Goal: Task Accomplishment & Management: Manage account settings

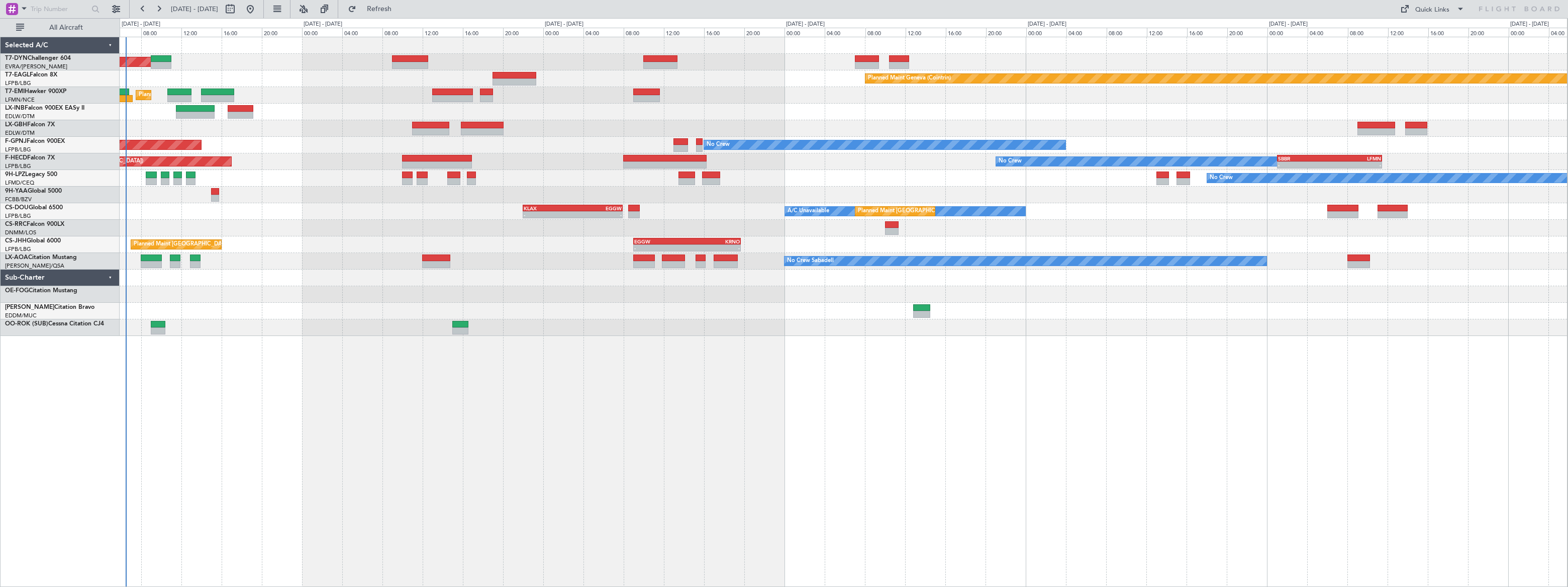
click at [173, 104] on div "Planned Maint [GEOGRAPHIC_DATA]-[GEOGRAPHIC_DATA] Planned Maint Geneva ([GEOGRA…" at bounding box center [844, 186] width 1447 height 298
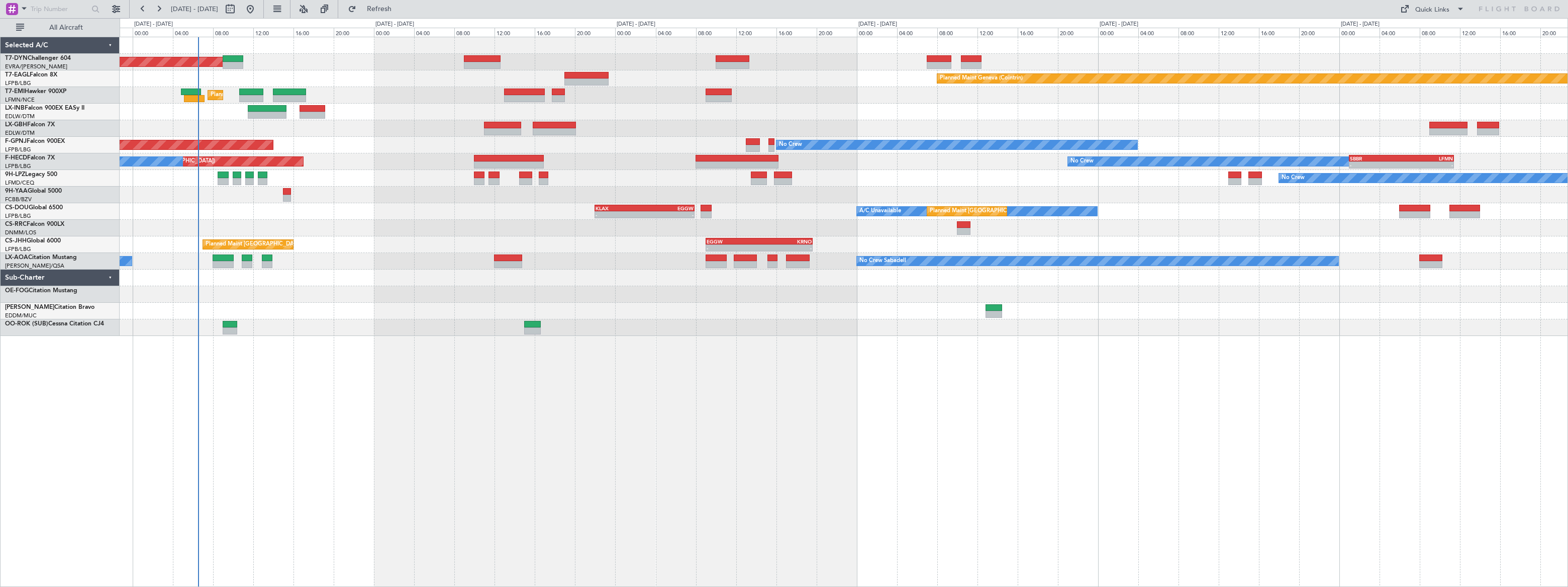
click at [309, 150] on div "AOG Maint Hyères ([GEOGRAPHIC_DATA]-[GEOGRAPHIC_DATA]) No Crew" at bounding box center [844, 145] width 1448 height 16
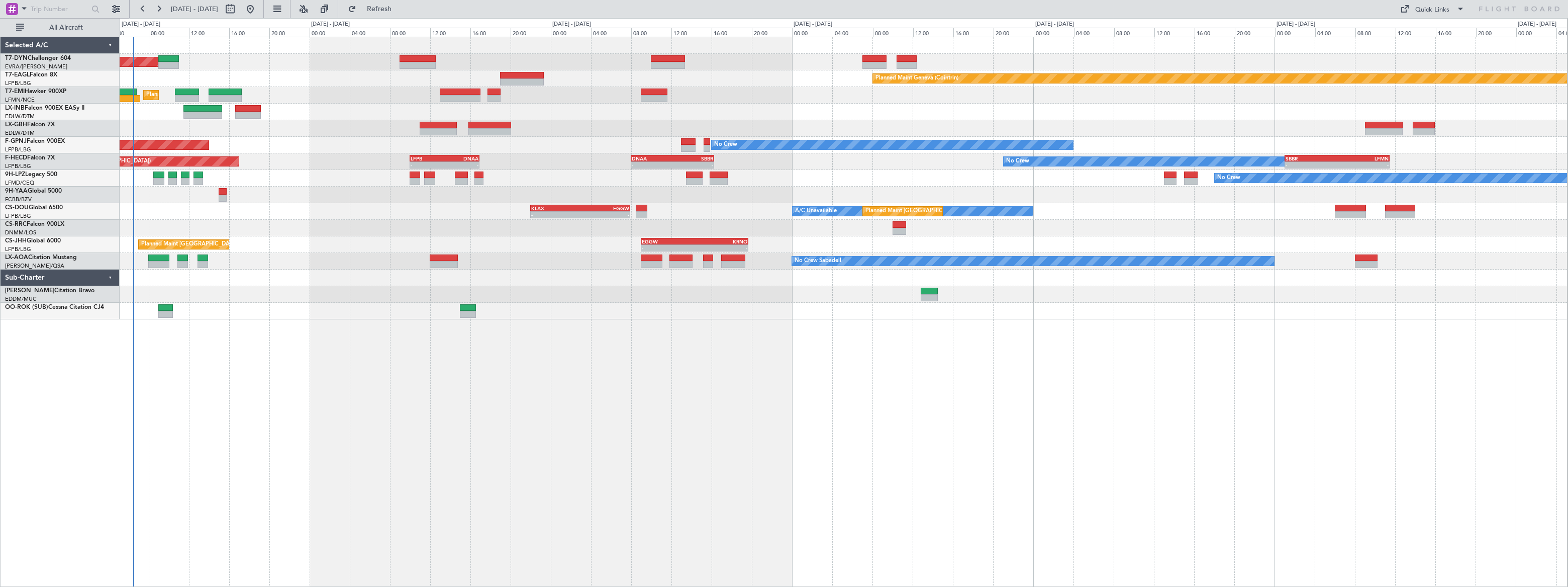
click at [179, 122] on div "Planned Maint Nice ([GEOGRAPHIC_DATA])" at bounding box center [844, 128] width 1447 height 16
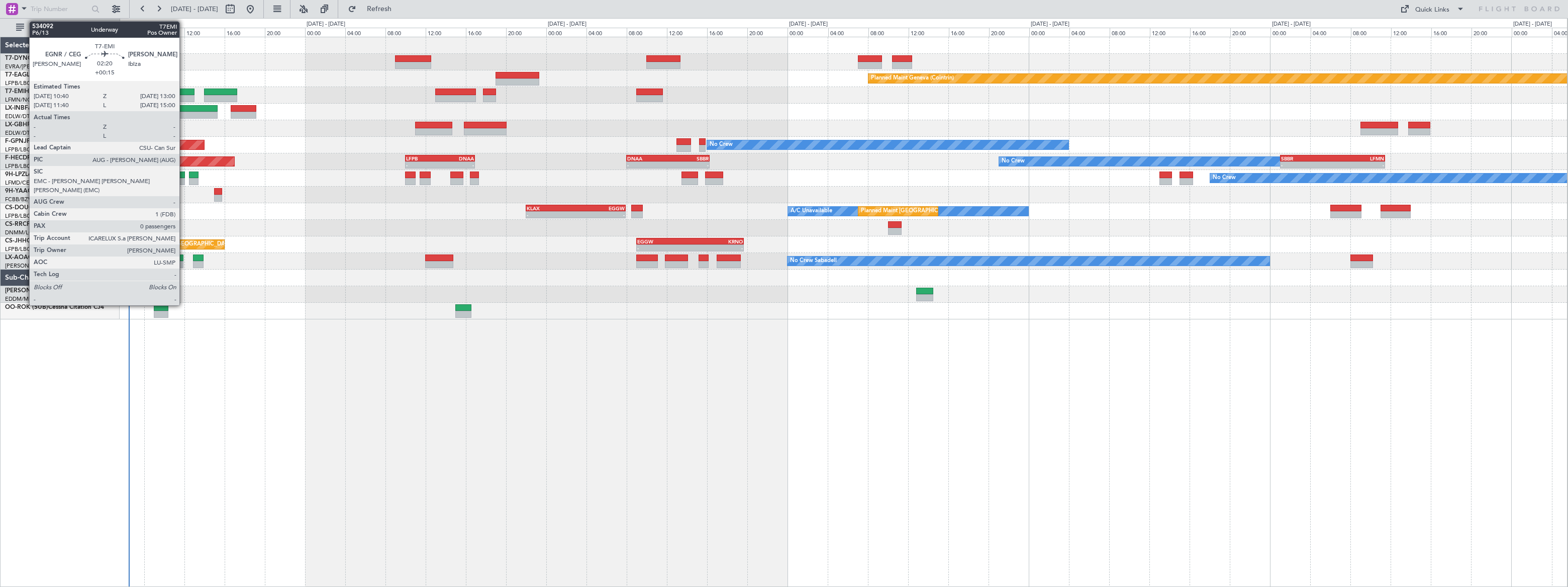
click at [184, 92] on div at bounding box center [182, 92] width 24 height 7
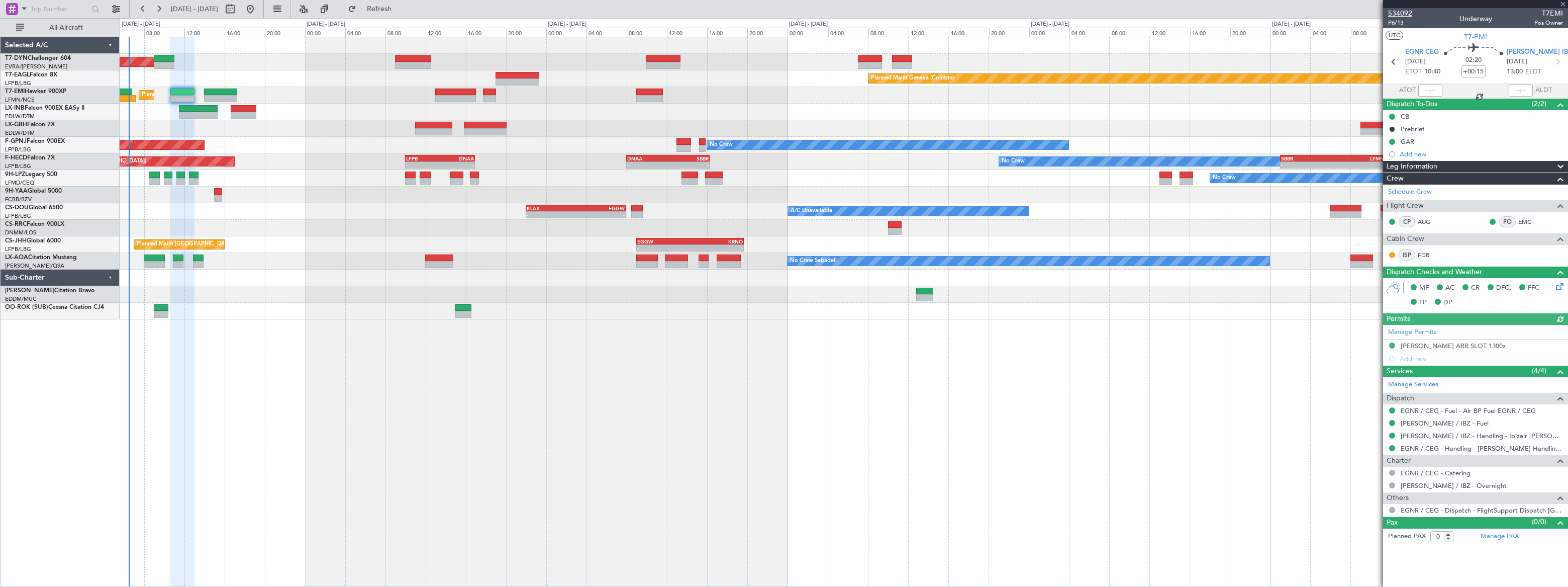
click at [1149, 13] on span "534092" at bounding box center [1400, 13] width 24 height 10
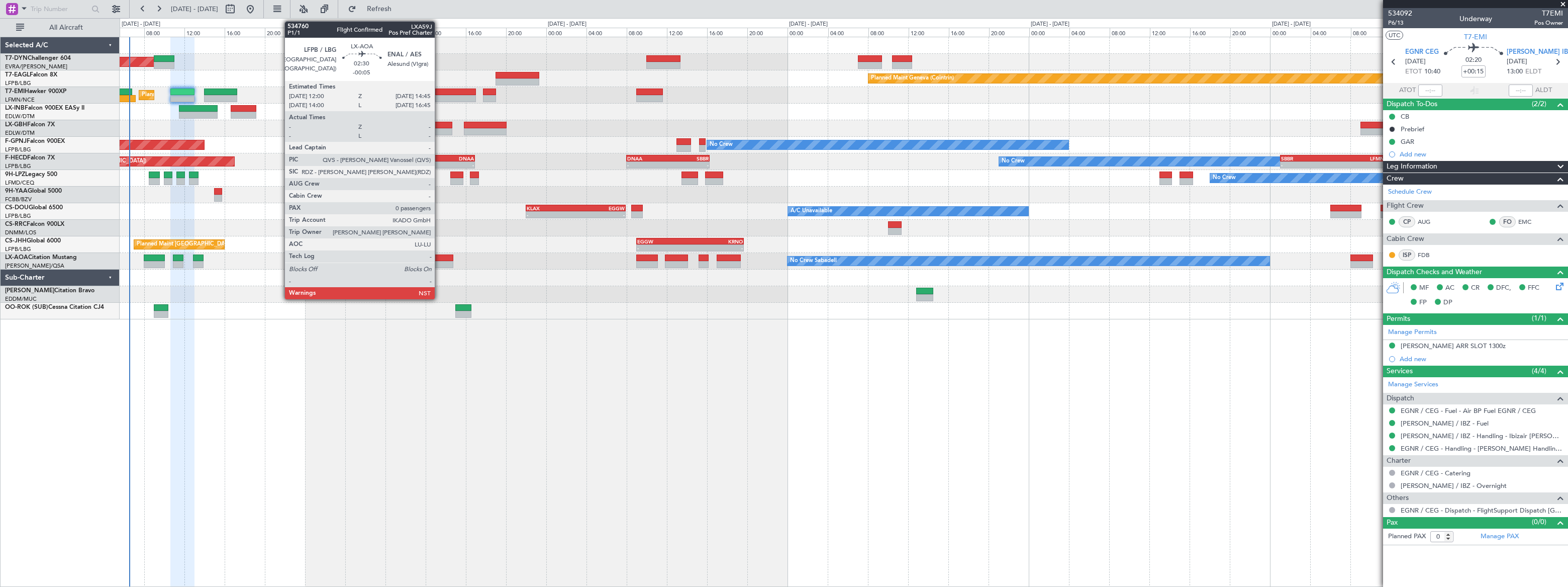
click at [439, 258] on div at bounding box center [439, 258] width 28 height 7
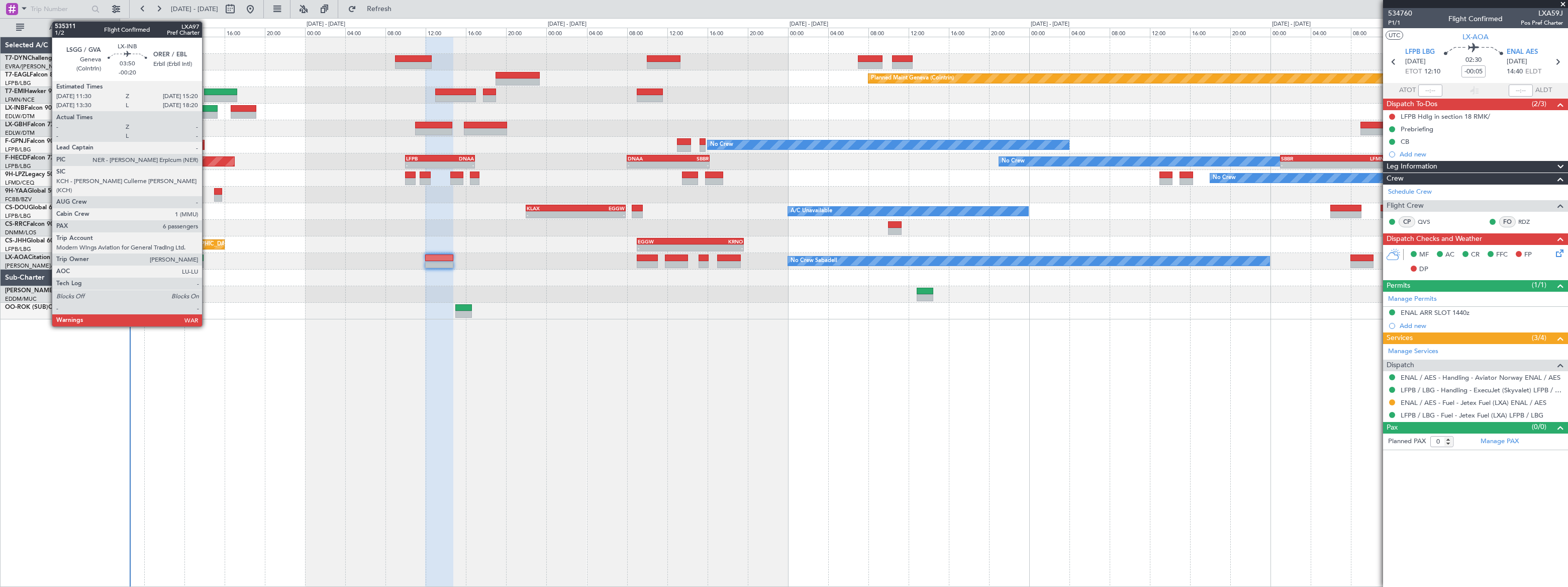
click at [206, 110] on div at bounding box center [198, 109] width 39 height 7
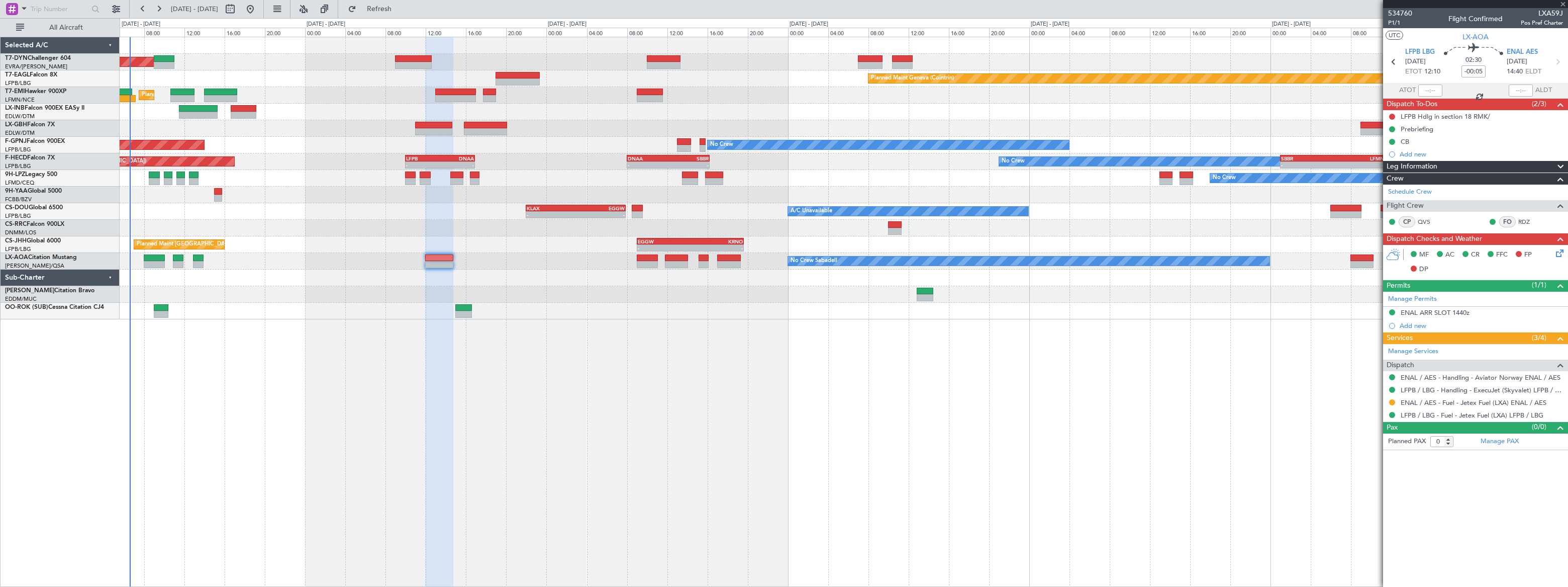
type input "-00:20"
type input "6"
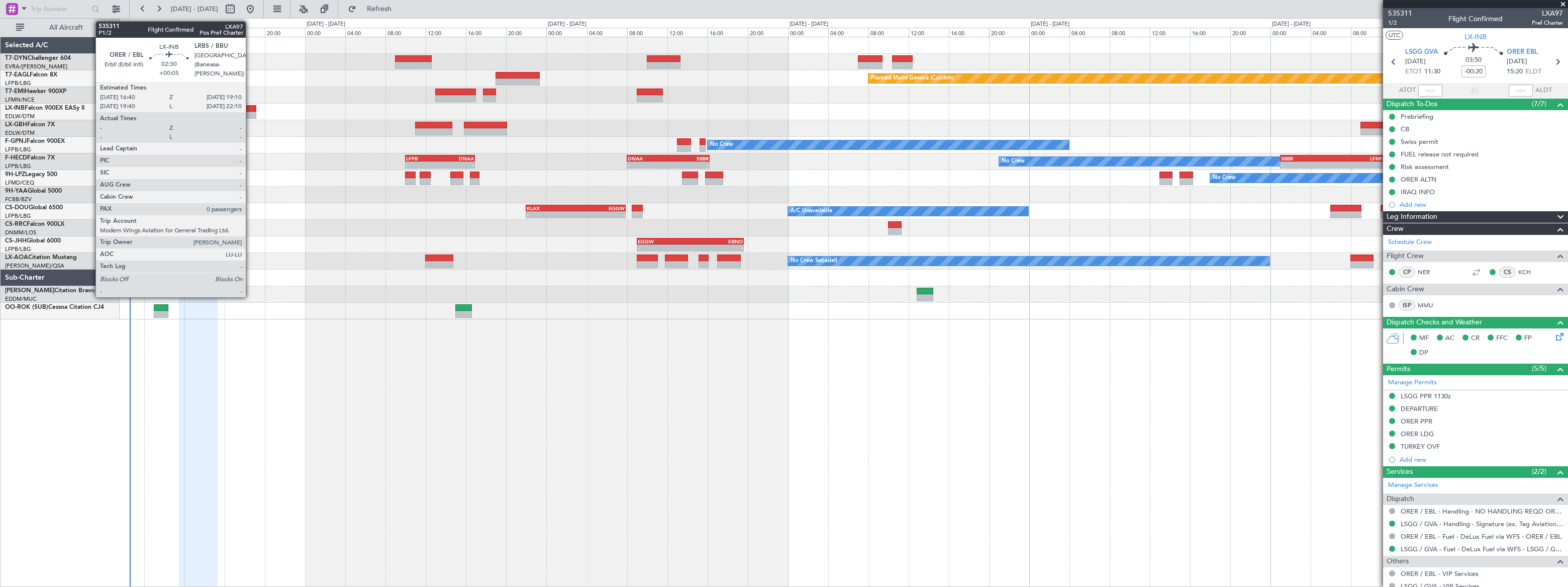
click at [250, 108] on div at bounding box center [243, 109] width 26 height 7
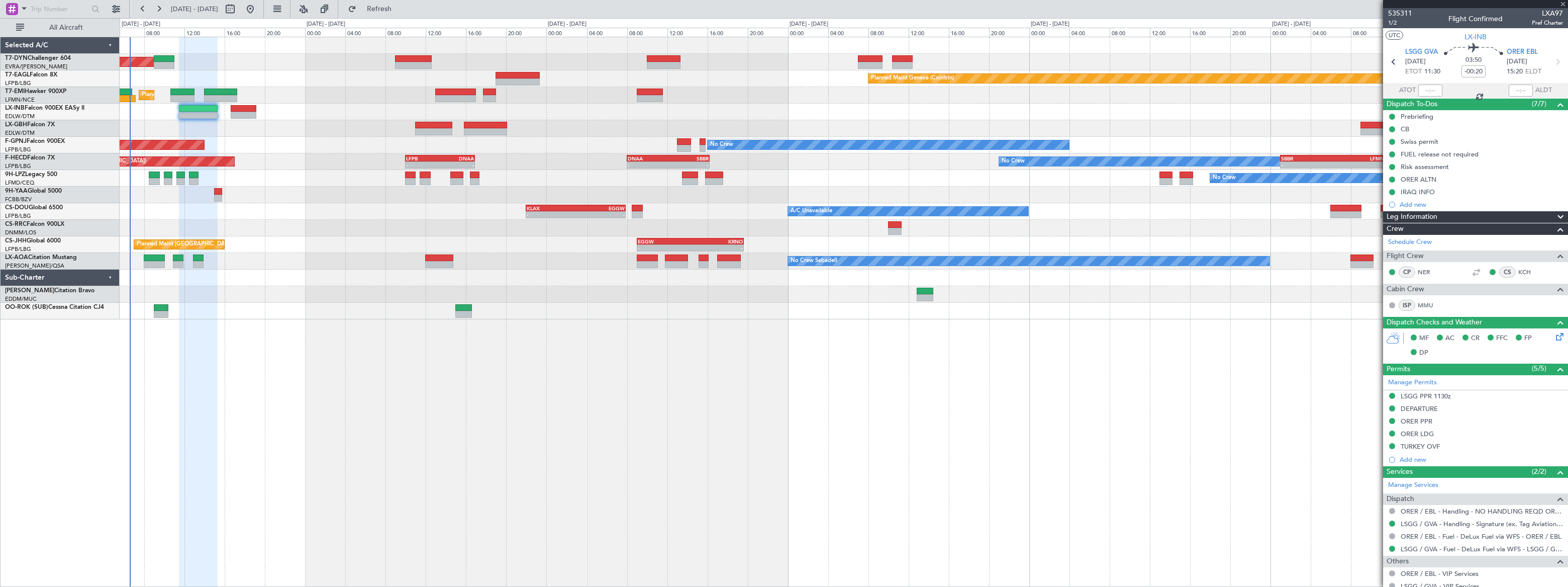
type input "+00:05"
type input "0"
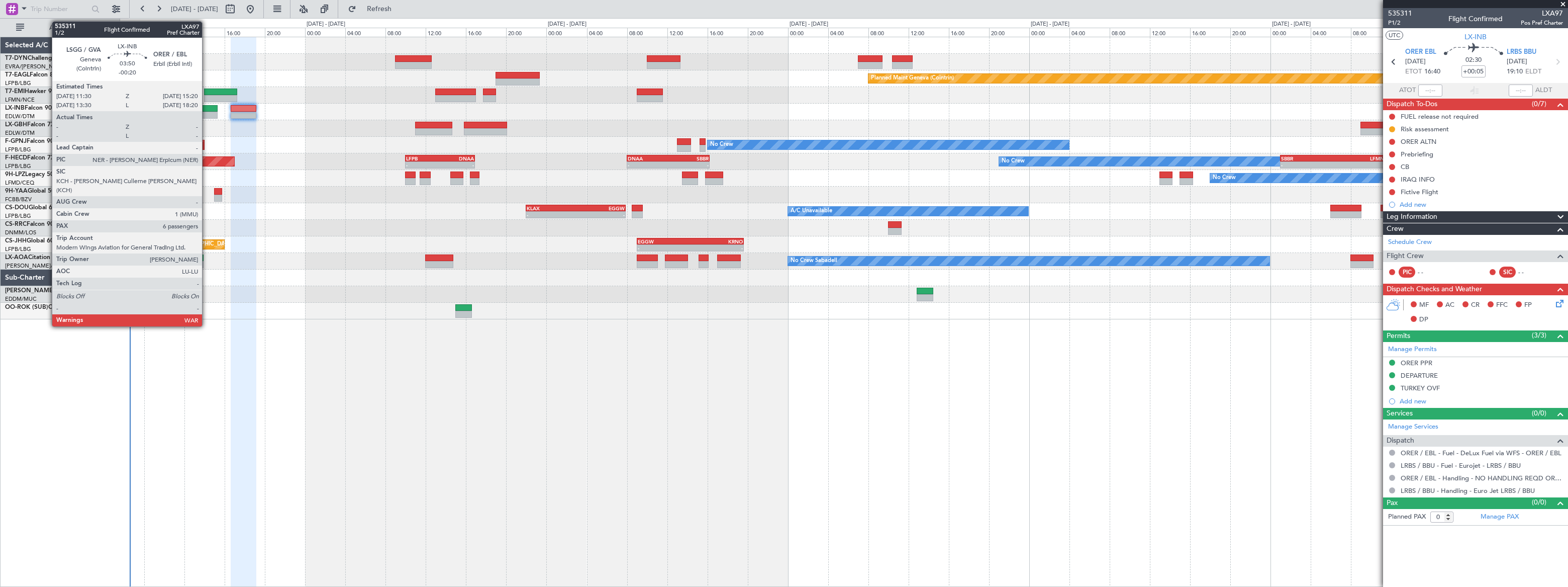
click at [206, 111] on div at bounding box center [198, 115] width 39 height 7
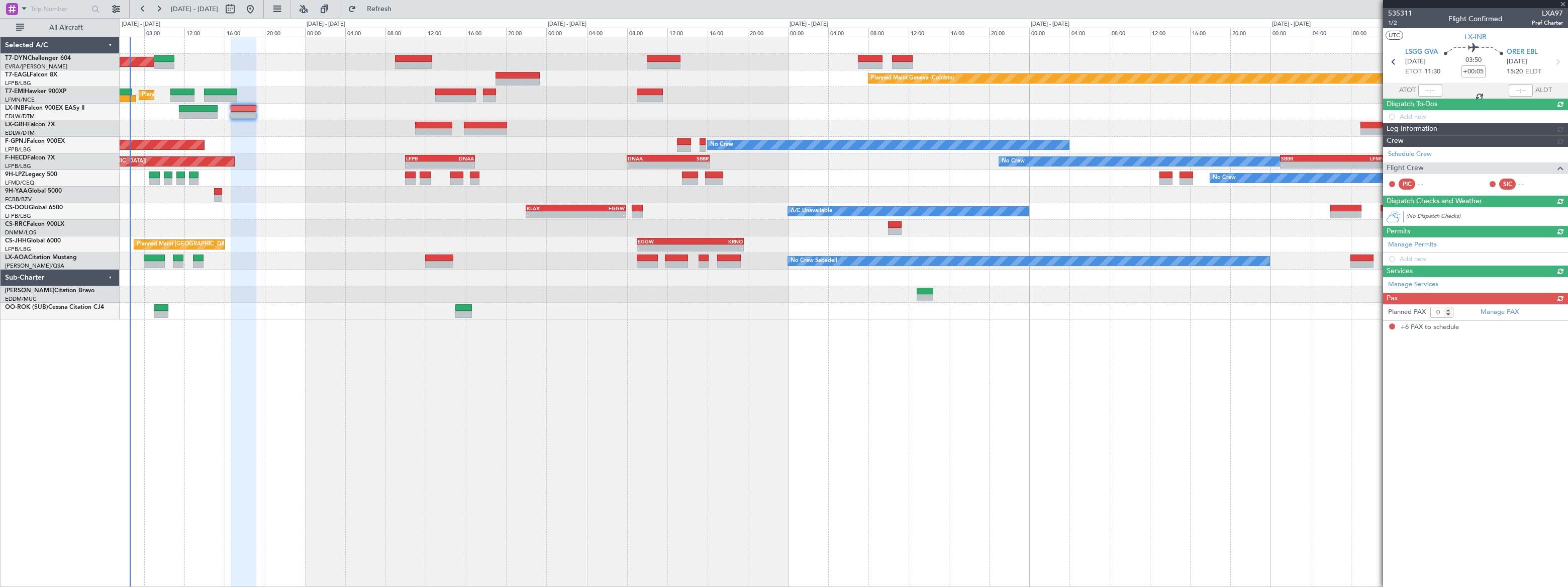
type input "-00:20"
type input "6"
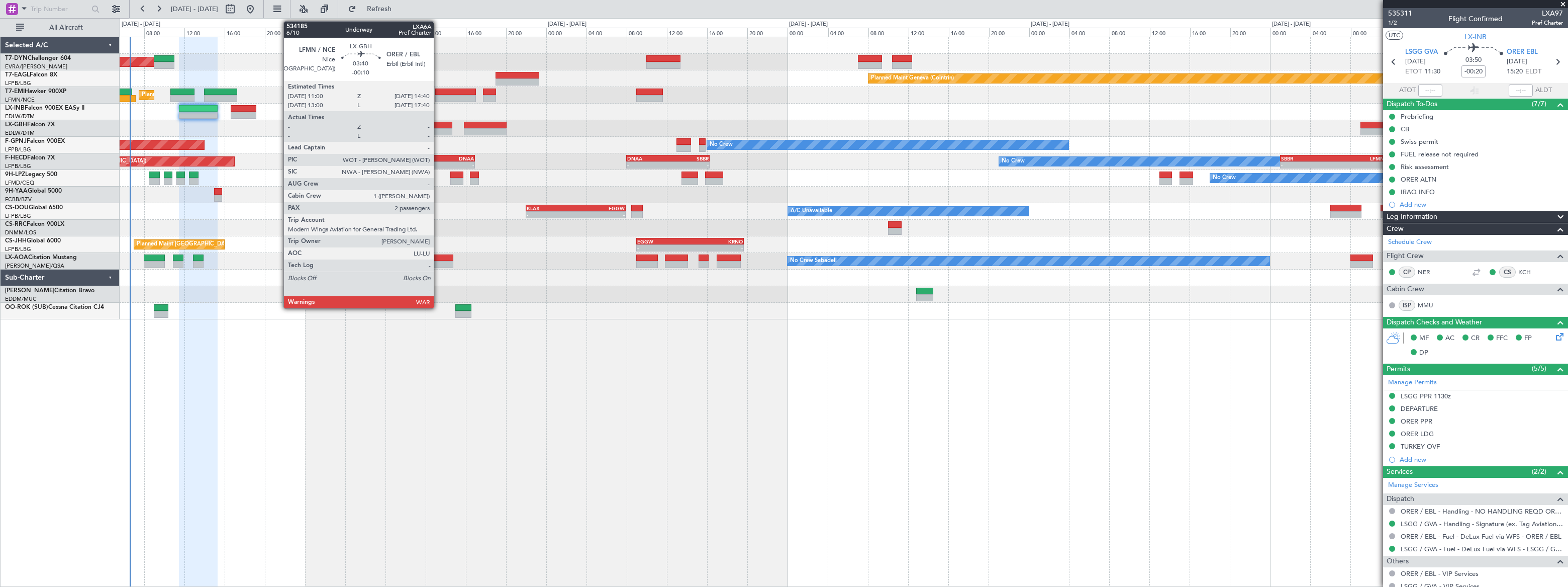
click at [438, 126] on div at bounding box center [433, 125] width 37 height 7
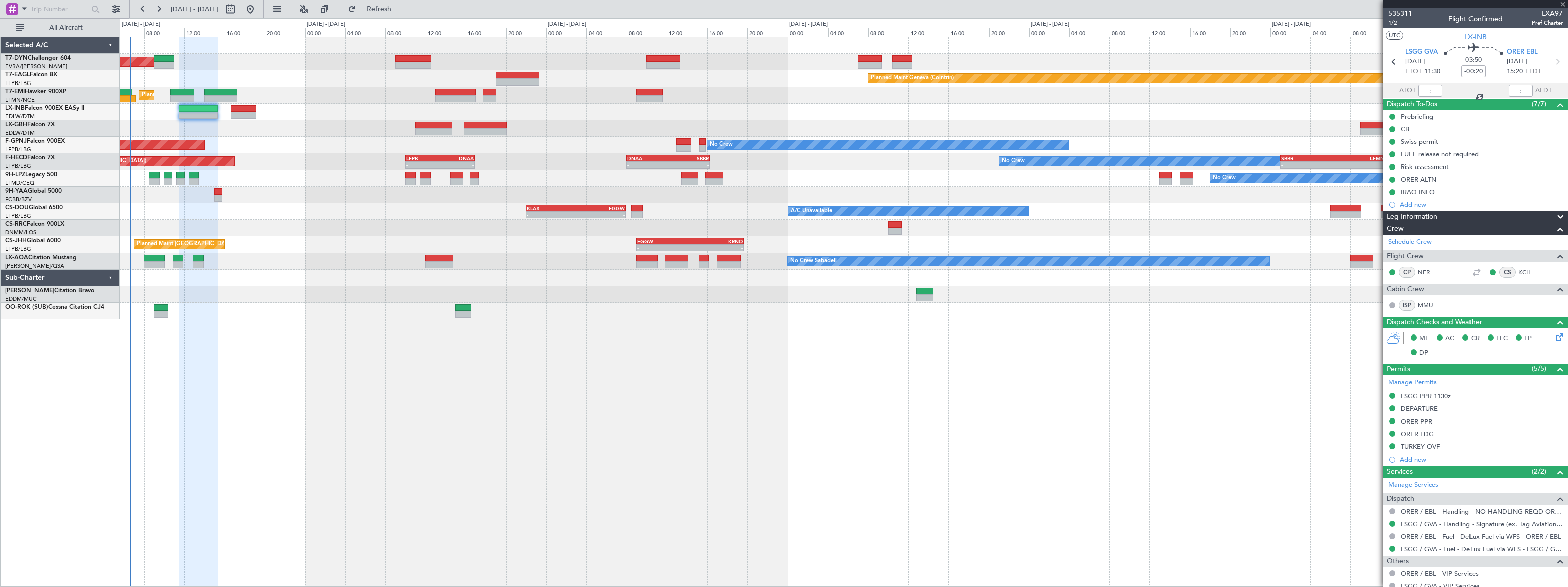
type input "-00:10"
type input "2"
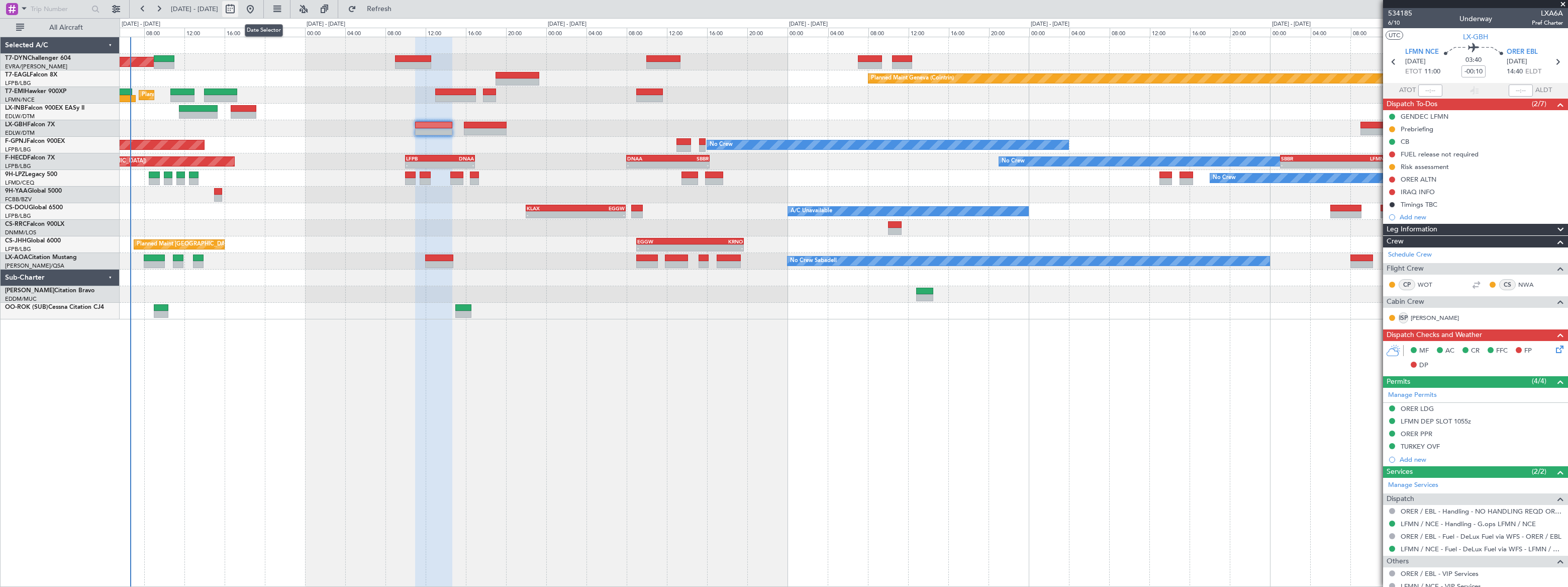
click at [238, 5] on button at bounding box center [230, 9] width 16 height 16
select select "8"
select select "2025"
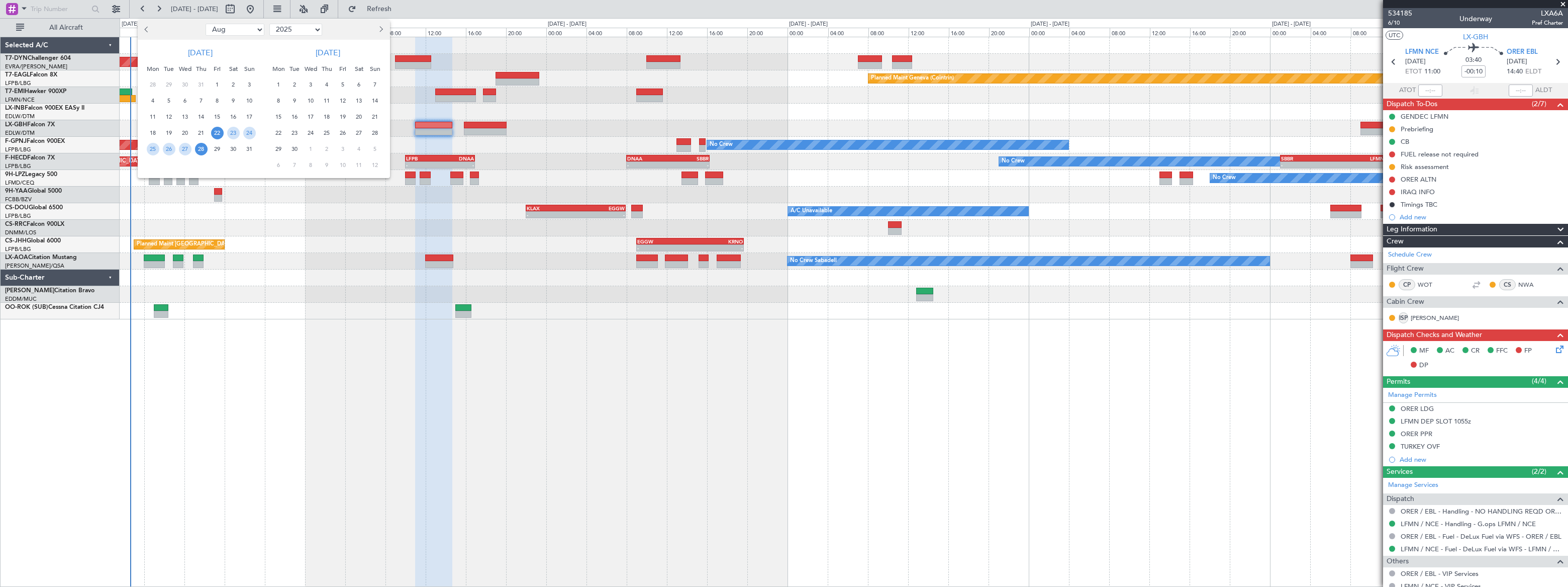
click at [198, 149] on span "28" at bounding box center [201, 149] width 13 height 13
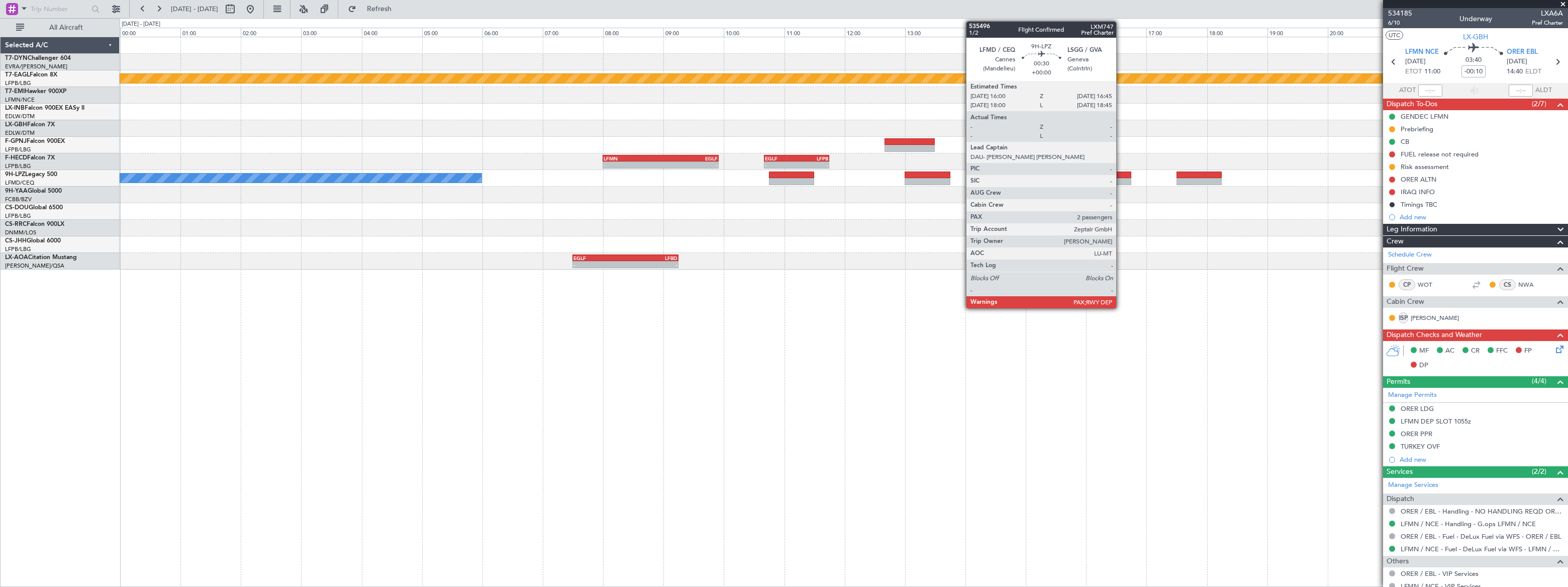
click at [1121, 174] on div at bounding box center [1108, 175] width 46 height 7
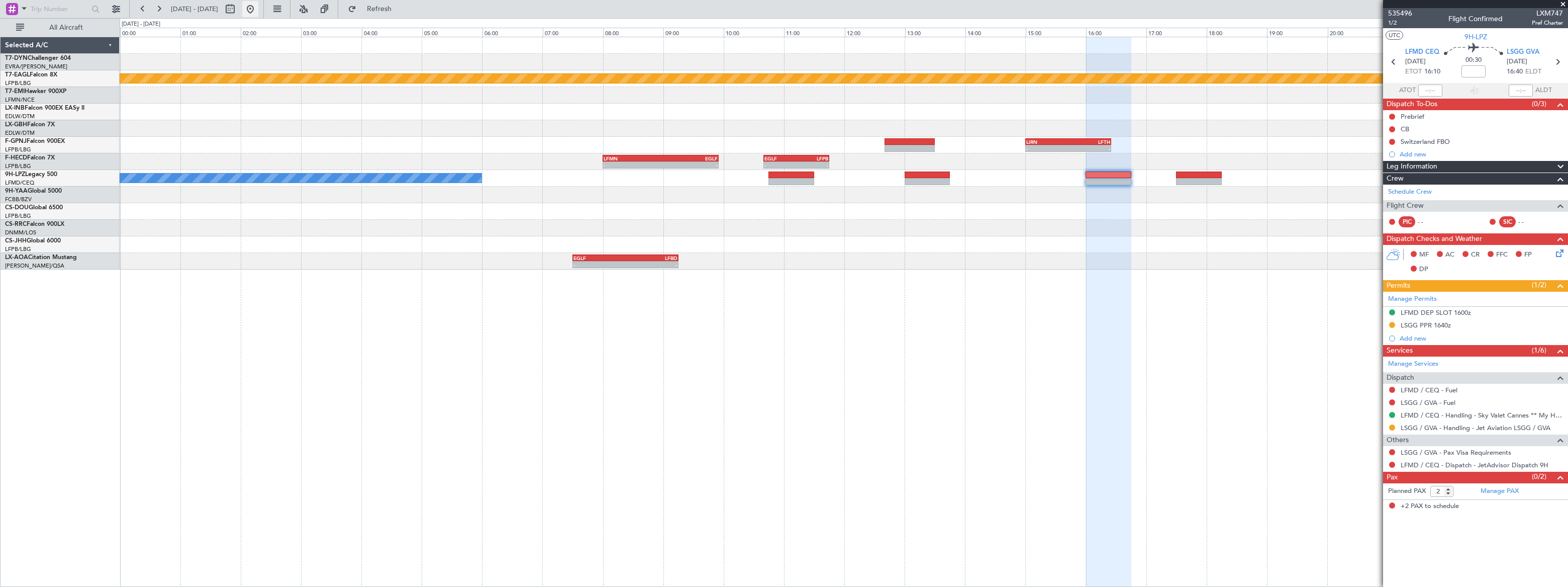
drag, startPoint x: 283, startPoint y: 10, endPoint x: 278, endPoint y: 9, distance: 5.1
click at [258, 10] on button at bounding box center [250, 9] width 16 height 16
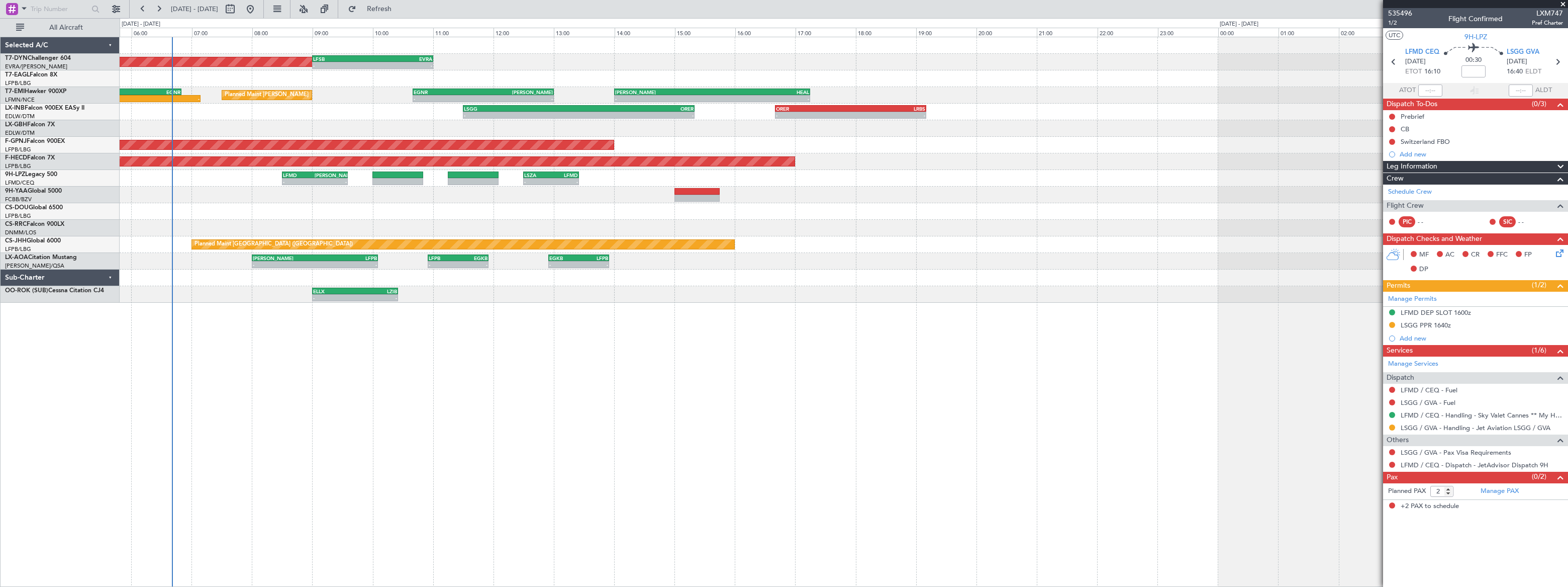
click at [171, 68] on div "LFSB 09:00 Z EVRA 11:00 Z - - Planned Maint Basel-Mulhouse - - EVRA 09:00 Z LCP…" at bounding box center [844, 170] width 1447 height 265
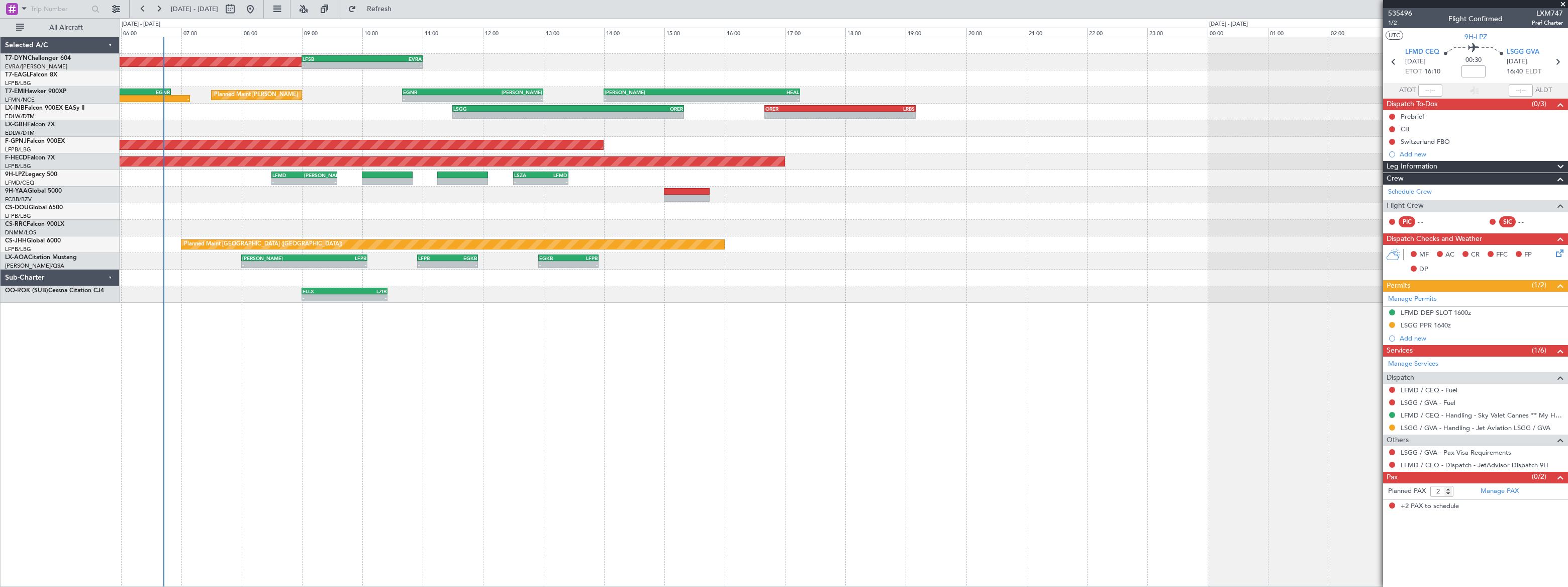
click at [594, 54] on div "LFSB 09:00 Z EVRA 11:00 Z - - Planned Maint Basel-Mulhouse - - EVRA 09:00 Z LCP…" at bounding box center [844, 62] width 1448 height 16
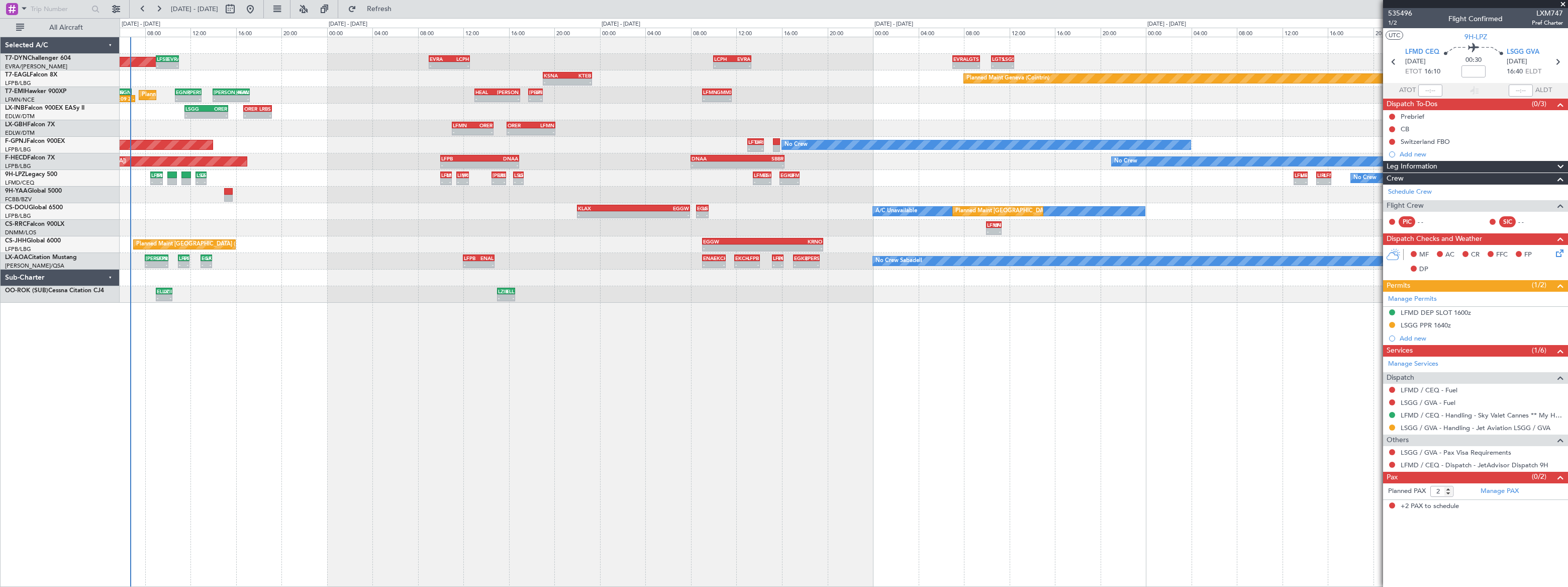
click at [367, 38] on div "LFSB 09:00 Z EVRA 11:00 Z - - Planned Maint Basel-Mulhouse - - EVRA 09:00 Z LCP…" at bounding box center [844, 170] width 1448 height 265
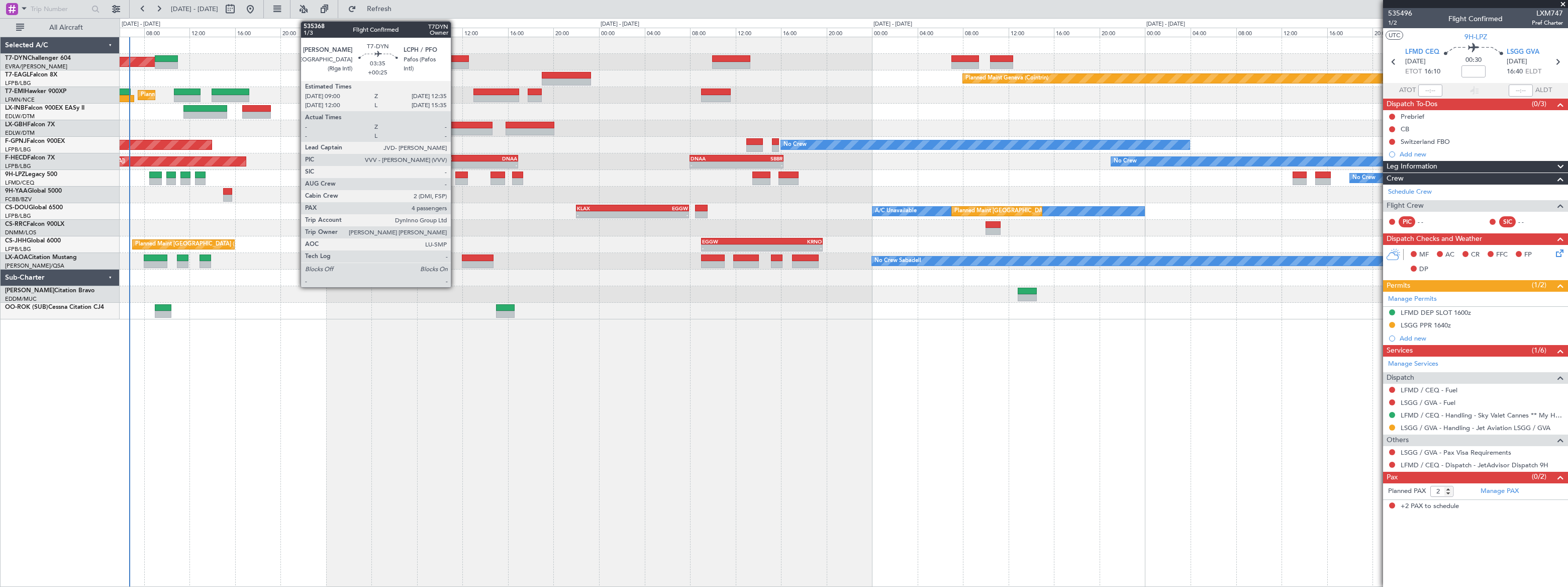
click at [455, 59] on div at bounding box center [449, 59] width 41 height 7
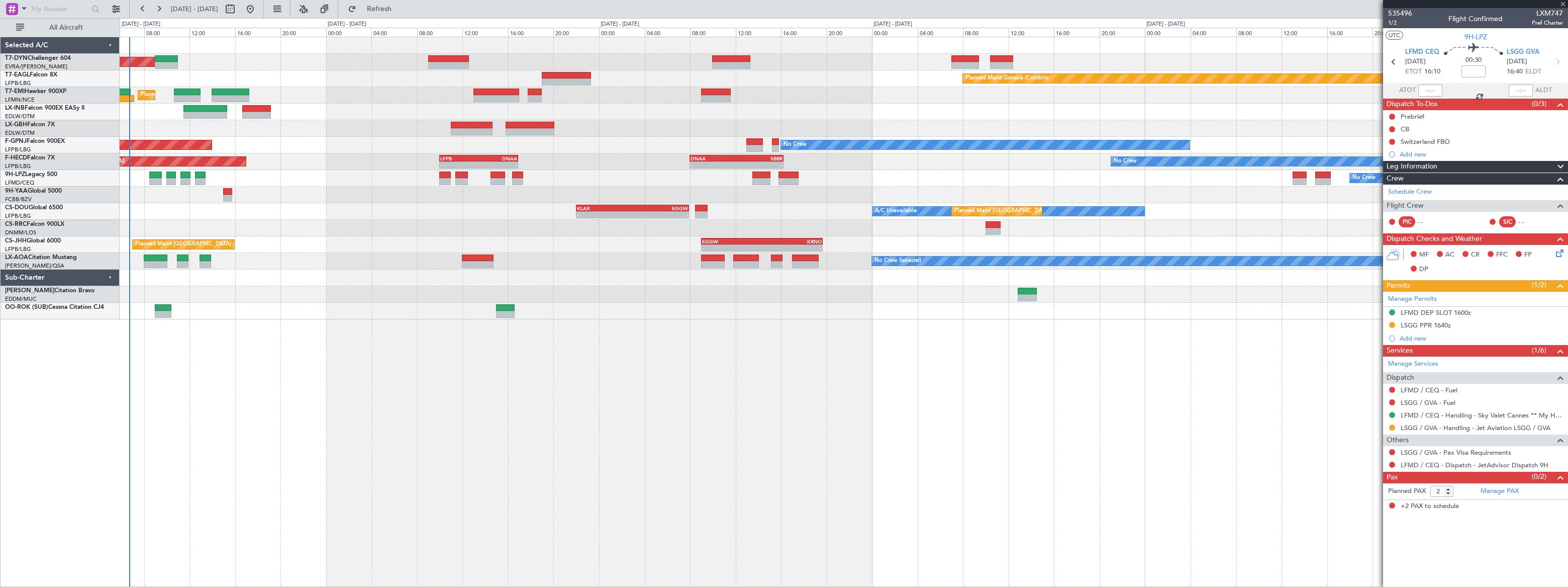
type input "+00:25"
type input "4"
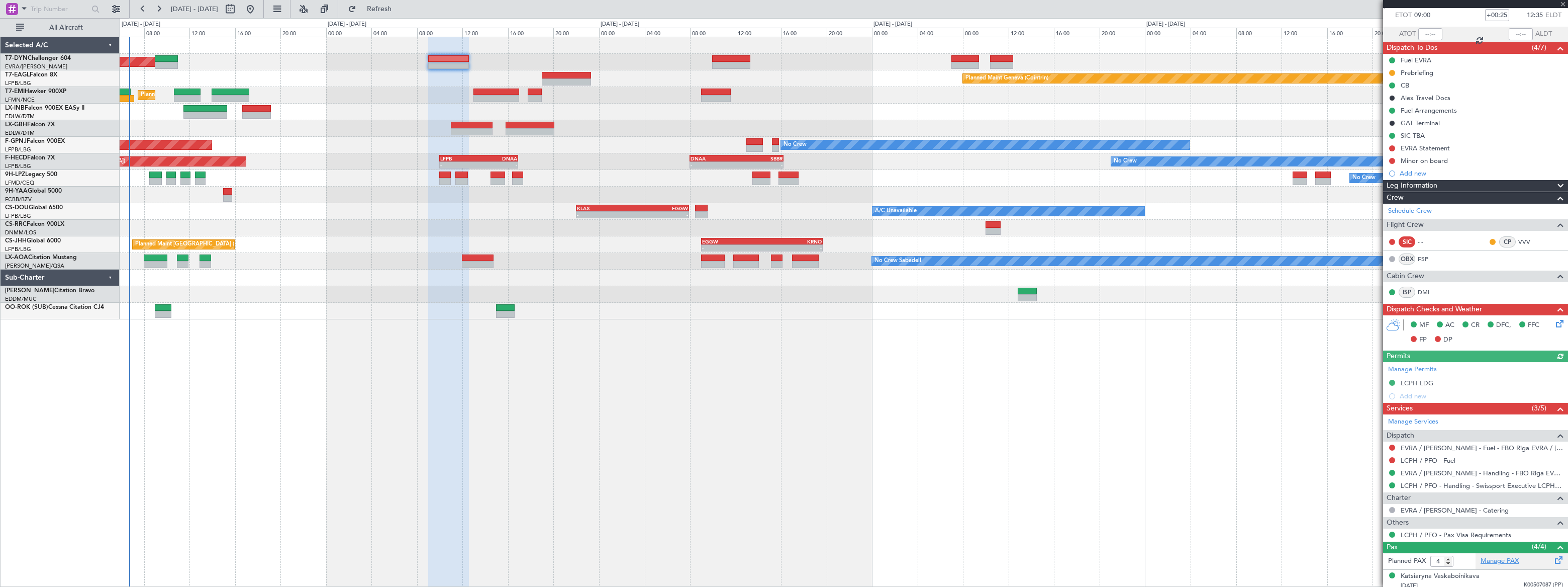
scroll to position [128, 0]
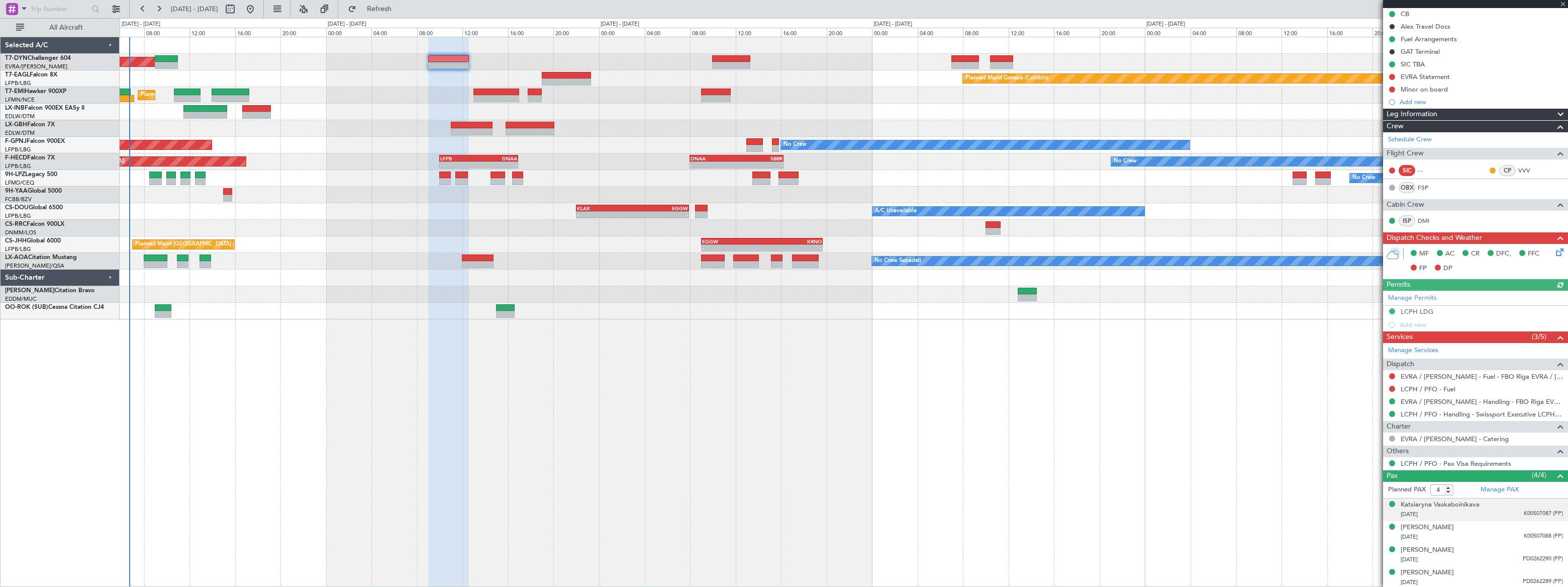
click at [1149, 430] on div "Katsiaryna Vaskaboinikava 25/04/1985 K00507087 (PP)" at bounding box center [1482, 510] width 163 height 19
click at [1149, 430] on div "Mikalai Vaskaboinikau 22/11/1986 K00507088 (PP)" at bounding box center [1482, 557] width 163 height 19
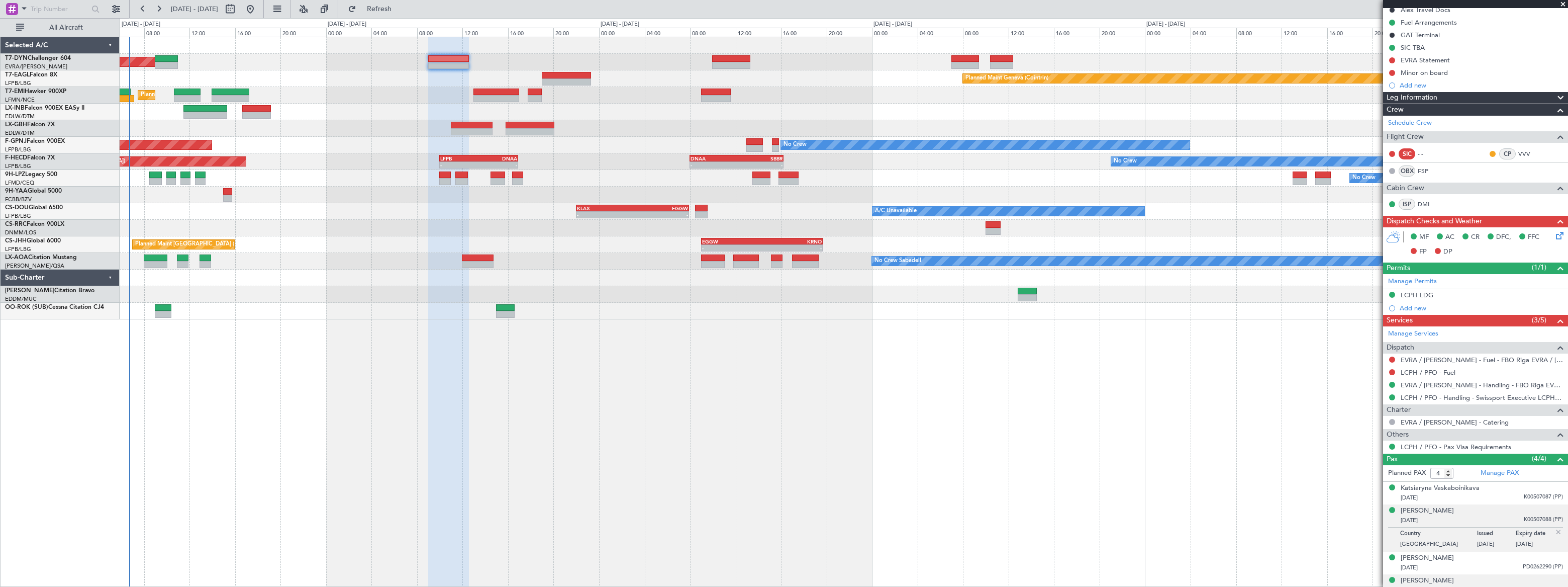
scroll to position [152, 0]
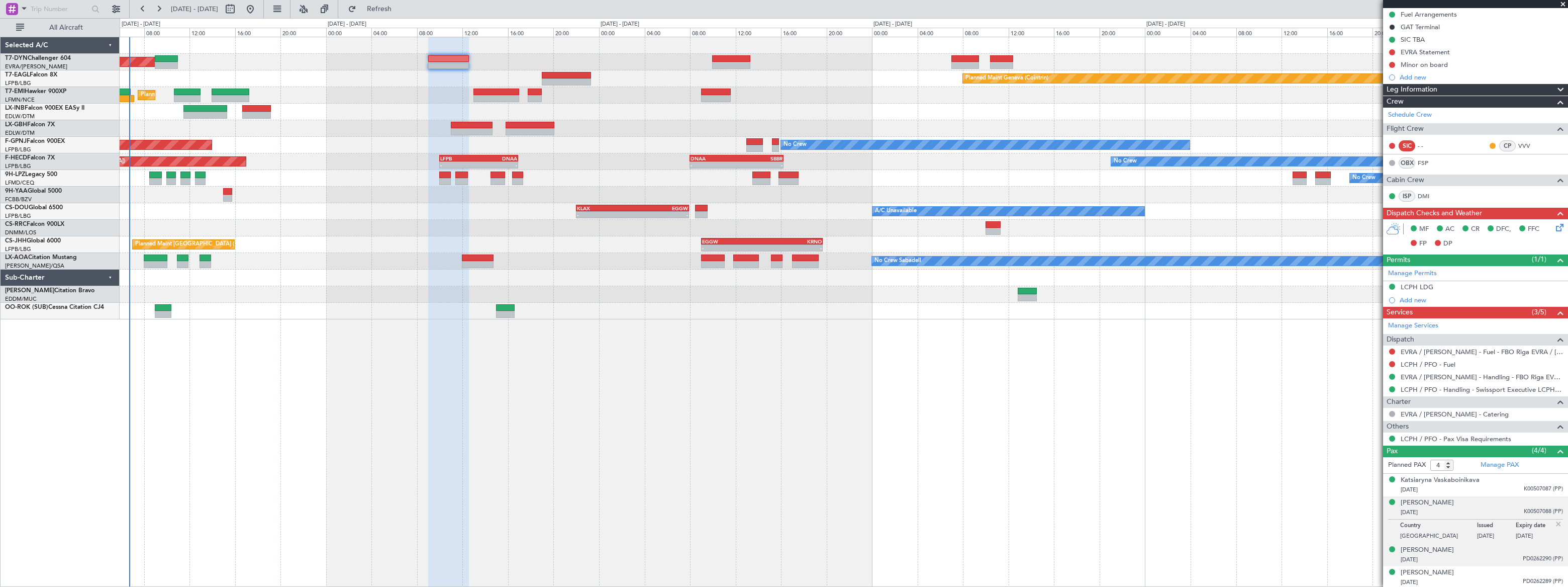
click at [1149, 430] on div "Tatsiana Karaleva 17/08/1992 PD0262290 (PP)" at bounding box center [1482, 555] width 163 height 19
click at [1149, 430] on div "06/09/2015 PD0262289 (PP)" at bounding box center [1482, 582] width 163 height 10
click at [1149, 51] on button at bounding box center [1392, 52] width 6 height 6
click at [1149, 79] on span "In Progress" at bounding box center [1396, 81] width 34 height 10
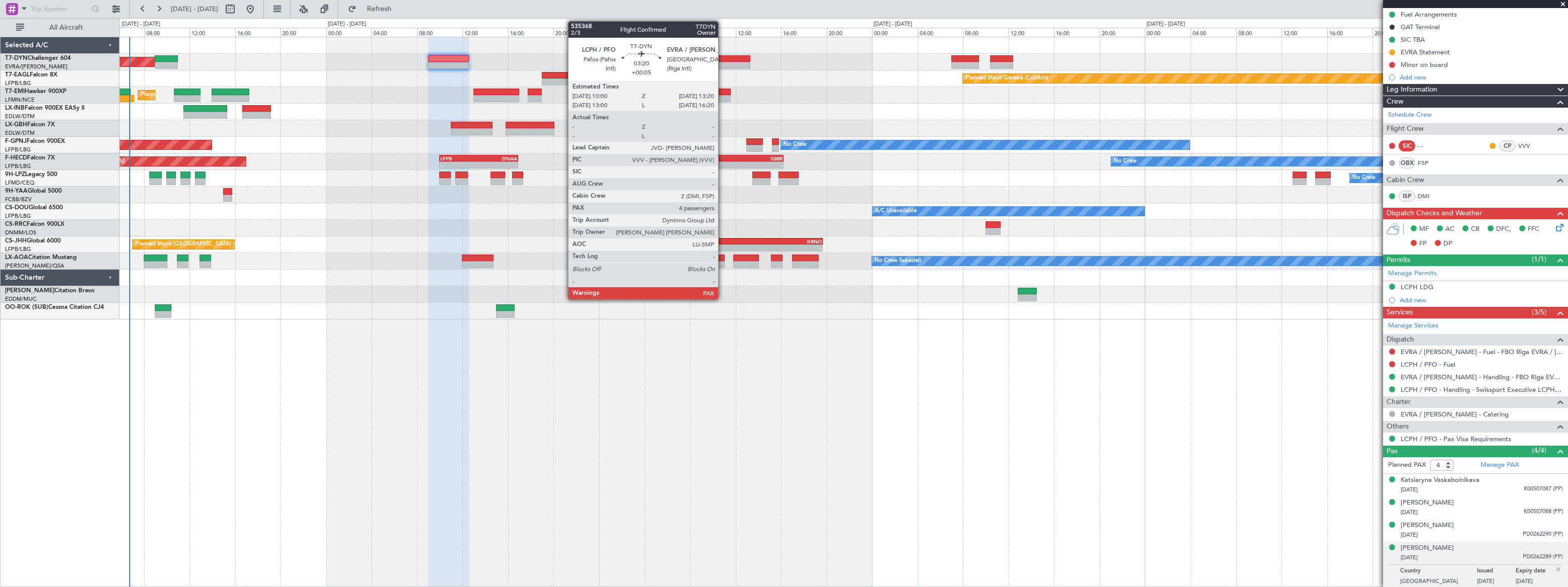
click at [723, 57] on div at bounding box center [731, 59] width 38 height 7
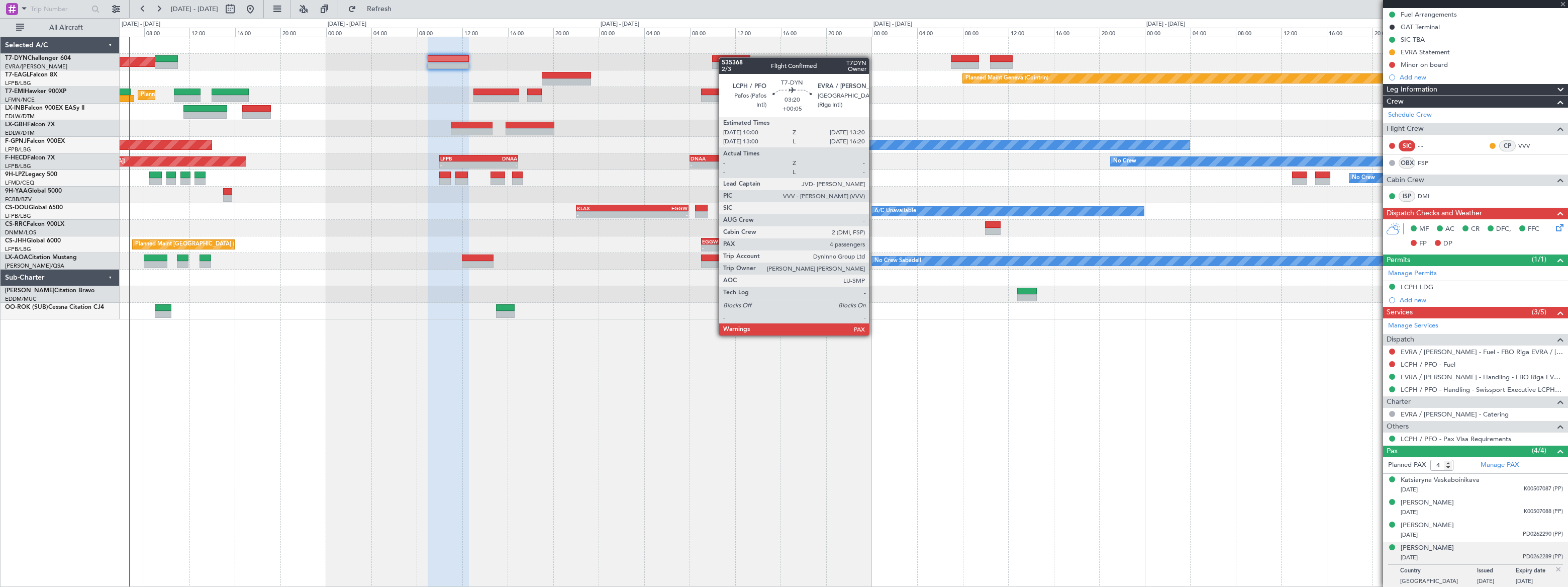
scroll to position [0, 0]
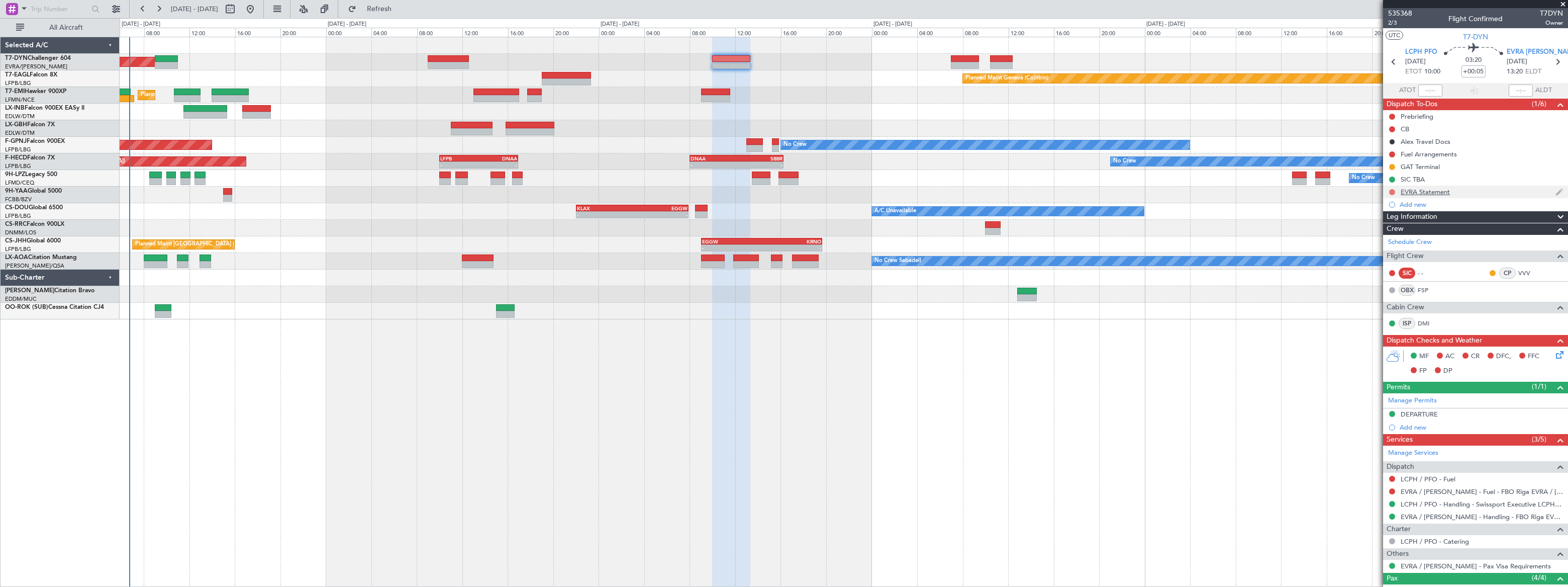
click at [1149, 189] on button at bounding box center [1392, 192] width 6 height 6
click at [1149, 220] on span "In Progress" at bounding box center [1396, 221] width 34 height 10
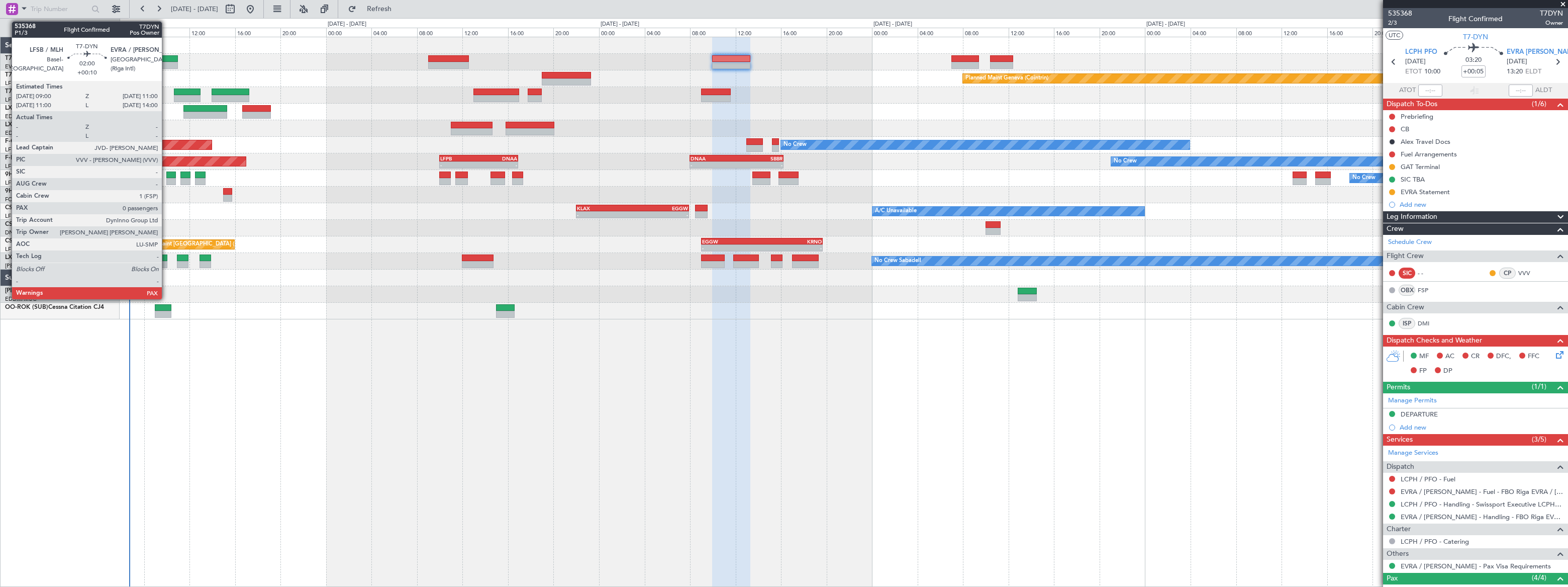
click at [166, 56] on div at bounding box center [166, 59] width 23 height 7
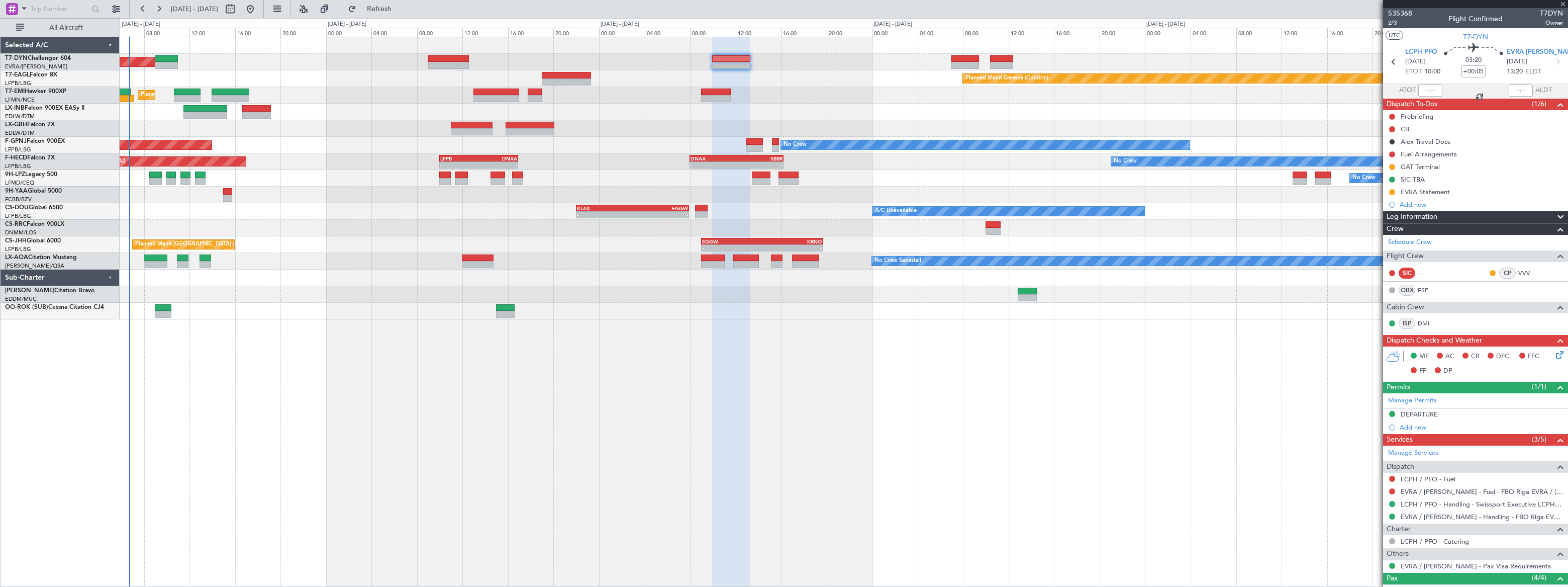
type input "+00:10"
type input "0"
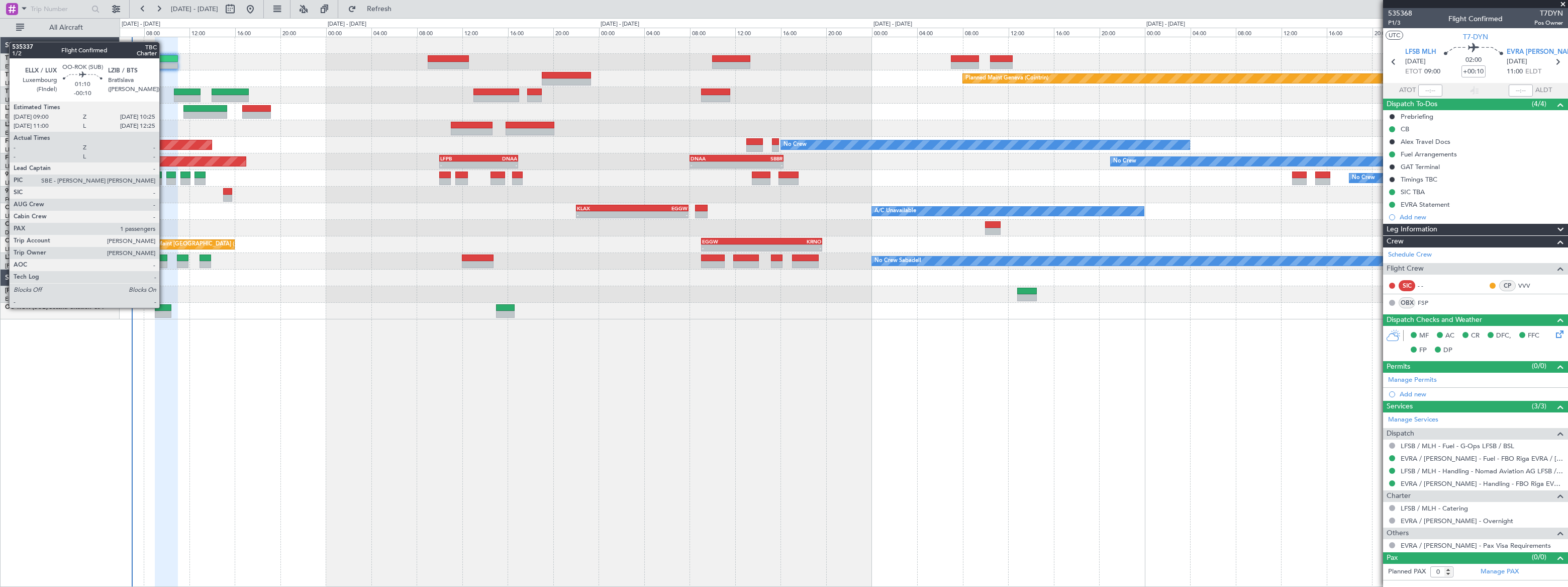
click at [164, 307] on div at bounding box center [163, 308] width 16 height 7
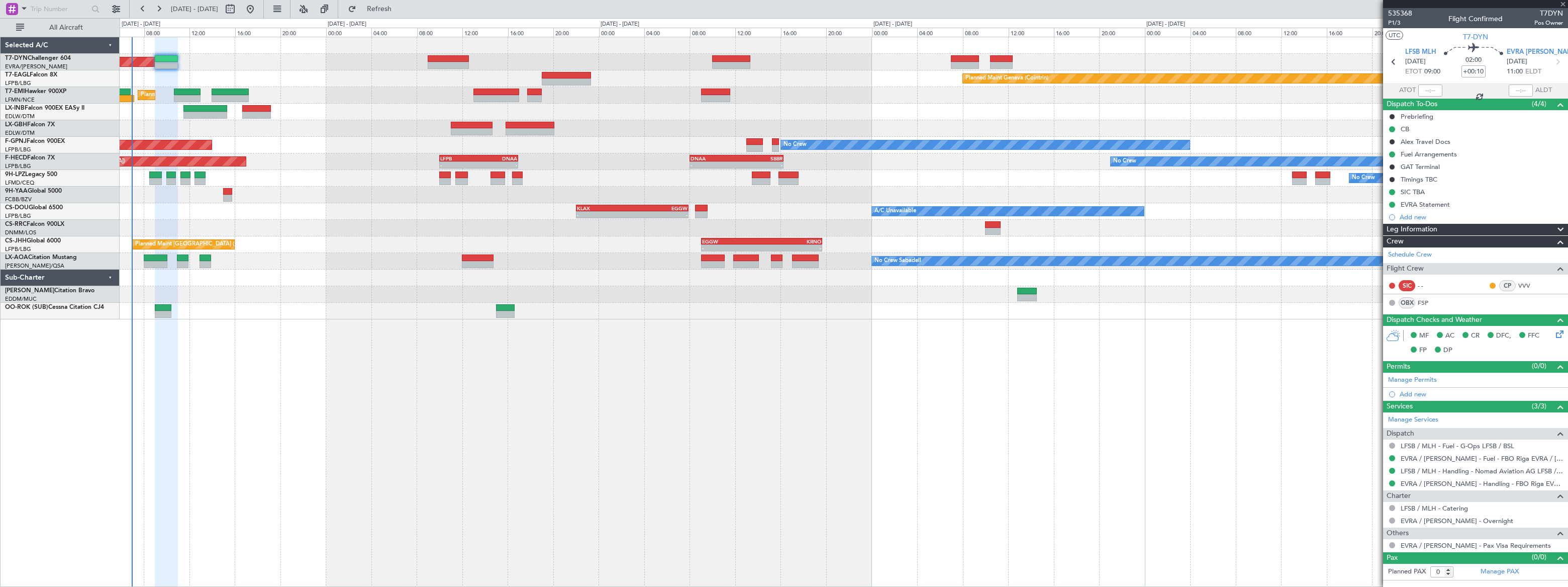
type input "-00:10"
type input "1"
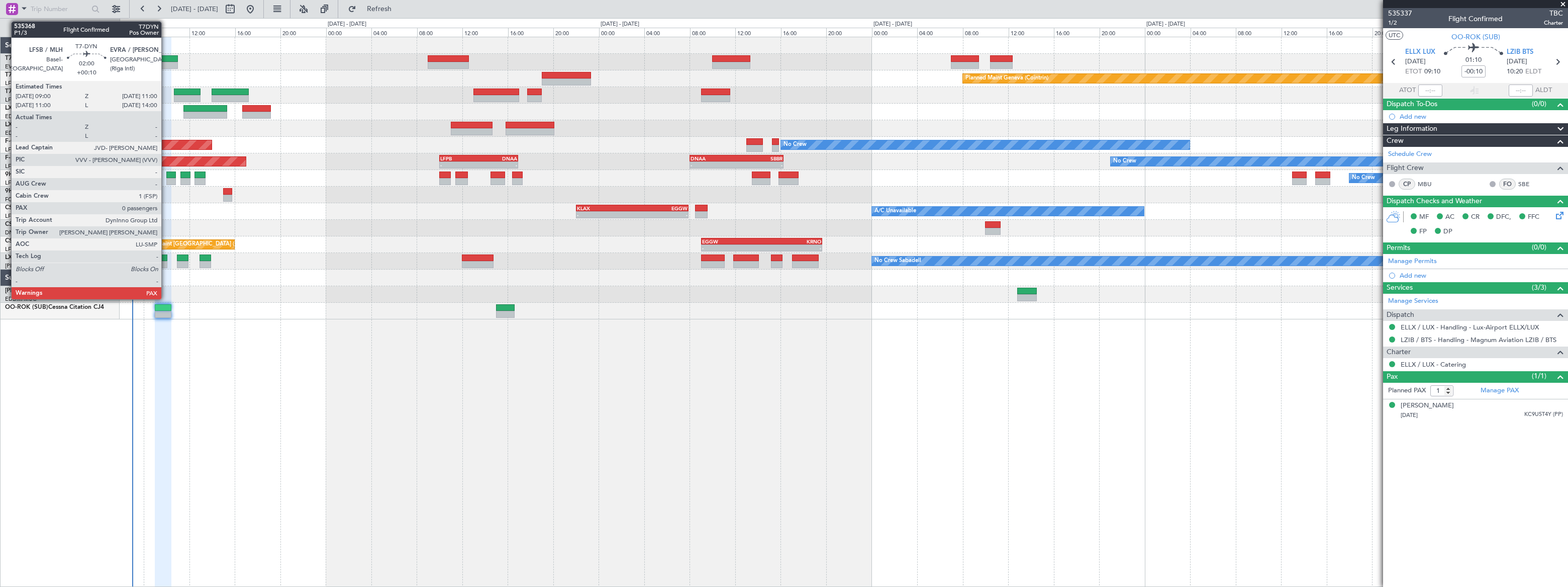
click at [166, 57] on div at bounding box center [166, 59] width 23 height 7
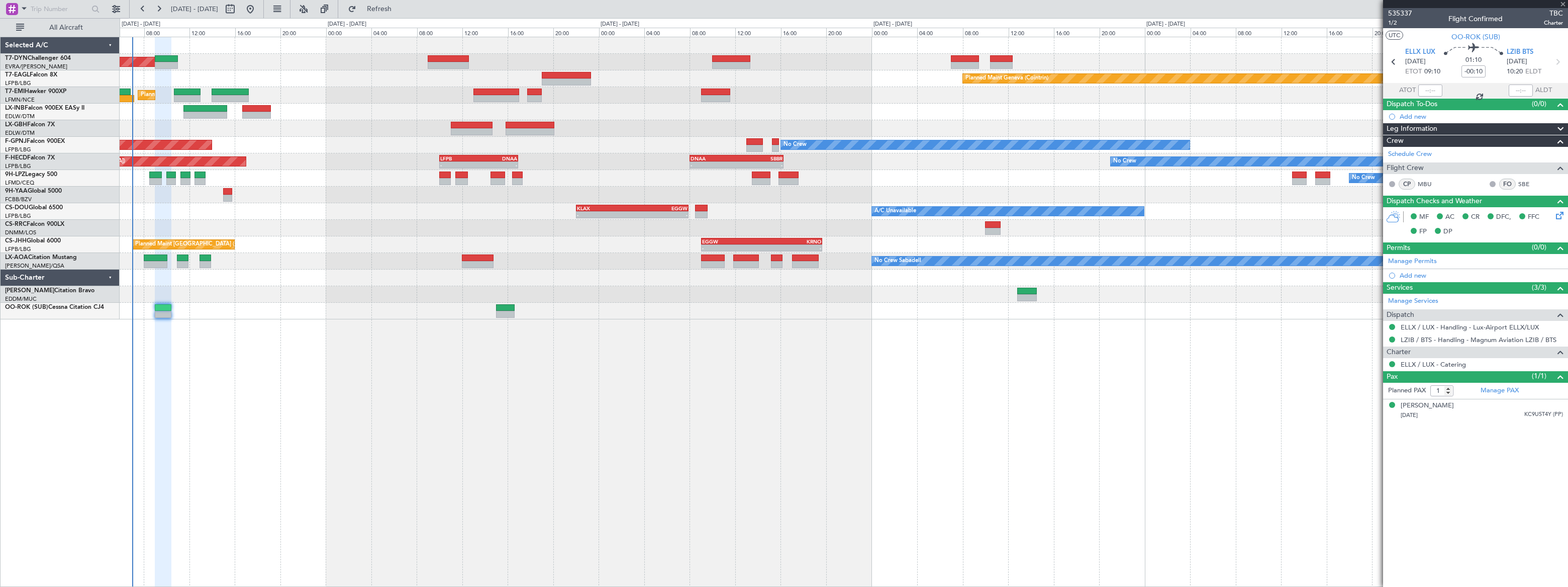
click at [167, 59] on div at bounding box center [166, 59] width 23 height 7
type input "+00:10"
type input "0"
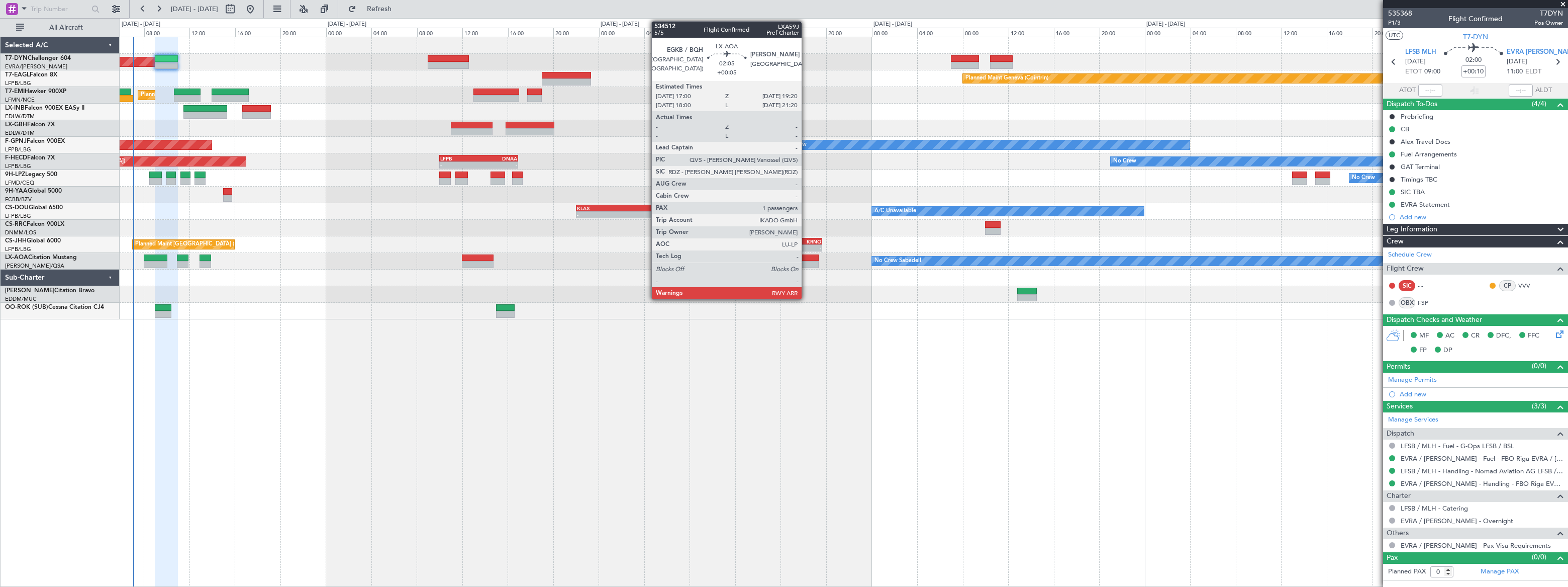
click at [806, 259] on div at bounding box center [805, 258] width 27 height 7
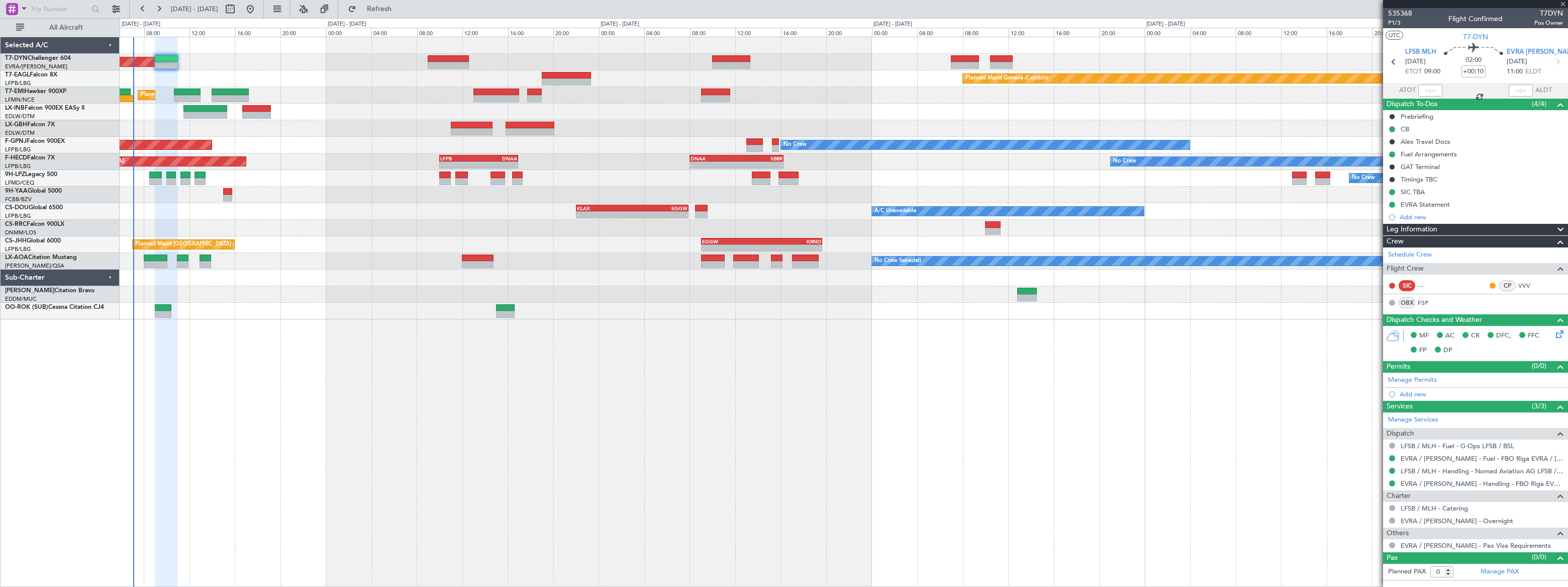
type input "+00:05"
type input "1"
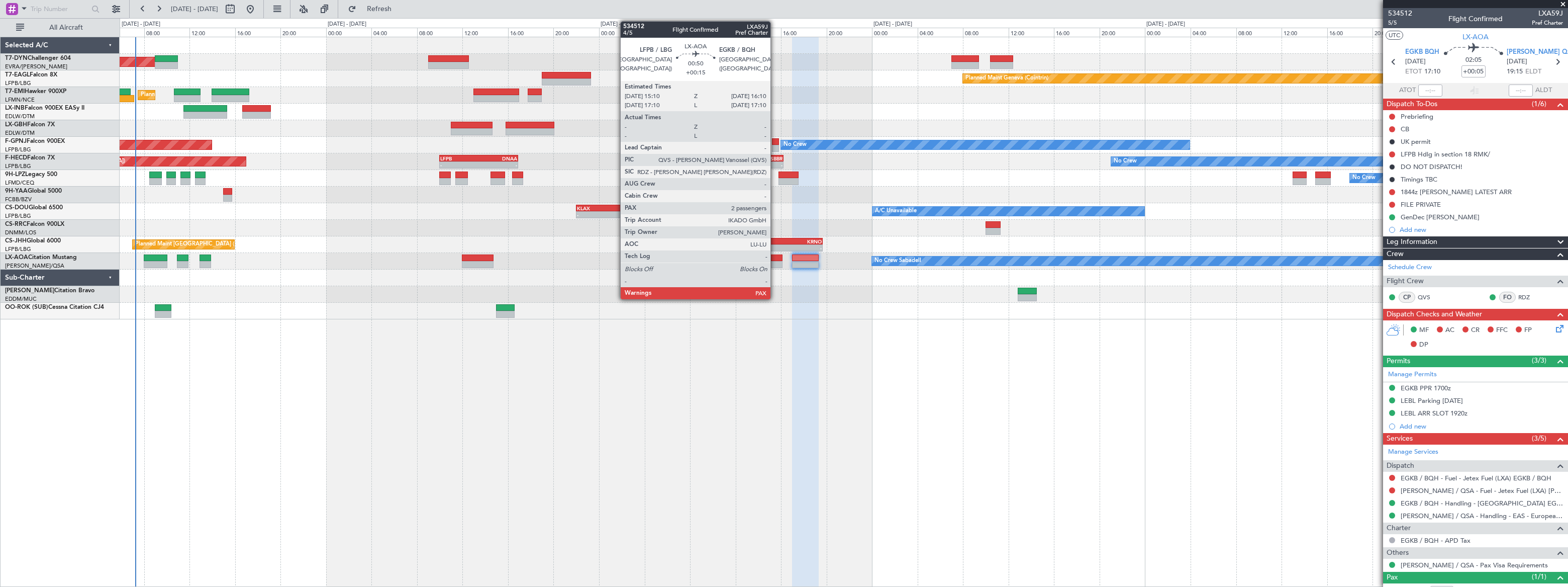
click at [775, 258] on div at bounding box center [777, 258] width 12 height 7
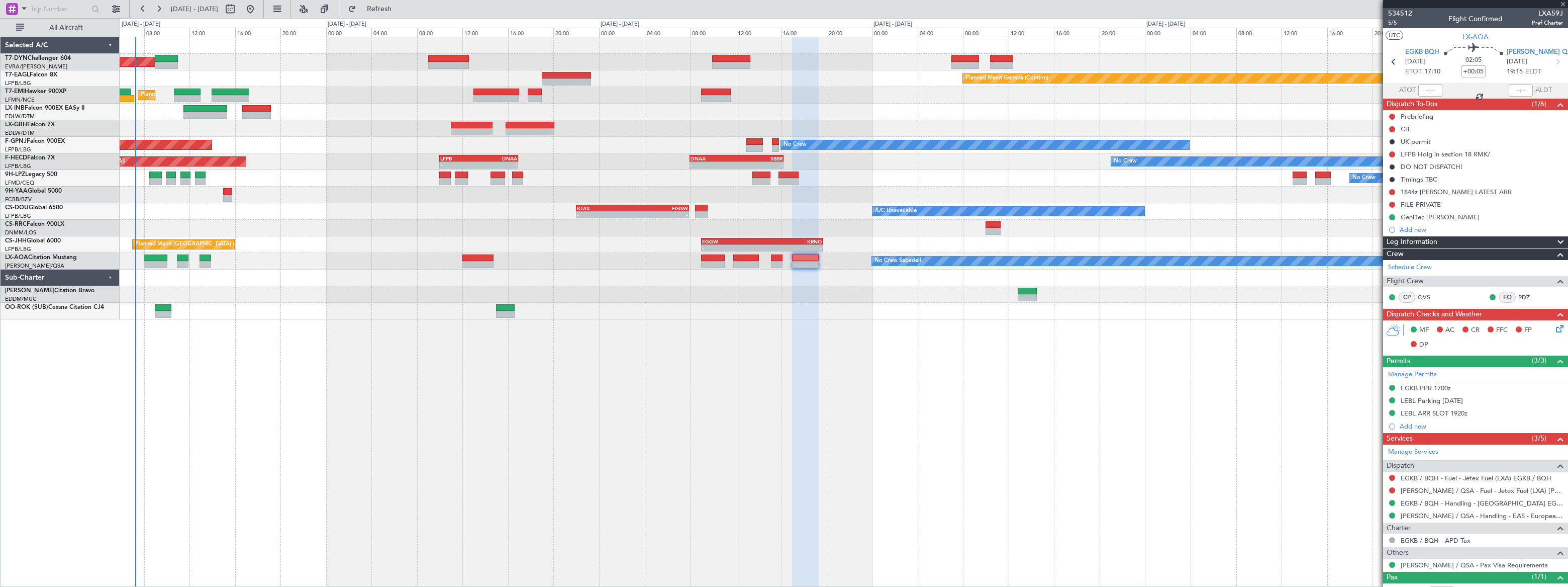
type input "+00:15"
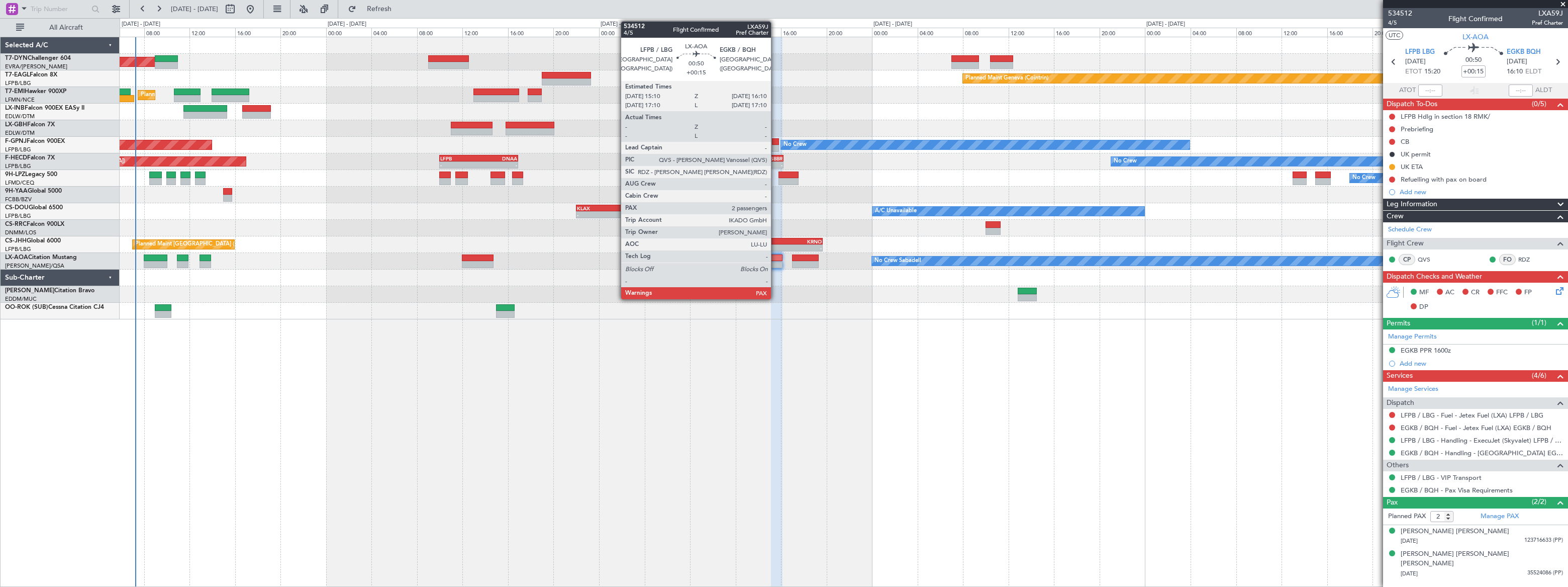
click at [775, 258] on div at bounding box center [777, 258] width 12 height 7
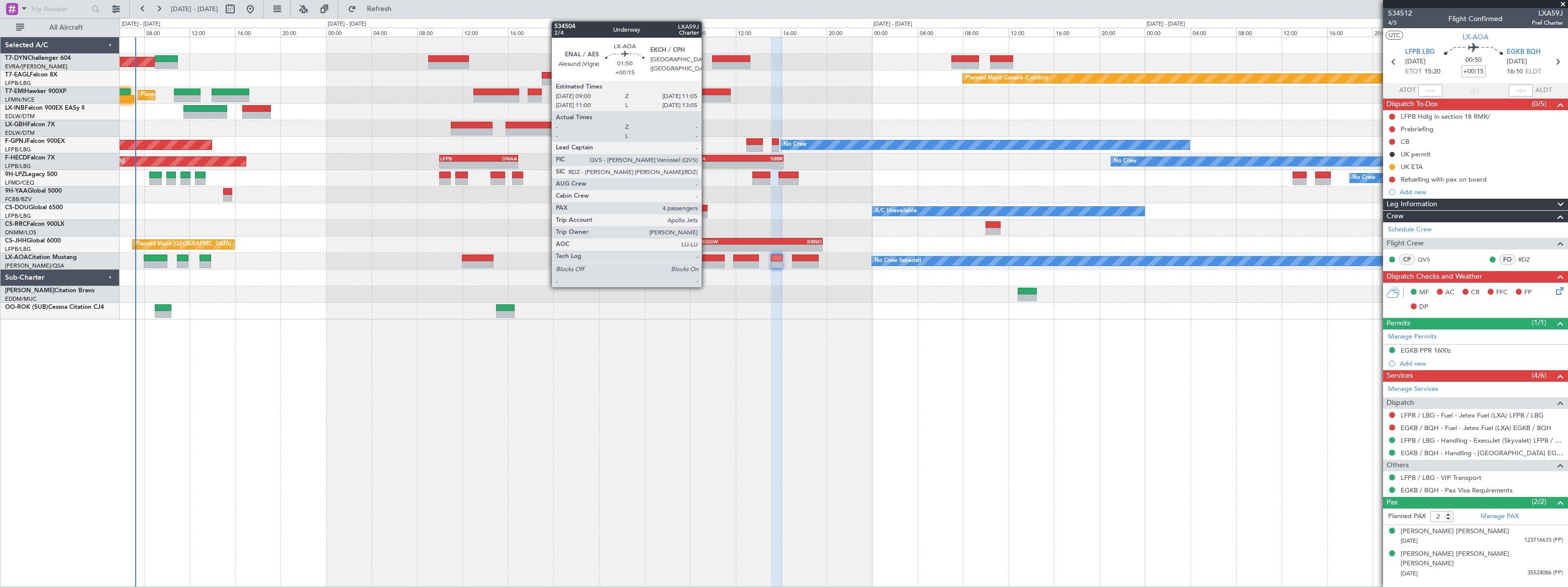
click at [706, 258] on div at bounding box center [713, 258] width 24 height 7
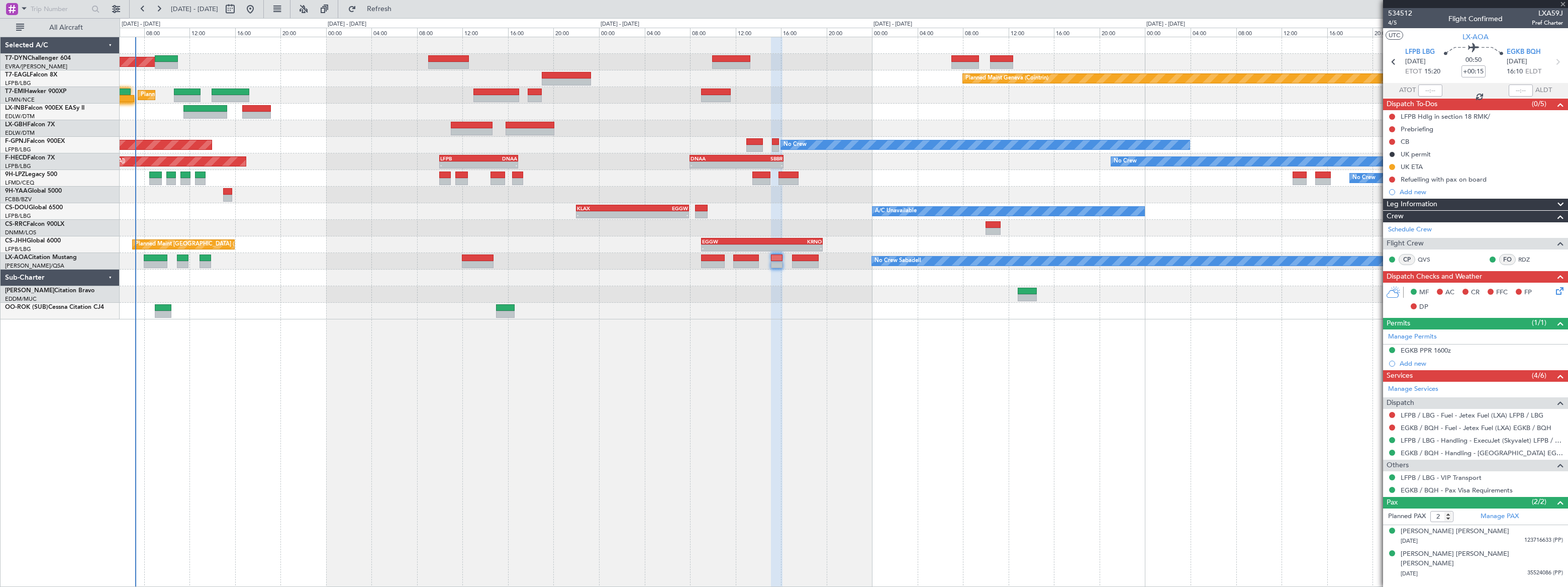
type input "4"
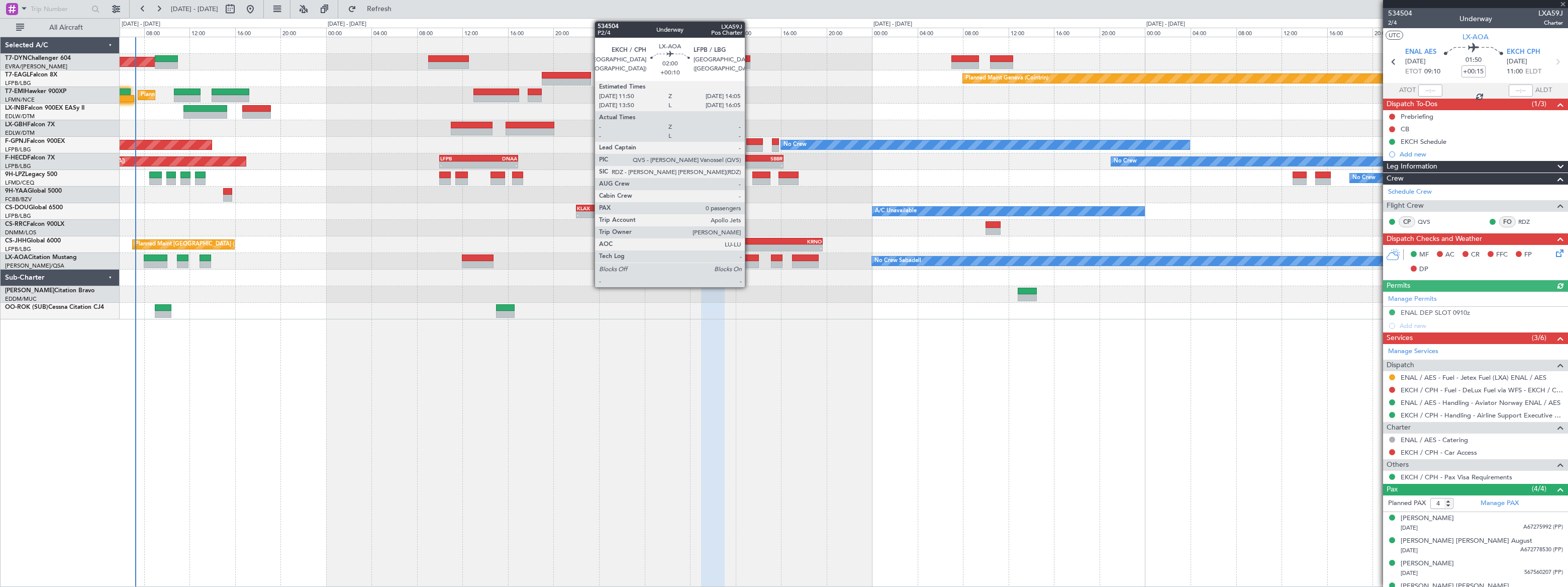
click at [749, 255] on div at bounding box center [746, 258] width 26 height 7
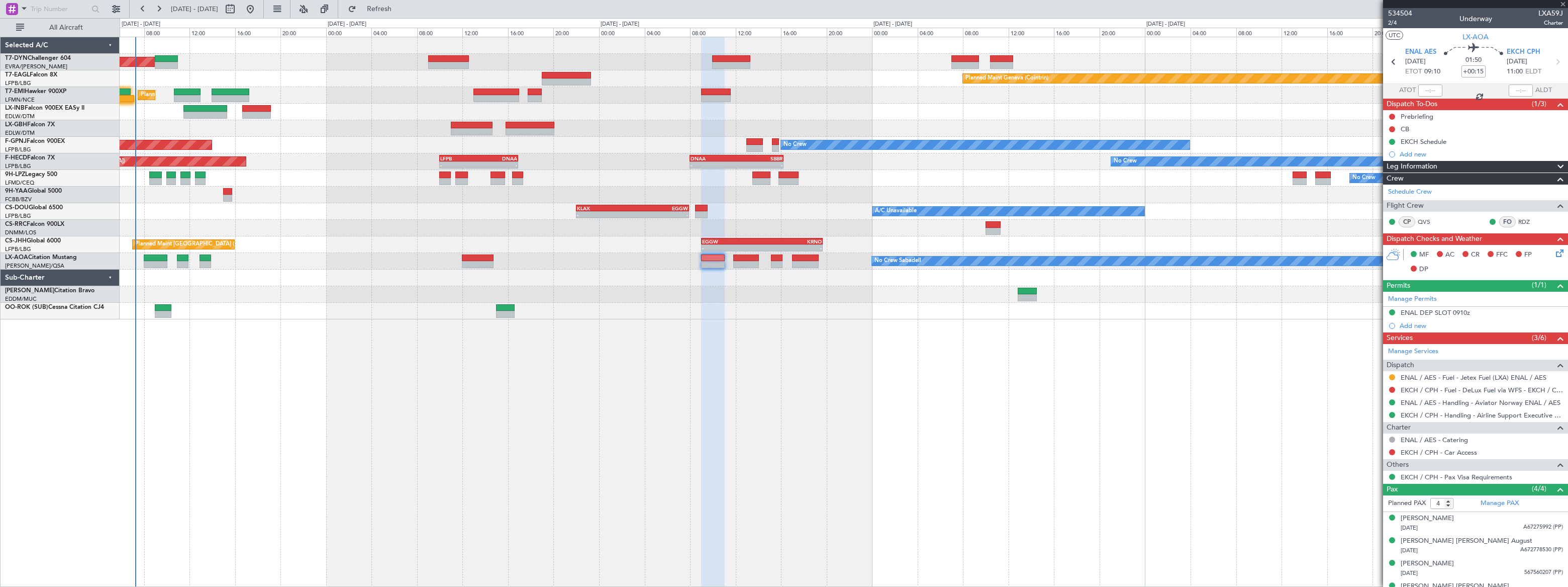
type input "+00:10"
type input "0"
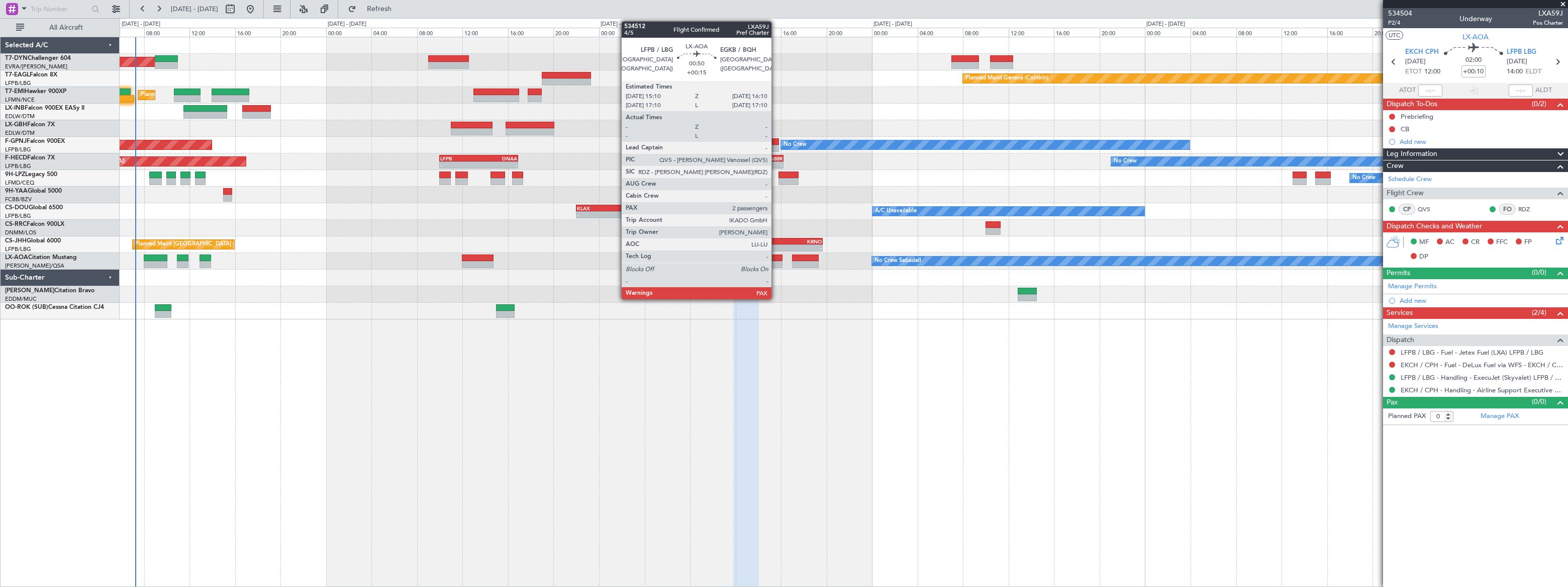
click at [776, 257] on div at bounding box center [777, 258] width 12 height 7
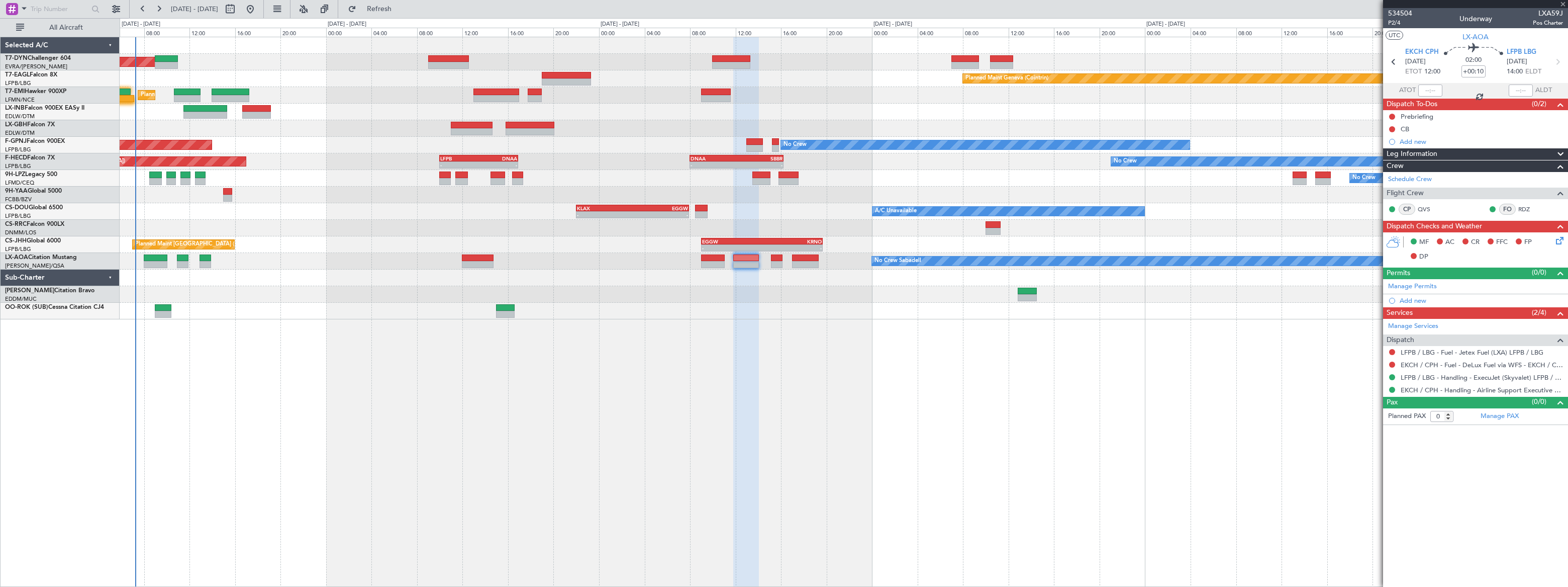
type input "+00:15"
type input "2"
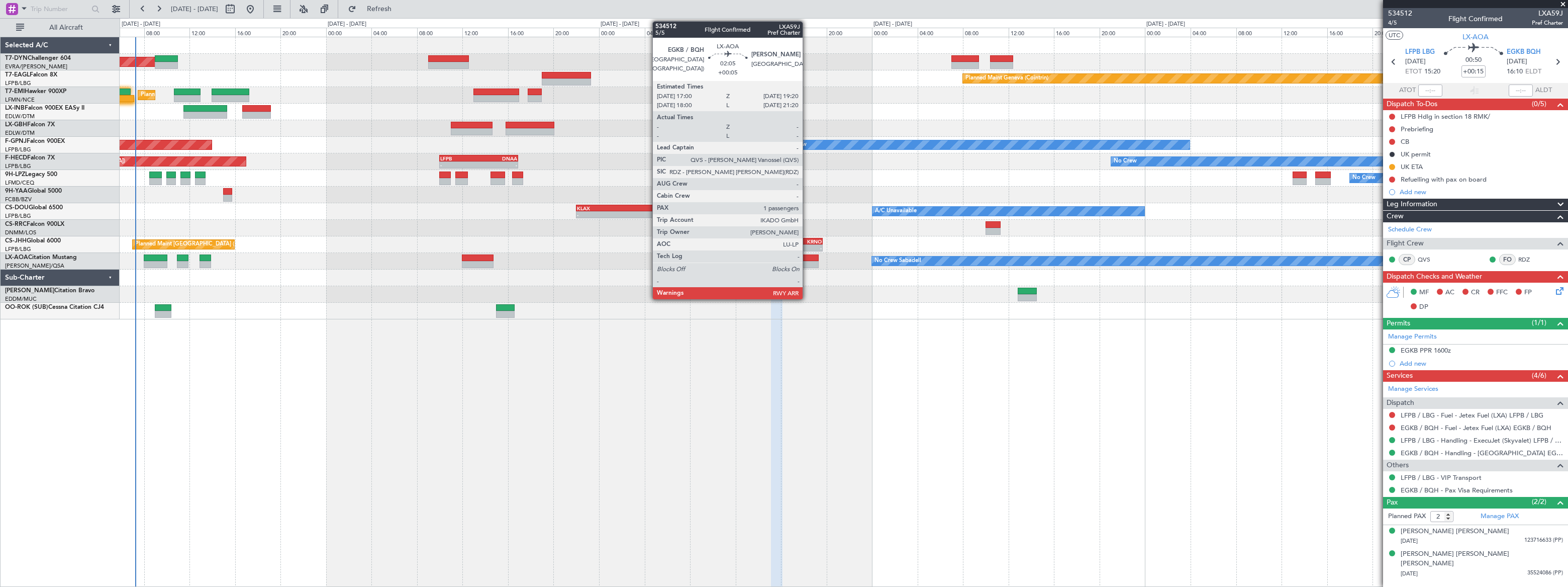
click at [807, 258] on div at bounding box center [805, 258] width 27 height 7
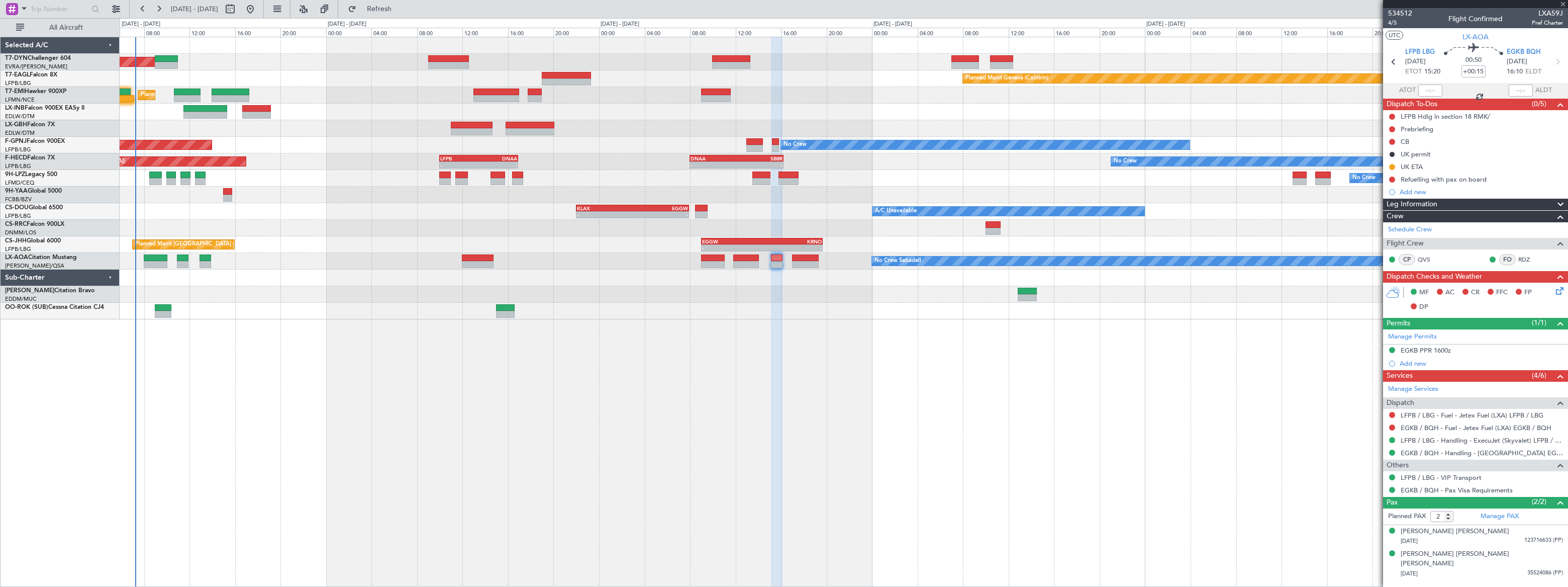
type input "+00:05"
type input "1"
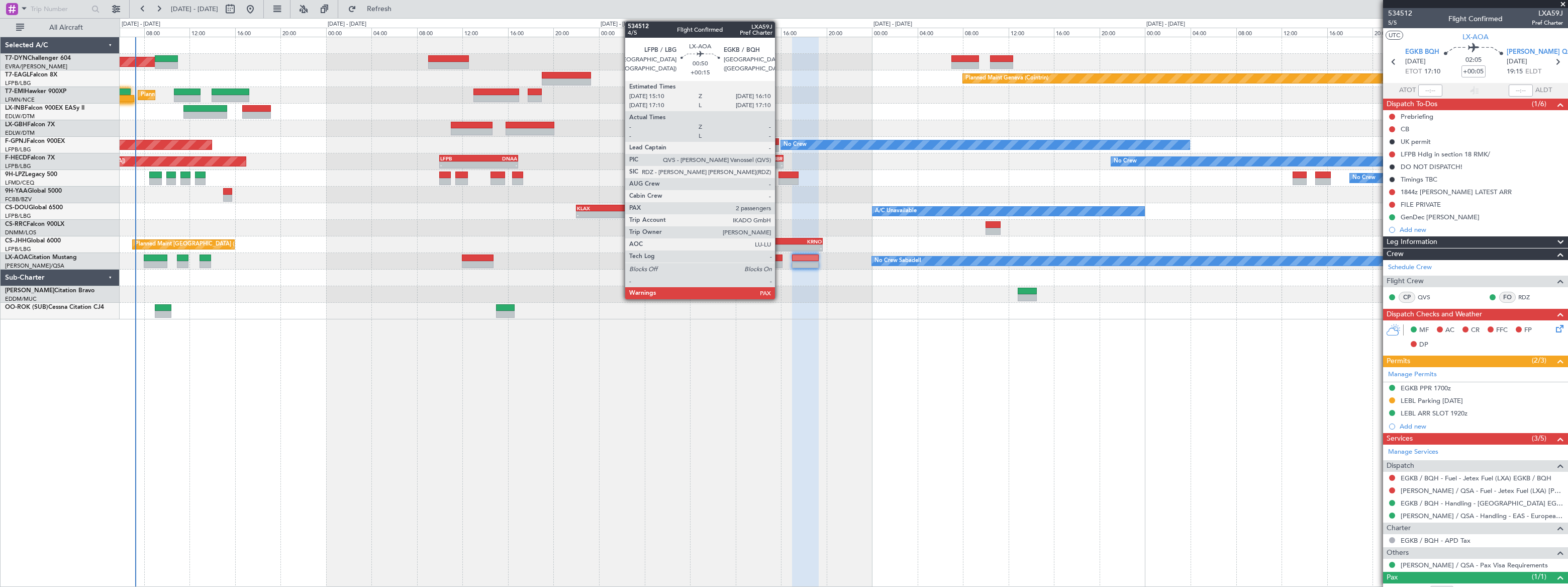
click at [780, 258] on div at bounding box center [777, 258] width 12 height 7
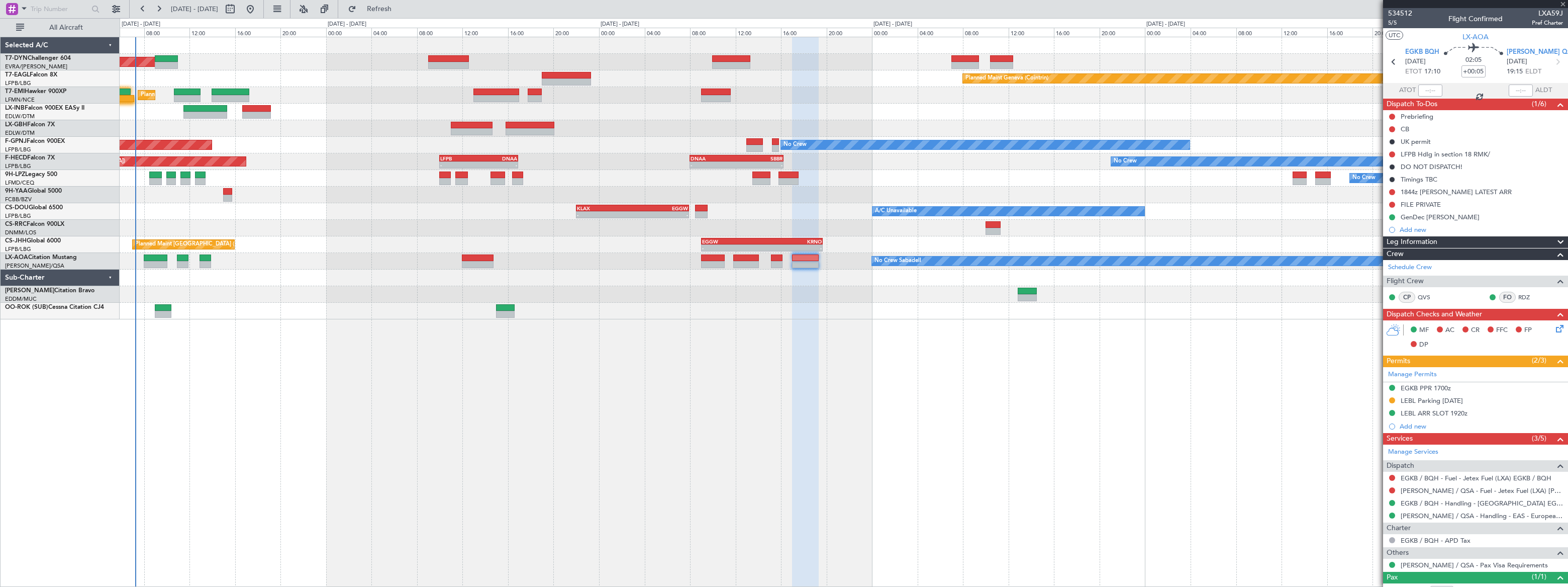
type input "+00:15"
type input "2"
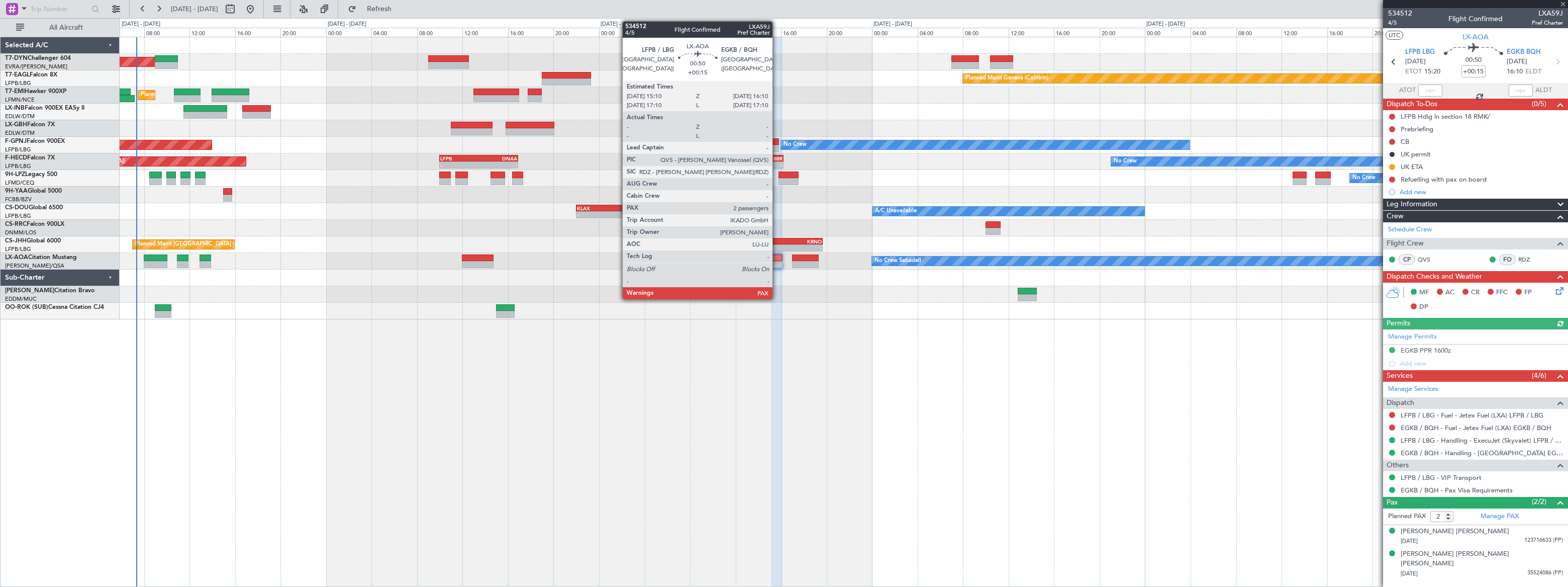
click at [777, 260] on div at bounding box center [777, 258] width 12 height 7
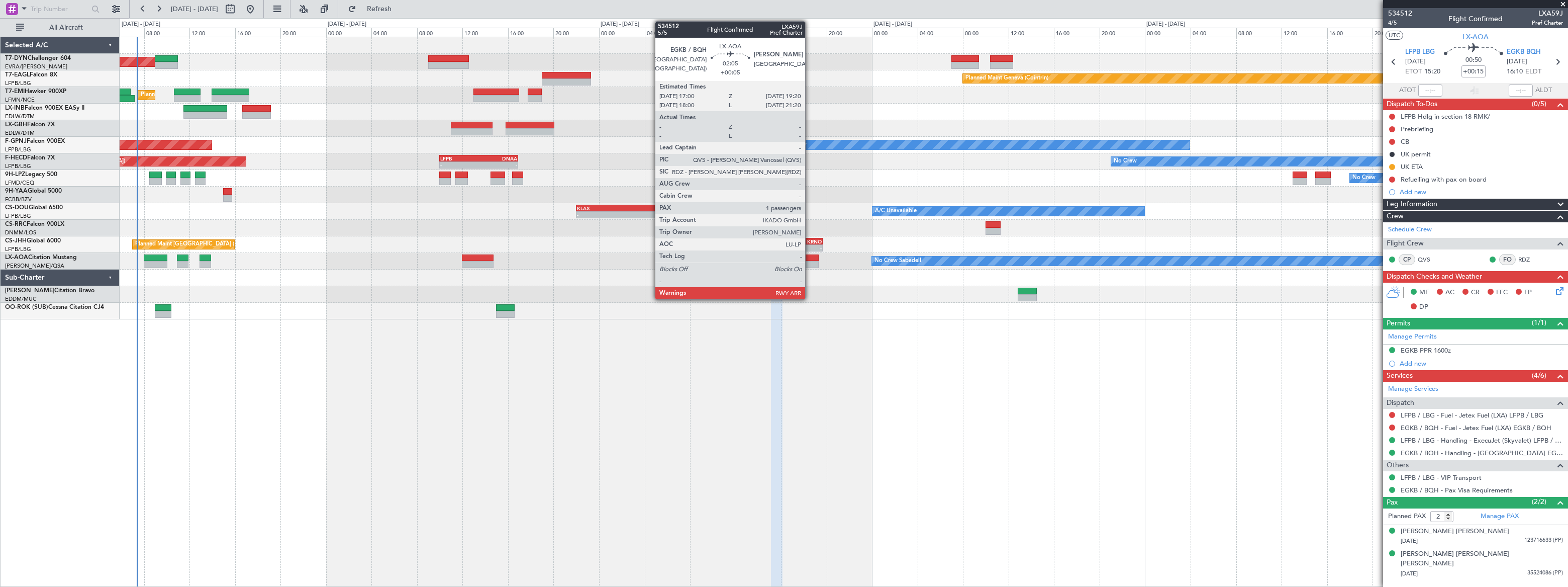
click at [810, 261] on div at bounding box center [805, 265] width 27 height 7
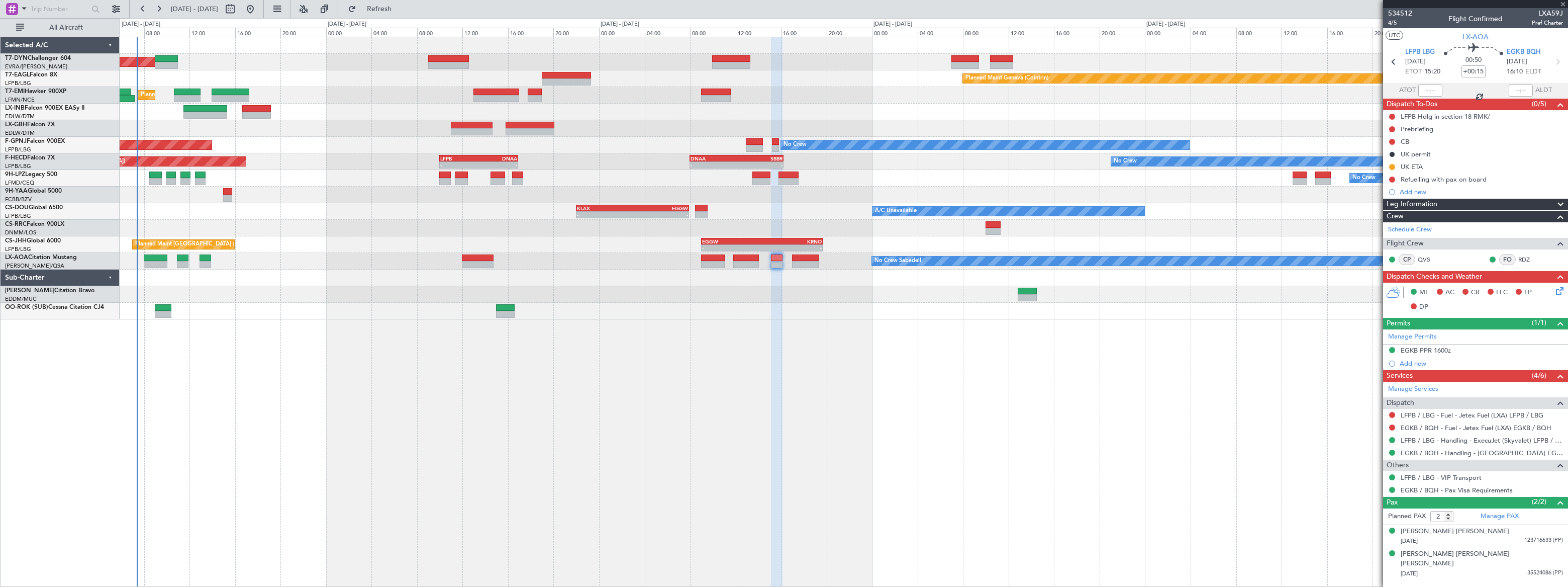
type input "+00:05"
type input "1"
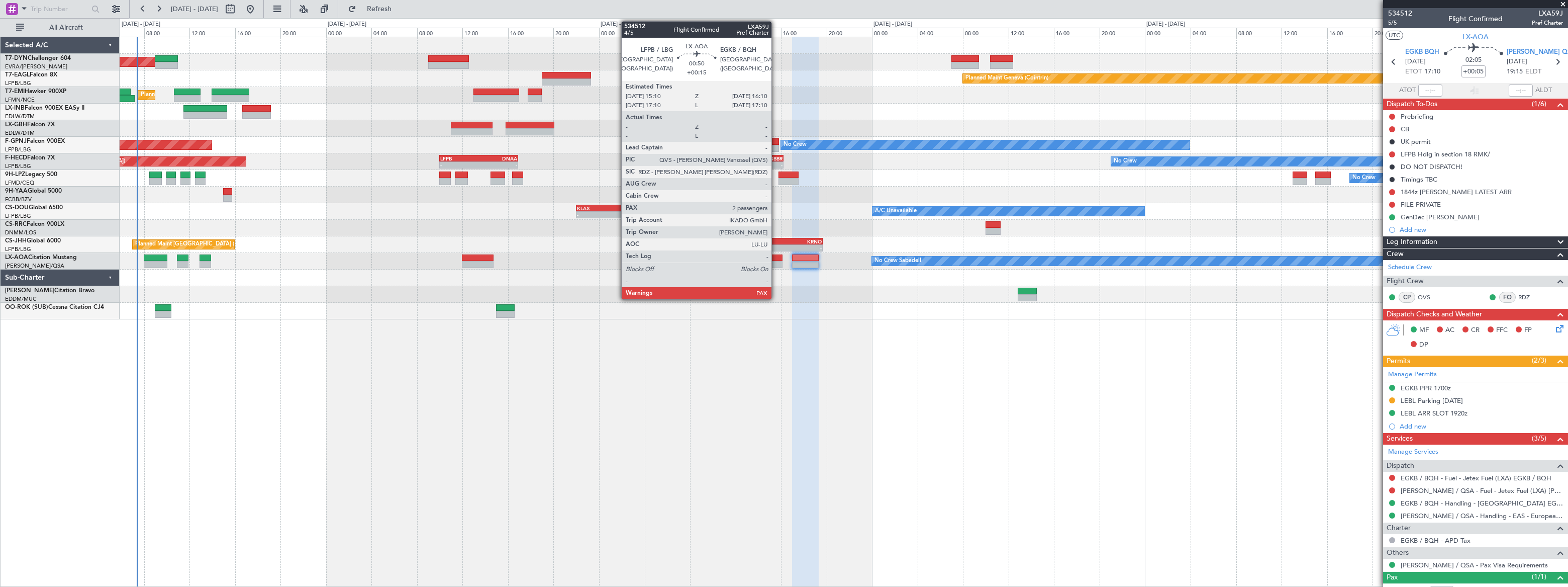
click at [777, 260] on div at bounding box center [777, 258] width 12 height 7
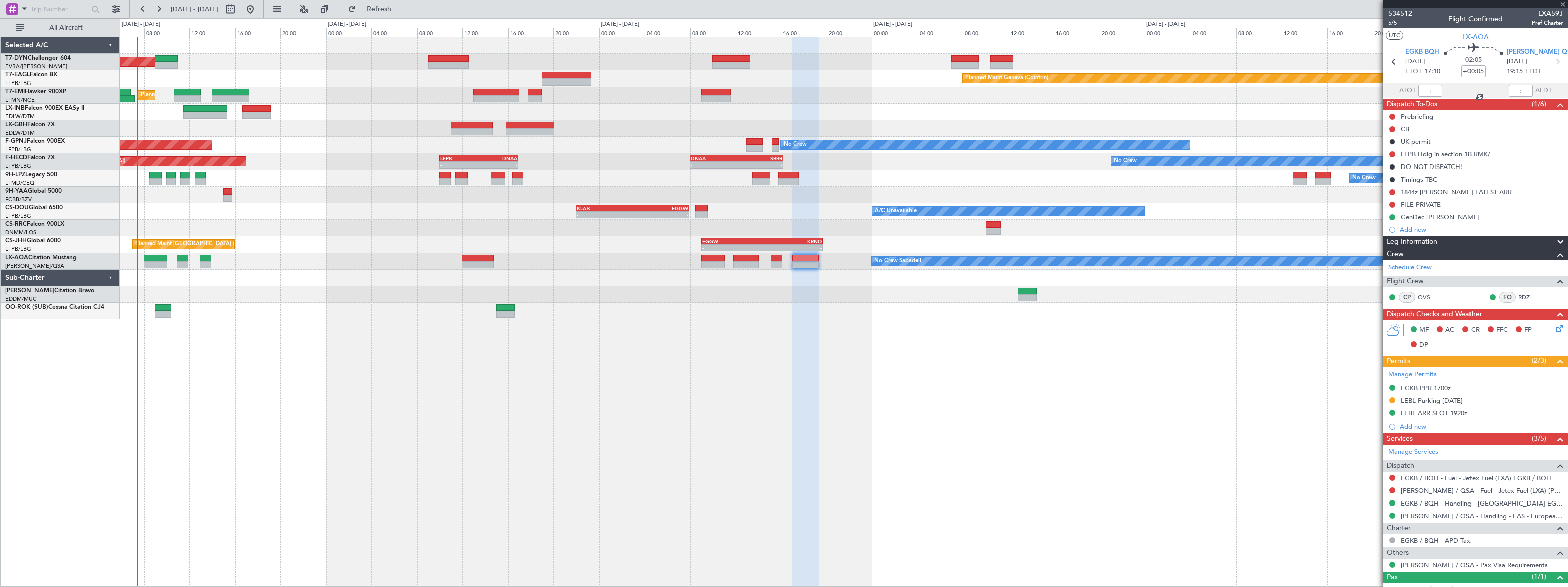
type input "+00:15"
type input "2"
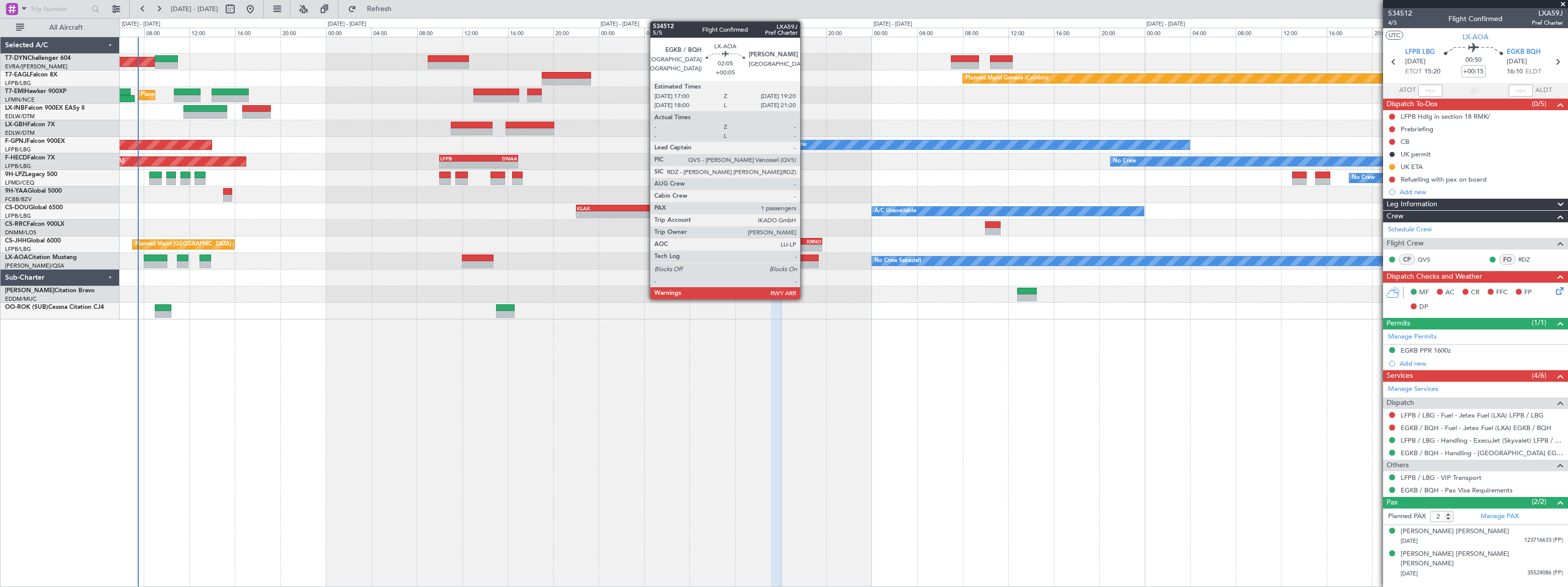
click at [805, 258] on div at bounding box center [805, 258] width 27 height 7
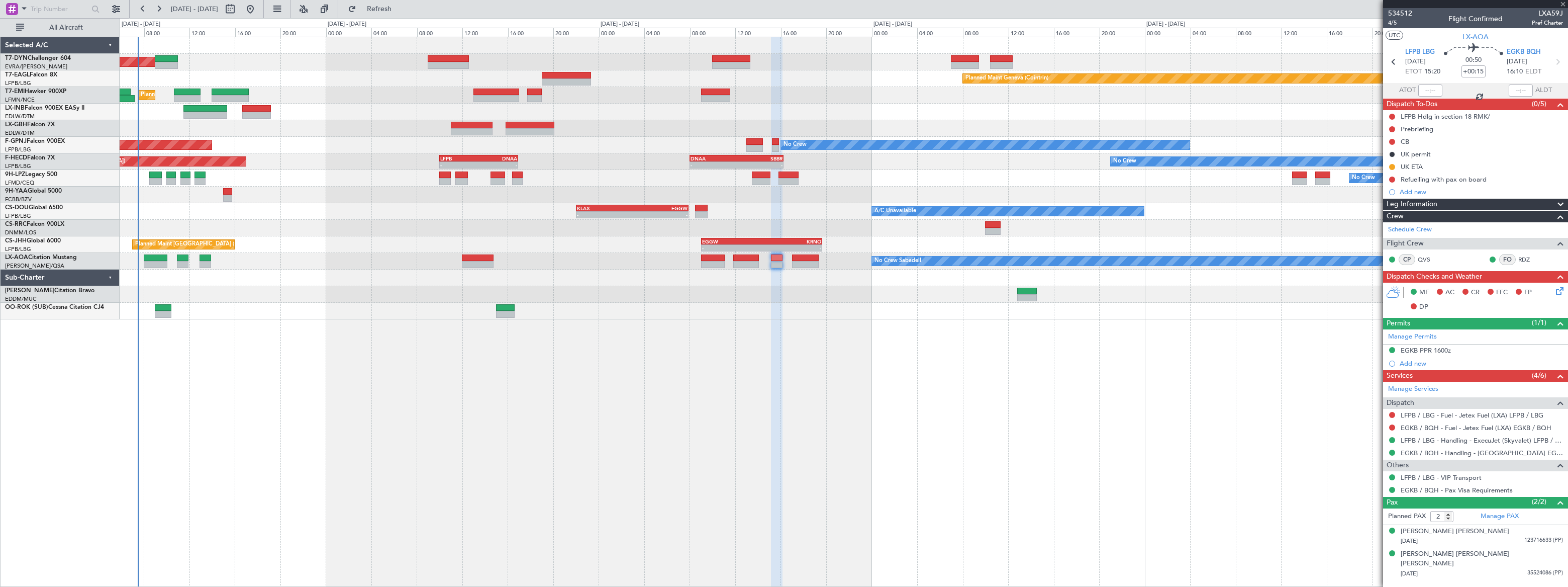
type input "+00:05"
type input "1"
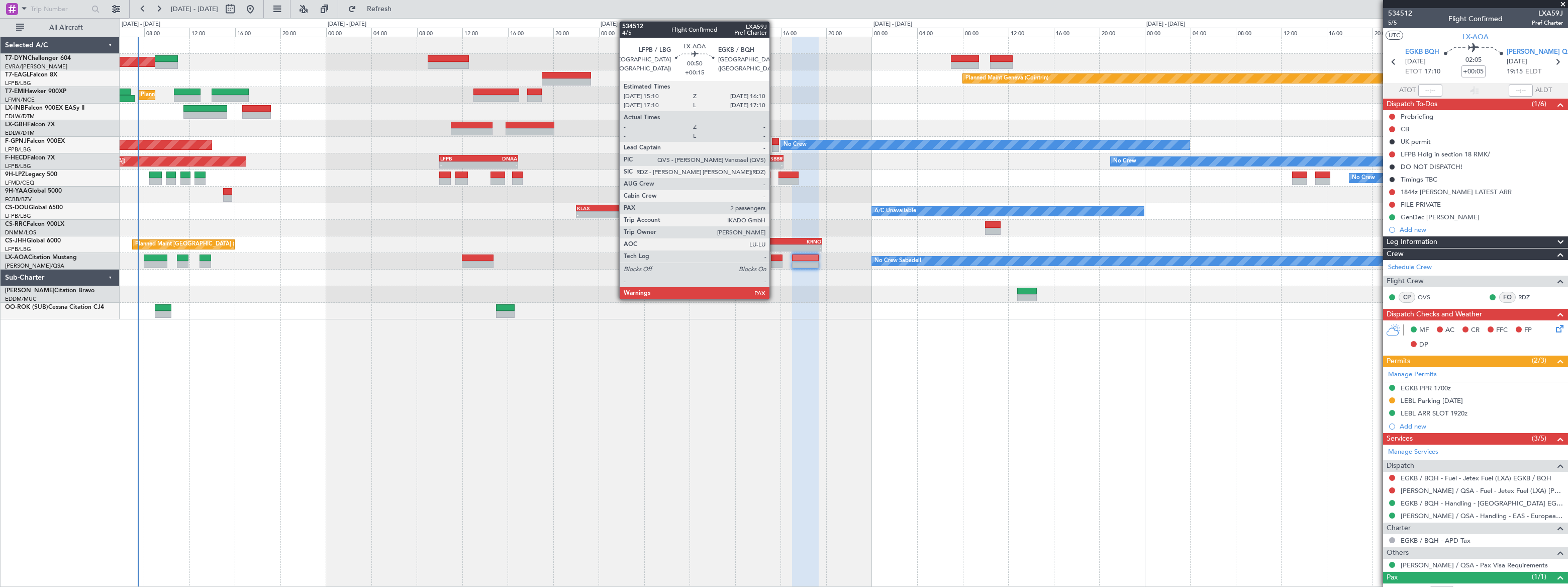
click at [774, 258] on div at bounding box center [777, 258] width 12 height 7
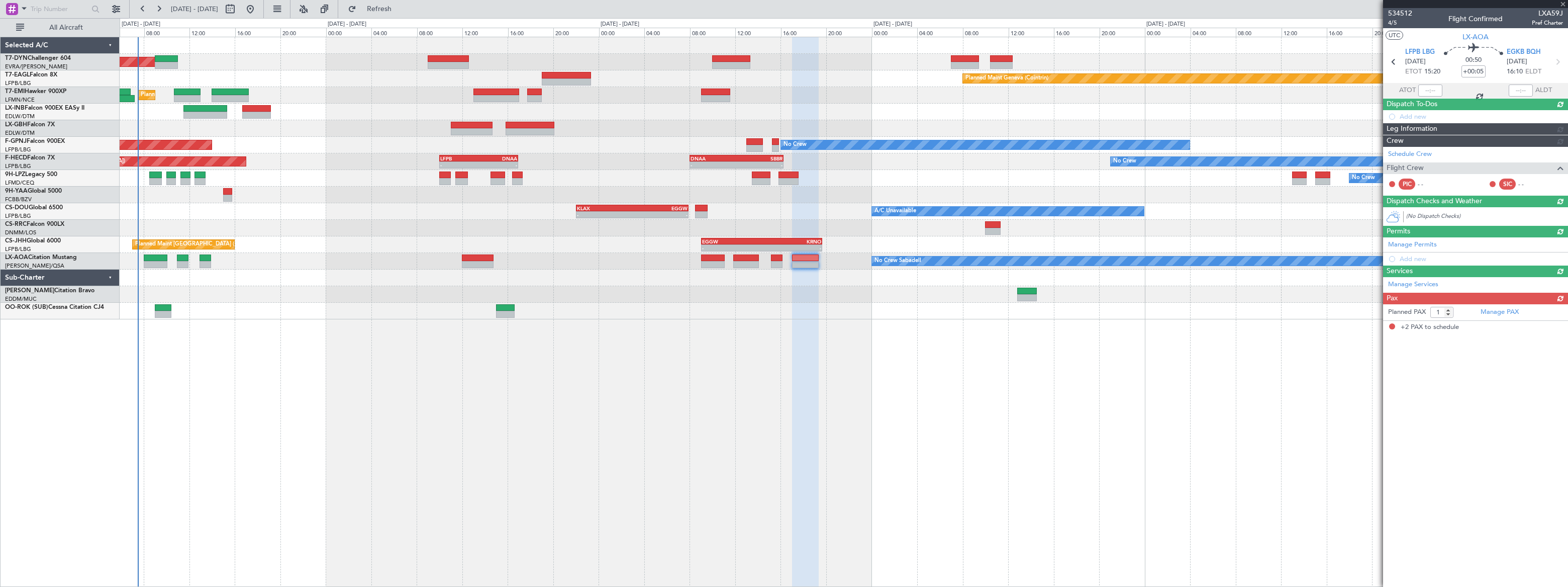
type input "+00:15"
type input "2"
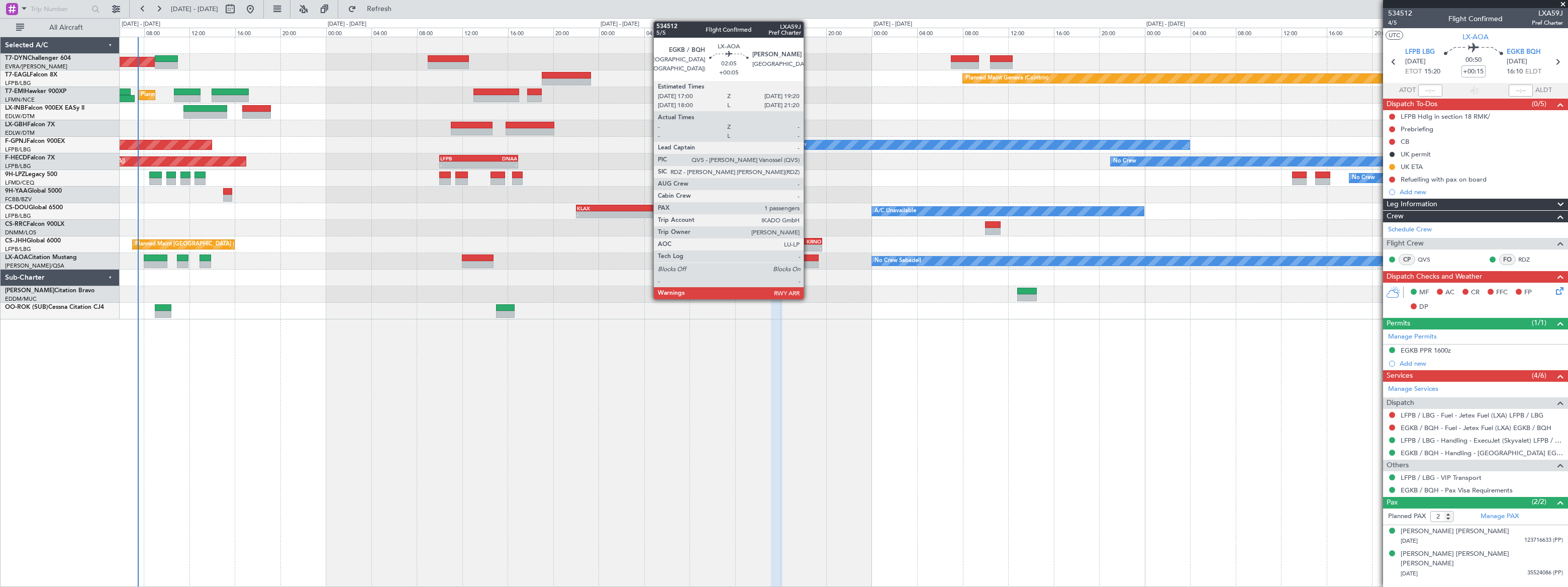
click at [808, 258] on div at bounding box center [805, 258] width 27 height 7
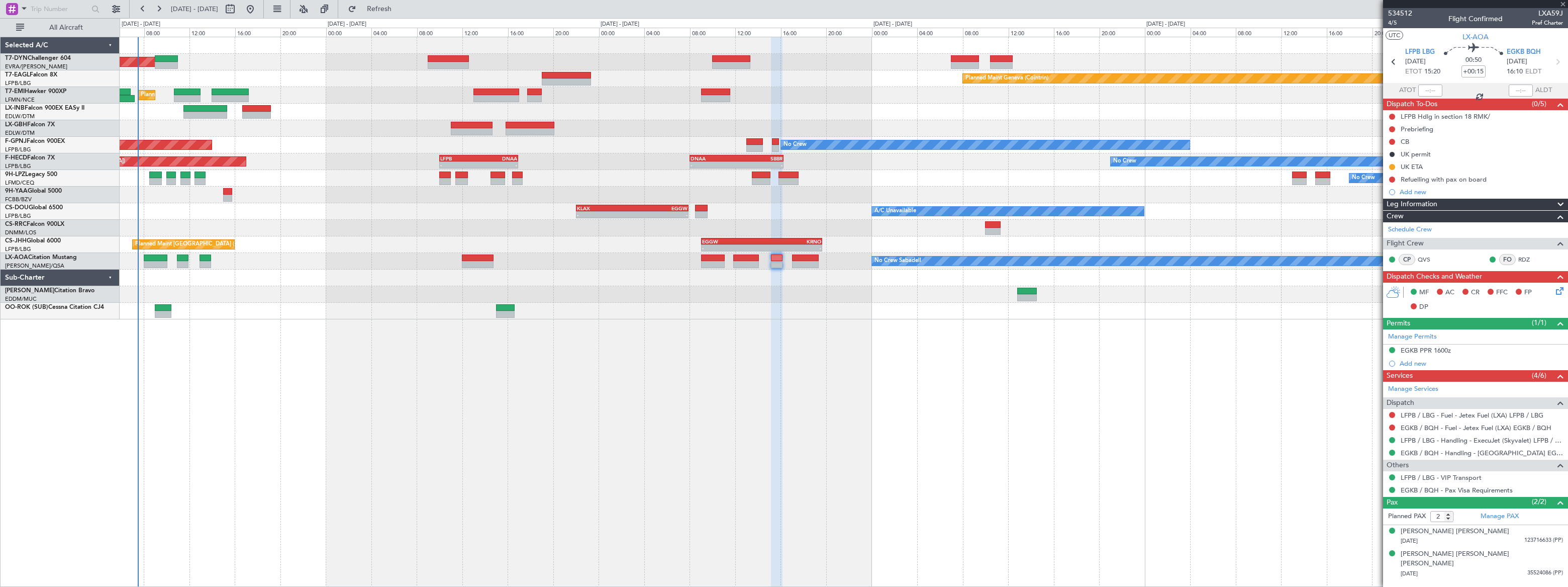
type input "+00:05"
type input "1"
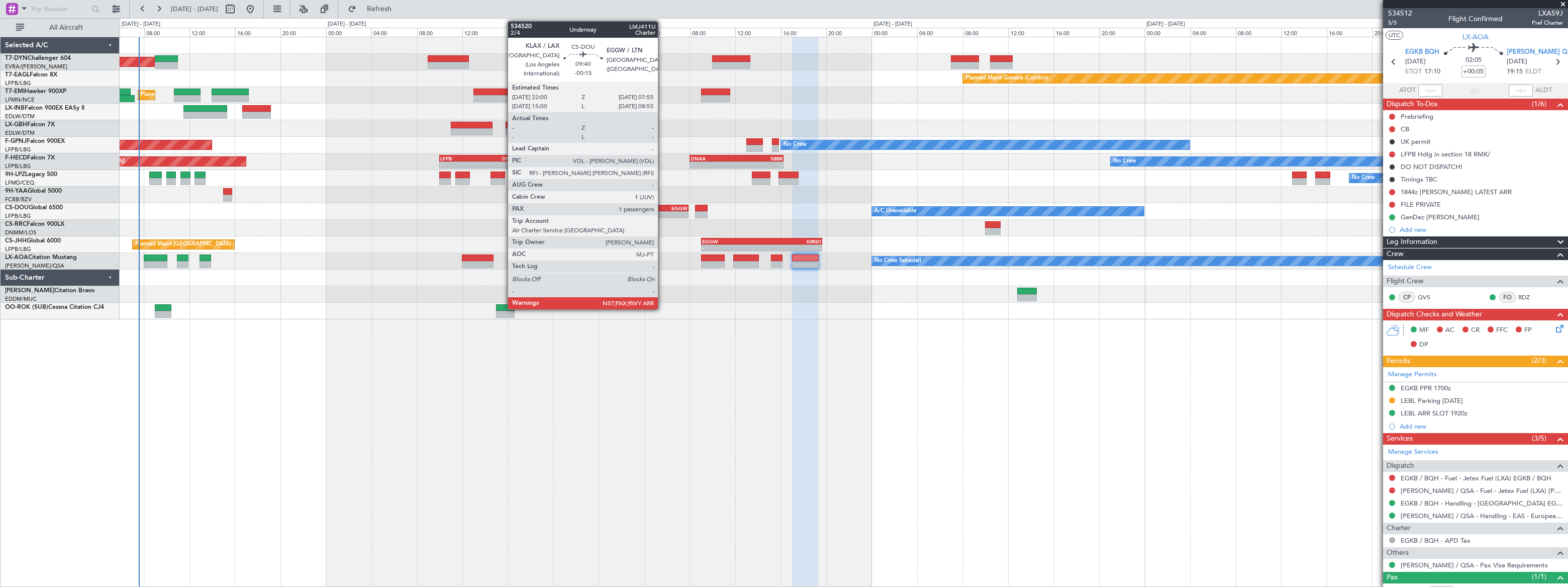
click at [662, 206] on div "EGGW" at bounding box center [660, 208] width 55 height 6
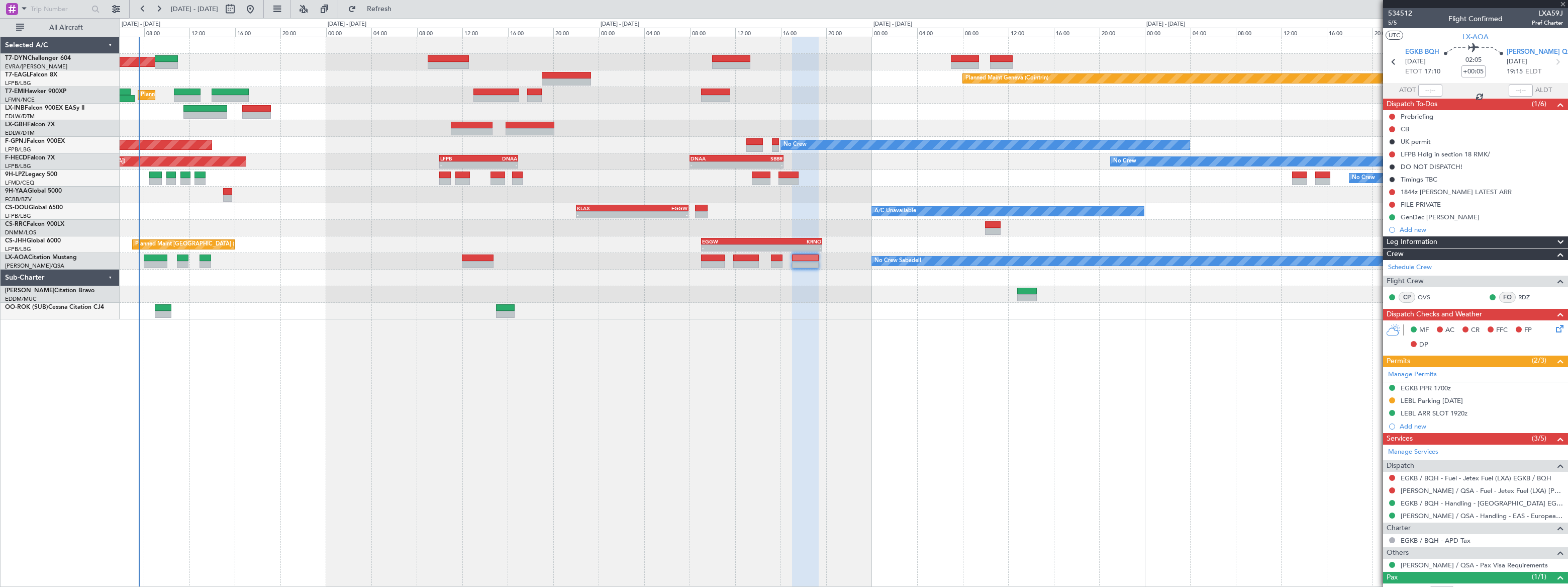
type input "-00:15"
type input "3"
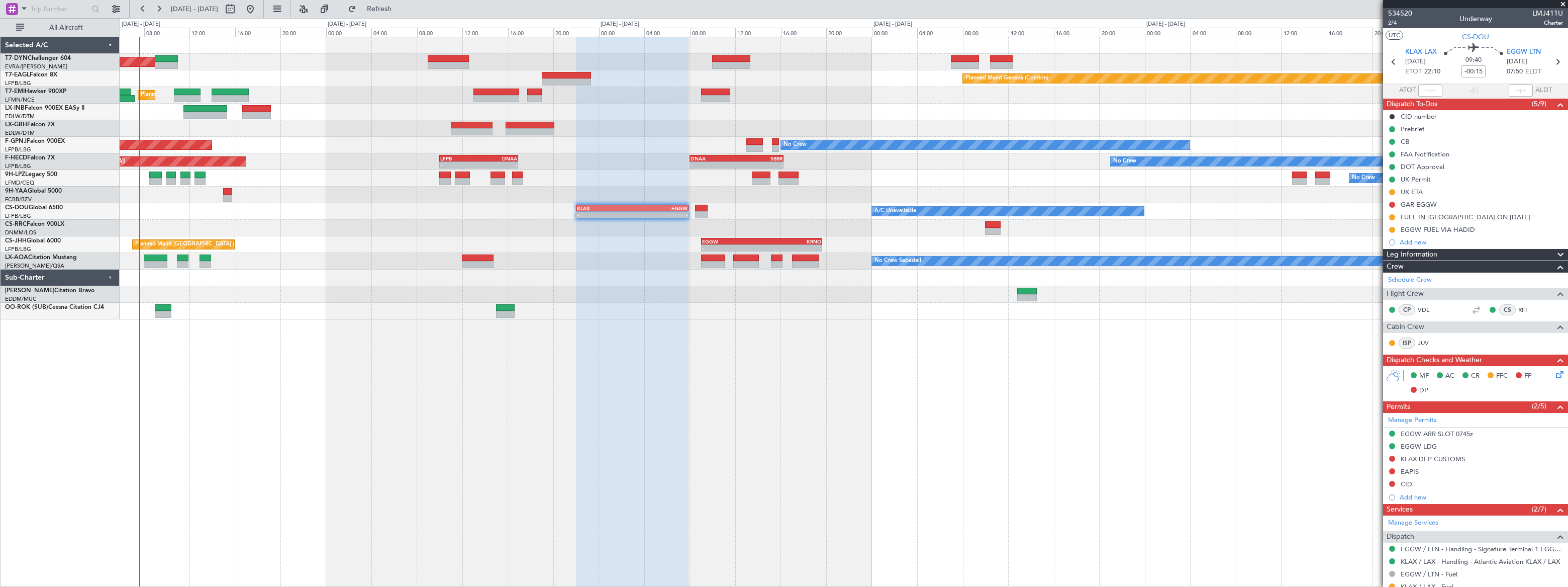
click at [911, 317] on div at bounding box center [844, 311] width 1447 height 16
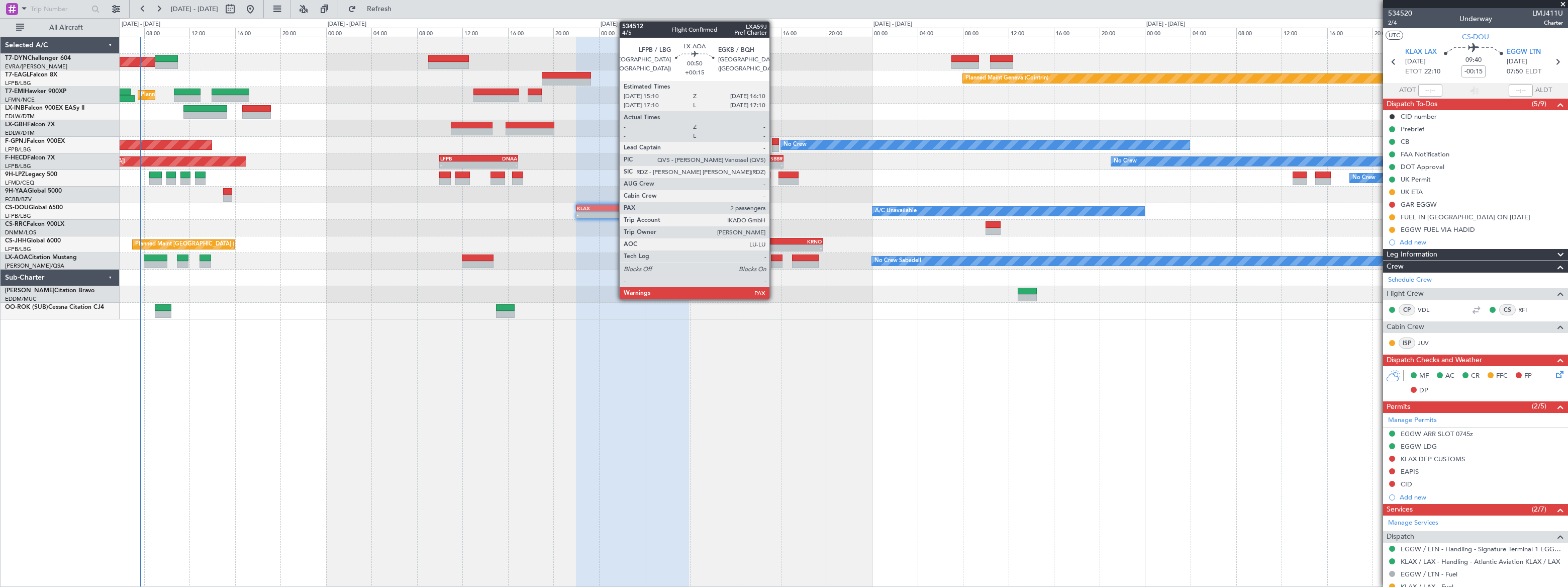
click at [774, 259] on div at bounding box center [777, 258] width 12 height 7
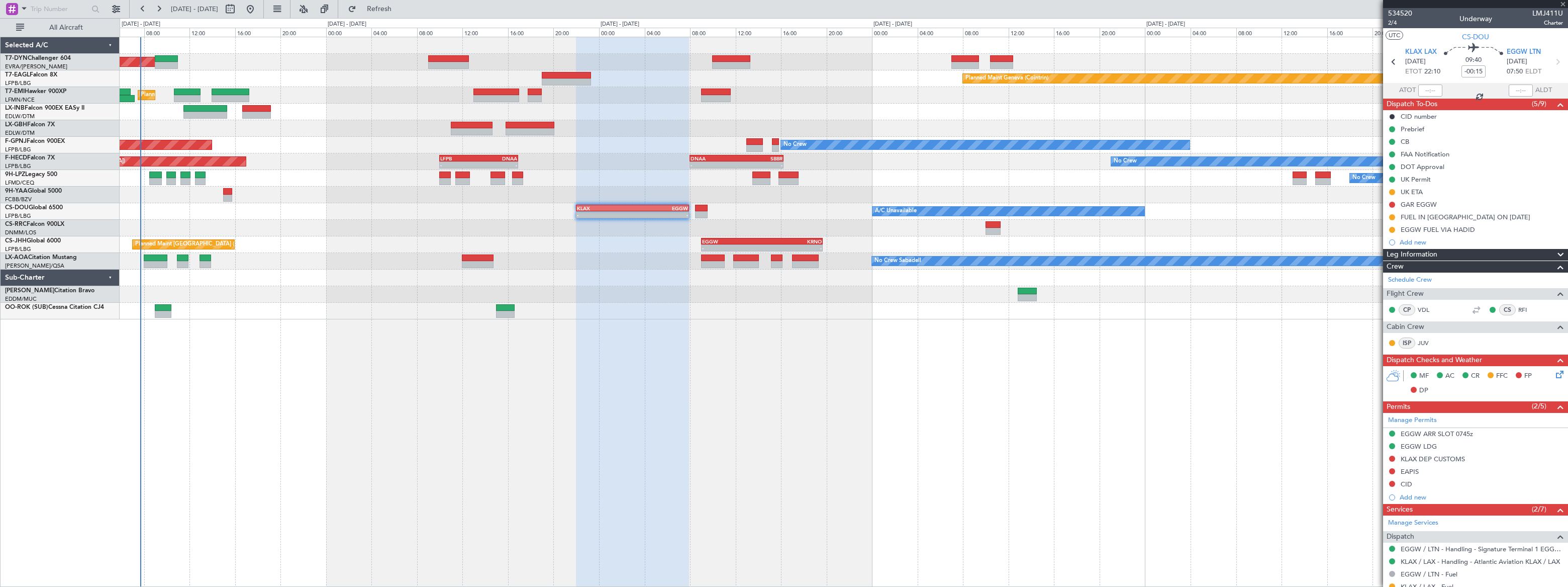
type input "+00:15"
type input "2"
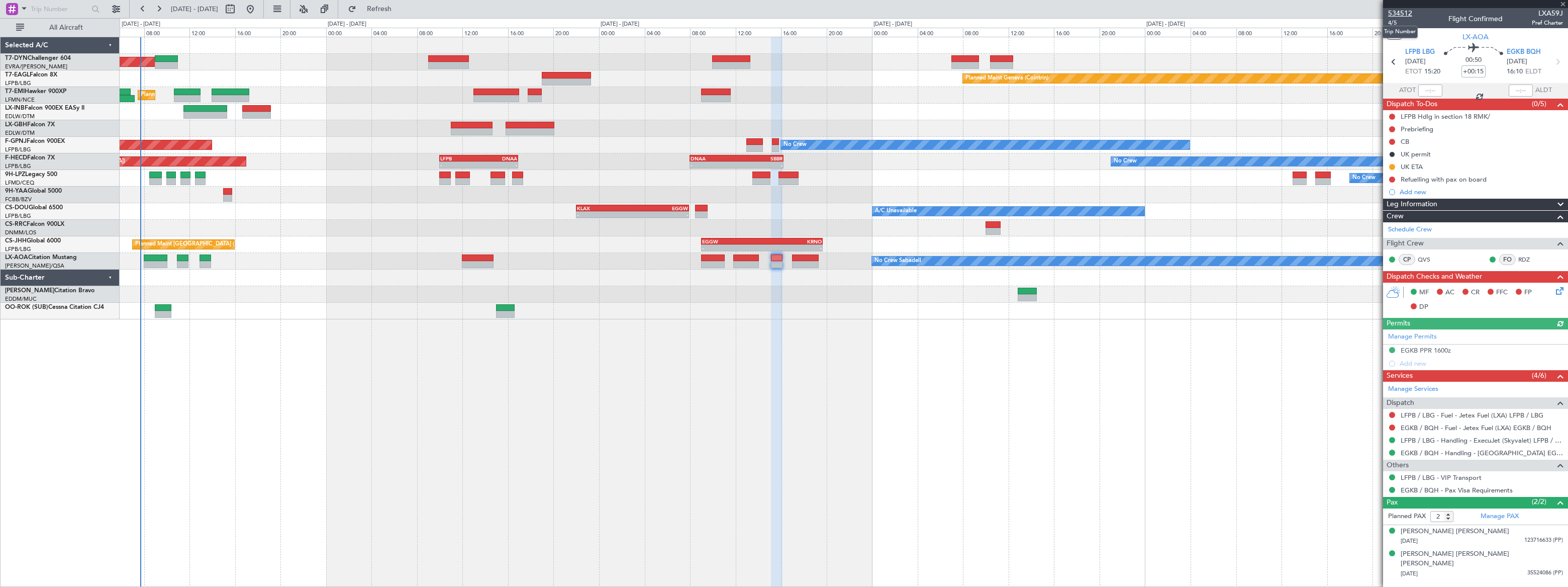
click at [1402, 10] on span "534512" at bounding box center [1400, 13] width 24 height 10
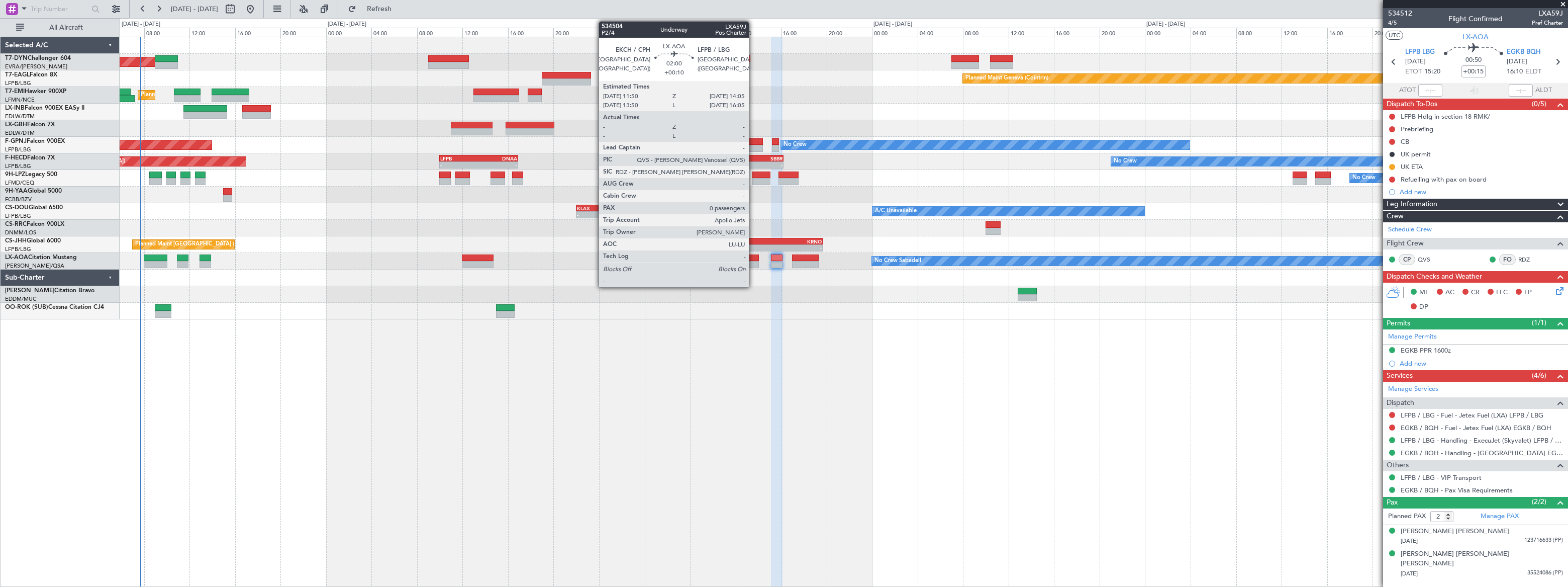
click at [754, 258] on div at bounding box center [746, 258] width 26 height 7
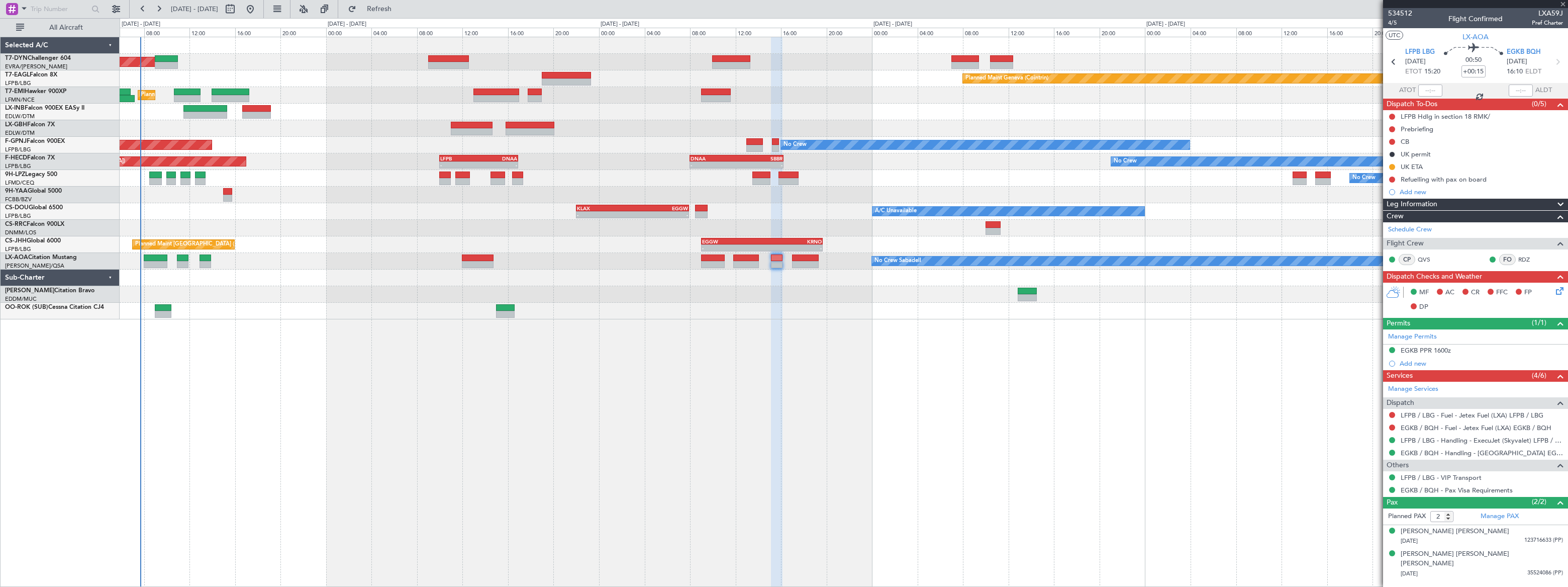
type input "+00:10"
type input "0"
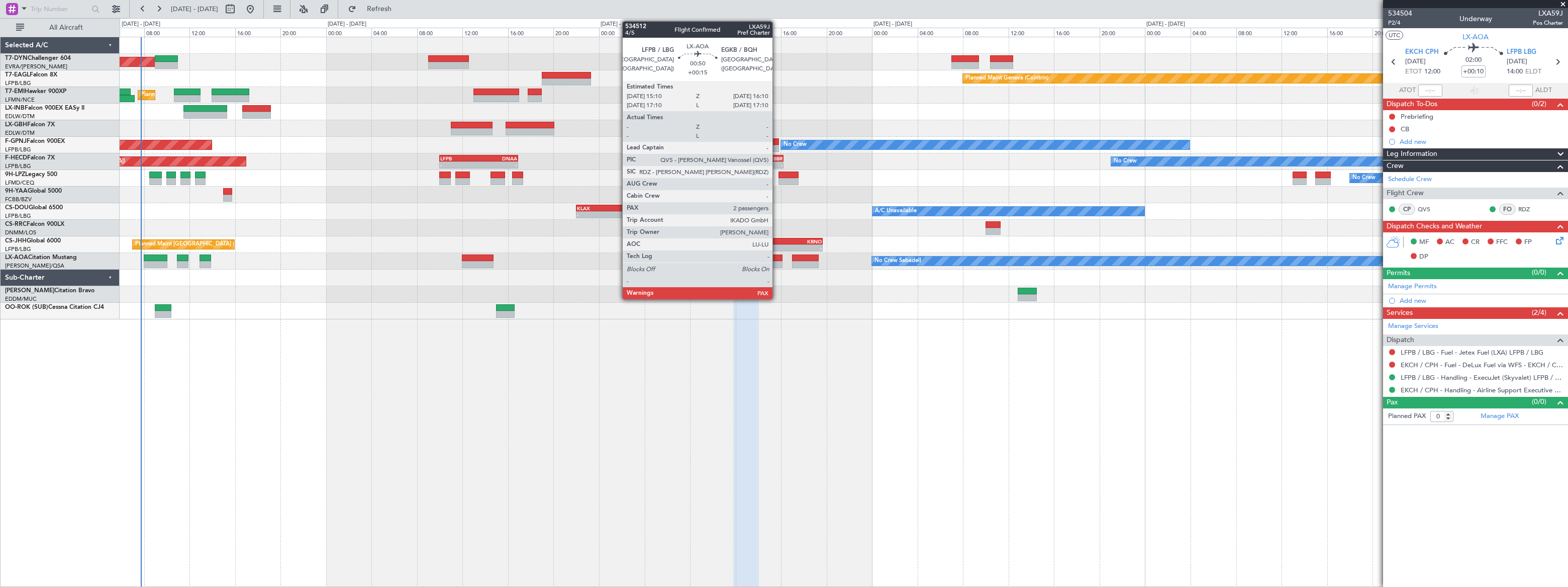
click at [777, 259] on div at bounding box center [777, 258] width 12 height 7
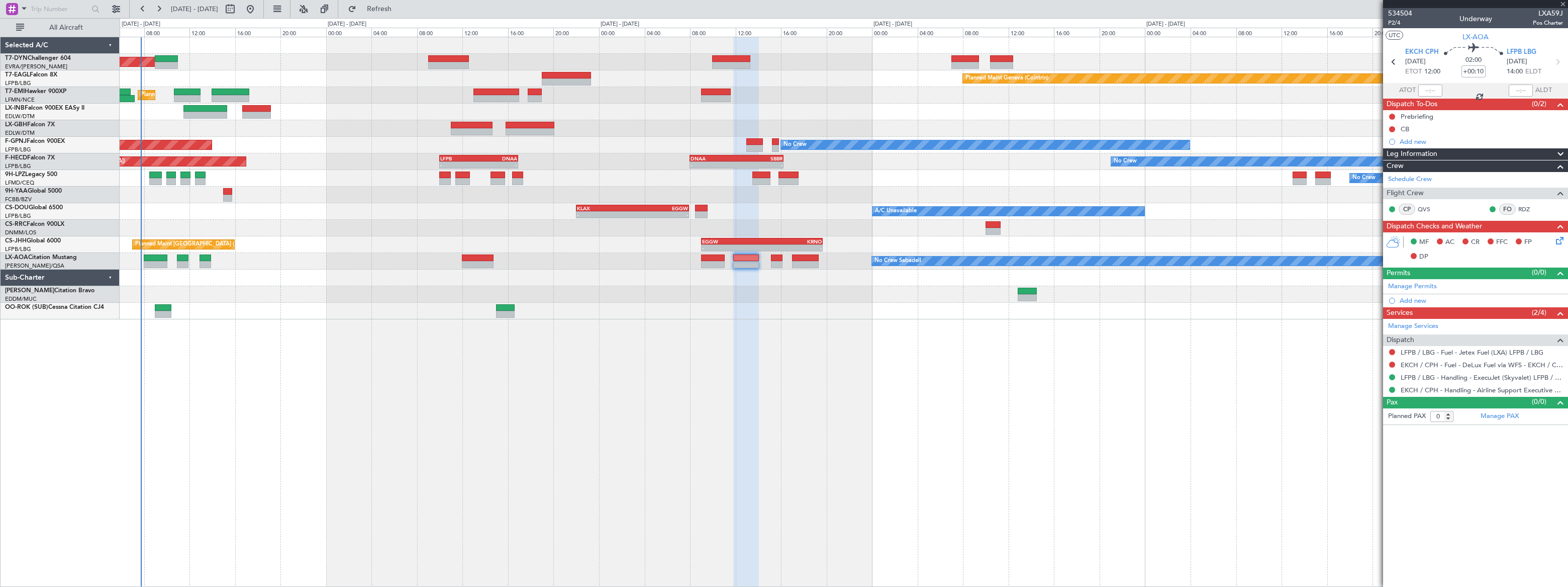
type input "+00:15"
type input "2"
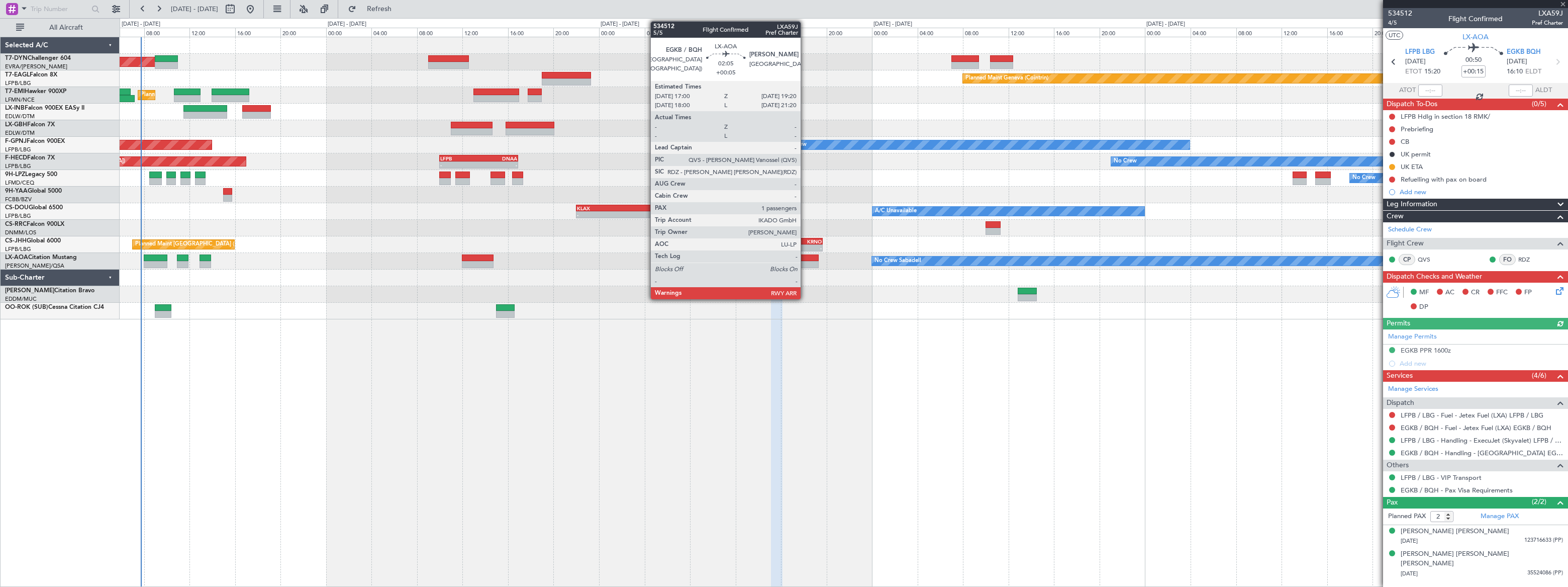
click at [805, 258] on div at bounding box center [805, 258] width 27 height 7
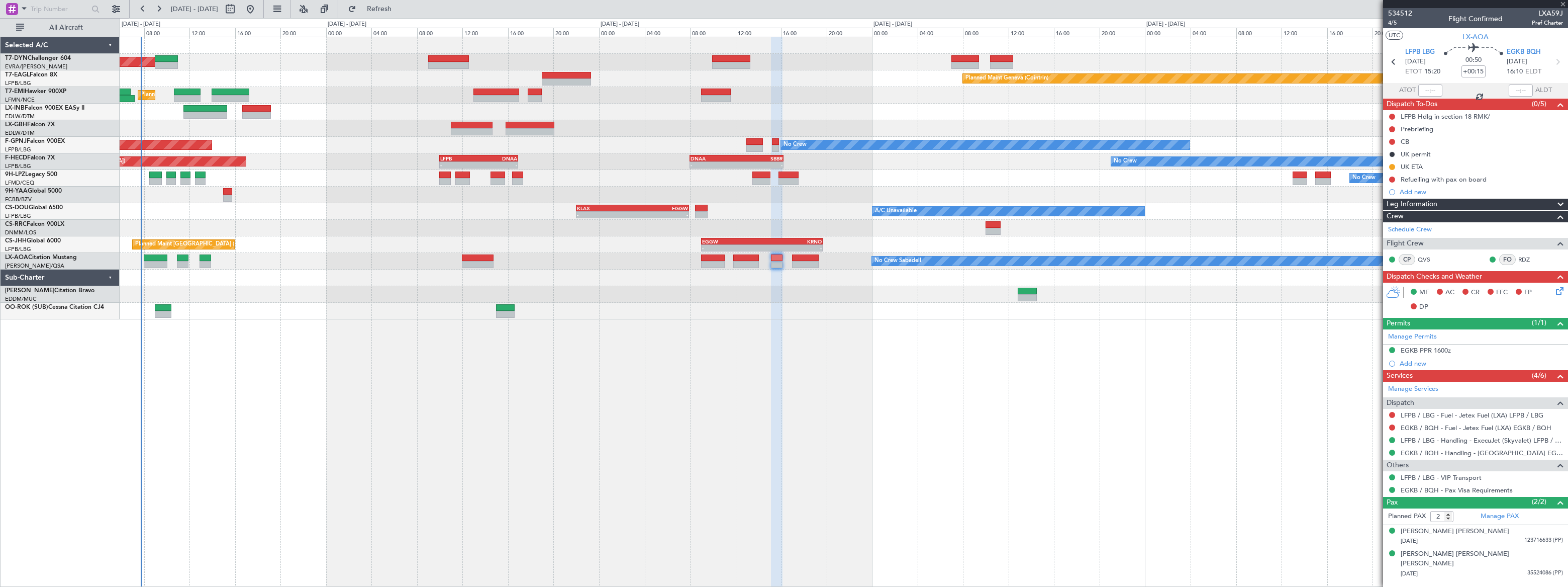
type input "+00:05"
type input "1"
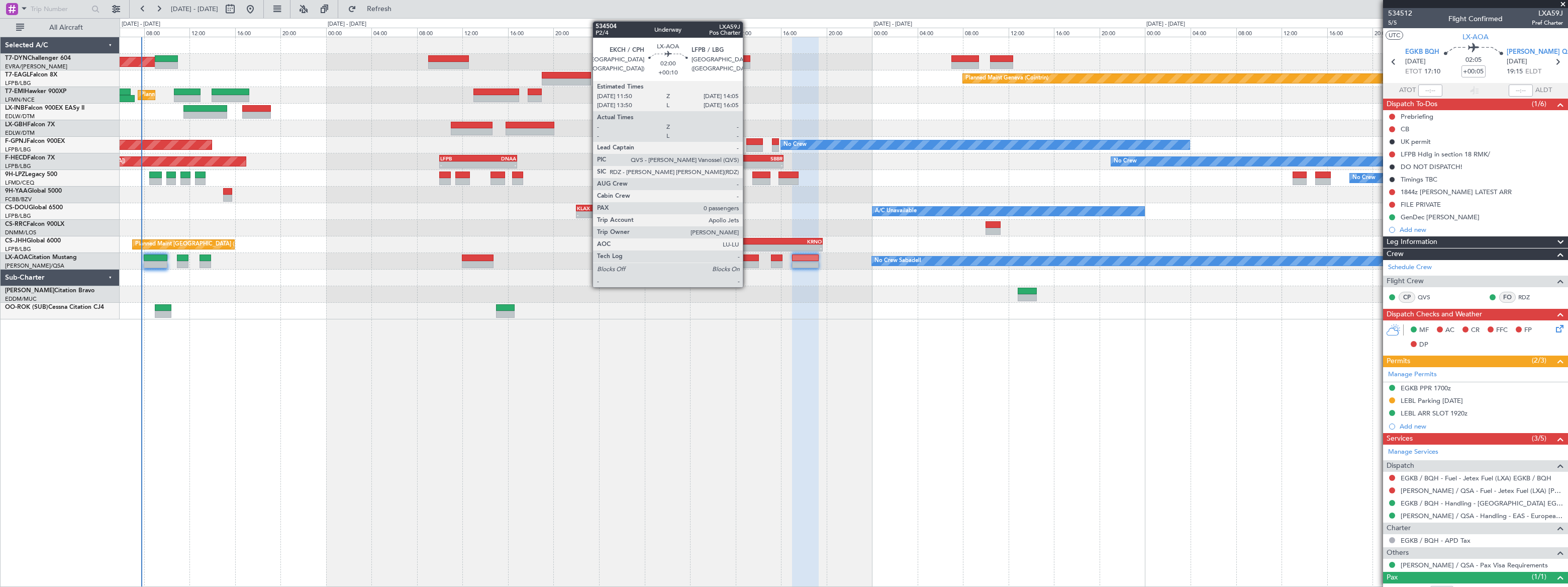
click at [747, 258] on div at bounding box center [746, 258] width 26 height 7
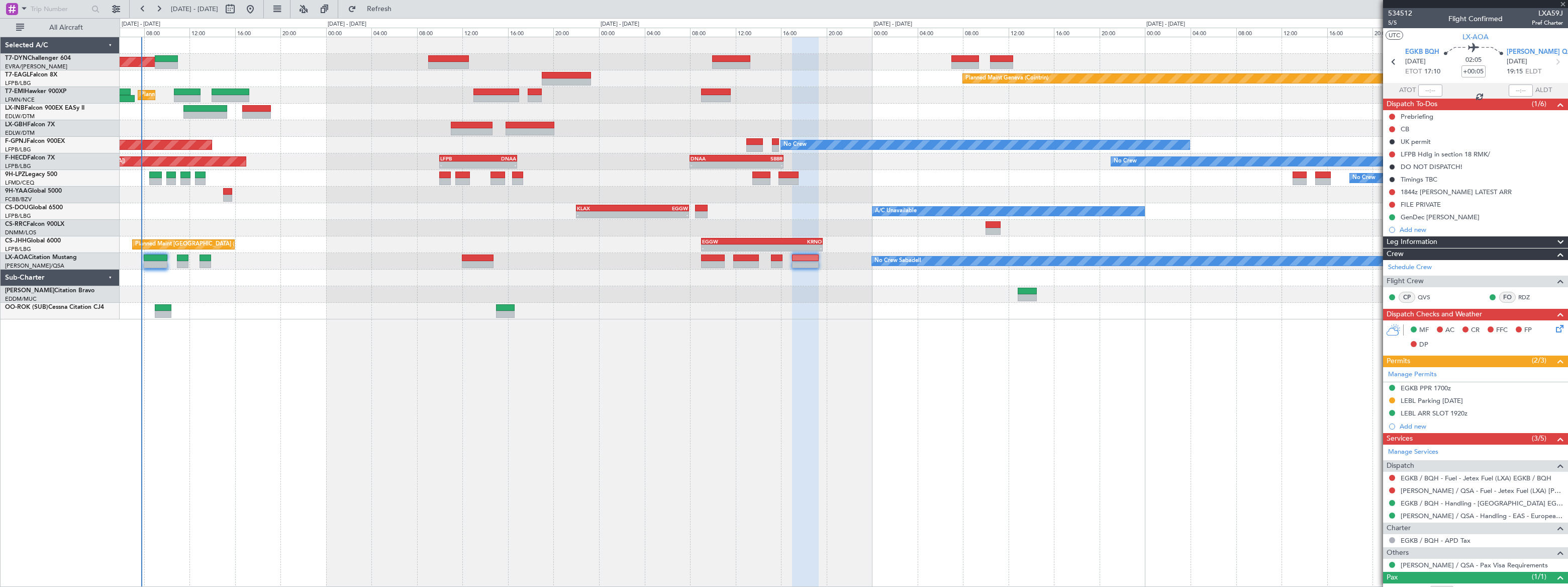
type input "+00:10"
type input "0"
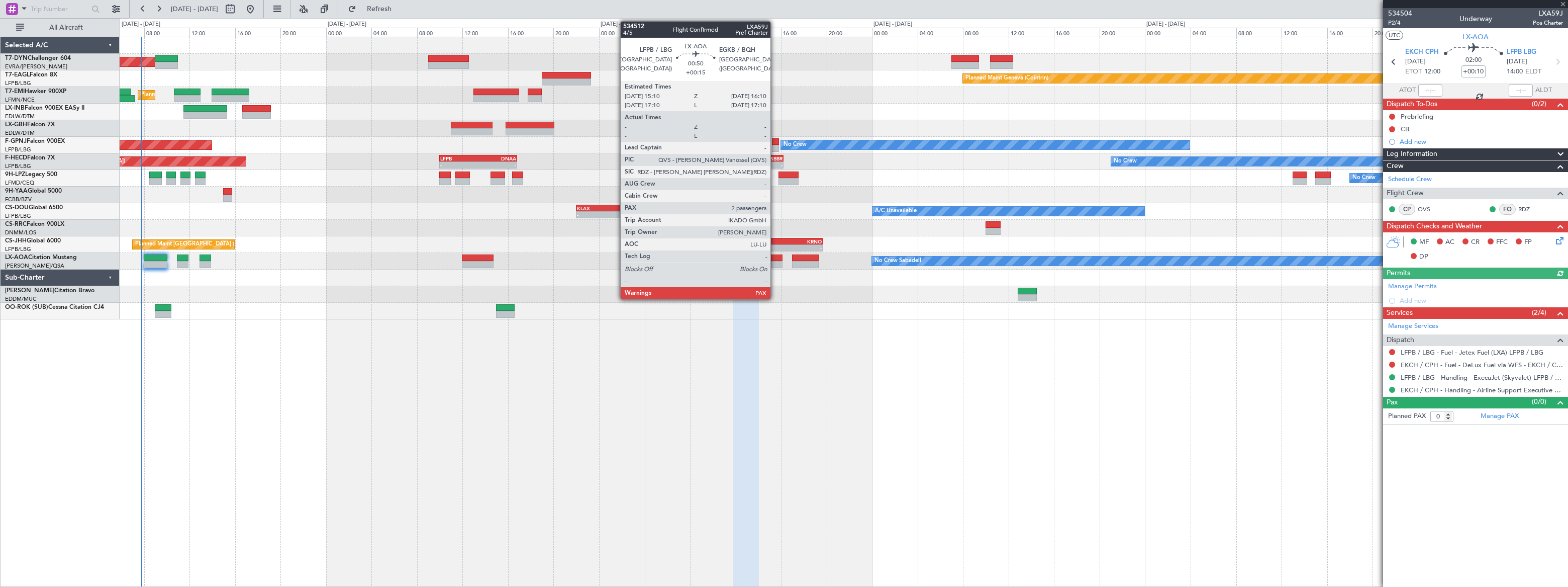
click at [775, 261] on div at bounding box center [777, 265] width 12 height 7
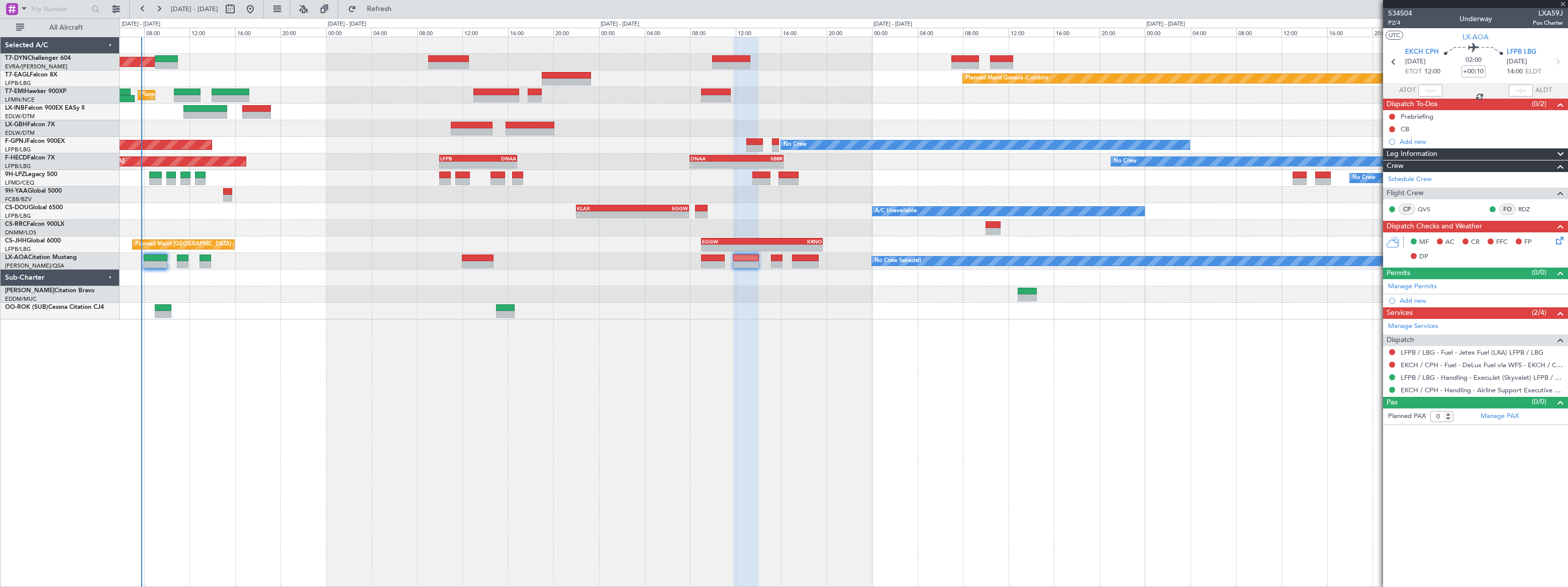
type input "+00:15"
type input "2"
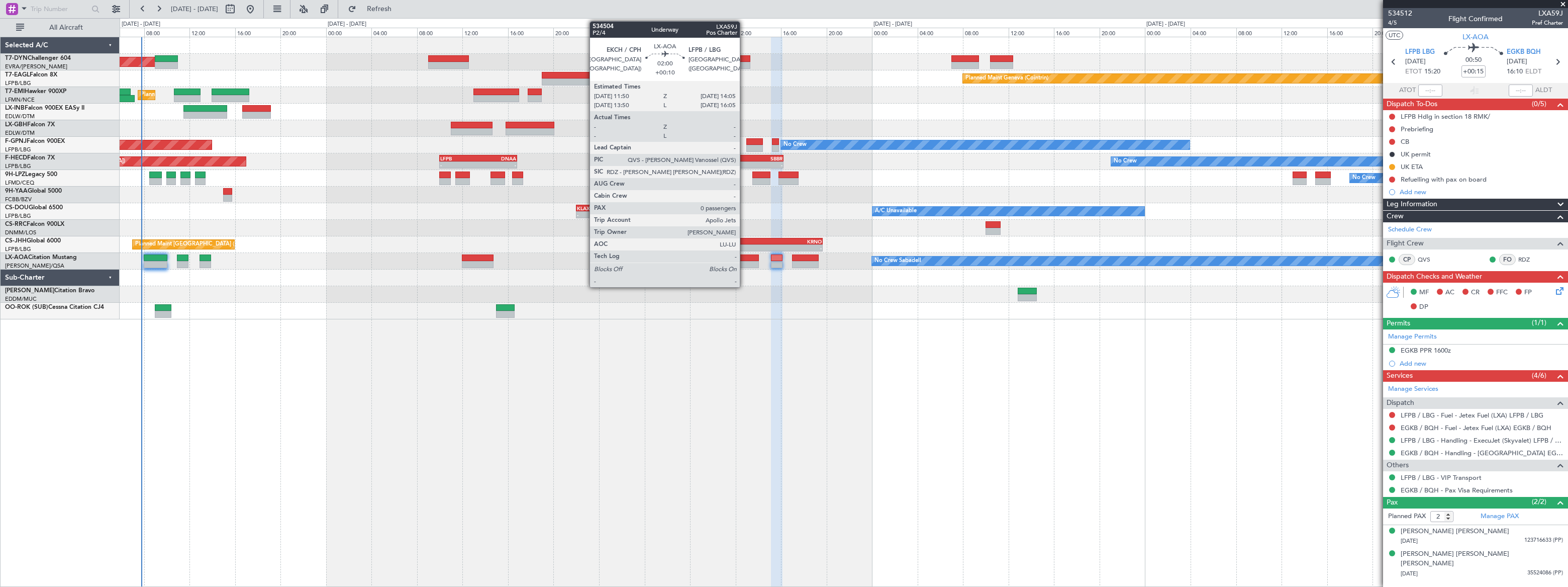
click at [744, 261] on div at bounding box center [746, 265] width 26 height 7
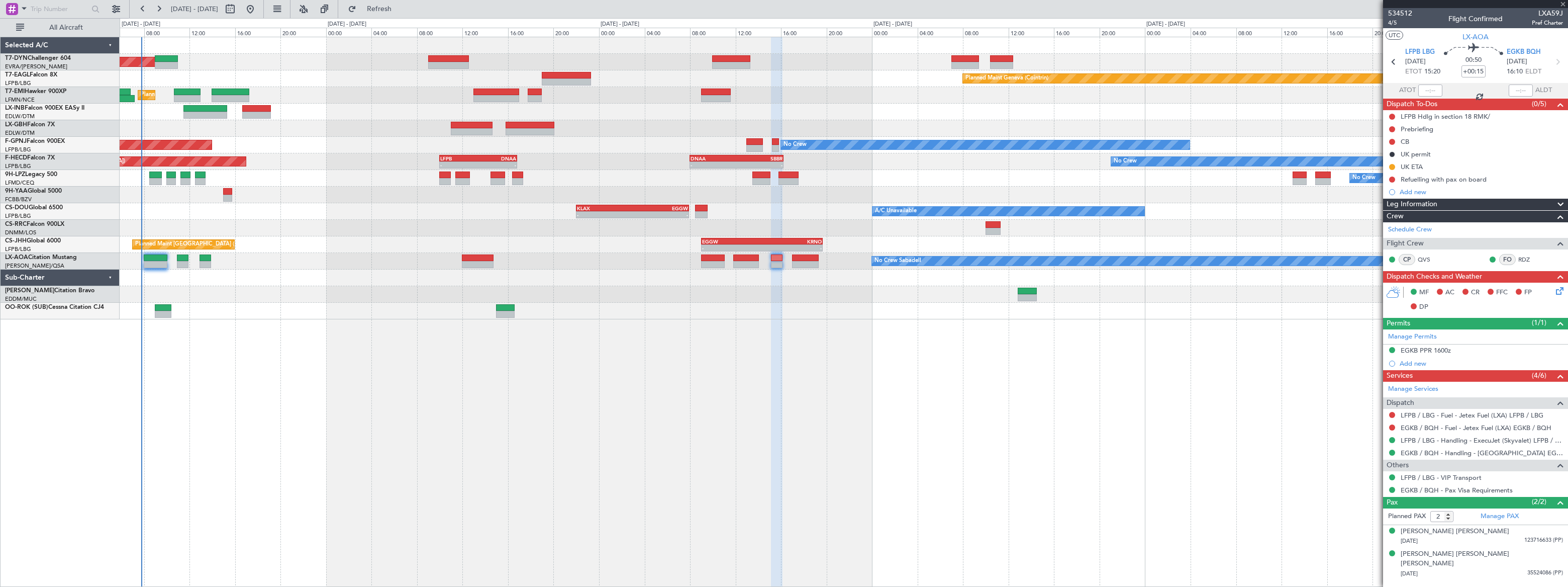
type input "+00:10"
type input "0"
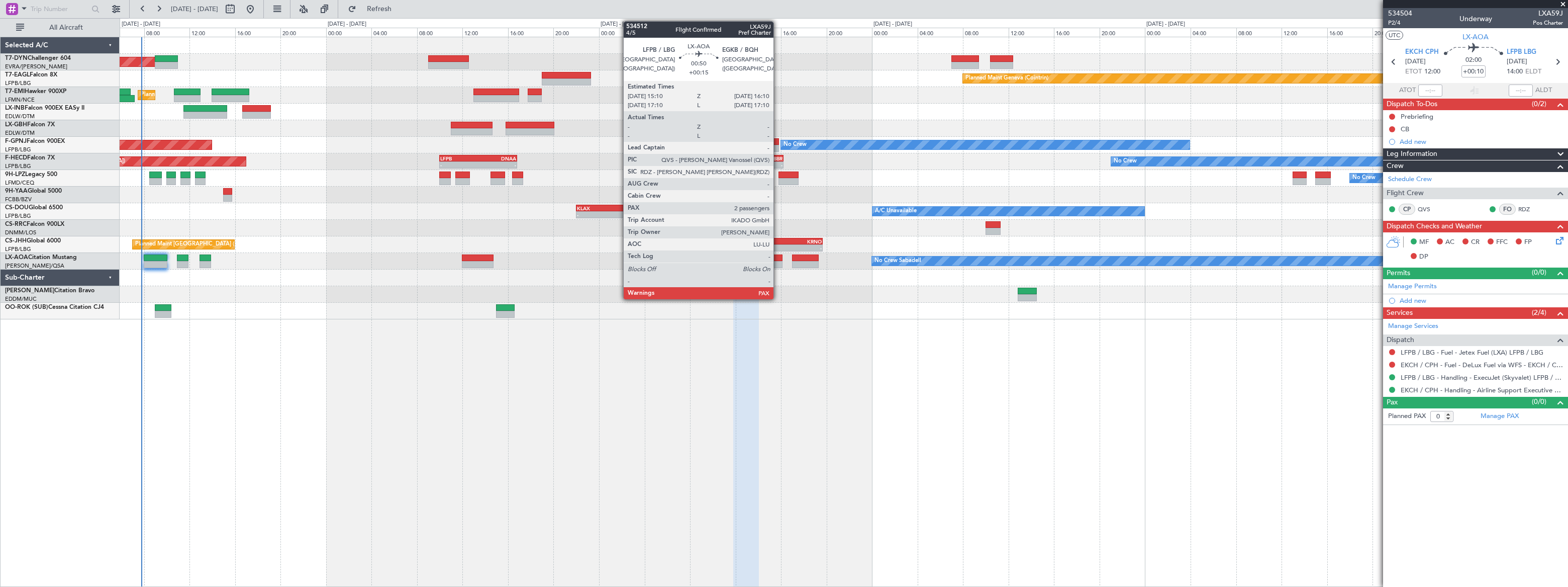
click at [778, 260] on div at bounding box center [777, 258] width 12 height 7
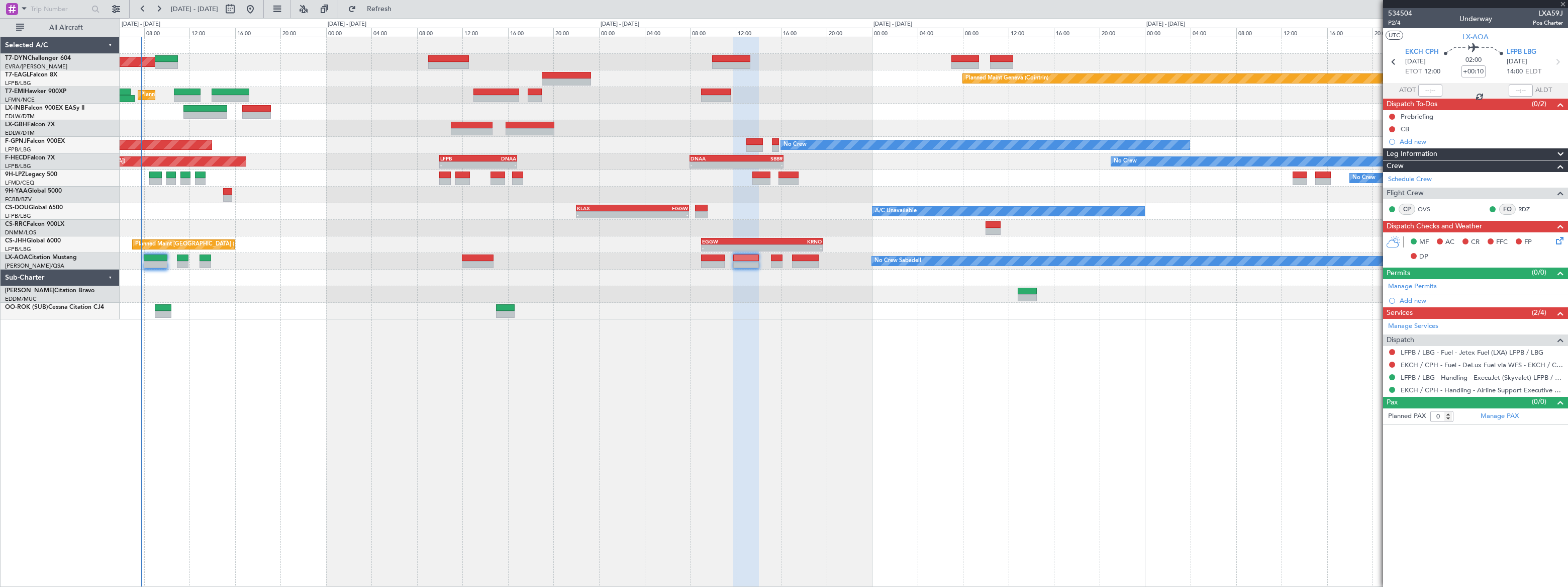
type input "+00:15"
type input "2"
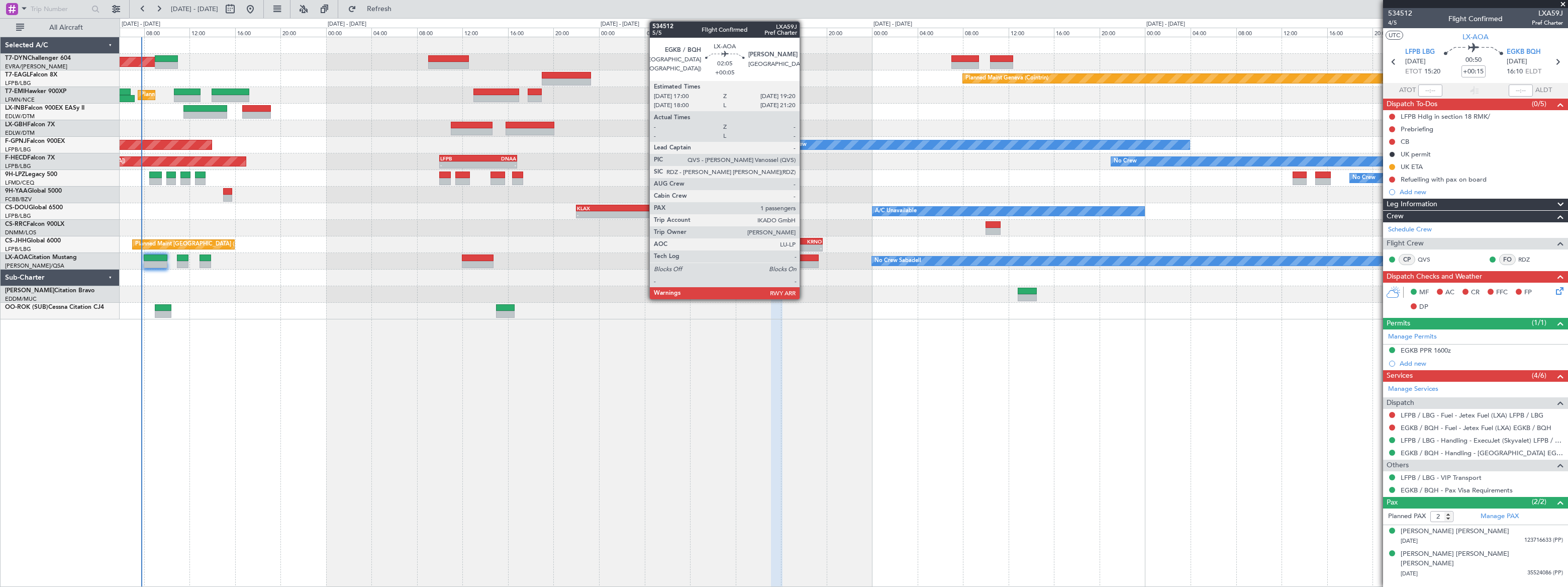
click at [804, 260] on div at bounding box center [805, 258] width 27 height 7
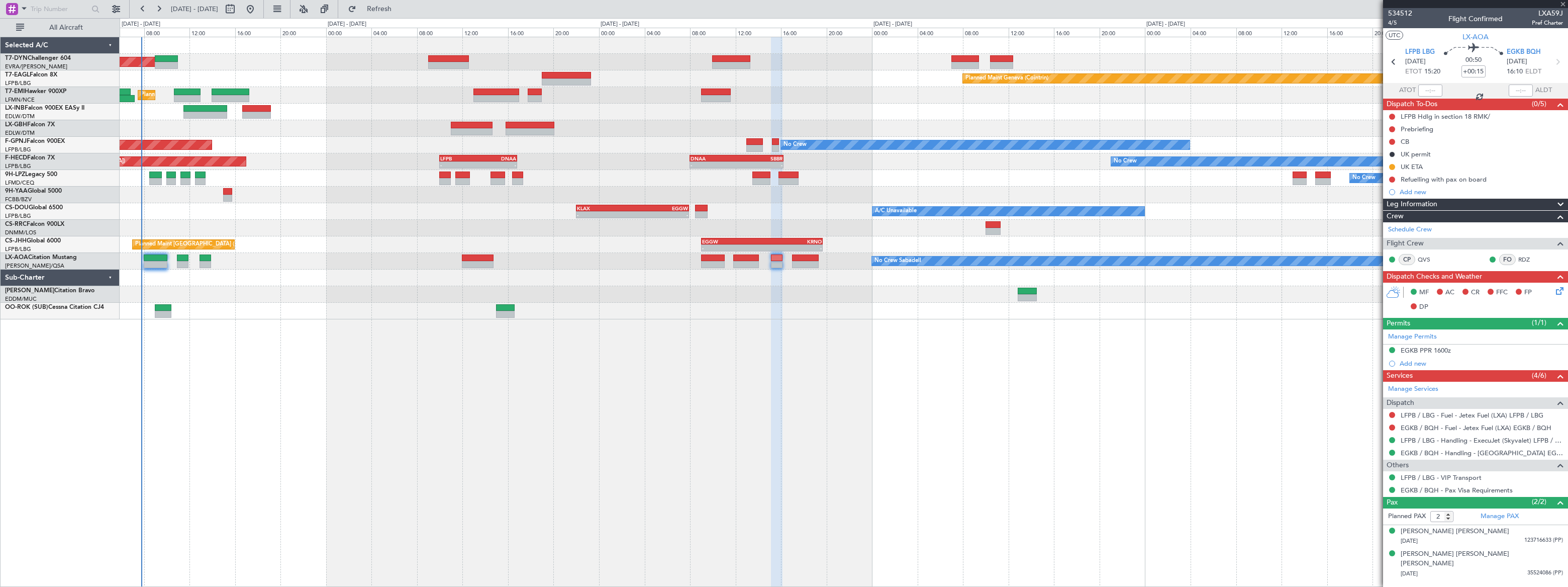
type input "+00:05"
type input "1"
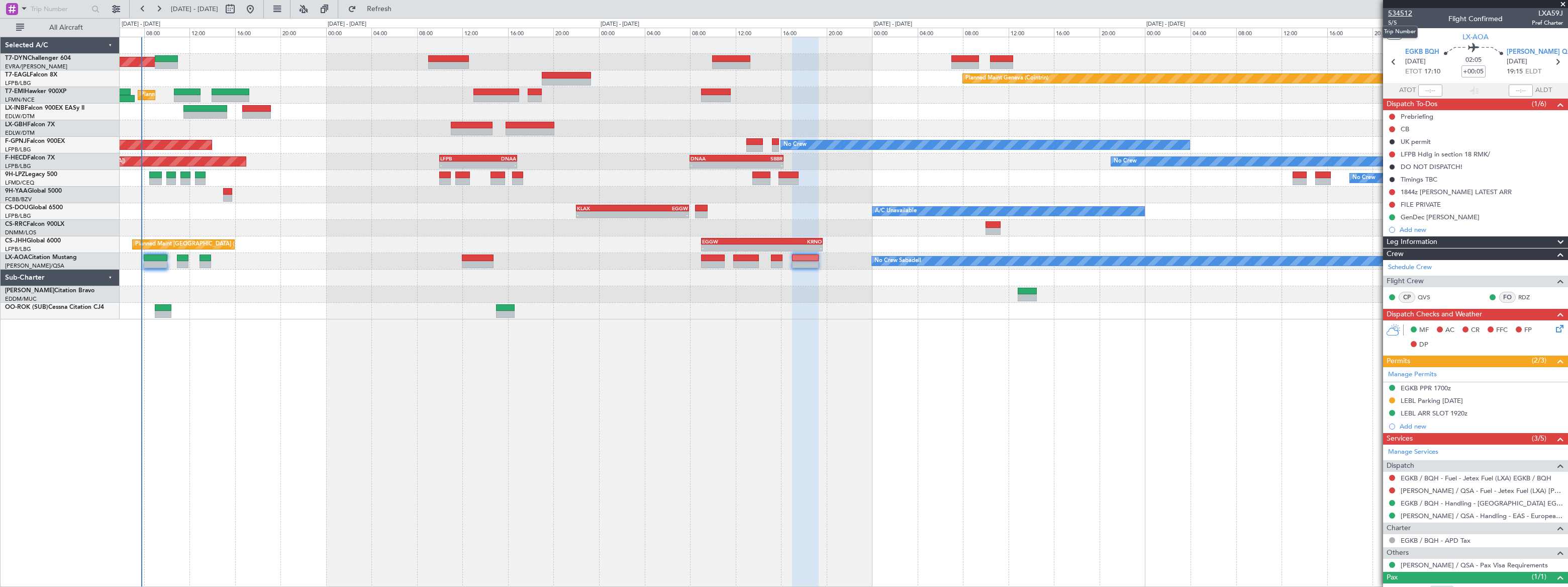
click at [1402, 12] on span "534512" at bounding box center [1400, 13] width 24 height 10
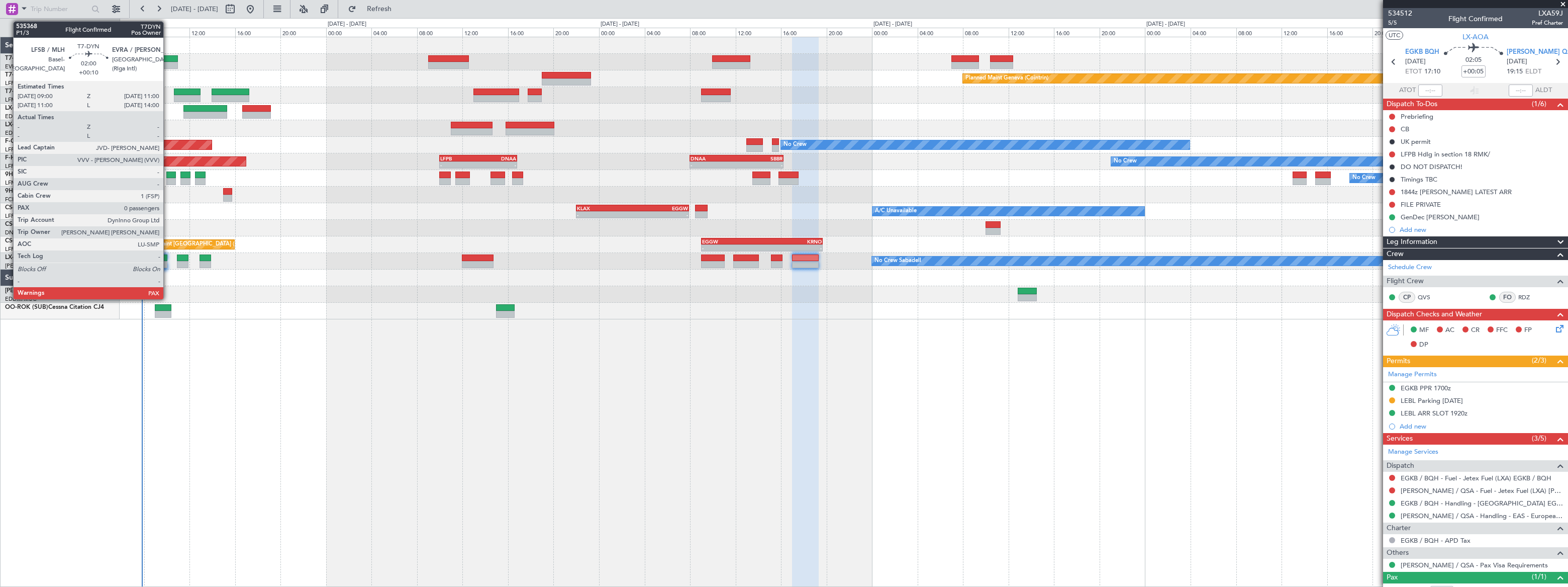
click at [168, 59] on div at bounding box center [166, 59] width 23 height 7
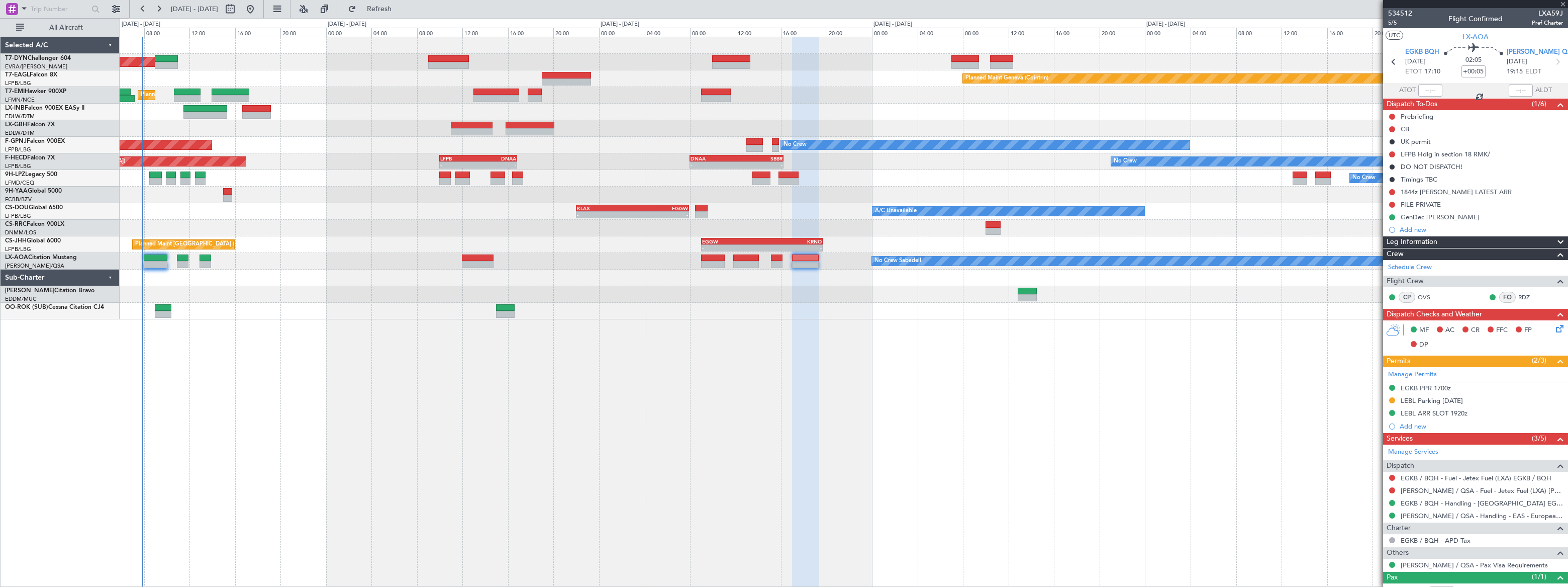
click at [167, 60] on div at bounding box center [166, 59] width 23 height 7
type input "+00:10"
type input "0"
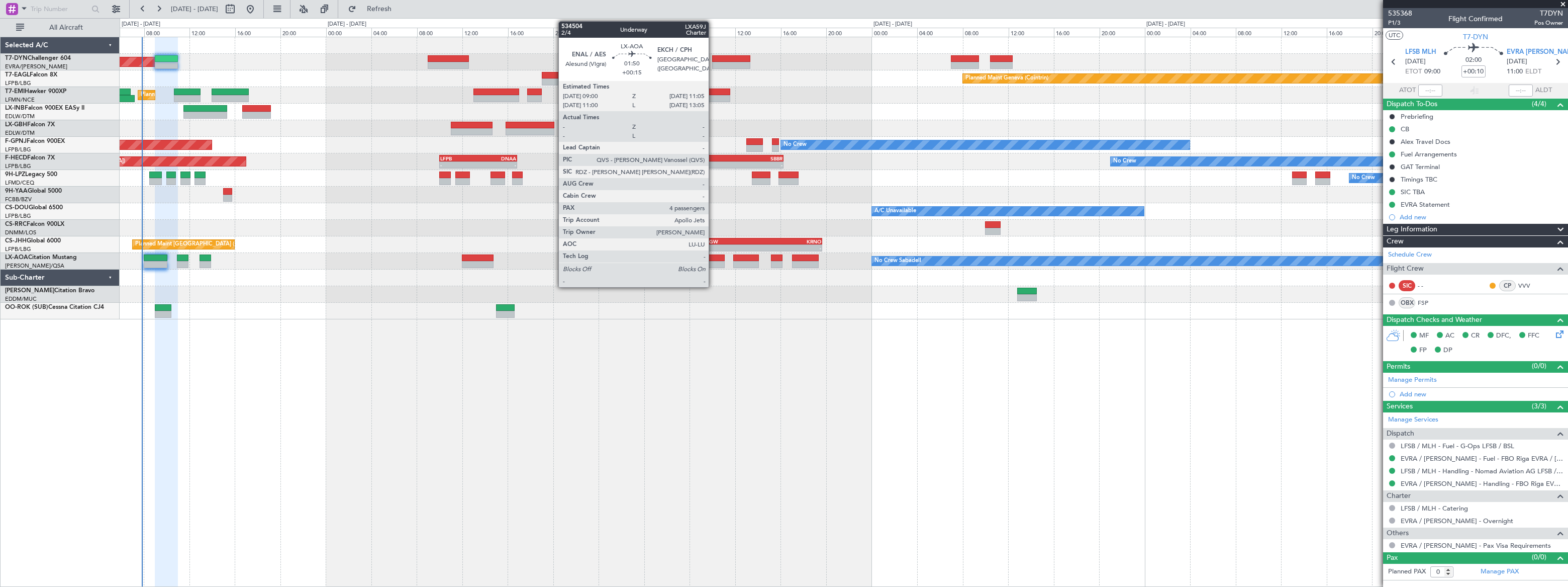
click at [713, 261] on div at bounding box center [713, 265] width 24 height 7
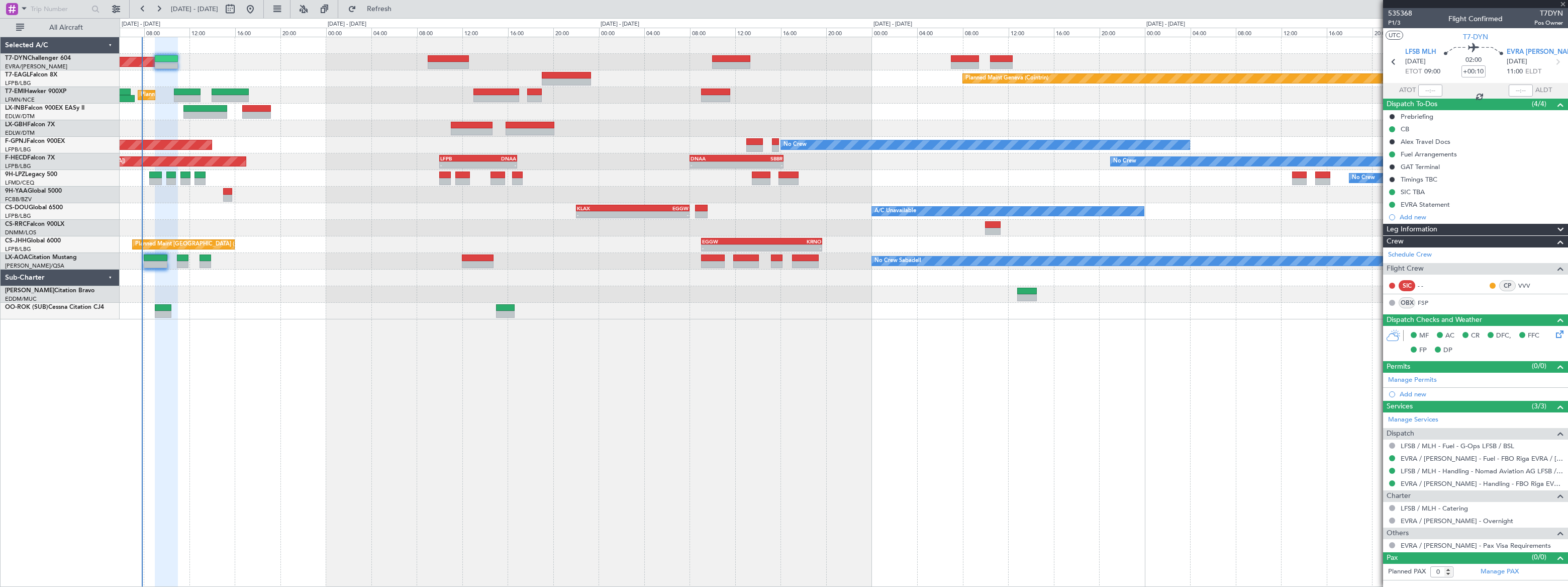
type input "+00:15"
type input "4"
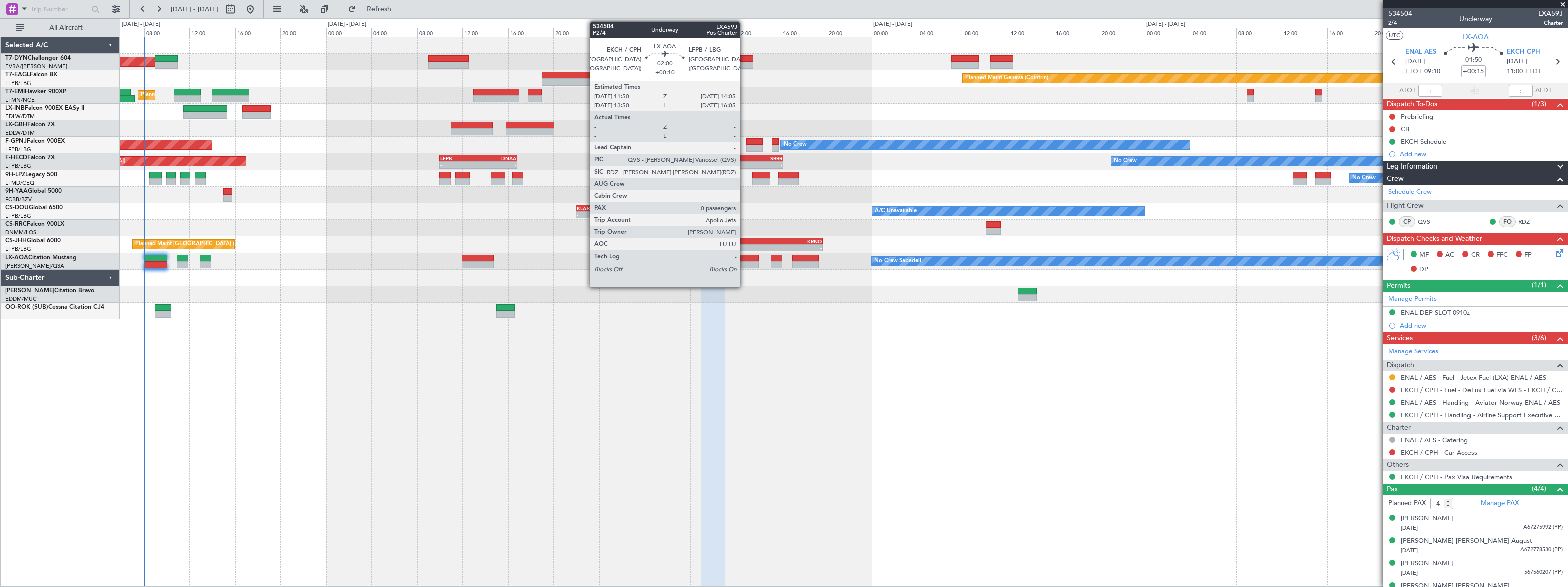
click at [744, 261] on div at bounding box center [746, 265] width 26 height 7
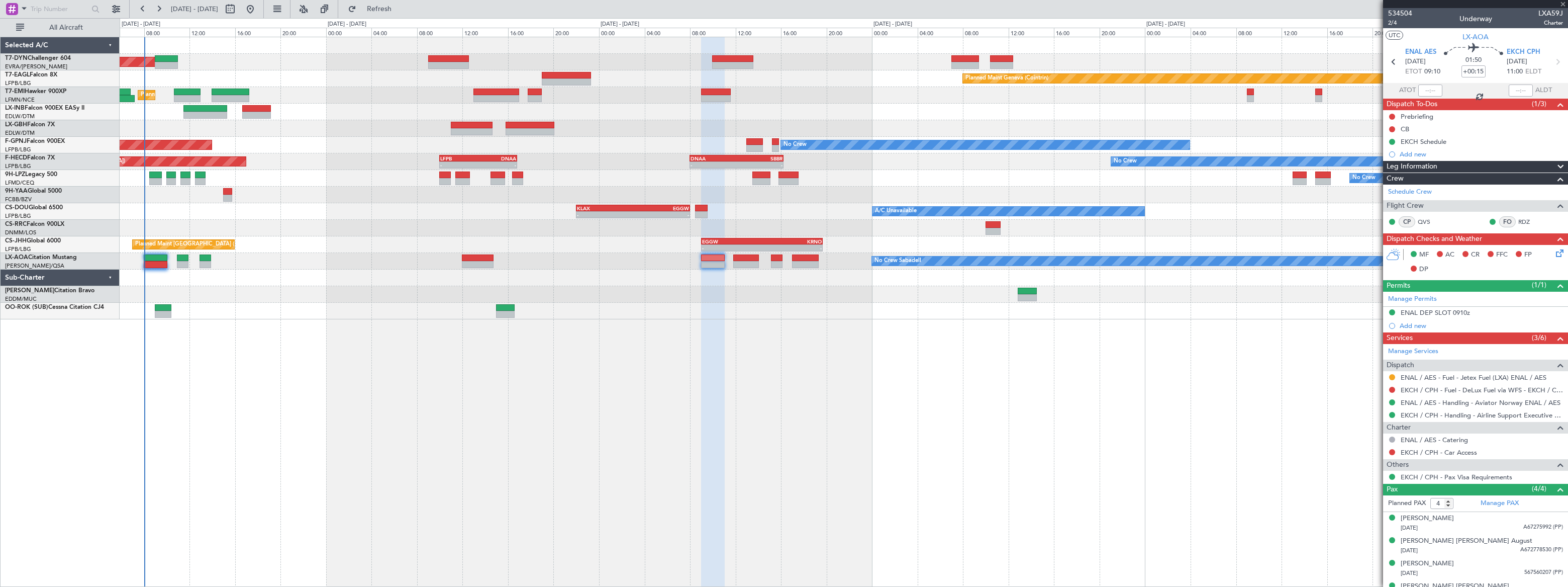
type input "+00:10"
type input "0"
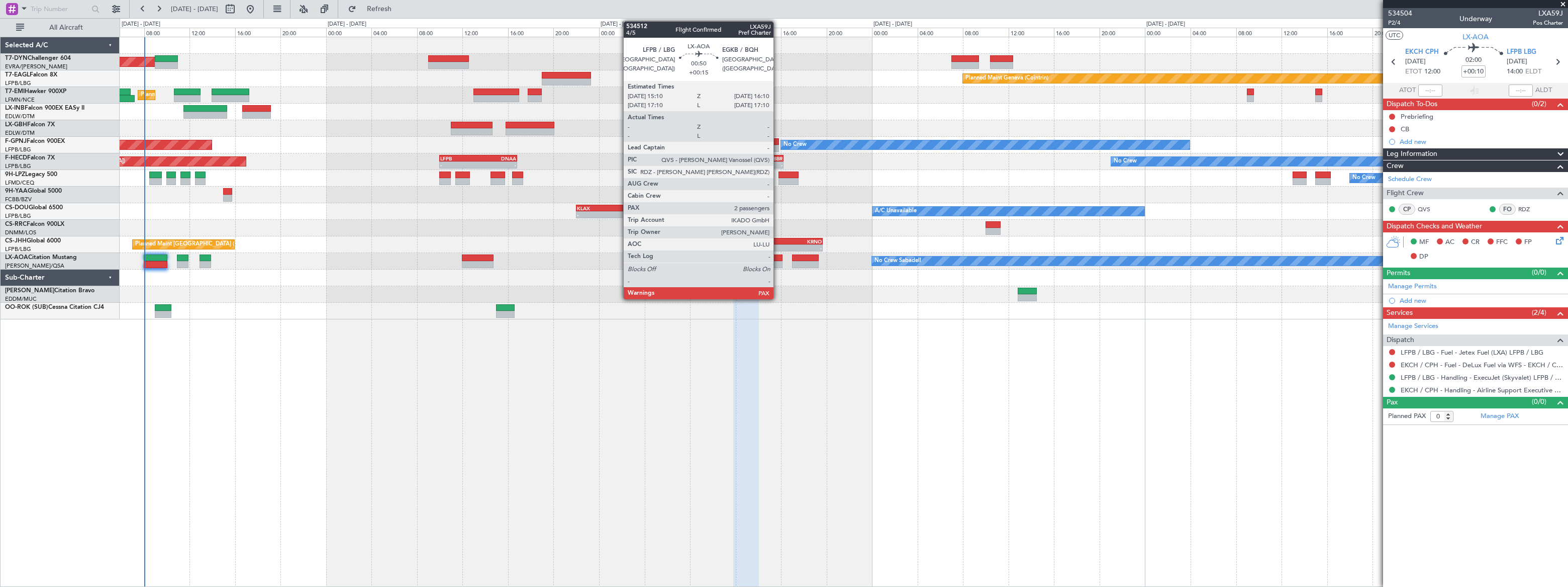
click at [778, 262] on div at bounding box center [777, 265] width 12 height 7
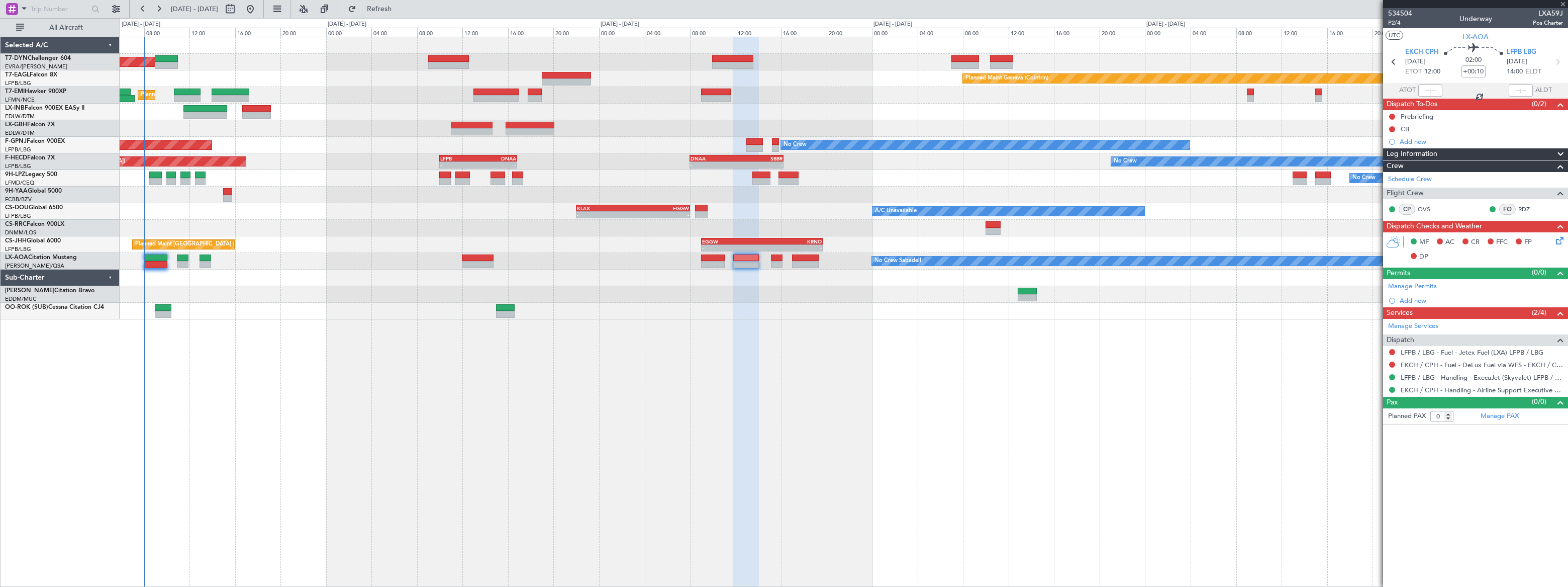
type input "+00:15"
type input "2"
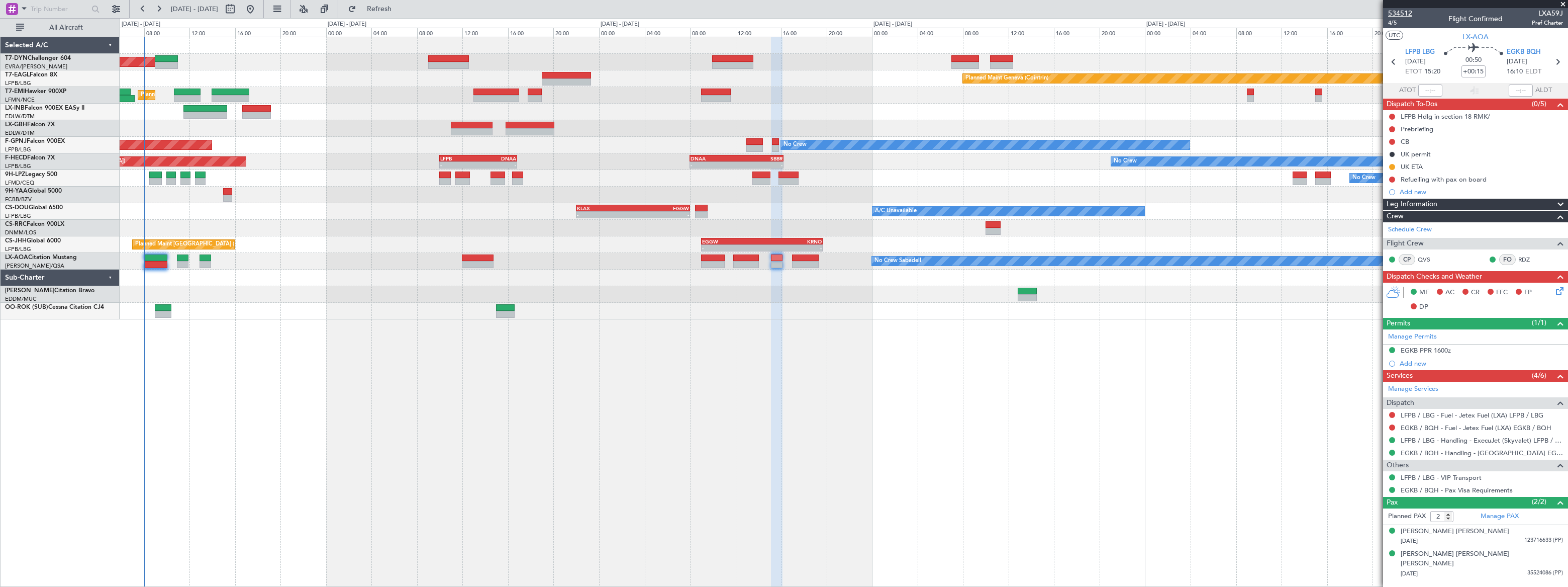
click at [1404, 10] on span "534512" at bounding box center [1400, 13] width 24 height 10
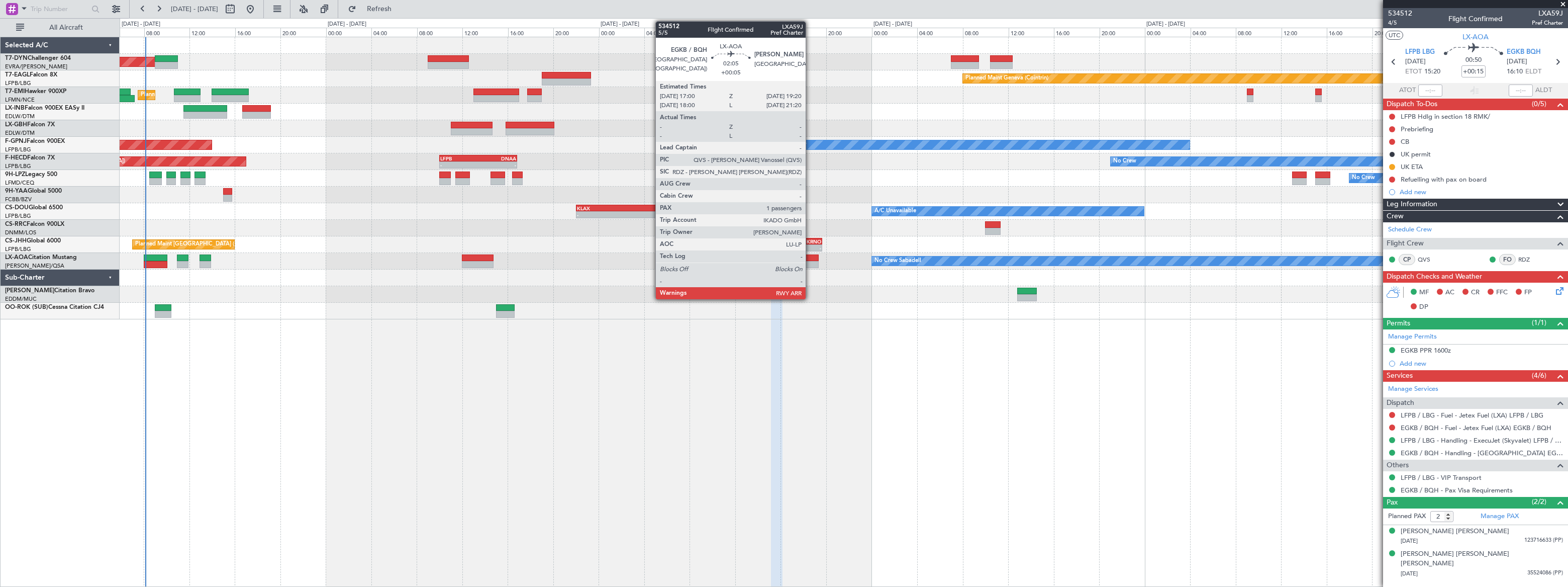
click at [810, 258] on div at bounding box center [805, 258] width 27 height 7
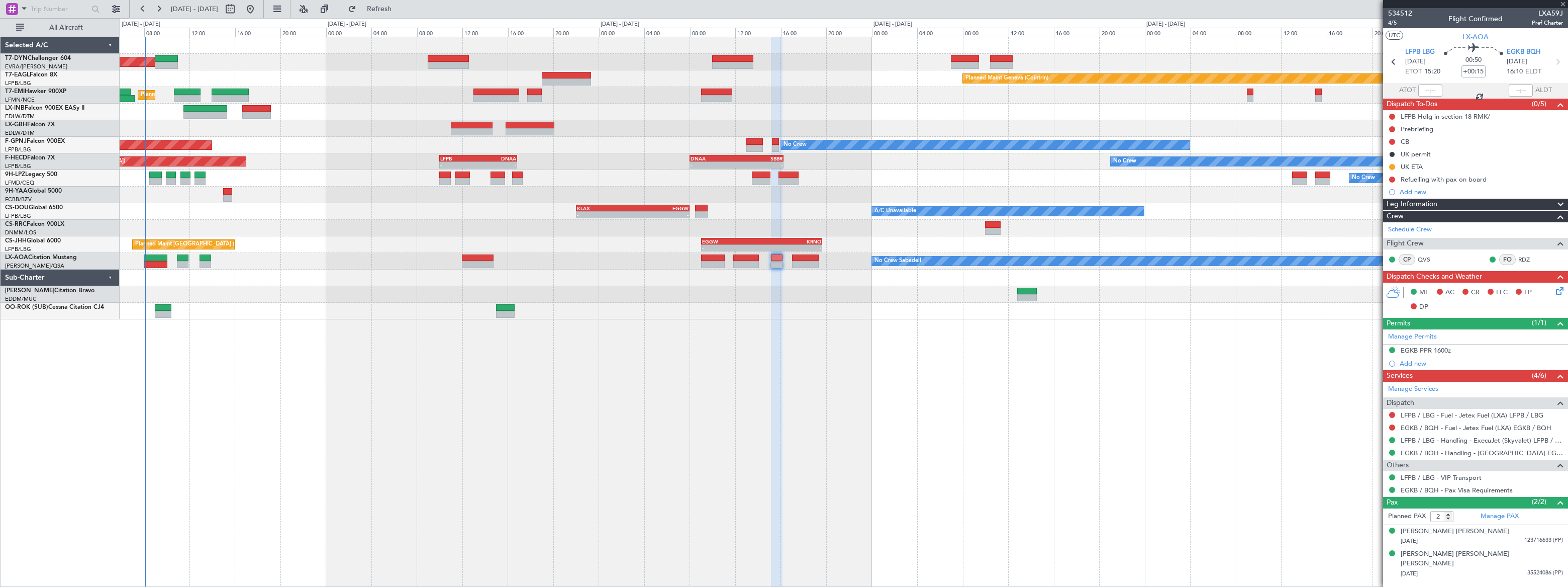
type input "+00:05"
type input "1"
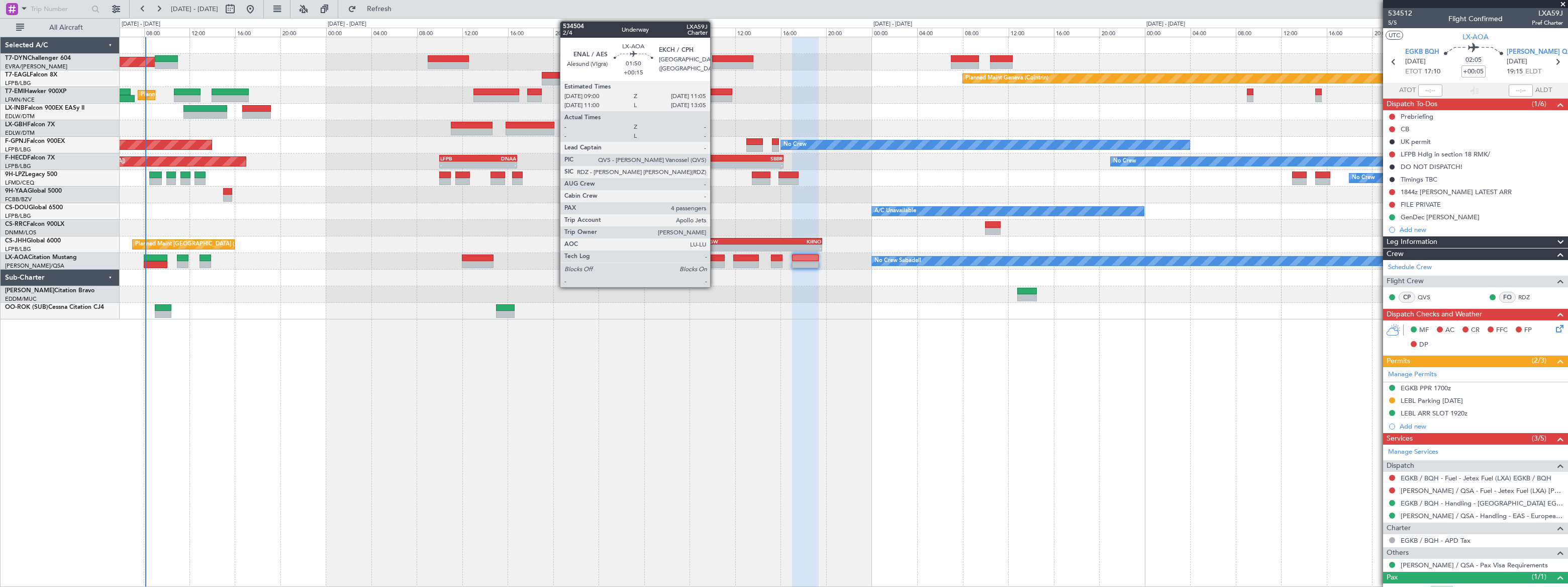
click at [715, 256] on div at bounding box center [713, 258] width 24 height 7
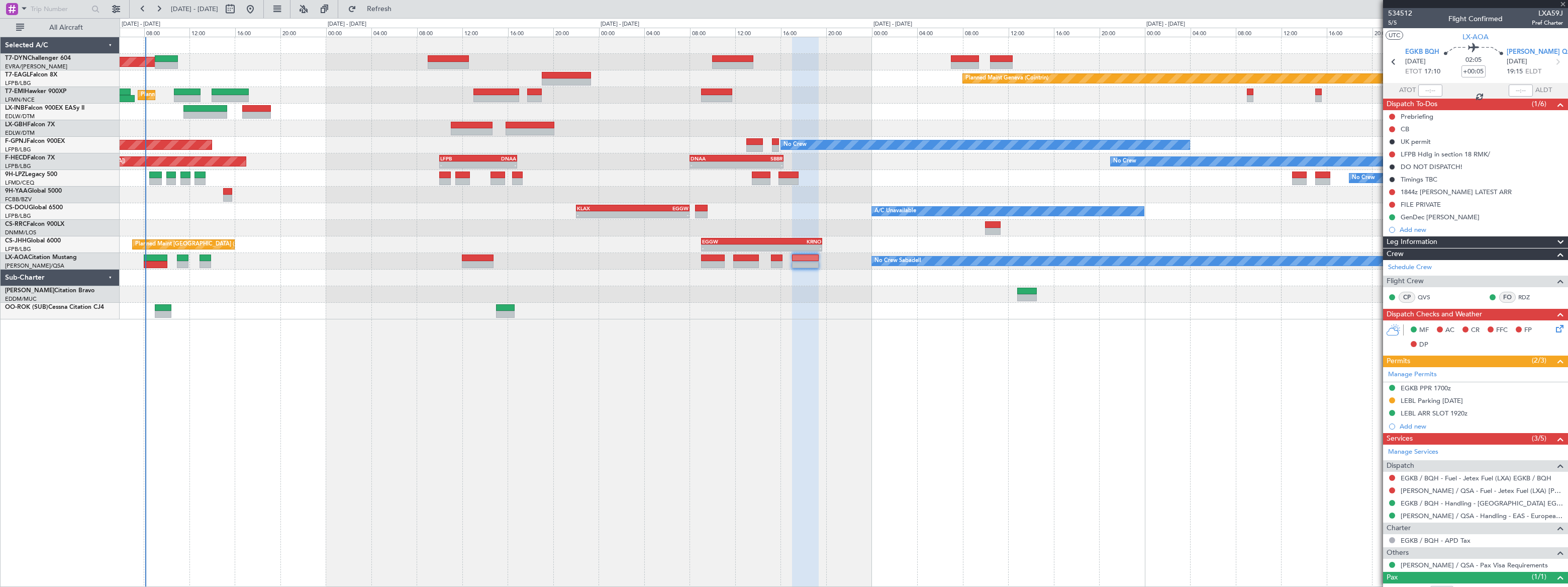
click at [715, 256] on div at bounding box center [713, 258] width 24 height 7
type input "+00:15"
type input "4"
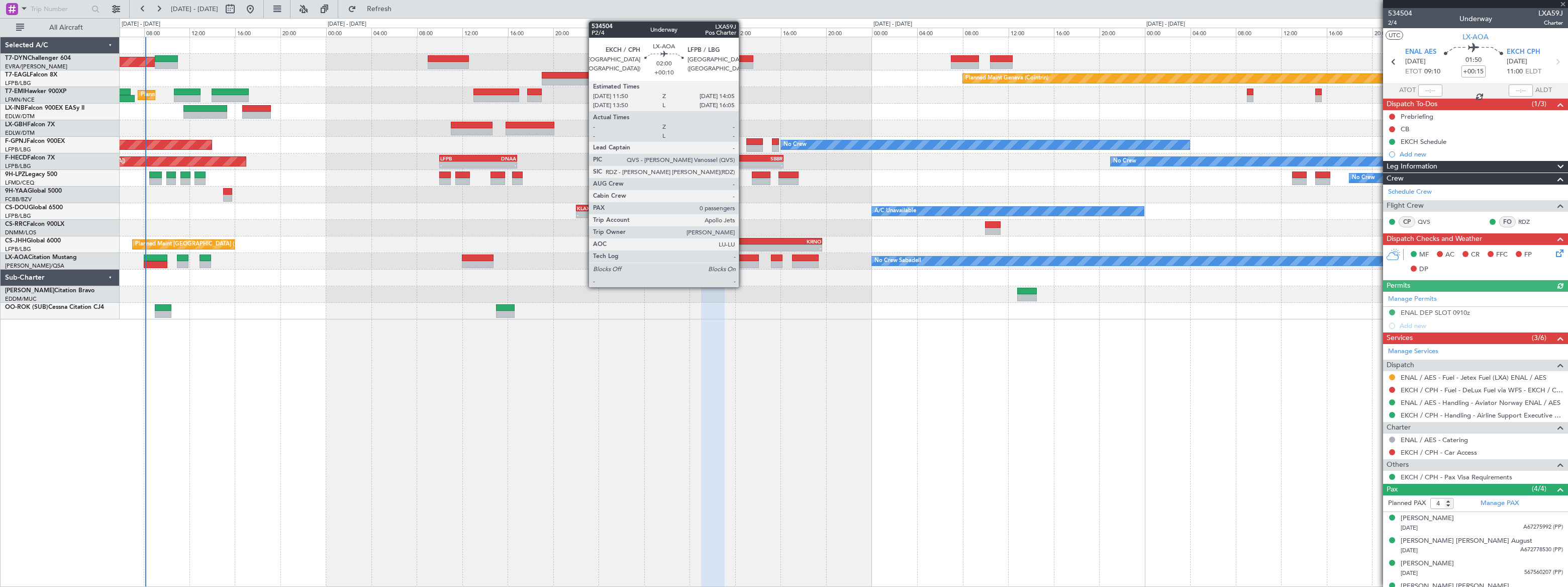
click at [745, 255] on div at bounding box center [746, 258] width 26 height 7
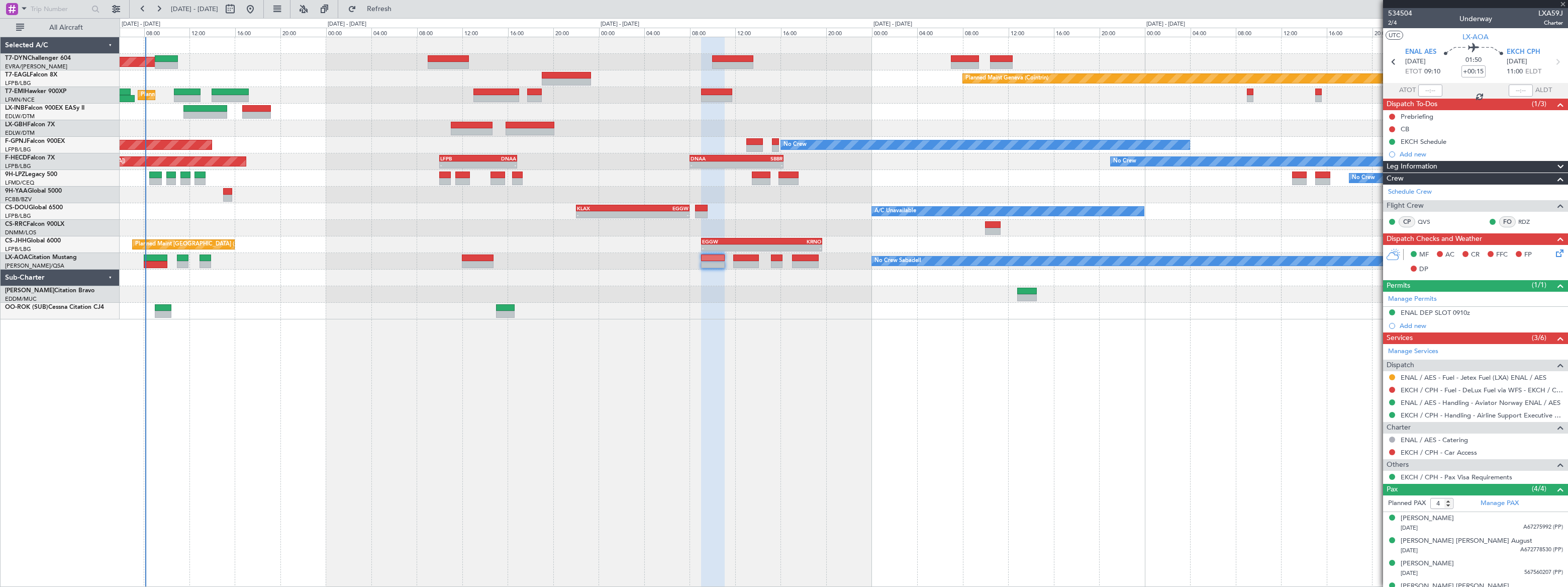
type input "+00:10"
type input "0"
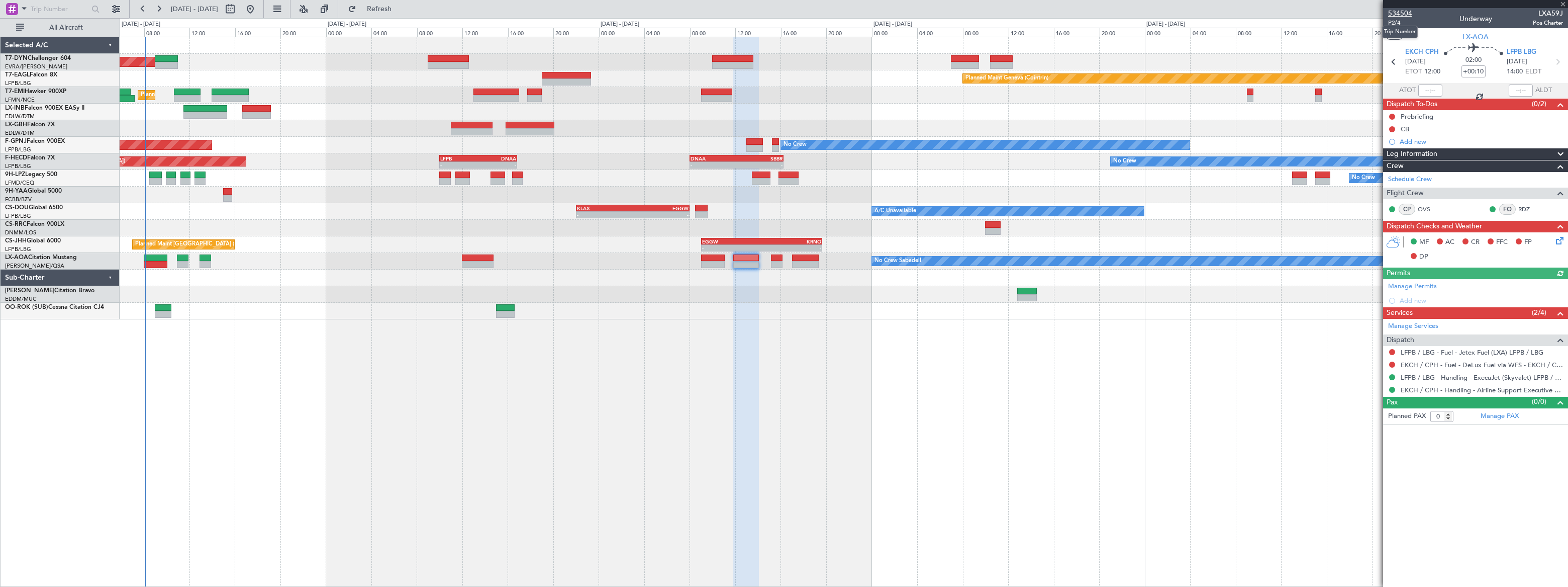
click at [1397, 12] on span "534504" at bounding box center [1400, 13] width 24 height 10
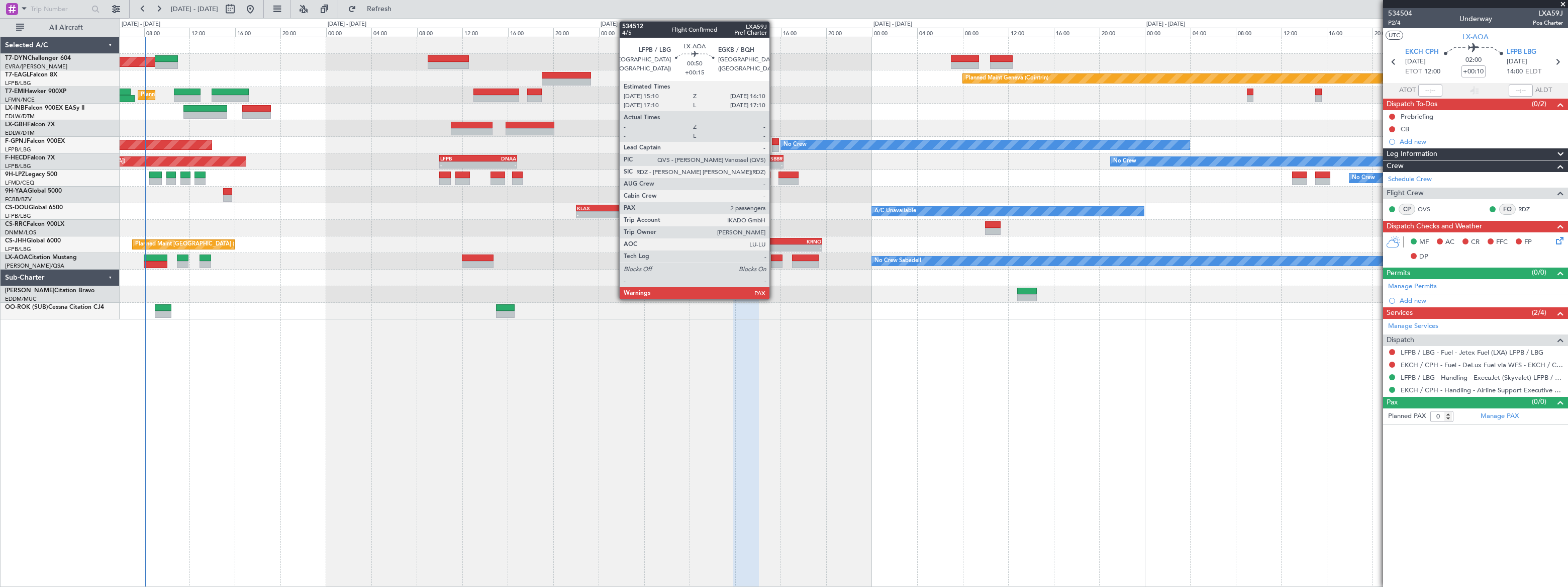
click at [775, 261] on div at bounding box center [777, 265] width 12 height 7
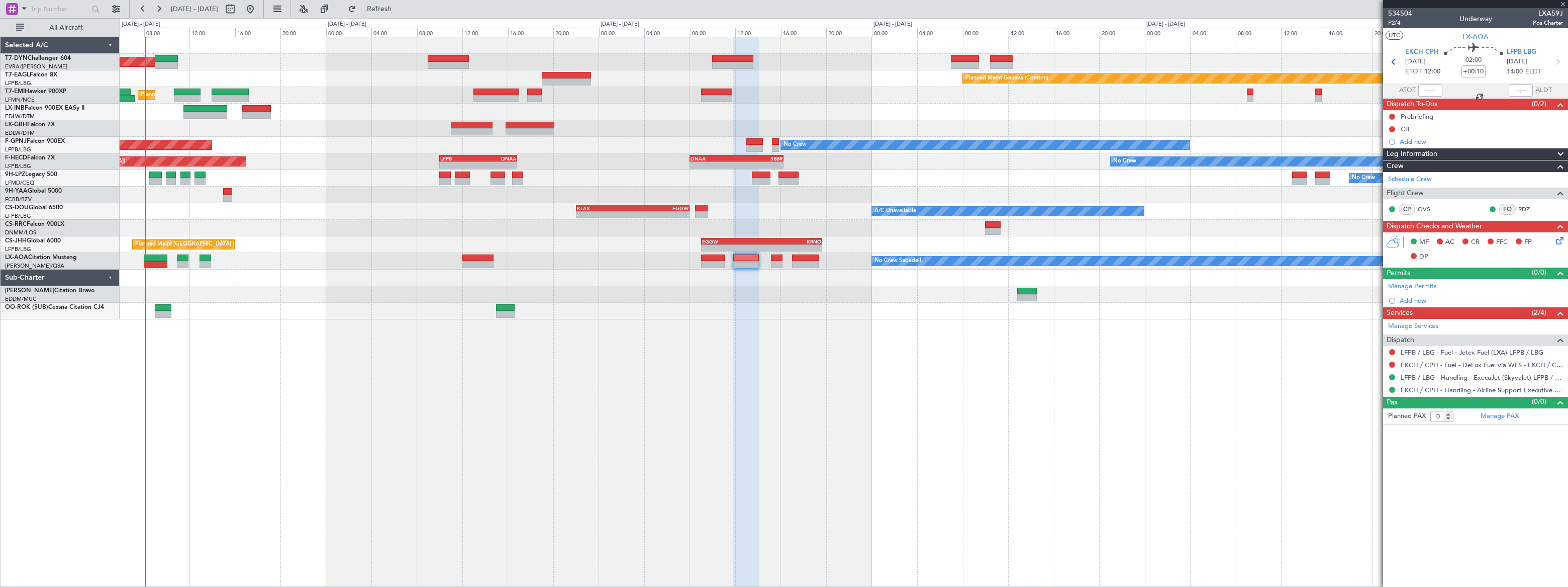
type input "+00:15"
type input "2"
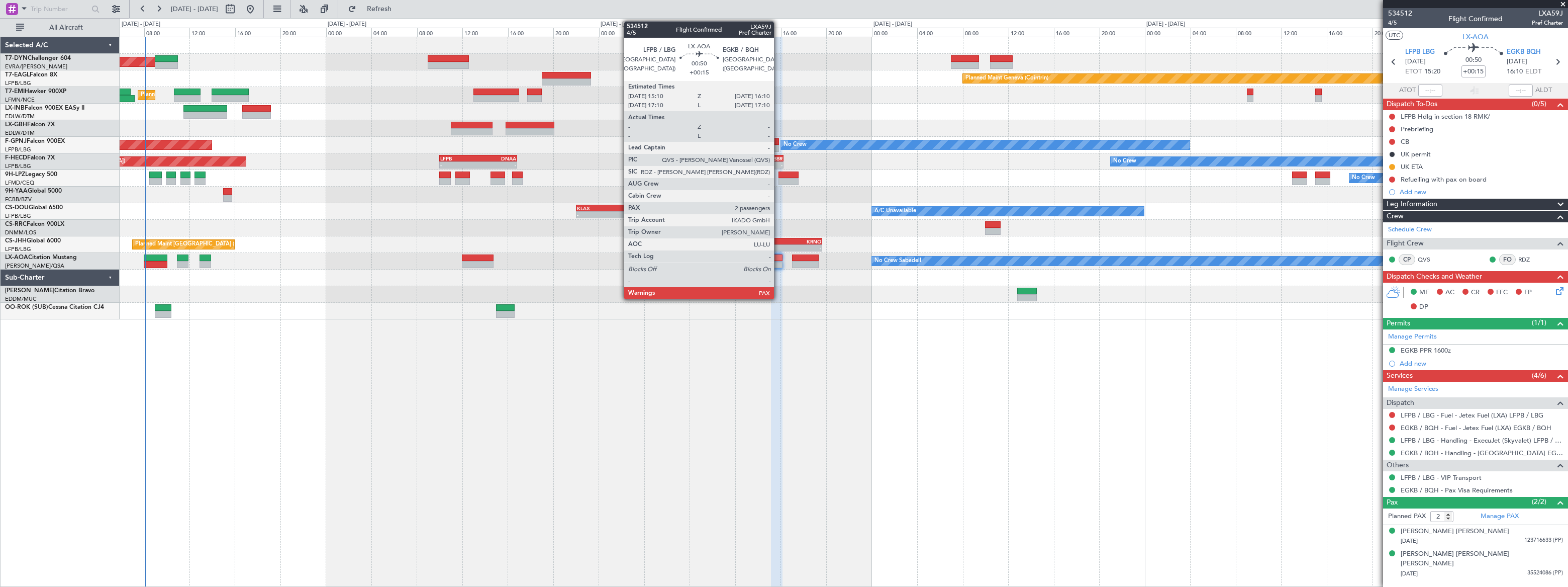
click at [777, 259] on div at bounding box center [777, 258] width 12 height 7
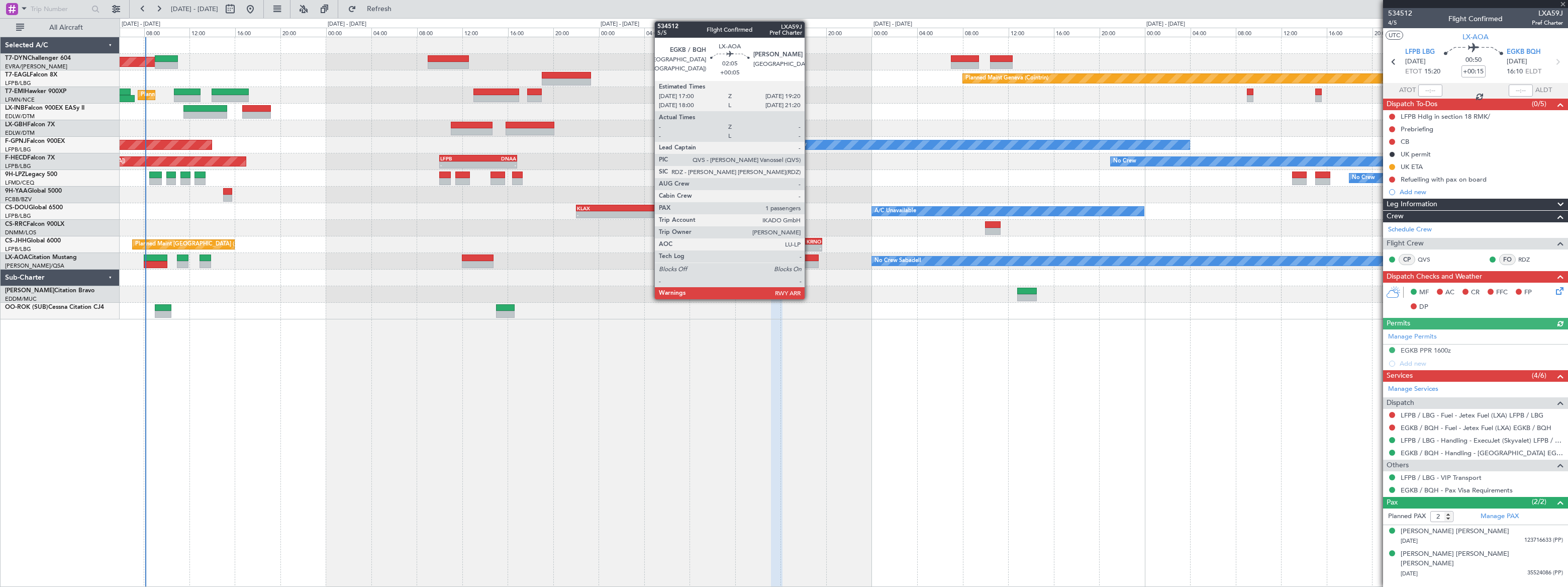
click at [809, 258] on div at bounding box center [805, 258] width 27 height 7
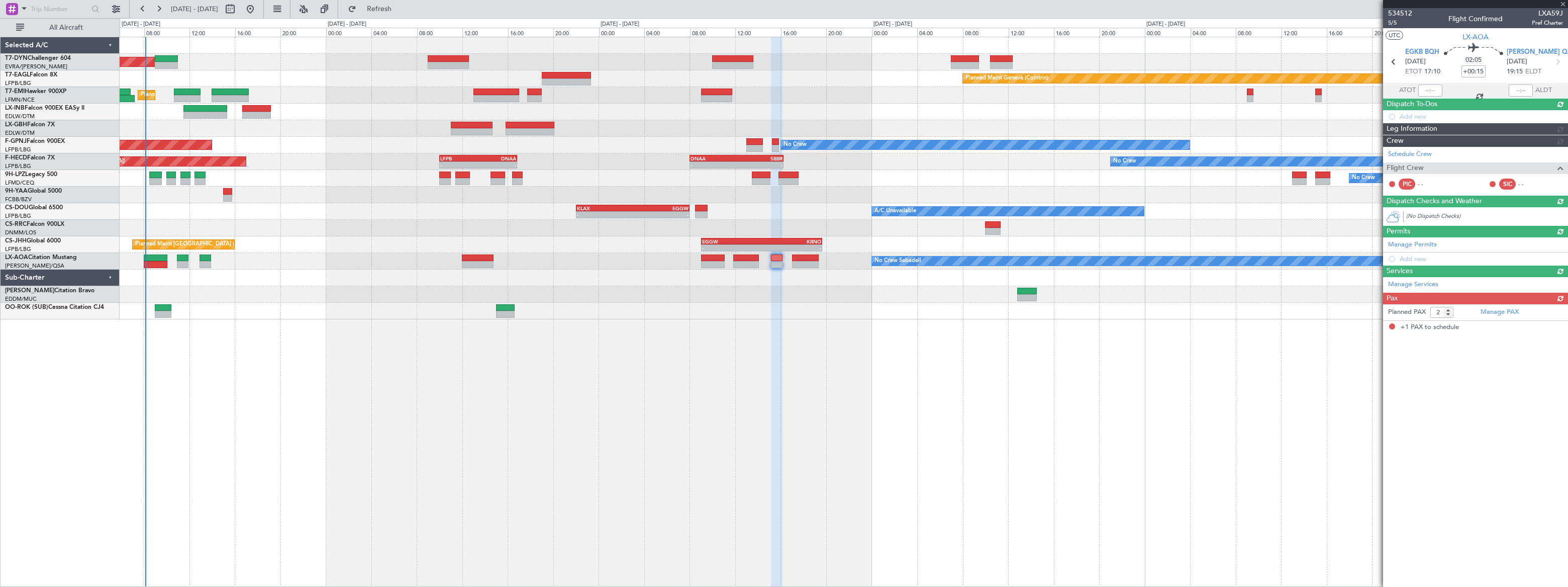
type input "+00:05"
type input "1"
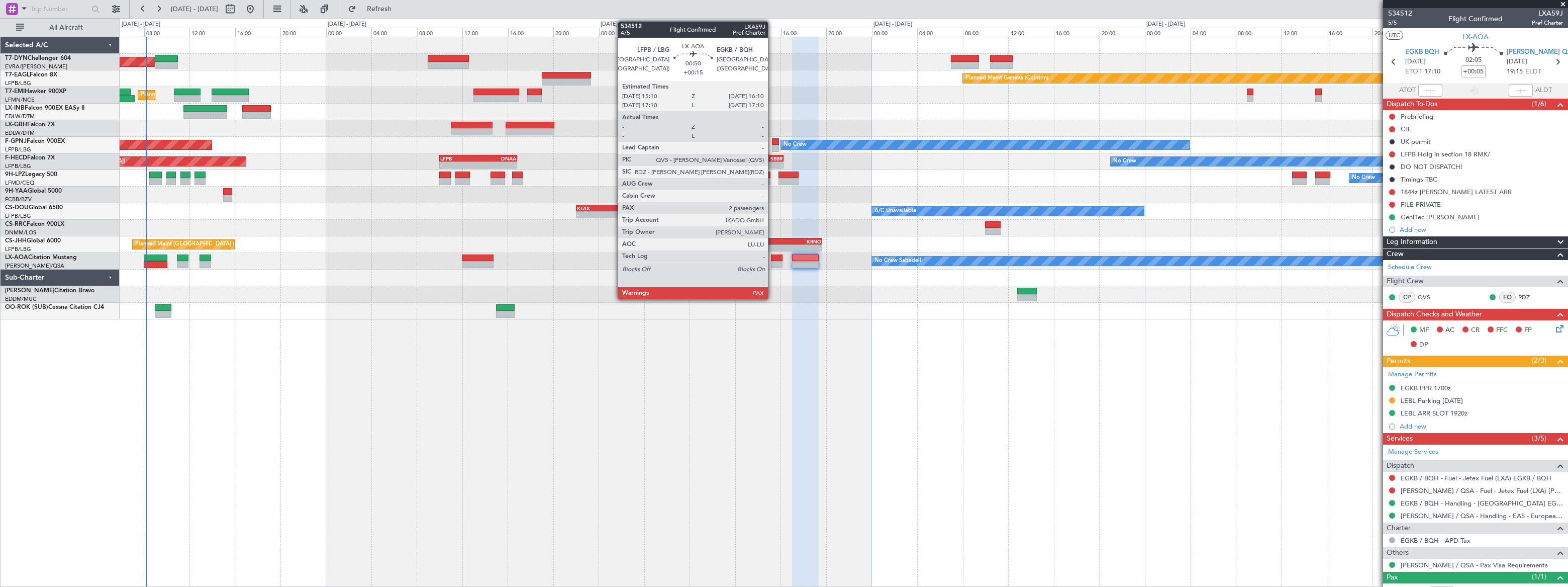
click at [773, 258] on div at bounding box center [777, 258] width 12 height 7
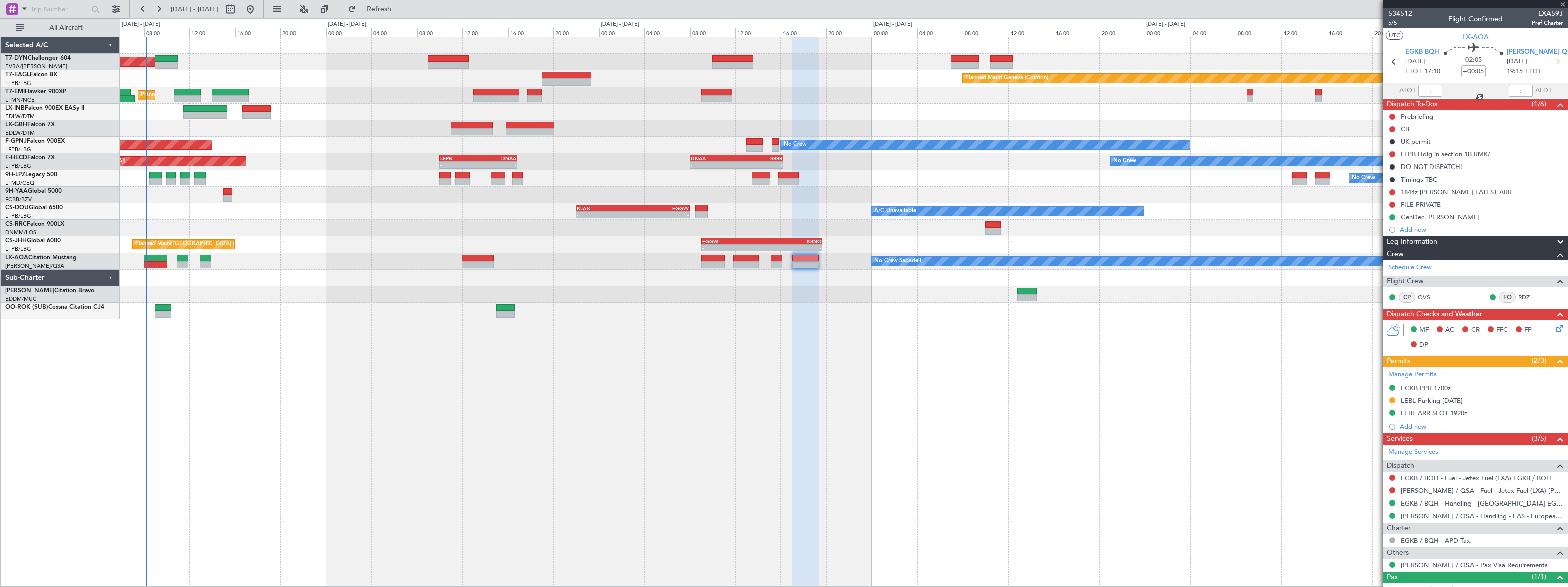
type input "+00:15"
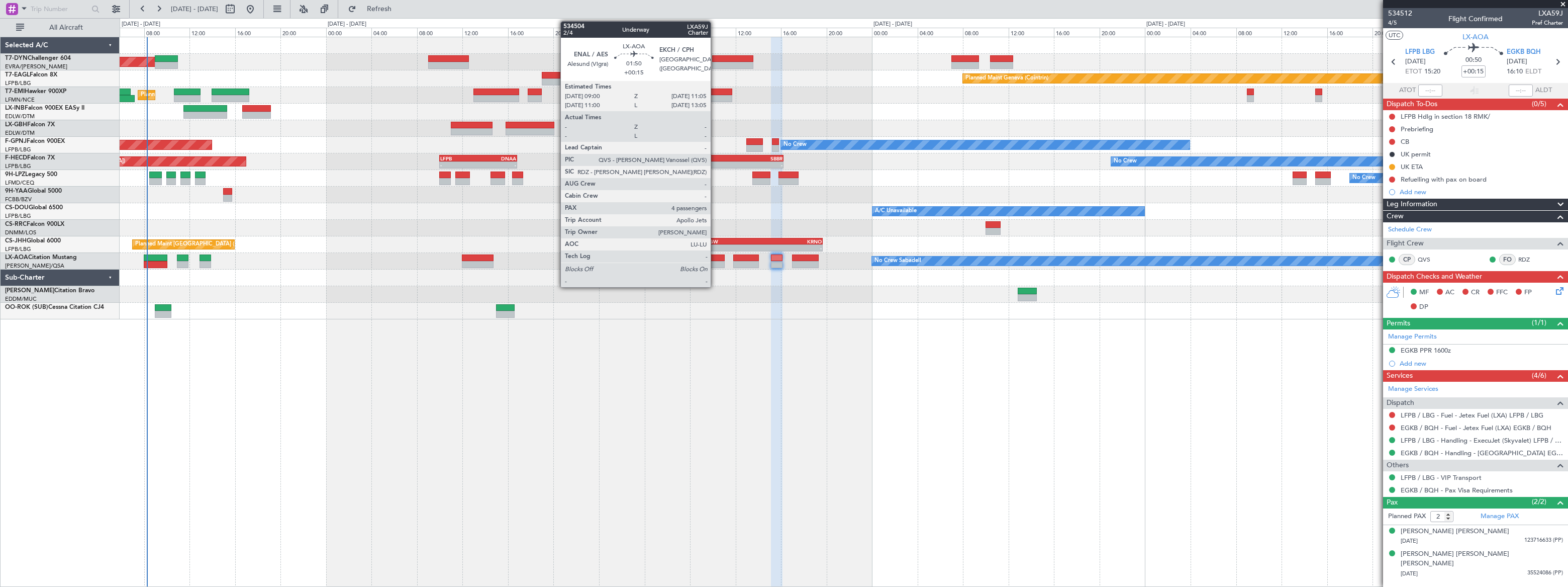
click at [715, 257] on div at bounding box center [713, 258] width 24 height 7
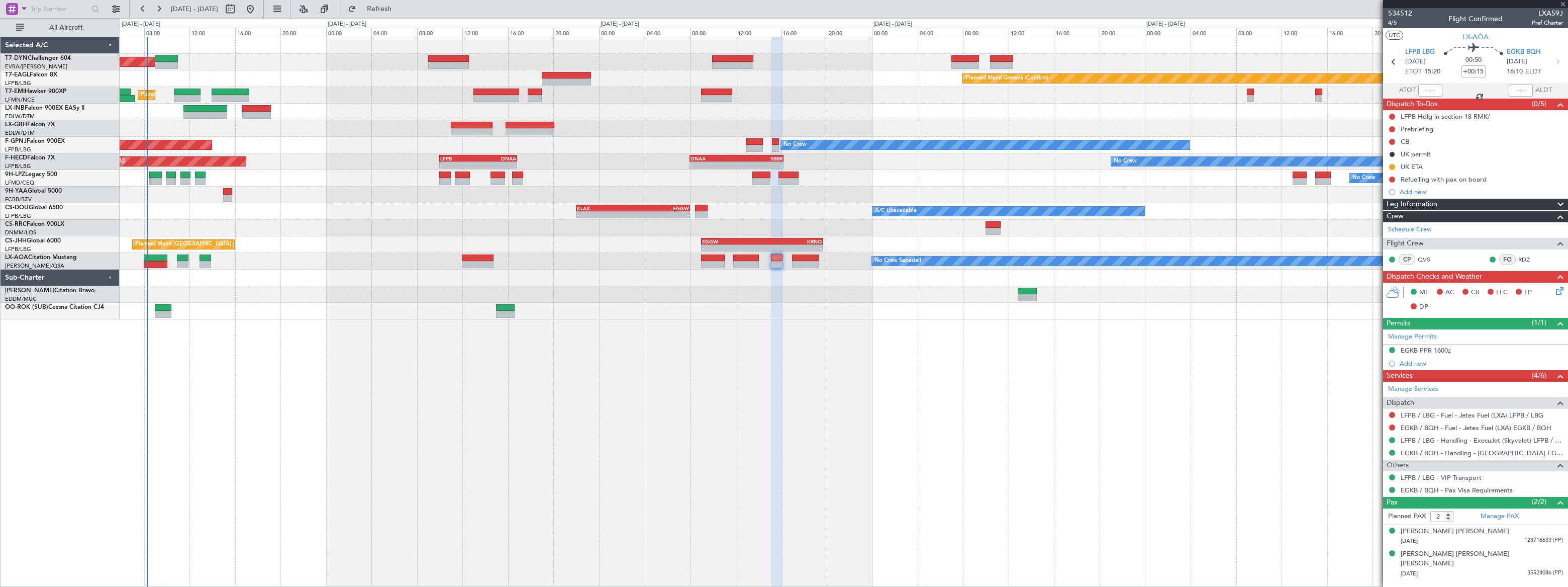
type input "4"
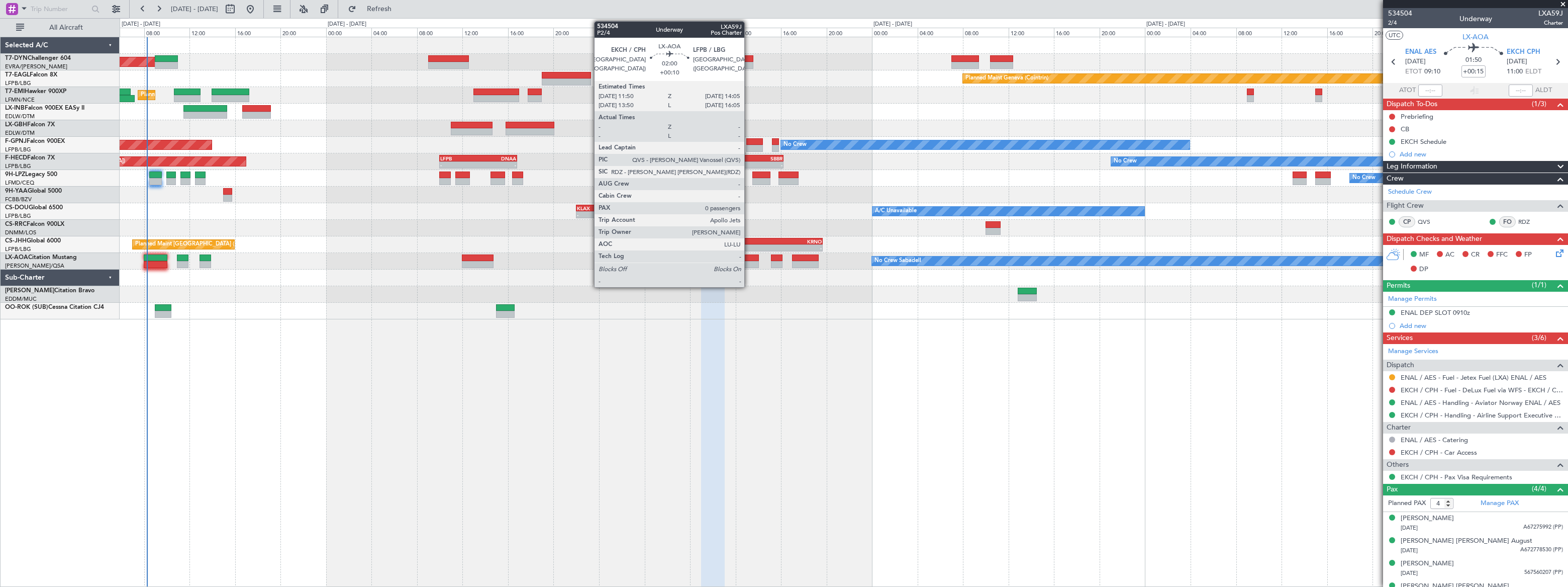
click at [749, 255] on div at bounding box center [746, 258] width 26 height 7
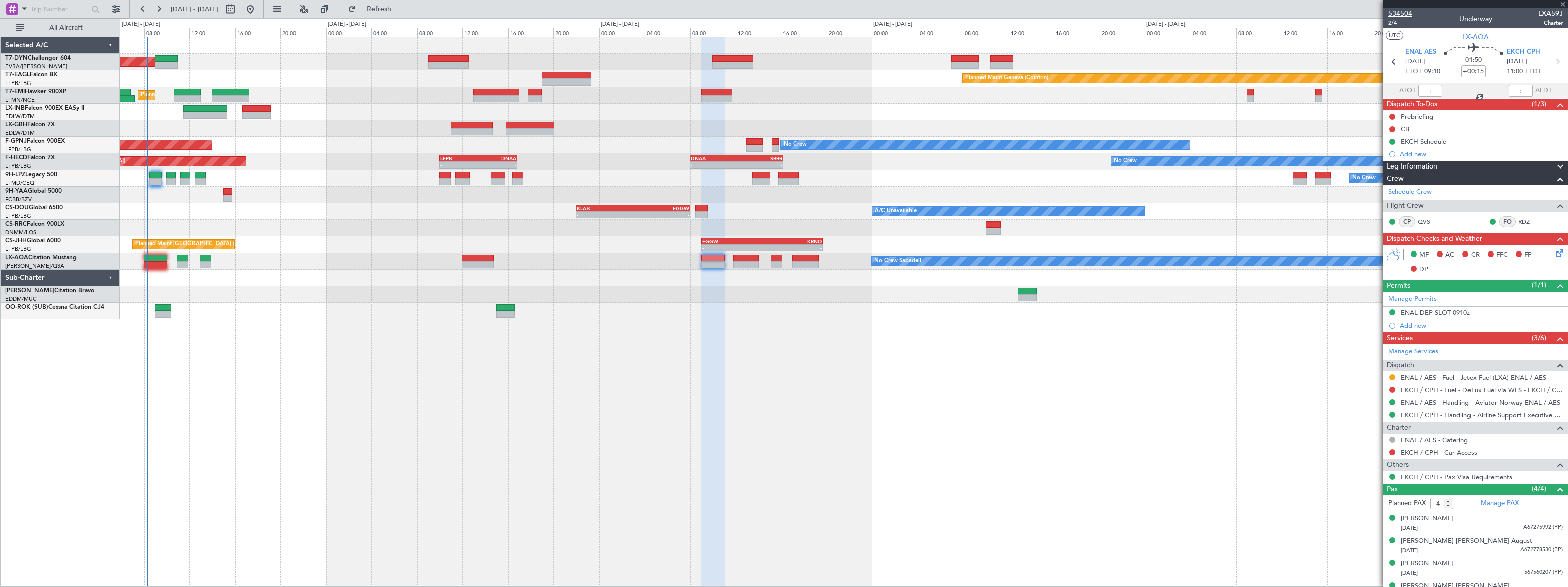
type input "+00:10"
type input "0"
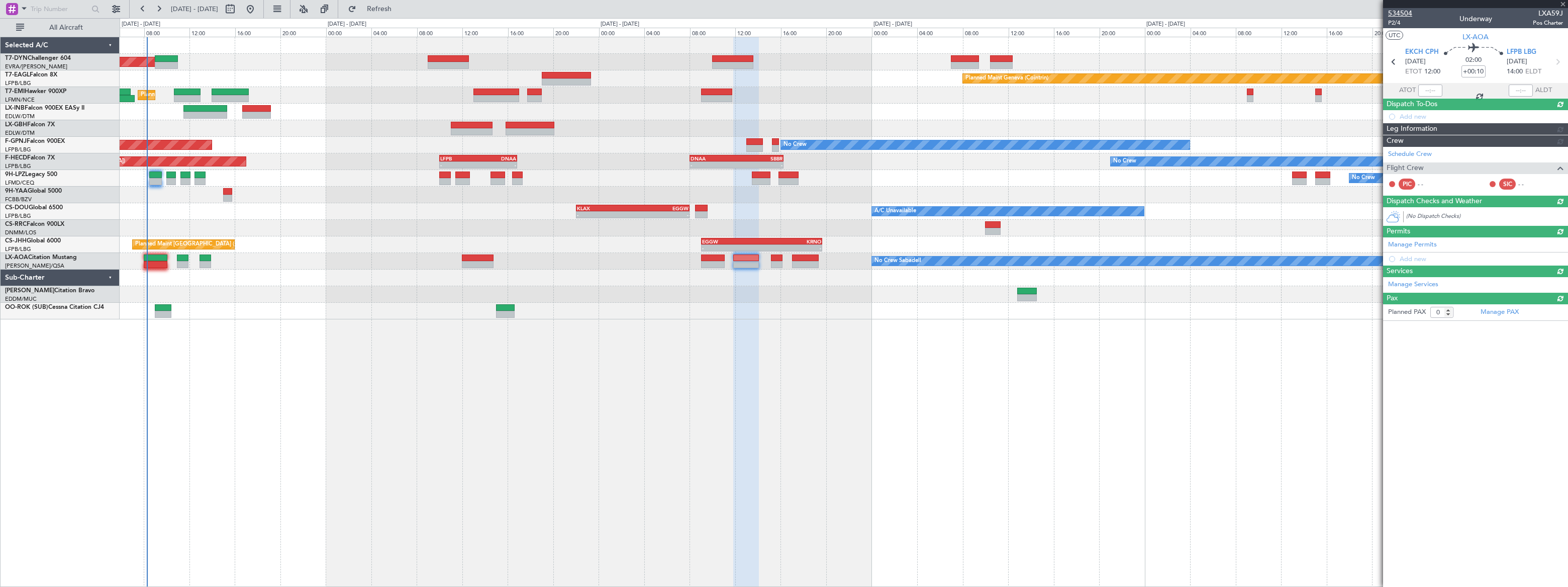
click at [1401, 13] on span "534504" at bounding box center [1400, 13] width 24 height 10
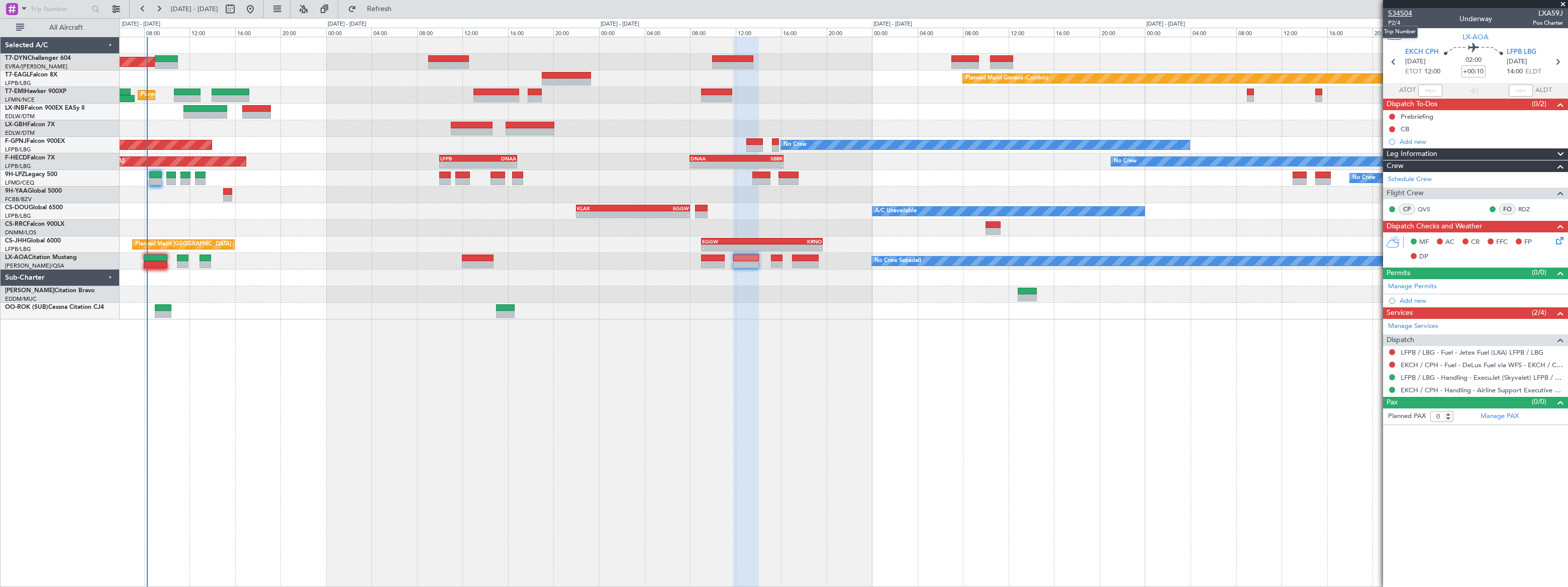
click at [1407, 13] on span "534504" at bounding box center [1400, 13] width 24 height 10
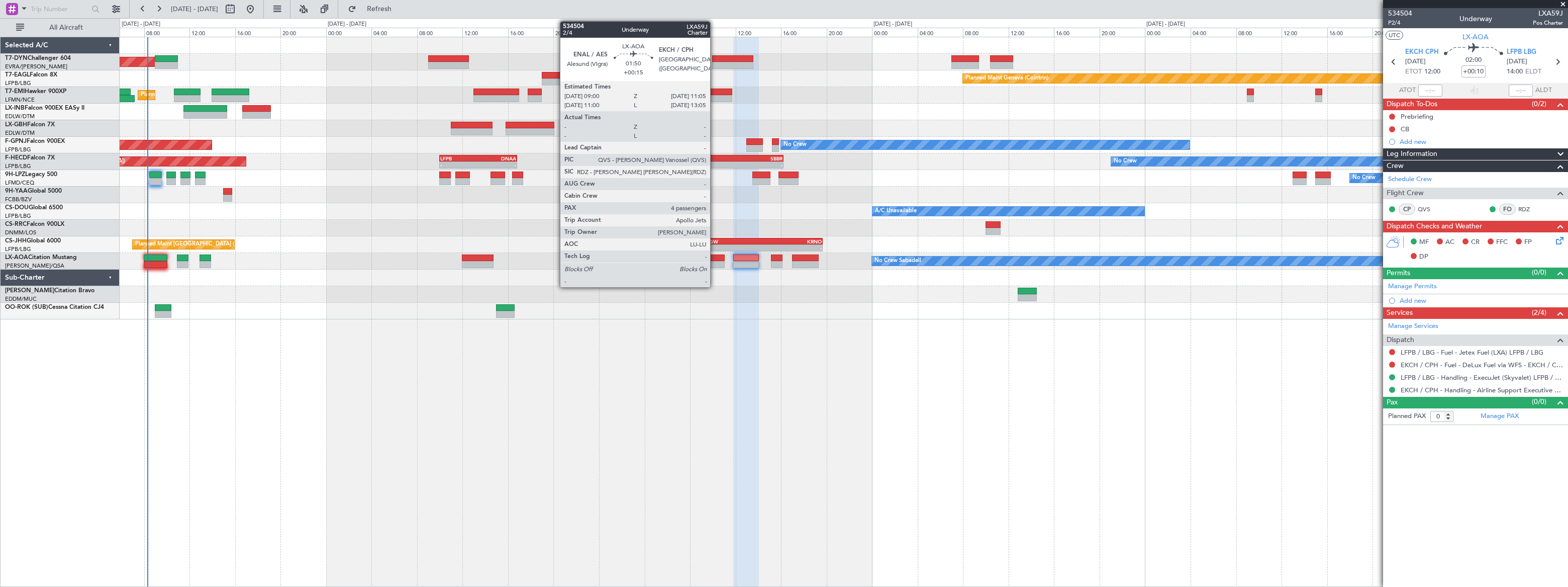
click at [715, 258] on div at bounding box center [713, 258] width 24 height 7
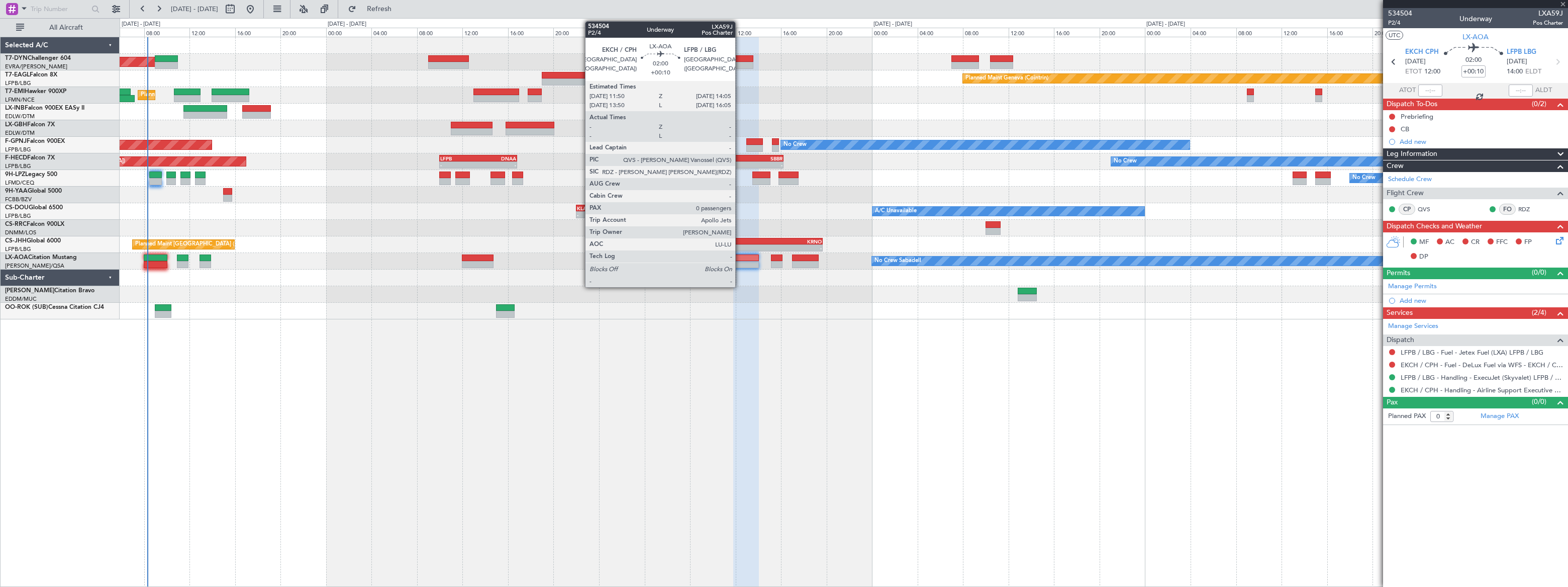
click at [743, 259] on div at bounding box center [746, 258] width 26 height 7
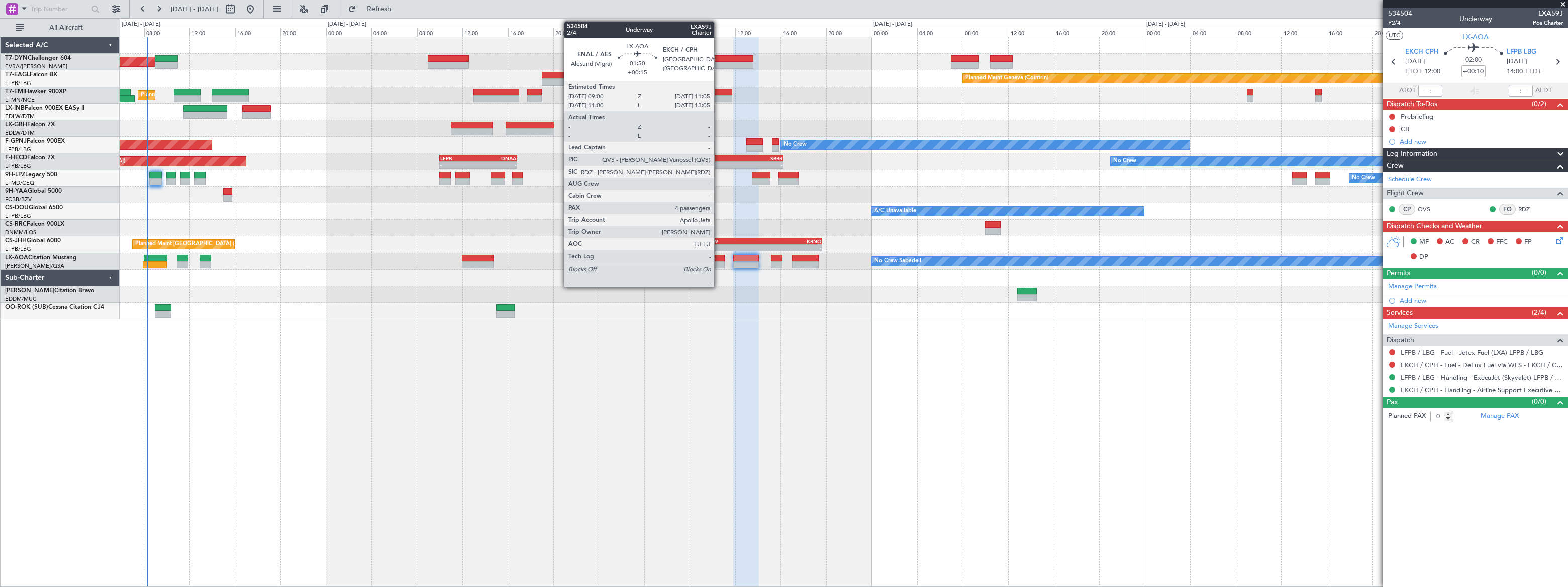
click at [719, 259] on div at bounding box center [713, 258] width 24 height 7
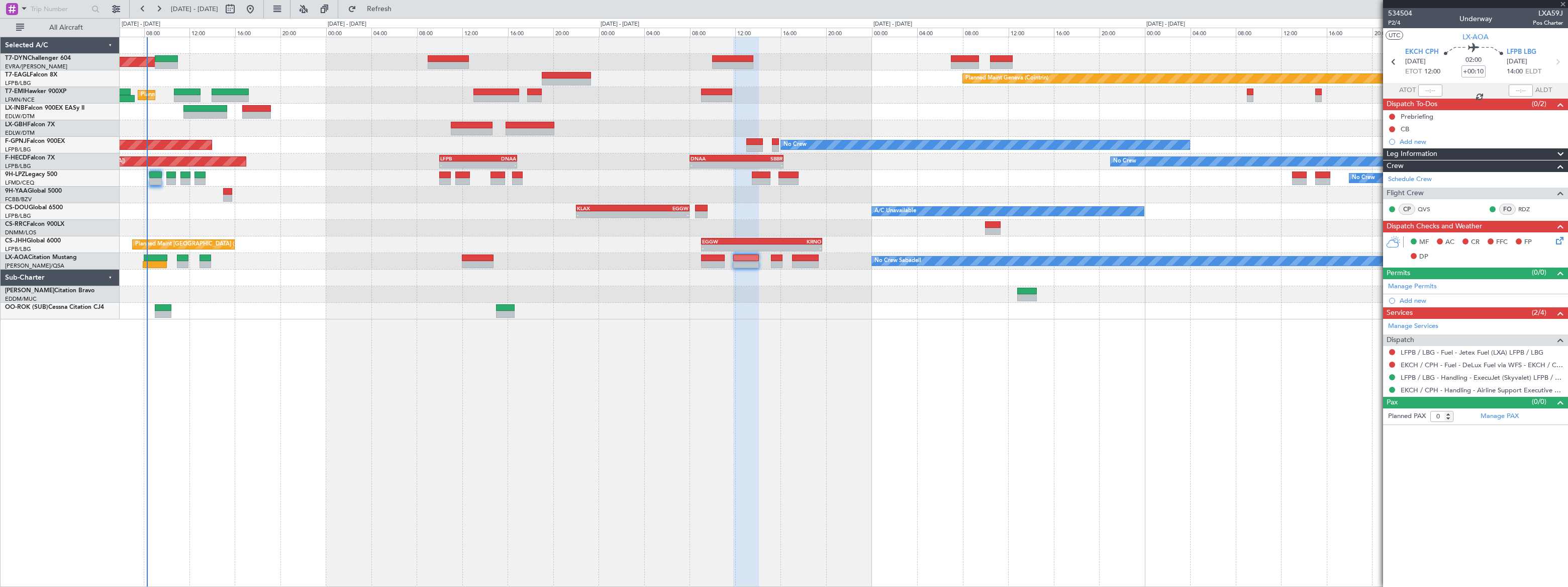
type input "+00:15"
type input "4"
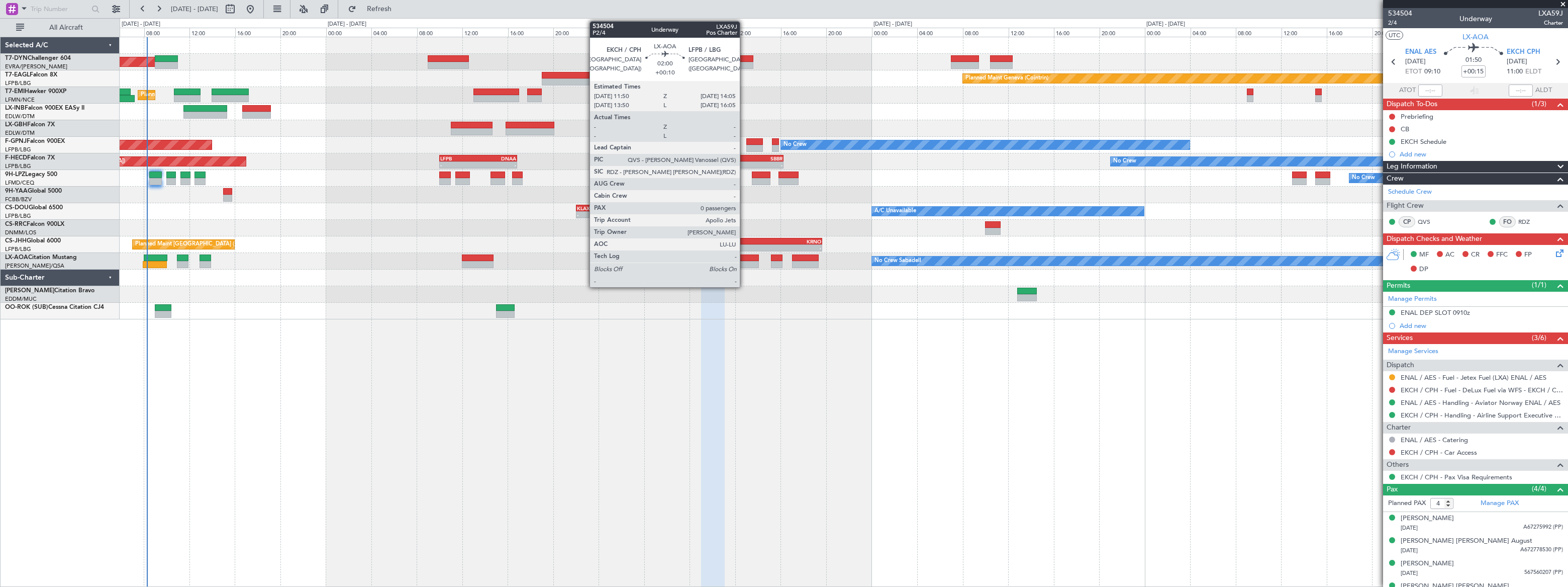
click at [744, 259] on div at bounding box center [746, 258] width 26 height 7
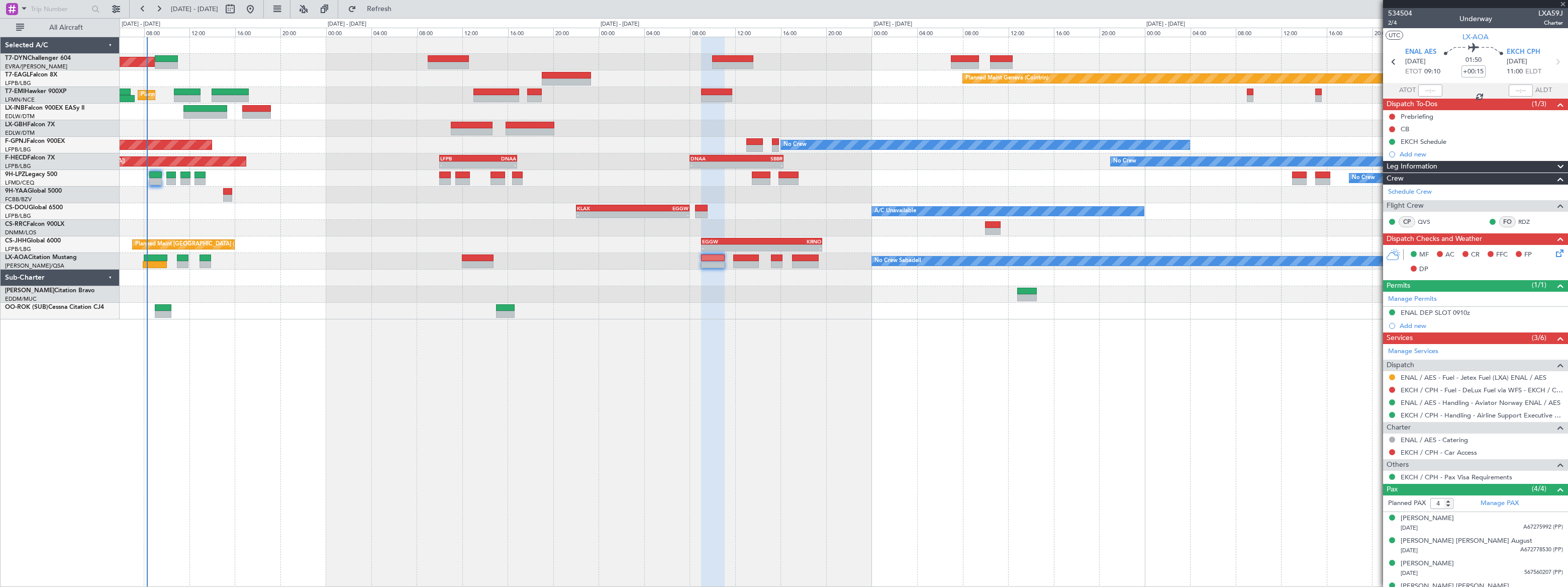
type input "+00:10"
type input "0"
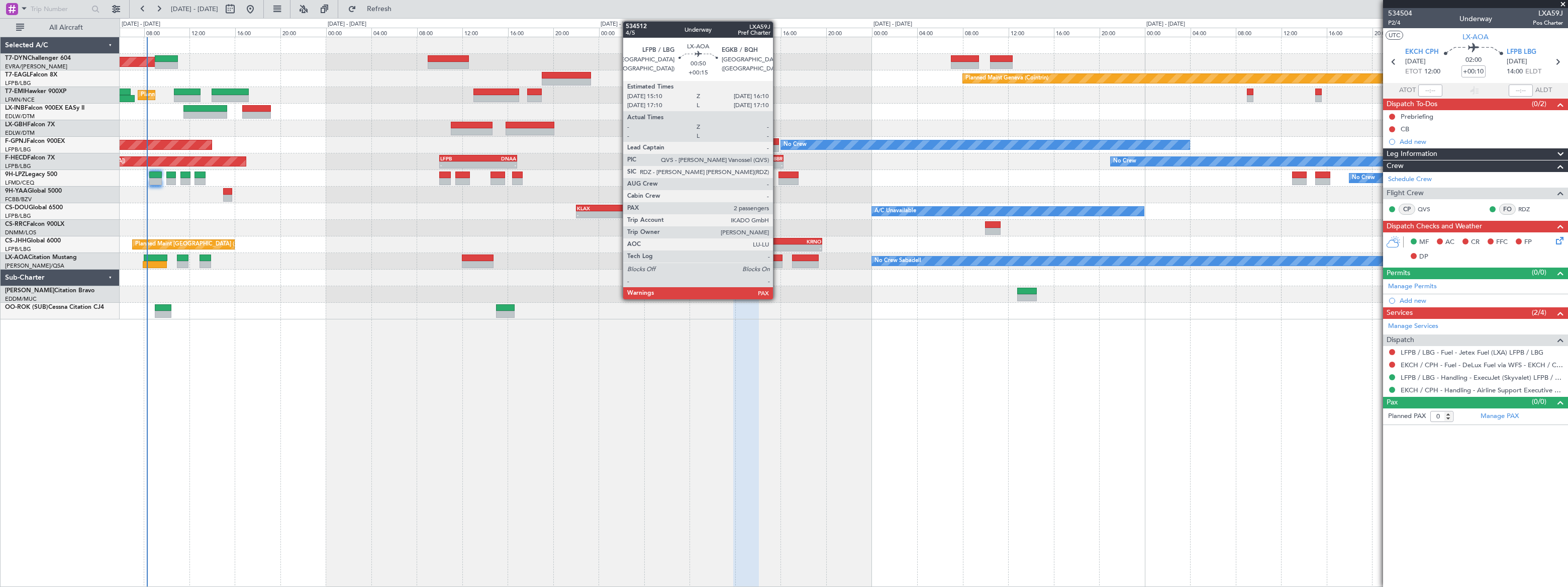
click at [777, 261] on div at bounding box center [777, 265] width 12 height 7
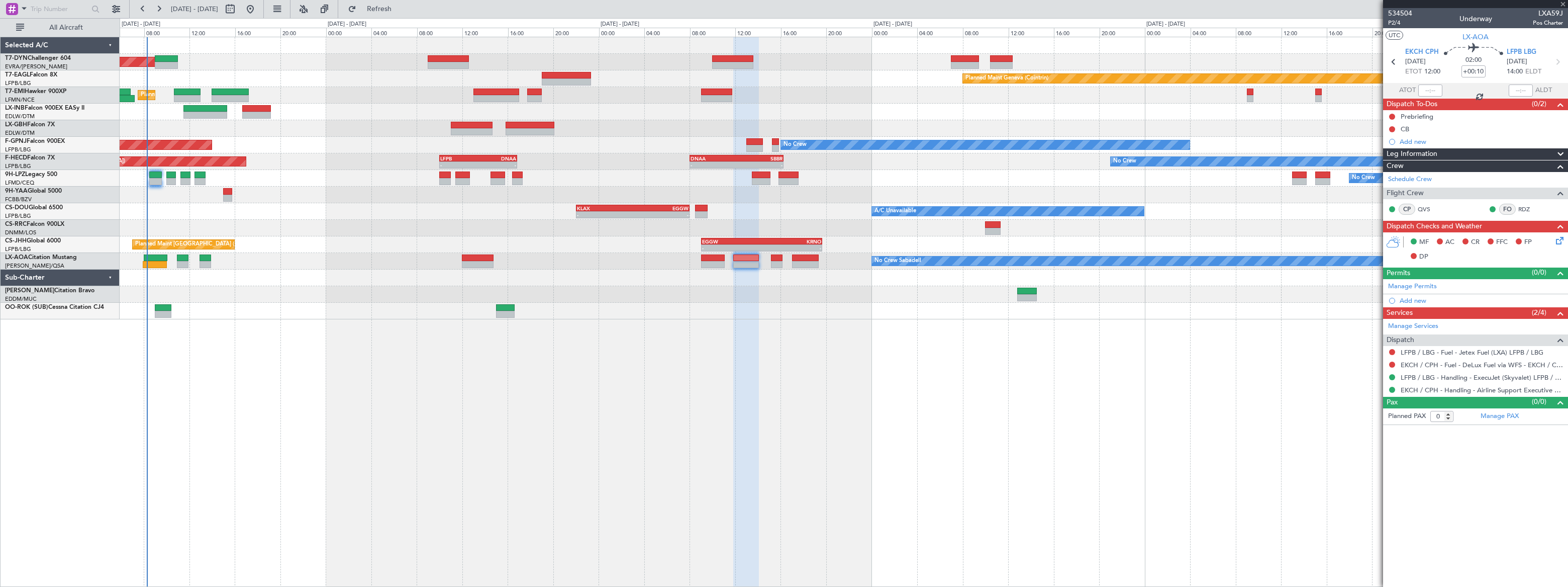
type input "+00:15"
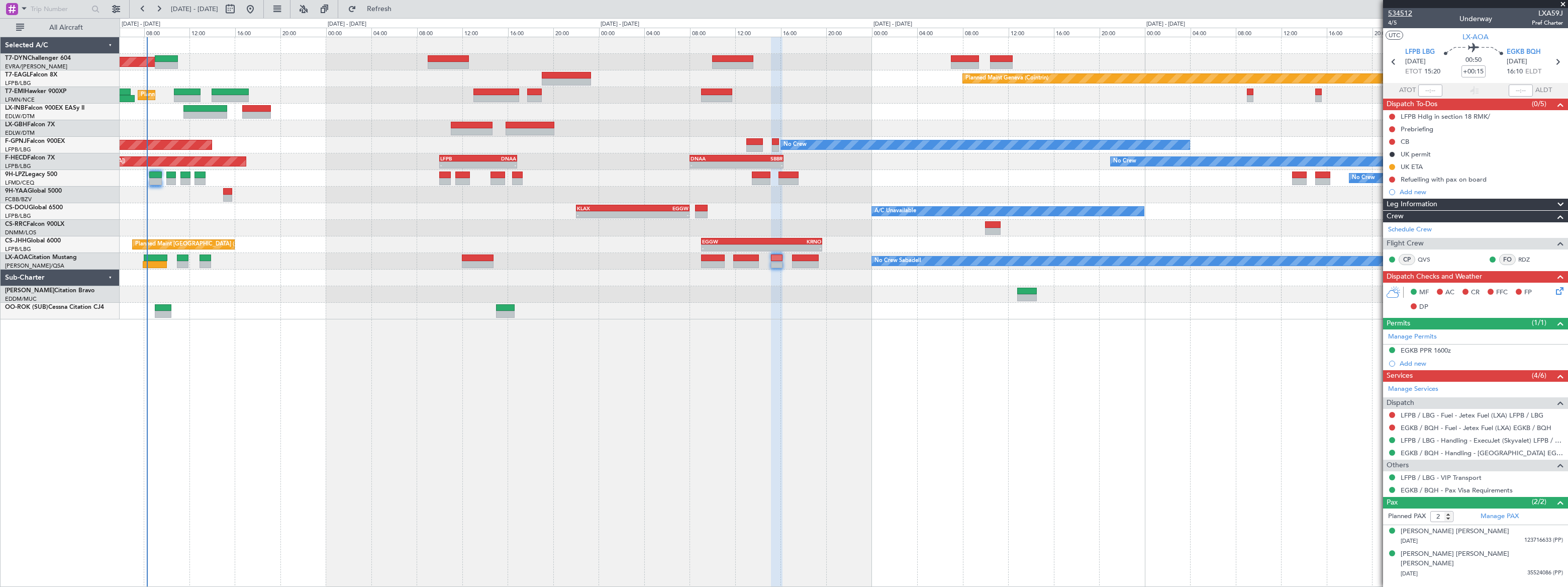
click at [1398, 11] on span "534512" at bounding box center [1400, 13] width 24 height 10
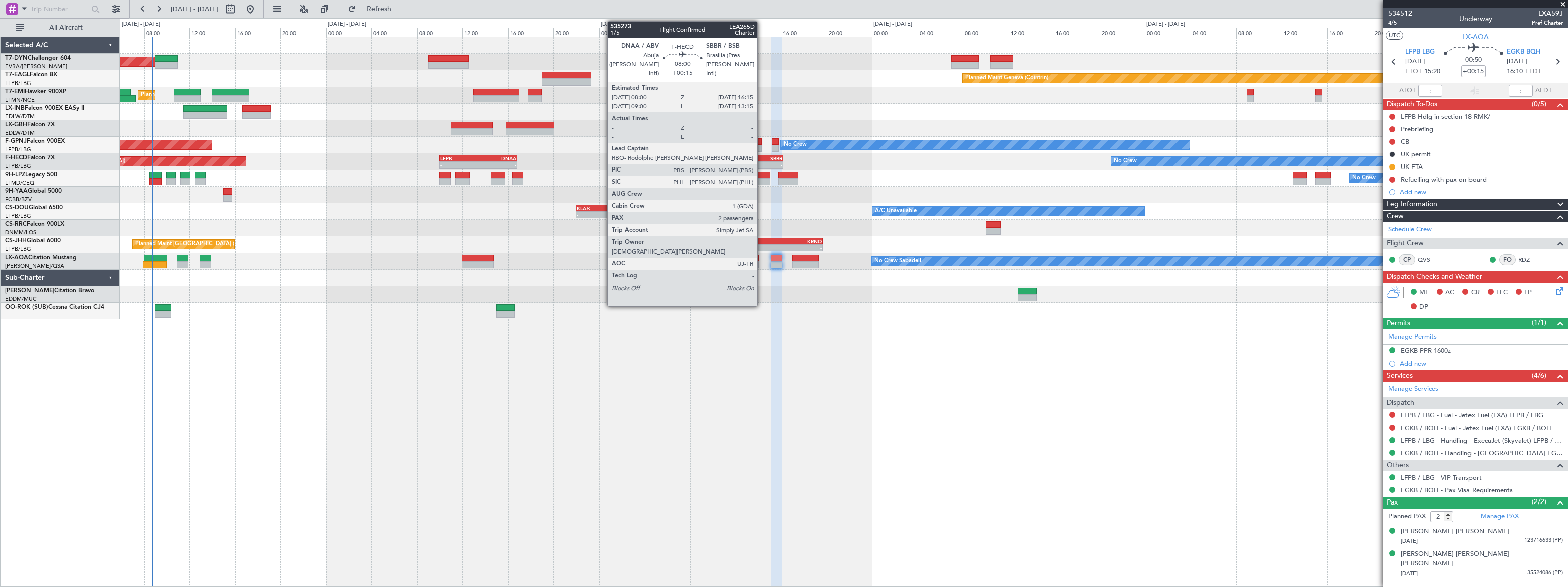
click at [761, 159] on div "SBBR" at bounding box center [760, 158] width 46 height 6
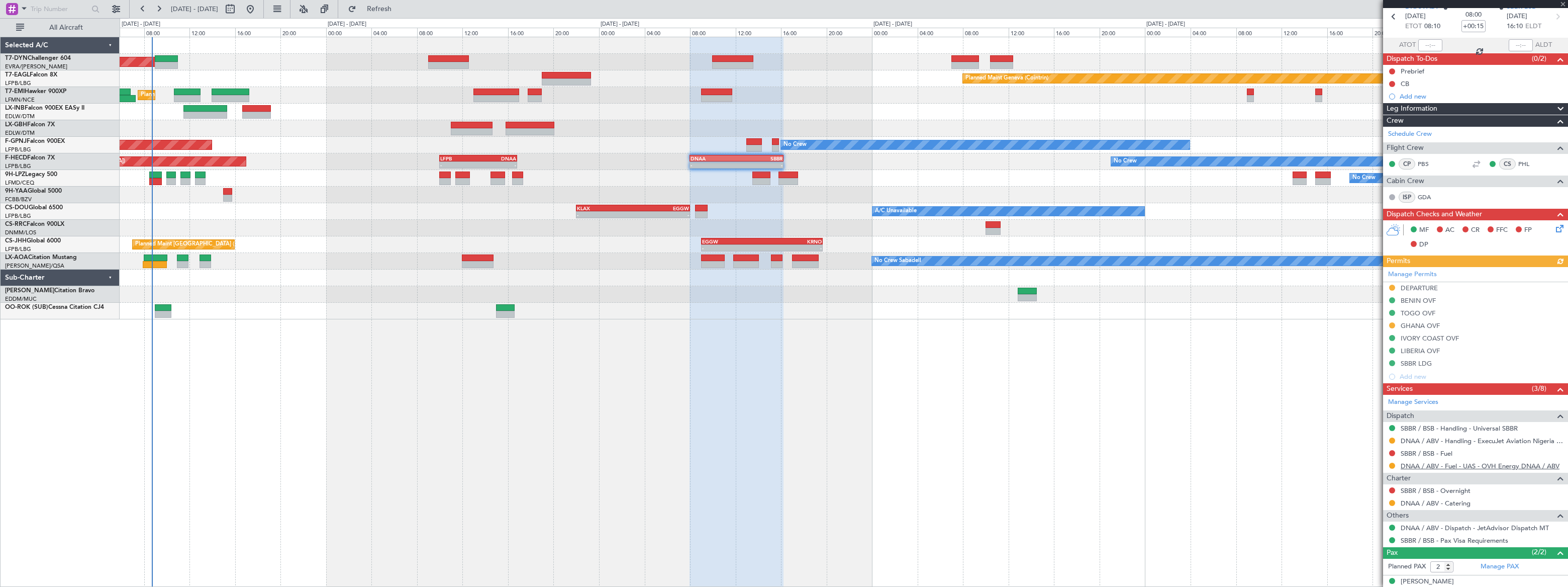
scroll to position [77, 0]
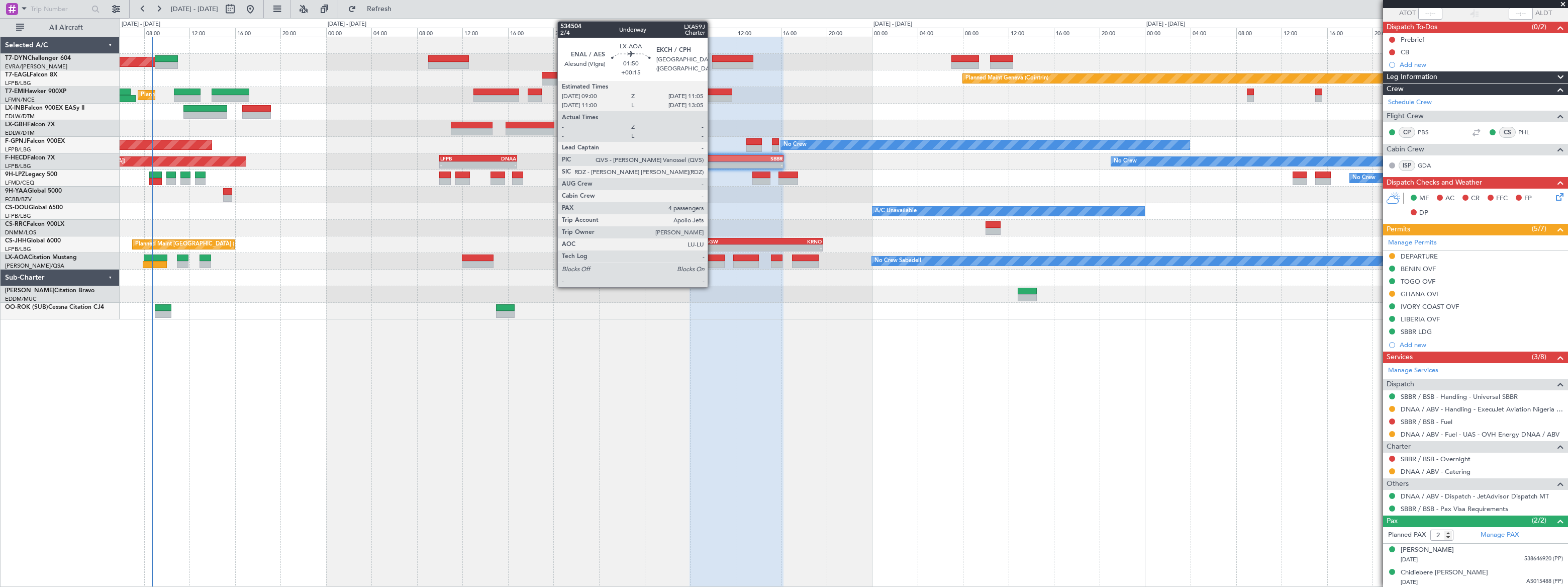
click at [712, 258] on div at bounding box center [713, 258] width 24 height 7
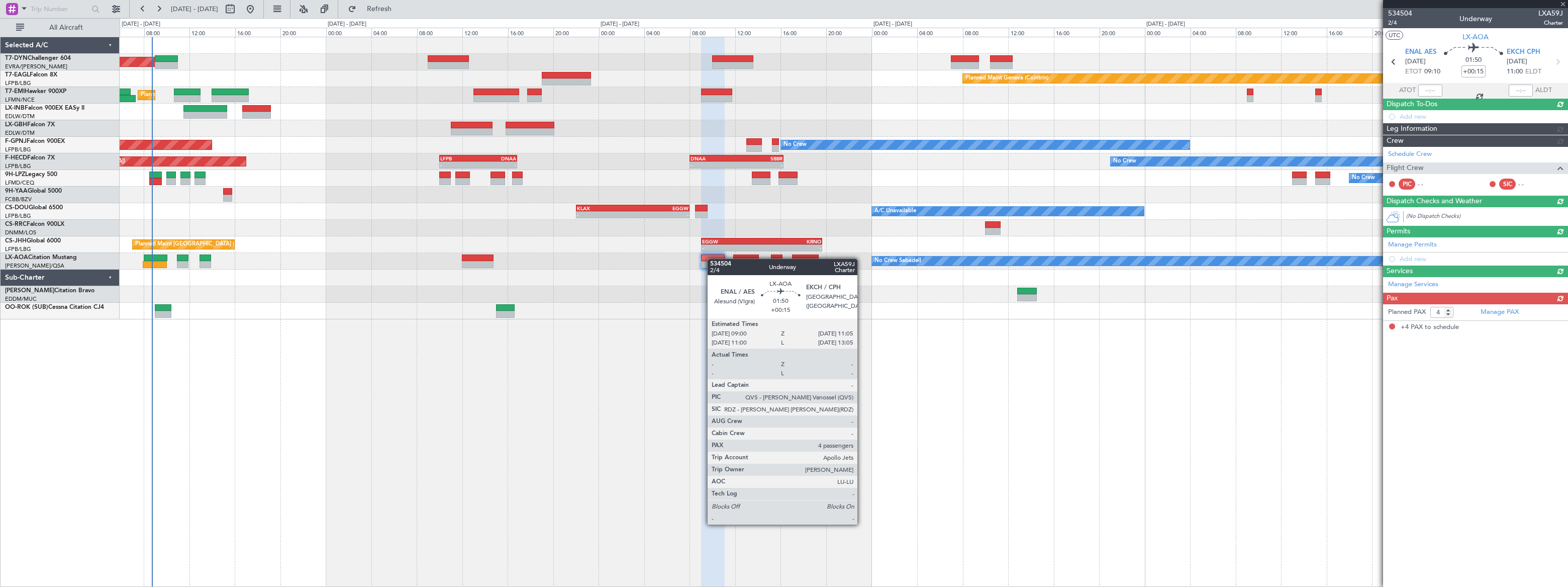
scroll to position [0, 0]
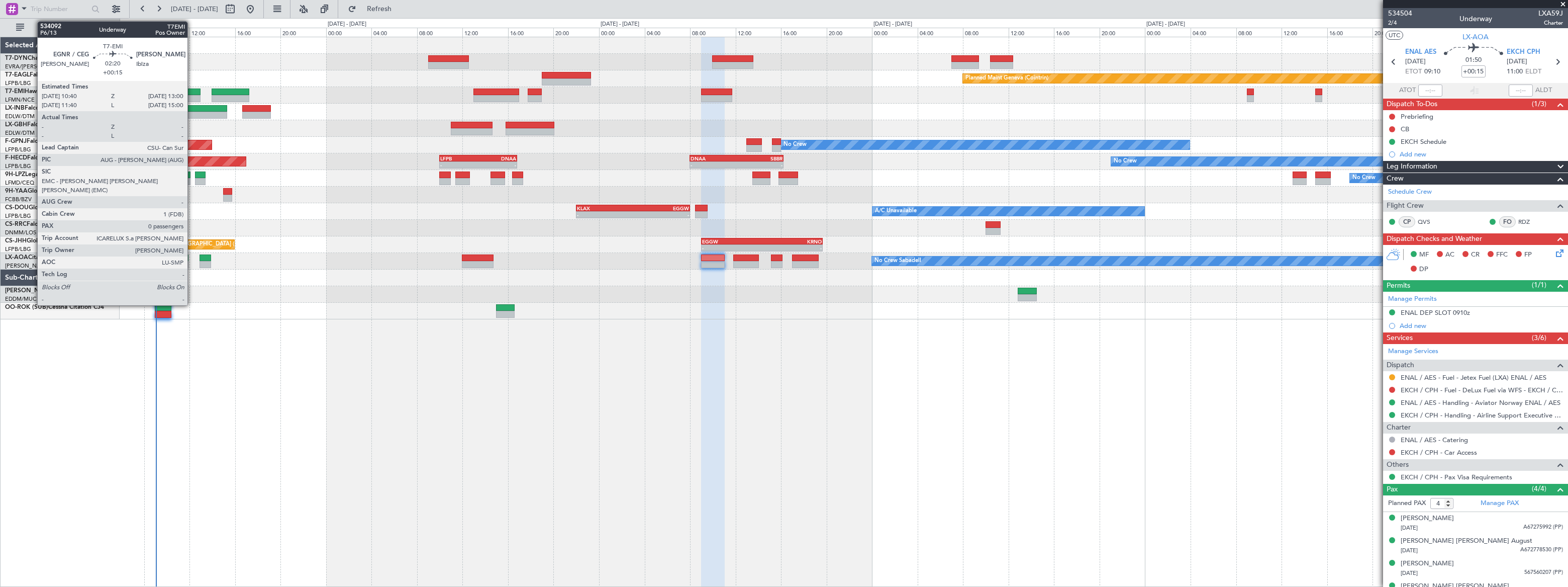
click at [192, 93] on div at bounding box center [187, 92] width 27 height 7
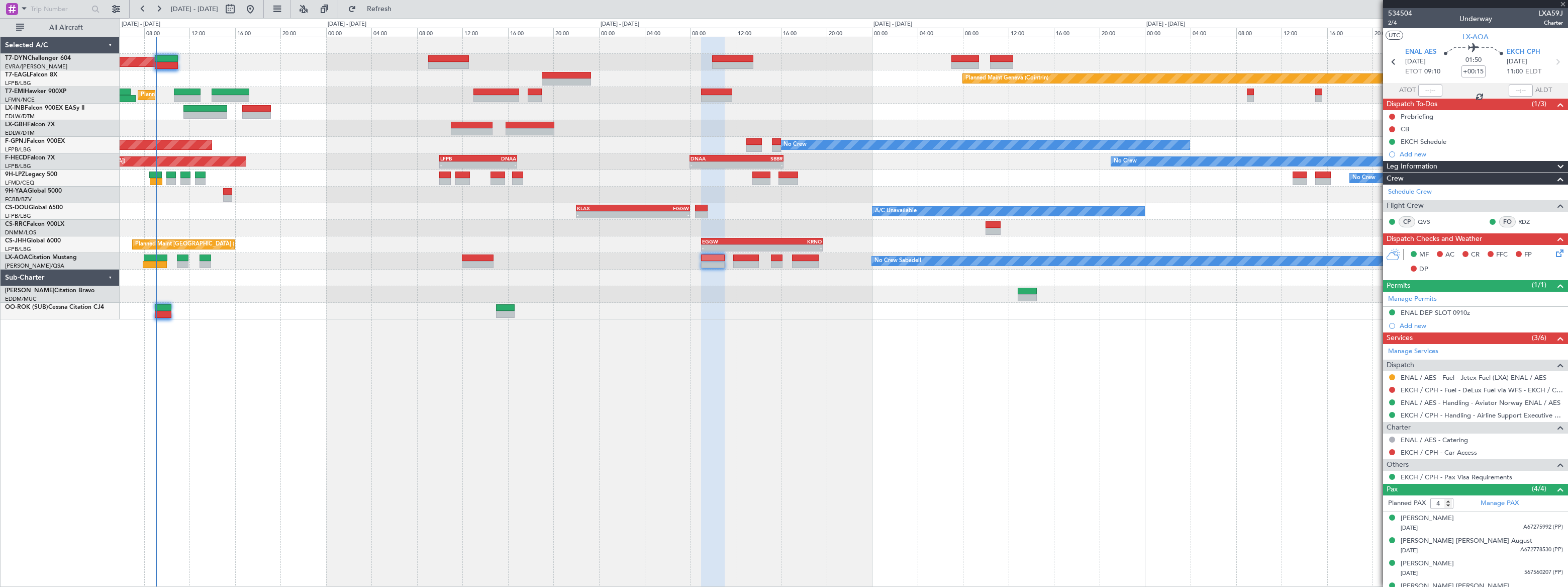
type input "0"
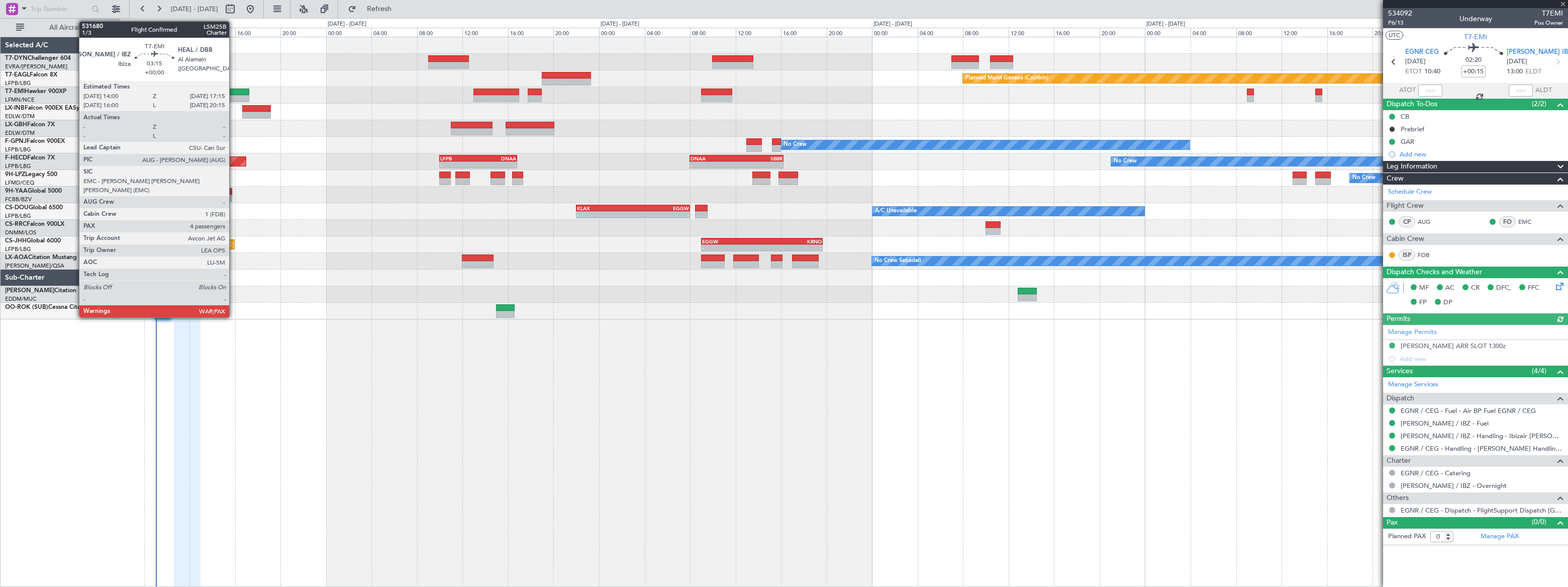
click at [234, 90] on div at bounding box center [230, 92] width 37 height 7
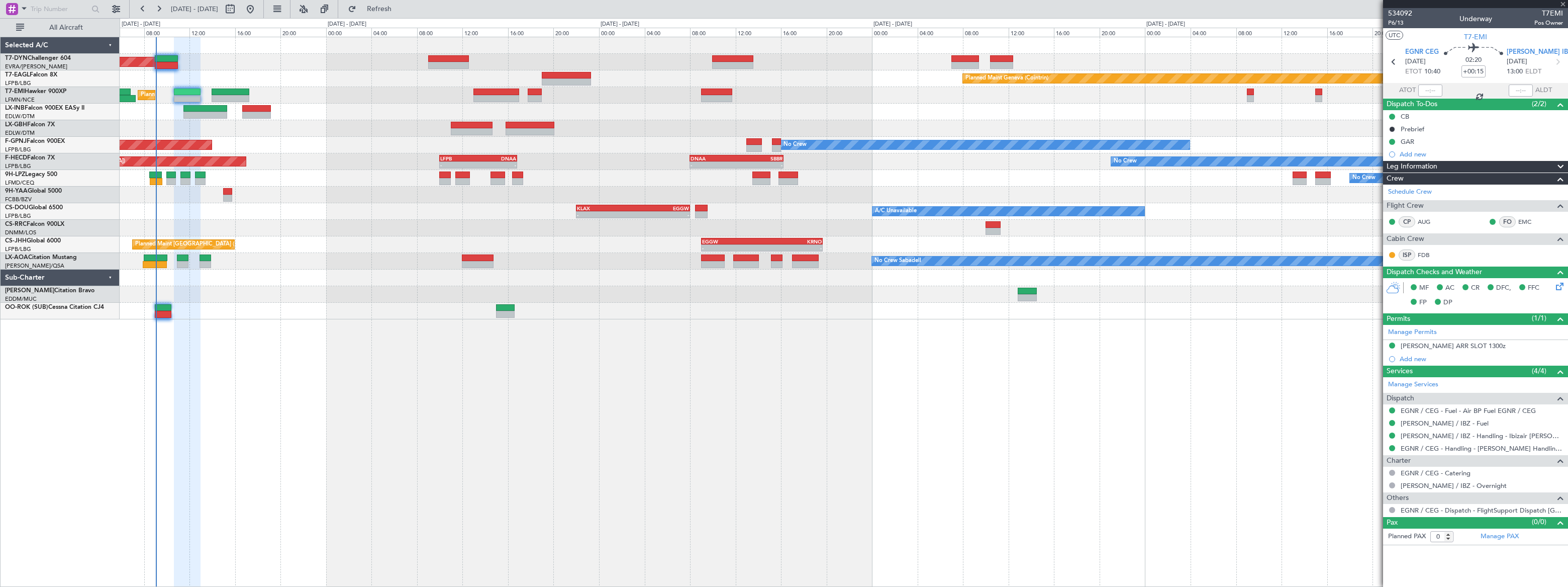
type input "4"
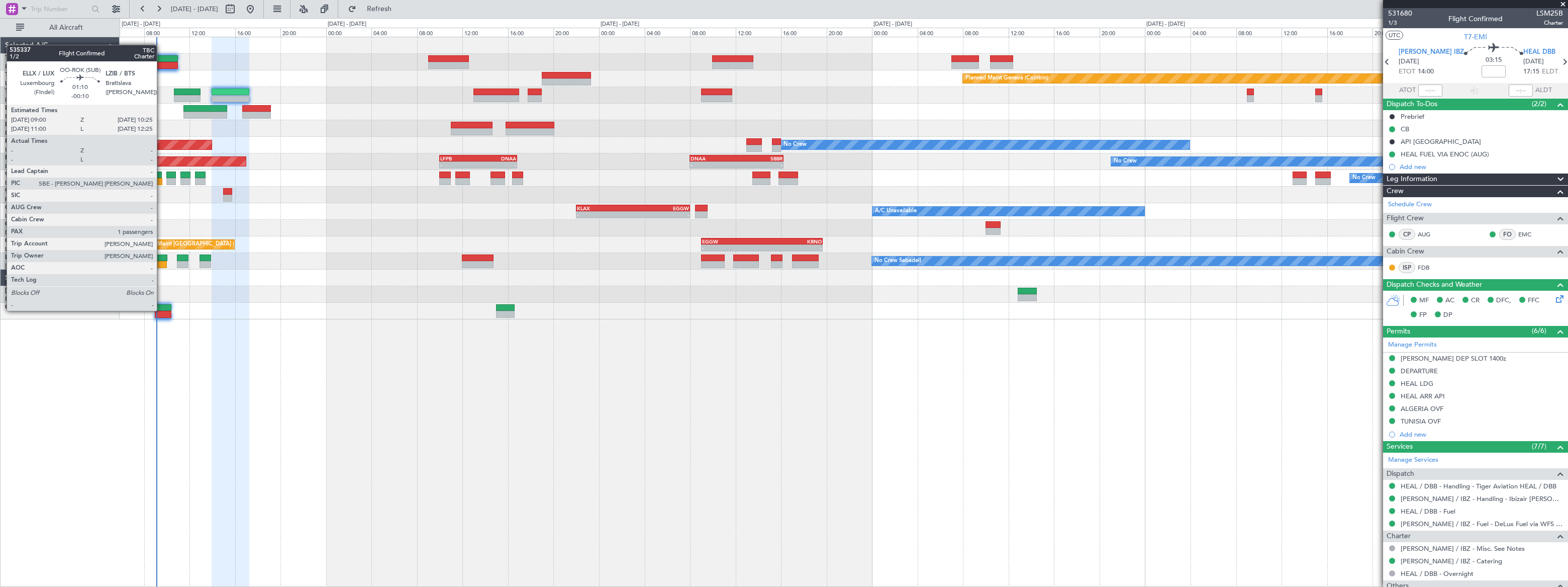
click at [161, 310] on div at bounding box center [163, 308] width 16 height 7
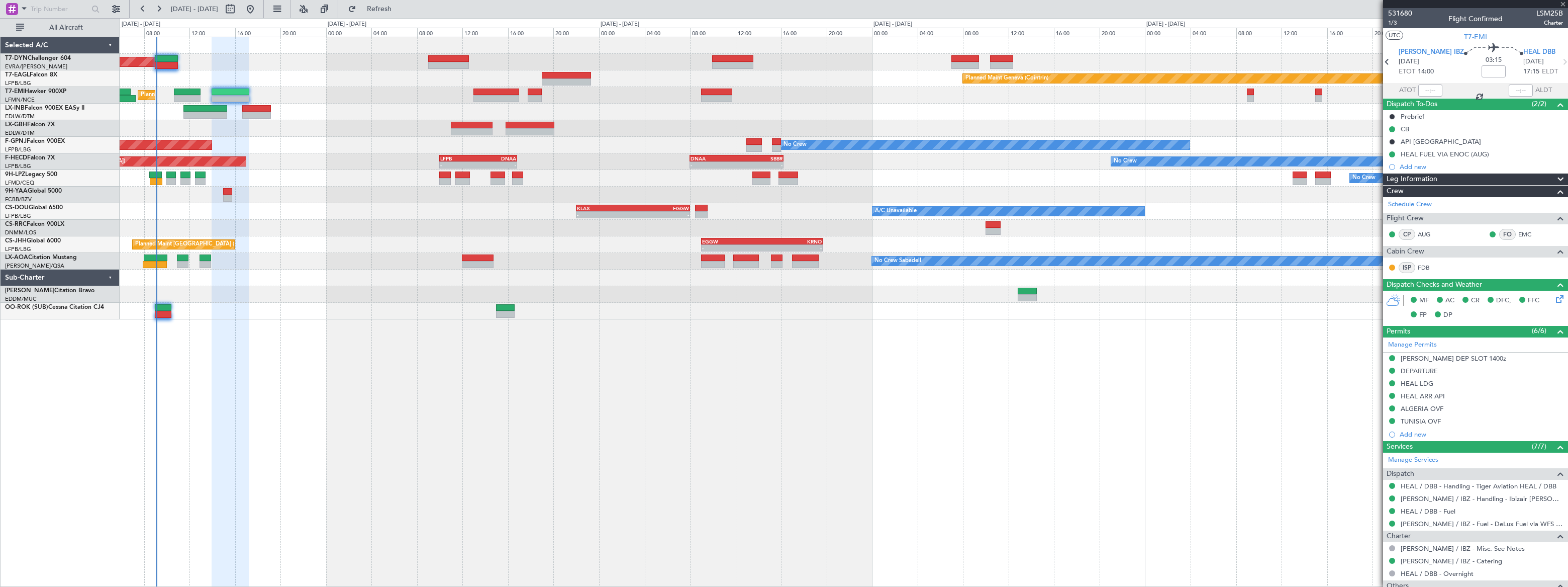
type input "-00:10"
type input "1"
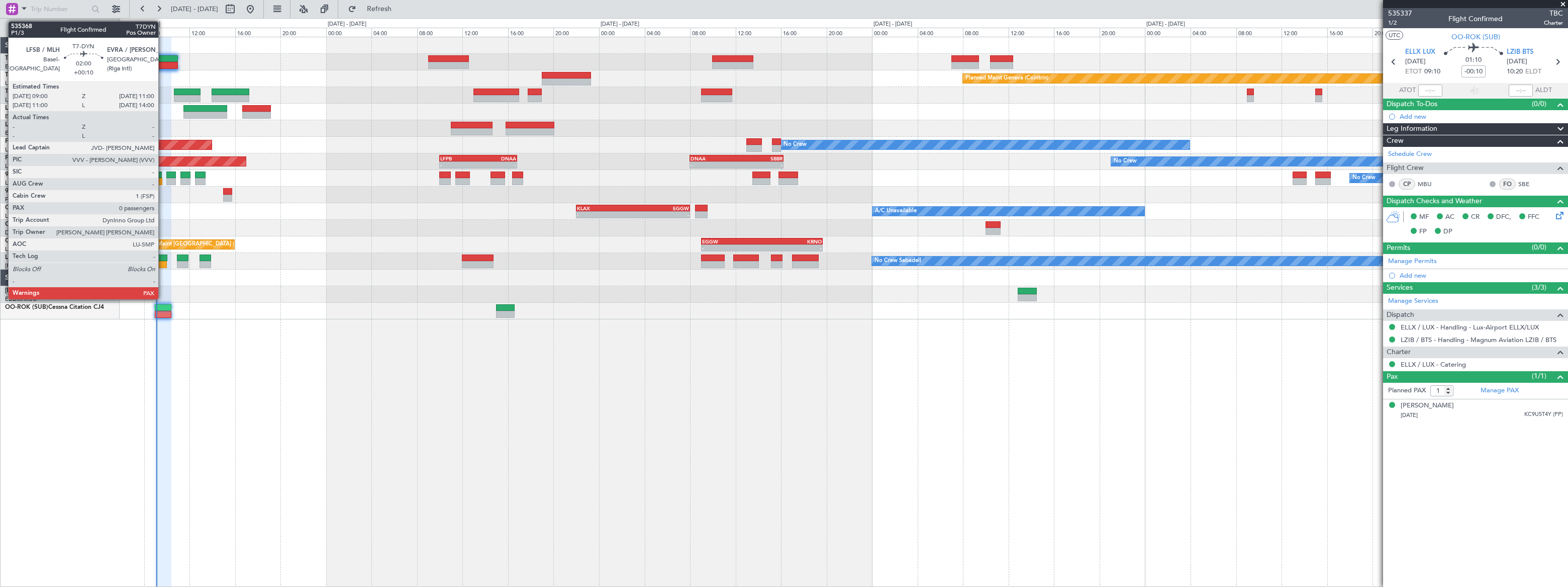
click at [163, 56] on div at bounding box center [166, 59] width 23 height 7
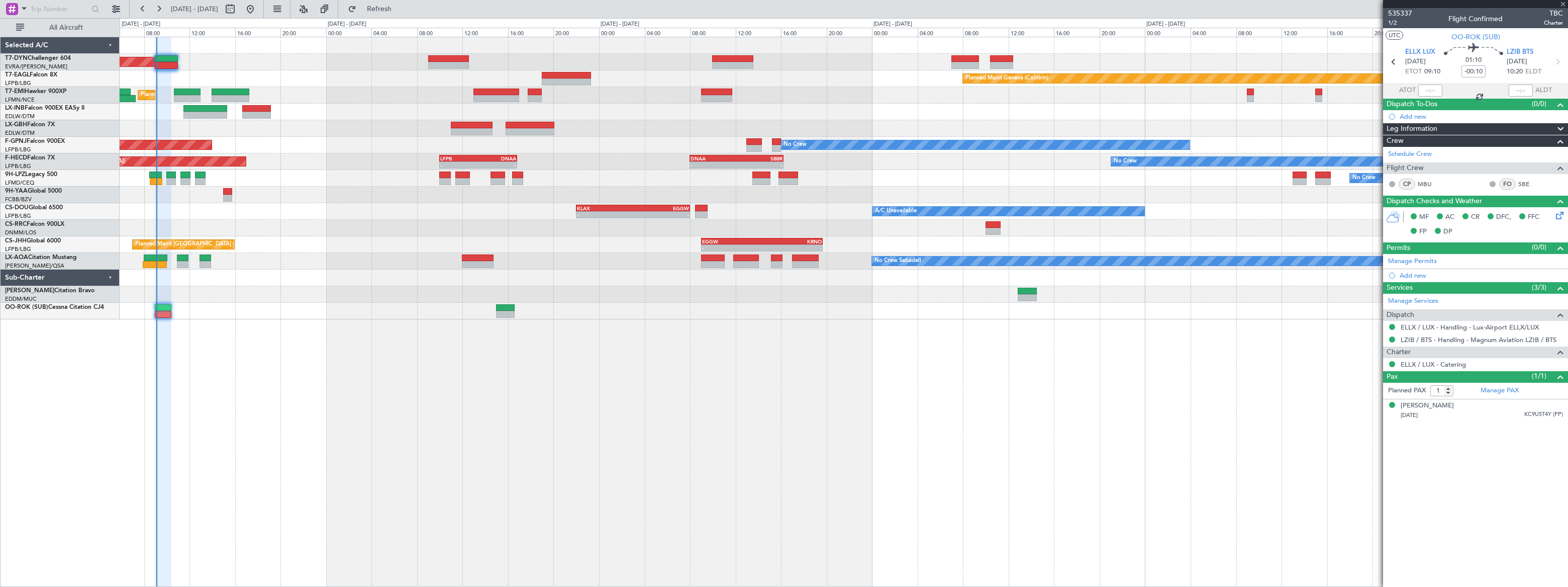
type input "+00:10"
type input "0"
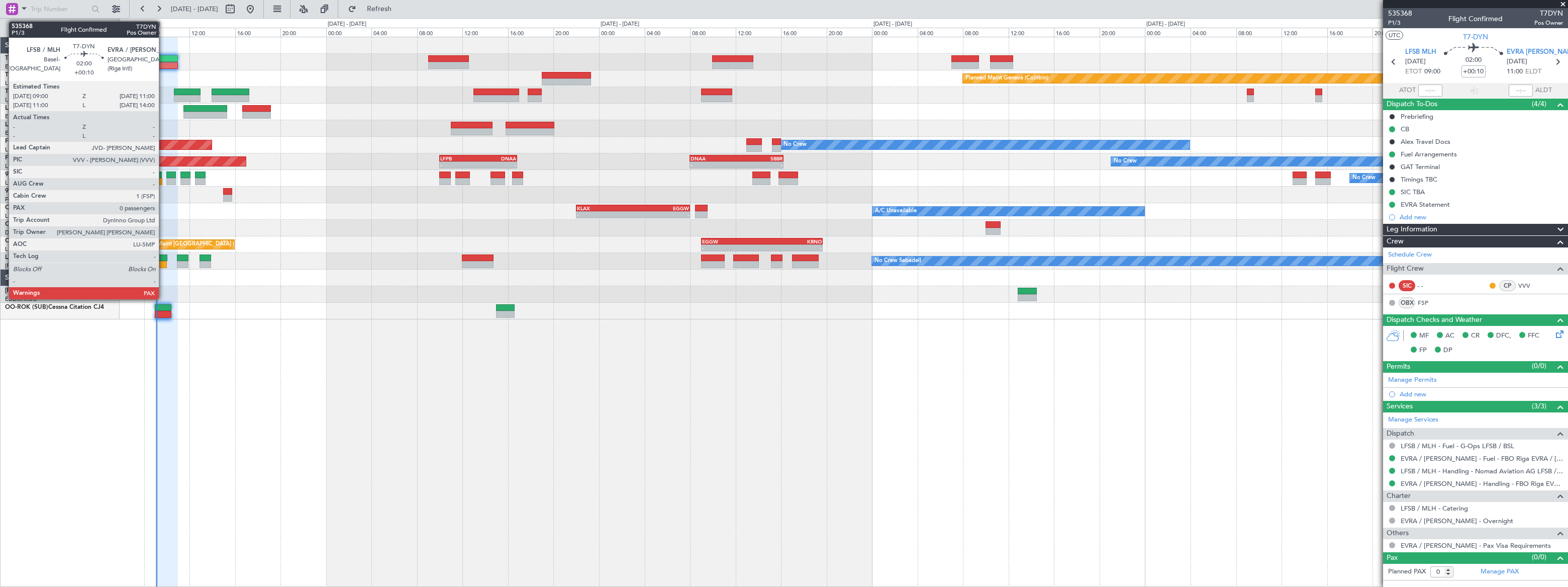
click at [164, 58] on div at bounding box center [166, 59] width 23 height 7
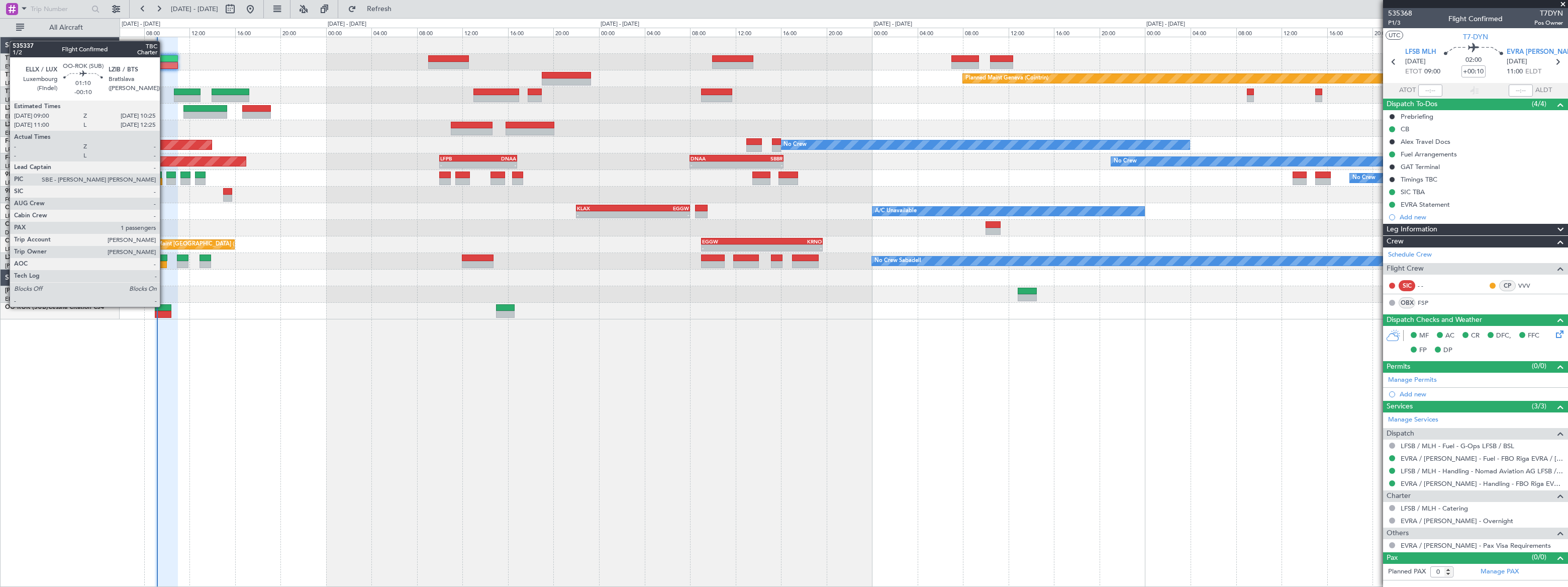
click at [164, 306] on div at bounding box center [163, 308] width 16 height 7
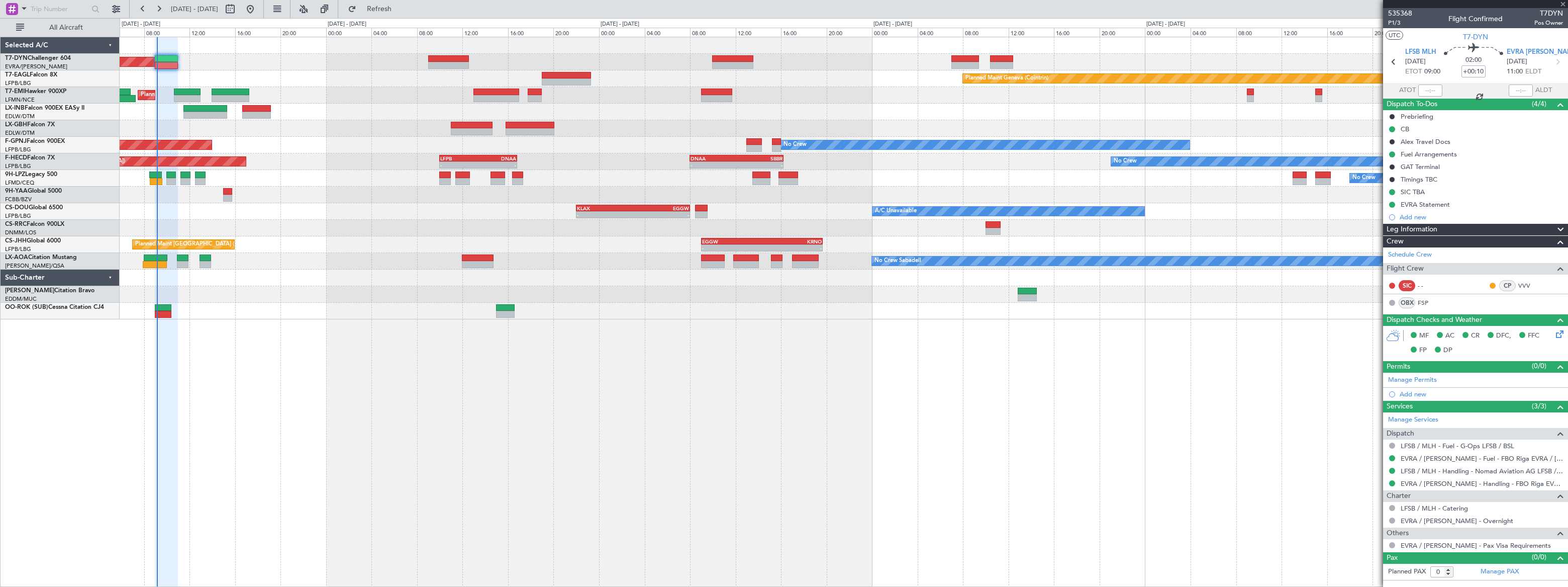
type input "-00:10"
type input "1"
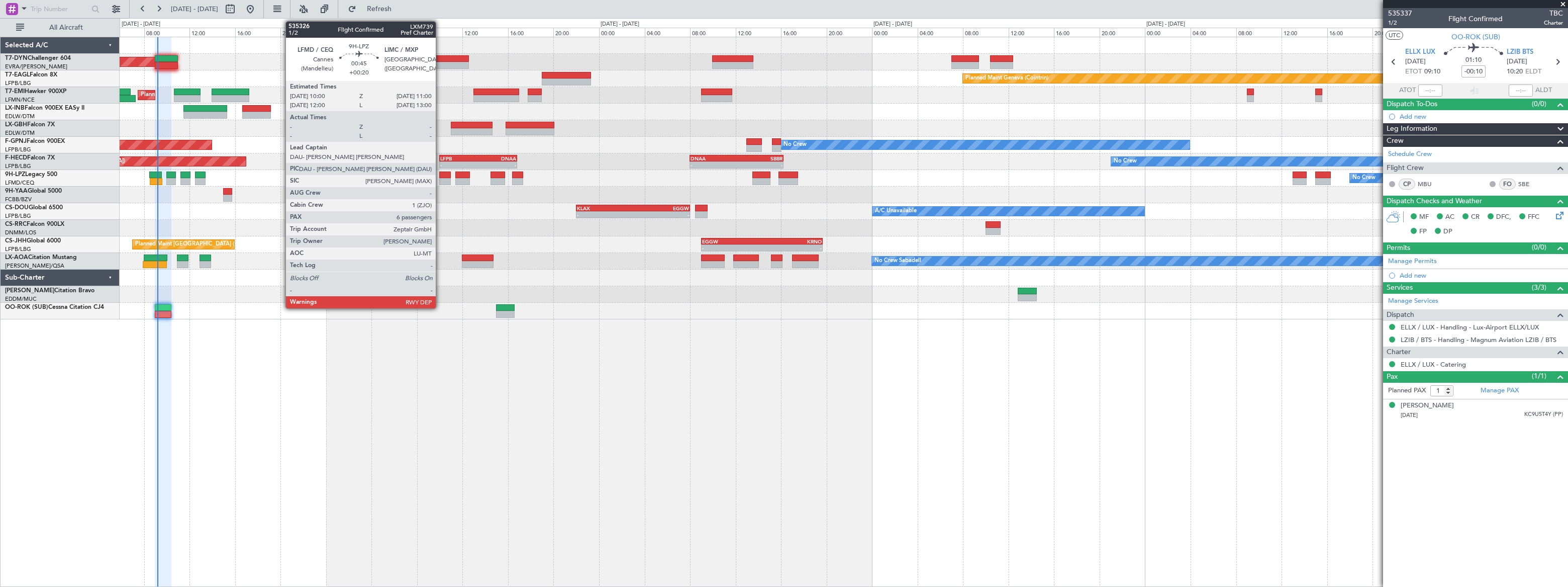
click at [440, 173] on div at bounding box center [445, 175] width 12 height 7
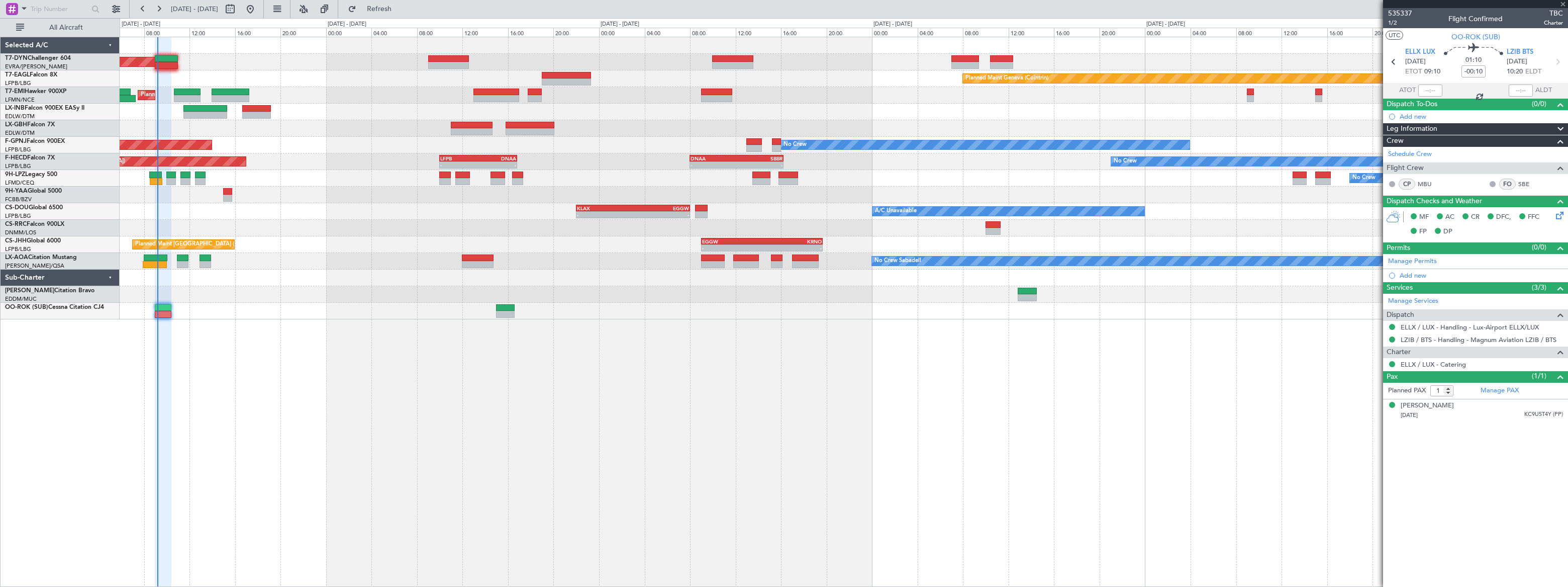
type input "+00:20"
type input "6"
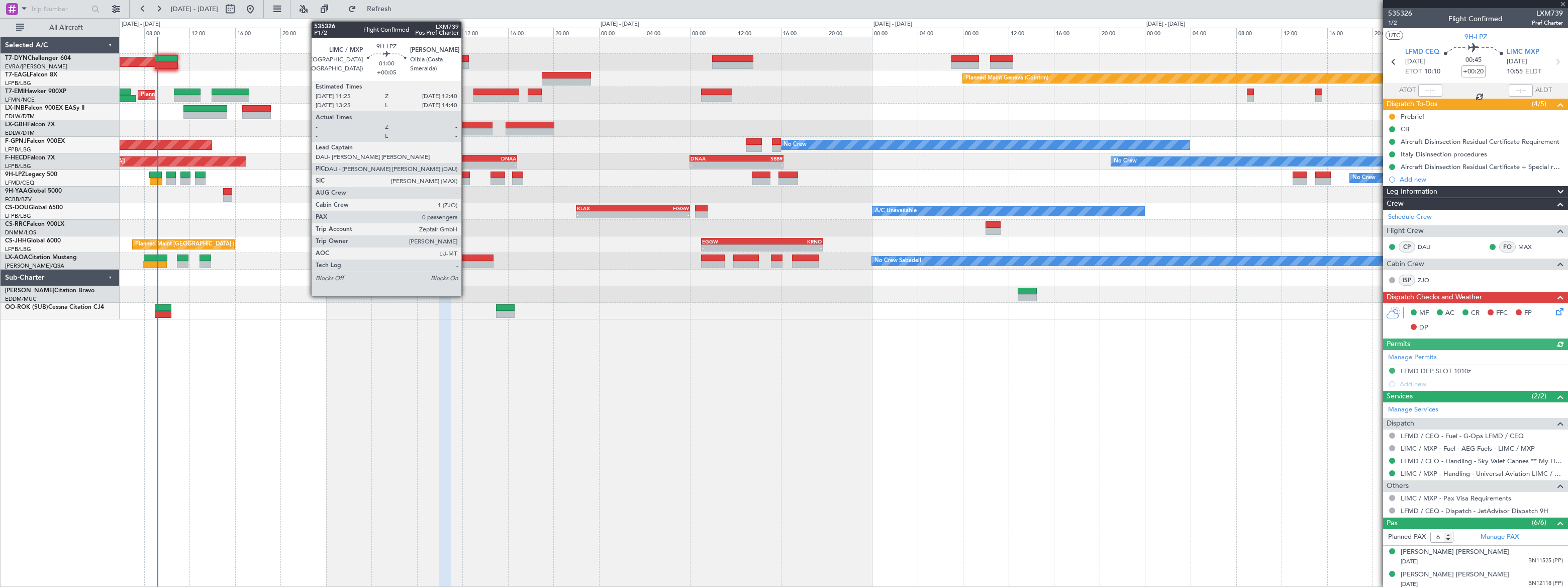
click at [466, 175] on div at bounding box center [463, 175] width 15 height 7
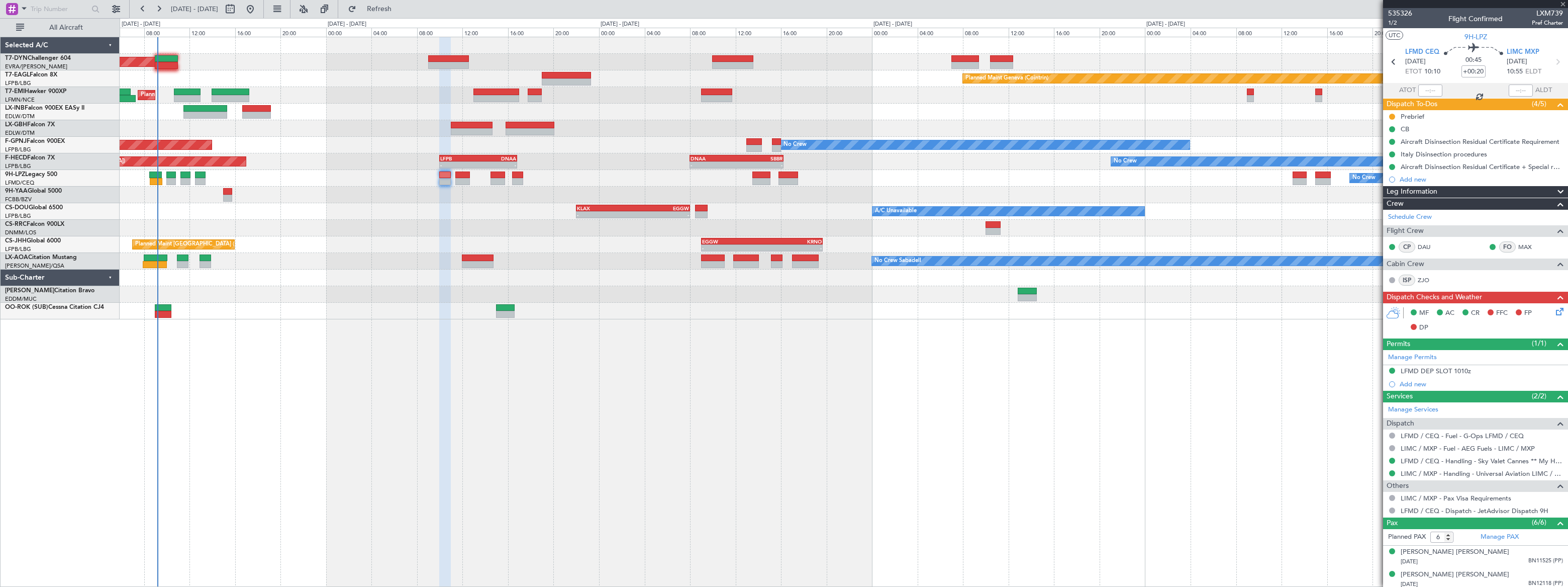
type input "+00:05"
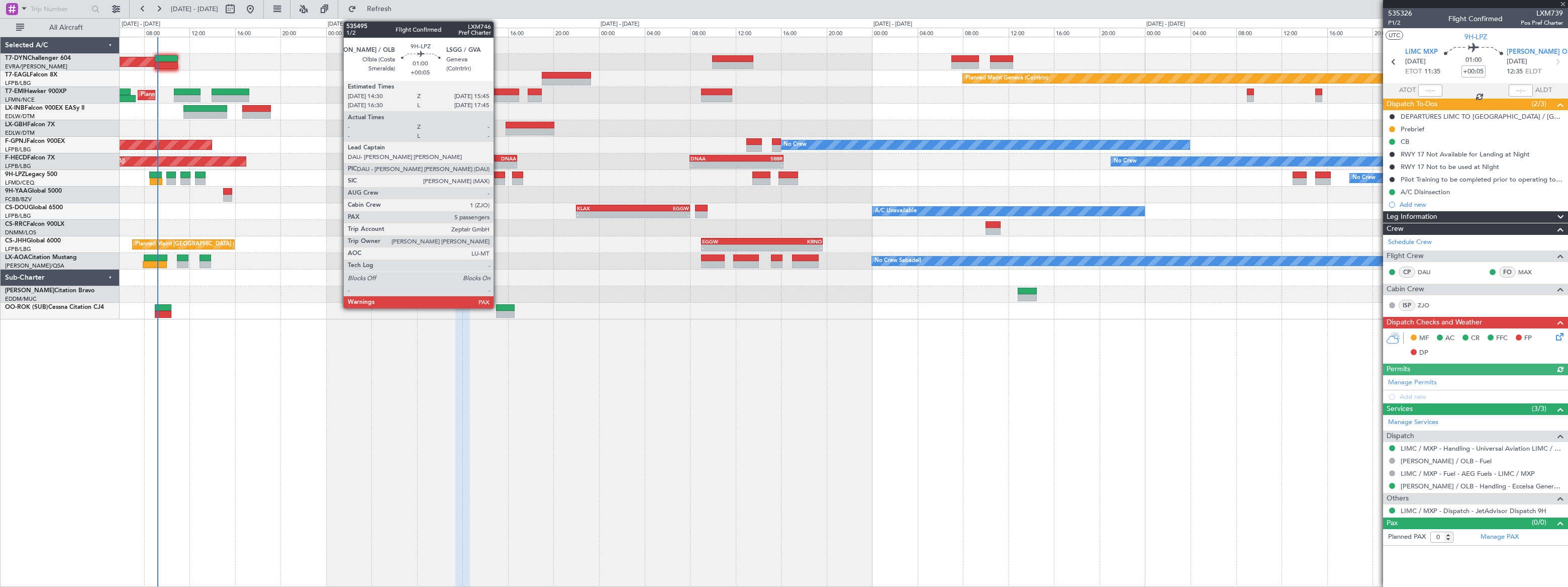
click at [498, 176] on div at bounding box center [498, 175] width 15 height 7
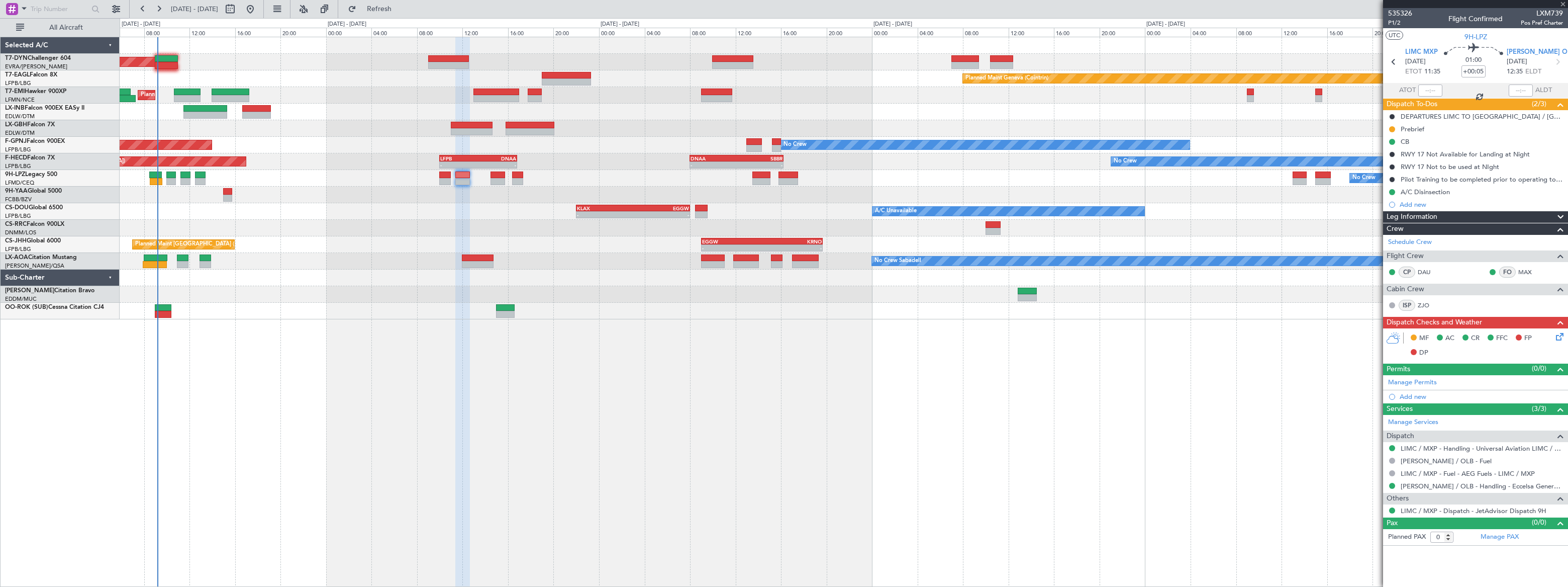
type input "5"
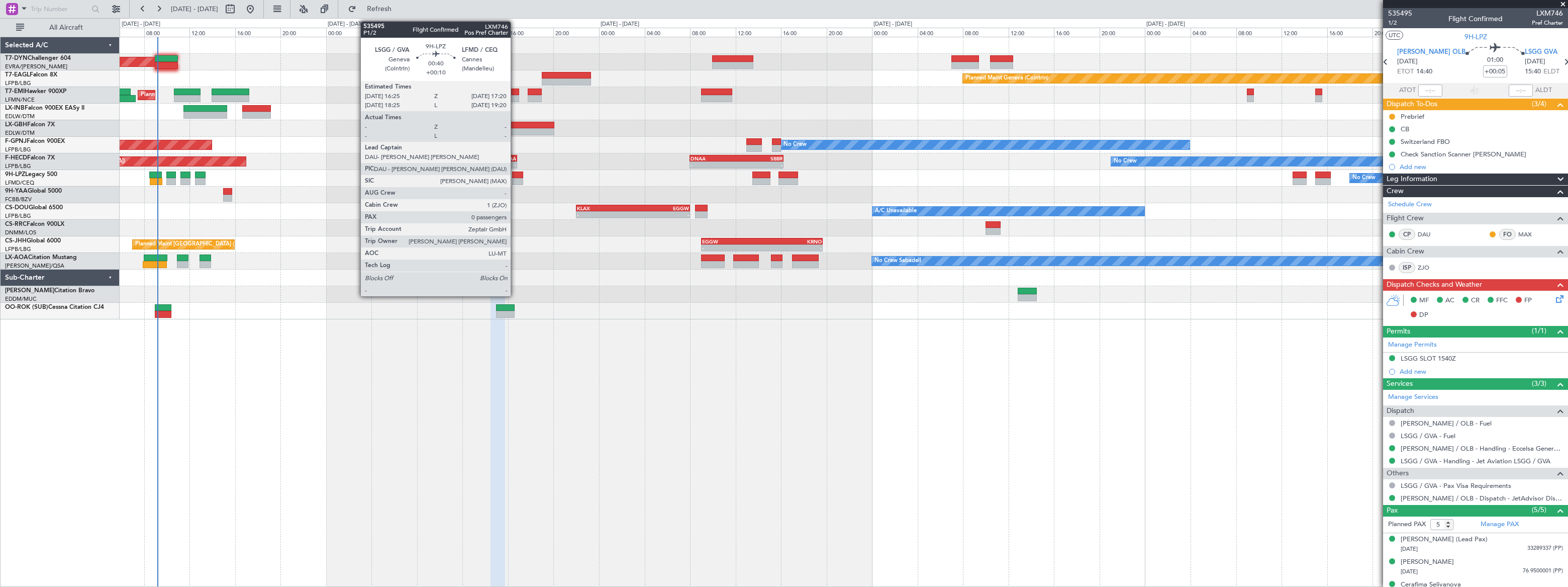
click at [515, 177] on div at bounding box center [517, 175] width 10 height 7
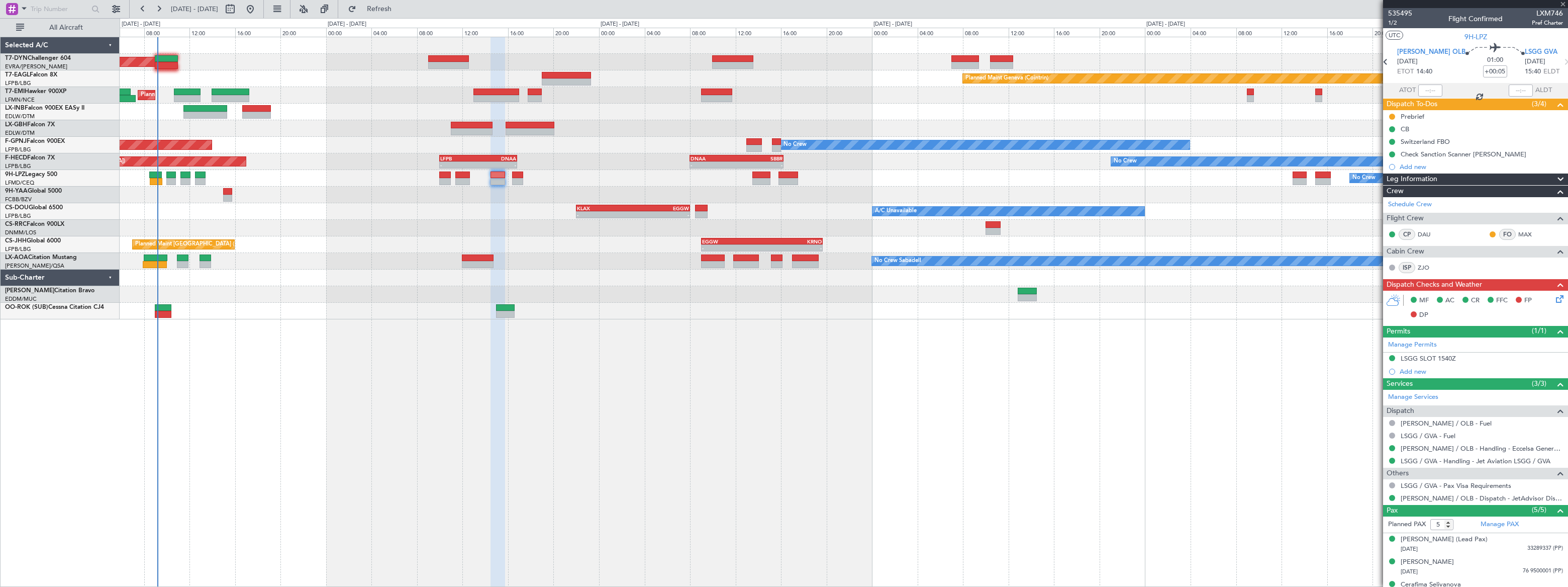
type input "+00:10"
type input "0"
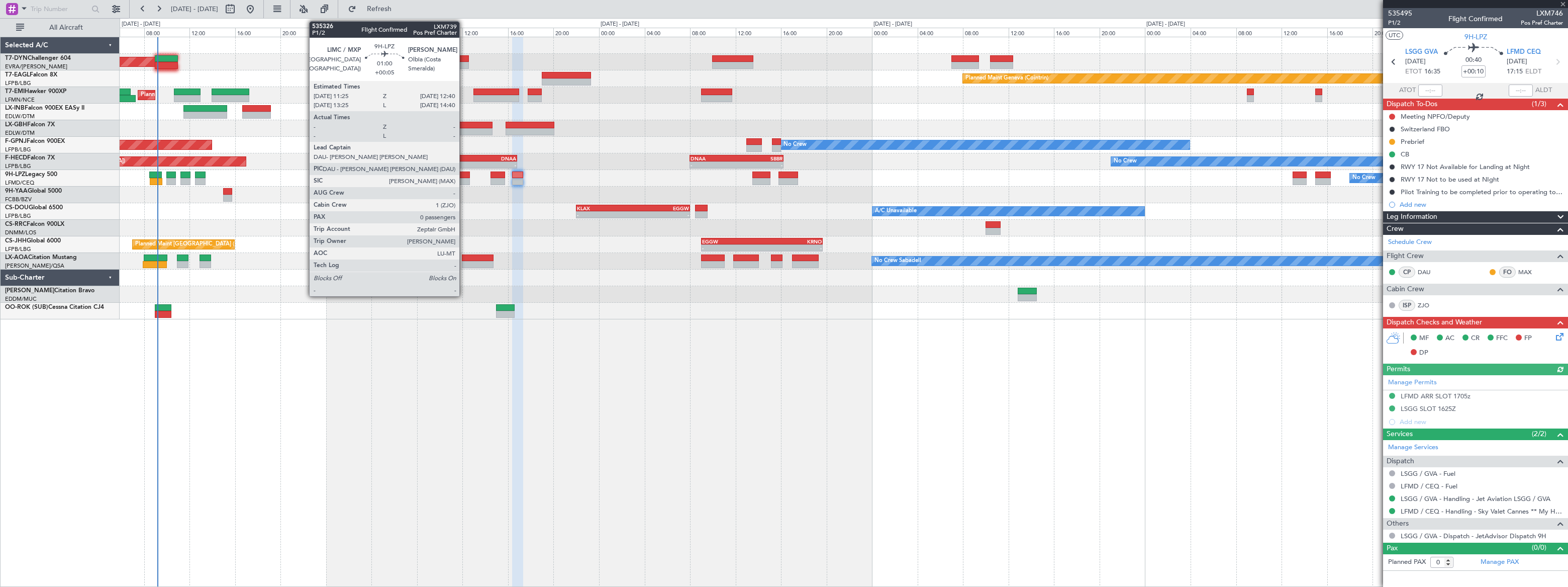
click at [464, 178] on div at bounding box center [463, 181] width 15 height 7
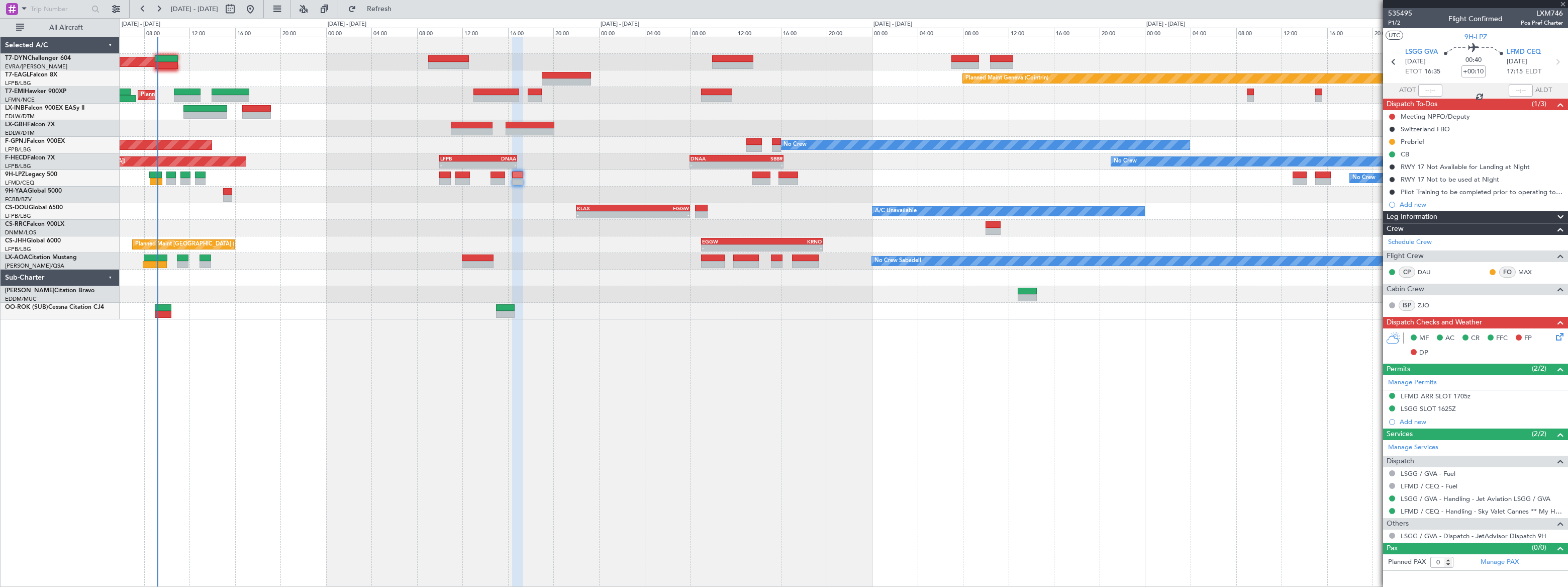
type input "+00:05"
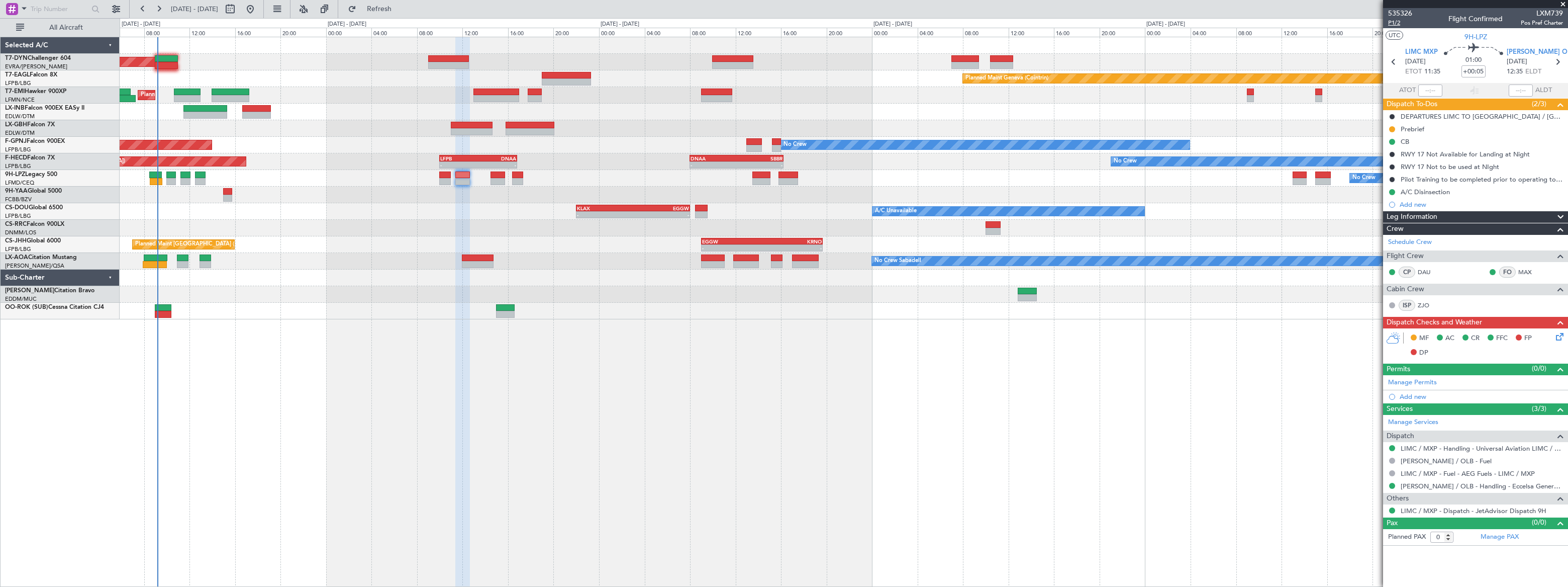
click at [1395, 21] on span "P1/2" at bounding box center [1400, 23] width 24 height 9
click at [1562, 332] on icon at bounding box center [1558, 334] width 8 height 8
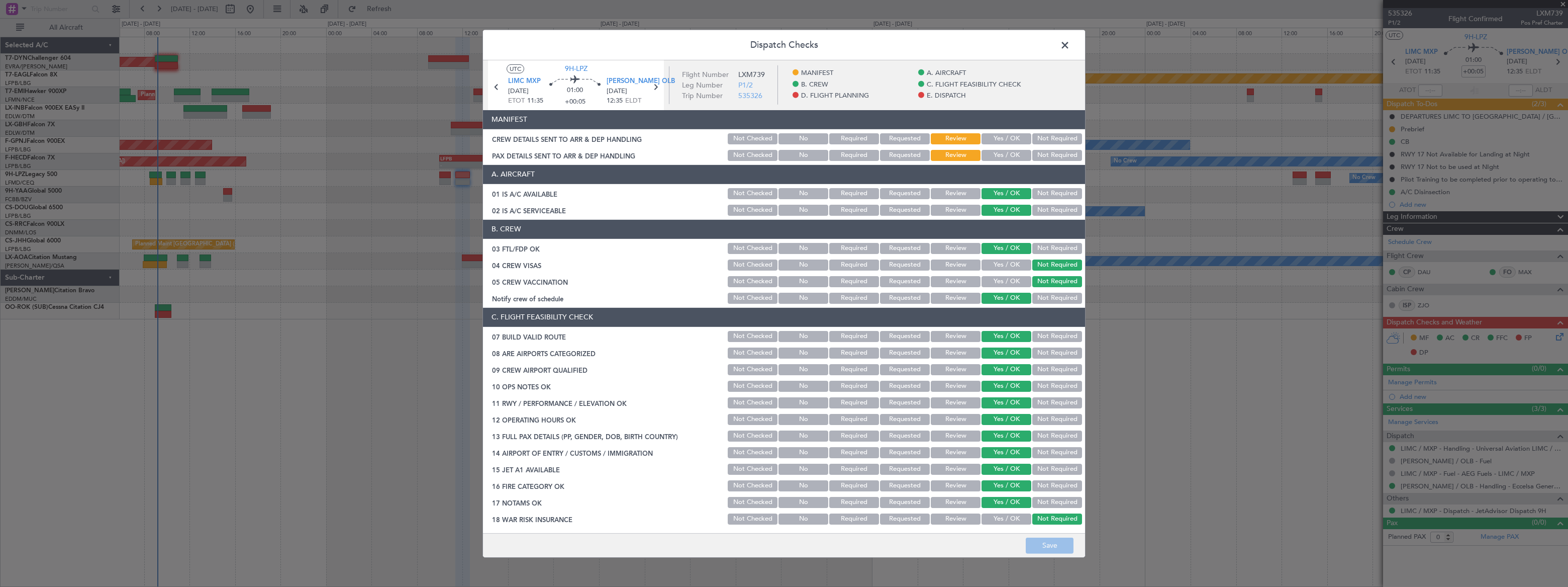
click at [1003, 154] on button "Yes / OK" at bounding box center [1006, 155] width 50 height 11
click at [1001, 134] on button "Yes / OK" at bounding box center [1006, 139] width 50 height 11
click at [1053, 546] on button "Save" at bounding box center [1049, 546] width 47 height 16
click at [1070, 42] on span at bounding box center [1070, 47] width 0 height 20
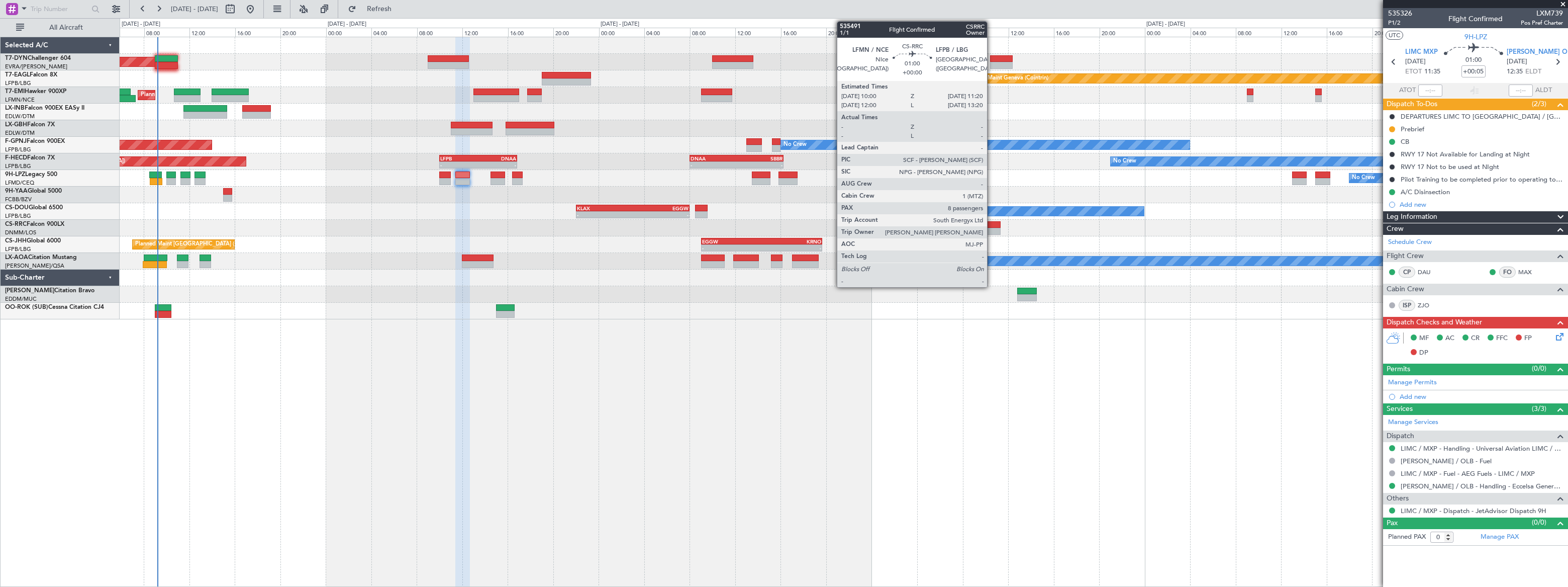
click at [992, 225] on div at bounding box center [993, 225] width 16 height 7
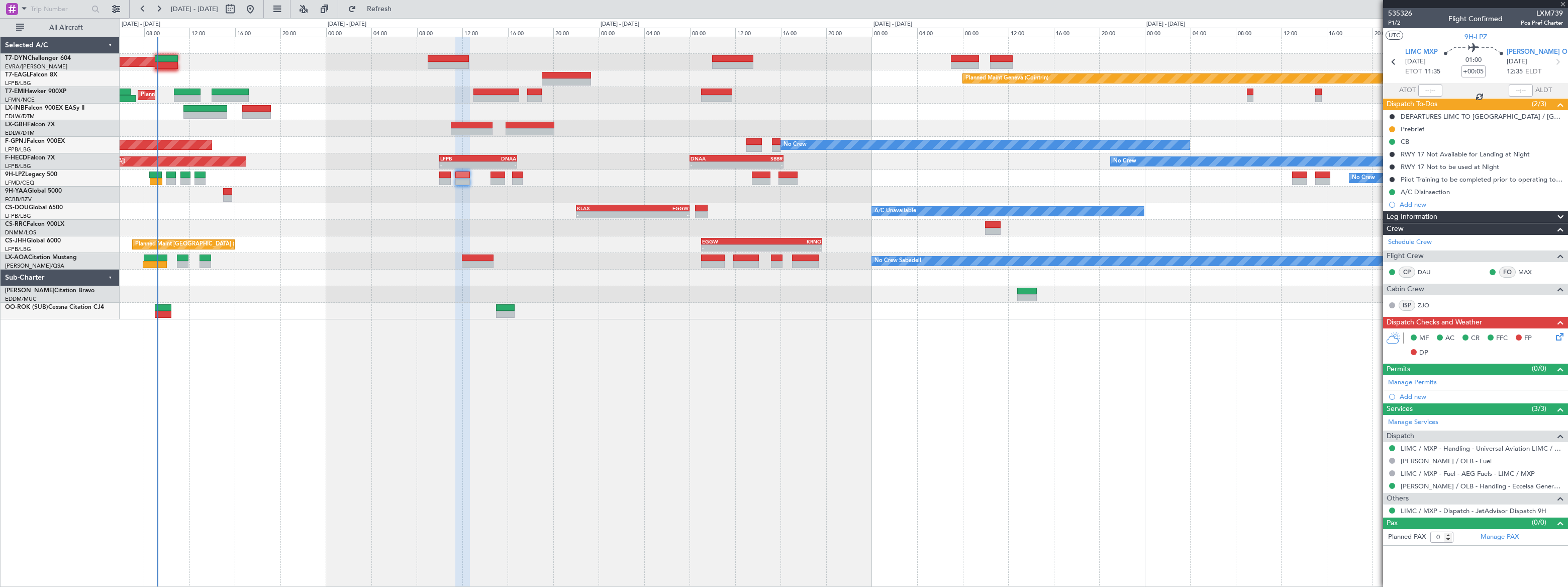
type input "8"
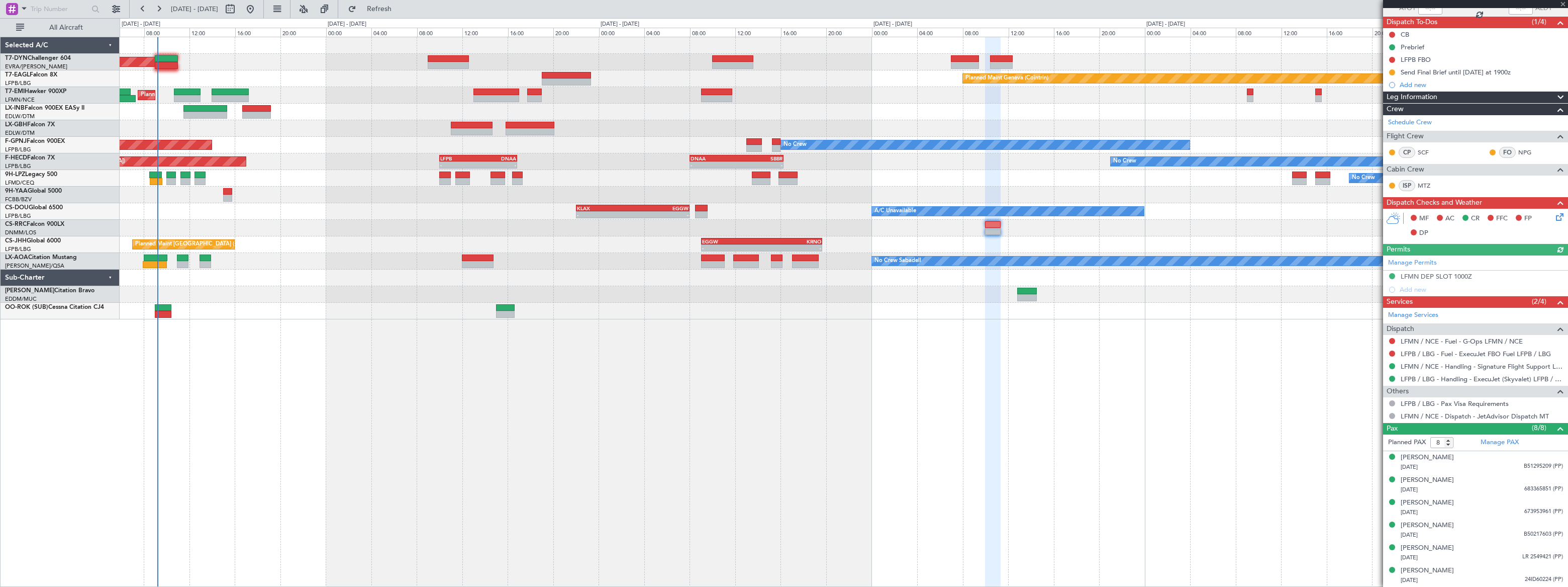
scroll to position [125, 0]
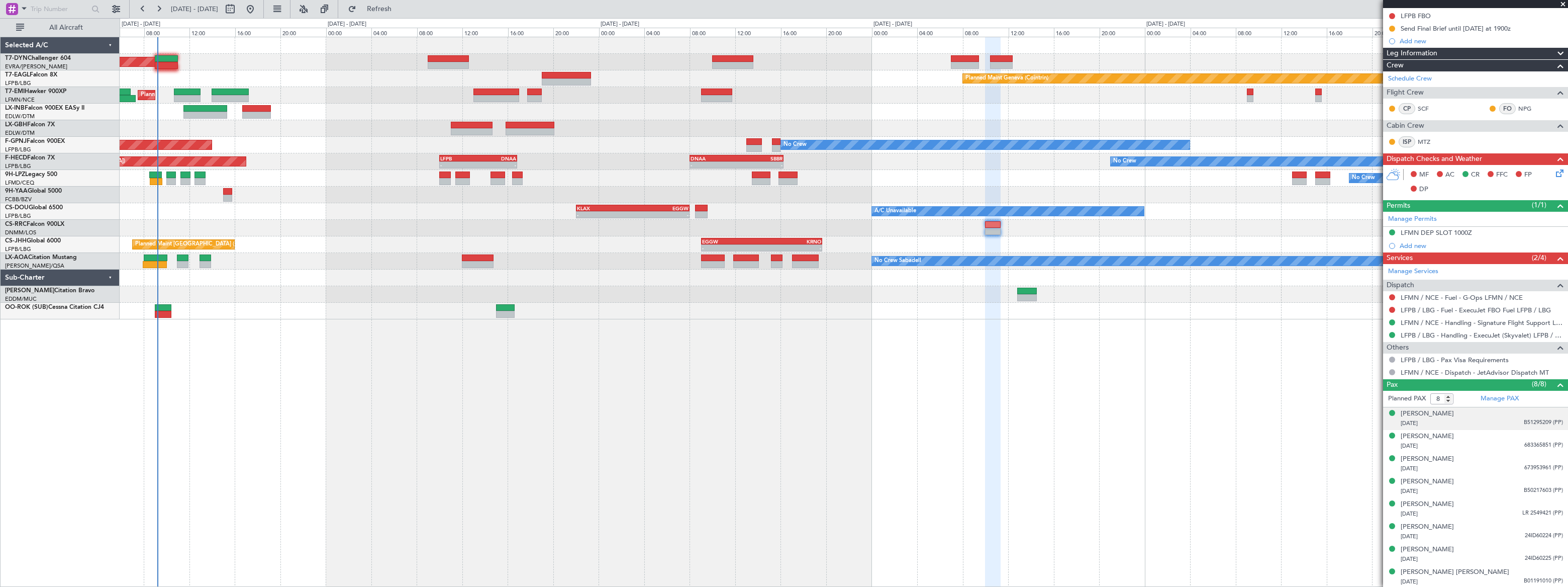
click at [1503, 424] on div "04/11/1983 B51295209 (PP)" at bounding box center [1482, 423] width 163 height 10
click at [1517, 463] on div "Antoine Raphael MOUDABER 25/05/2017 683365851 (PP)" at bounding box center [1482, 466] width 163 height 19
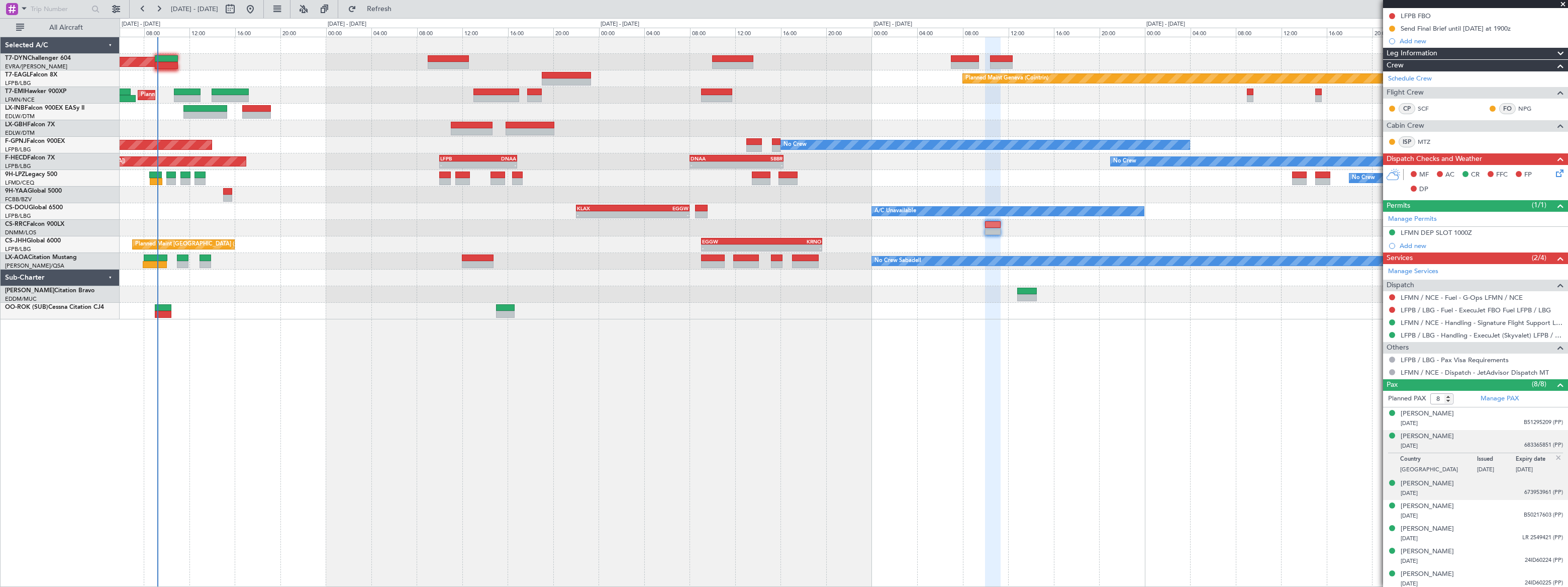
click at [1502, 488] on div "18/02/2021 673953961 (PP)" at bounding box center [1482, 493] width 163 height 10
click at [1500, 512] on div "17/07/1984 B50217603 (PP)" at bounding box center [1482, 516] width 163 height 10
click at [1497, 534] on div "10/02/1983 LR 2549421 (PP)" at bounding box center [1482, 538] width 163 height 10
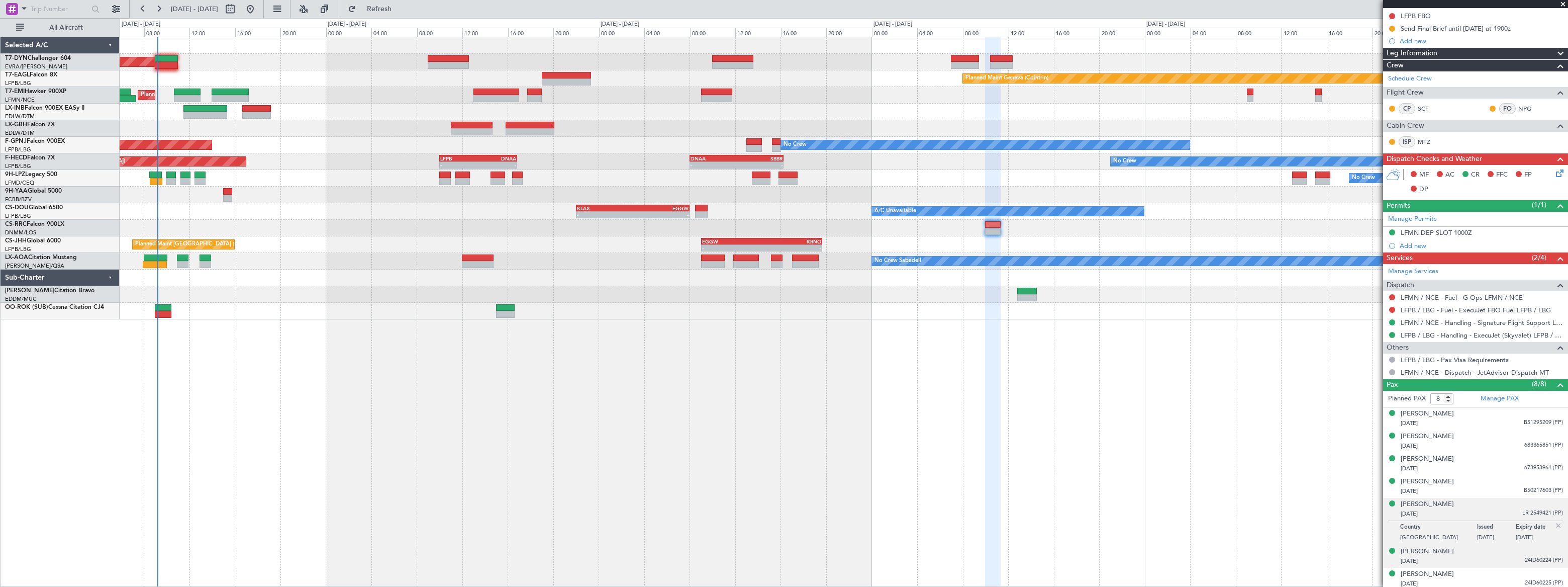
click at [1494, 556] on div "10/12/2013 24ID60224 (PP)" at bounding box center [1482, 561] width 163 height 10
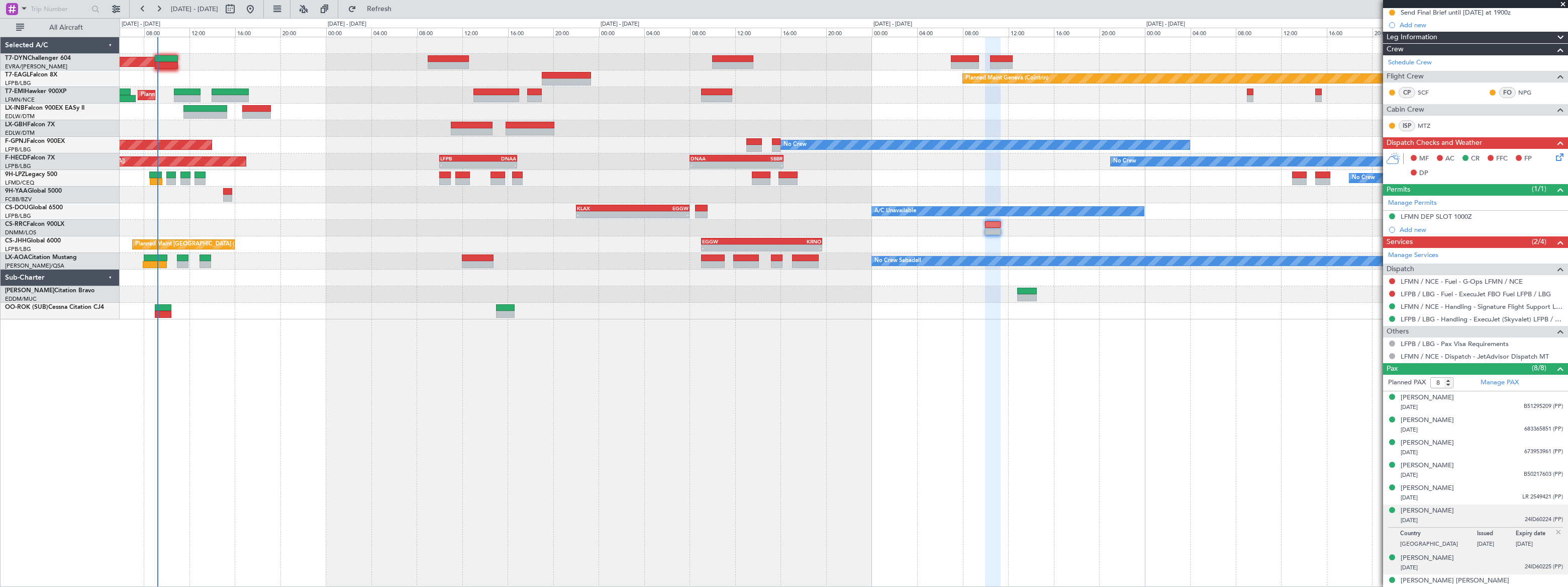
scroll to position [150, 0]
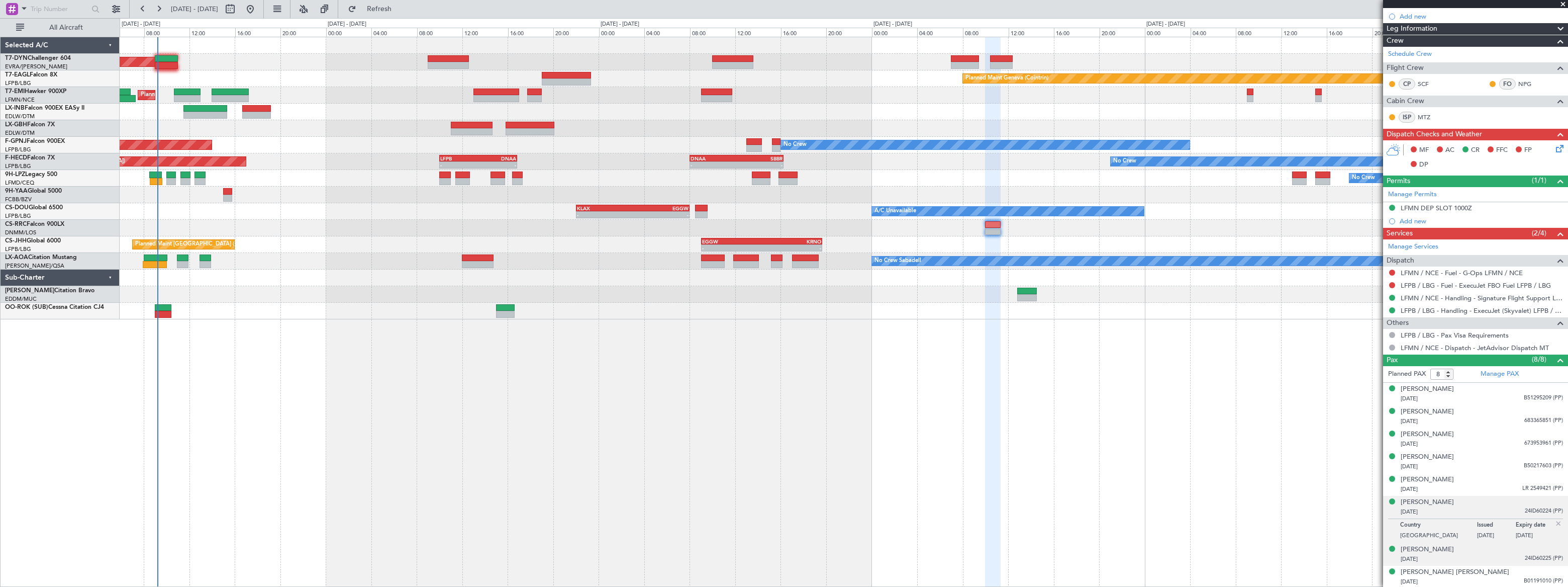
click at [1477, 554] on div "14/02/2012 24ID60225 (PP)" at bounding box center [1482, 559] width 163 height 10
click at [1493, 574] on div "Ronke Gloria PATRICK 05/07/1988 B01191010 (PP)" at bounding box center [1482, 577] width 163 height 19
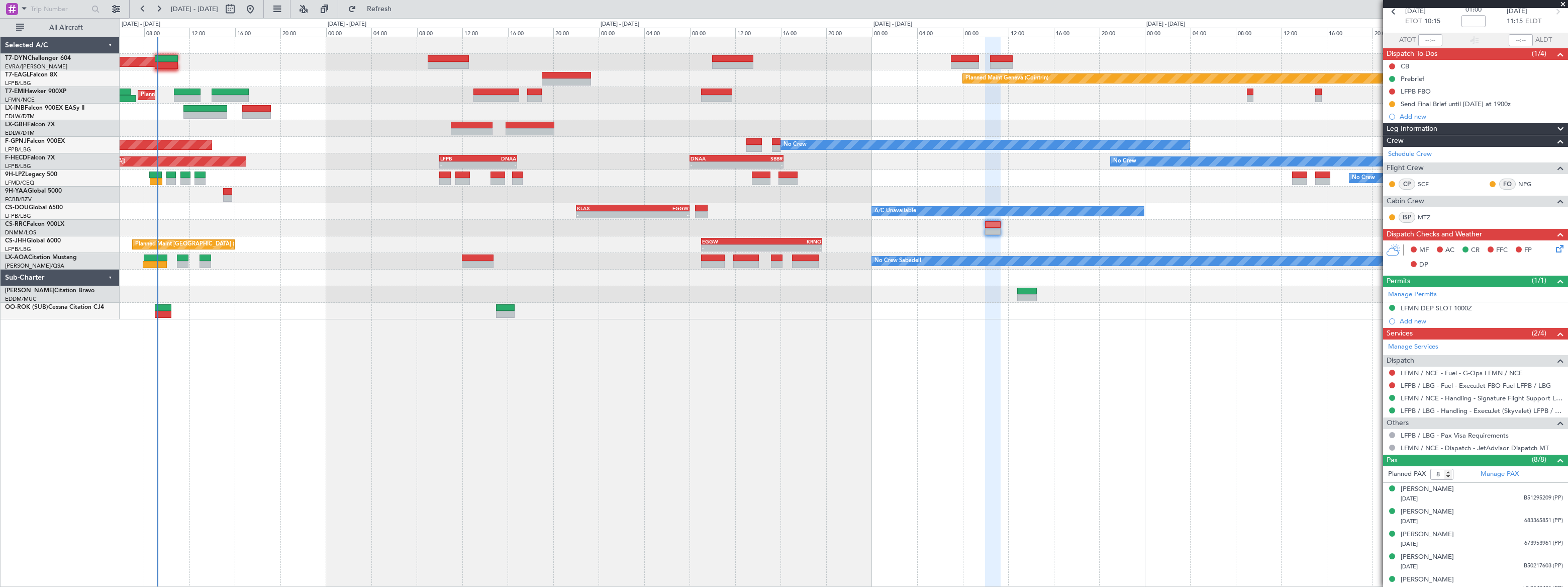
scroll to position [0, 0]
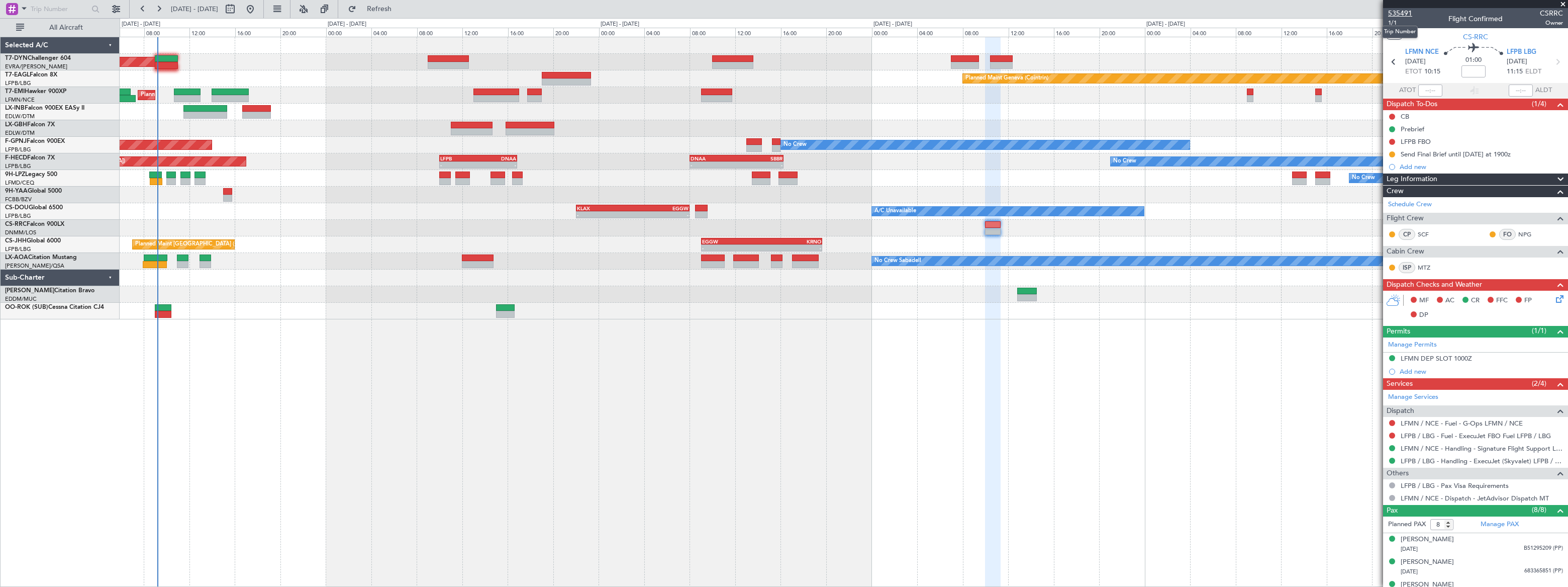
click at [1402, 12] on span "535491" at bounding box center [1400, 13] width 24 height 10
click at [1393, 23] on span "1/1" at bounding box center [1400, 23] width 24 height 9
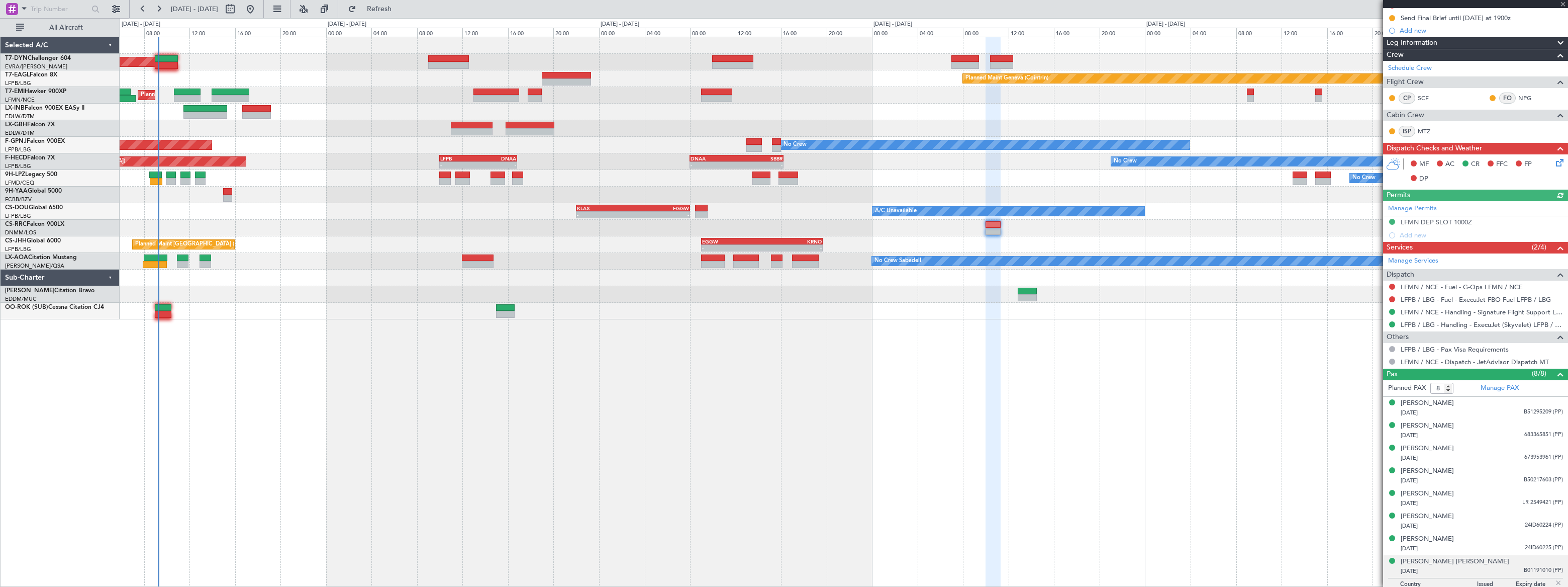
scroll to position [150, 0]
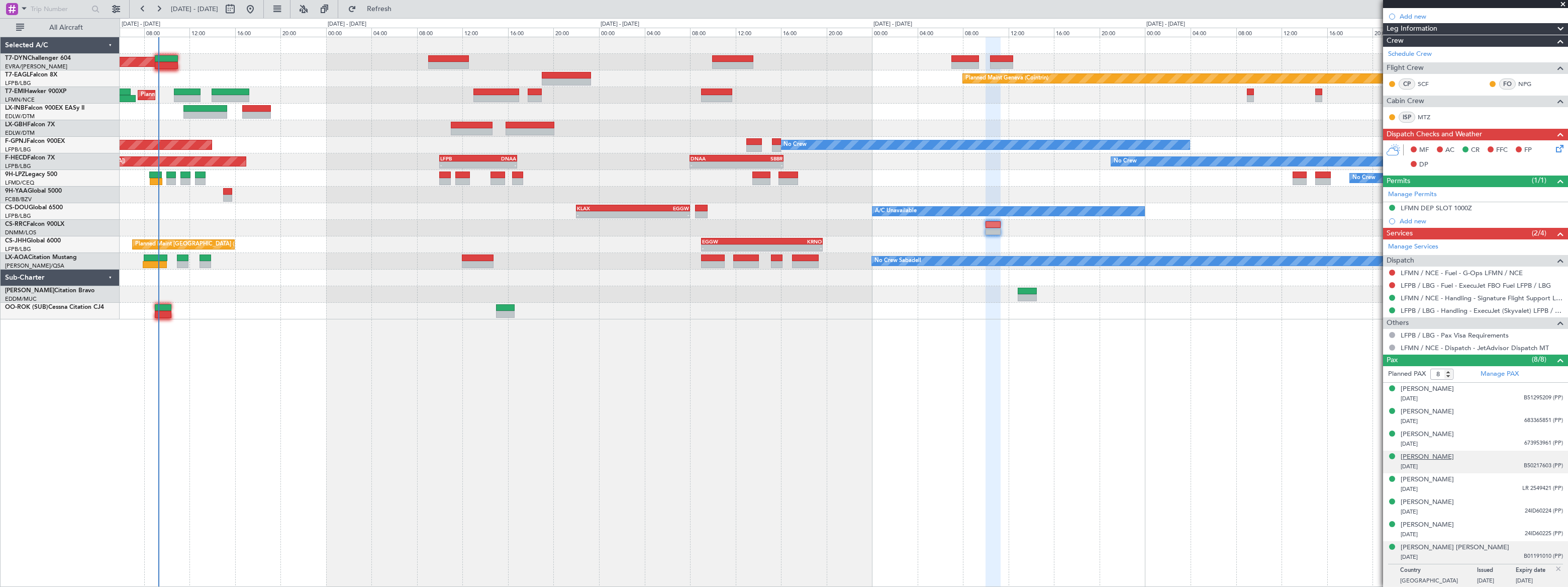
click at [1423, 454] on div "[PERSON_NAME]" at bounding box center [1427, 457] width 54 height 10
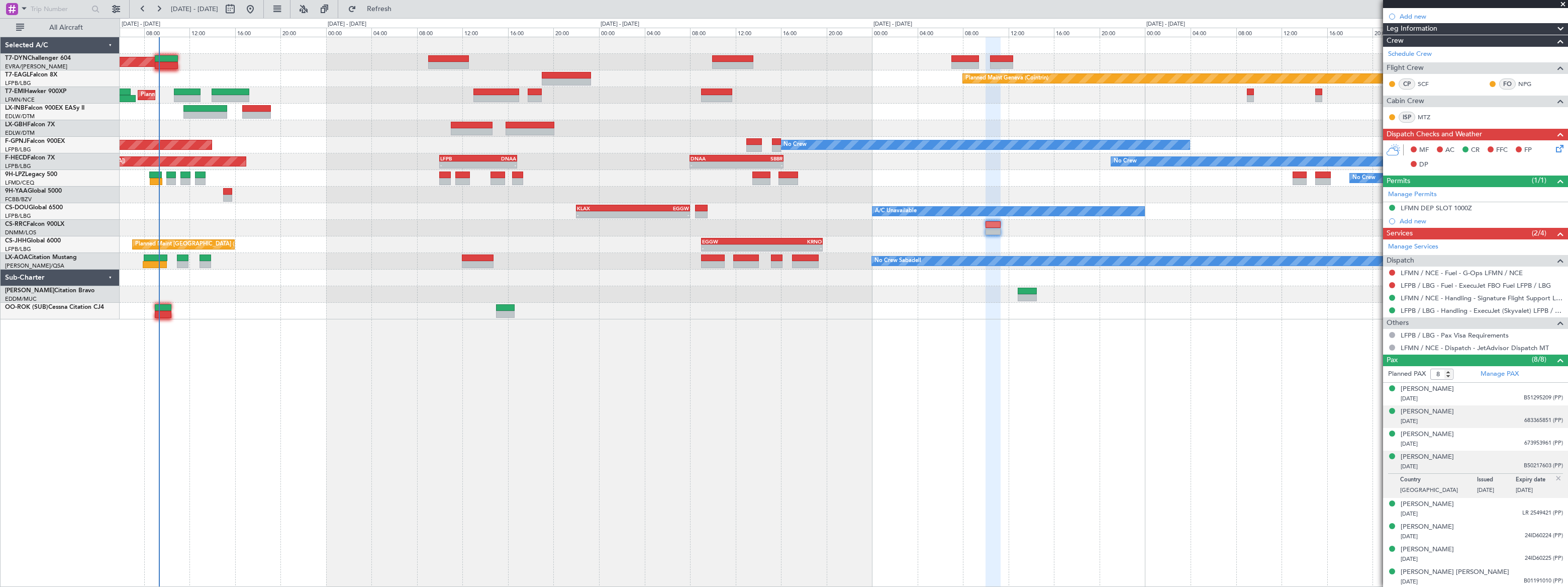
click at [1513, 417] on div "25/05/2017 683365851 (PP)" at bounding box center [1482, 421] width 163 height 10
click at [1454, 410] on div "[PERSON_NAME]" at bounding box center [1427, 412] width 54 height 10
click at [1494, 464] on div "18/02/2021 673953961 (PP)" at bounding box center [1482, 468] width 163 height 10
click at [1479, 488] on div "17/07/1984 B50217603 (PP)" at bounding box center [1482, 491] width 163 height 10
click at [1470, 511] on div "10/02/1983 LR 2549421 (PP)" at bounding box center [1482, 514] width 163 height 10
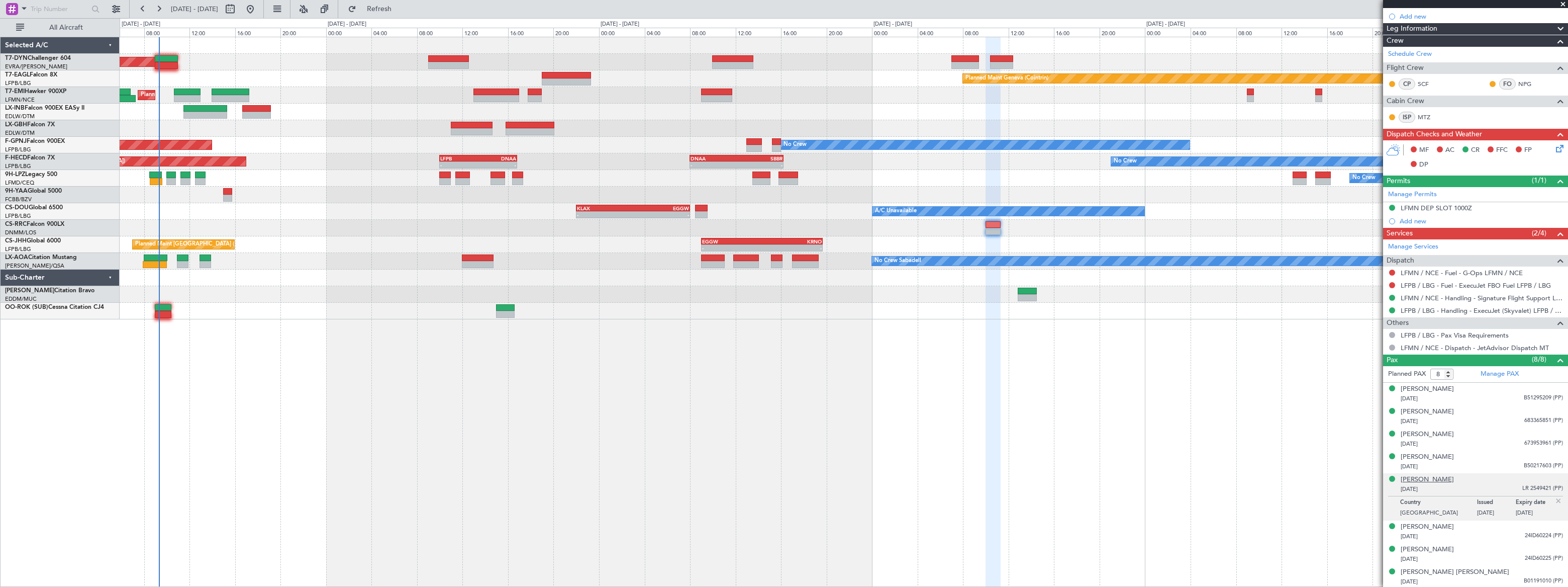
click at [1426, 477] on div "[PERSON_NAME]" at bounding box center [1427, 479] width 54 height 10
click at [1472, 529] on div "Joseph Chagoury 10/12/2013 24ID60224 (PP)" at bounding box center [1482, 532] width 163 height 19
click at [1488, 550] on div "Ronald Chagoury 14/02/2012 24ID60225 (PP)" at bounding box center [1482, 554] width 163 height 19
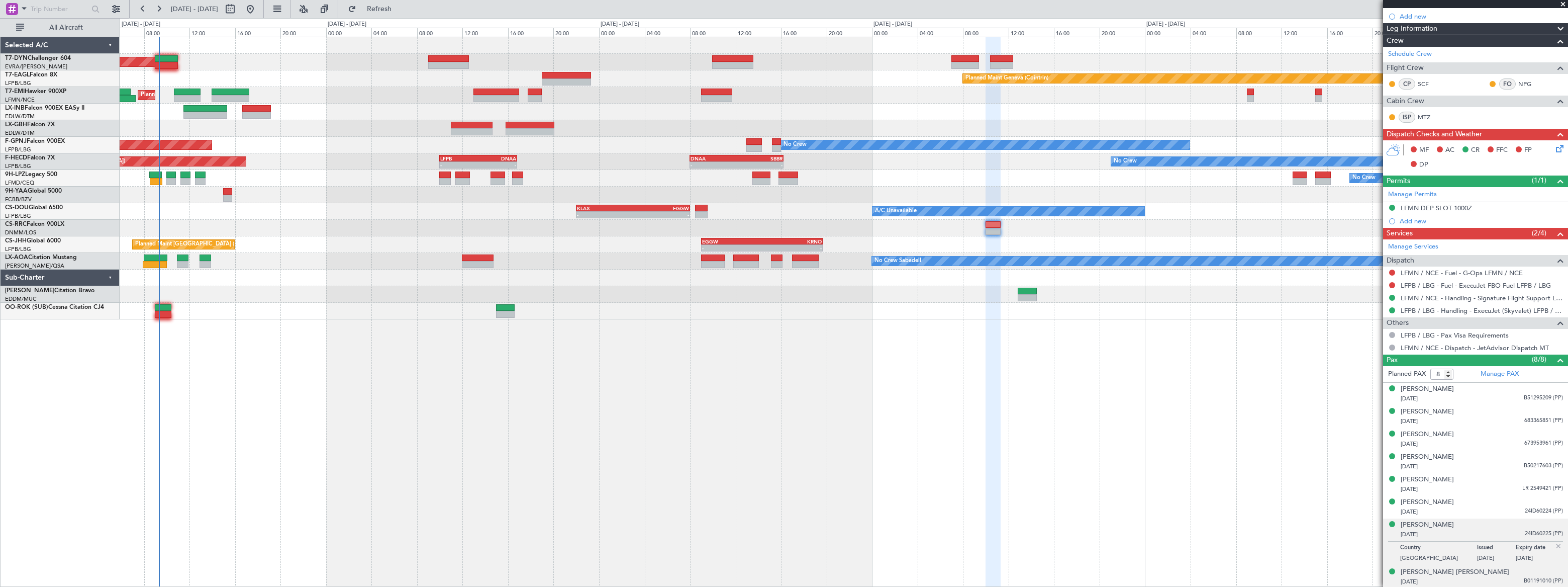
click at [1499, 572] on div "Ronke Gloria PATRICK 05/07/1988 B01191010 (PP)" at bounding box center [1482, 577] width 163 height 19
click at [1455, 547] on div "[PERSON_NAME] [PERSON_NAME]" at bounding box center [1455, 547] width 108 height 10
click at [318, 156] on div "Planned Maint Paris (Le Bourget) No Crew - - LFPB 10:00 Z DNAA 16:50 Z - - DNAA…" at bounding box center [844, 161] width 1448 height 16
click at [1496, 459] on div "Caline Chagoury 17/07/1984 B50217603 (PP)" at bounding box center [1482, 462] width 163 height 19
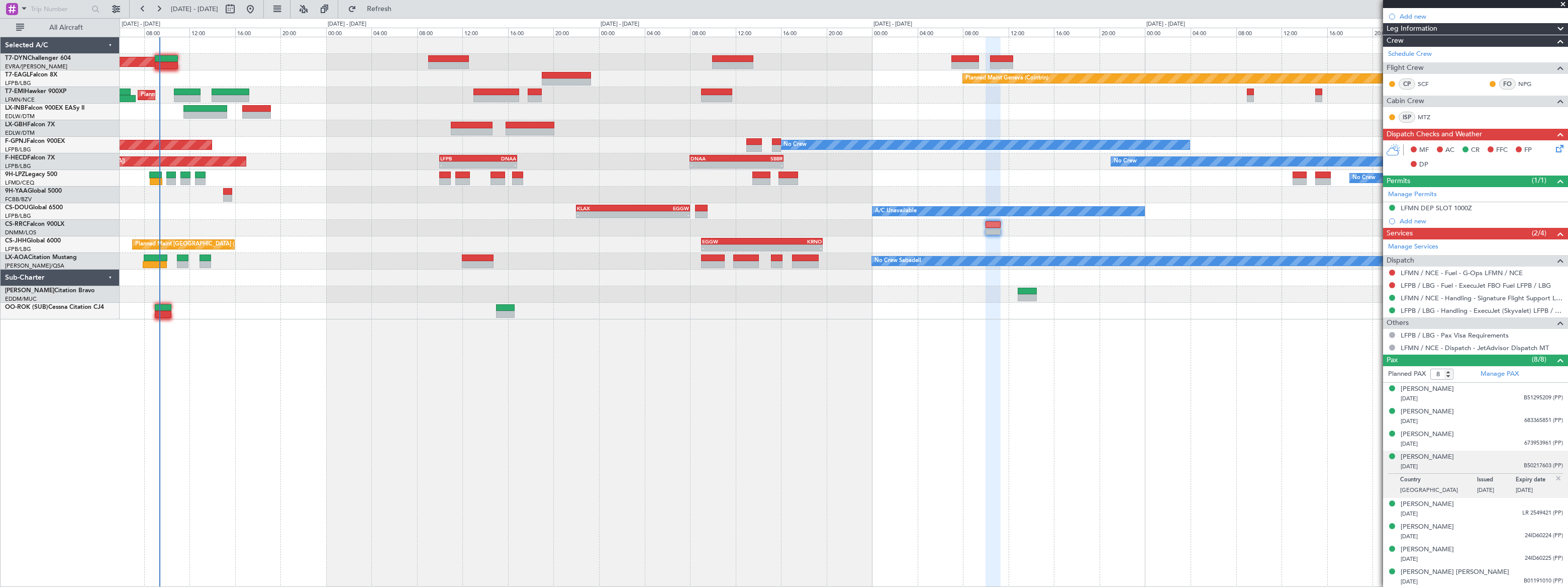
click at [1464, 455] on div "Caline Chagoury 17/07/1984 B50217603 (PP)" at bounding box center [1482, 462] width 163 height 19
drag, startPoint x: 1452, startPoint y: 456, endPoint x: 1443, endPoint y: 457, distance: 9.1
click at [1437, 456] on div "Caline Chagoury 17/07/1984 B50217603 (PP)" at bounding box center [1482, 462] width 163 height 19
click at [1497, 372] on link "Manage PAX" at bounding box center [1499, 374] width 38 height 10
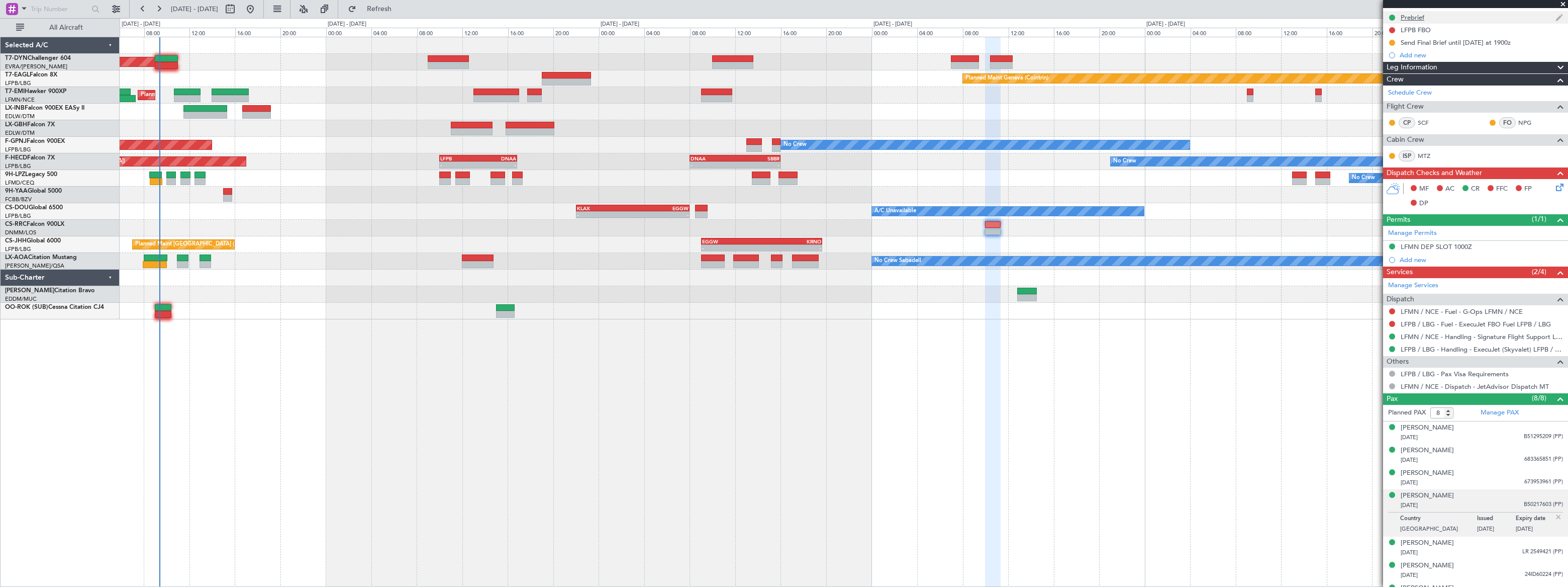
scroll to position [0, 0]
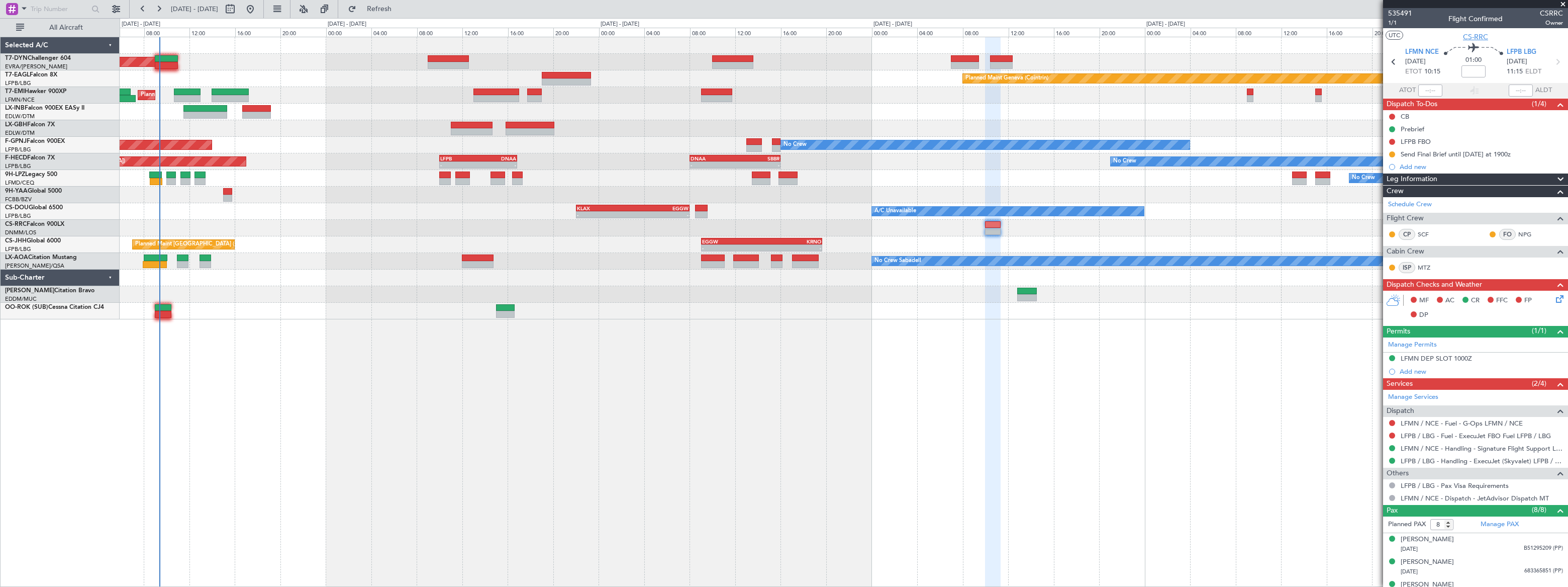
click at [1480, 34] on span "CS-RRC" at bounding box center [1475, 37] width 25 height 10
click at [238, 10] on button at bounding box center [230, 9] width 16 height 16
select select "8"
select select "2025"
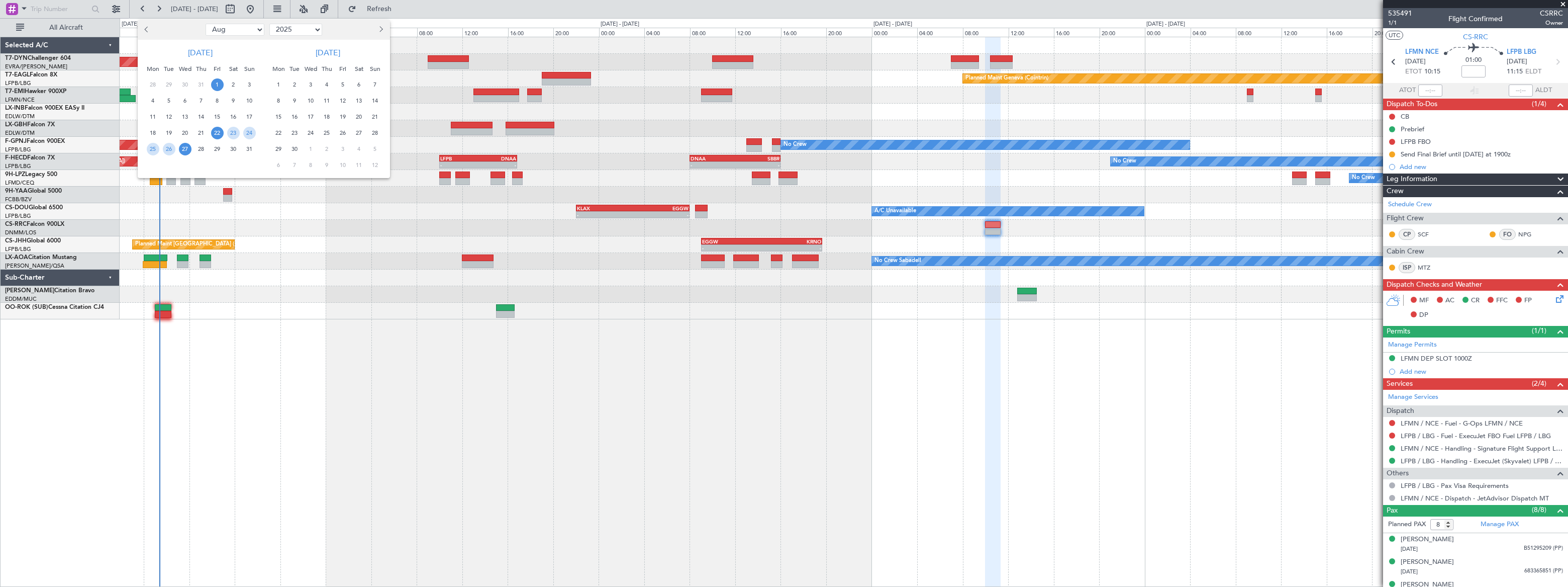
click at [218, 85] on span "1" at bounding box center [217, 85] width 13 height 13
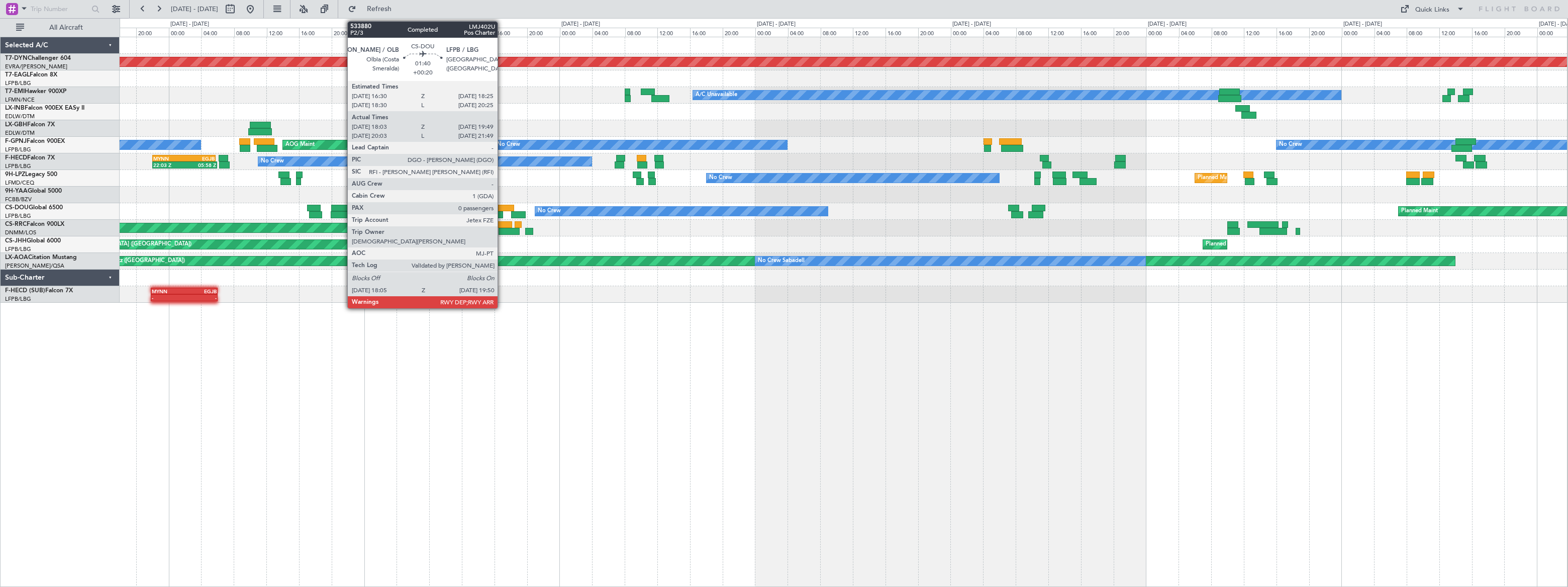
click at [502, 206] on div at bounding box center [506, 208] width 16 height 7
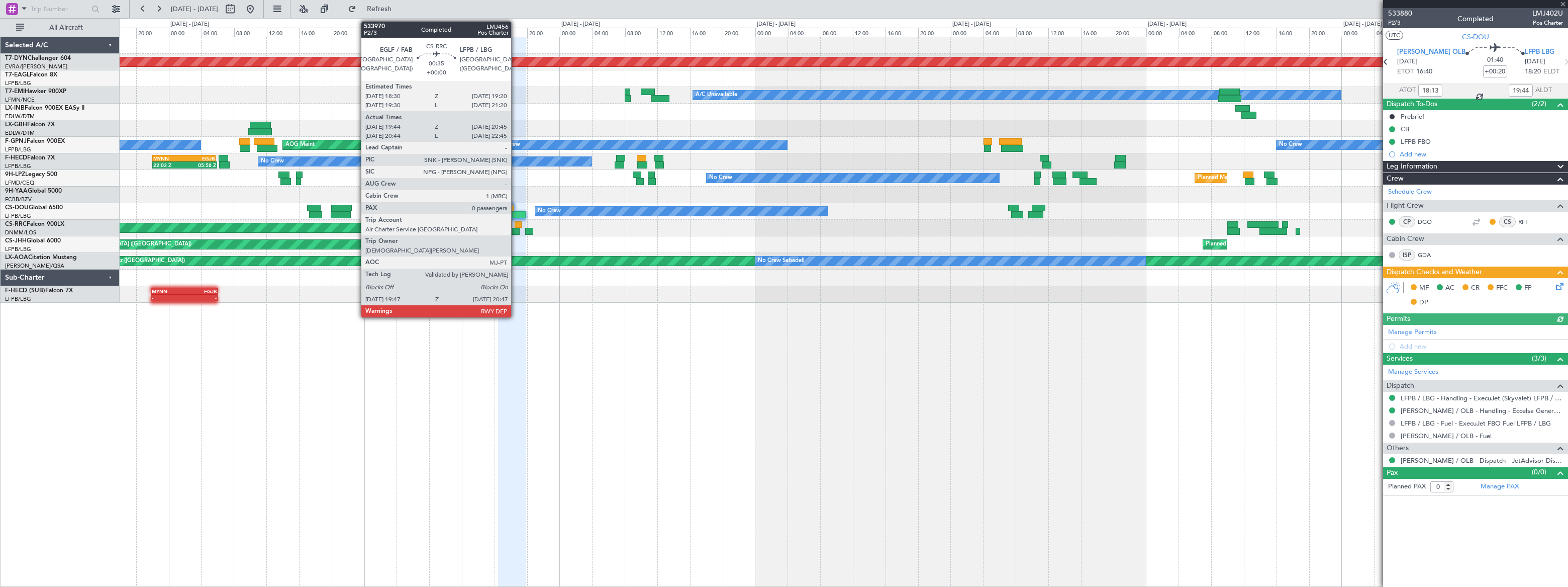
click at [516, 221] on div at bounding box center [518, 225] width 7 height 7
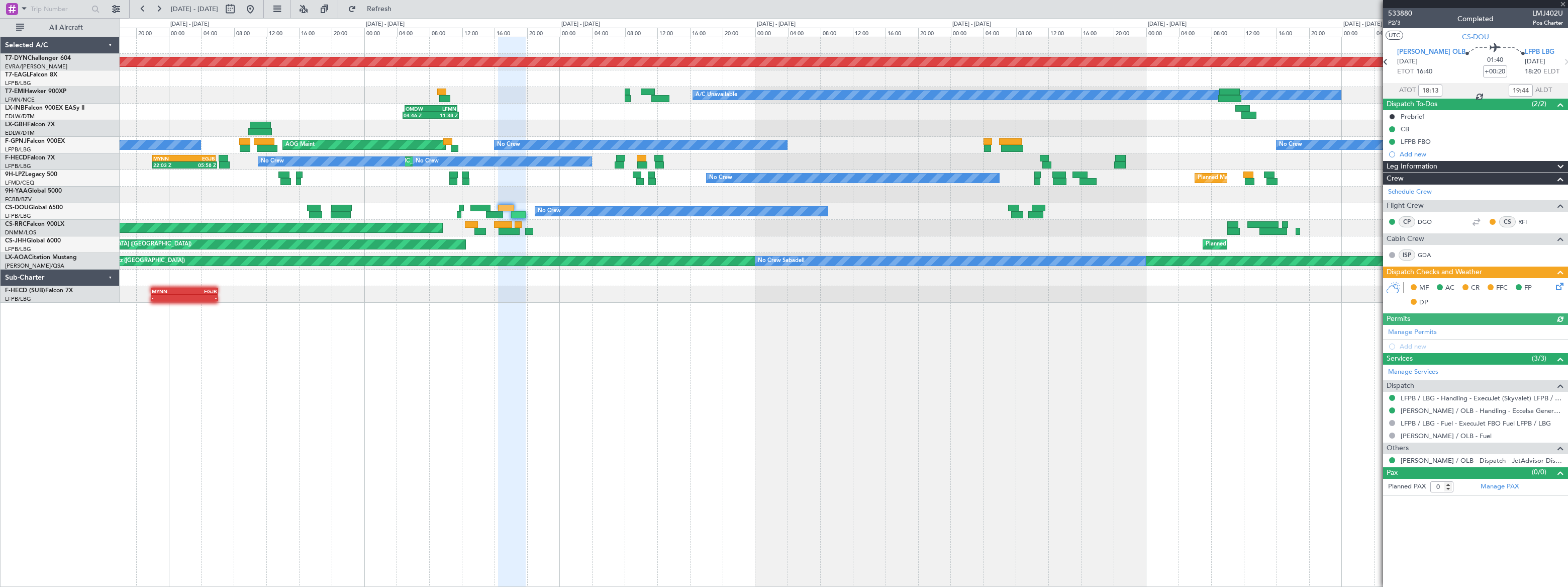
type input "19:54"
type input "20:40"
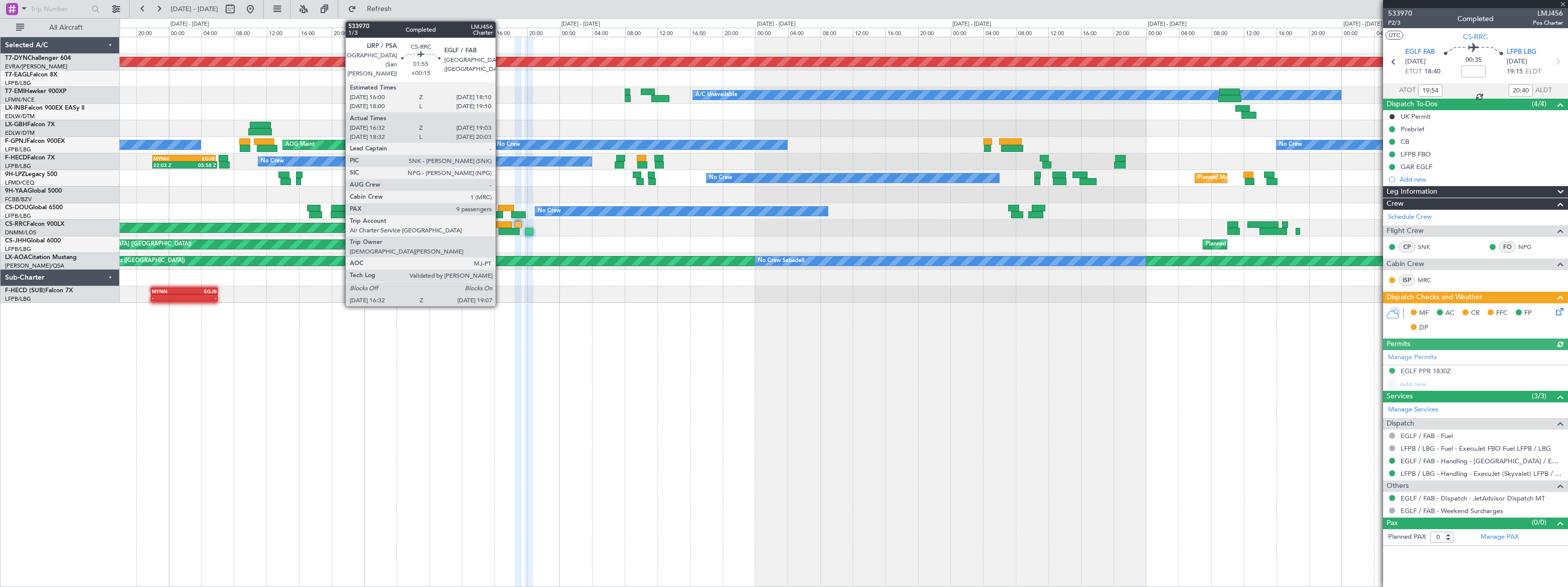
click at [500, 222] on div at bounding box center [503, 225] width 18 height 7
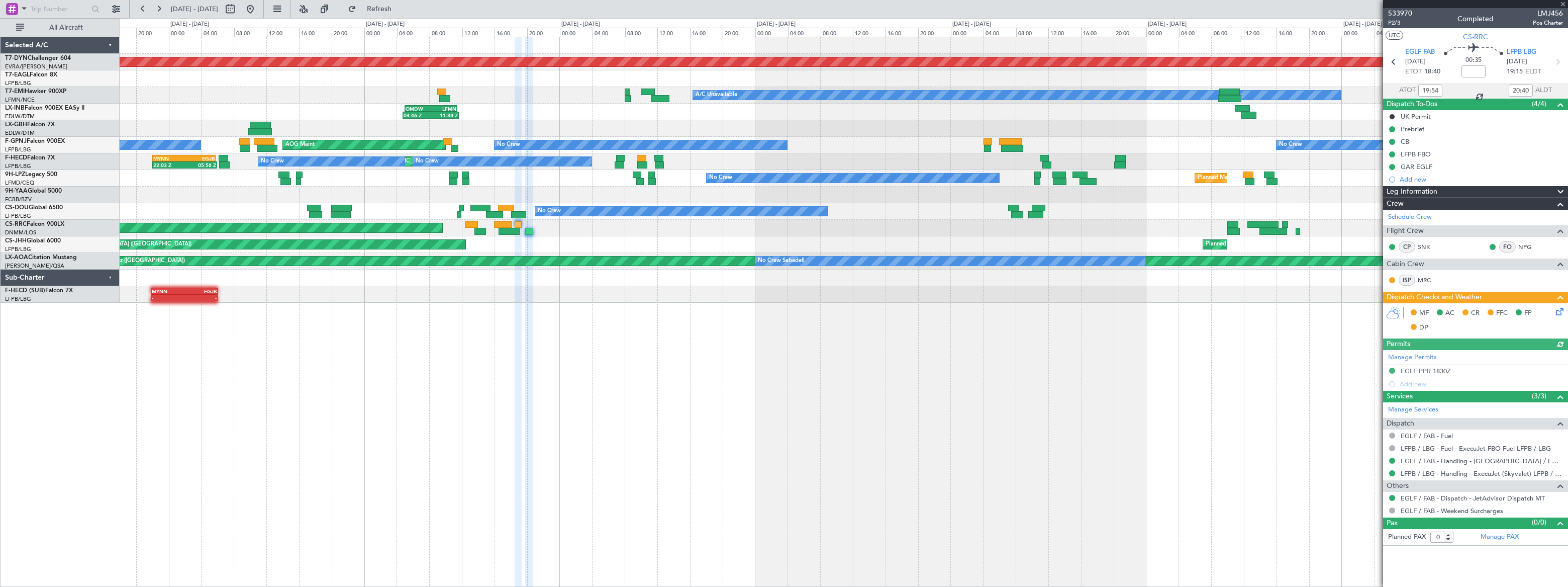
type input "+00:15"
type input "16:42"
type input "18:58"
type input "9"
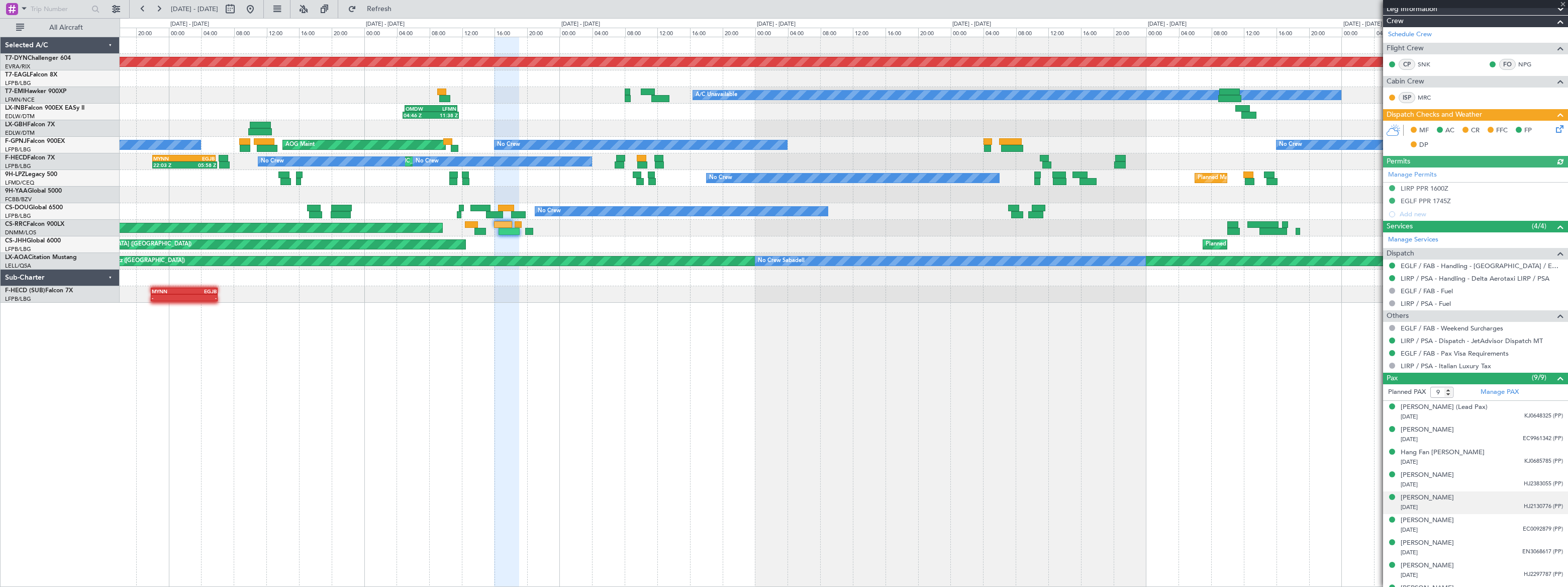
scroll to position [198, 0]
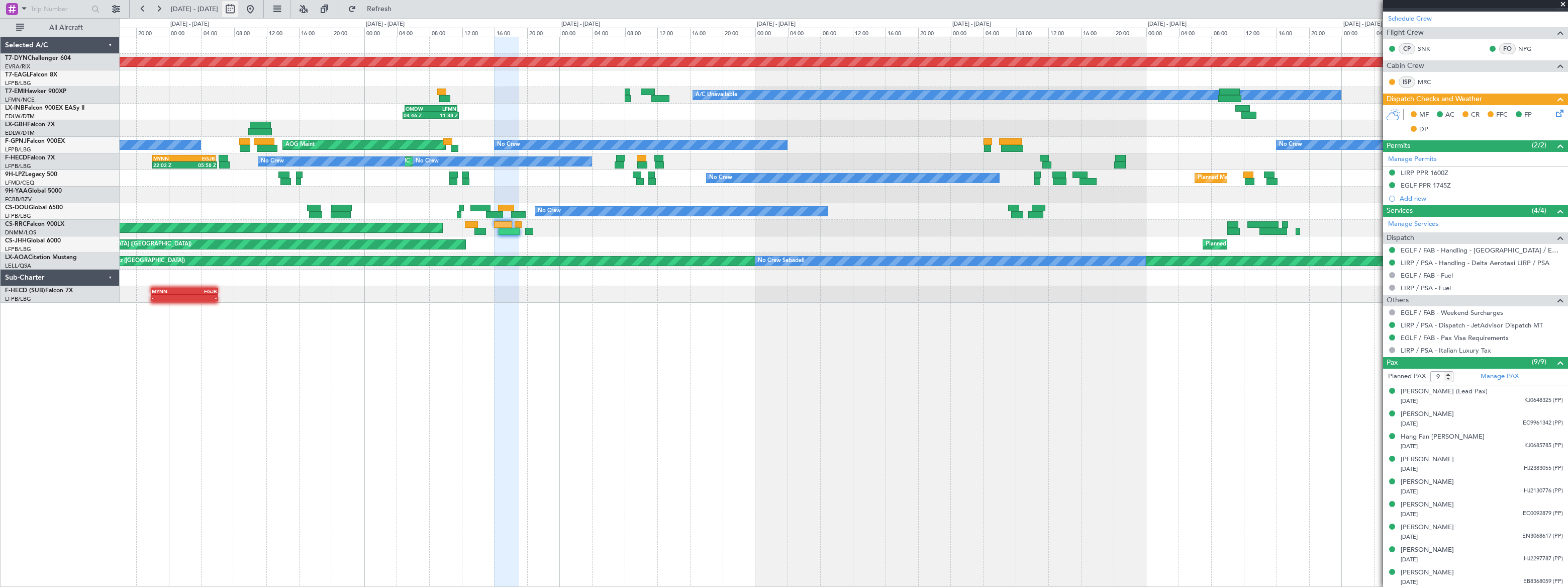
click at [238, 12] on button at bounding box center [230, 9] width 16 height 16
select select "7"
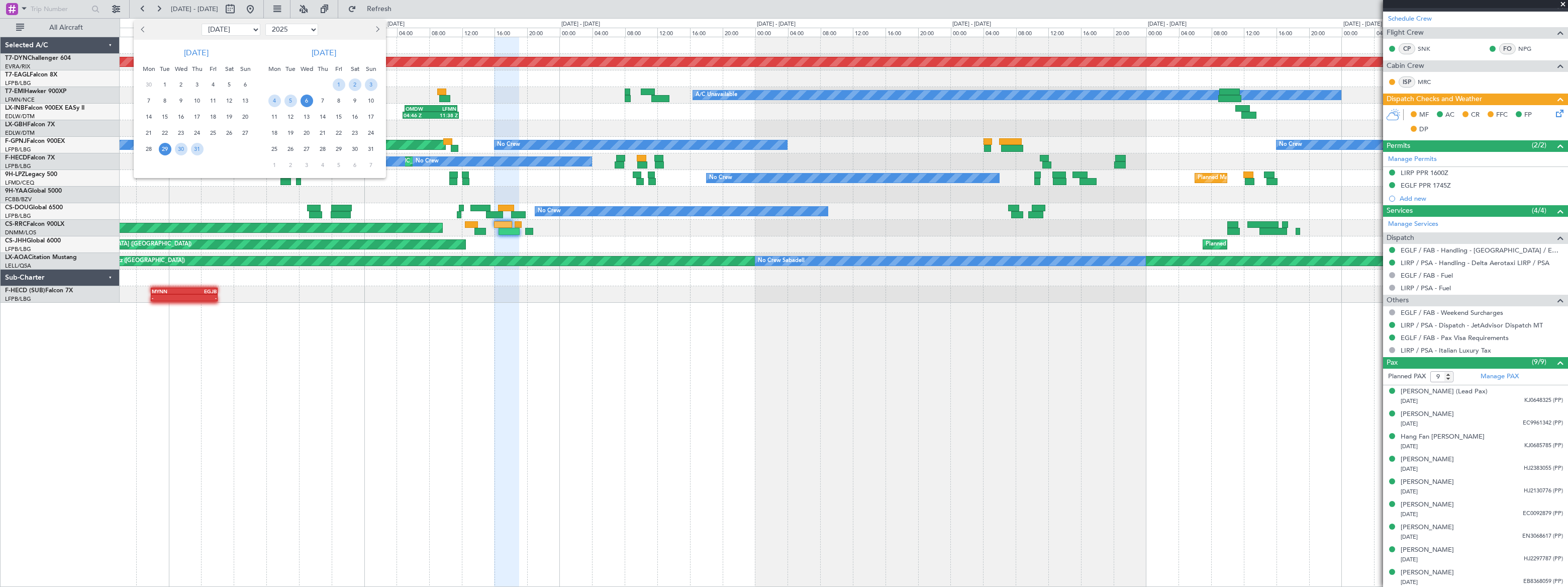
drag, startPoint x: 281, startPoint y: 29, endPoint x: 282, endPoint y: 36, distance: 7.1
click at [281, 29] on select "2015 2016 2017 2018 2019 2020 2021 2022 2023 2024 2025 2026 2027 2028 2029 2030…" at bounding box center [292, 30] width 53 height 12
select select "2024"
click at [265, 24] on select "2015 2016 2017 2018 2019 2020 2021 2022 2023 2024 2025 2026 2027 2028 2029 2030…" at bounding box center [292, 30] width 53 height 12
drag, startPoint x: 243, startPoint y: 30, endPoint x: 243, endPoint y: 36, distance: 6.0
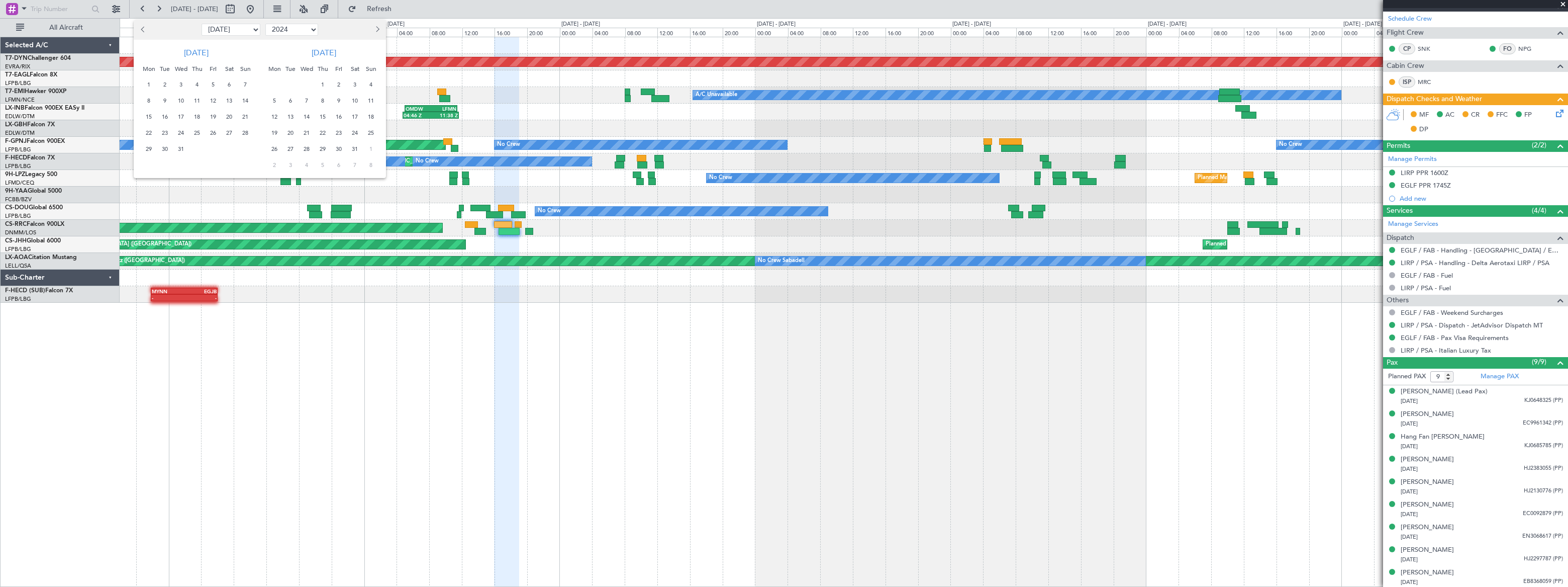
click at [243, 30] on select "Jan Feb Mar Apr May Jun Jul Aug Sep Oct Nov Dec" at bounding box center [231, 30] width 59 height 12
select select "8"
click at [201, 24] on select "Jan Feb Mar Apr May Jun Jul Aug Sep Oct Nov Dec" at bounding box center [231, 30] width 59 height 12
click at [195, 82] on span "1" at bounding box center [197, 85] width 13 height 13
click at [196, 83] on span "1" at bounding box center [197, 85] width 13 height 13
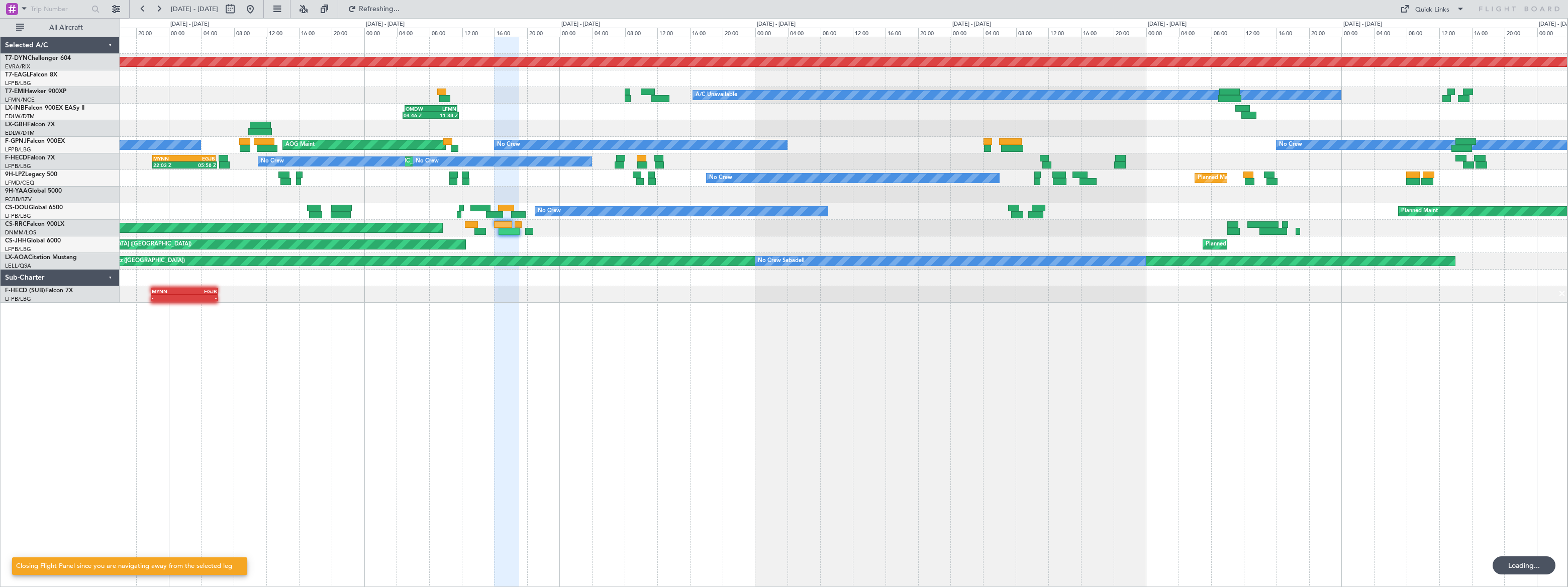
scroll to position [0, 0]
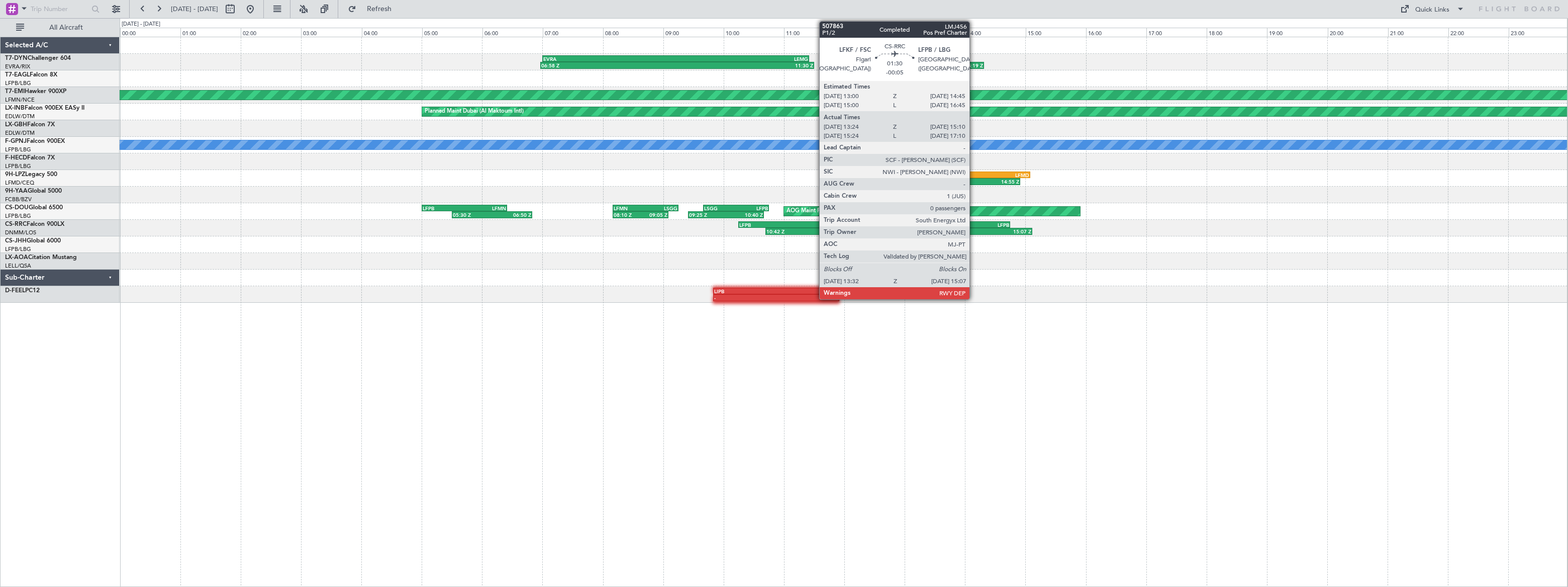
click at [974, 223] on div "LFPB" at bounding box center [983, 225] width 52 height 6
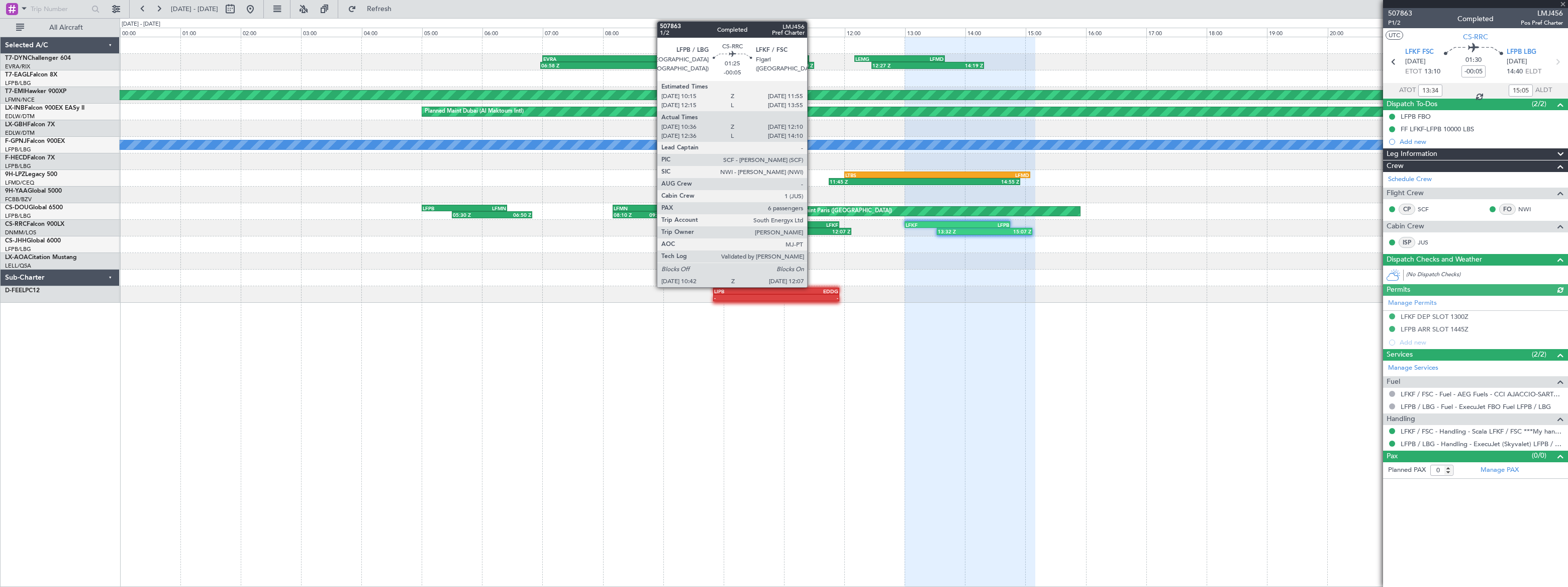
click at [811, 223] on div "LFKF" at bounding box center [813, 225] width 49 height 6
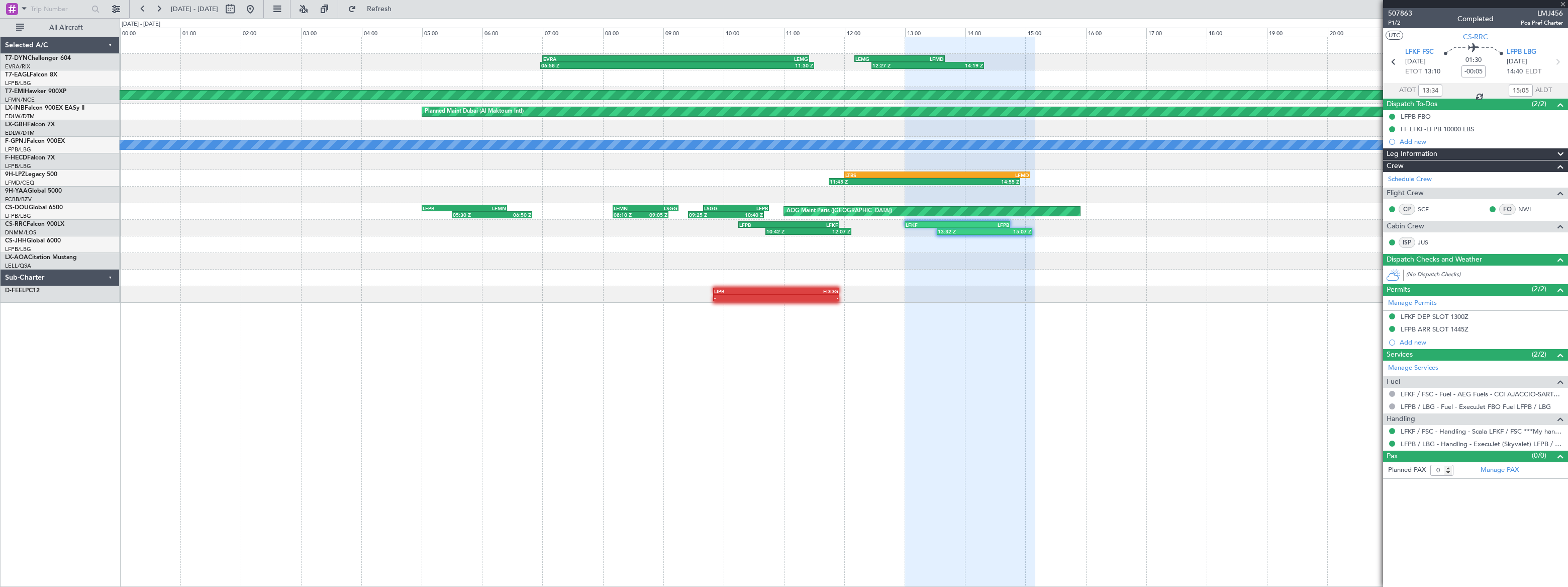
type input "10:46"
type input "12:05"
type input "6"
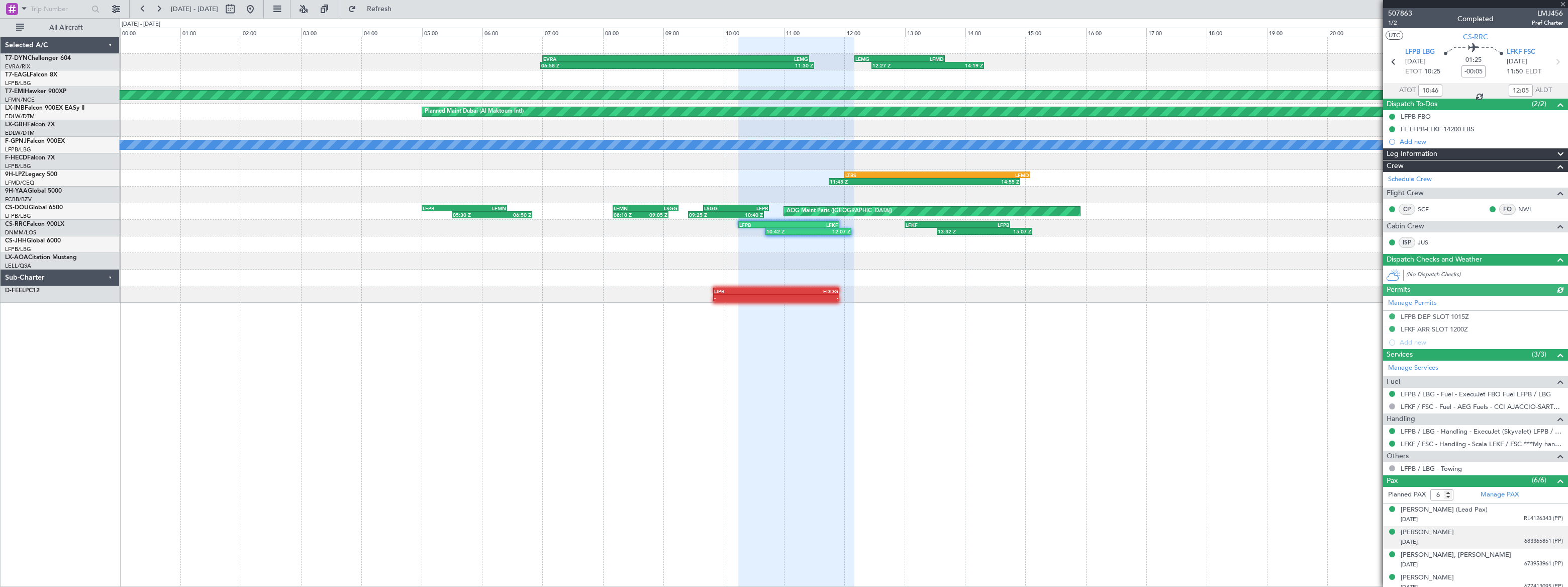
scroll to position [51, 0]
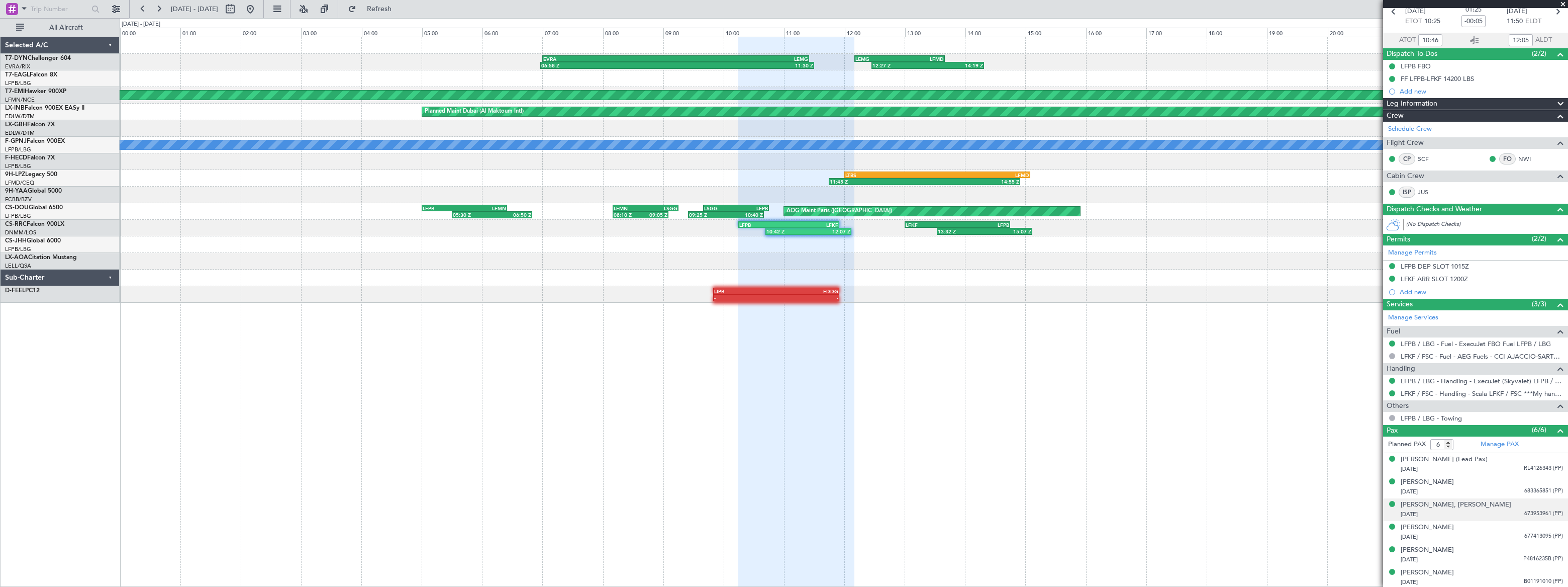
click at [1503, 509] on div "18/02/2021 673953961 (PP)" at bounding box center [1482, 514] width 163 height 10
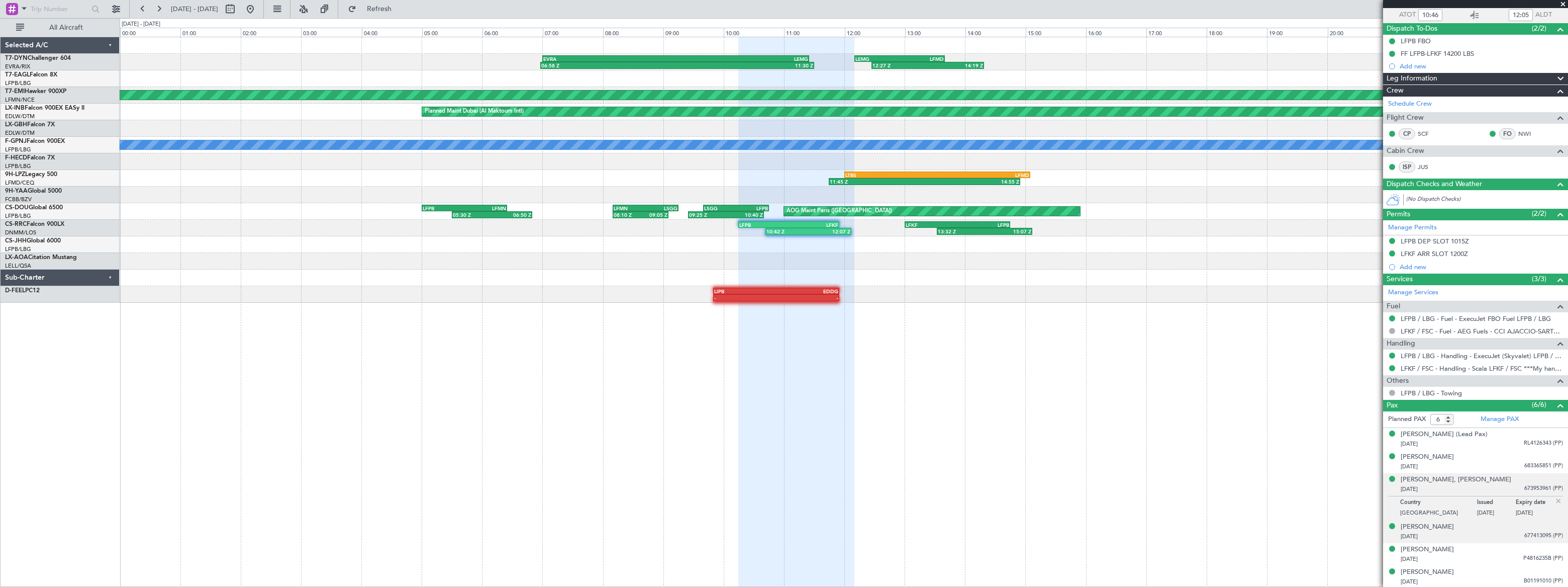
click at [1485, 532] on div "17/07/1984 677413095 (PP)" at bounding box center [1482, 536] width 163 height 10
click at [1480, 551] on div "Monaliza DE CASTRO 10/07/1977 P4816235B (PP)" at bounding box center [1482, 554] width 163 height 19
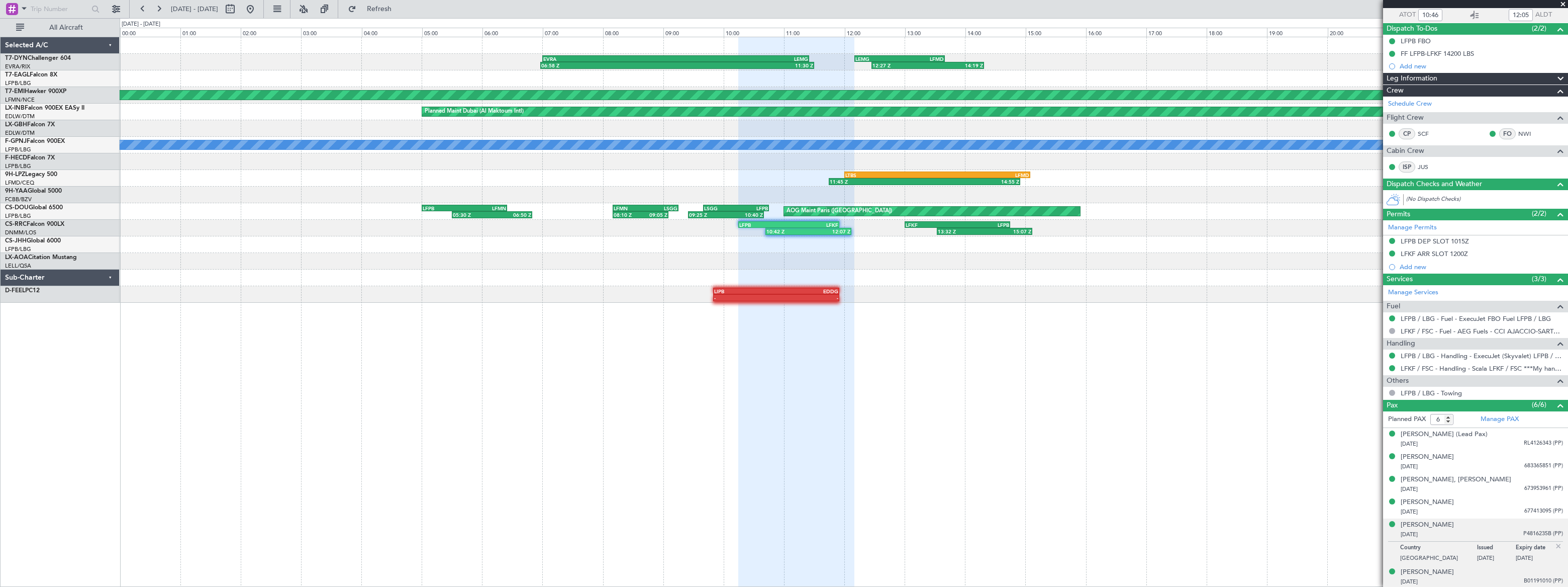
click at [1475, 578] on div "05/07/1988 B01191010 (PP)" at bounding box center [1482, 582] width 163 height 10
click at [258, 10] on button at bounding box center [250, 9] width 16 height 16
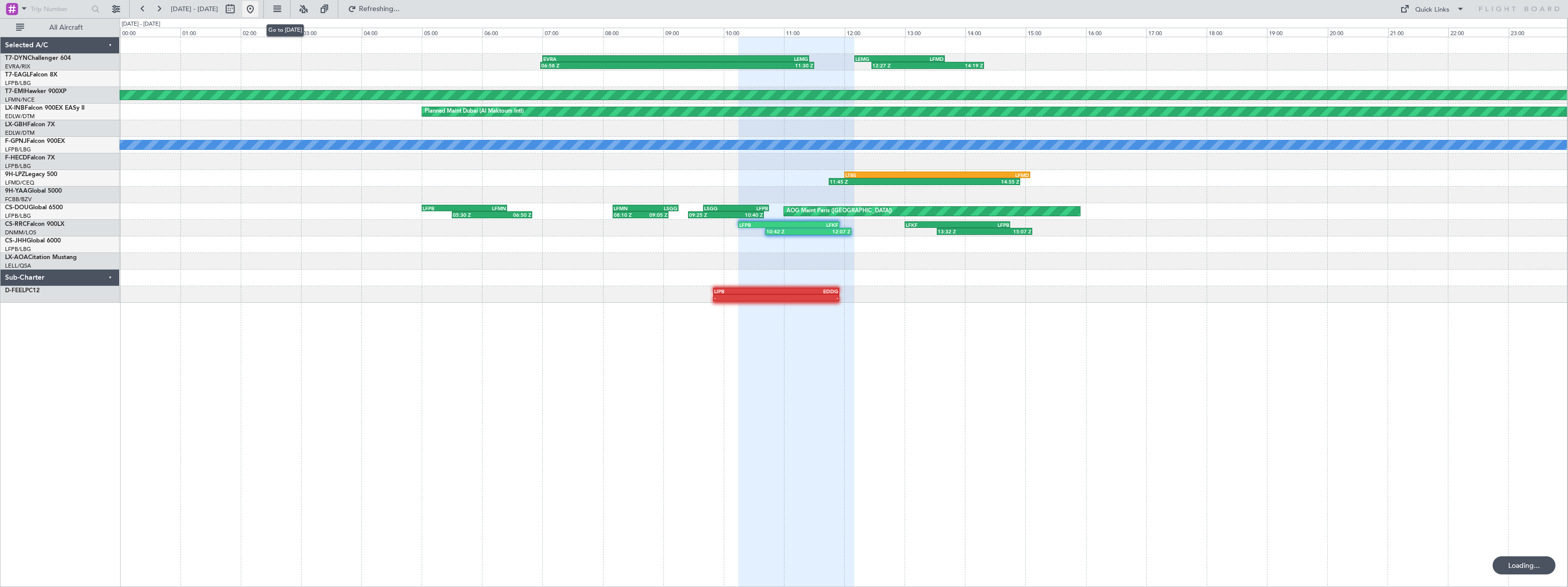
scroll to position [0, 0]
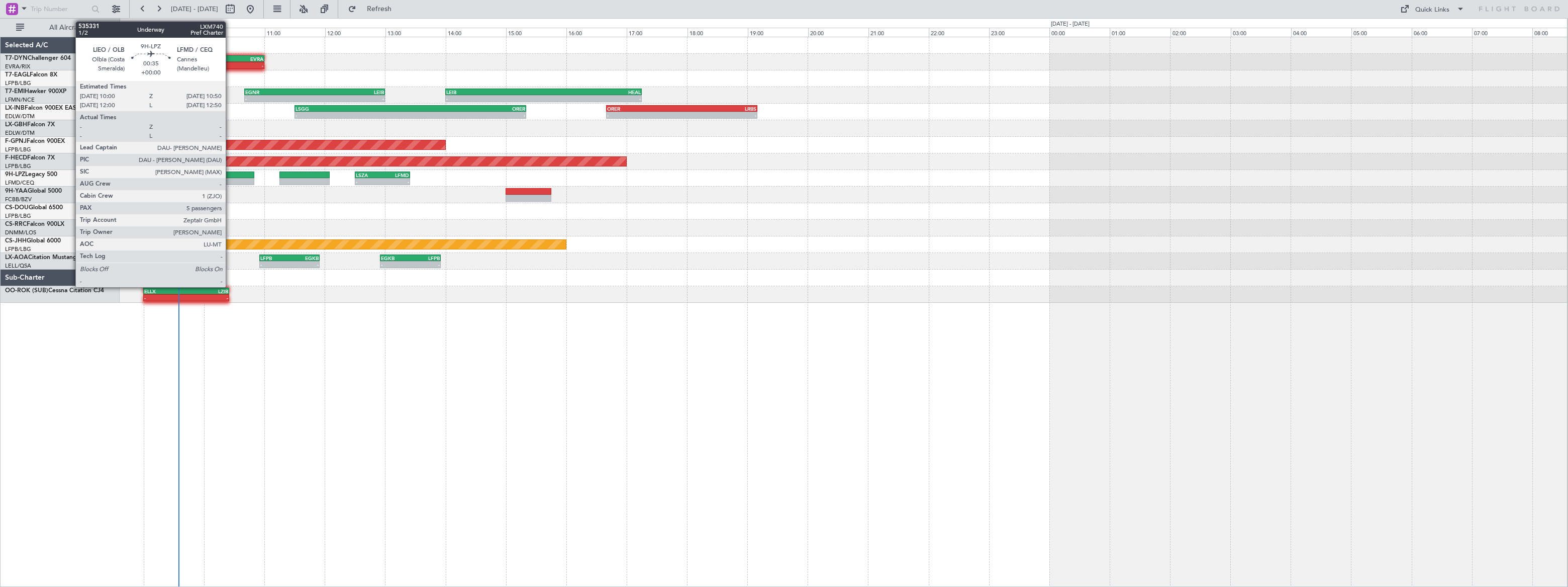
click at [230, 176] on div at bounding box center [229, 175] width 51 height 7
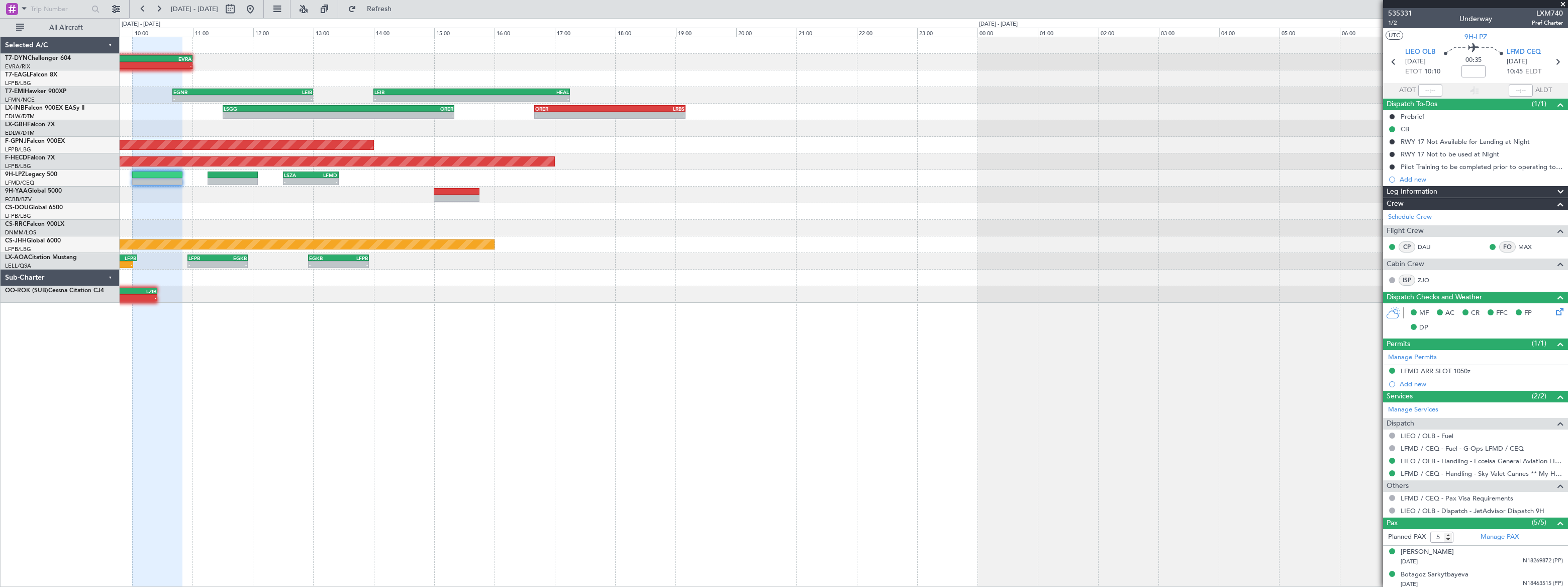
click at [683, 166] on div "Planned Maint Basel-Mulhouse - - LFSB 09:00 Z EVRA 11:00 Z - - EVRA 09:00 Z LCP…" at bounding box center [844, 170] width 1447 height 265
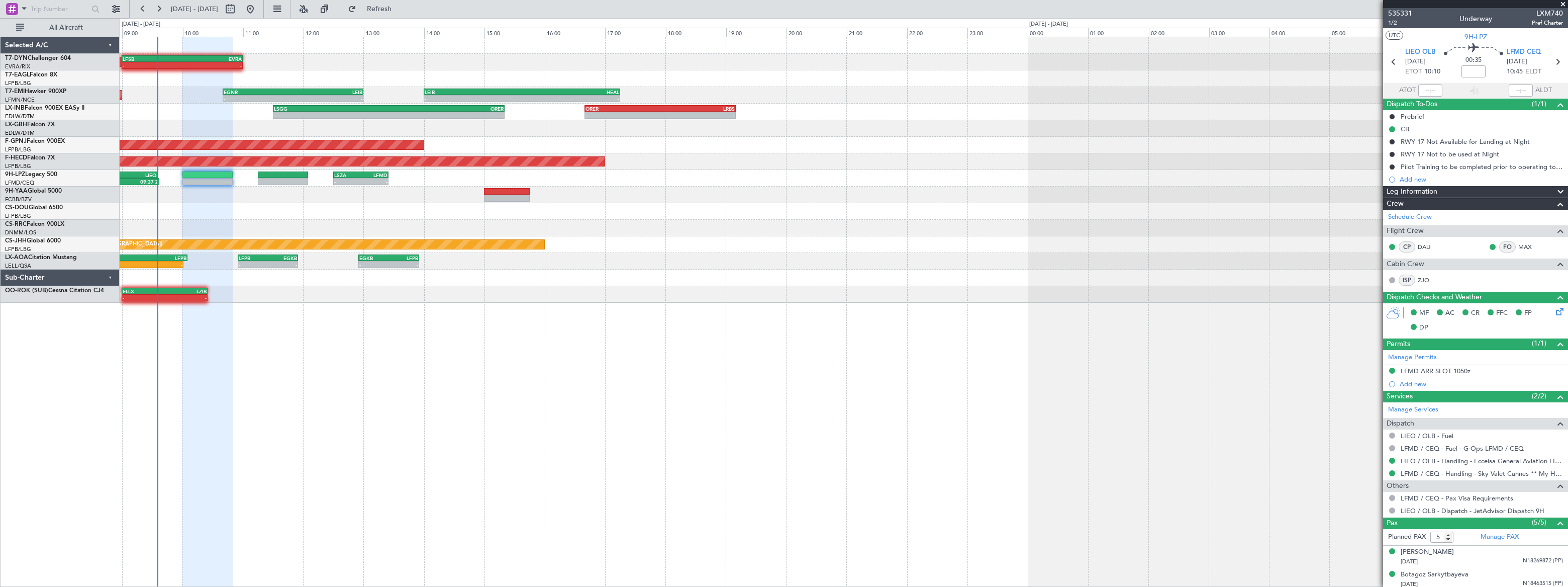
click at [727, 156] on div "Planned Maint Paris (Le Bourget) - - LFPB 10:00 Z DNAA 16:50 Z No Crew" at bounding box center [844, 161] width 1447 height 16
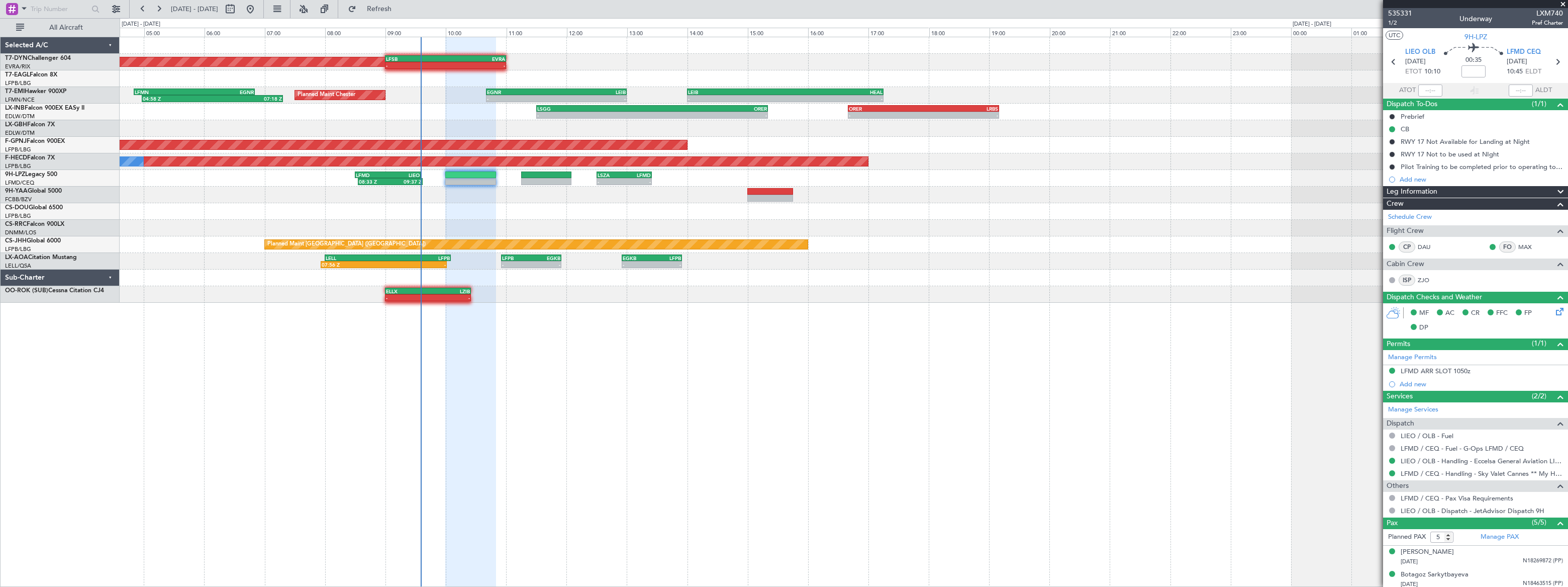
click at [610, 63] on div "Planned Maint Basel-Mulhouse - - LFSB 09:00 Z EVRA 11:00 Z - - EVRA 09:00 Z LCP…" at bounding box center [844, 62] width 1447 height 16
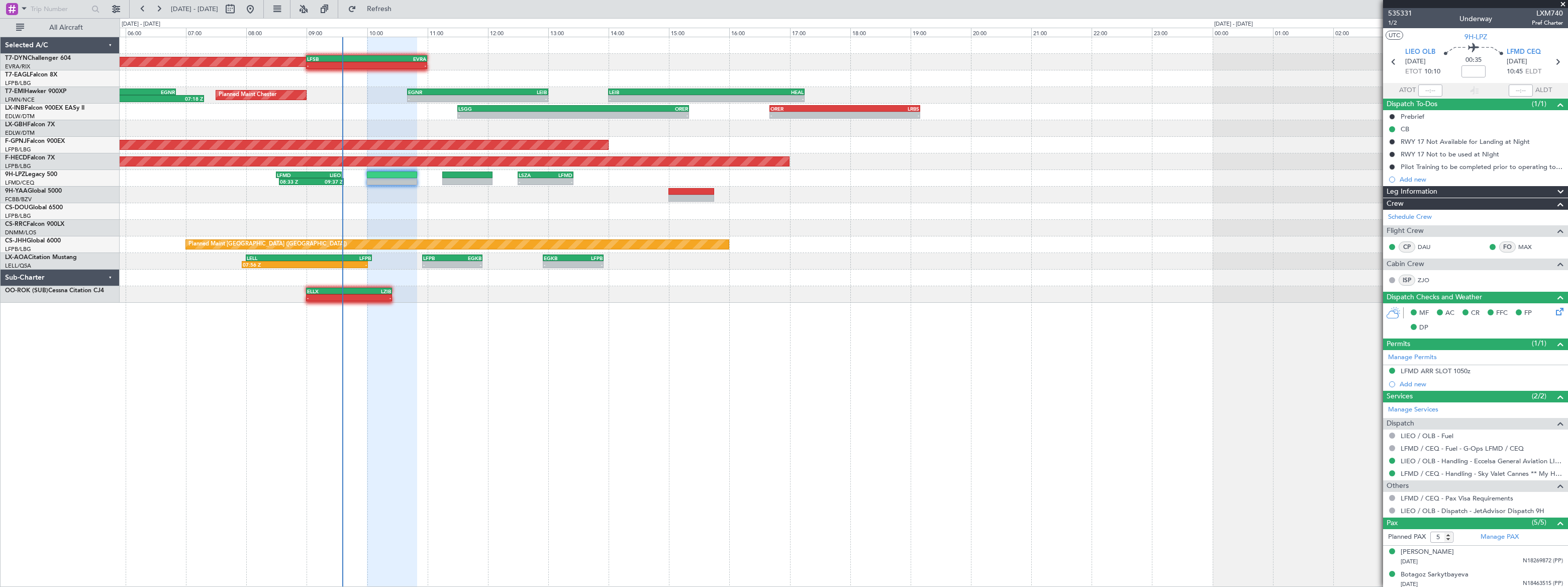
click at [581, 356] on div "Planned Maint Basel-Mulhouse - - LFSB 09:00 Z EVRA 11:00 Z - - EVRA 09:00 Z LCP…" at bounding box center [844, 311] width 1448 height 550
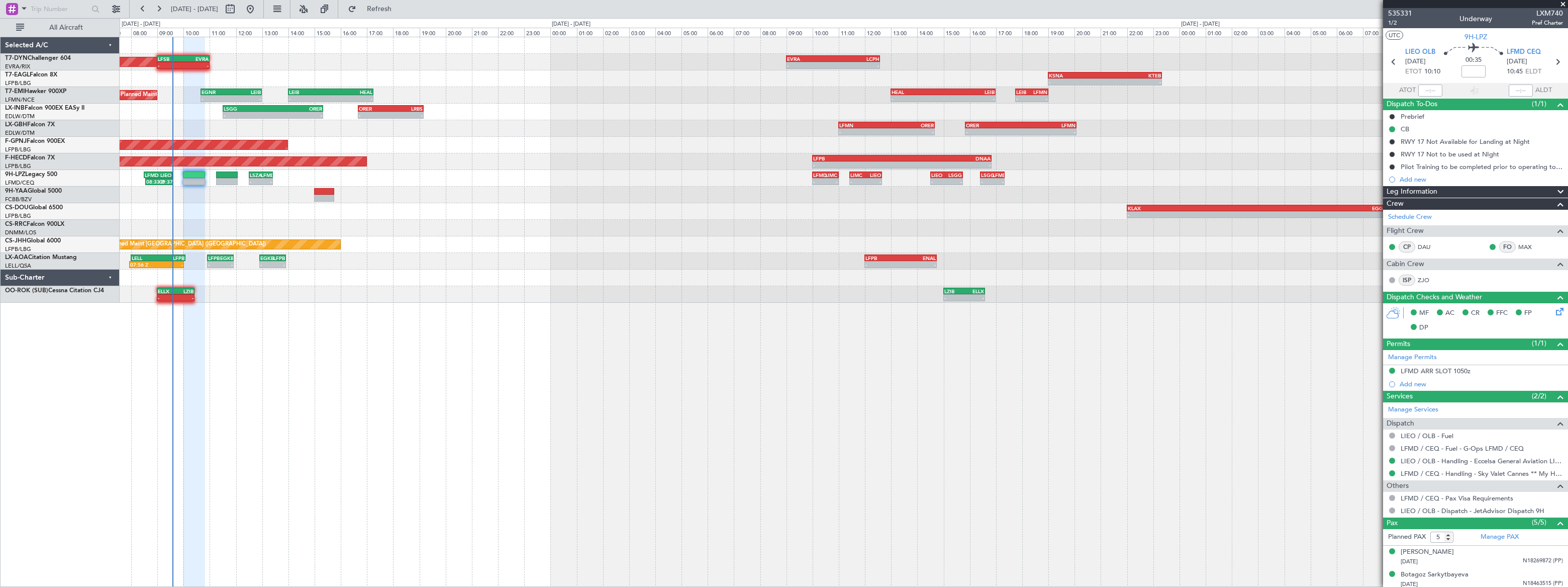
click at [264, 294] on div "Planned Maint Basel-Mulhouse - - LFSB 09:00 Z EVRA 11:00 Z - - EVRA 09:00 Z LCP…" at bounding box center [844, 311] width 1448 height 550
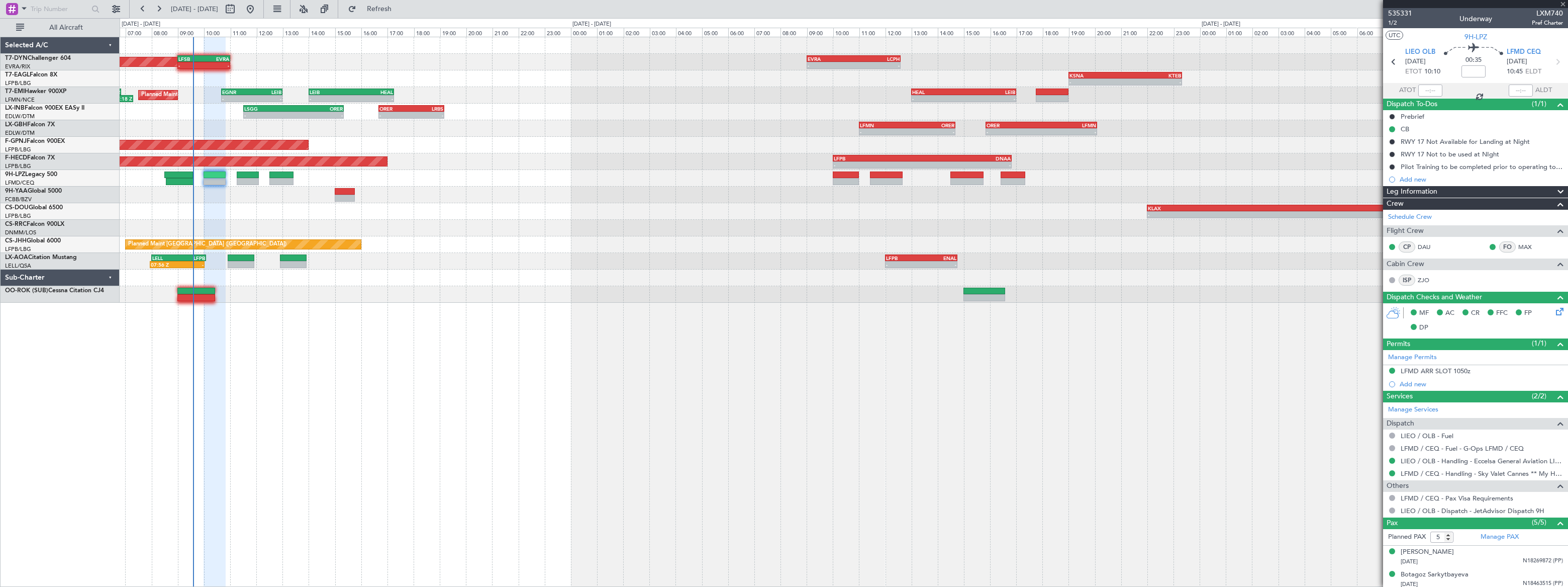
type input "+00:10"
type input "0"
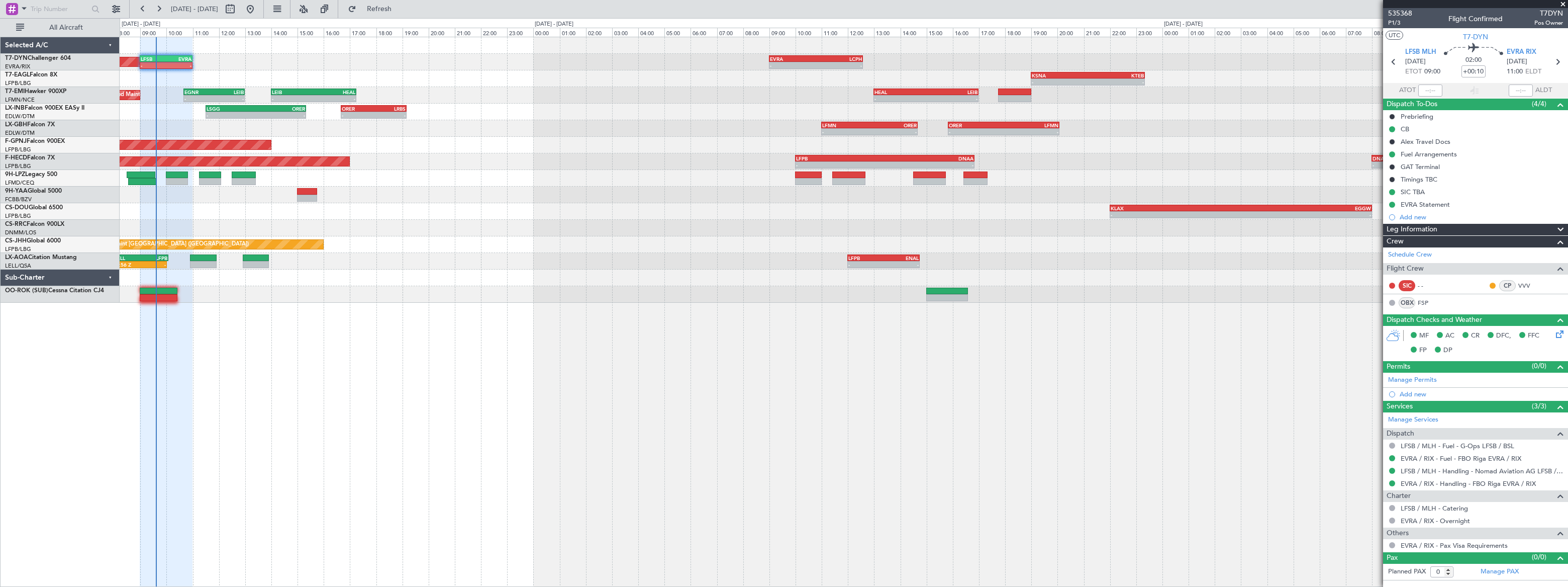
click at [528, 186] on div "Planned Maint Basel-Mulhouse - - LFSB 09:00 Z EVRA 11:00 Z - - EVRA 09:00 Z LCP…" at bounding box center [844, 170] width 1448 height 265
click at [695, 159] on div "Planned Maint Paris (Le Bourget) - - LFPB 10:00 Z DNAA 16:50 Z - - DNAA 08:00 Z…" at bounding box center [844, 161] width 1448 height 16
click at [1394, 25] on span "P1/3" at bounding box center [1400, 23] width 24 height 9
click at [401, 9] on span "Refresh" at bounding box center [379, 9] width 42 height 7
click at [401, 10] on span "Refreshing..." at bounding box center [379, 9] width 42 height 7
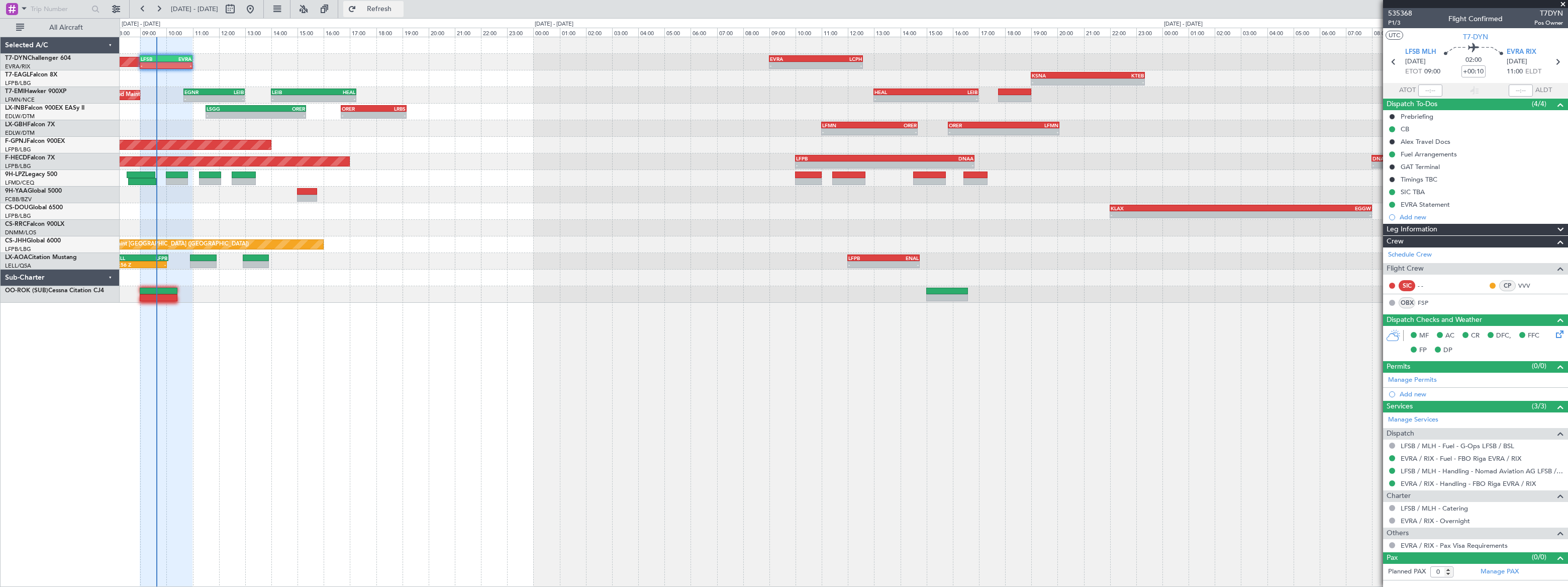
click at [401, 8] on span "Refresh" at bounding box center [379, 9] width 42 height 7
click at [401, 9] on span "Refreshing..." at bounding box center [379, 9] width 42 height 7
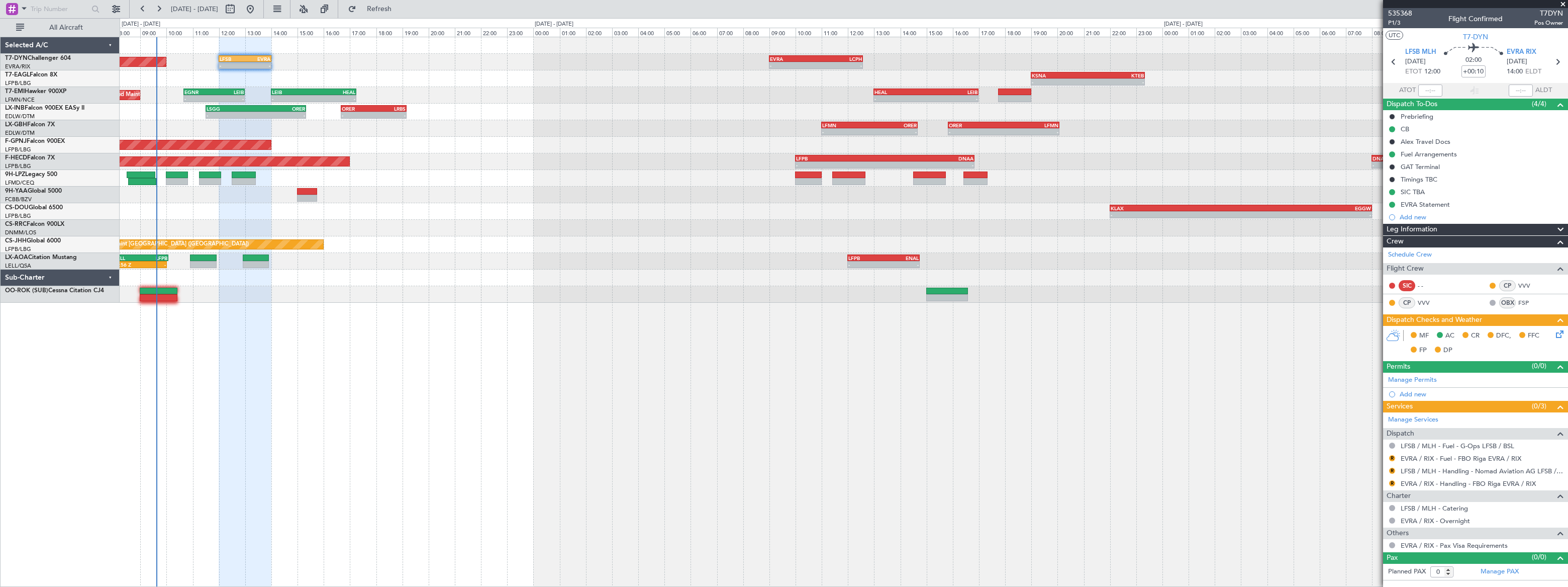
click at [1559, 333] on icon at bounding box center [1558, 332] width 8 height 8
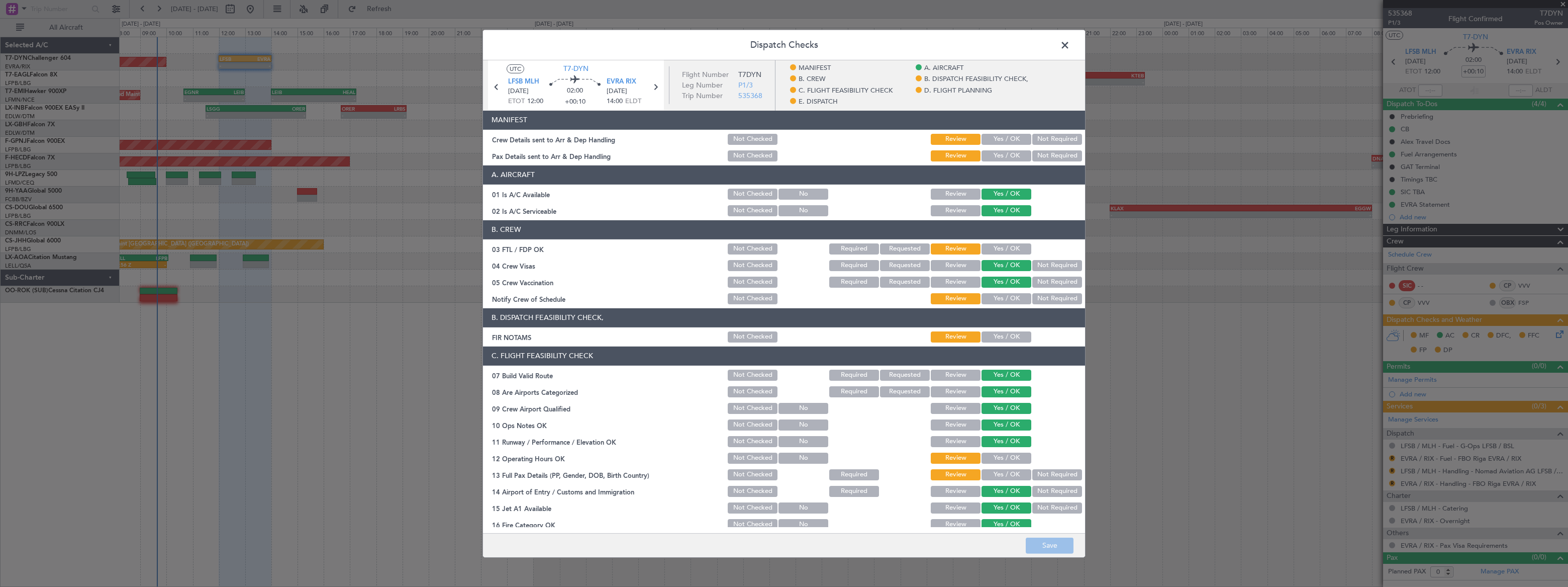
click at [995, 134] on button "Yes / OK" at bounding box center [1006, 139] width 50 height 11
click at [996, 152] on button "Yes / OK" at bounding box center [1006, 155] width 50 height 11
click at [1054, 541] on button "Save" at bounding box center [1049, 546] width 47 height 16
drag, startPoint x: 1067, startPoint y: 44, endPoint x: 1099, endPoint y: 55, distance: 33.8
click at [1070, 43] on span at bounding box center [1070, 47] width 0 height 20
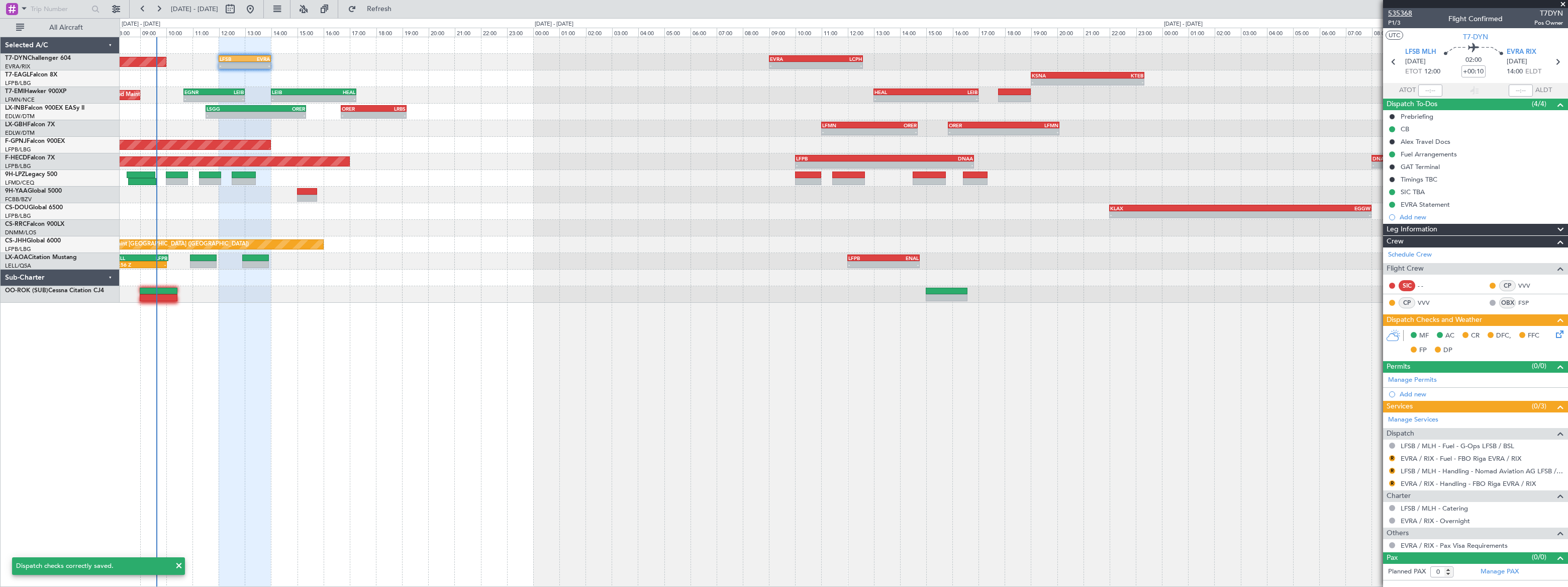
click at [1403, 10] on span "535368" at bounding box center [1400, 13] width 24 height 10
click at [1091, 140] on div "AOG Maint Hyères (Toulon-Hyères) No Crew" at bounding box center [844, 145] width 1447 height 16
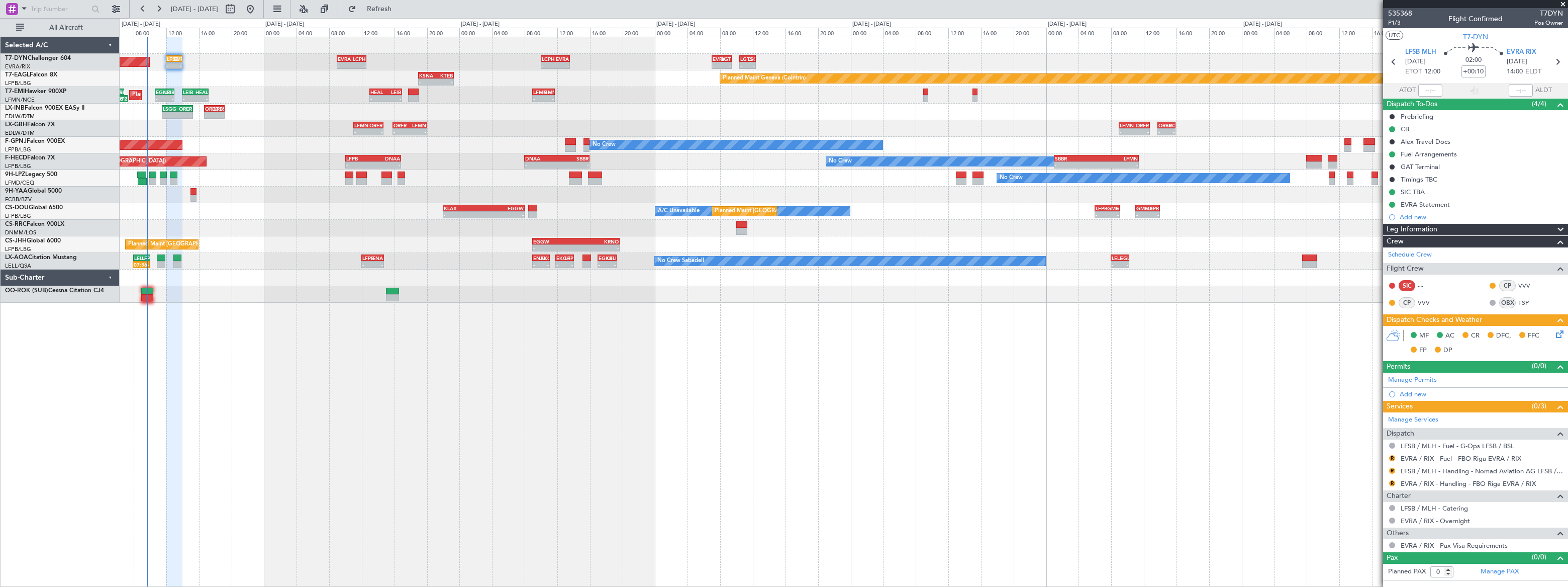
click at [477, 91] on div "Planned Maint Basel-Mulhouse - - LFSB 12:00 Z EVRA 14:00 Z - - EVRA 09:00 Z LCP…" at bounding box center [844, 170] width 1448 height 265
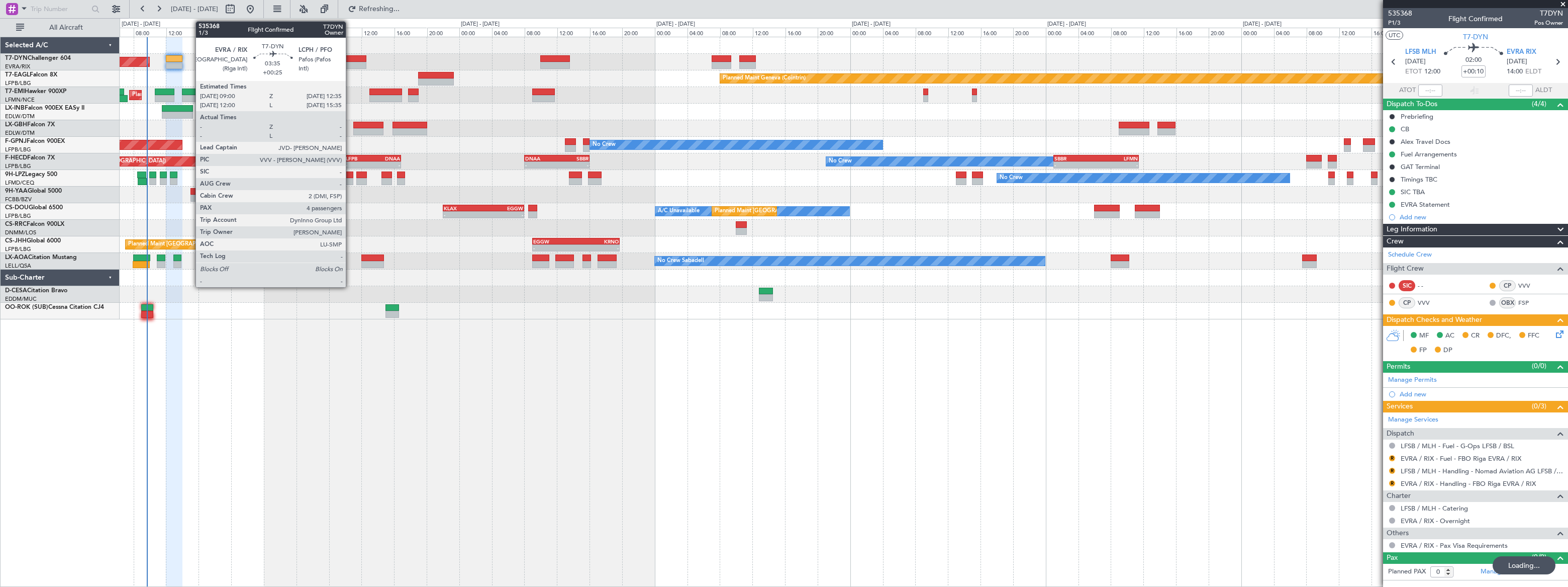
click at [350, 58] on div at bounding box center [351, 59] width 30 height 7
type input "+00:25"
type input "4"
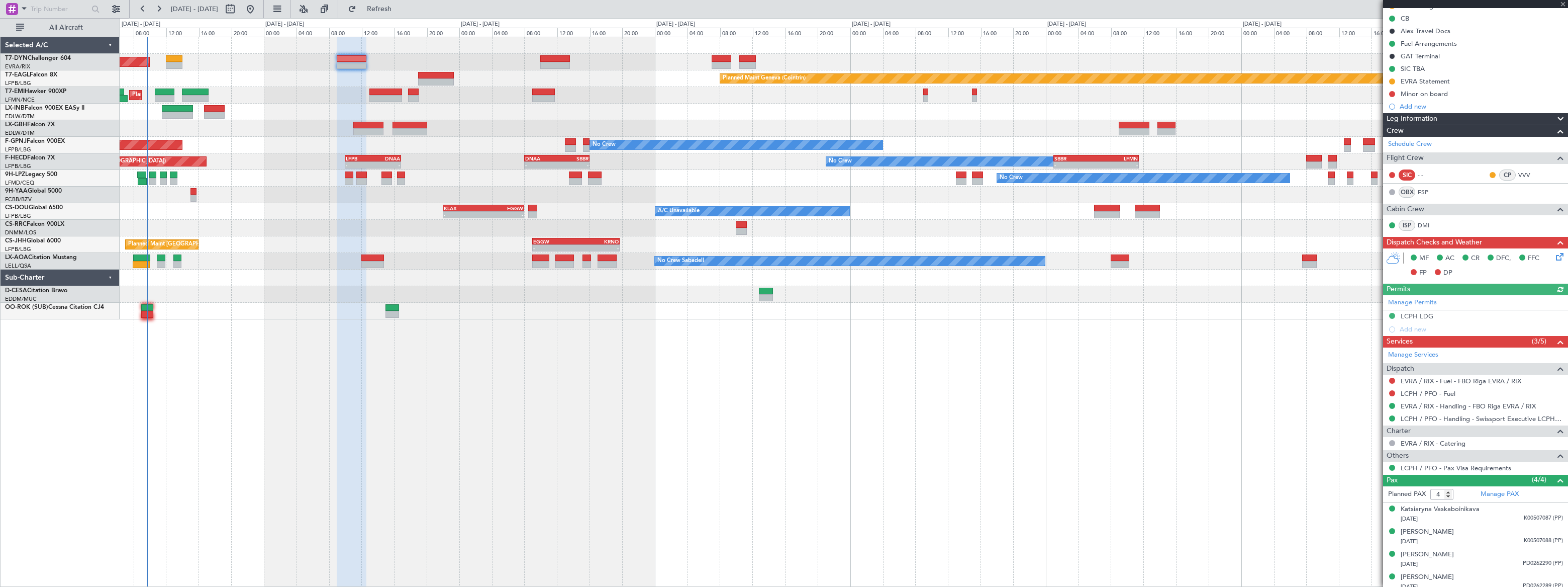
scroll to position [128, 0]
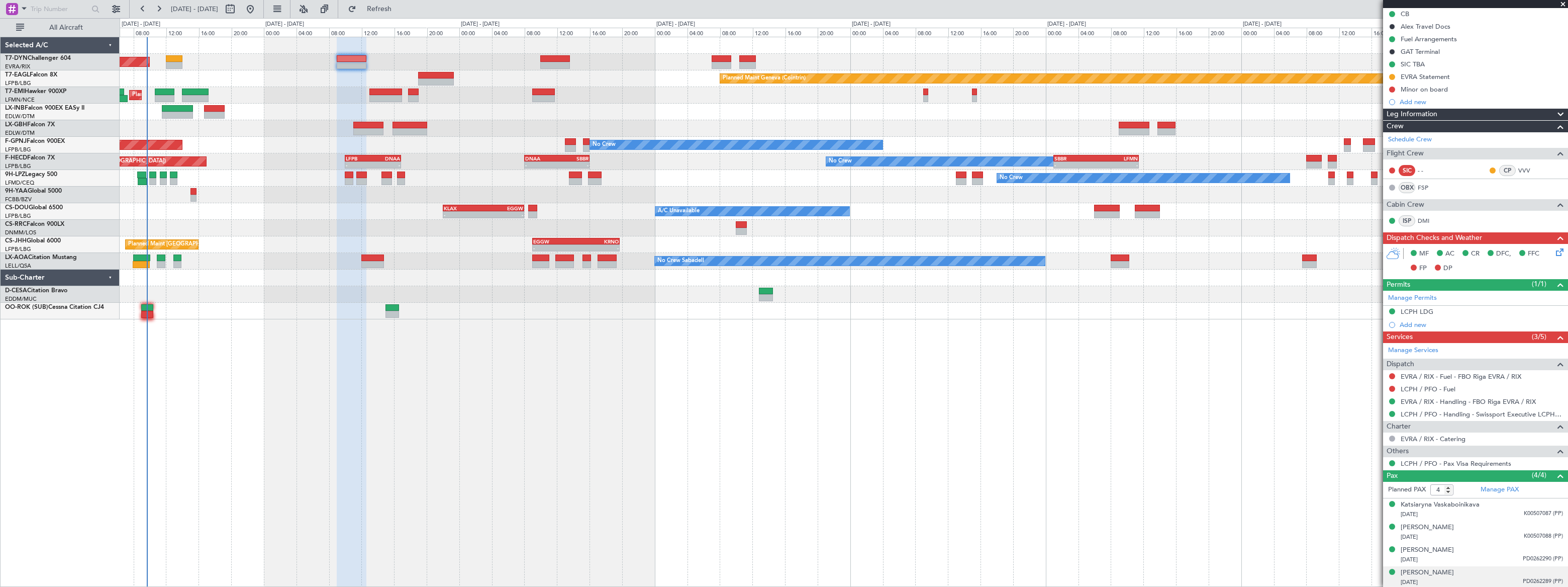
click at [1446, 572] on div "Tsimur Karaleu 06/09/2015 PD0262289 (PP)" at bounding box center [1482, 577] width 163 height 19
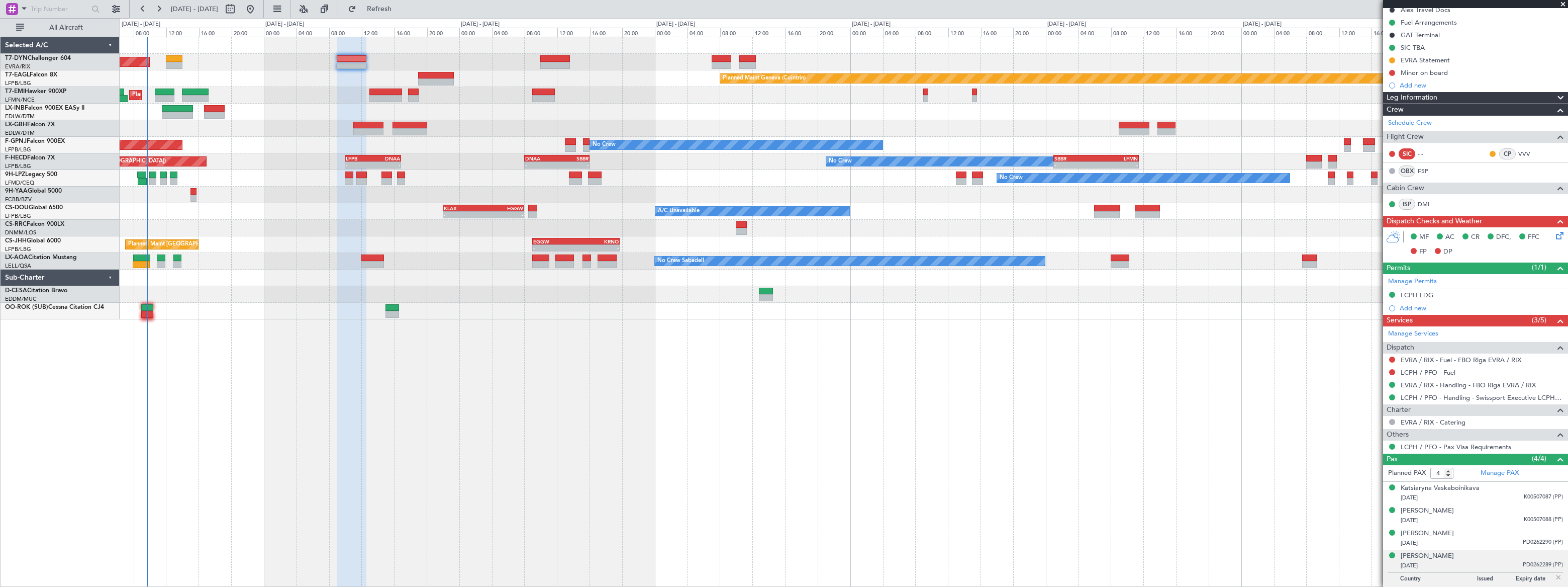
scroll to position [152, 0]
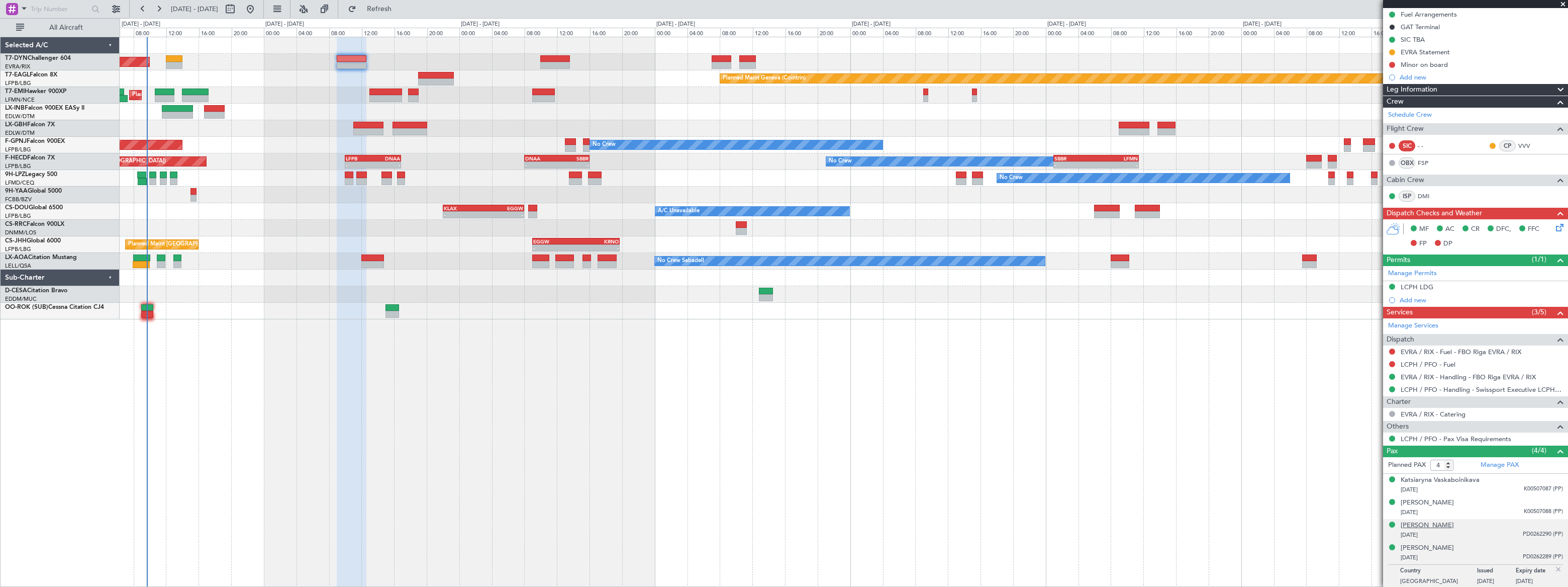
click at [1430, 523] on div "[PERSON_NAME]" at bounding box center [1427, 525] width 54 height 10
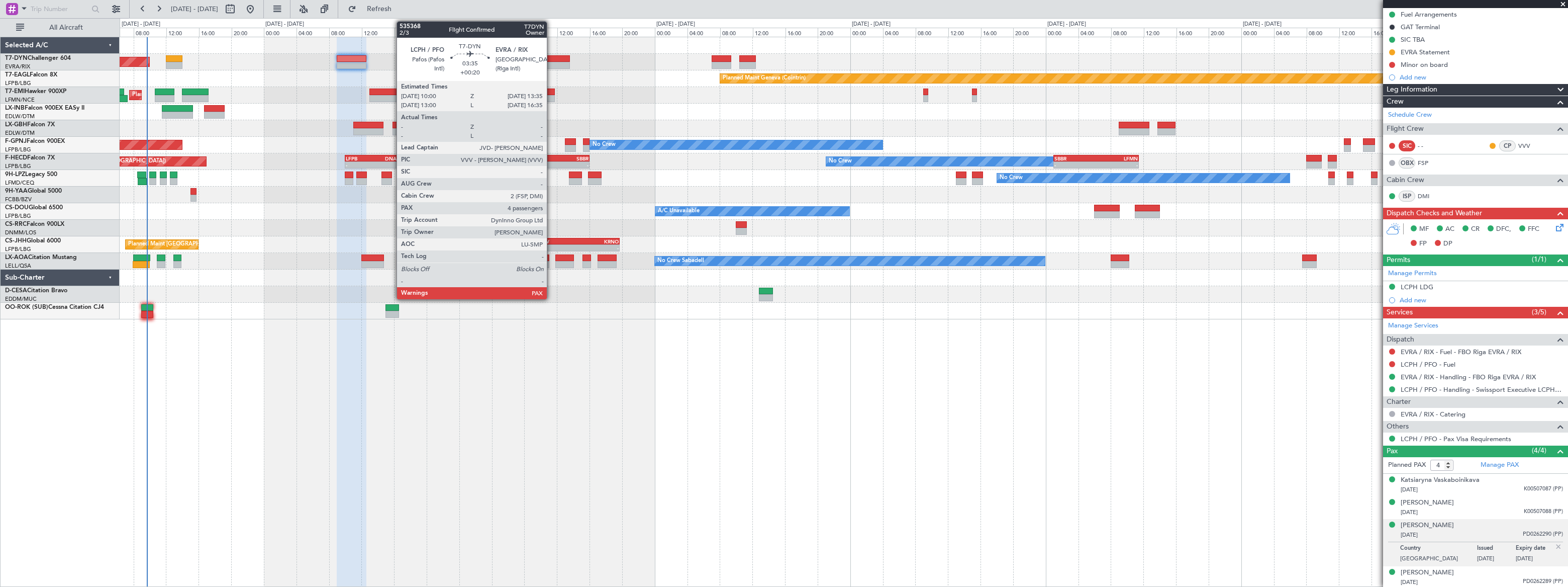
click at [551, 59] on div at bounding box center [555, 59] width 30 height 7
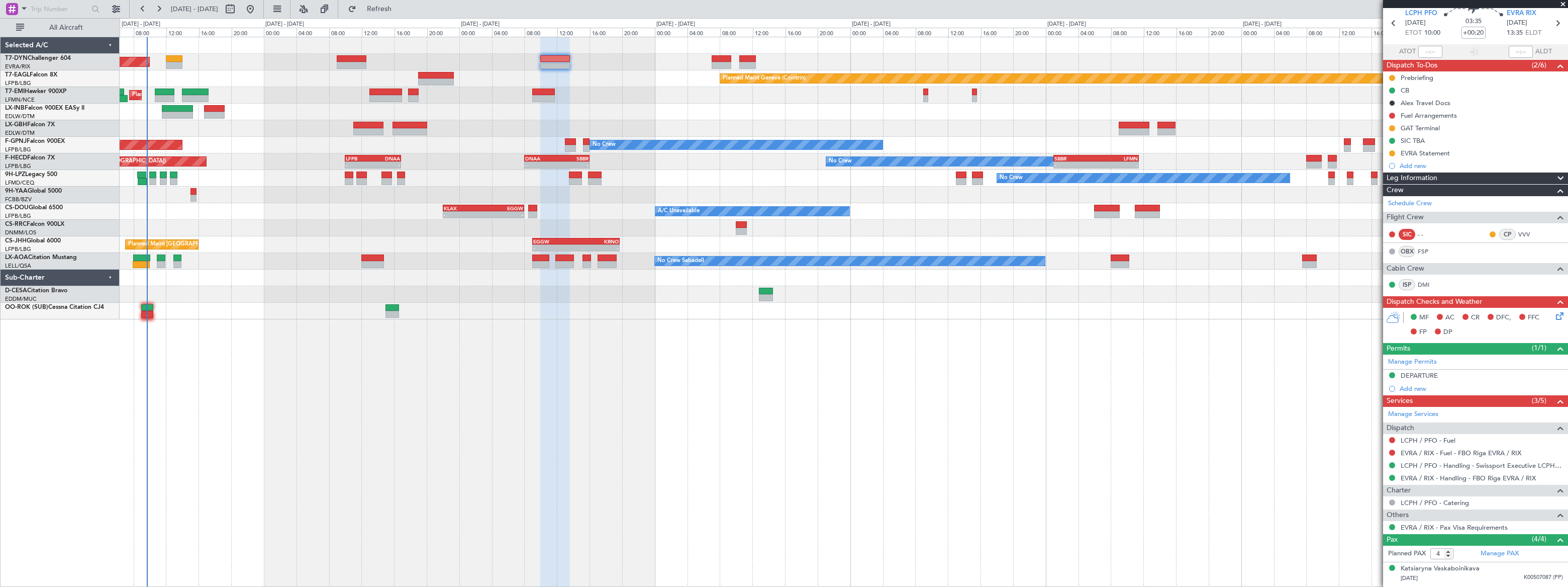
scroll to position [0, 0]
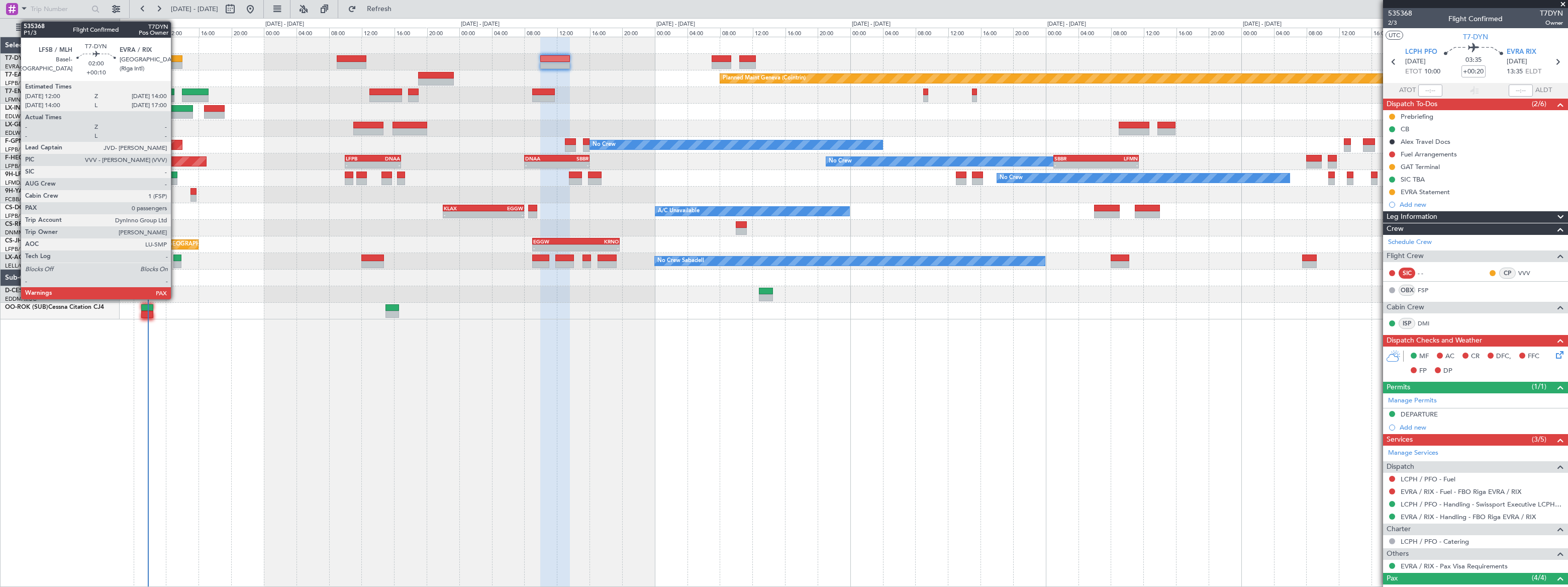
click at [174, 55] on div at bounding box center [173, 59] width 16 height 7
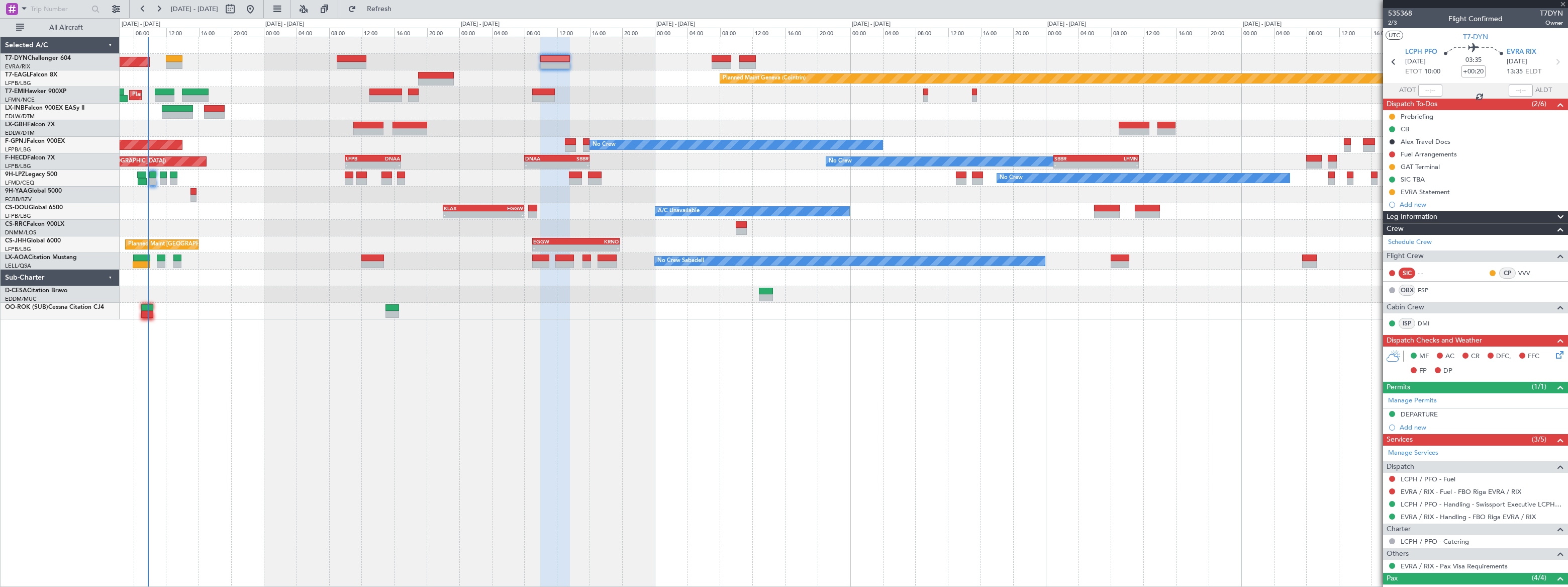
click at [170, 58] on div at bounding box center [173, 59] width 16 height 7
type input "+00:10"
type input "0"
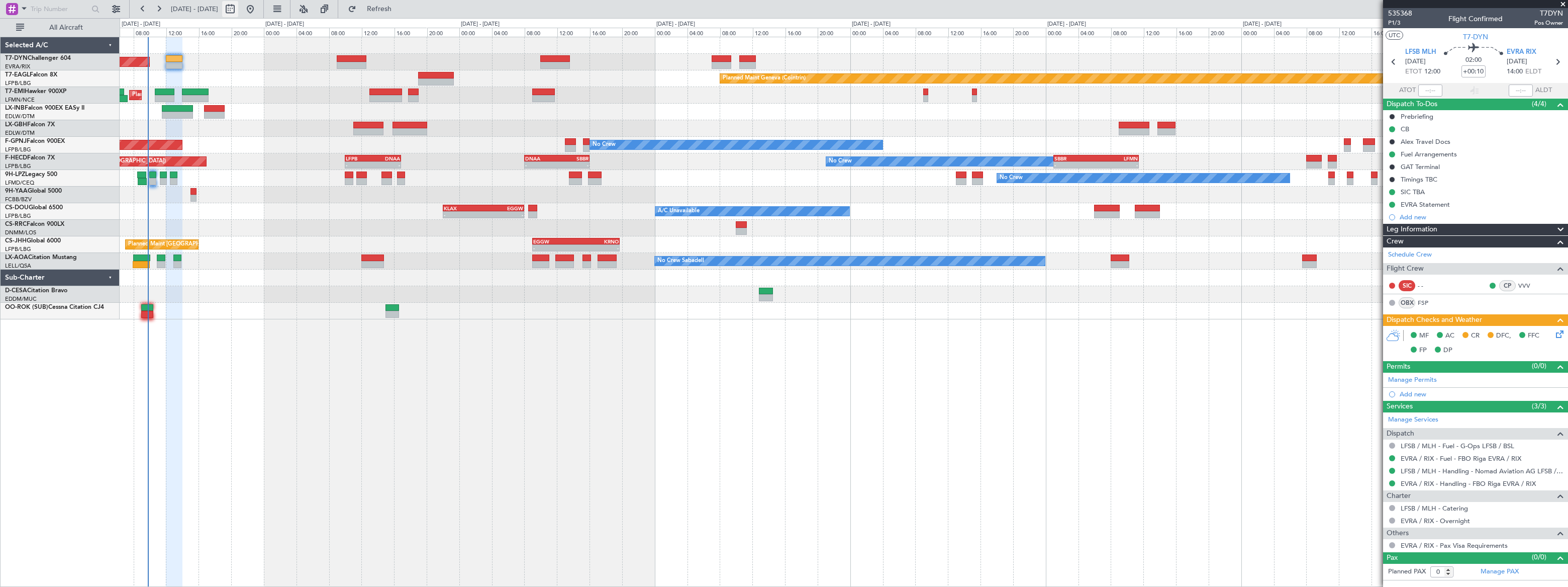
click at [238, 6] on button at bounding box center [230, 9] width 16 height 16
select select "8"
select select "2025"
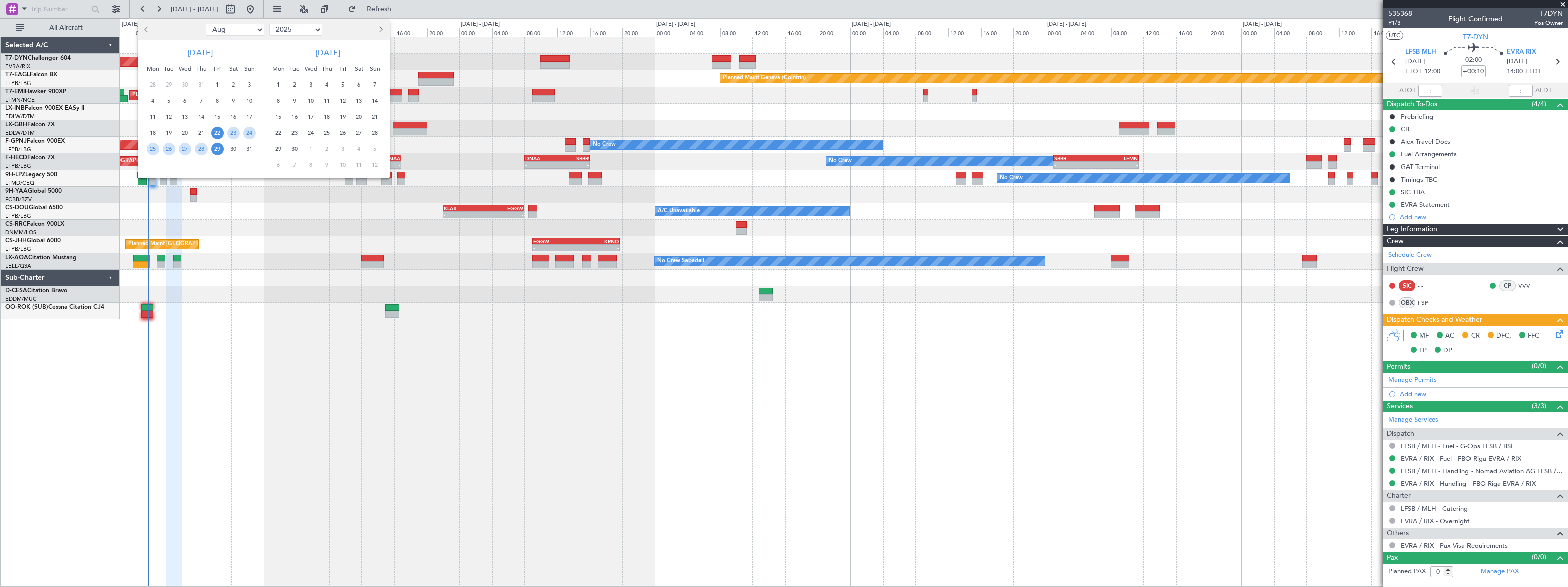
click at [230, 132] on span "23" at bounding box center [233, 133] width 13 height 13
click at [229, 130] on span "23" at bounding box center [233, 133] width 13 height 13
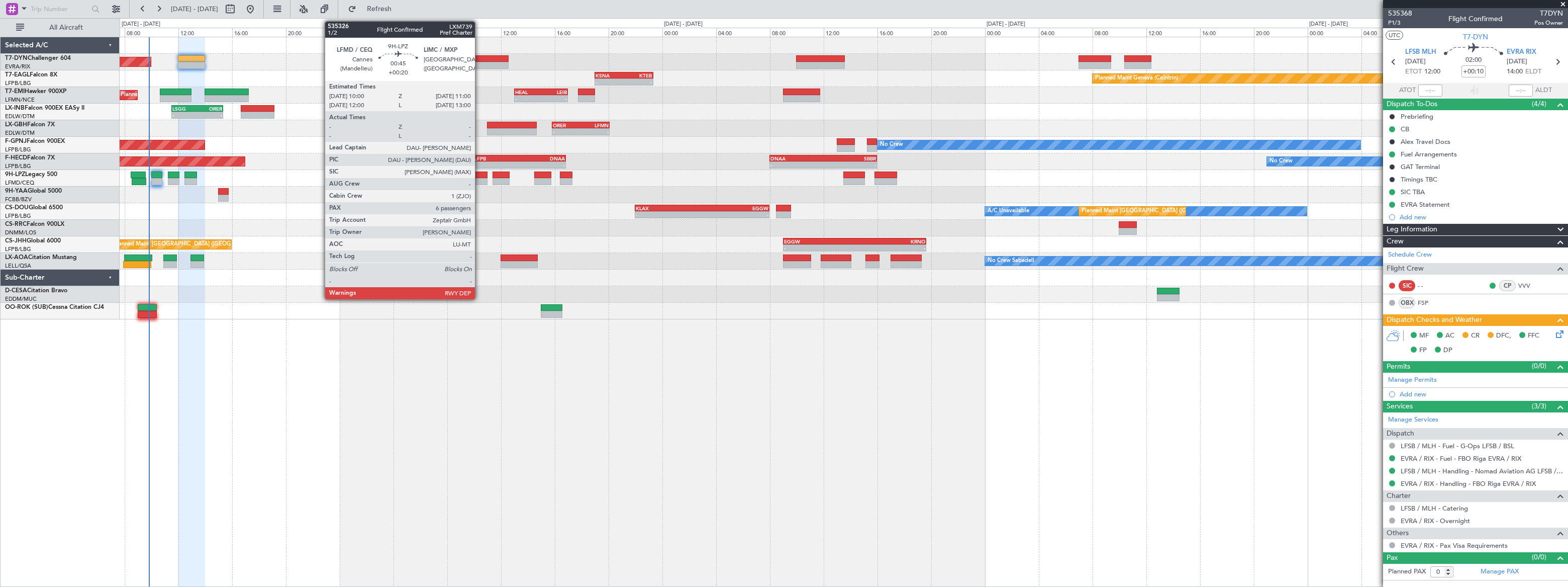
click at [480, 177] on div at bounding box center [480, 175] width 13 height 7
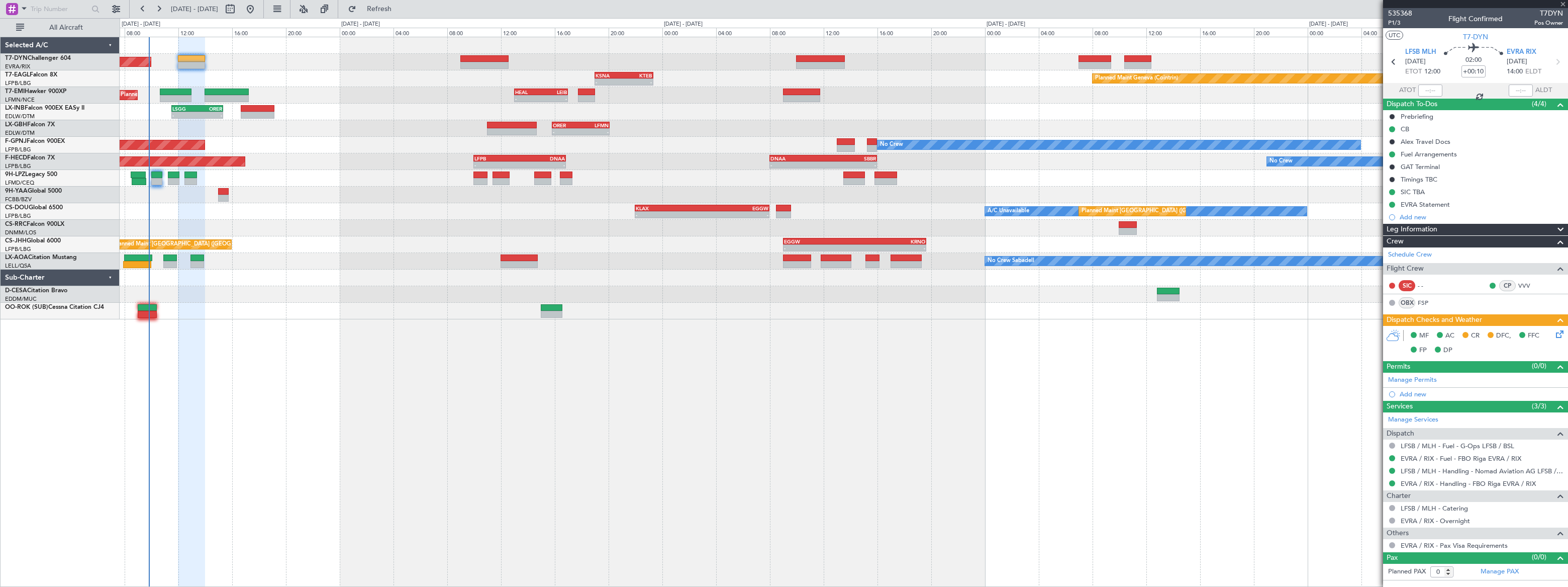
type input "+00:20"
type input "6"
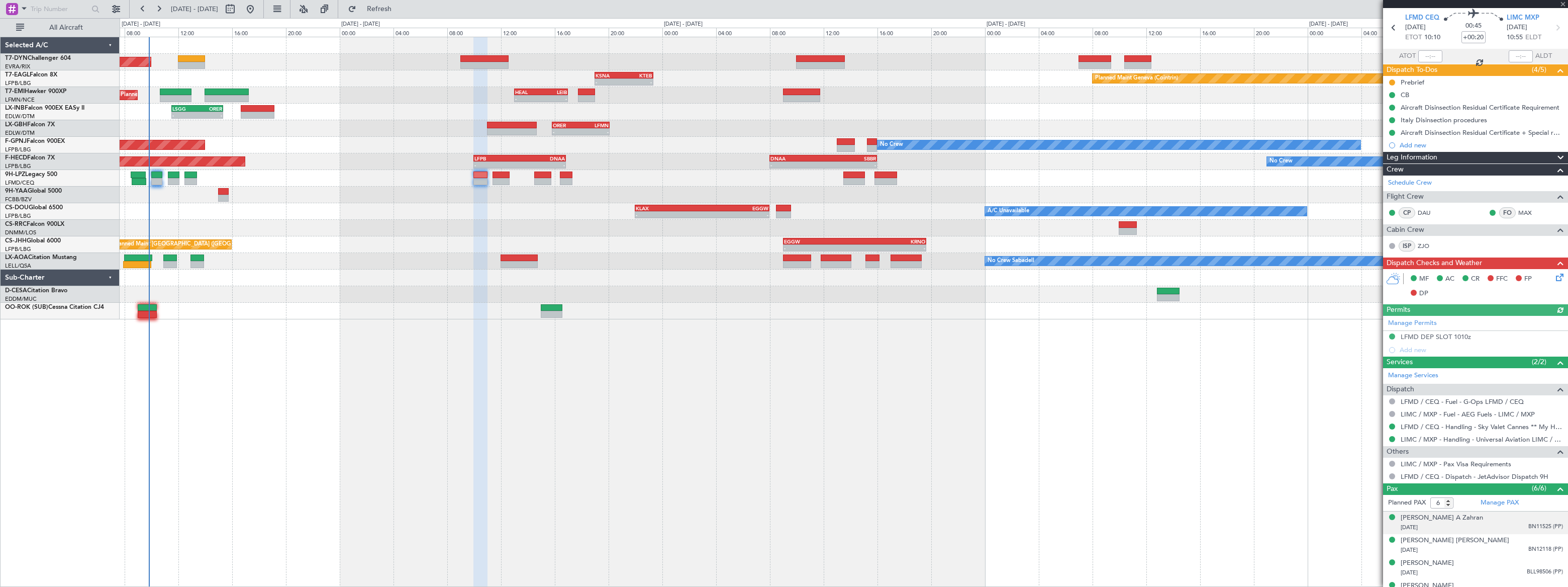
scroll to position [93, 0]
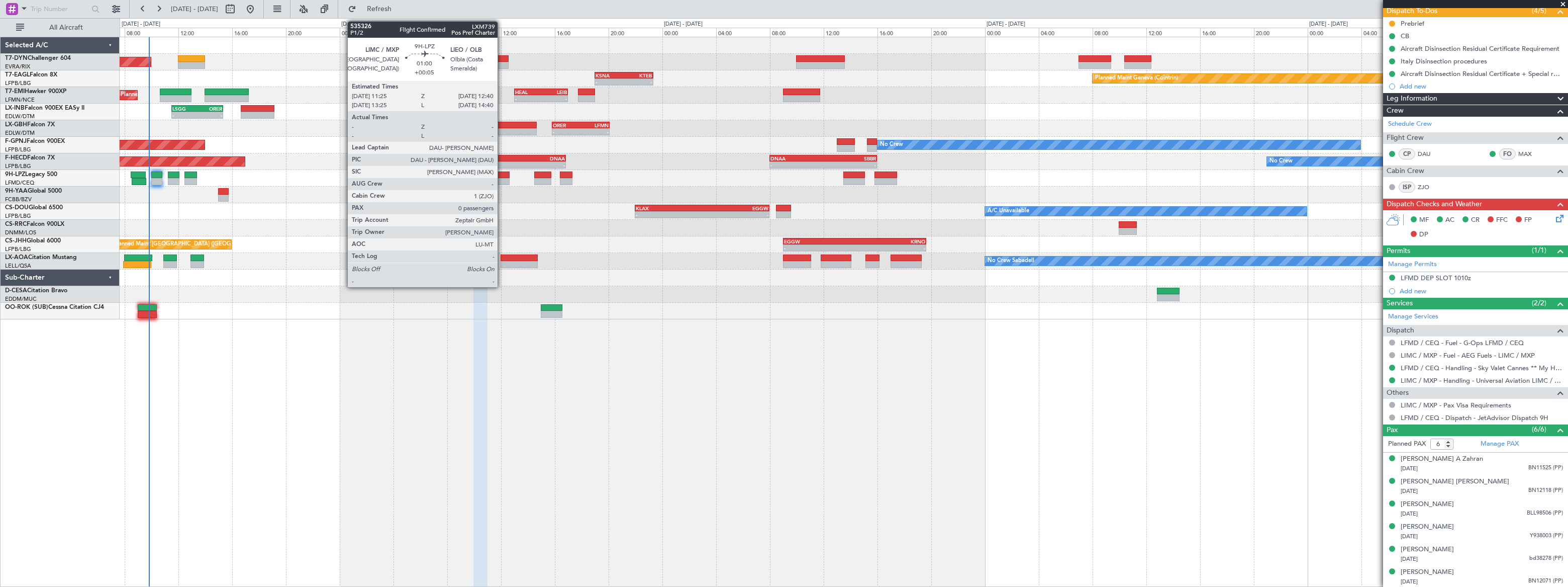
click at [502, 172] on div at bounding box center [501, 175] width 17 height 7
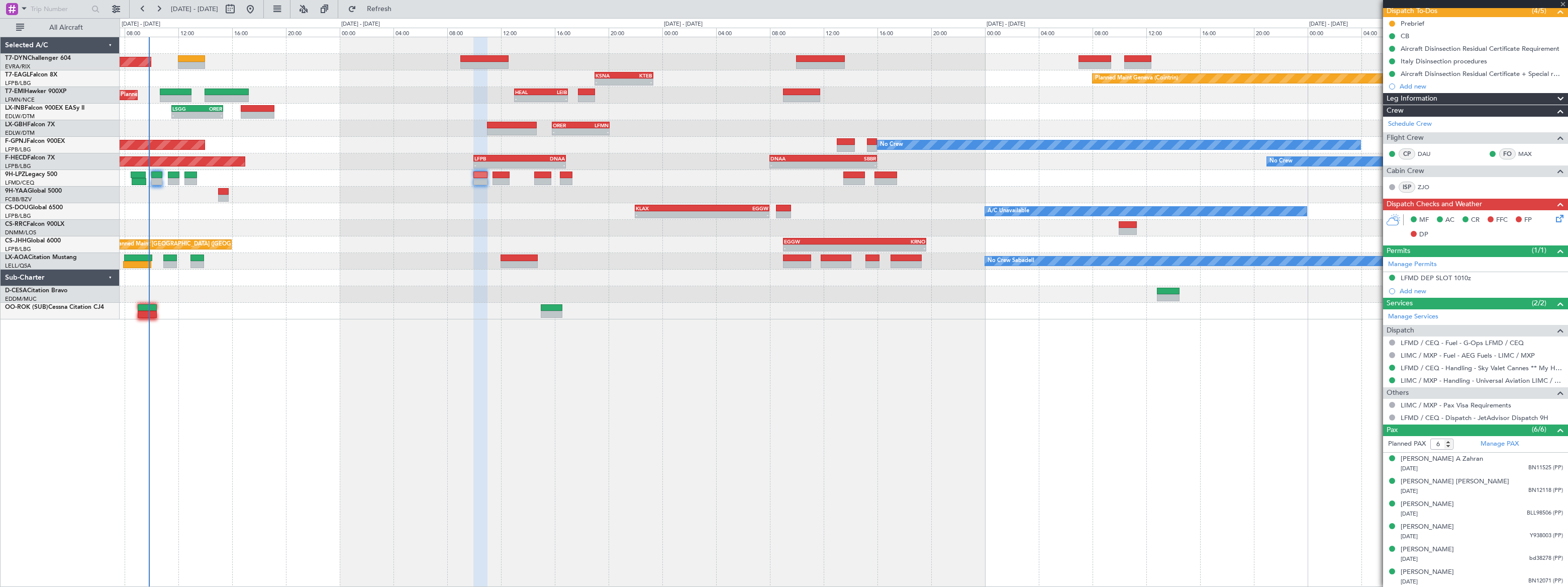
type input "+00:05"
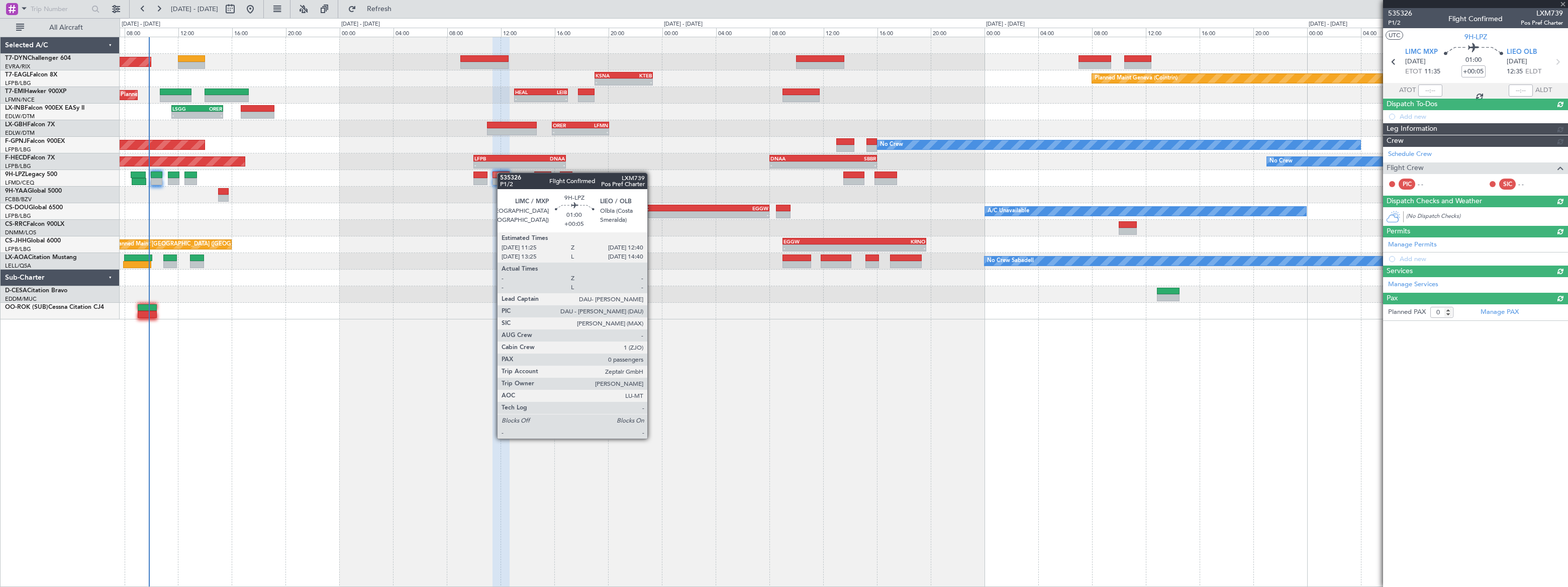
scroll to position [0, 0]
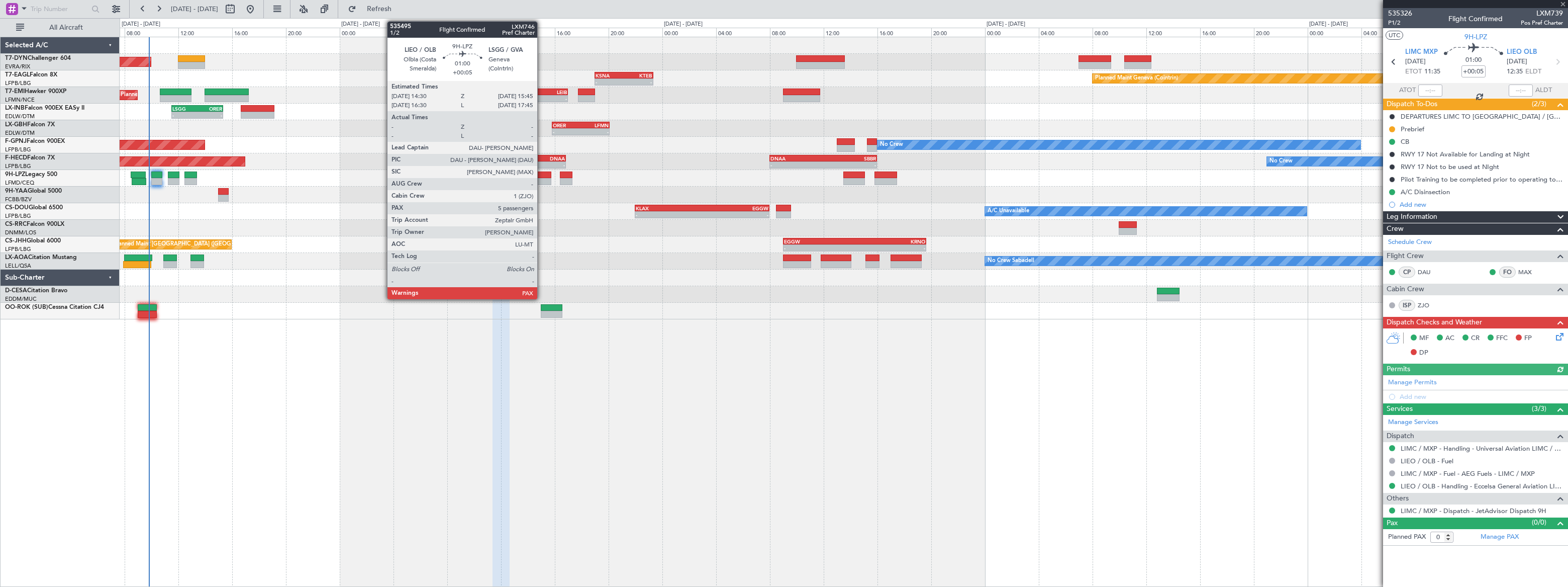
click at [542, 176] on div at bounding box center [543, 175] width 17 height 7
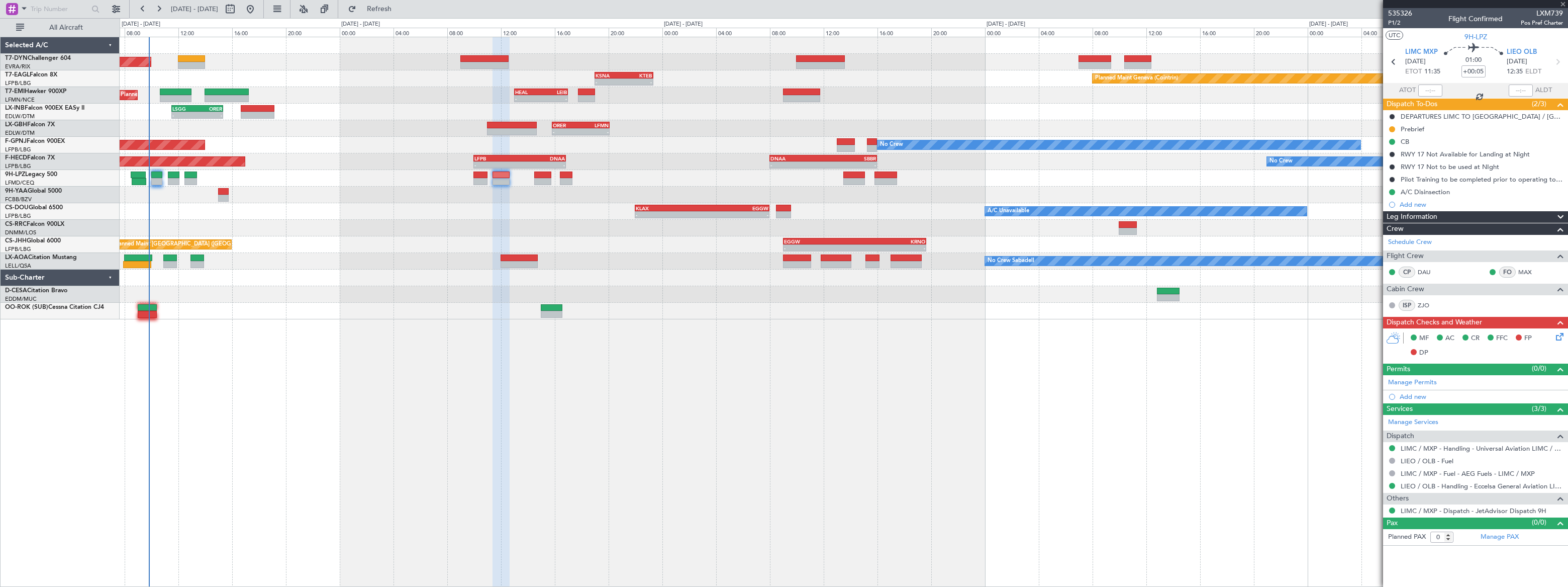
type input "5"
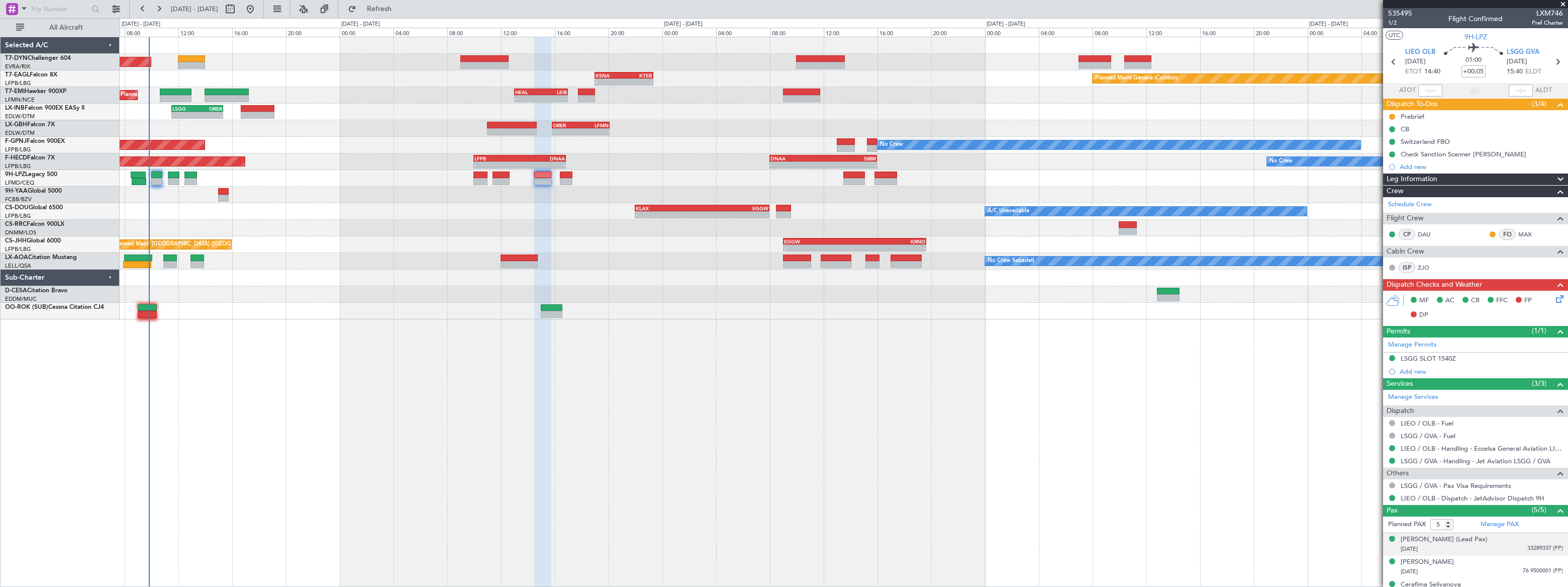
click at [1508, 546] on div "[DATE] 33289337 (PP)" at bounding box center [1482, 549] width 163 height 10
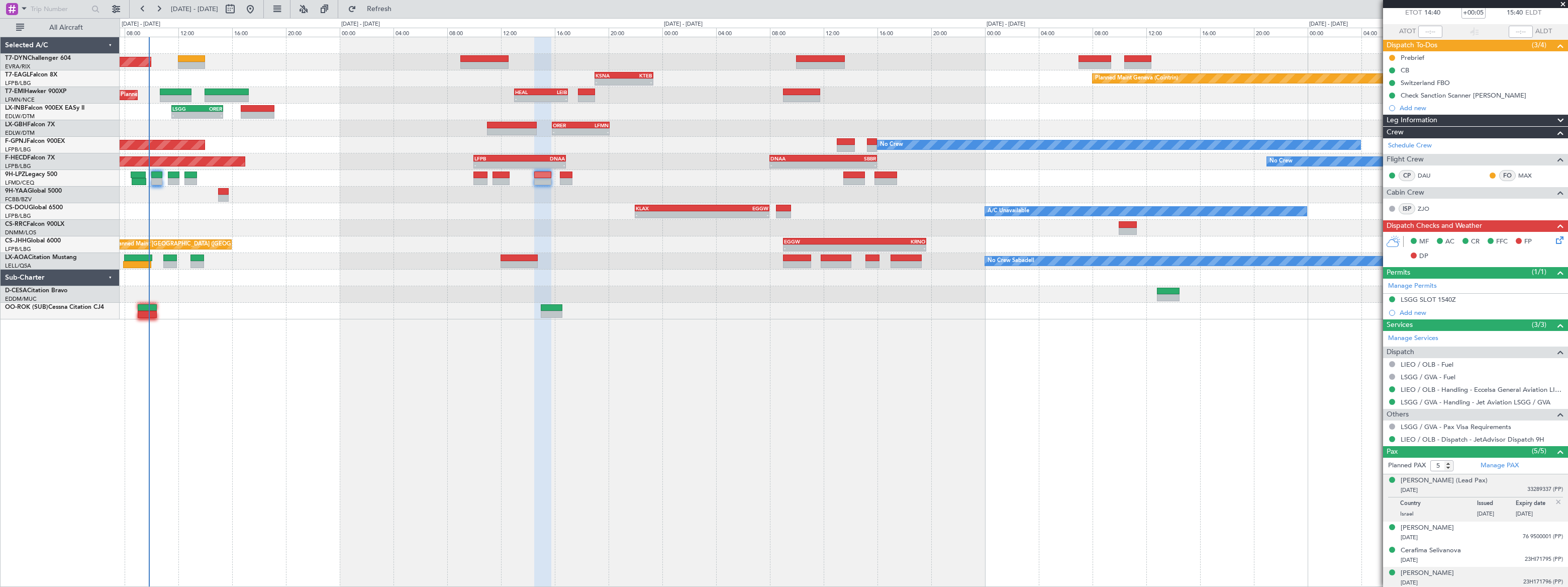
scroll to position [82, 0]
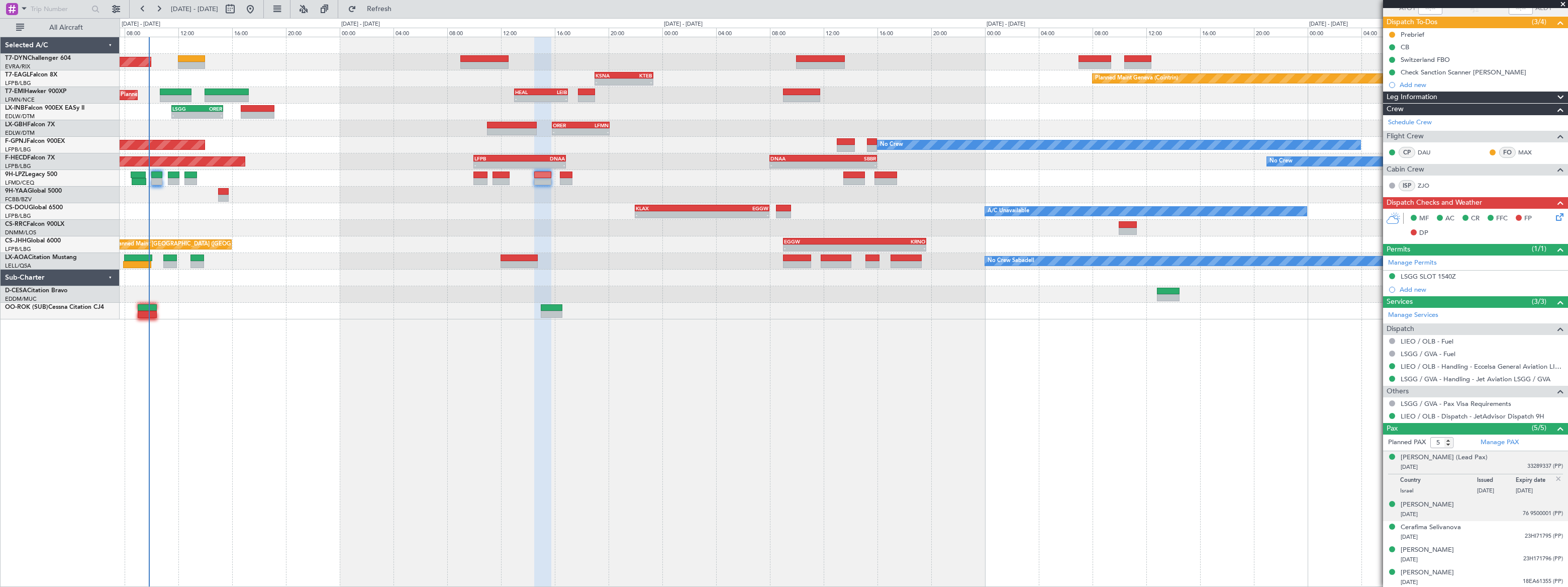
click at [1488, 511] on div "[DATE] 76 9500001 (PP)" at bounding box center [1482, 514] width 163 height 10
click at [1494, 534] on div "29/07/2015 23HI71795 (PP)" at bounding box center [1482, 537] width 163 height 10
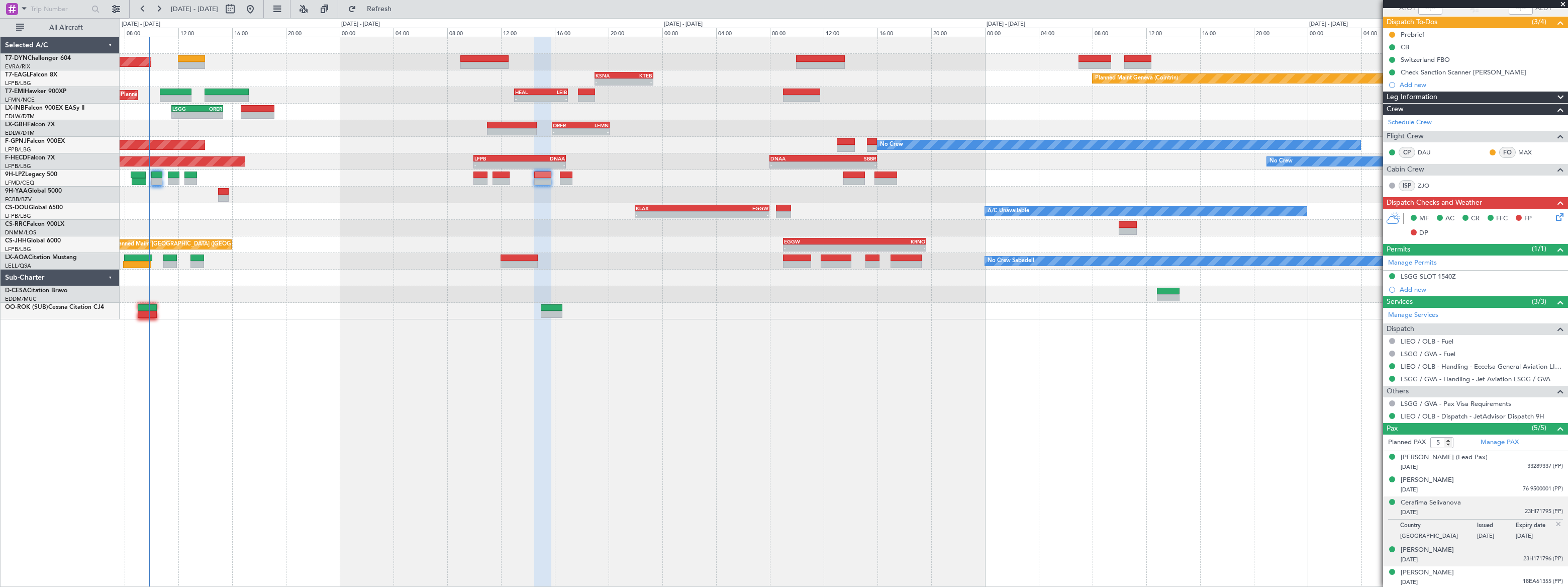
click at [1494, 555] on div "14/03/2009 23H171796 (PP)" at bounding box center [1482, 560] width 163 height 10
click at [1477, 574] on div "Natalia Selivanova 25/10/1970 18EA61355 (PP)" at bounding box center [1482, 577] width 163 height 19
click at [1479, 487] on div "12/03/1950 76 9500001 (PP)" at bounding box center [1482, 490] width 163 height 10
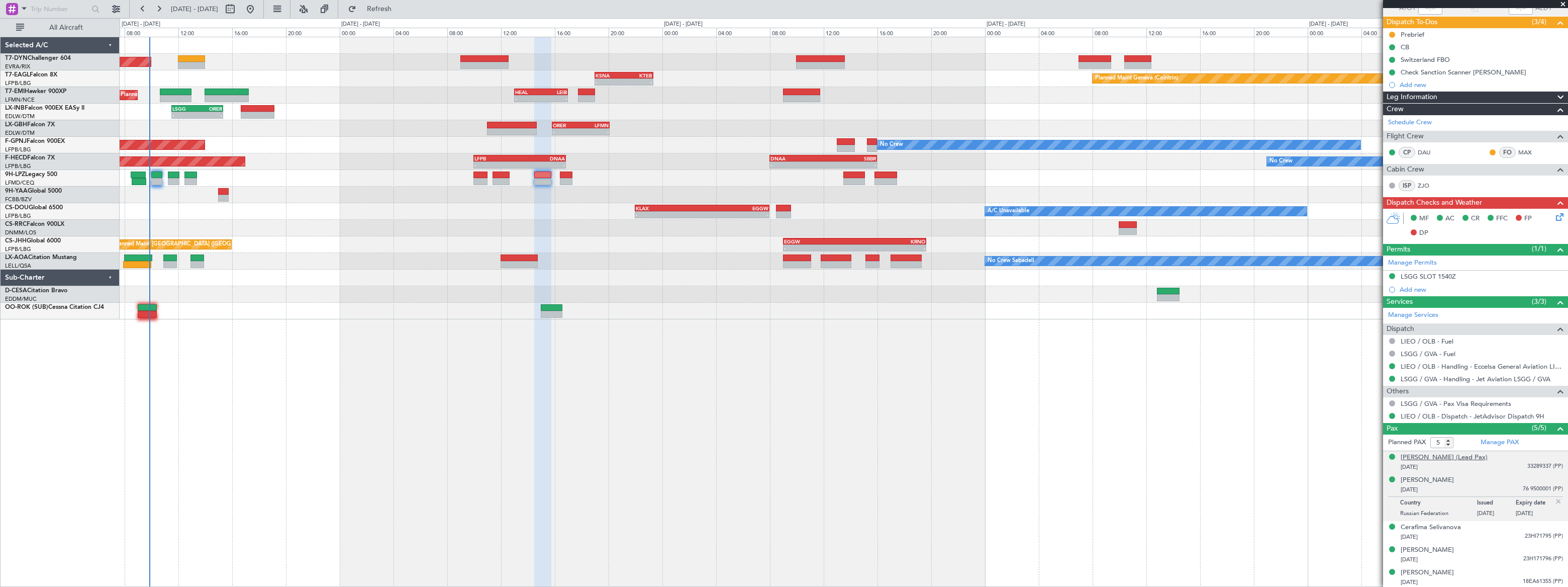
click at [1483, 457] on div "Ekaterina VOEVODIN (Lead Pax)" at bounding box center [1444, 457] width 87 height 10
click at [1480, 511] on div "12/03/1950 76 9500001 (PP)" at bounding box center [1482, 514] width 163 height 10
click at [1463, 535] on div "29/07/2015 23HI71795 (PP)" at bounding box center [1482, 537] width 163 height 10
click at [1429, 501] on div "Cerafima Selivanova" at bounding box center [1430, 502] width 60 height 10
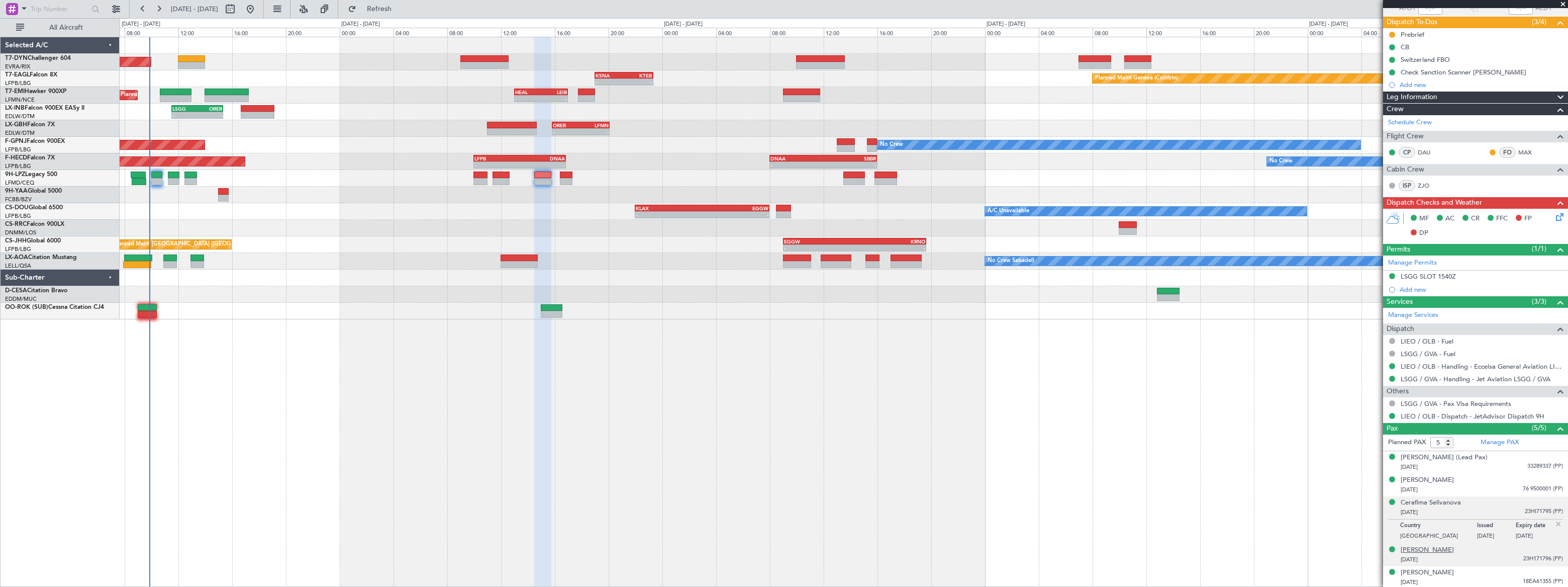
click at [1450, 547] on div "Glafira SELIVANOVA" at bounding box center [1427, 550] width 54 height 10
click at [1447, 572] on div "Natalia Selivanova" at bounding box center [1427, 572] width 54 height 10
click at [1468, 457] on div "Ekaterina VOEVODIN (Lead Pax)" at bounding box center [1444, 457] width 87 height 10
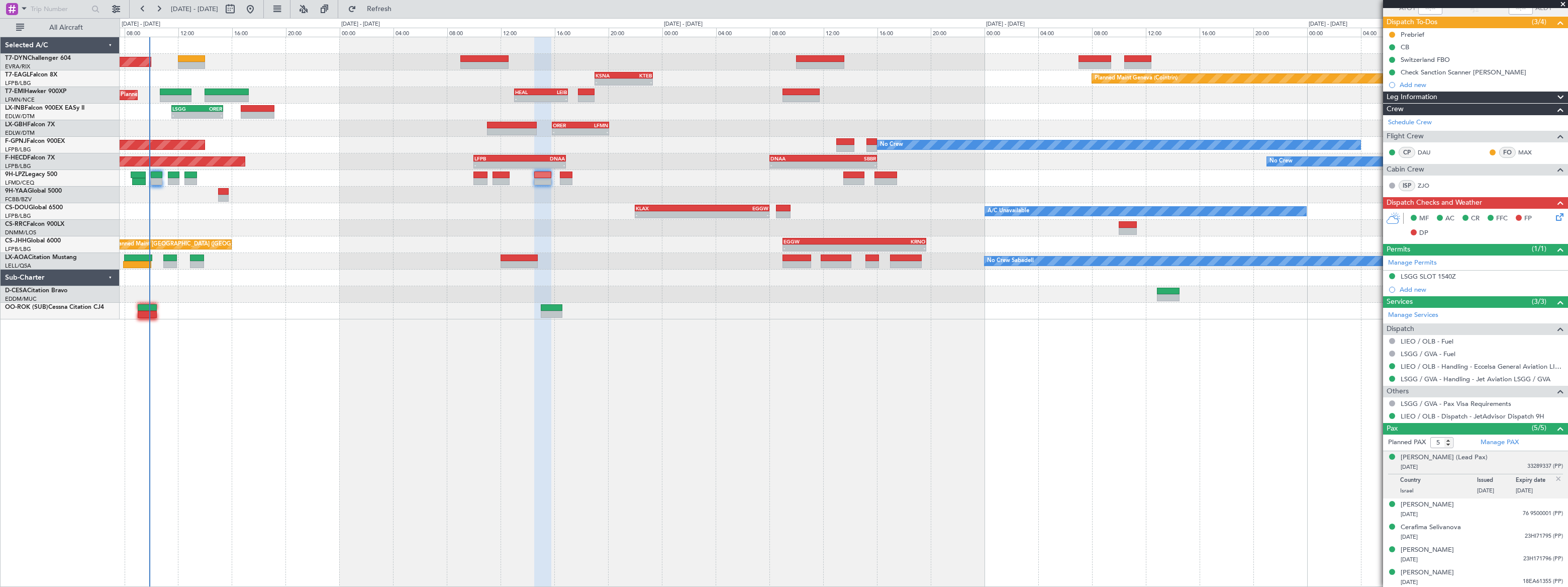
click at [925, 463] on div "Planned Maint Basel-Mulhouse Planned Maint Geneva (Cointrin) - - KSNA 19:00 Z K…" at bounding box center [844, 311] width 1448 height 550
click at [1446, 573] on div "Natalia Selivanova" at bounding box center [1427, 572] width 54 height 10
click at [1489, 487] on div "12/03/1950 76 9500001 (PP)" at bounding box center [1482, 490] width 163 height 10
click at [1479, 465] on div "09/09/1996 33289337 (PP)" at bounding box center [1482, 467] width 163 height 10
click at [1484, 527] on div "Cerafima Selivanova 29/07/2015 23HI71795 (PP)" at bounding box center [1482, 532] width 163 height 19
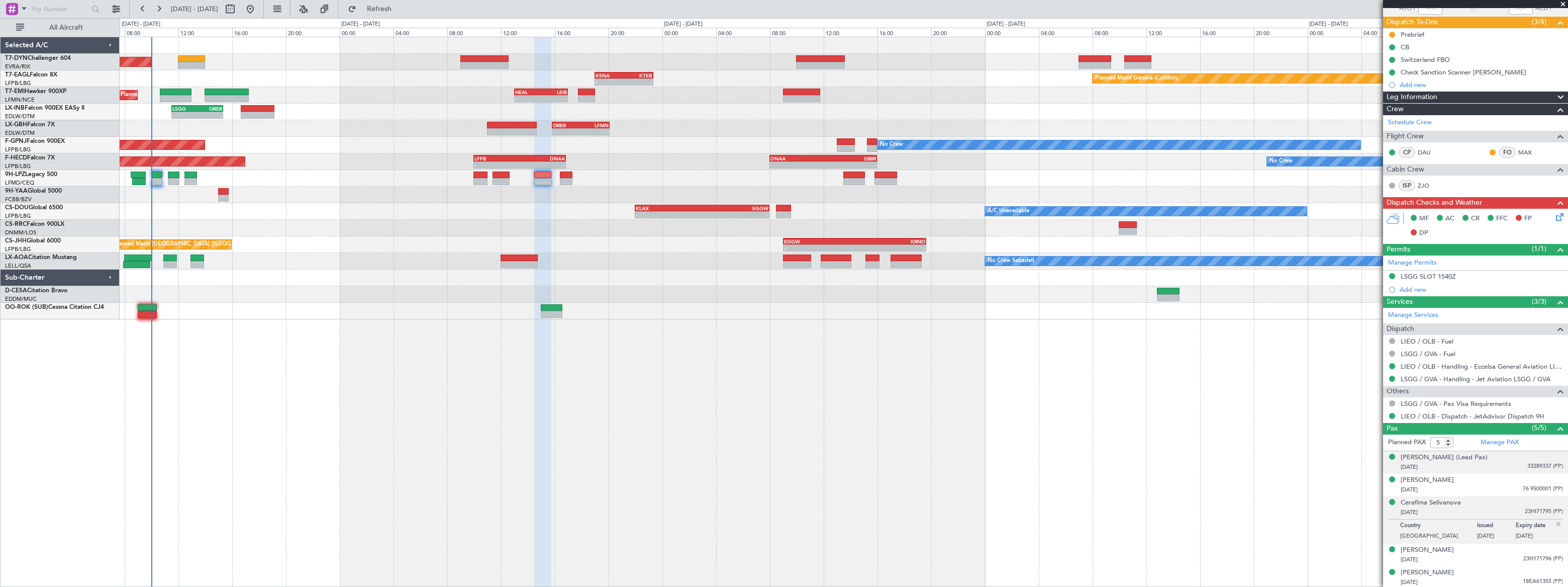
click at [1497, 462] on div "09/09/1996 33289337 (PP)" at bounding box center [1482, 467] width 163 height 10
click at [284, 247] on div "Planned Maint London (Luton) - - EGGW 09:00 Z KRNO 19:40 Z 11:22 Z 19:55 Z HKJK…" at bounding box center [844, 244] width 1447 height 16
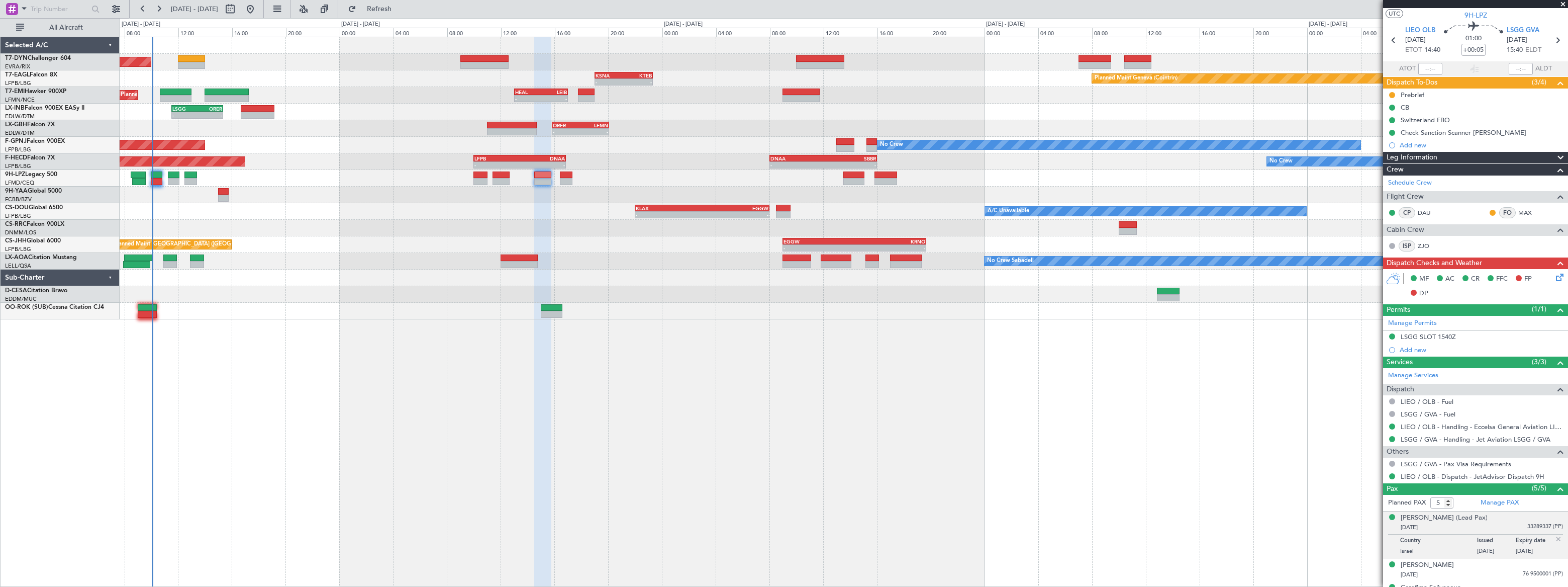
scroll to position [0, 0]
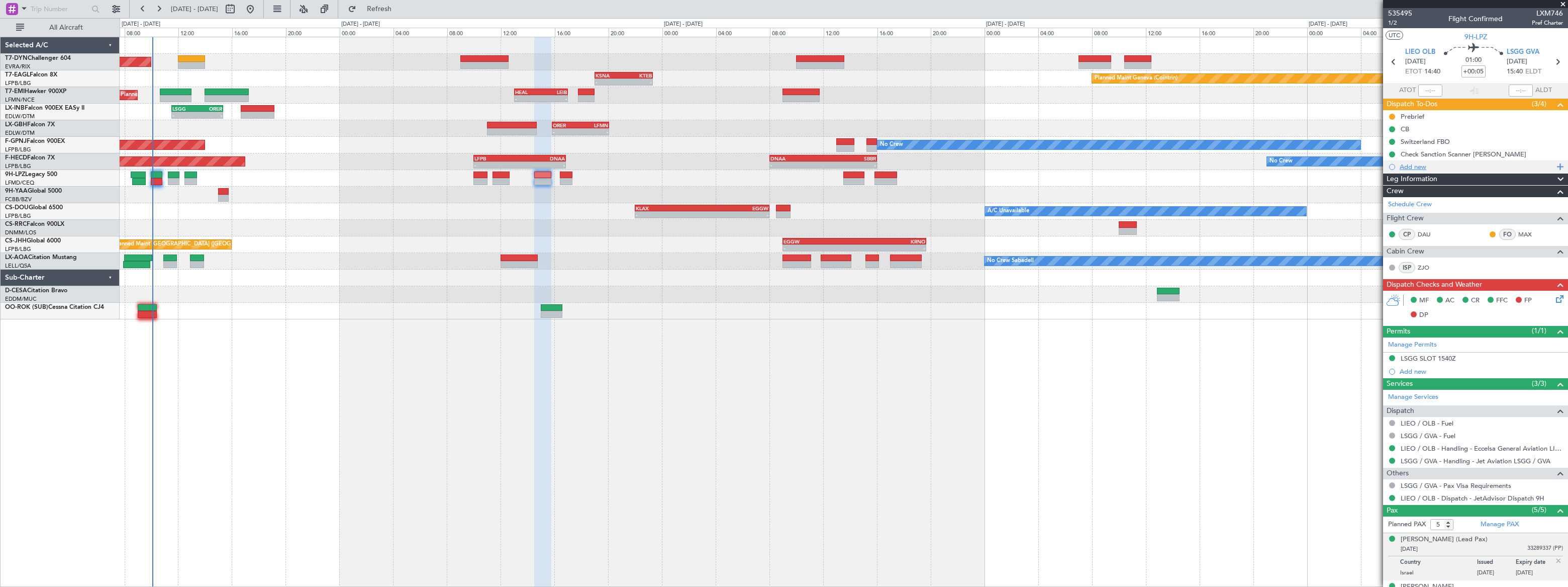
click at [1415, 167] on div "Add new" at bounding box center [1476, 167] width 154 height 9
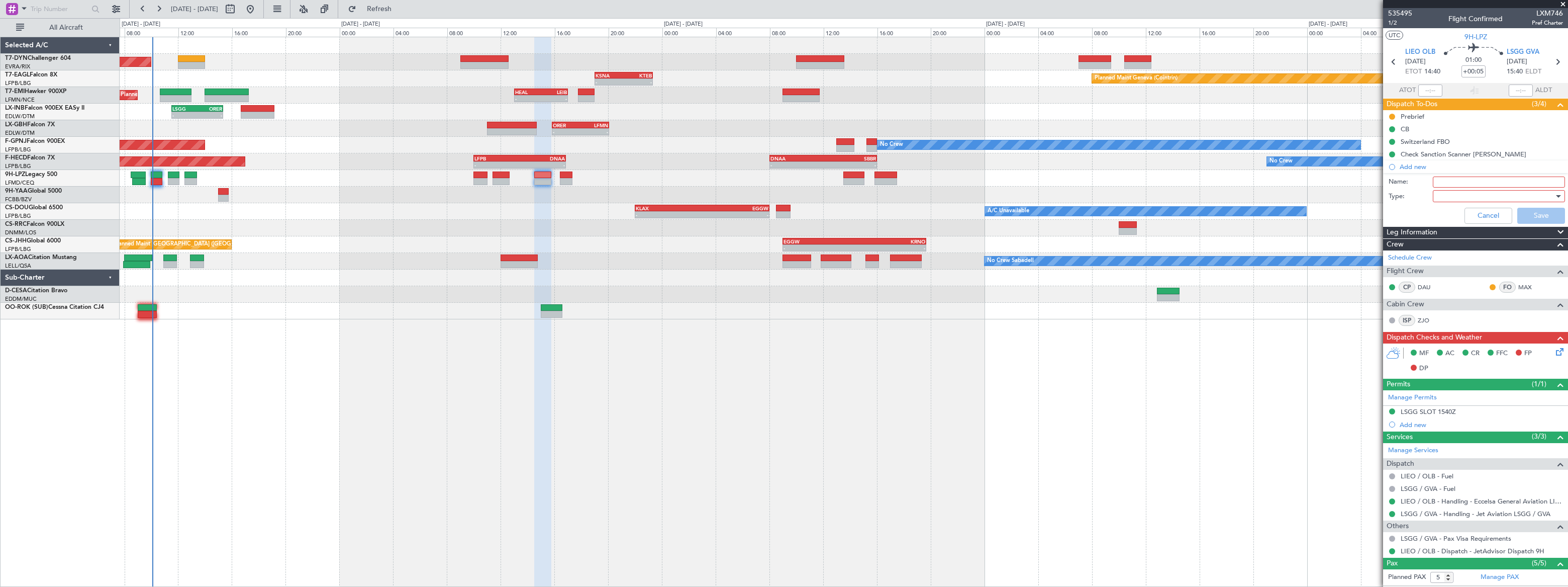
click at [1439, 180] on input "Name:" at bounding box center [1499, 182] width 132 height 11
type input "Minor on board"
click at [1449, 195] on div at bounding box center [1496, 196] width 117 height 15
click at [1439, 214] on span "Generic" at bounding box center [1494, 216] width 118 height 15
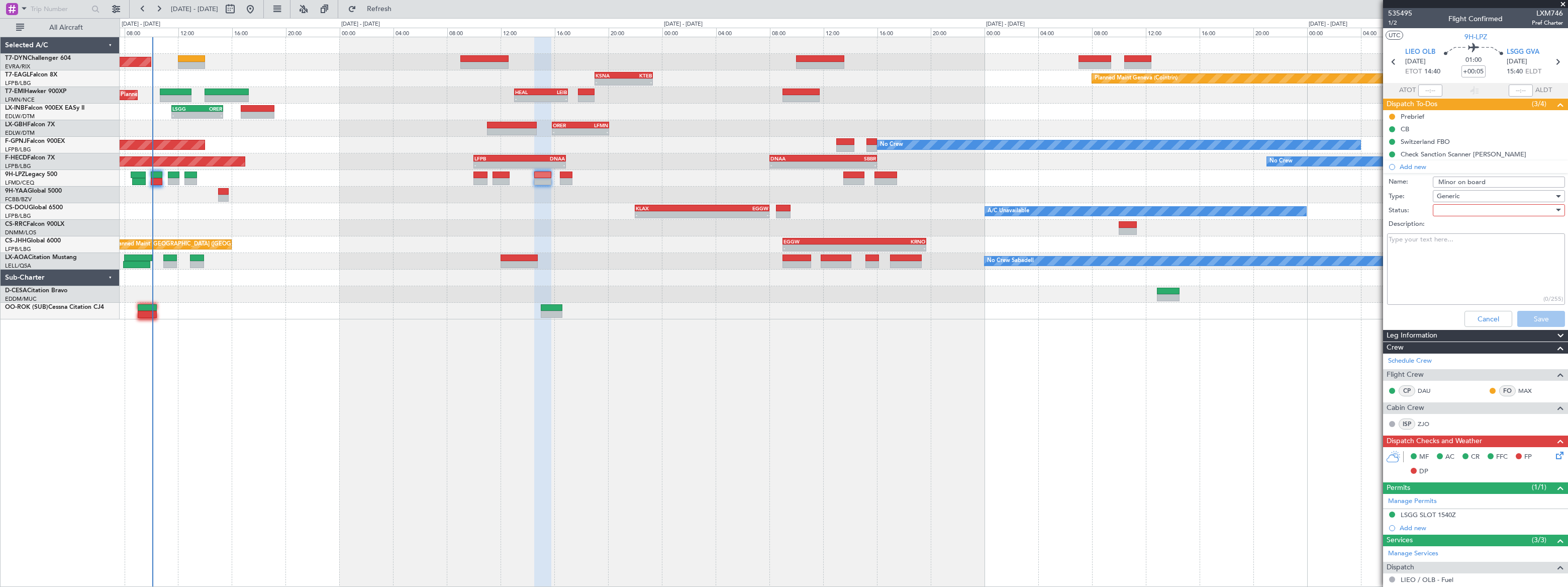
click at [1437, 209] on div at bounding box center [1496, 210] width 117 height 15
click at [1441, 226] on span "Not Started" at bounding box center [1494, 230] width 118 height 15
click at [1538, 316] on button "Save" at bounding box center [1541, 318] width 47 height 16
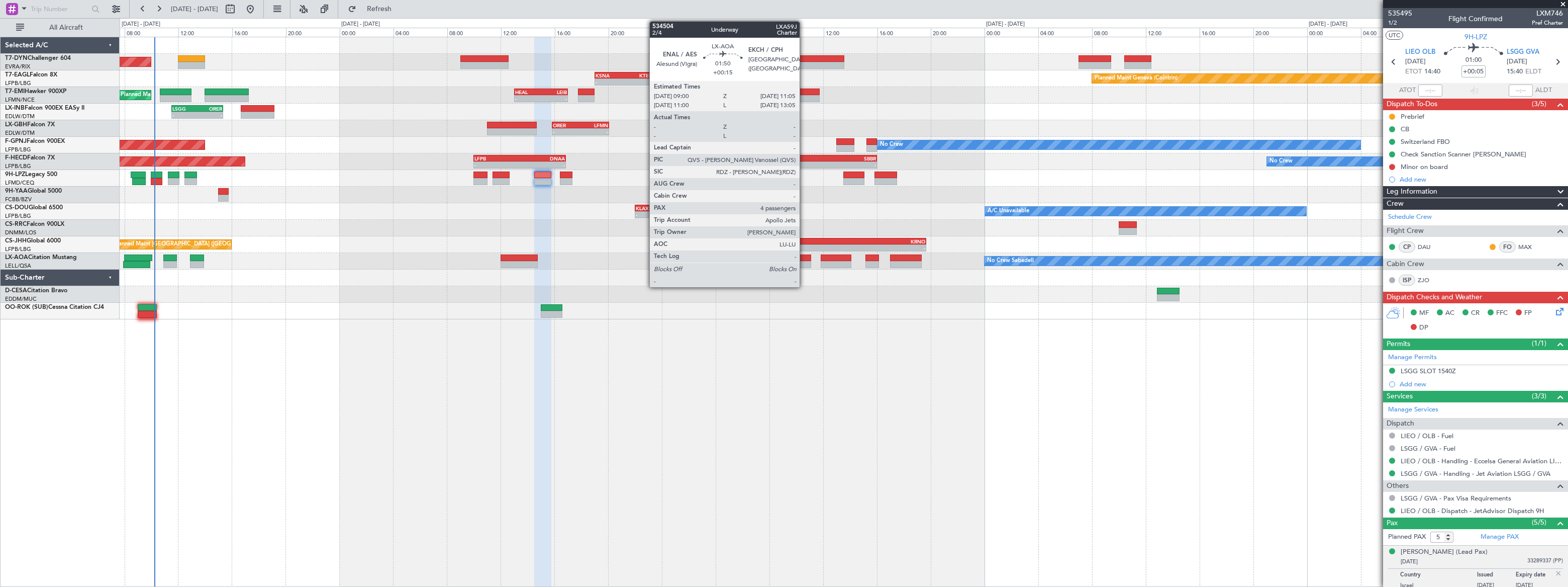
click at [804, 255] on div at bounding box center [797, 258] width 28 height 7
type input "+00:15"
type input "4"
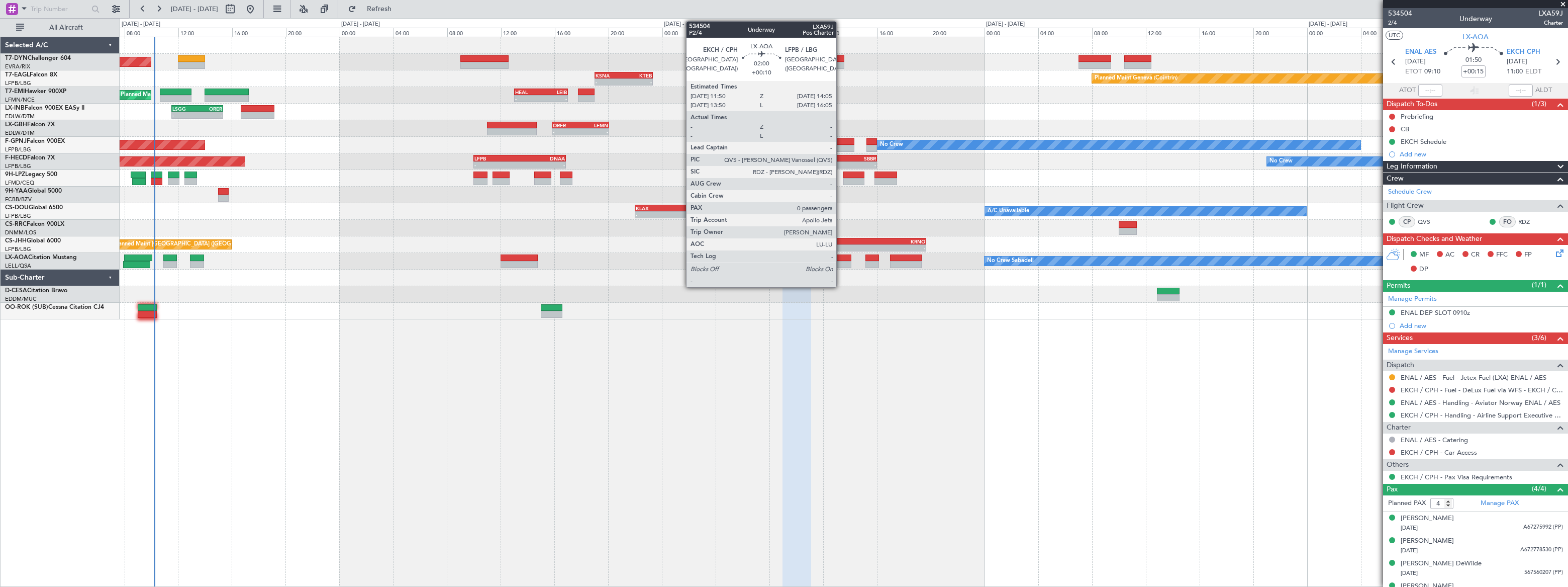
click at [841, 258] on div at bounding box center [836, 258] width 30 height 7
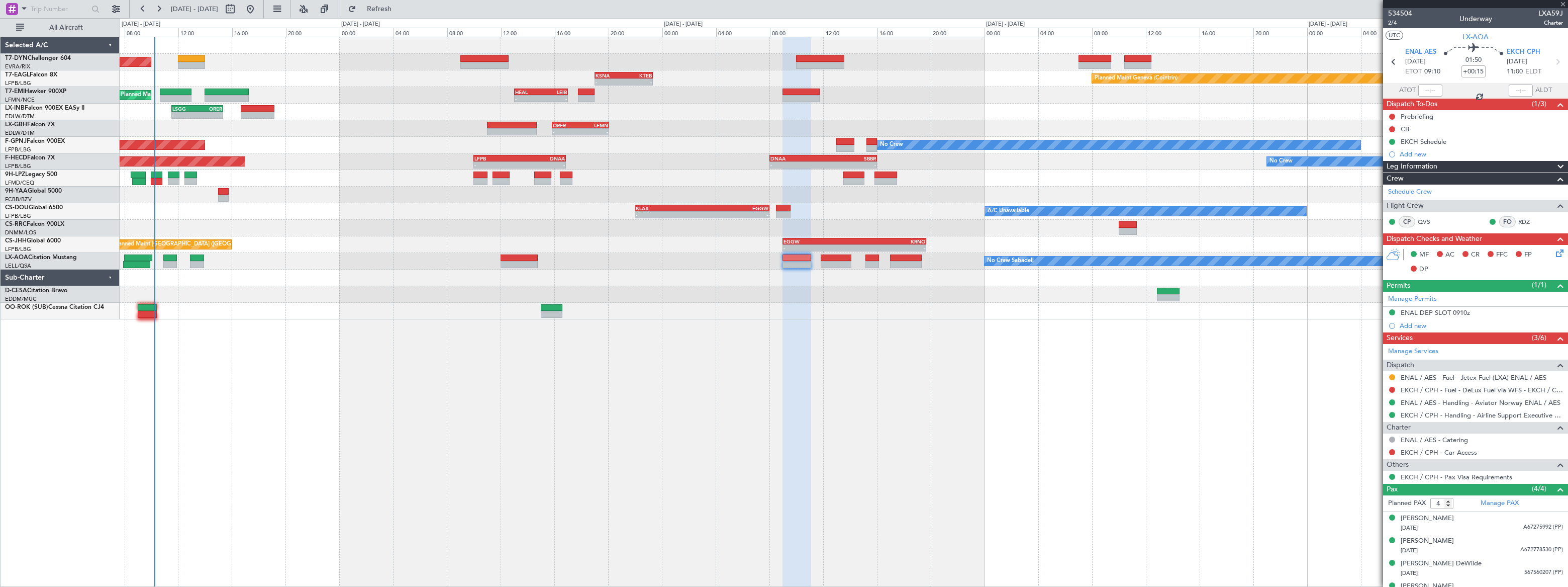
type input "+00:10"
type input "0"
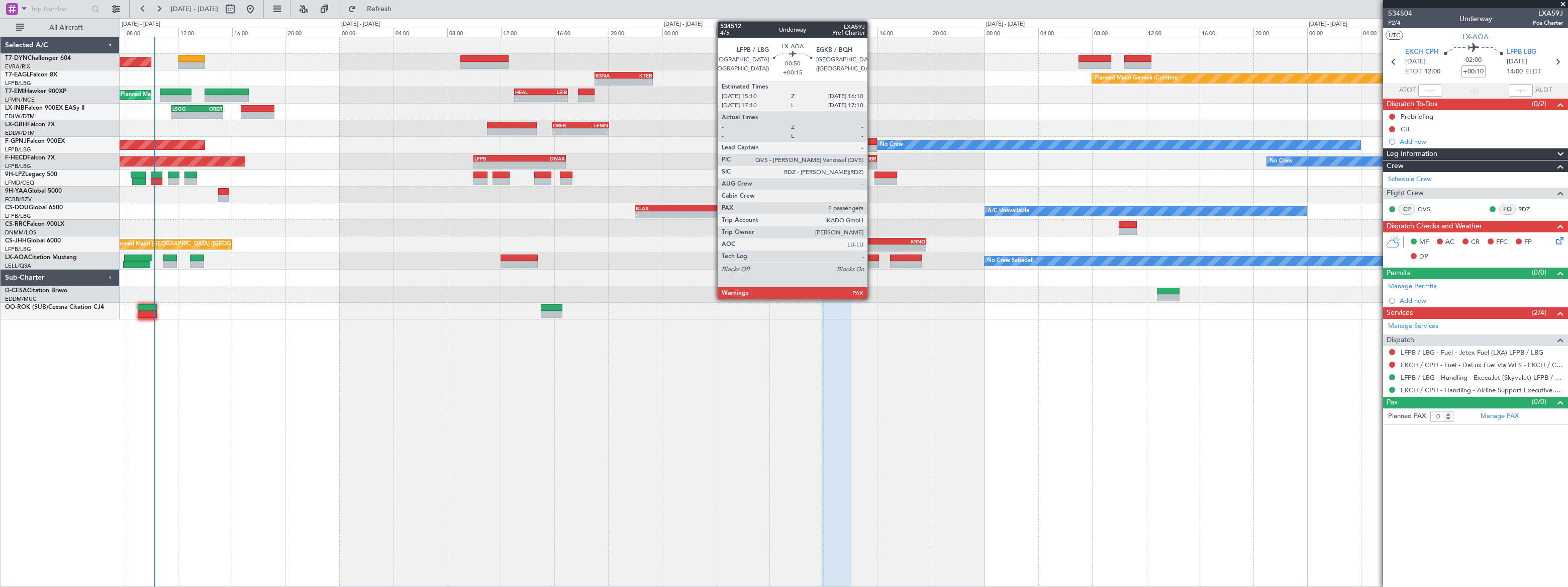
click at [872, 259] on div at bounding box center [872, 258] width 13 height 7
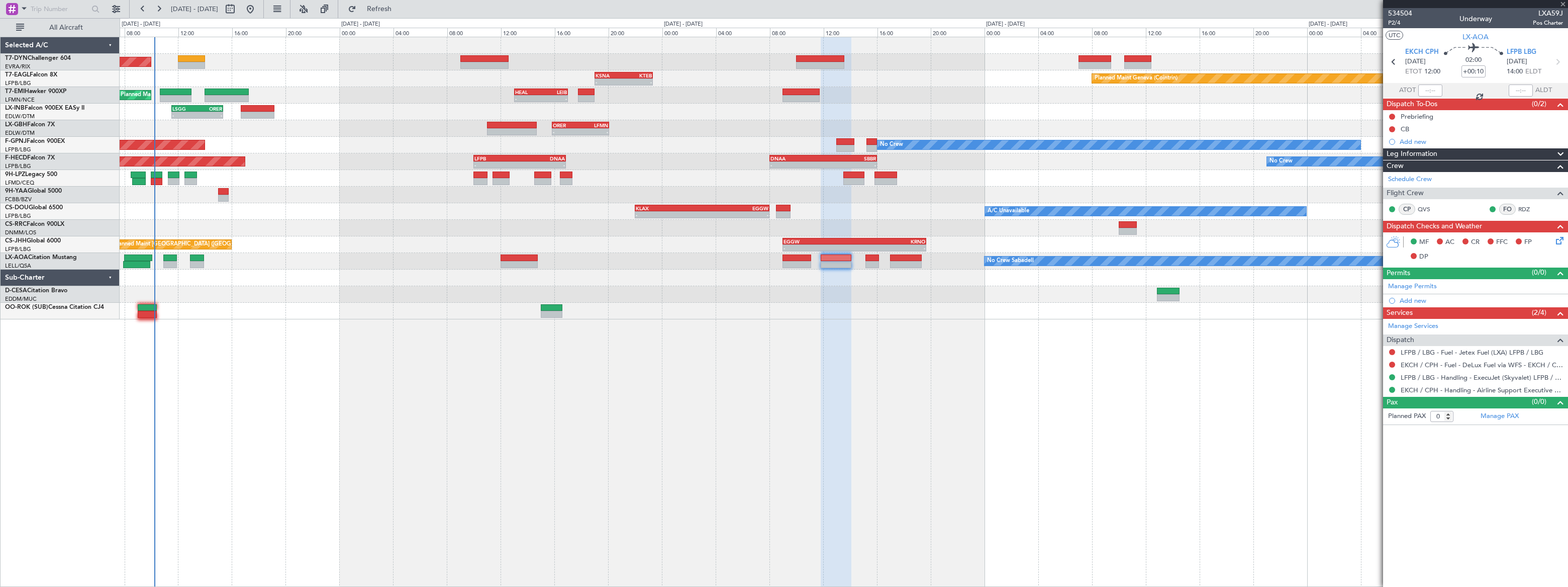
type input "+00:15"
type input "2"
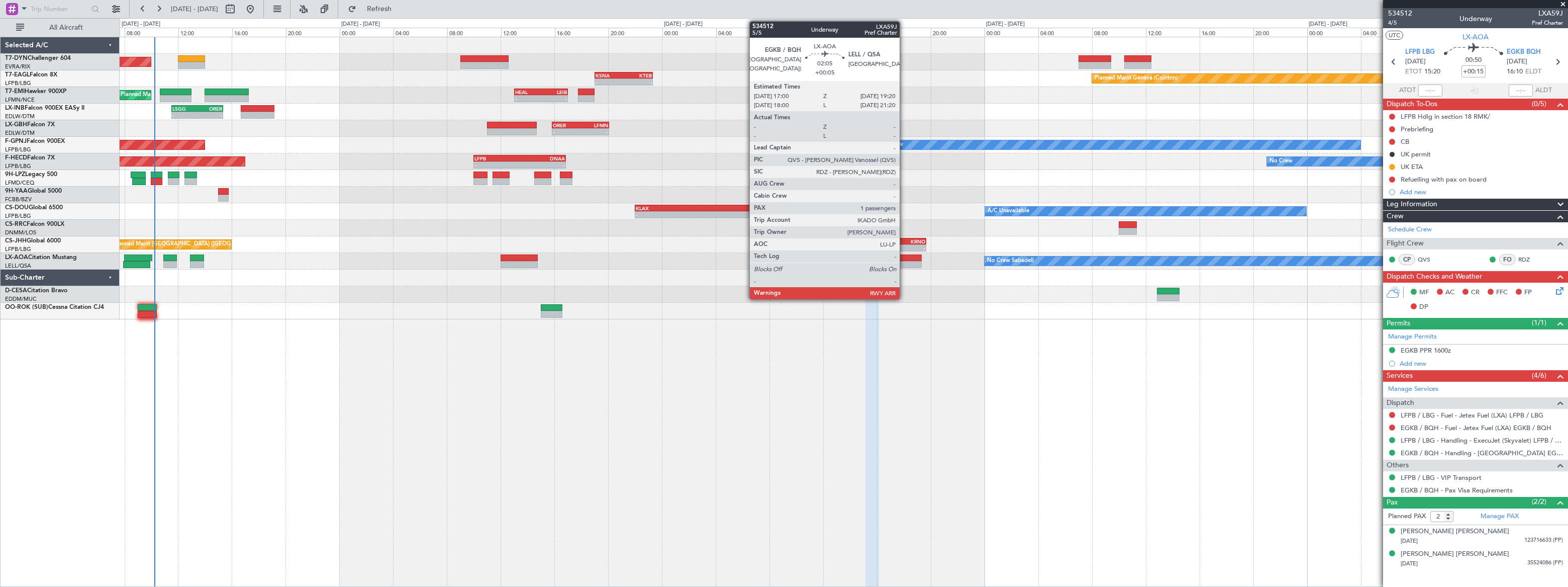
click at [904, 259] on div at bounding box center [906, 258] width 32 height 7
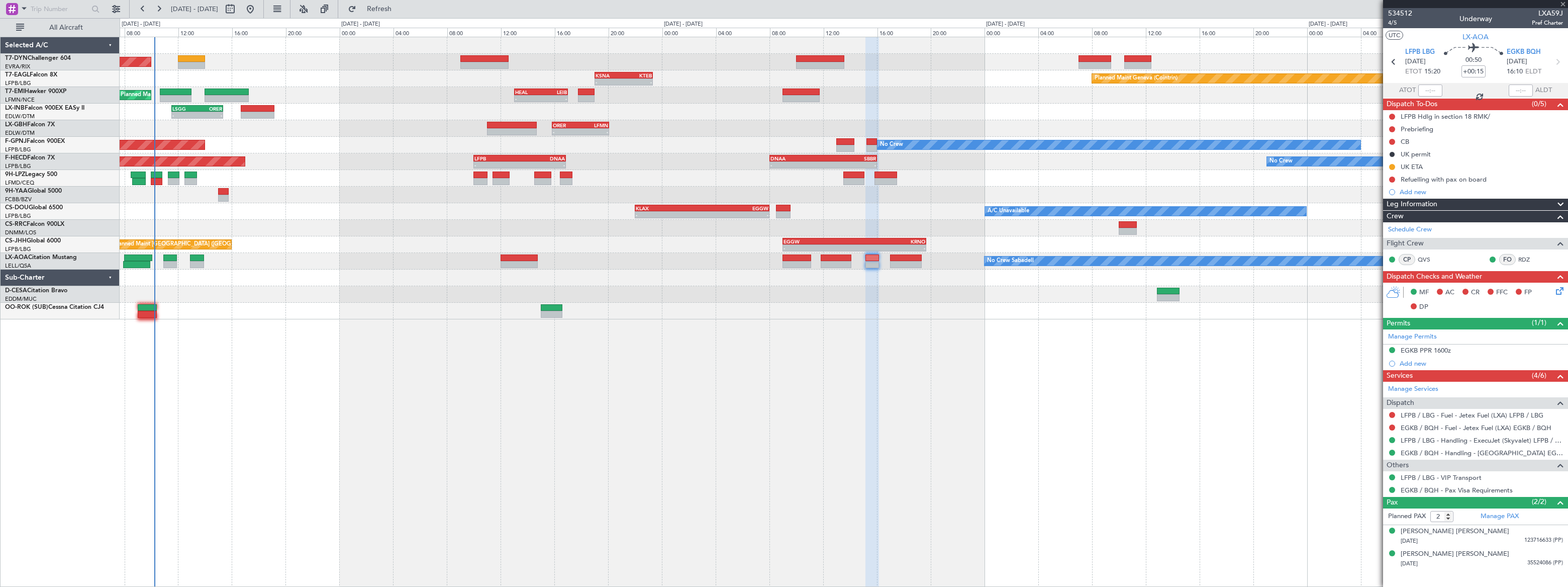
type input "+00:05"
type input "1"
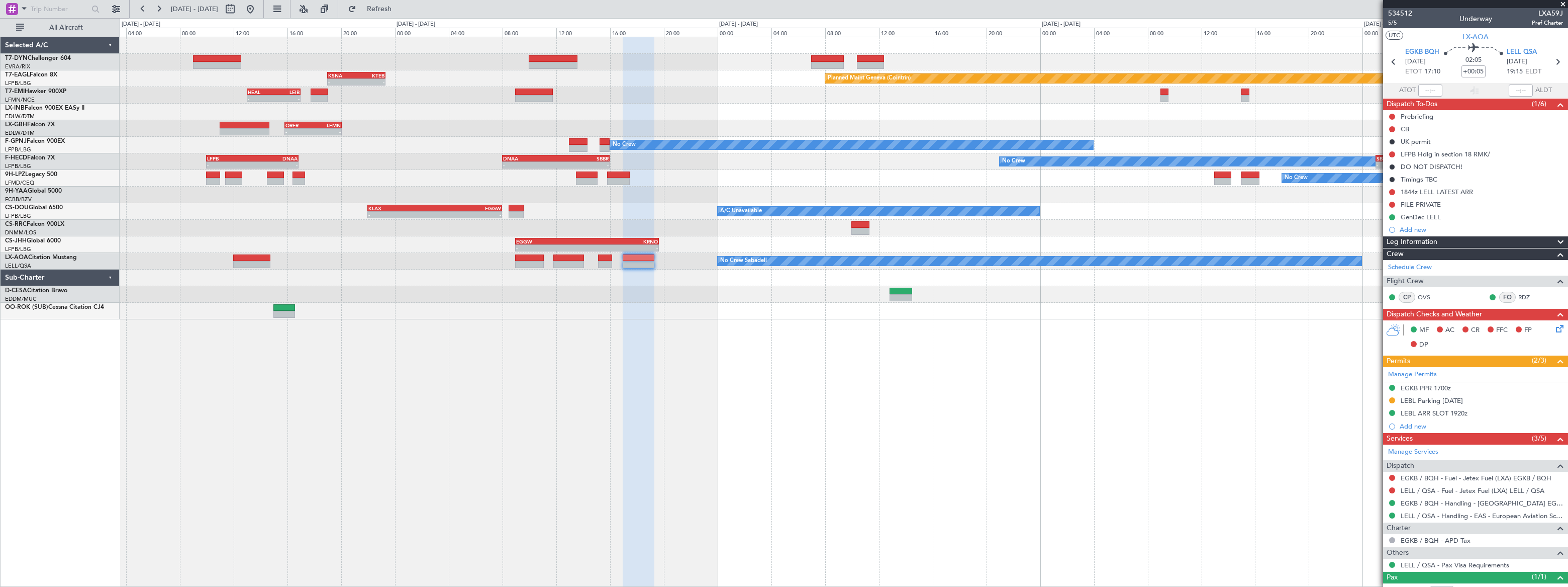
click at [754, 298] on div at bounding box center [844, 294] width 1448 height 16
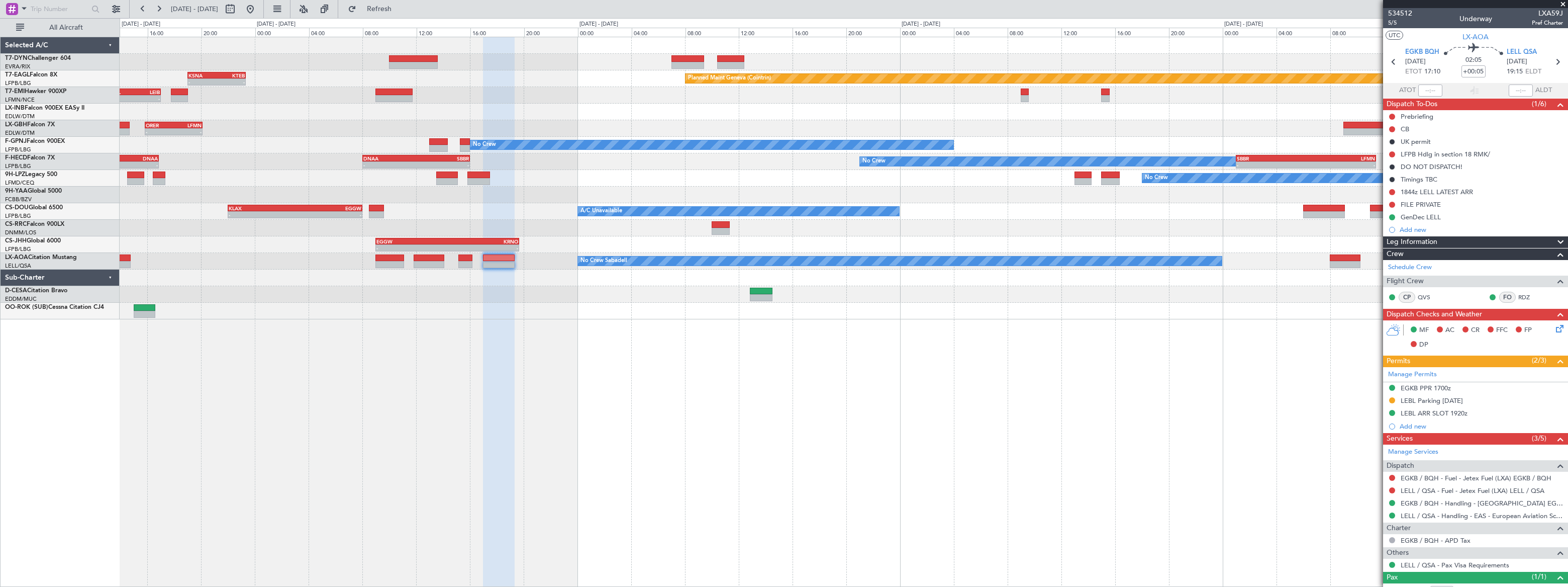
click at [1238, 281] on div at bounding box center [844, 278] width 1447 height 16
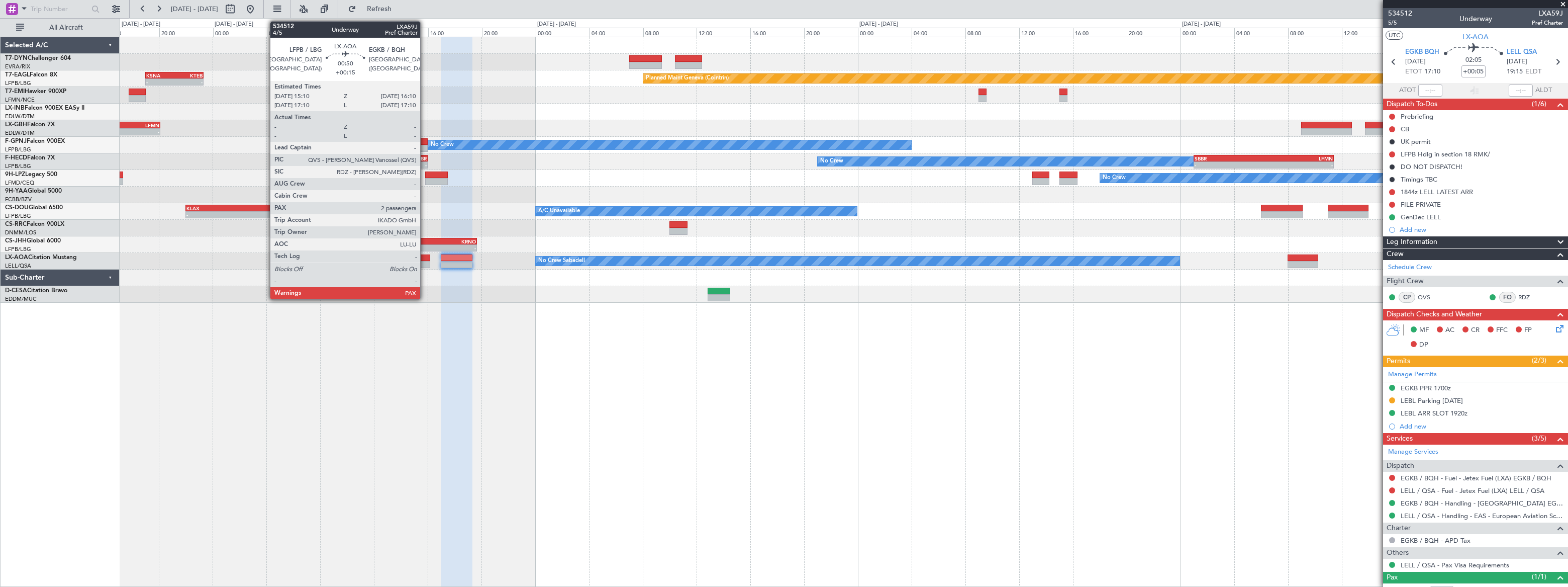
click at [425, 258] on div at bounding box center [423, 258] width 13 height 7
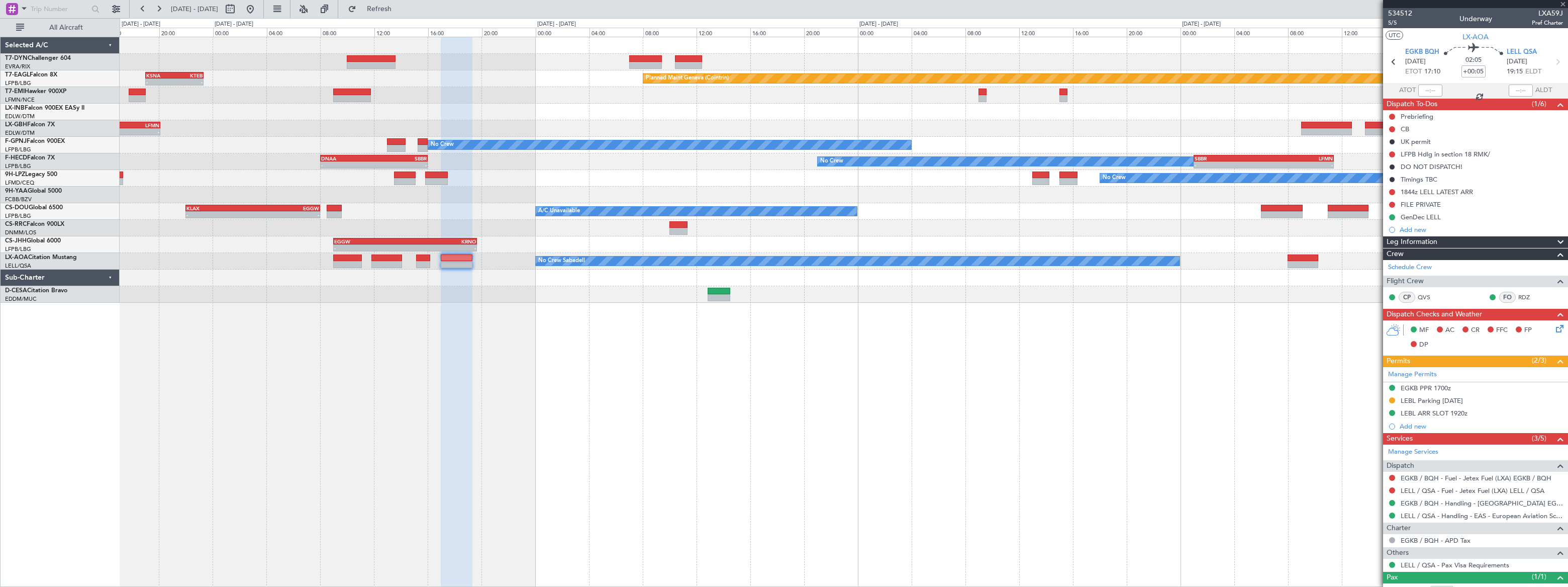
type input "+00:15"
type input "2"
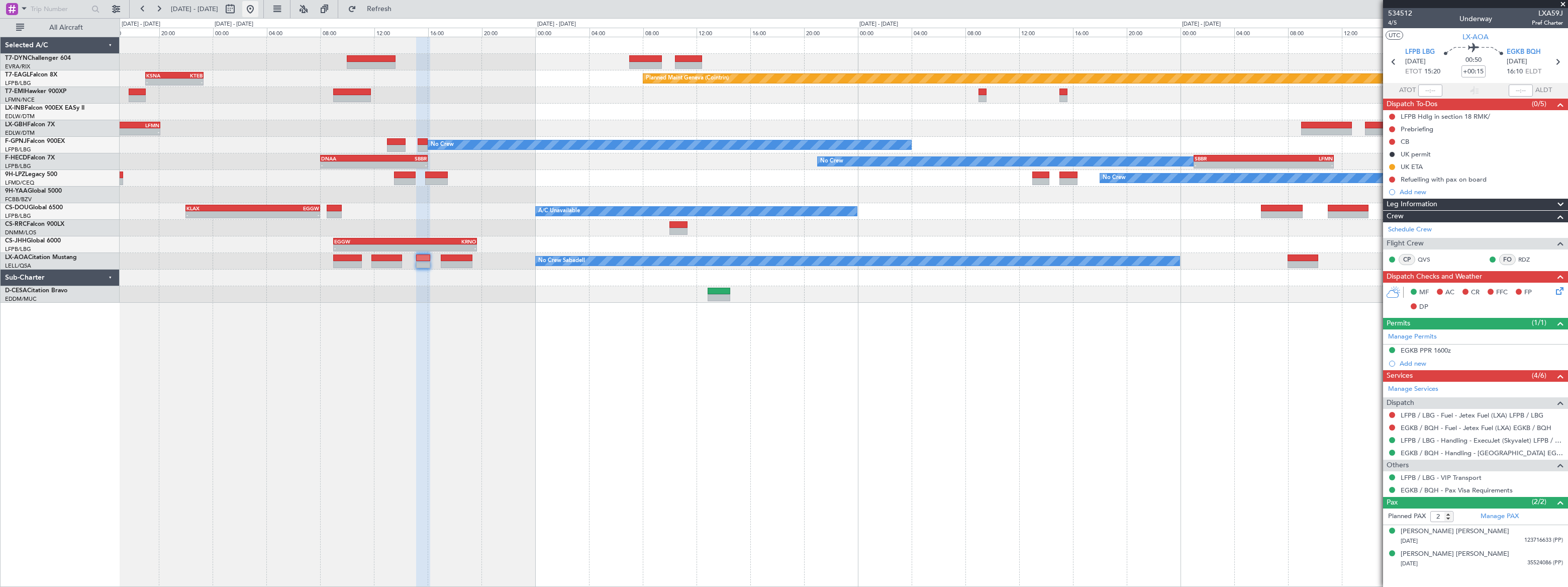
click at [258, 5] on button at bounding box center [250, 9] width 16 height 16
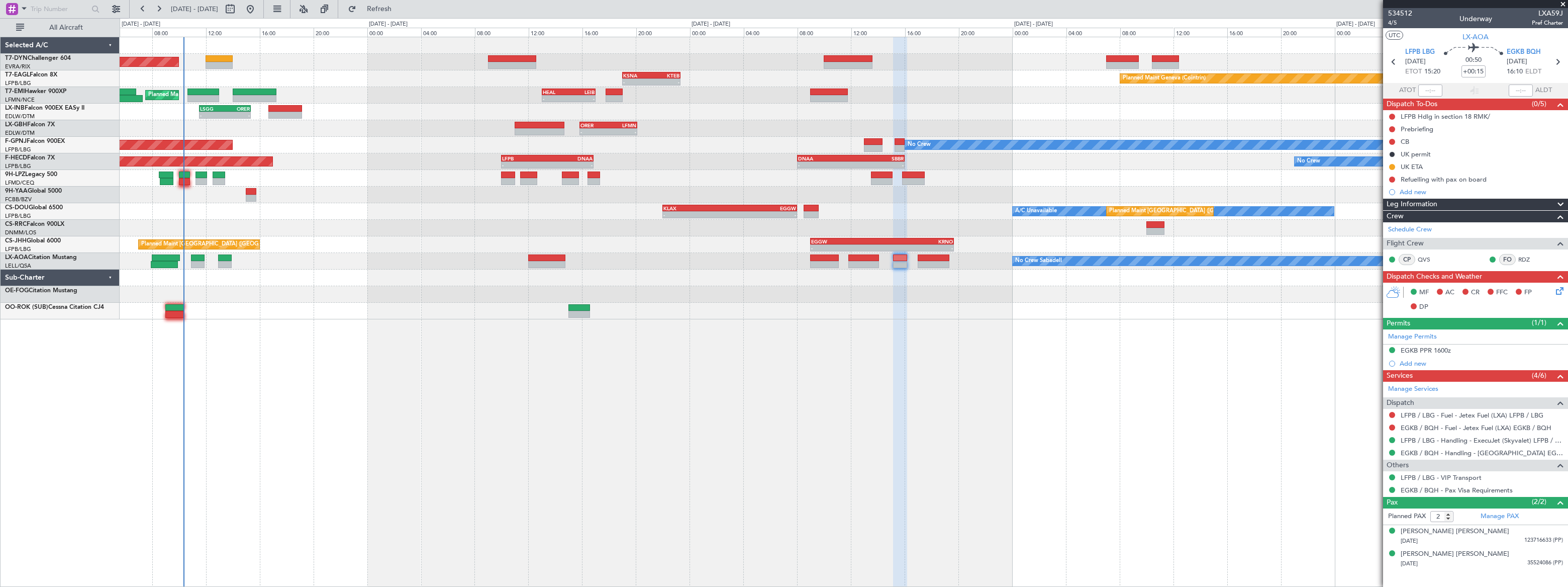
click at [245, 177] on div "Planned Maint Basel-Mulhouse - - KSNA 19:00 Z KTEB 23:20 Z Planned Maint Geneva…" at bounding box center [844, 178] width 1447 height 282
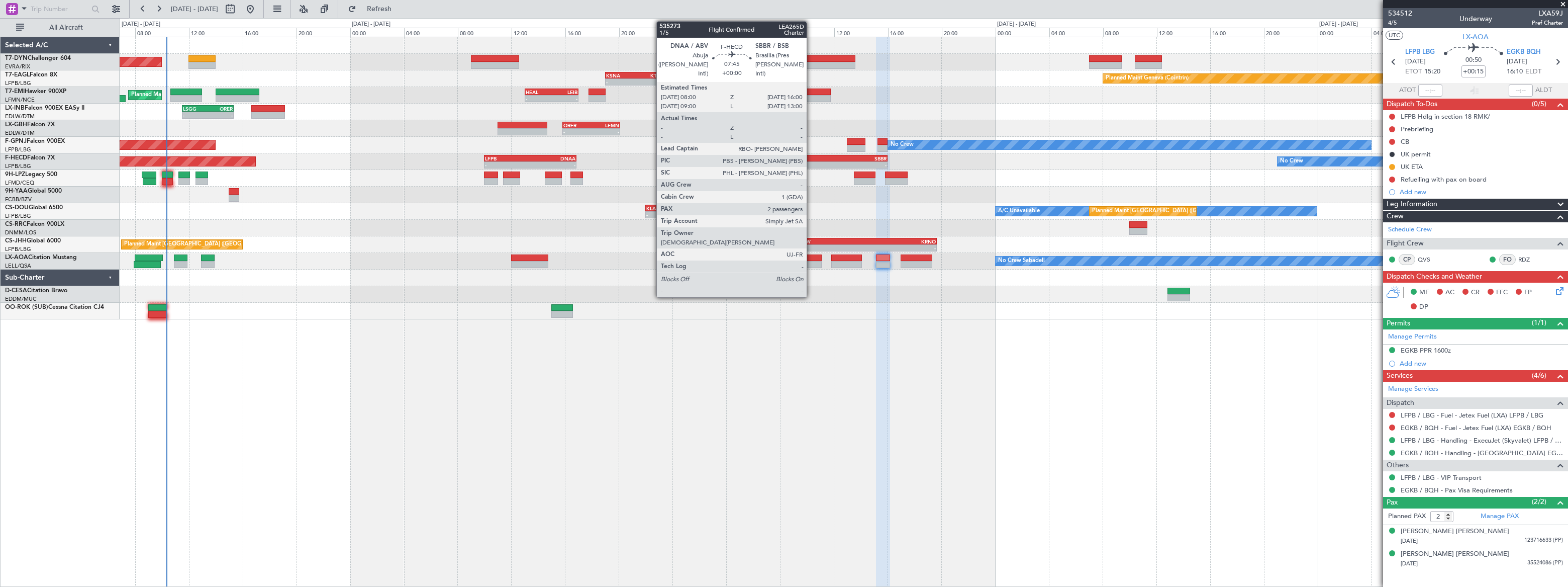
click at [811, 162] on div "-" at bounding box center [807, 165] width 53 height 6
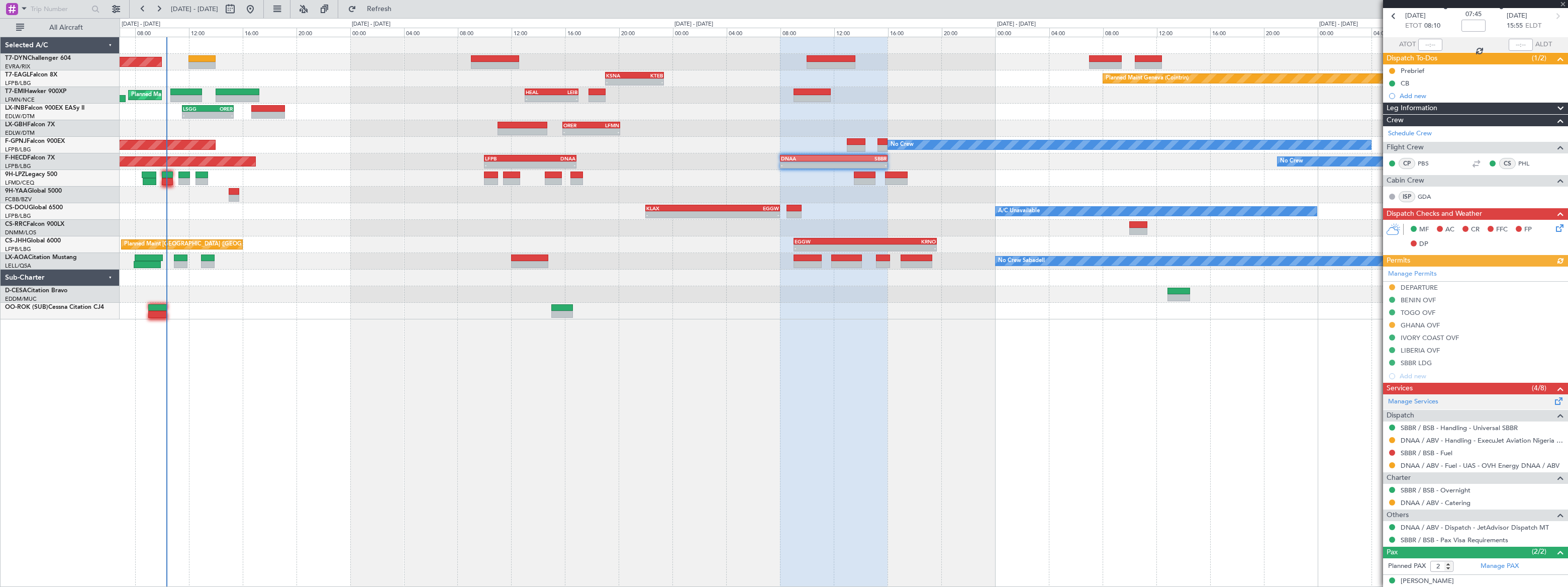
scroll to position [77, 0]
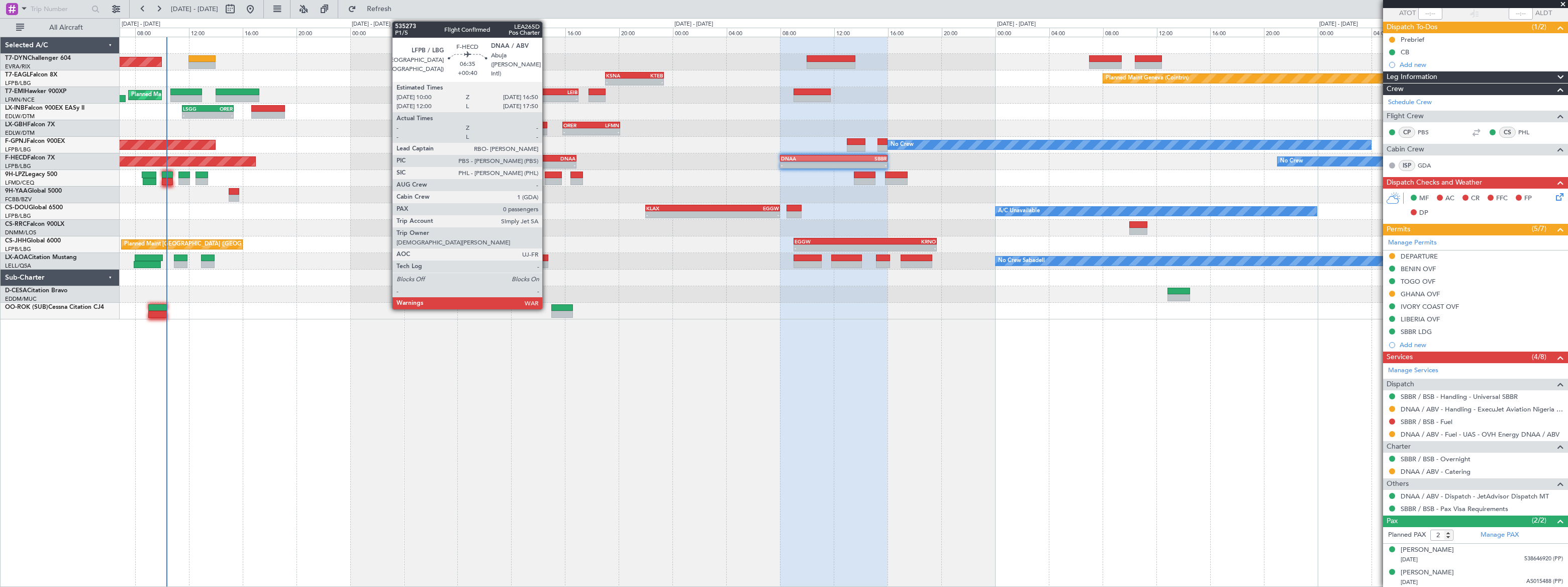
click at [546, 158] on div "DNAA" at bounding box center [553, 158] width 45 height 6
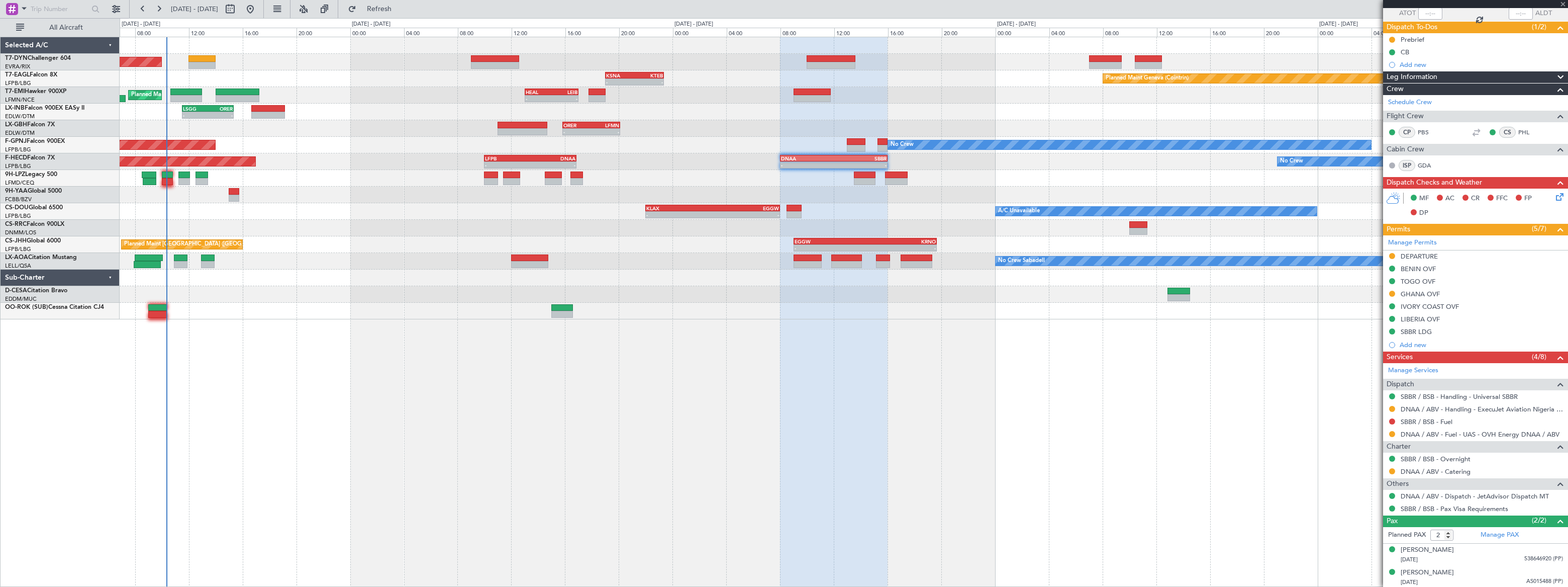
type input "+00:40"
type input "0"
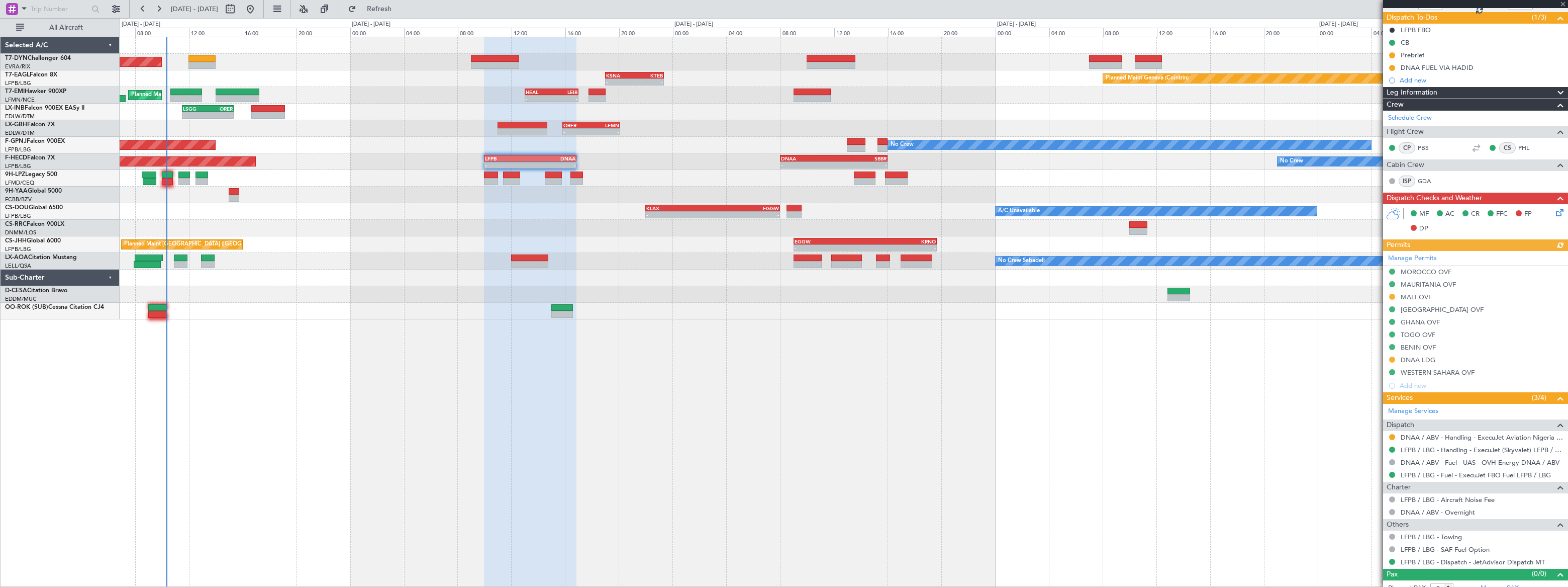
scroll to position [95, 0]
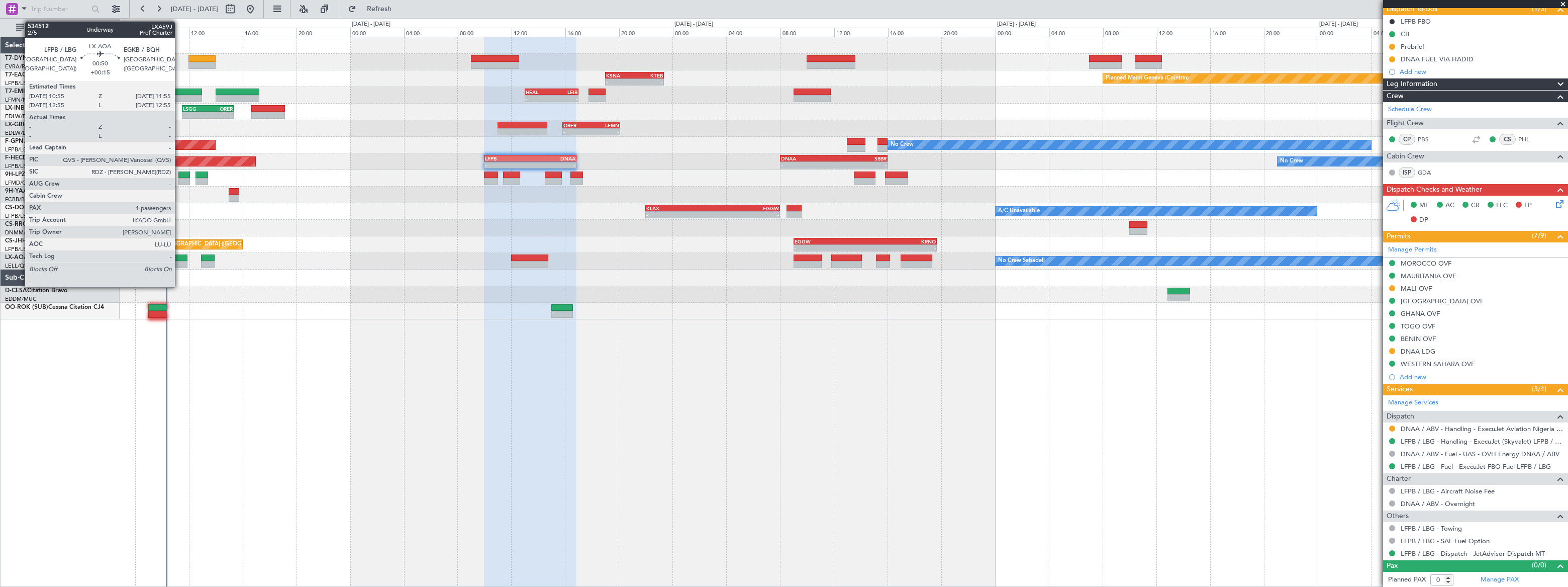
click at [180, 256] on div at bounding box center [181, 258] width 13 height 7
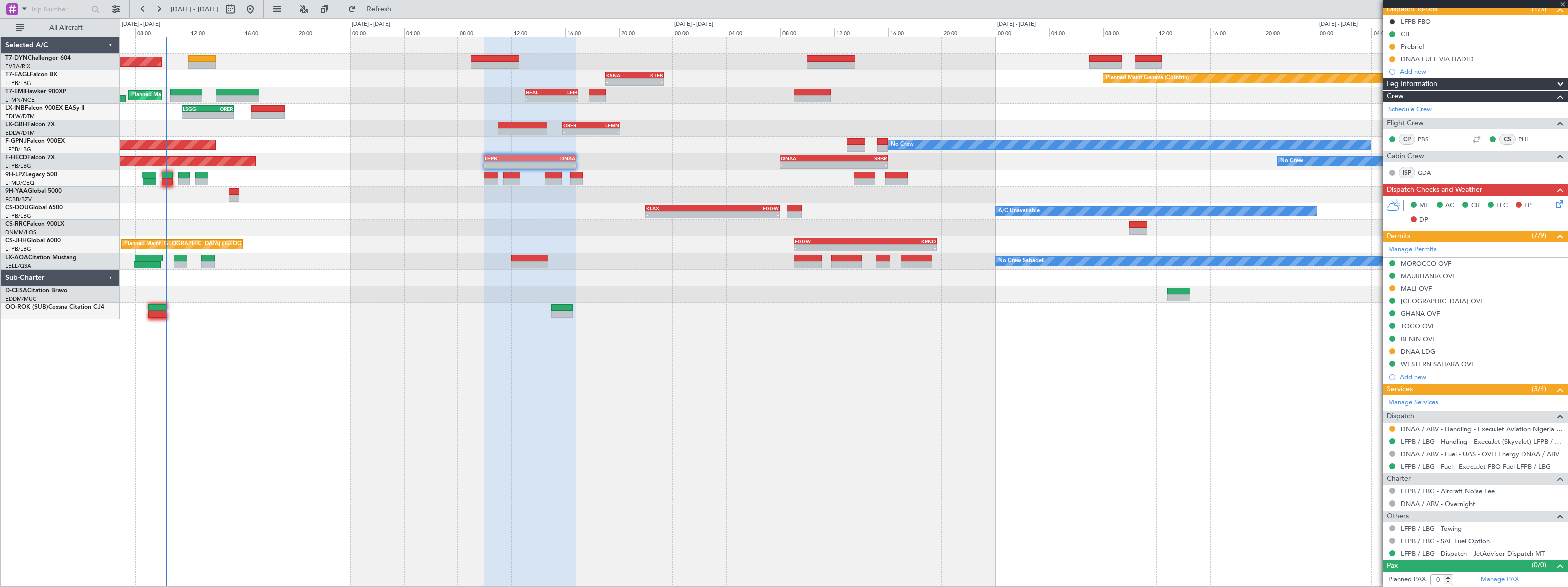
type input "+00:15"
type input "1"
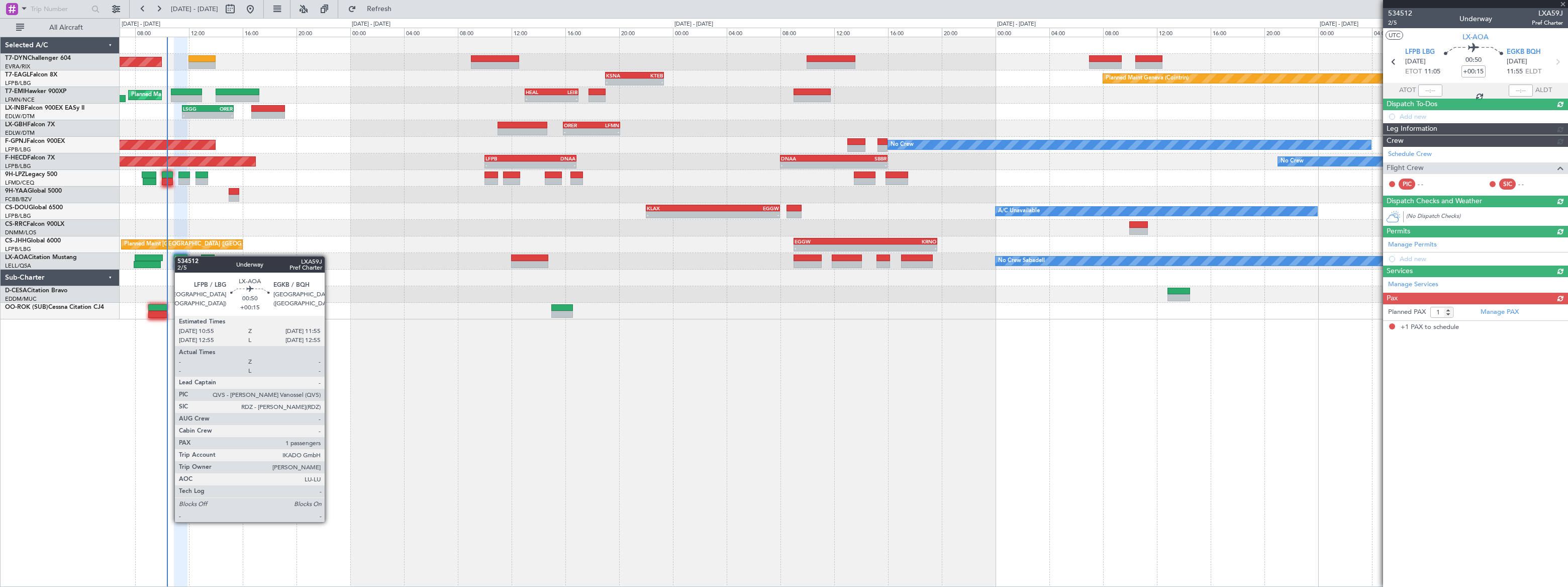
scroll to position [0, 0]
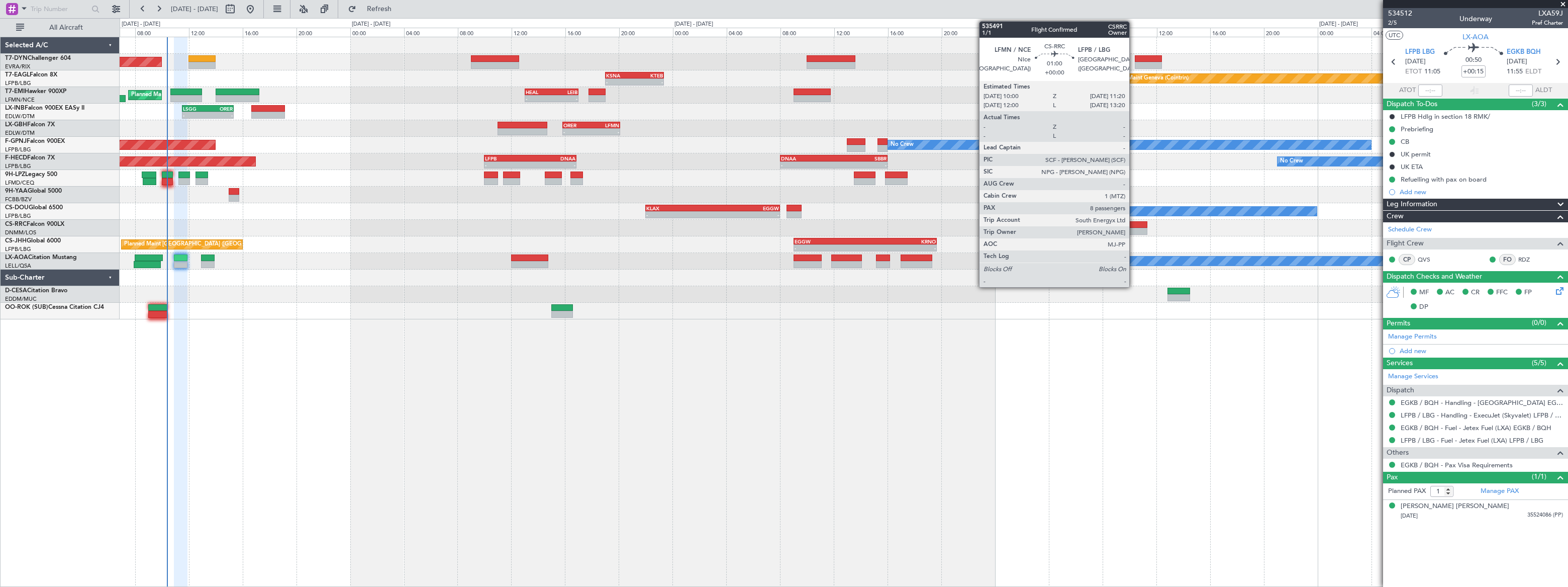
click at [1134, 223] on div at bounding box center [1138, 225] width 18 height 7
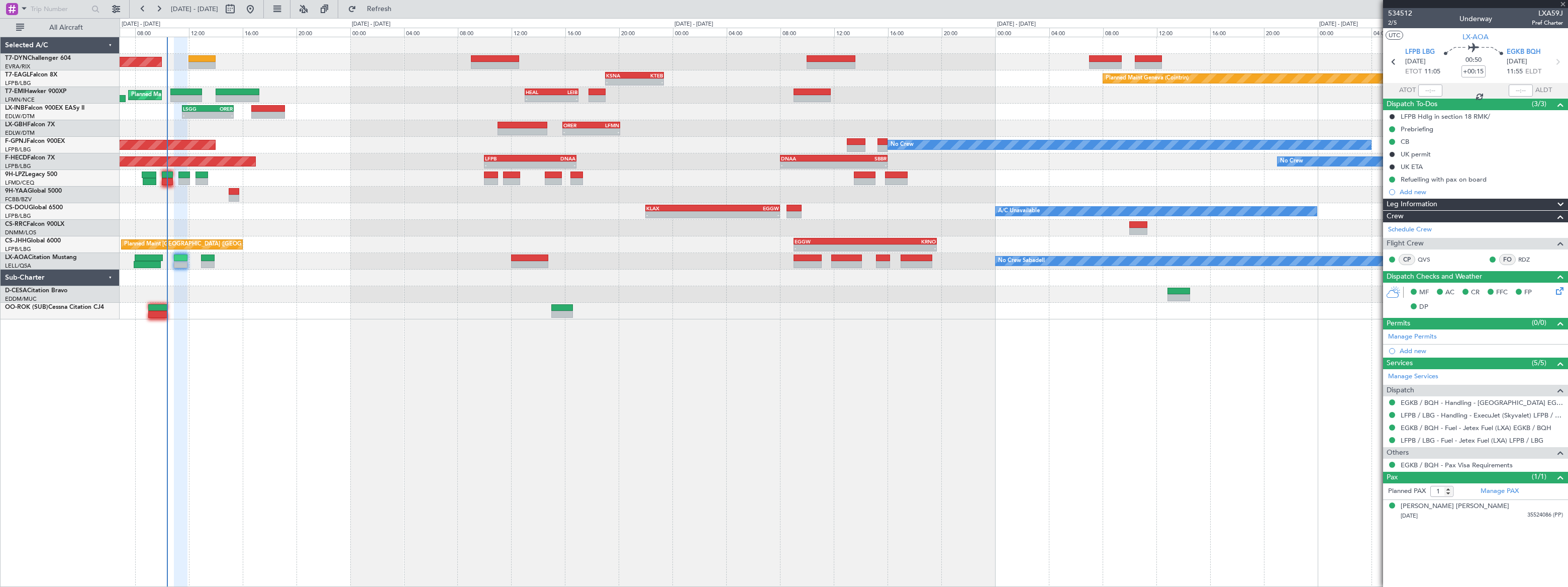
type input "8"
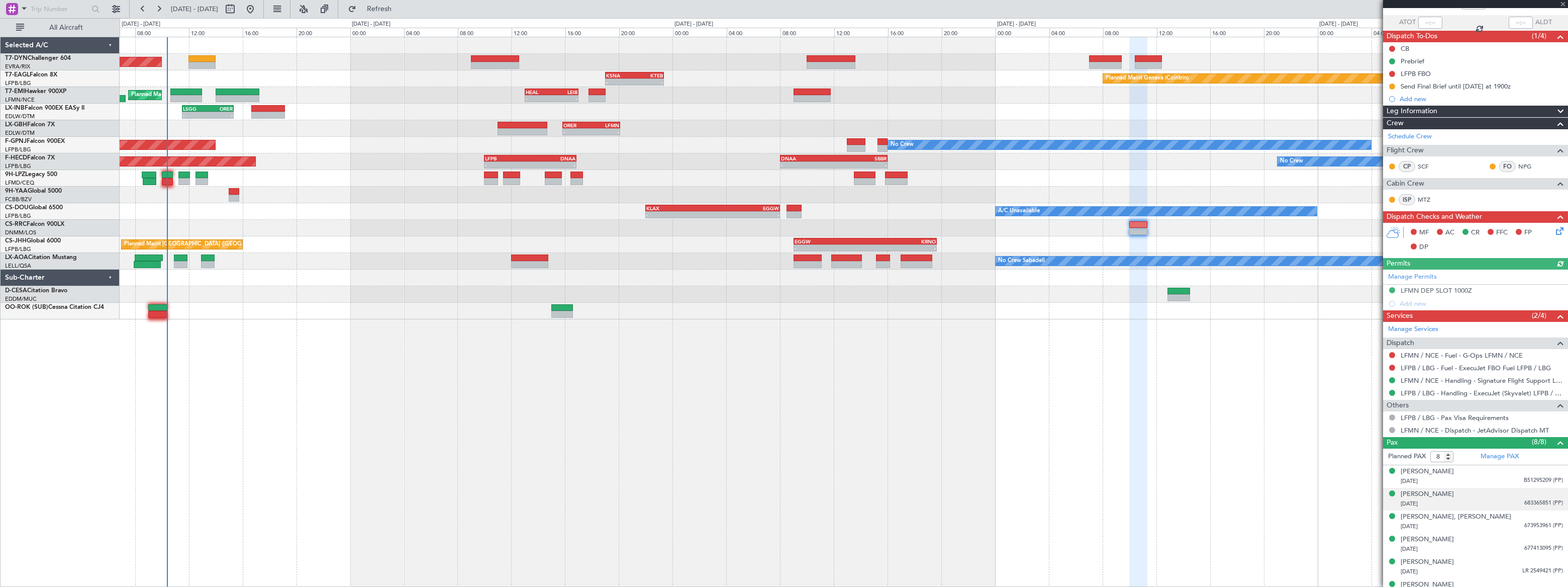
scroll to position [125, 0]
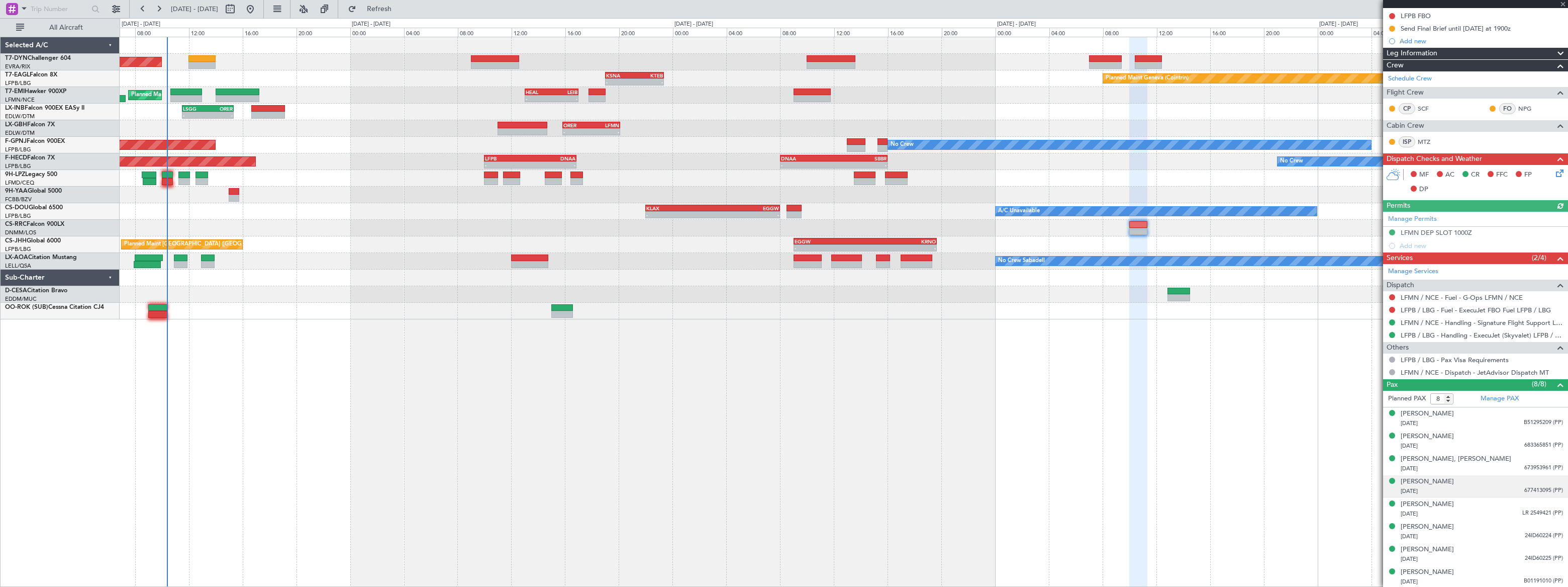
click at [1488, 488] on div "17/07/1984 677413095 (PP)" at bounding box center [1482, 491] width 163 height 10
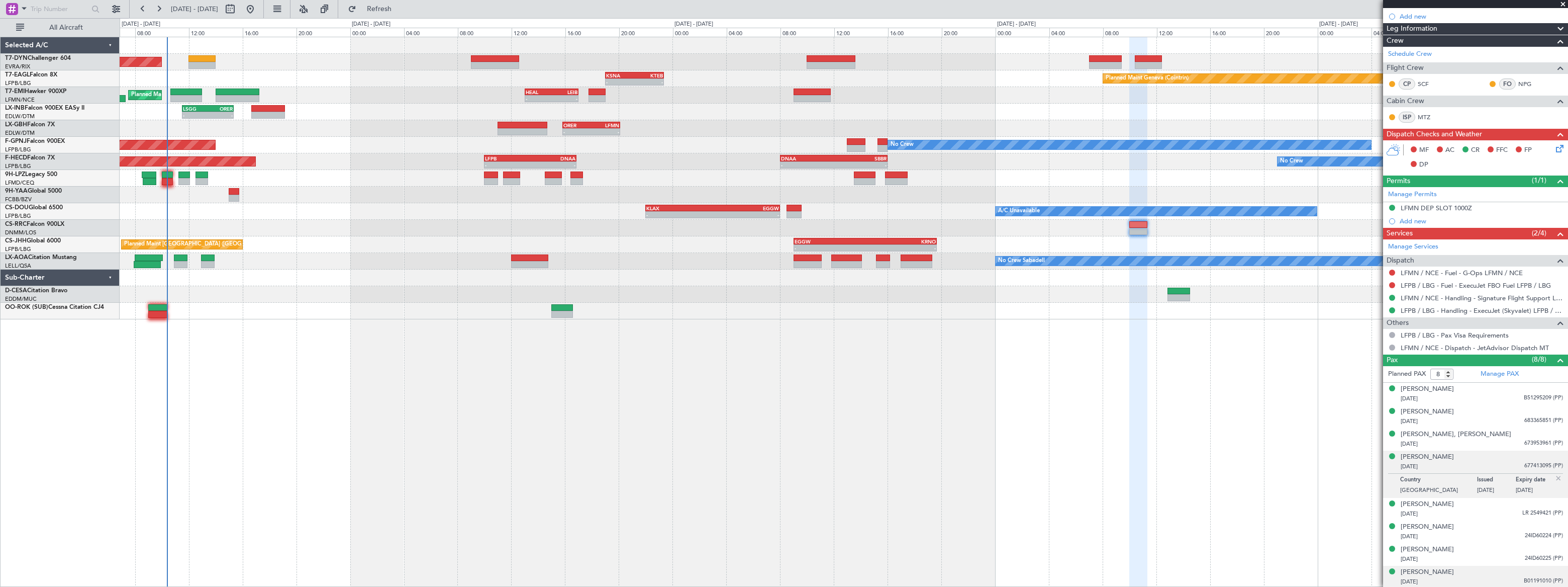
click at [1483, 582] on div "05/07/1988 B01191010 (PP)" at bounding box center [1482, 582] width 163 height 10
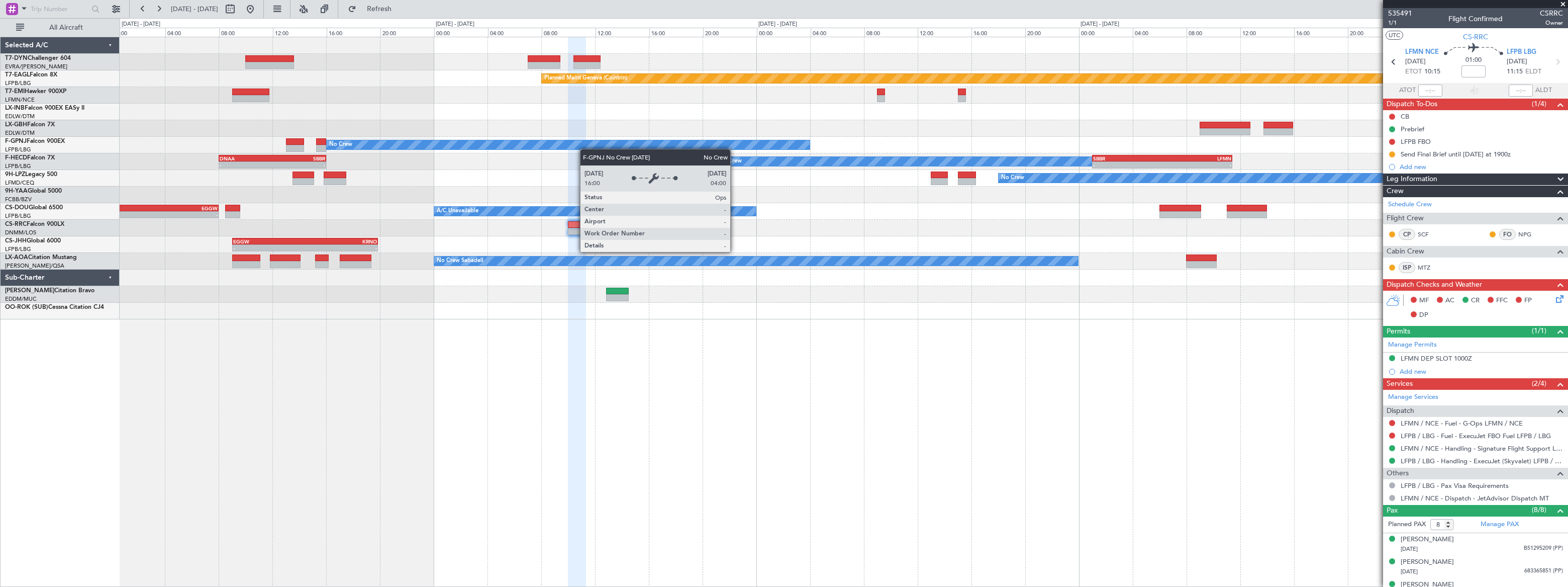
click at [332, 149] on div "Planned Maint Geneva (Cointrin) KSNA 19:00 Z KTEB 23:20 Z - - - - HEAL 13:00 Z …" at bounding box center [844, 178] width 1447 height 282
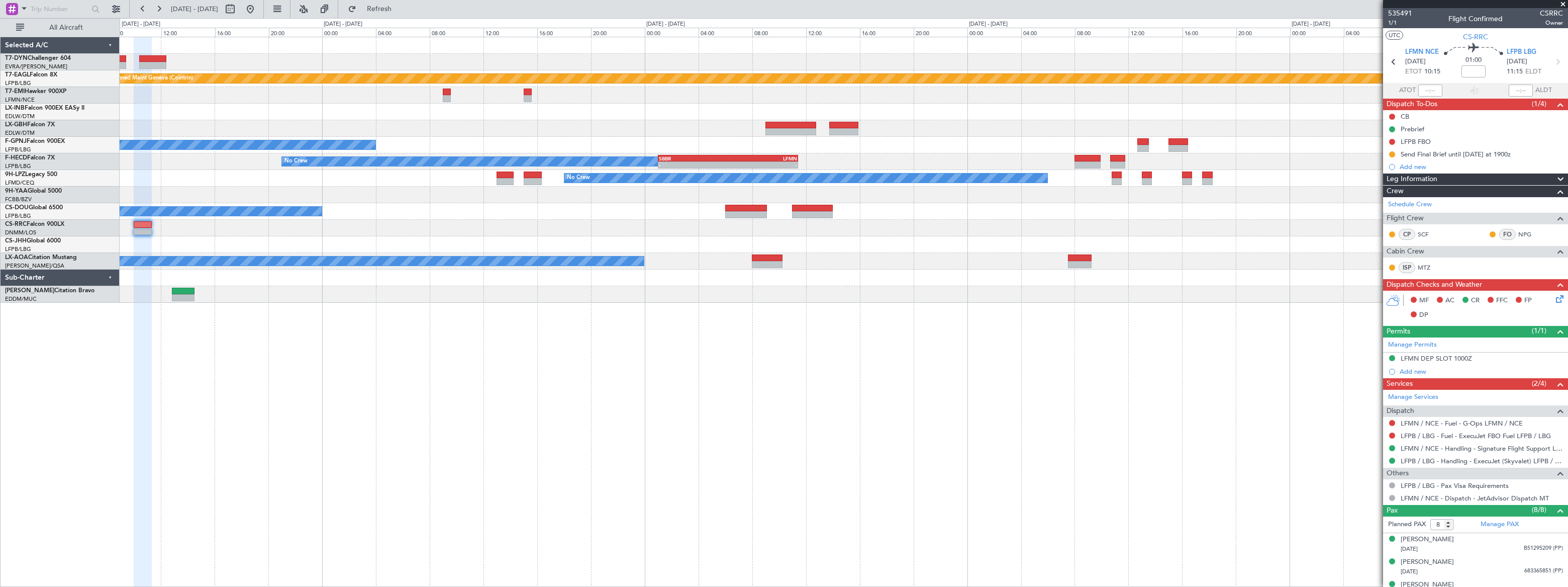
click at [568, 212] on div "Planned Maint Geneva (Cointrin) No Crew No Crew No Crew - - SBBR 01:00 Z LFMN 1…" at bounding box center [844, 170] width 1447 height 265
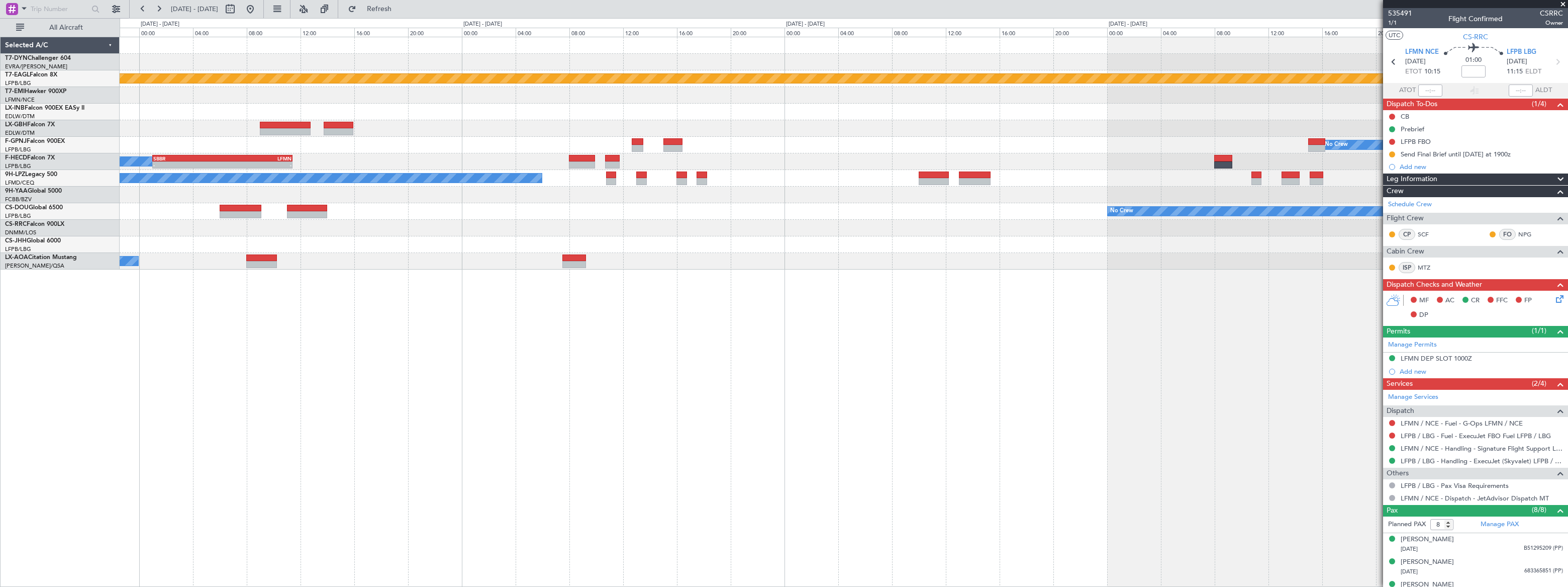
click at [1034, 165] on div "Planned Maint Geneva (Cointrin) Planned Maint [PERSON_NAME] No Crew Planned Mai…" at bounding box center [844, 153] width 1448 height 232
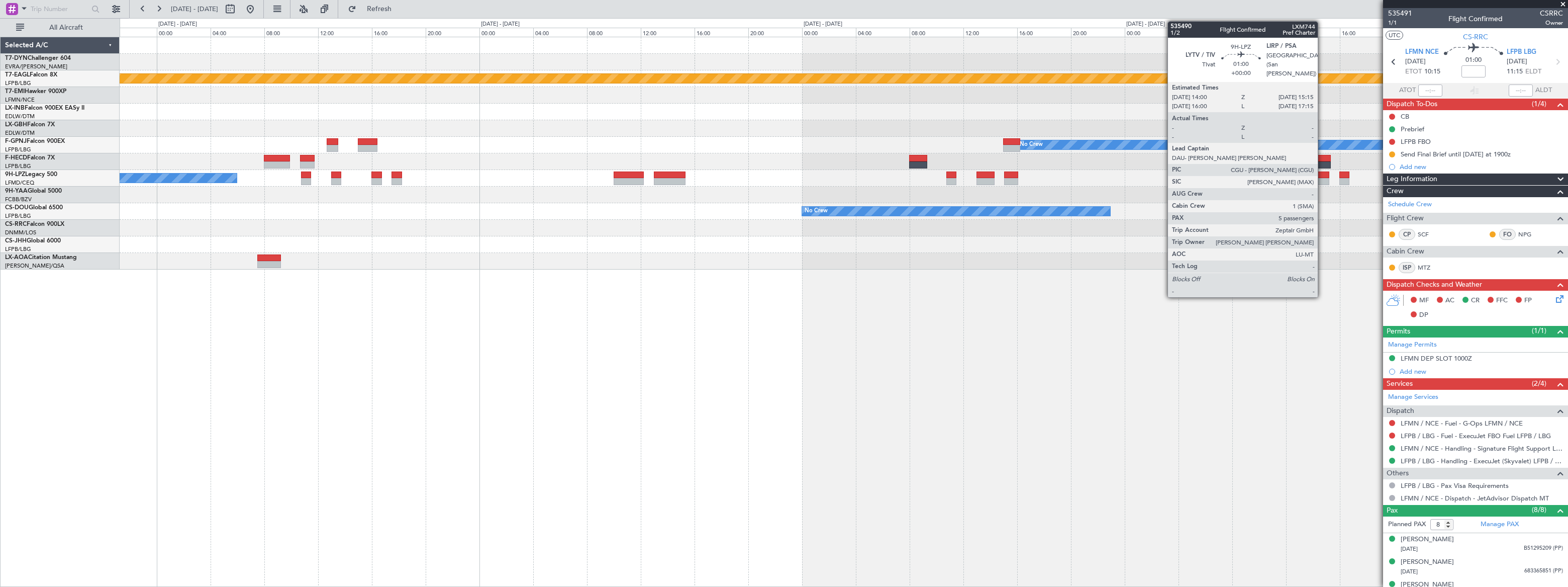
click at [1321, 179] on div at bounding box center [1321, 181] width 17 height 7
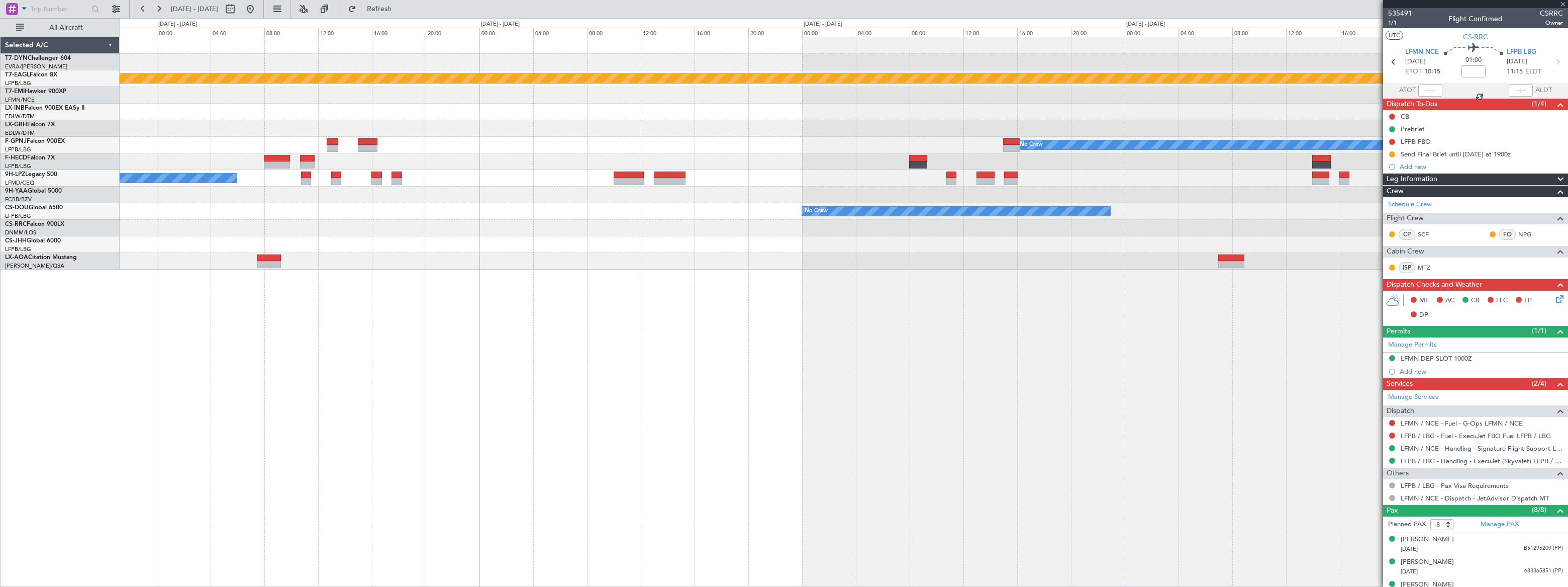
click at [1321, 179] on div at bounding box center [1321, 181] width 17 height 7
type input "5"
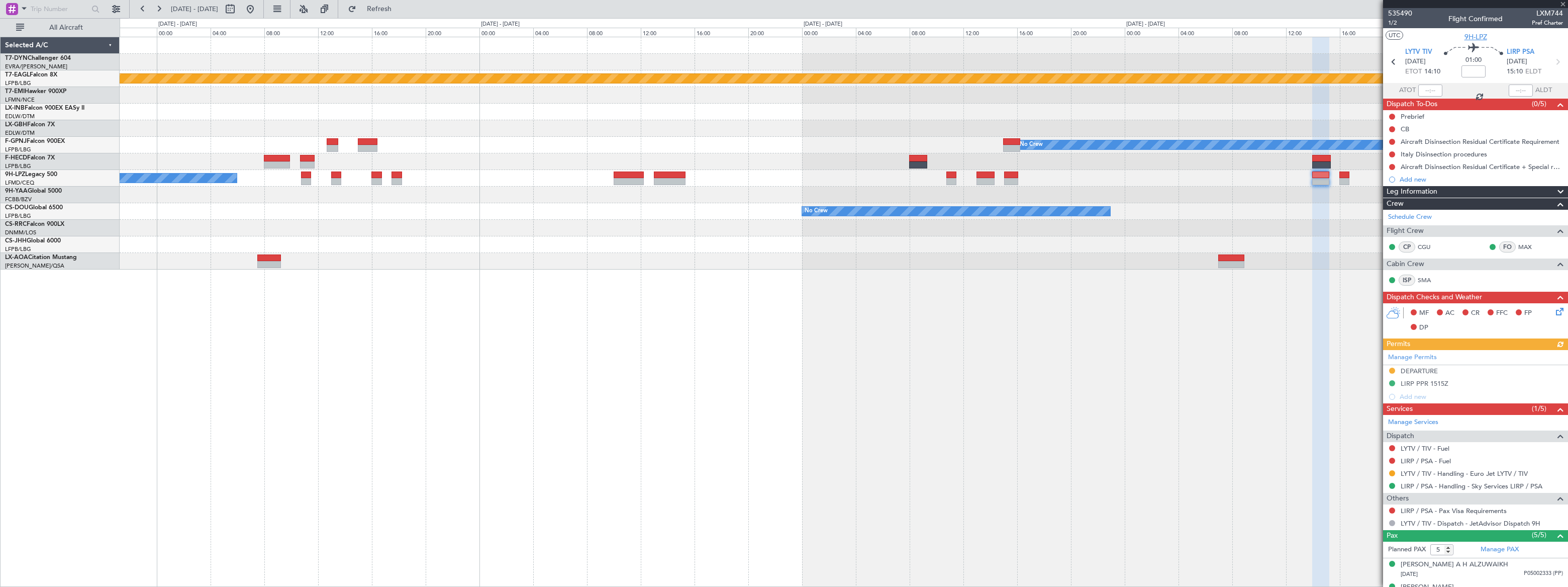
click at [1472, 37] on span "9H-LPZ" at bounding box center [1475, 37] width 23 height 10
click at [258, 8] on button at bounding box center [250, 9] width 16 height 16
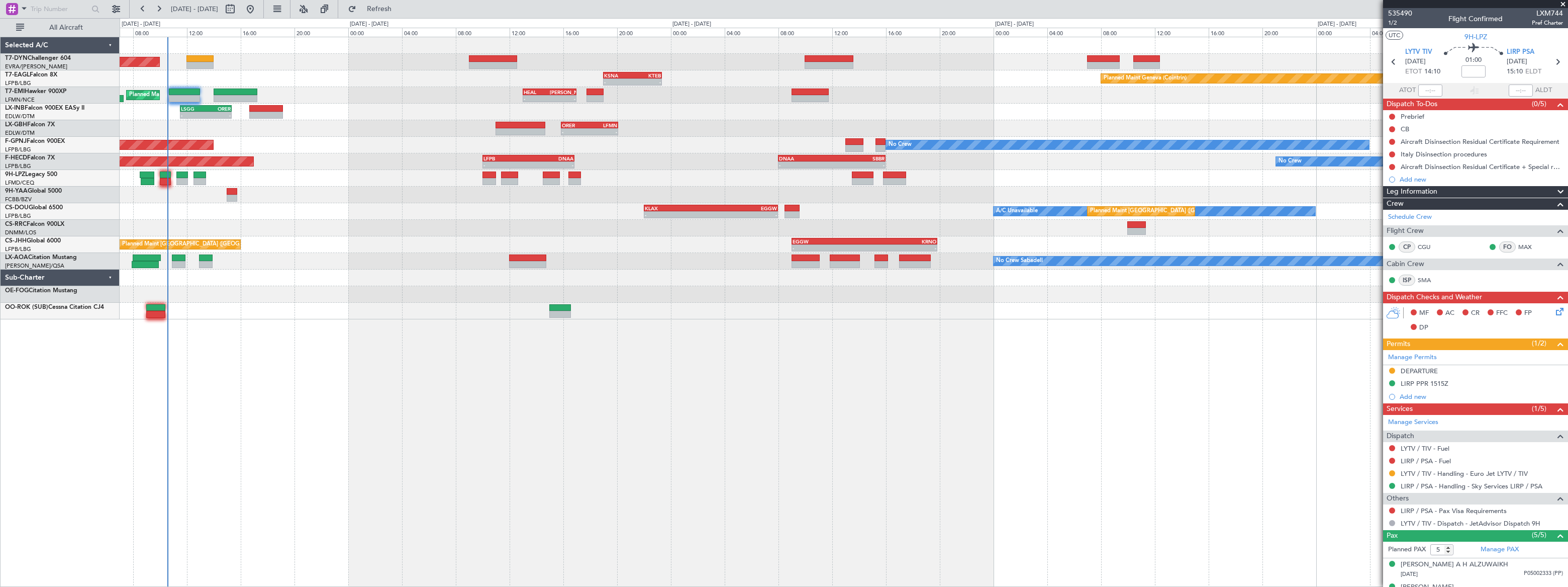
click at [226, 125] on div "Planned Maint Basel-Mulhouse KSNA 19:00 Z KTEB 23:20 Z - - Planned Maint Geneva…" at bounding box center [844, 178] width 1448 height 282
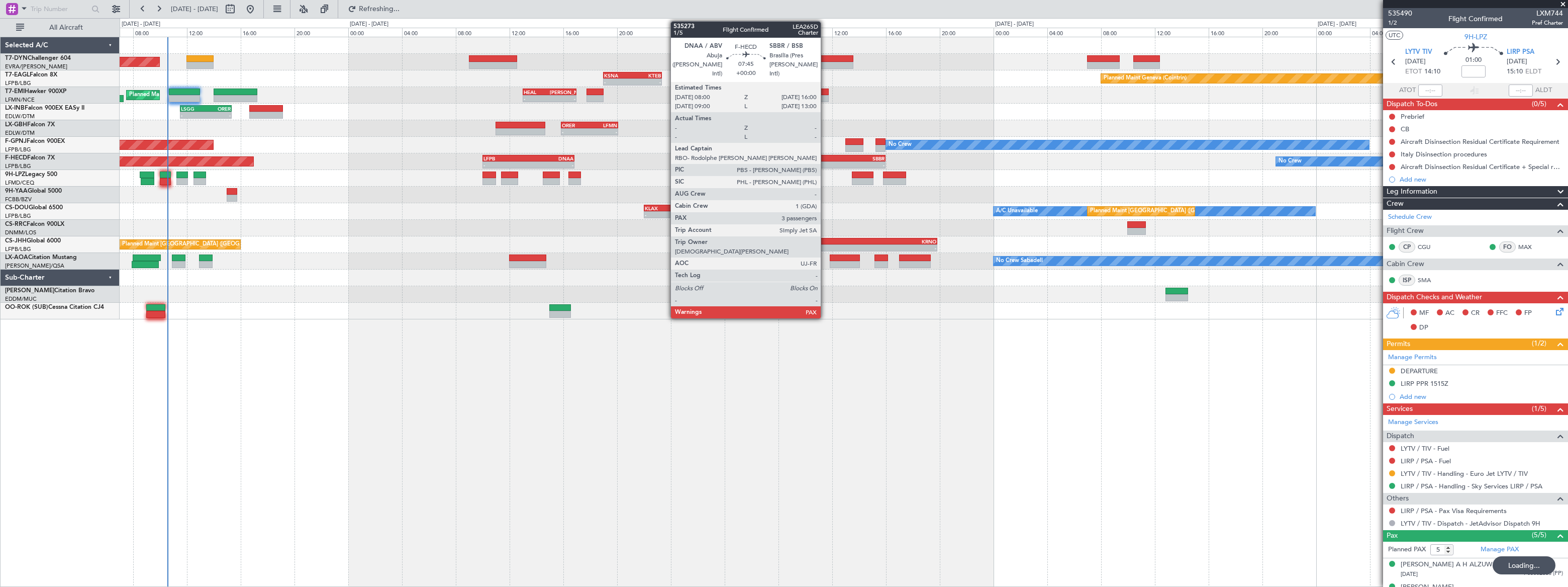
click at [825, 155] on div "DNAA" at bounding box center [805, 158] width 53 height 6
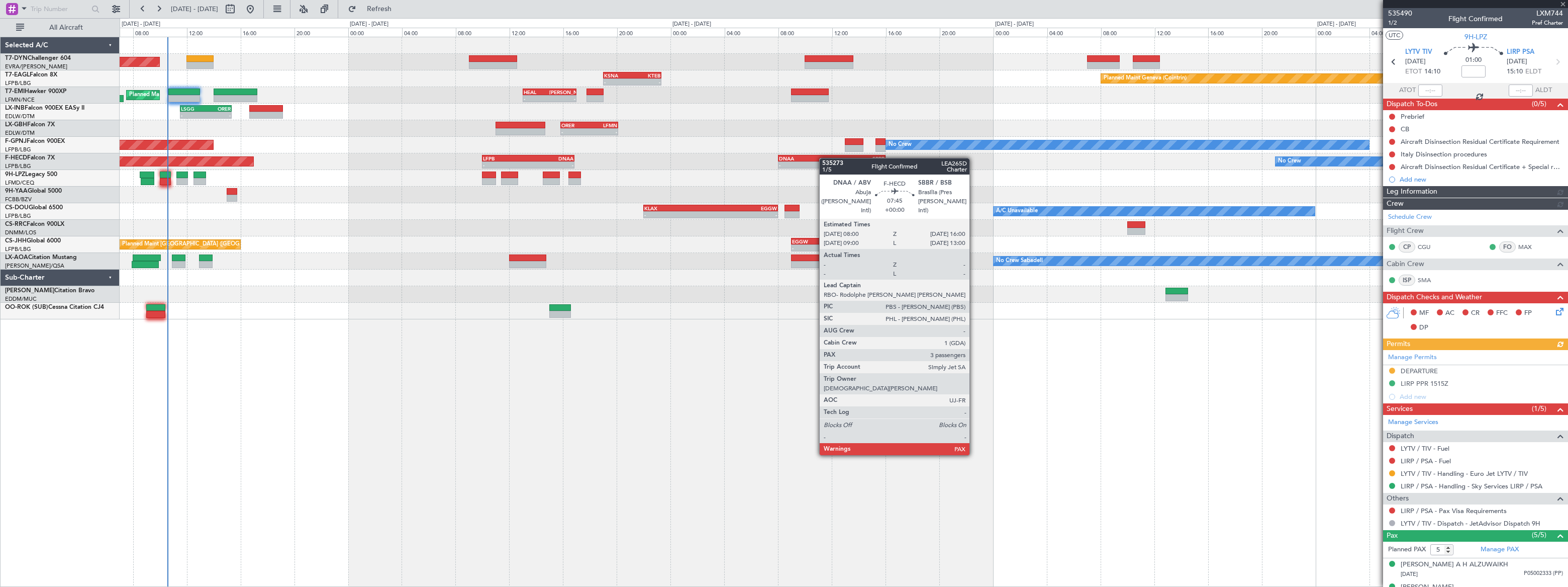
click at [824, 158] on div "DNAA" at bounding box center [805, 158] width 53 height 6
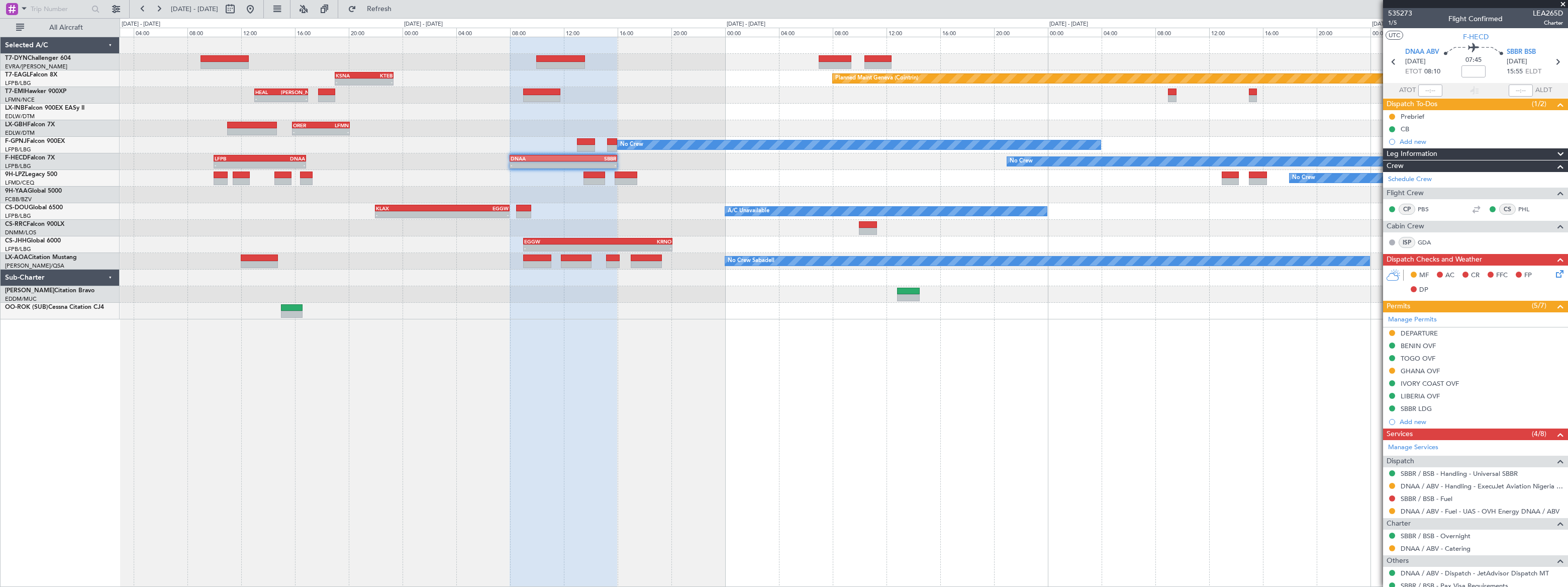
click at [781, 156] on div "No Crew - - LFPB 10:00 Z DNAA 16:50 Z - - DNAA 08:00 Z SBBR 16:00 Z - - SBBR 01…" at bounding box center [844, 161] width 1448 height 16
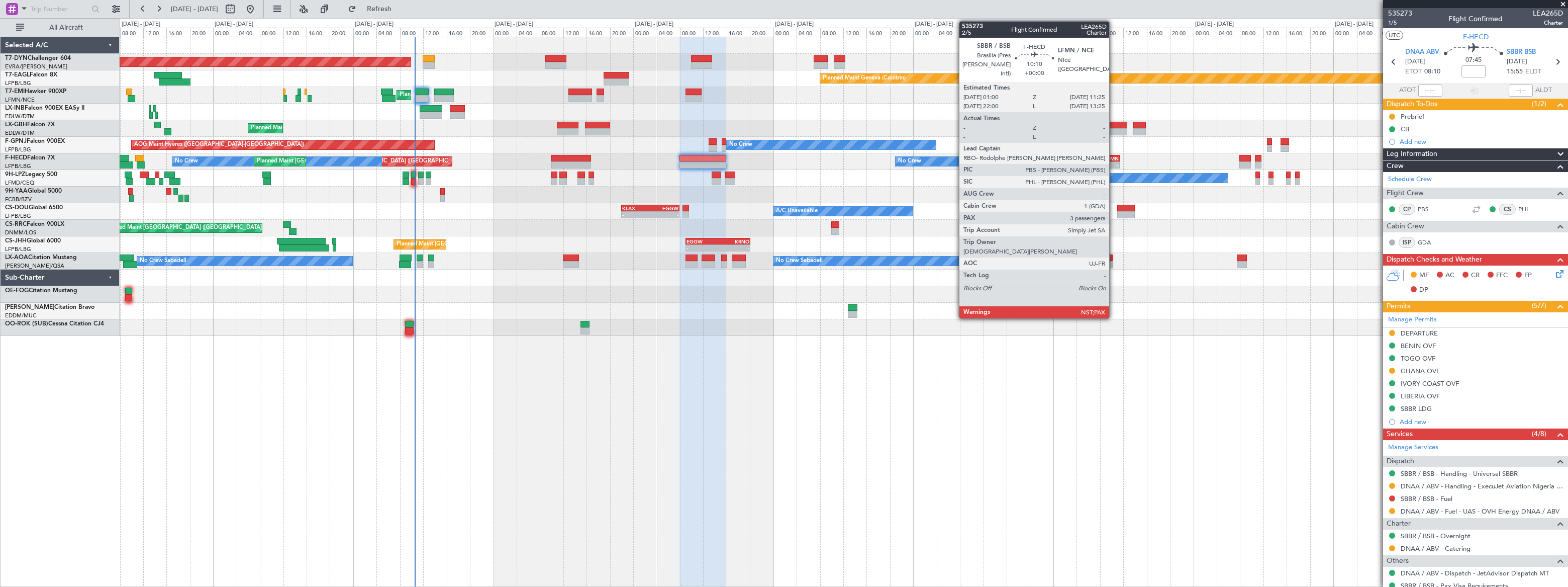
click at [1114, 158] on div "LFMN" at bounding box center [1104, 158] width 30 height 6
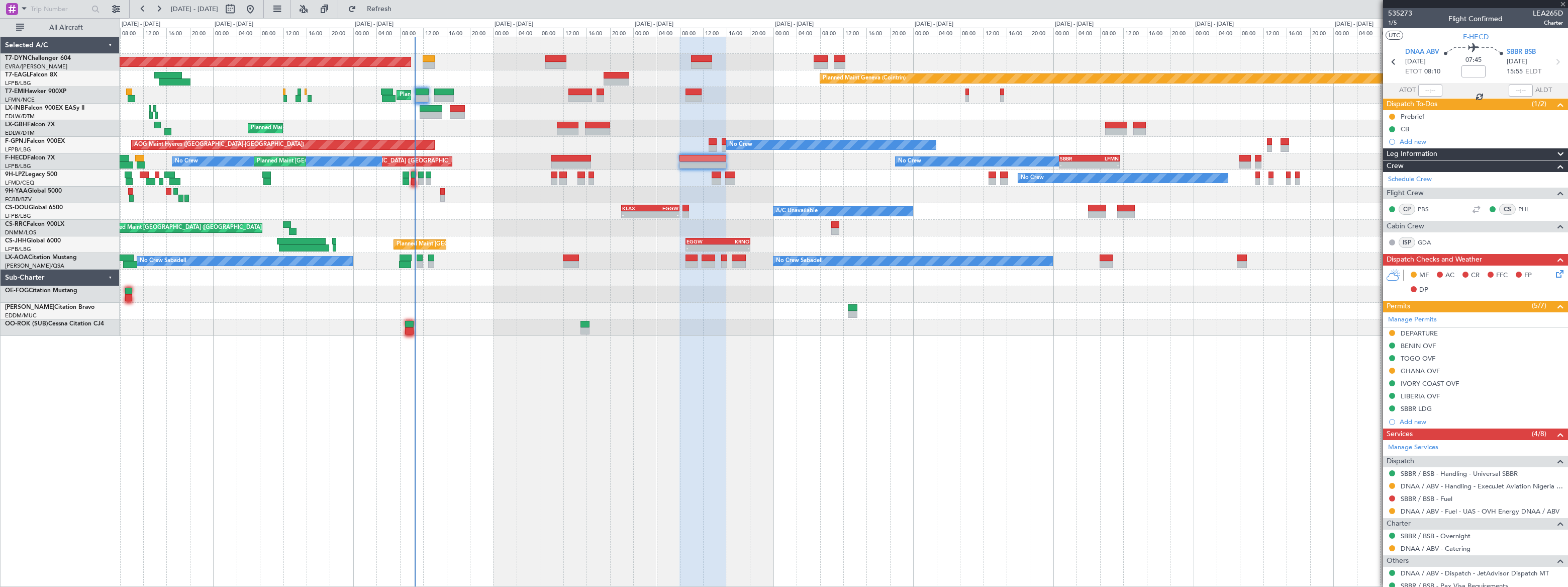
type input "3"
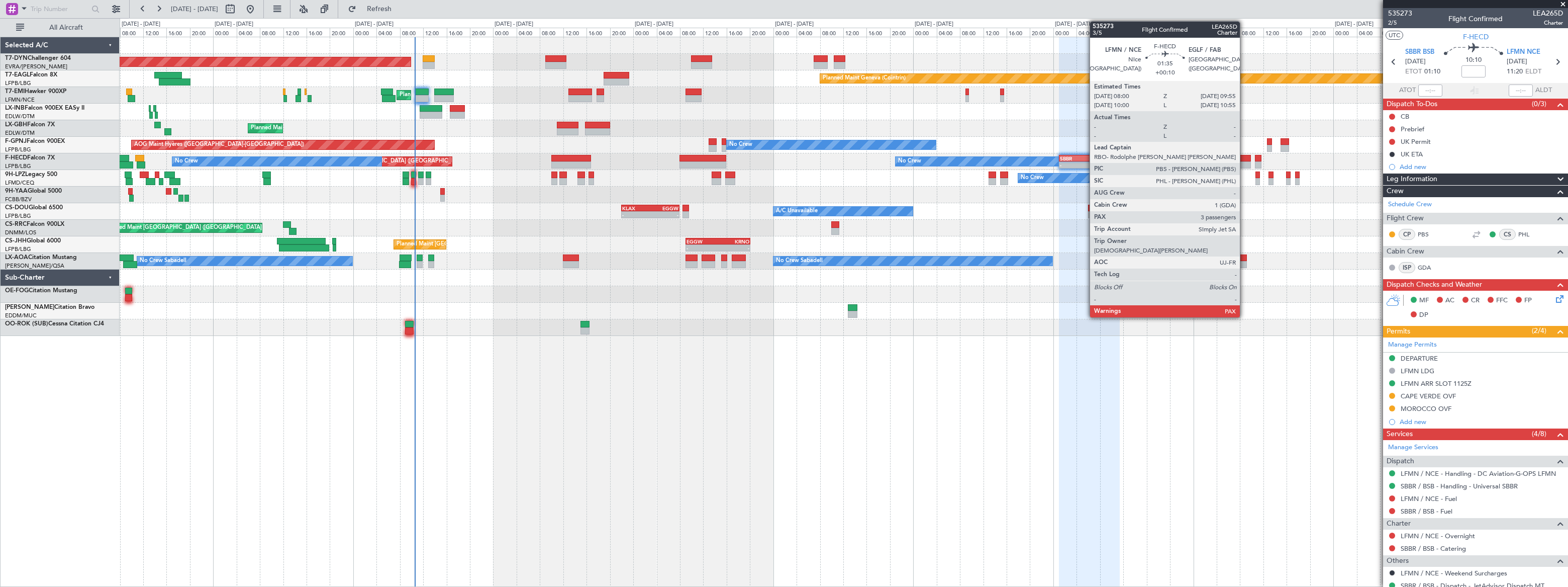
click at [1244, 158] on div at bounding box center [1245, 158] width 12 height 7
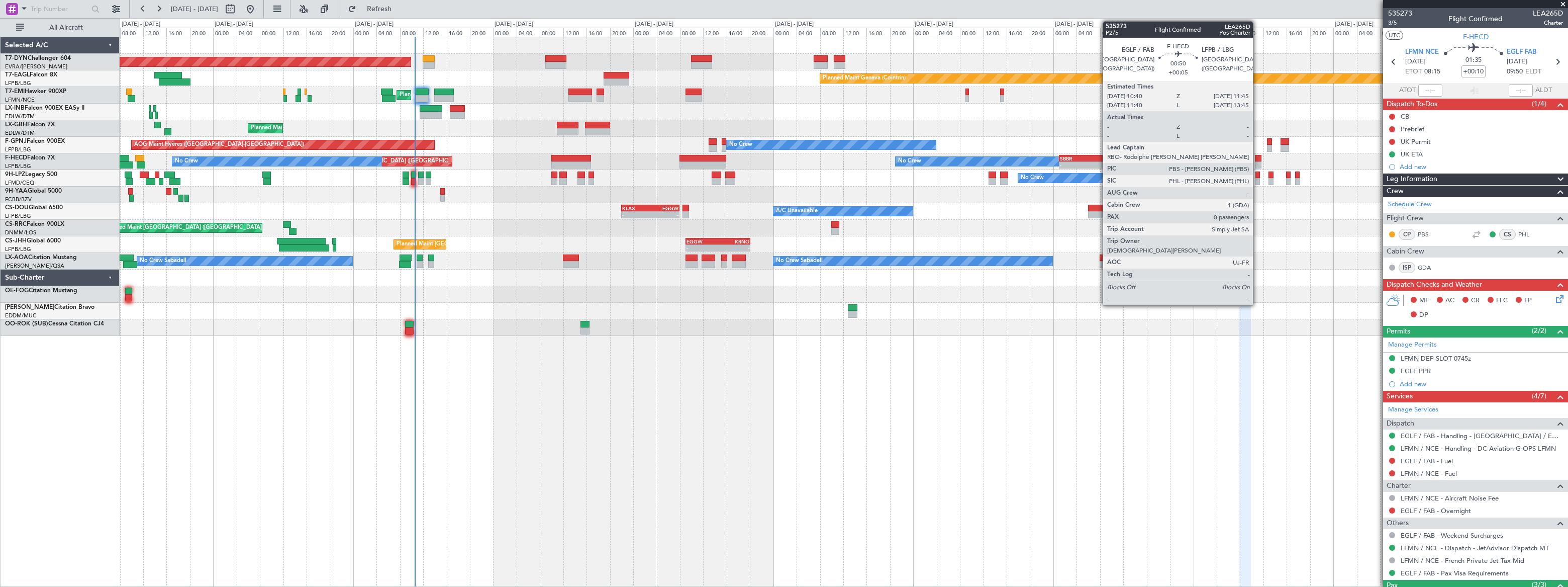
click at [1258, 159] on div at bounding box center [1258, 158] width 7 height 7
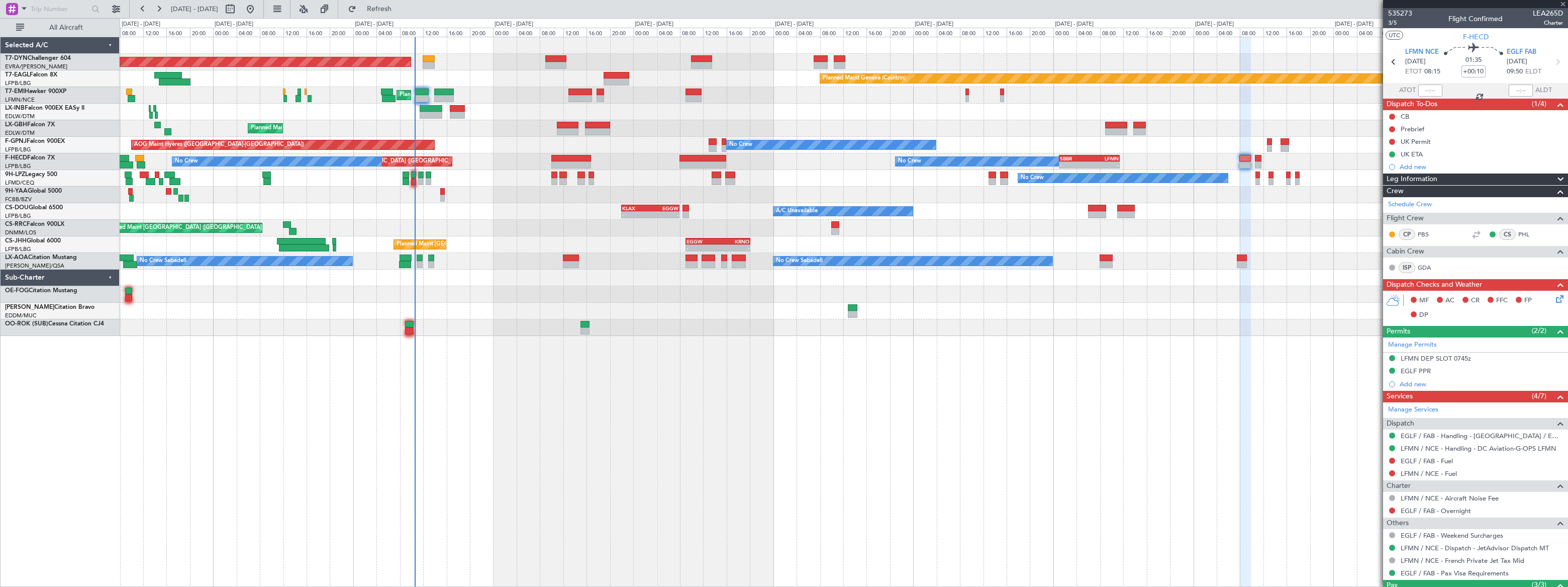
type input "+00:05"
type input "0"
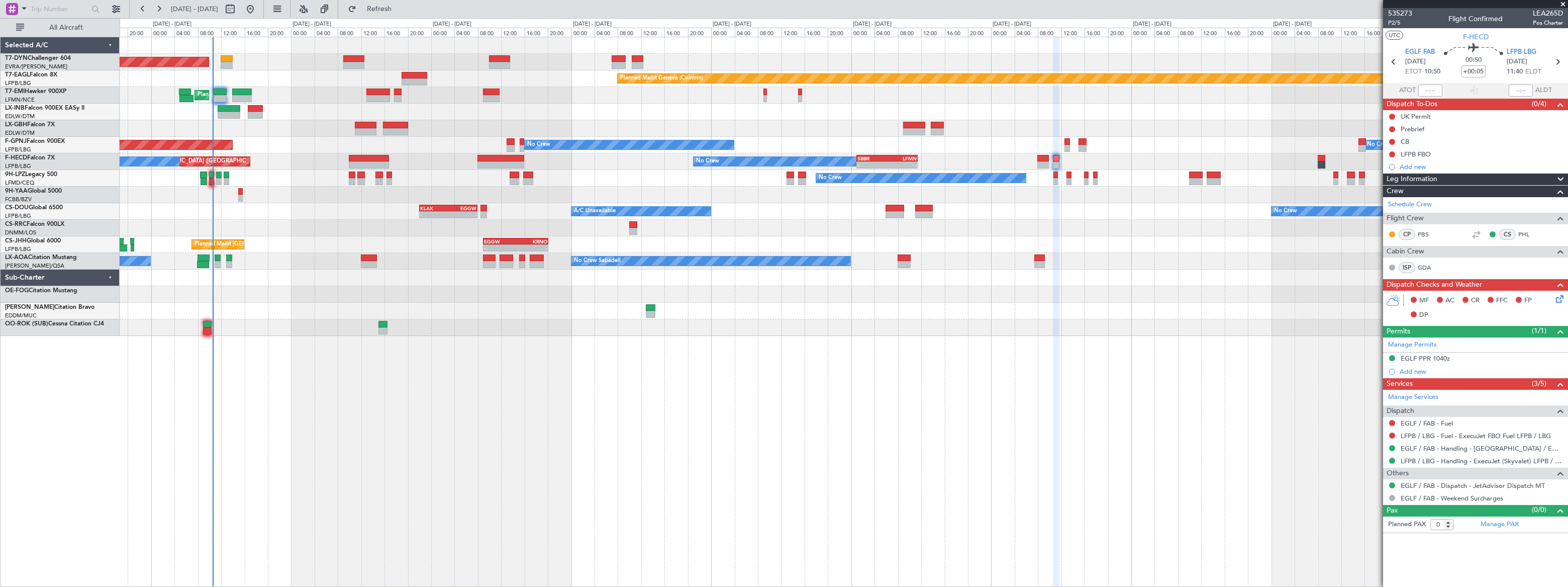
click at [450, 155] on div "Planned Maint Basel-Mulhouse Planned Maint Geneva (Cointrin) Planned Maint Ches…" at bounding box center [844, 186] width 1448 height 298
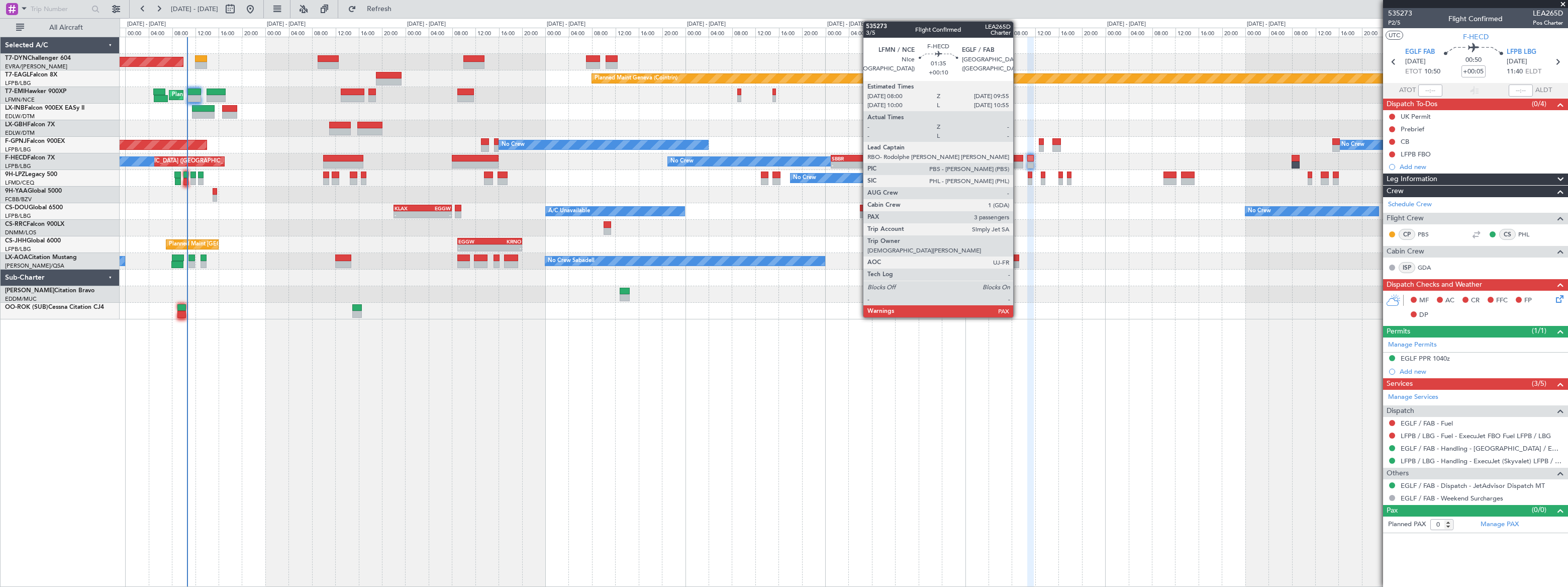
click at [1018, 158] on div at bounding box center [1017, 158] width 12 height 7
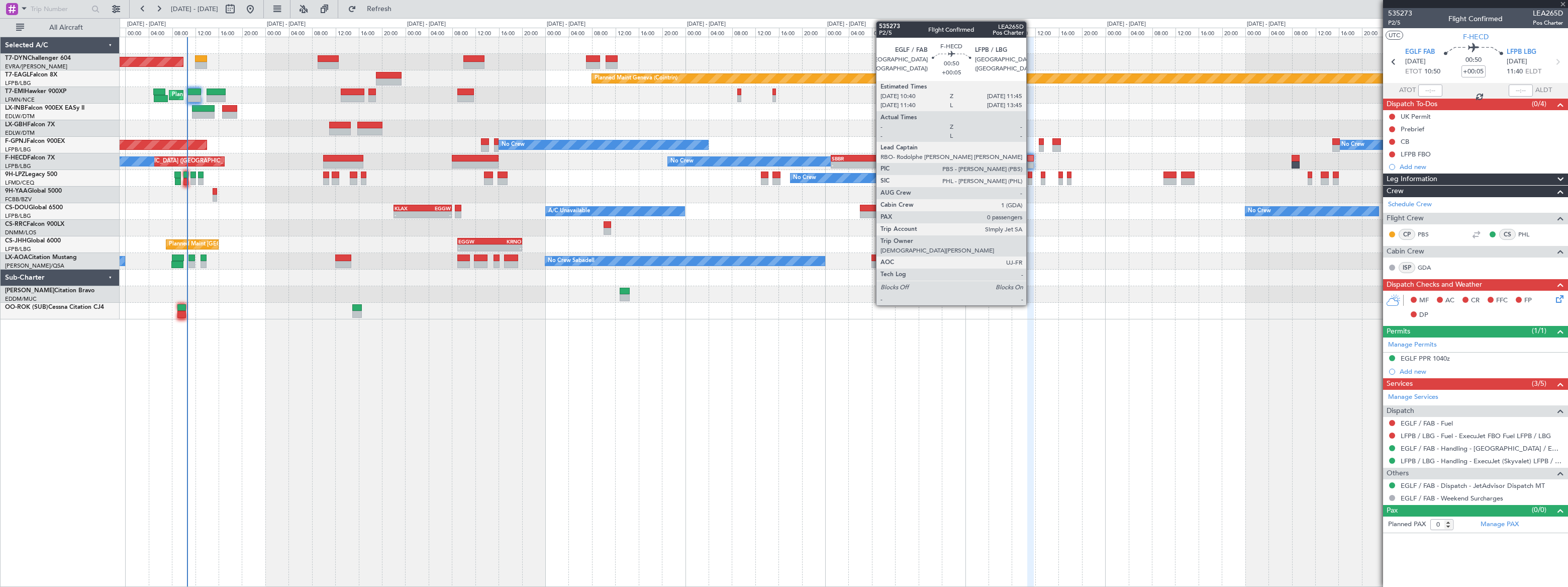
click at [1031, 160] on div at bounding box center [1031, 158] width 7 height 7
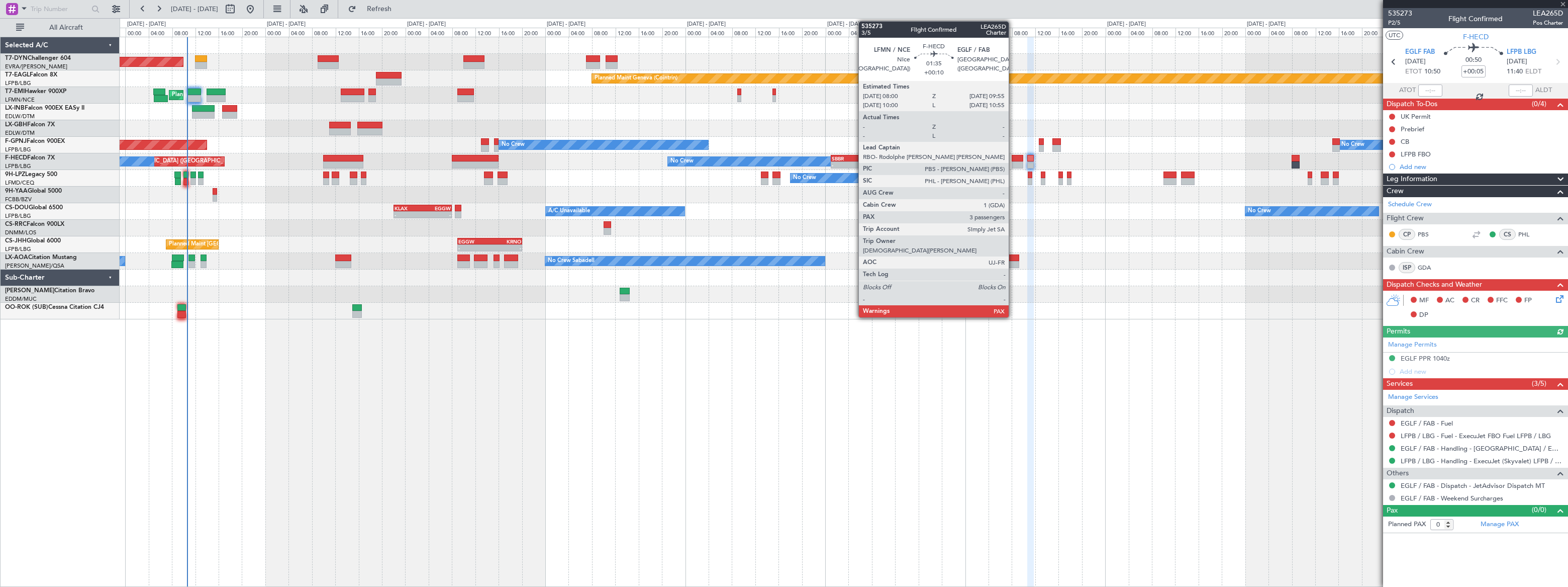
click at [1013, 158] on div at bounding box center [1017, 158] width 12 height 7
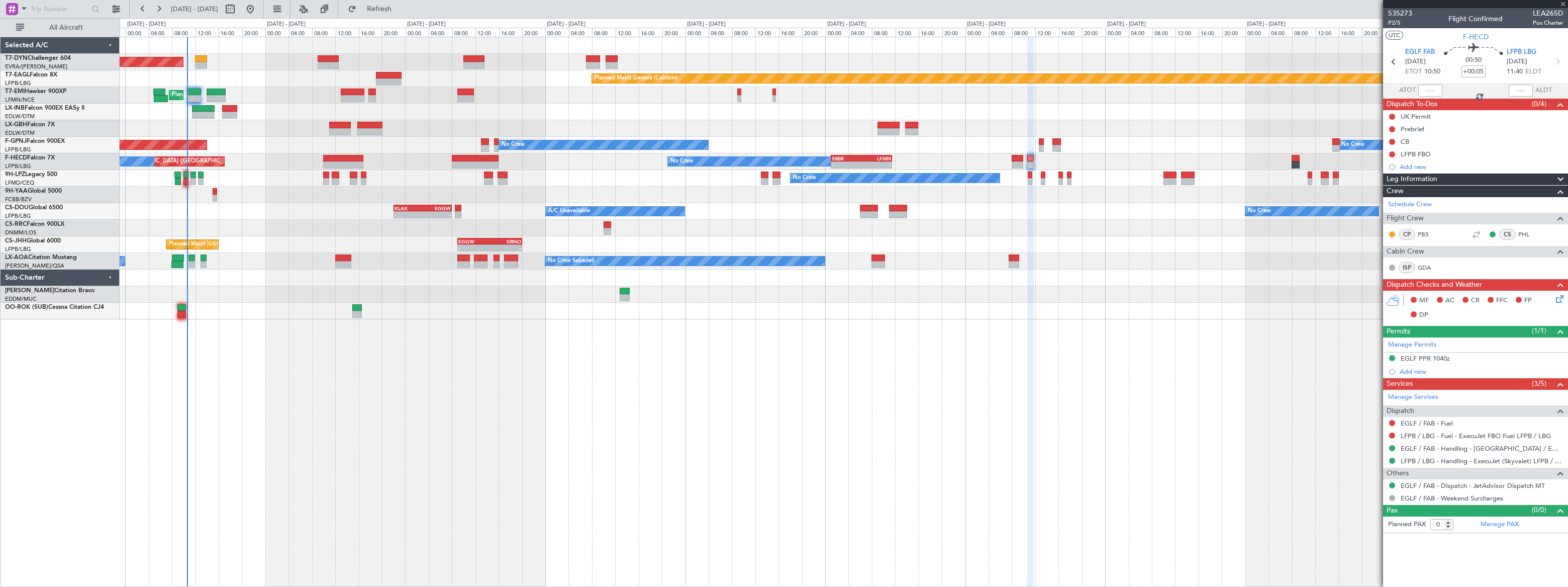
type input "+00:10"
type input "3"
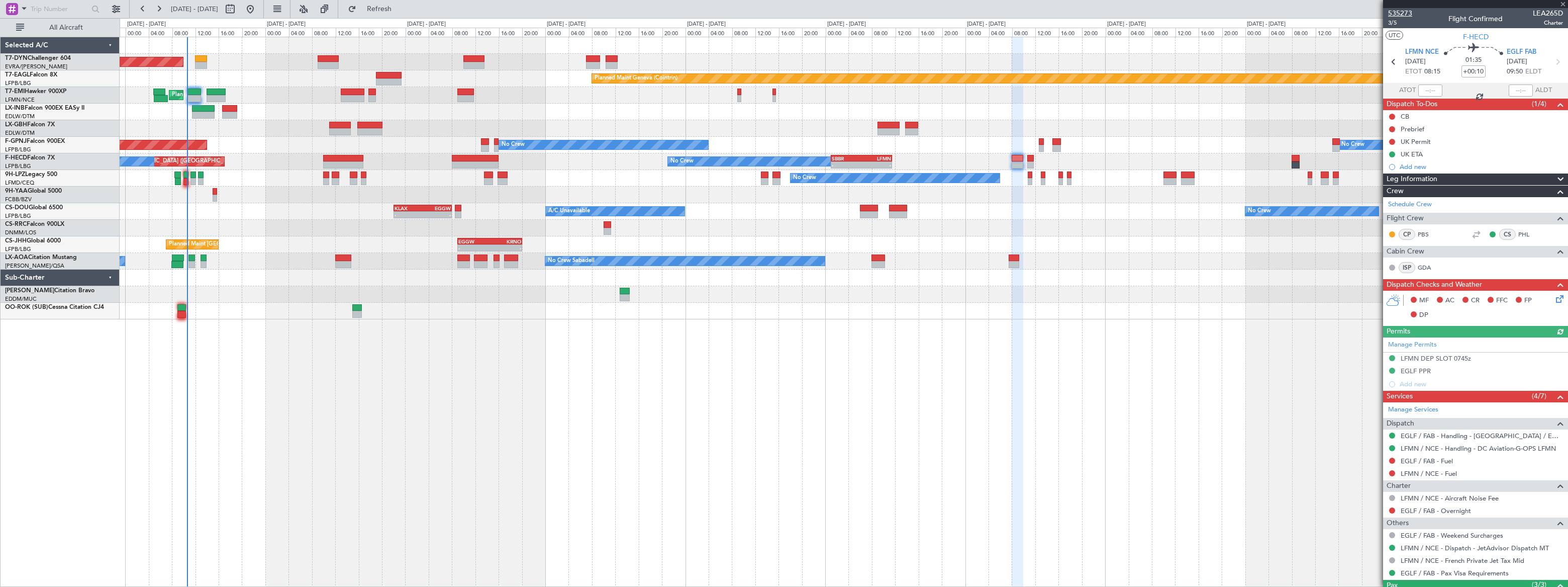
click at [1399, 10] on span "535273" at bounding box center [1400, 13] width 24 height 10
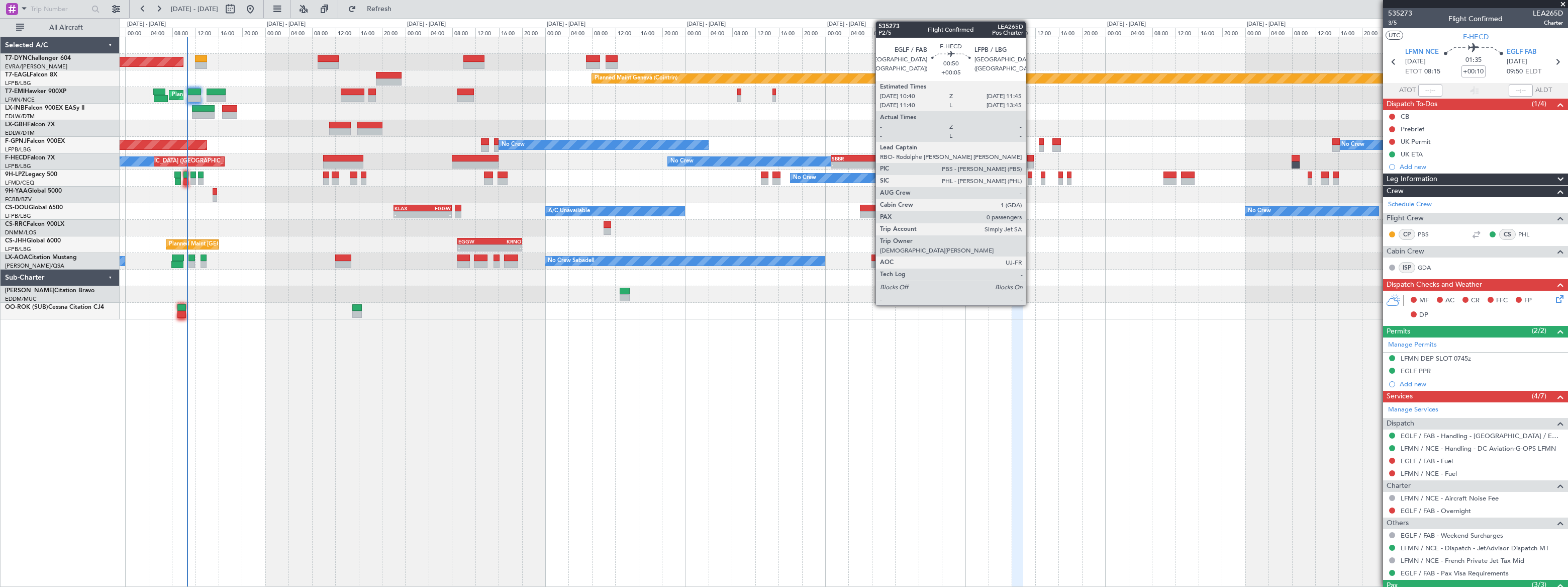
click at [1031, 160] on div at bounding box center [1031, 158] width 7 height 7
type input "+00:05"
type input "0"
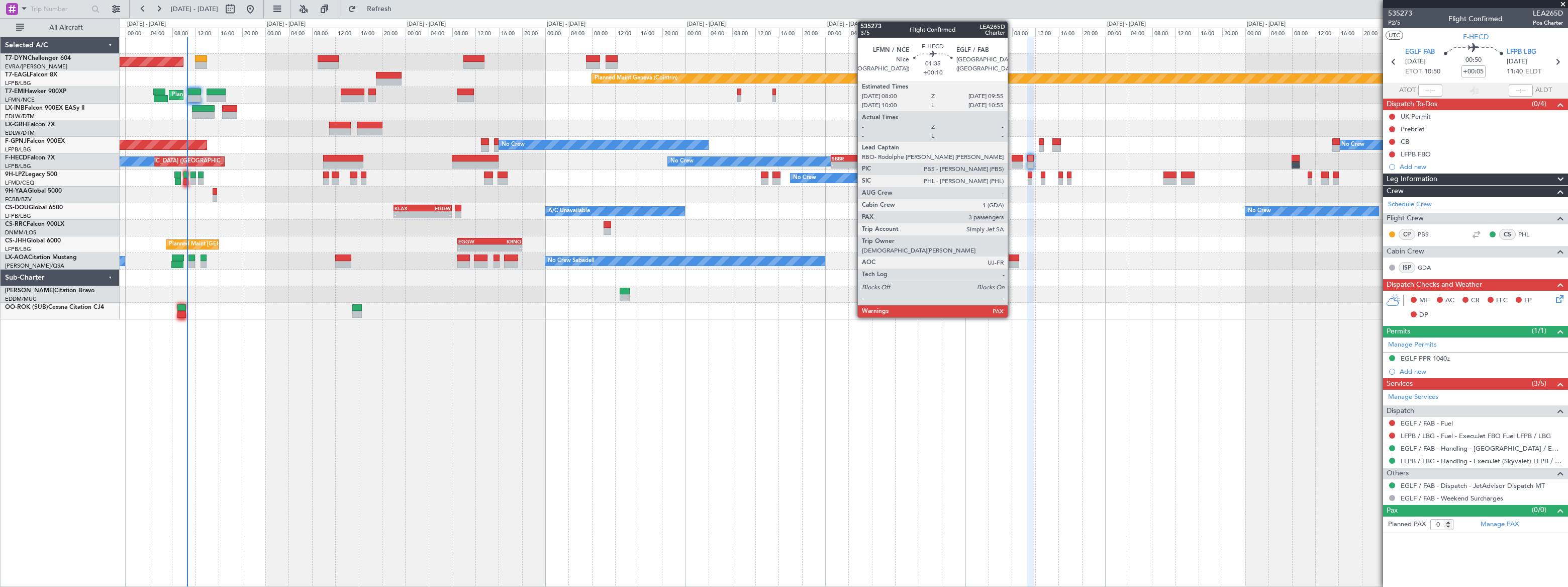
click at [1013, 161] on div at bounding box center [1017, 165] width 12 height 7
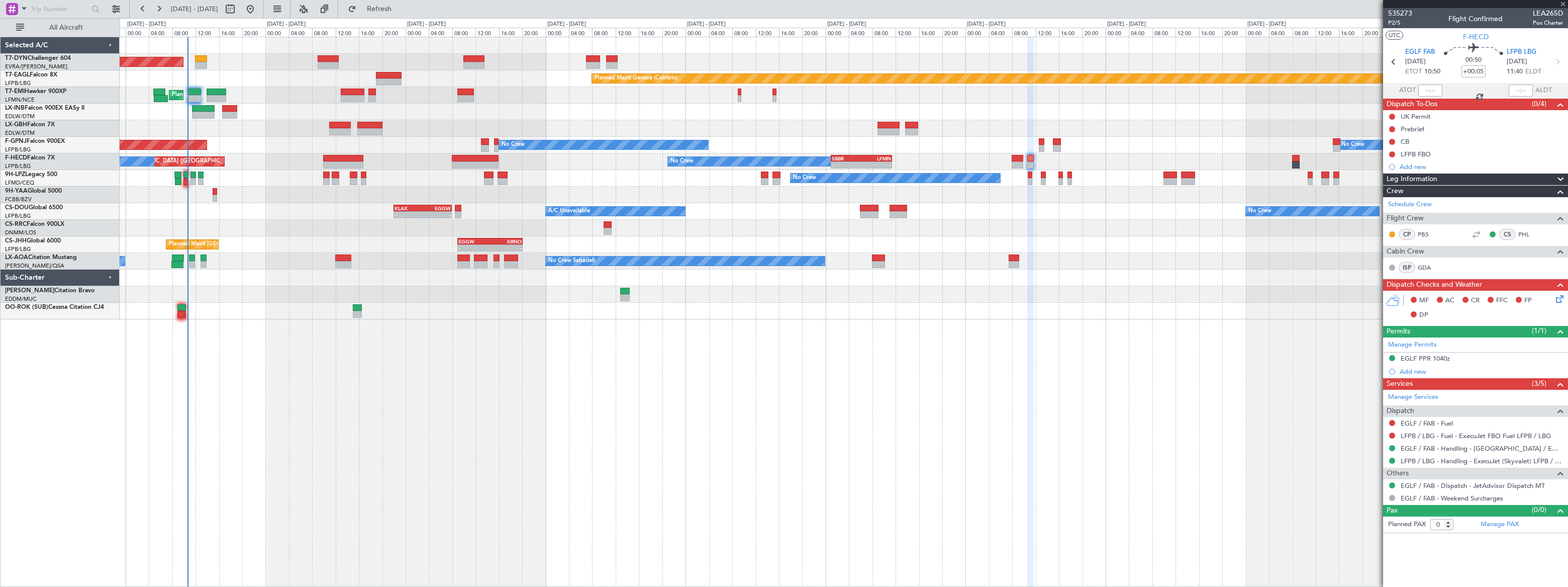
click at [1013, 162] on div at bounding box center [1017, 165] width 12 height 7
type input "+00:10"
type input "3"
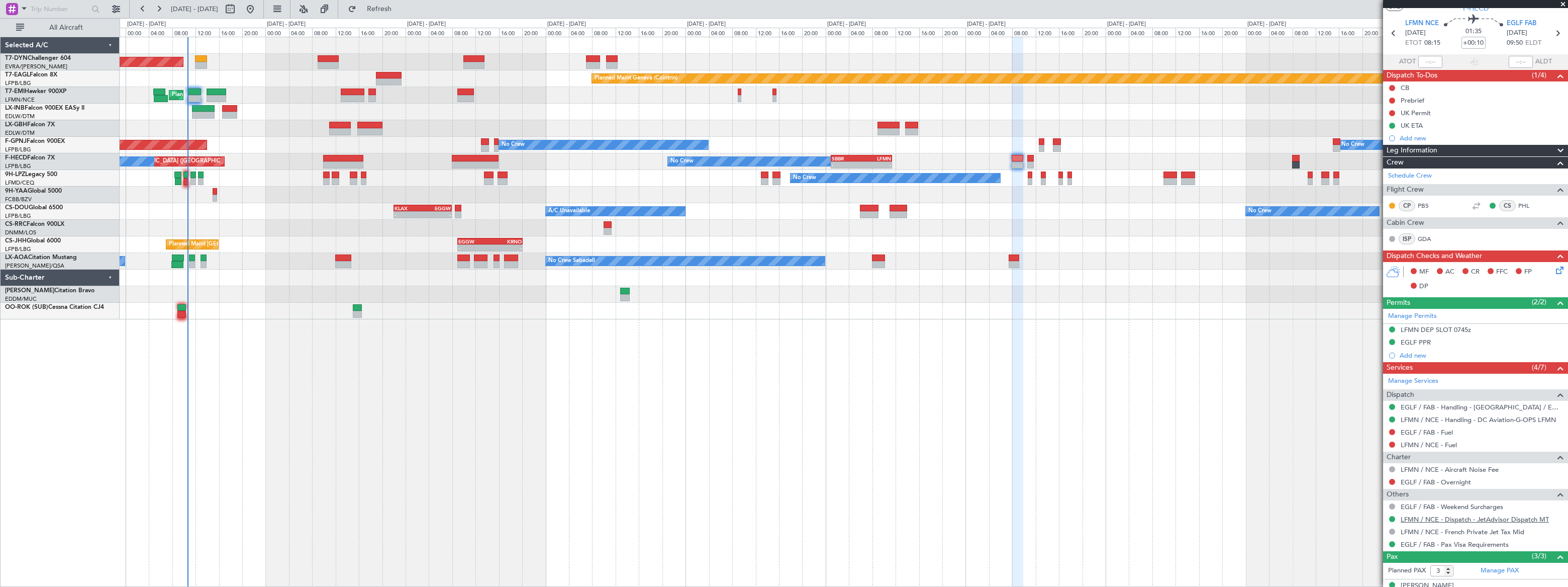
scroll to position [87, 0]
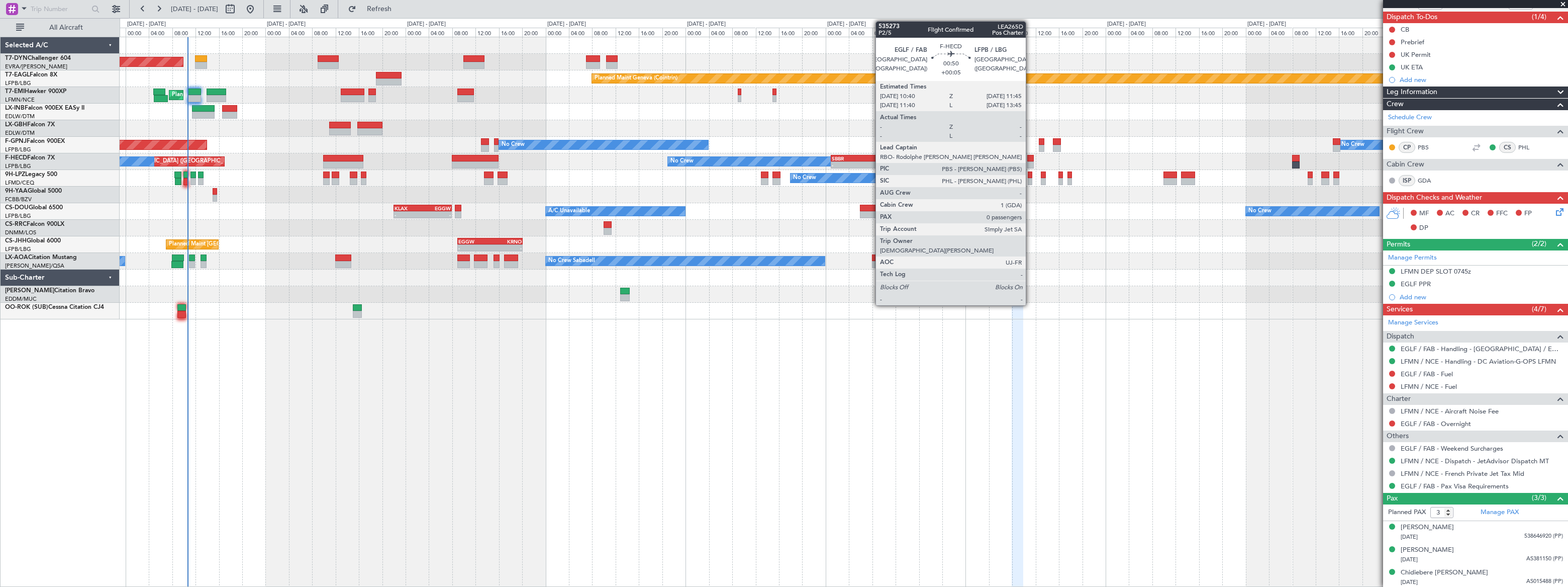
click at [1031, 161] on div at bounding box center [1031, 165] width 7 height 7
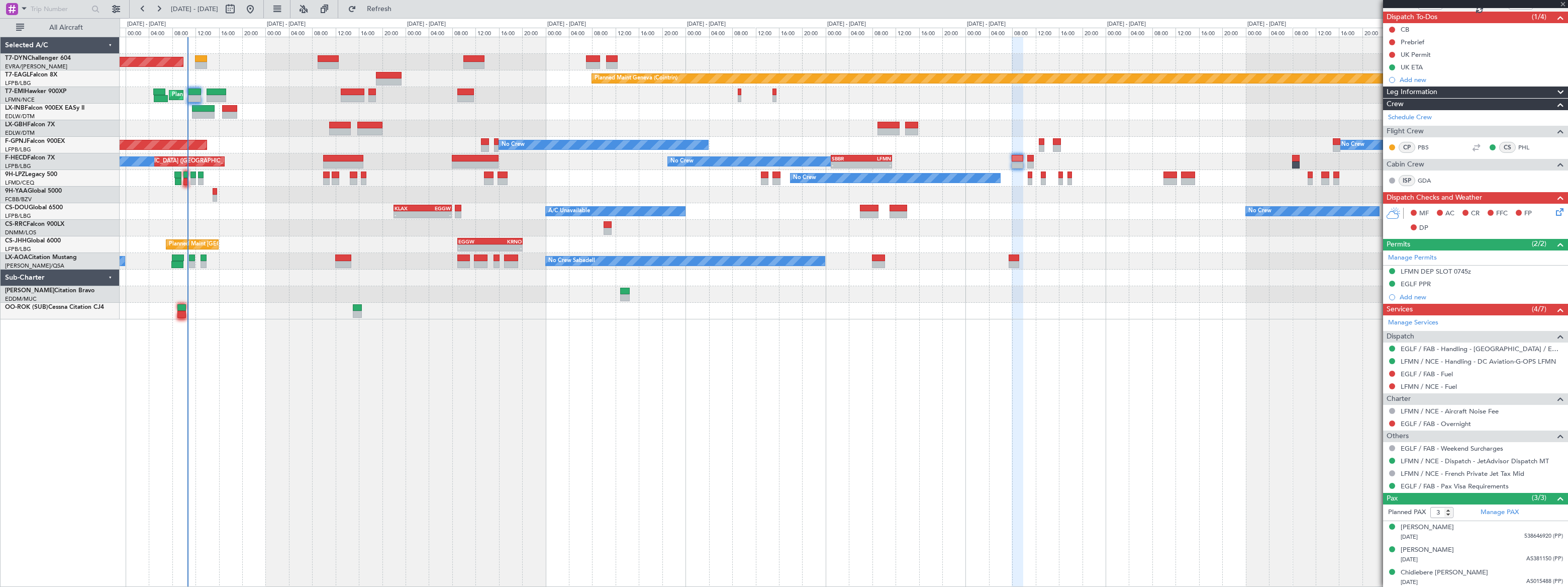
type input "+00:05"
type input "0"
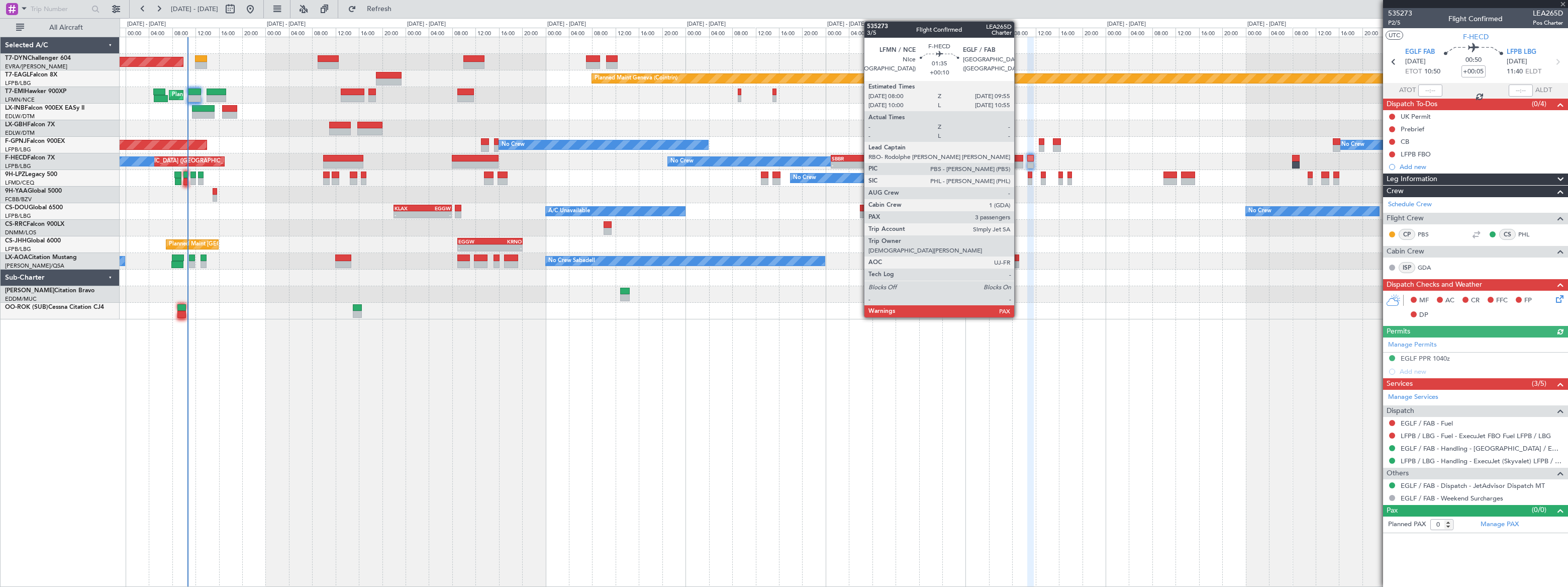
click at [1017, 157] on div at bounding box center [1017, 158] width 12 height 7
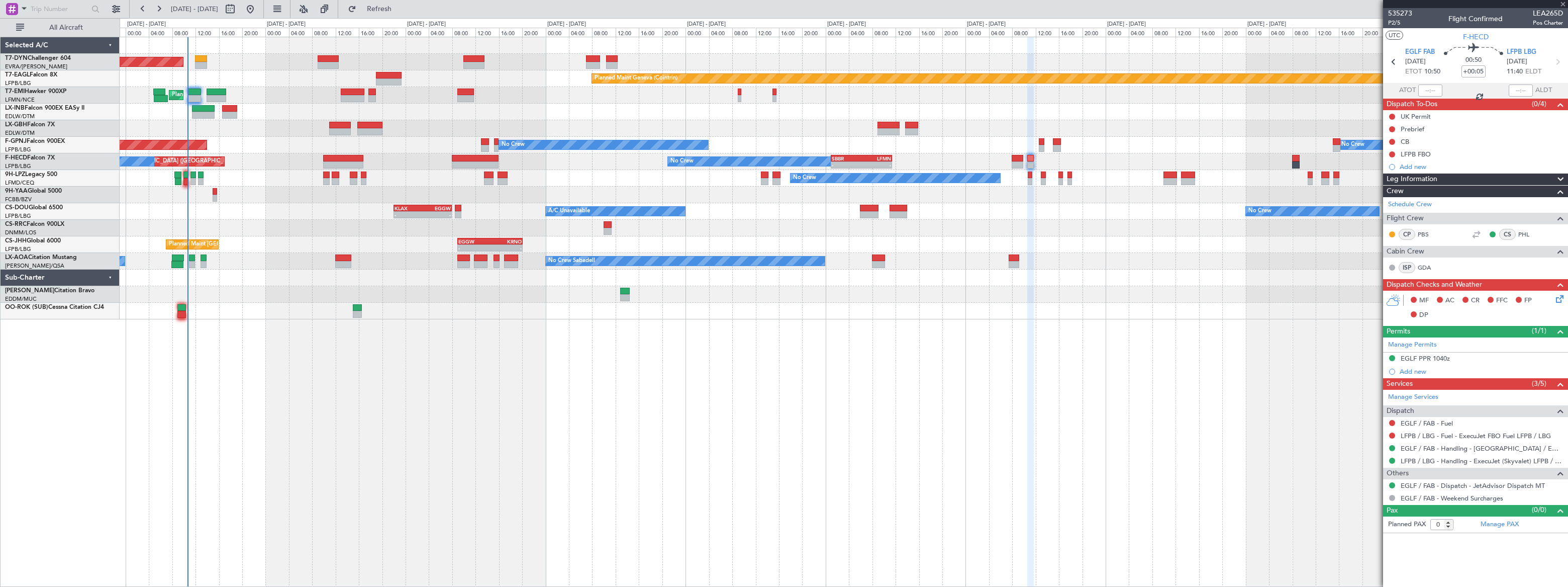
type input "+00:10"
type input "3"
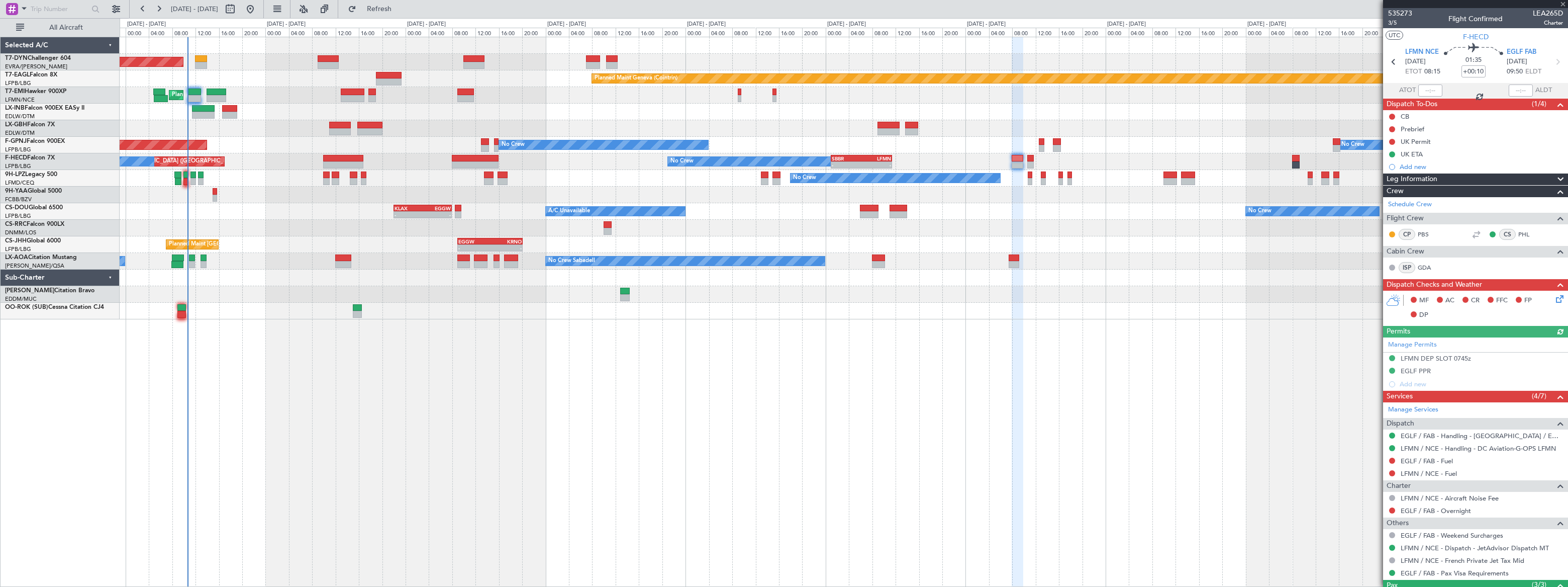
scroll to position [87, 0]
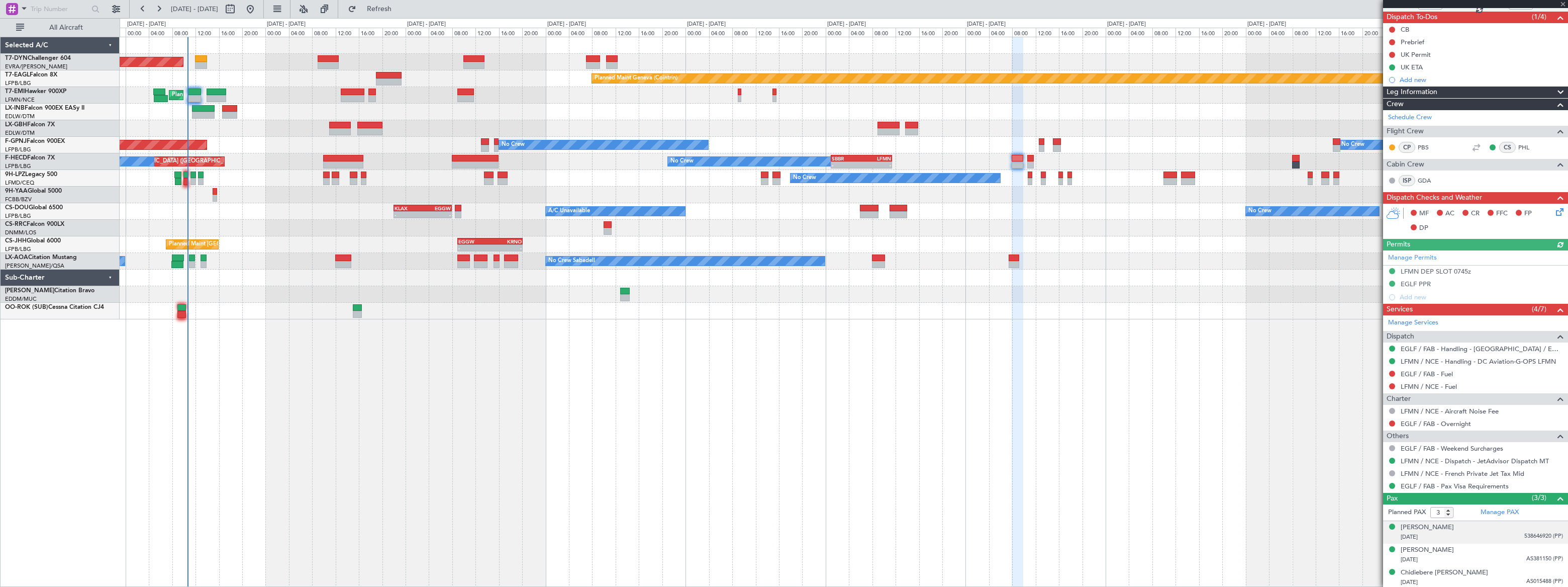
click at [1499, 535] on div "20/04/1956 538646920 (PP)" at bounding box center [1482, 537] width 163 height 10
click at [1507, 576] on div "Chantelle Cleo Ajaere 17/04/1989 AS381150 (PP)" at bounding box center [1482, 579] width 163 height 19
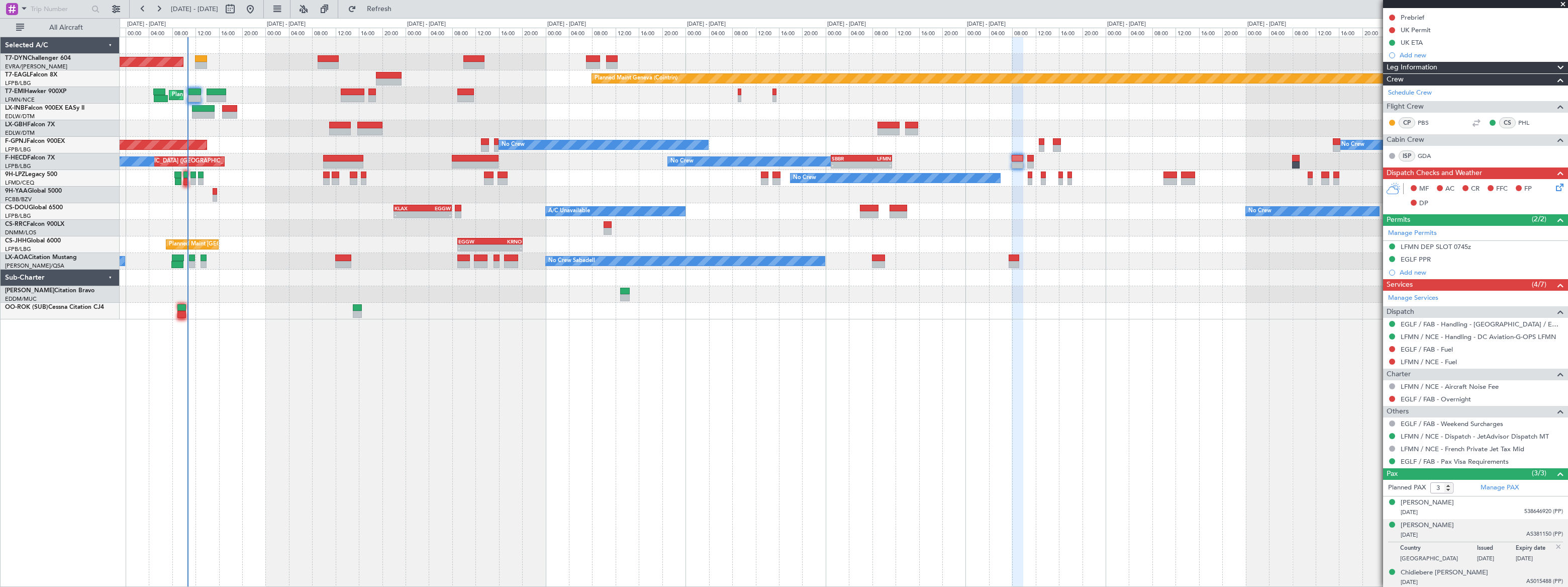
click at [1507, 578] on div "28/06/1987 AS015488 (PP)" at bounding box center [1482, 582] width 163 height 10
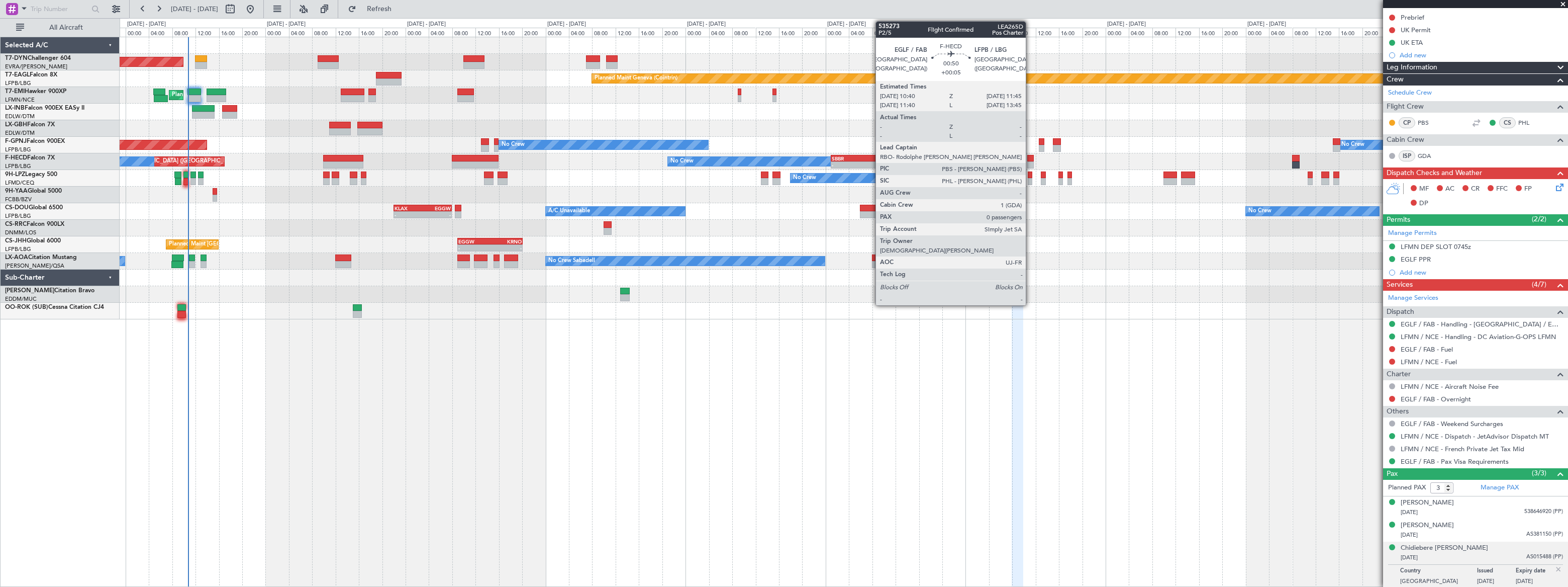
click at [1031, 161] on div at bounding box center [1031, 165] width 7 height 7
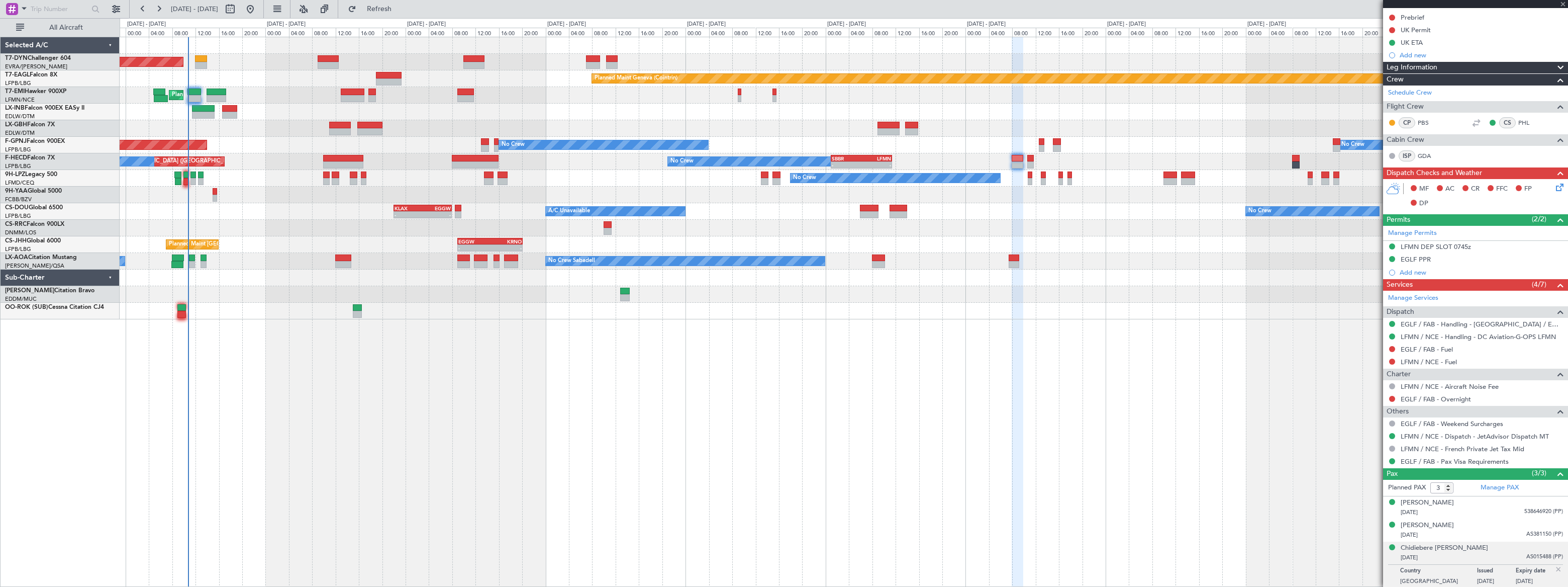
type input "+00:05"
type input "0"
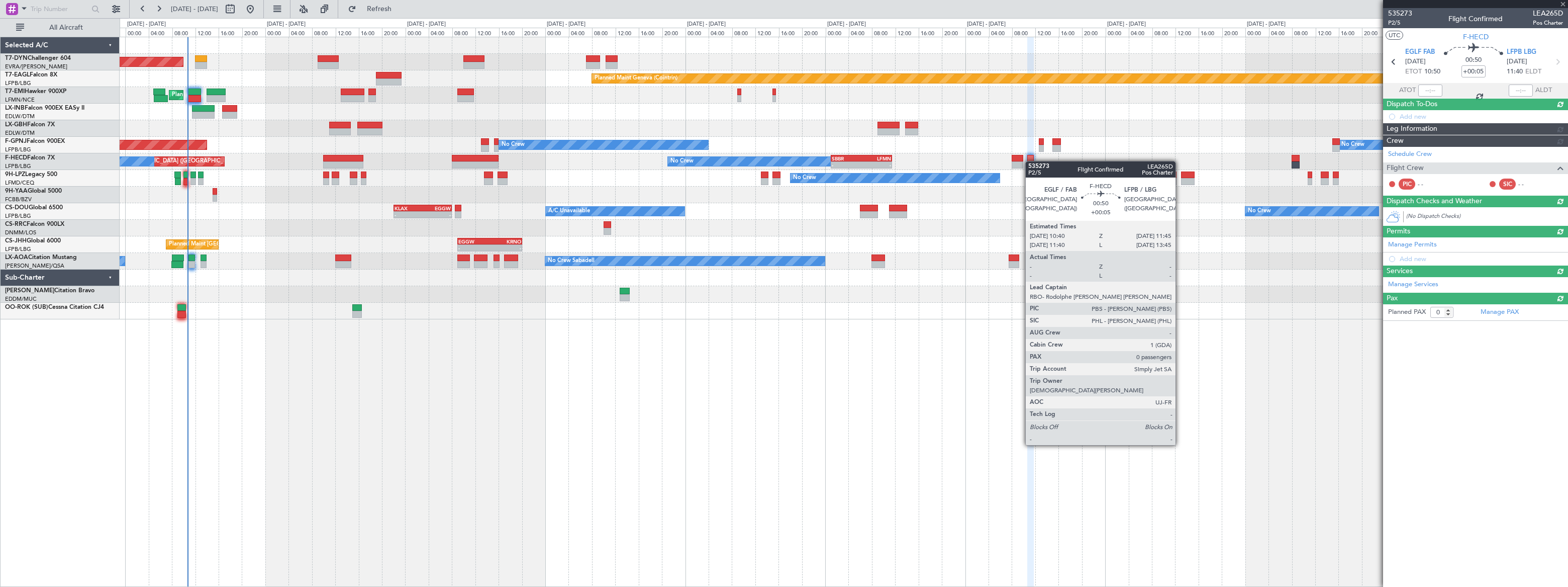
scroll to position [0, 0]
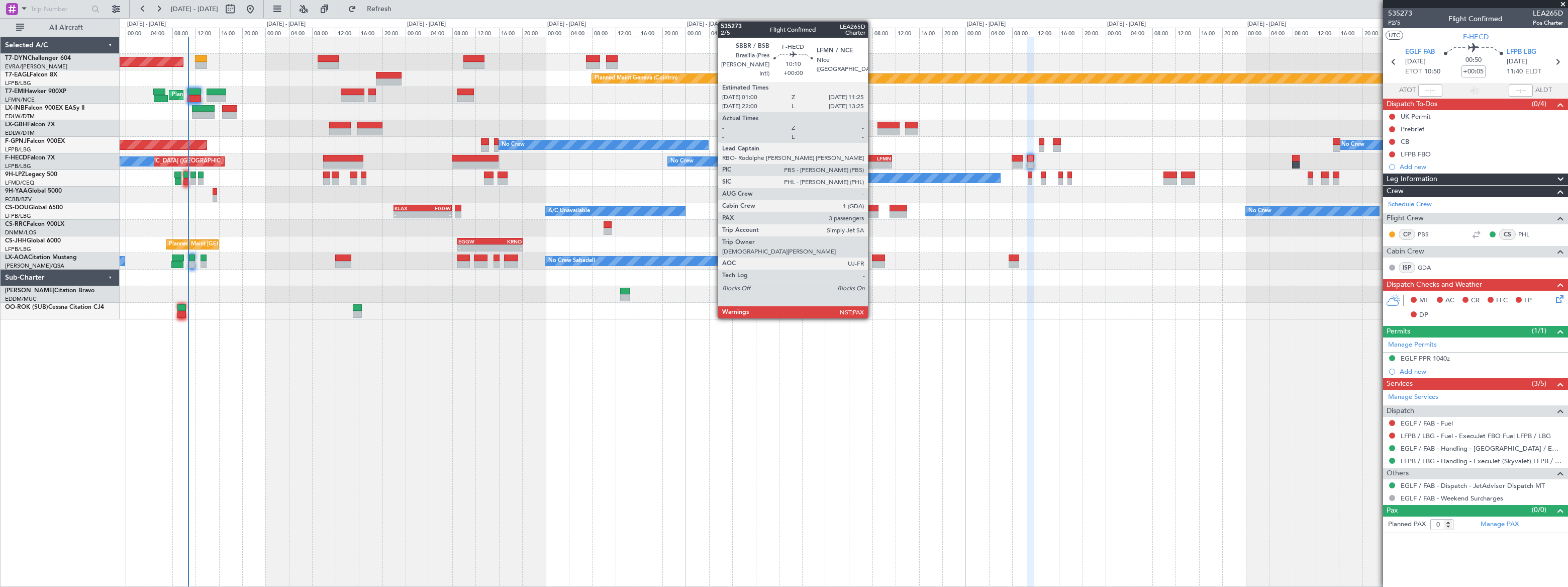
click at [875, 158] on div "LFMN" at bounding box center [876, 158] width 30 height 6
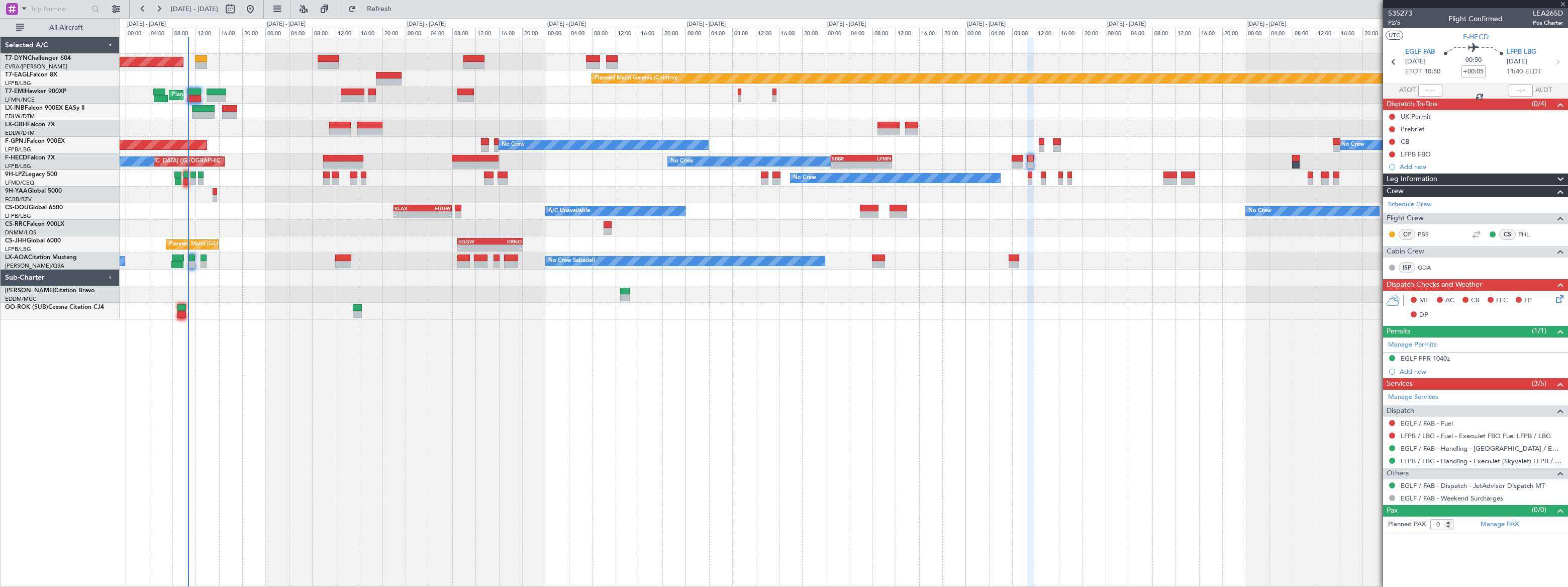
type input "3"
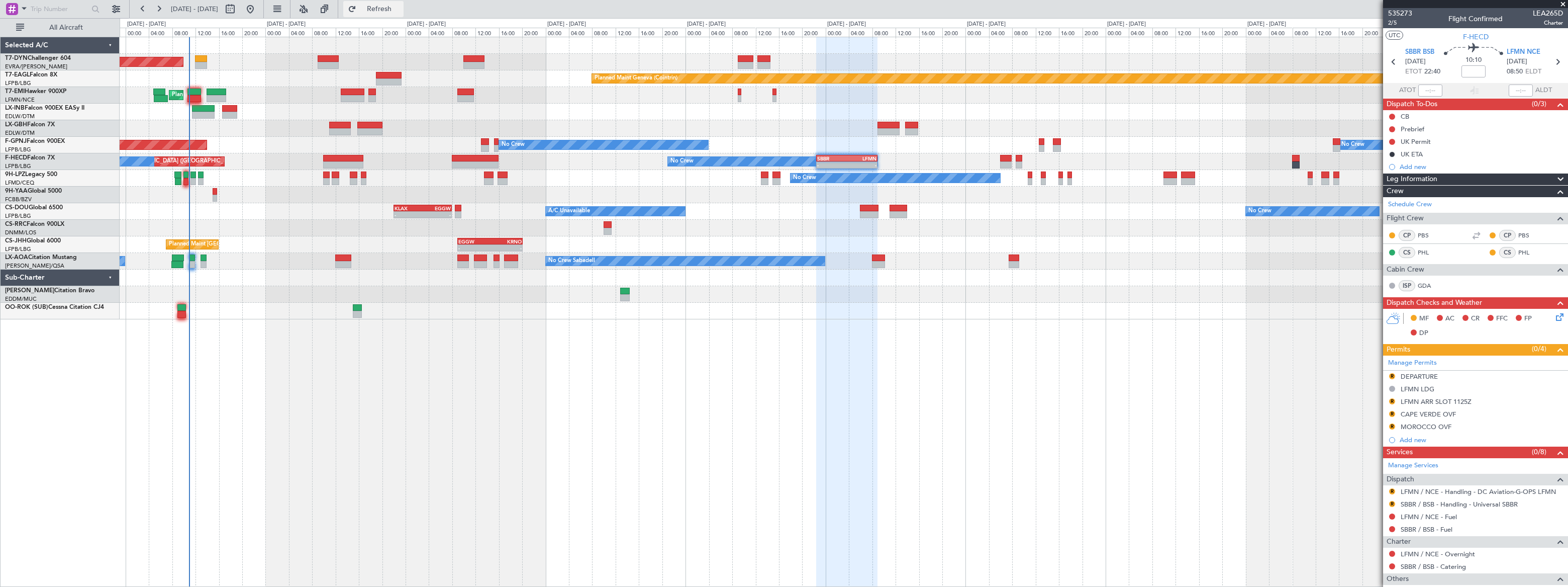
click at [401, 9] on span "Refresh" at bounding box center [379, 9] width 42 height 7
click at [401, 9] on span "Refresh" at bounding box center [379, 9] width 42 height 7
click at [401, 13] on span "Refresh" at bounding box center [379, 9] width 42 height 7
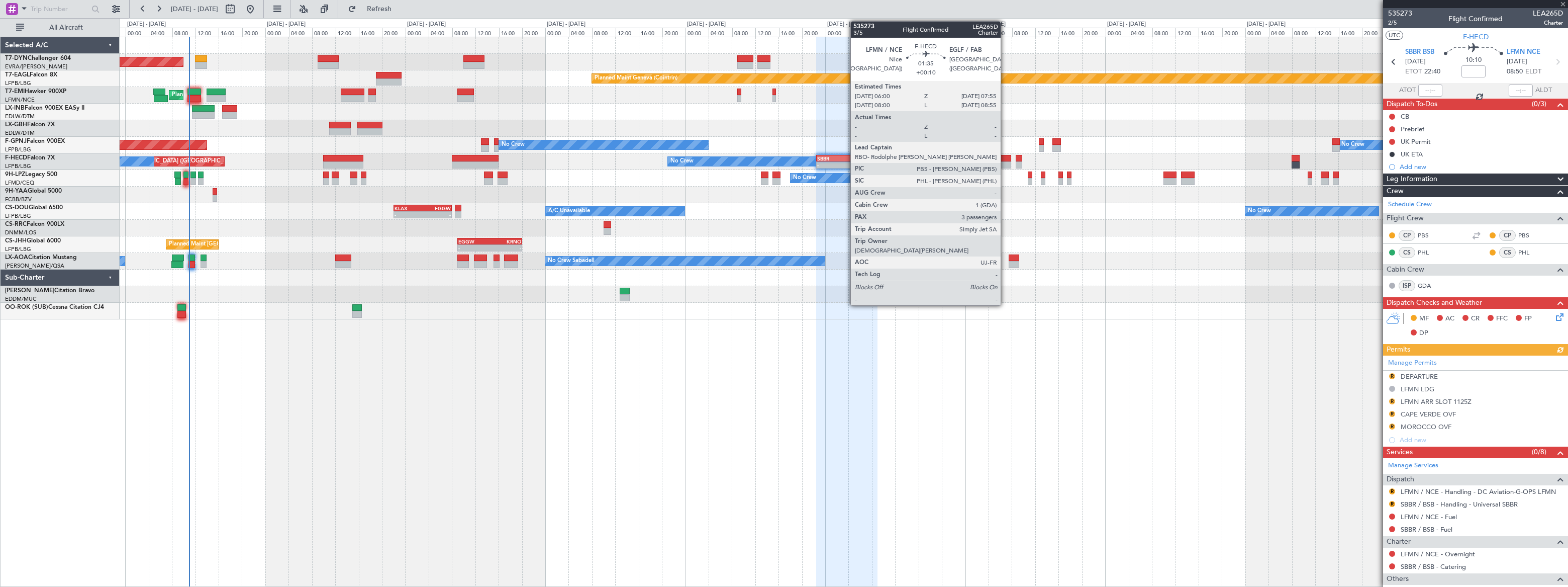
click at [1004, 161] on div at bounding box center [1006, 165] width 12 height 7
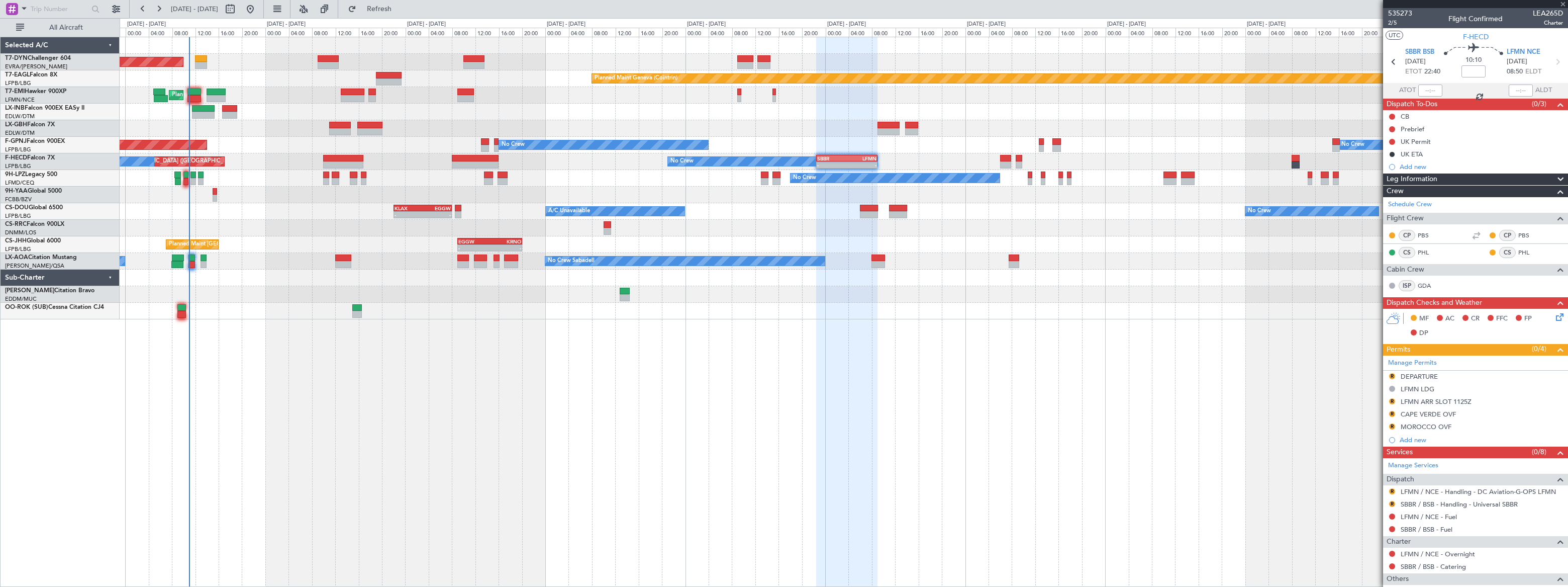
type input "+00:10"
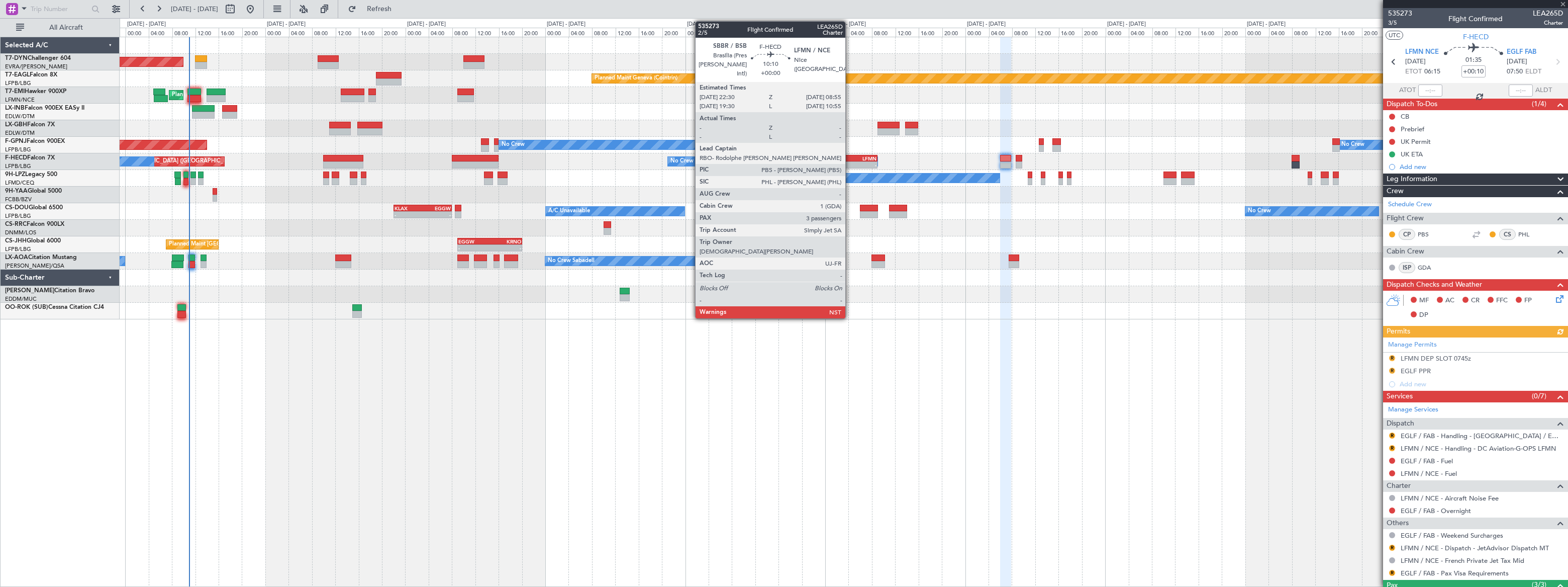
click at [852, 157] on div "LFMN" at bounding box center [861, 158] width 30 height 6
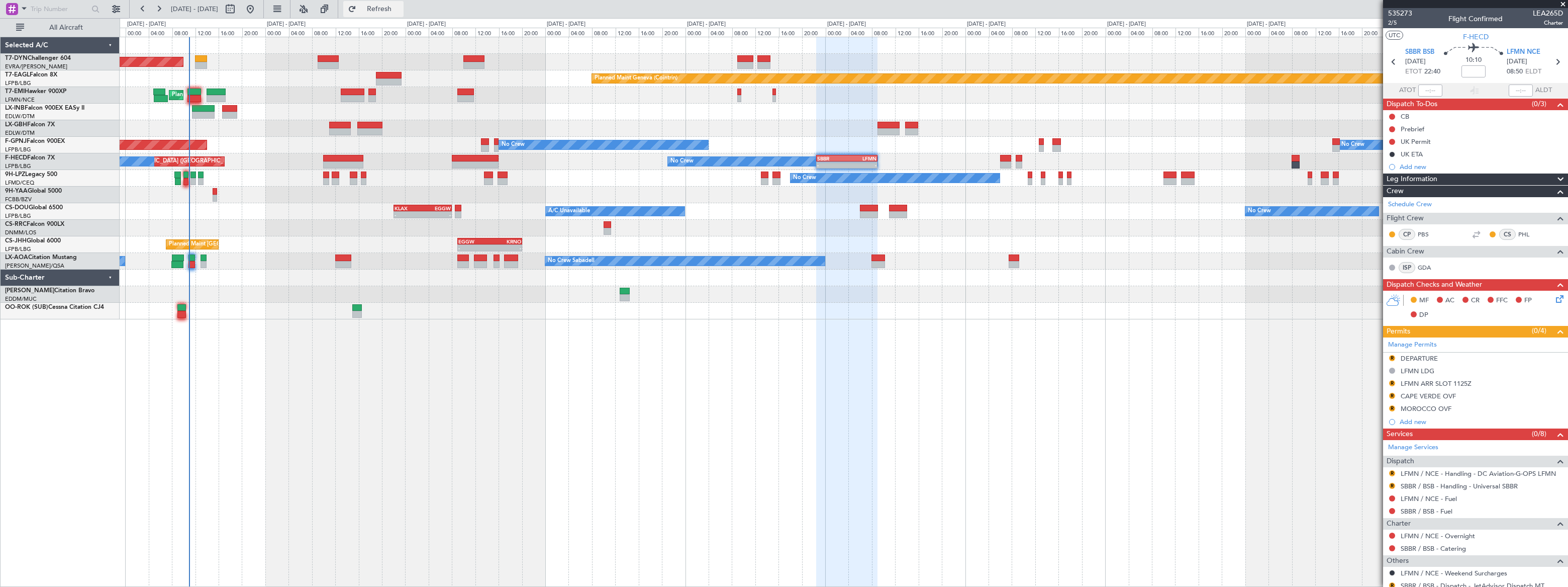
click at [401, 10] on span "Refresh" at bounding box center [379, 9] width 42 height 7
click at [1399, 14] on span "535273" at bounding box center [1400, 13] width 24 height 10
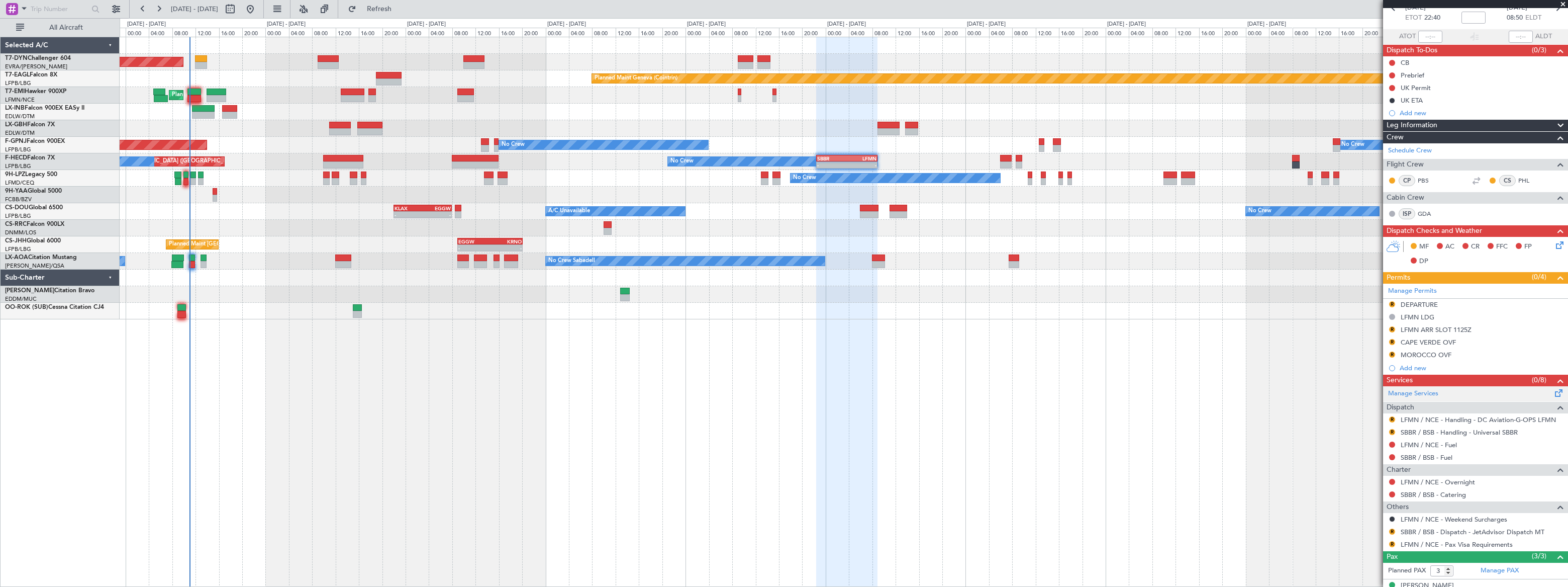
scroll to position [112, 0]
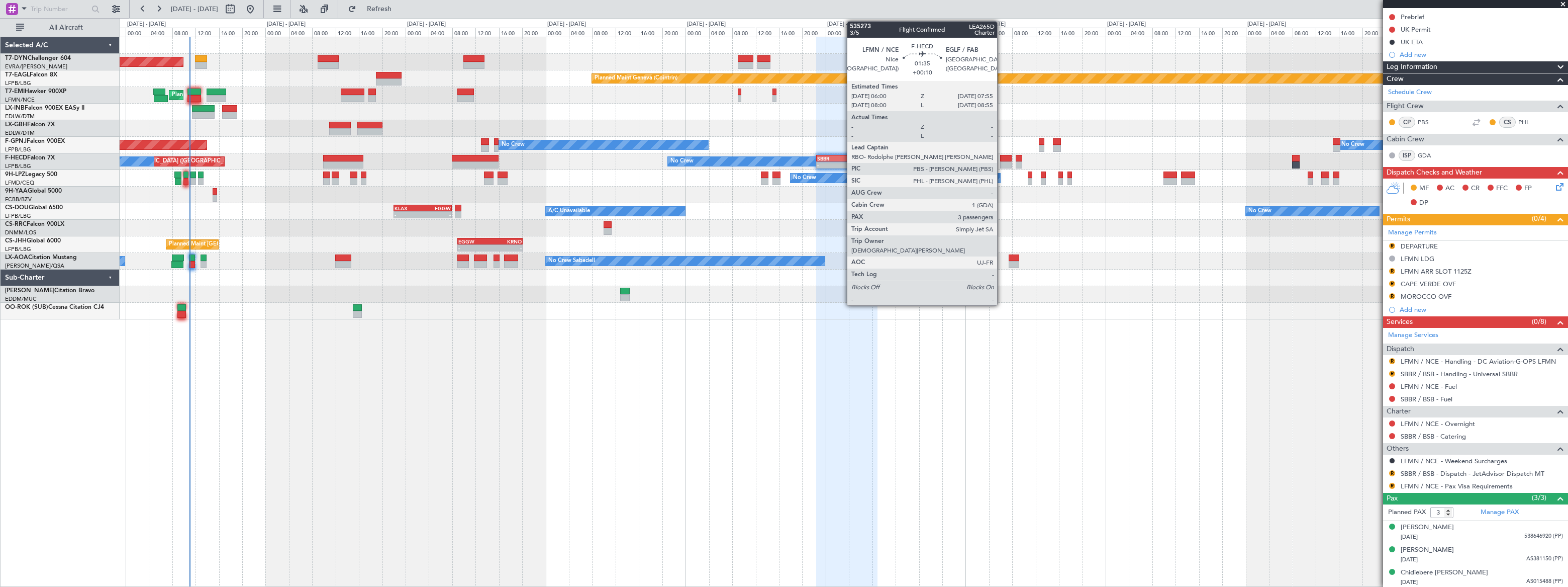
click at [1002, 160] on div at bounding box center [1006, 158] width 12 height 7
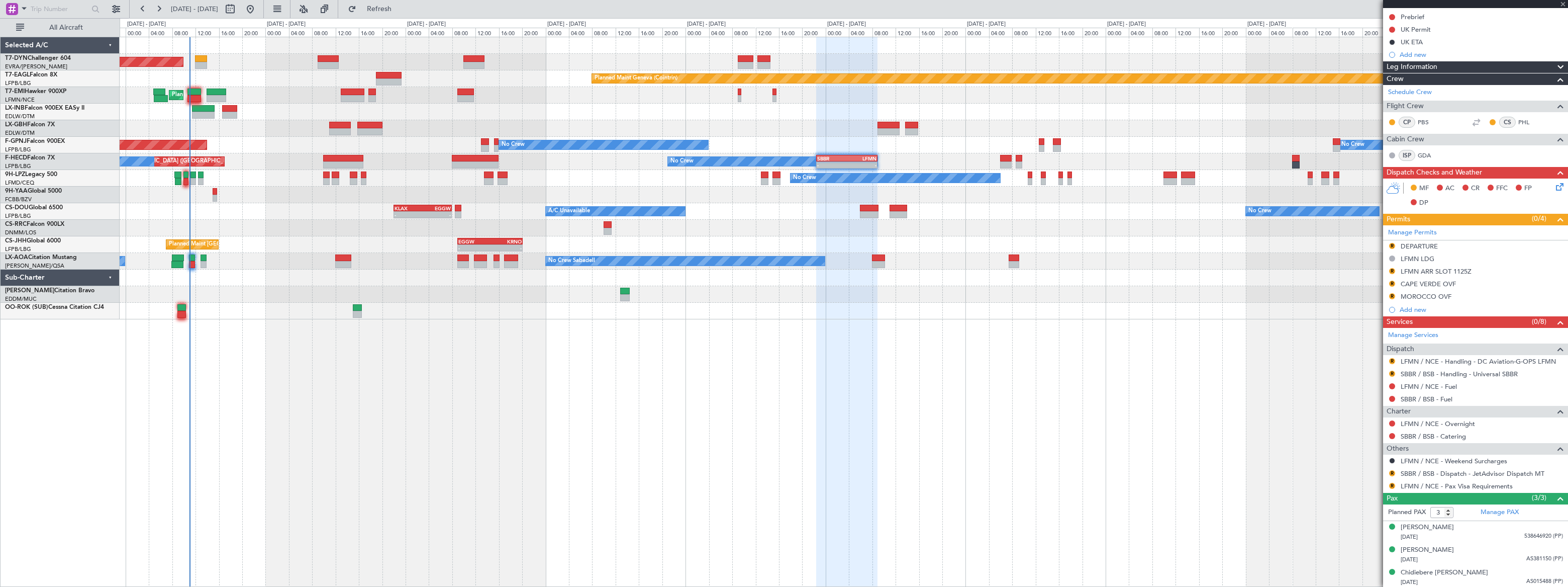
type input "+00:10"
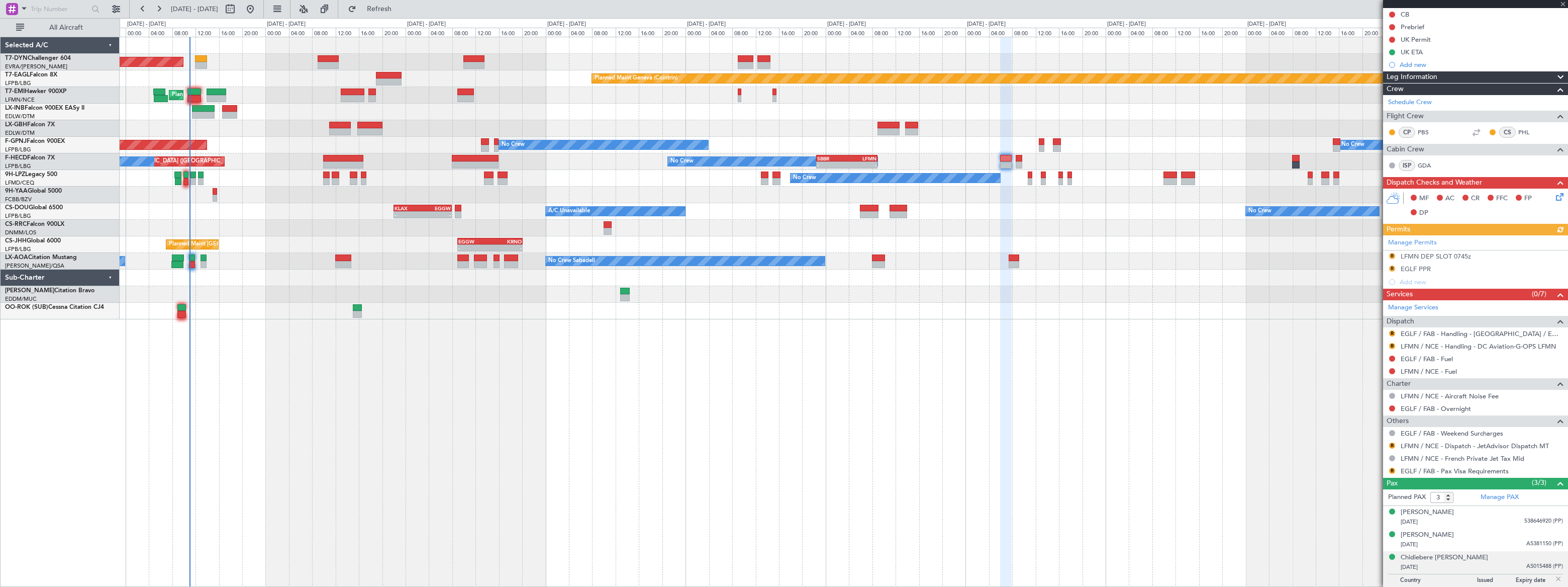
scroll to position [111, 0]
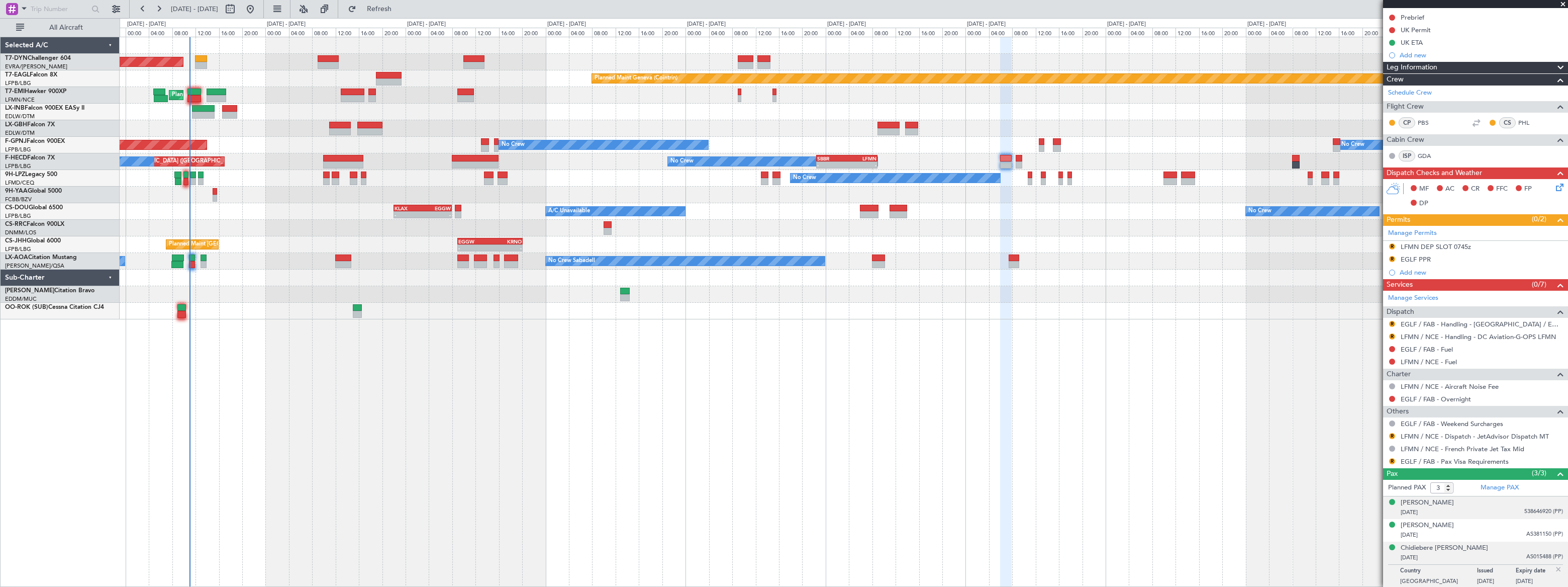
click at [1494, 508] on div "20/04/1956 538646920 (PP)" at bounding box center [1482, 512] width 163 height 10
click at [1496, 561] on div "17/04/1989 AS381150 (PP)" at bounding box center [1482, 560] width 163 height 10
click at [1507, 577] on div "28/06/1987 AS015488 (PP)" at bounding box center [1482, 582] width 163 height 10
click at [1440, 527] on div "[PERSON_NAME]" at bounding box center [1427, 525] width 54 height 10
click at [1477, 572] on div "Chidiebere [PERSON_NAME]" at bounding box center [1444, 572] width 88 height 10
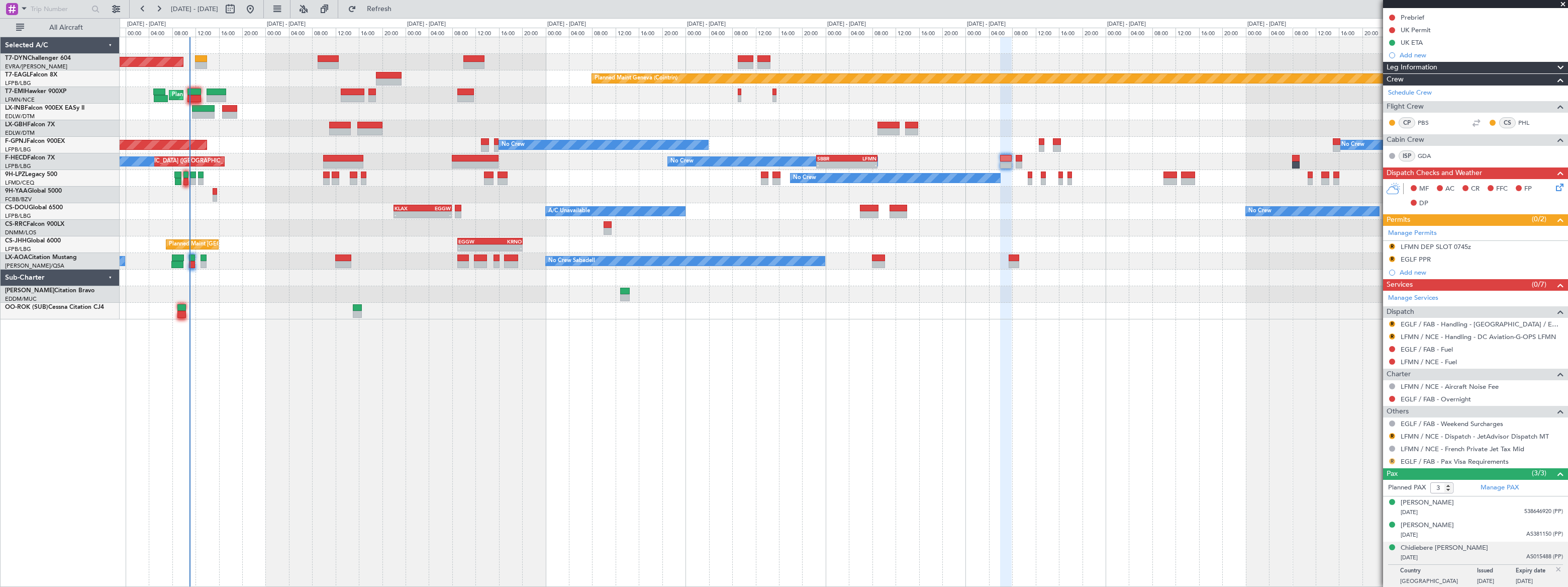
click at [1392, 458] on button "R" at bounding box center [1392, 461] width 6 height 6
click at [1351, 445] on span "Confirmed" at bounding box center [1363, 445] width 31 height 10
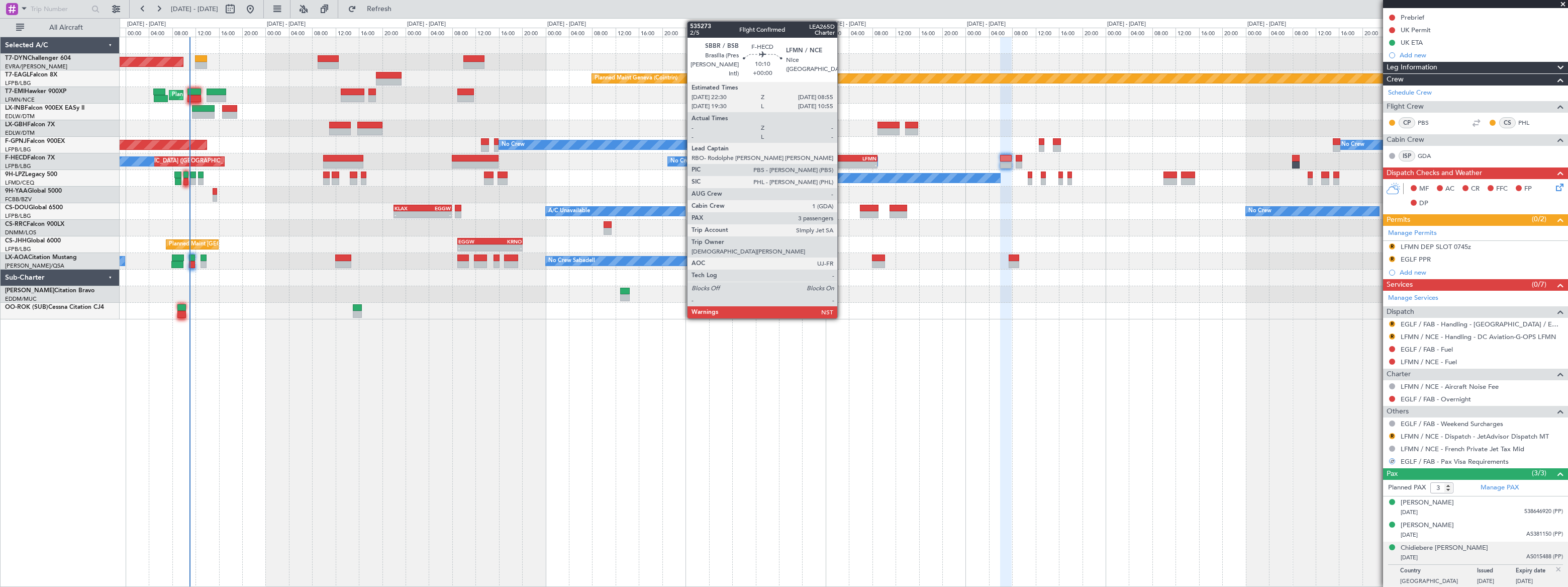
click at [842, 156] on div "SBBR" at bounding box center [831, 158] width 30 height 6
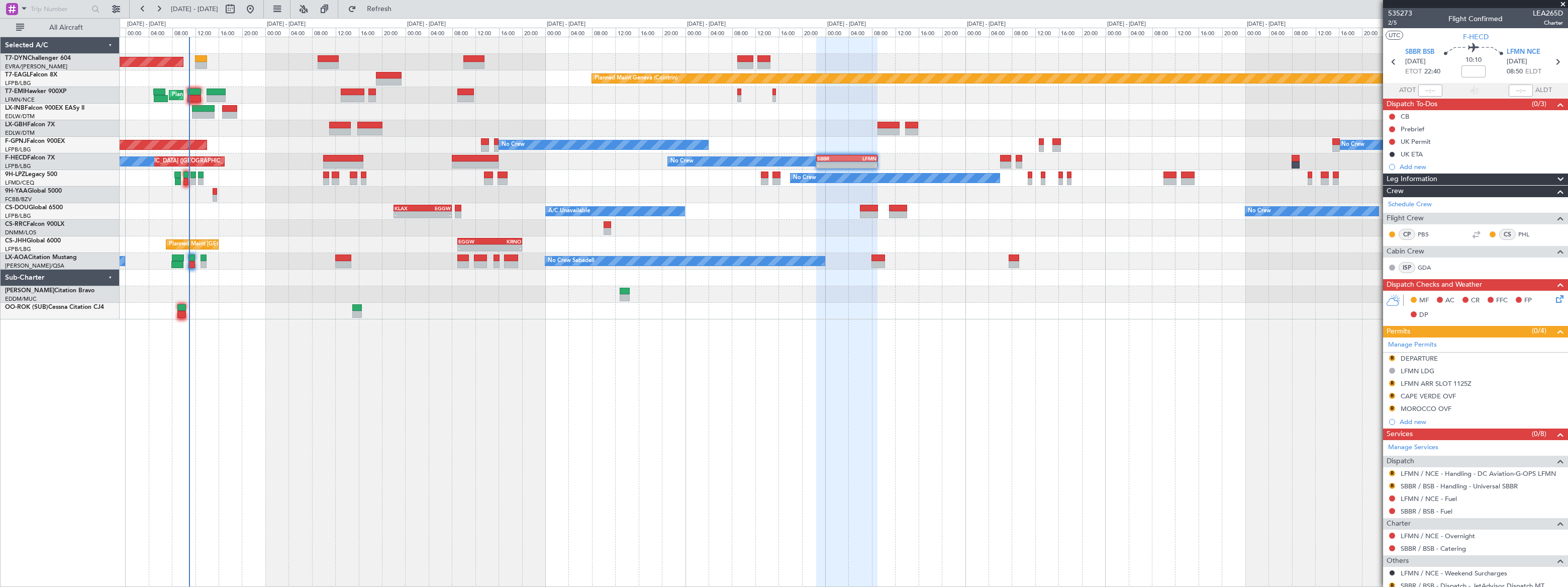
scroll to position [112, 0]
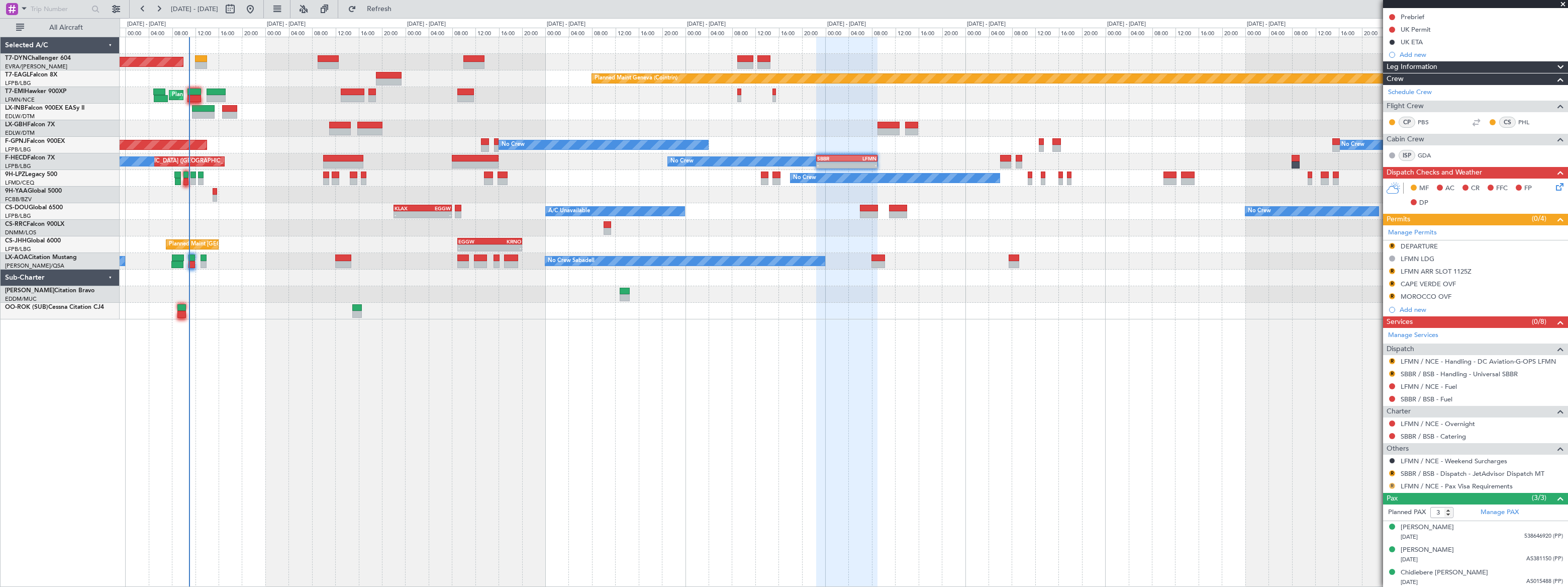
click at [1392, 485] on button "R" at bounding box center [1392, 486] width 6 height 6
click at [1358, 468] on span "Confirmed" at bounding box center [1363, 469] width 31 height 10
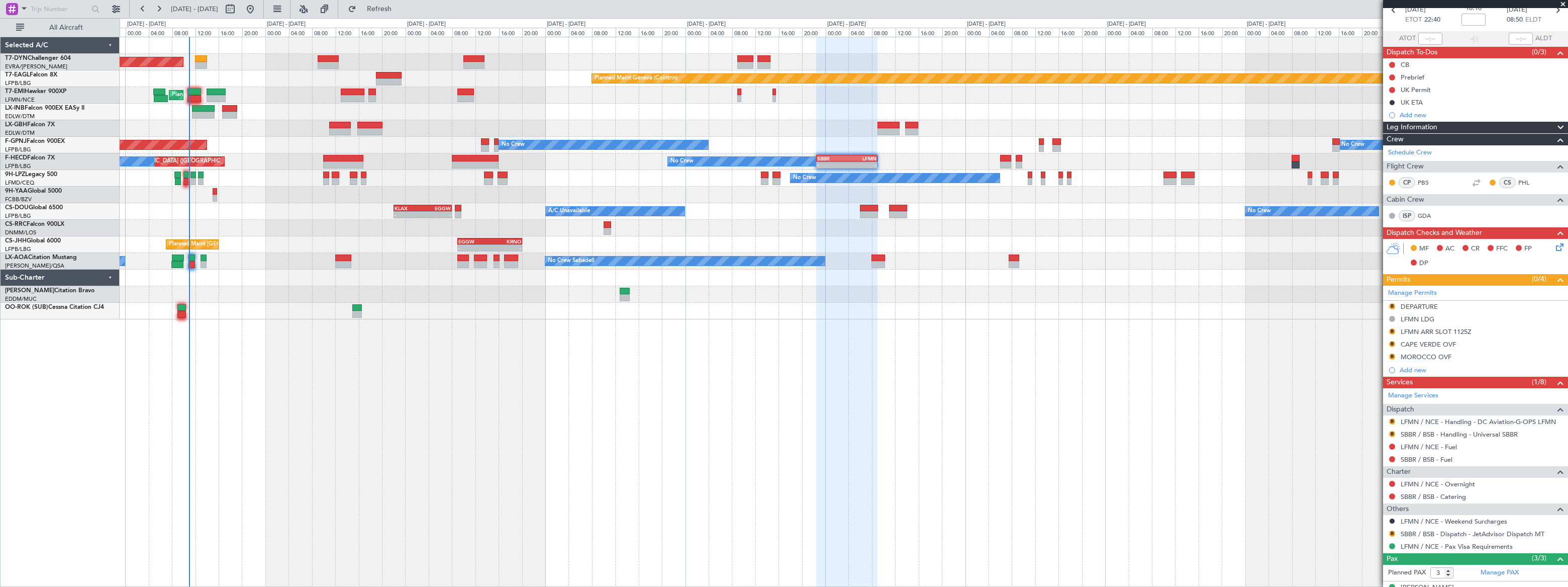
scroll to position [0, 0]
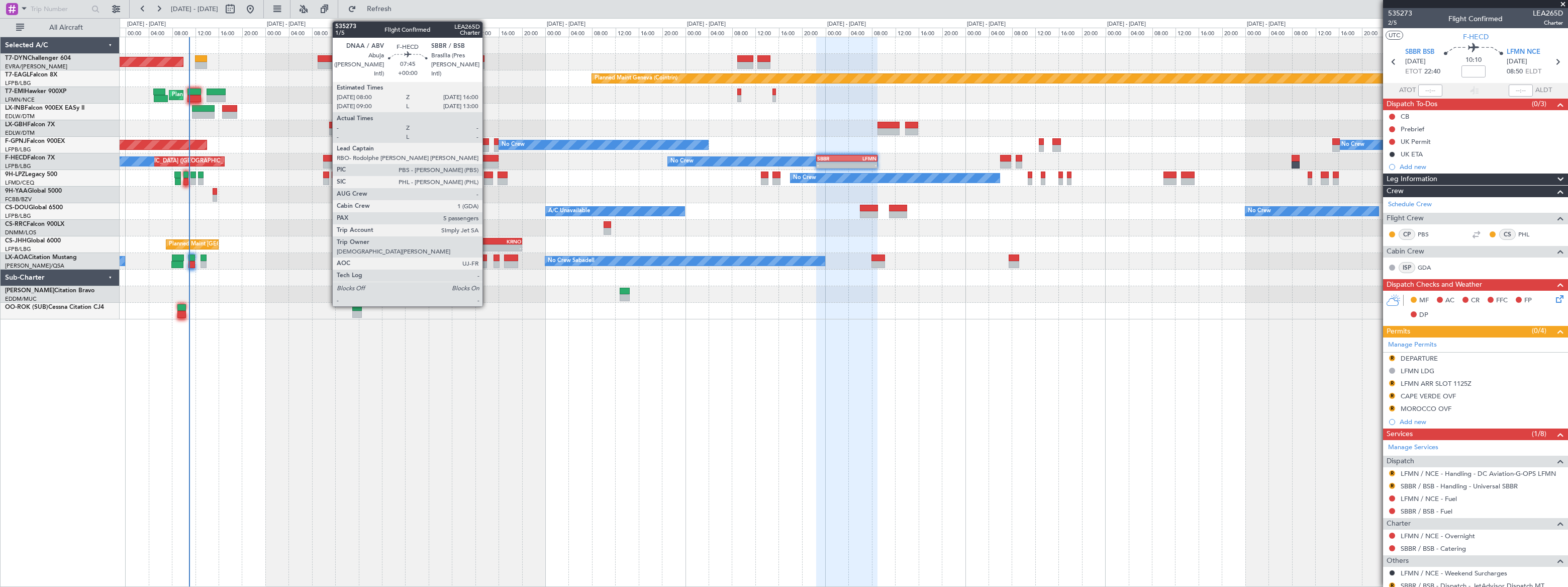
click at [487, 158] on div at bounding box center [475, 158] width 47 height 7
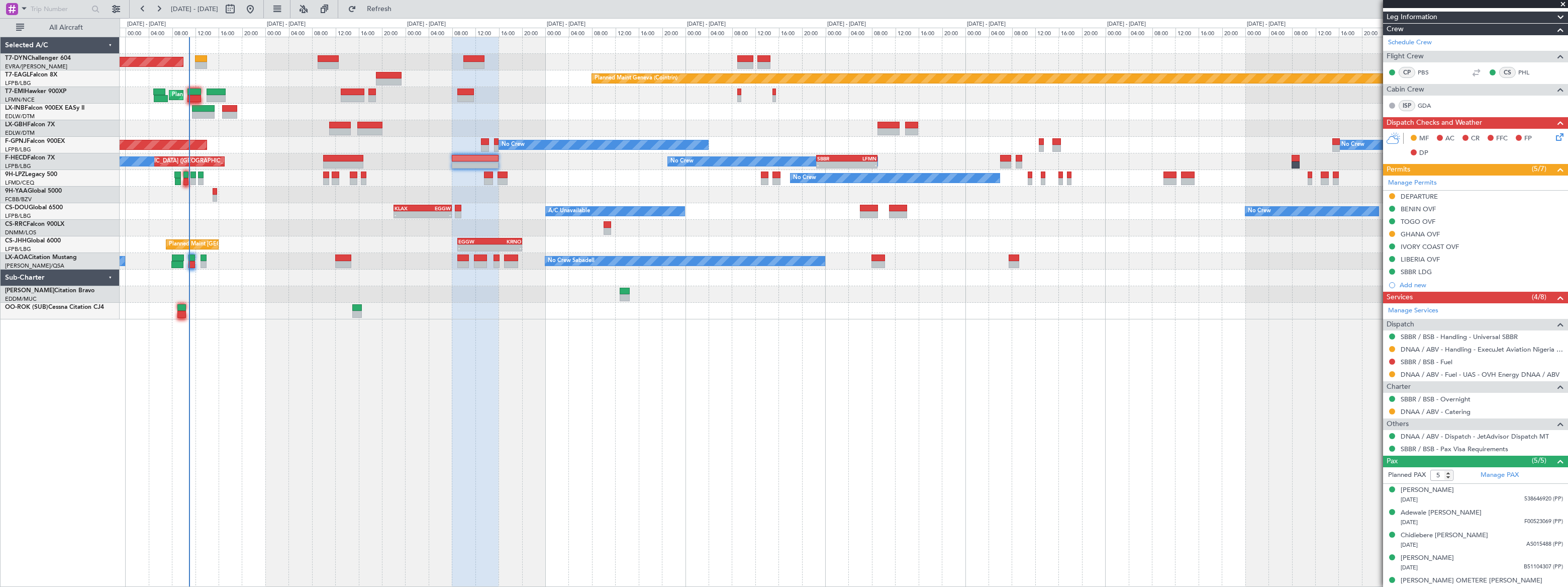
scroll to position [146, 0]
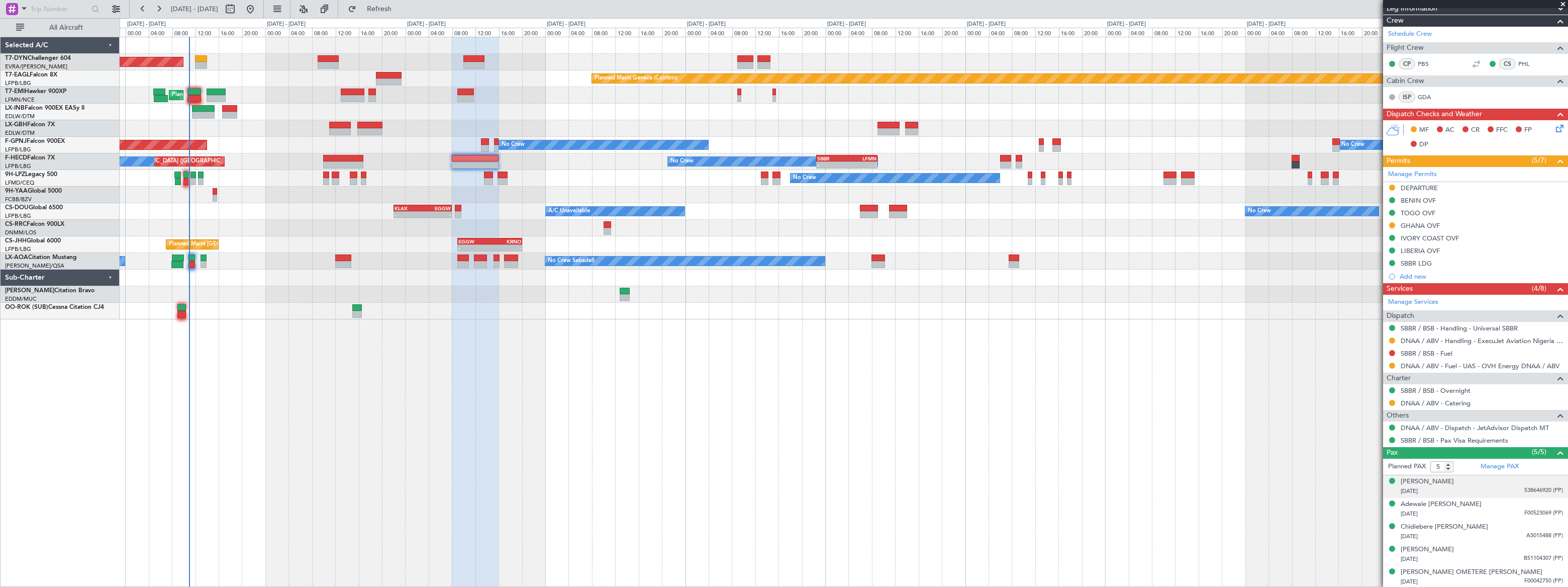
click at [1503, 488] on div "20/04/1956 538646920 (PP)" at bounding box center [1482, 491] width 163 height 10
click at [1503, 536] on div "25/01/1984 F00523069 (PP)" at bounding box center [1482, 538] width 163 height 10
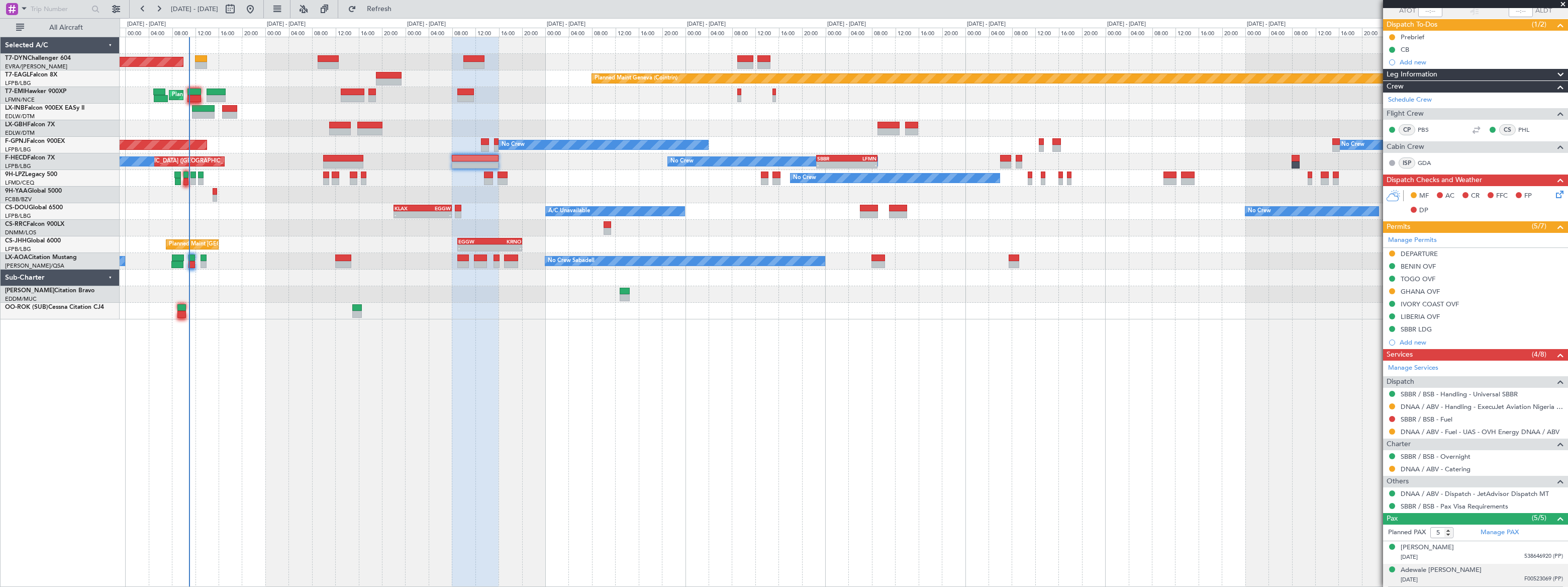
scroll to position [170, 0]
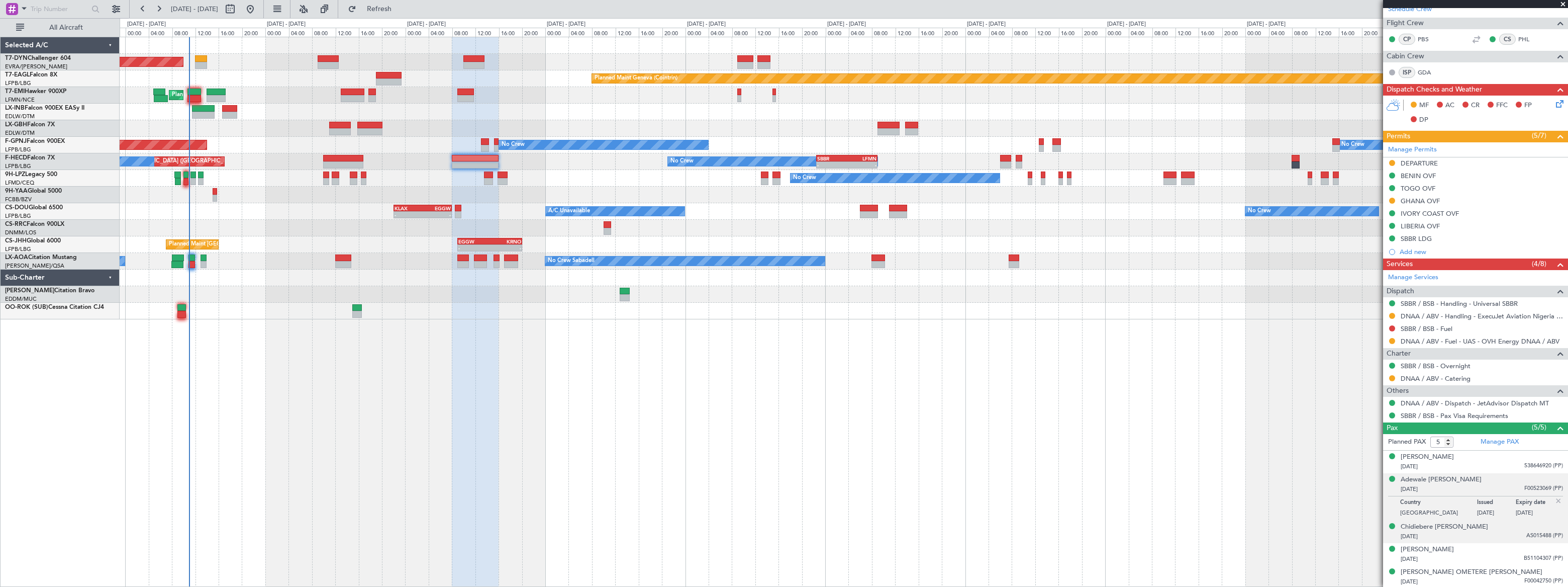
click at [1509, 532] on div "28/06/1987 AS015488 (PP)" at bounding box center [1482, 536] width 163 height 10
click at [1488, 555] on div "02/10/1985 B51104307 (PP)" at bounding box center [1482, 559] width 163 height 10
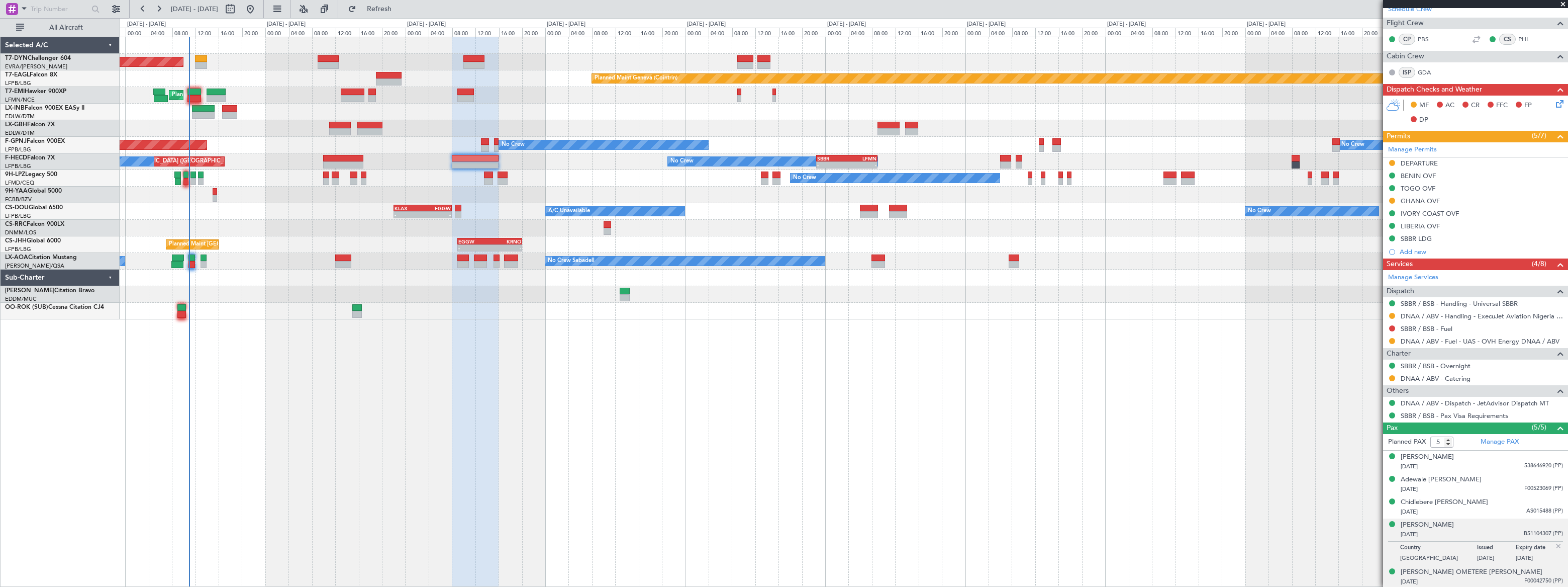
click at [1524, 577] on span "F00042750 (PP)" at bounding box center [1544, 581] width 39 height 9
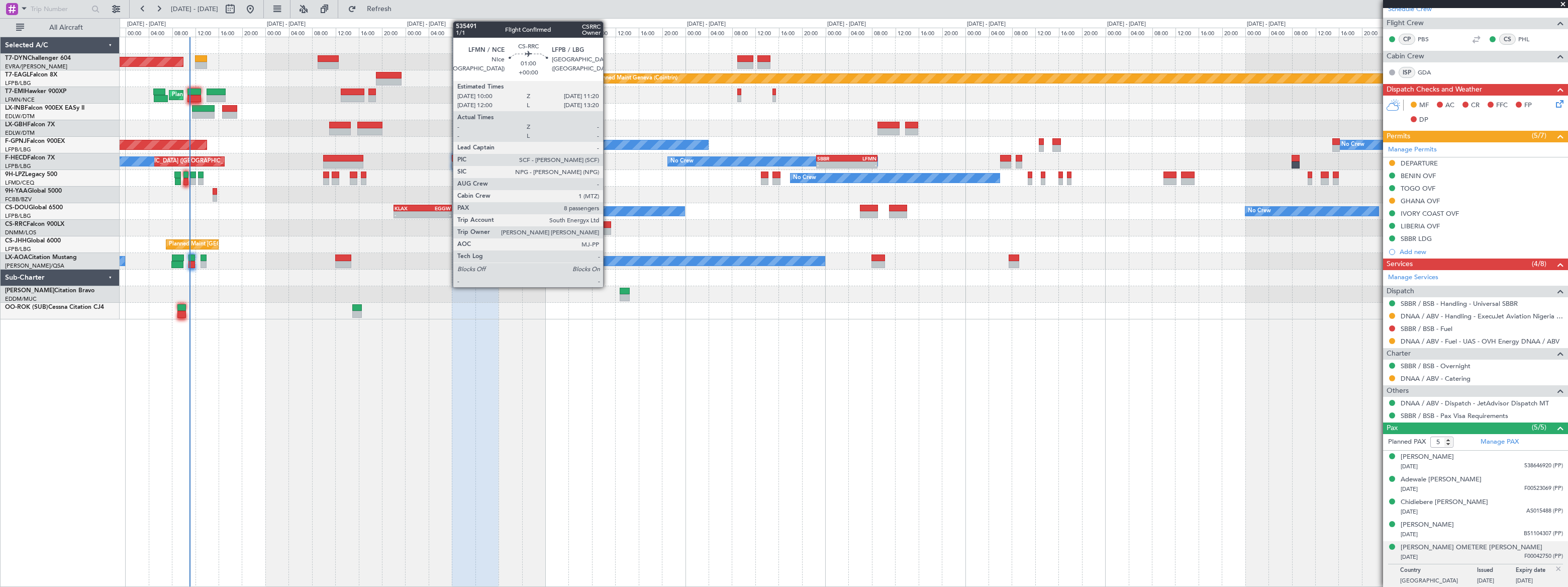
click at [607, 225] on div at bounding box center [607, 225] width 8 height 7
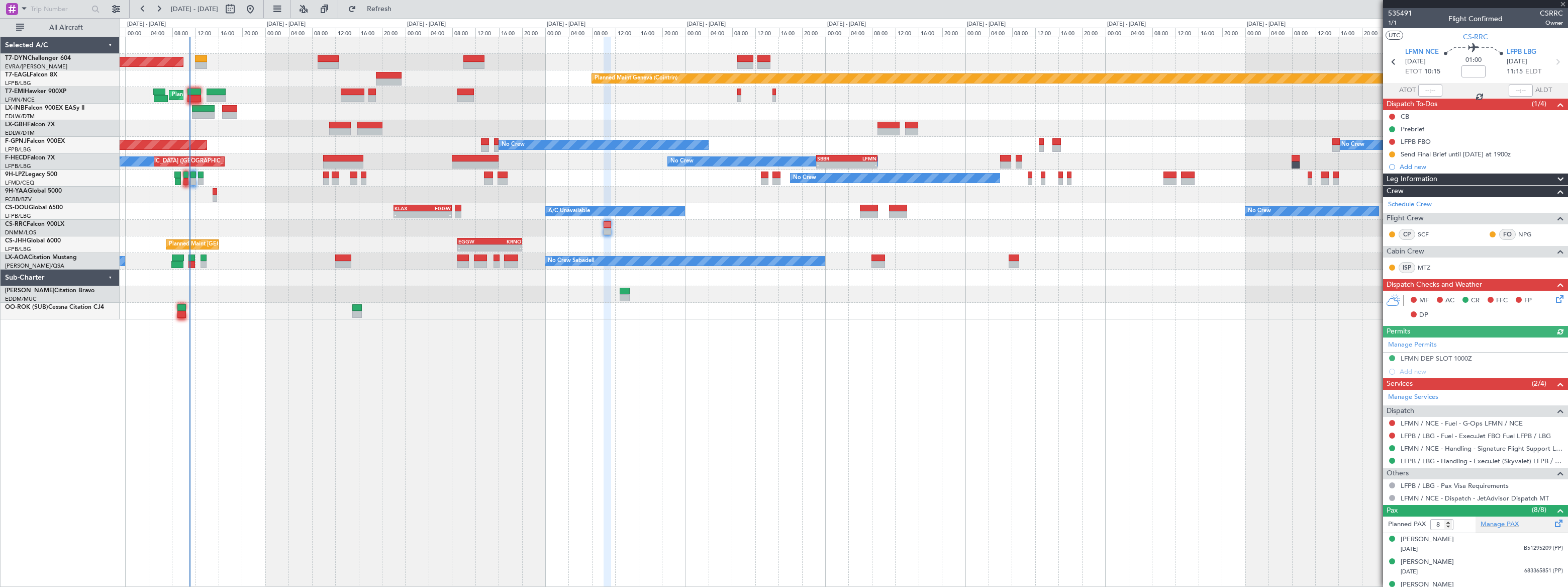
scroll to position [125, 0]
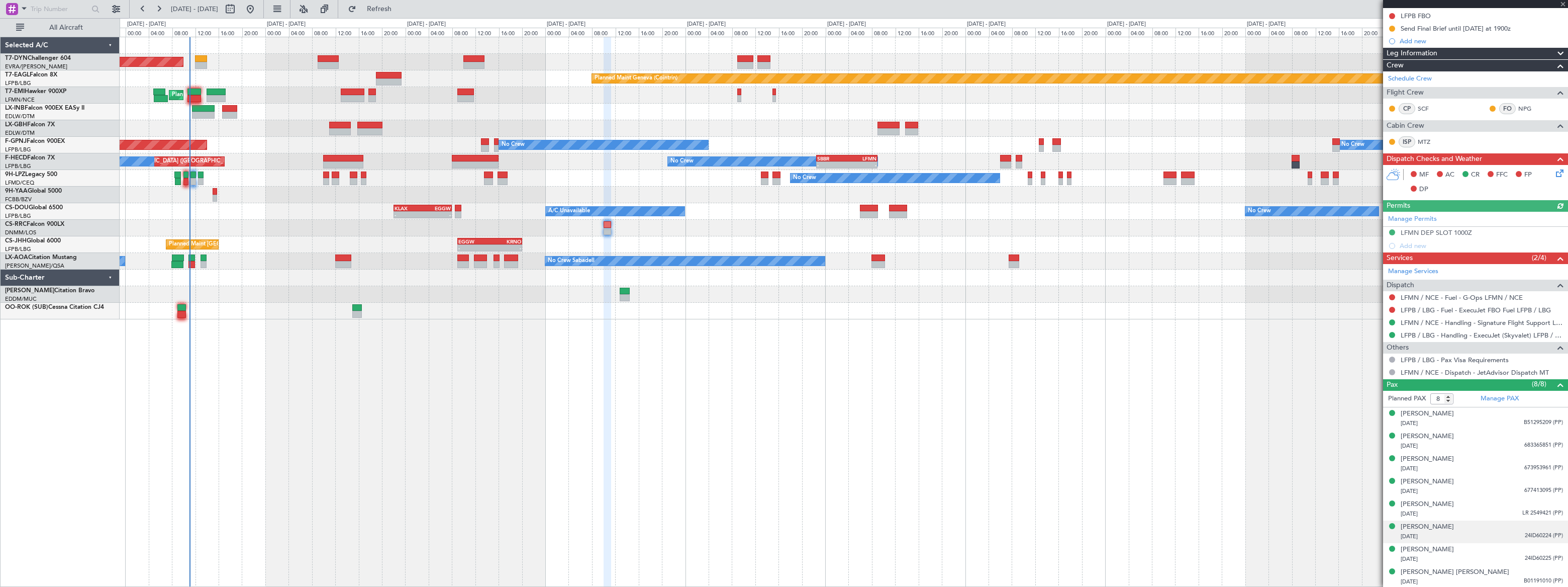
click at [1469, 532] on div "10/12/2013 24ID60224 (PP)" at bounding box center [1482, 536] width 163 height 10
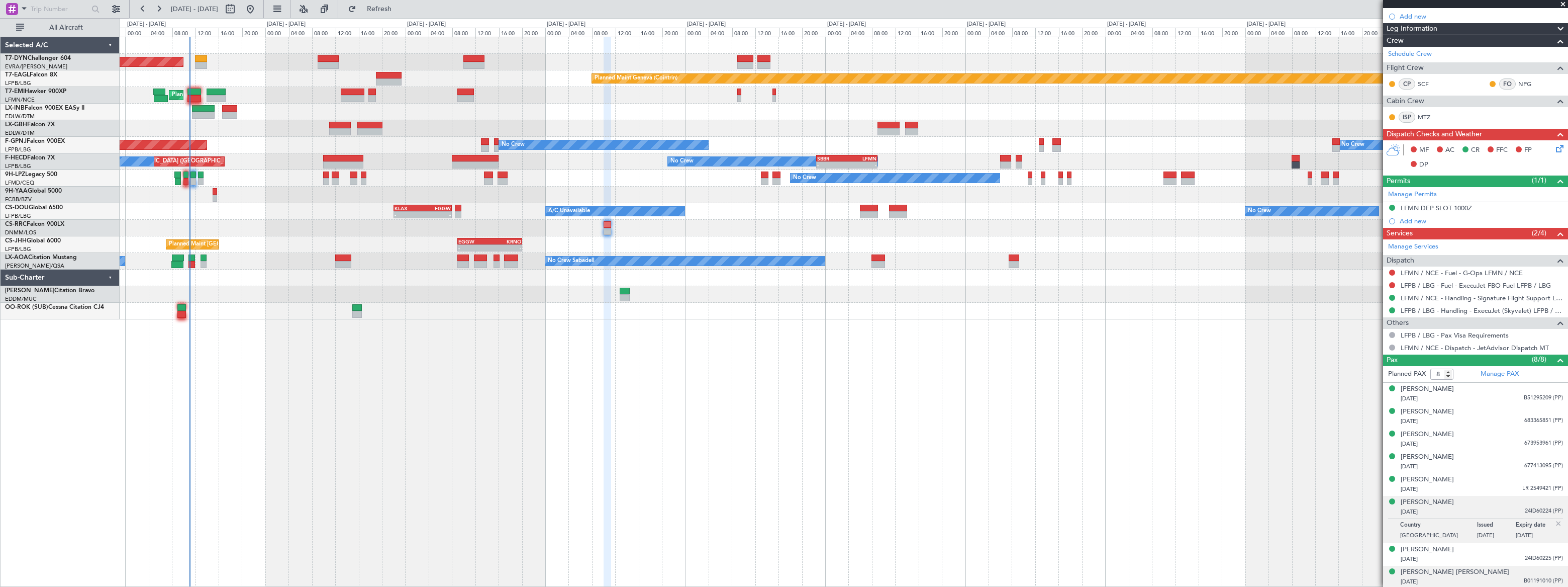
click at [1471, 578] on div "05/07/1988 B01191010 (PP)" at bounding box center [1482, 582] width 163 height 10
click at [1441, 547] on div "Ronke Gloria PATRICK" at bounding box center [1455, 547] width 108 height 10
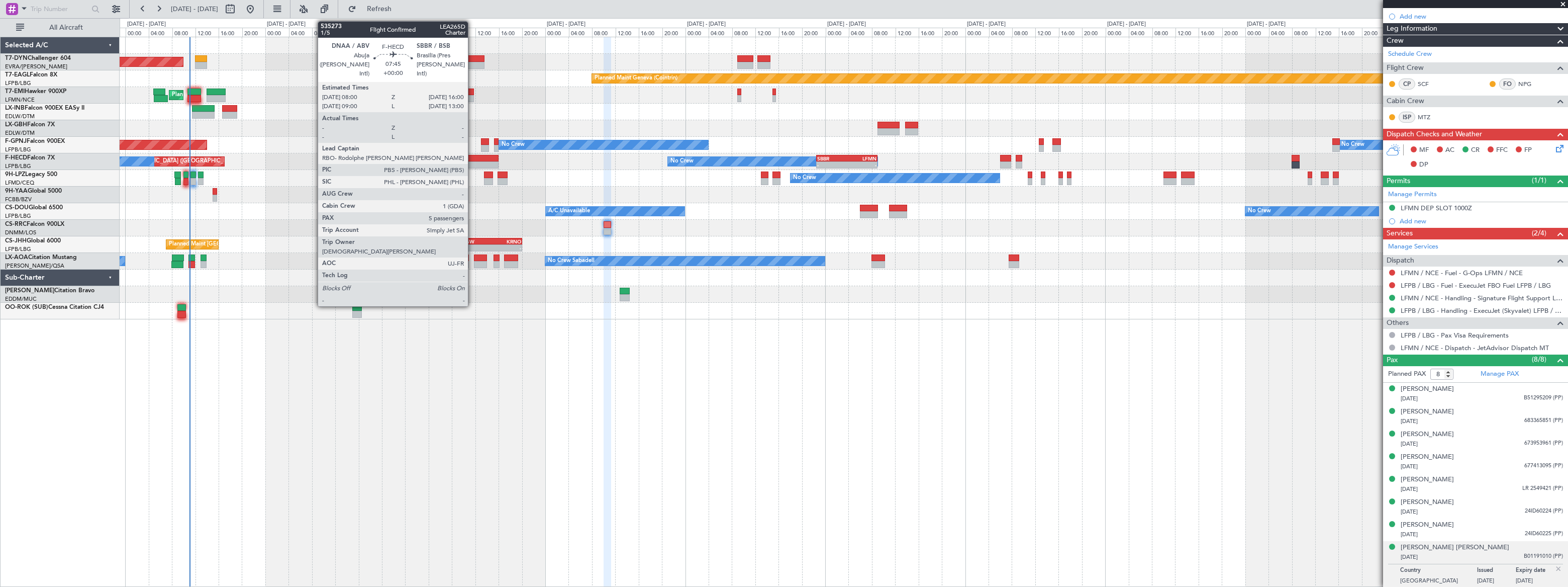
click at [474, 155] on div at bounding box center [475, 158] width 47 height 7
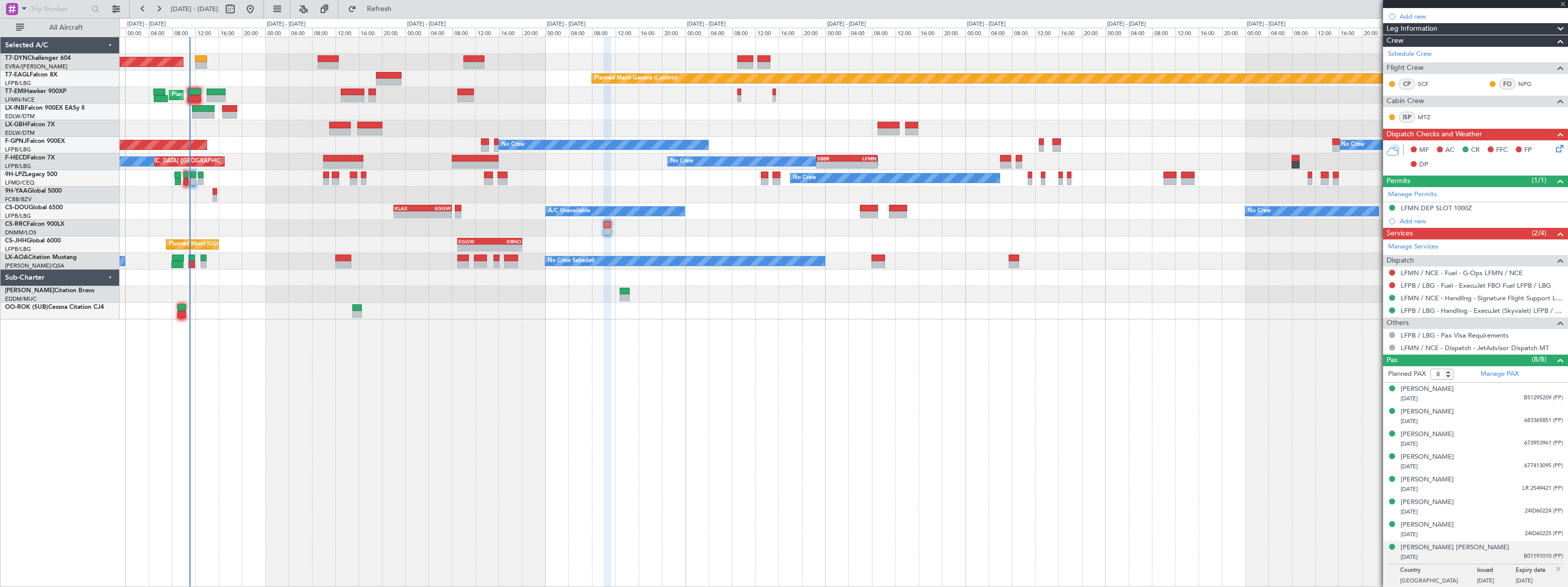
click at [474, 158] on div at bounding box center [475, 158] width 47 height 7
type input "5"
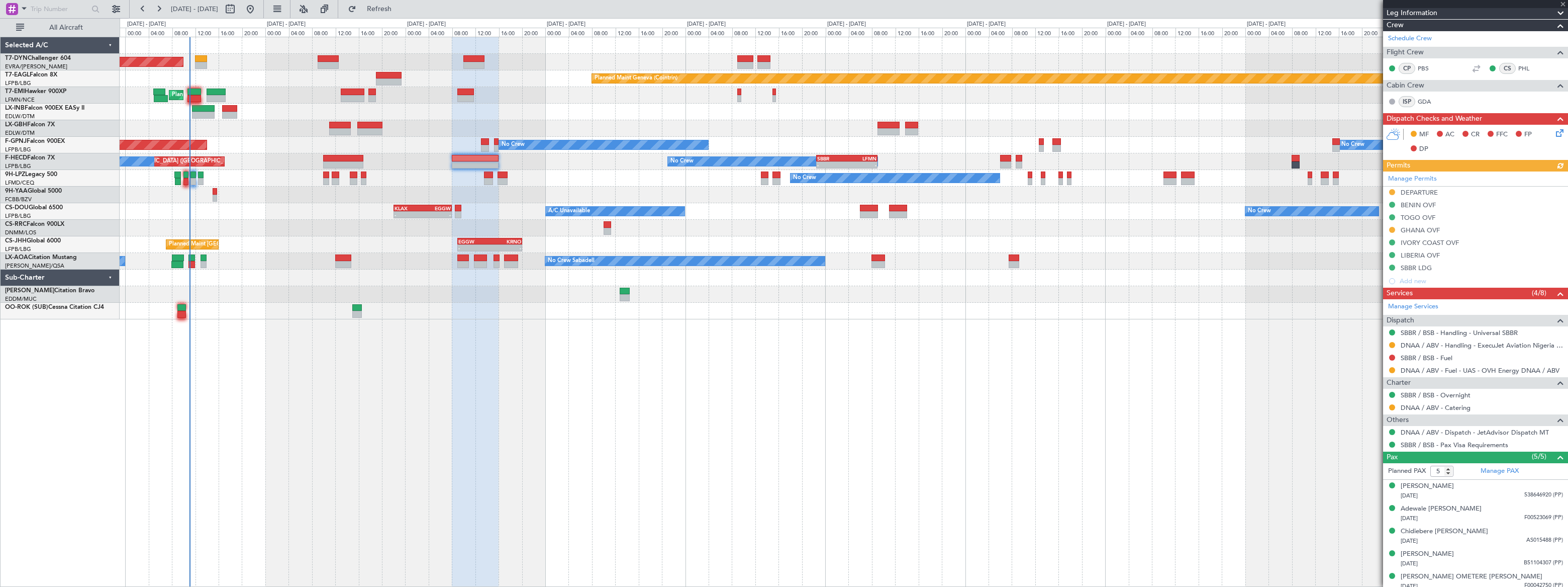
scroll to position [146, 0]
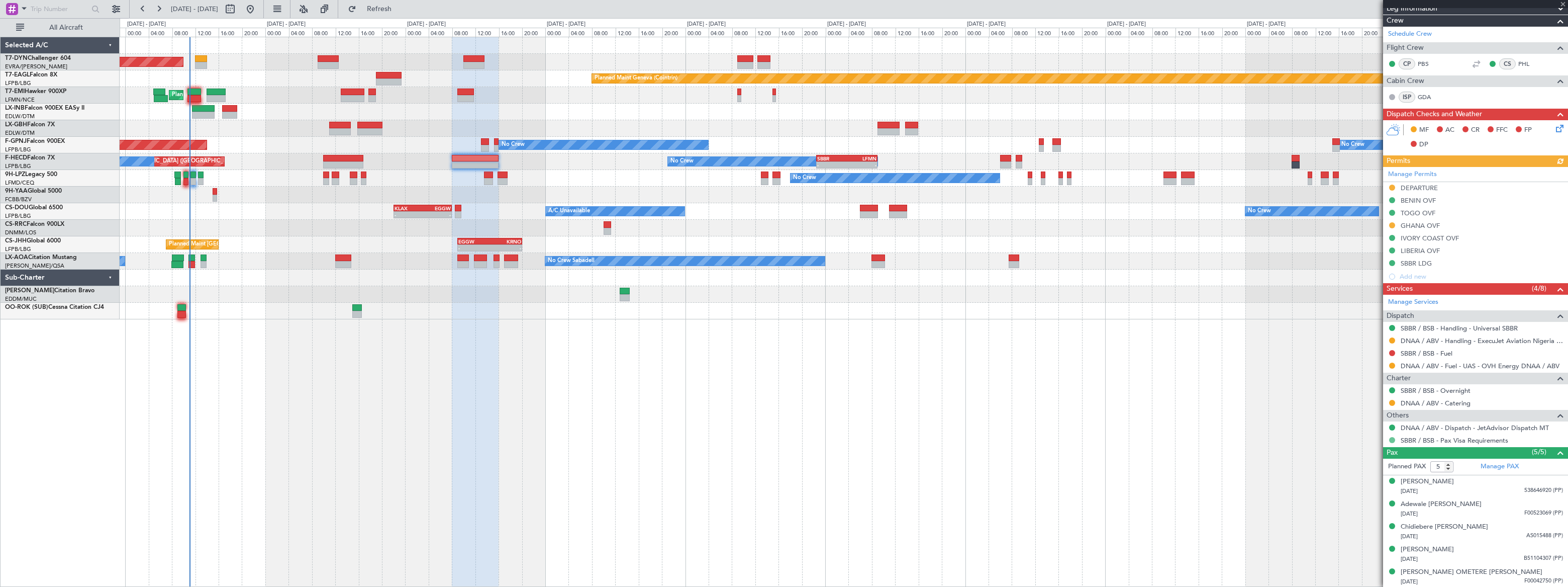
click at [1394, 440] on button at bounding box center [1392, 440] width 6 height 6
click at [1353, 484] on span "Review" at bounding box center [1358, 483] width 21 height 10
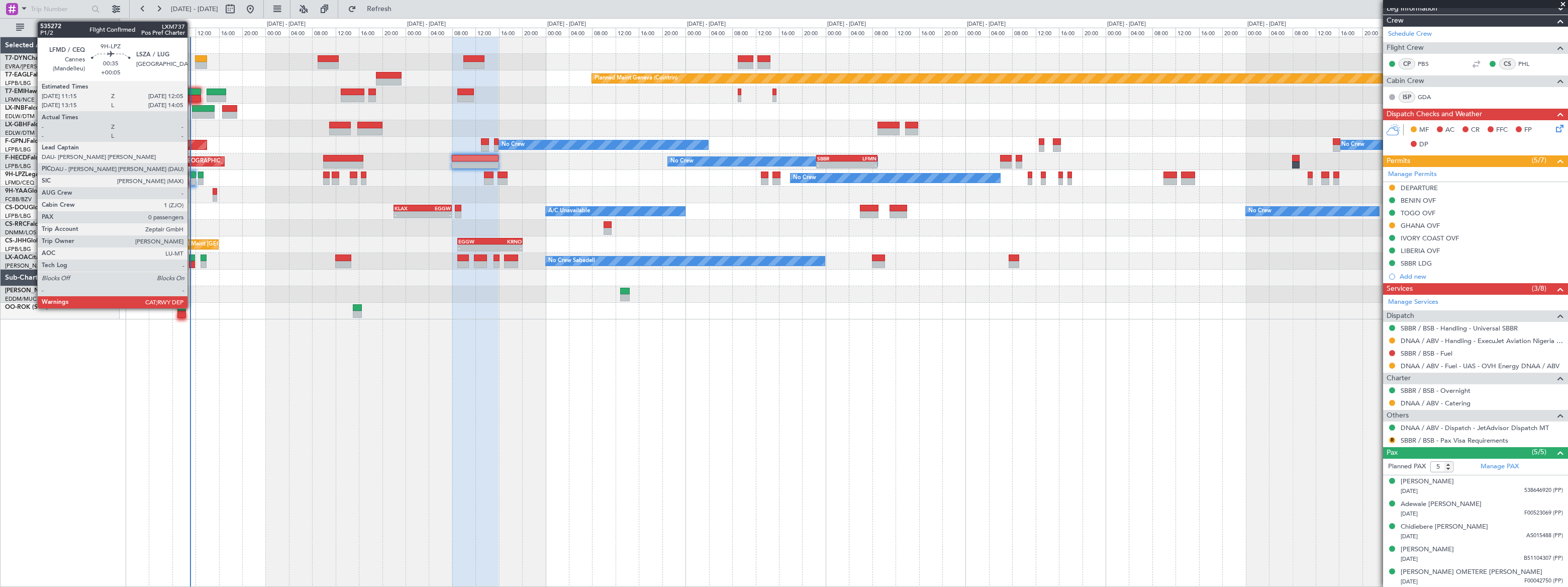
click at [192, 174] on div at bounding box center [193, 175] width 5 height 7
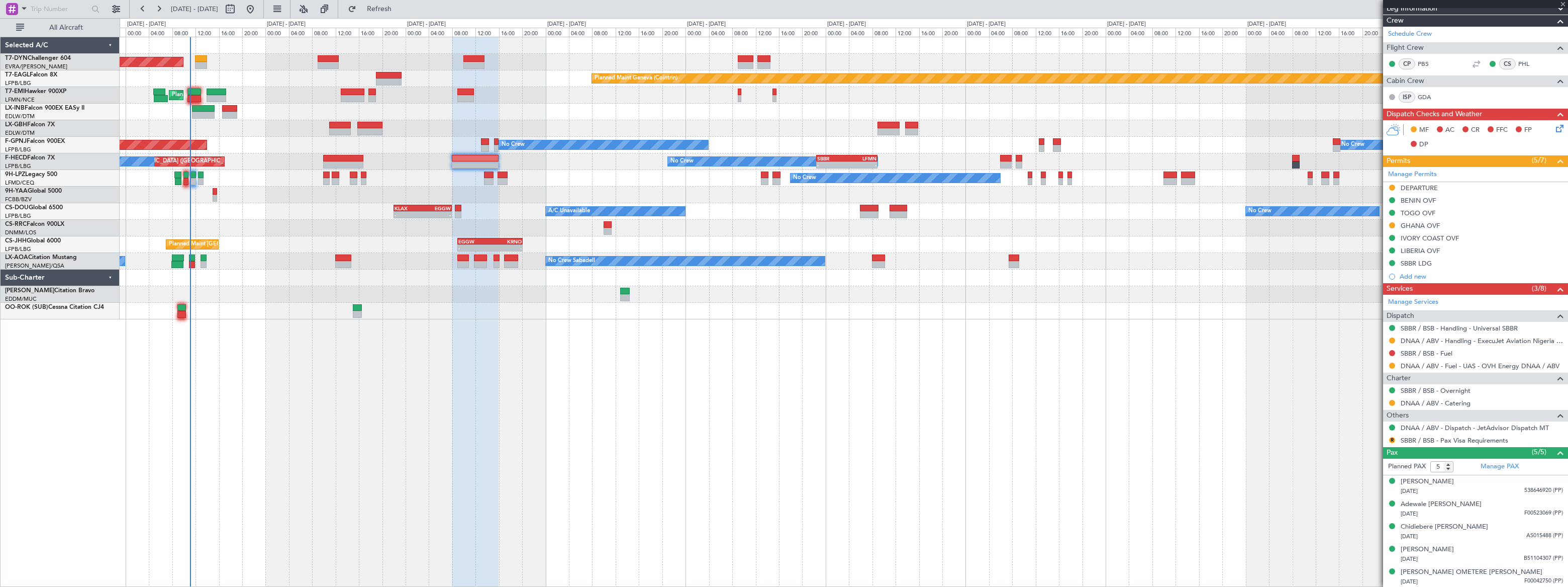
click at [192, 174] on div at bounding box center [193, 175] width 5 height 7
type input "+00:05"
type input "0"
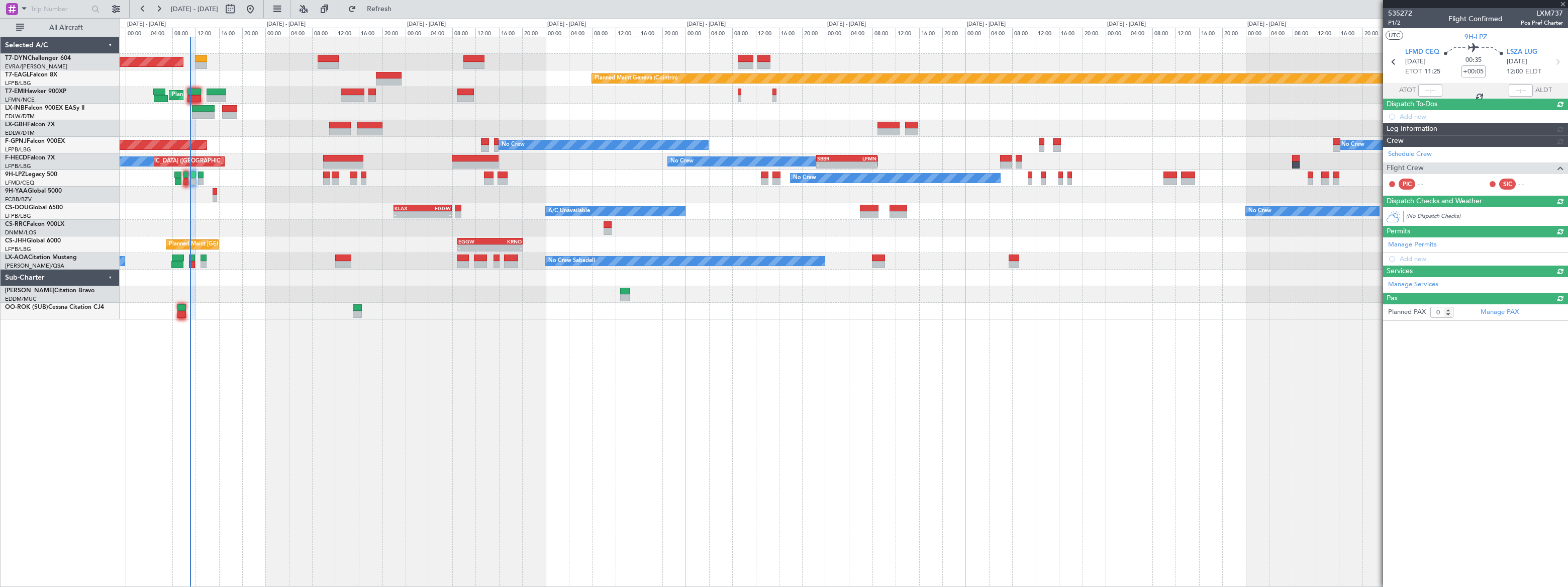
scroll to position [0, 0]
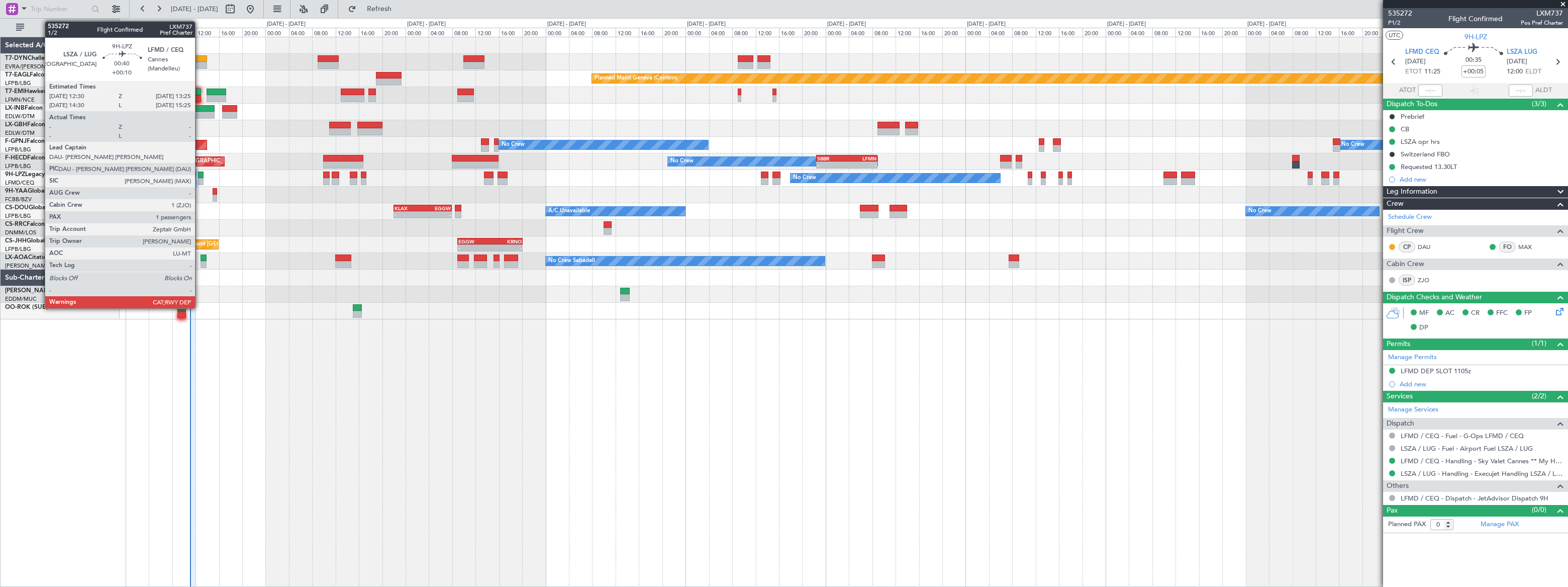
click at [200, 175] on div at bounding box center [200, 175] width 5 height 7
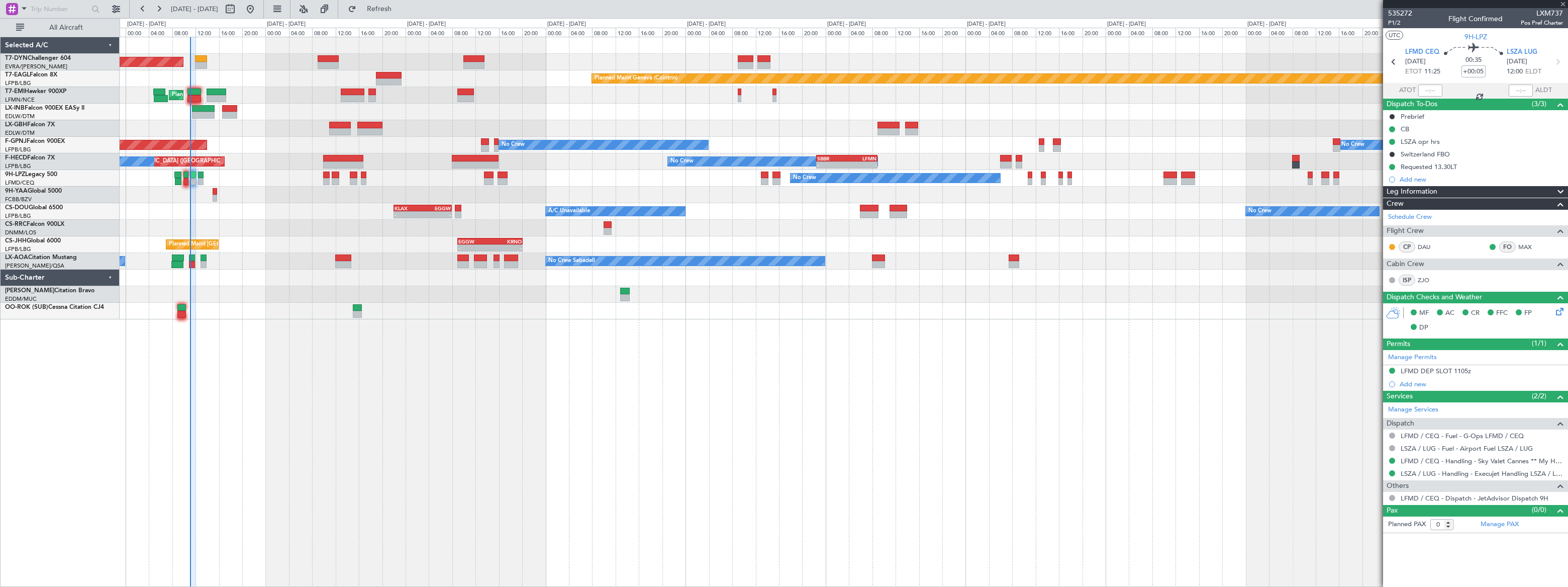
type input "+00:10"
type input "1"
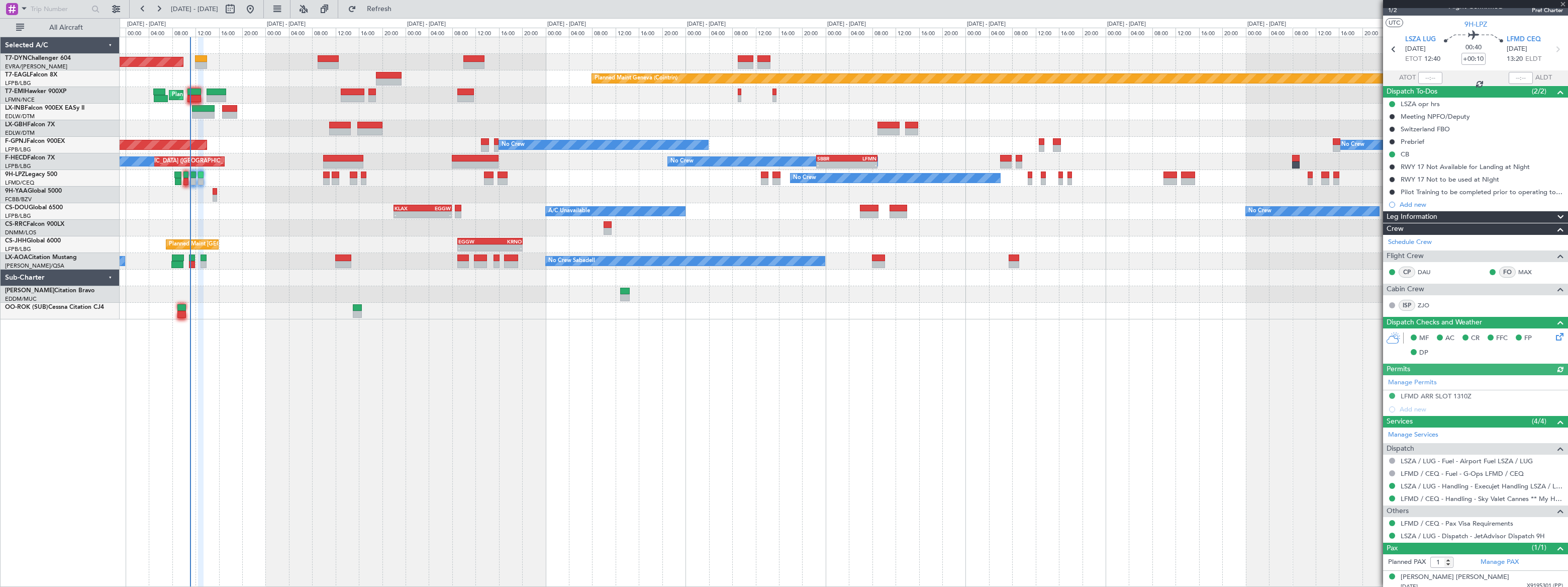
scroll to position [18, 0]
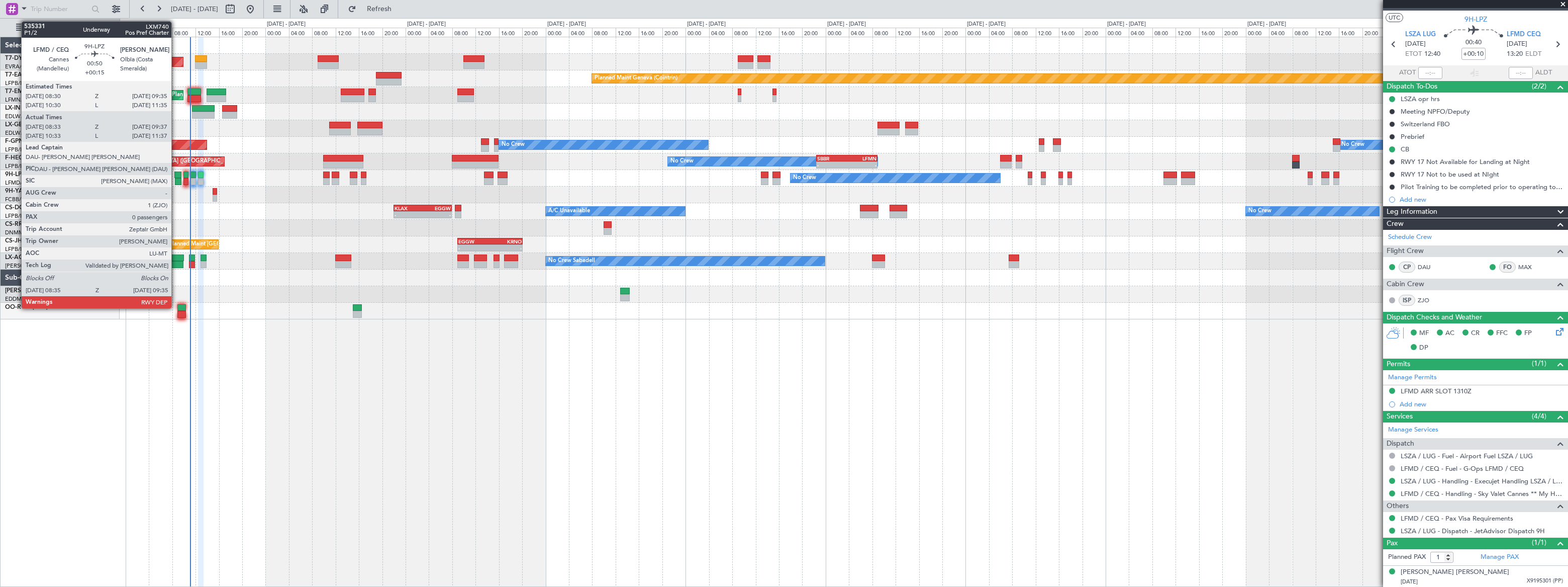
click at [176, 175] on div at bounding box center [177, 175] width 7 height 7
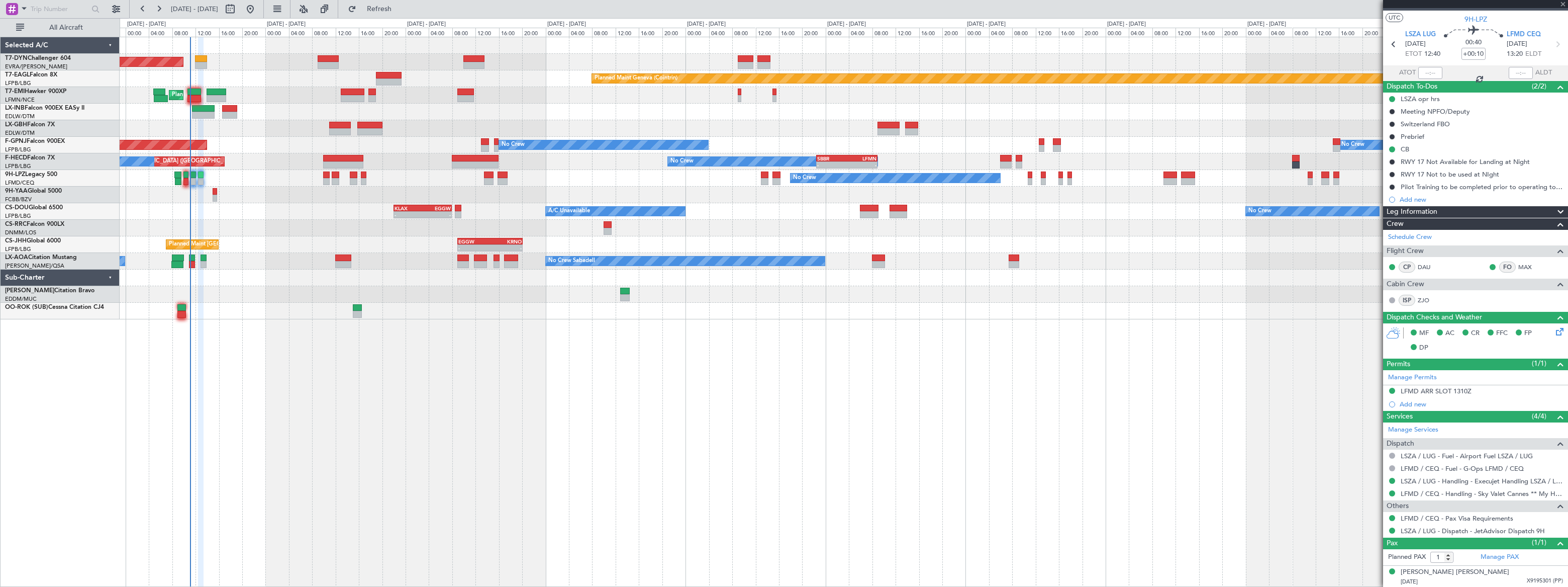
type input "+00:15"
type input "08:43"
type input "09:32"
type input "0"
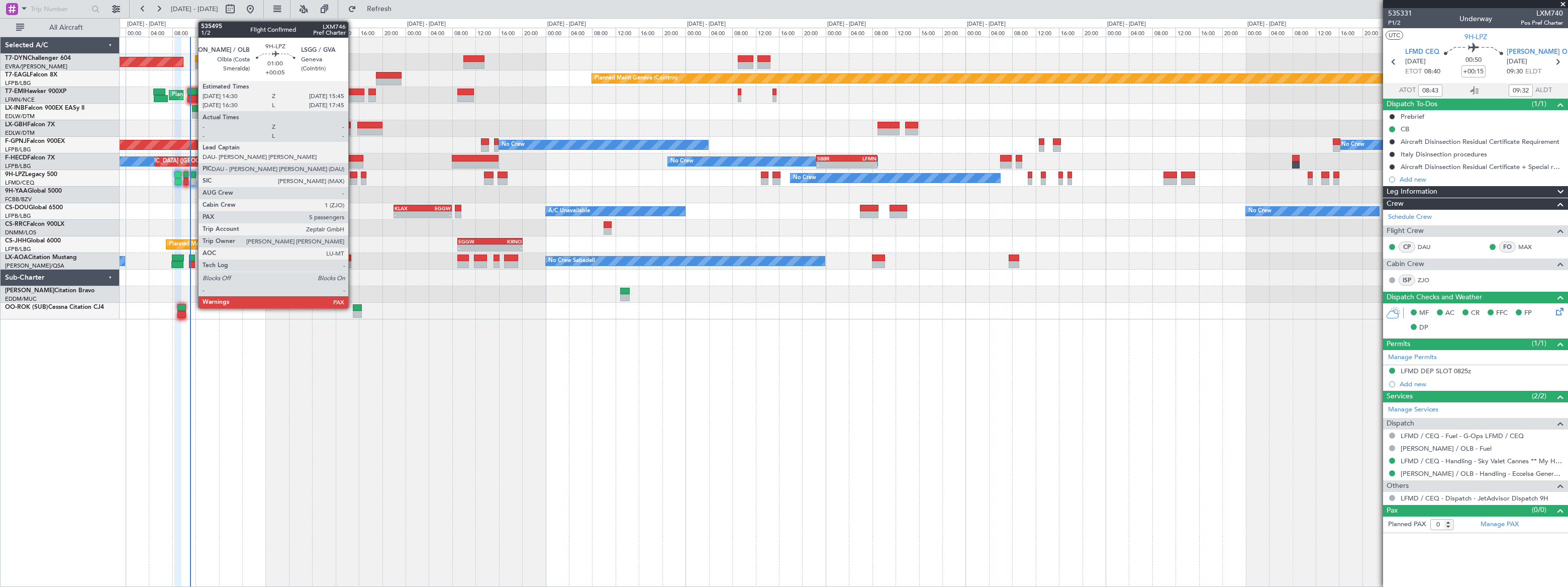
click at [353, 176] on div at bounding box center [354, 175] width 7 height 7
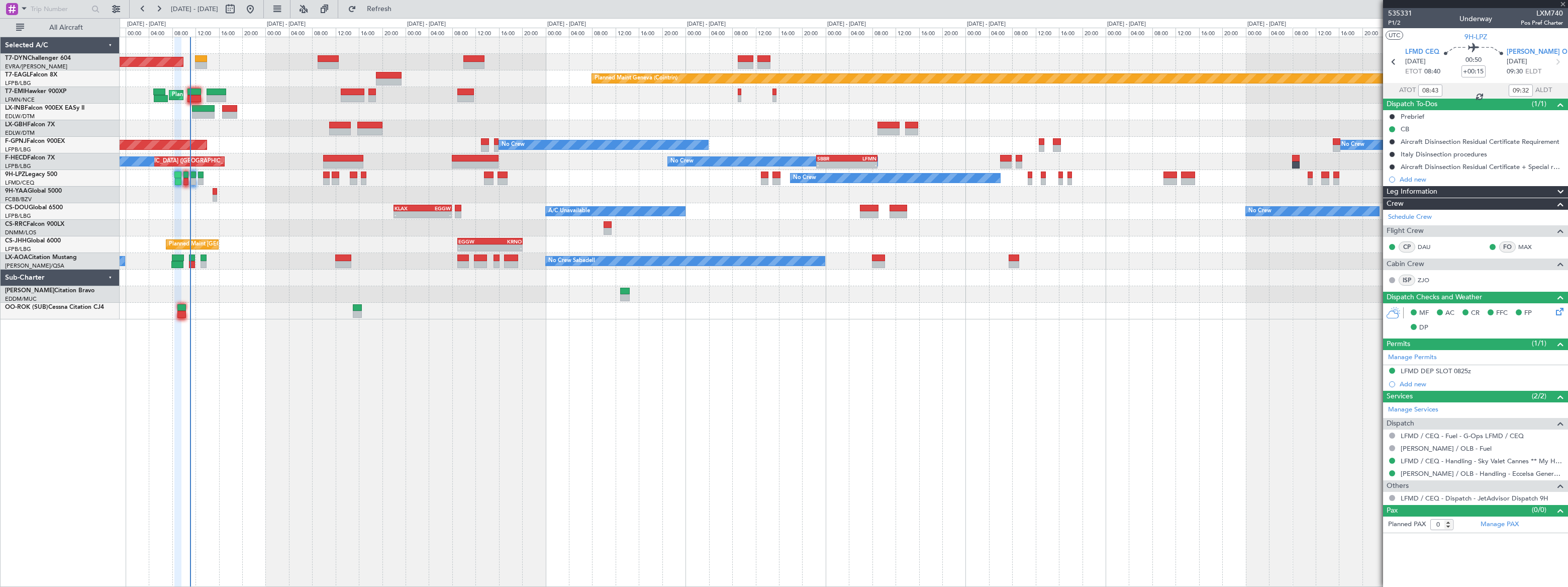
type input "+00:05"
type input "5"
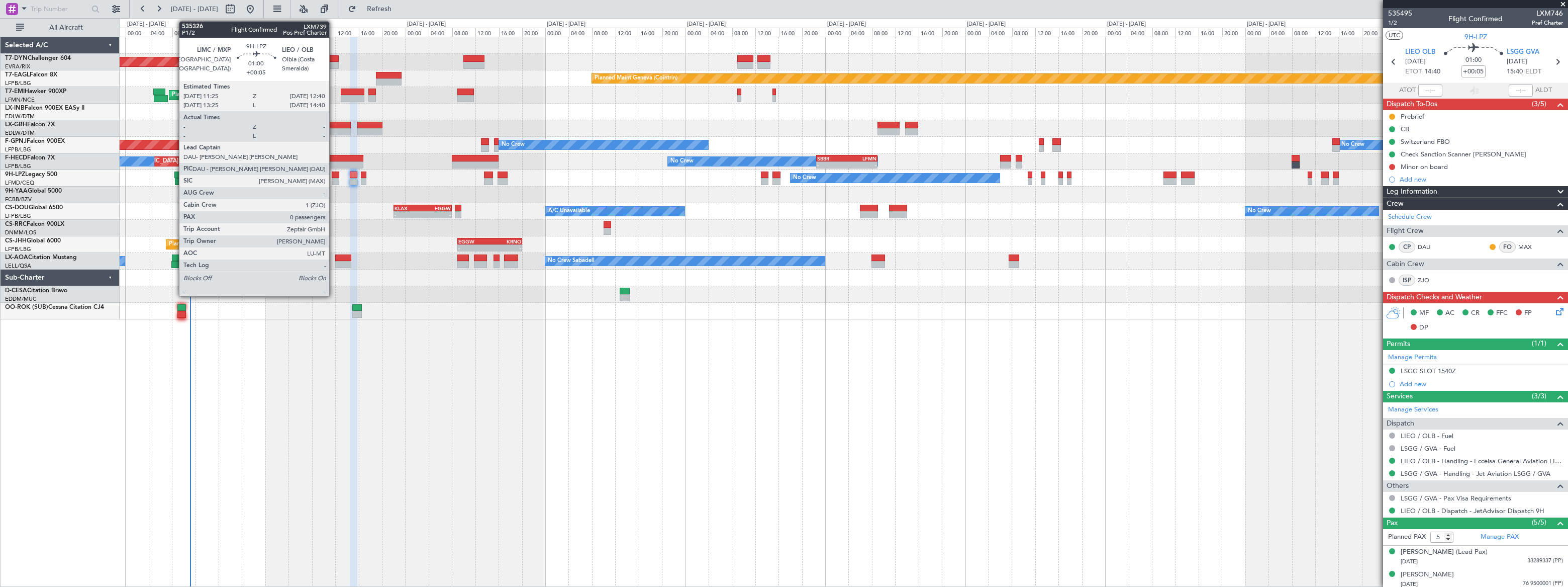
click at [334, 176] on div at bounding box center [335, 175] width 7 height 7
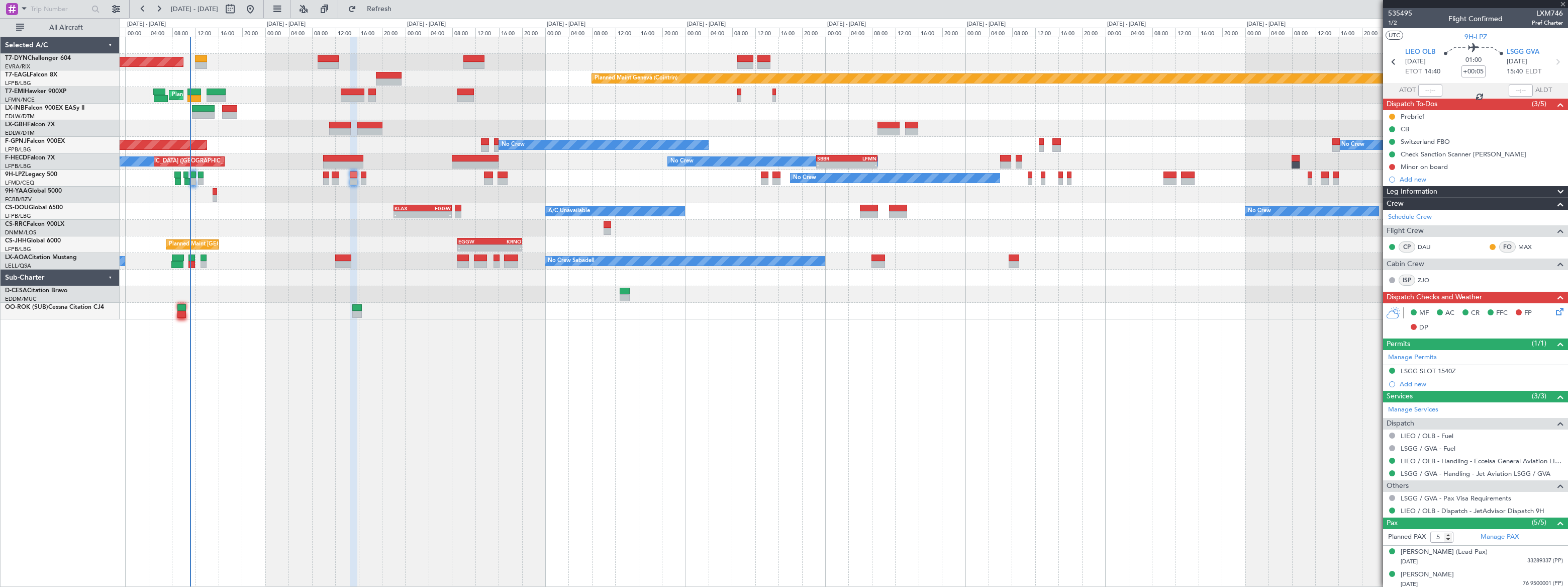
click at [334, 176] on div at bounding box center [335, 175] width 7 height 7
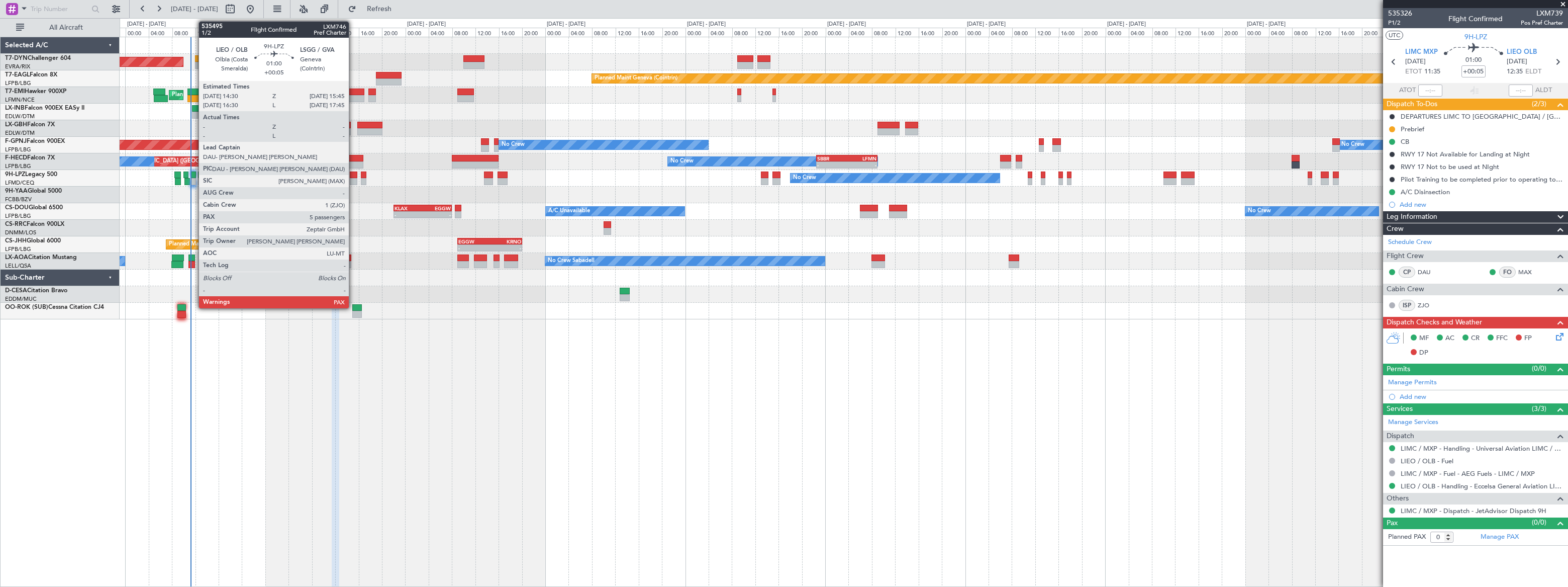
click at [353, 172] on div at bounding box center [354, 175] width 7 height 7
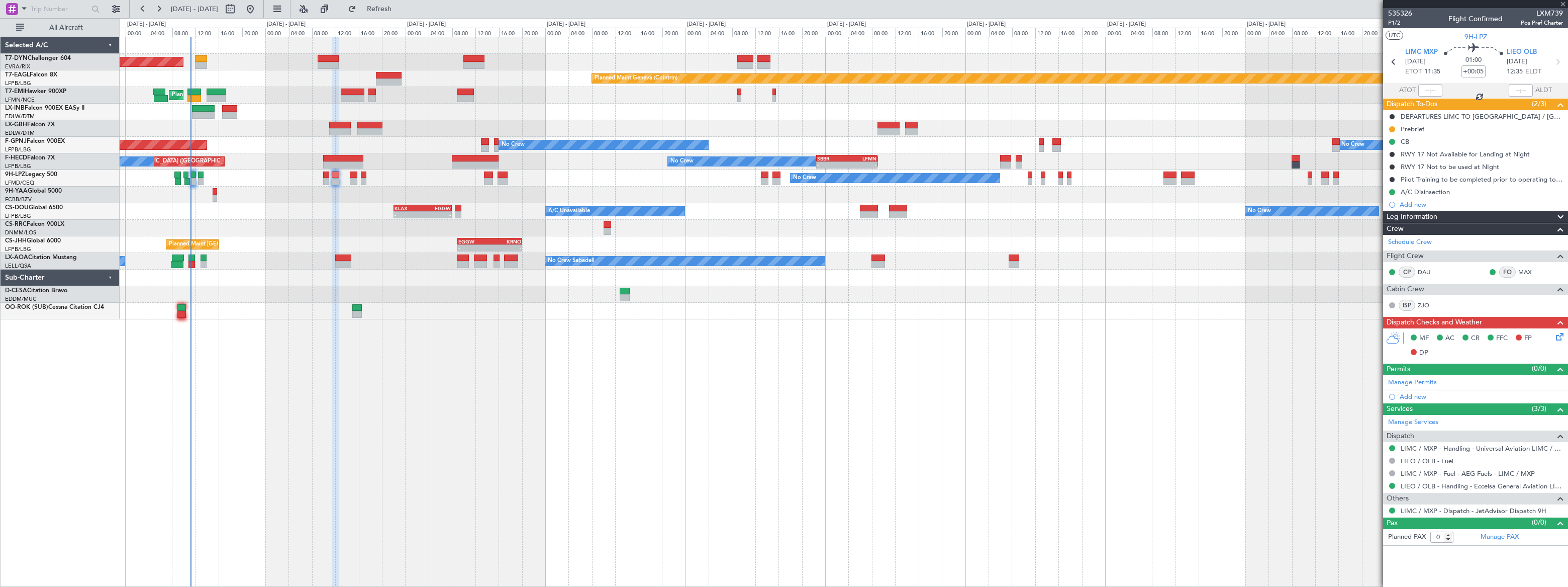
type input "5"
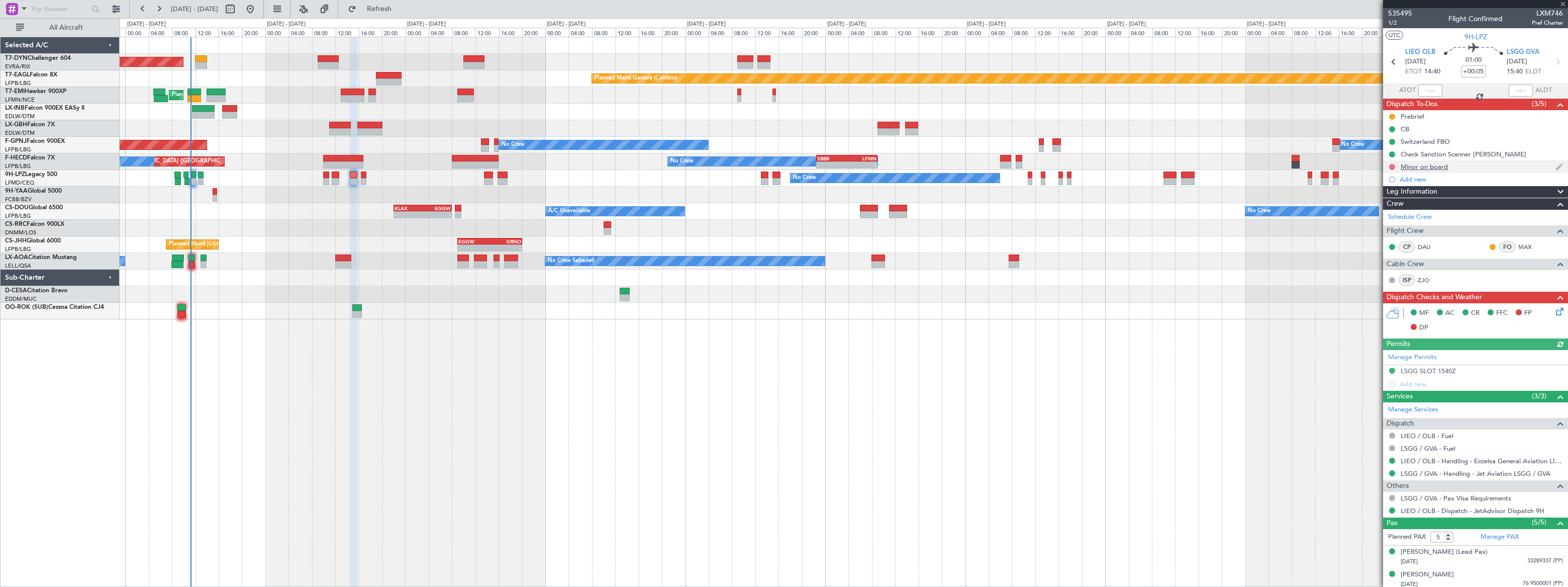
click at [1390, 166] on button at bounding box center [1392, 167] width 6 height 6
click at [1381, 196] on span "In Progress" at bounding box center [1396, 196] width 34 height 10
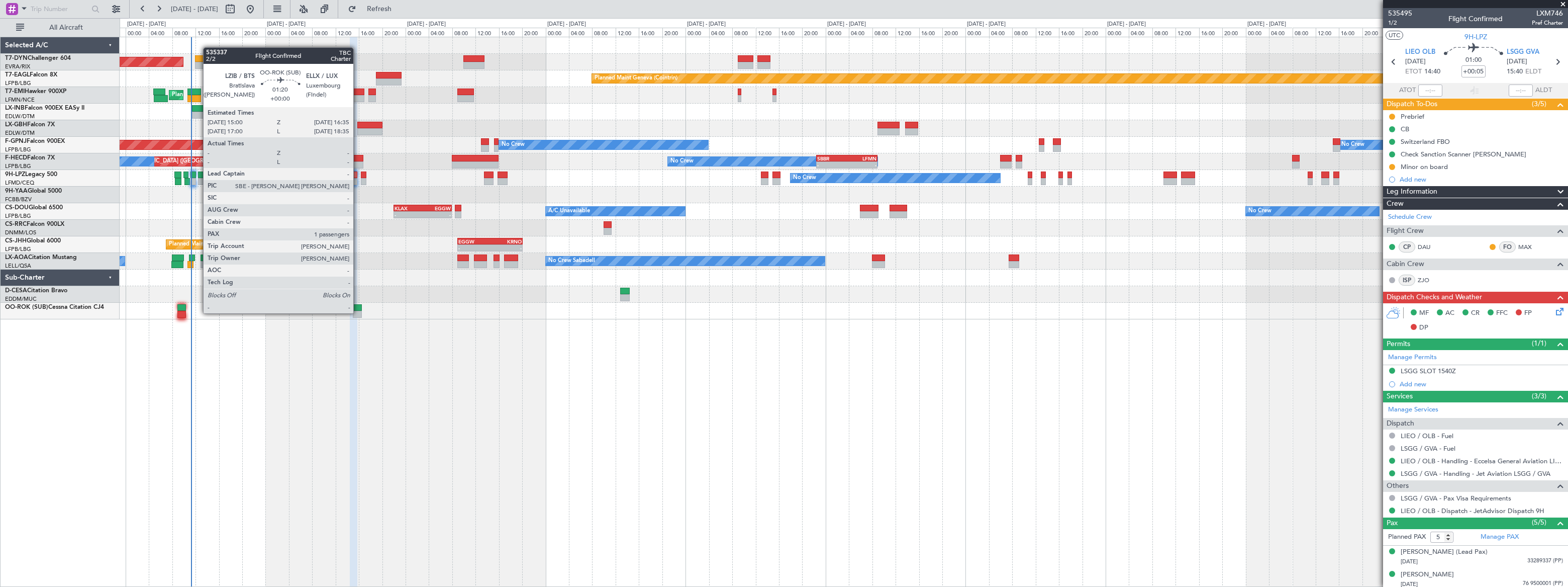
click at [358, 312] on div at bounding box center [358, 314] width 10 height 7
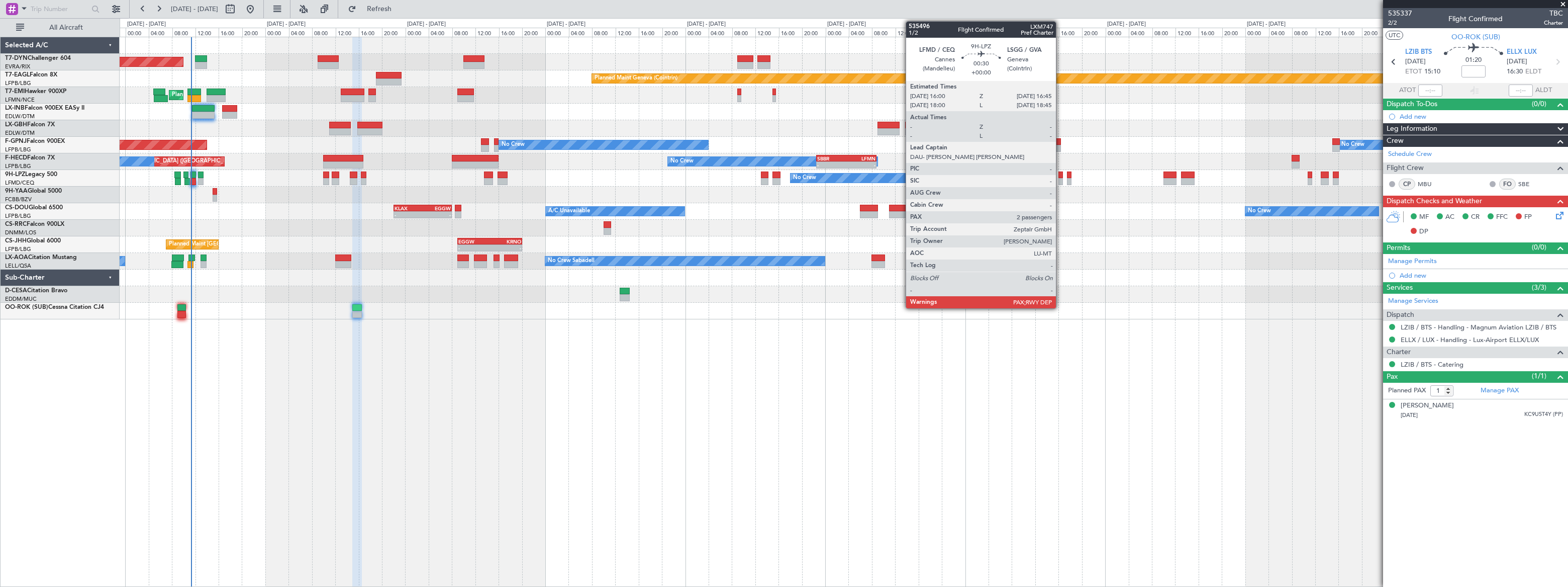
click at [1060, 178] on div at bounding box center [1060, 181] width 4 height 7
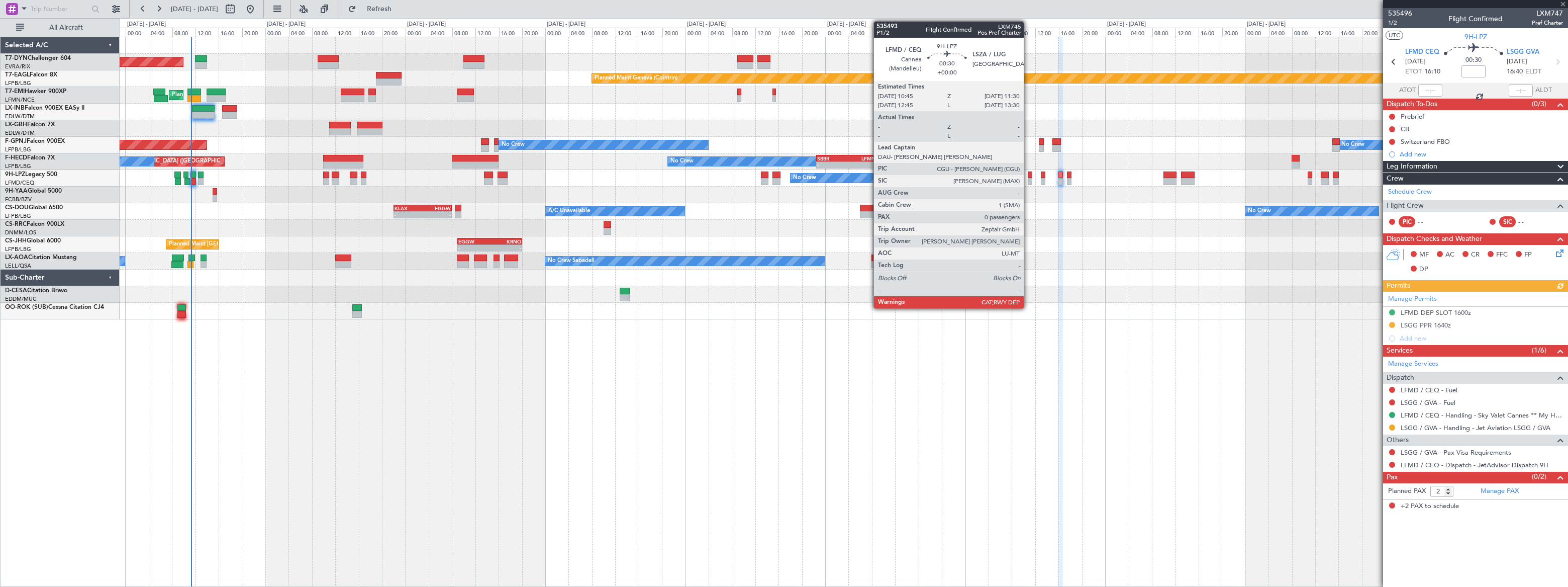
click at [1028, 178] on div at bounding box center [1029, 181] width 4 height 7
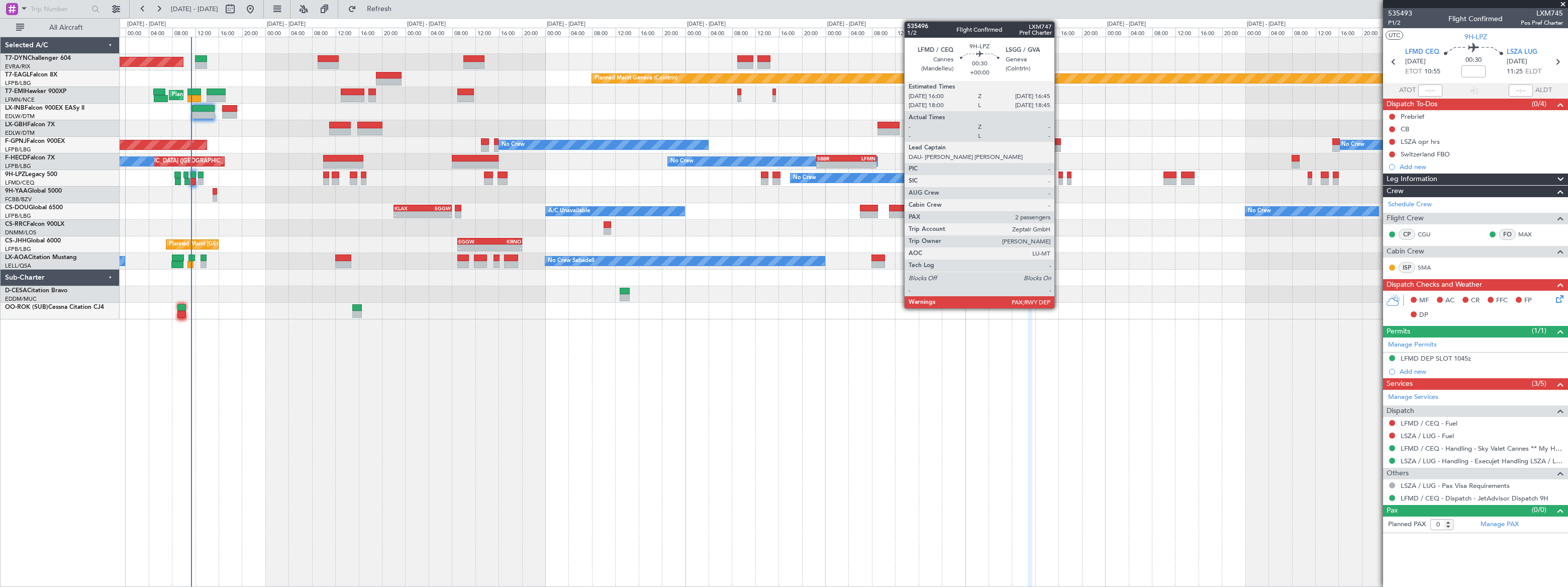
click at [1059, 178] on div at bounding box center [1060, 181] width 4 height 7
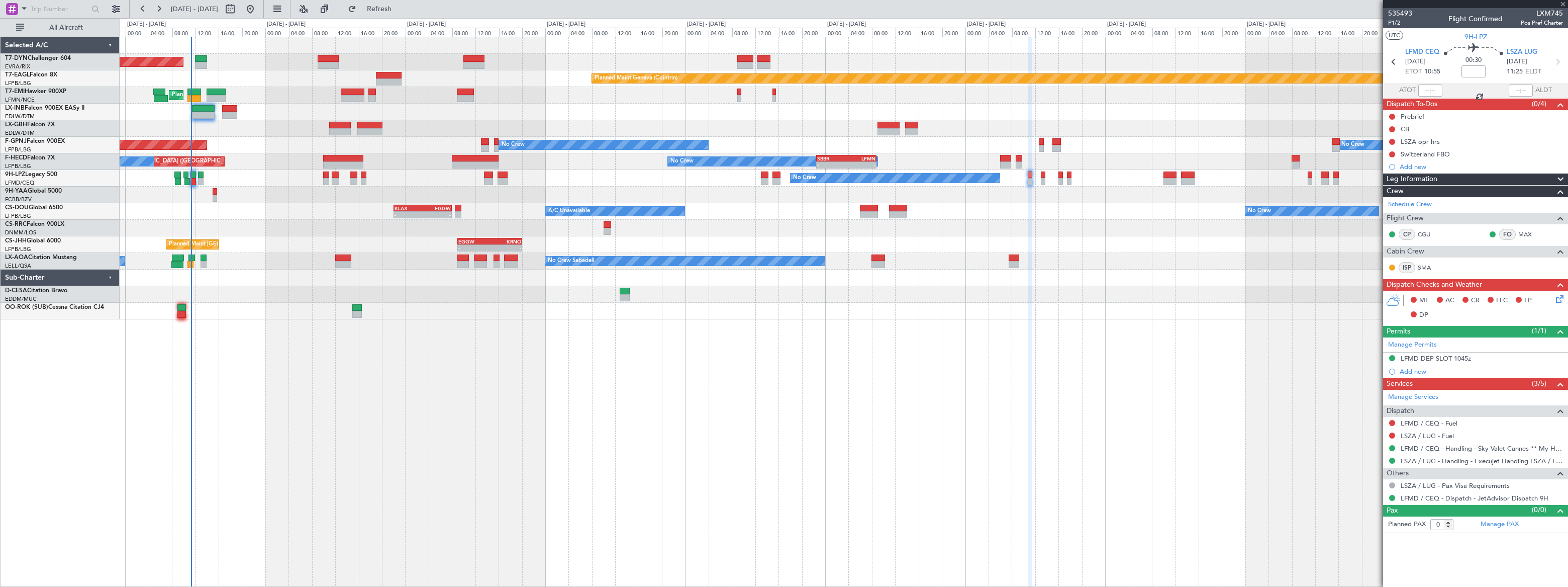
type input "2"
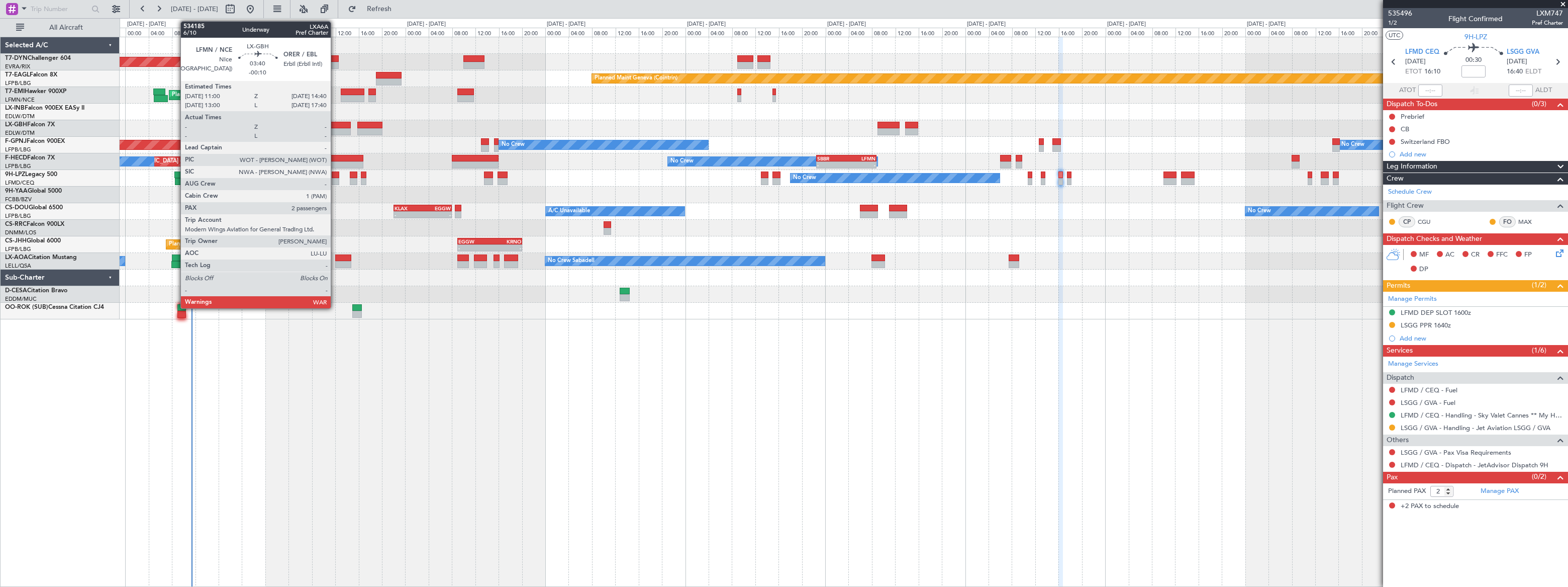
click at [335, 125] on div at bounding box center [340, 125] width 22 height 7
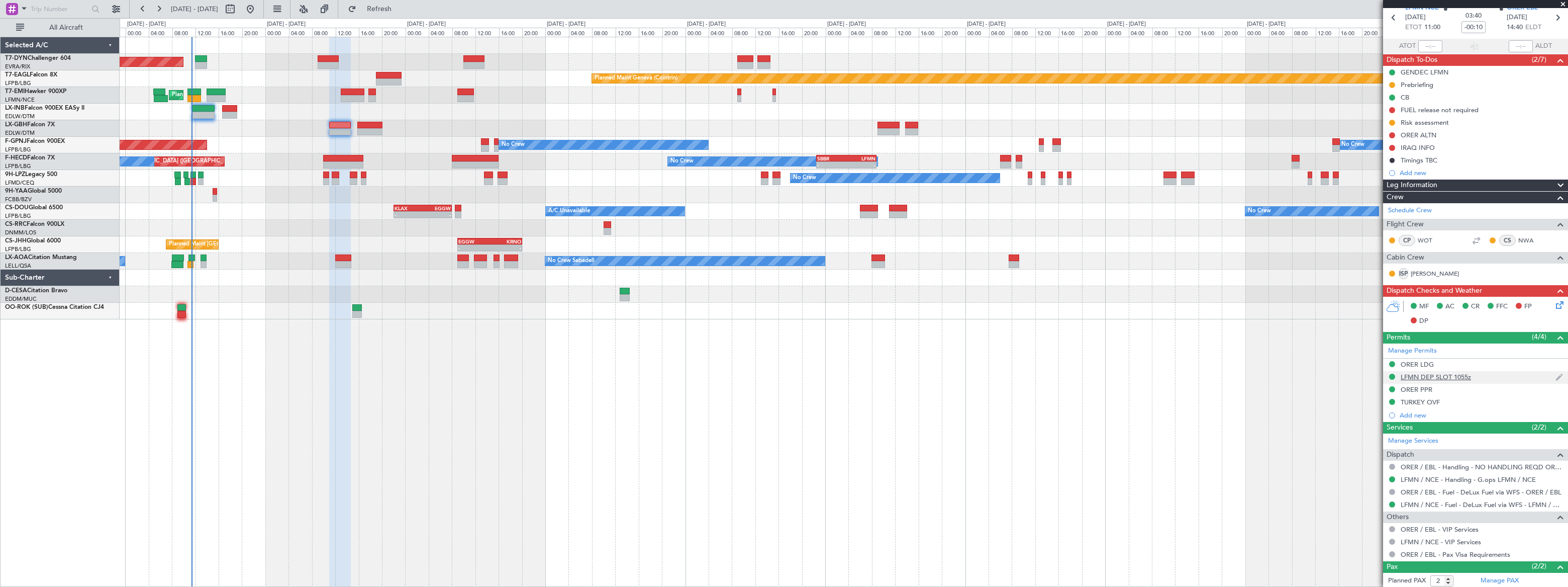
scroll to position [91, 0]
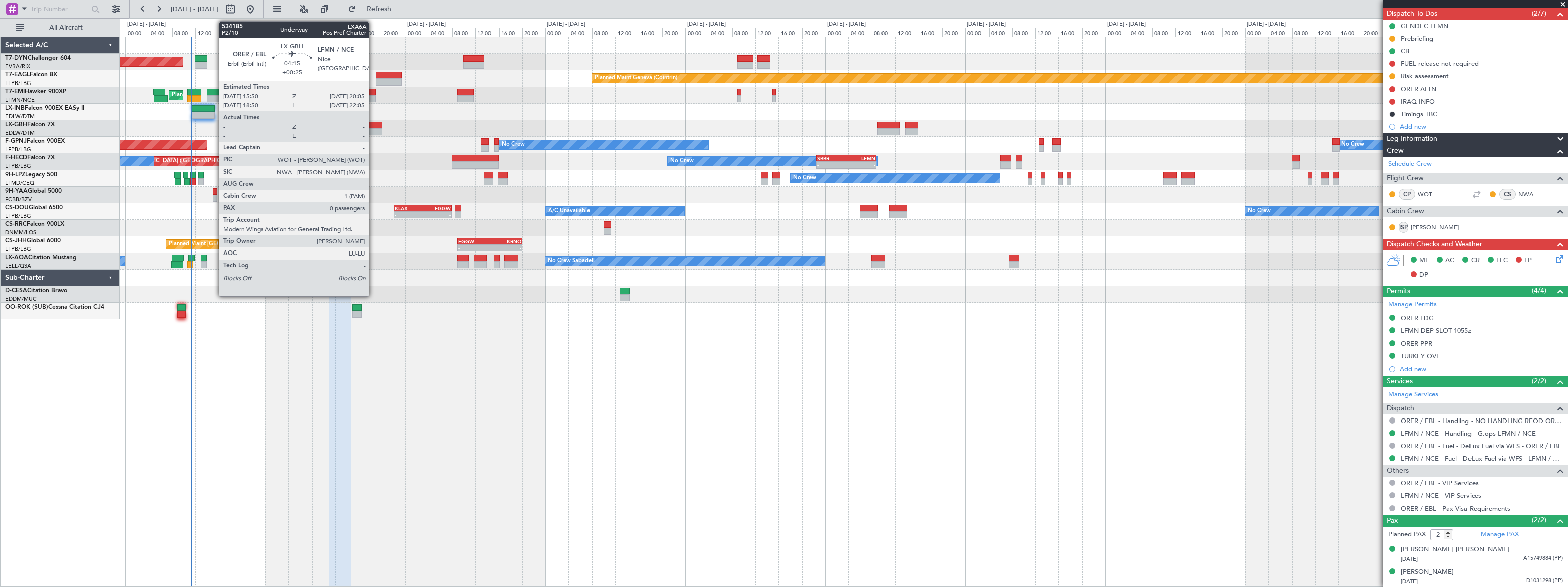
click at [373, 128] on div at bounding box center [369, 132] width 25 height 7
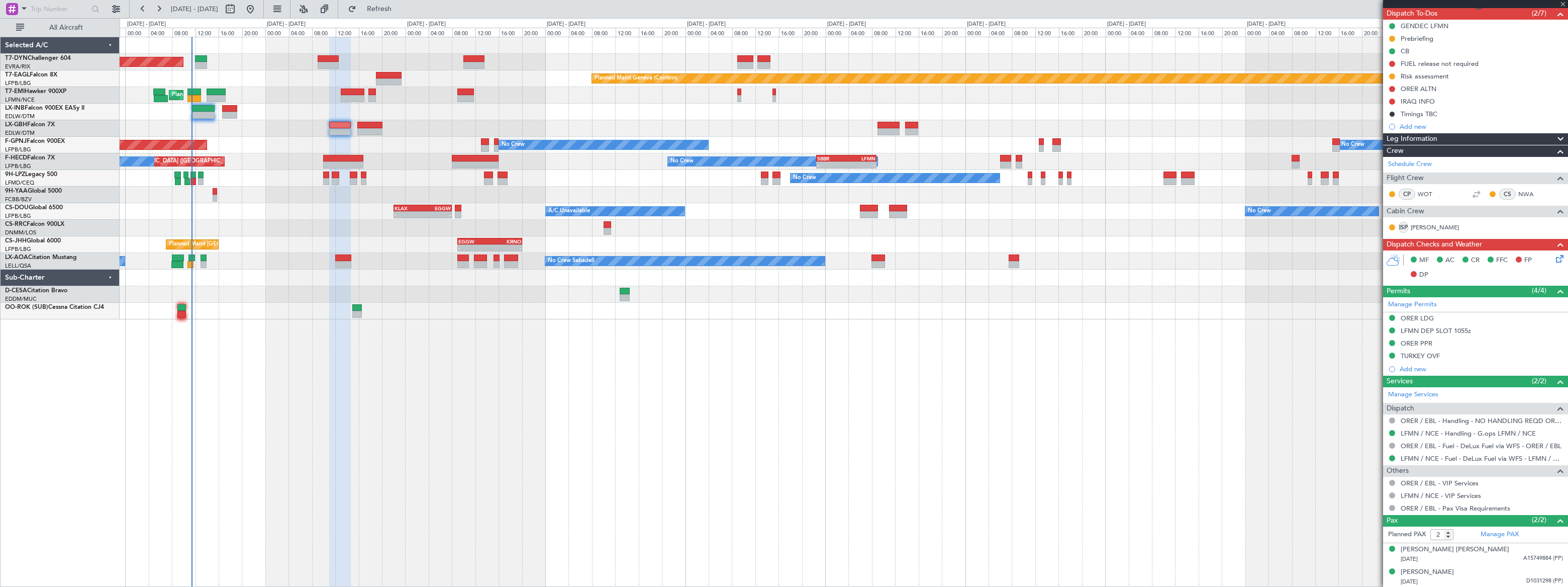
type input "+00:25"
type input "0"
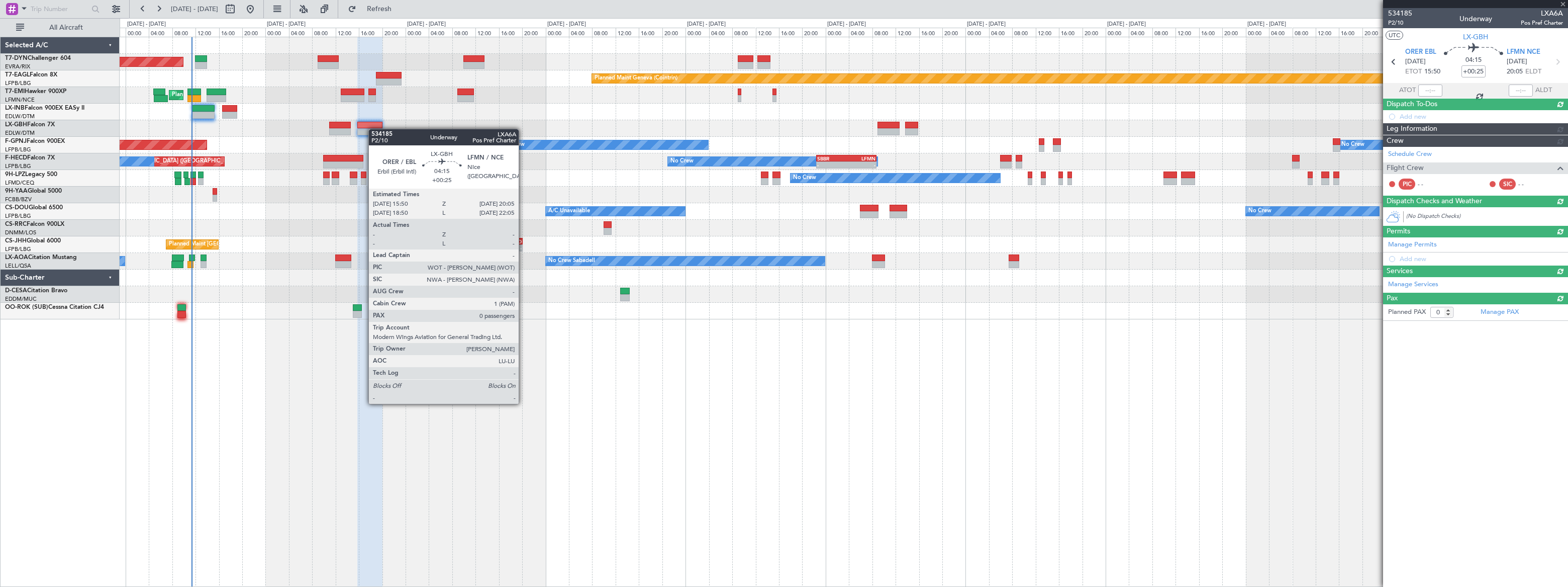
scroll to position [0, 0]
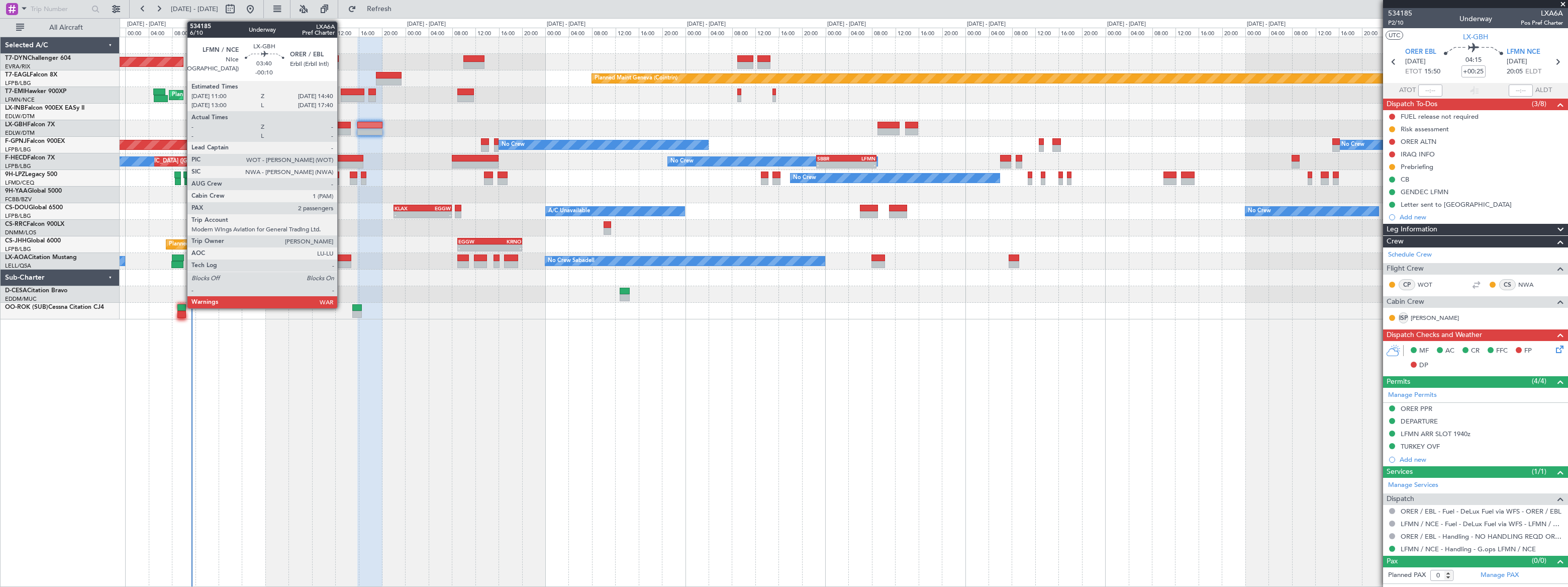
click at [341, 128] on div at bounding box center [340, 132] width 22 height 7
type input "-00:10"
type input "2"
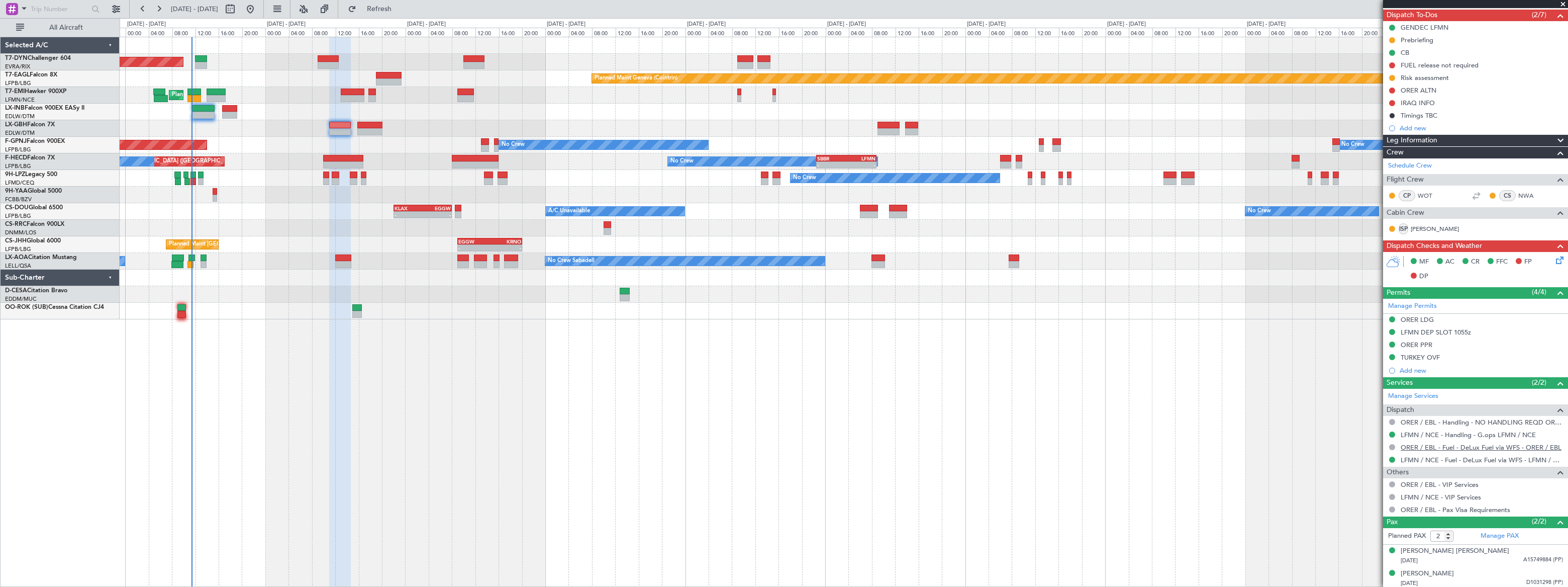
scroll to position [91, 0]
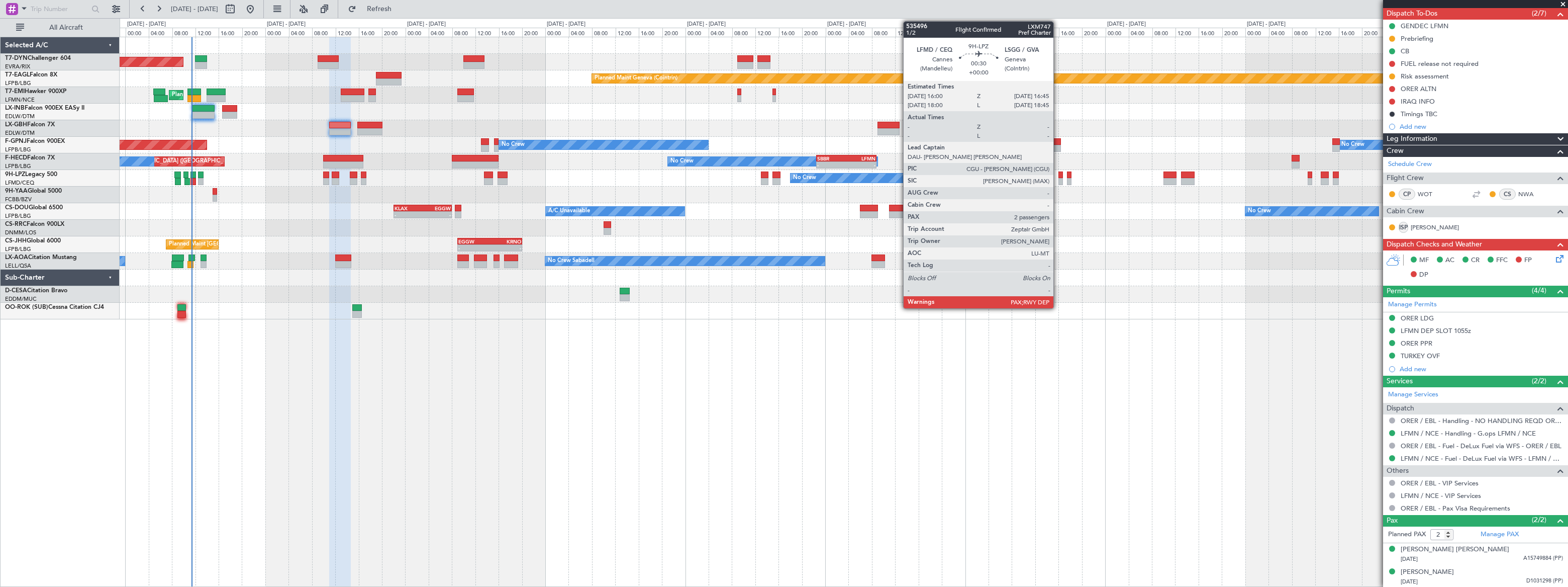
click at [1059, 177] on div at bounding box center [1060, 175] width 4 height 7
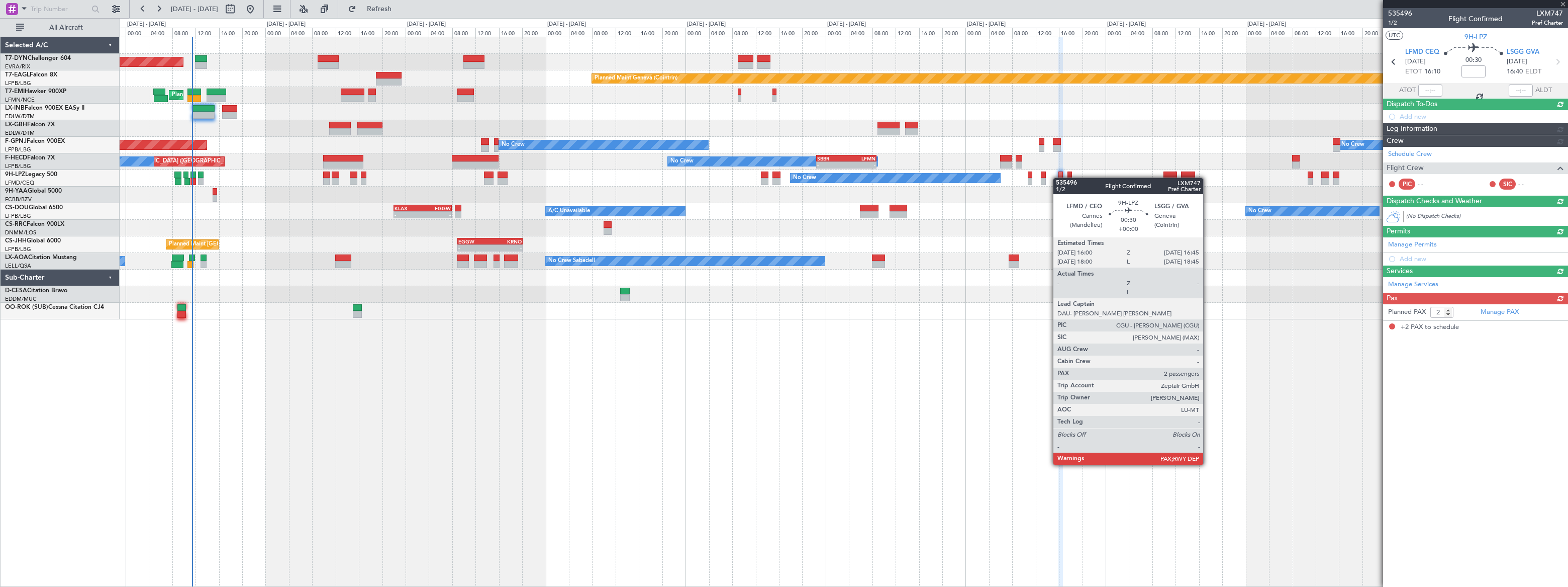
scroll to position [0, 0]
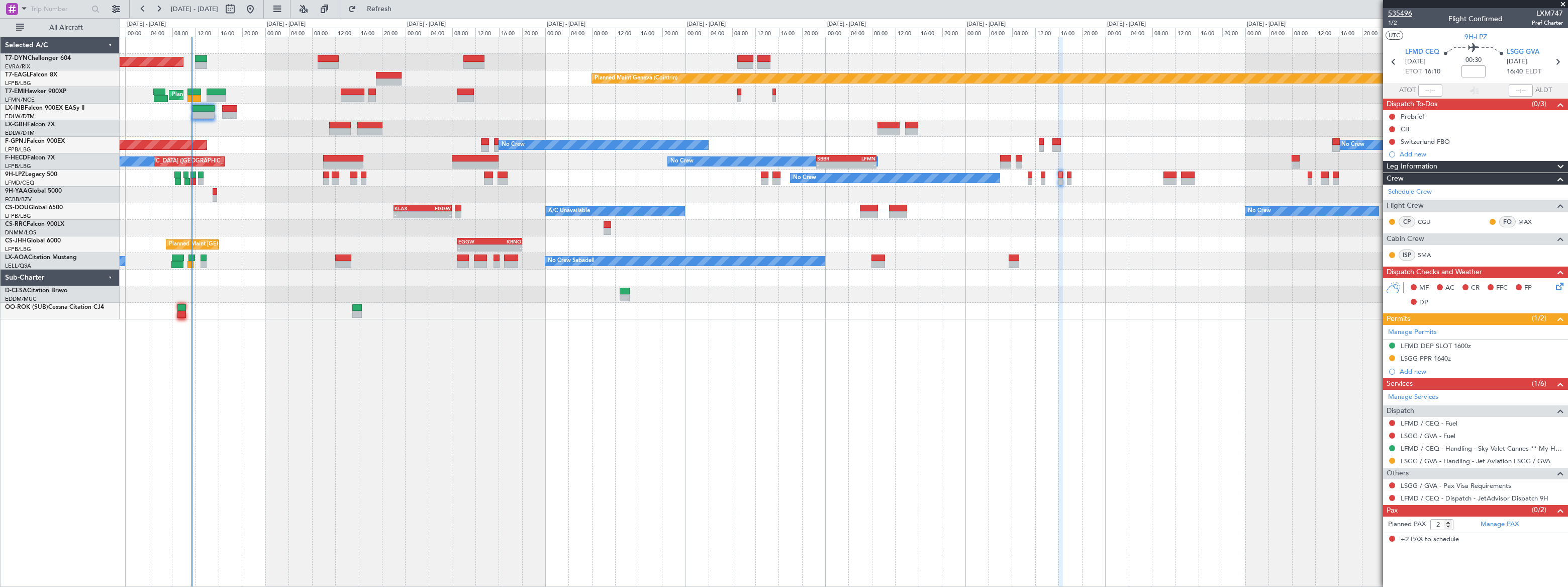
click at [1399, 14] on span "535496" at bounding box center [1400, 13] width 24 height 10
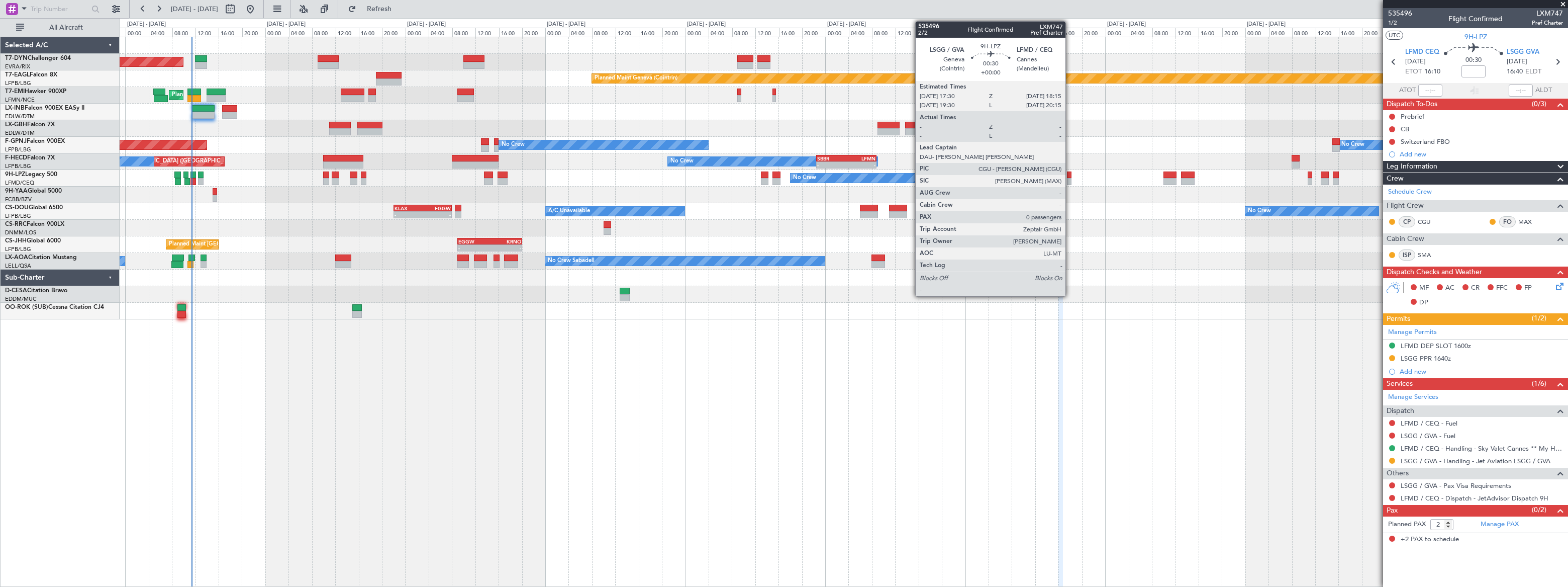
click at [1070, 181] on div at bounding box center [1069, 181] width 4 height 7
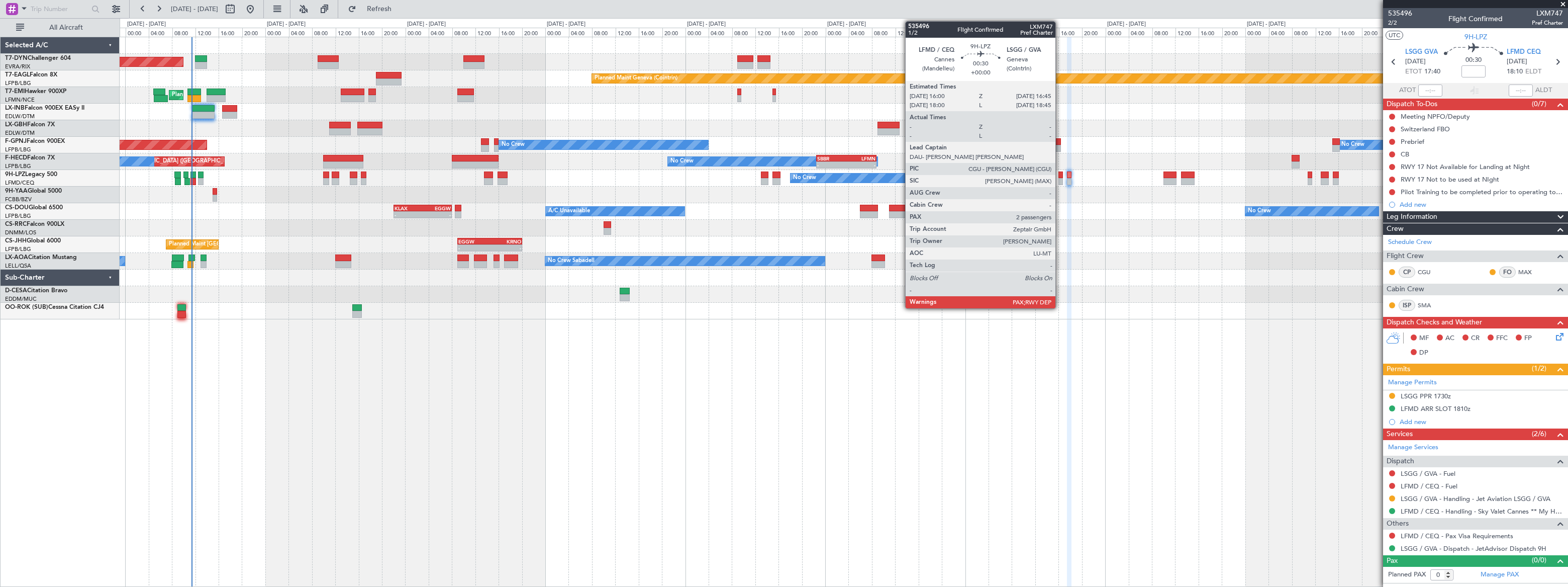
click at [1060, 178] on div at bounding box center [1060, 181] width 4 height 7
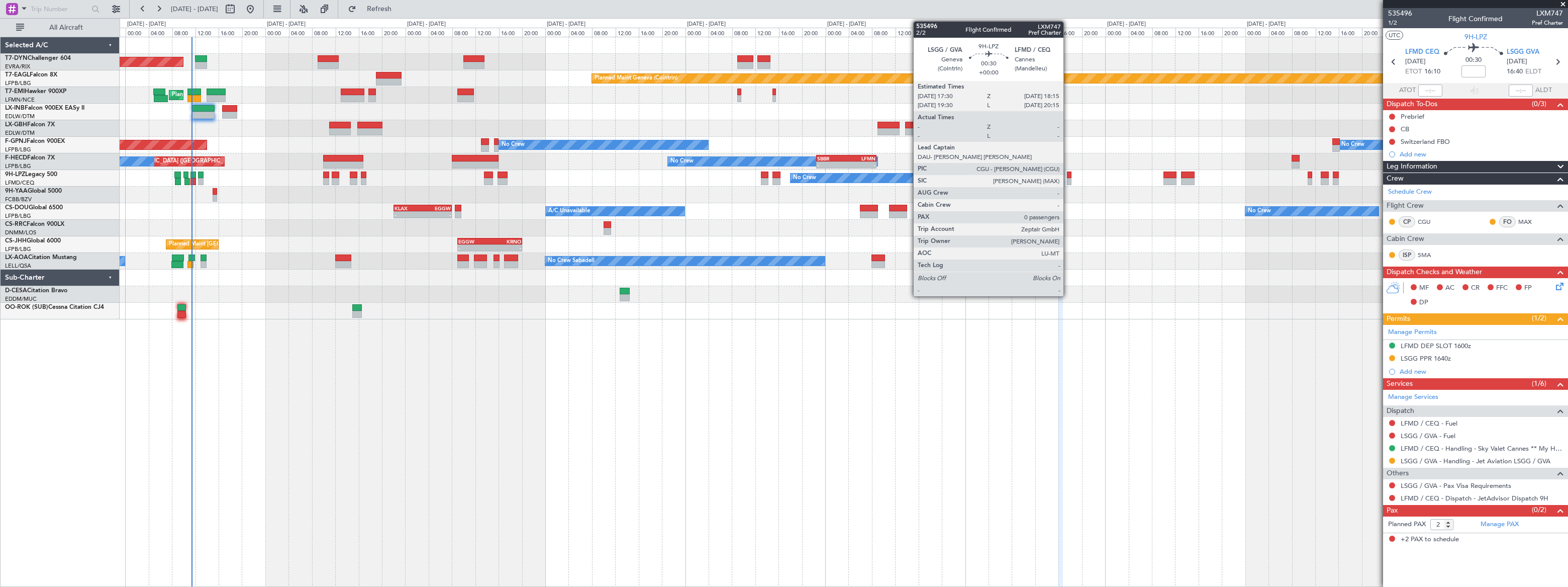
click at [1068, 178] on div at bounding box center [1069, 181] width 4 height 7
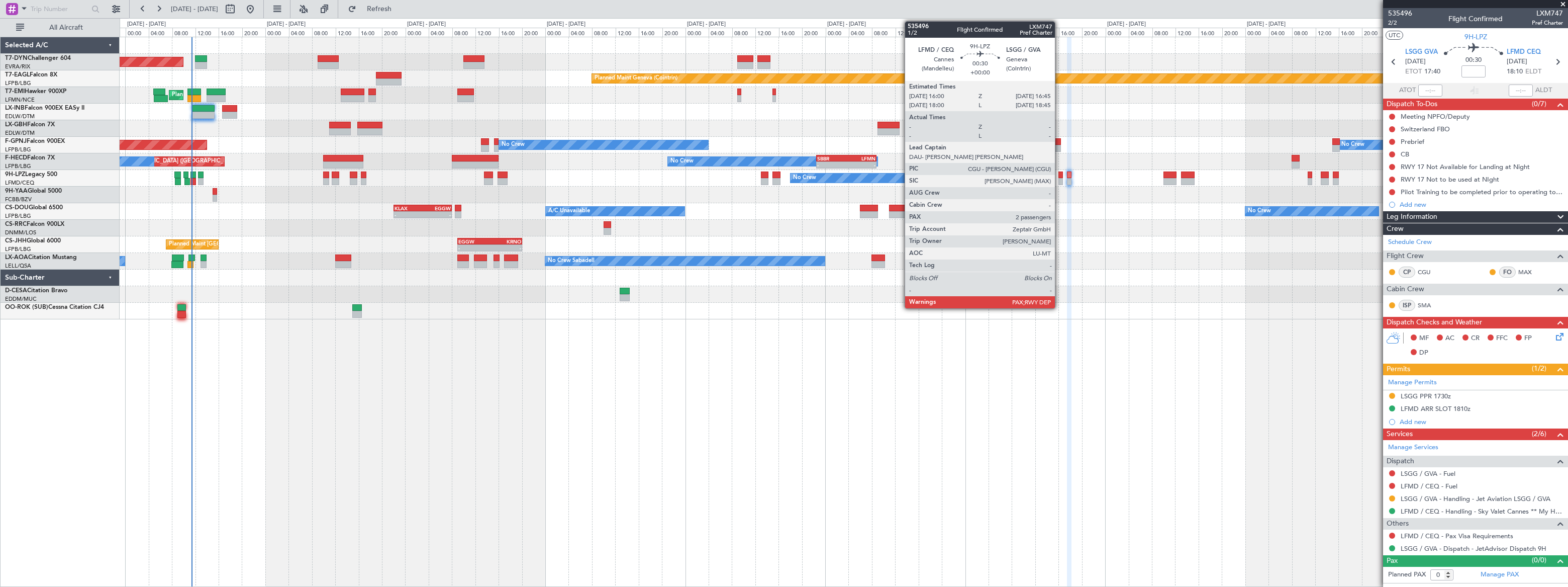
click at [1059, 177] on div at bounding box center [1060, 175] width 4 height 7
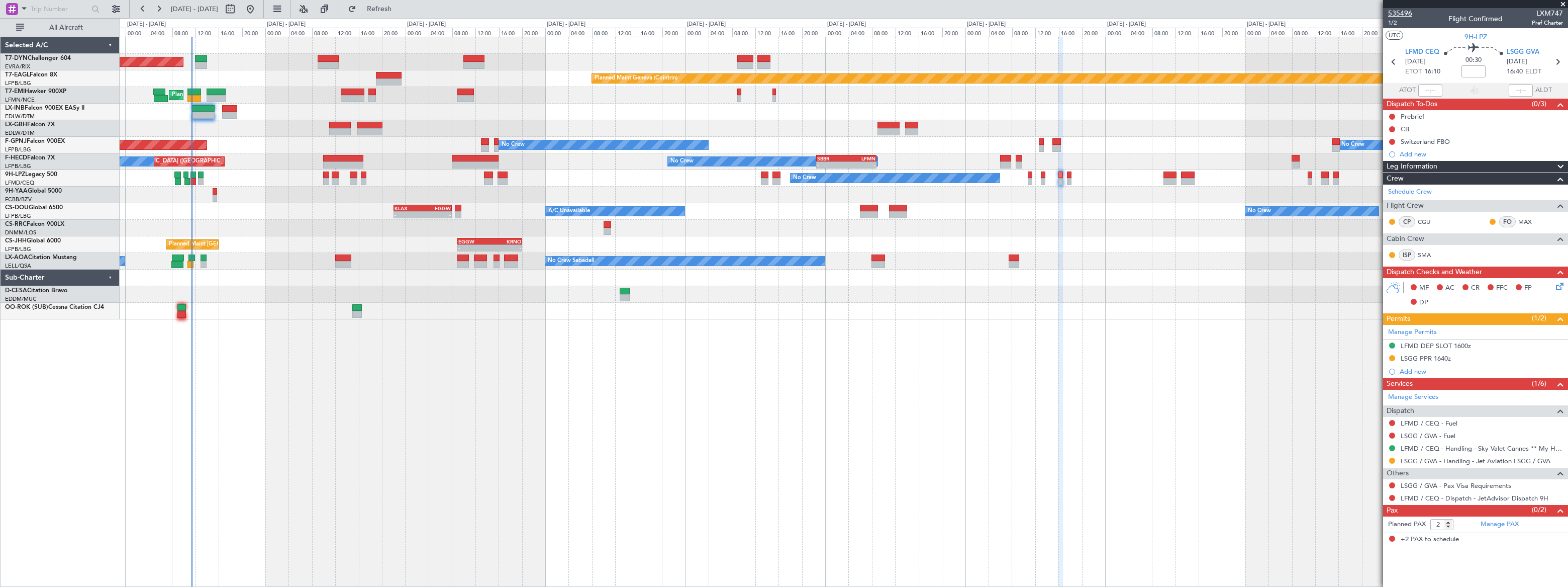
click at [1396, 13] on span "535496" at bounding box center [1400, 13] width 24 height 10
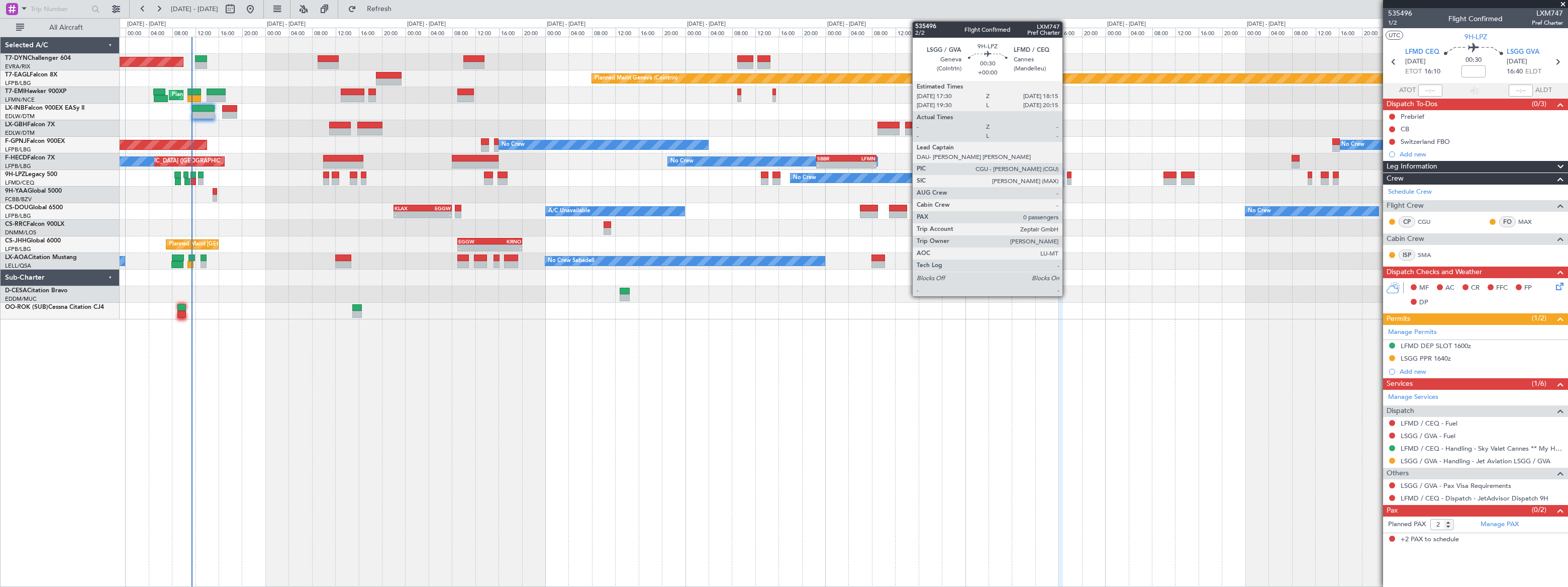
click at [1068, 178] on div at bounding box center [1069, 181] width 4 height 7
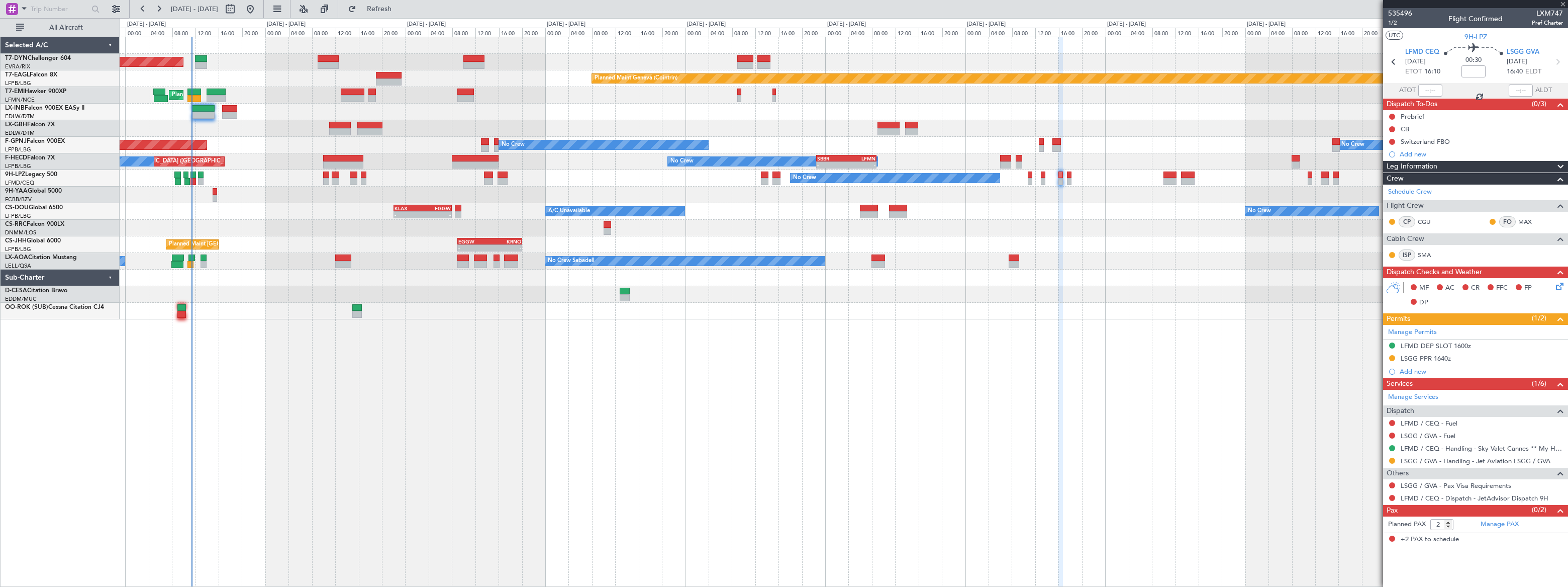
type input "0"
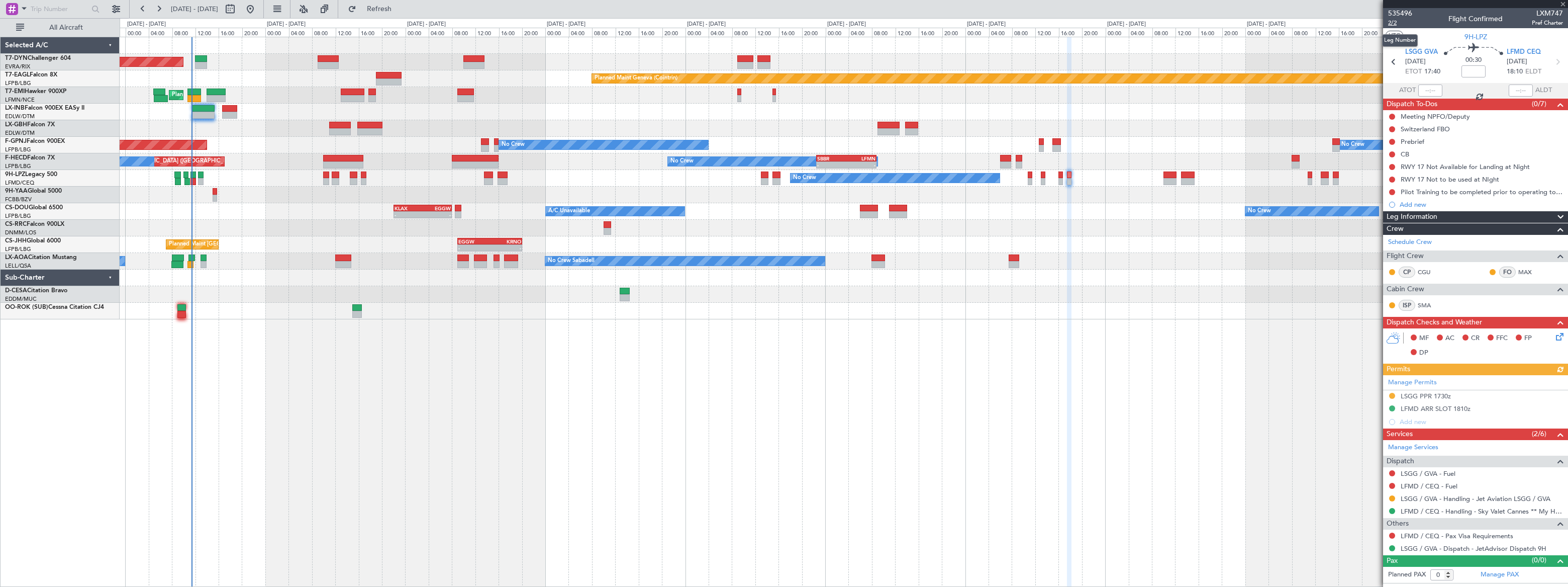
click at [1396, 22] on span "2/2" at bounding box center [1400, 23] width 24 height 9
click at [401, 7] on span "Refresh" at bounding box center [379, 9] width 42 height 7
click at [401, 7] on span "Refreshing..." at bounding box center [379, 9] width 42 height 7
click at [1392, 532] on button at bounding box center [1392, 535] width 6 height 6
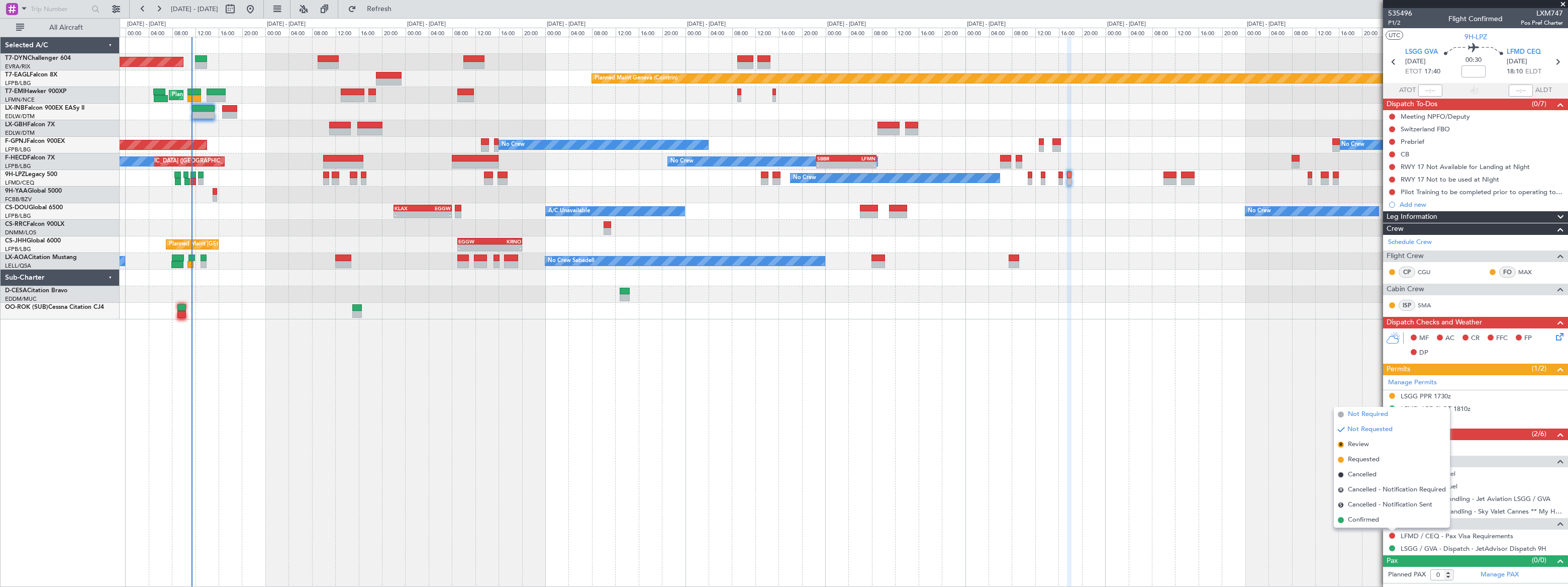
click at [1362, 412] on span "Not Required" at bounding box center [1368, 414] width 40 height 10
click at [1398, 13] on span "535496" at bounding box center [1400, 13] width 24 height 10
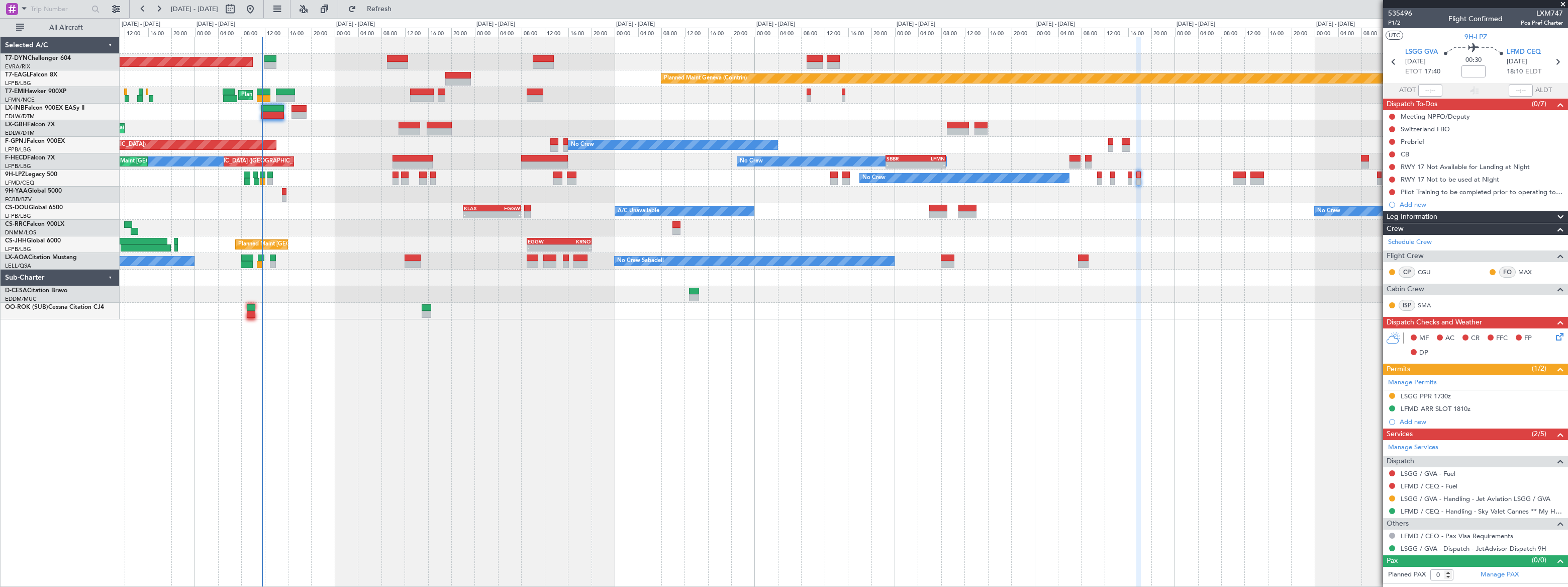
click at [350, 287] on div "Planned Maint Basel-Mulhouse Planned Maint Geneva (Cointrin) Planned Maint Ches…" at bounding box center [844, 178] width 1447 height 282
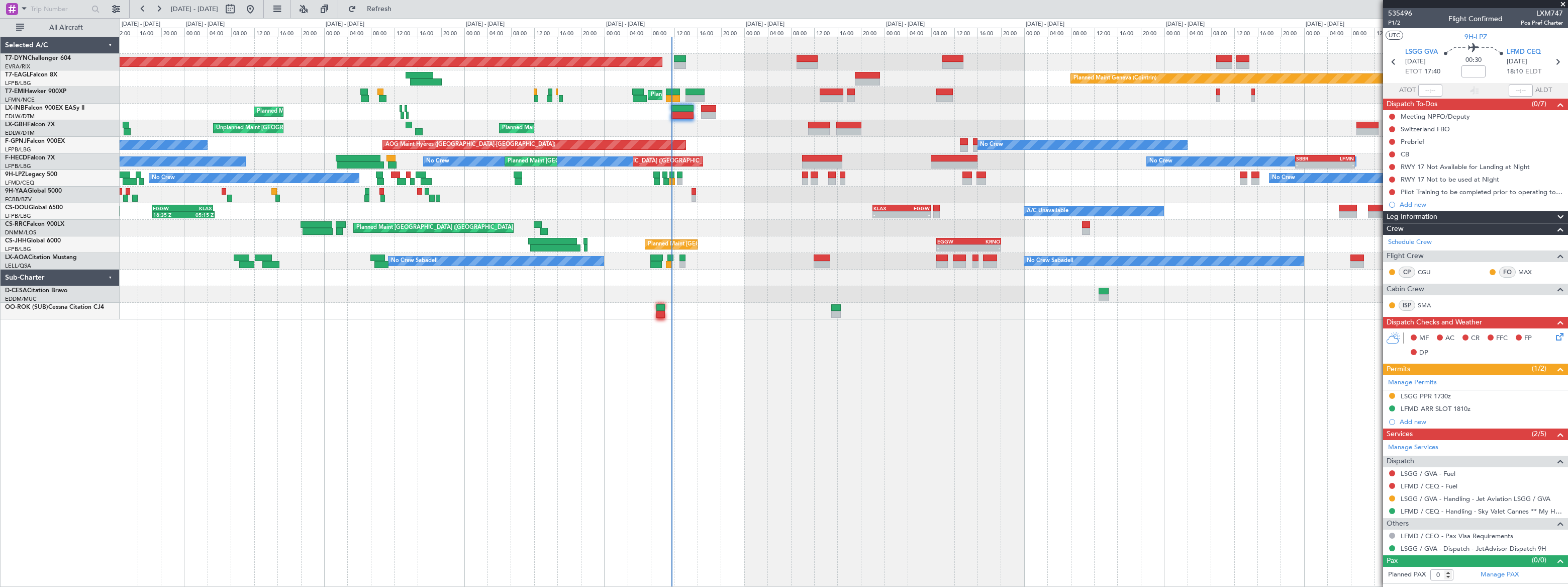
click at [618, 292] on div at bounding box center [844, 294] width 1447 height 16
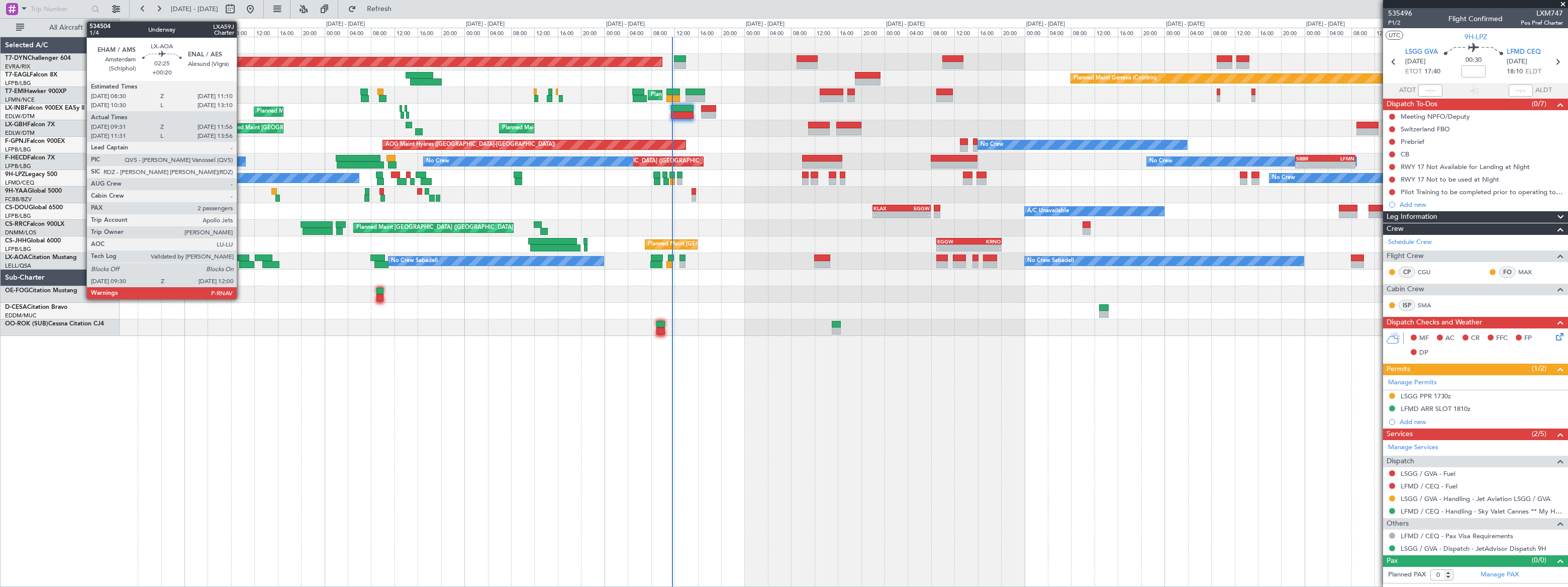
click at [241, 255] on div at bounding box center [242, 258] width 16 height 7
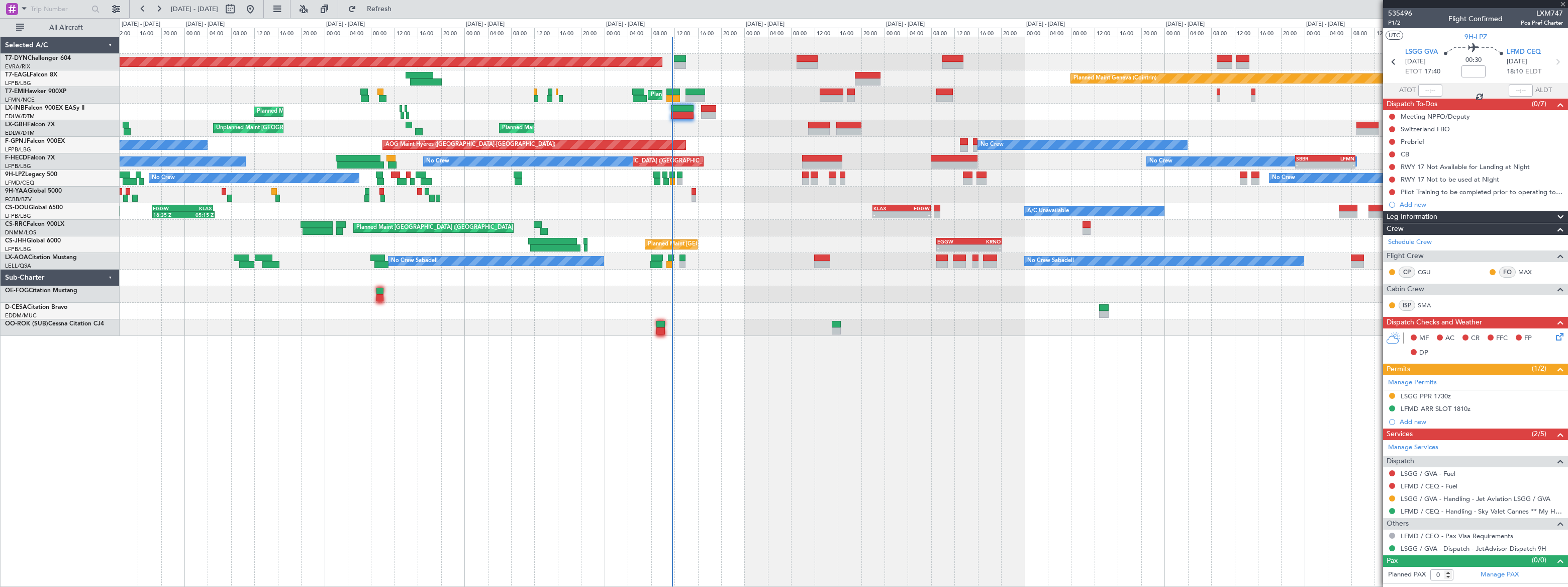
type input "+00:20"
type input "09:41"
type input "11:51"
type input "2"
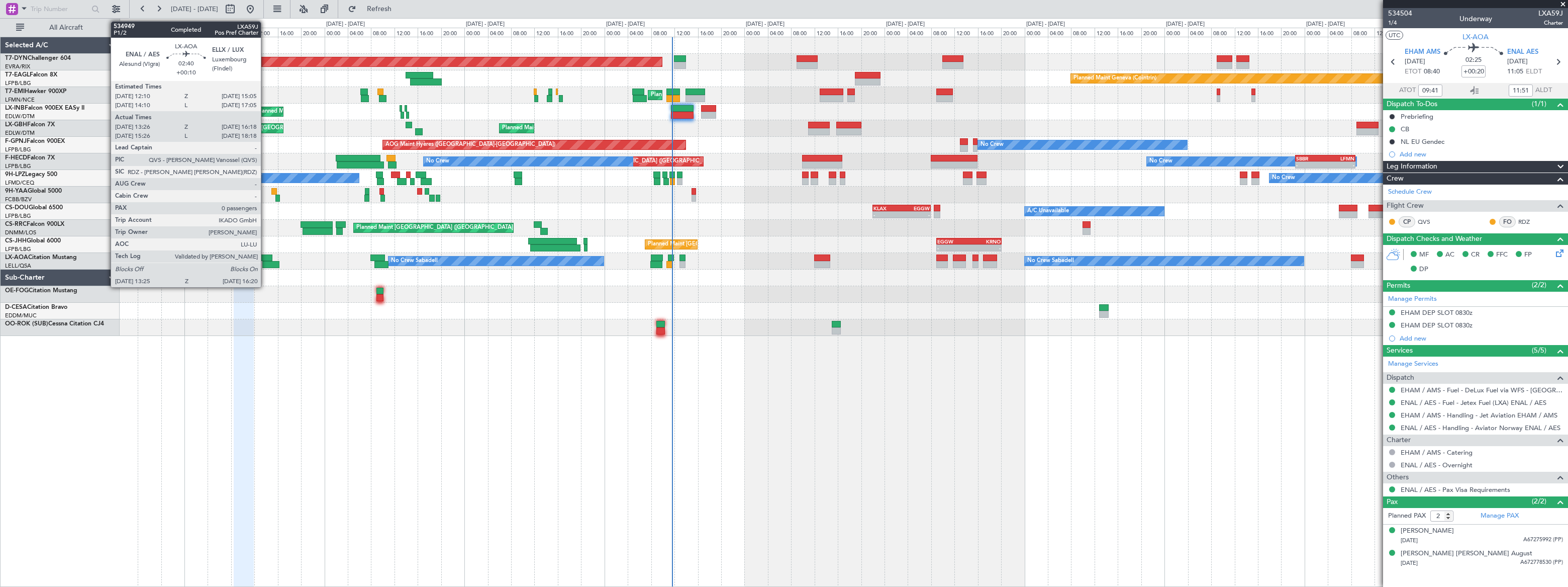
click at [265, 256] on div at bounding box center [264, 258] width 17 height 7
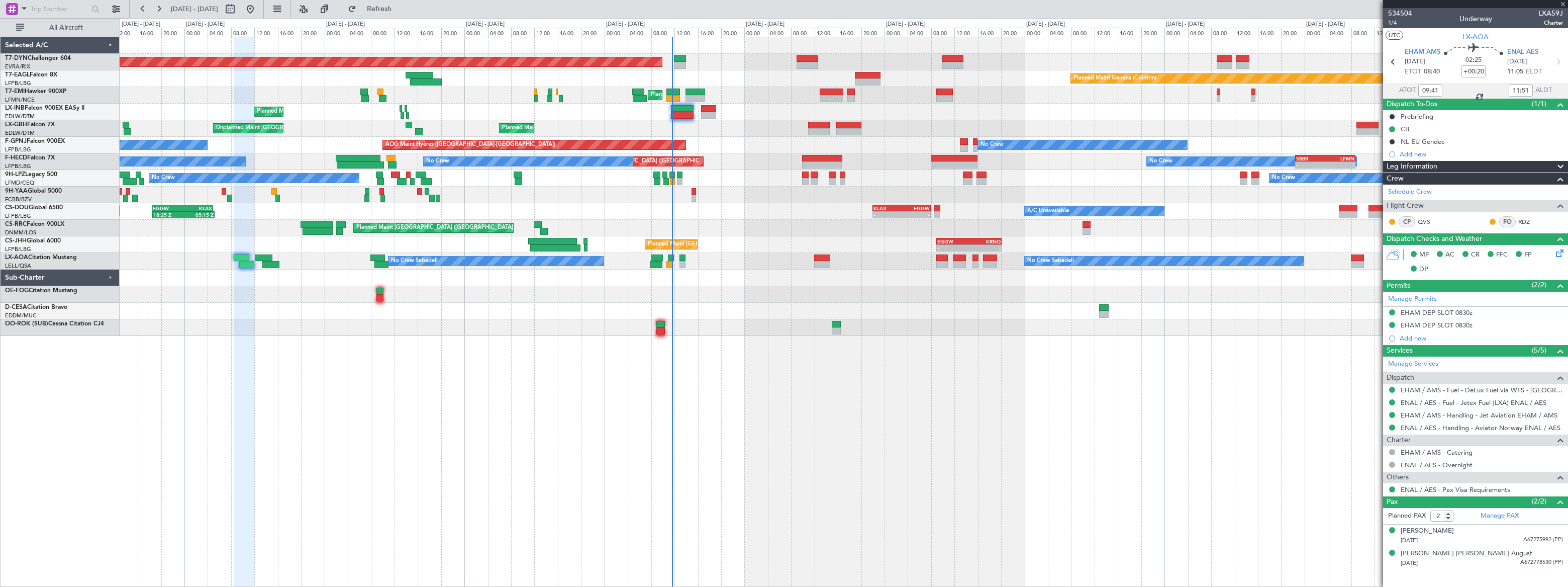
type input "+00:10"
type input "13:36"
type input "16:13"
type input "0"
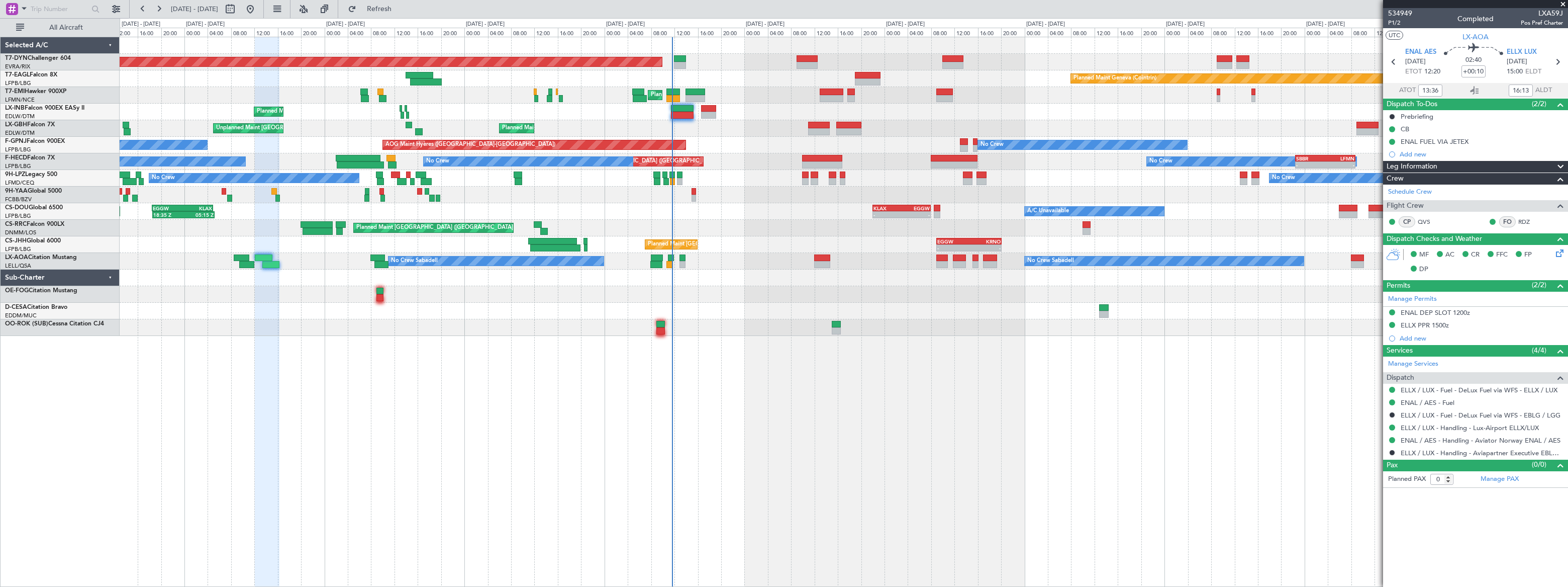
click at [261, 315] on div "Planned Maint Basel-Mulhouse Planned Maint Geneva (Cointrin) Planned Maint Ches…" at bounding box center [844, 311] width 1448 height 550
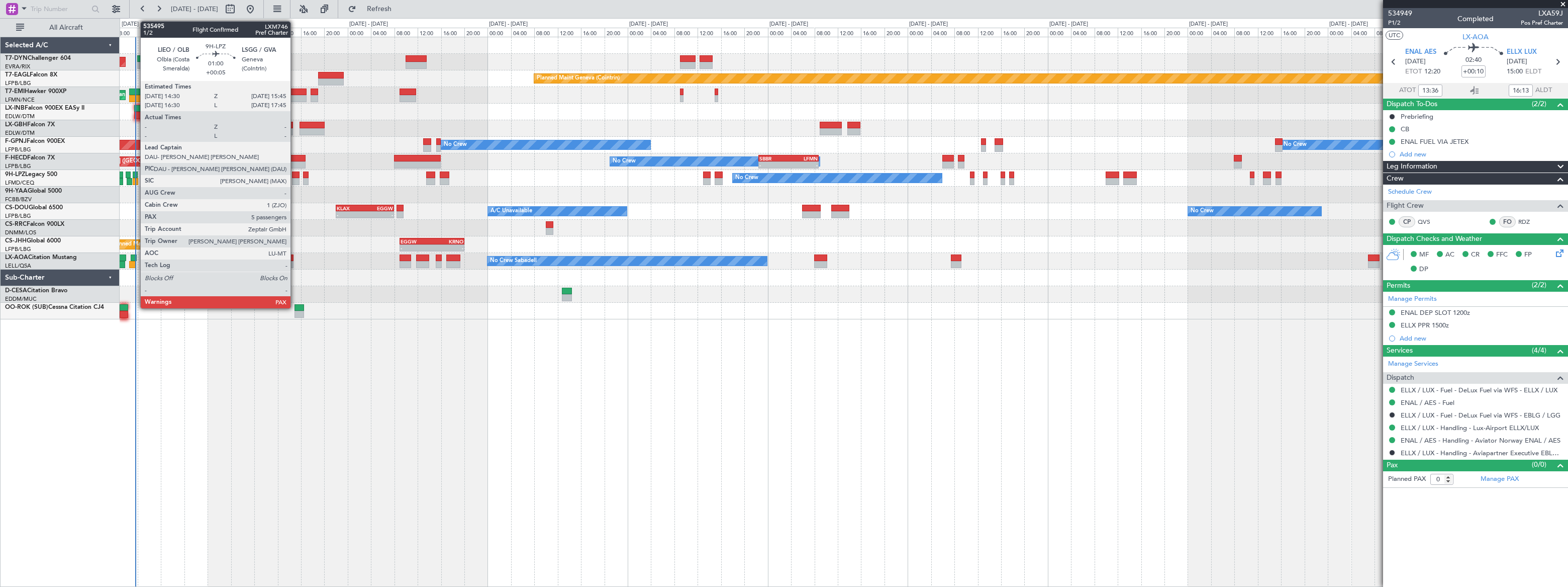
click at [295, 178] on div at bounding box center [296, 181] width 7 height 7
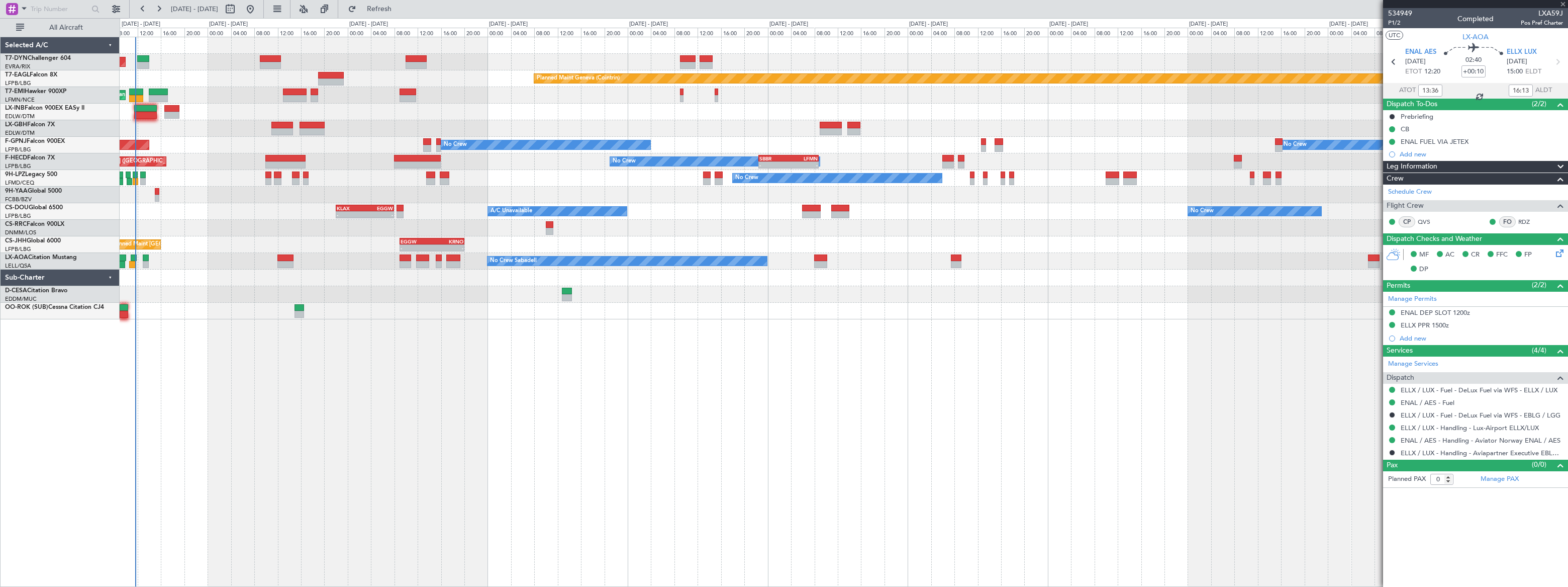
type input "+00:05"
type input "5"
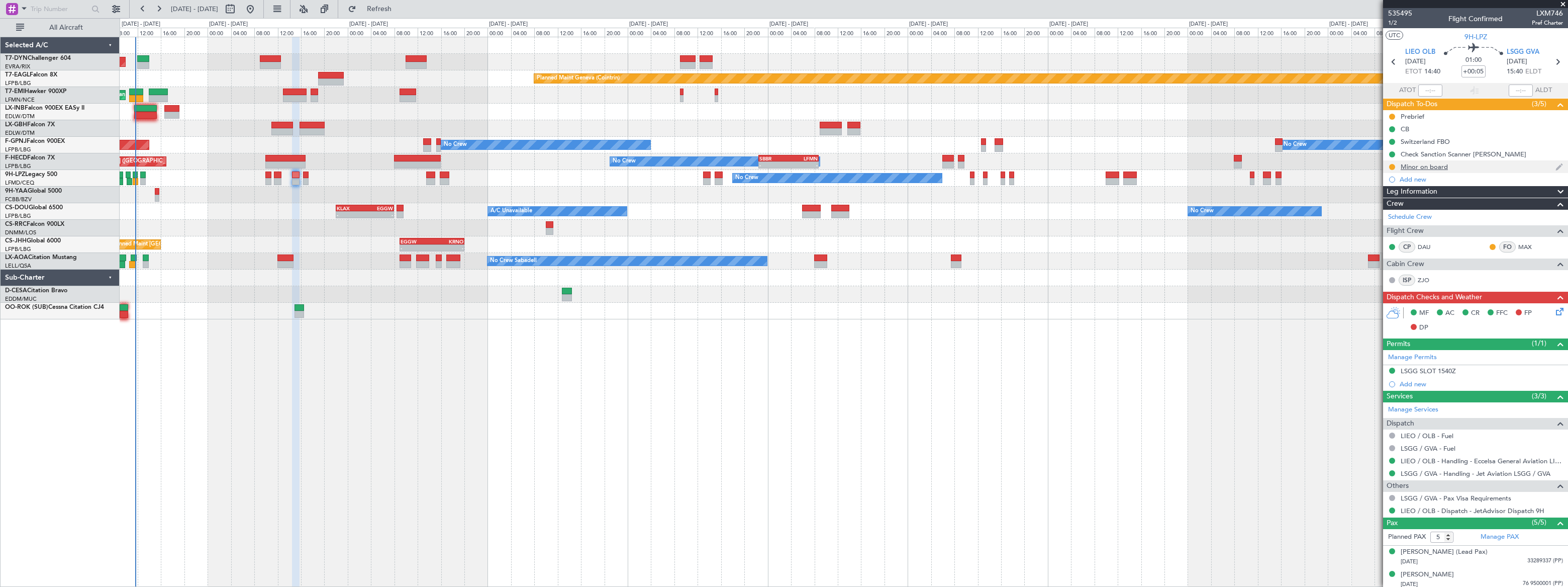
click at [1469, 166] on div "Minor on board" at bounding box center [1475, 166] width 185 height 13
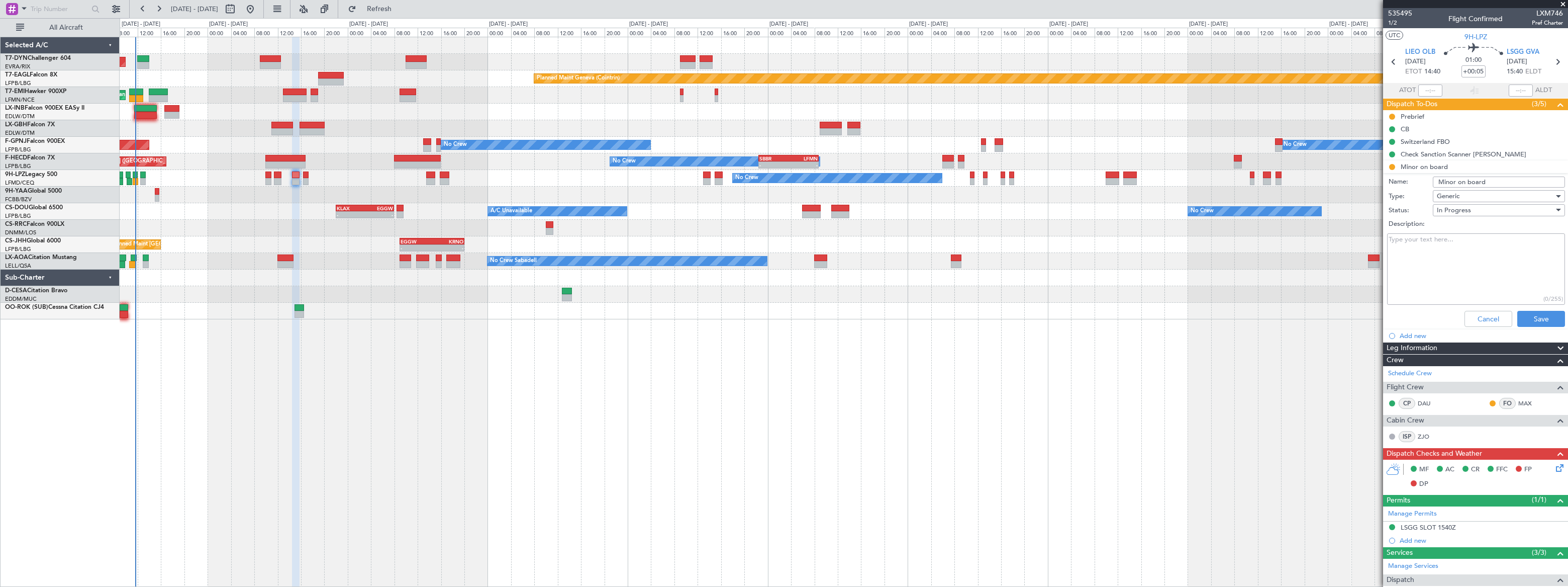
click at [1448, 259] on textarea "Description:" at bounding box center [1476, 269] width 178 height 72
type textarea "LSGG- if the minor are travelling with the mother, letter of consent signed by …"
click at [1526, 323] on button "Save" at bounding box center [1541, 318] width 47 height 16
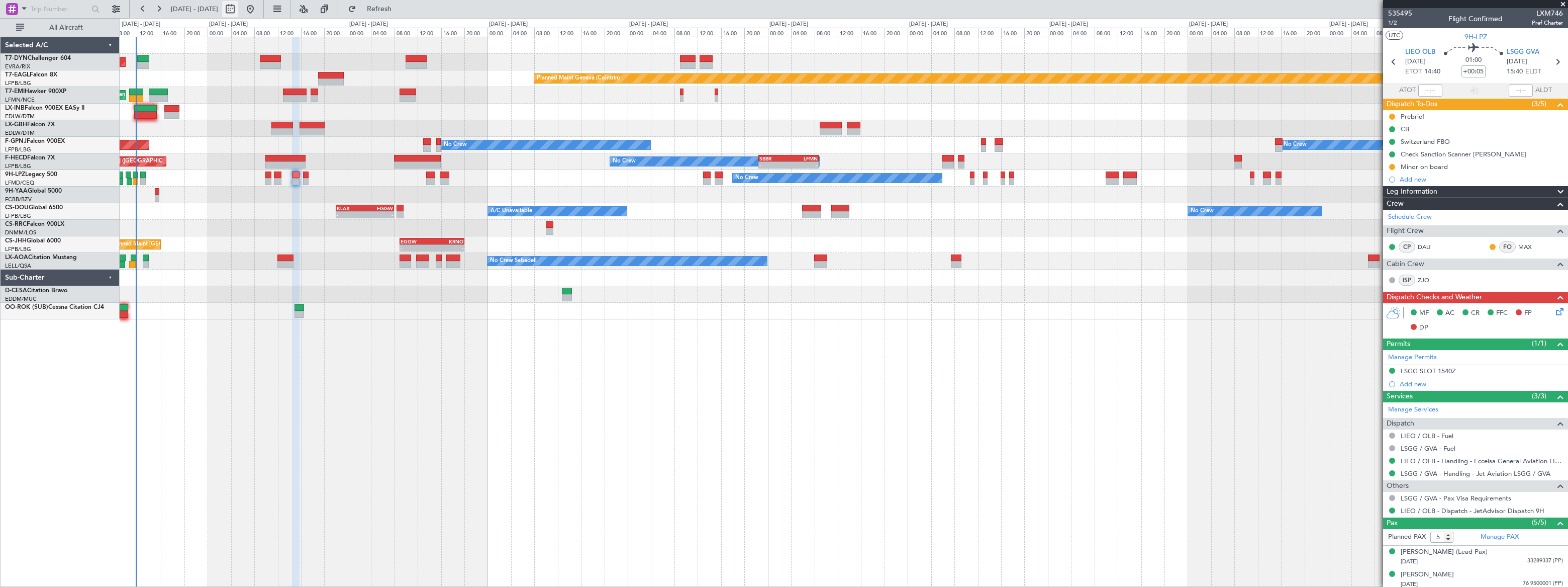
click at [238, 7] on button at bounding box center [230, 9] width 16 height 16
select select "8"
select select "2025"
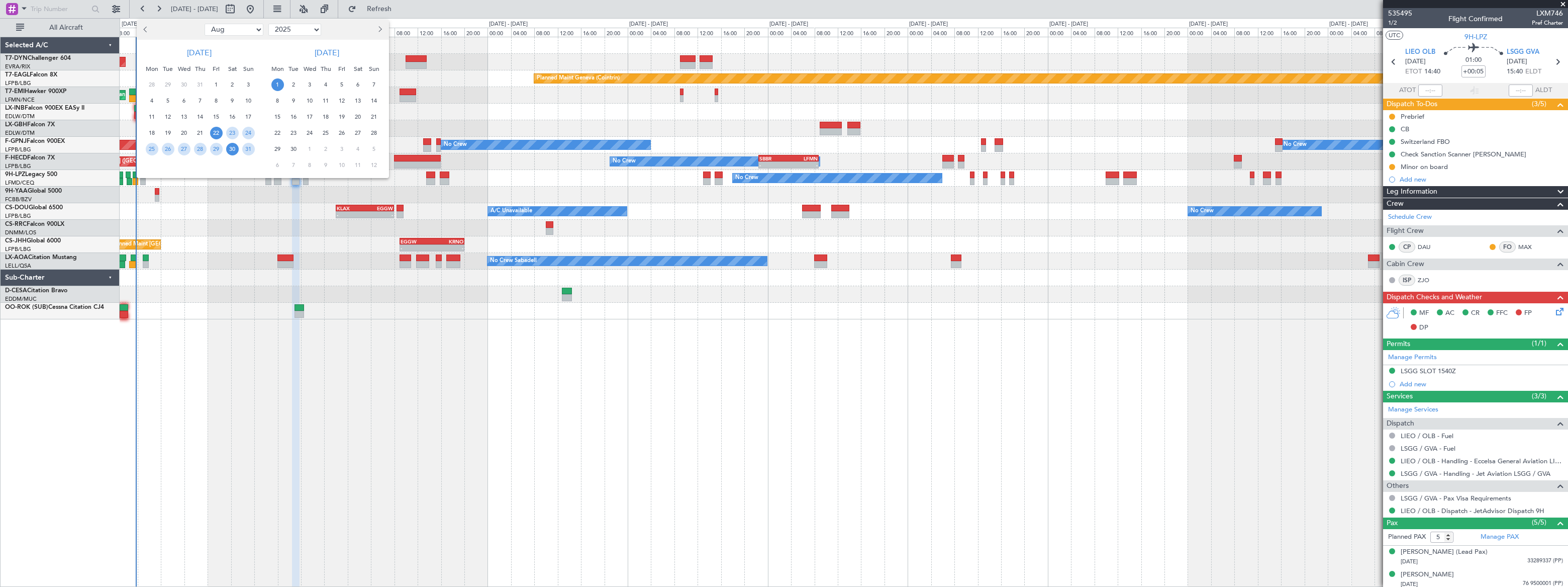
click at [235, 147] on span "30" at bounding box center [233, 149] width 13 height 13
click at [235, 149] on span "30" at bounding box center [233, 149] width 13 height 13
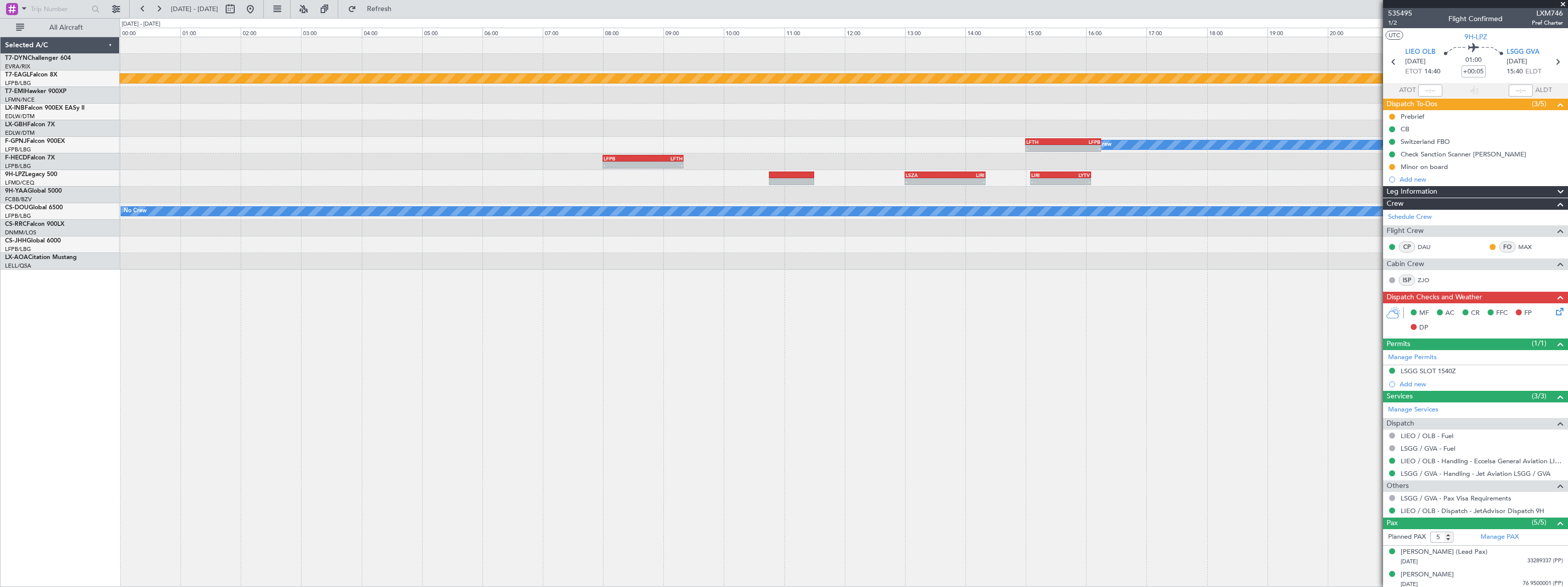
click at [1073, 186] on div at bounding box center [844, 194] width 1448 height 16
click at [746, 158] on div "Planned Maint Geneva (Cointrin) No Crew - - LFTH 15:00 Z LFPB 16:15 Z - - LFPB …" at bounding box center [844, 153] width 1448 height 232
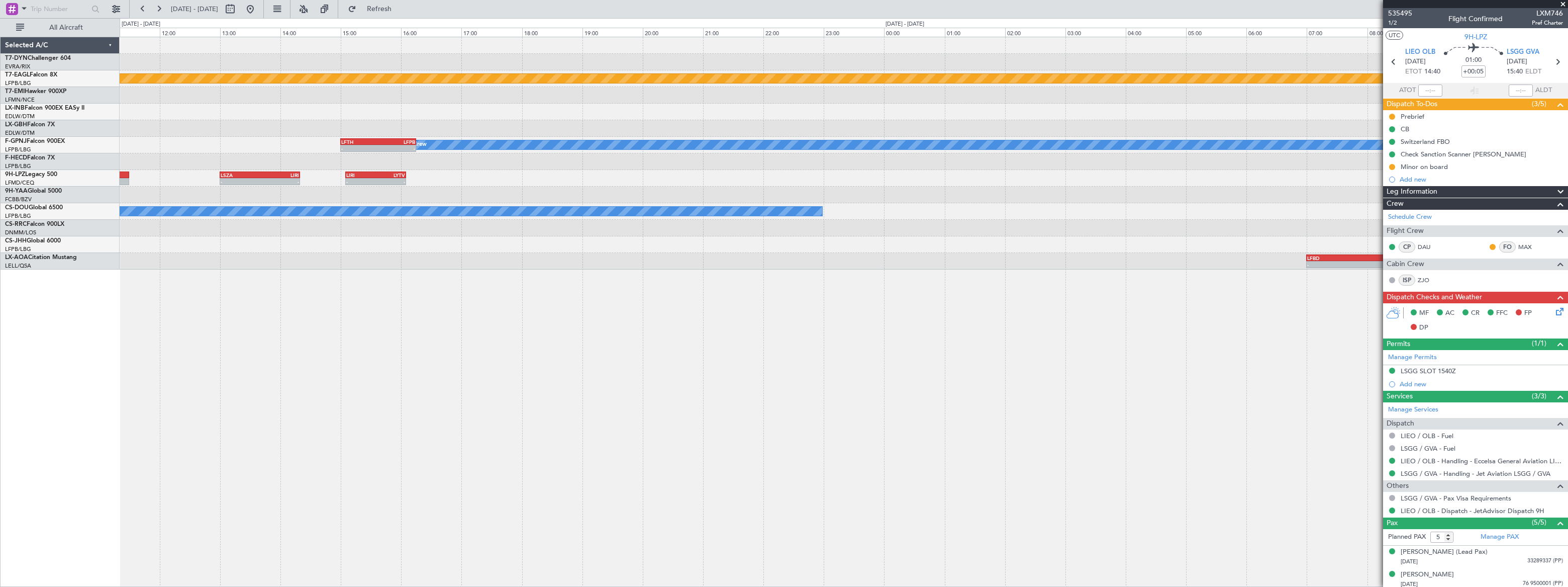
click at [670, 162] on div "- - LSGS 12:00 Z EGSS 13:30 Z - - EGSS 14:30 Z EVRA 17:00 Z Planned Maint Genev…" at bounding box center [844, 153] width 1448 height 232
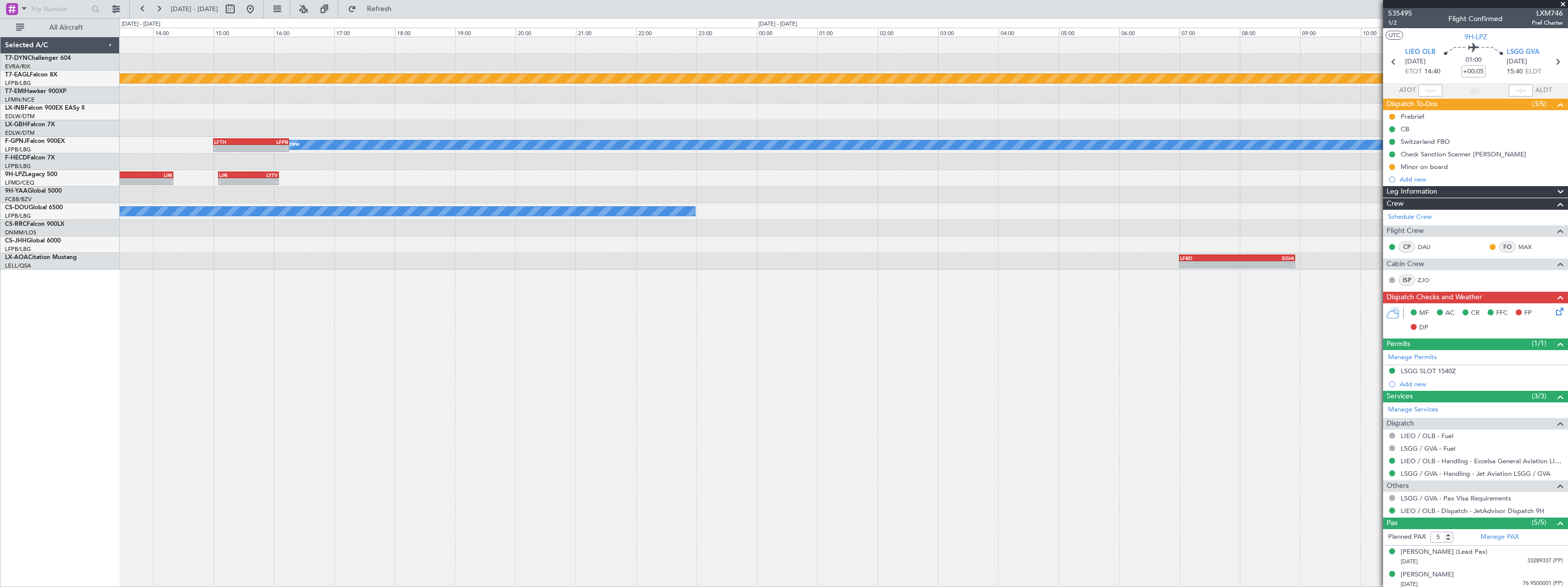
click at [606, 160] on div "- - LSGS 12:00 Z EGSS 13:30 Z - - EGSS 14:30 Z EVRA 17:00 Z Planned Maint Genev…" at bounding box center [844, 153] width 1447 height 232
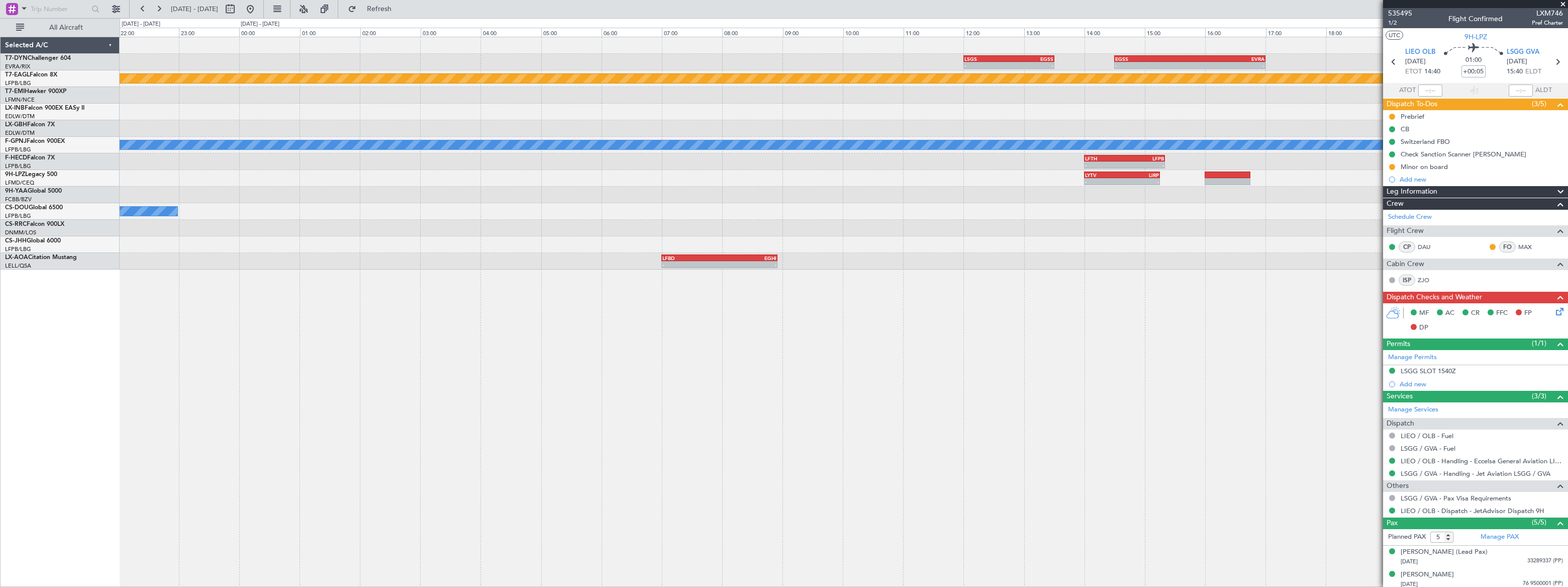
click at [863, 176] on div "- - LYTV 14:00 Z LIRP 15:15 Z LIRI 15:05 Z LYTV 16:05 Z - -" at bounding box center [844, 178] width 1447 height 16
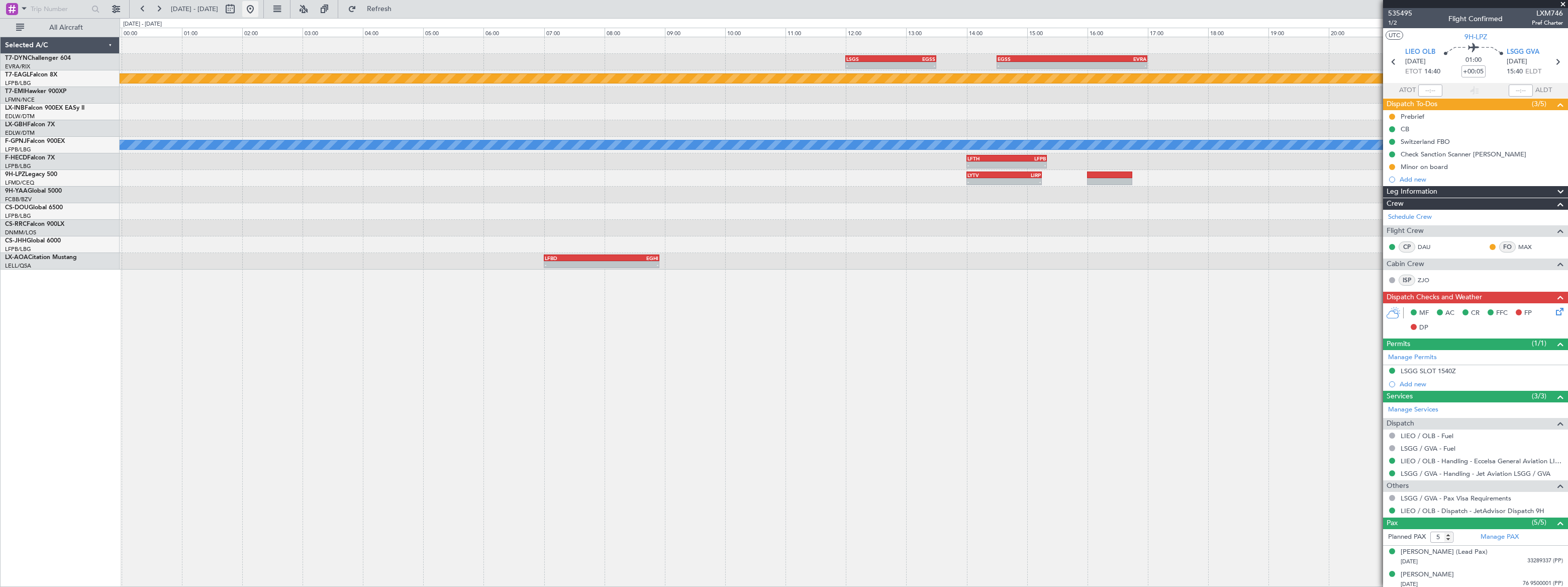
click at [258, 8] on button at bounding box center [250, 9] width 16 height 16
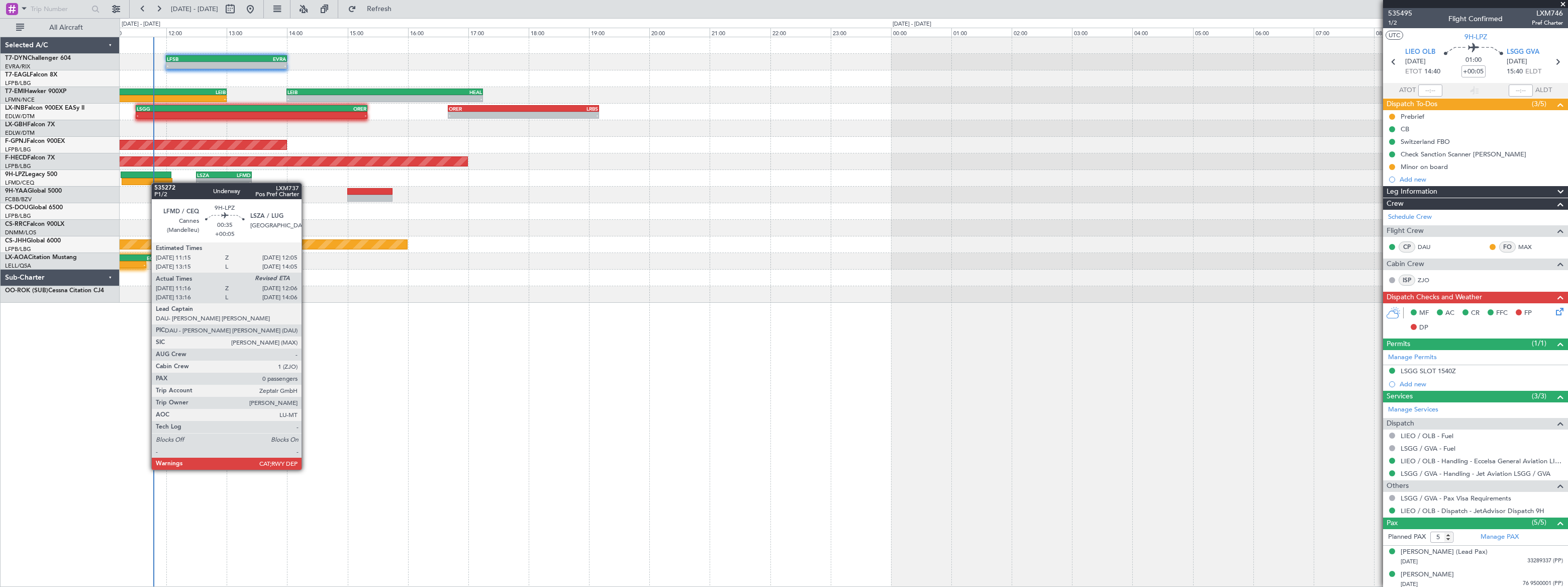
click at [152, 185] on div "LFSB 12:00 Z EVRA 14:00 Z - - - - EVRA 09:00 Z LCPH 12:35 Z Planned Maint Basel…" at bounding box center [844, 170] width 1448 height 265
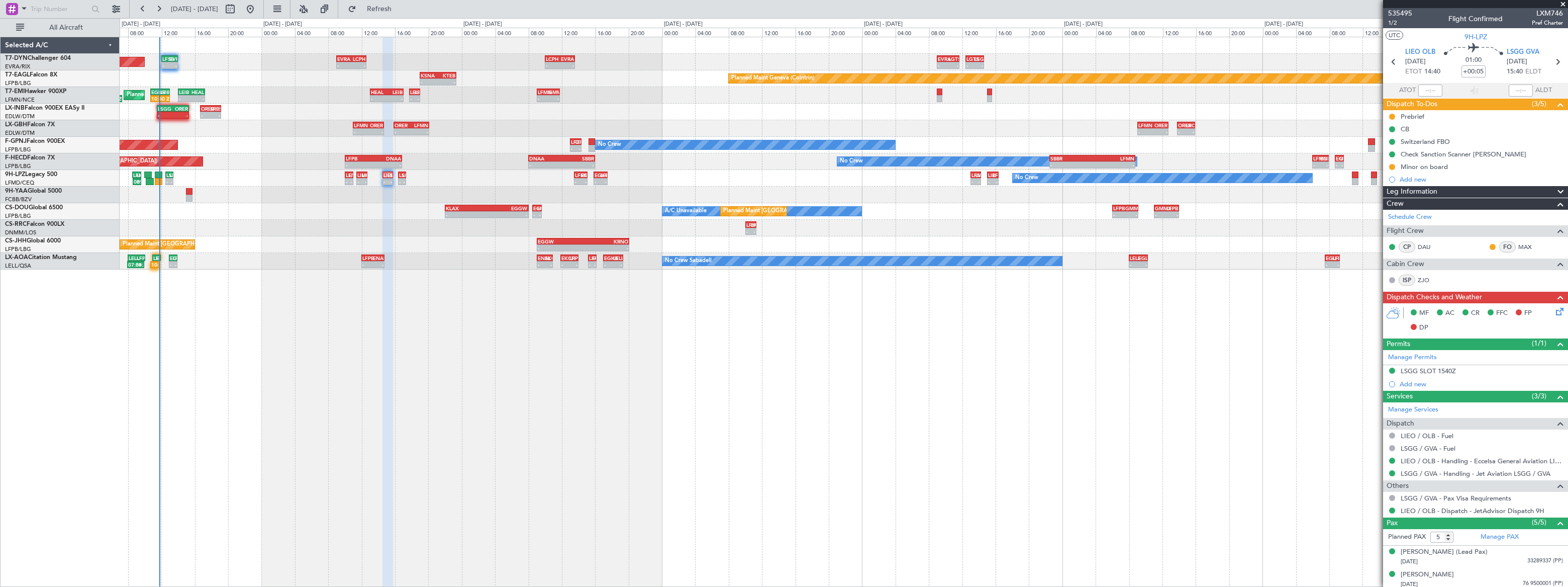
click at [197, 211] on div "LFSB 12:00 Z EVRA 14:00 Z - - - - EVRA 09:00 Z LCPH 12:35 Z Planned Maint Basel…" at bounding box center [844, 153] width 1447 height 232
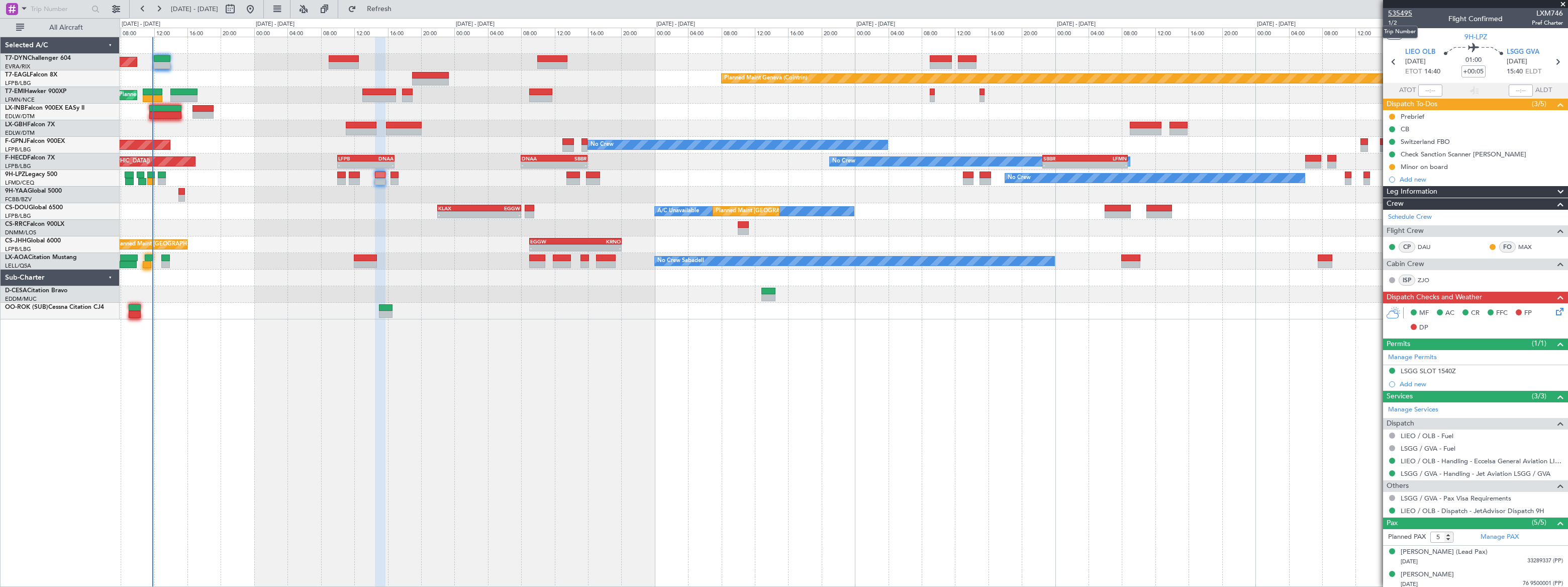
click at [1398, 10] on span "535495" at bounding box center [1400, 13] width 24 height 10
click at [1391, 22] on span "1/2" at bounding box center [1400, 23] width 24 height 9
click at [1392, 23] on mat-tooltip-component "Trip Number" at bounding box center [1400, 32] width 50 height 27
click at [1394, 21] on span "1/2" at bounding box center [1400, 23] width 24 height 9
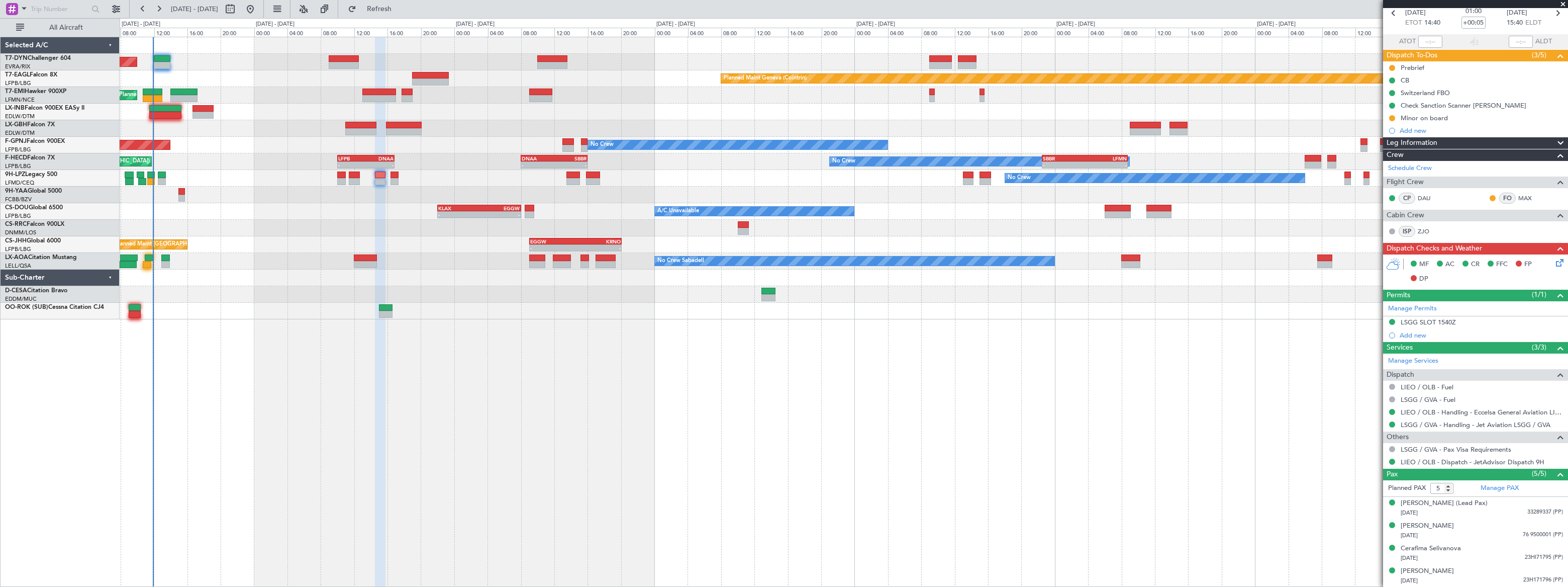
scroll to position [71, 0]
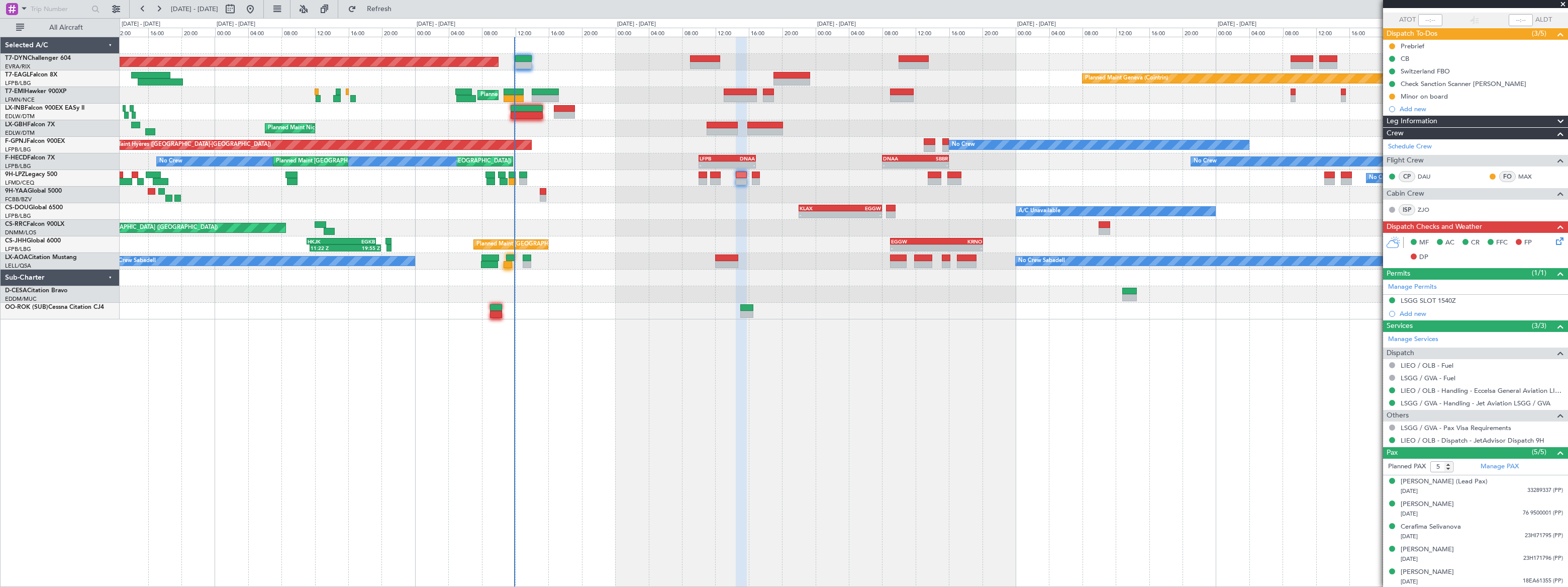
click at [730, 231] on div "Planned Maint Basel-Mulhouse Planned Maint Geneva (Cointrin) Planned Maint Ches…" at bounding box center [844, 178] width 1447 height 282
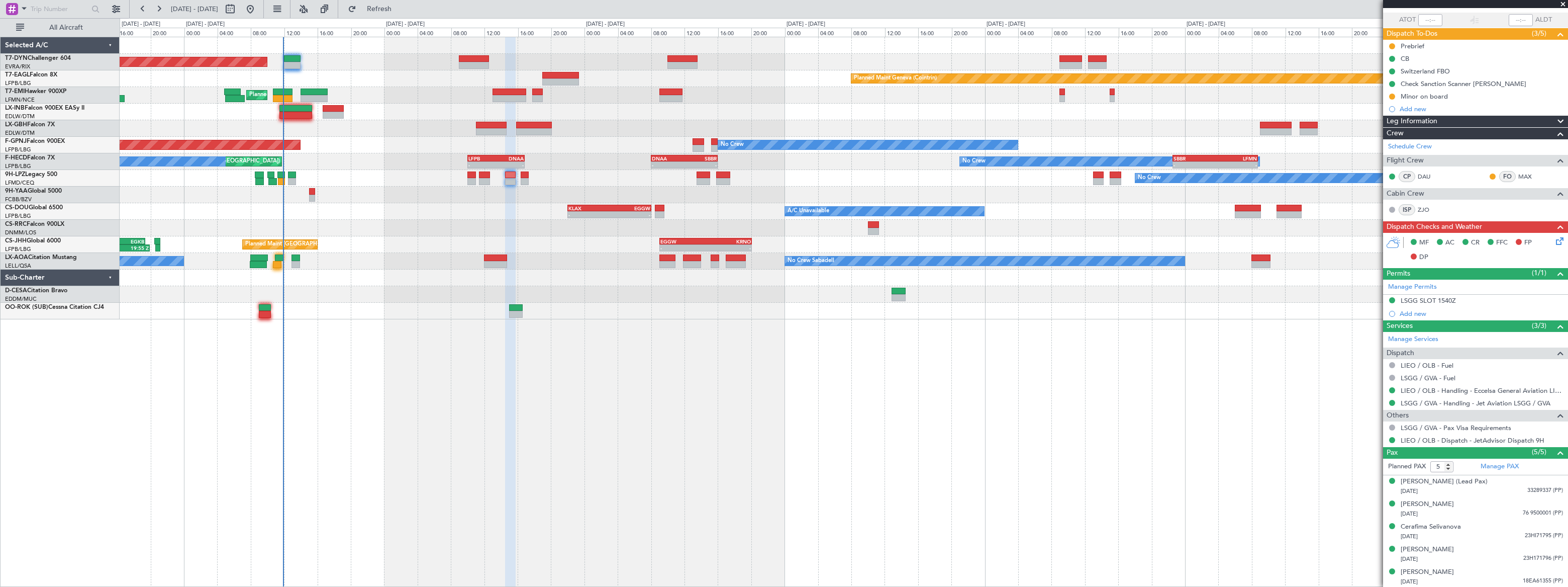
click at [513, 216] on div "Planned Maint Basel-Mulhouse Planned Maint Geneva (Cointrin) Planned Maint Ches…" at bounding box center [844, 178] width 1447 height 282
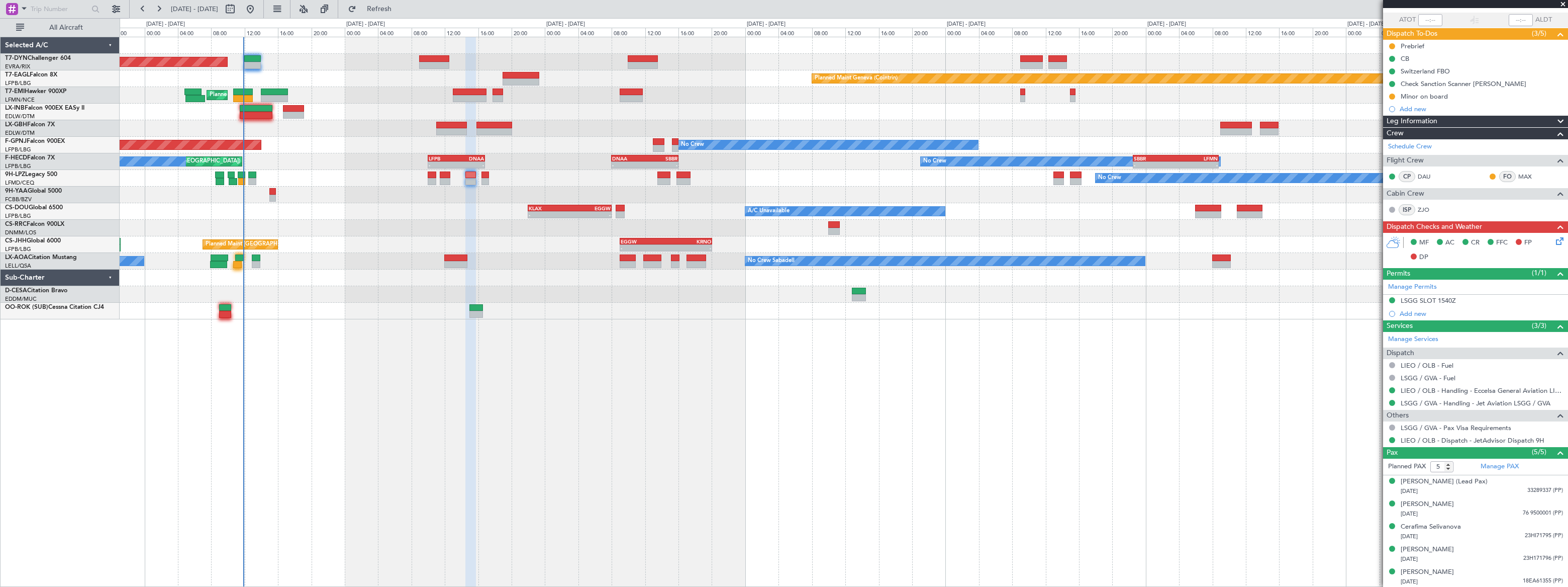
click at [705, 224] on div "Planned Maint [GEOGRAPHIC_DATA] ([GEOGRAPHIC_DATA])" at bounding box center [844, 228] width 1448 height 16
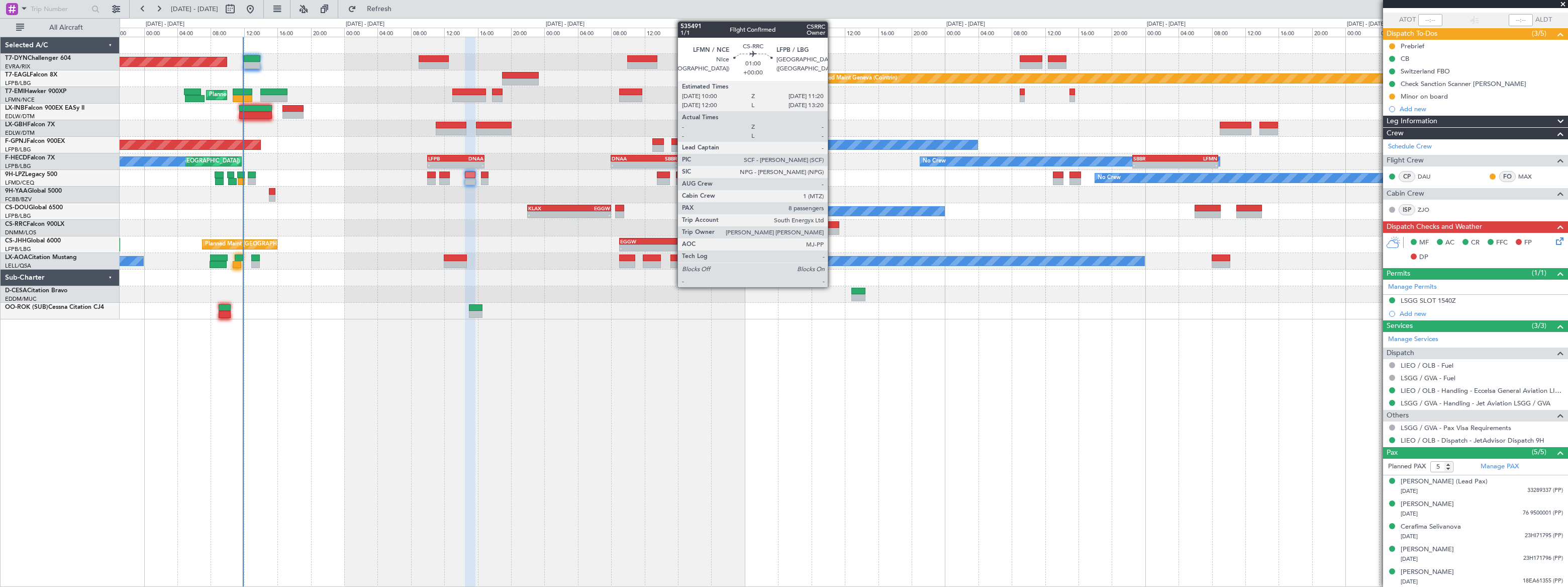
click at [832, 228] on div at bounding box center [833, 231] width 12 height 7
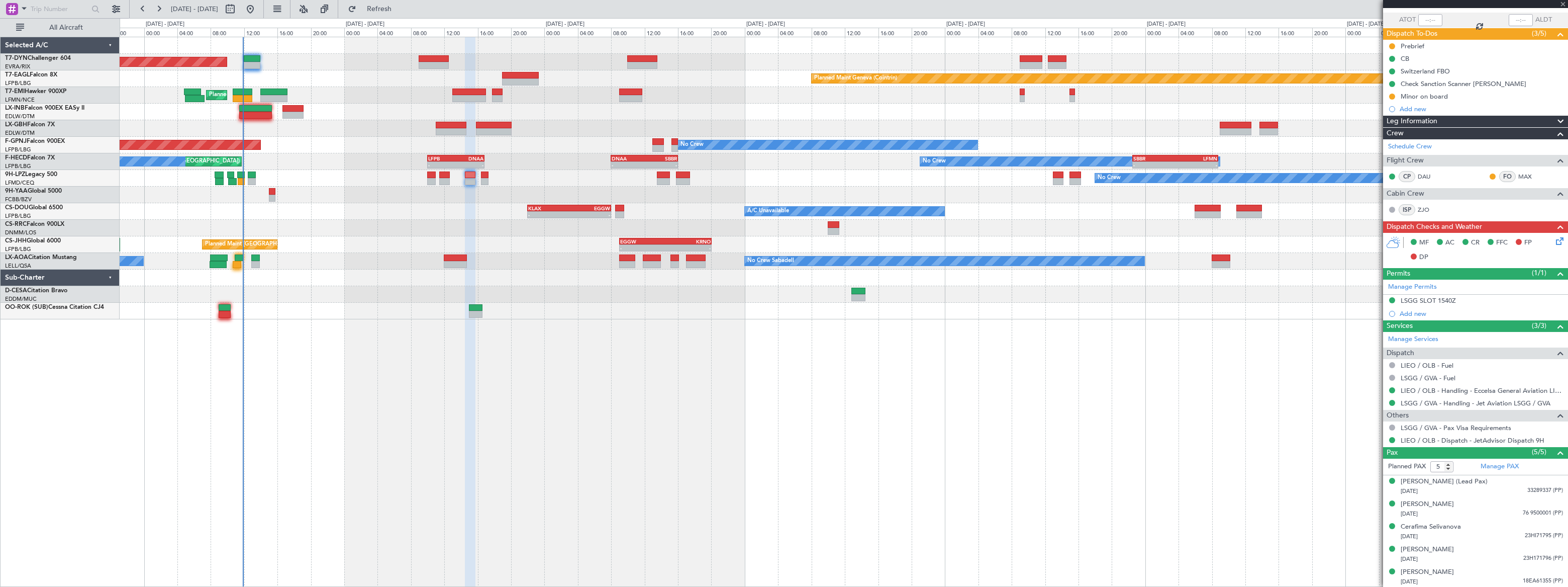
type input "8"
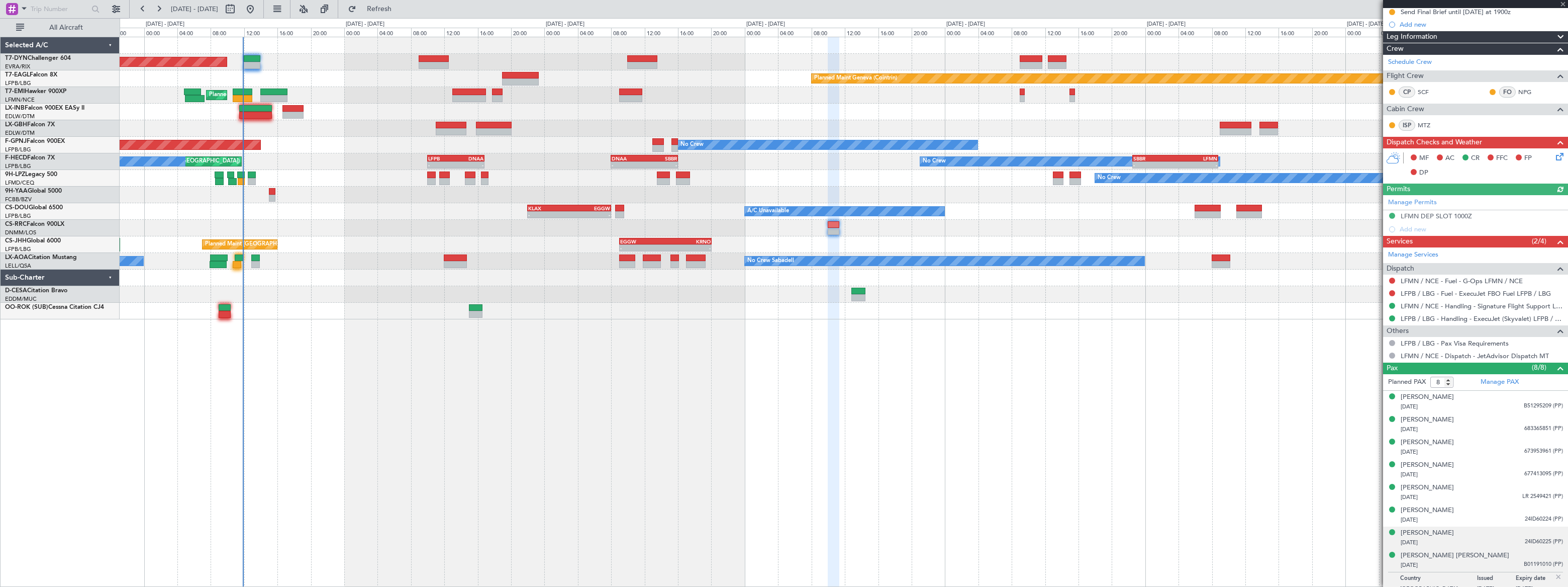
scroll to position [150, 0]
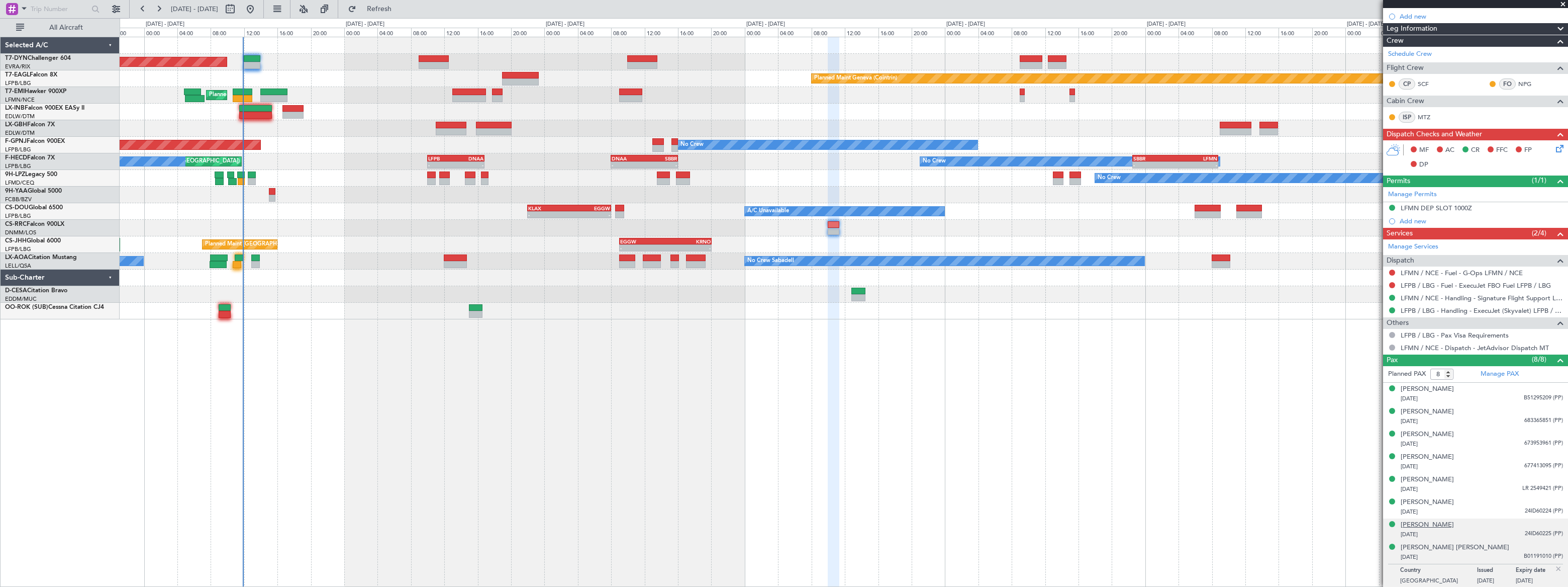
click at [1438, 525] on div "Ronald Chagoury" at bounding box center [1427, 525] width 54 height 10
click at [1438, 501] on div "Joseph Chagoury" at bounding box center [1427, 502] width 54 height 10
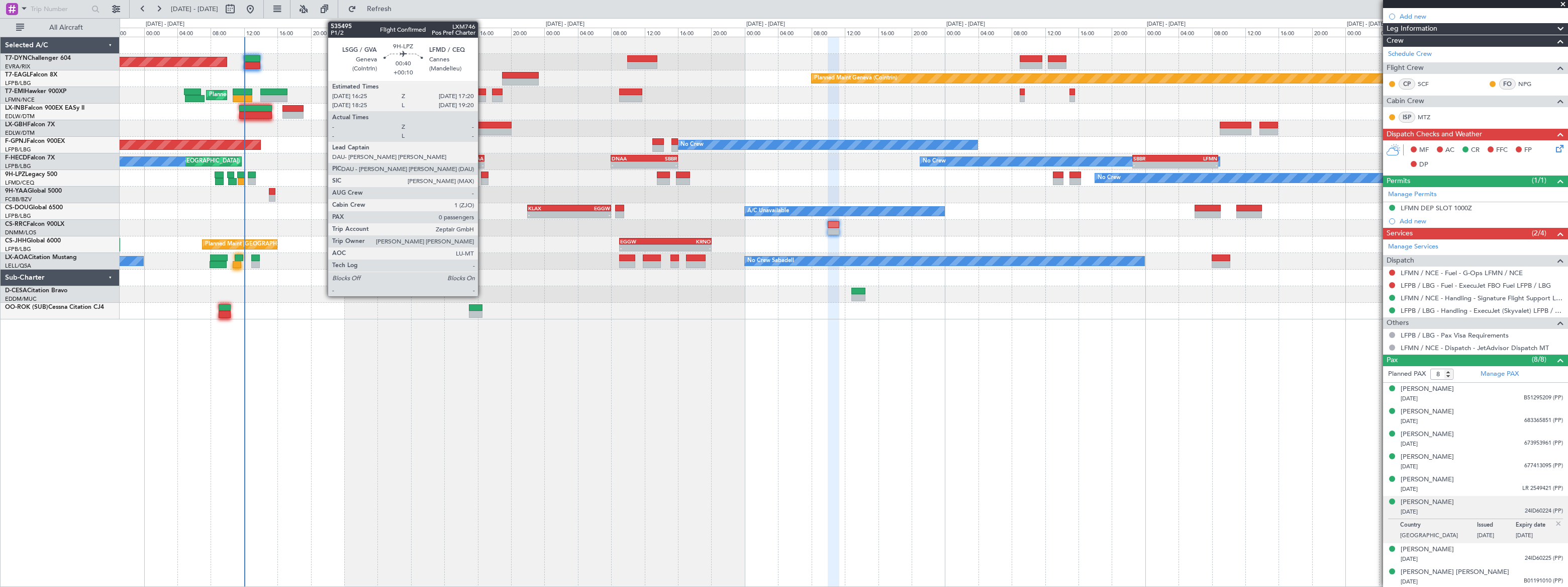
click at [483, 177] on div at bounding box center [485, 175] width 8 height 7
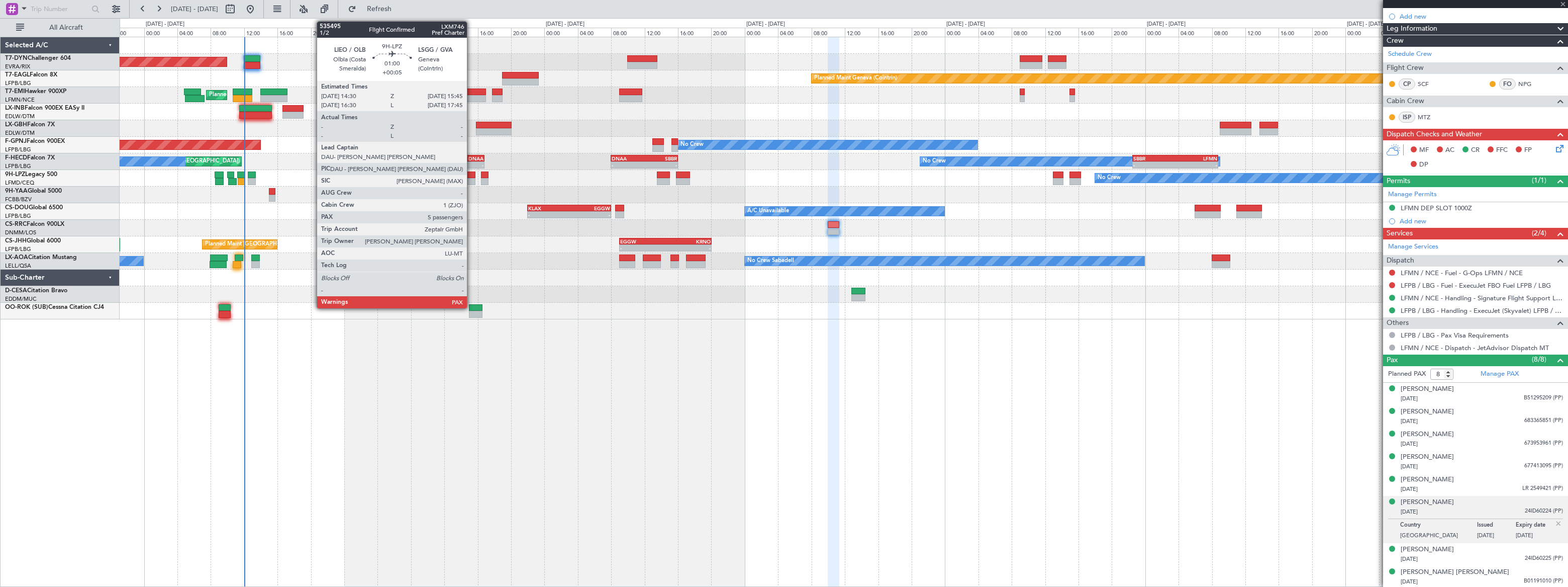
type input "+00:10"
type input "0"
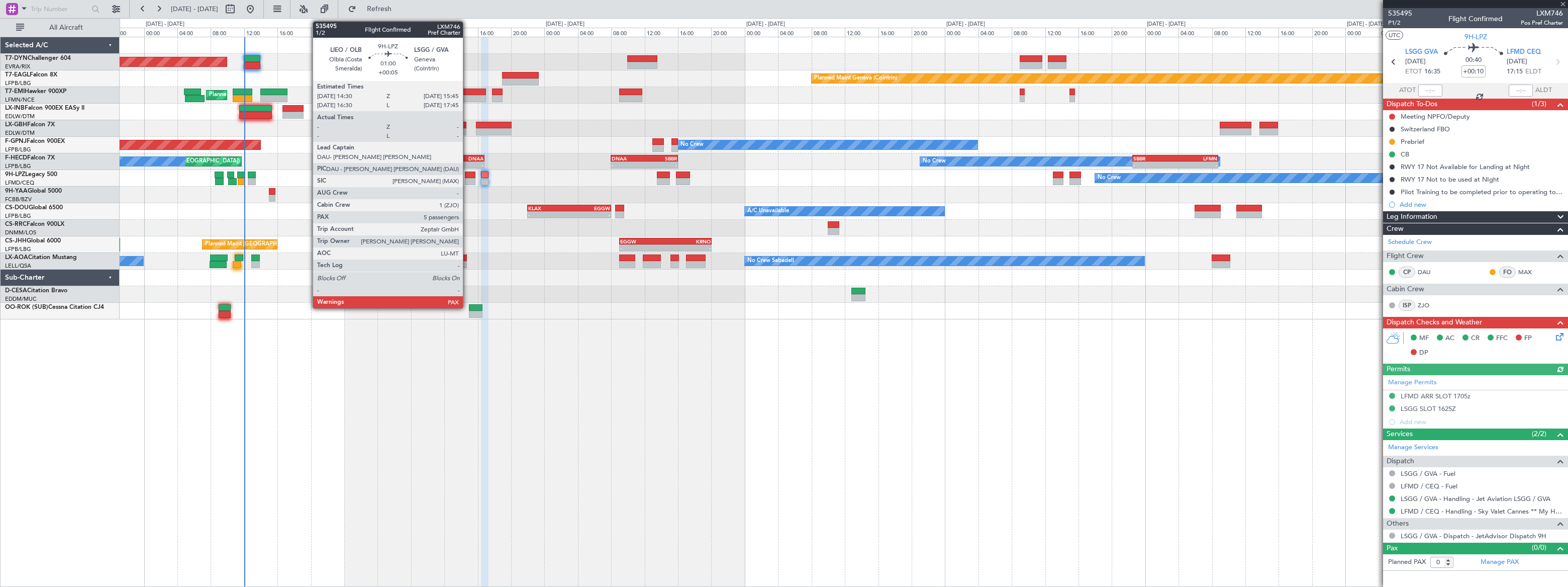
click at [467, 180] on div at bounding box center [470, 181] width 10 height 7
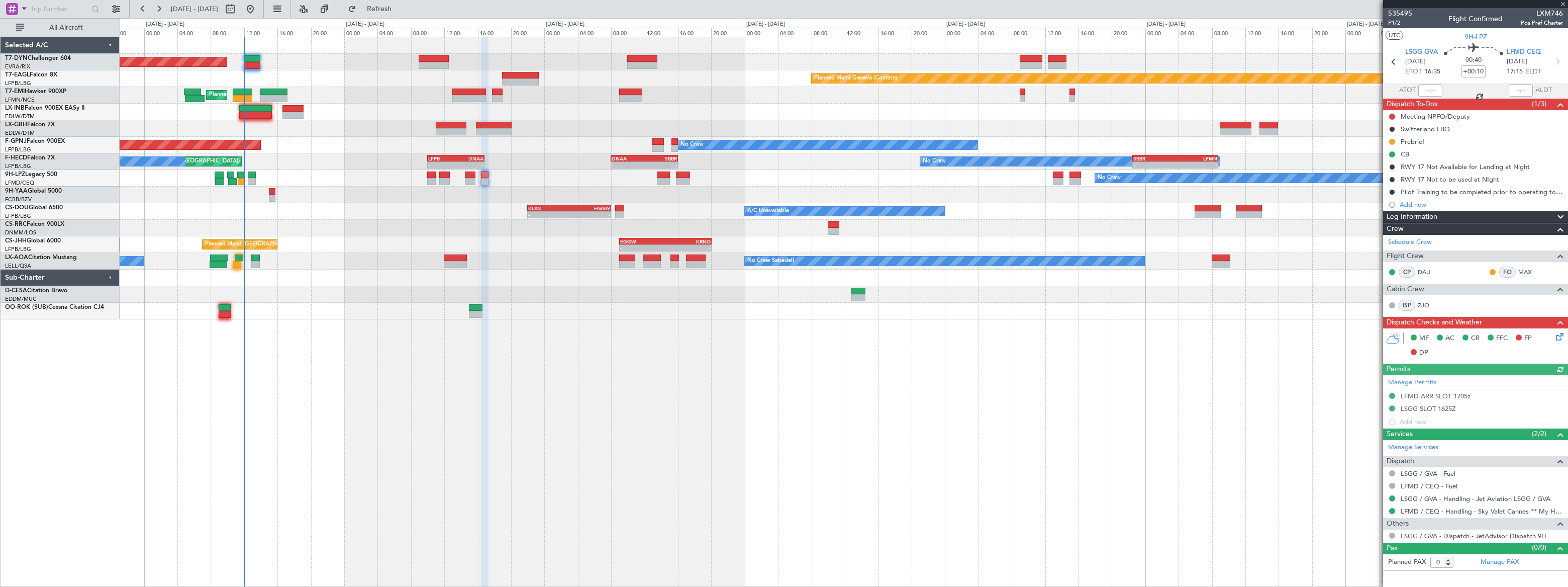
type input "+00:05"
type input "5"
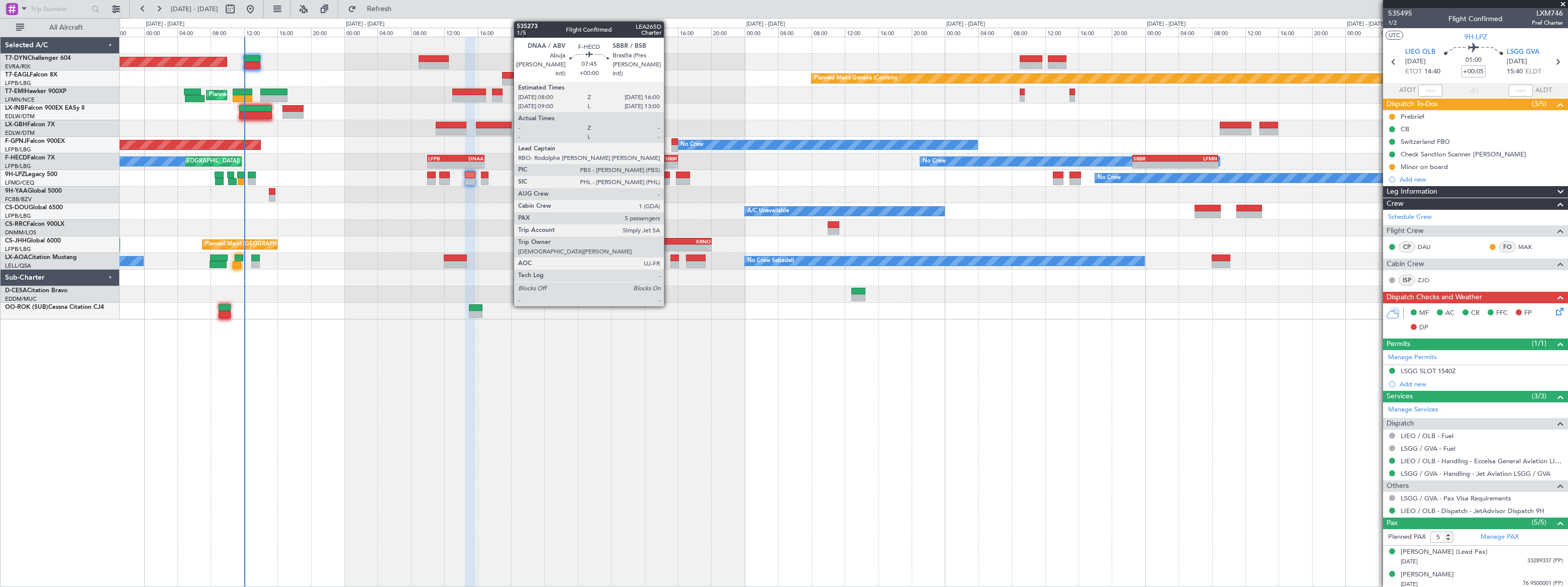
click at [668, 161] on div "- -" at bounding box center [644, 165] width 67 height 7
click at [667, 155] on div "SBBR" at bounding box center [660, 158] width 33 height 6
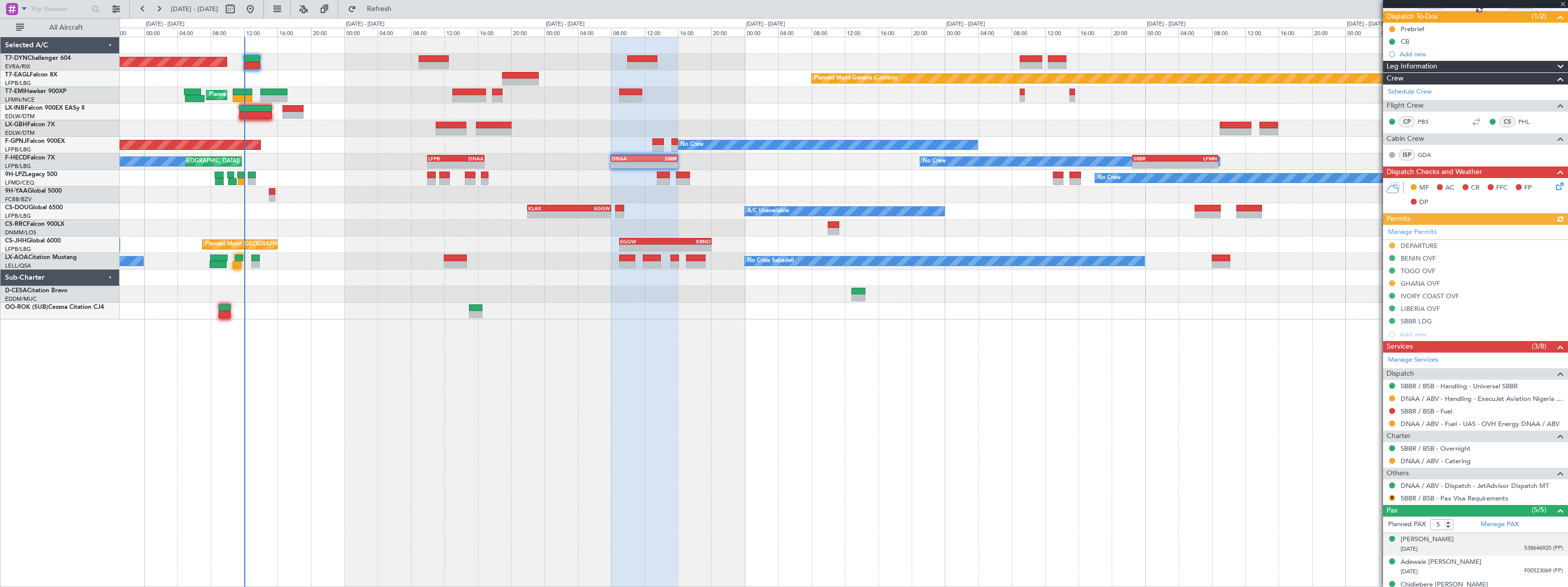
scroll to position [146, 0]
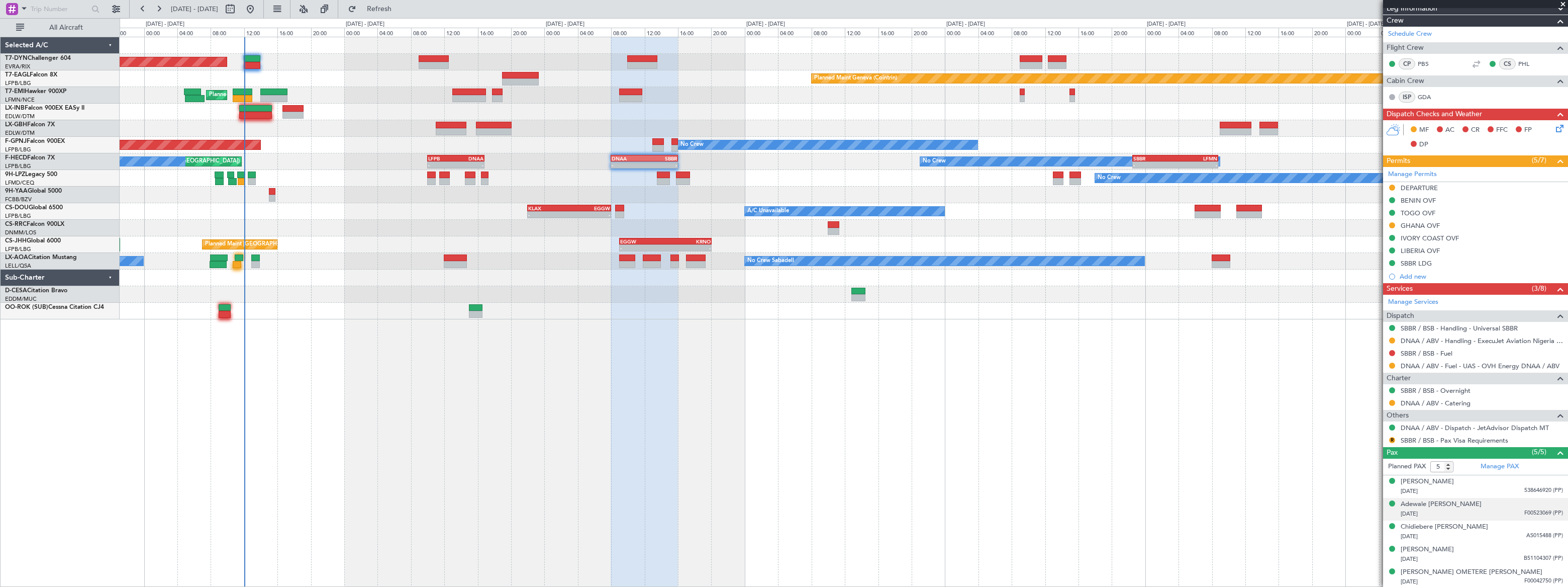
click at [1461, 510] on div "25/01/1984 F00523069 (PP)" at bounding box center [1482, 514] width 163 height 10
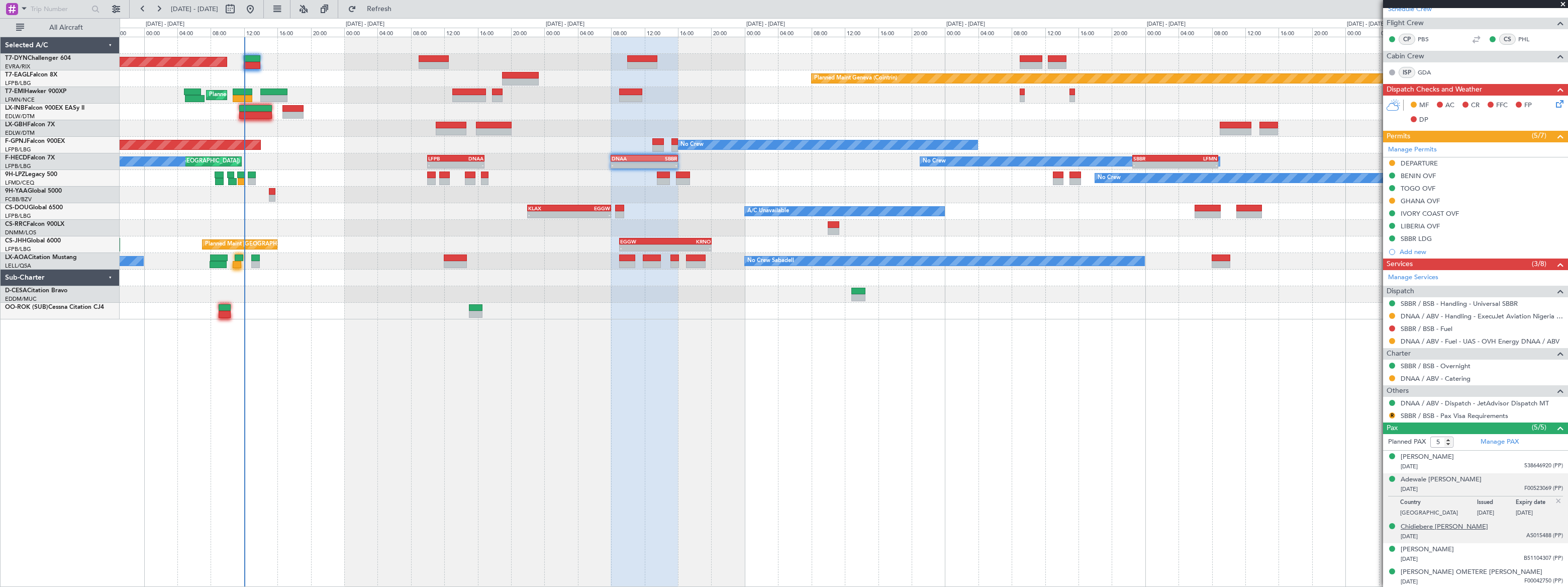
click at [1452, 525] on div "Chidiebere [PERSON_NAME]" at bounding box center [1444, 527] width 88 height 10
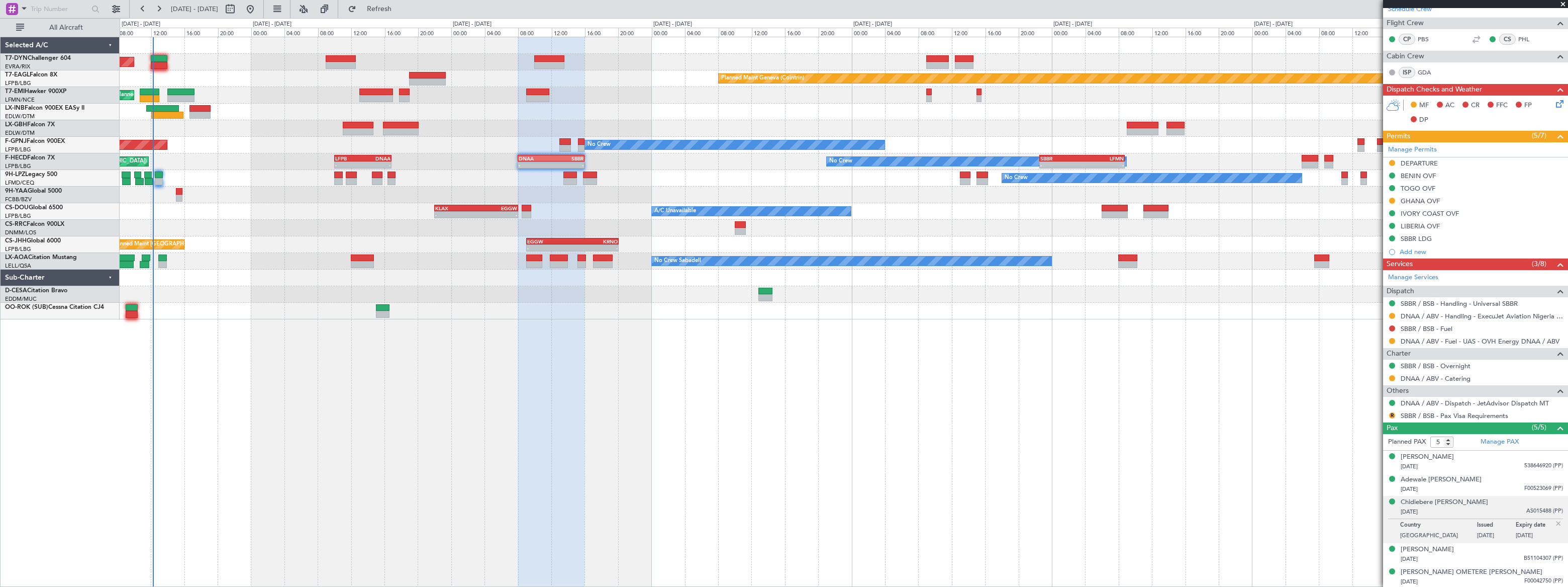
click at [264, 74] on div "Planned Maint Basel-Mulhouse Planned Maint Geneva (Cointrin) Planned Maint Ches…" at bounding box center [844, 178] width 1447 height 282
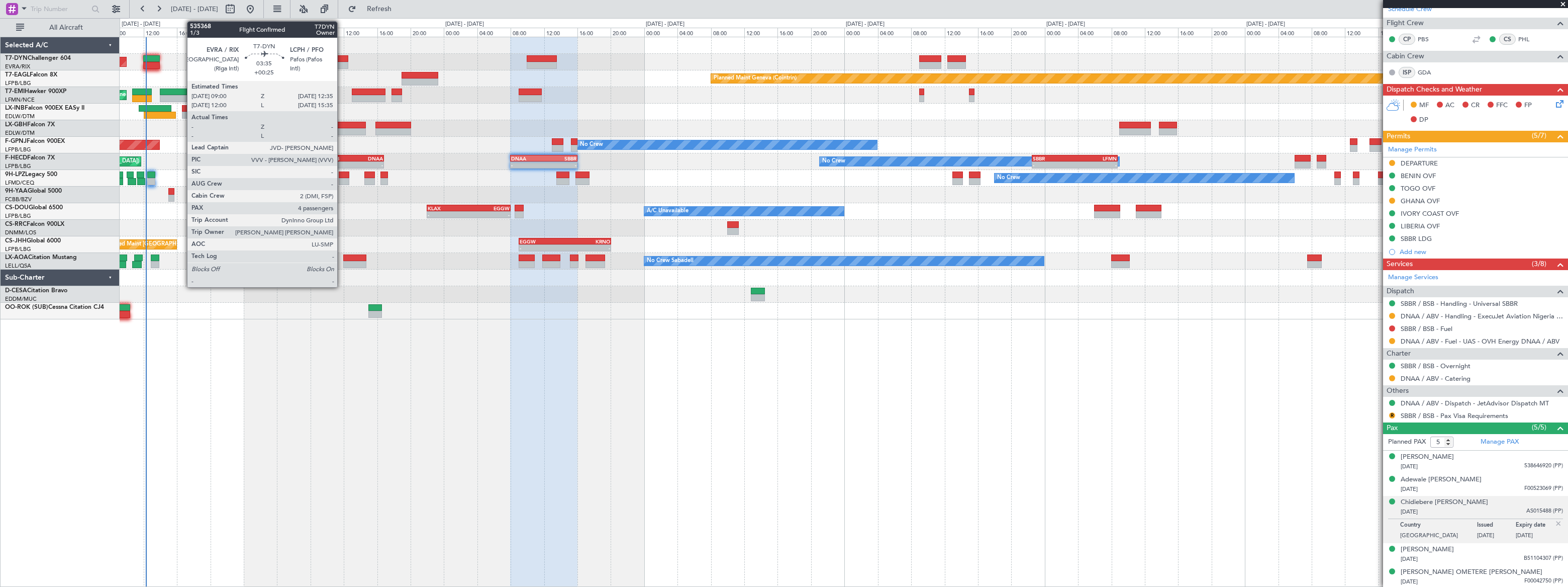
click at [340, 58] on div at bounding box center [334, 59] width 30 height 7
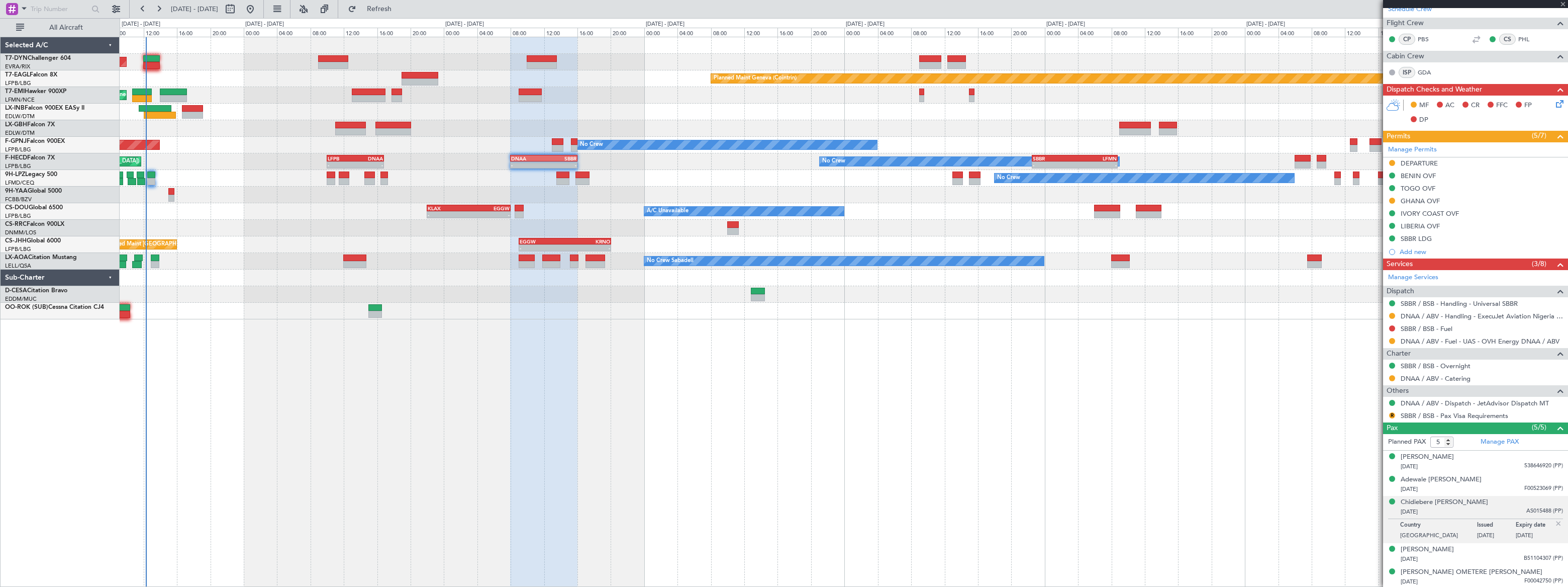
type input "+00:25"
type input "4"
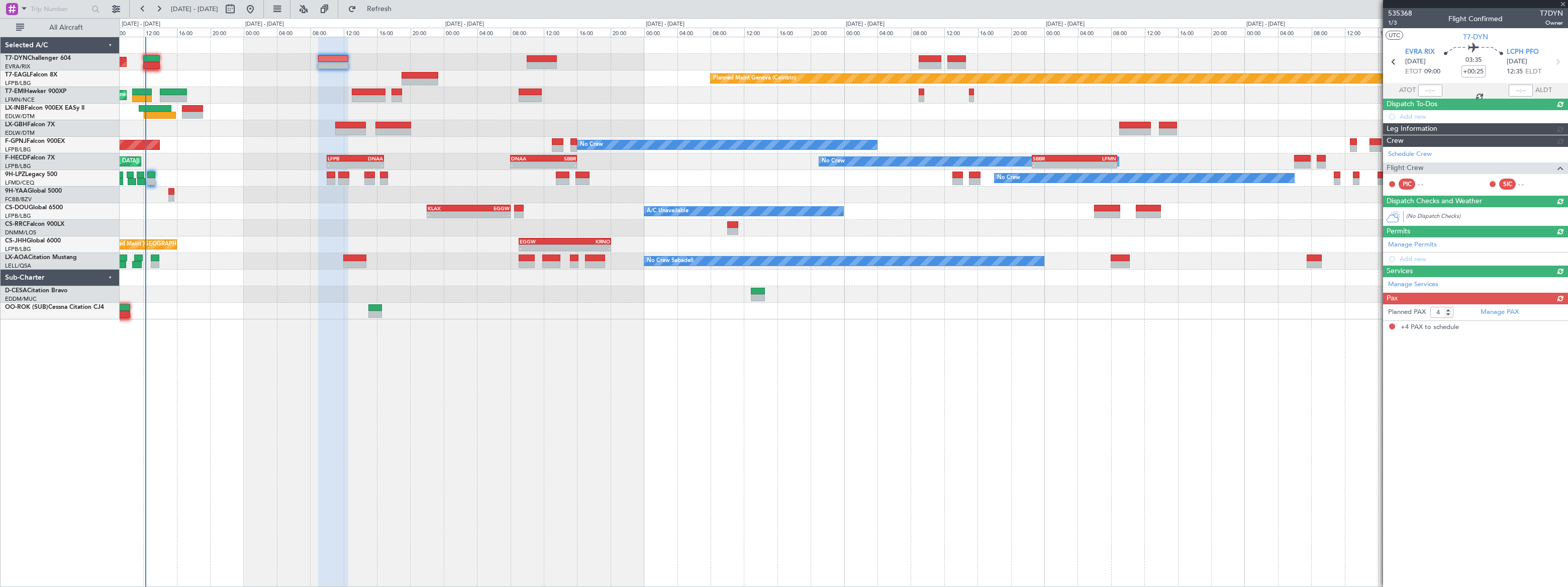
scroll to position [0, 0]
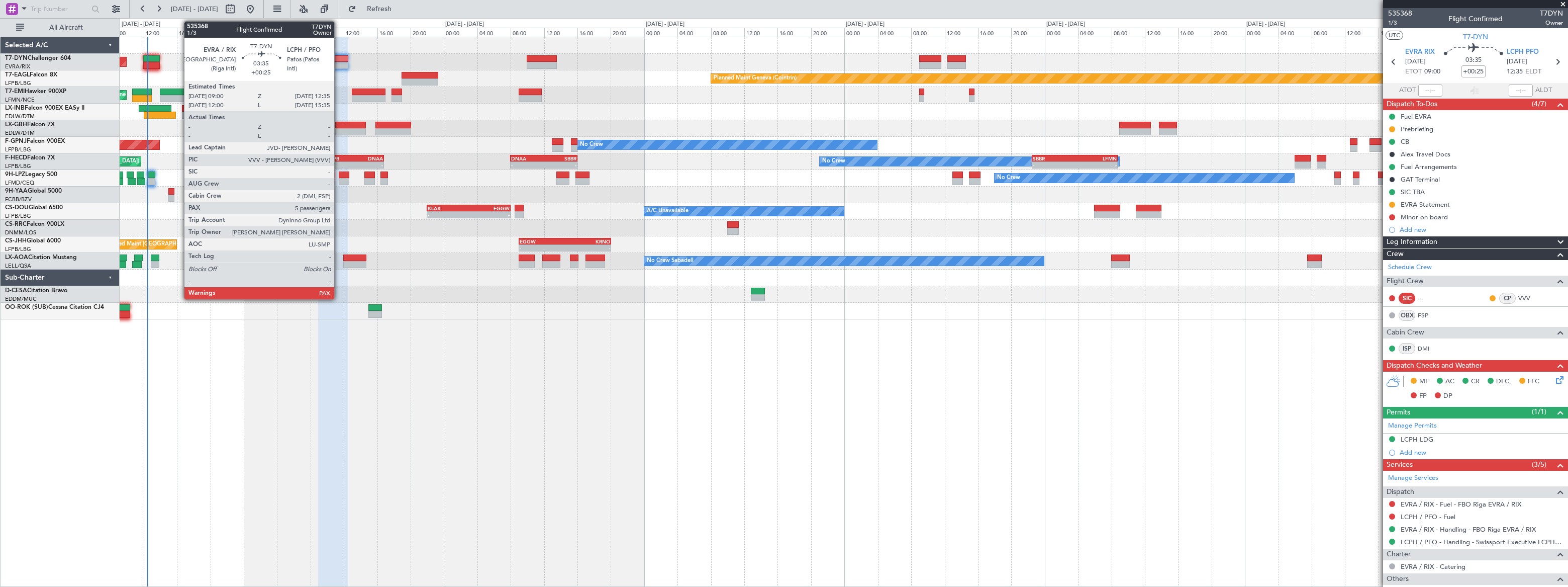
click at [338, 56] on div at bounding box center [334, 59] width 30 height 7
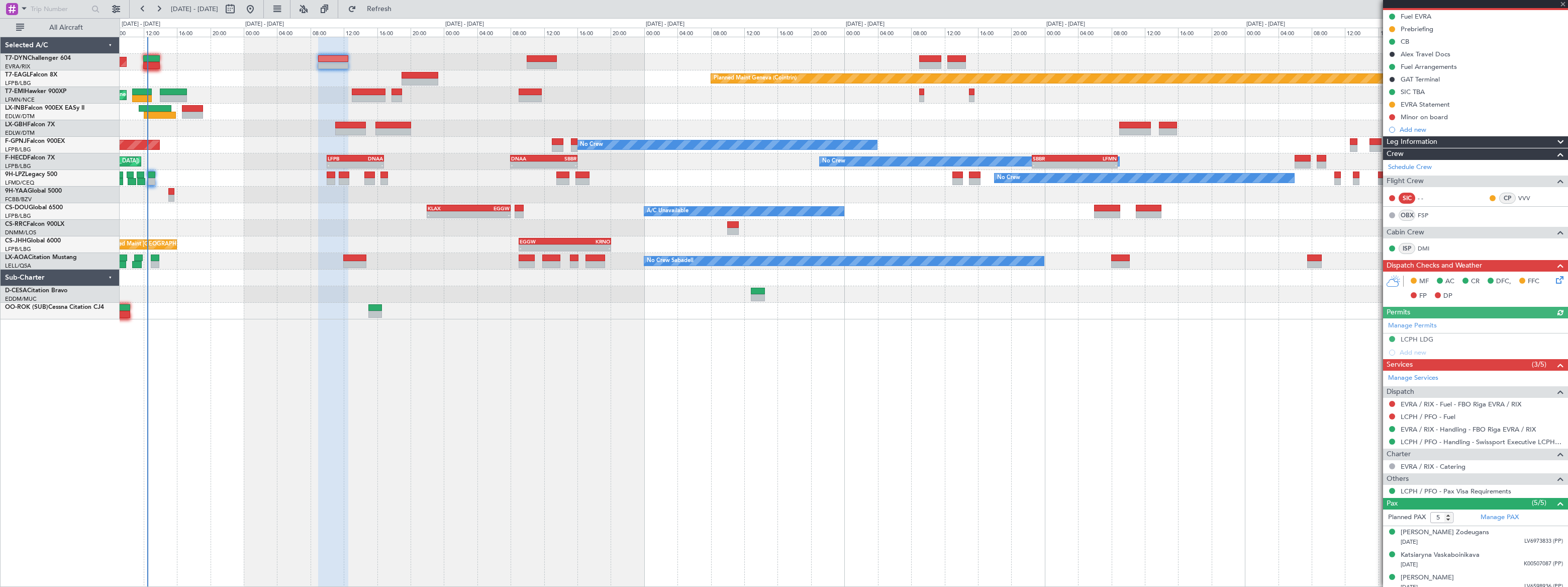
scroll to position [151, 0]
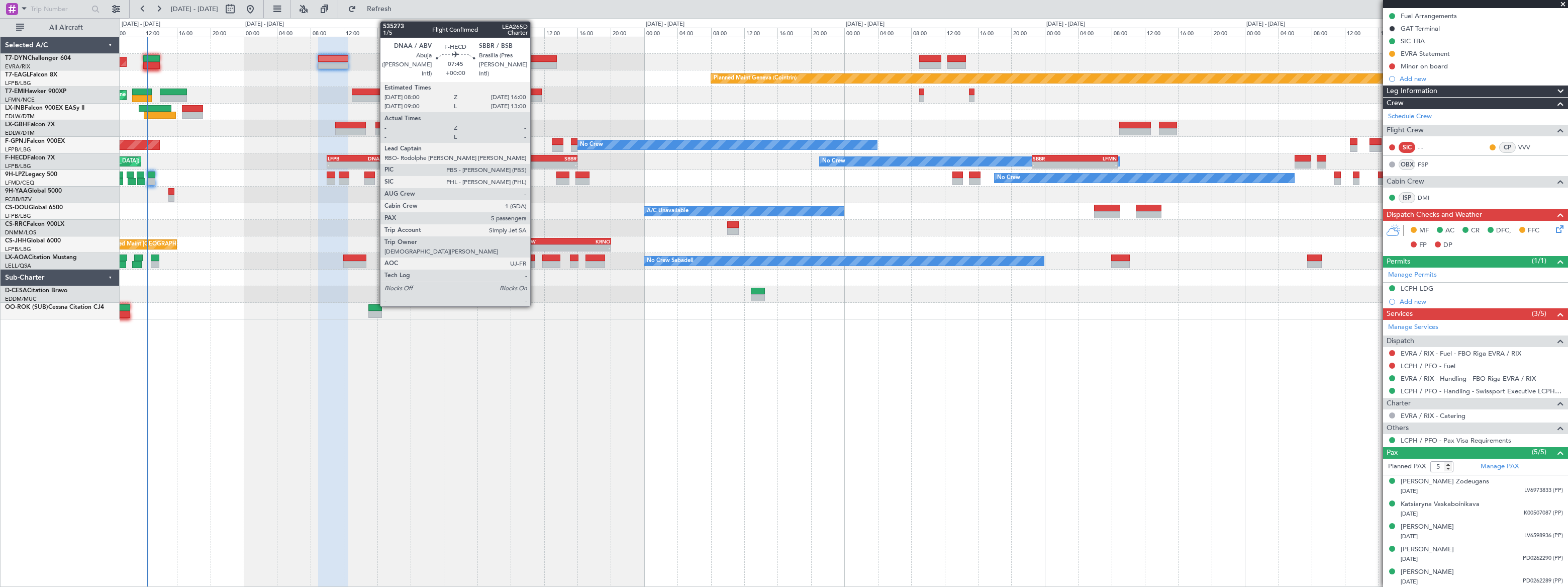
click at [534, 158] on div "DNAA" at bounding box center [528, 158] width 33 height 6
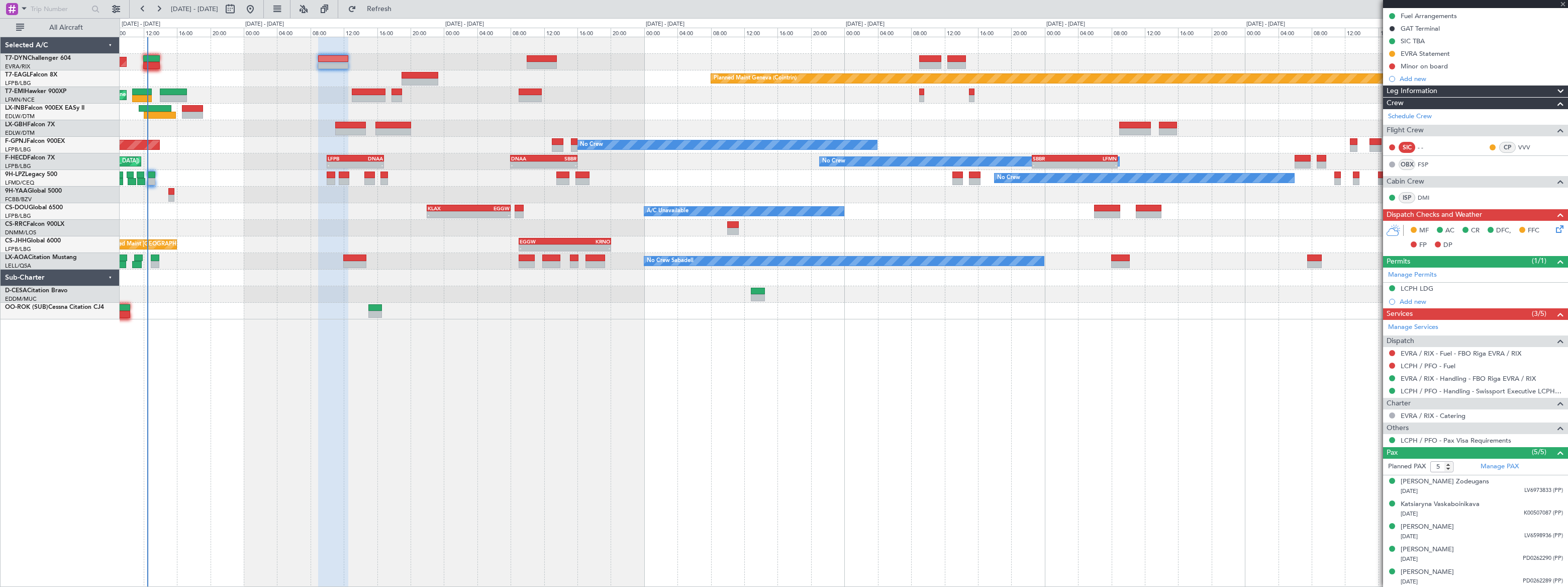
click at [534, 158] on div "DNAA" at bounding box center [528, 158] width 33 height 6
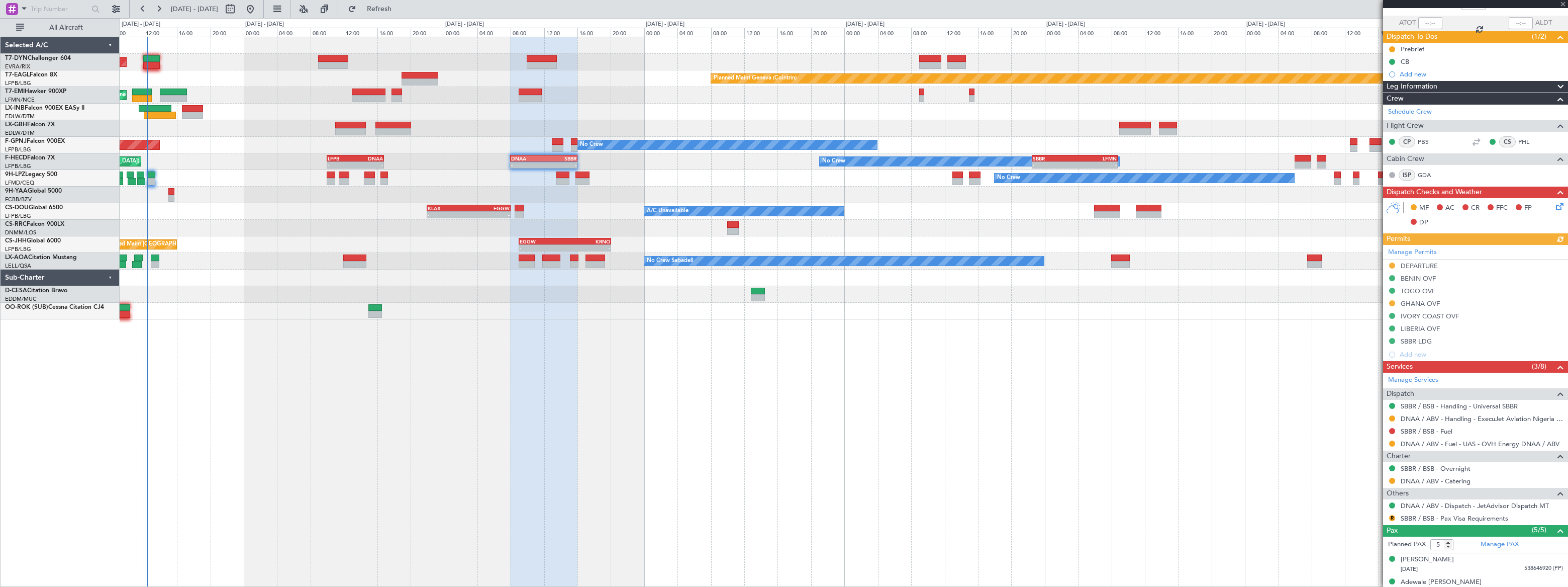
scroll to position [170, 0]
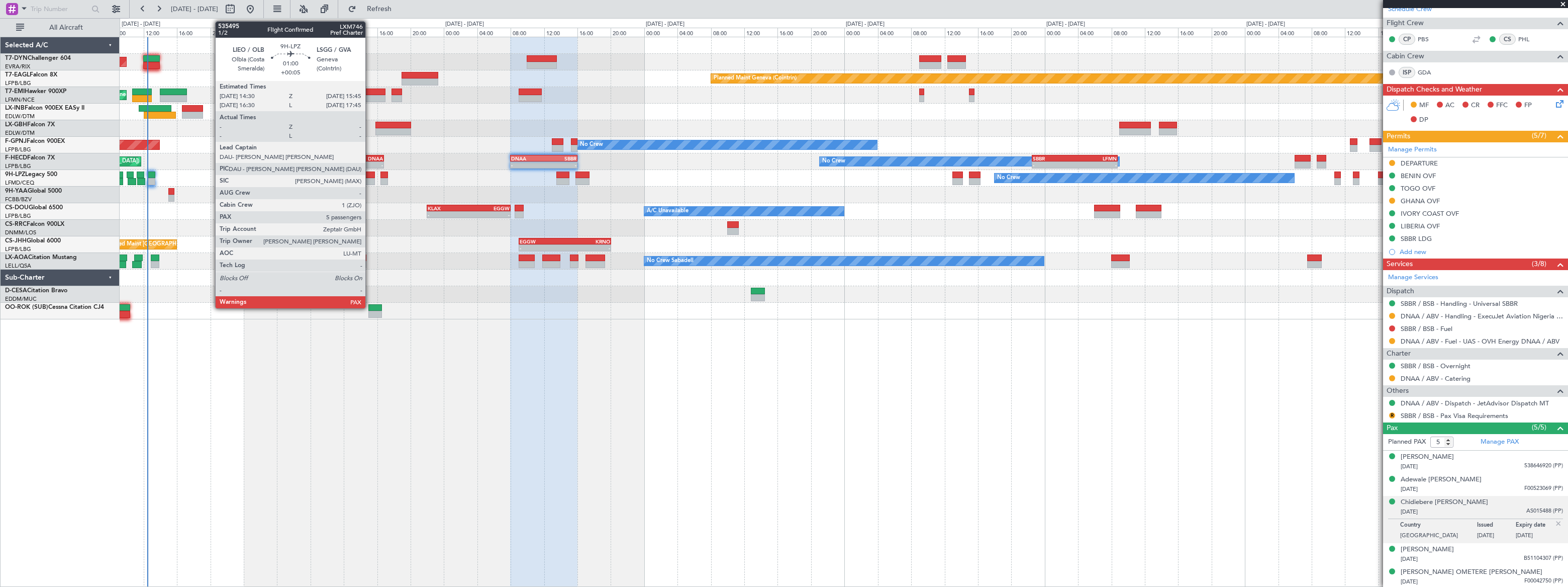
click at [370, 176] on div at bounding box center [369, 175] width 10 height 7
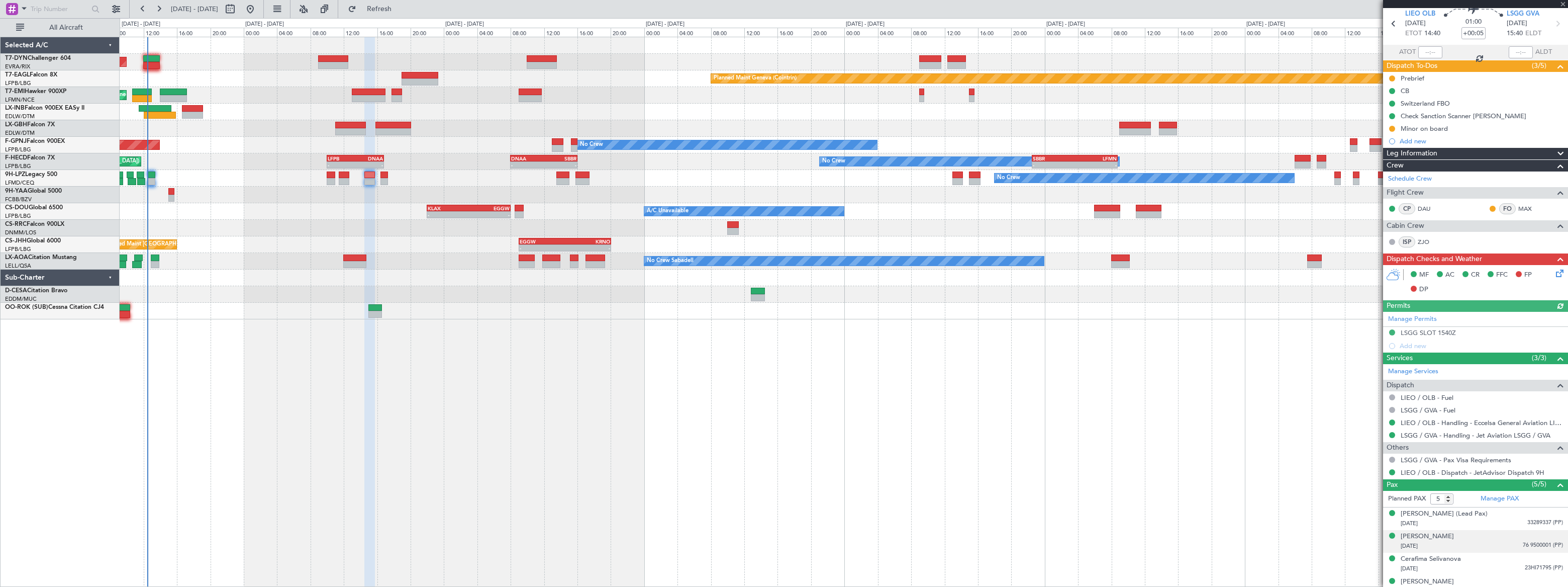
scroll to position [71, 0]
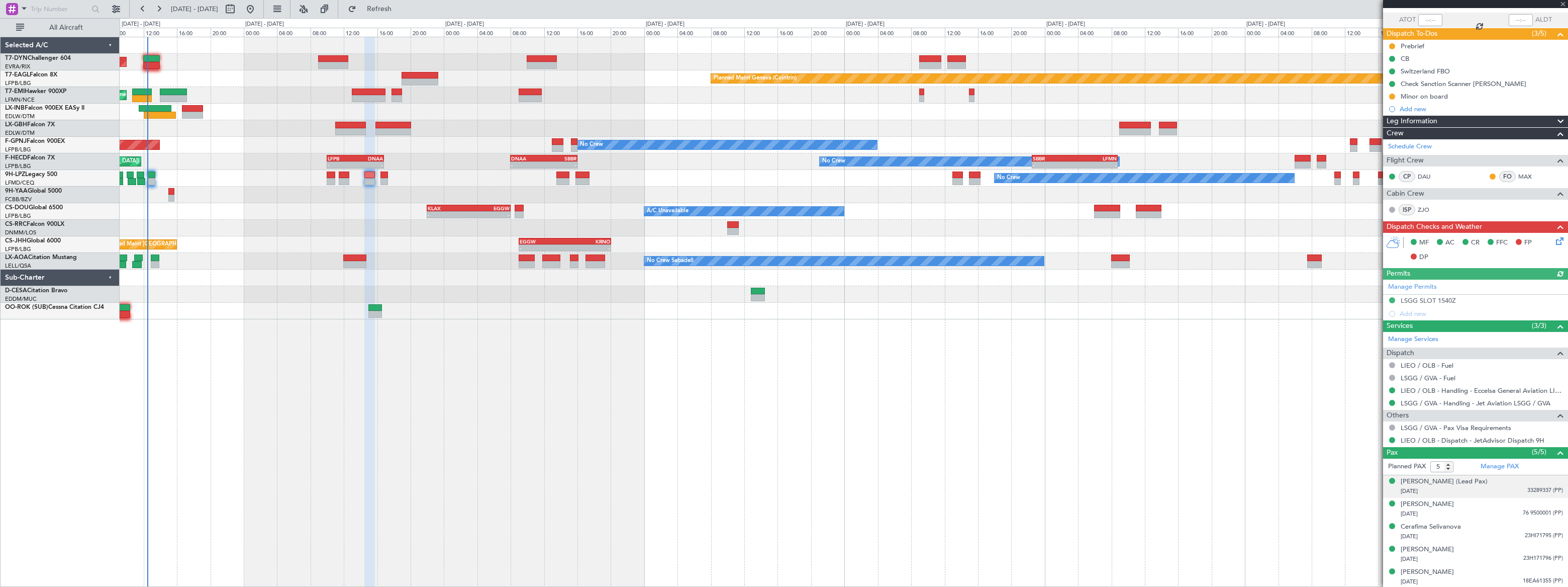
click at [1527, 487] on span "33289337 (PP)" at bounding box center [1545, 490] width 36 height 9
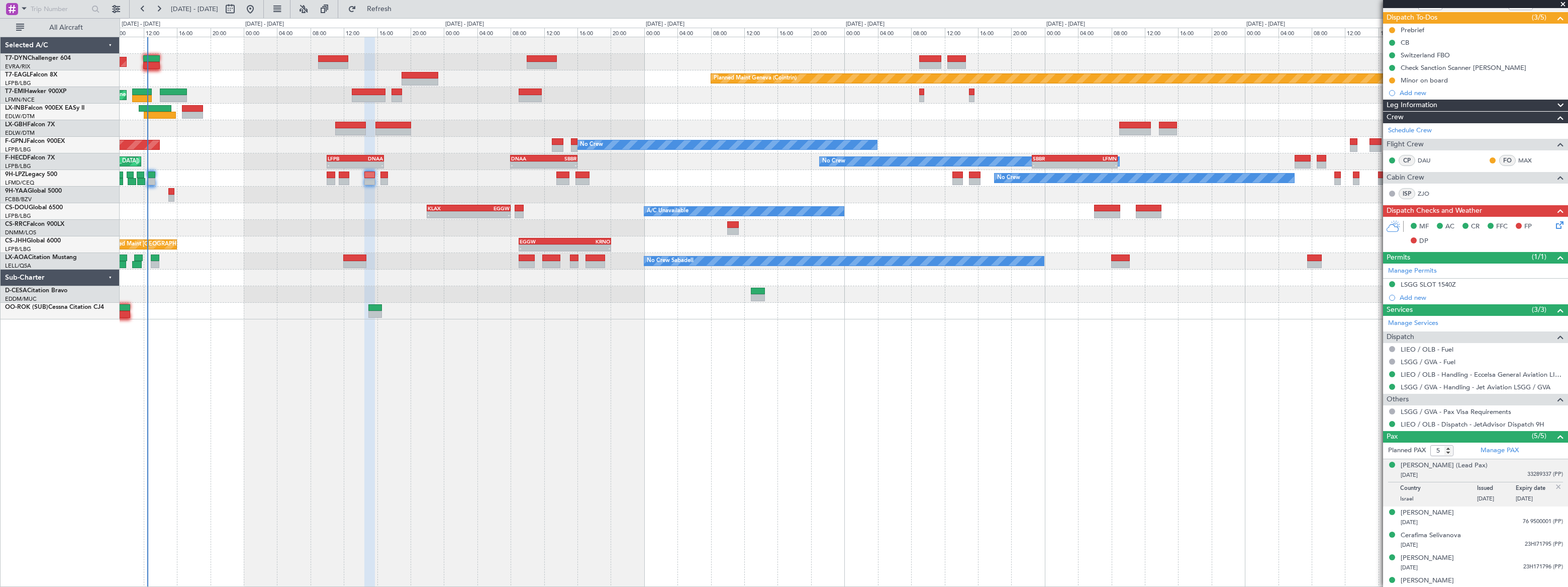
scroll to position [95, 0]
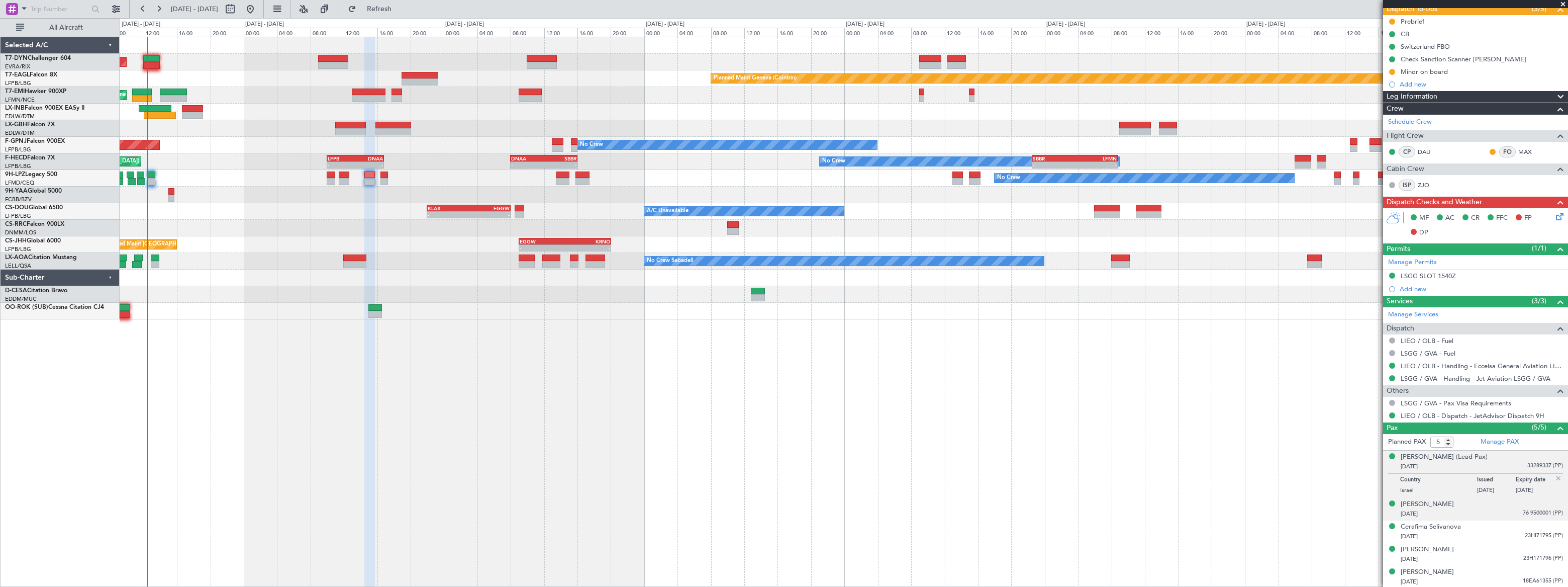
click at [1494, 511] on div "[DATE] 76 9500001 (PP)" at bounding box center [1482, 514] width 163 height 10
click at [1502, 535] on div "[DATE] 23HI71795 (PP)" at bounding box center [1482, 536] width 163 height 10
click at [1492, 552] on div "[PERSON_NAME] [DATE] 23H171796 (PP)" at bounding box center [1482, 554] width 163 height 19
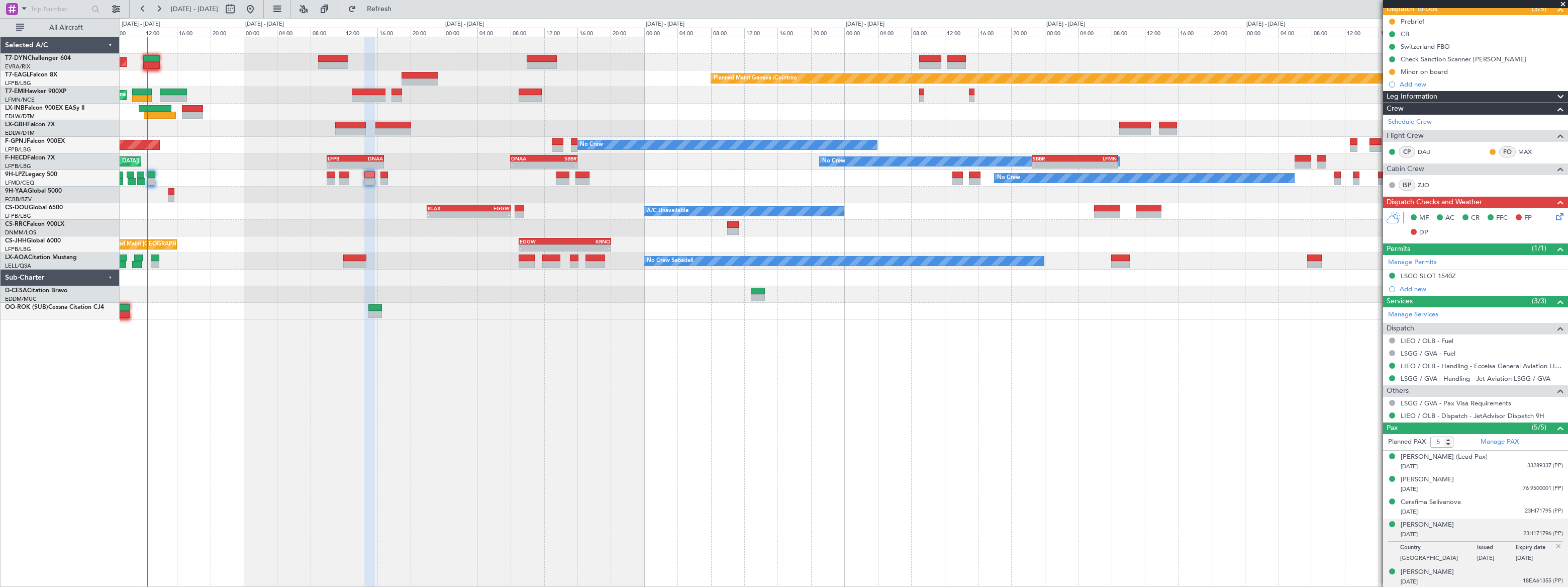
click at [1480, 577] on div "[DATE] 18EA61355 (PP)" at bounding box center [1482, 582] width 163 height 10
click at [1444, 546] on div "[PERSON_NAME]" at bounding box center [1427, 547] width 54 height 10
click at [1472, 484] on div "[DATE] 76 9500001 (PP)" at bounding box center [1482, 489] width 163 height 10
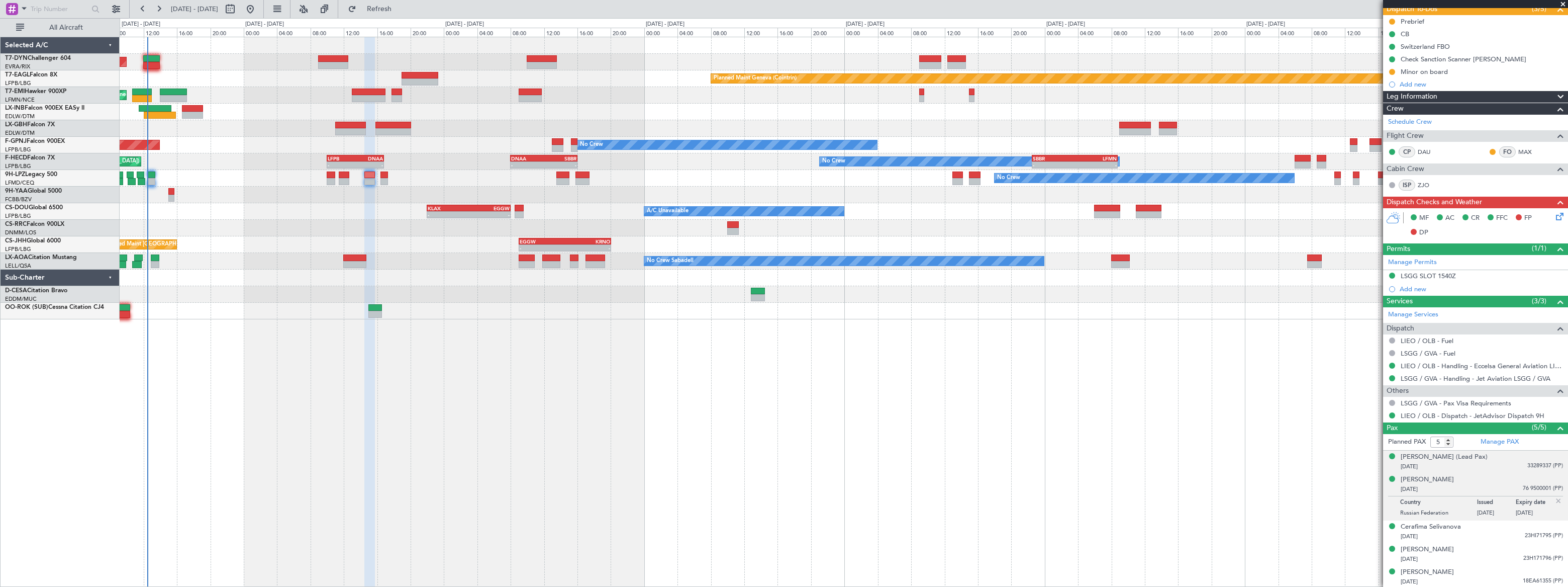
click at [1479, 466] on div "[DATE] 33289337 (PP)" at bounding box center [1482, 466] width 163 height 10
click at [1456, 457] on div "[PERSON_NAME] (Lead Pax)" at bounding box center [1444, 457] width 87 height 10
click at [1479, 506] on div "[PERSON_NAME] [DATE] 76 9500001 (PP)" at bounding box center [1482, 509] width 163 height 19
click at [1480, 535] on div "[DATE] 23HI71795 (PP)" at bounding box center [1482, 536] width 163 height 10
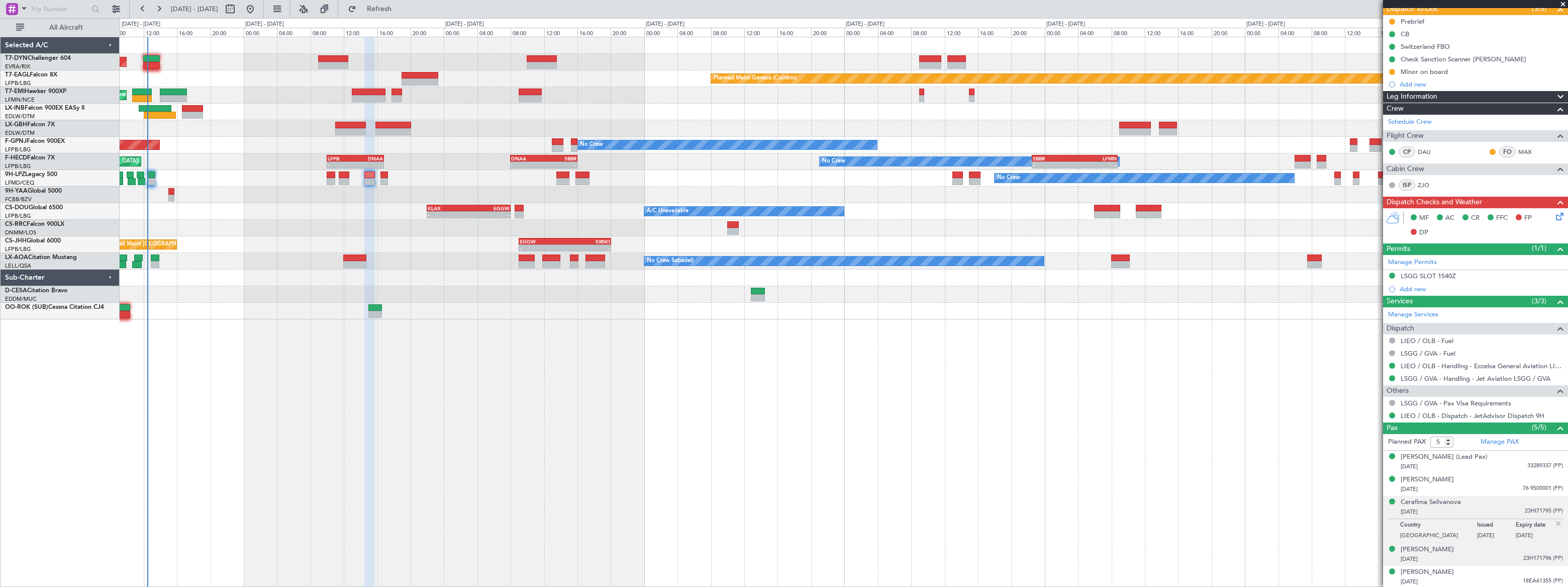
click at [1481, 554] on div "[DATE] 23H171796 (PP)" at bounding box center [1482, 559] width 163 height 10
click at [401, 10] on span "Refresh" at bounding box center [379, 9] width 42 height 7
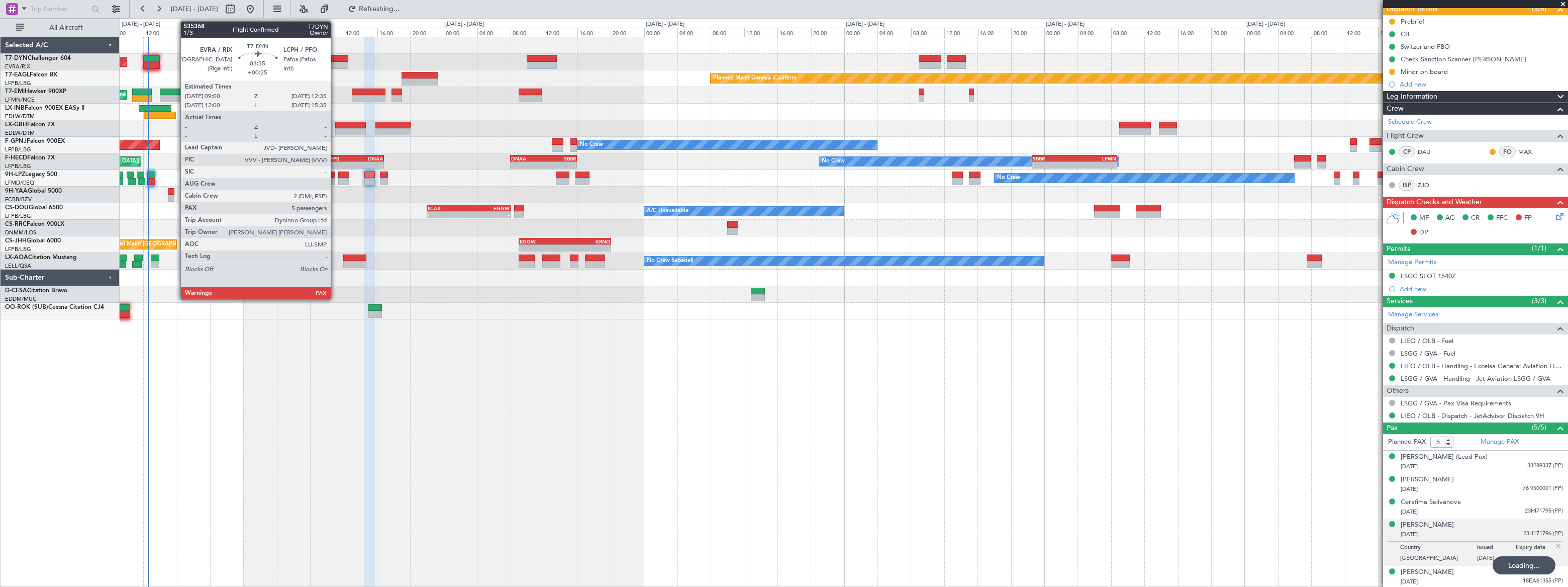
click at [335, 58] on div at bounding box center [334, 59] width 30 height 7
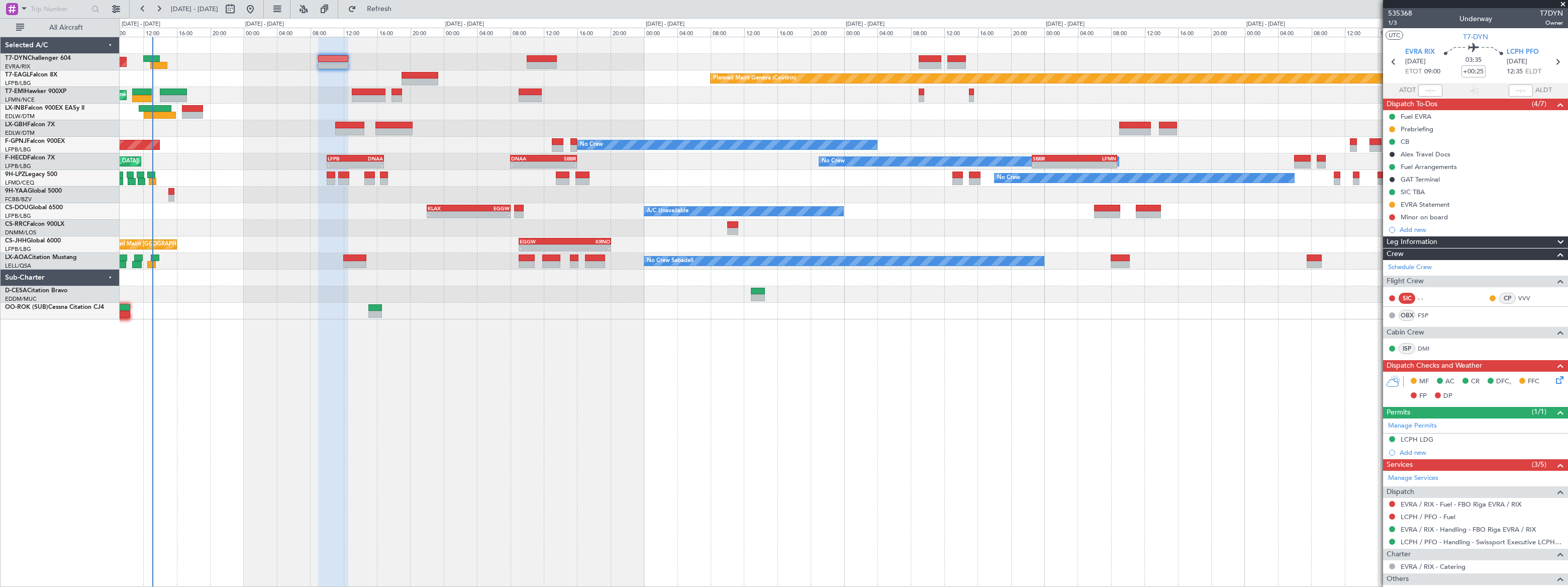
scroll to position [45, 0]
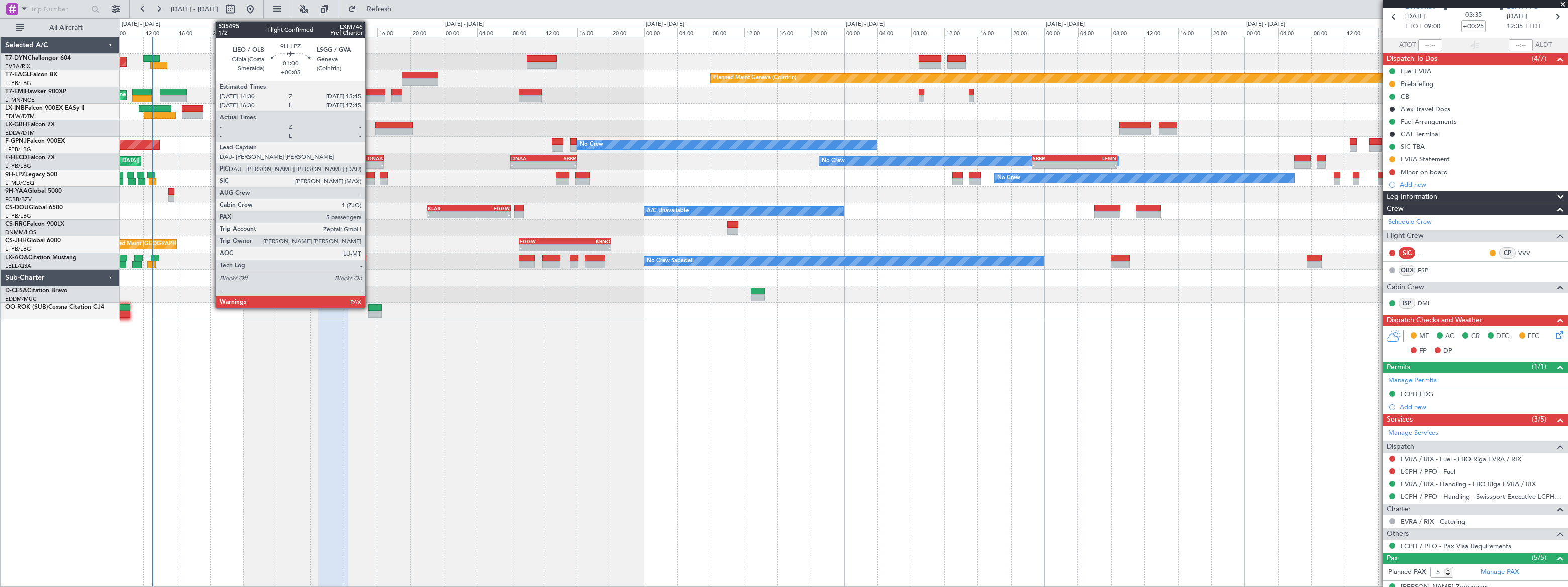
click at [369, 174] on div at bounding box center [369, 175] width 10 height 7
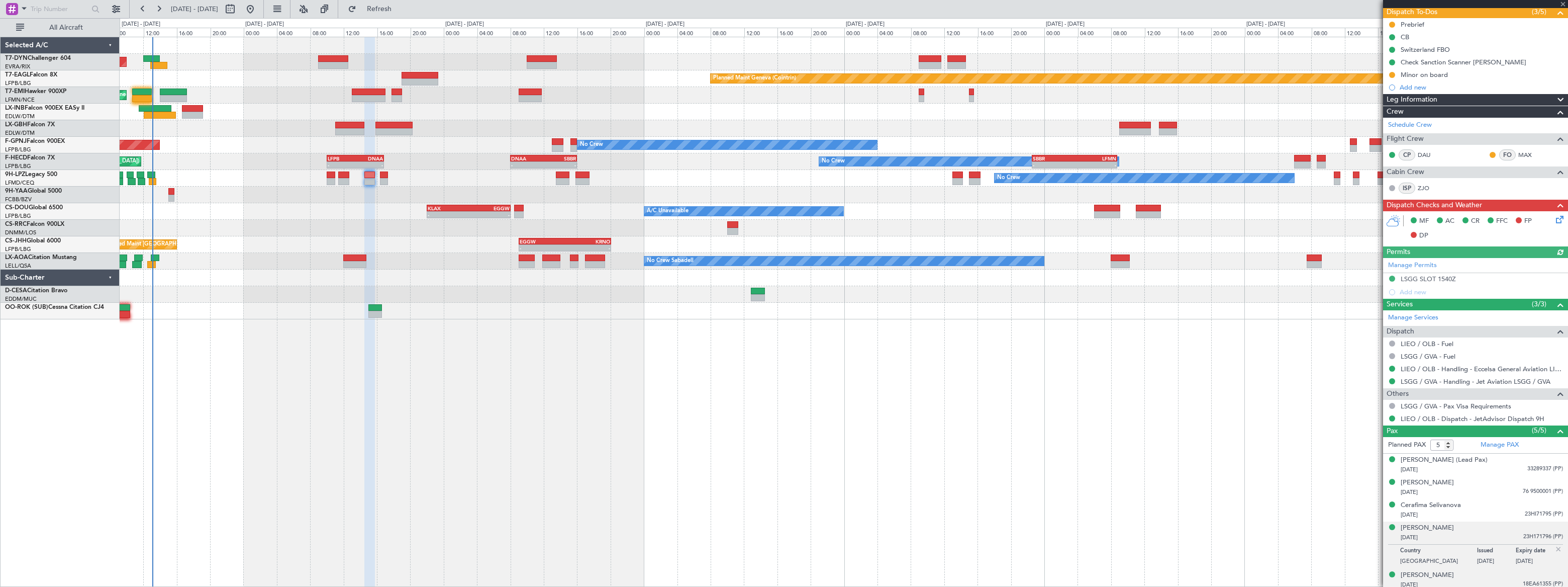
scroll to position [95, 0]
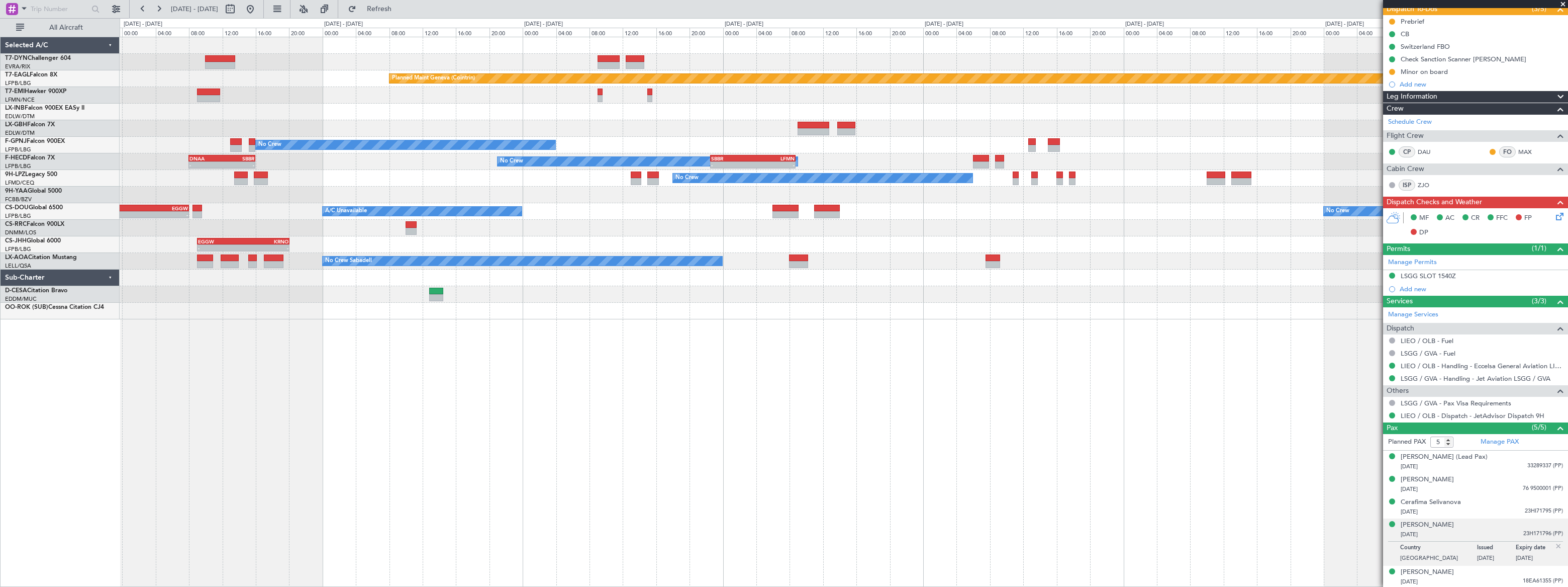
click at [751, 131] on div "Planned Maint [GEOGRAPHIC_DATA]-[GEOGRAPHIC_DATA] Planned Maint Geneva ([GEOGRA…" at bounding box center [844, 178] width 1448 height 282
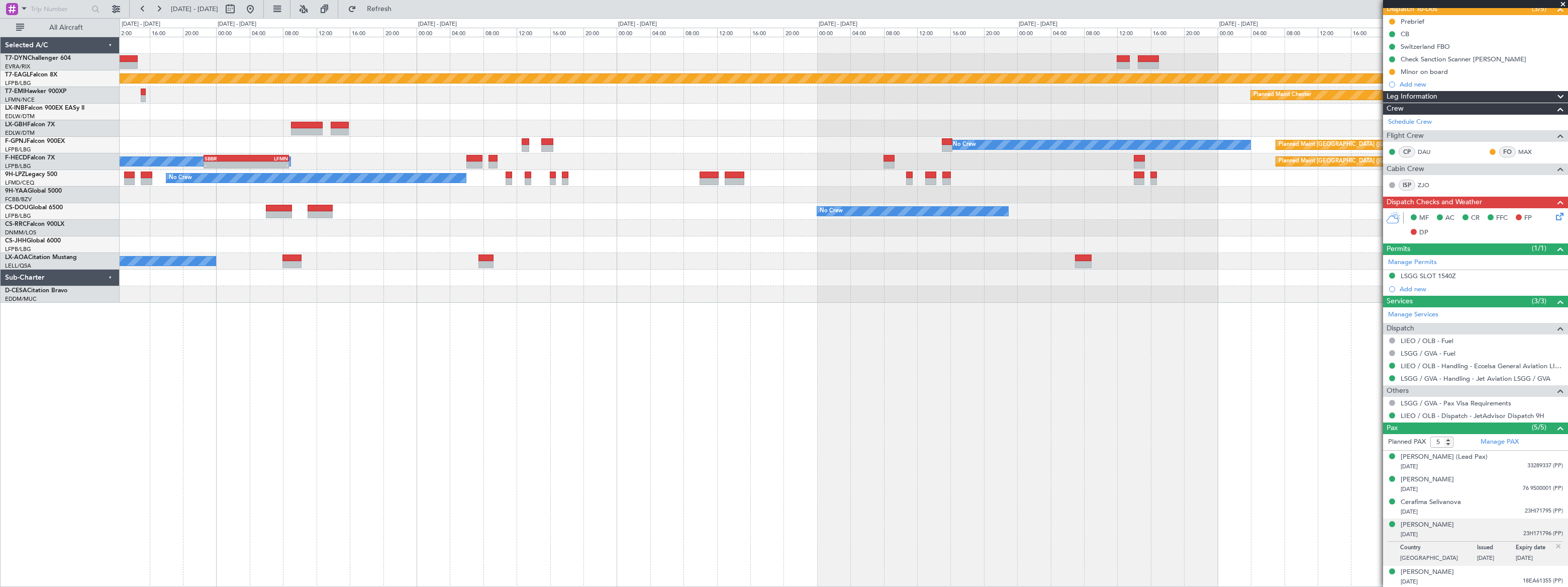
click at [679, 150] on div "Planned Maint Geneva (Cointrin) Planned Maint [PERSON_NAME] No Crew Planned Mai…" at bounding box center [844, 170] width 1448 height 265
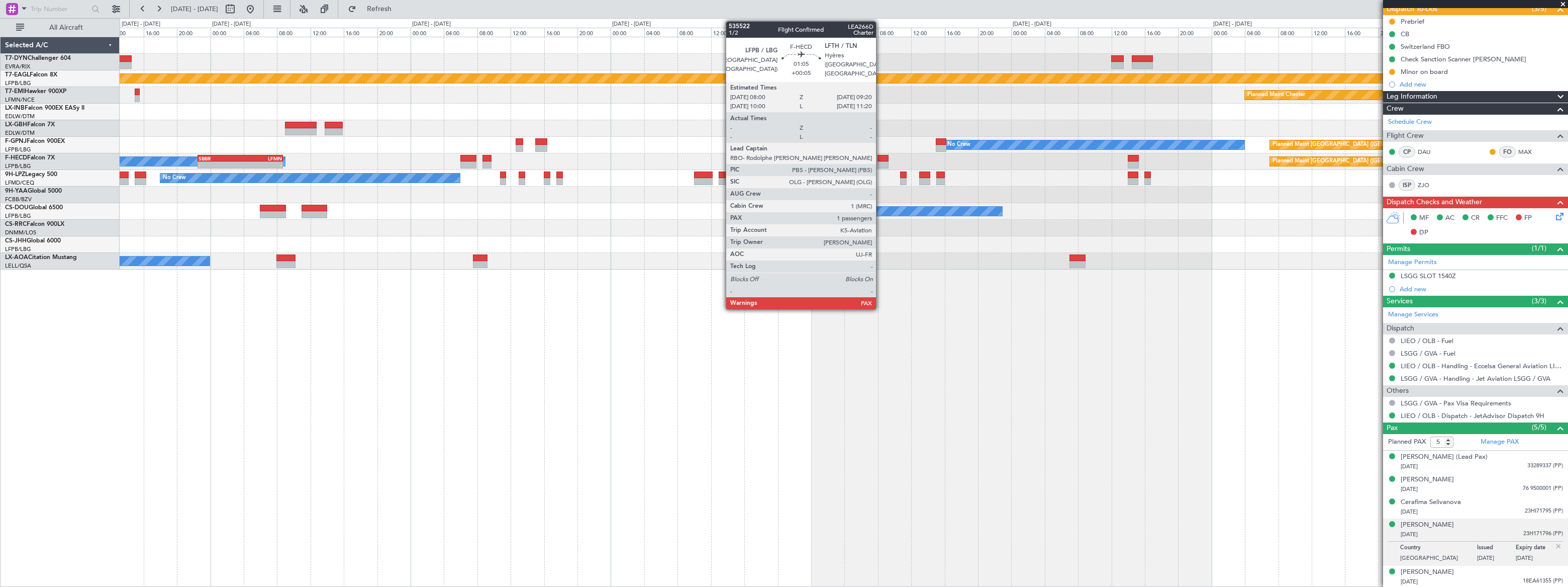
click at [881, 160] on div at bounding box center [883, 158] width 12 height 7
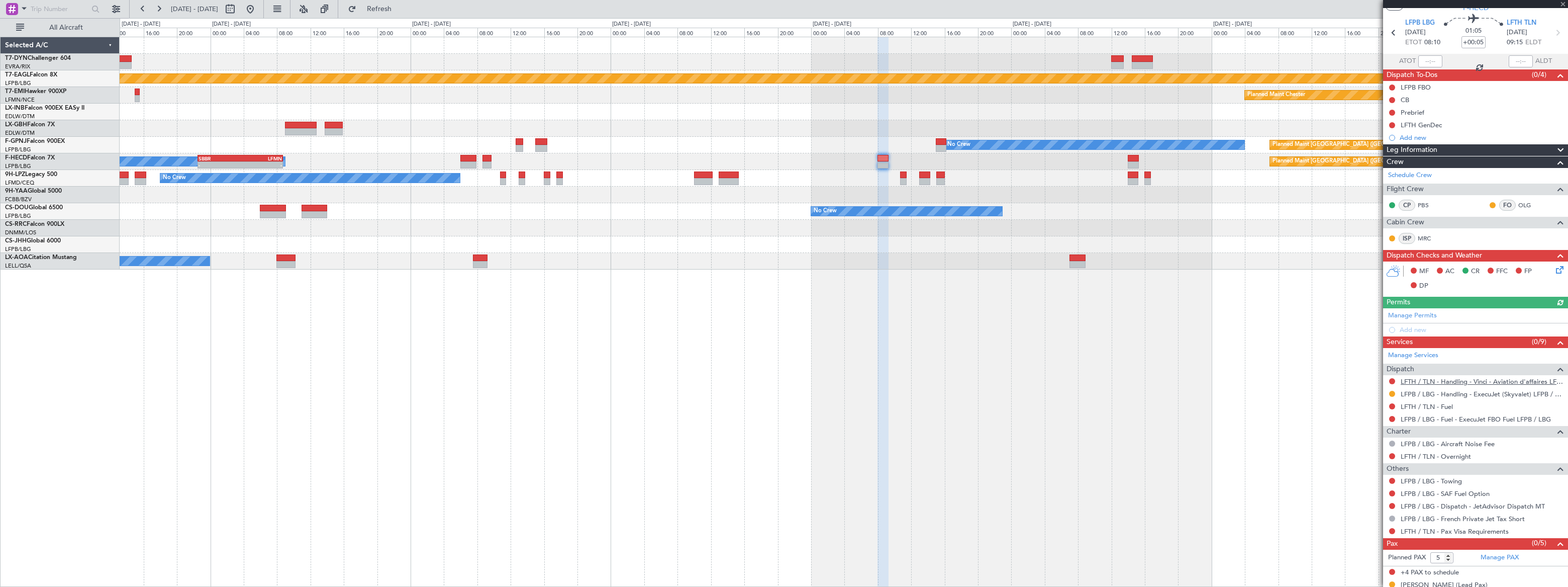
scroll to position [42, 0]
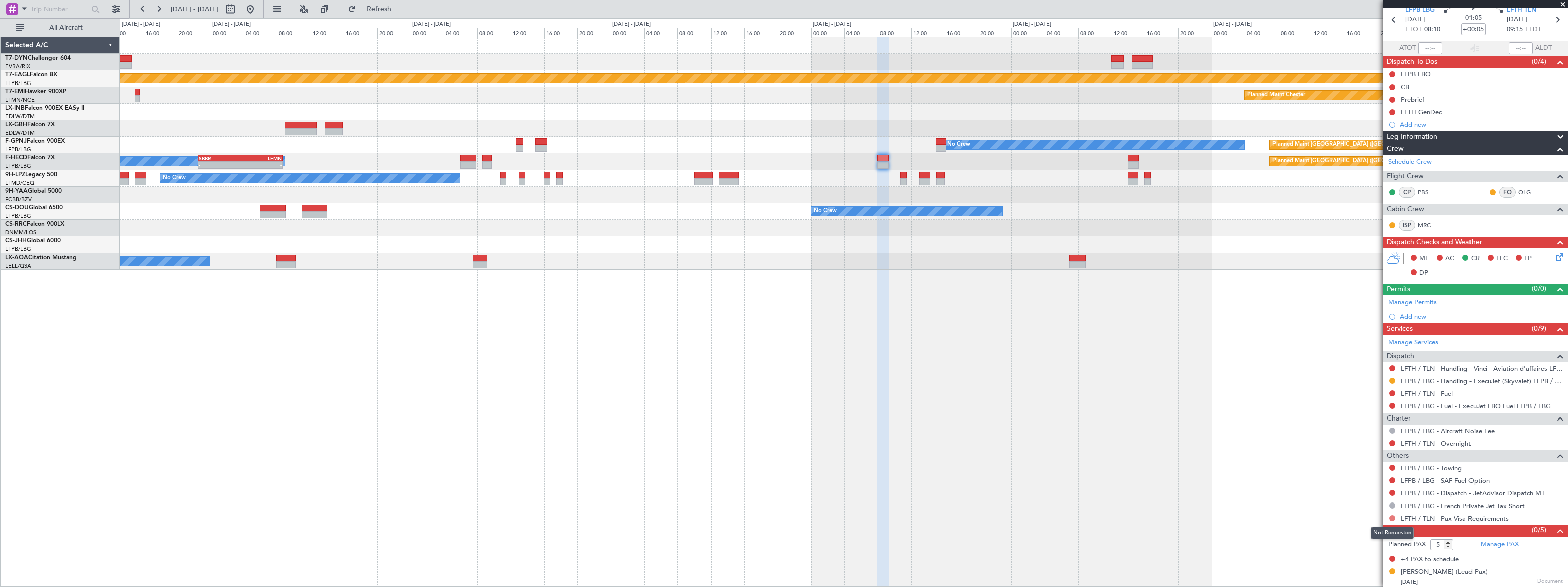
click at [1392, 517] on button at bounding box center [1392, 518] width 6 height 6
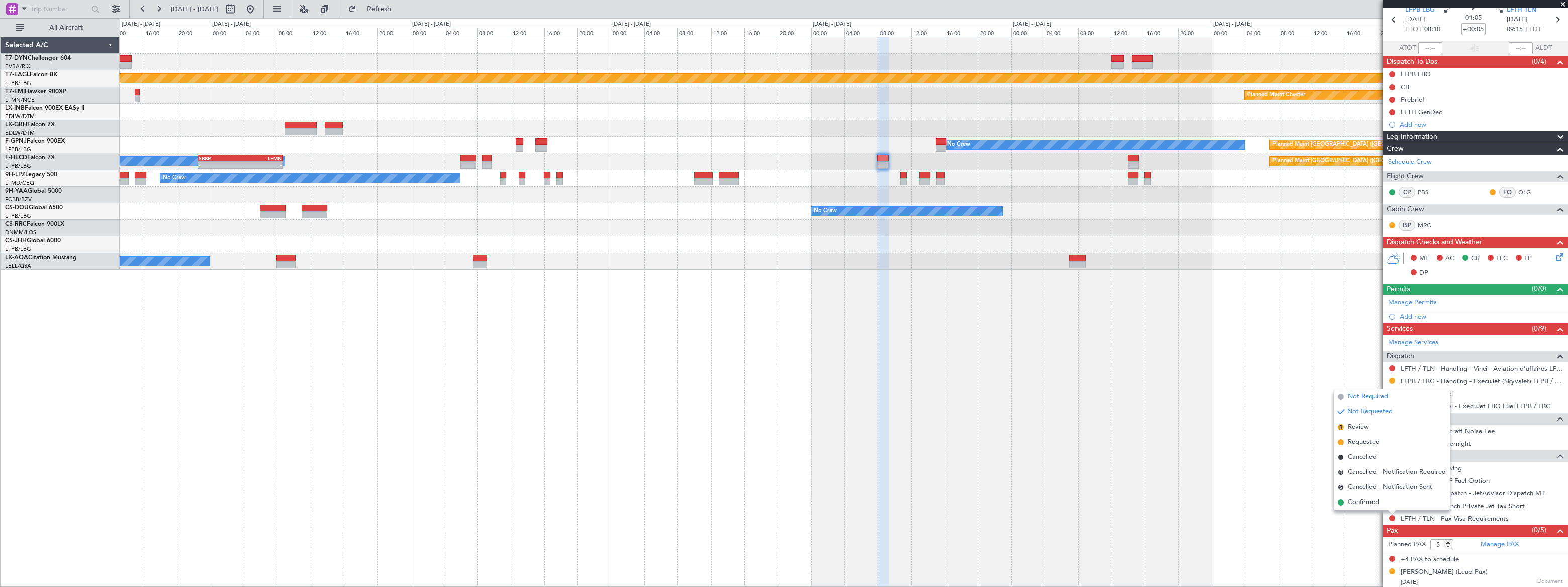
click at [1358, 392] on span "Not Required" at bounding box center [1368, 396] width 40 height 10
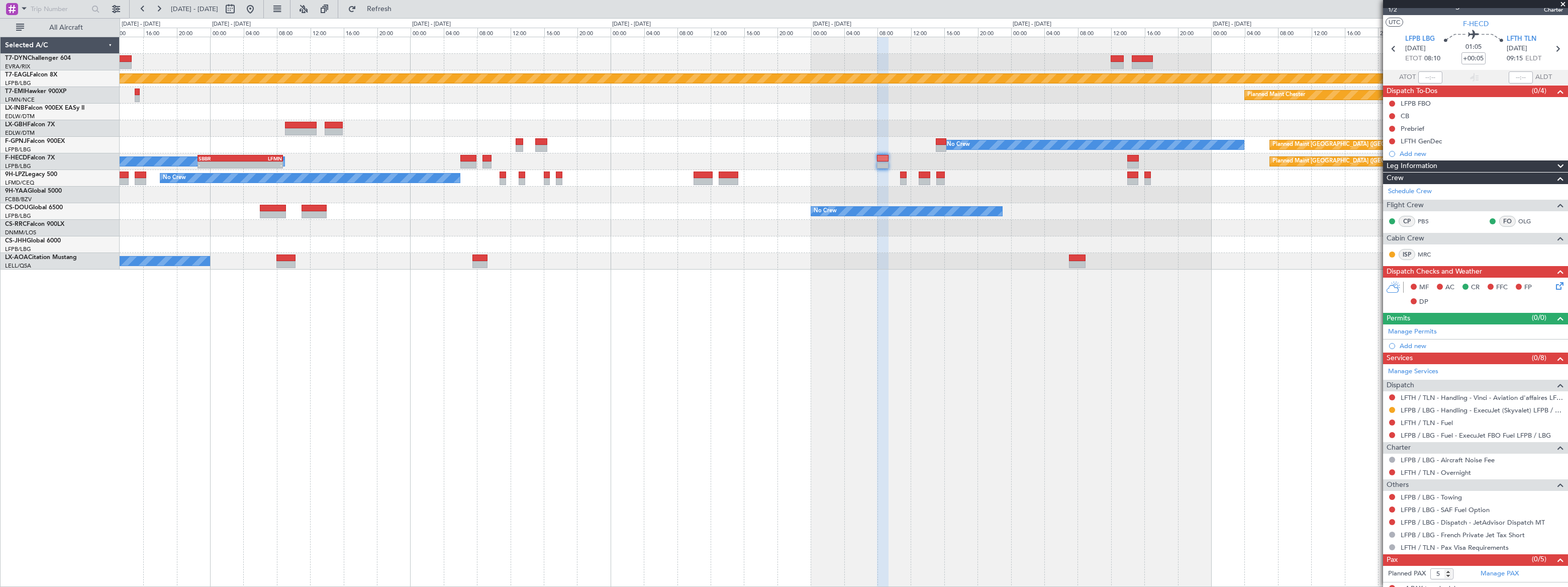
scroll to position [0, 0]
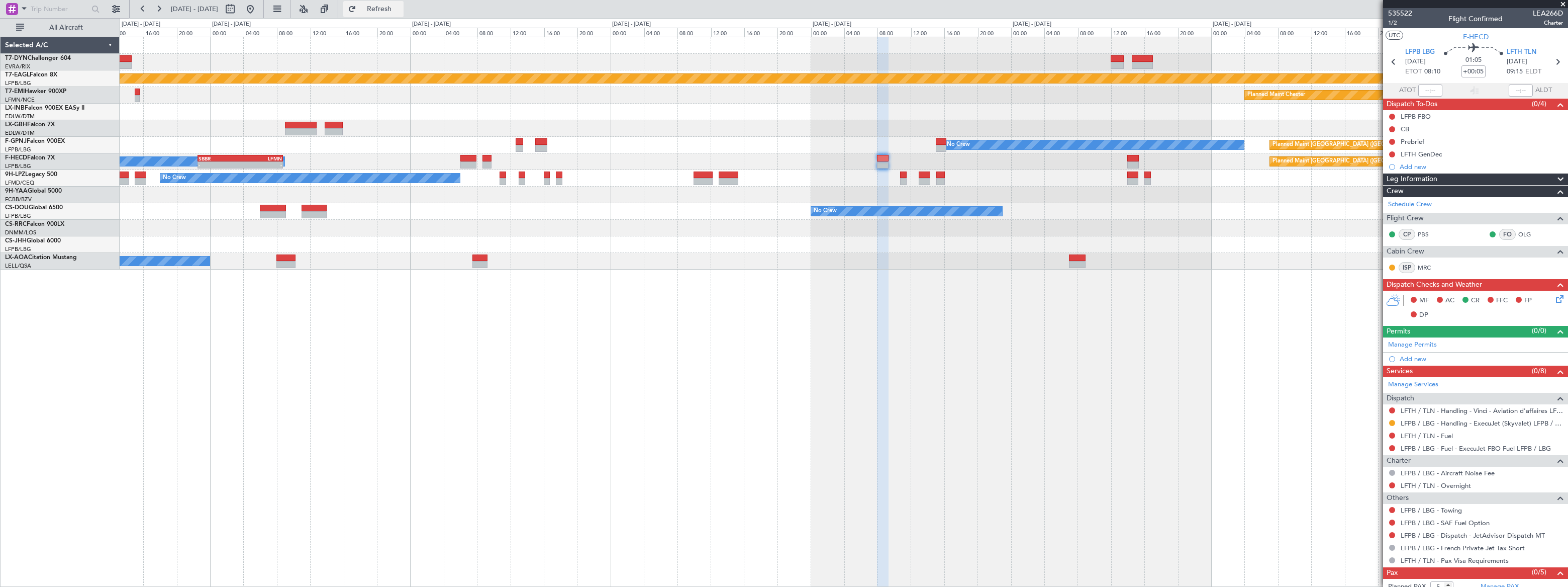
click at [401, 10] on span "Refresh" at bounding box center [379, 9] width 42 height 7
click at [401, 10] on span "Refreshing..." at bounding box center [379, 9] width 42 height 7
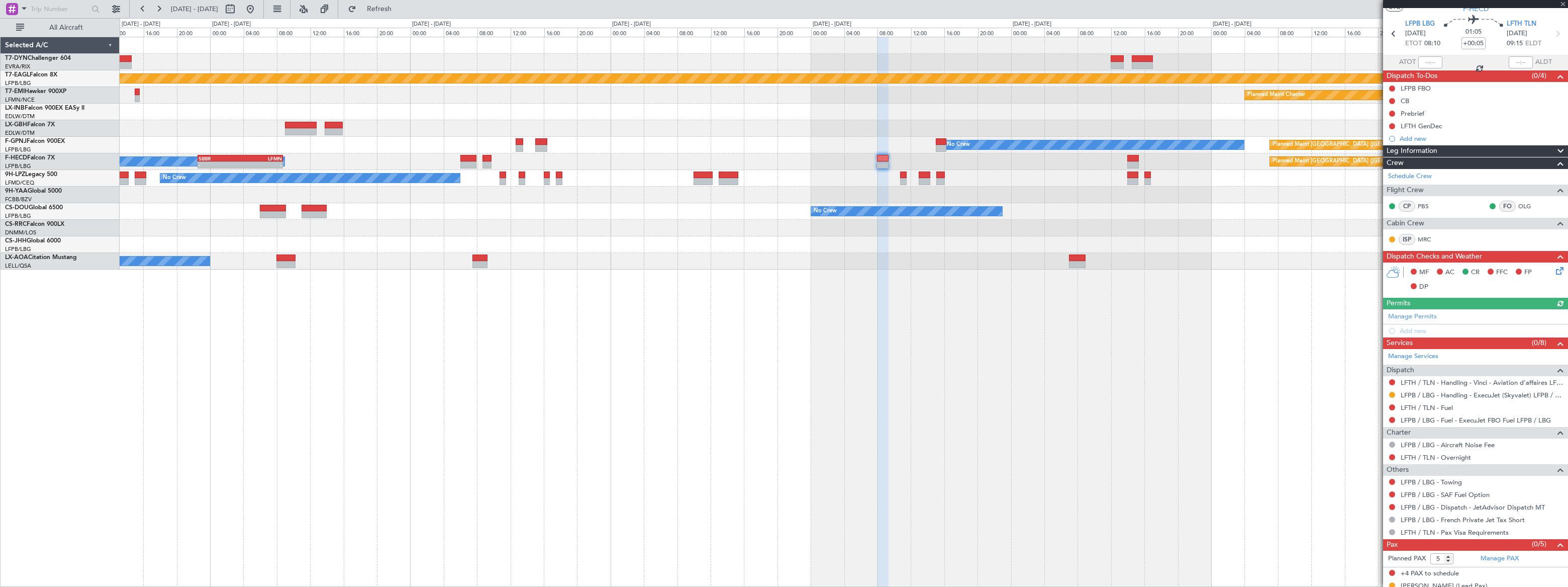
scroll to position [42, 0]
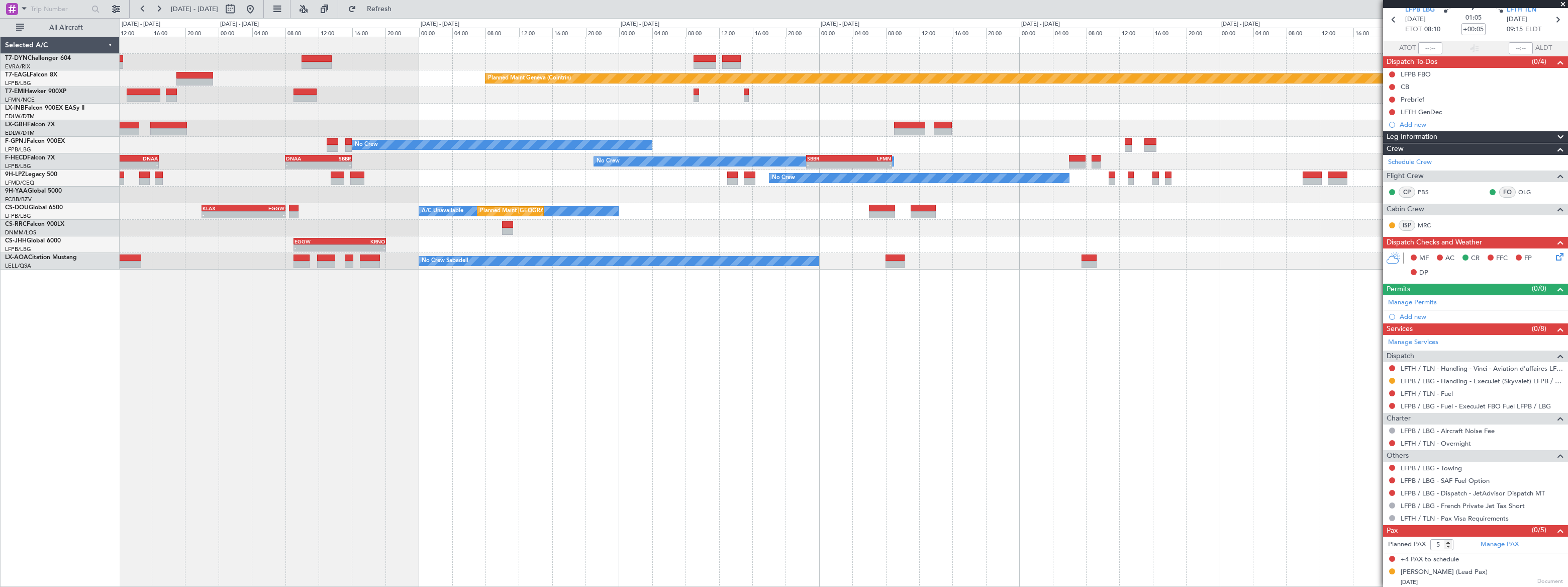
click at [847, 186] on div "Planned Maint [GEOGRAPHIC_DATA]-[GEOGRAPHIC_DATA] Planned Maint Geneva ([GEOGRA…" at bounding box center [844, 153] width 1447 height 232
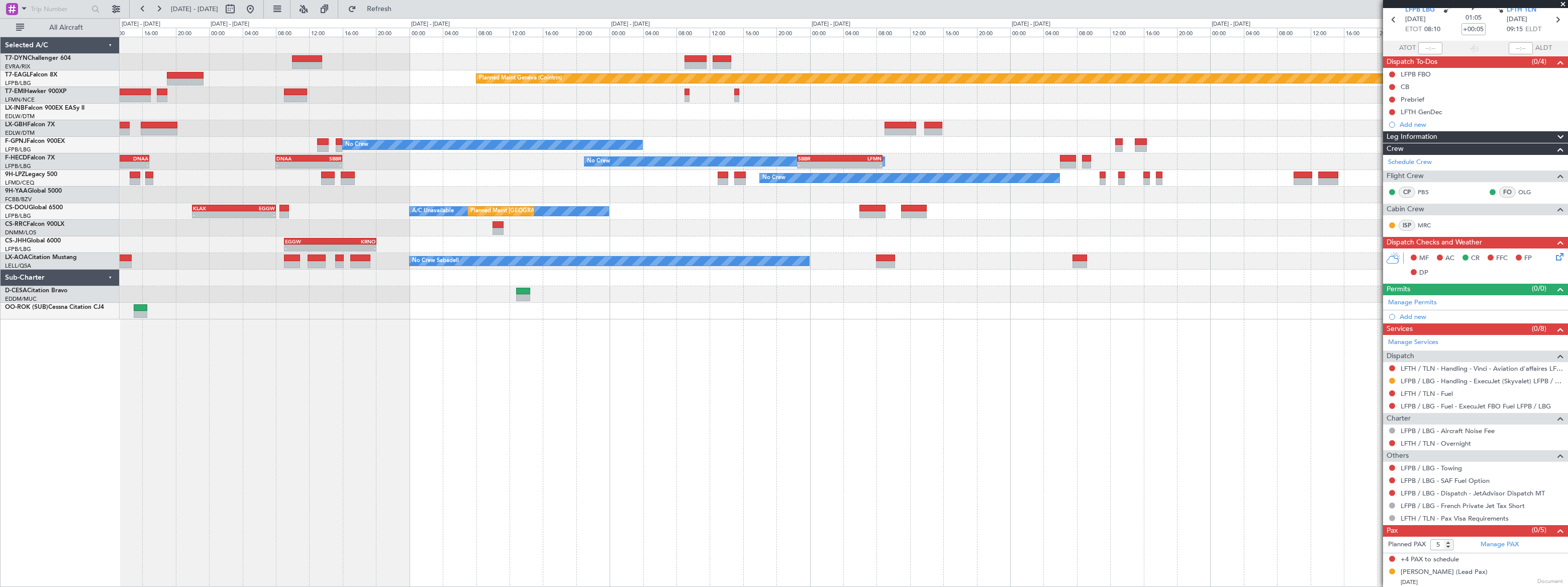
click at [836, 236] on div "Planned Maint [GEOGRAPHIC_DATA]-[GEOGRAPHIC_DATA] Planned Maint Geneva ([GEOGRA…" at bounding box center [844, 311] width 1448 height 550
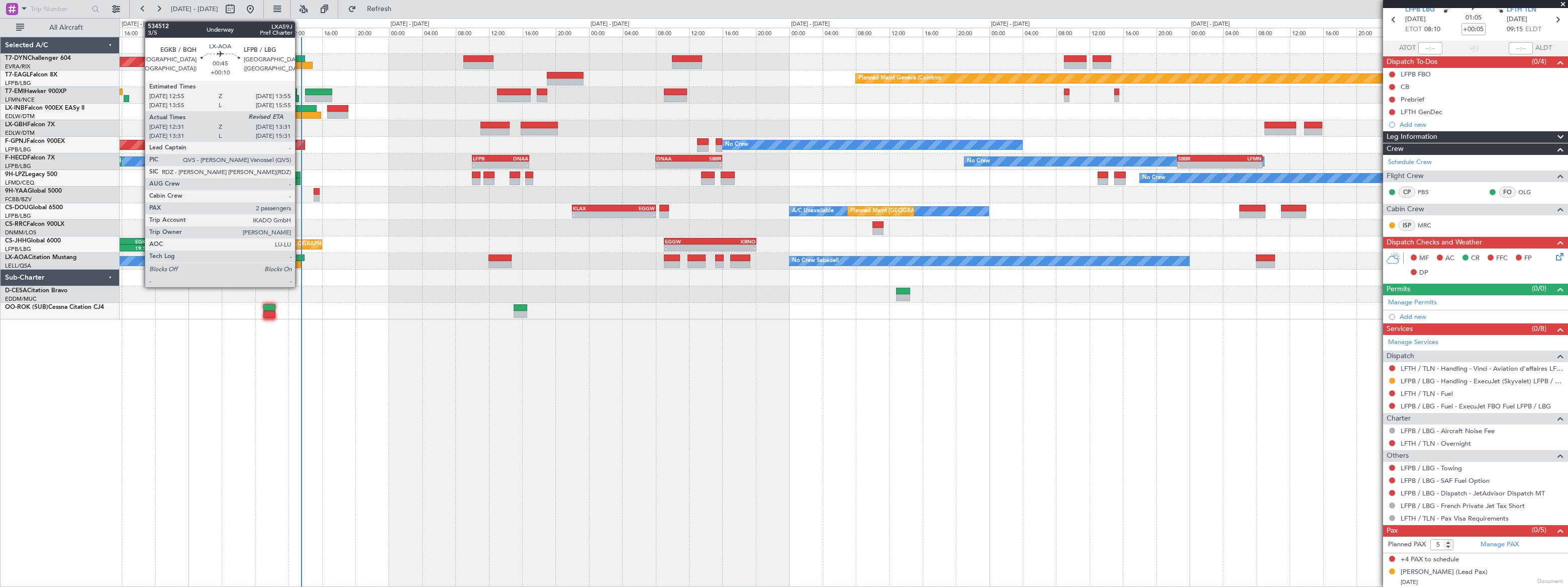
click at [299, 256] on div at bounding box center [300, 258] width 9 height 7
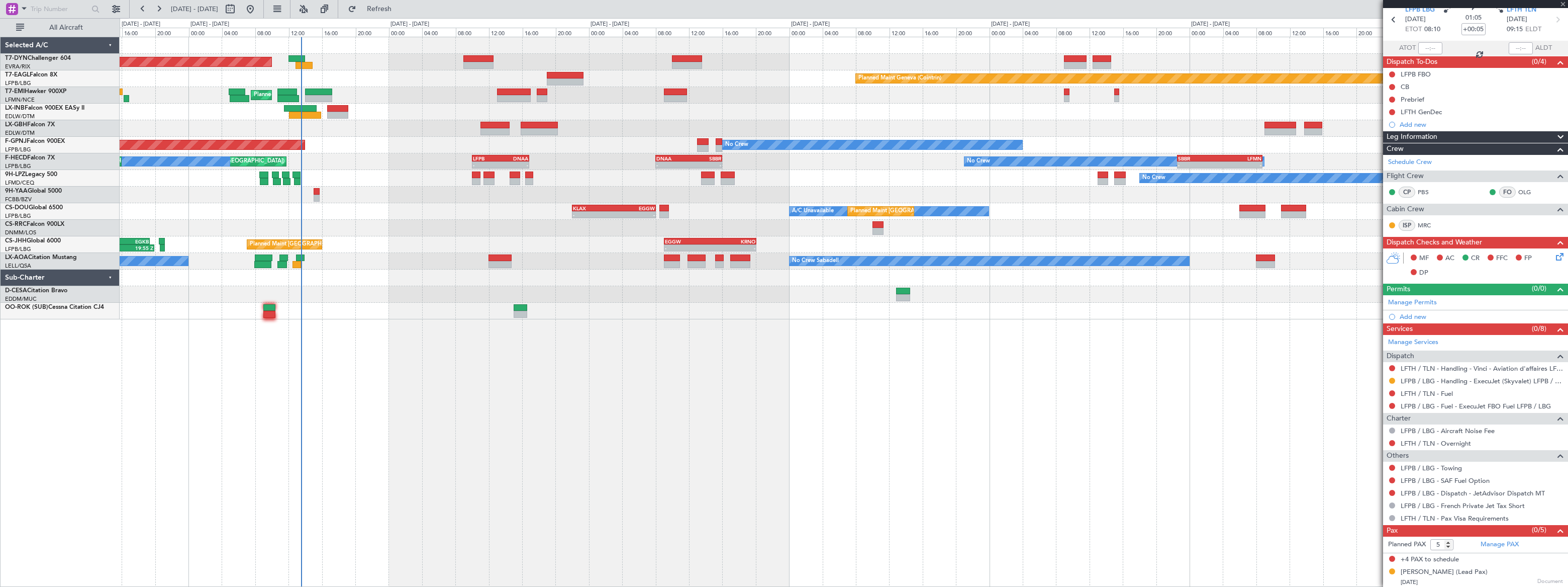
type input "+00:10"
type input "12:41"
type input "2"
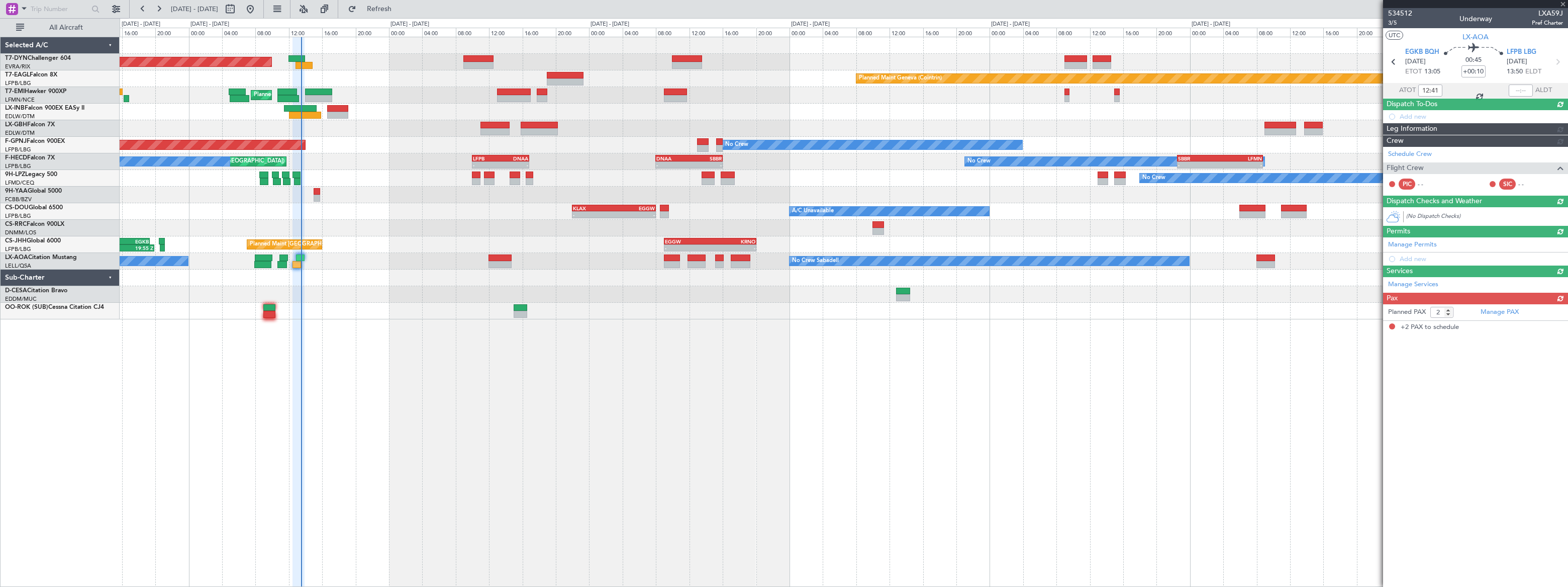
scroll to position [0, 0]
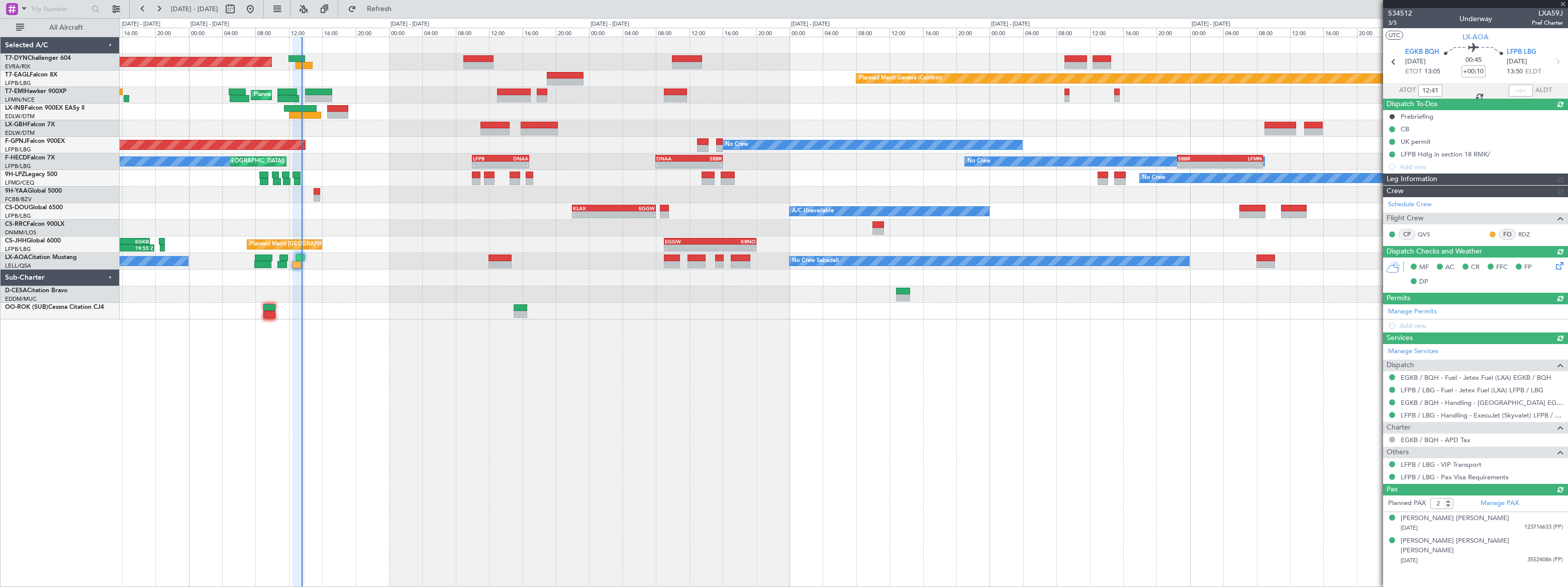
type input "13:29"
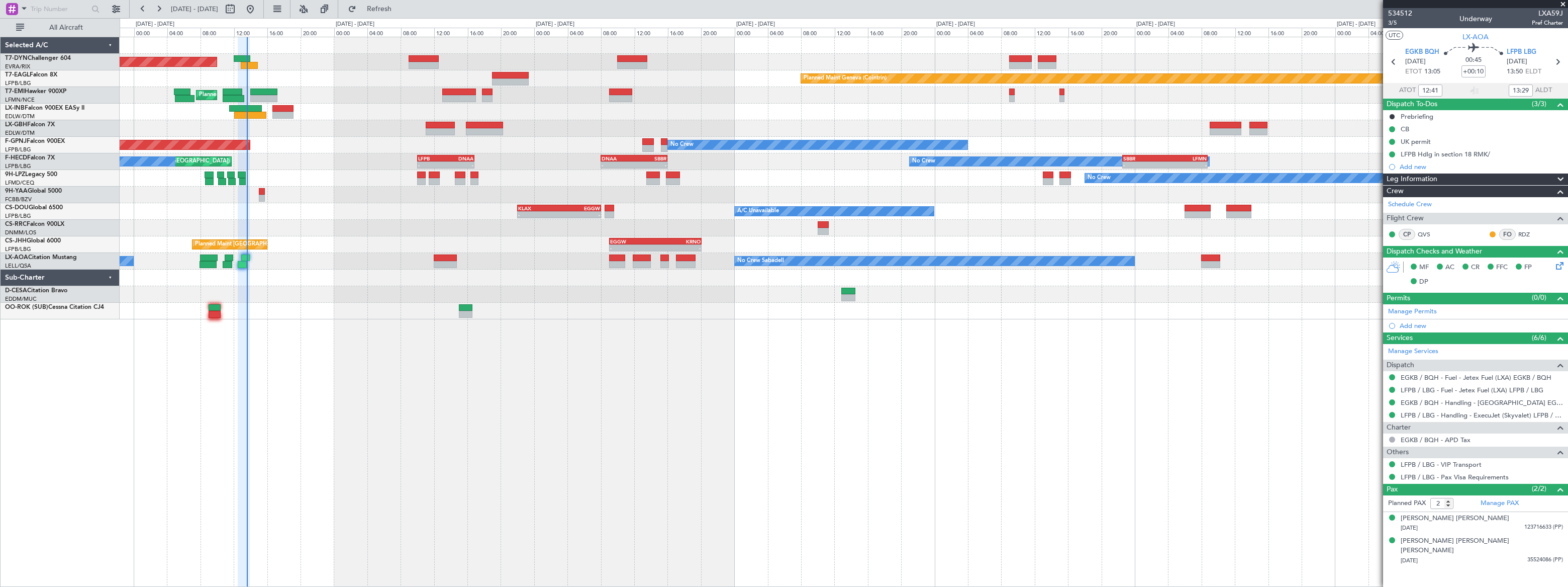
click at [315, 180] on div "Planned Maint [GEOGRAPHIC_DATA]-[GEOGRAPHIC_DATA] Planned Maint Geneva ([GEOGRA…" at bounding box center [844, 178] width 1447 height 282
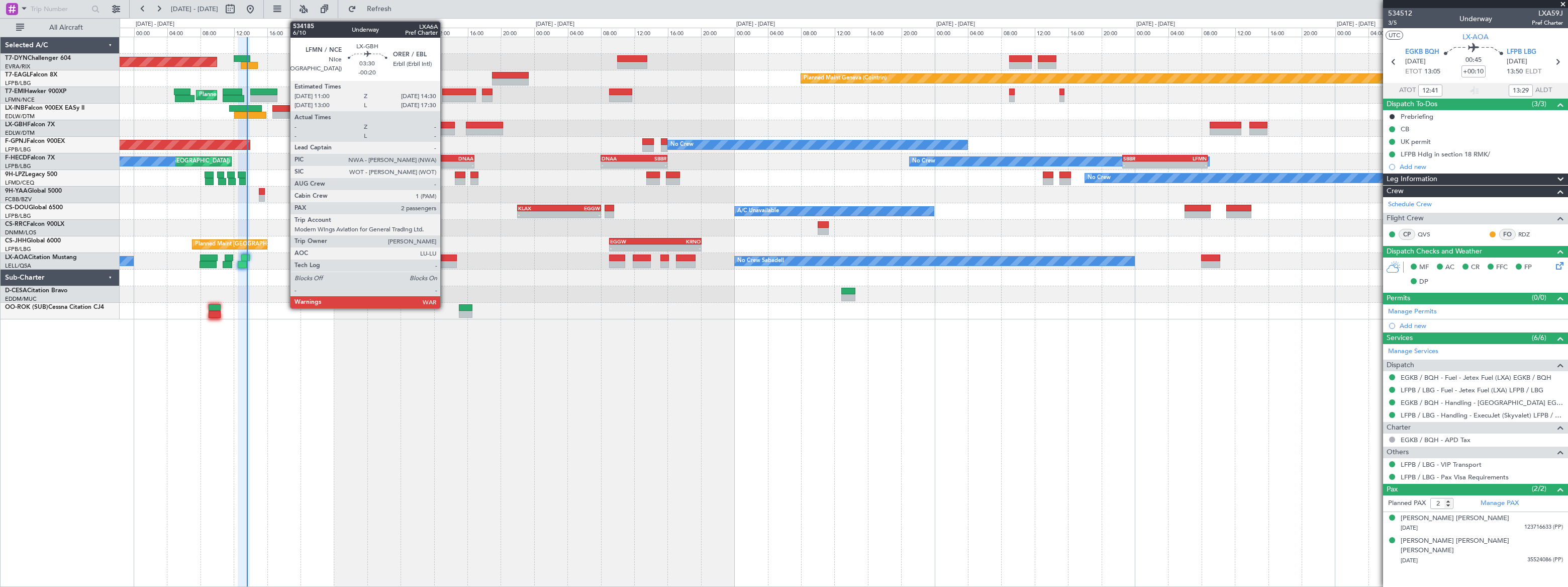
click at [444, 126] on div at bounding box center [440, 125] width 30 height 7
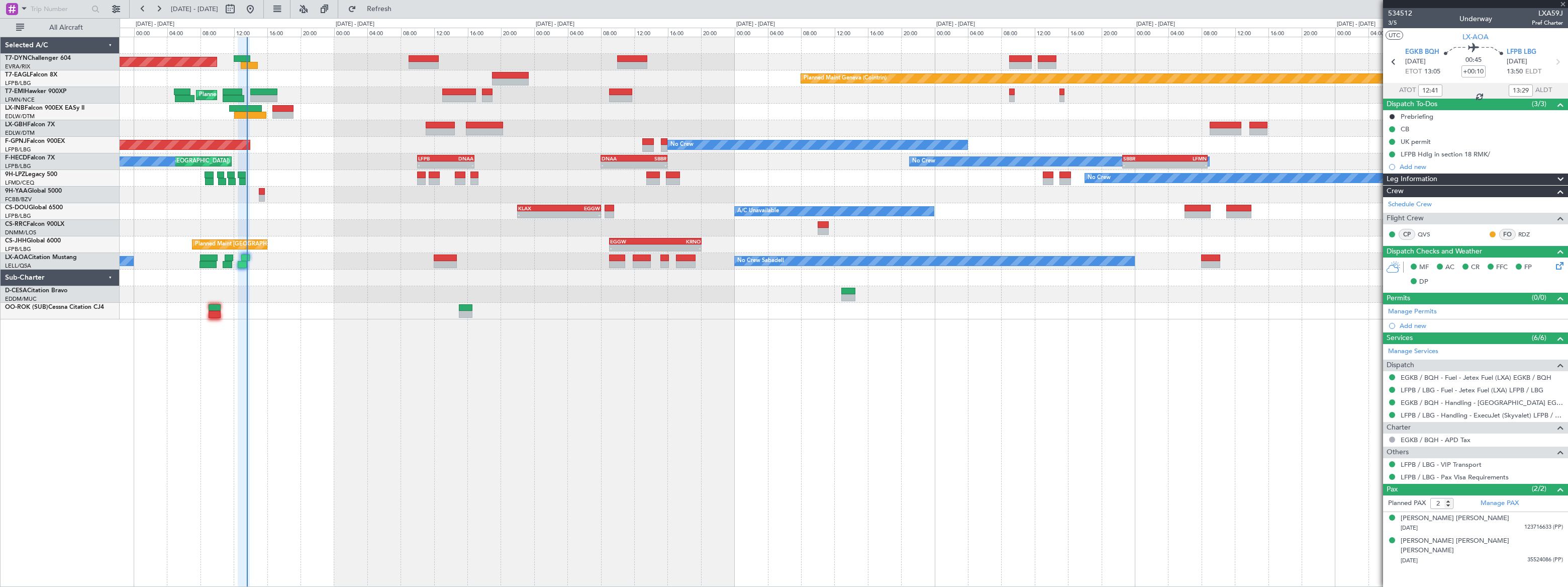
type input "-00:20"
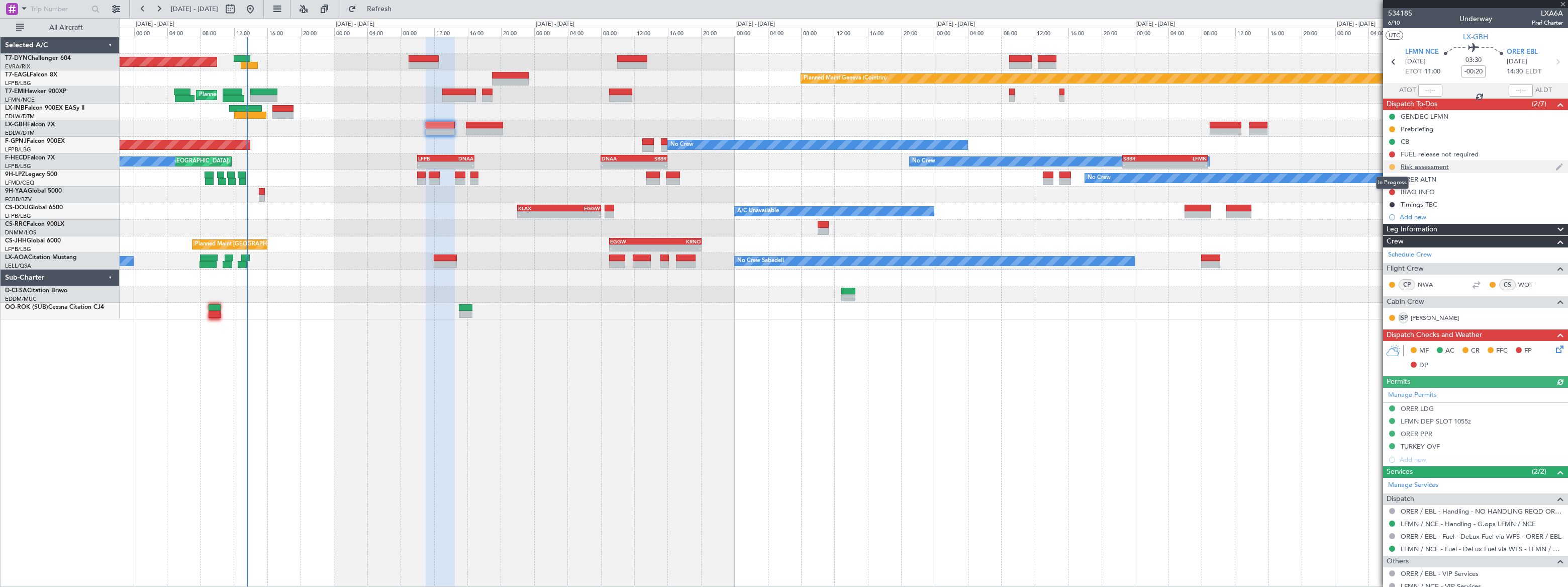
click at [1391, 166] on button at bounding box center [1392, 167] width 6 height 6
click at [1385, 209] on span "Completed" at bounding box center [1396, 211] width 33 height 10
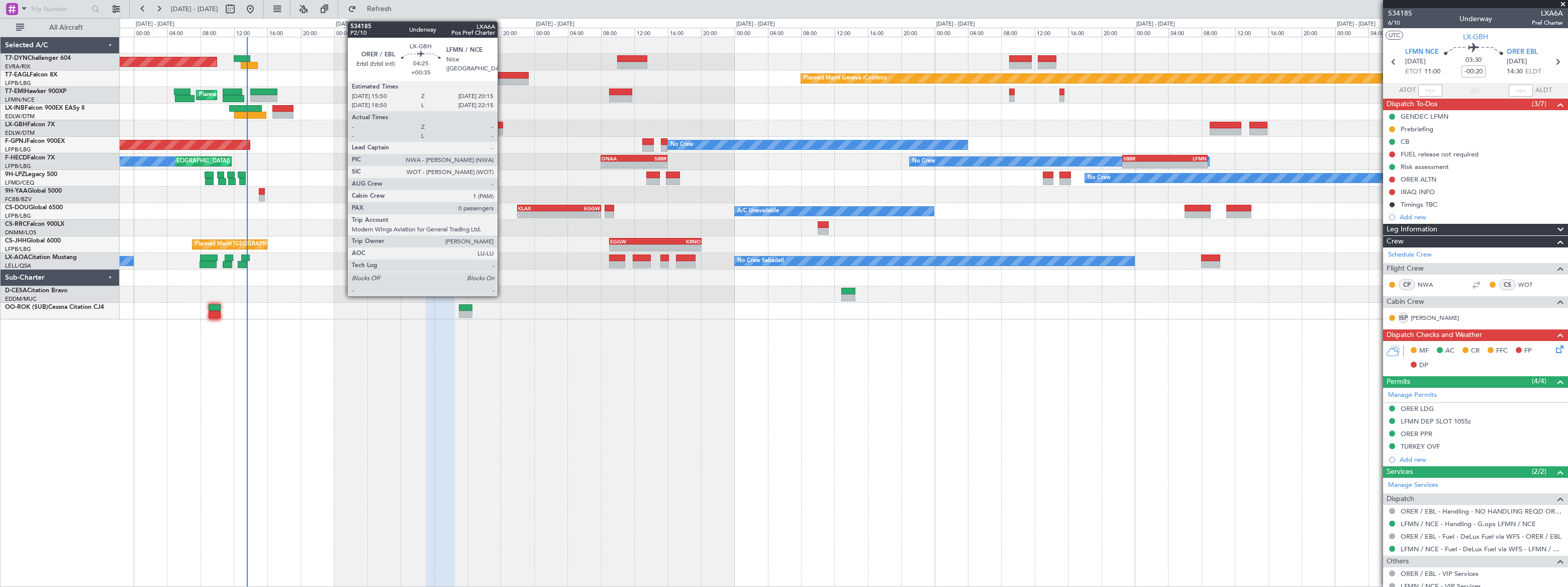
click at [497, 122] on div at bounding box center [484, 125] width 37 height 7
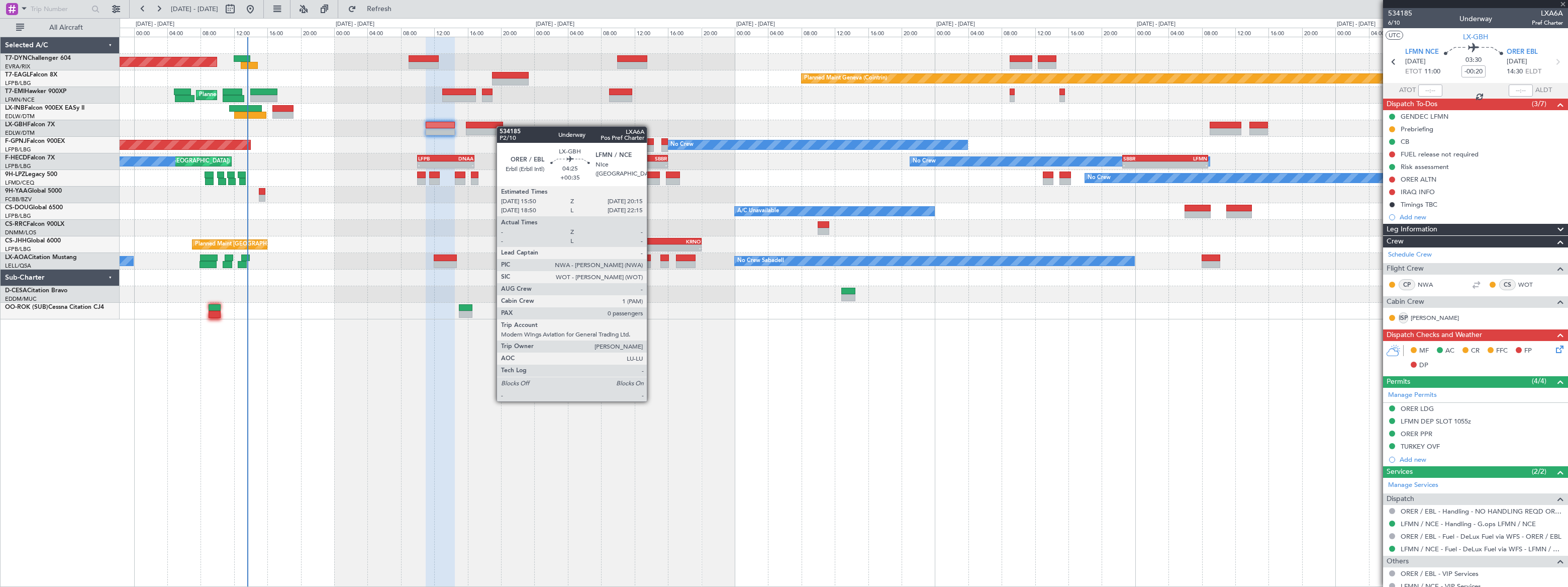
type input "+00:35"
type input "0"
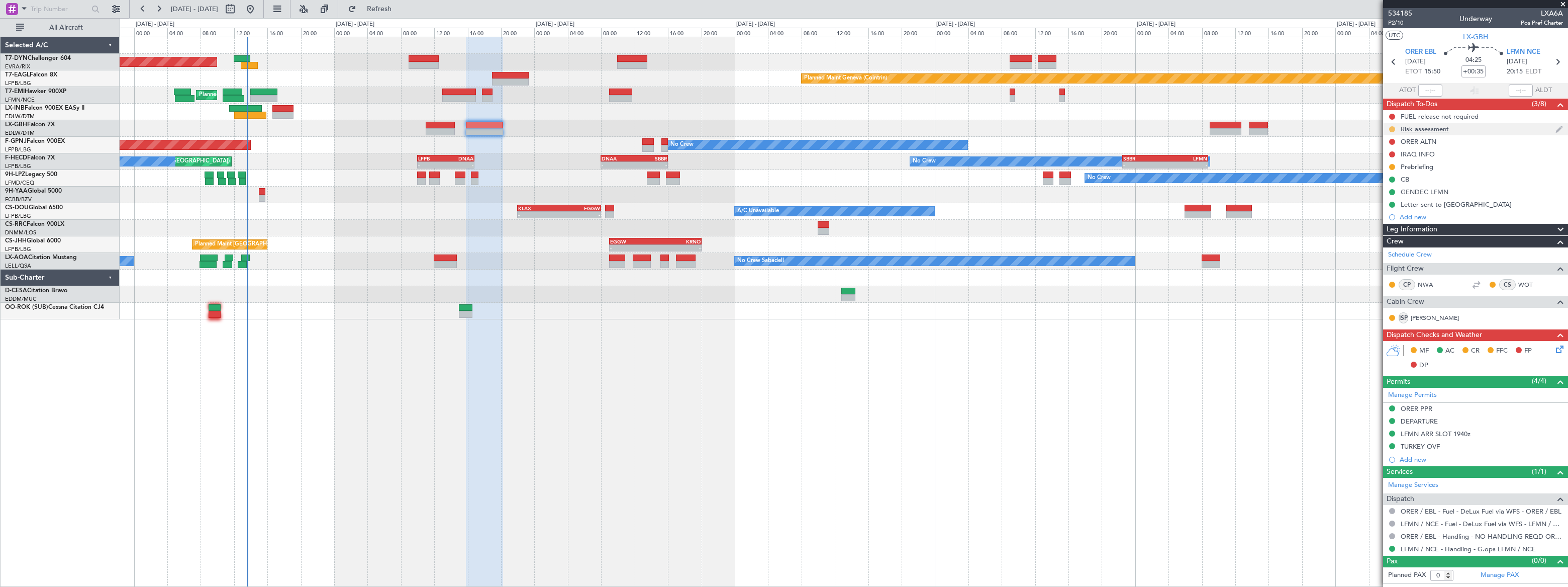
click at [1391, 127] on button at bounding box center [1392, 129] width 6 height 6
drag, startPoint x: 1379, startPoint y: 174, endPoint x: 1330, endPoint y: 153, distance: 53.3
click at [1377, 172] on li "Completed" at bounding box center [1392, 173] width 54 height 15
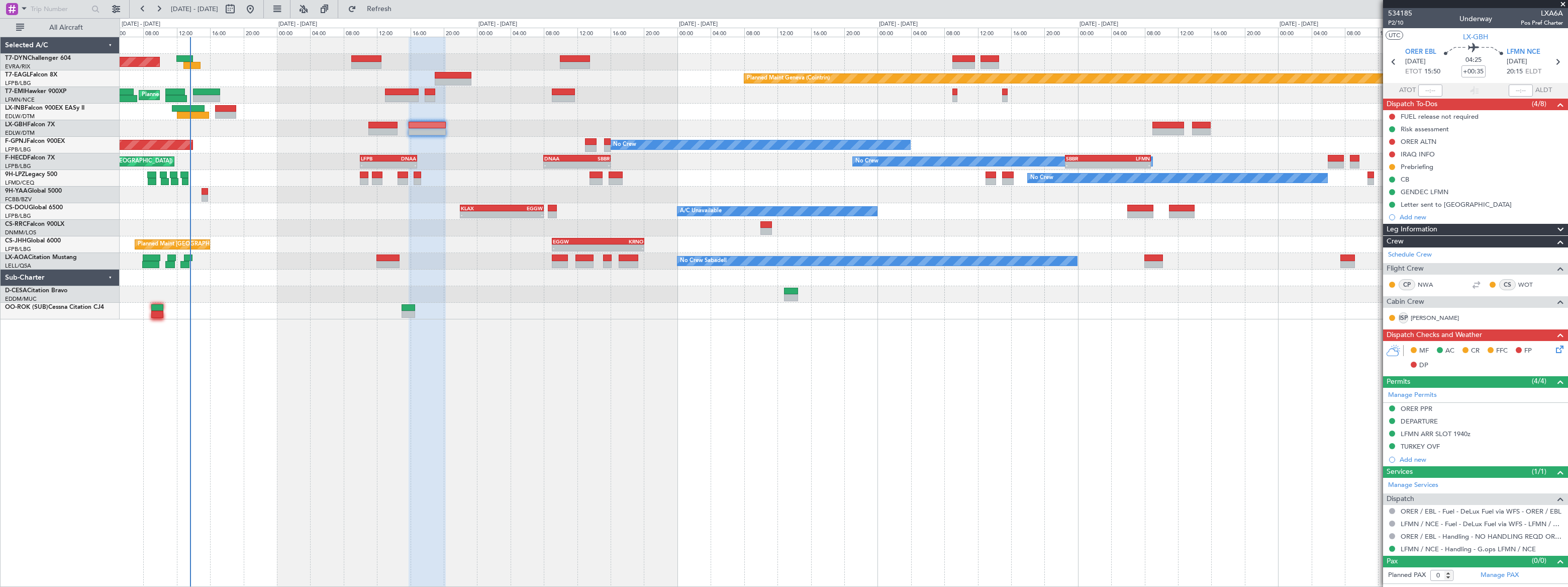
click at [227, 212] on div "Planned Maint [GEOGRAPHIC_DATA]-[GEOGRAPHIC_DATA] Planned Maint Geneva ([GEOGRA…" at bounding box center [844, 178] width 1448 height 282
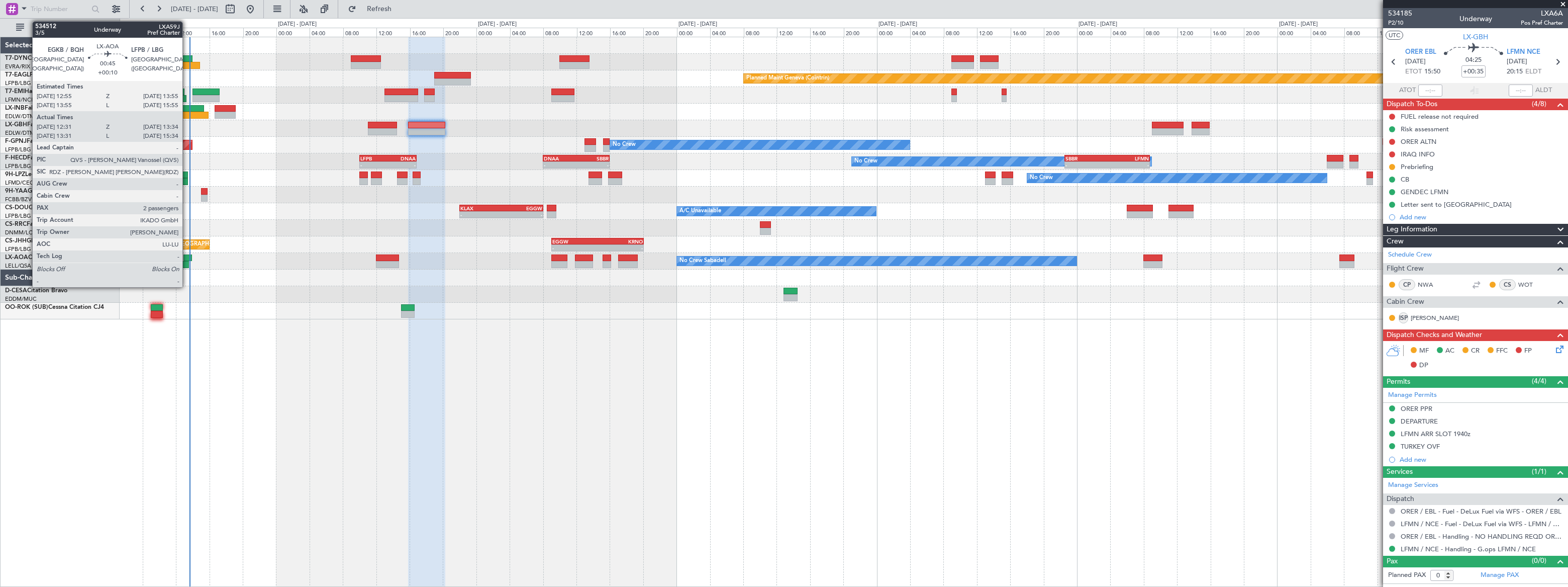
click at [187, 259] on div at bounding box center [187, 258] width 9 height 7
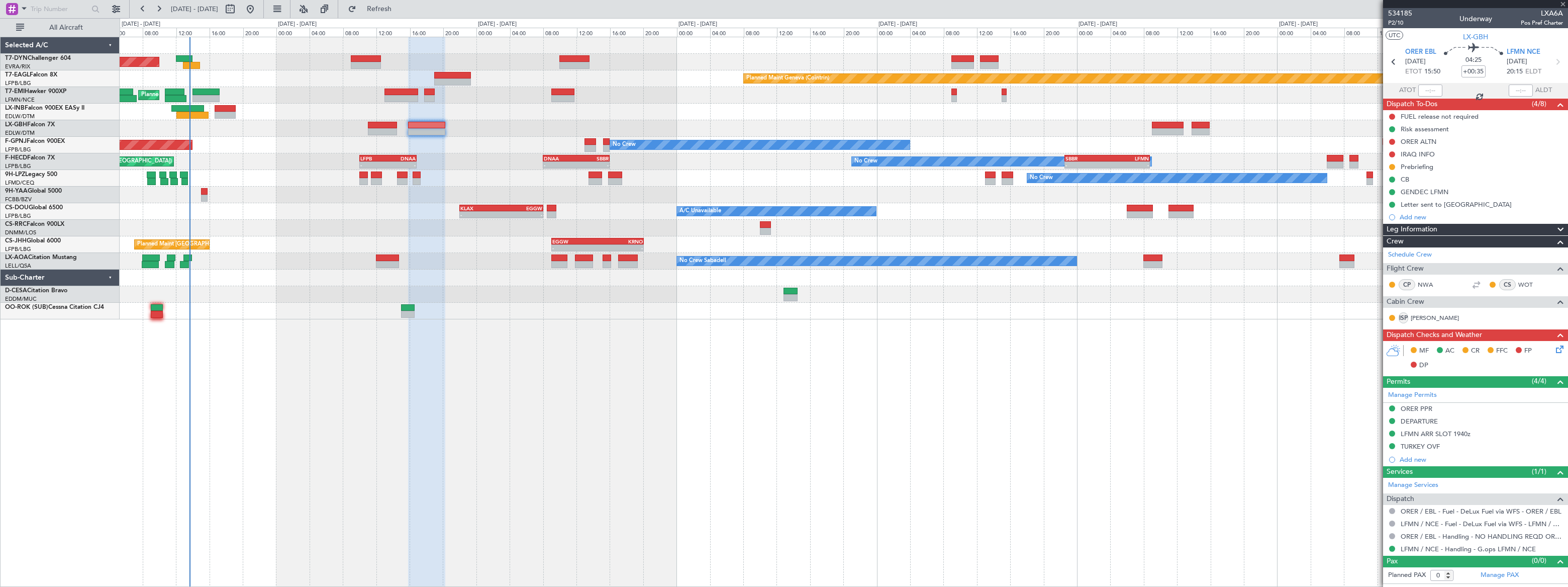
type input "+00:10"
type input "12:41"
type input "13:29"
type input "2"
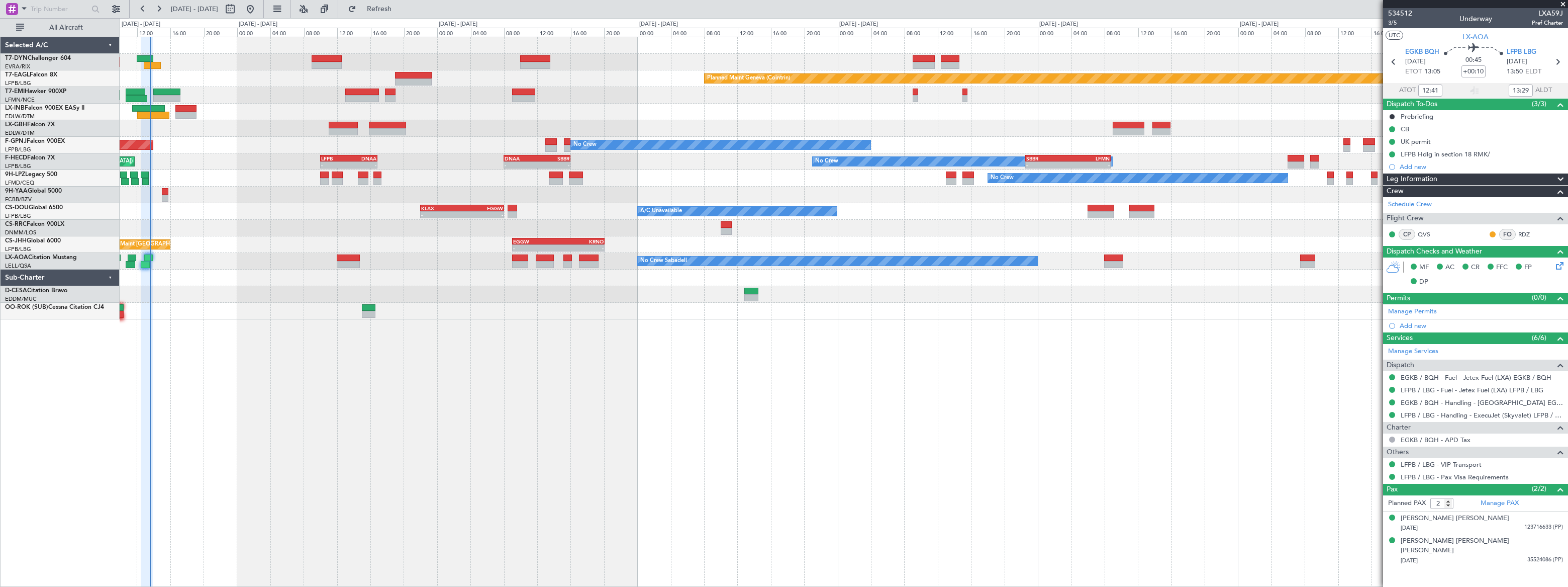
click at [171, 264] on div "Planned Maint [GEOGRAPHIC_DATA]-[GEOGRAPHIC_DATA] Planned Maint Geneva ([GEOGRA…" at bounding box center [844, 178] width 1447 height 282
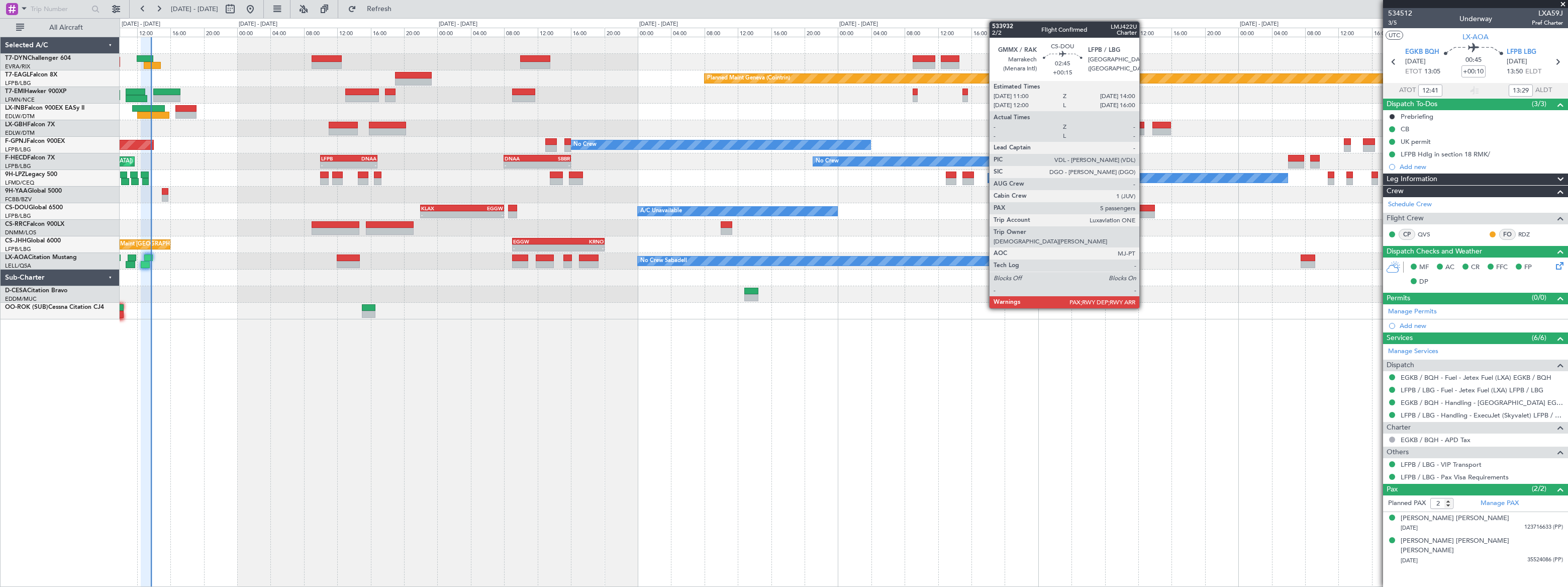
click at [1144, 209] on div at bounding box center [1141, 208] width 25 height 7
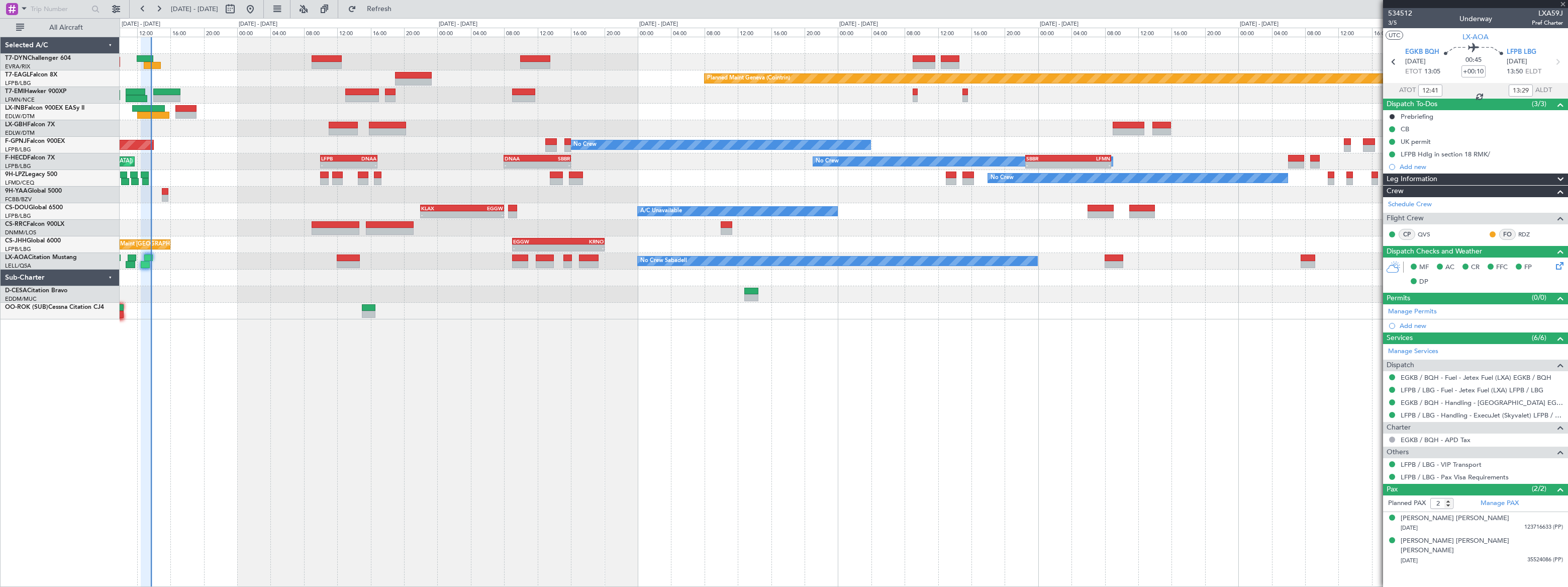
type input "+00:15"
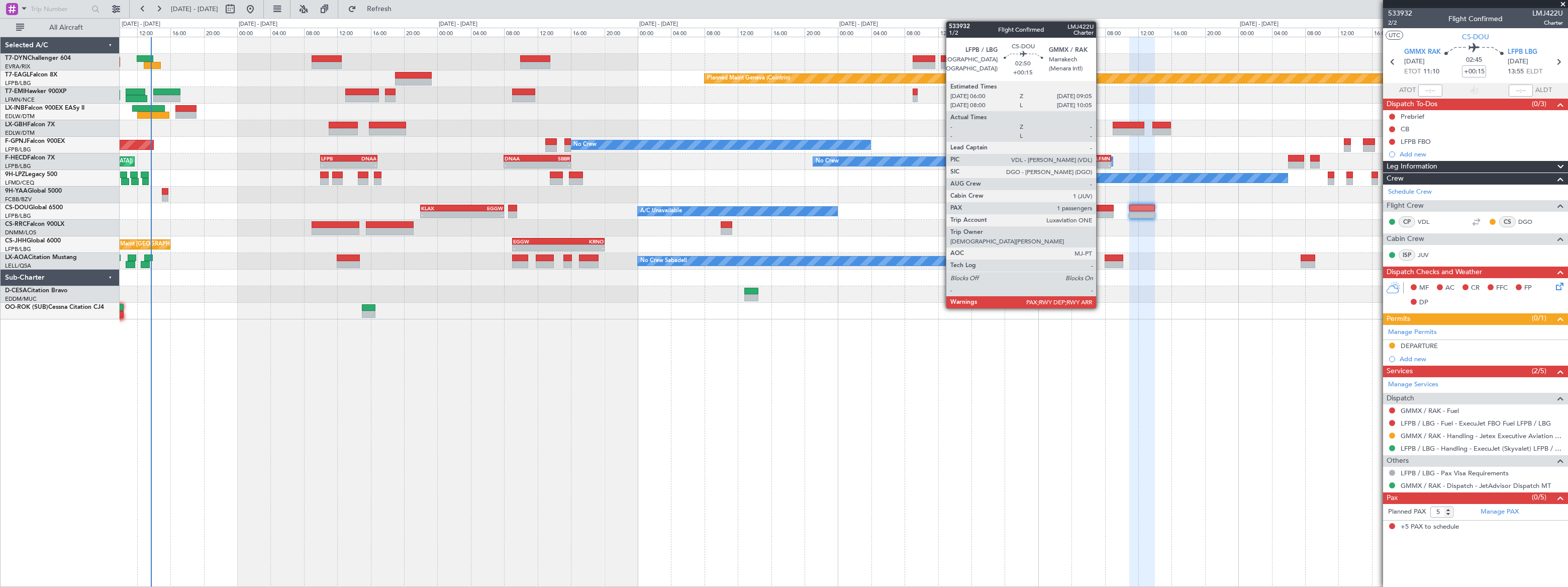
click at [1101, 211] on div at bounding box center [1101, 215] width 26 height 7
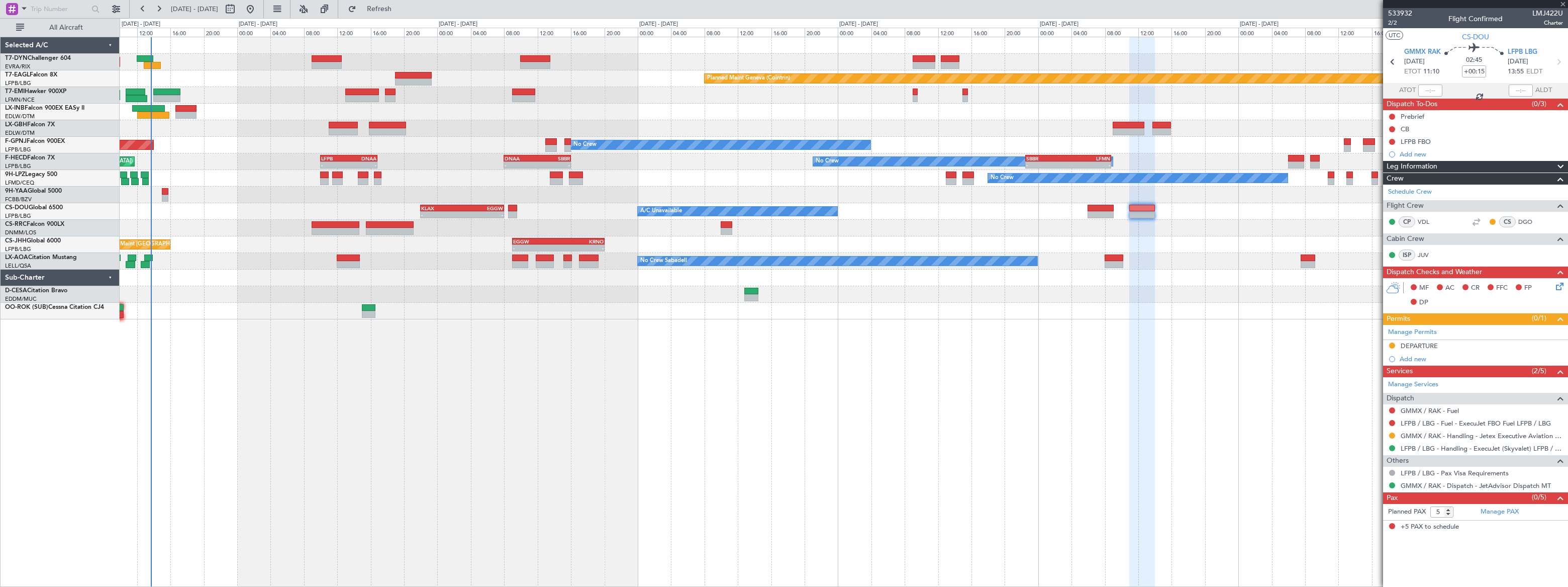
type input "1"
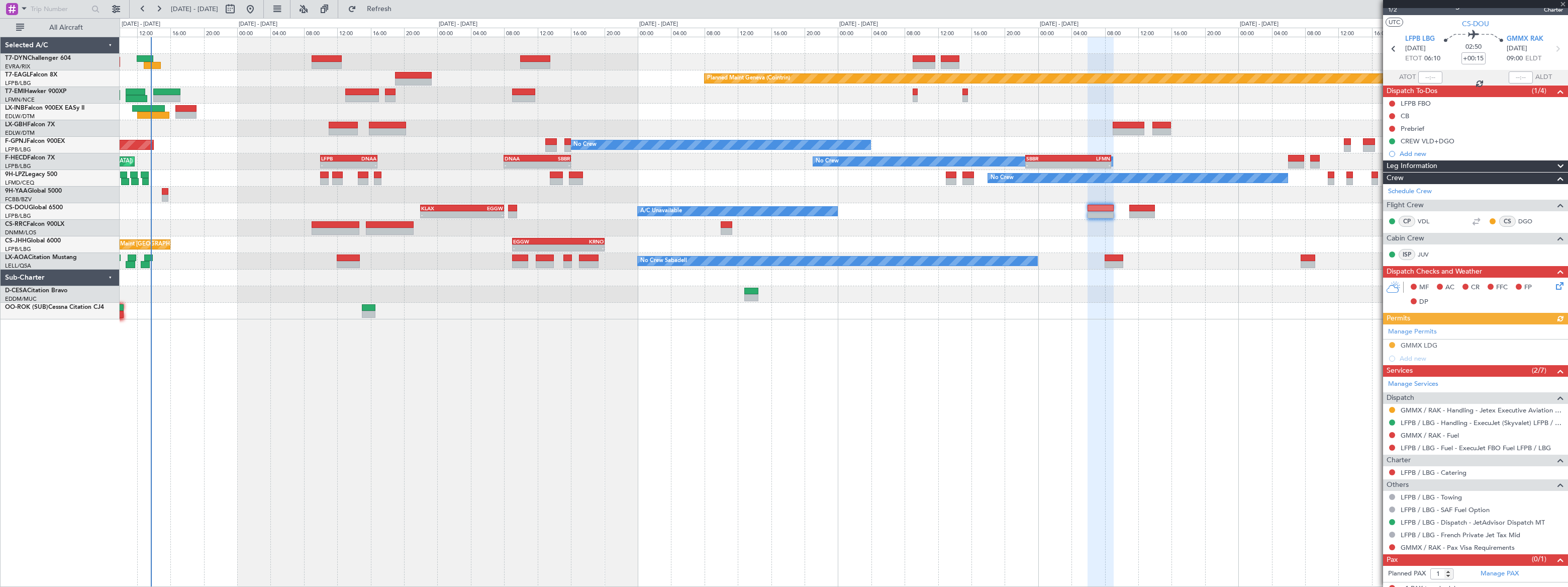
scroll to position [20, 0]
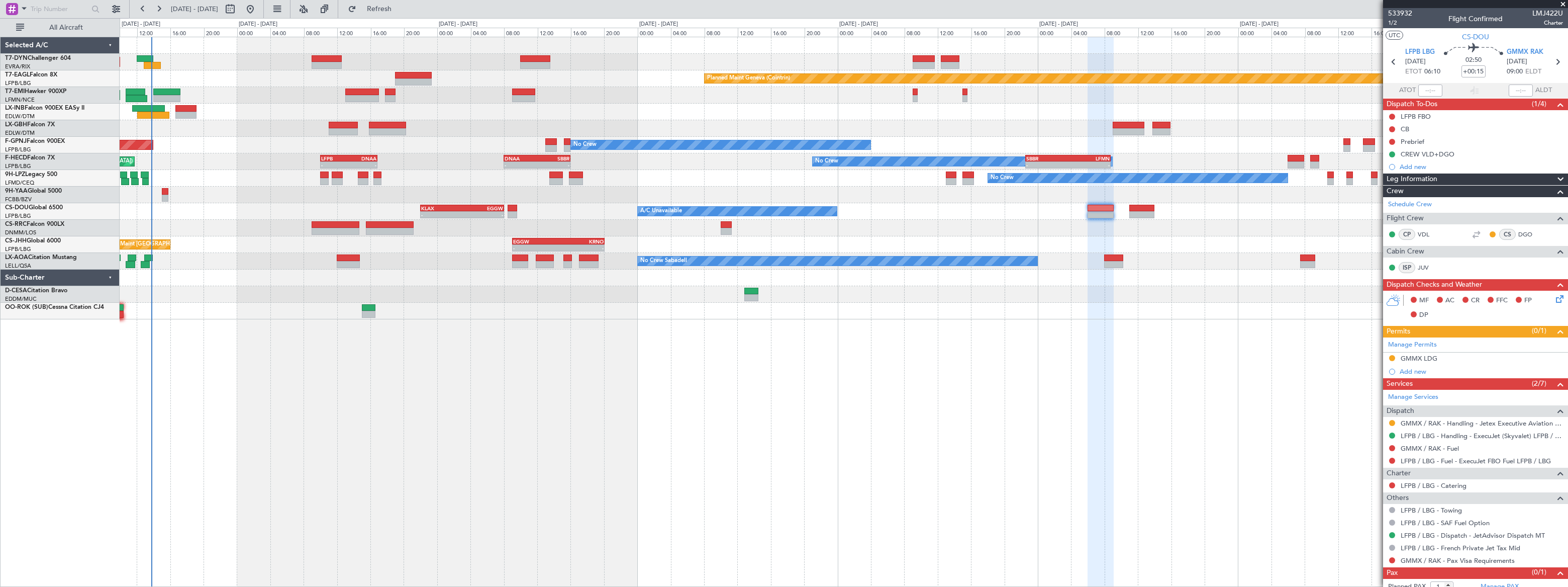
scroll to position [20, 0]
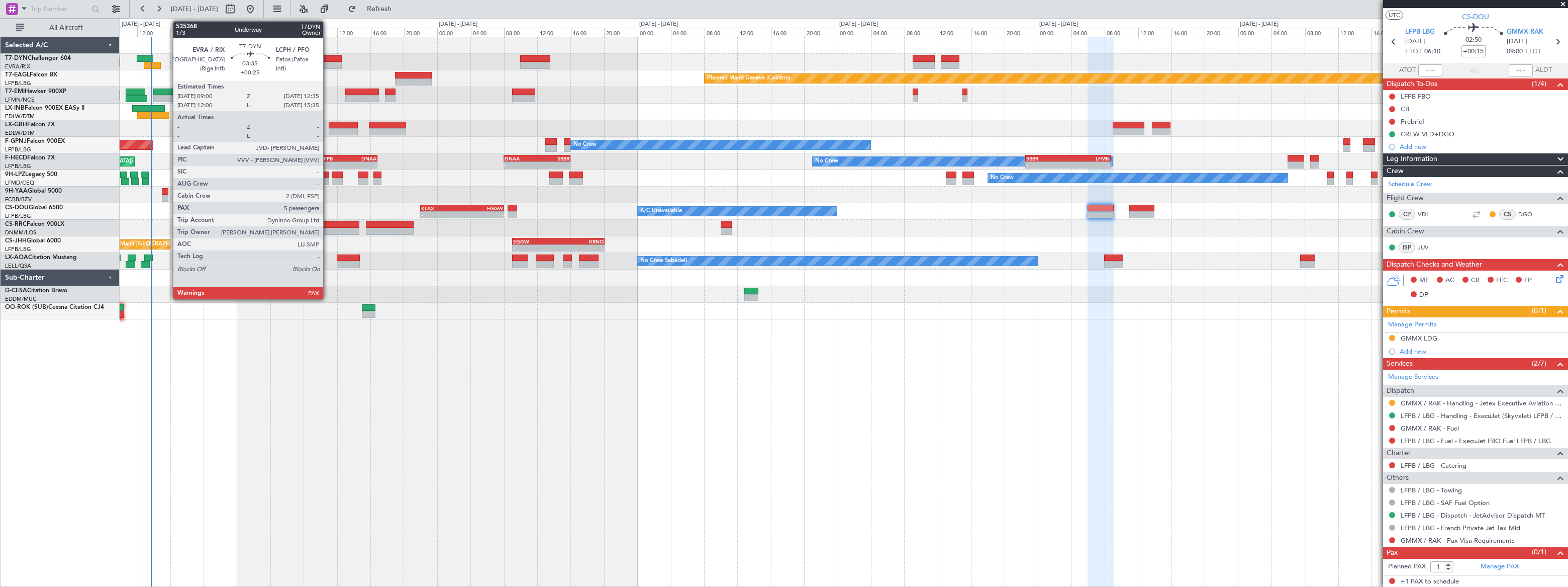
click at [327, 55] on div at bounding box center [327, 59] width 30 height 7
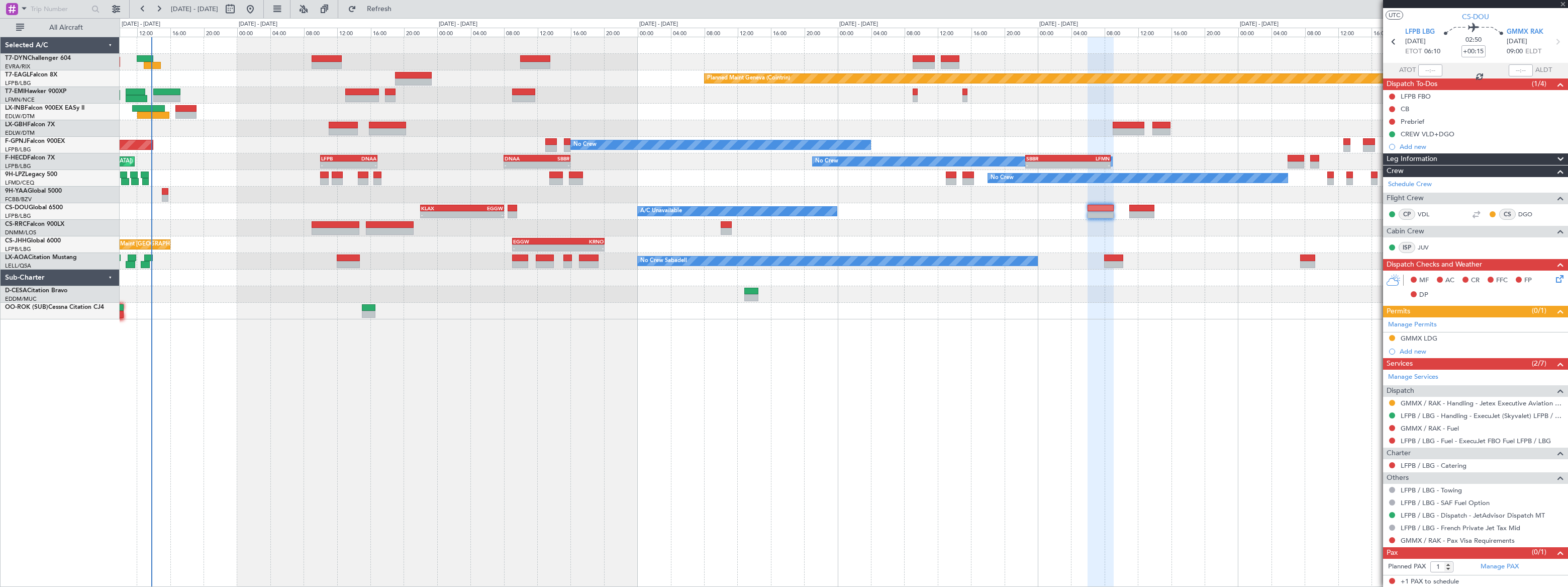
type input "+00:25"
type input "5"
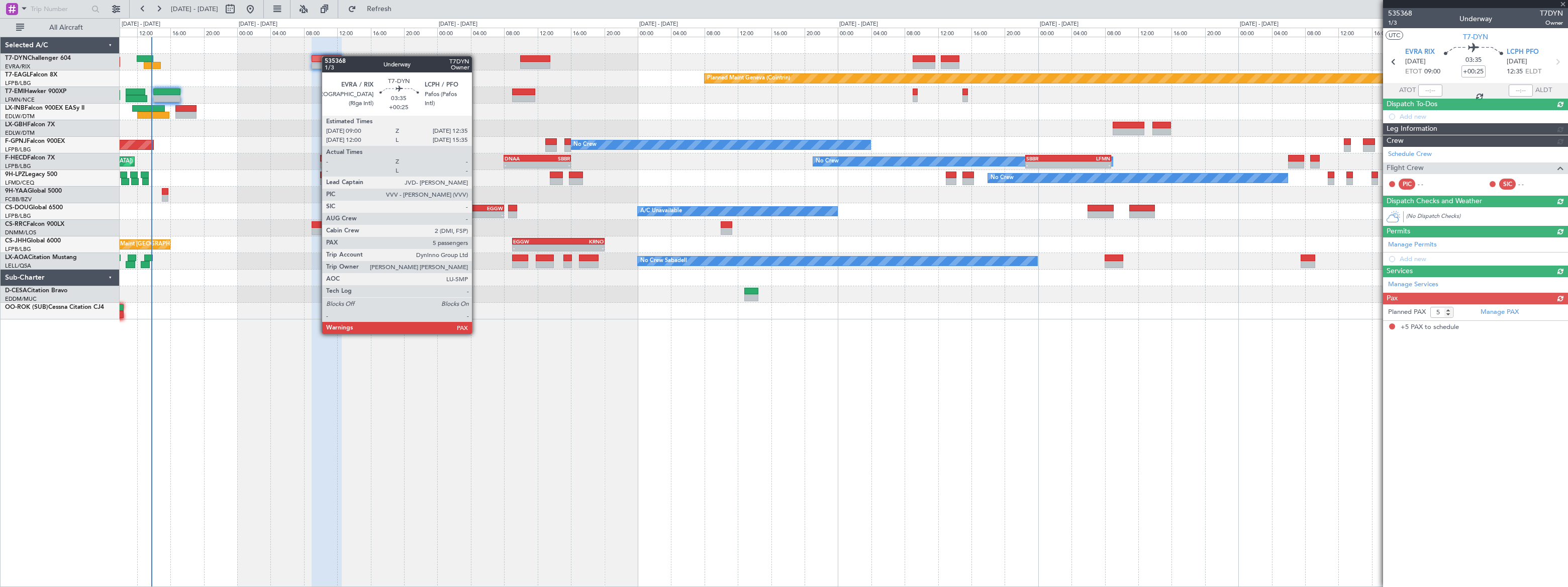
scroll to position [0, 0]
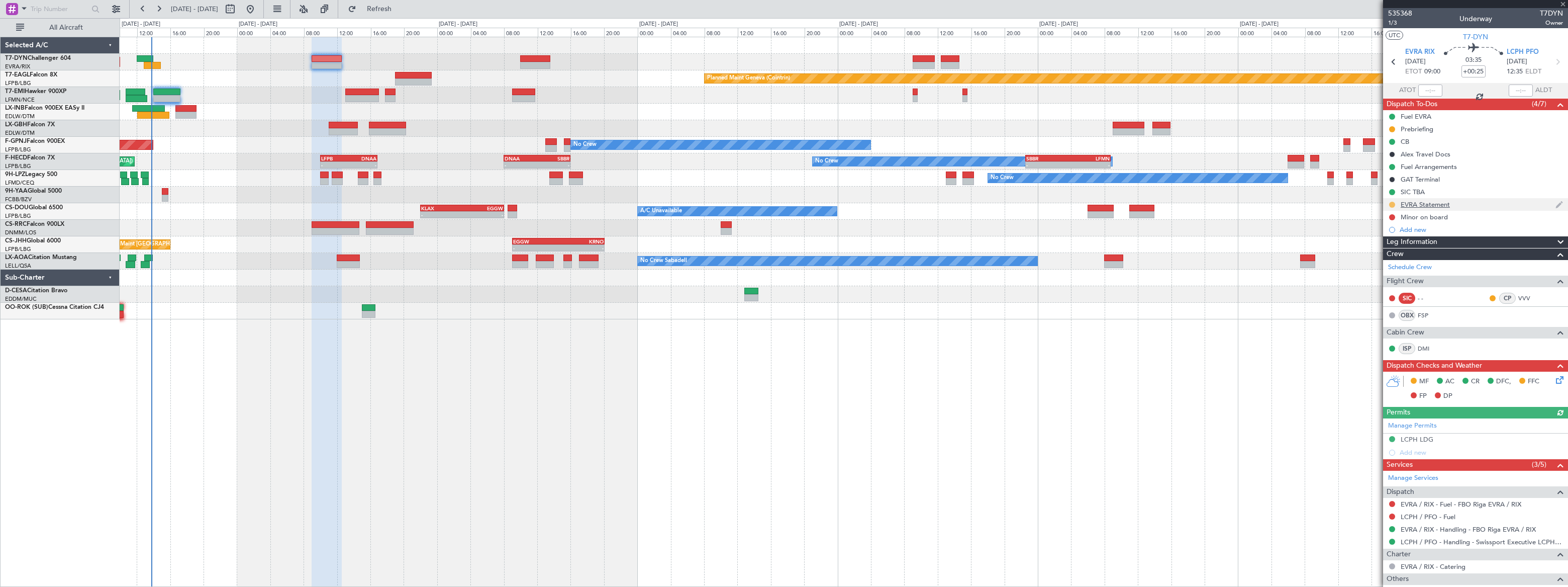
click at [1391, 203] on button at bounding box center [1392, 205] width 6 height 6
click at [1385, 250] on span "Completed" at bounding box center [1396, 248] width 33 height 10
click at [544, 54] on div "Planned Maint [GEOGRAPHIC_DATA]-[GEOGRAPHIC_DATA]" at bounding box center [844, 62] width 1447 height 16
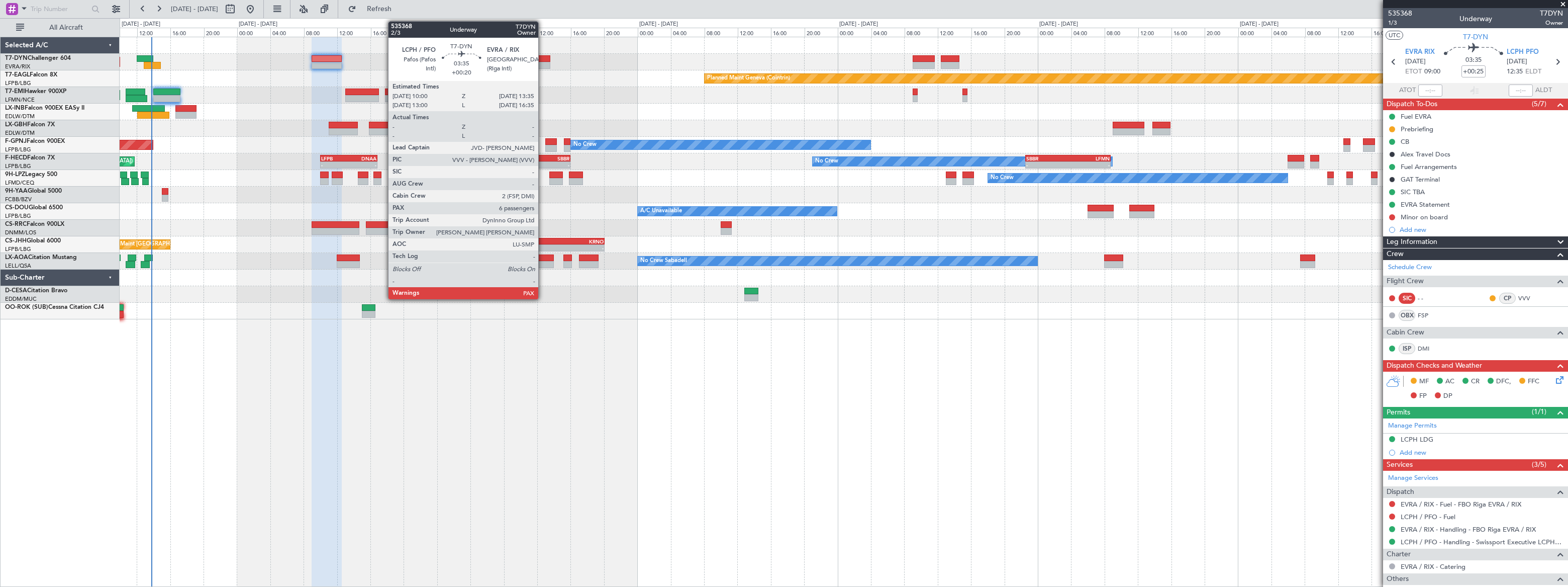
click at [543, 60] on div at bounding box center [536, 59] width 30 height 7
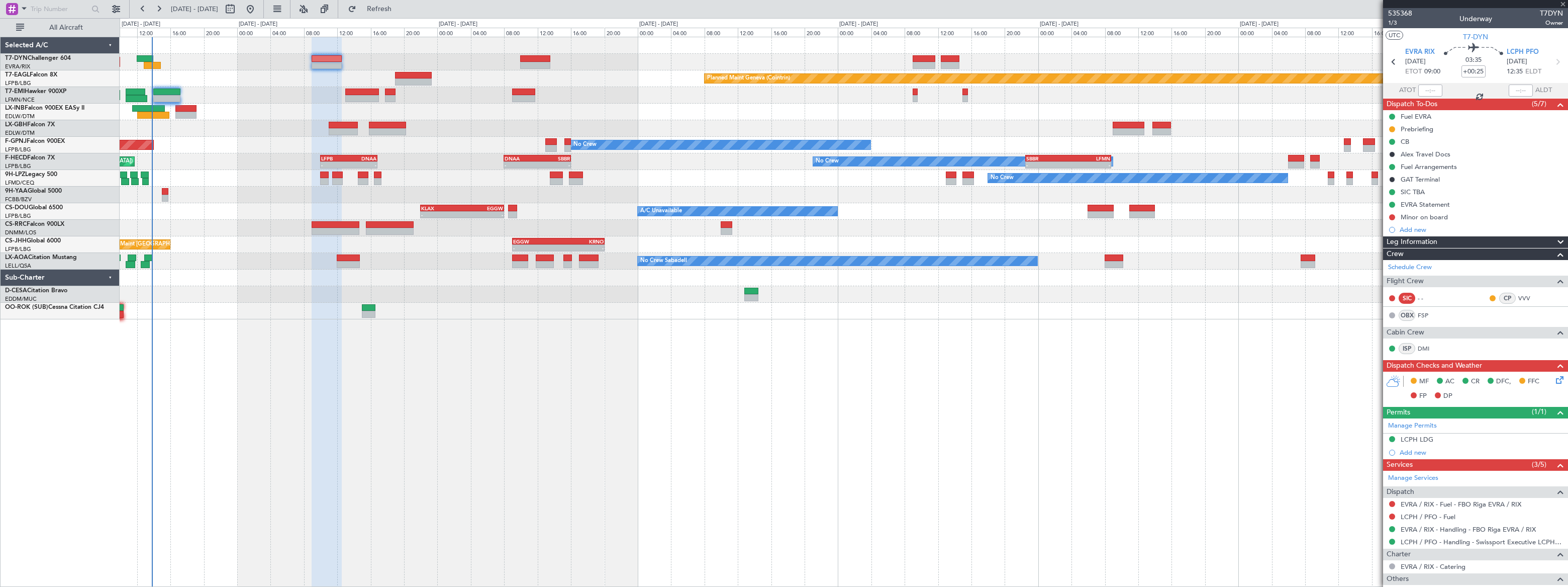
type input "+00:20"
type input "6"
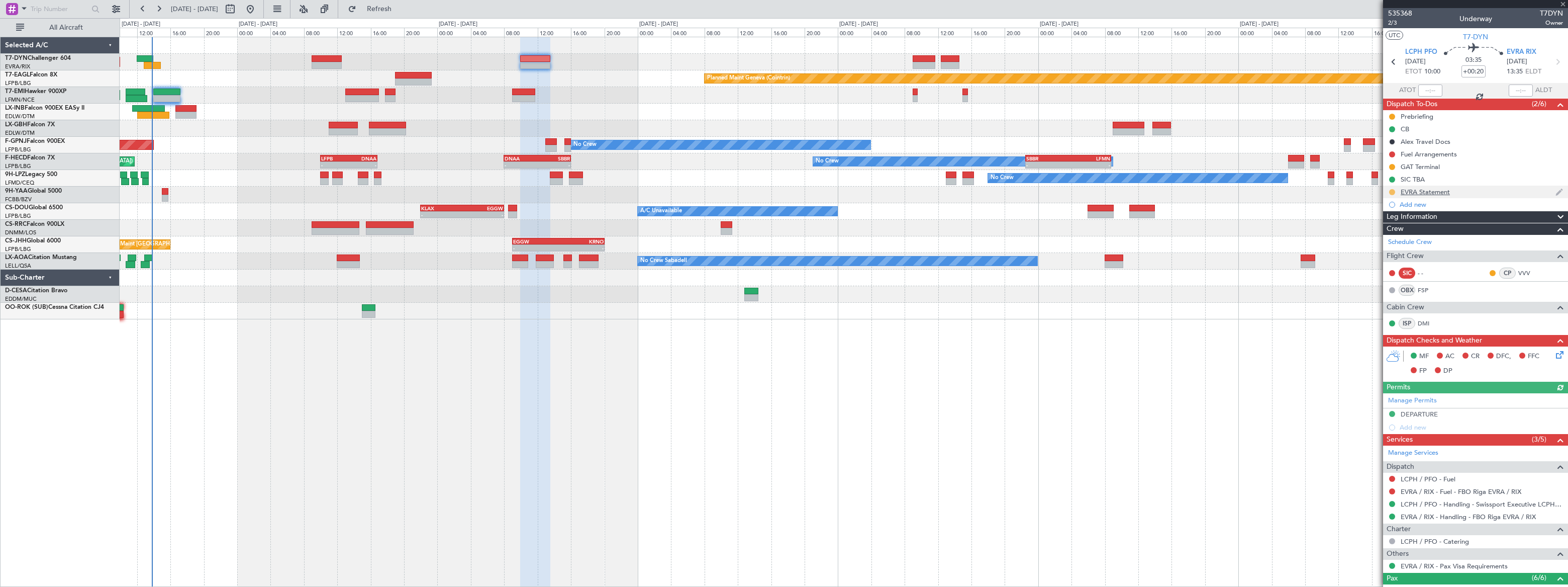
click at [1391, 191] on button at bounding box center [1392, 192] width 6 height 6
click at [1382, 236] on span "Completed" at bounding box center [1396, 236] width 33 height 10
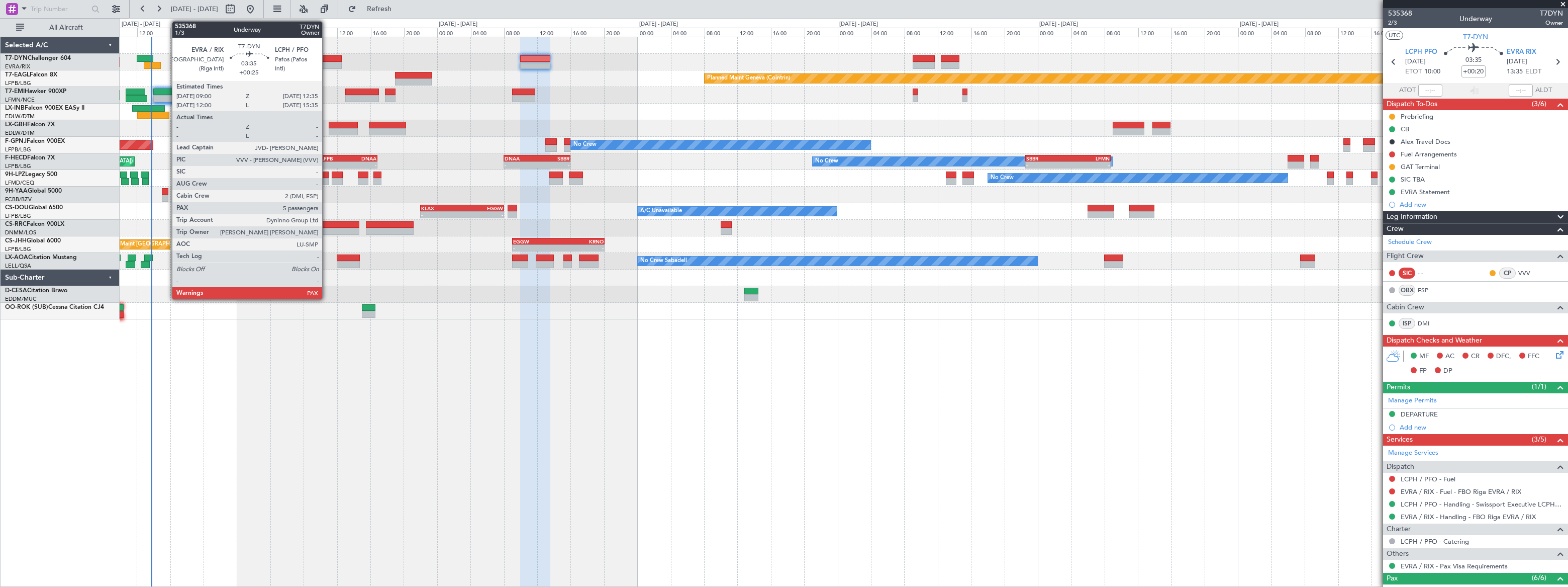
click at [325, 58] on div at bounding box center [327, 59] width 30 height 7
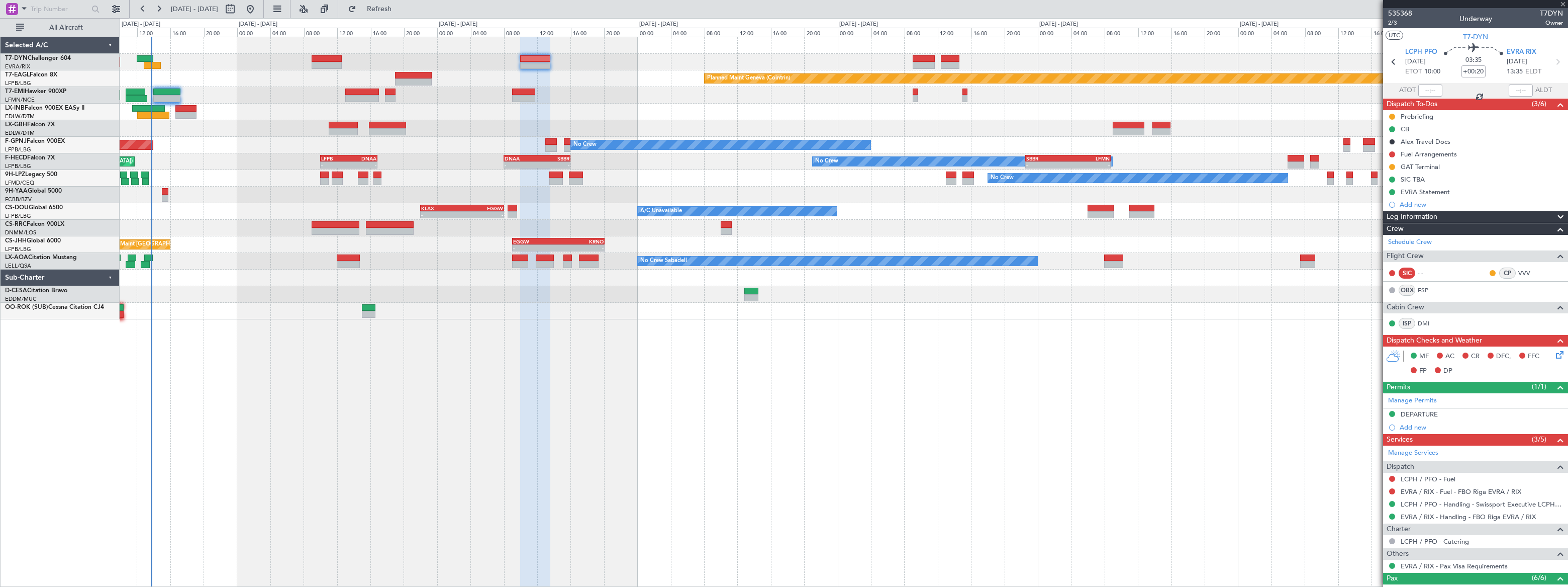
type input "+00:25"
type input "5"
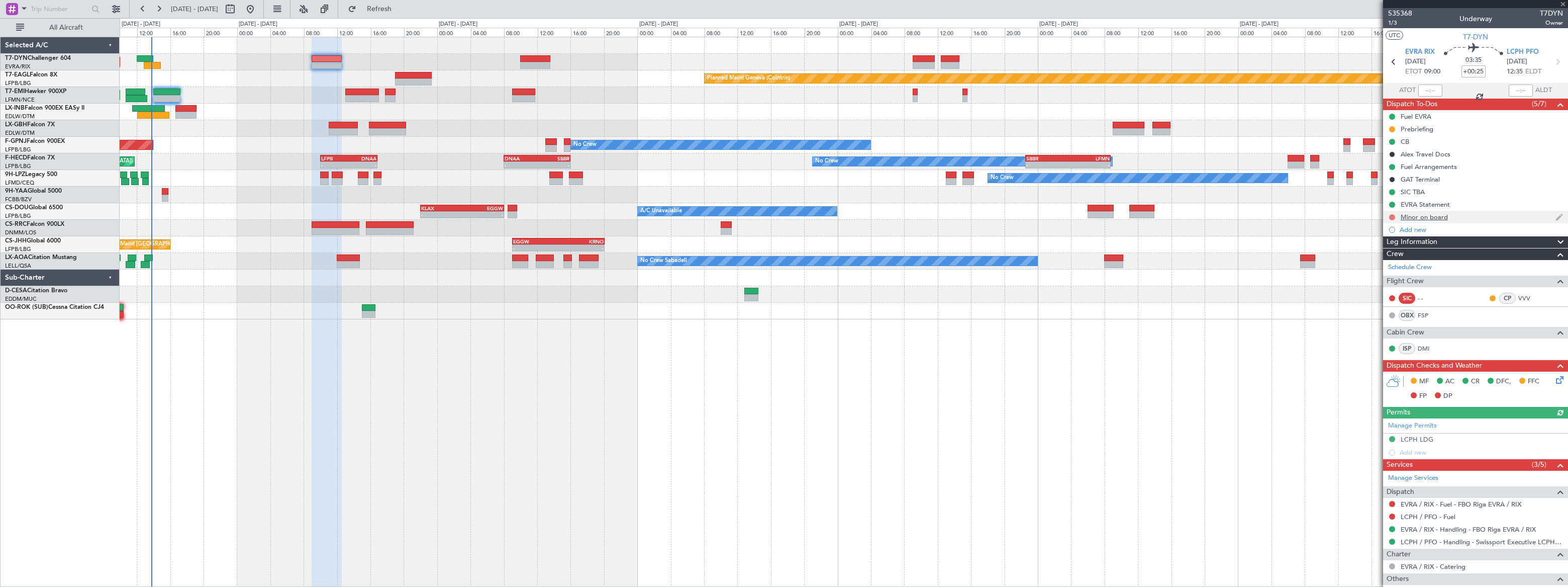
click at [1393, 216] on button at bounding box center [1392, 217] width 6 height 6
drag, startPoint x: 1383, startPoint y: 248, endPoint x: 1323, endPoint y: 226, distance: 63.9
click at [1383, 247] on span "In Progress" at bounding box center [1396, 246] width 34 height 10
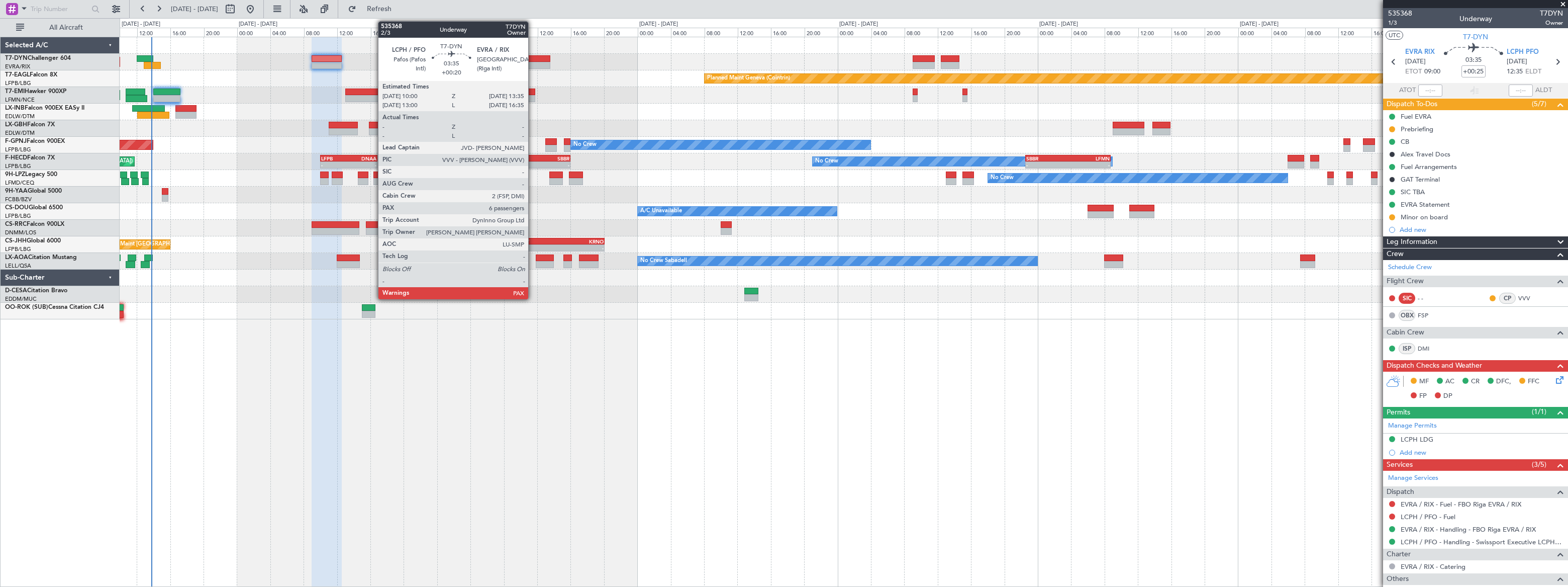
click at [533, 60] on div at bounding box center [536, 59] width 30 height 7
type input "+00:20"
type input "6"
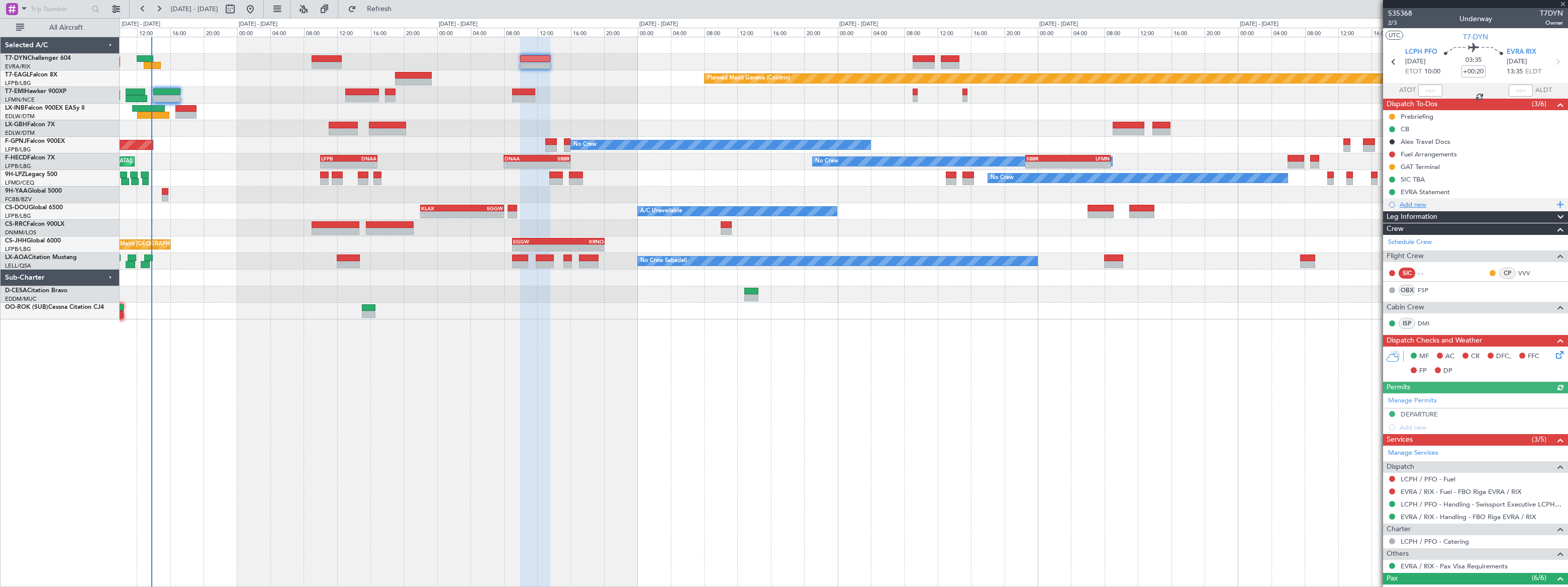
click at [1408, 205] on div "Add new" at bounding box center [1476, 205] width 154 height 9
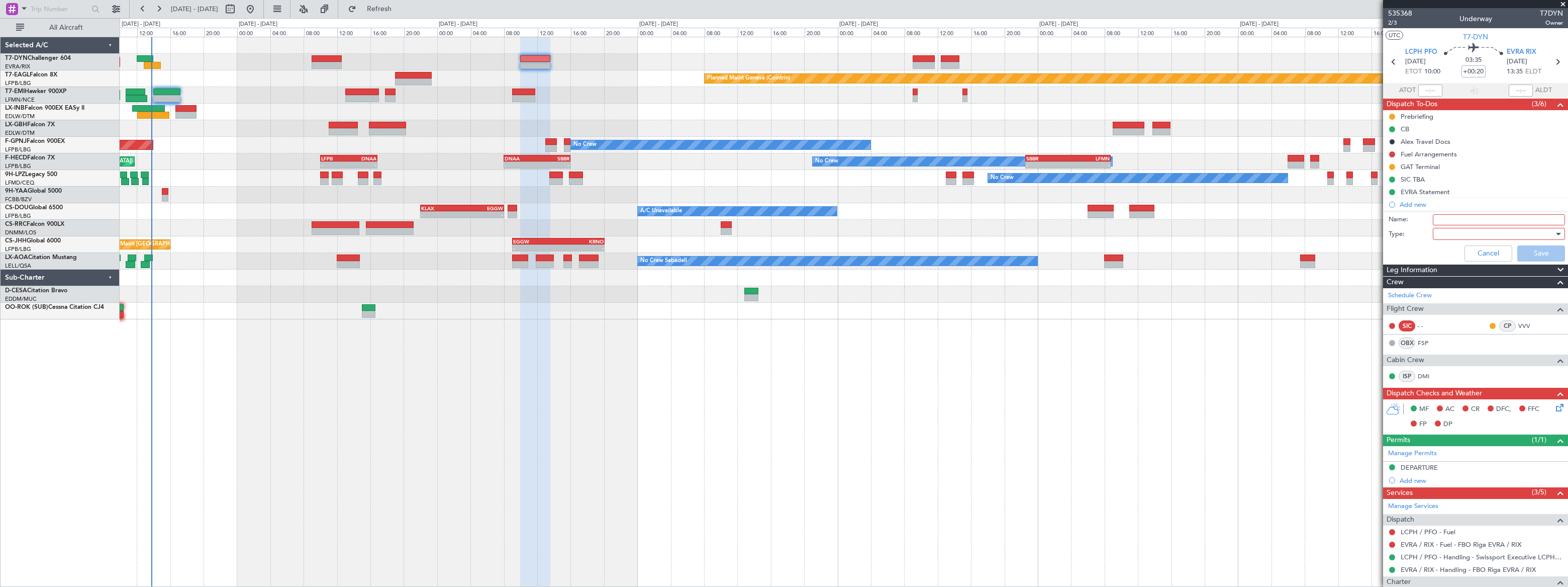
click at [1440, 218] on input "Name:" at bounding box center [1499, 220] width 132 height 11
type input "k"
type input "Minor on board"
click at [1453, 233] on div at bounding box center [1496, 234] width 117 height 15
click at [1452, 251] on span "Generic" at bounding box center [1494, 254] width 118 height 15
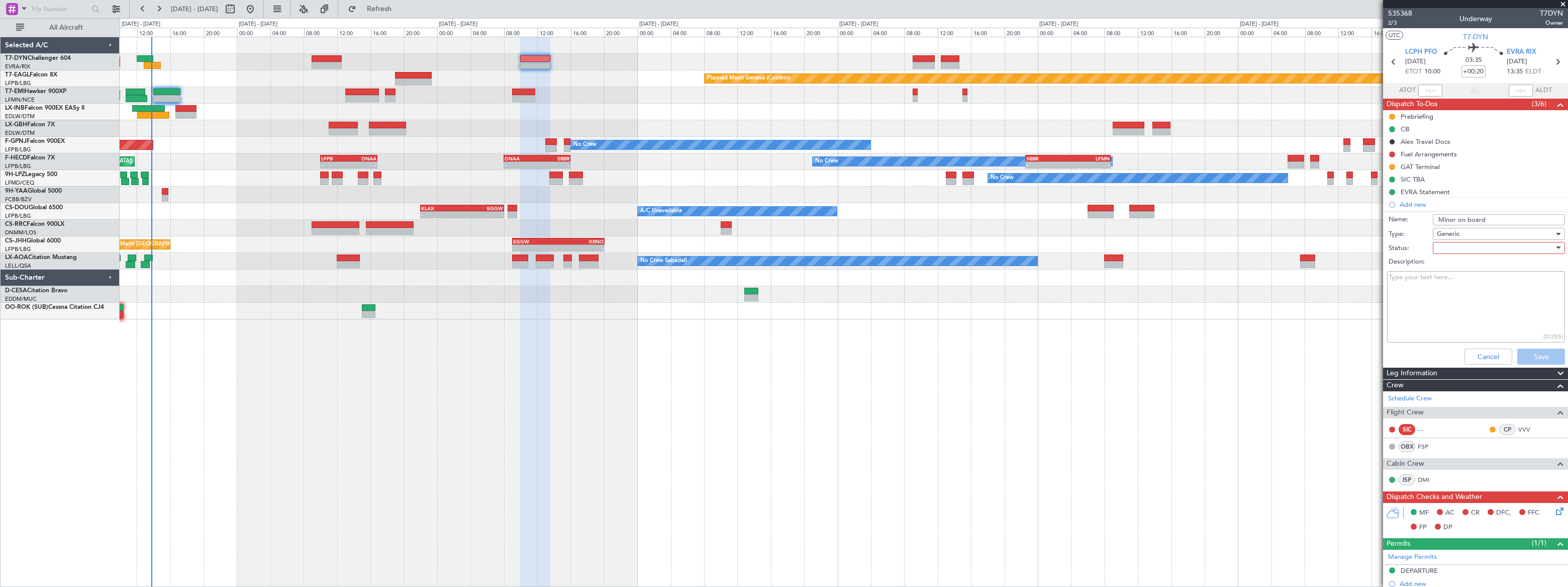
click at [1446, 241] on div at bounding box center [1496, 248] width 117 height 15
click at [1446, 264] on span "Not Started" at bounding box center [1494, 268] width 118 height 15
click at [1438, 290] on textarea "Description:" at bounding box center [1476, 307] width 178 height 72
type textarea "EVRA- OK LCPH"
drag, startPoint x: 1528, startPoint y: 355, endPoint x: 1511, endPoint y: 340, distance: 22.7
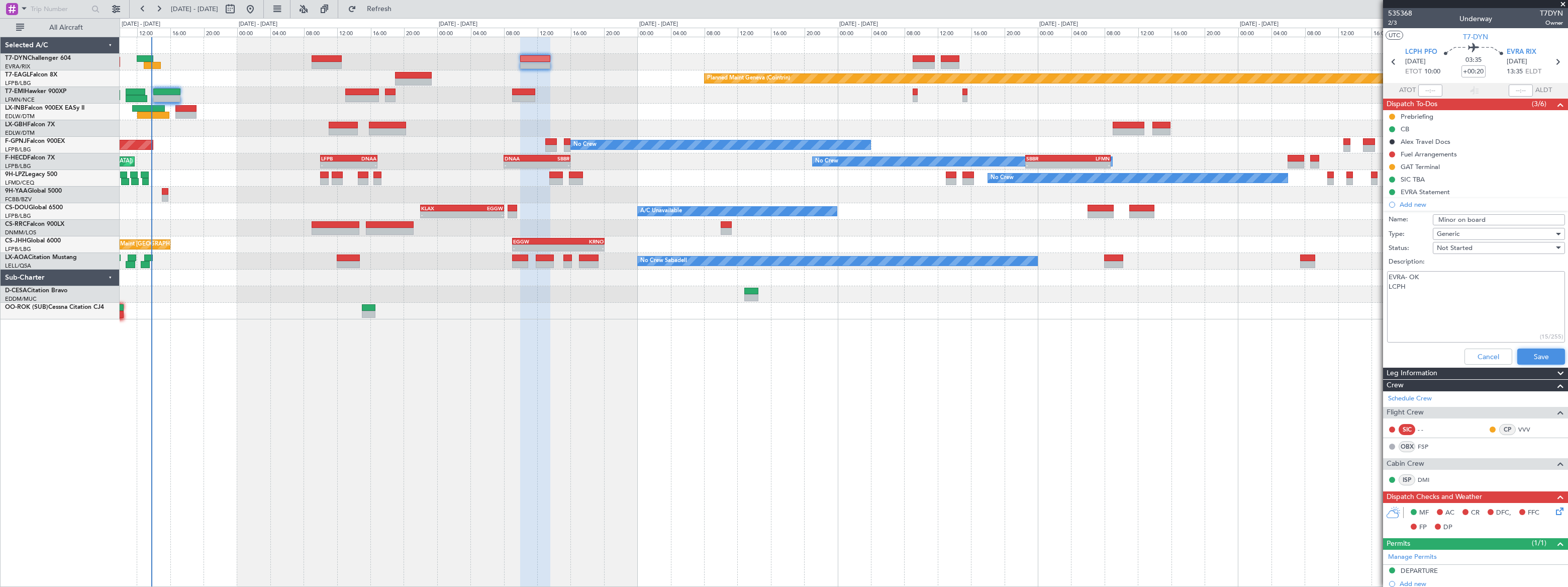
click at [1528, 352] on button "Save" at bounding box center [1541, 356] width 47 height 16
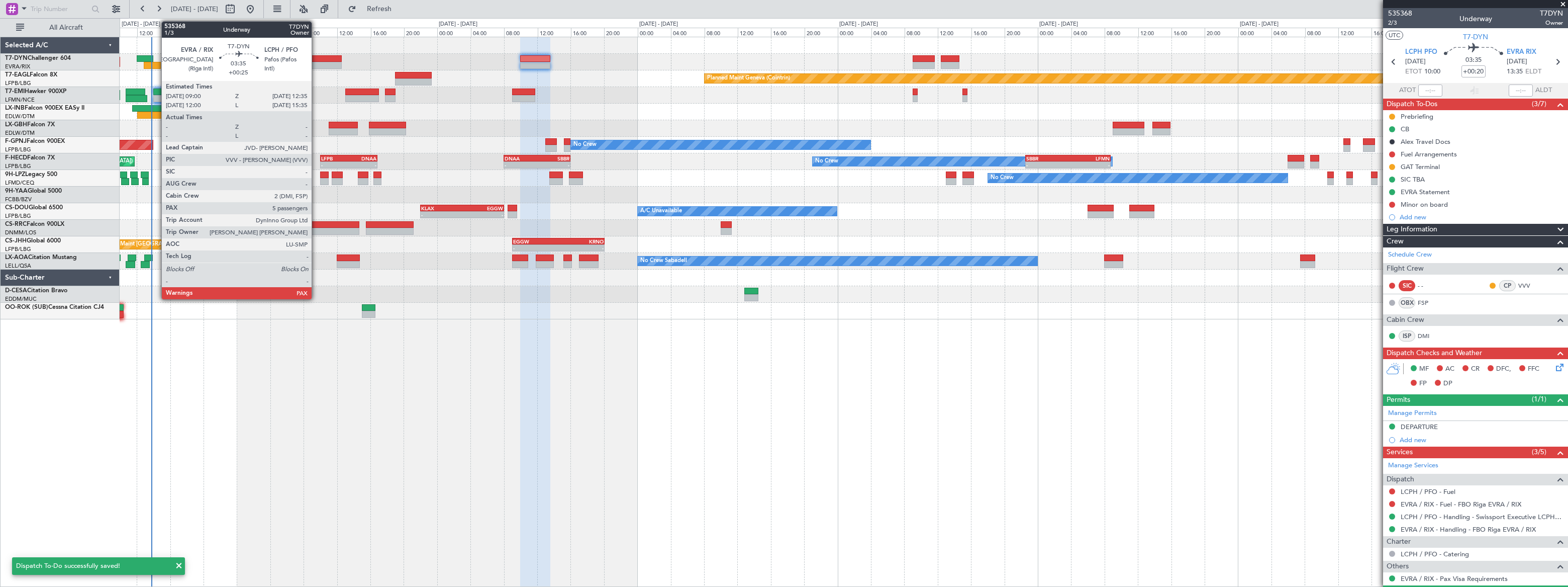
click at [318, 57] on div at bounding box center [327, 59] width 30 height 7
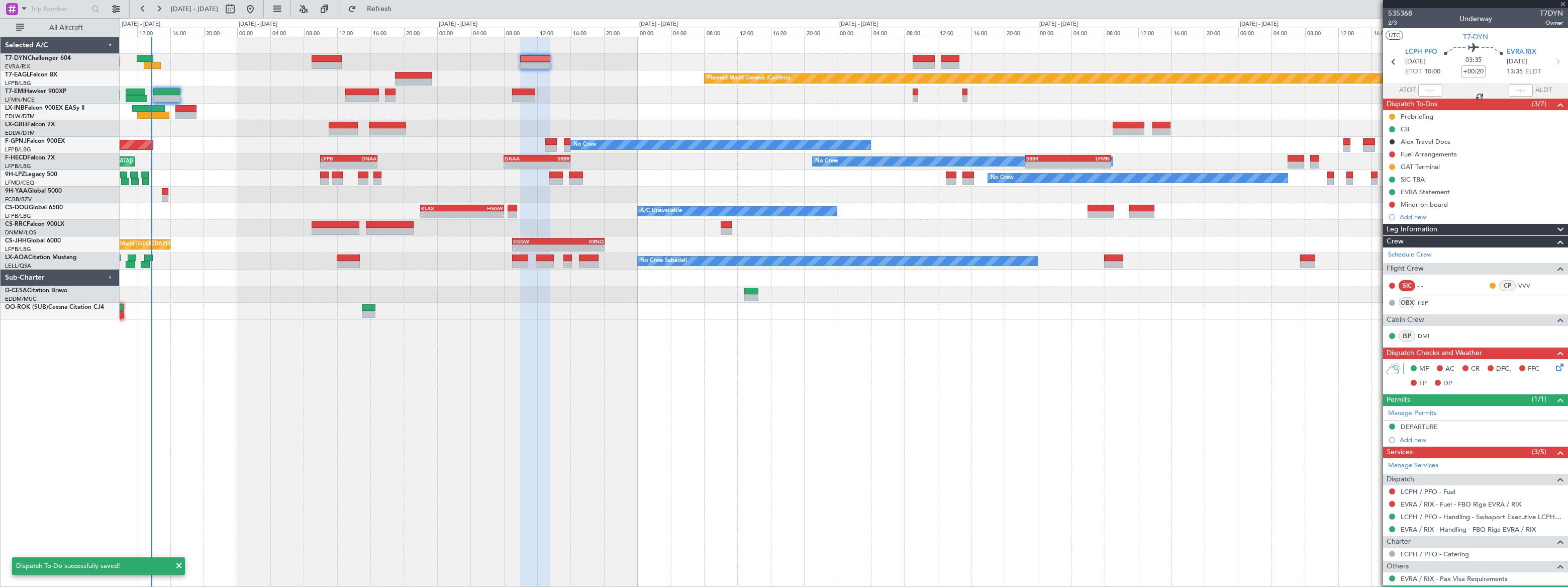
type input "+00:25"
type input "5"
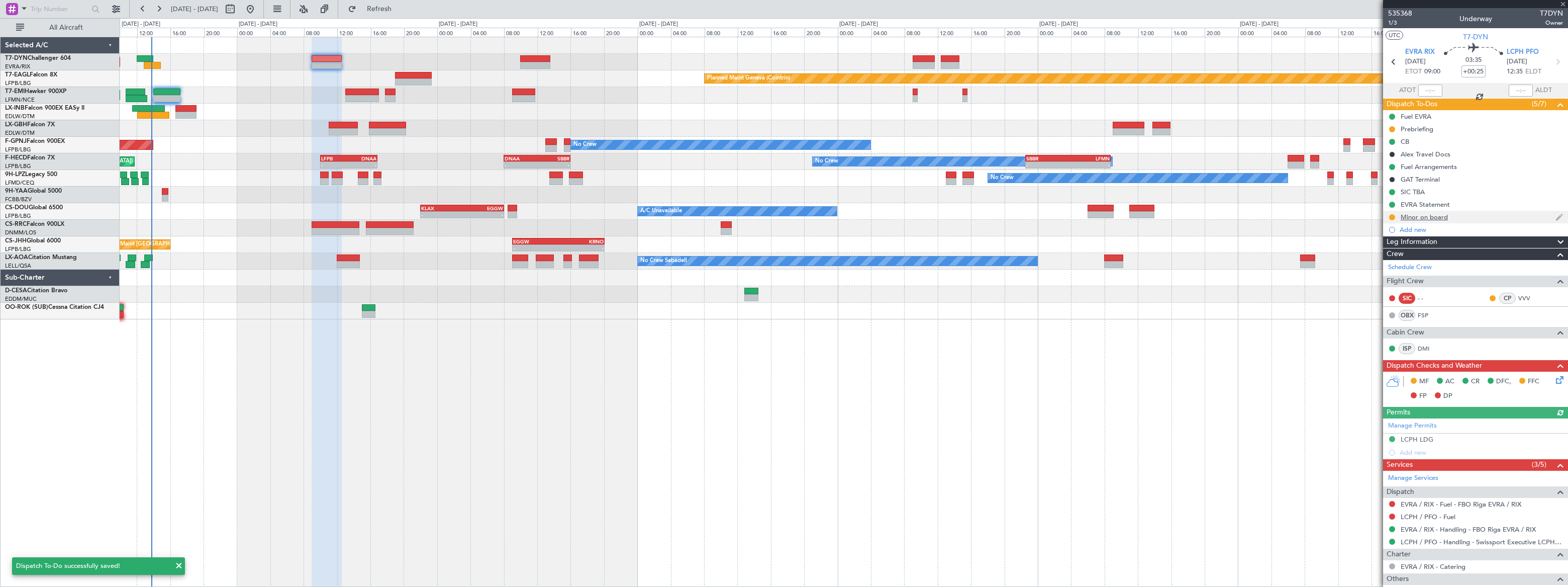
click at [1463, 216] on div "Minor on board" at bounding box center [1475, 217] width 185 height 13
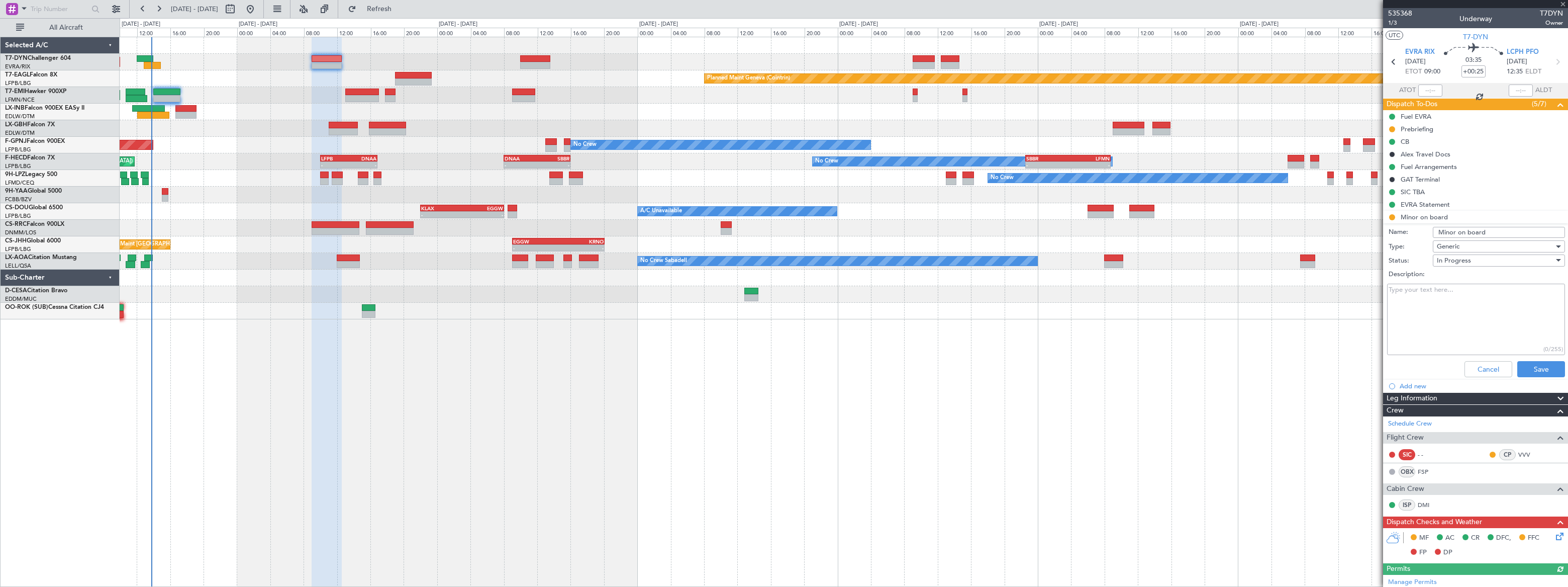
click at [1432, 303] on textarea "Description:" at bounding box center [1476, 320] width 178 height 72
type textarea "EVRA- OK LCPH - pending"
click at [1525, 370] on button "Save" at bounding box center [1541, 369] width 47 height 16
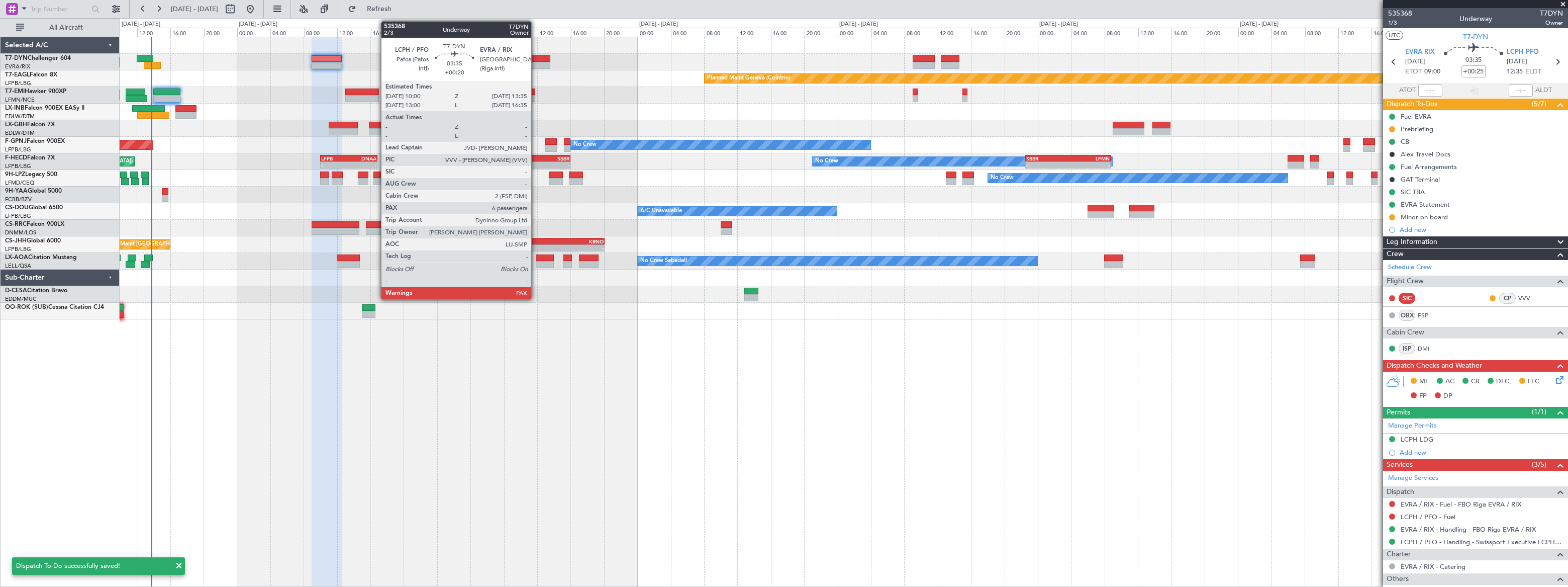
click at [536, 59] on div at bounding box center [536, 59] width 30 height 7
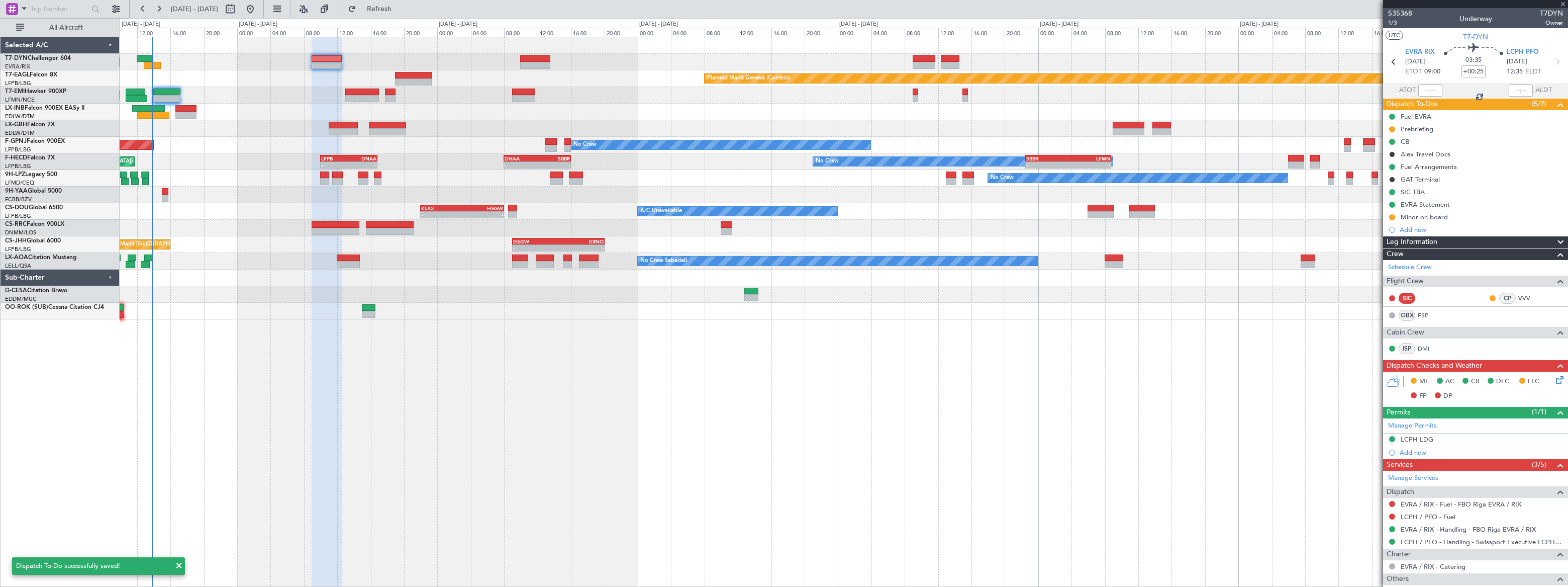
type input "+00:20"
type input "6"
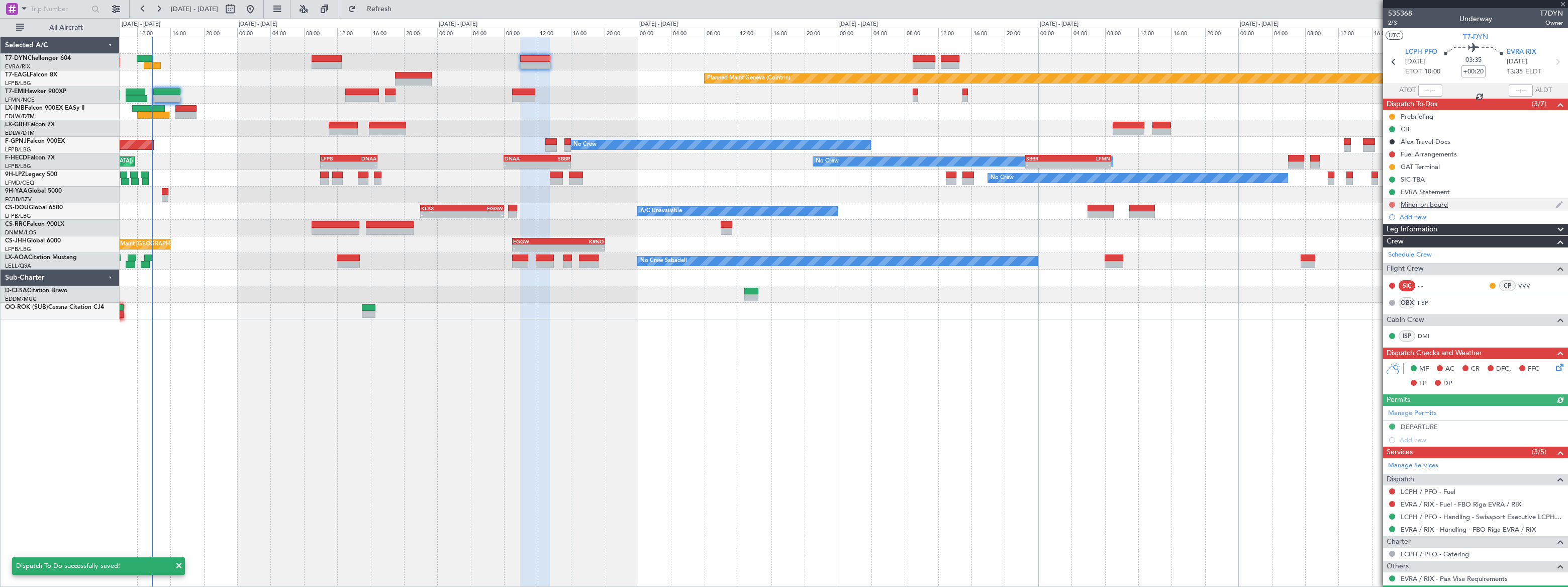
click at [1391, 202] on button at bounding box center [1392, 205] width 6 height 6
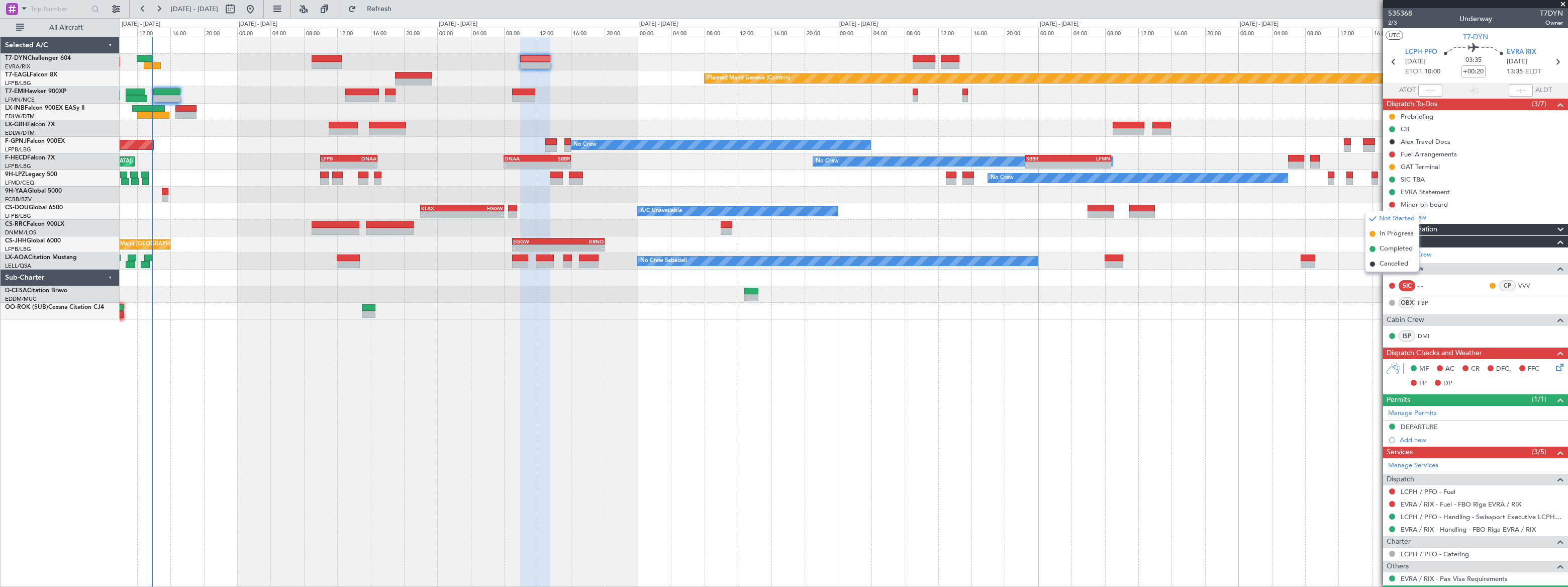
click at [1377, 232] on li "In Progress" at bounding box center [1392, 234] width 54 height 15
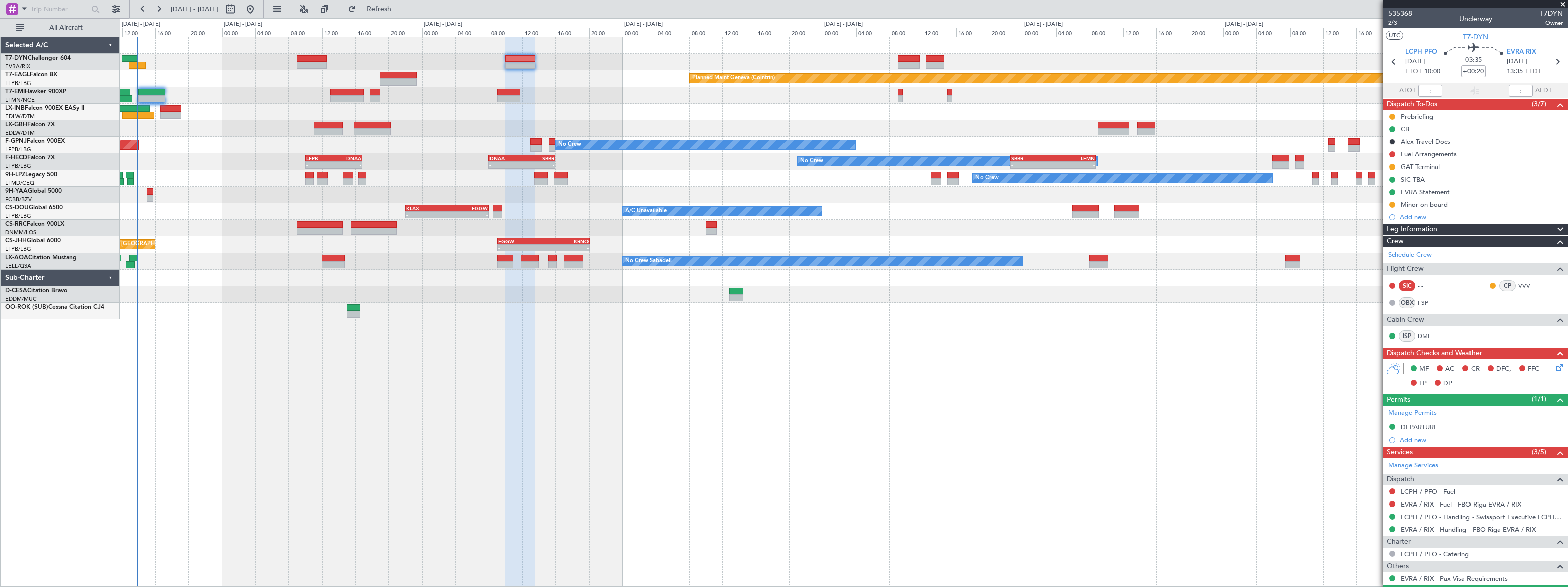
click at [663, 176] on div "Planned Maint [GEOGRAPHIC_DATA]-[GEOGRAPHIC_DATA] Planned Maint Geneva ([GEOGRA…" at bounding box center [844, 178] width 1447 height 282
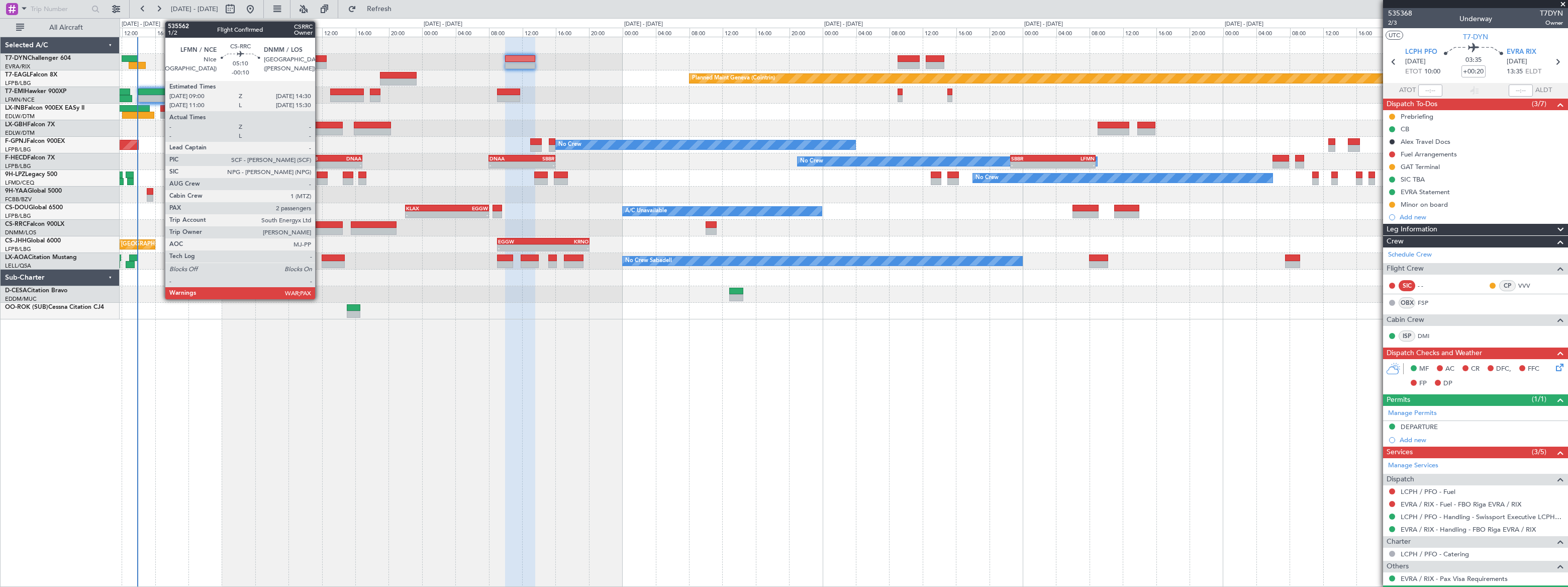
click at [320, 225] on div at bounding box center [320, 225] width 46 height 7
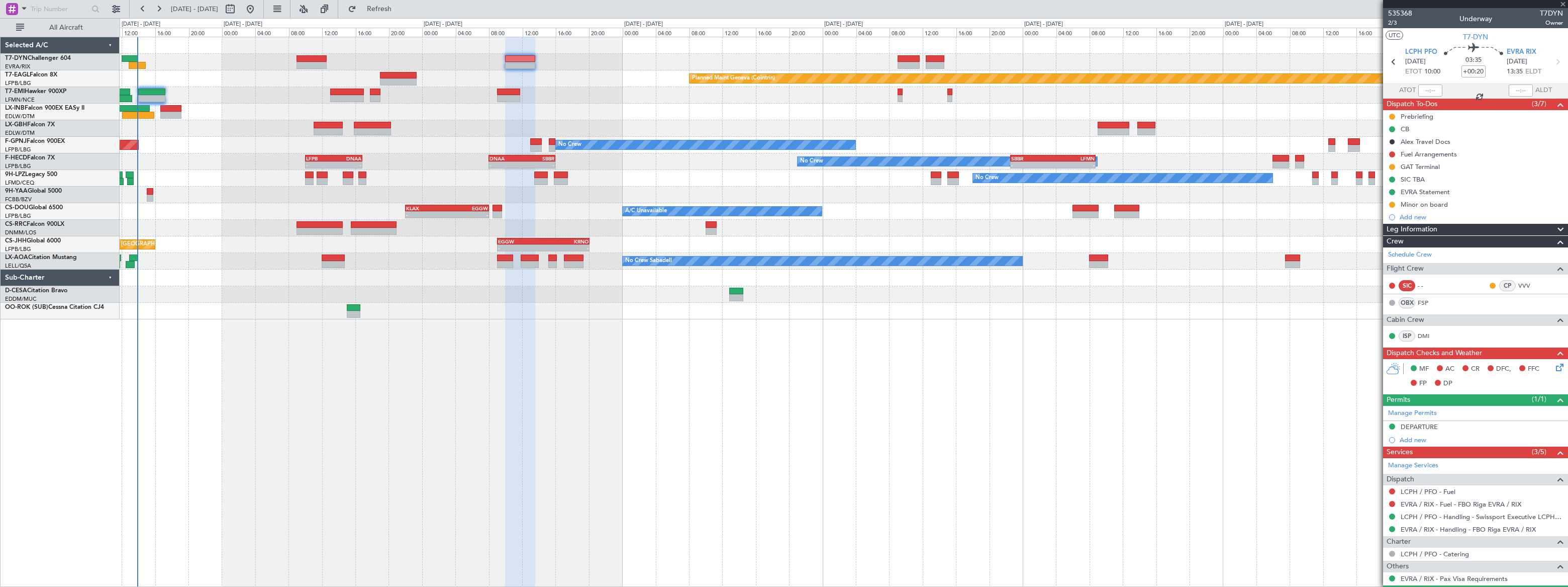
type input "-00:10"
type input "4"
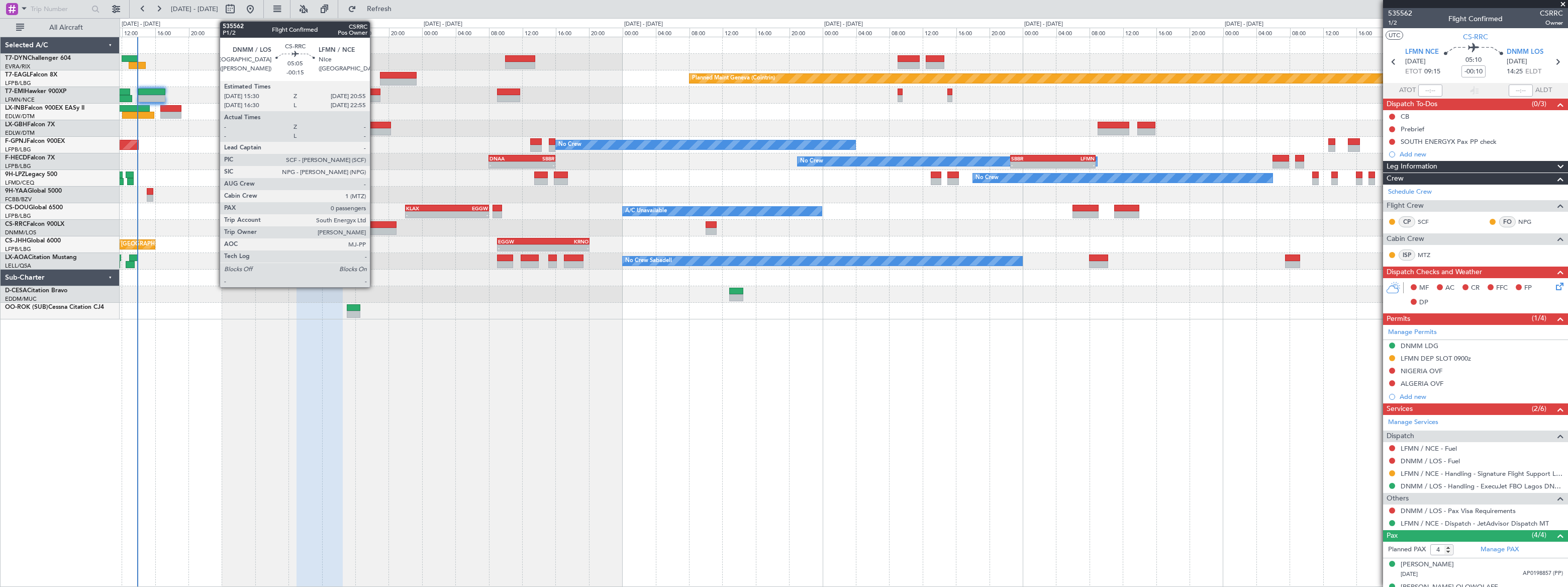
click at [374, 227] on div at bounding box center [373, 225] width 45 height 7
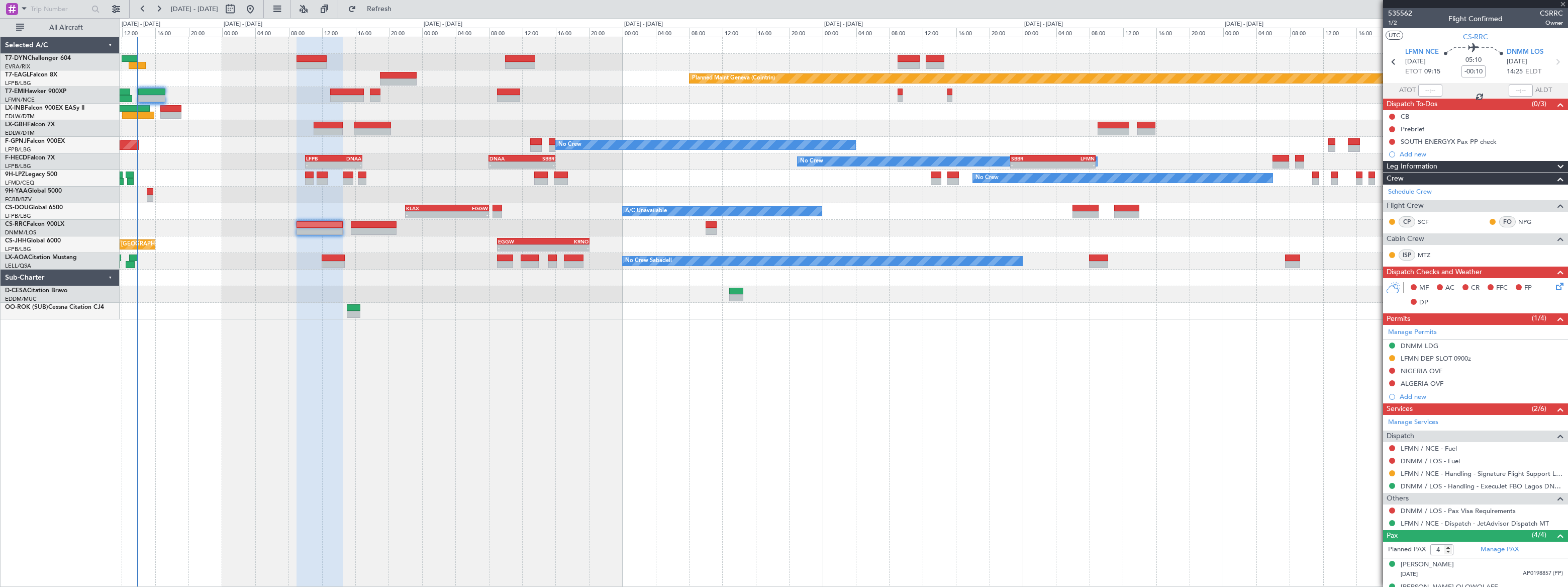
type input "-00:15"
type input "0"
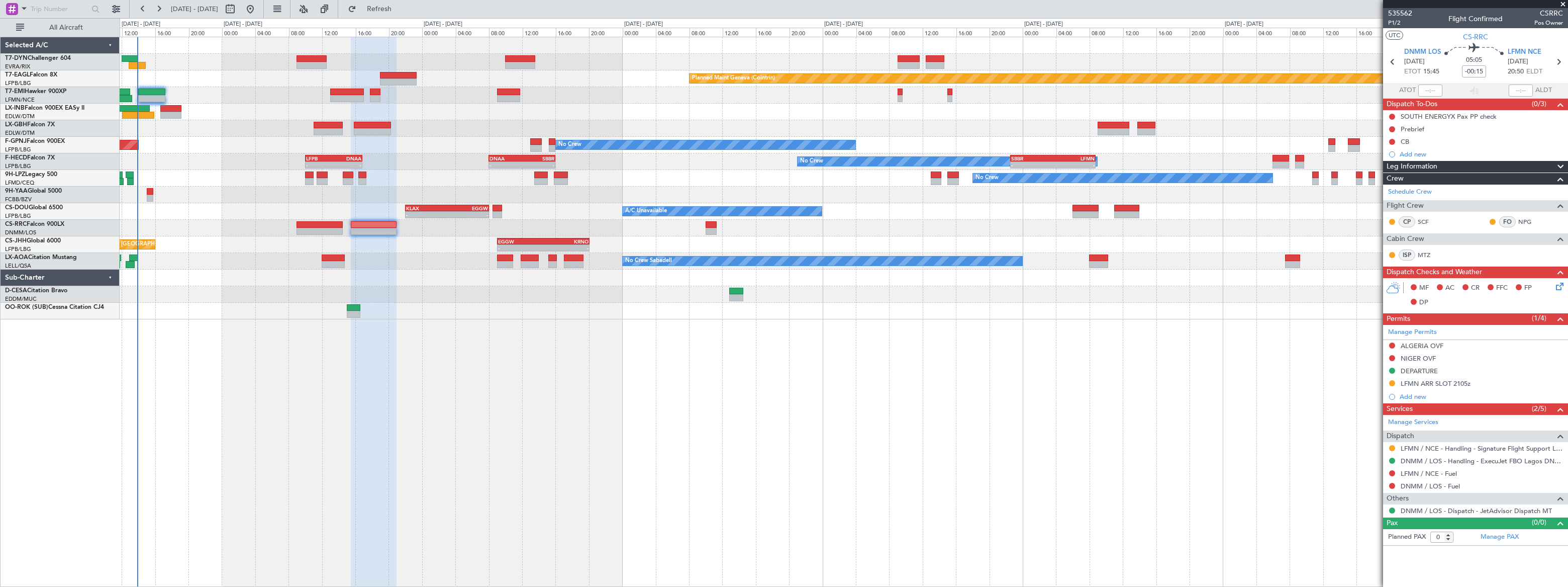
click at [301, 229] on div at bounding box center [320, 231] width 46 height 7
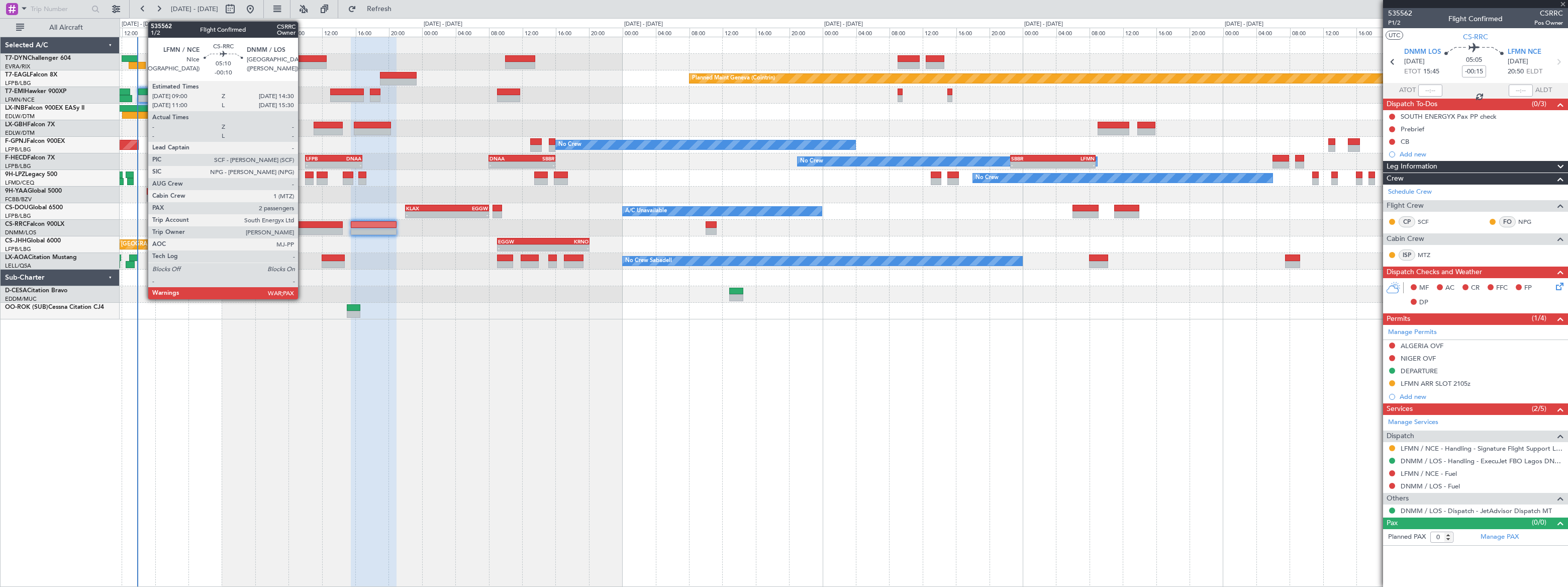
click at [303, 227] on div at bounding box center [320, 225] width 46 height 7
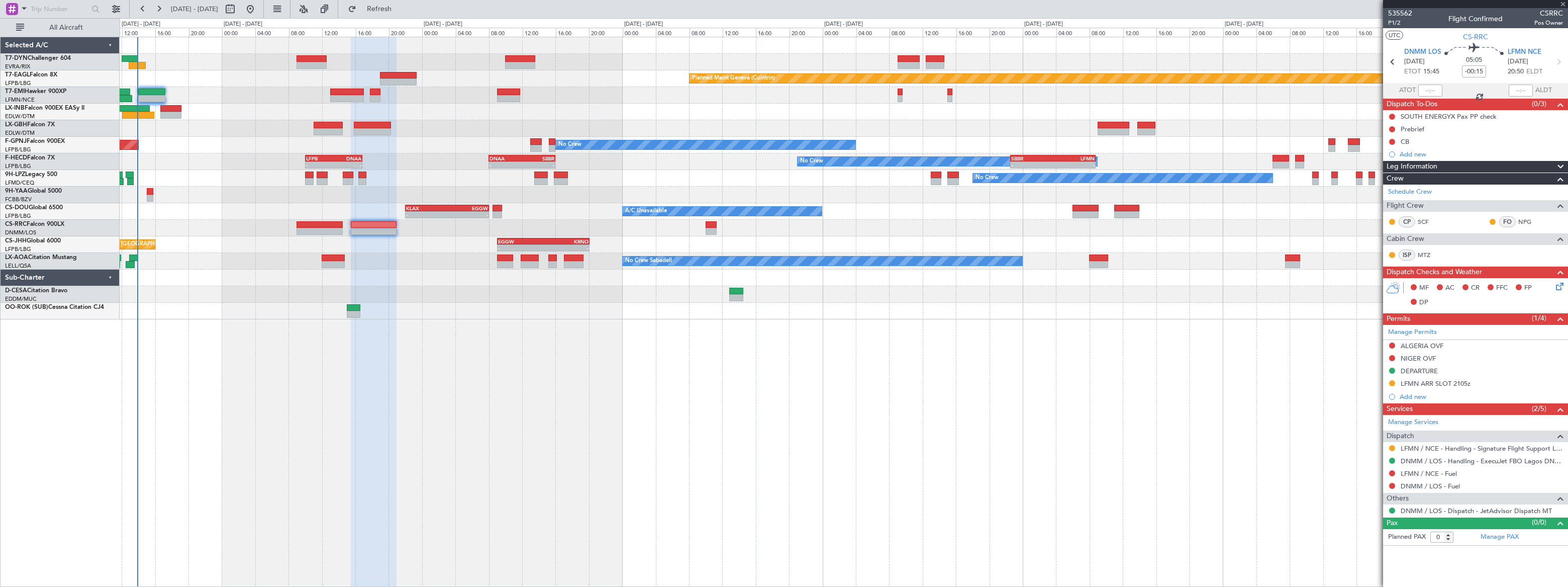
type input "-00:10"
type input "4"
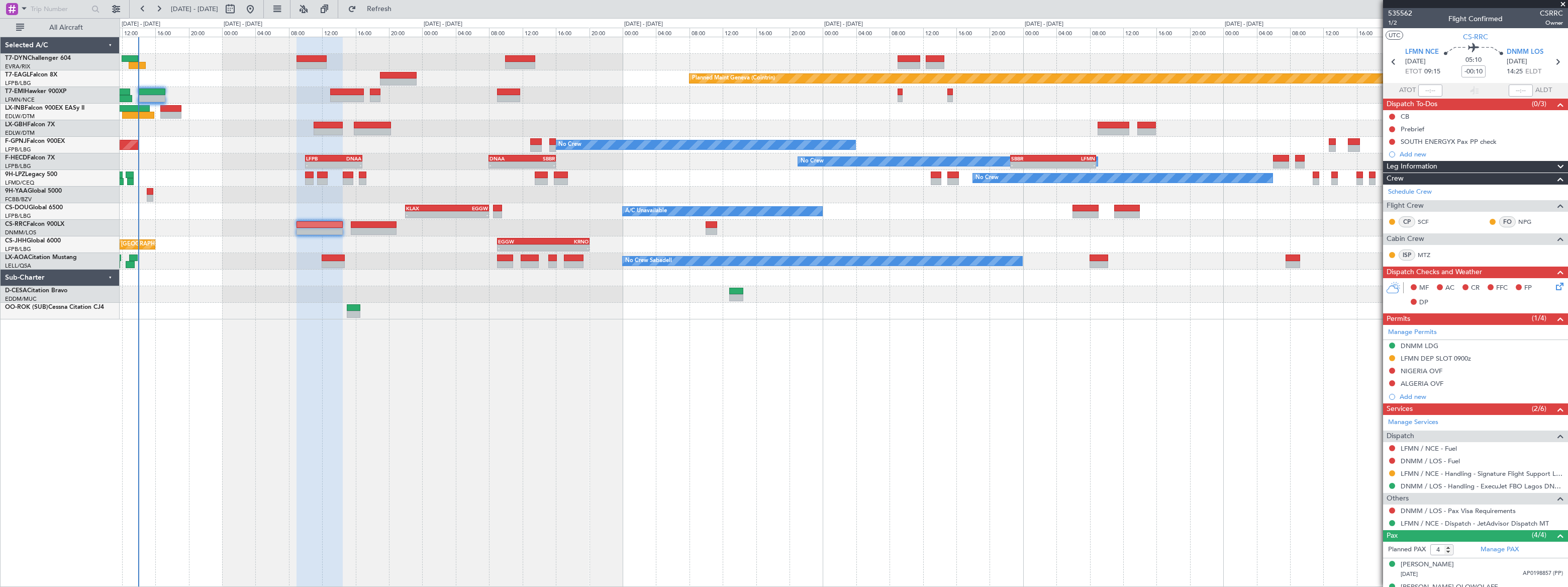
click at [950, 145] on div "AOG Maint Hyères ([GEOGRAPHIC_DATA]-[GEOGRAPHIC_DATA]) No Crew No Crew" at bounding box center [844, 145] width 1448 height 16
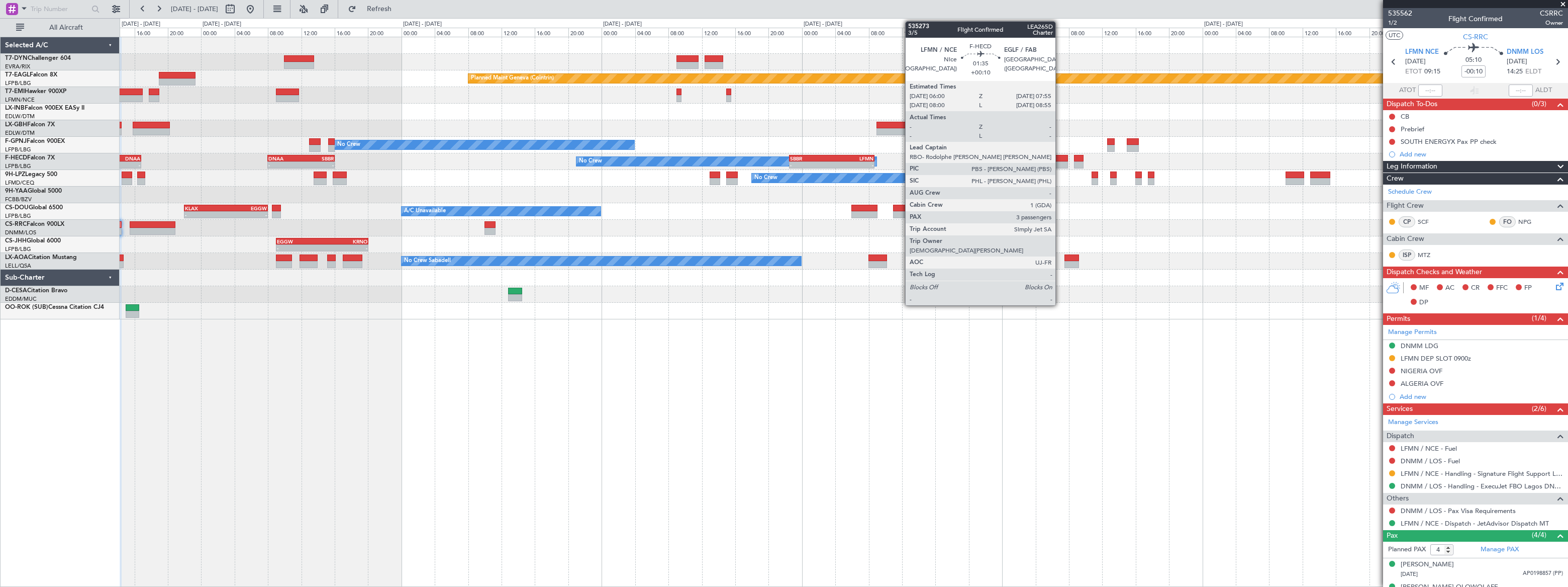
click at [1059, 158] on div at bounding box center [1060, 158] width 16 height 7
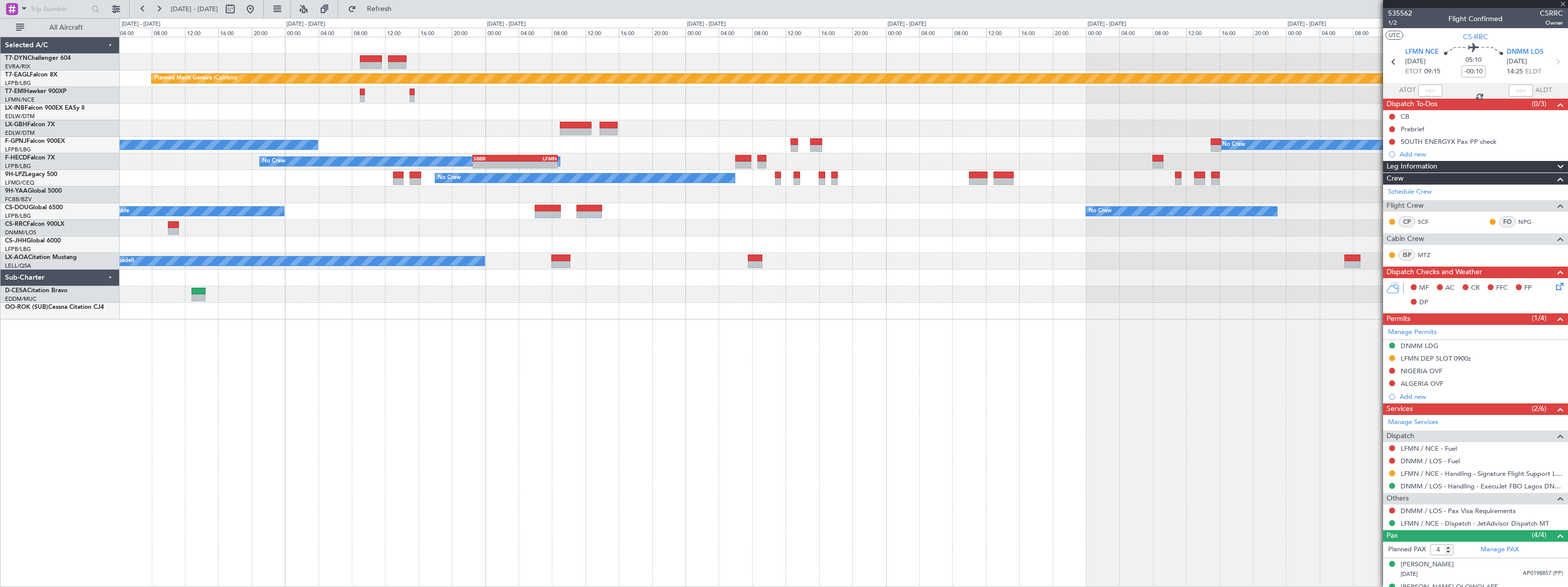
click at [950, 160] on div "Planned Maint Geneva (Cointrin) Planned Maint [PERSON_NAME] No Crew No Crew Pla…" at bounding box center [844, 178] width 1448 height 282
type input "+00:10"
type input "3"
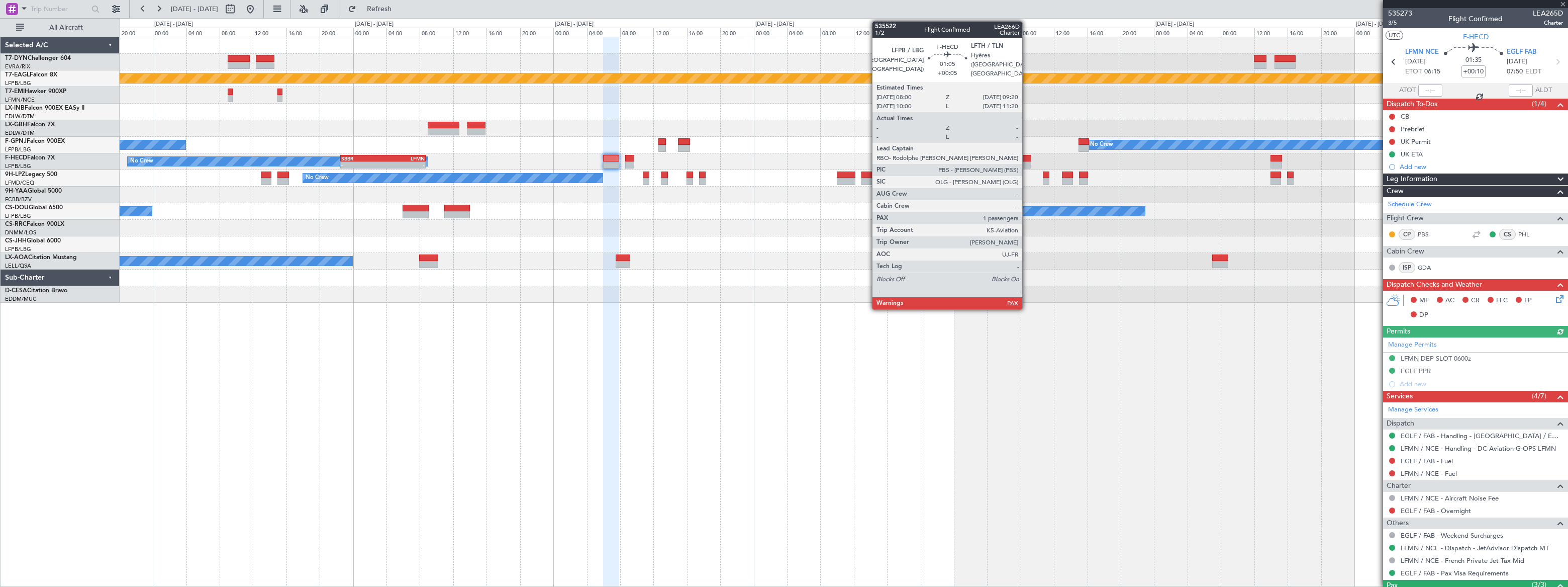
click at [1024, 160] on div at bounding box center [1026, 158] width 12 height 7
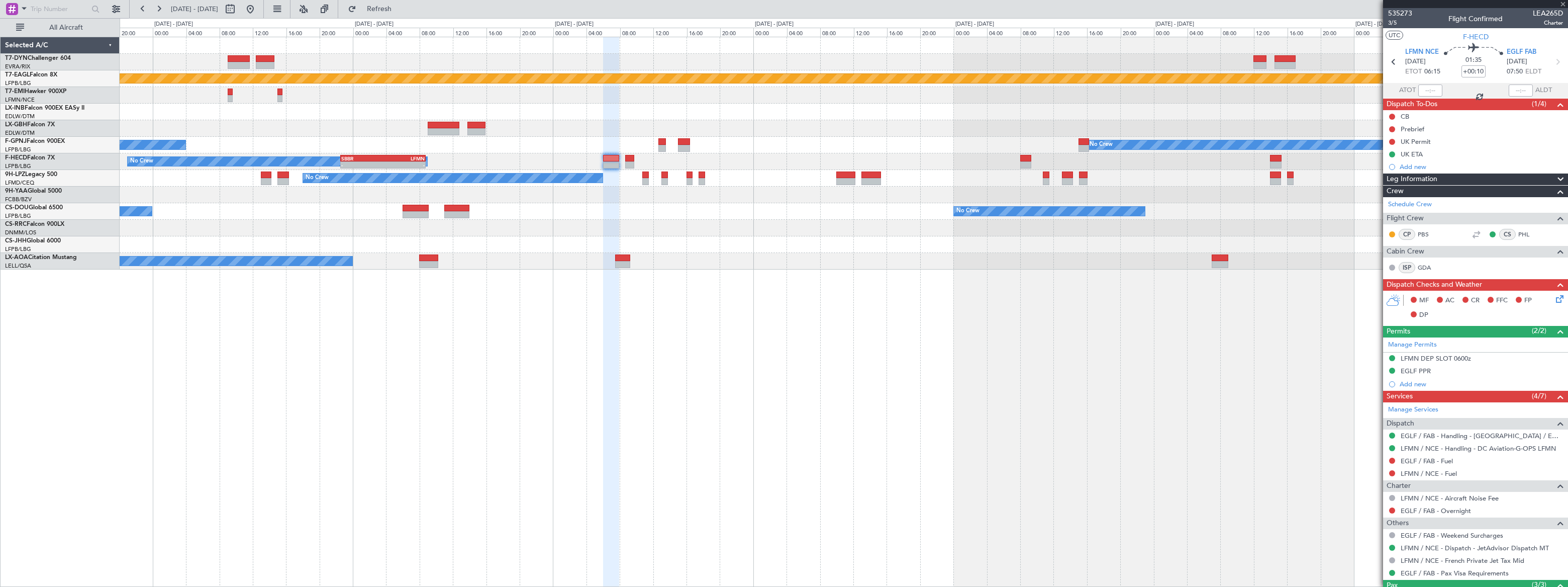
type input "+00:05"
type input "5"
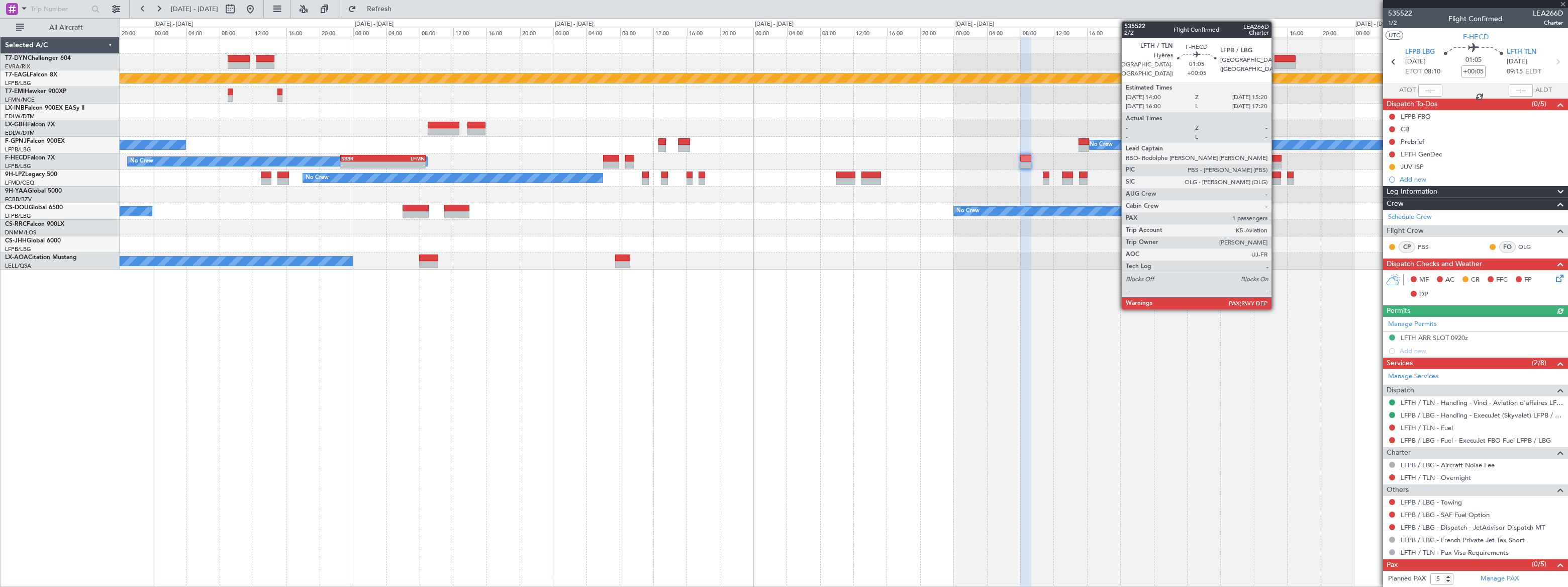
click at [1276, 160] on div at bounding box center [1275, 158] width 12 height 7
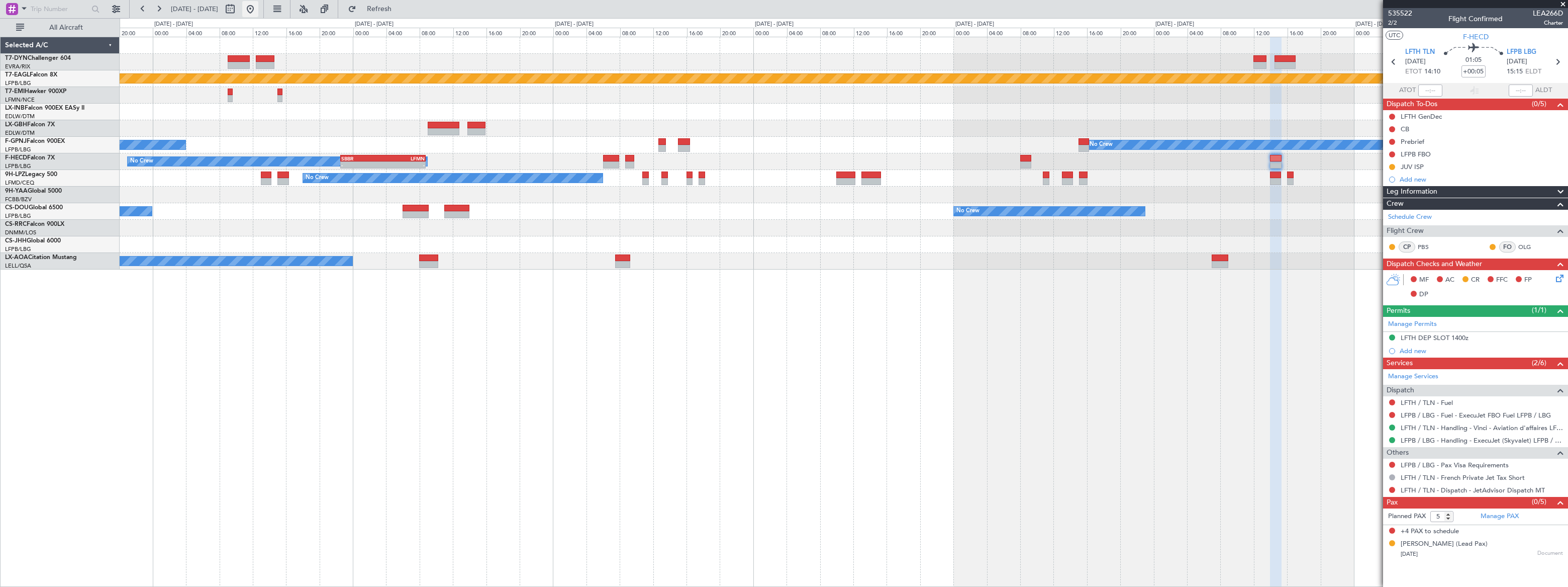
click at [258, 8] on button at bounding box center [250, 9] width 16 height 16
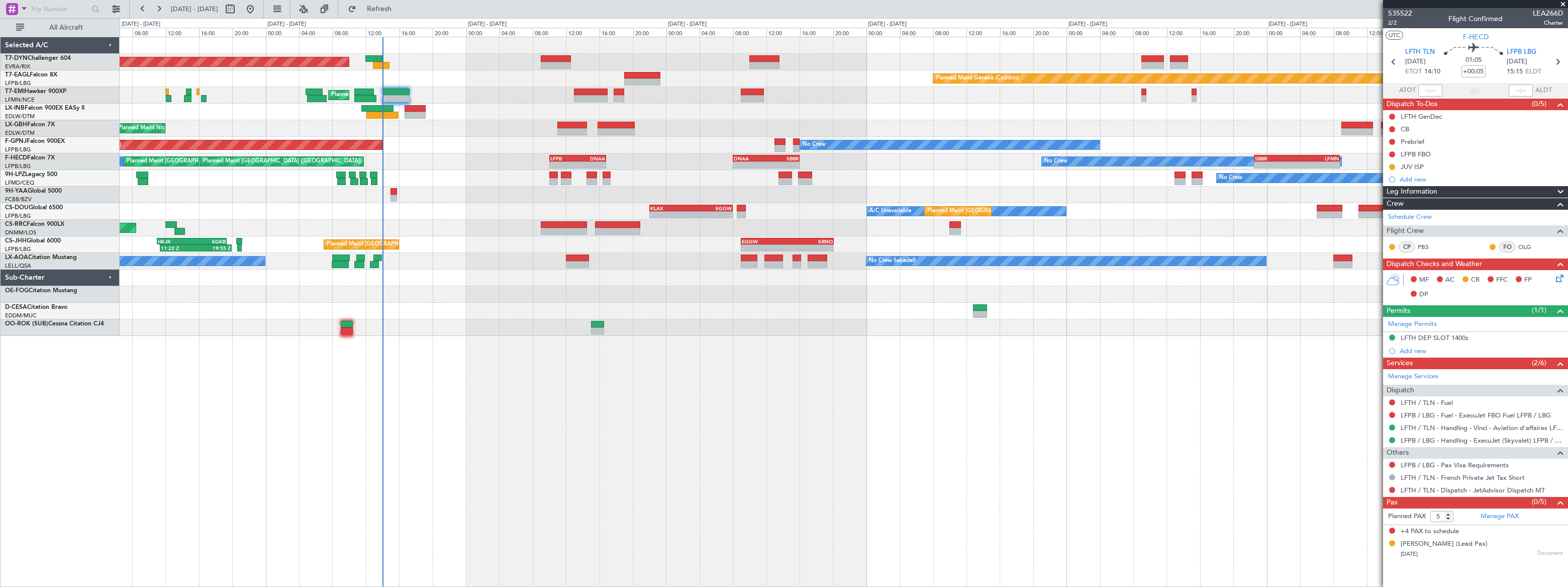
click at [367, 285] on div at bounding box center [844, 278] width 1447 height 16
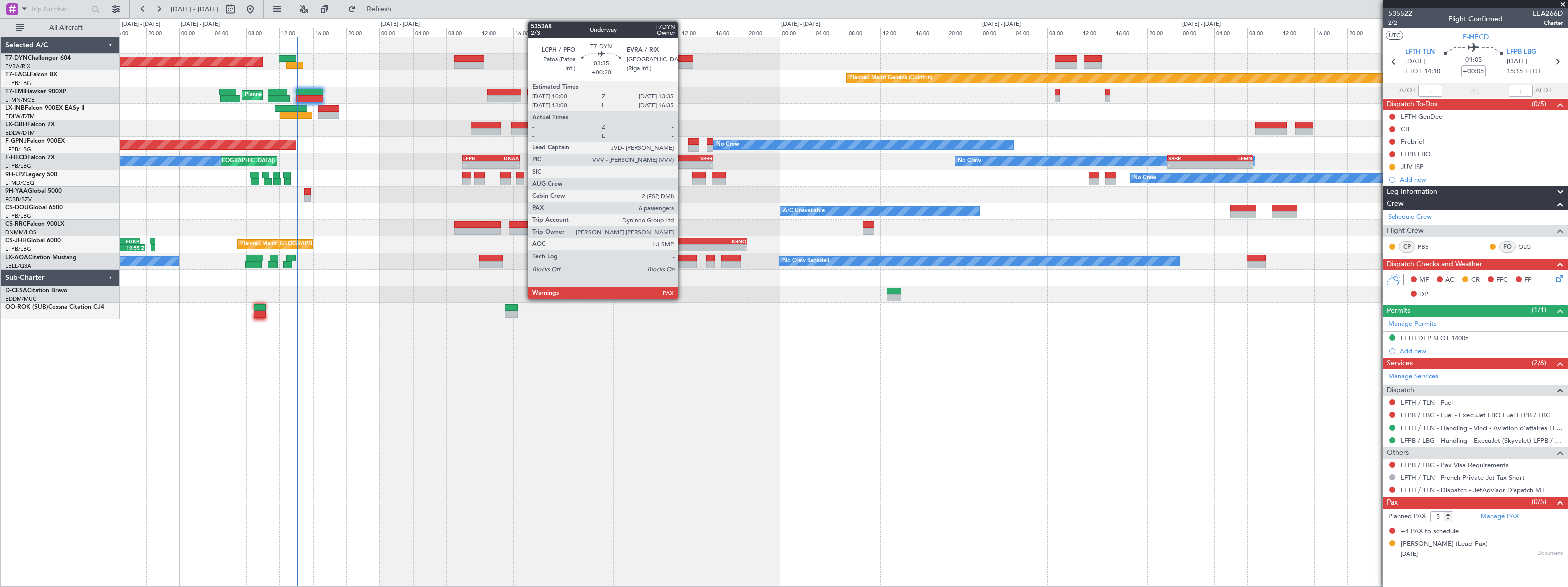
click at [682, 59] on div at bounding box center [678, 59] width 30 height 7
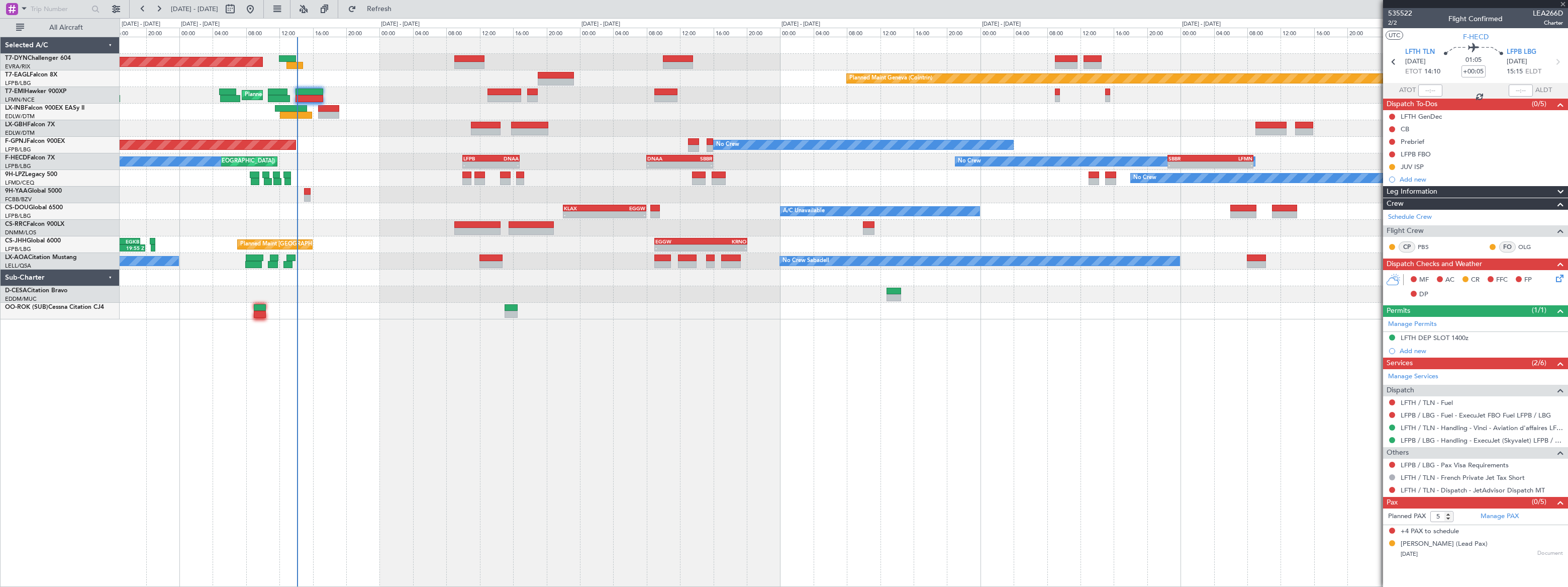
type input "+00:20"
type input "6"
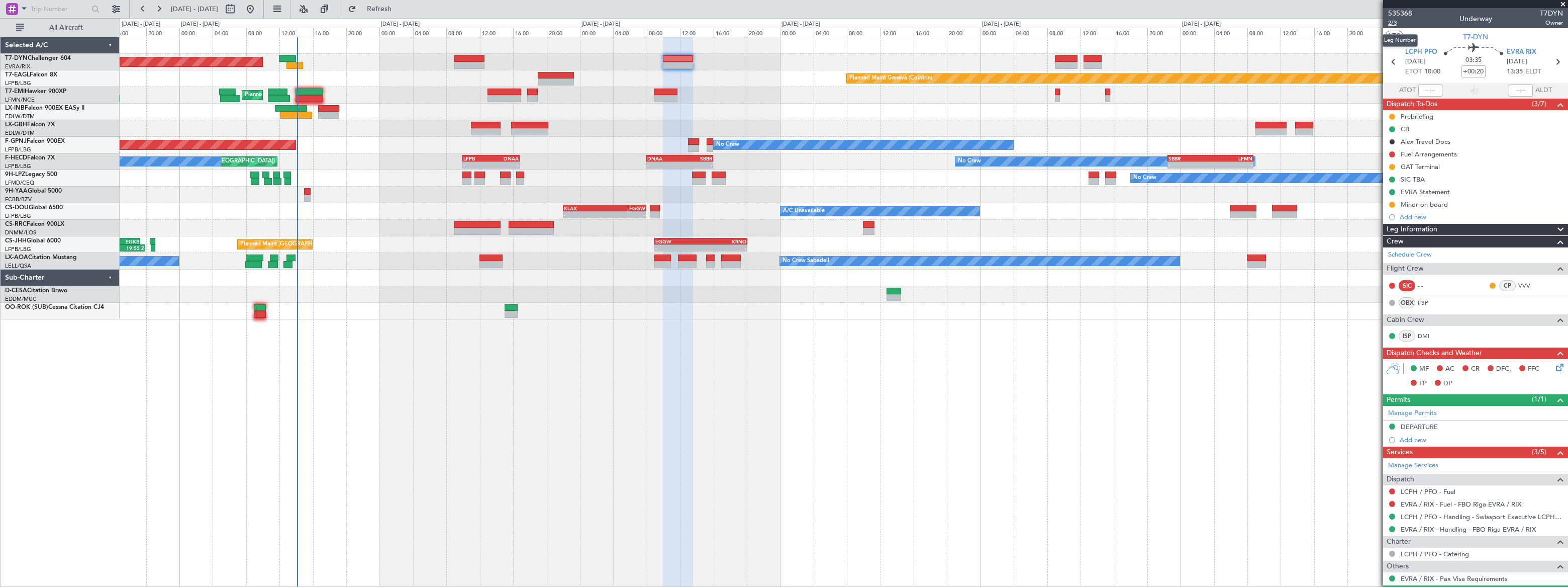
click at [1393, 22] on span "2/3" at bounding box center [1400, 23] width 24 height 9
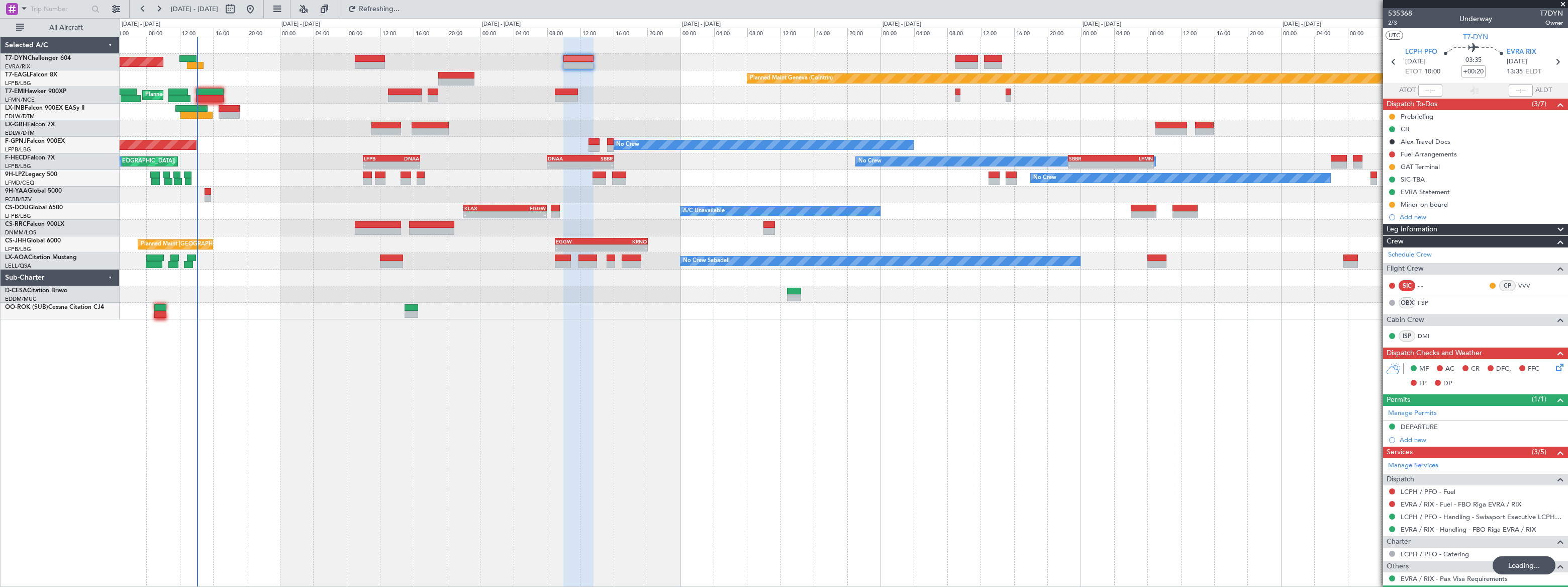
click at [238, 65] on div "Planned Maint Basel-Mulhouse Planned Maint Geneva (Cointrin) Planned Maint Ches…" at bounding box center [844, 178] width 1447 height 282
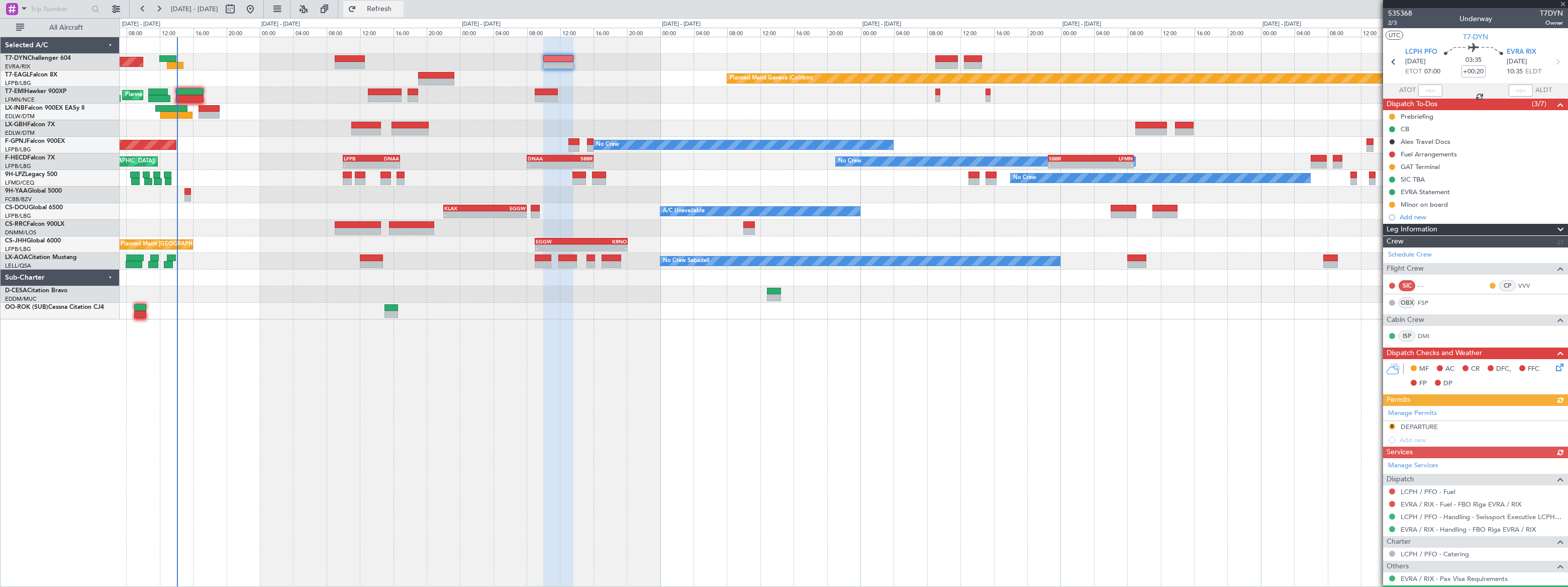
click at [401, 12] on span "Refresh" at bounding box center [379, 9] width 42 height 7
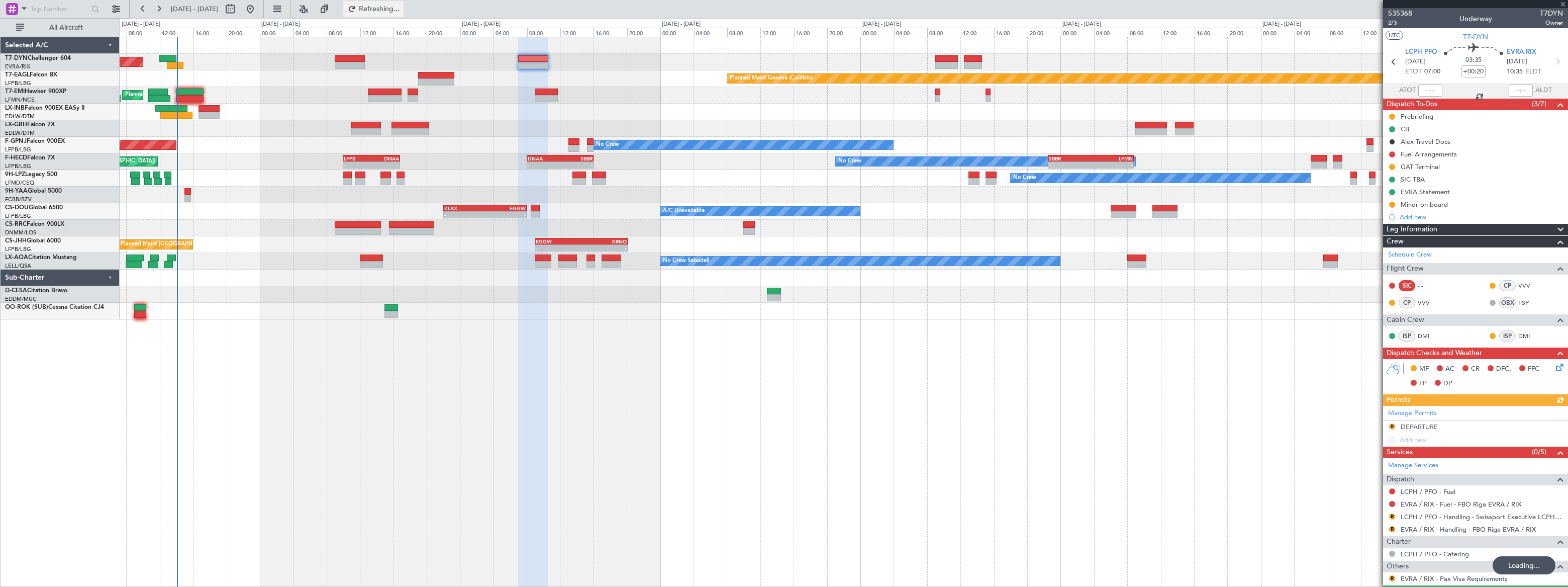
click at [401, 11] on span "Refreshing..." at bounding box center [379, 9] width 42 height 7
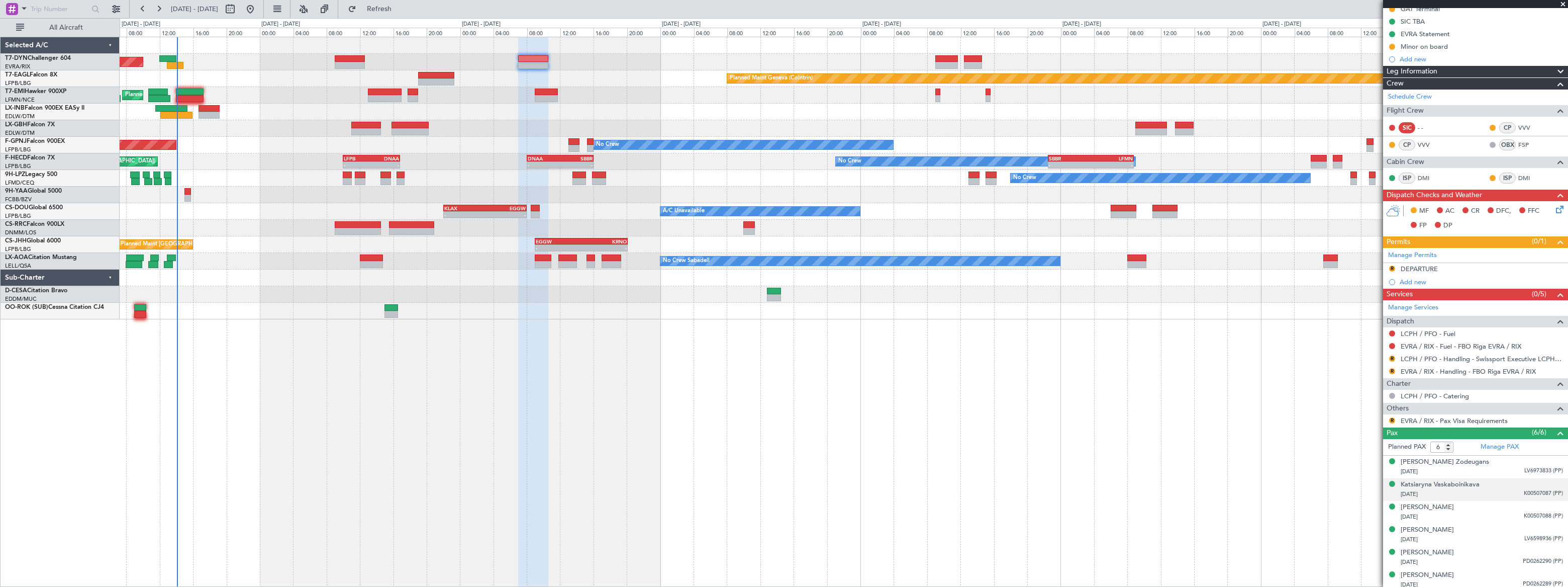
scroll to position [161, 0]
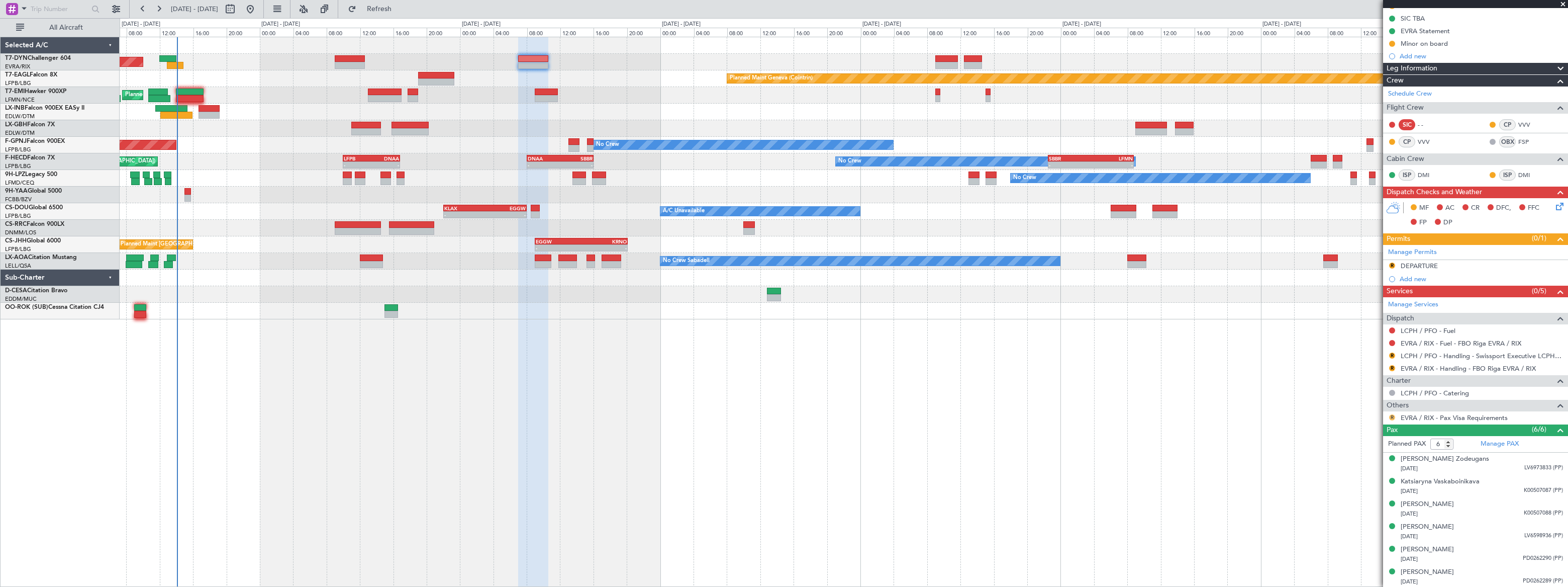
click at [1391, 414] on button "R" at bounding box center [1392, 417] width 6 height 6
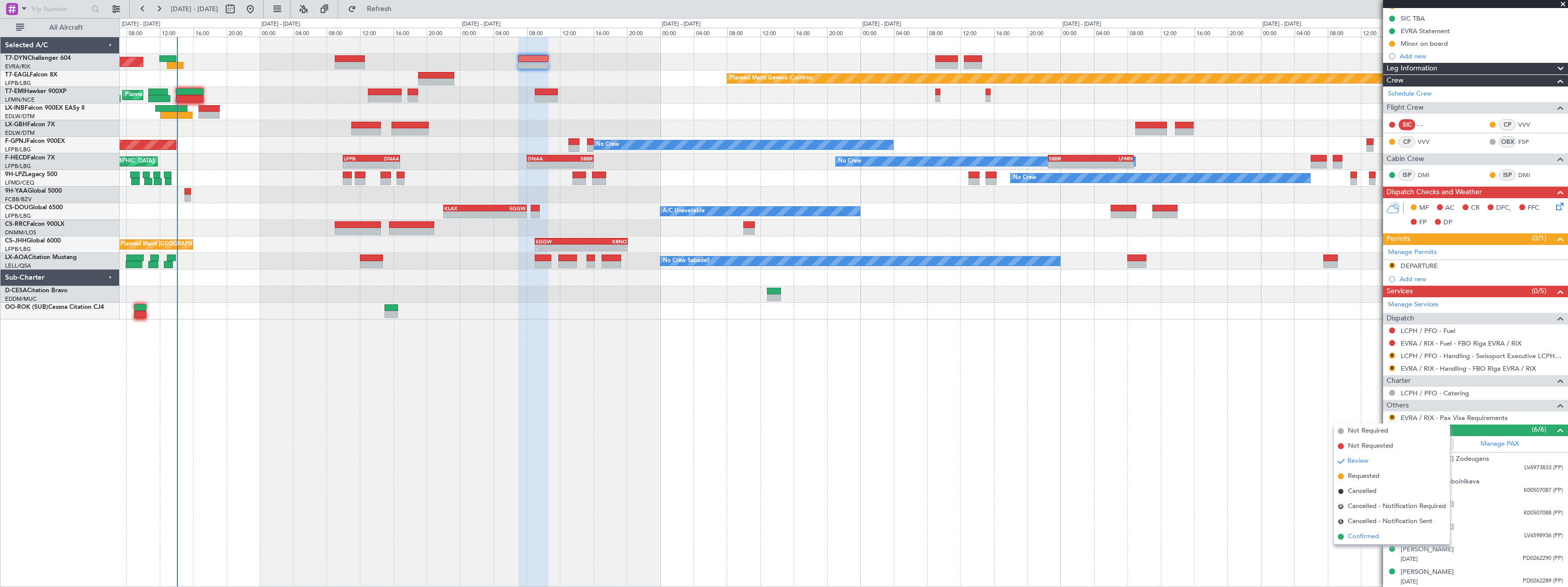
click at [1363, 538] on span "Confirmed" at bounding box center [1363, 536] width 31 height 10
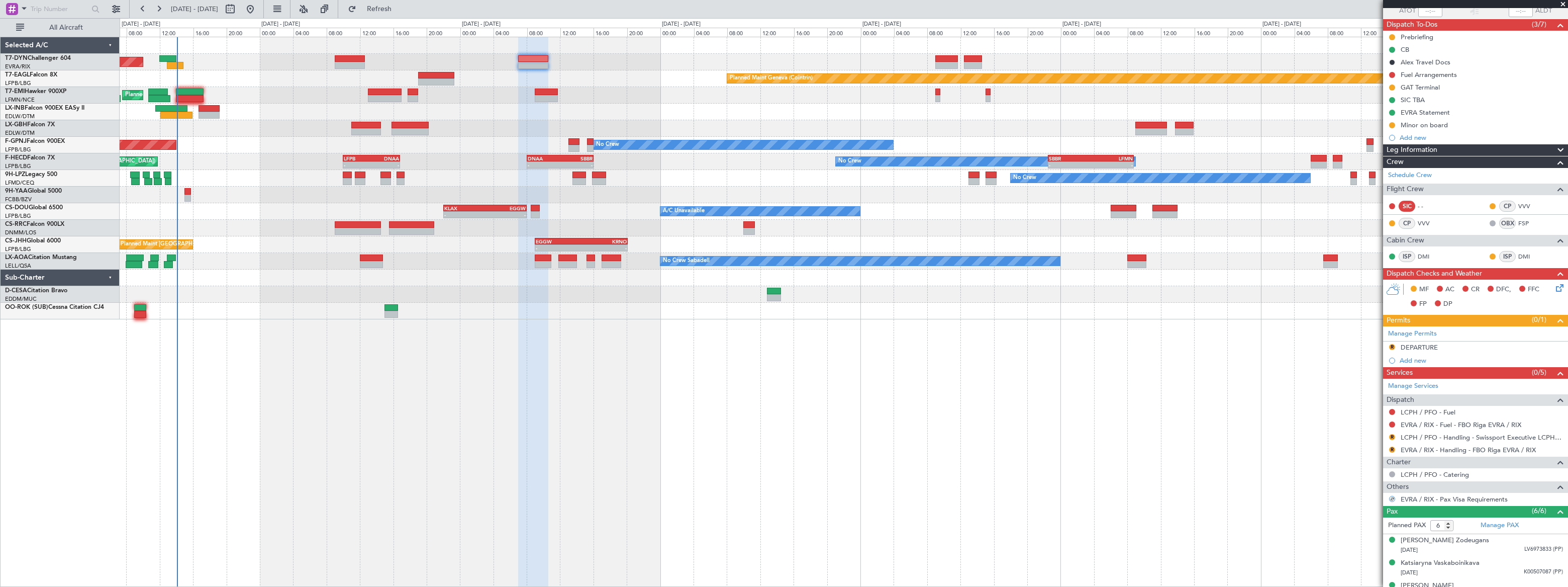
scroll to position [0, 0]
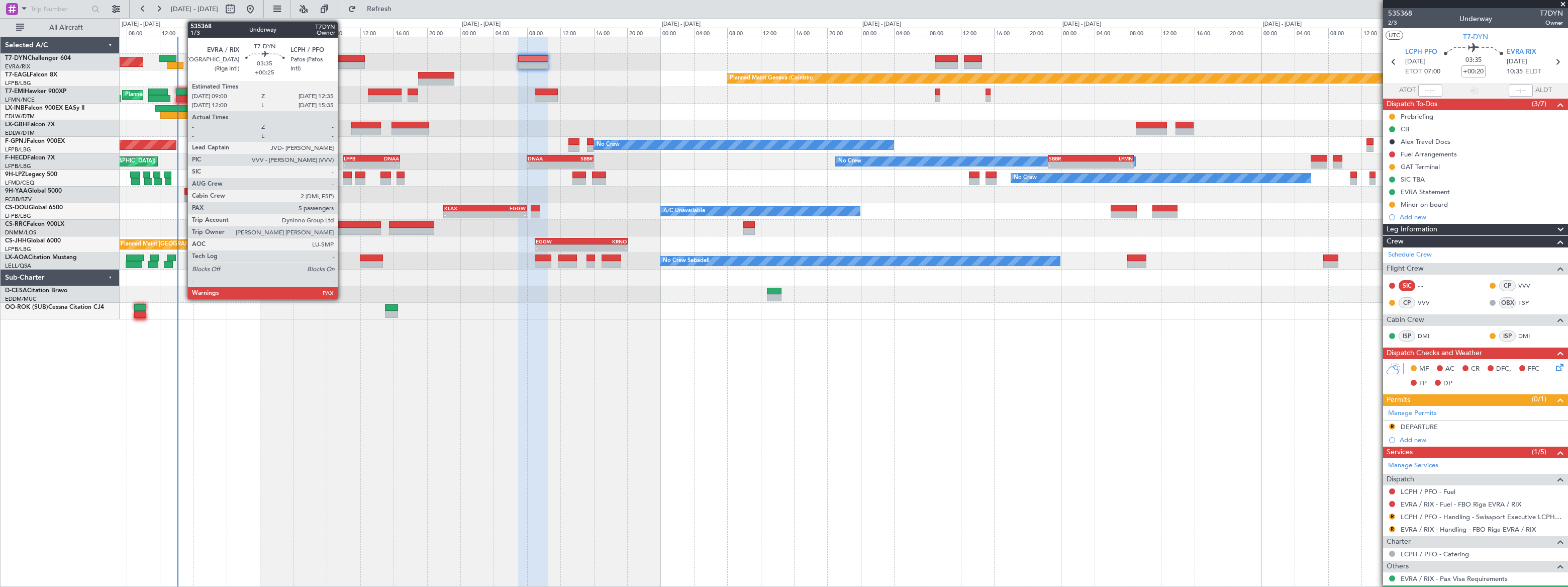
click at [342, 63] on div at bounding box center [350, 66] width 30 height 7
click at [345, 56] on div at bounding box center [350, 59] width 30 height 7
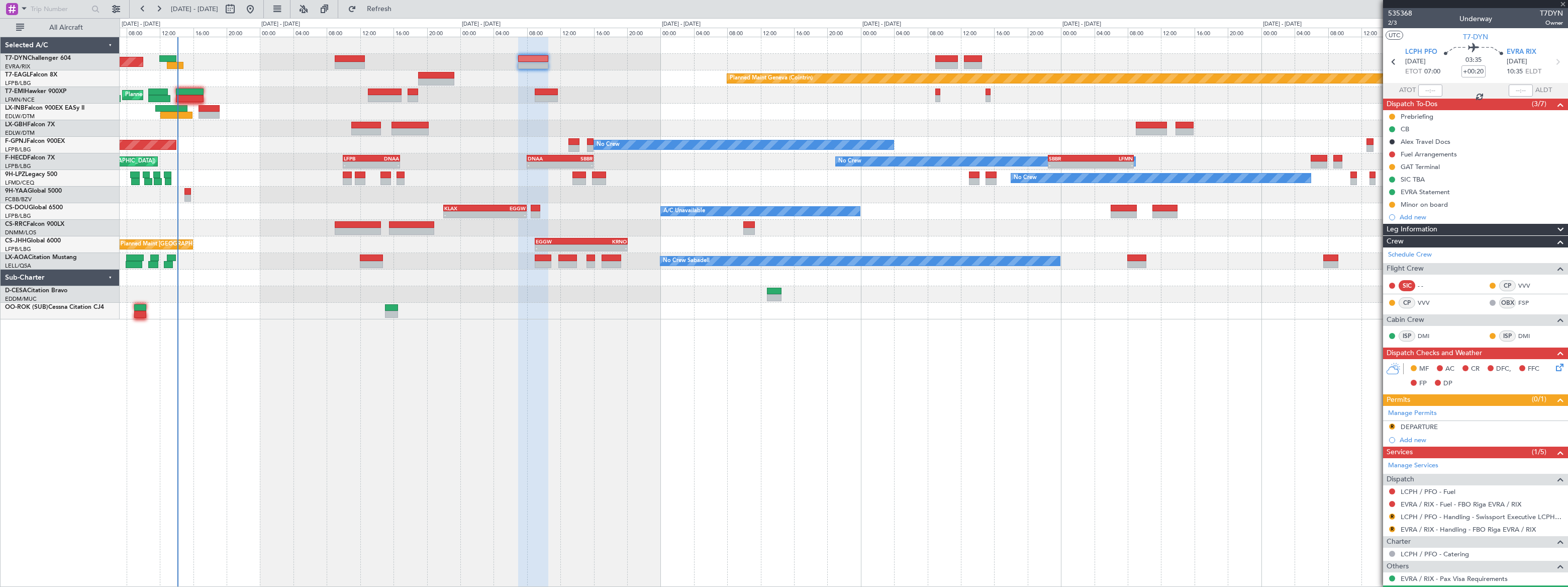
type input "+00:25"
type input "5"
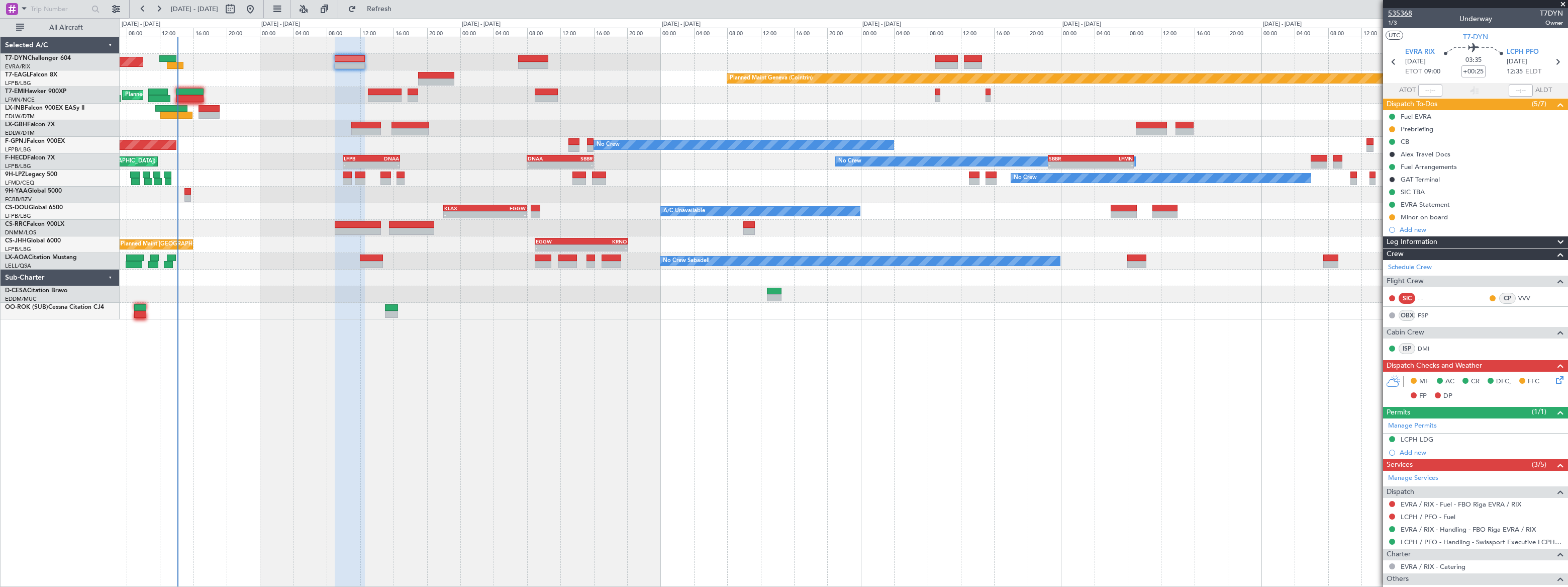
click at [1403, 15] on span "535368" at bounding box center [1400, 13] width 24 height 10
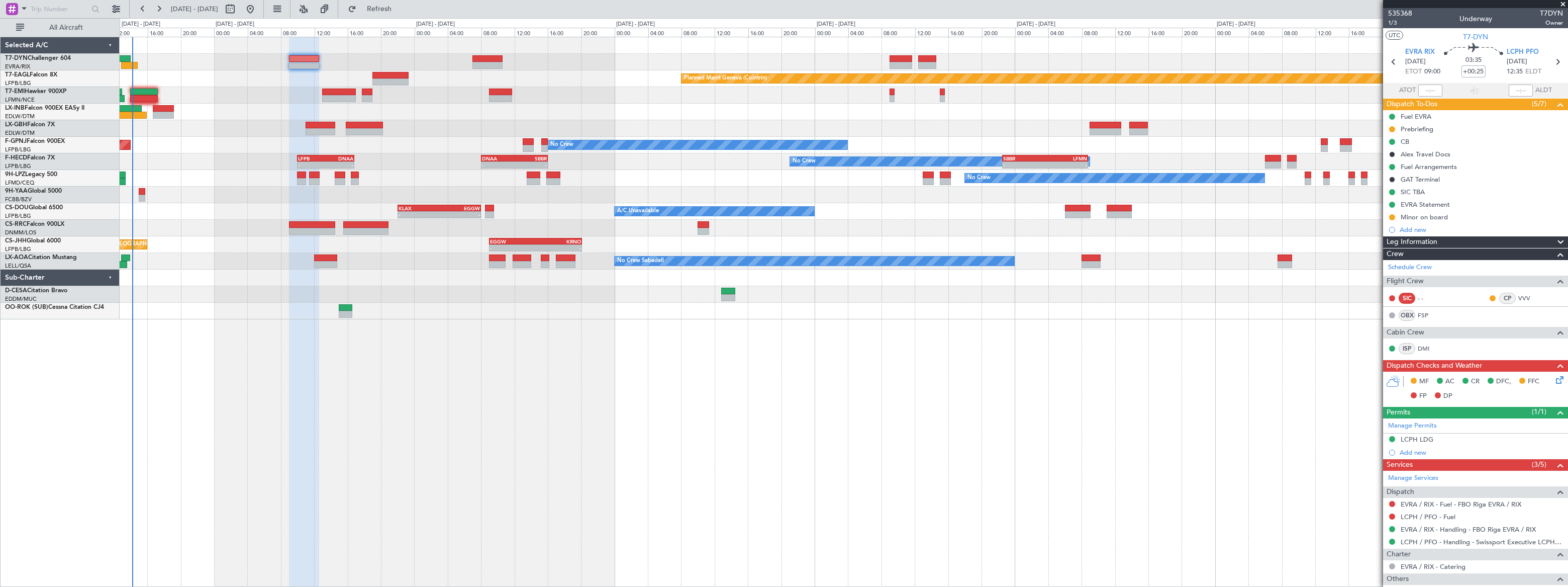
click at [487, 119] on div "Planned Maint Basel-Mulhouse Planned Maint Geneva (Cointrin) Planned Maint Ches…" at bounding box center [844, 178] width 1447 height 282
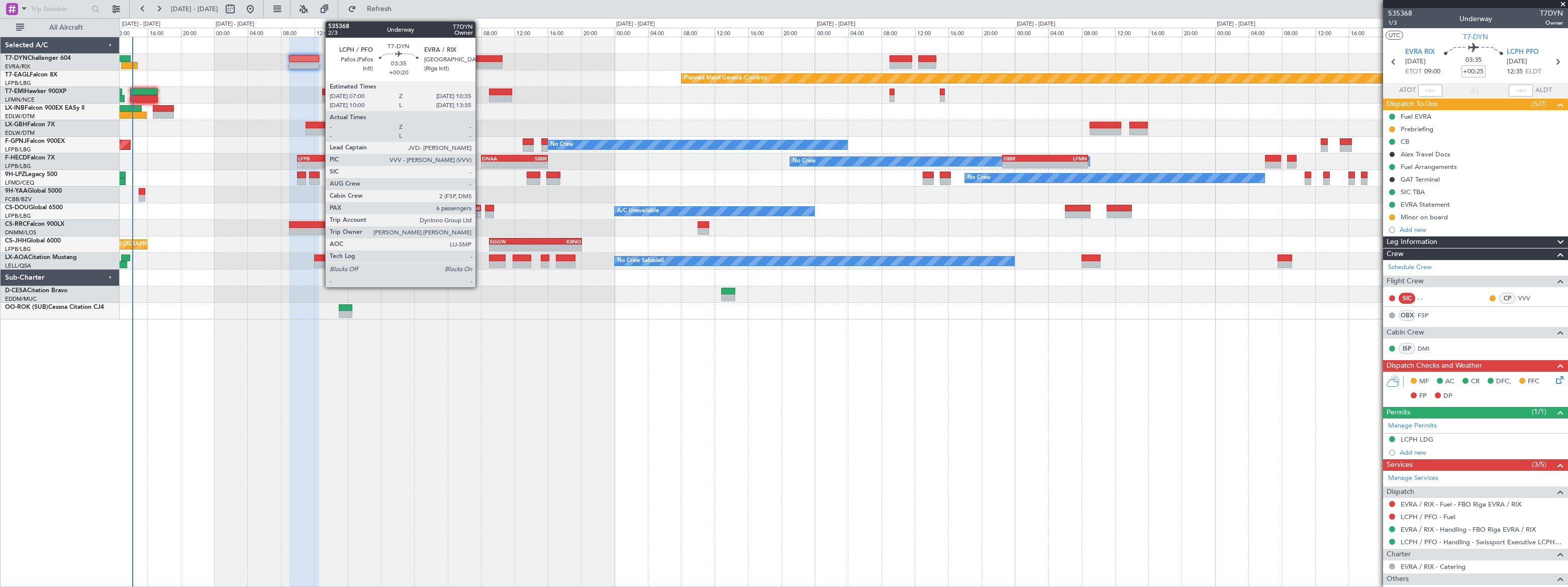
click at [480, 60] on div at bounding box center [488, 59] width 30 height 7
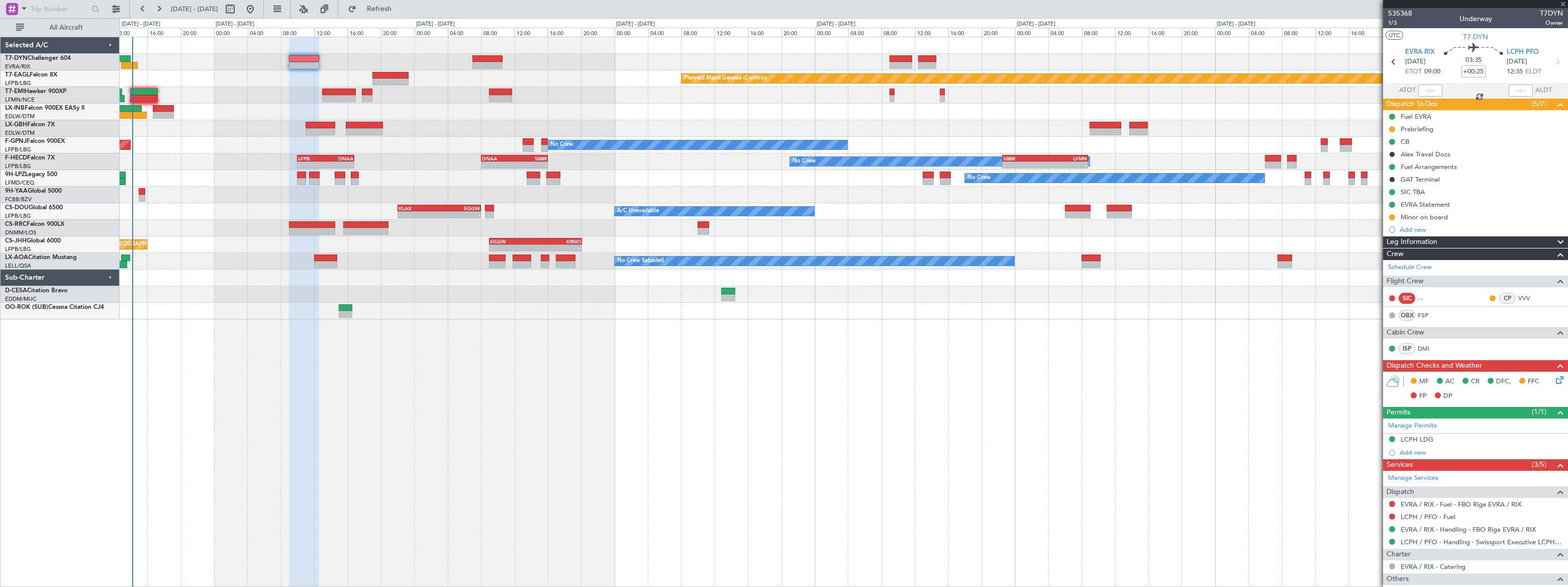
type input "+00:20"
type input "6"
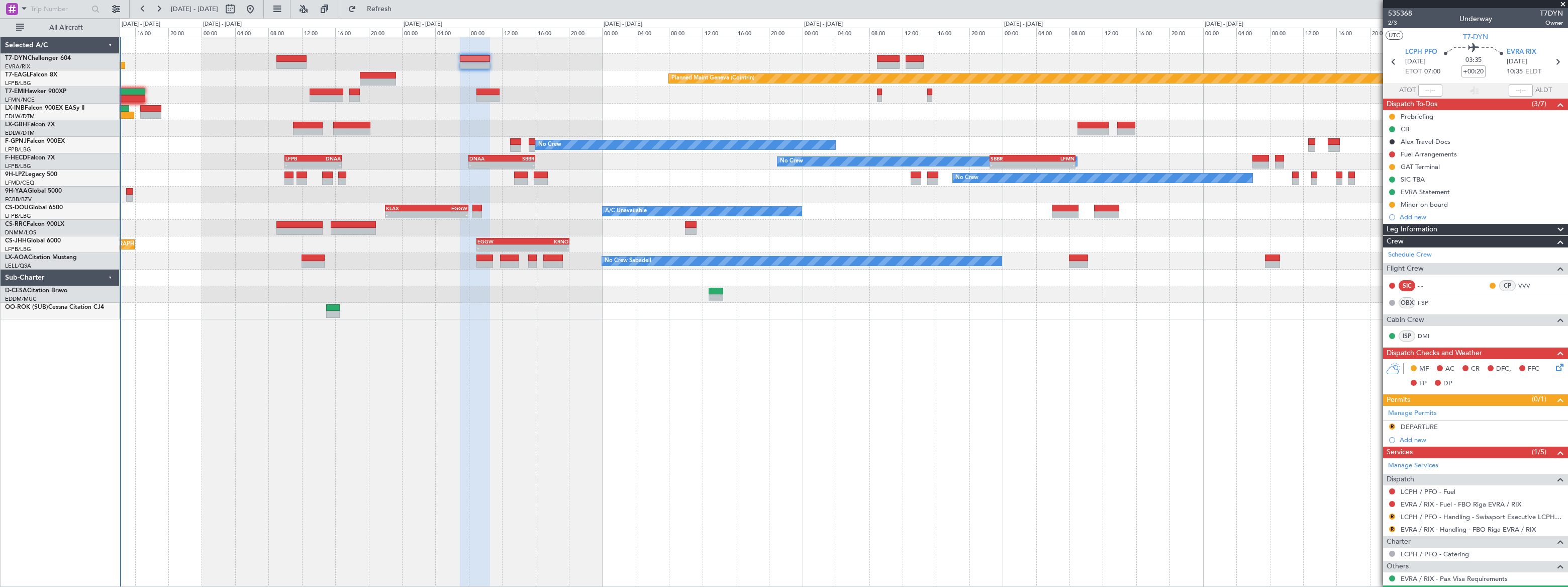
click at [375, 240] on div "Planned Maint London (Luton) - - EGGW 09:00 Z KRNO 20:05 Z 11:22 Z 19:55 Z HKJK…" at bounding box center [844, 244] width 1448 height 16
click at [389, 259] on div "No Crew Sabadell No Crew Sabadell" at bounding box center [844, 261] width 1448 height 16
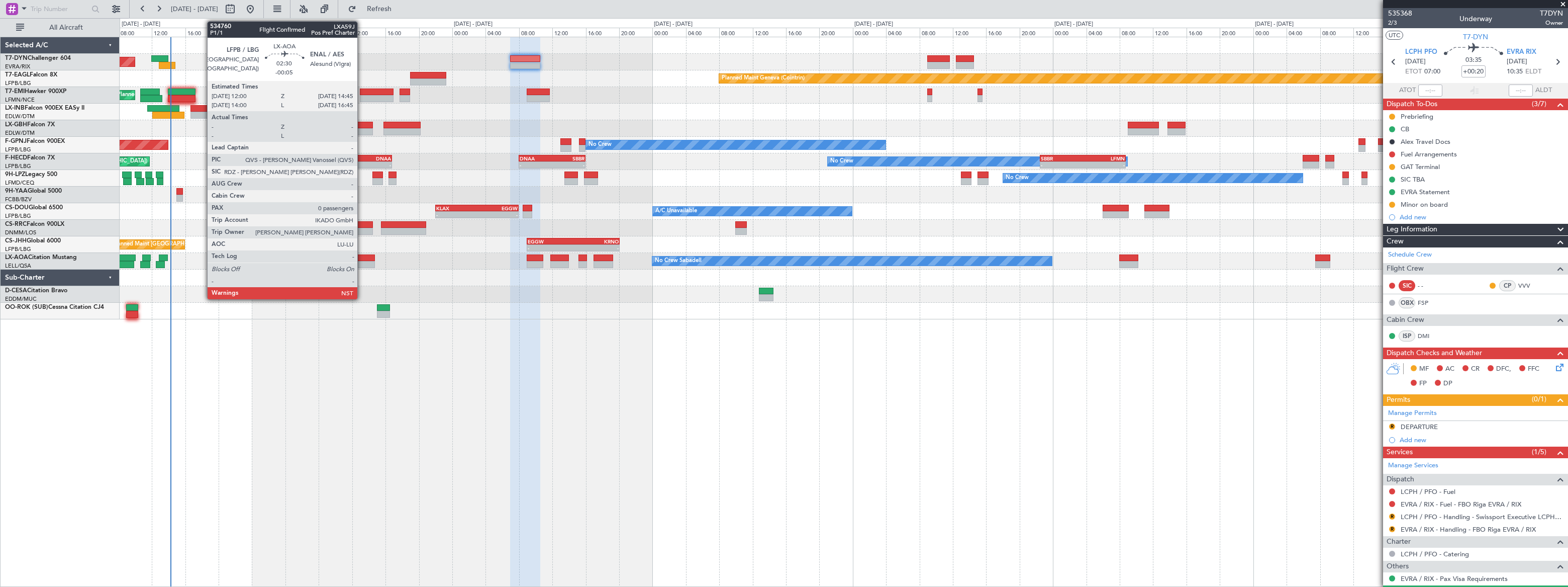
click at [362, 256] on div at bounding box center [363, 258] width 23 height 7
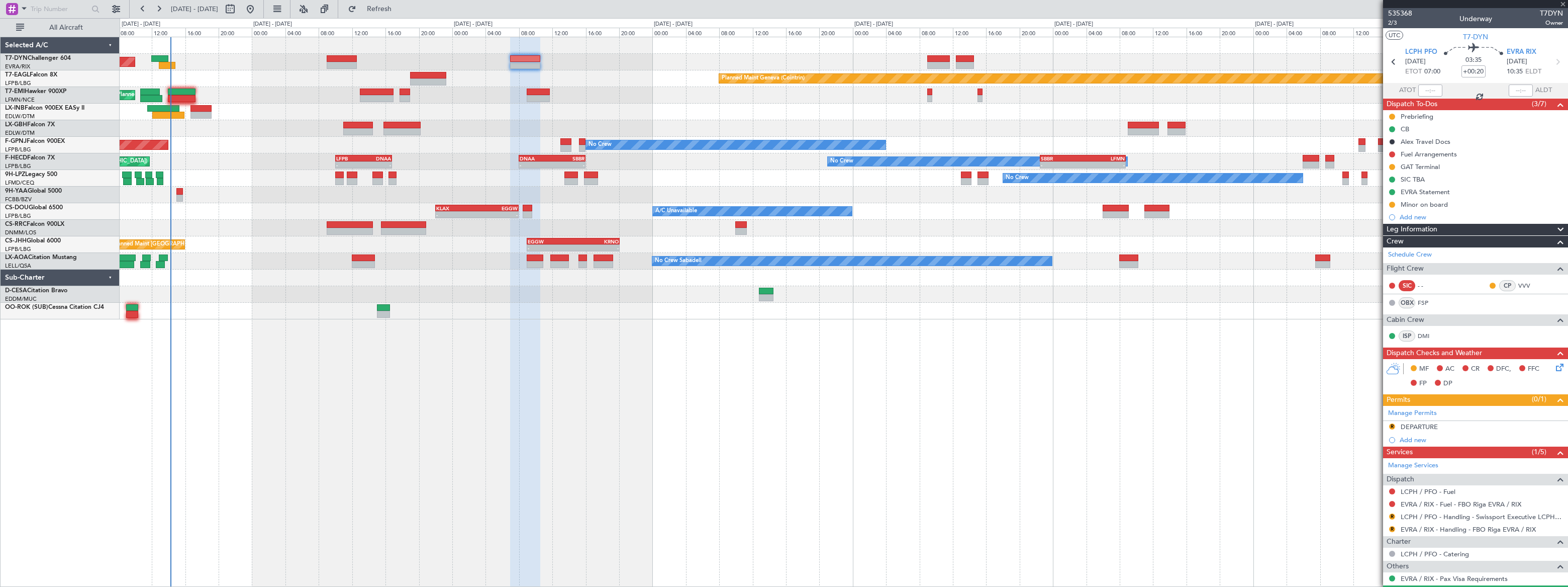
type input "-00:05"
type input "0"
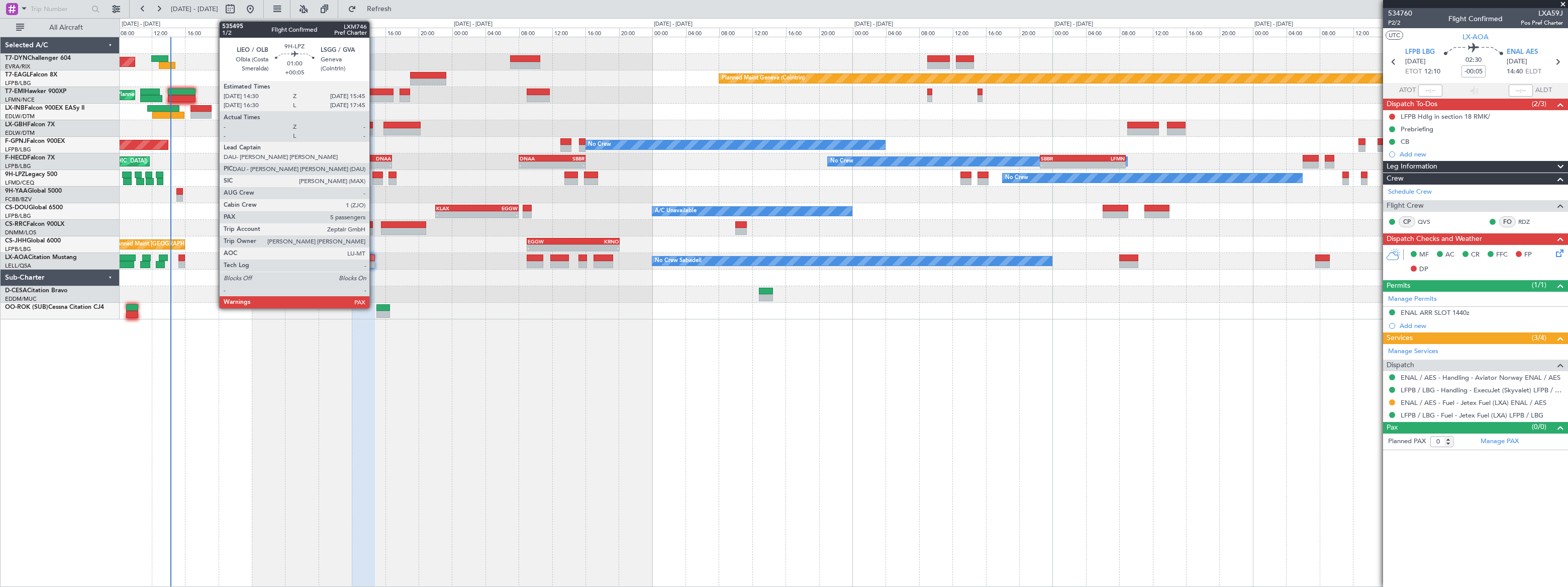
click at [373, 173] on div at bounding box center [377, 175] width 10 height 7
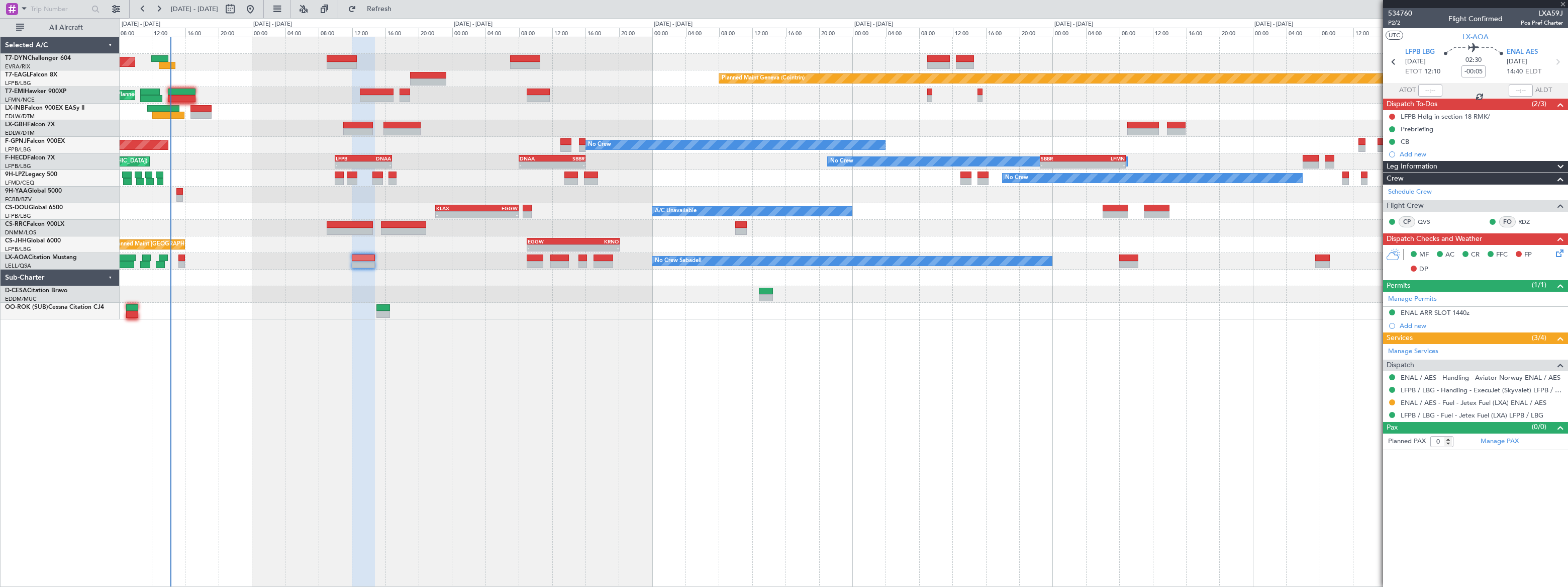
type input "+00:05"
type input "5"
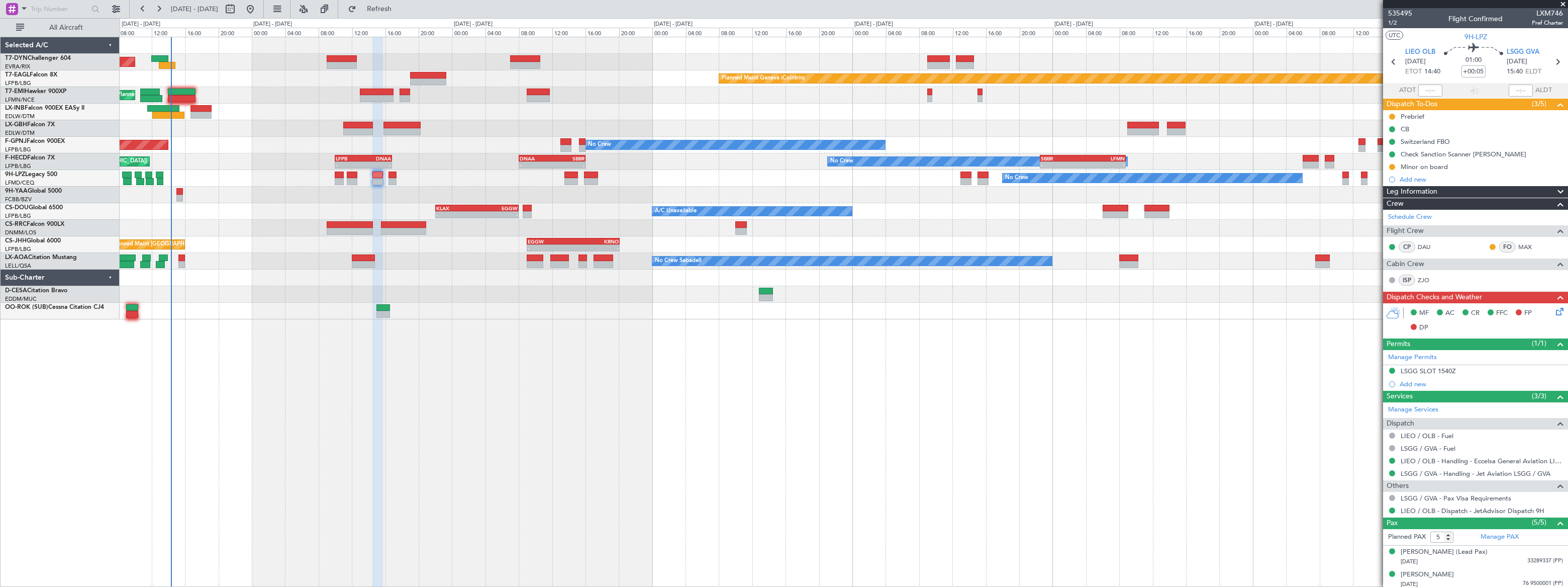
drag, startPoint x: 1468, startPoint y: 166, endPoint x: 1468, endPoint y: 172, distance: 6.0
click at [1468, 166] on div "Minor on board" at bounding box center [1475, 166] width 185 height 13
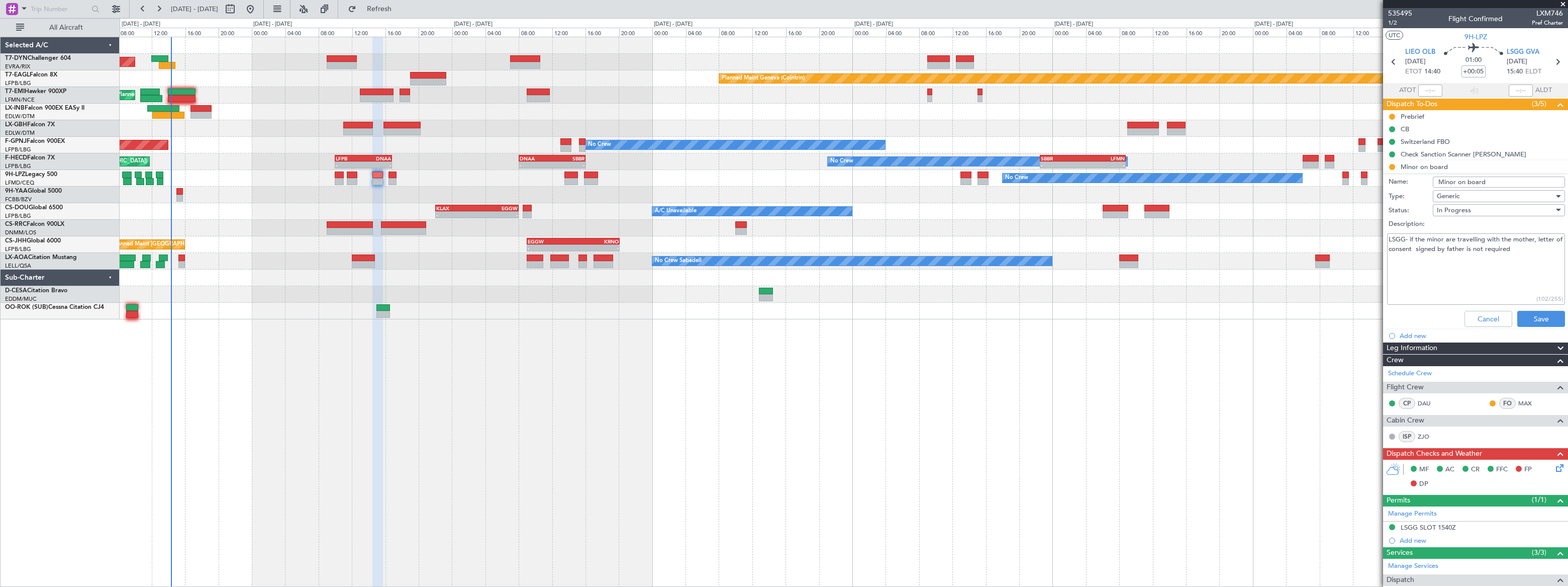
click at [1521, 248] on textarea "LSGG- if the minor are travelling with the mother, letter of consent signed by …" at bounding box center [1476, 269] width 178 height 72
drag, startPoint x: 1391, startPoint y: 267, endPoint x: 1499, endPoint y: 273, distance: 108.2
click at [1499, 273] on textarea "LSGG- if the minor are travelling with the mother, letter of consent signed by …" at bounding box center [1476, 269] width 178 height 72
drag, startPoint x: 1457, startPoint y: 267, endPoint x: 1387, endPoint y: 266, distance: 70.0
click at [1387, 266] on div "LSGG- if the minor are travelling with the mother, letter of consent signed by …" at bounding box center [1475, 269] width 195 height 76
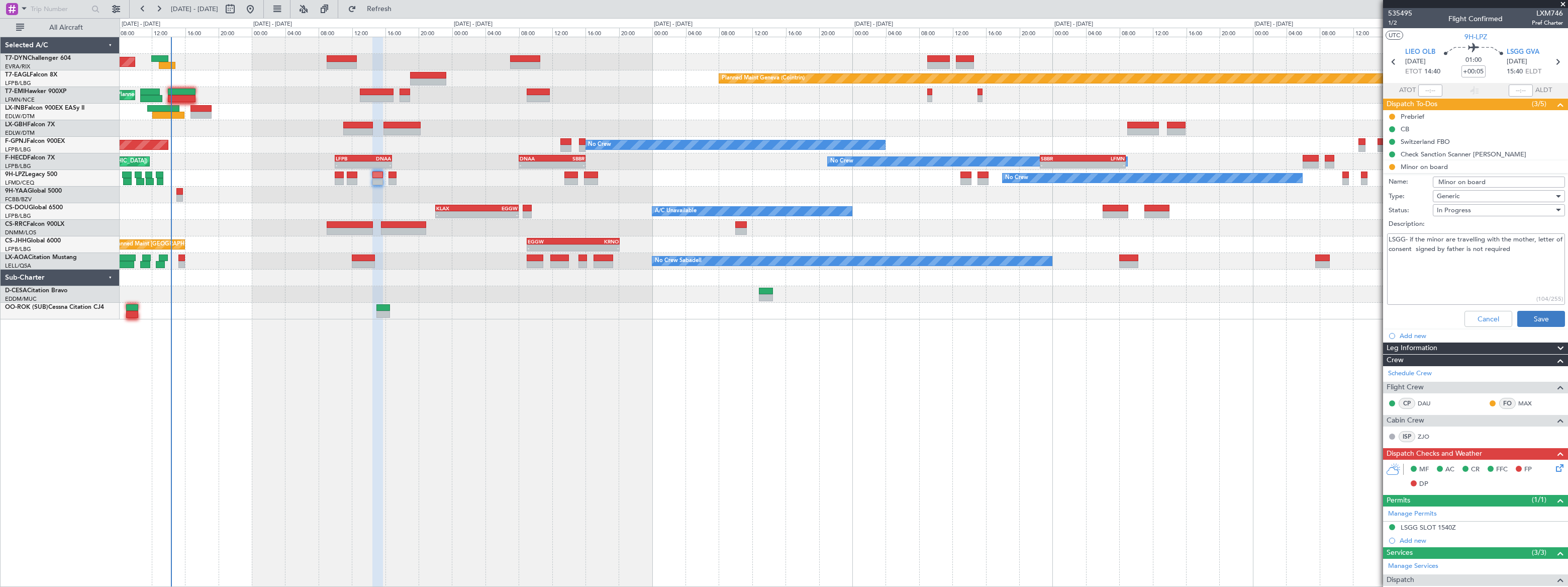
type textarea "LSGG- if the minor are travelling with the mother, letter of consent signed by …"
click at [1521, 316] on button "Save" at bounding box center [1541, 318] width 47 height 16
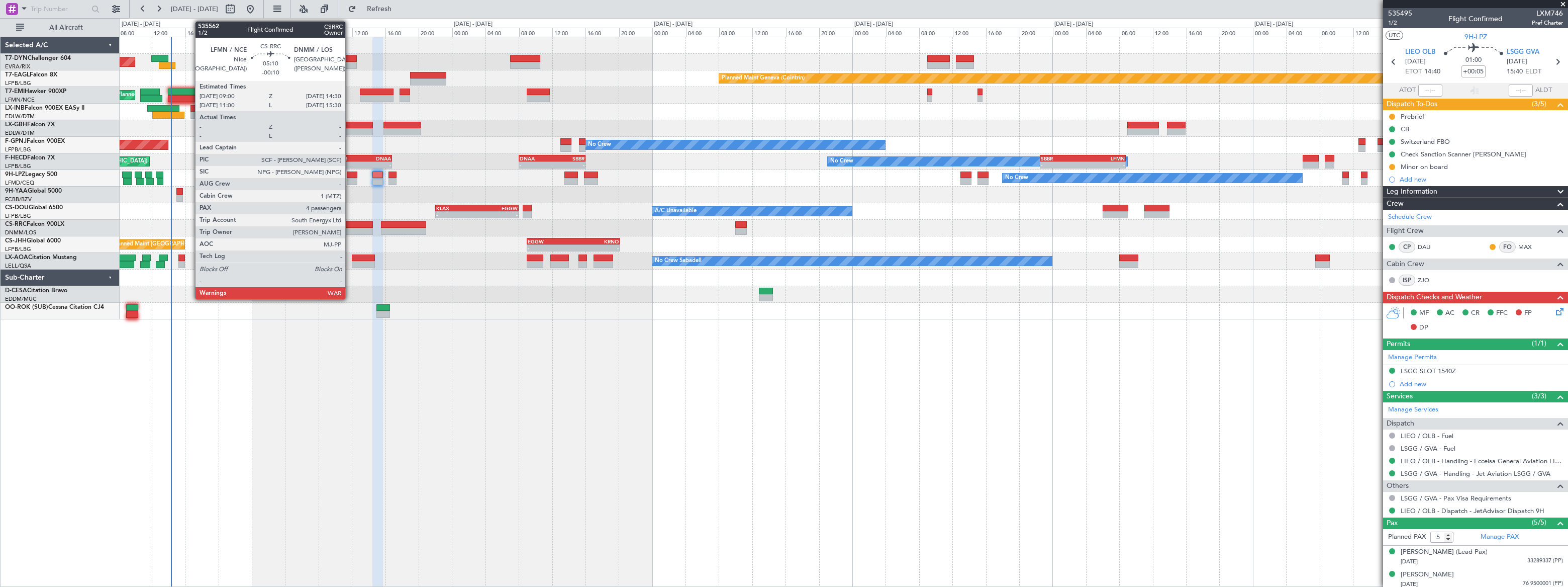
click at [350, 225] on div at bounding box center [350, 225] width 46 height 7
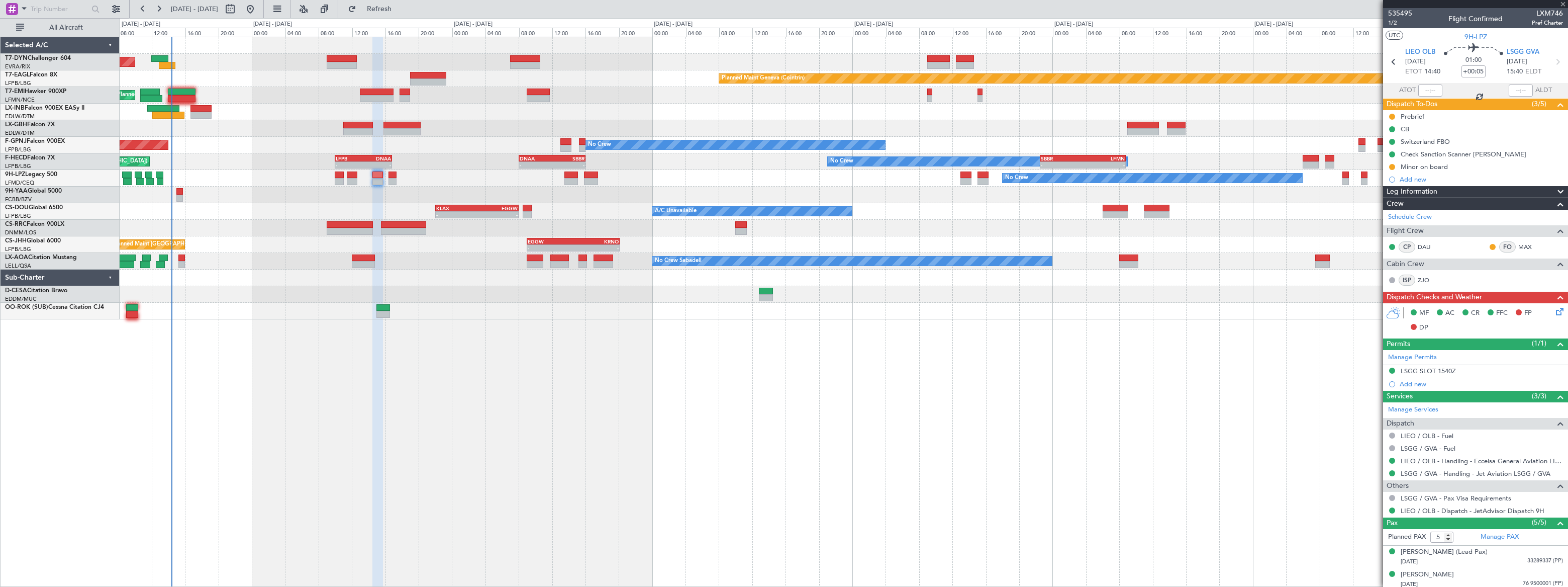
type input "-00:10"
type input "4"
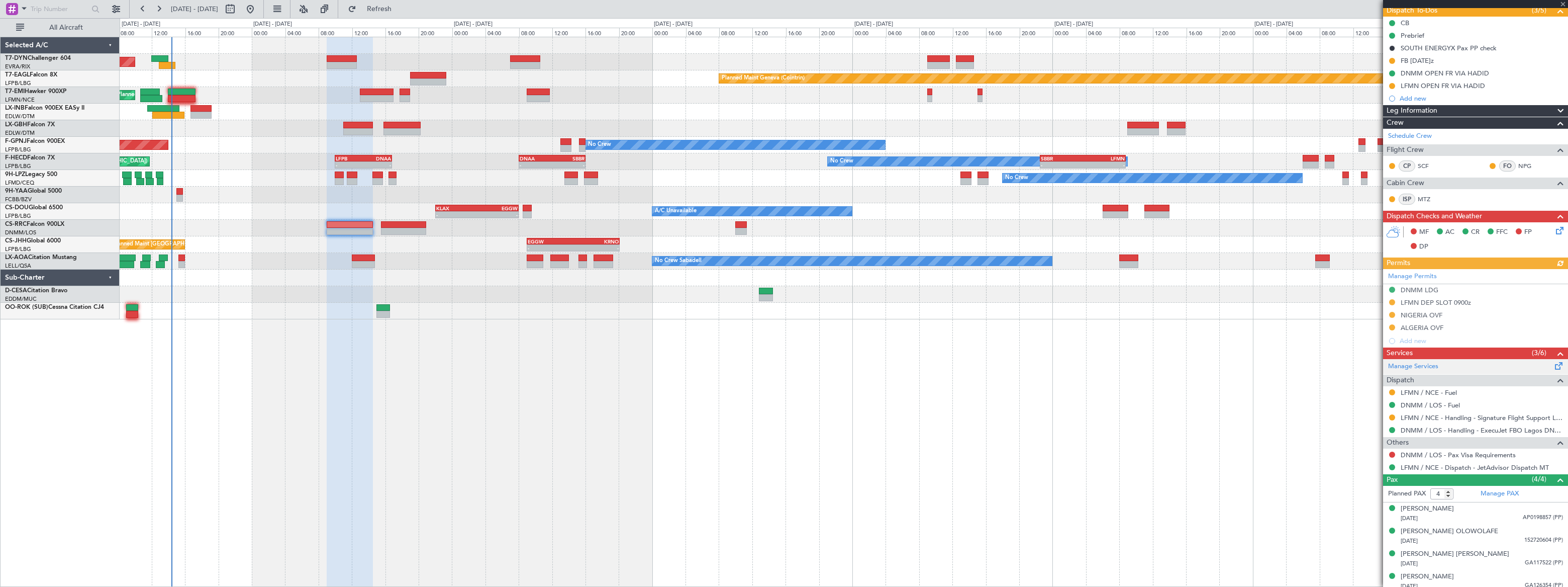
scroll to position [98, 0]
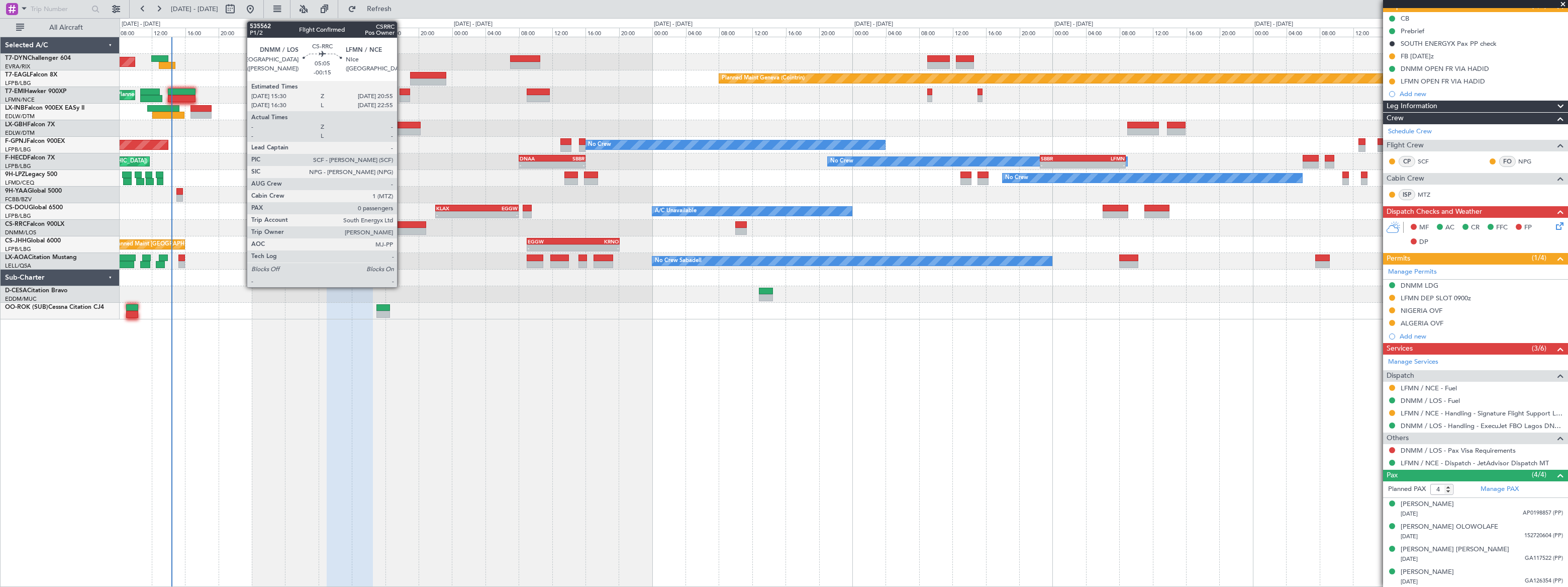
click at [402, 230] on div at bounding box center [404, 231] width 45 height 7
type input "-00:15"
type input "0"
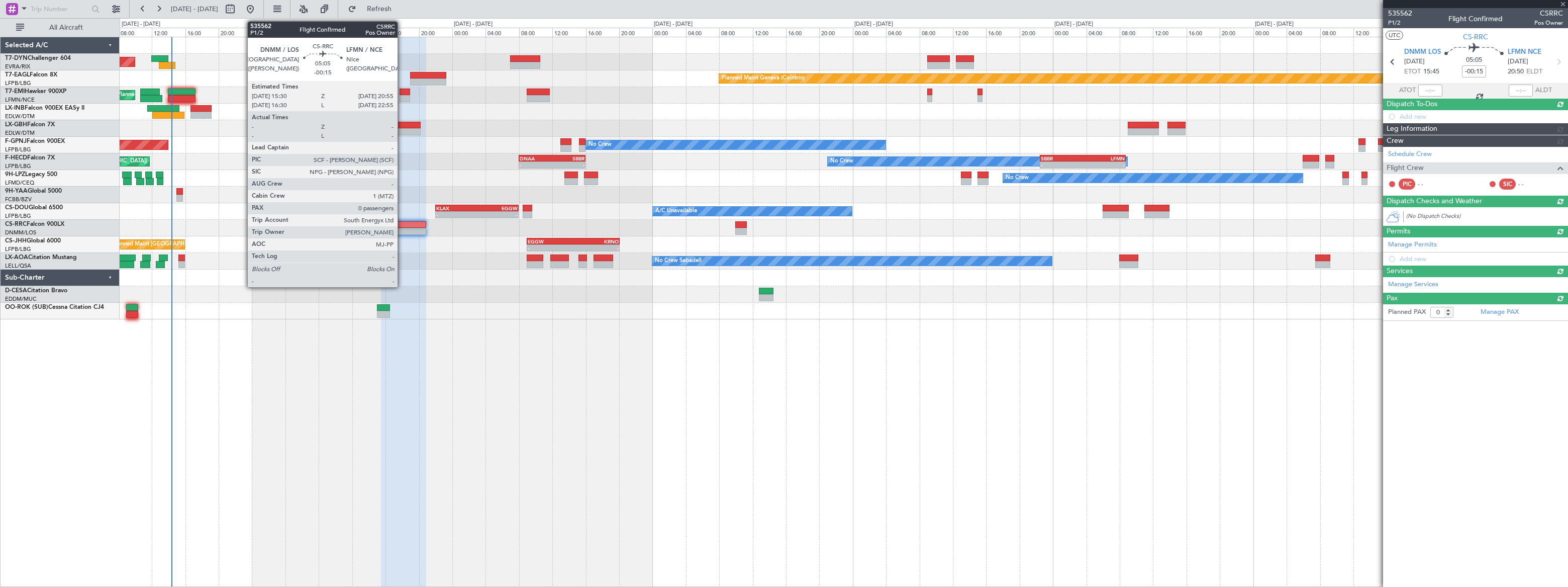
scroll to position [0, 0]
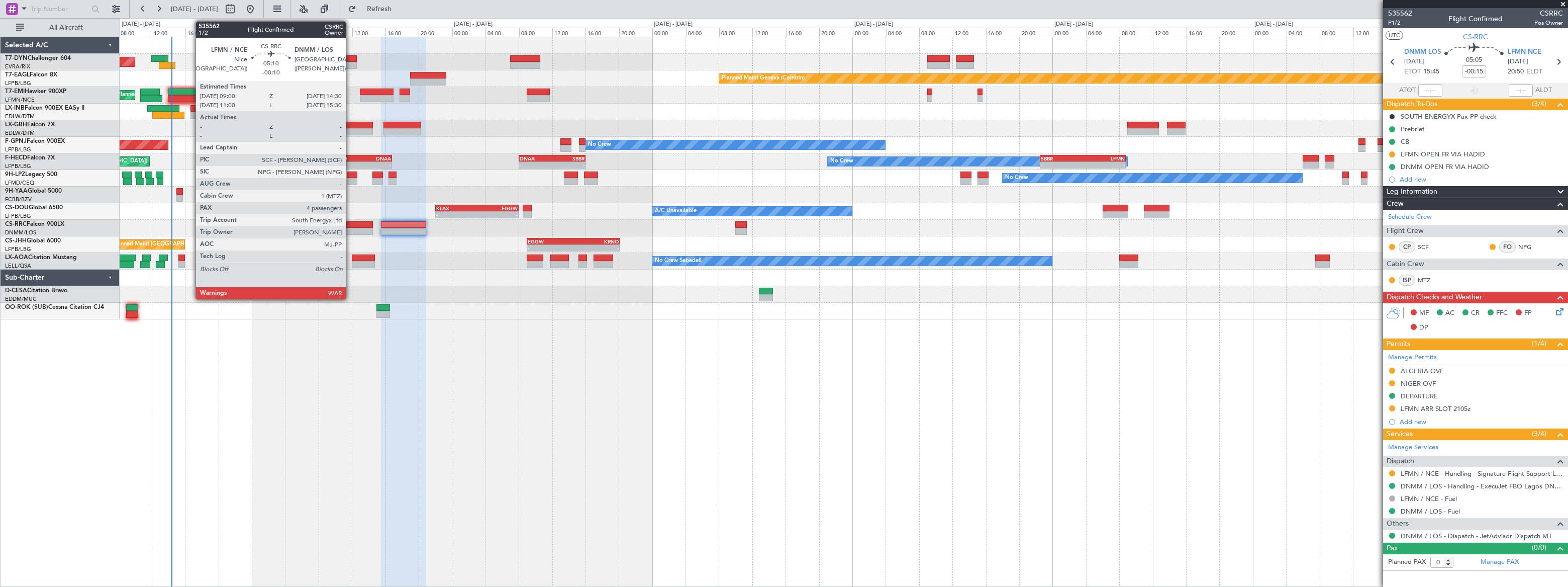
click at [350, 227] on div at bounding box center [350, 225] width 46 height 7
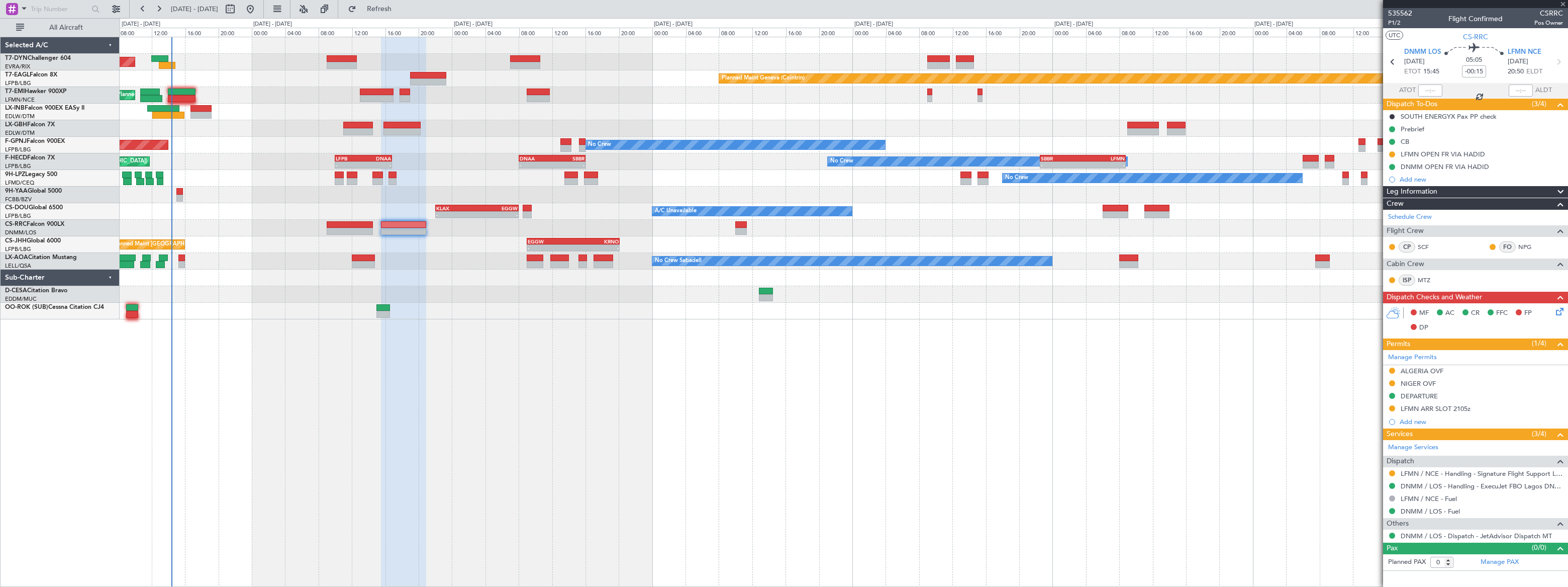
type input "-00:10"
type input "4"
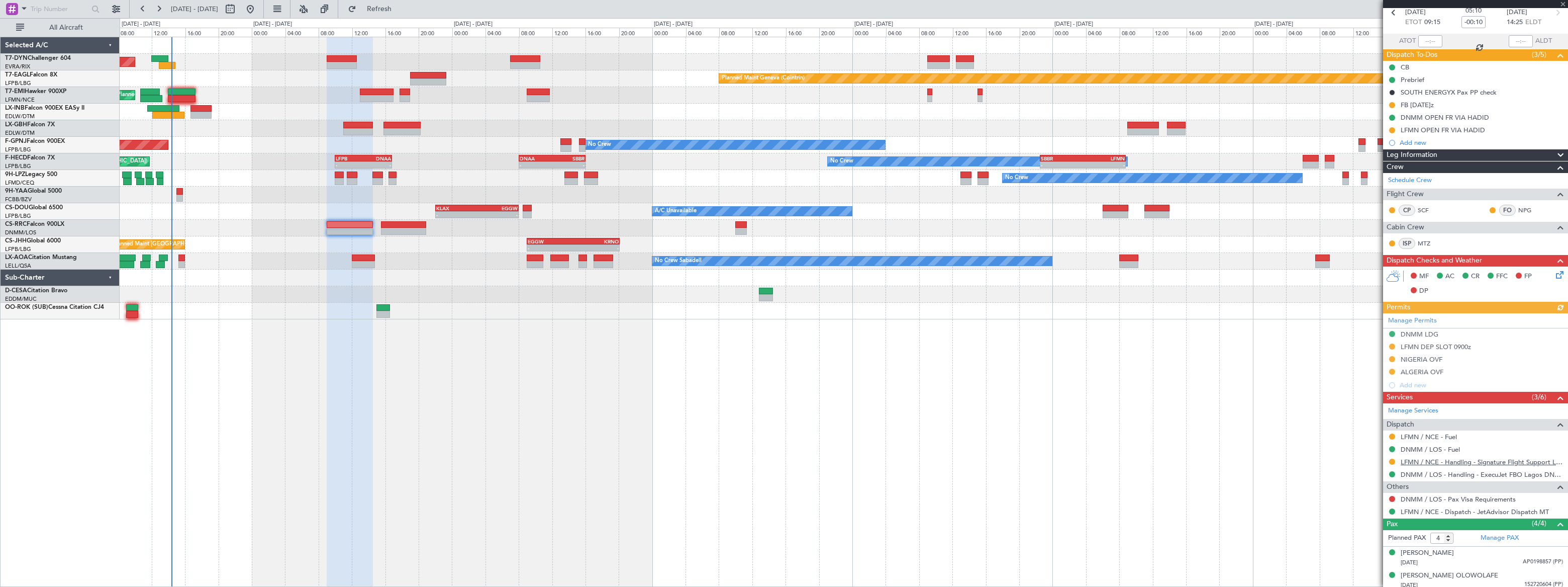
scroll to position [98, 0]
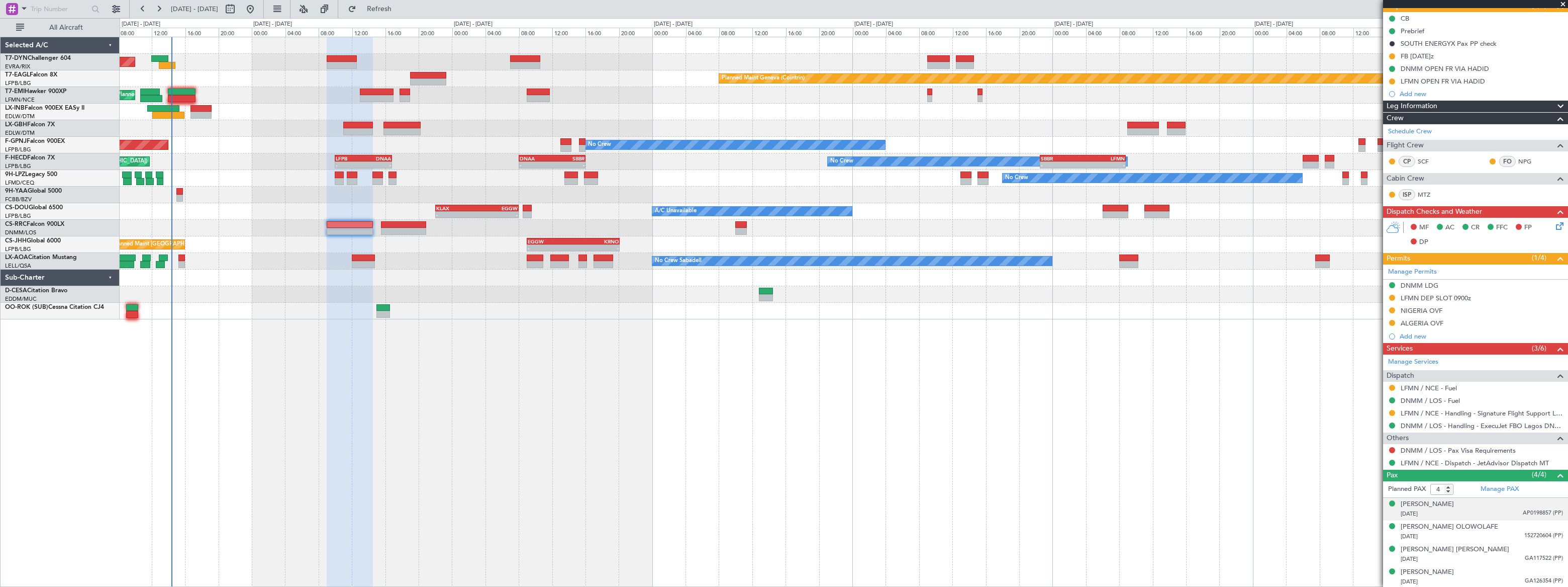
click at [1501, 504] on div "Alex Juwon ABASS 10/12/1992 AP0198857 (PP)" at bounding box center [1482, 509] width 163 height 19
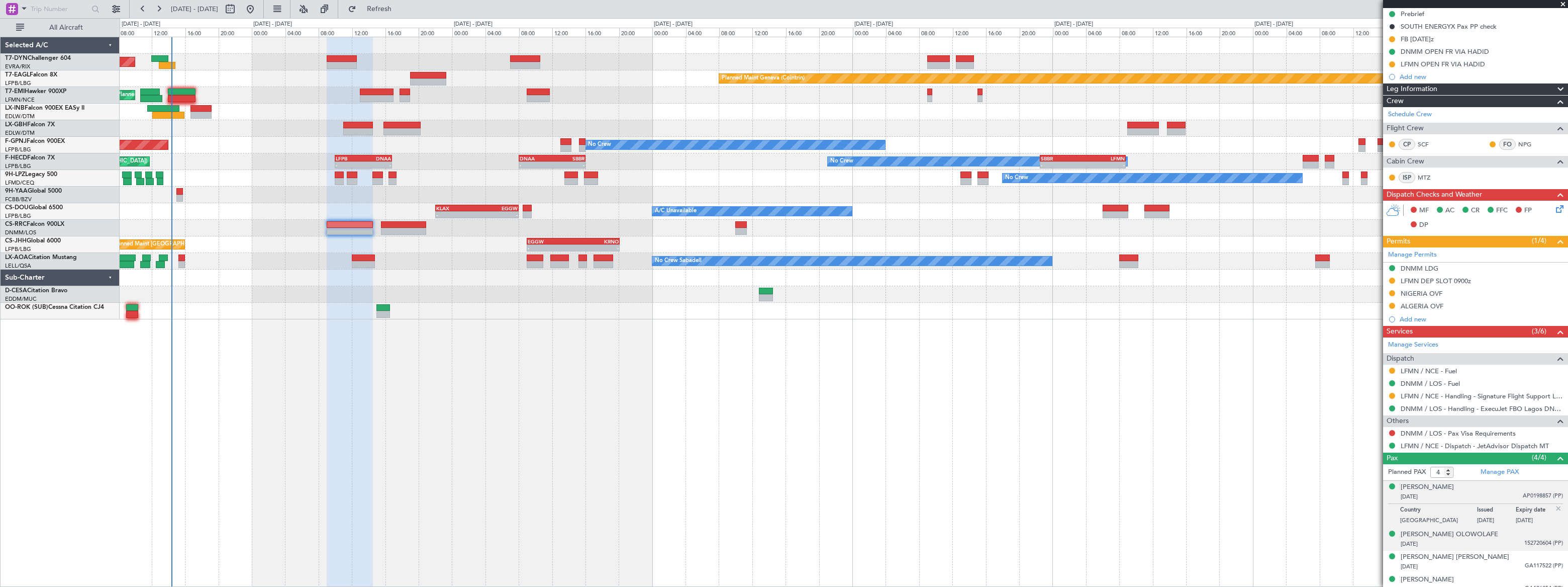
scroll to position [122, 0]
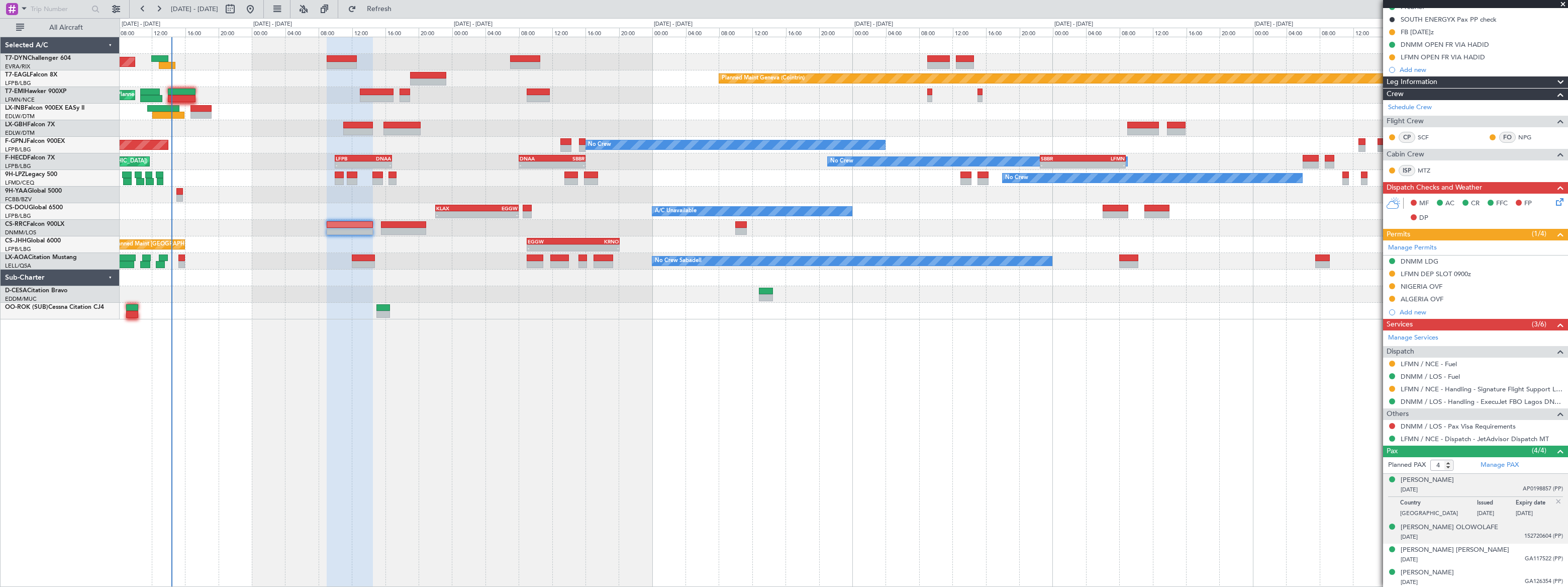
click at [1505, 527] on div "Kayode Olatunji OLOWOLAFE 14/08/1962 152720604 (PP)" at bounding box center [1482, 532] width 163 height 19
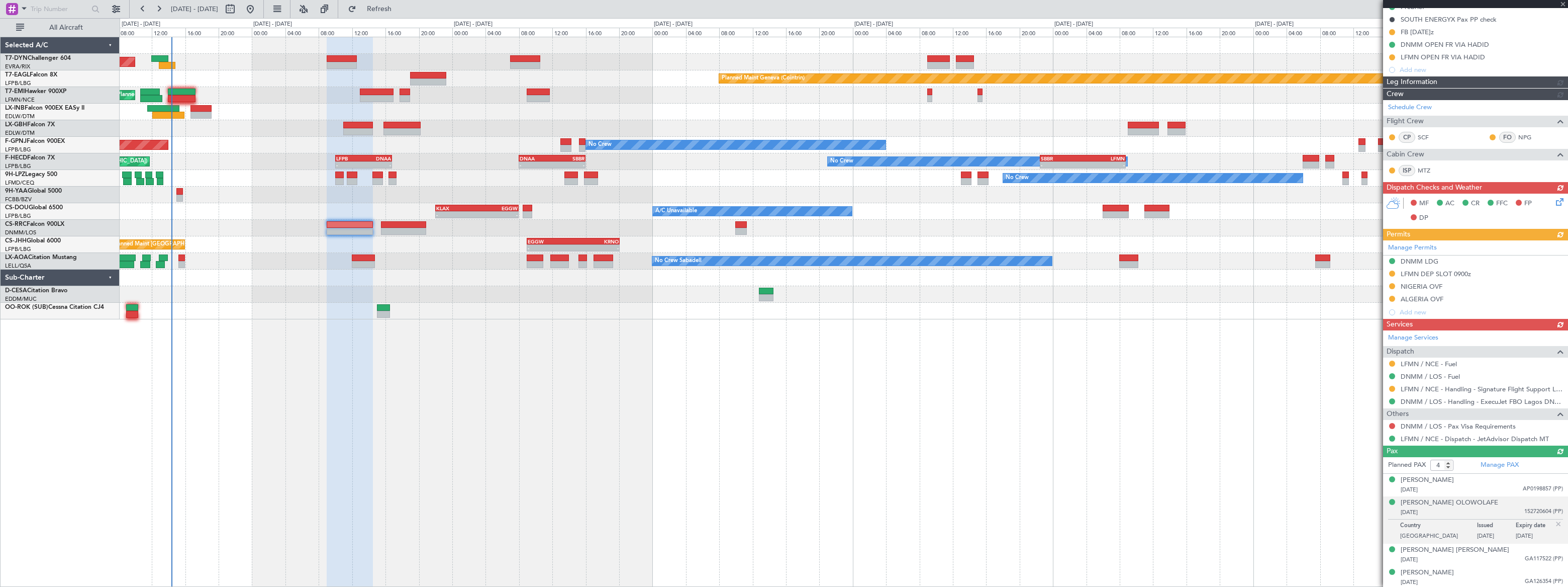
click at [1482, 557] on div "Planned PAX 4 Manage PAX Alex Juwon ABASS 10/12/1992 AP0198857 (PP) Kayode Olat…" at bounding box center [1475, 523] width 185 height 132
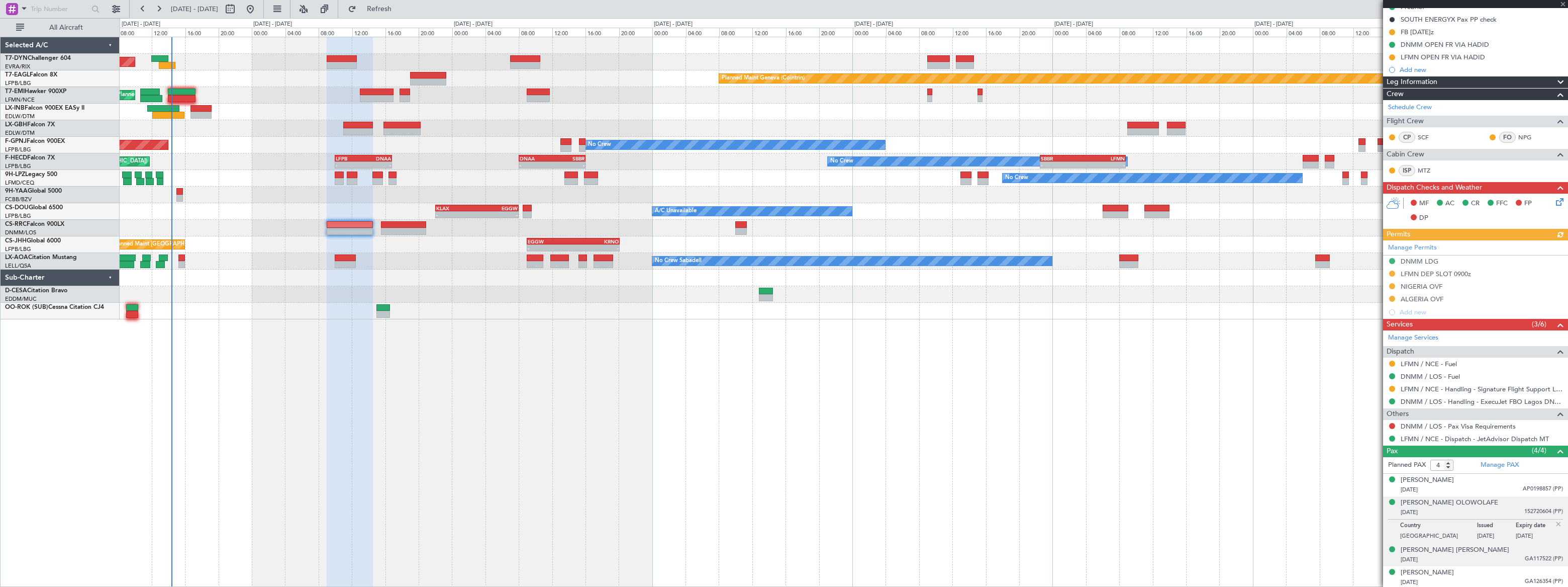
click at [1516, 555] on div "[DATE] GA117522 (PP)" at bounding box center [1482, 560] width 163 height 10
click at [1507, 577] on div "[DATE] GA126354 (PP)" at bounding box center [1482, 582] width 163 height 10
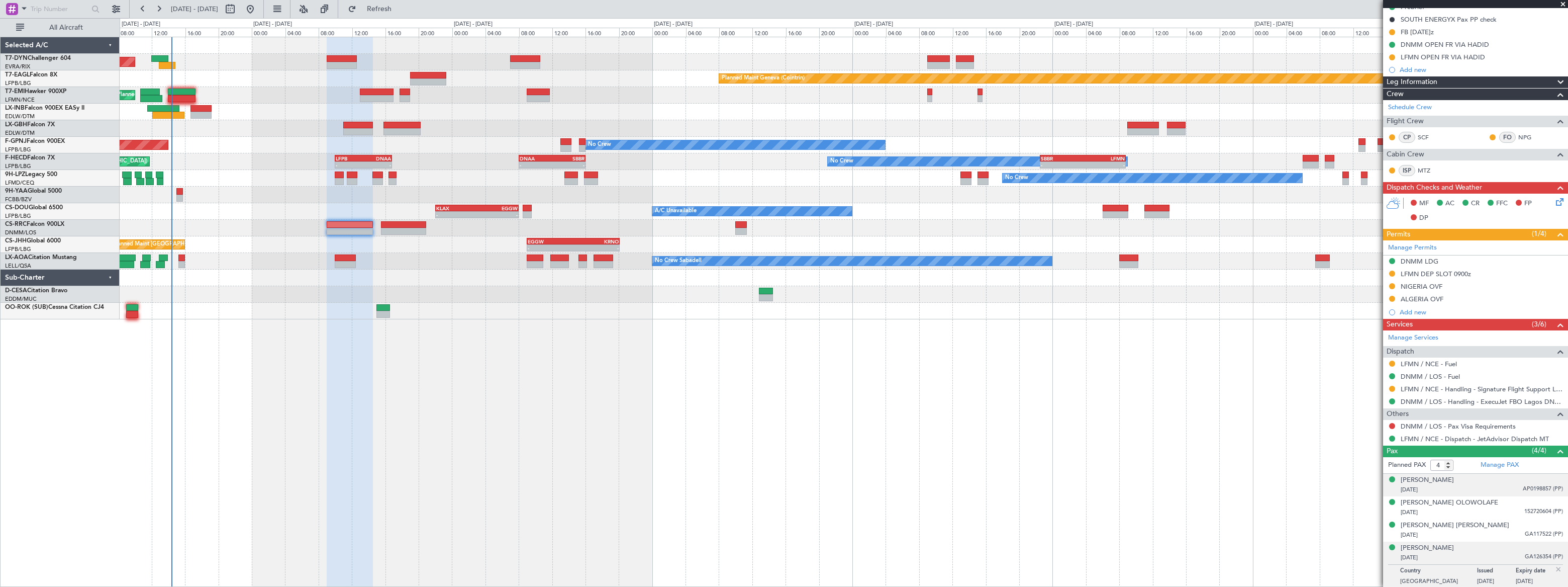
click at [1497, 478] on div "Alex Juwon ABASS 10/12/1992 AP0198857 (PP)" at bounding box center [1482, 485] width 163 height 19
click at [1506, 528] on div "Kayode Olatunji OLOWOLAFE 14/08/1962 152720604 (PP)" at bounding box center [1482, 532] width 163 height 19
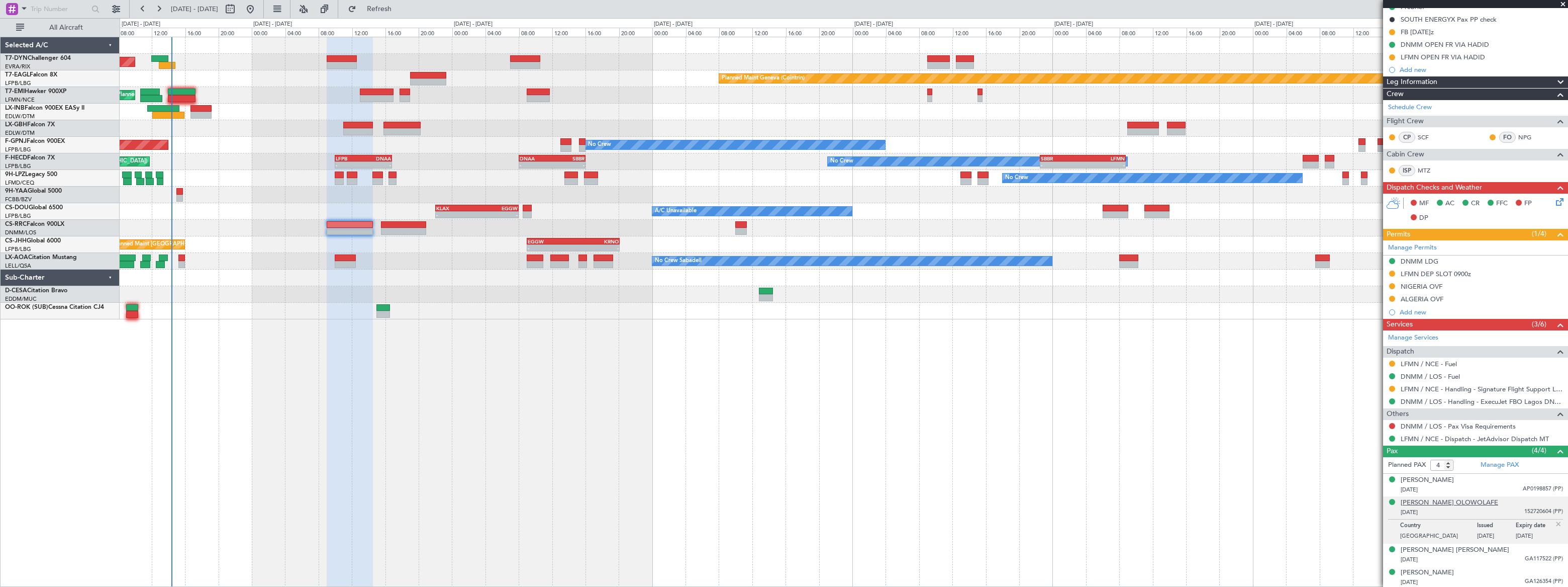
click at [1447, 505] on div "[PERSON_NAME] OLOWOLAFE" at bounding box center [1449, 502] width 97 height 10
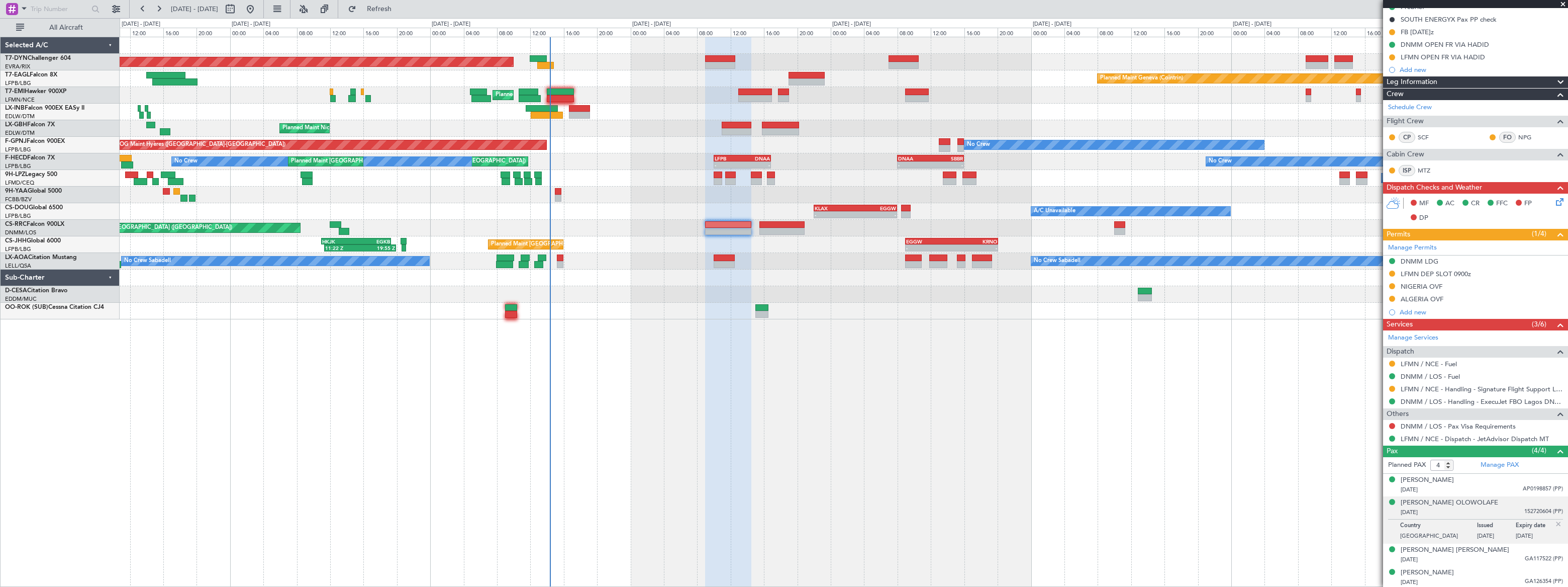
click at [659, 232] on div "Planned Maint Basel-Mulhouse Planned Maint Geneva (Cointrin) Planned Maint Ches…" at bounding box center [844, 178] width 1448 height 282
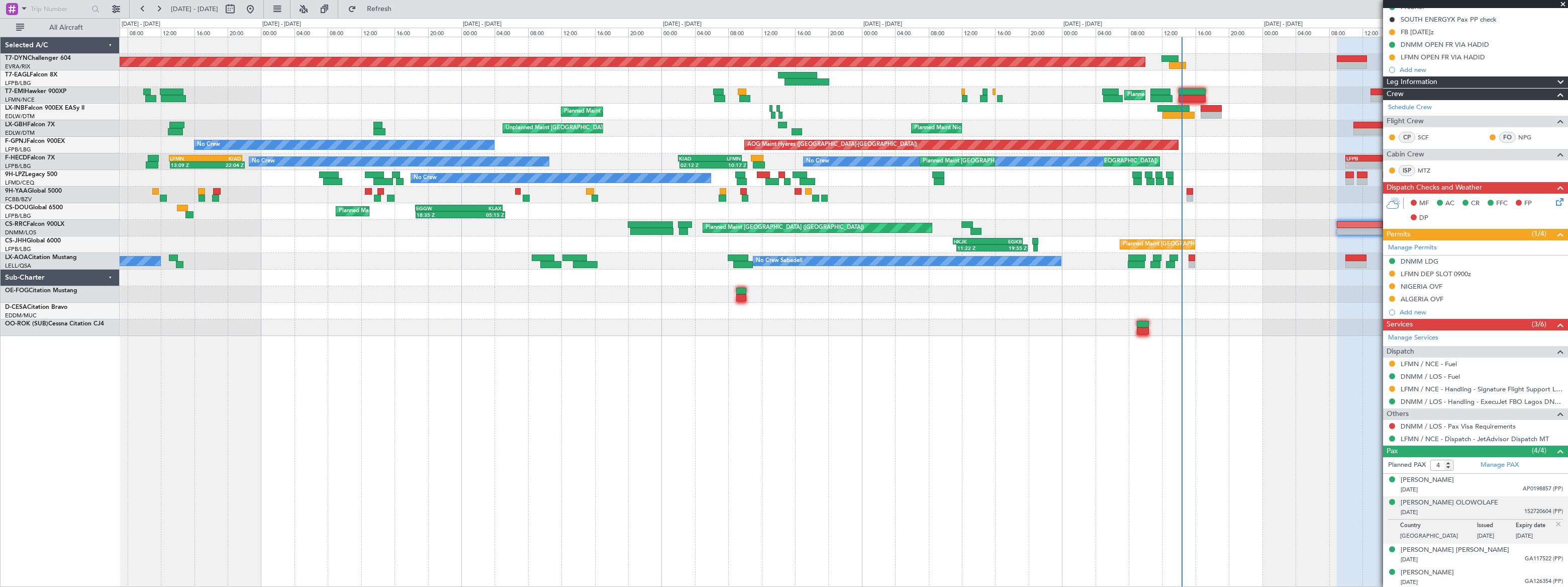
click at [808, 180] on div "Planned Maint Basel-Mulhouse Planned Maint Geneva (Cointrin) Planned Maint Ches…" at bounding box center [844, 186] width 1448 height 298
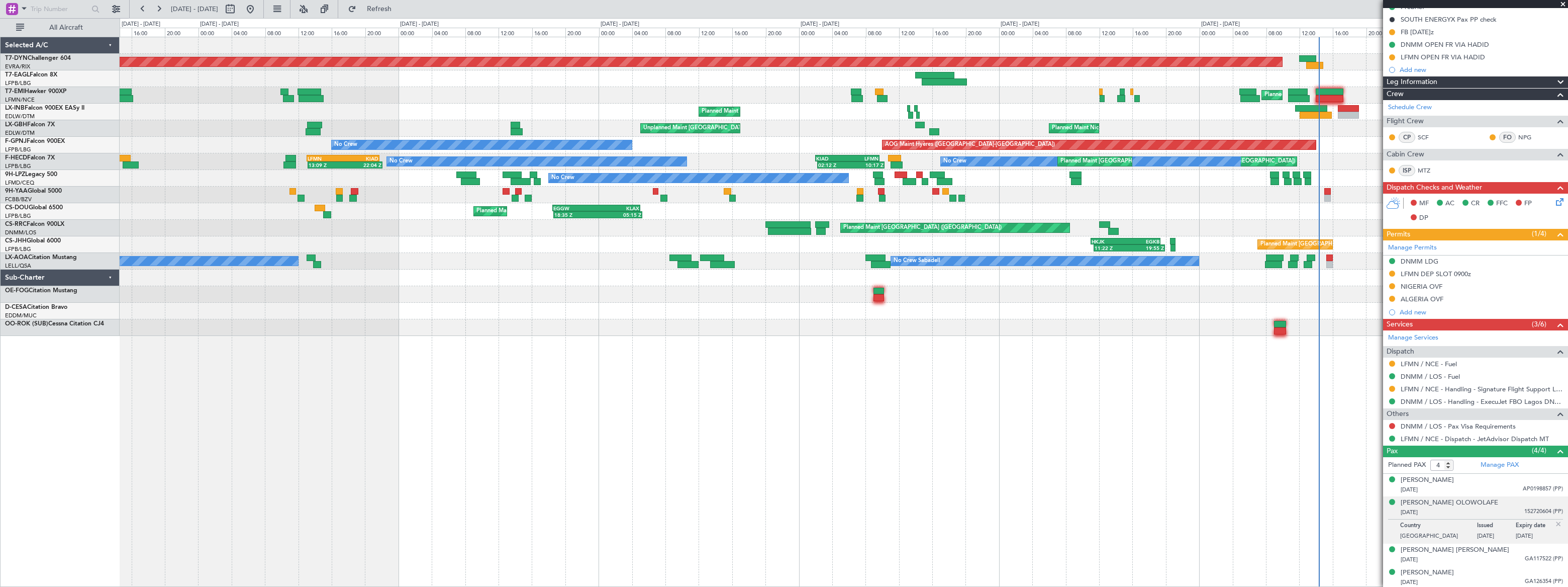
click at [744, 146] on div "Planned Maint Basel-Mulhouse Planned Maint Geneva (Cointrin) Planned Maint New …" at bounding box center [844, 186] width 1447 height 298
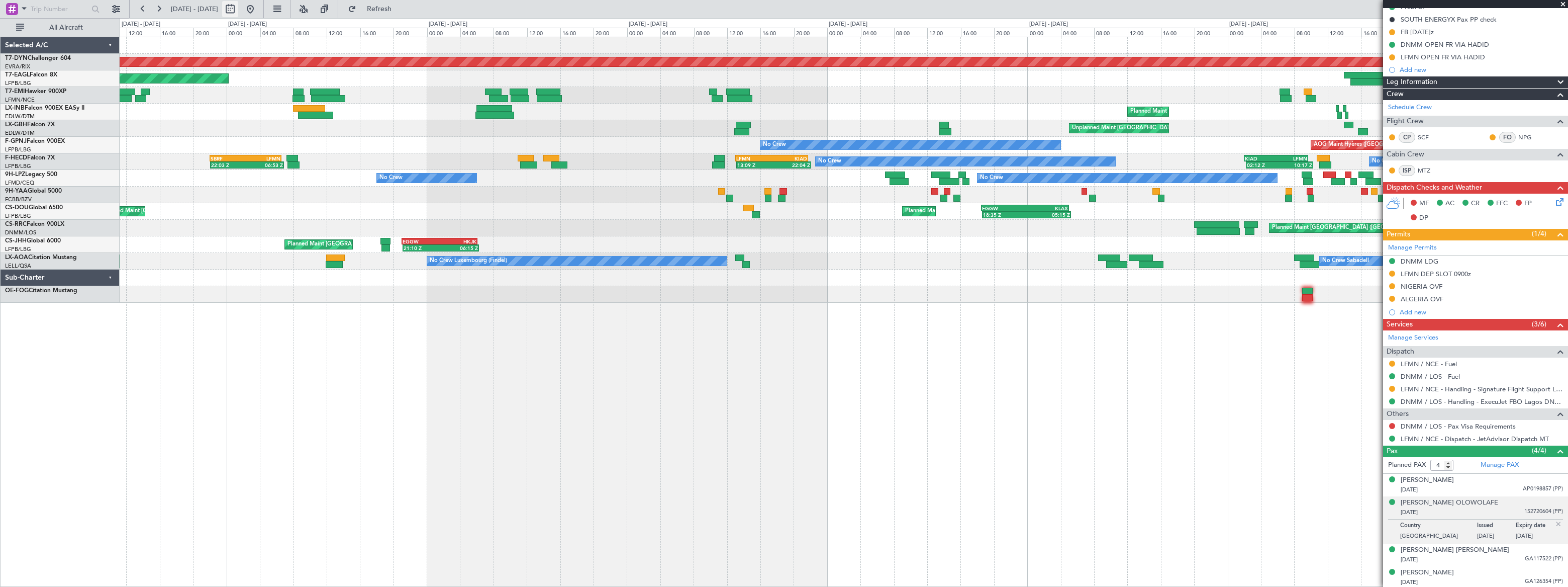
click at [238, 7] on button at bounding box center [230, 9] width 16 height 16
select select "8"
select select "2025"
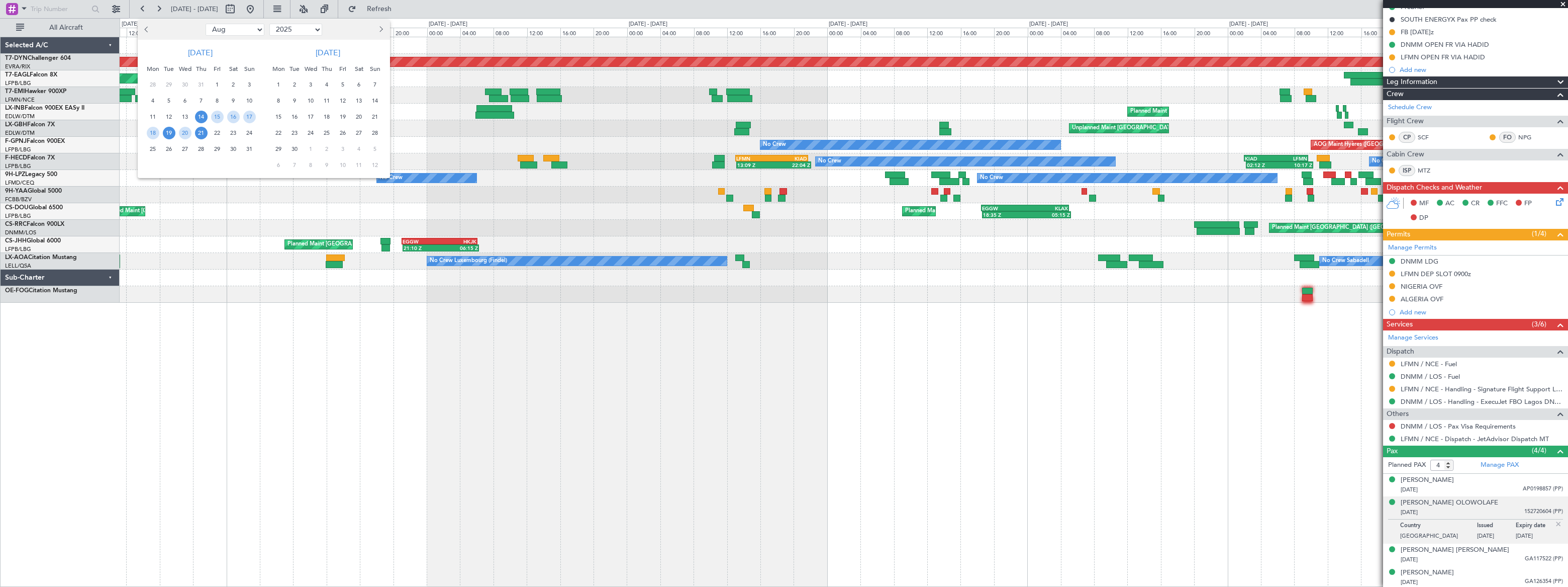
click at [166, 134] on span "19" at bounding box center [169, 133] width 13 height 13
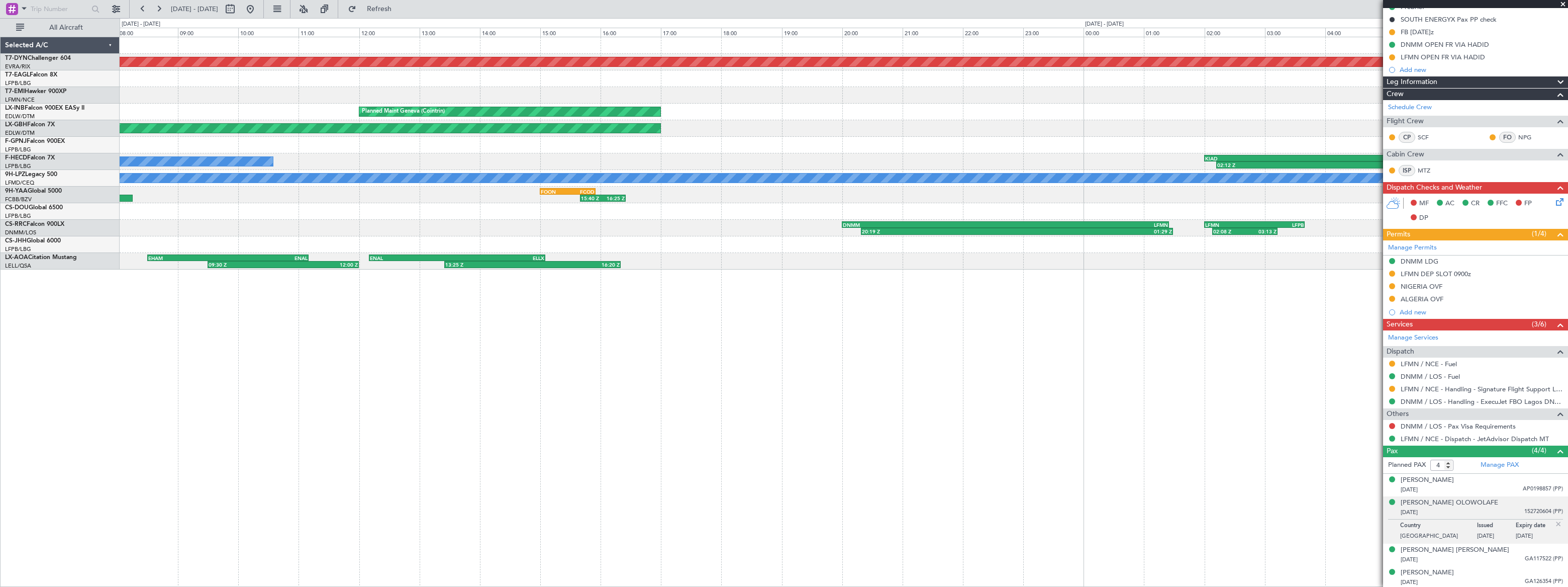
click at [663, 138] on div "Planned Maint Basel-Mulhouse KTEB 14:00 Z KSNA 18:40 Z 06:20 Z 07:41 Z EDDB 06:…" at bounding box center [844, 153] width 1448 height 232
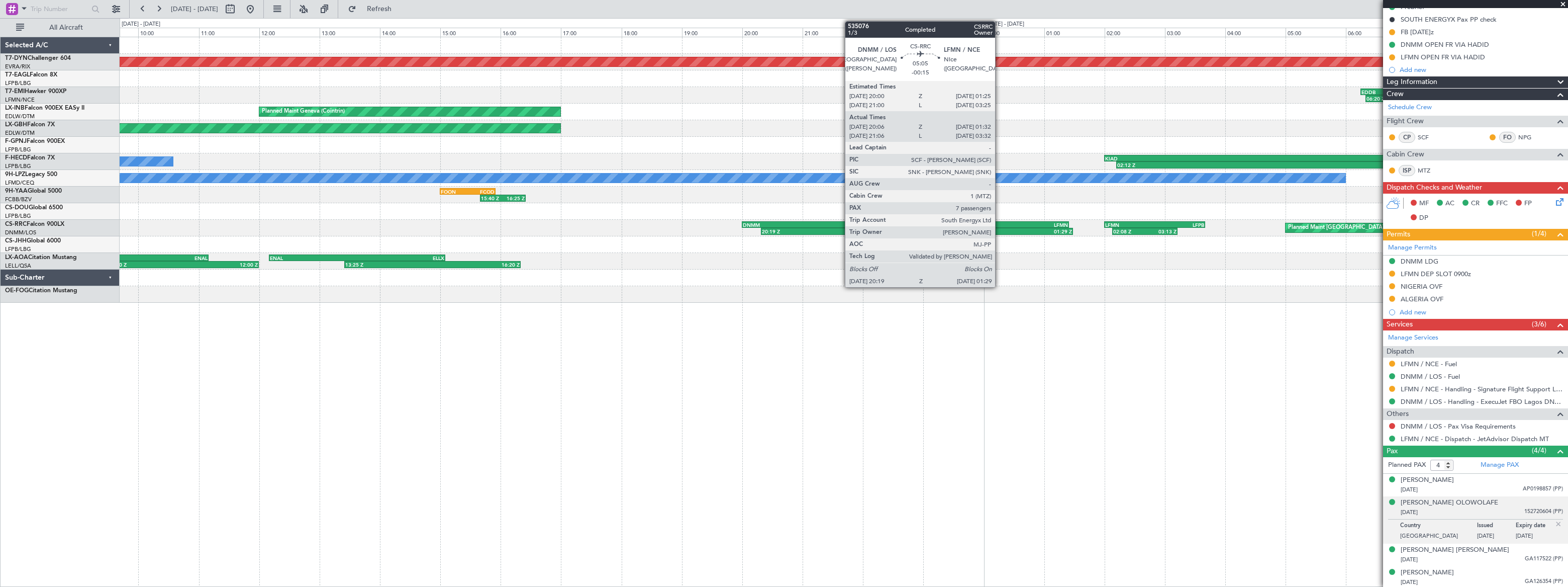
click at [999, 225] on div "LFMN" at bounding box center [987, 225] width 163 height 6
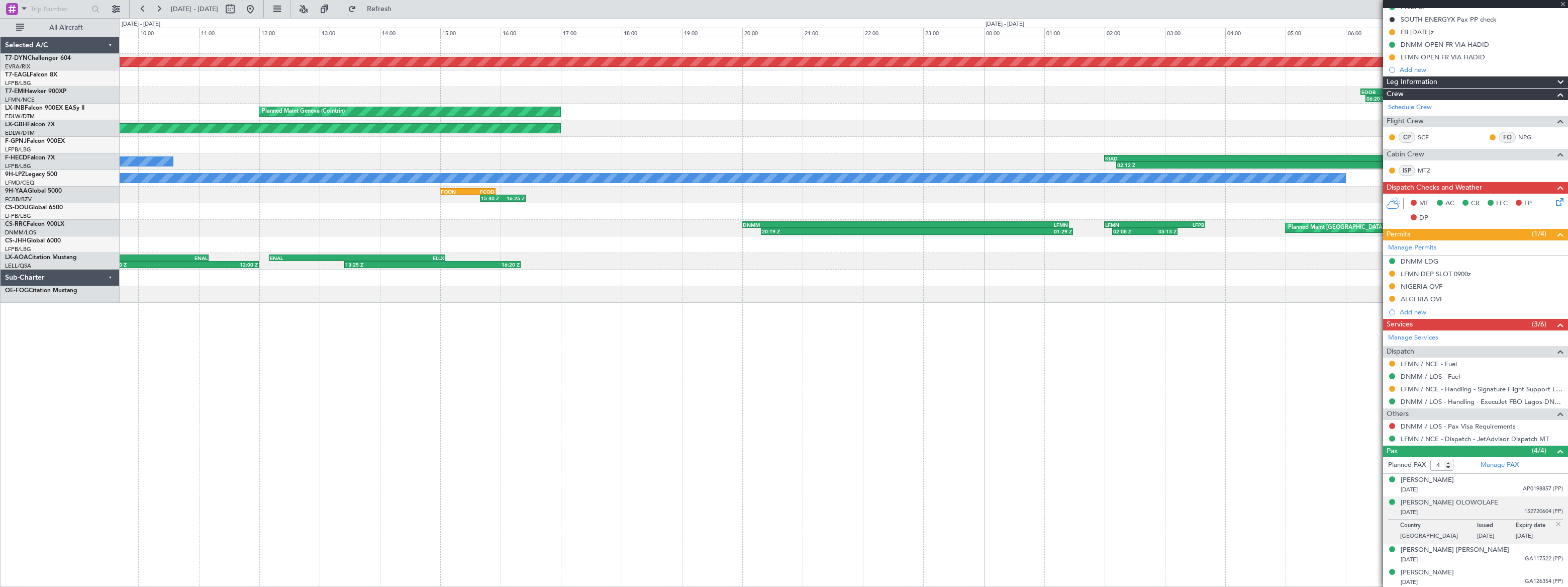
type input "-00:15"
type input "20:21"
type input "01:27"
type input "7"
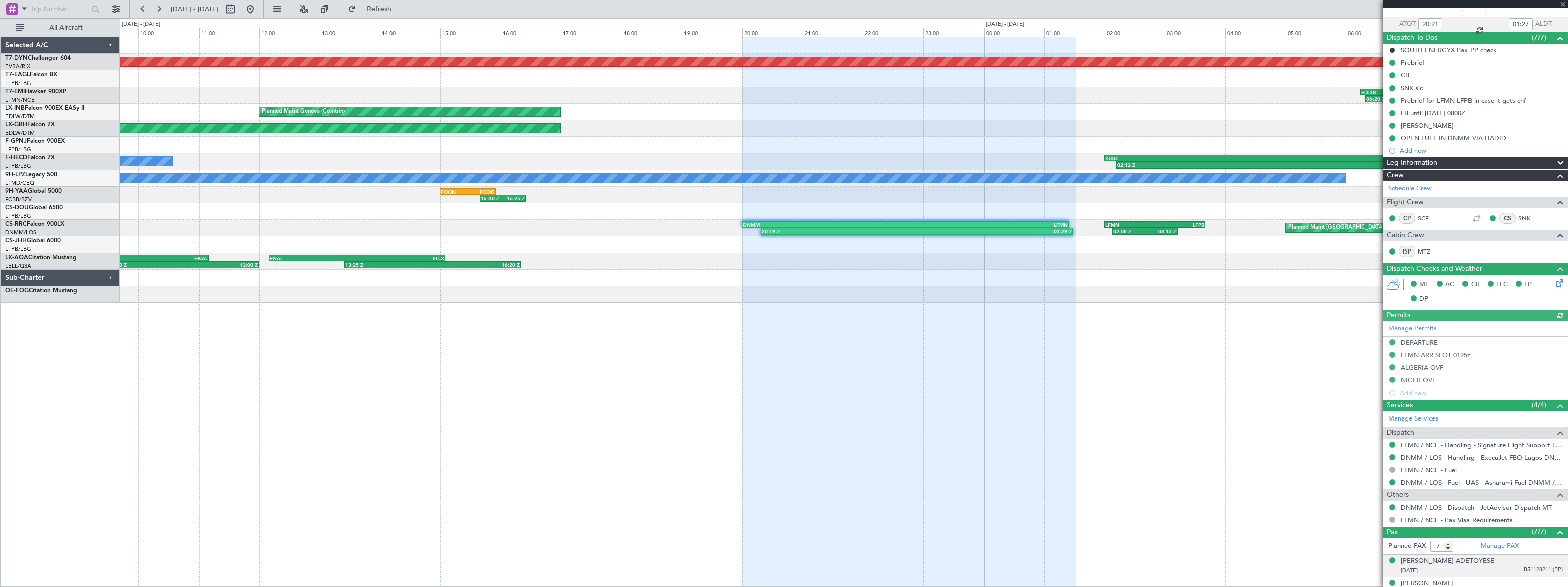
scroll to position [191, 0]
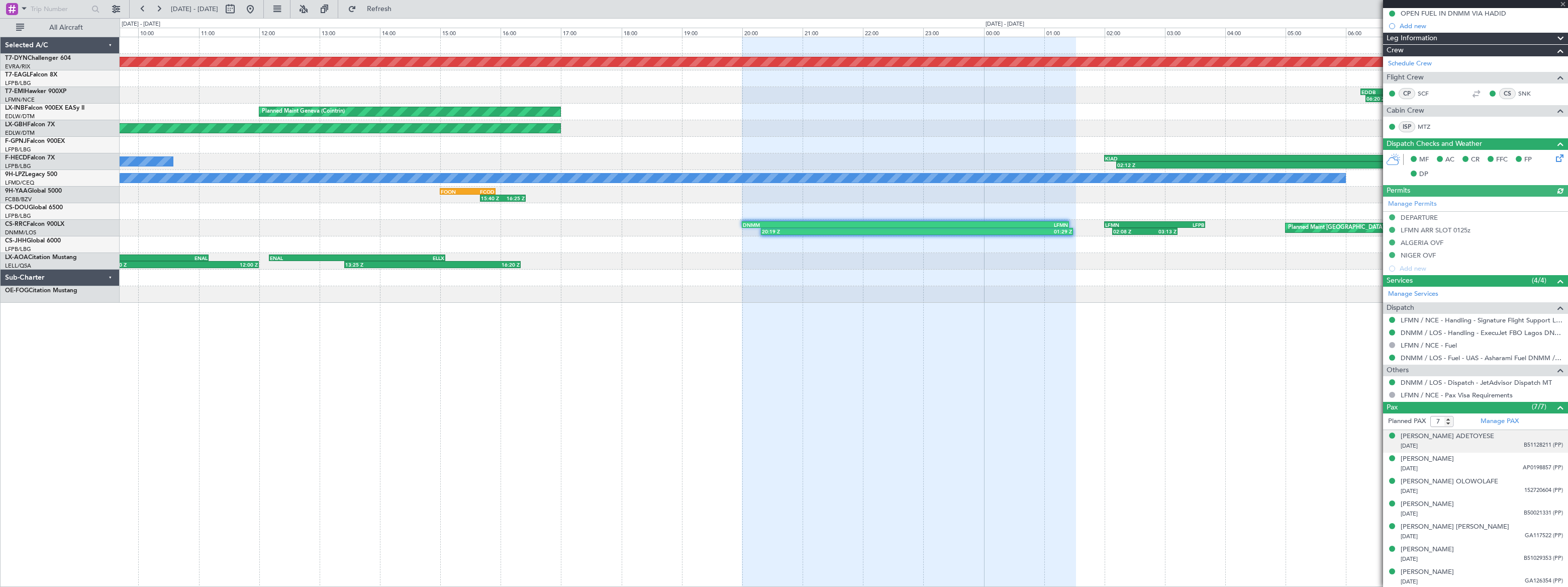
click at [1508, 450] on li "Adedamola Ipadeola ADETOYESE 02/04/1989 B51128211 (PP)" at bounding box center [1475, 441] width 185 height 23
click at [1524, 443] on span "B51128211 (PP)" at bounding box center [1543, 445] width 39 height 9
click at [1494, 485] on div "Alex Juwon ABASS 10/12/1992 AP0198857 (PP)" at bounding box center [1482, 488] width 163 height 19
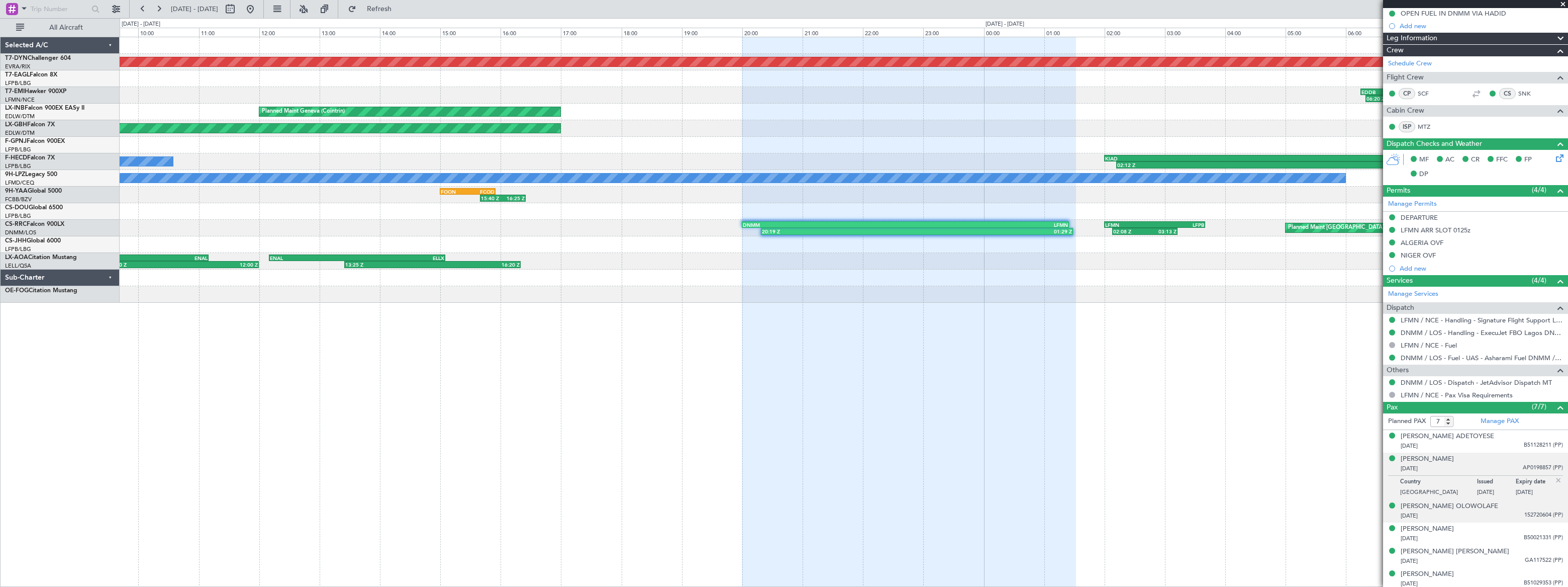
click at [1507, 512] on div "[DATE] 152720604 (PP)" at bounding box center [1482, 516] width 163 height 10
click at [1508, 533] on div "20/06/1965 B50021331 (PP)" at bounding box center [1482, 538] width 163 height 10
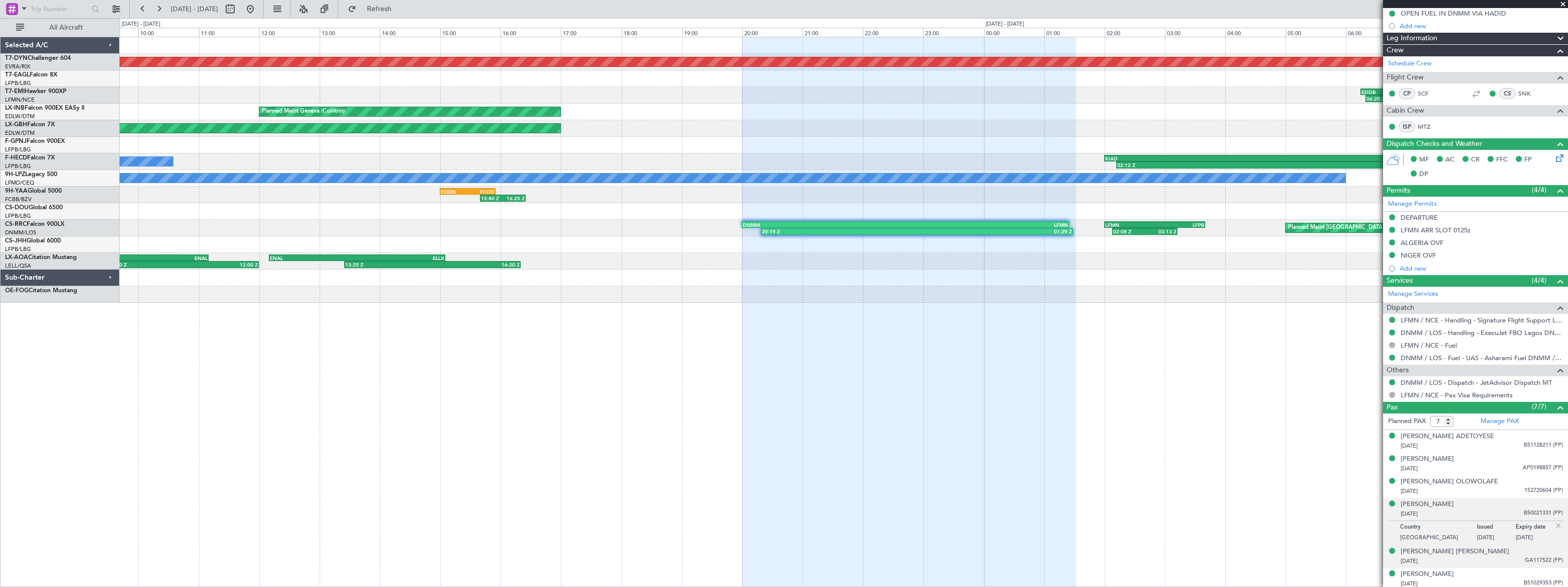
click at [1501, 557] on div "[DATE] GA117522 (PP)" at bounding box center [1482, 561] width 163 height 10
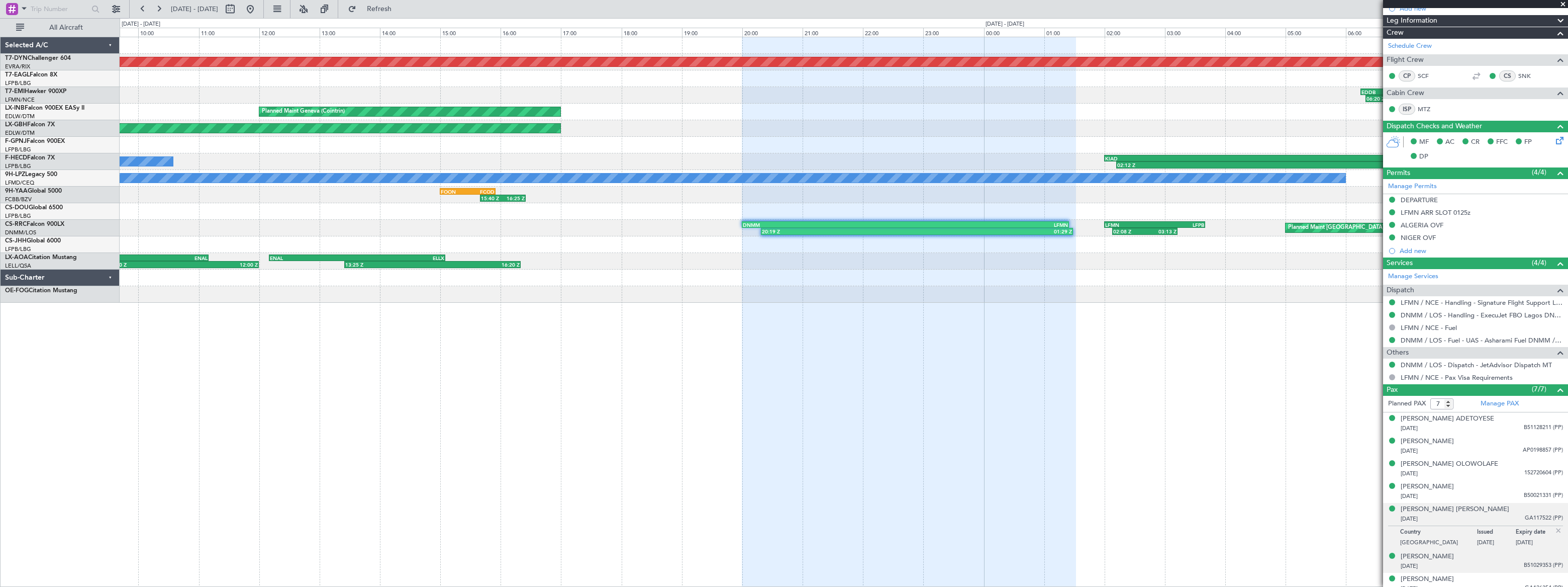
scroll to position [216, 0]
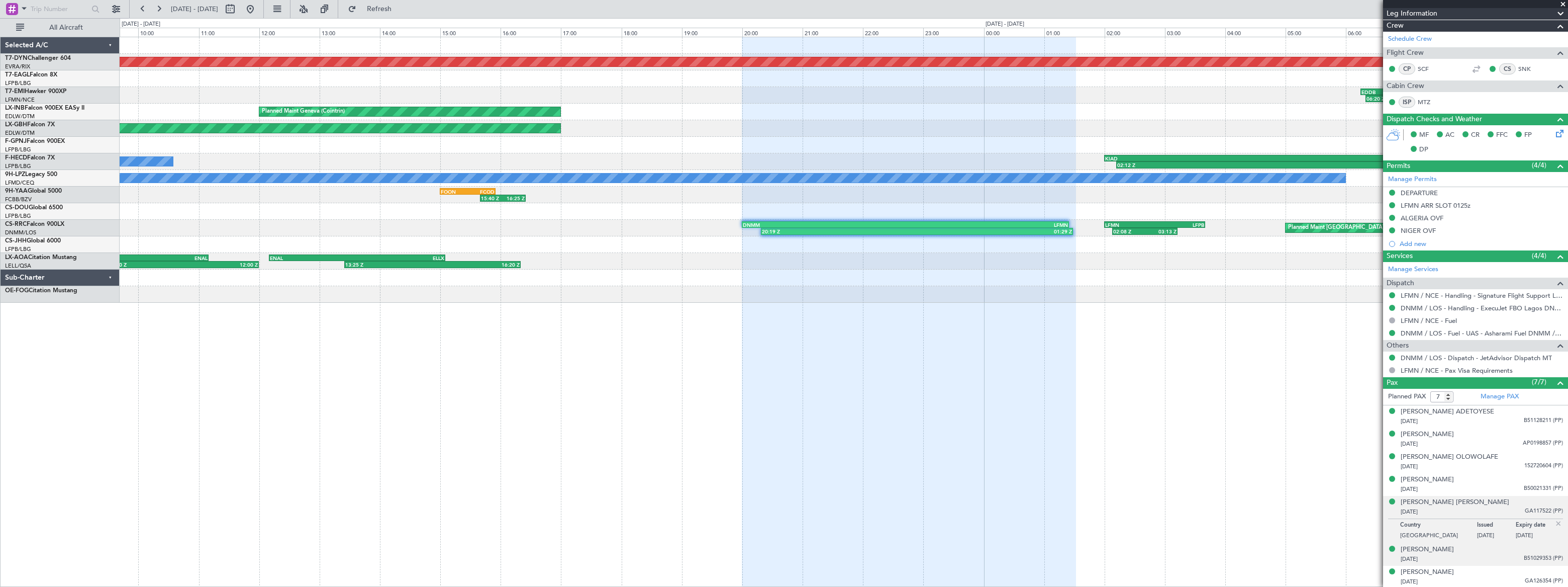
click at [1506, 554] on div "08/01/1949 B51029353 (PP)" at bounding box center [1482, 559] width 163 height 10
click at [1492, 577] on div "[DATE] GA126354 (PP)" at bounding box center [1482, 582] width 163 height 10
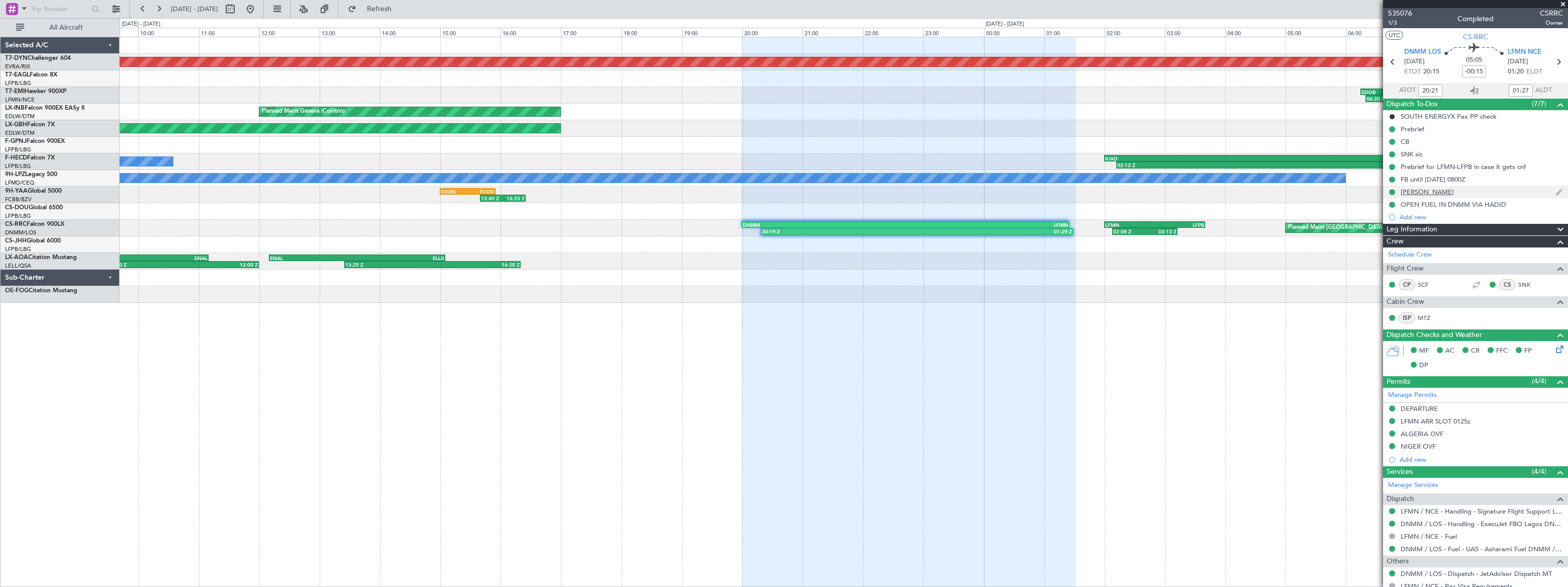
click at [1485, 193] on div "Mr Ronal Chagoury" at bounding box center [1475, 192] width 185 height 13
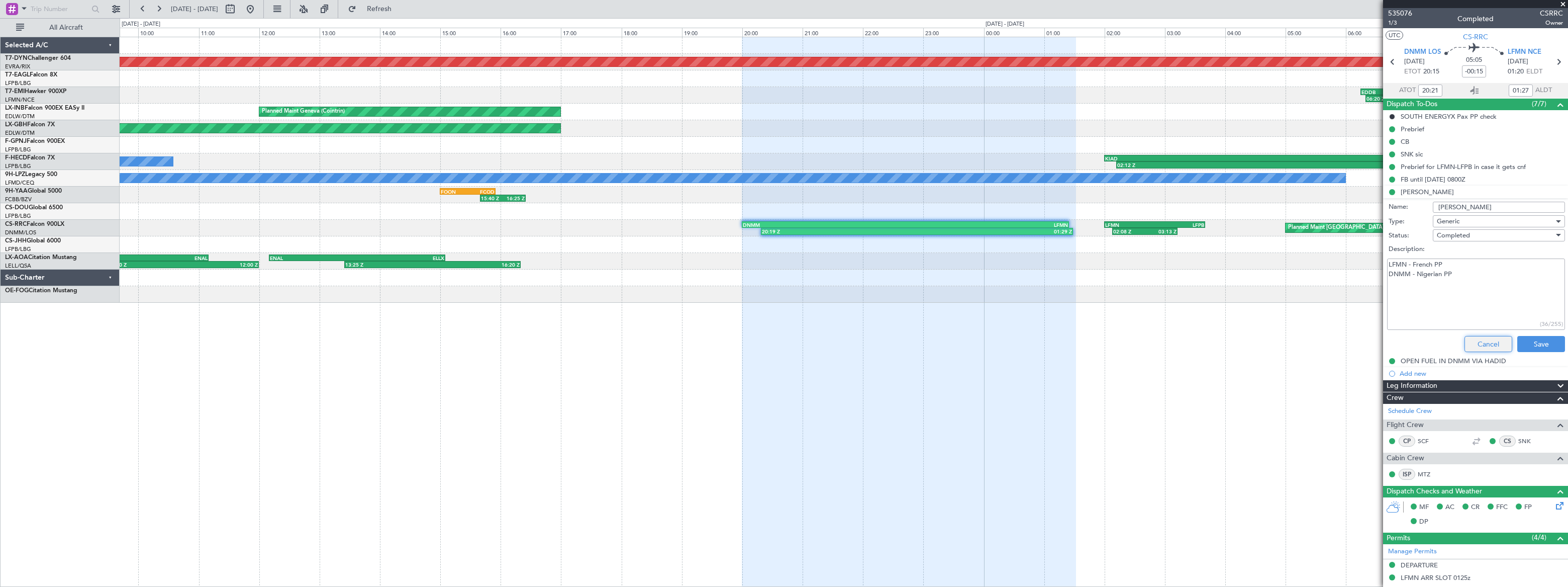
click at [1483, 342] on button "Cancel" at bounding box center [1488, 344] width 47 height 16
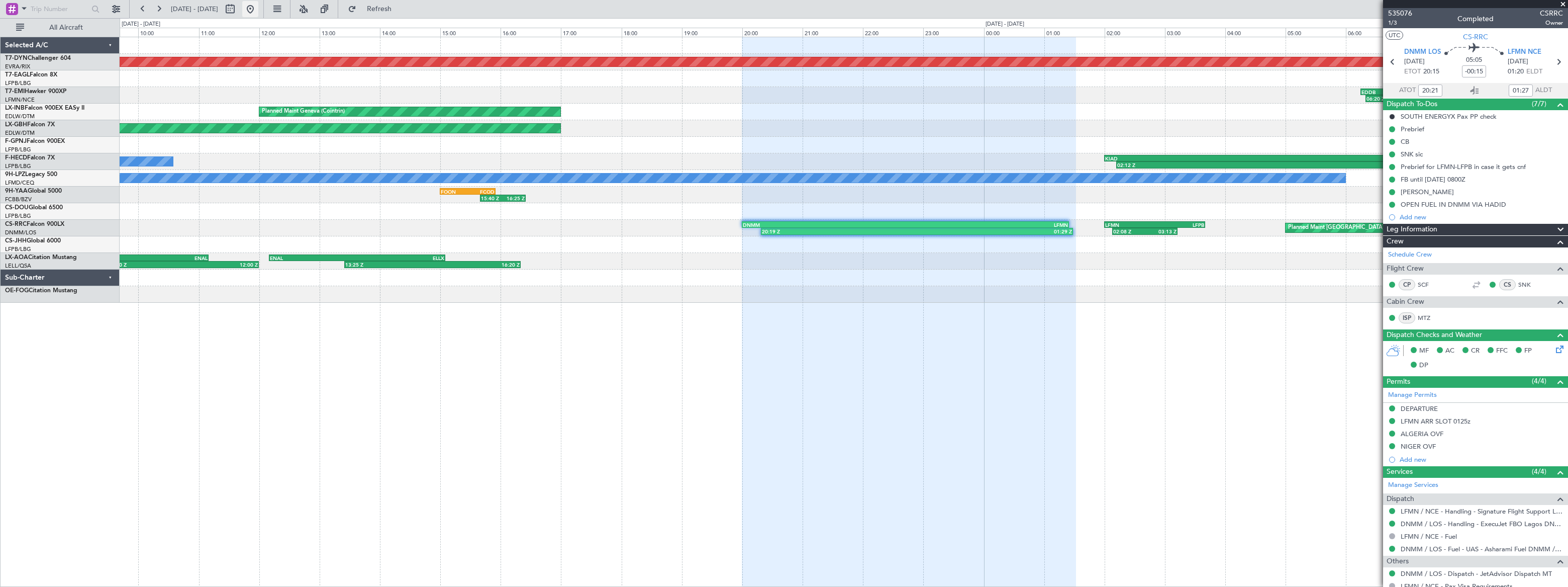
click at [258, 9] on button at bounding box center [250, 9] width 16 height 16
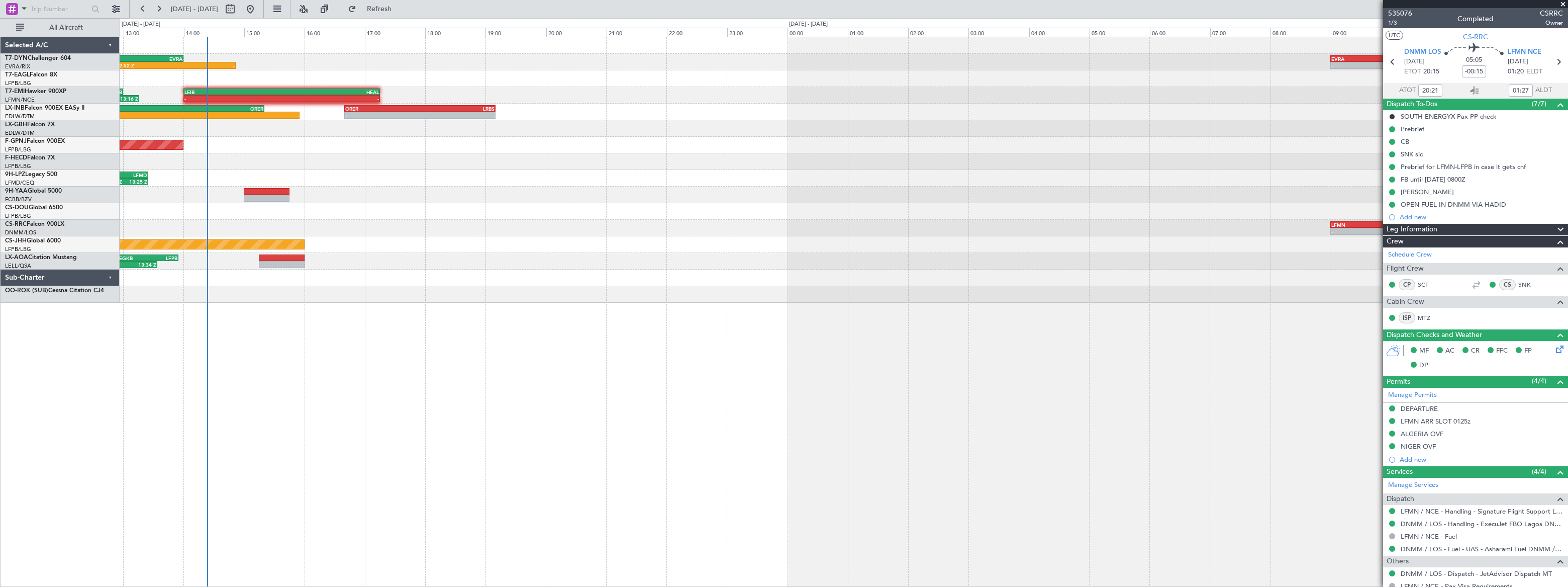
click at [570, 193] on div "LFSB 12:00 Z EVRA 14:00 Z 12:52 Z - - - EVRA 09:00 Z LCPH 12:35 Z Planned Maint…" at bounding box center [844, 170] width 1447 height 265
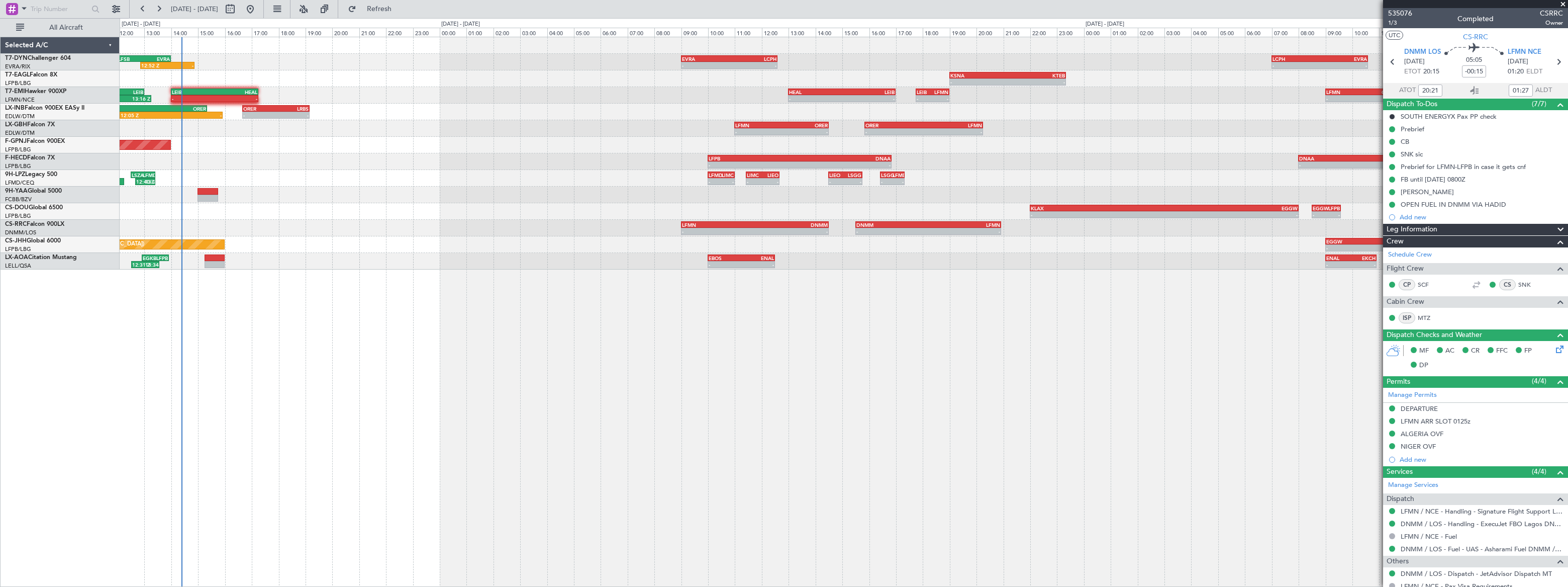
click at [526, 217] on div "KLAX 22:00 Z EGGW 08:00 Z - - EGGW 08:30 Z LFPB 09:35 Z - - A/C Unavailable Pla…" at bounding box center [844, 211] width 1448 height 16
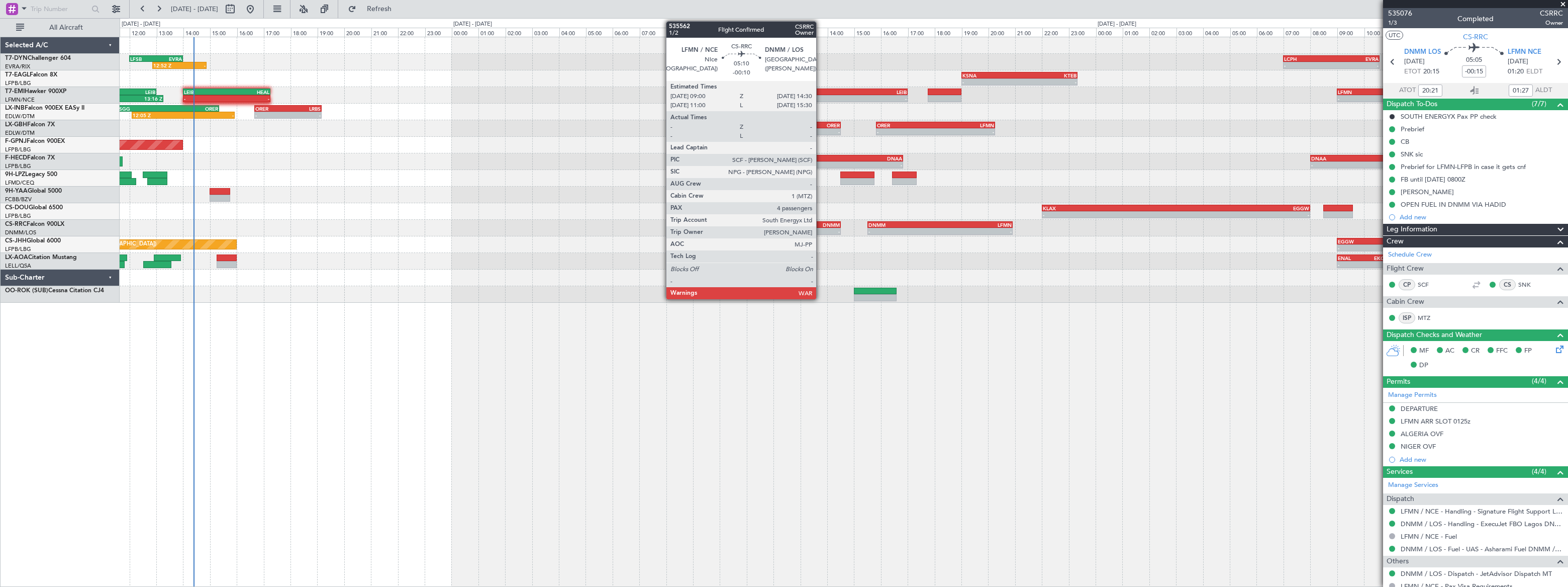
click at [821, 224] on div "DNMM" at bounding box center [803, 225] width 73 height 6
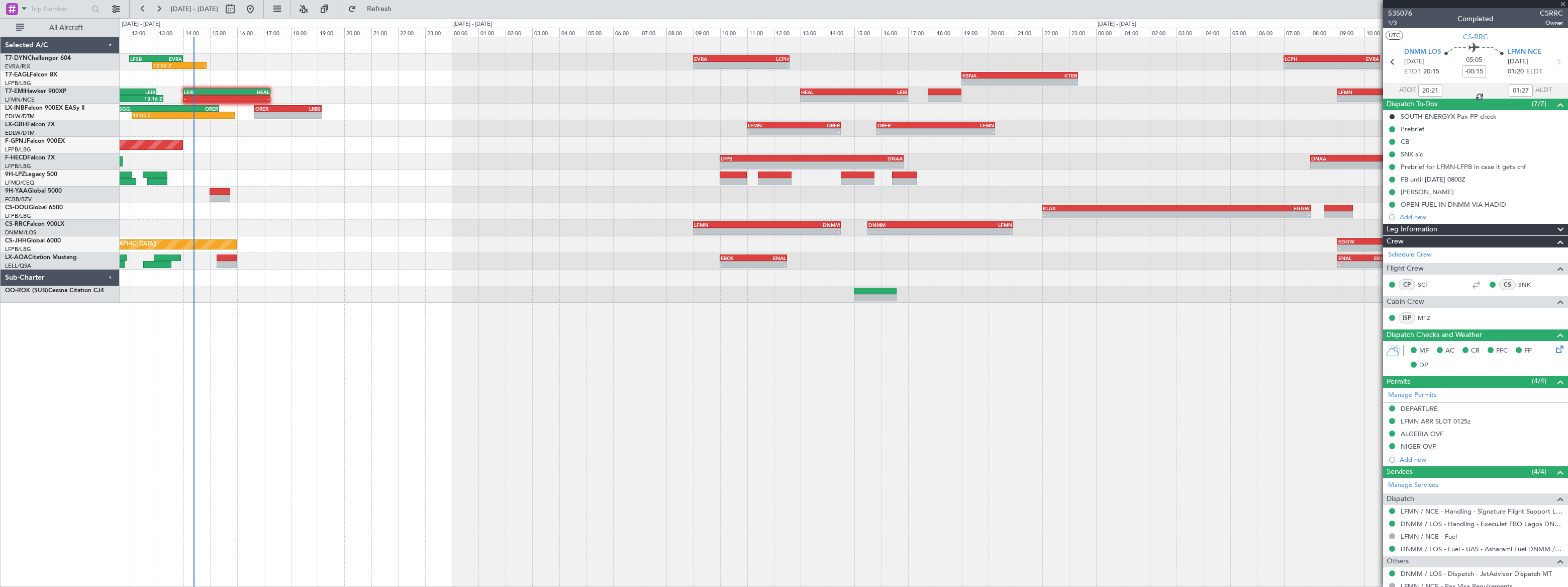
type input "-00:10"
type input "4"
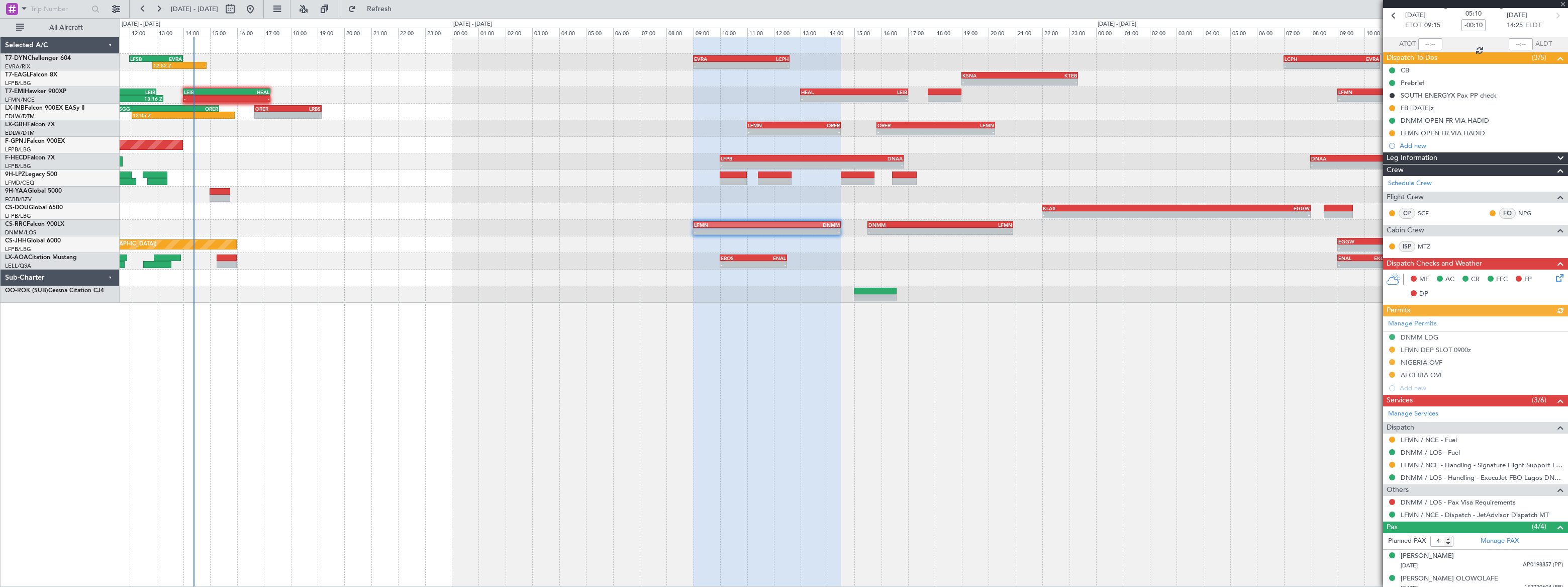
scroll to position [98, 0]
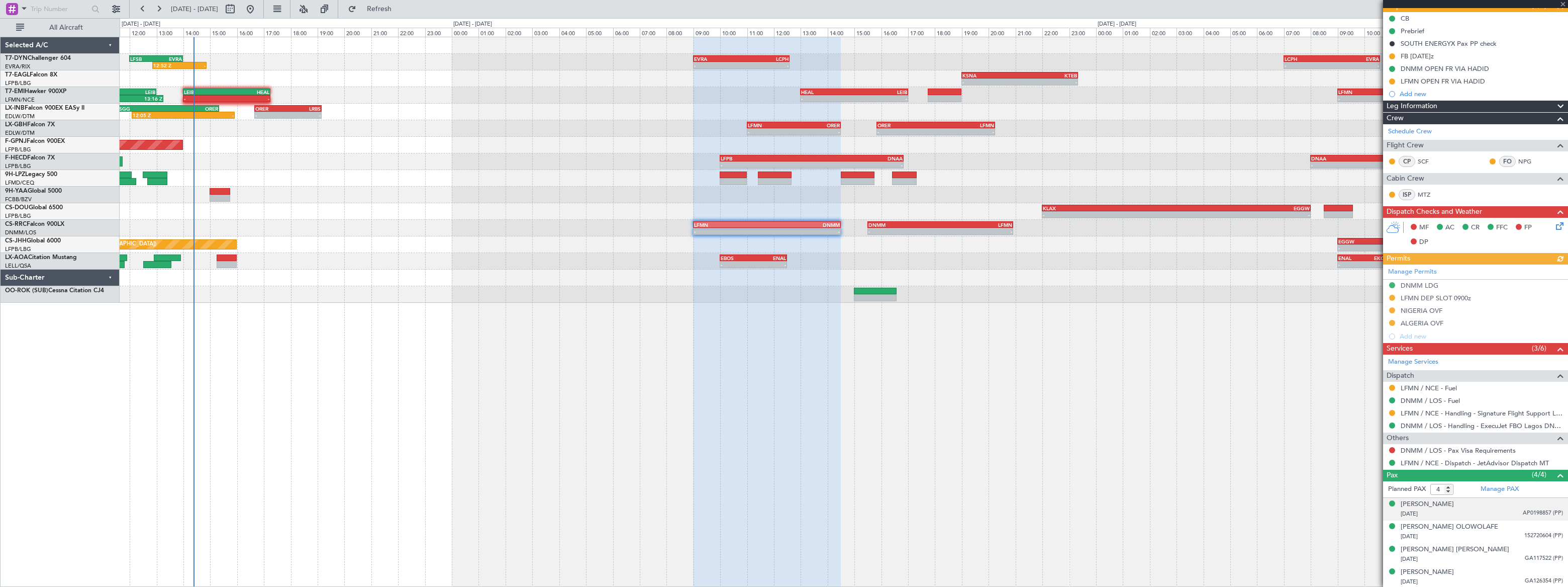
click at [1501, 515] on div "[DATE] AP0198857 (PP)" at bounding box center [1482, 514] width 163 height 10
click at [1516, 552] on div "Kayode Olatunji OLOWOLAFE 14/08/1962 152720604 (PP)" at bounding box center [1482, 556] width 163 height 19
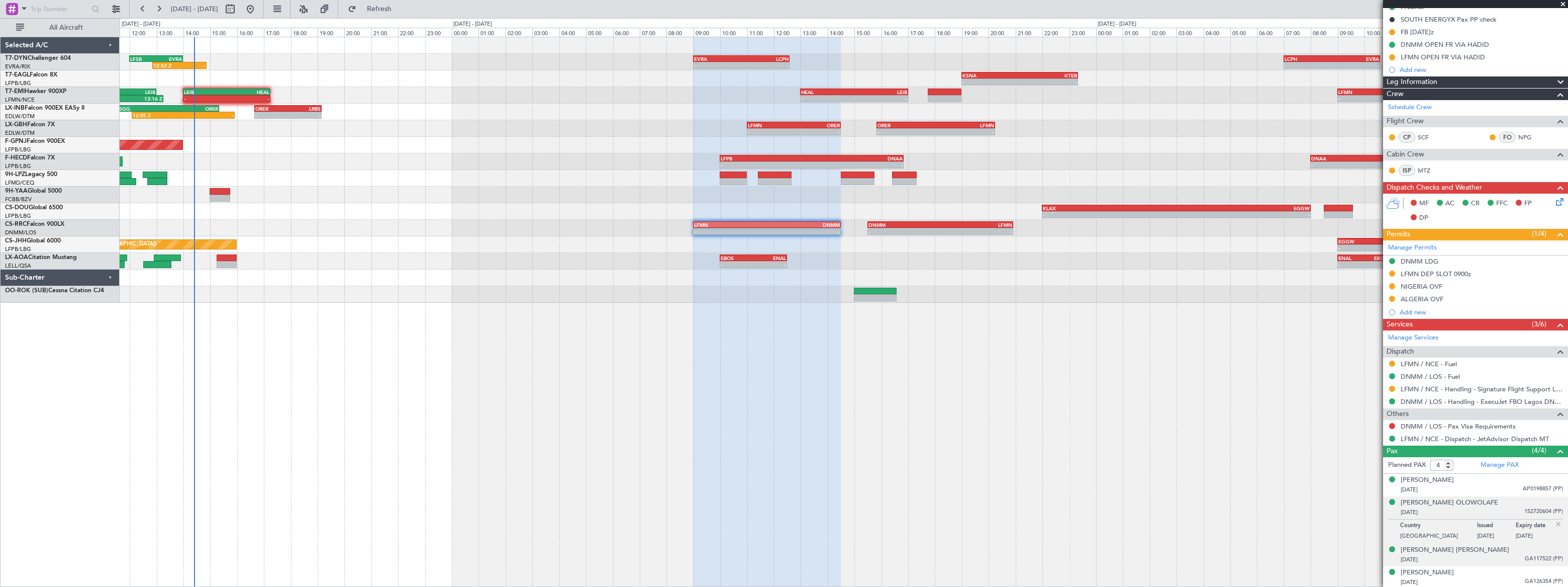
click at [1511, 555] on div "[DATE] GA117522 (PP)" at bounding box center [1482, 560] width 163 height 10
click at [1510, 577] on div "[DATE] GA126354 (PP)" at bounding box center [1482, 582] width 163 height 10
click at [1468, 480] on div "Alex Juwon ABASS 10/12/1992 AP0198857 (PP)" at bounding box center [1482, 485] width 163 height 19
click at [1431, 478] on div "[PERSON_NAME]" at bounding box center [1427, 480] width 54 height 10
click at [1505, 532] on div "[DATE] 152720604 (PP)" at bounding box center [1482, 537] width 163 height 10
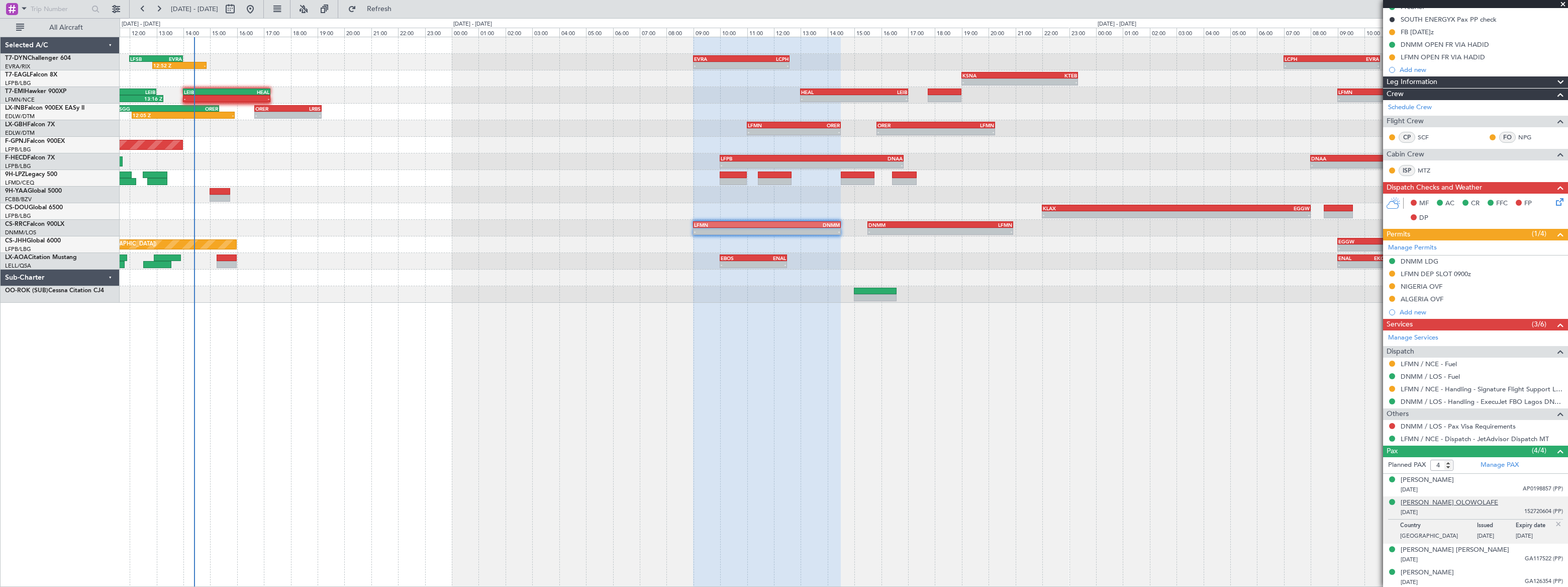
click at [1469, 501] on div "[PERSON_NAME] OLOWOLAFE" at bounding box center [1449, 502] width 97 height 10
click at [1461, 546] on div "[PERSON_NAME] [PERSON_NAME]" at bounding box center [1455, 550] width 108 height 10
click at [1489, 578] on div "[DATE] GA126354 (PP)" at bounding box center [1482, 582] width 163 height 10
click at [1452, 543] on div "[PERSON_NAME]" at bounding box center [1427, 548] width 54 height 10
click at [1469, 503] on div "[PERSON_NAME] OLOWOLAFE" at bounding box center [1449, 502] width 97 height 10
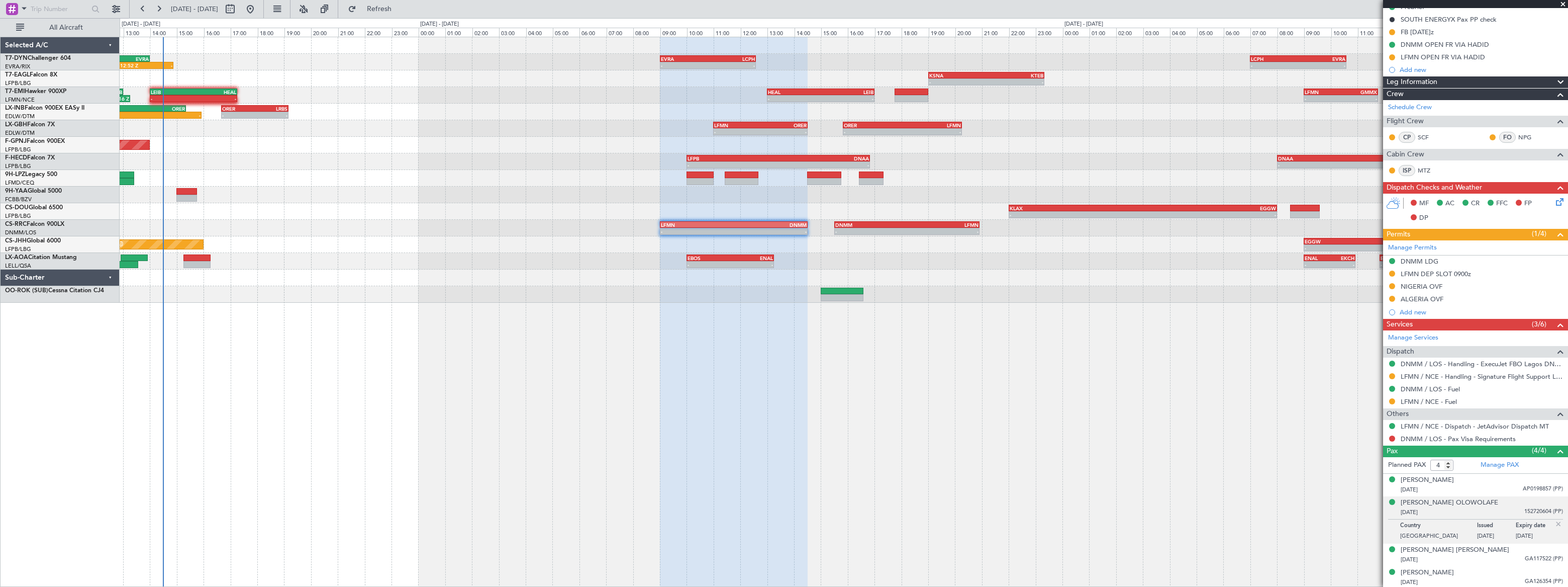
click at [395, 177] on div "- - EVRA 09:00 Z LCPH 12:35 Z - - LCPH 07:00 Z EVRA 10:35 Z 12:52 Z - LFSB 12:0…" at bounding box center [844, 170] width 1447 height 265
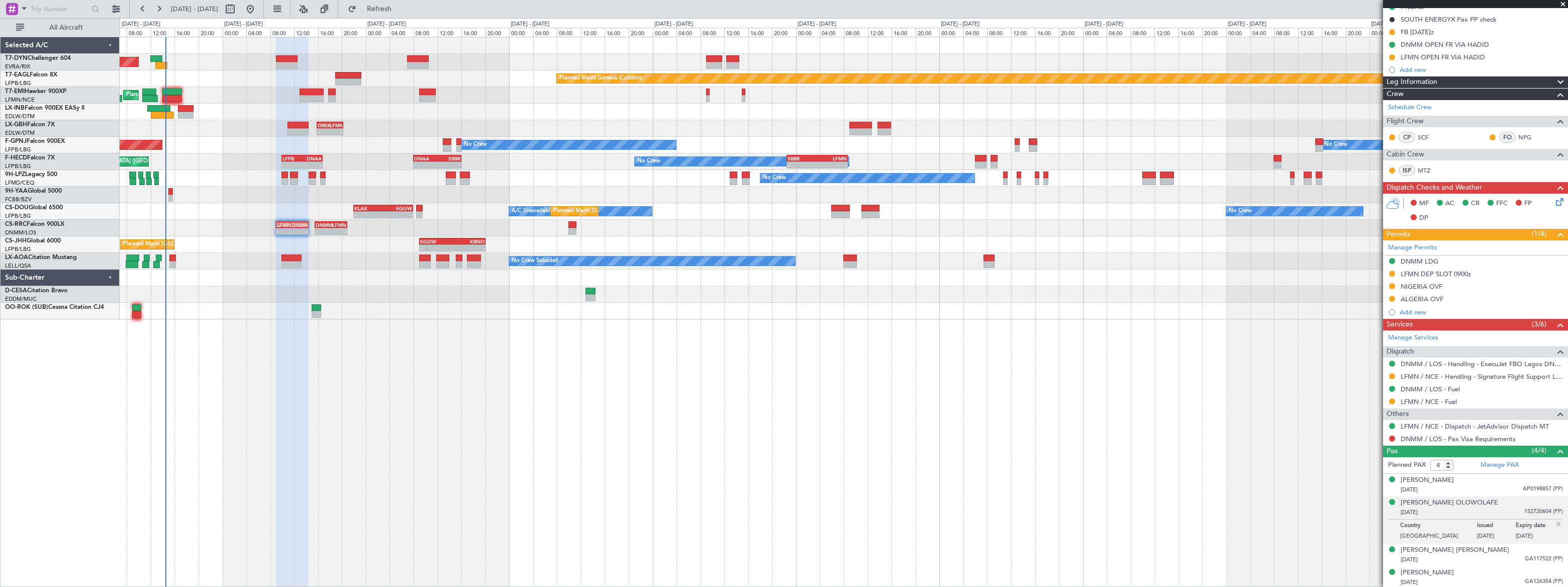
click at [214, 191] on div at bounding box center [844, 194] width 1448 height 16
click at [401, 7] on span "Refresh" at bounding box center [379, 9] width 42 height 7
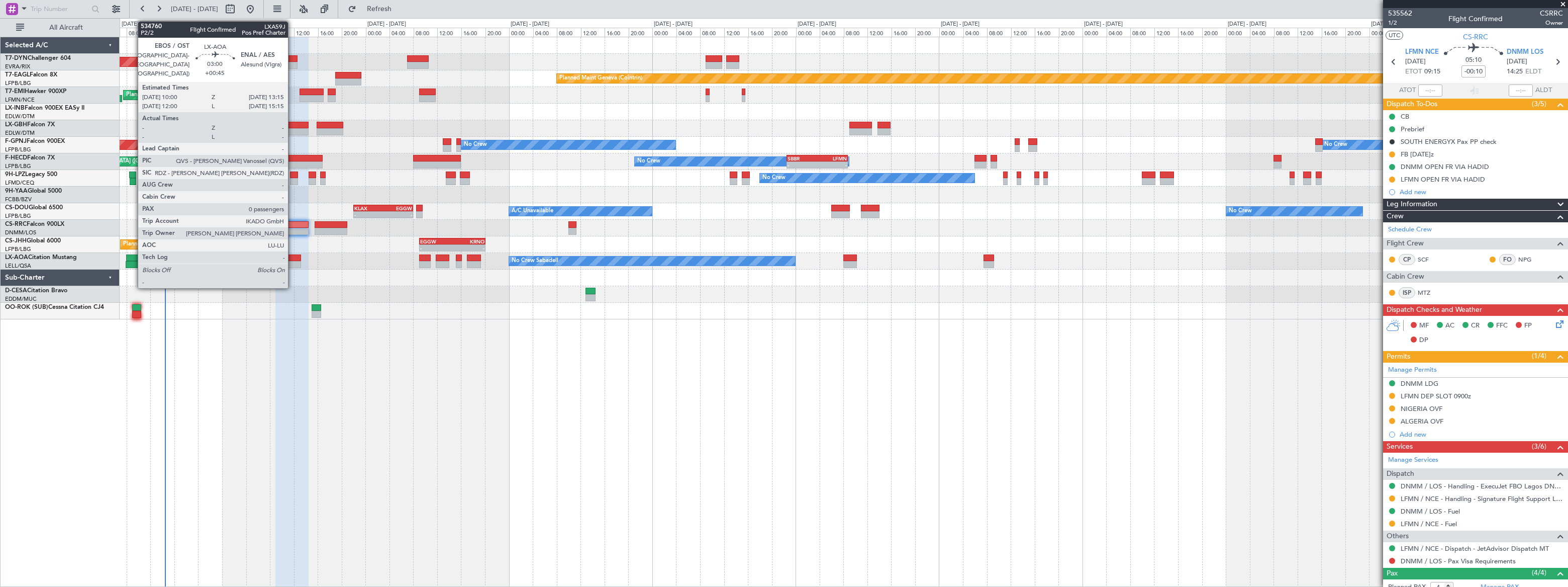
click at [292, 255] on div at bounding box center [291, 258] width 19 height 7
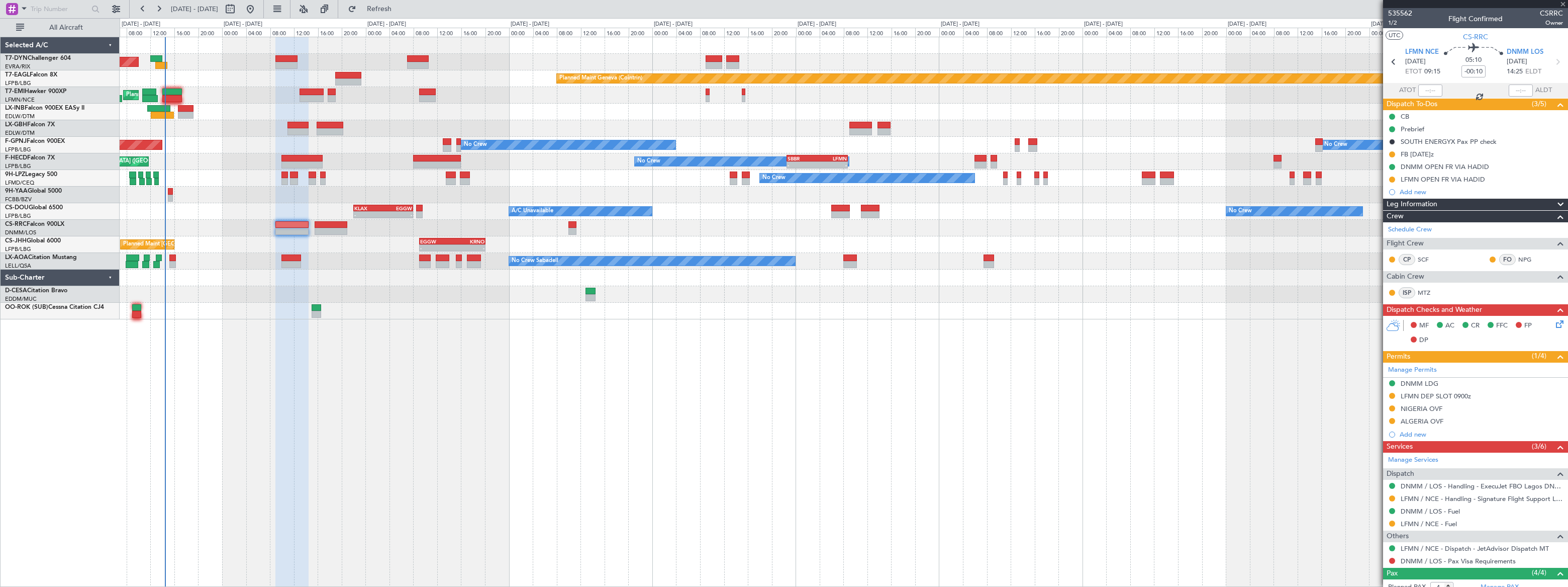
click at [292, 255] on div at bounding box center [291, 258] width 19 height 7
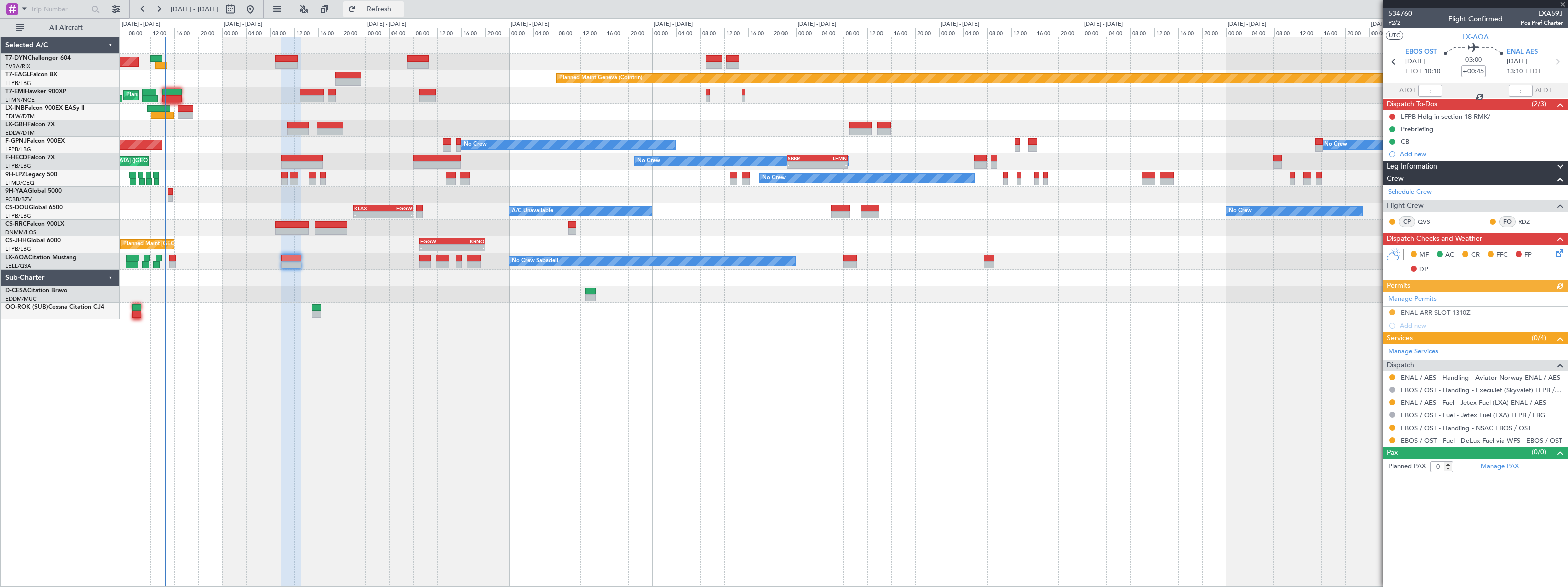
click at [401, 9] on span "Refresh" at bounding box center [379, 9] width 42 height 7
click at [401, 9] on span "Refreshing..." at bounding box center [379, 9] width 42 height 7
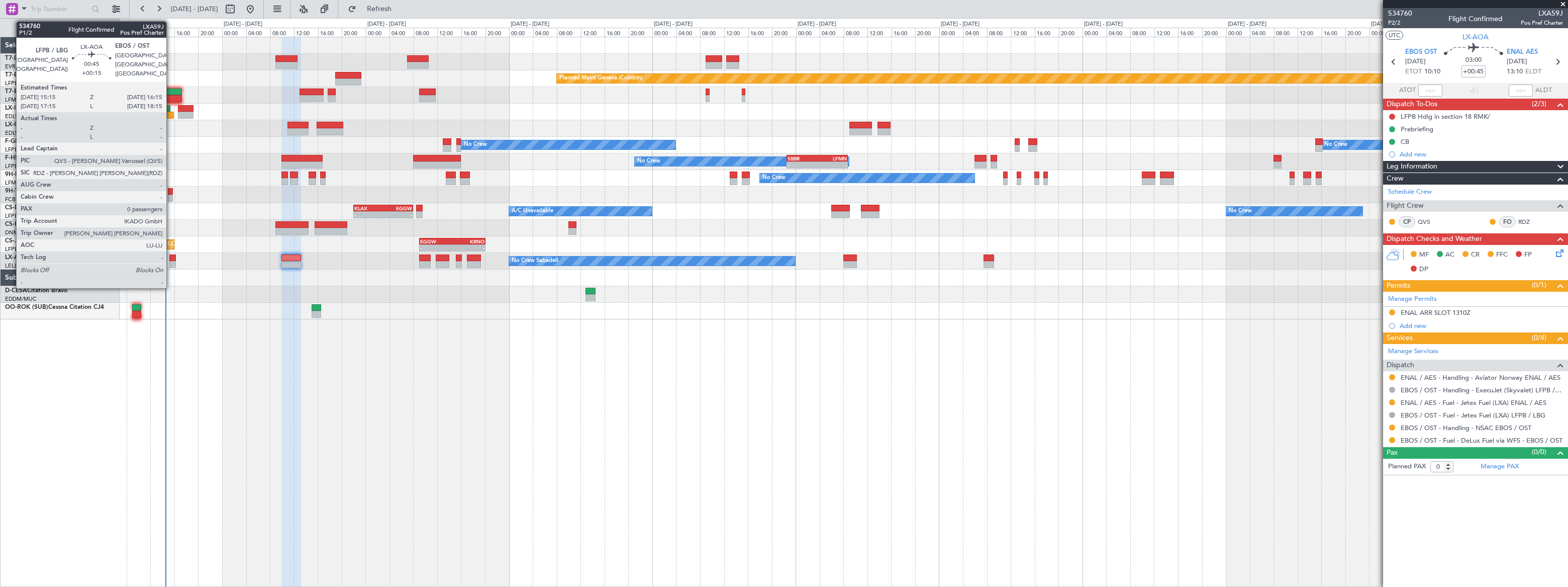
click at [171, 258] on div at bounding box center [172, 258] width 6 height 7
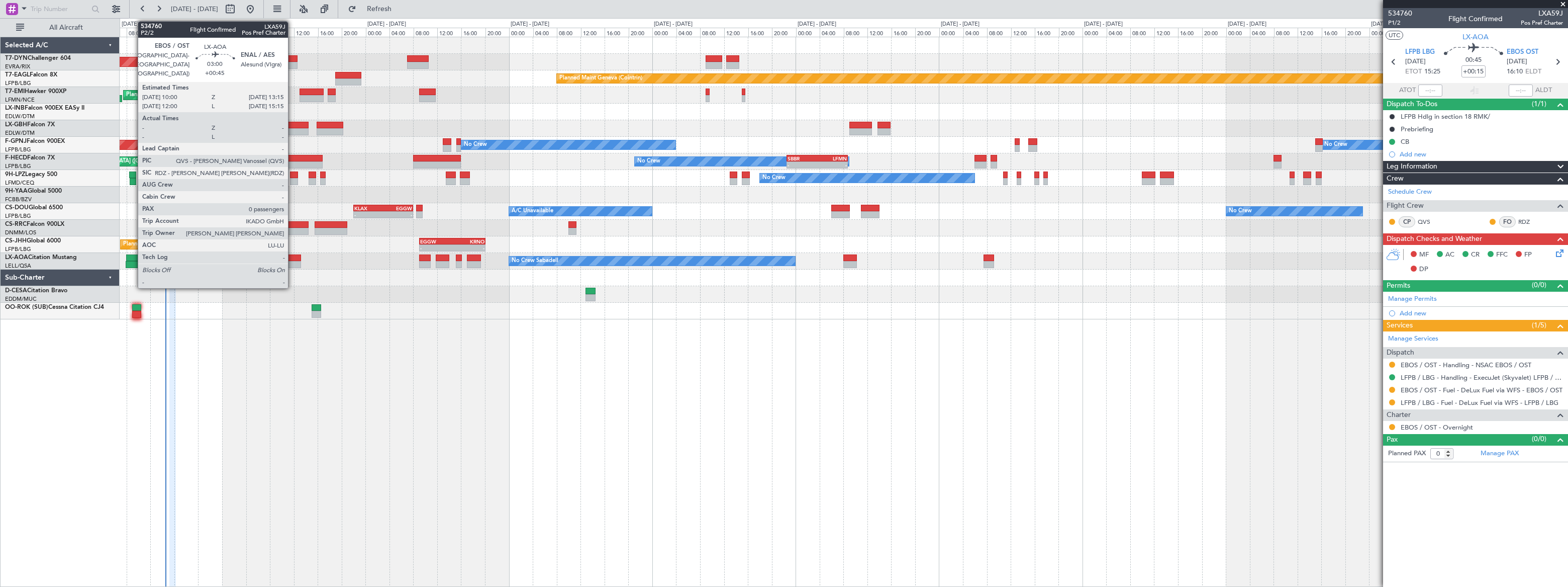
click at [293, 256] on div at bounding box center [291, 258] width 19 height 7
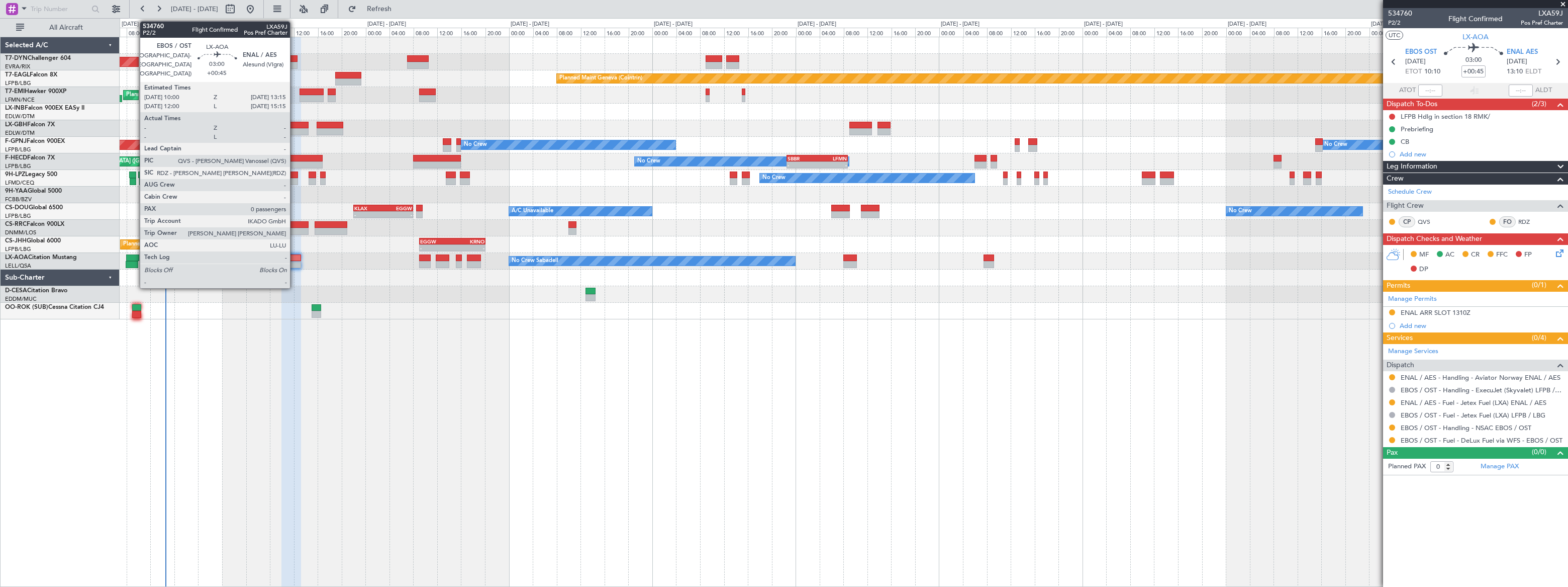
click at [293, 255] on div at bounding box center [291, 258] width 19 height 7
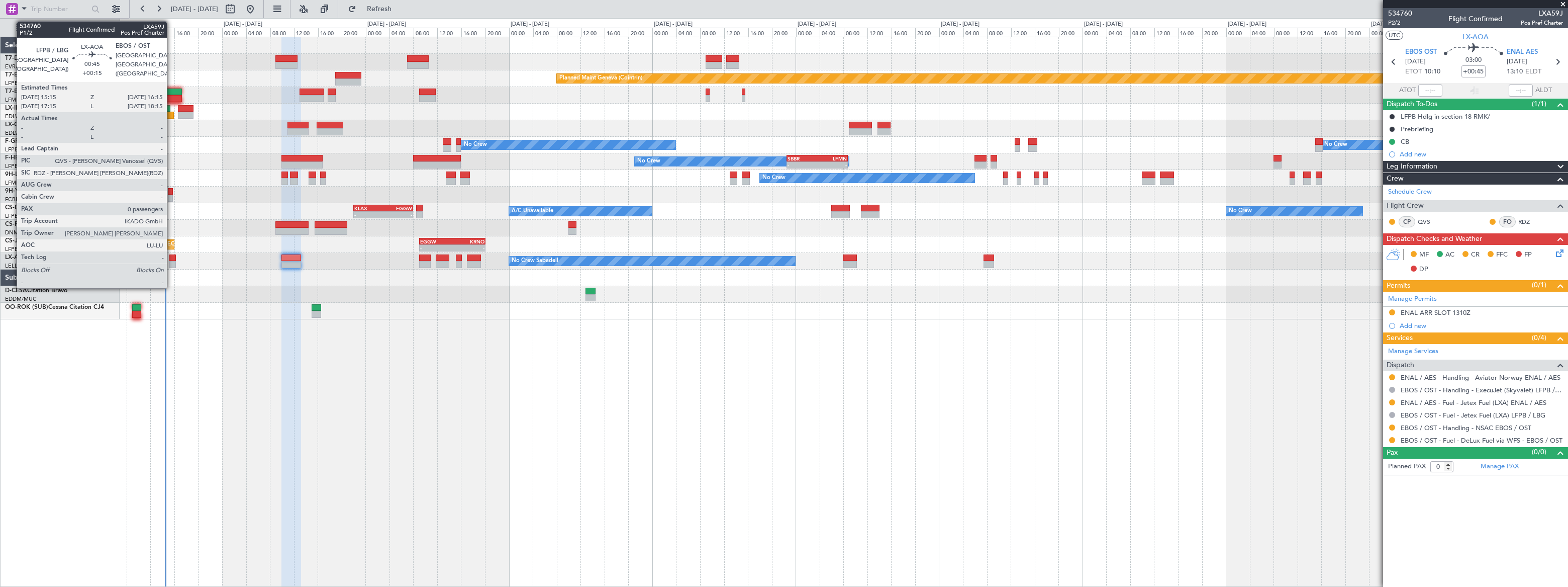
click at [172, 258] on div at bounding box center [172, 258] width 6 height 7
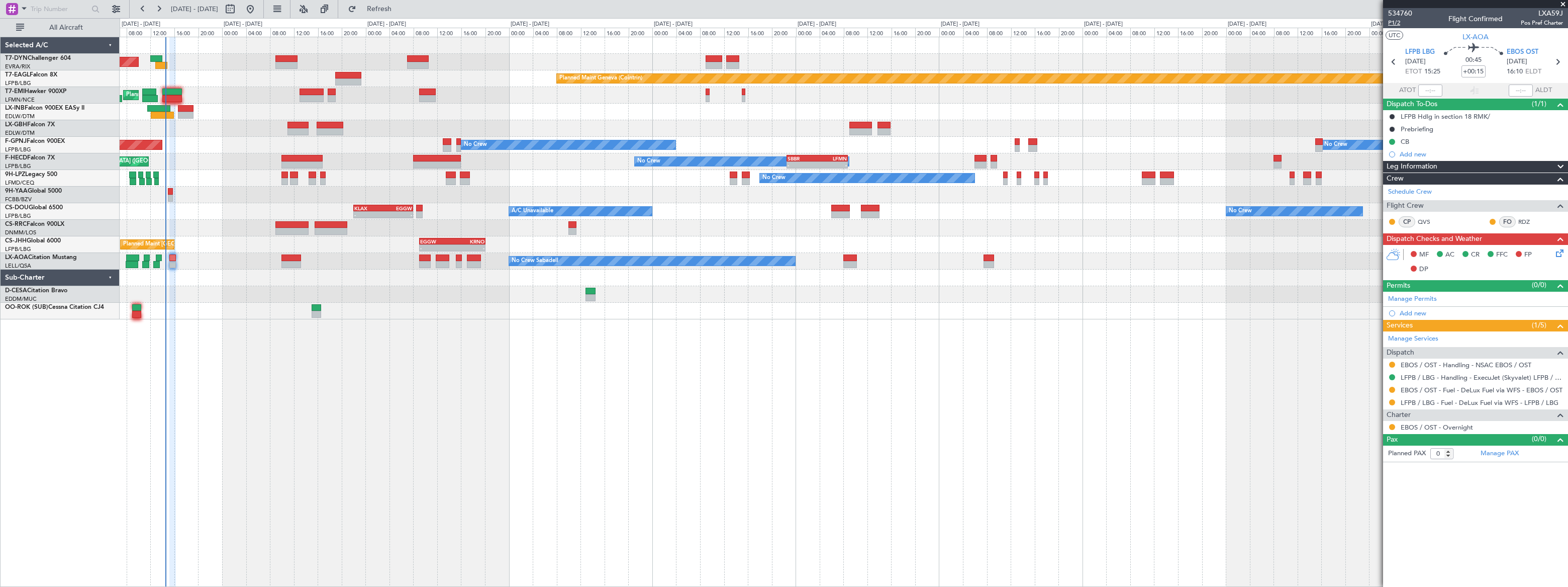
click at [1391, 24] on span "P1/2" at bounding box center [1400, 23] width 24 height 9
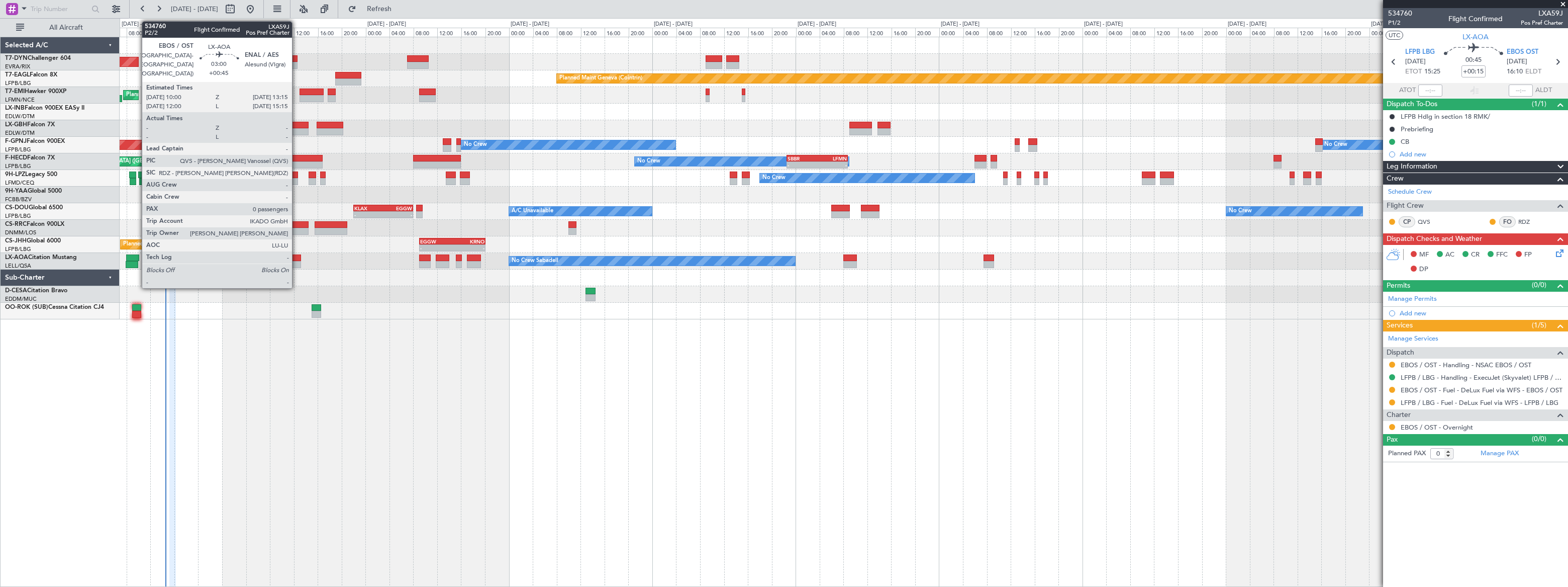
click at [296, 256] on div at bounding box center [291, 258] width 19 height 7
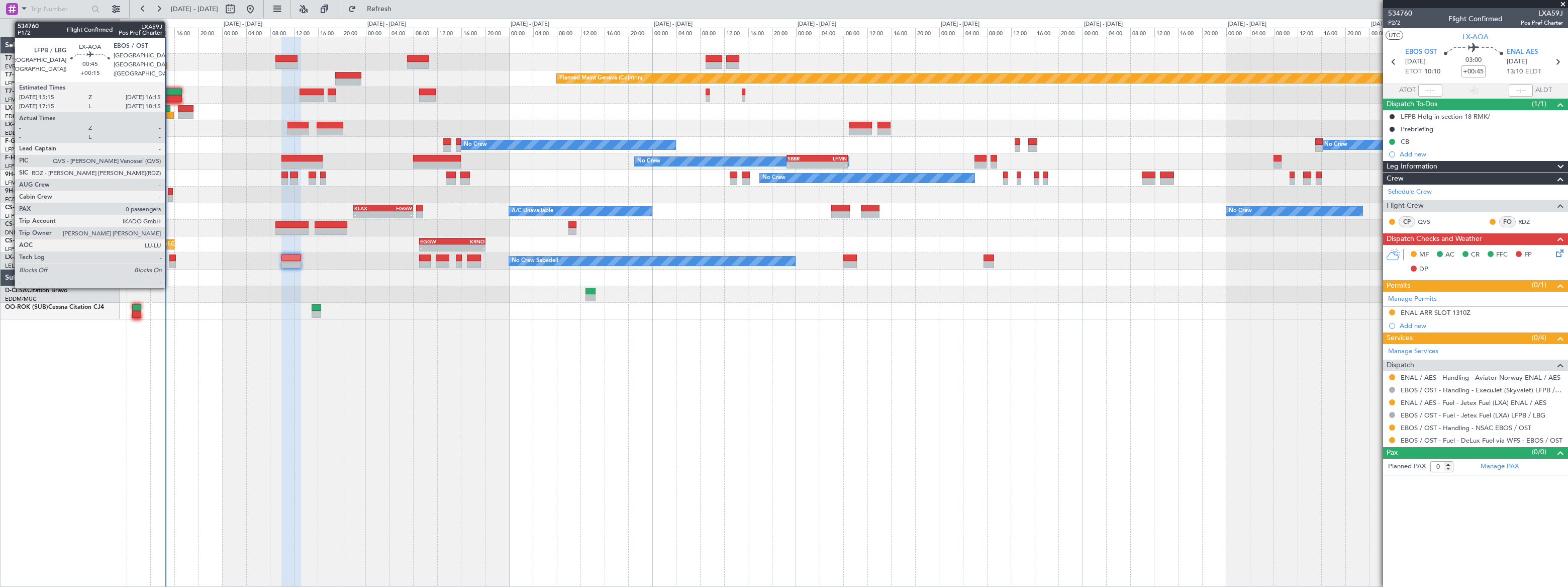
click at [169, 259] on div at bounding box center [172, 258] width 6 height 7
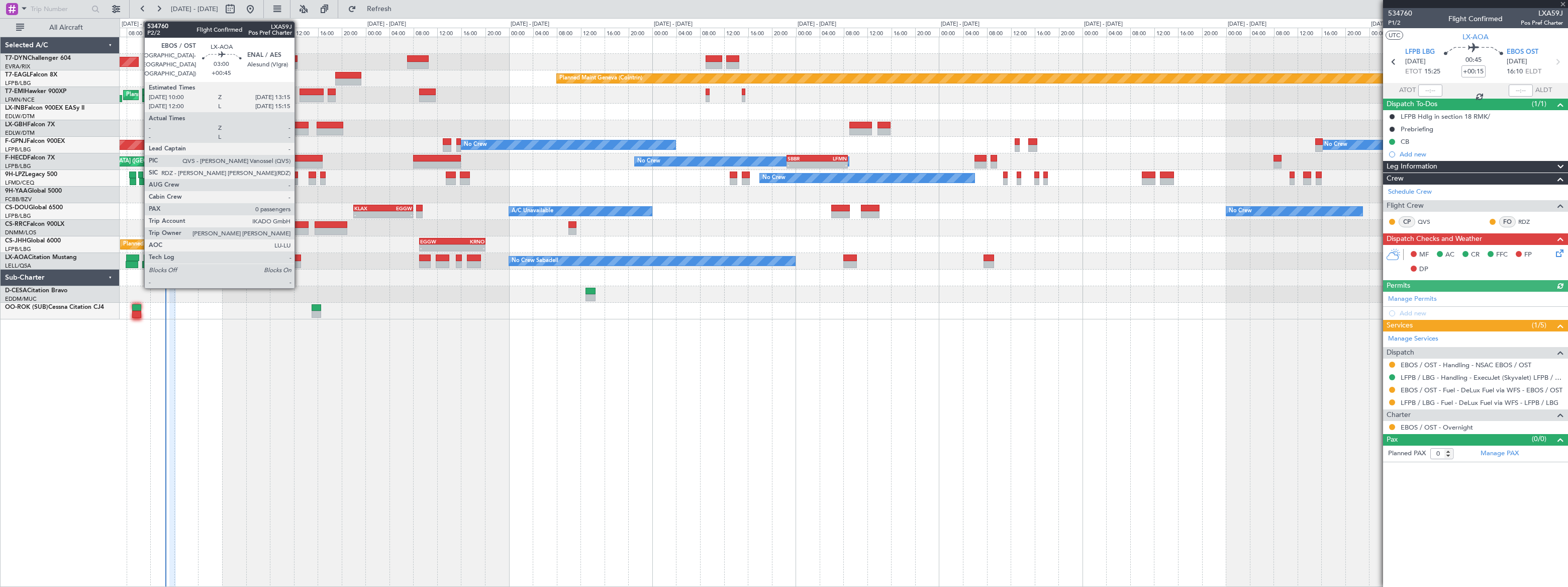
click at [299, 259] on div at bounding box center [291, 258] width 19 height 7
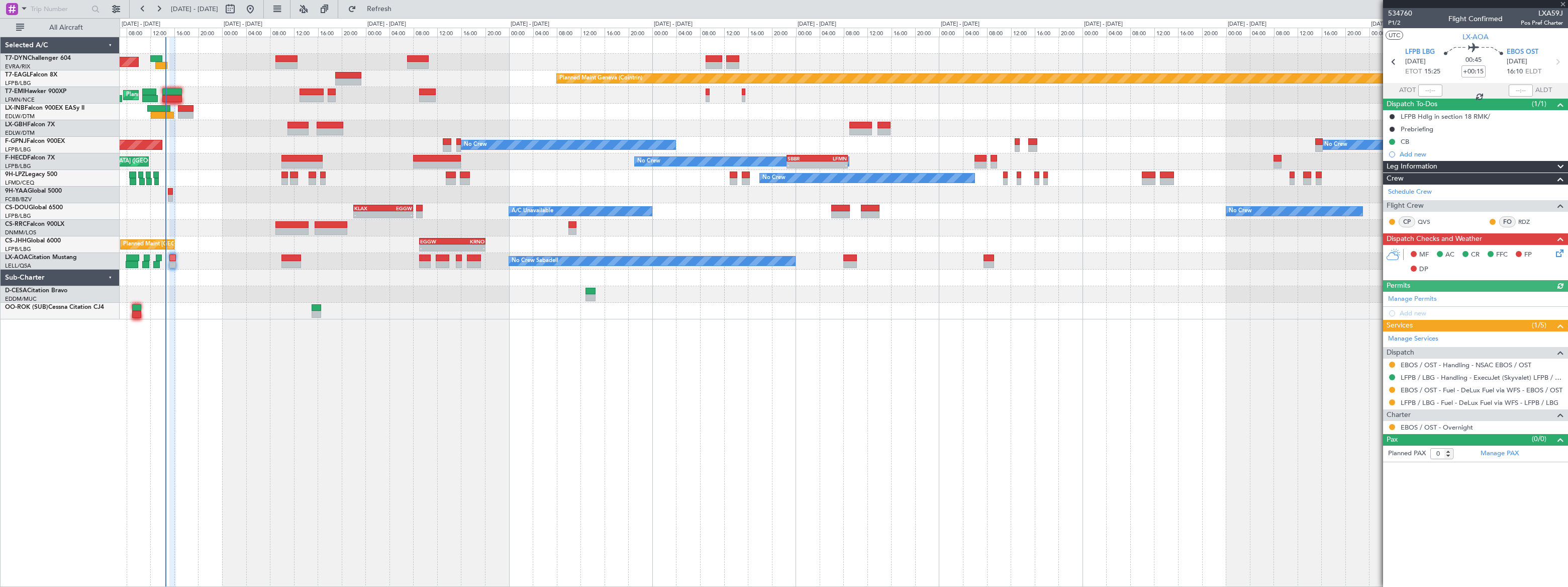
click at [295, 258] on div at bounding box center [291, 258] width 19 height 7
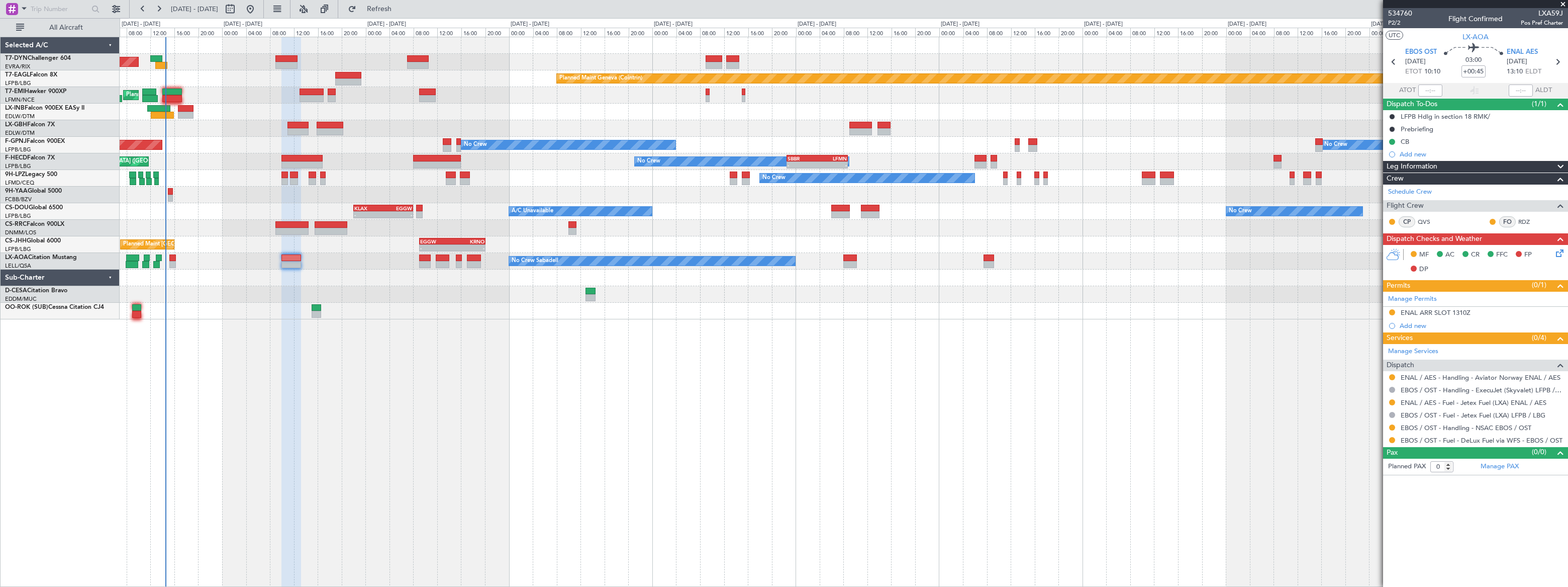
click at [303, 258] on div "No Crew Sabadell No Crew Sabadell" at bounding box center [844, 261] width 1447 height 16
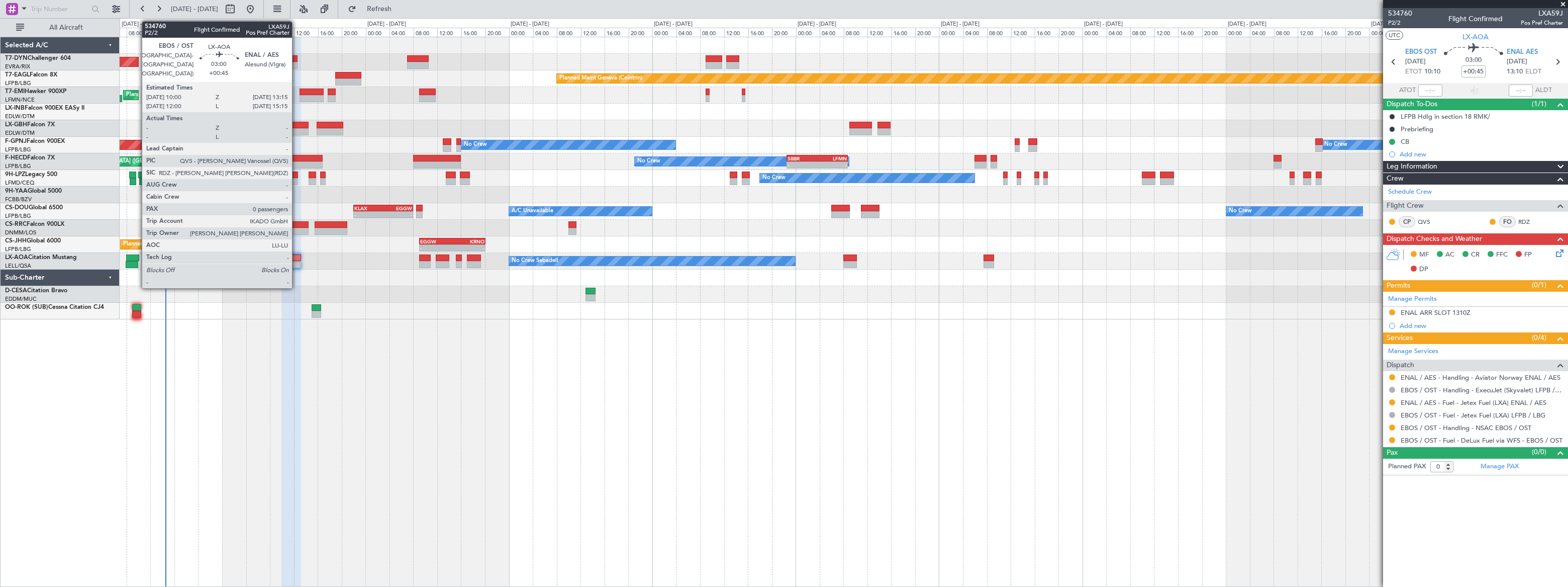
click at [296, 258] on div at bounding box center [291, 258] width 19 height 7
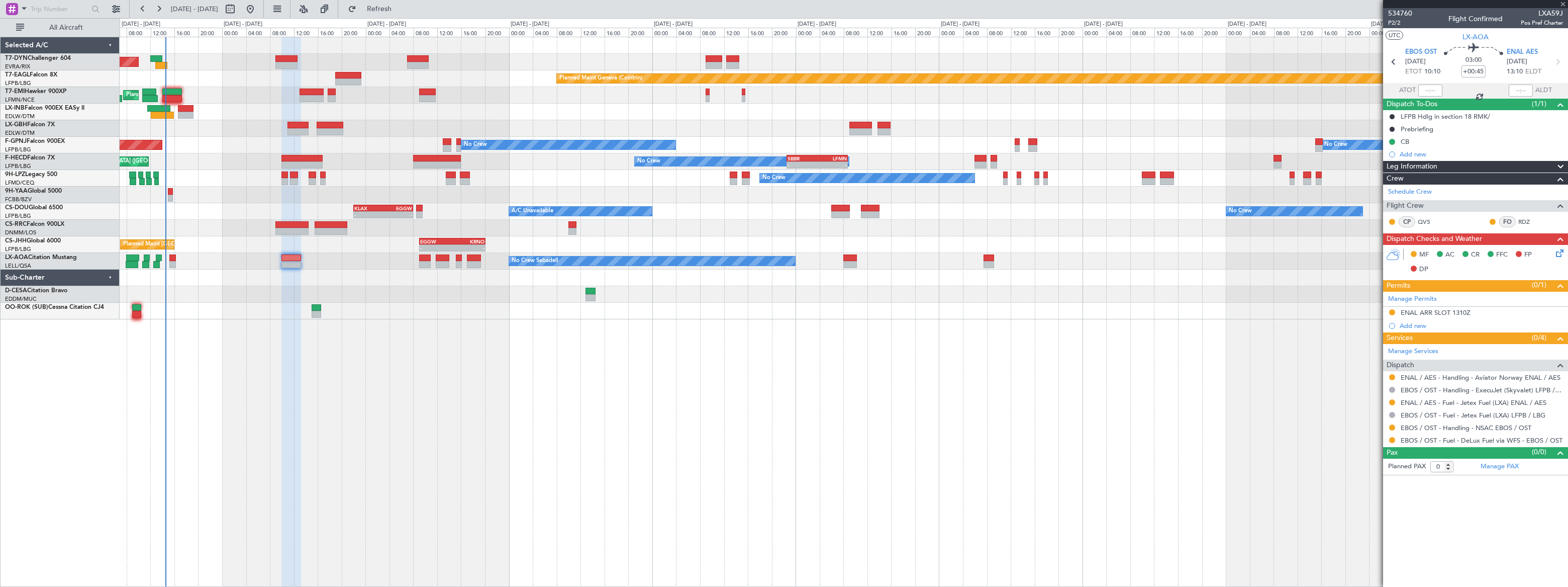
click at [296, 258] on div at bounding box center [291, 258] width 19 height 7
click at [1392, 24] on span "P2/2" at bounding box center [1400, 23] width 24 height 9
click at [1499, 441] on link "ENAL / AES - Handling - Aviator Norway ENAL / AES" at bounding box center [1480, 440] width 160 height 9
click at [1562, 250] on icon at bounding box center [1558, 251] width 8 height 8
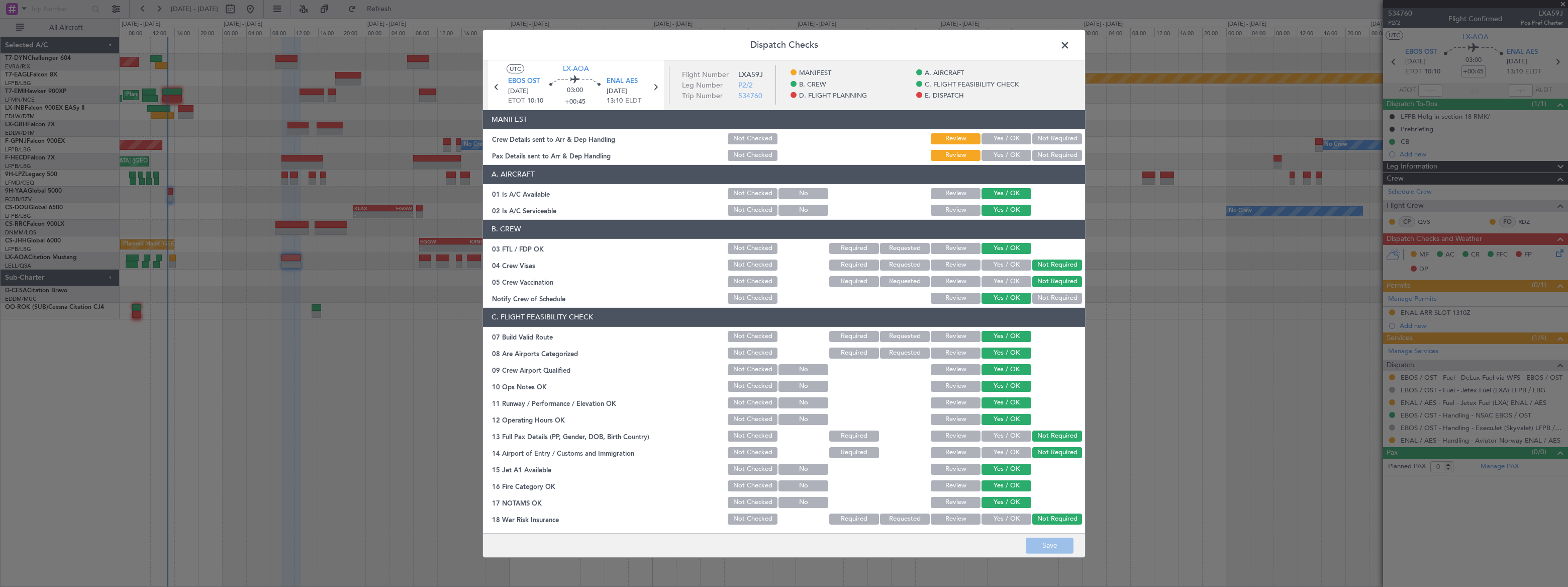
click at [999, 136] on button "Yes / OK" at bounding box center [1006, 139] width 50 height 11
click at [999, 156] on button "Yes / OK" at bounding box center [1006, 155] width 50 height 11
click at [1059, 543] on button "Save" at bounding box center [1049, 546] width 47 height 16
click at [1070, 44] on span at bounding box center [1070, 47] width 0 height 20
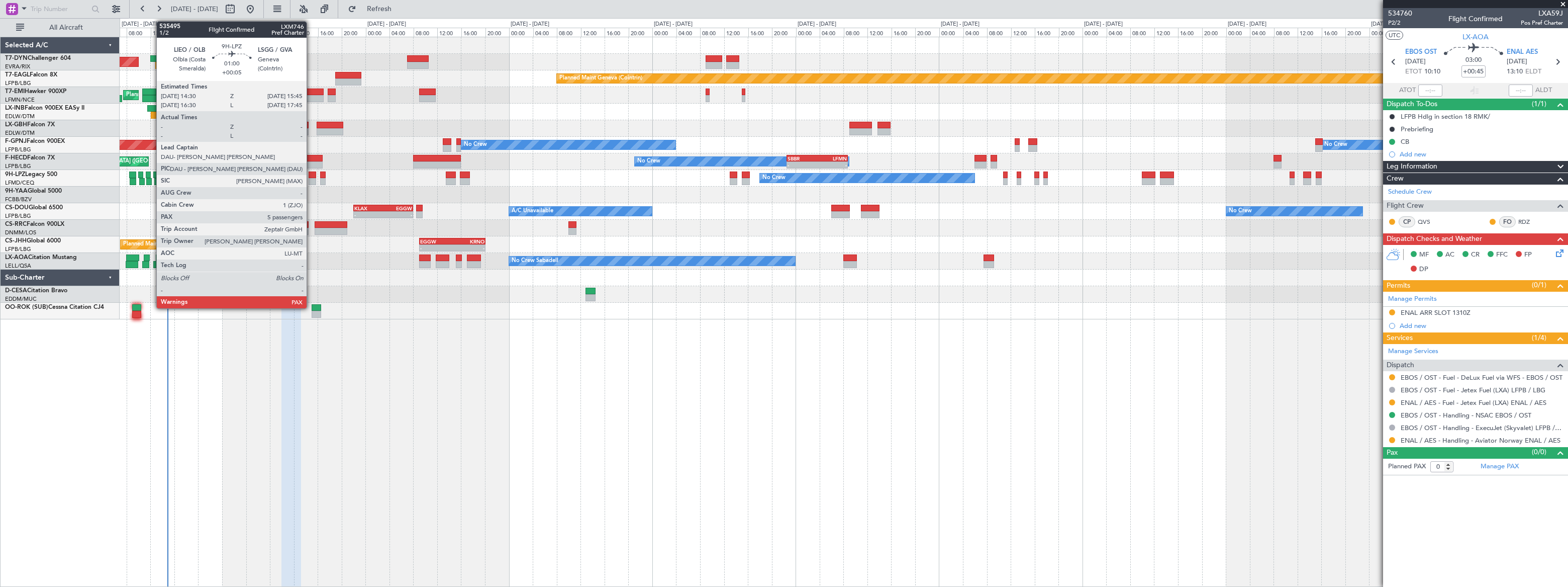
click at [311, 178] on div at bounding box center [312, 181] width 7 height 7
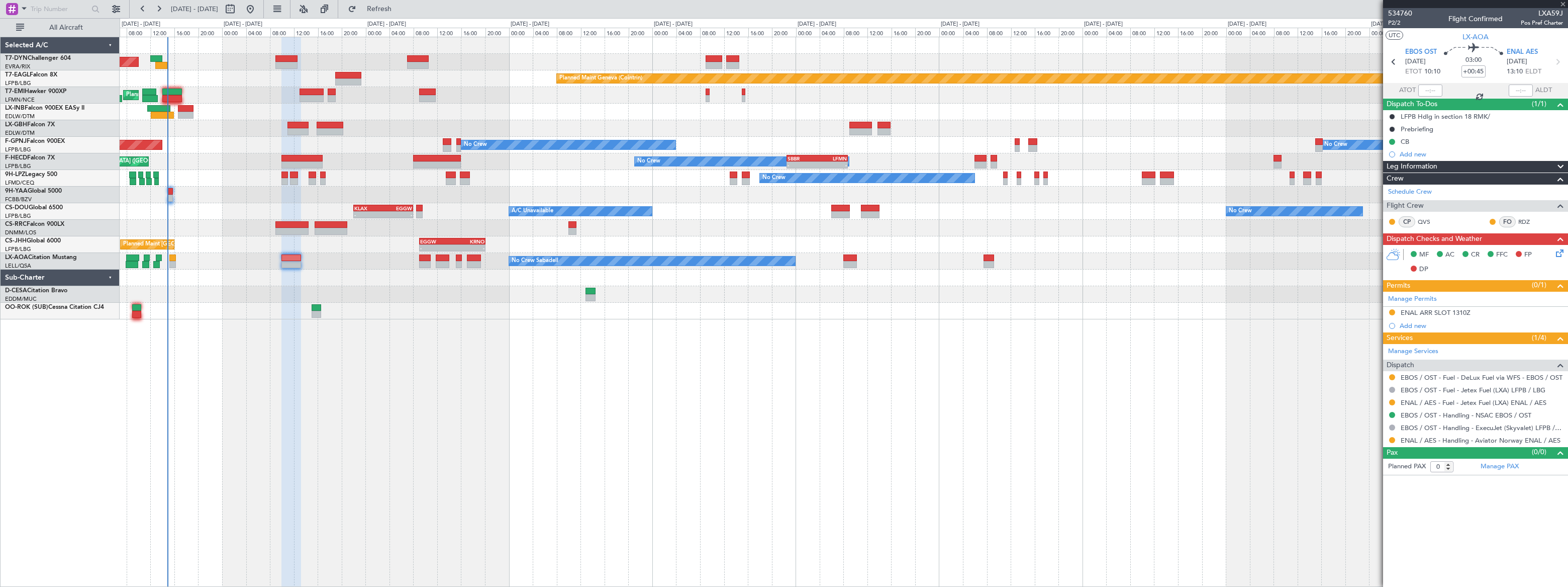
type input "+00:05"
type input "5"
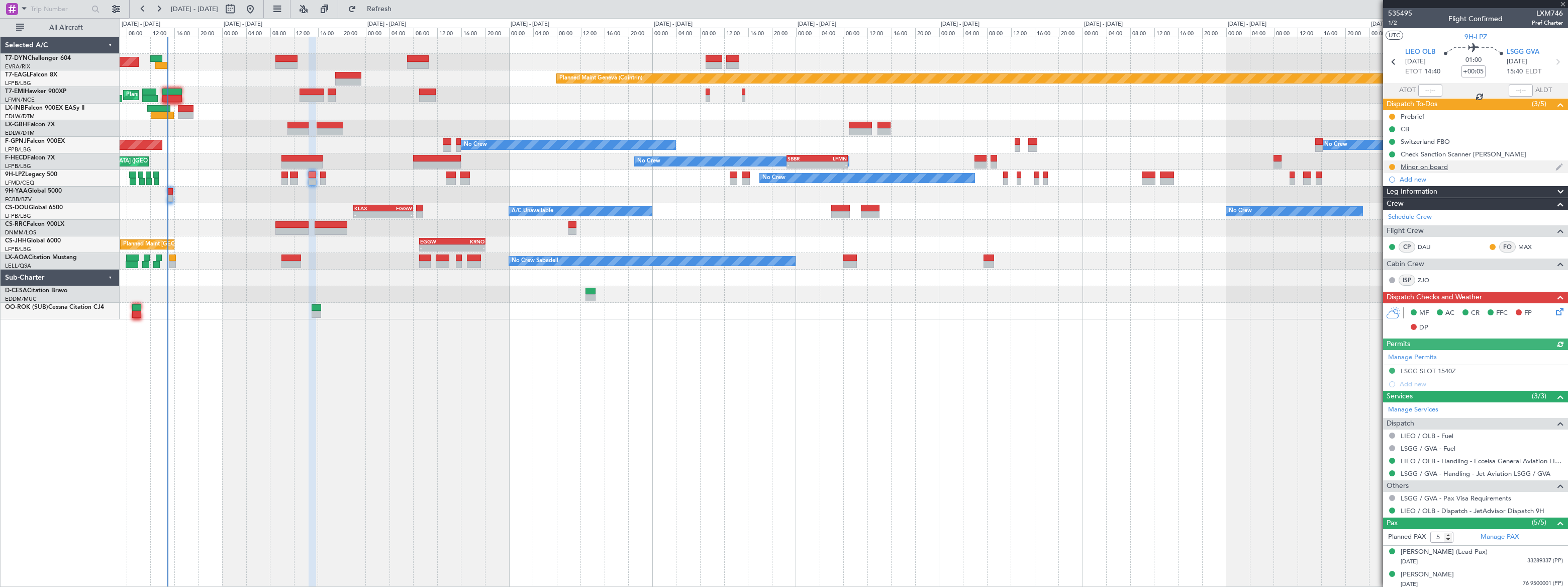
click at [1468, 163] on div "Minor on board" at bounding box center [1475, 166] width 185 height 13
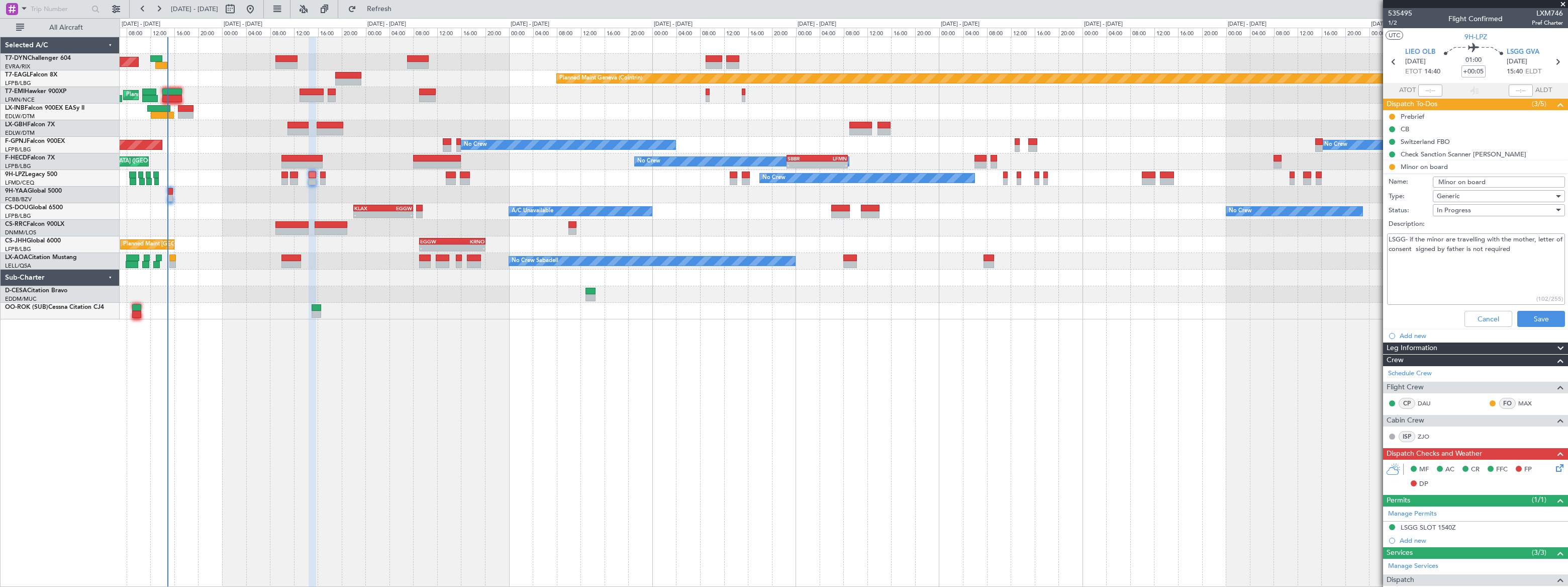
click at [1523, 251] on textarea "LSGG- if the minor are travelling with the mother, letter of consent signed by …" at bounding box center [1476, 269] width 178 height 72
click at [1482, 269] on textarea "LSGG- if the minor are travelling with the mother, letter of consent signed by …" at bounding box center [1476, 269] width 178 height 72
click at [1485, 268] on textarea "LSGG- if the minor are travelling with the mother, letter of consent signed by …" at bounding box center [1476, 269] width 178 height 72
type textarea "LSGG- if the minor are travelling with the mother, letter of consent signed by …"
click at [1535, 319] on button "Save" at bounding box center [1541, 318] width 47 height 16
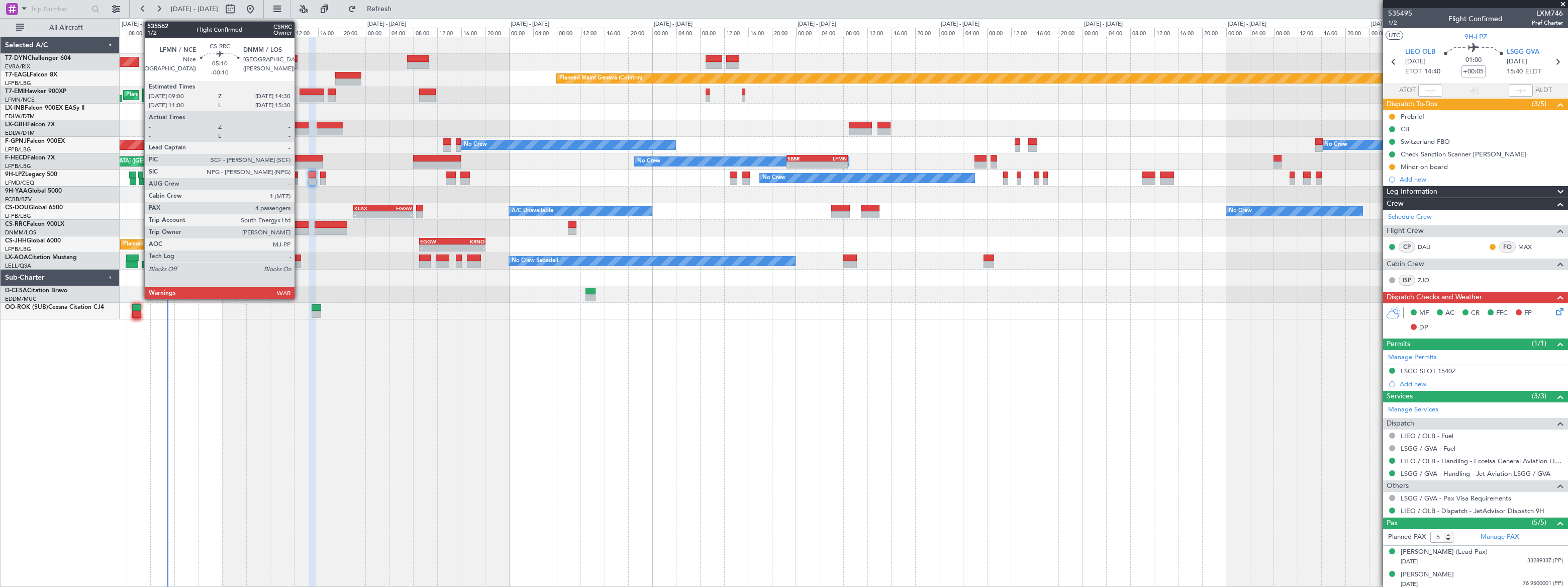
click at [297, 225] on div at bounding box center [292, 225] width 33 height 7
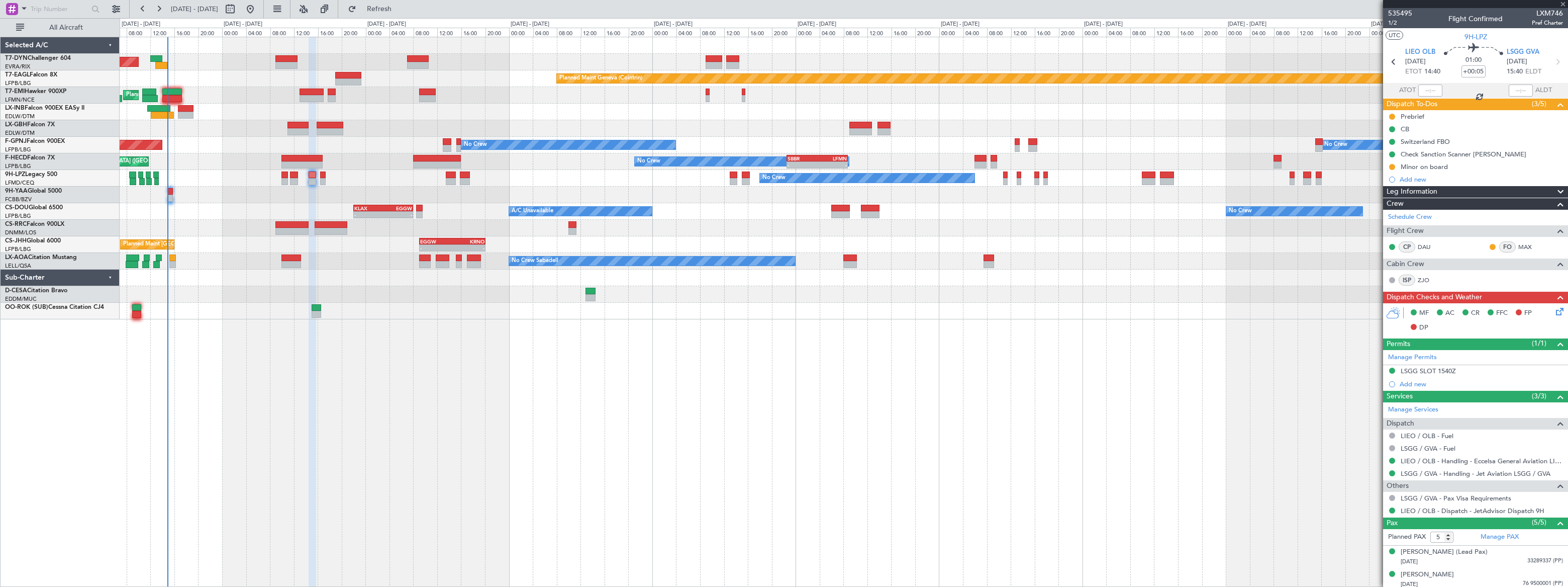
click at [297, 225] on div at bounding box center [292, 225] width 33 height 7
type input "-00:10"
type input "4"
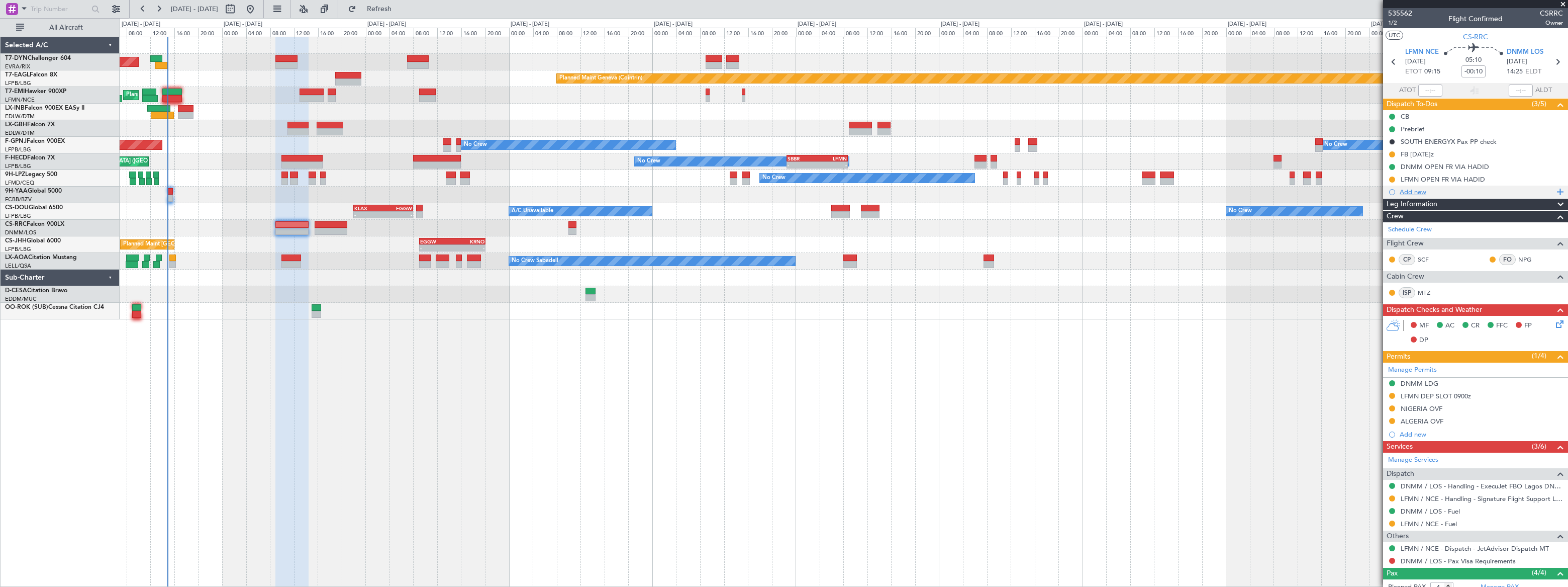
click at [1418, 189] on div "Add new" at bounding box center [1476, 192] width 154 height 9
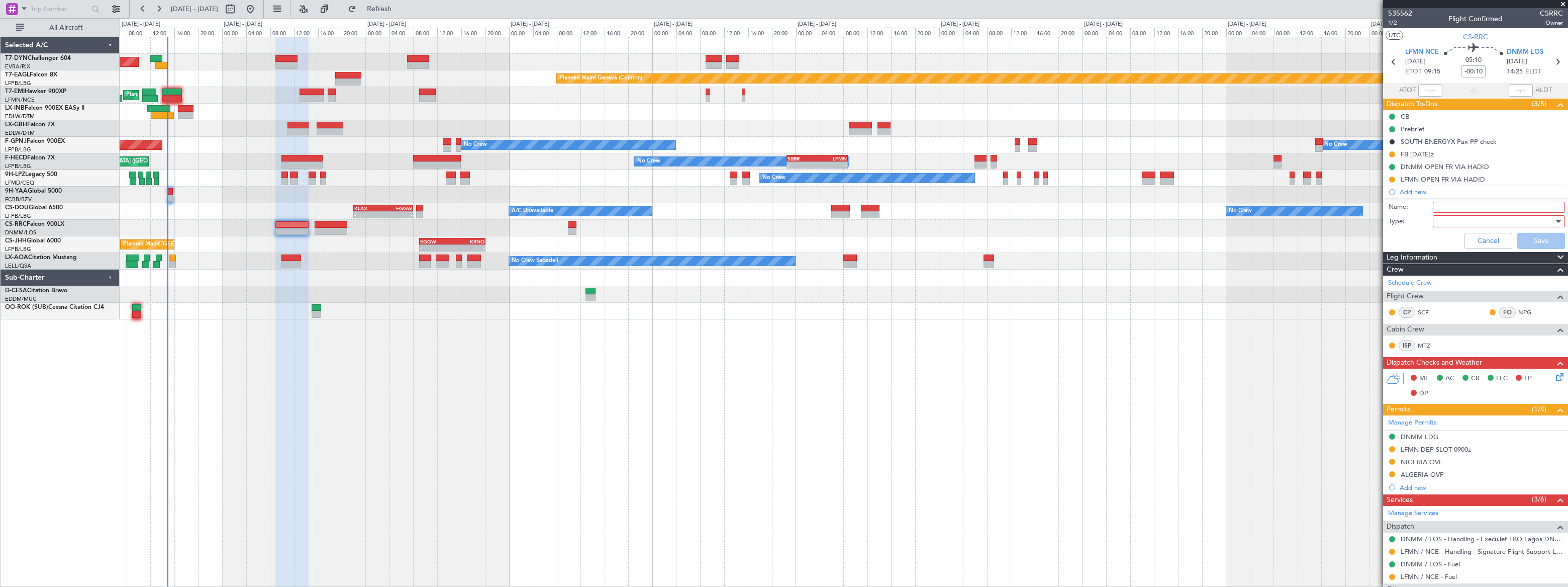
click at [1455, 205] on input "Name:" at bounding box center [1499, 207] width 132 height 11
paste input "Mr. Kayode Olatunji OLOWOLAFE,"
type input "Mr. Kayode Olatunji OLOWOLAFE"
click at [1475, 218] on div at bounding box center [1496, 221] width 117 height 15
click at [1452, 239] on span "Generic" at bounding box center [1494, 241] width 118 height 15
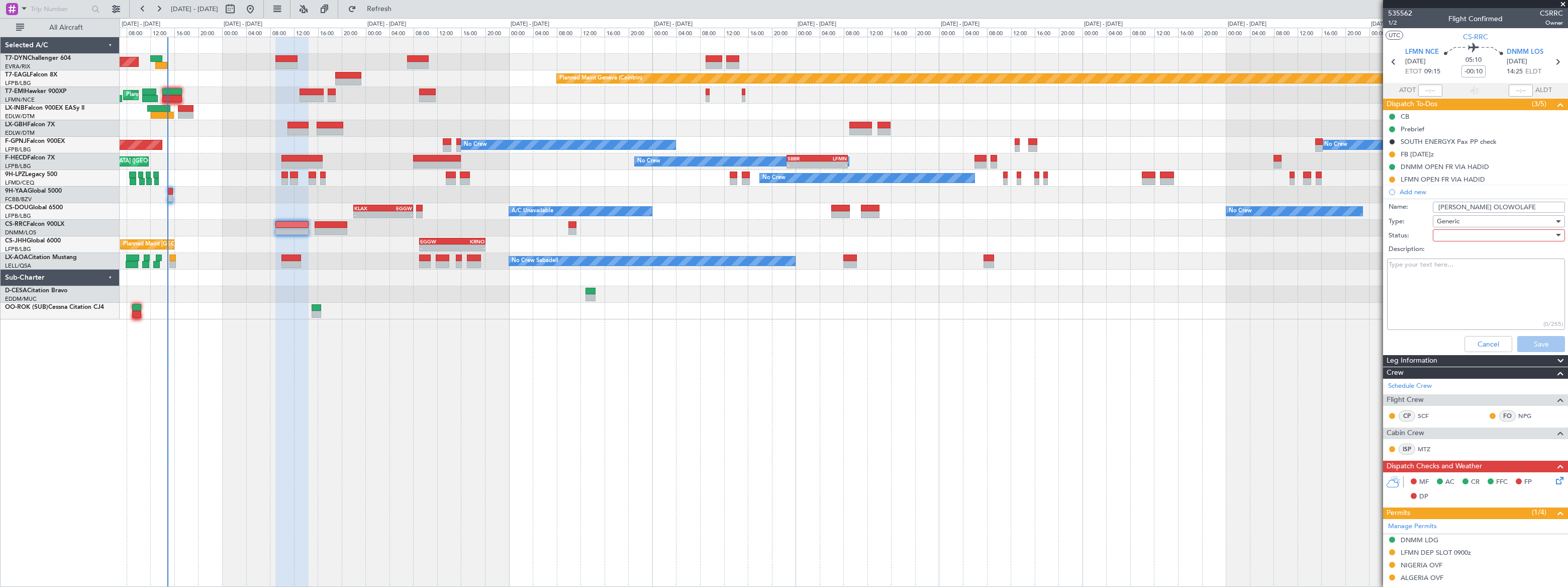
click at [1454, 231] on div at bounding box center [1496, 235] width 117 height 15
click at [1455, 255] on span "Not Started" at bounding box center [1494, 255] width 118 height 15
click at [1426, 281] on textarea "Description:" at bounding box center [1476, 294] width 178 height 72
click at [1433, 281] on textarea "Description:" at bounding box center [1476, 294] width 178 height 72
type textarea "S"
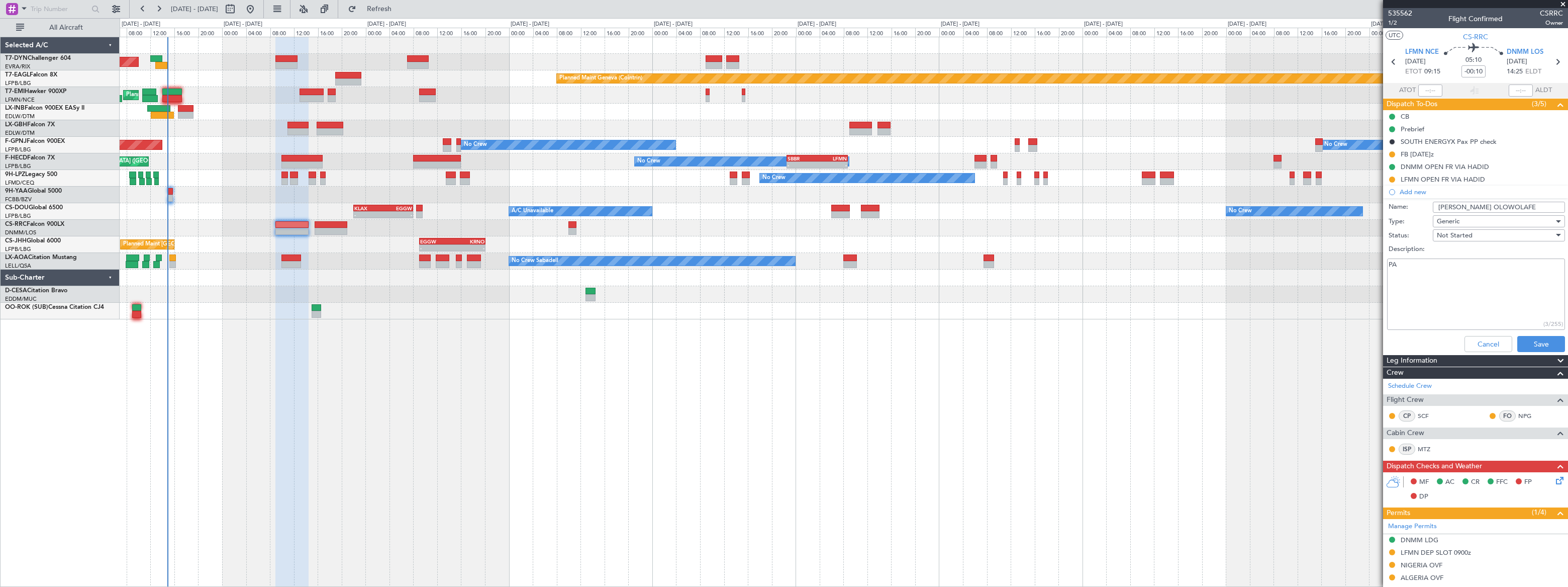
type textarea "P"
click at [1399, 265] on textarea "pax will exit with UK pp pax will enter with Nigerian pp" at bounding box center [1476, 294] width 178 height 72
click at [1401, 275] on textarea "pax LFMN will exit with UK pp pax will enter with Nigerian pp" at bounding box center [1476, 294] width 178 height 72
click at [1428, 275] on textarea "pax LFMN will exit with UK pp pax will enter with Nigerian pp" at bounding box center [1476, 294] width 178 height 72
type textarea "pax LFMN will exit with UK pp pax will enter DNMM with Nigerian pp"
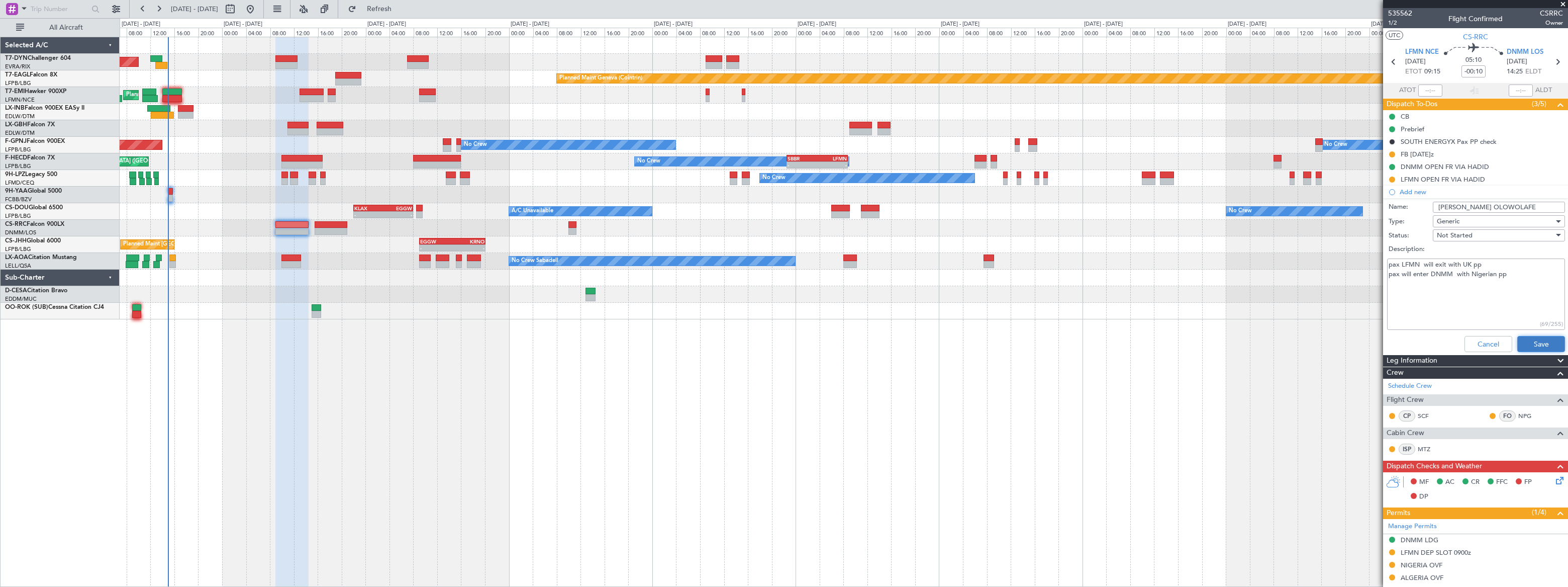
drag, startPoint x: 1533, startPoint y: 343, endPoint x: 1523, endPoint y: 334, distance: 13.5
click at [1532, 343] on button "Save" at bounding box center [1541, 344] width 47 height 16
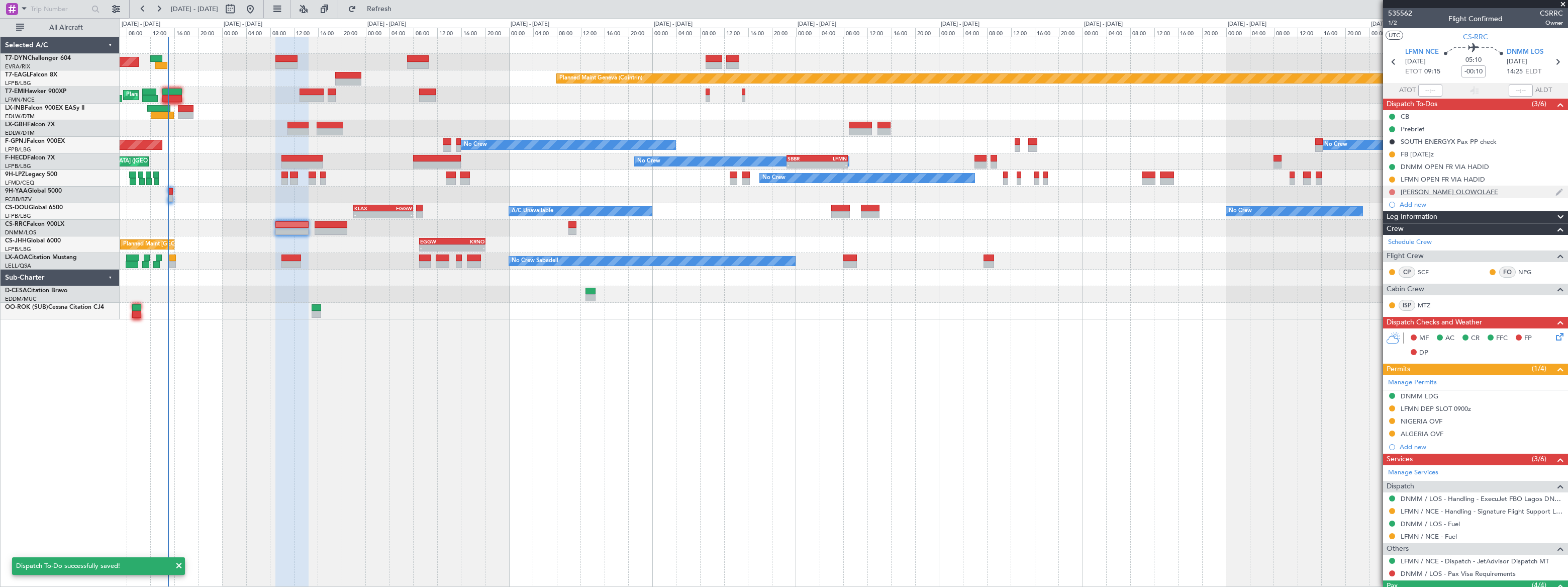
click at [1390, 191] on button at bounding box center [1392, 192] width 6 height 6
click at [1390, 234] on span "Completed" at bounding box center [1396, 236] width 33 height 10
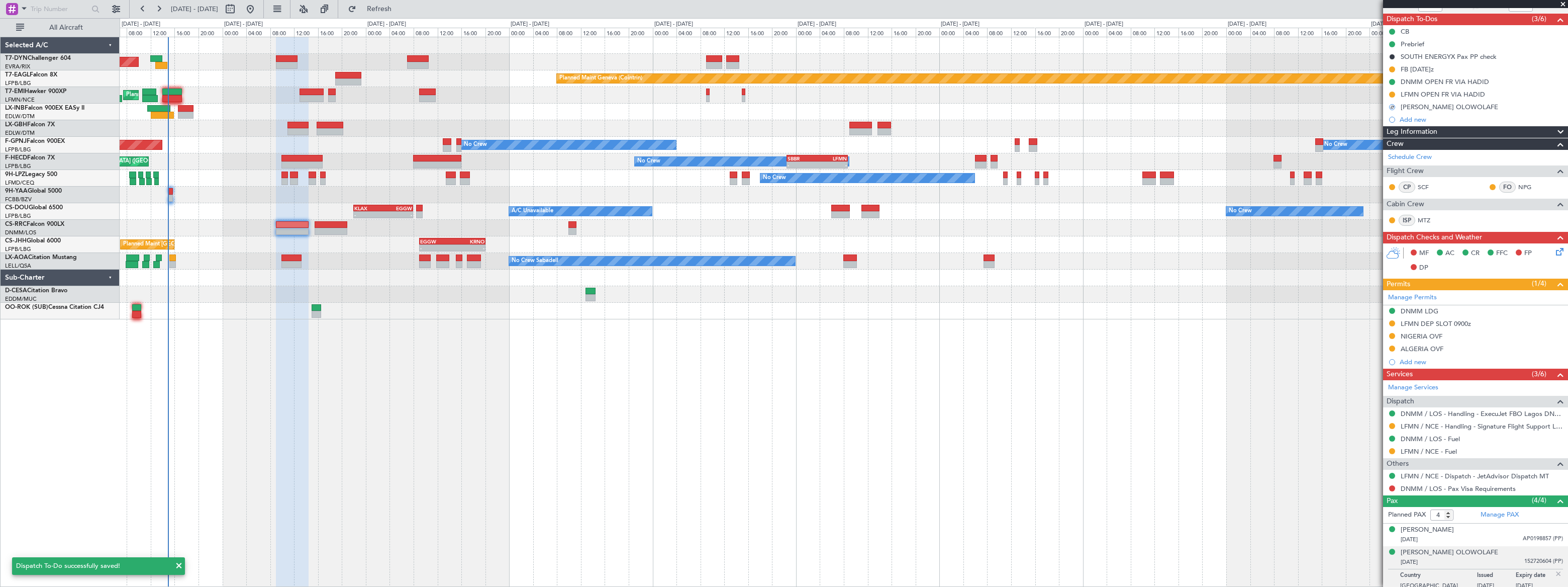
scroll to position [135, 0]
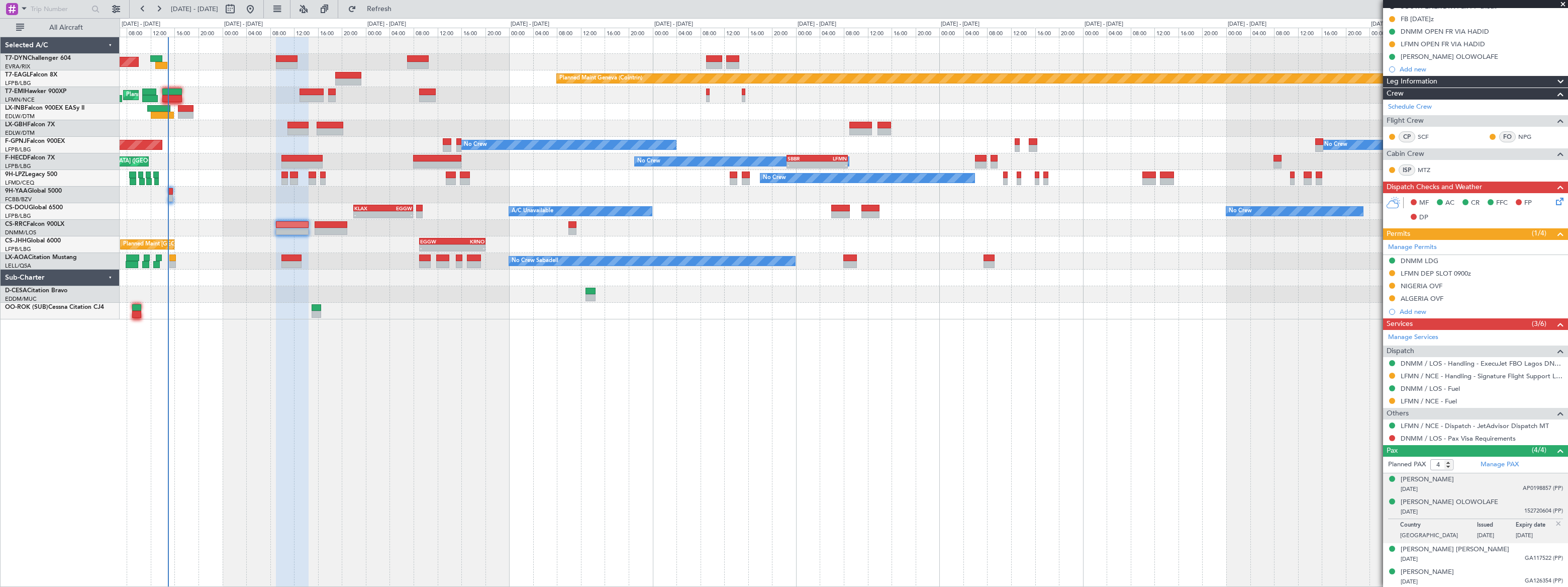
click at [1497, 484] on div "10/12/1992 AP0198857 (PP)" at bounding box center [1482, 489] width 163 height 10
click at [1502, 533] on div "14/08/1962 152720604 (PP)" at bounding box center [1482, 536] width 163 height 10
click at [1504, 554] on div "04/08/1979 GA117522 (PP)" at bounding box center [1482, 559] width 163 height 10
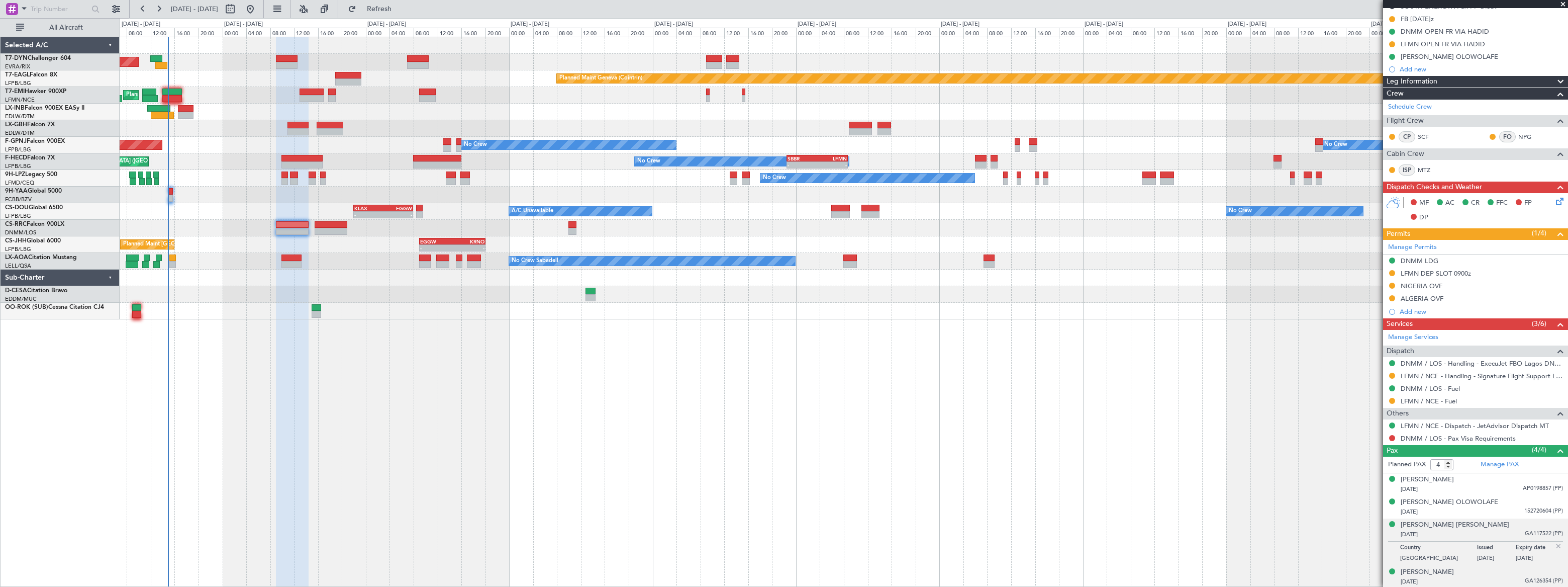
click at [1499, 574] on div "Zacch Adelabu ADEDEJI 08/01/1978 GA126354 (PP)" at bounding box center [1482, 577] width 163 height 19
click at [1494, 490] on div "10/12/1992 AP0198857 (PP)" at bounding box center [1482, 489] width 163 height 10
click at [1513, 532] on div "14/08/1962 152720604 (PP)" at bounding box center [1482, 536] width 163 height 10
click at [1517, 554] on div "04/08/1979 GA117522 (PP)" at bounding box center [1482, 559] width 163 height 10
click at [1494, 577] on div "08/01/1978 GA126354 (PP)" at bounding box center [1482, 582] width 163 height 10
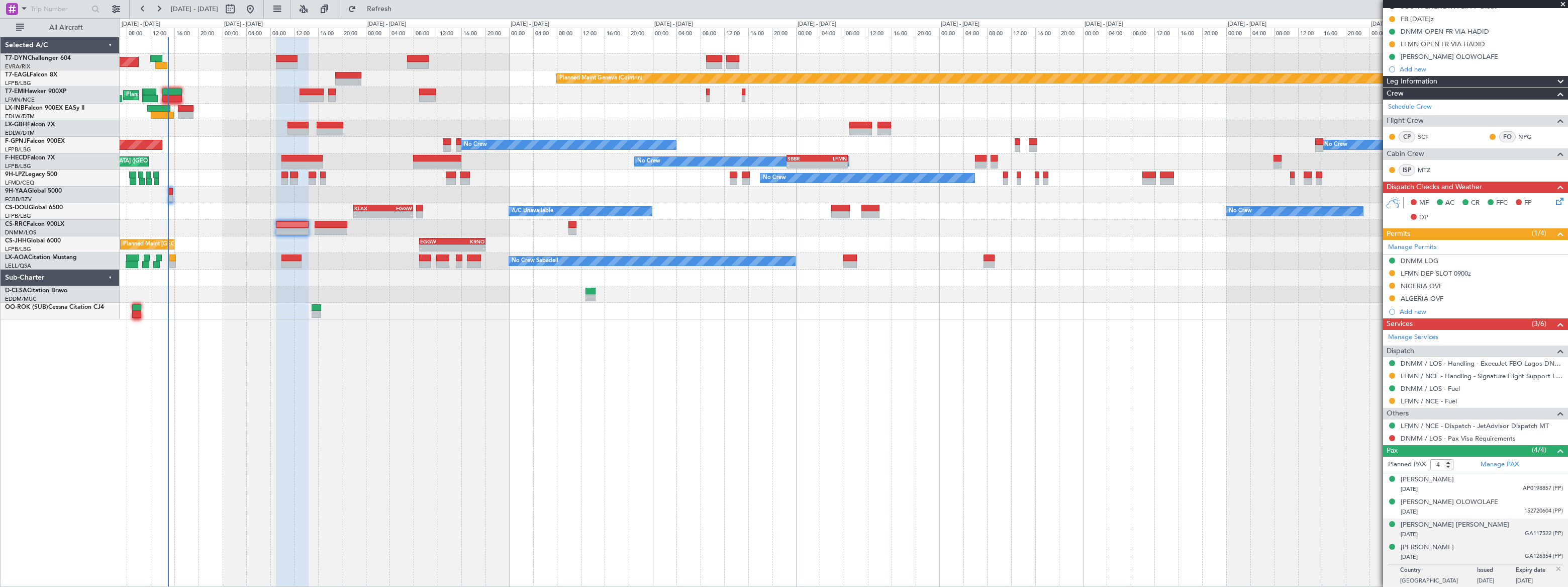
click at [1488, 533] on div "04/08/1979 GA117522 (PP)" at bounding box center [1482, 534] width 163 height 10
click at [1505, 511] on div "14/08/1962 152720604 (PP)" at bounding box center [1482, 511] width 163 height 10
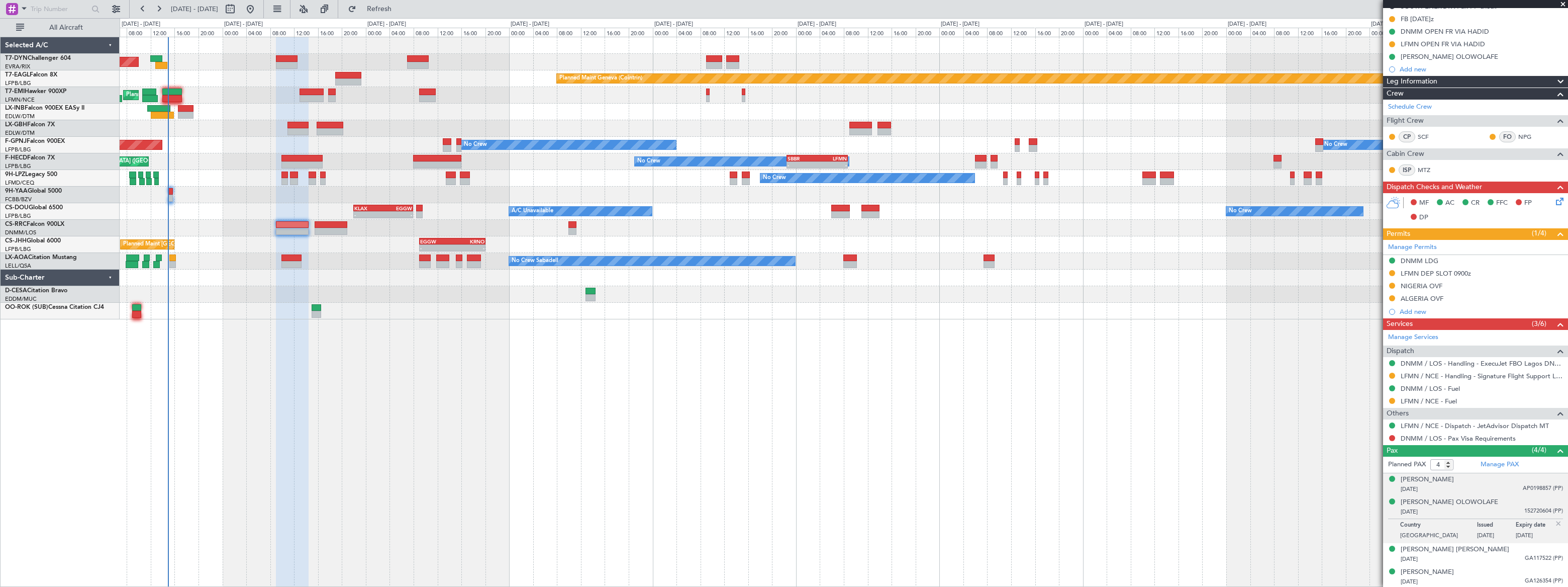
click at [1506, 485] on div "10/12/1992 AP0198857 (PP)" at bounding box center [1482, 489] width 163 height 10
click at [1475, 362] on link "DNMM / LOS - Handling - ExecuJet FBO Lagos DNMM / LOS" at bounding box center [1482, 364] width 163 height 9
click at [1391, 437] on button at bounding box center [1392, 438] width 6 height 6
click at [1347, 497] on li "Requested" at bounding box center [1391, 496] width 116 height 15
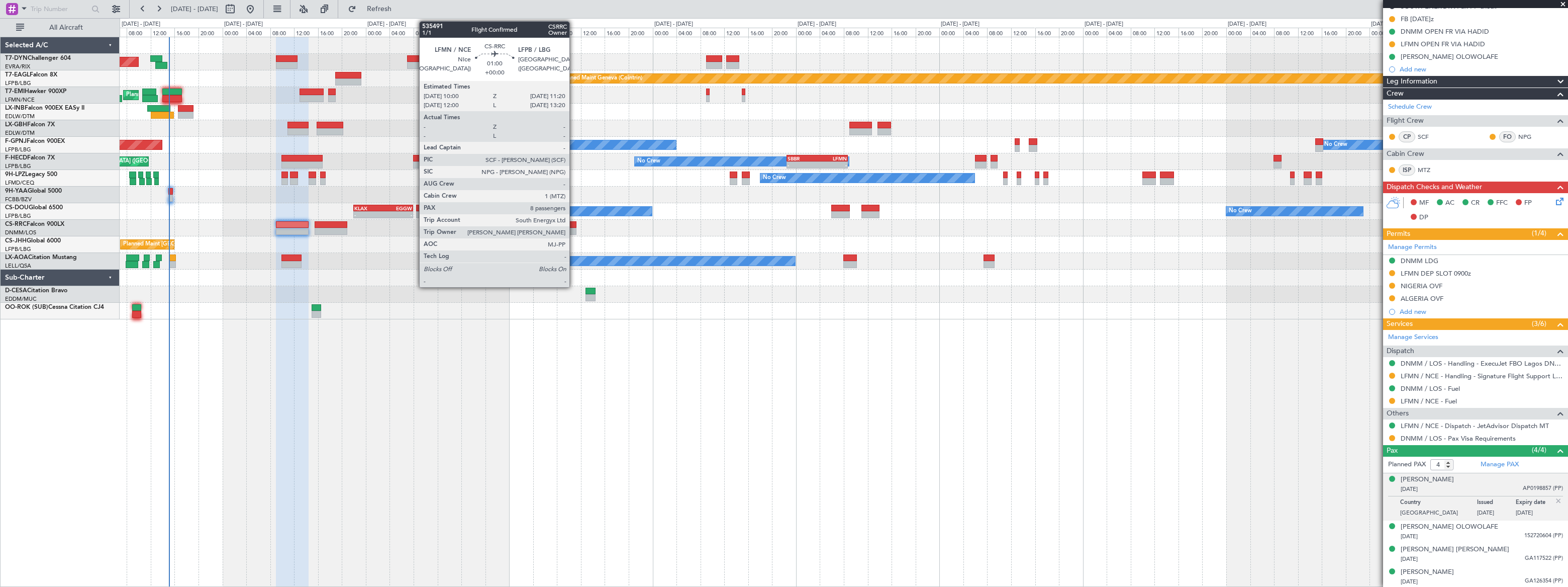
click at [574, 227] on div at bounding box center [572, 225] width 8 height 7
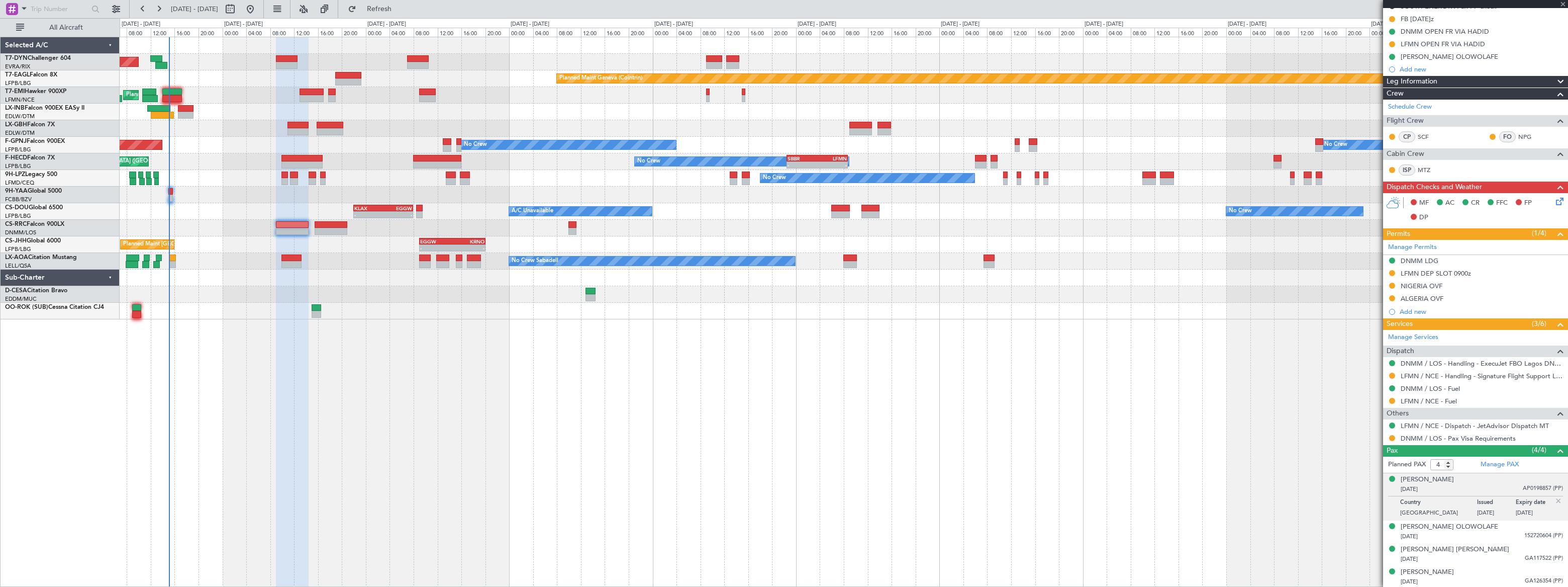
type input "8"
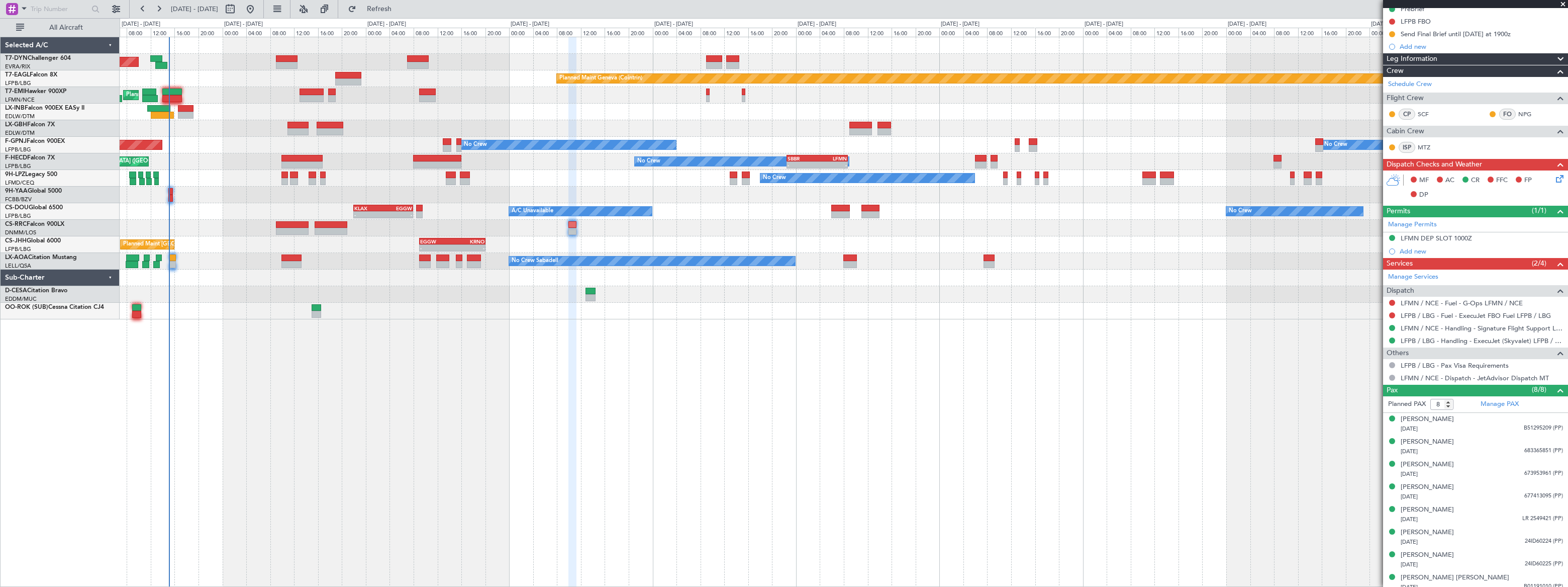
scroll to position [125, 0]
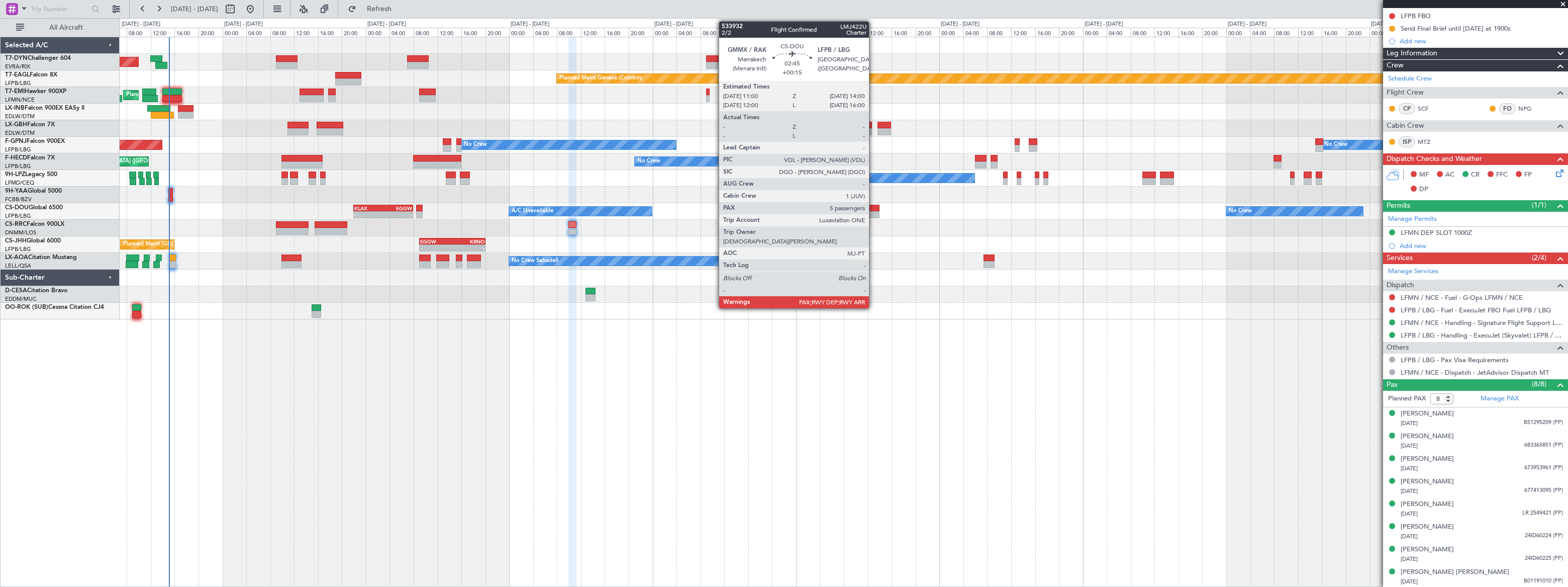
click at [873, 211] on div at bounding box center [870, 215] width 18 height 7
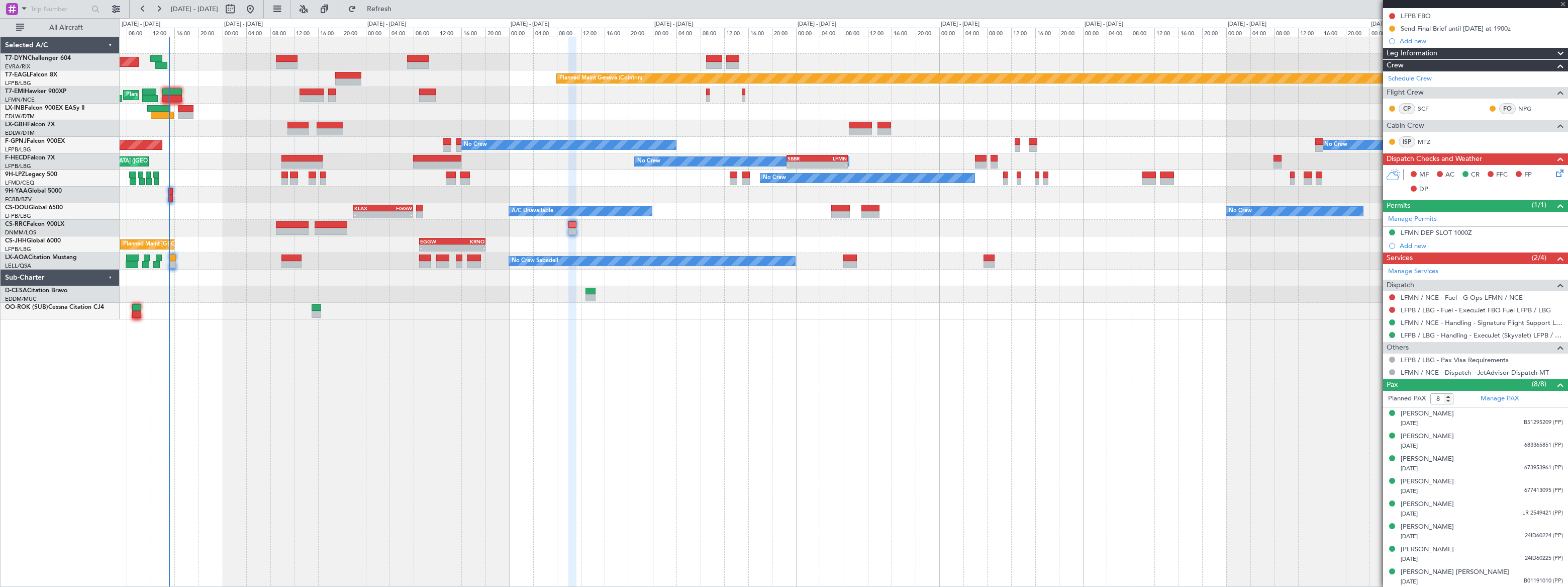
type input "+00:15"
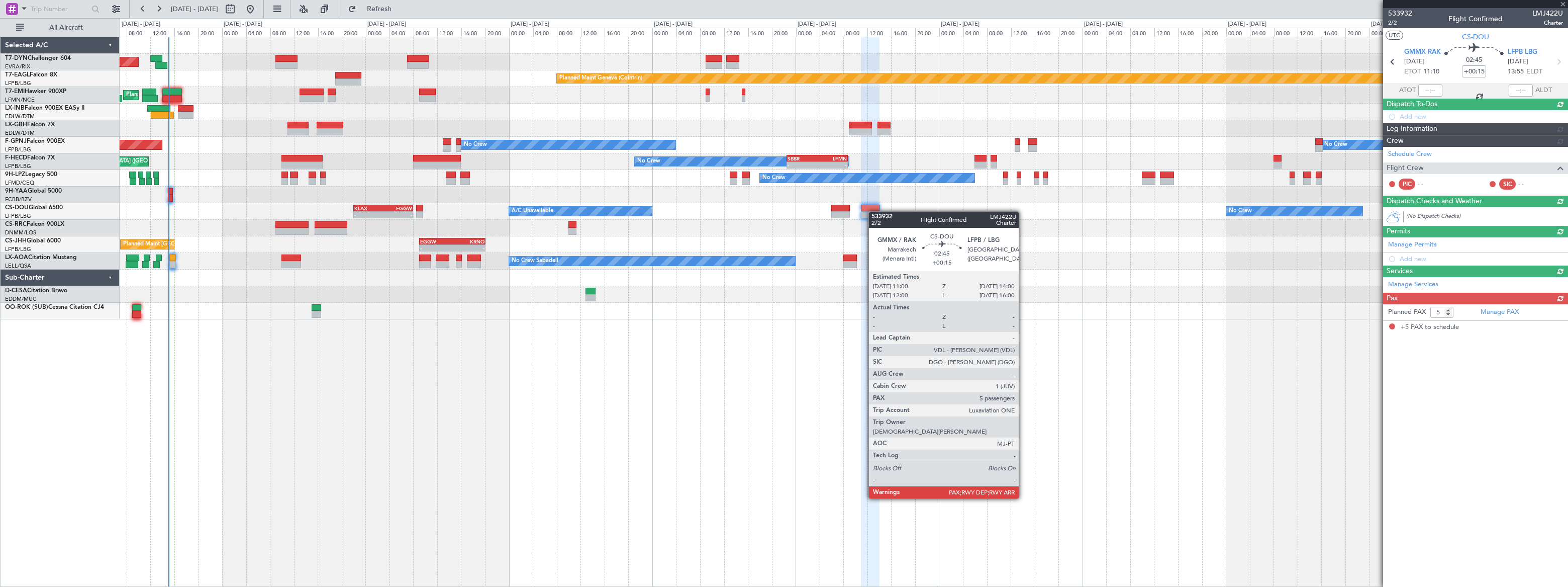
scroll to position [0, 0]
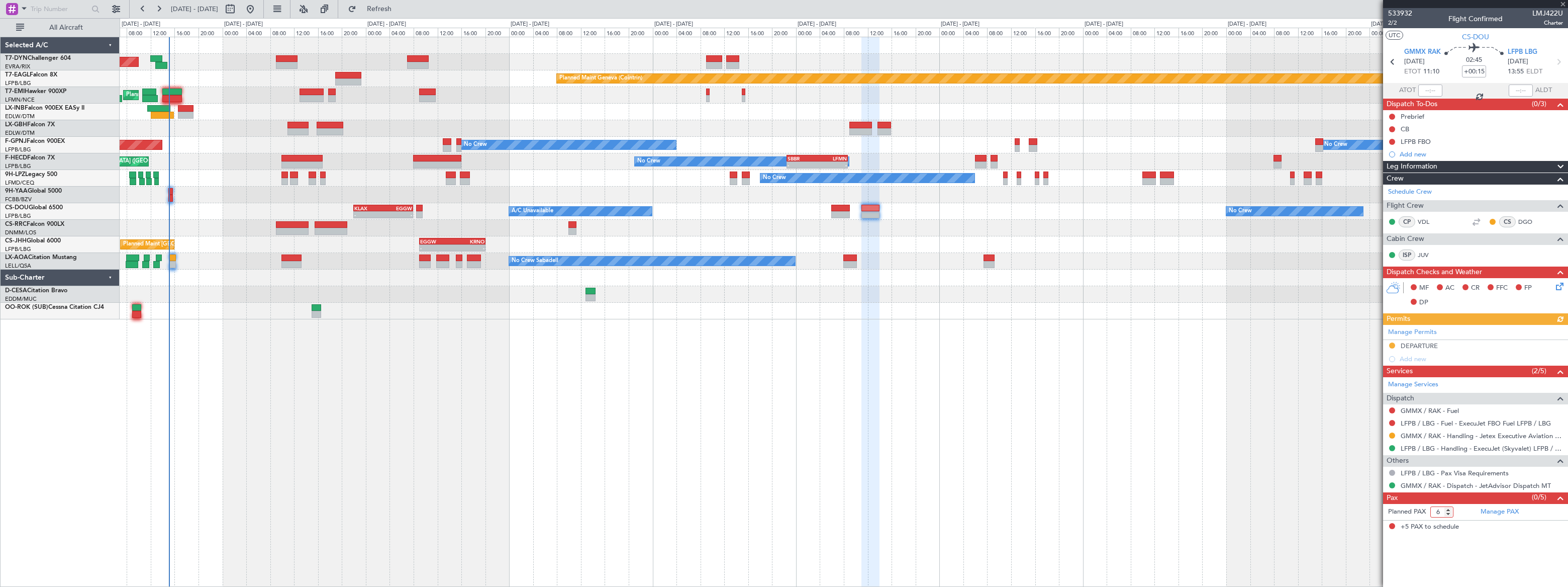
type input "6"
click at [1449, 508] on input "6" at bounding box center [1442, 511] width 23 height 11
click at [1465, 516] on form "Planned PAX 6" at bounding box center [1429, 511] width 93 height 16
click at [1503, 507] on link "Manage PAX" at bounding box center [1499, 511] width 38 height 10
drag, startPoint x: 400, startPoint y: 4, endPoint x: 403, endPoint y: 10, distance: 6.7
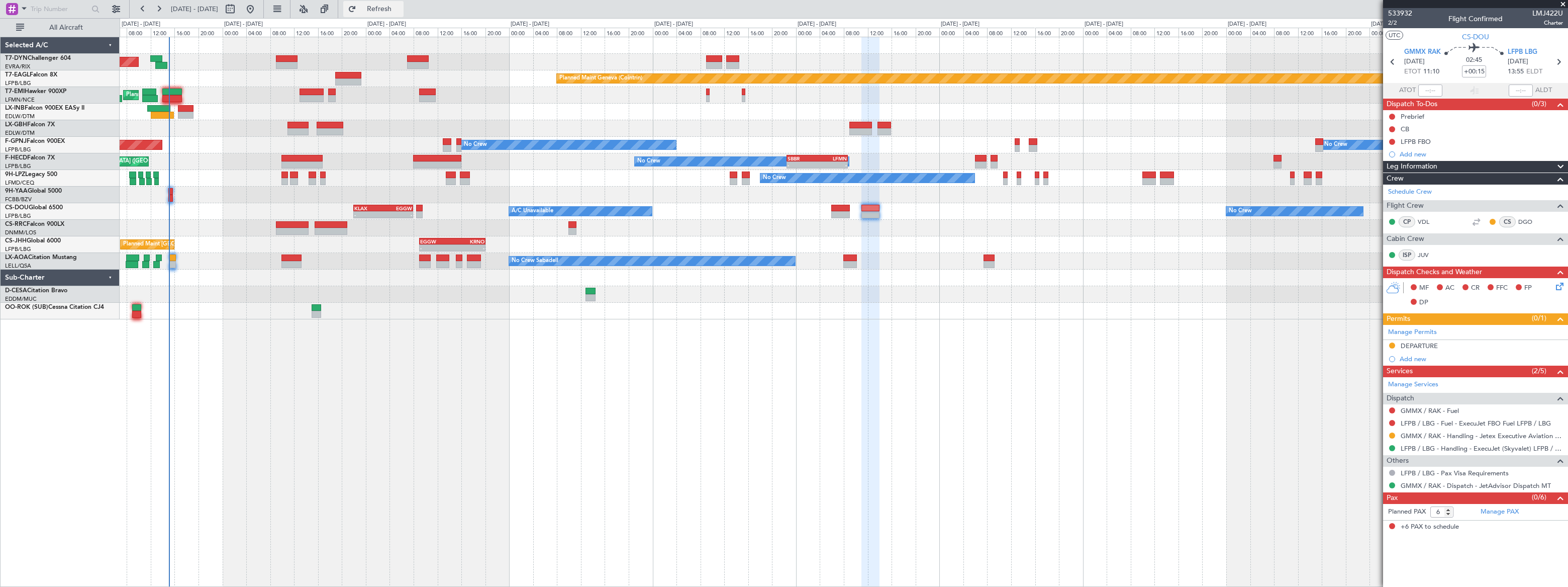
click at [400, 4] on button "Refresh" at bounding box center [373, 9] width 60 height 16
click at [1503, 510] on link "Manage PAX" at bounding box center [1499, 511] width 38 height 10
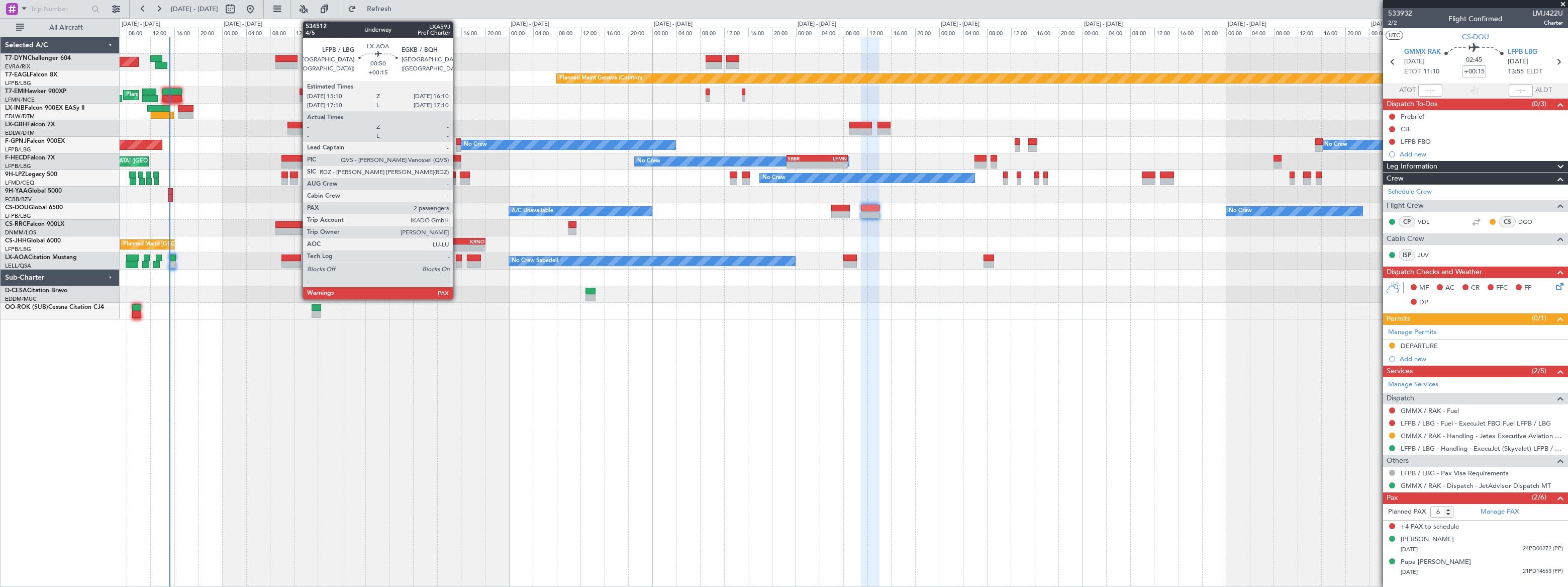
click at [457, 261] on div at bounding box center [459, 265] width 6 height 7
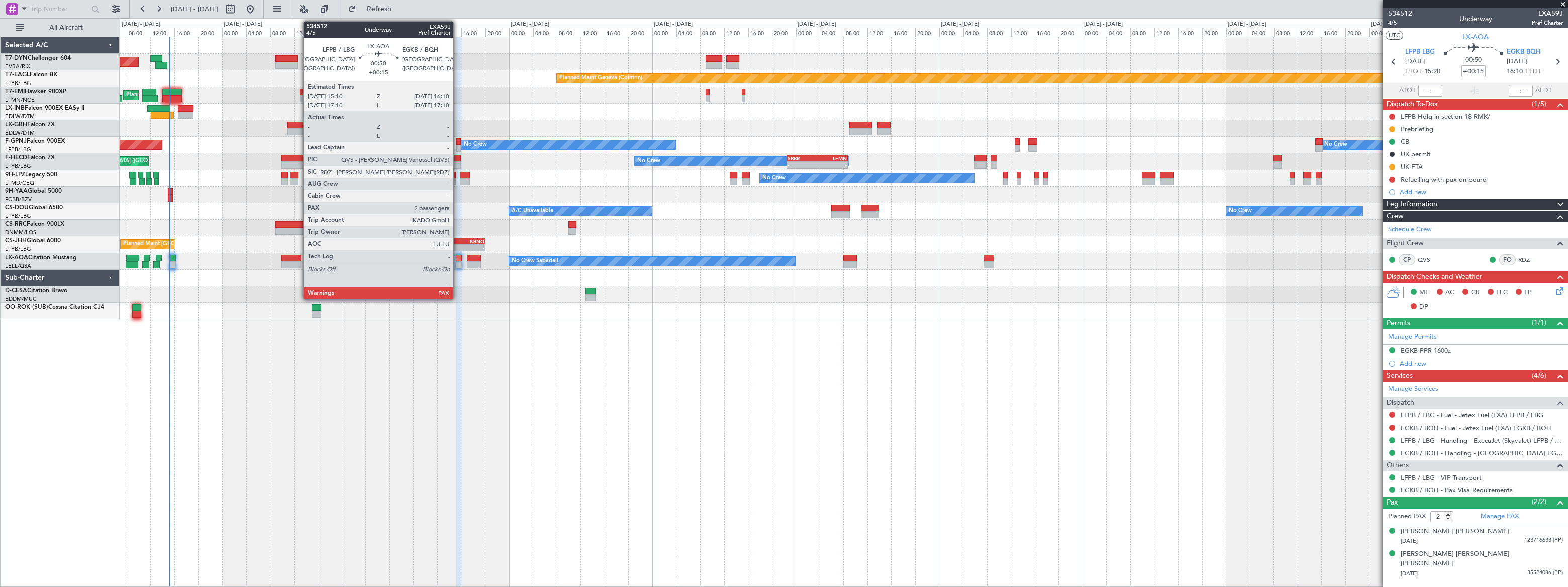
click at [458, 260] on div at bounding box center [459, 258] width 6 height 7
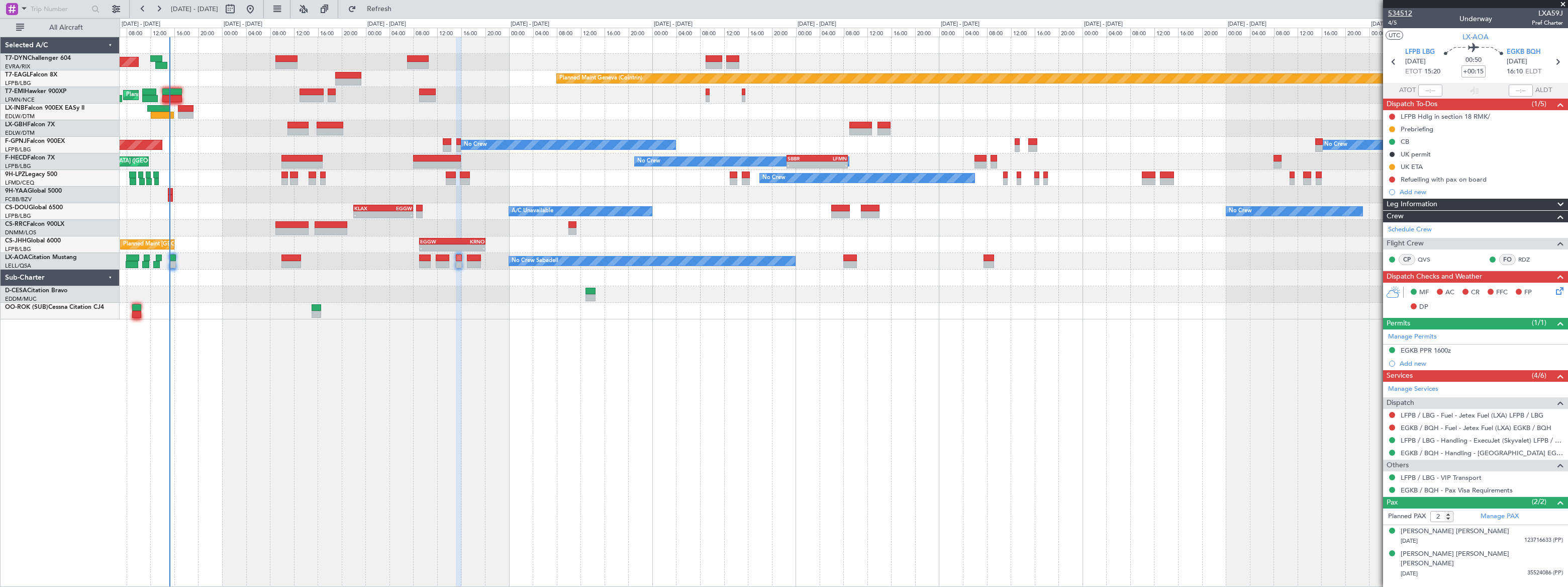
click at [1403, 12] on span "534512" at bounding box center [1400, 13] width 24 height 10
click at [401, 5] on span "Refresh" at bounding box center [379, 9] width 42 height 7
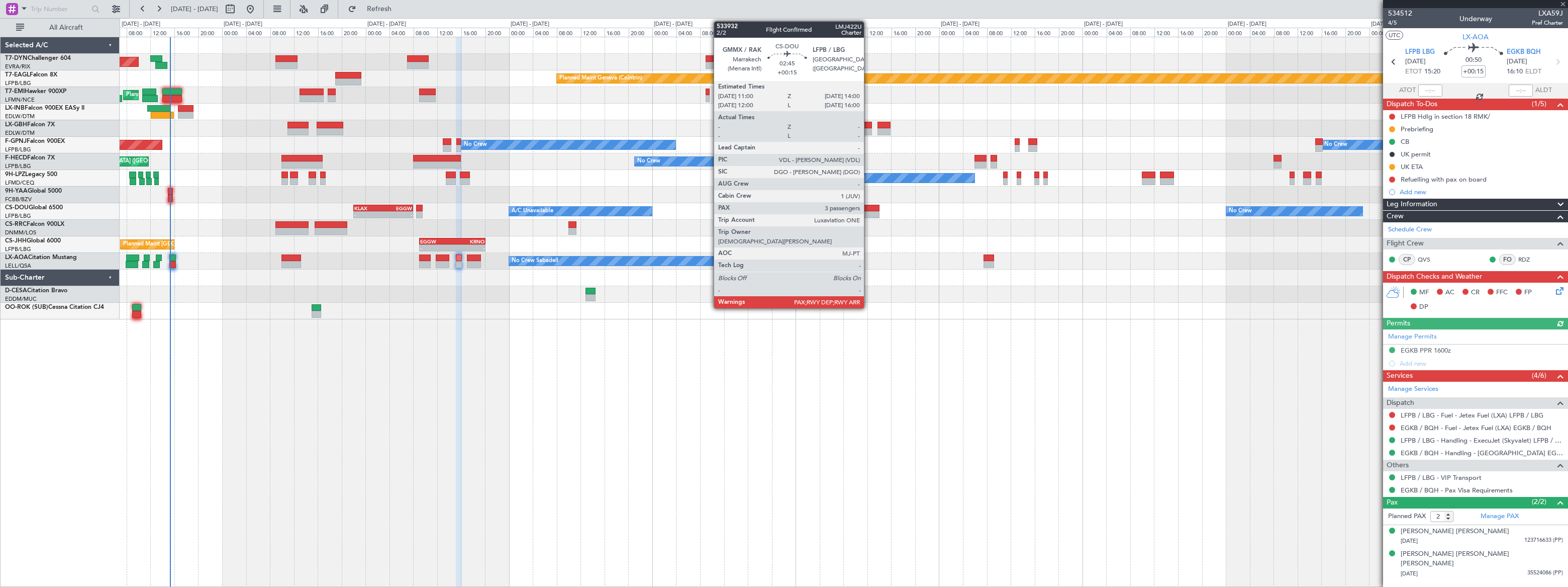
click at [872, 206] on div at bounding box center [870, 208] width 18 height 7
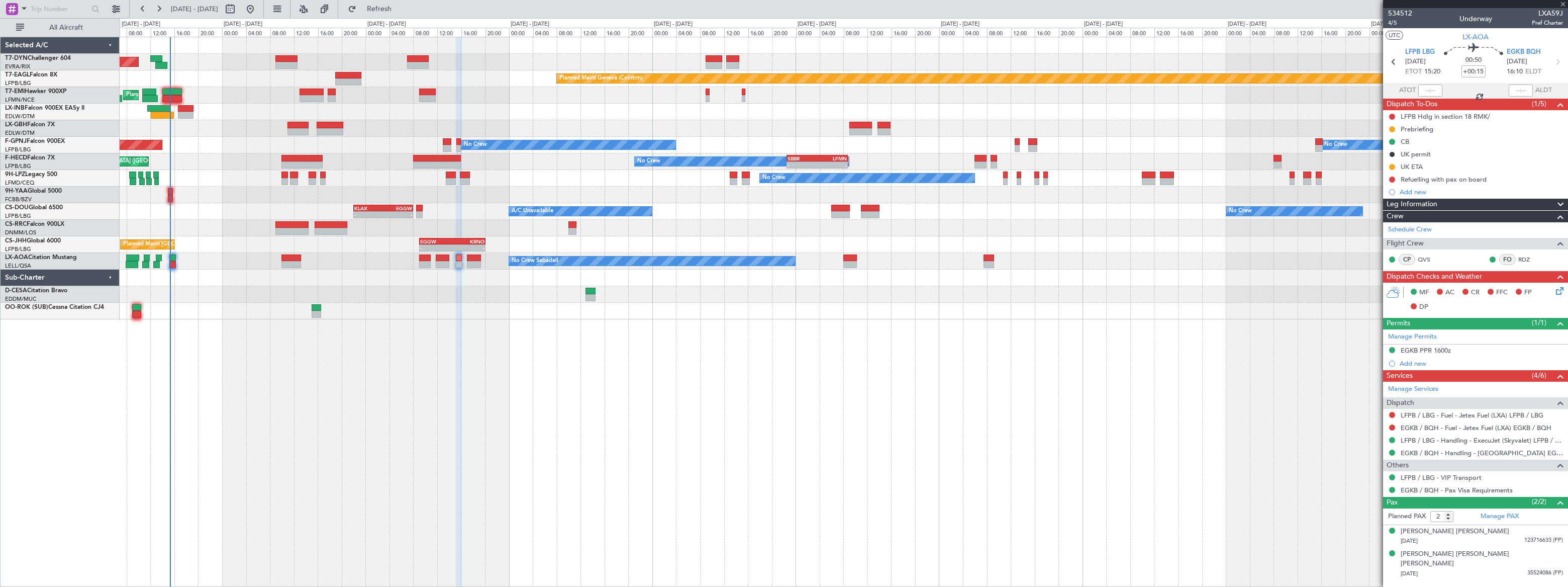
type input "6"
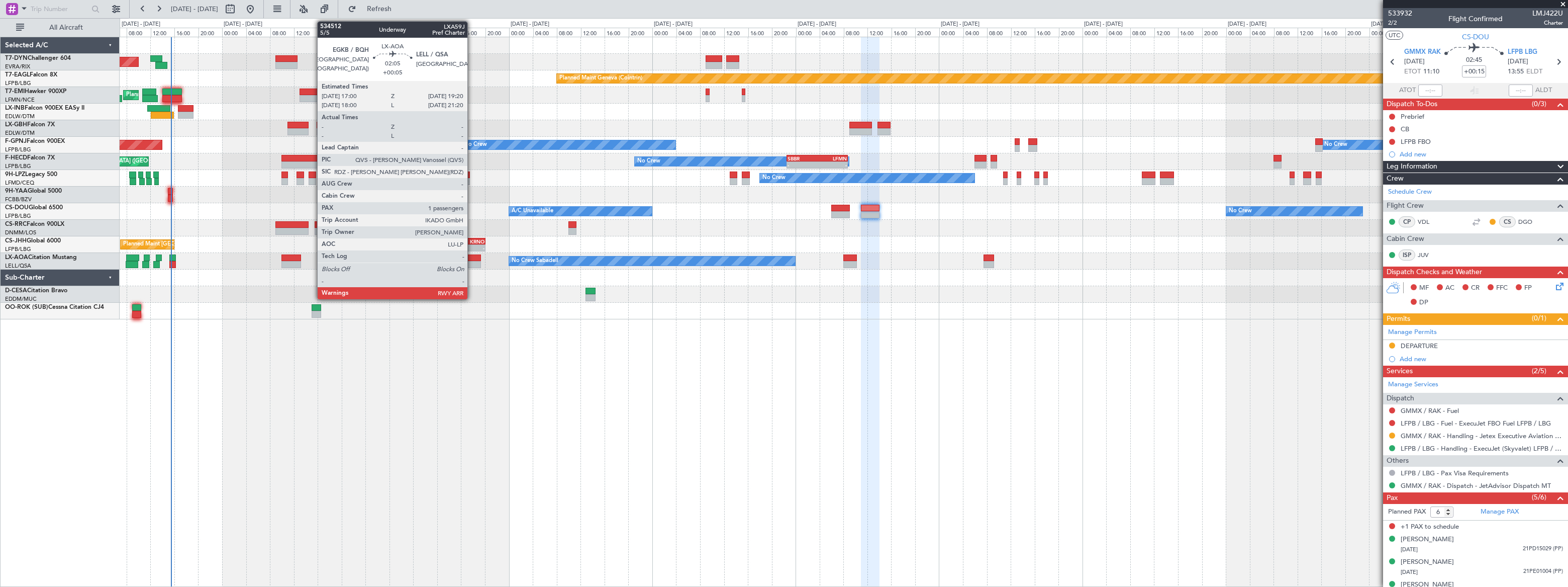
click at [472, 257] on div at bounding box center [474, 258] width 14 height 7
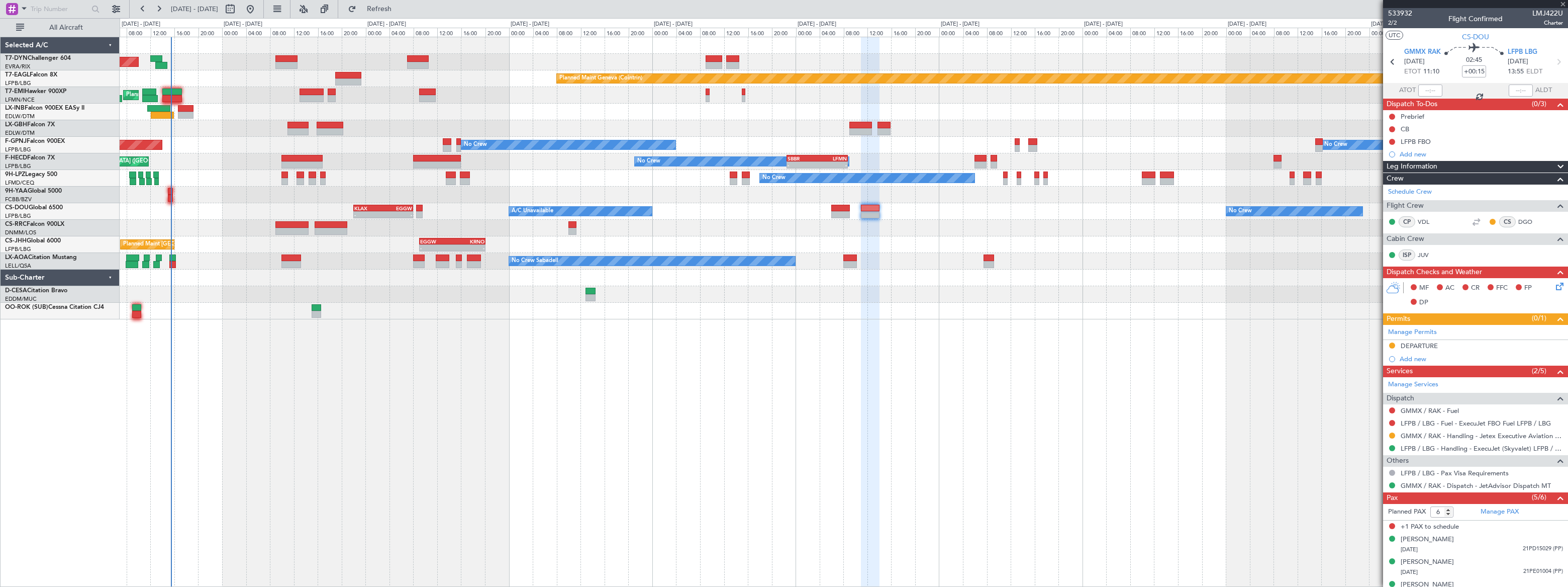
type input "+00:05"
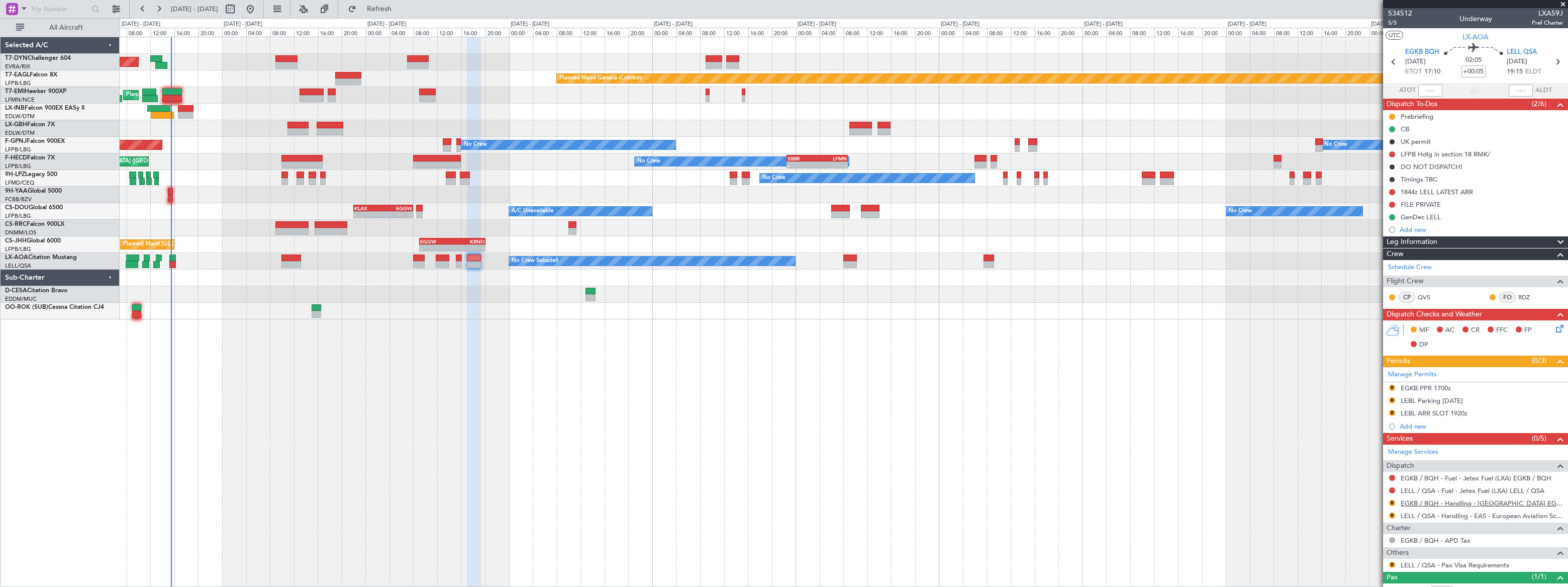
scroll to position [34, 0]
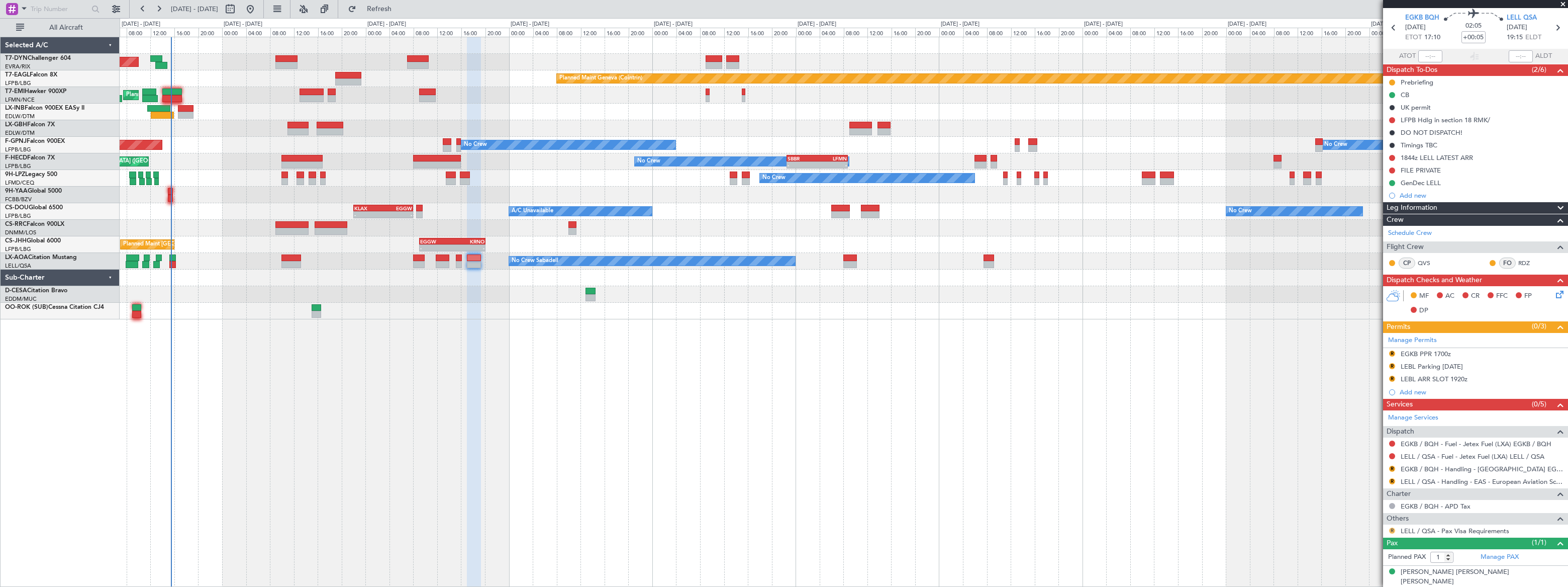
click at [1391, 529] on button "R" at bounding box center [1392, 530] width 6 height 6
click at [1348, 513] on span "Confirmed" at bounding box center [1363, 515] width 31 height 10
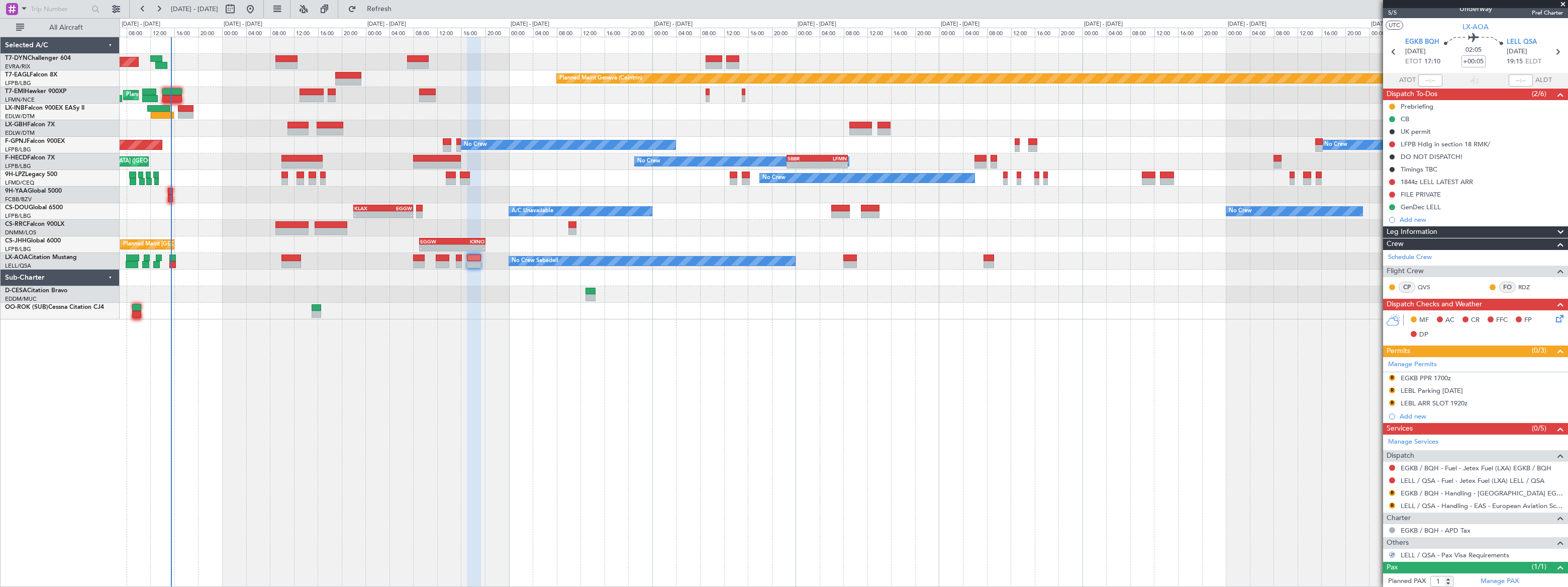
scroll to position [0, 0]
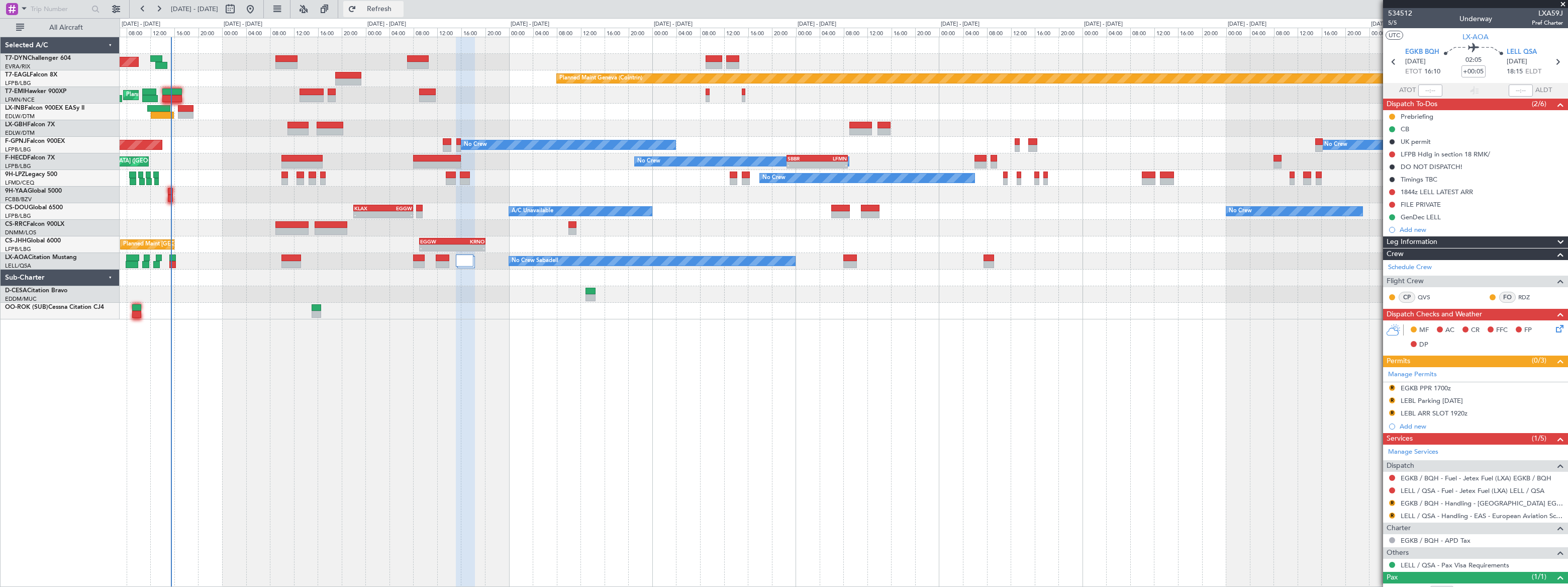
click at [401, 9] on span "Refresh" at bounding box center [379, 9] width 42 height 7
click at [401, 9] on span "Refreshing..." at bounding box center [379, 9] width 42 height 7
click at [1402, 10] on span "534512" at bounding box center [1400, 13] width 24 height 10
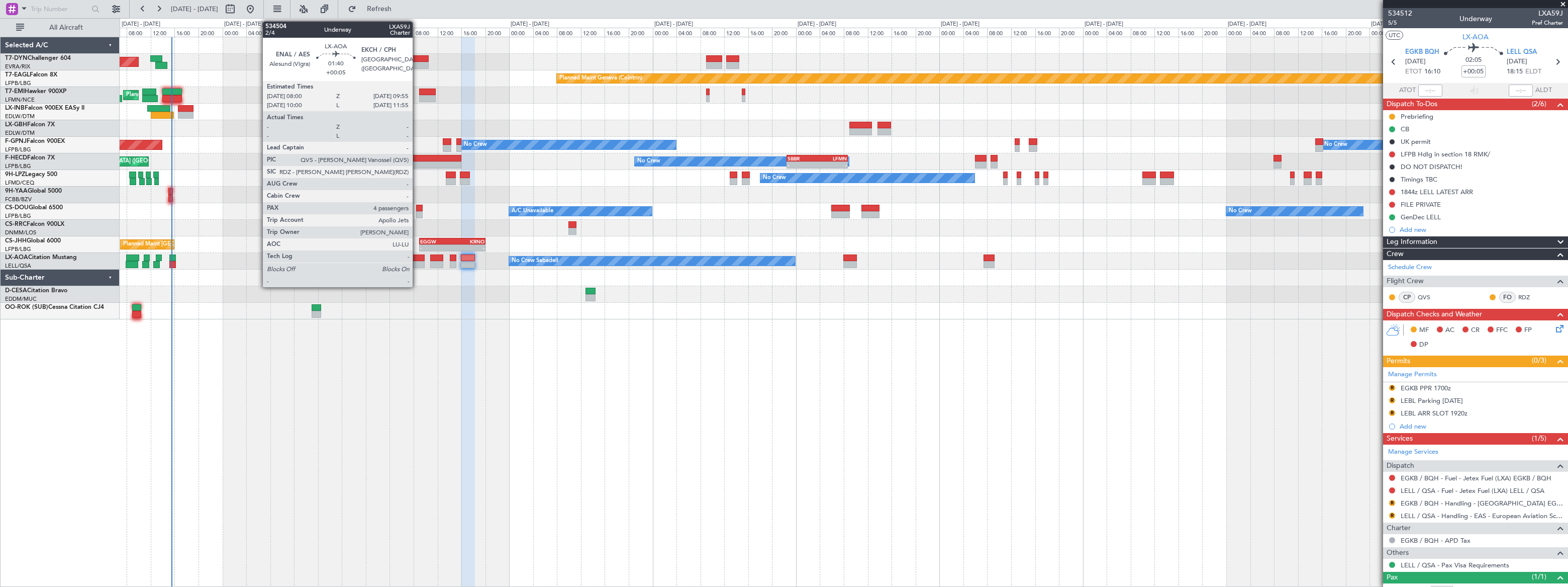
click at [417, 257] on div at bounding box center [419, 258] width 12 height 7
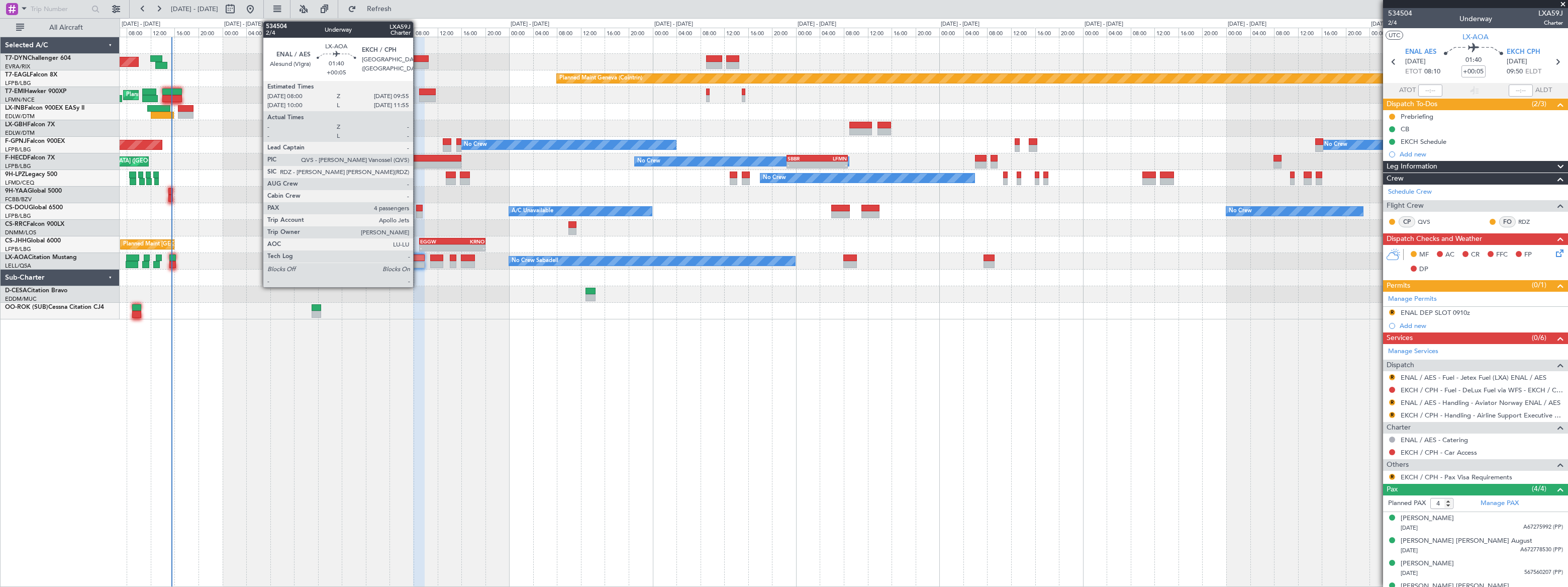
click at [418, 257] on div at bounding box center [419, 258] width 12 height 7
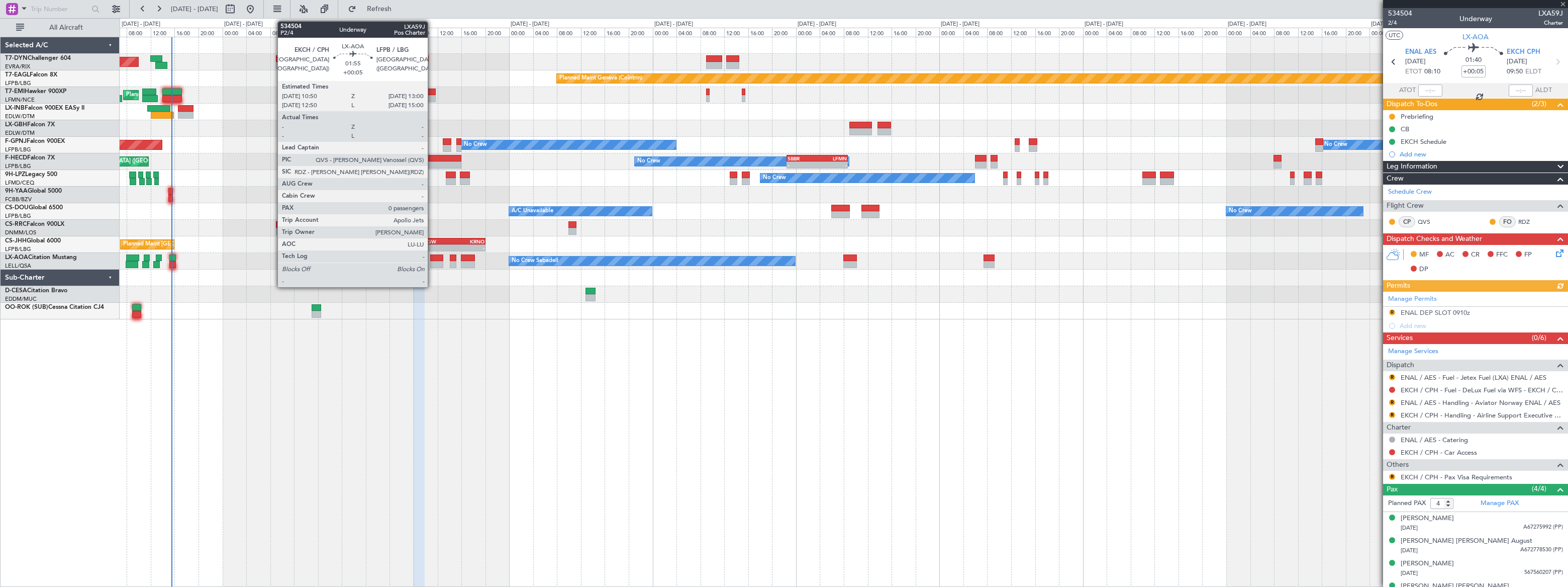
click at [432, 259] on div at bounding box center [436, 258] width 13 height 7
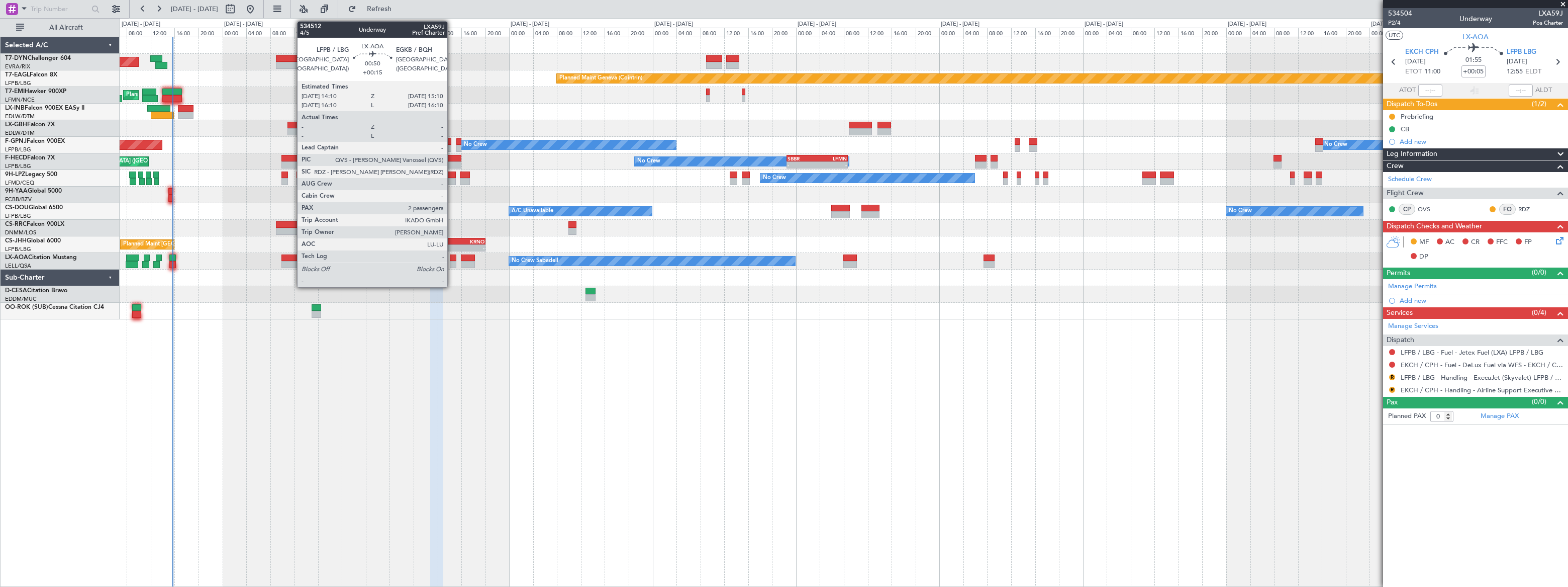
click at [452, 261] on div at bounding box center [453, 265] width 6 height 7
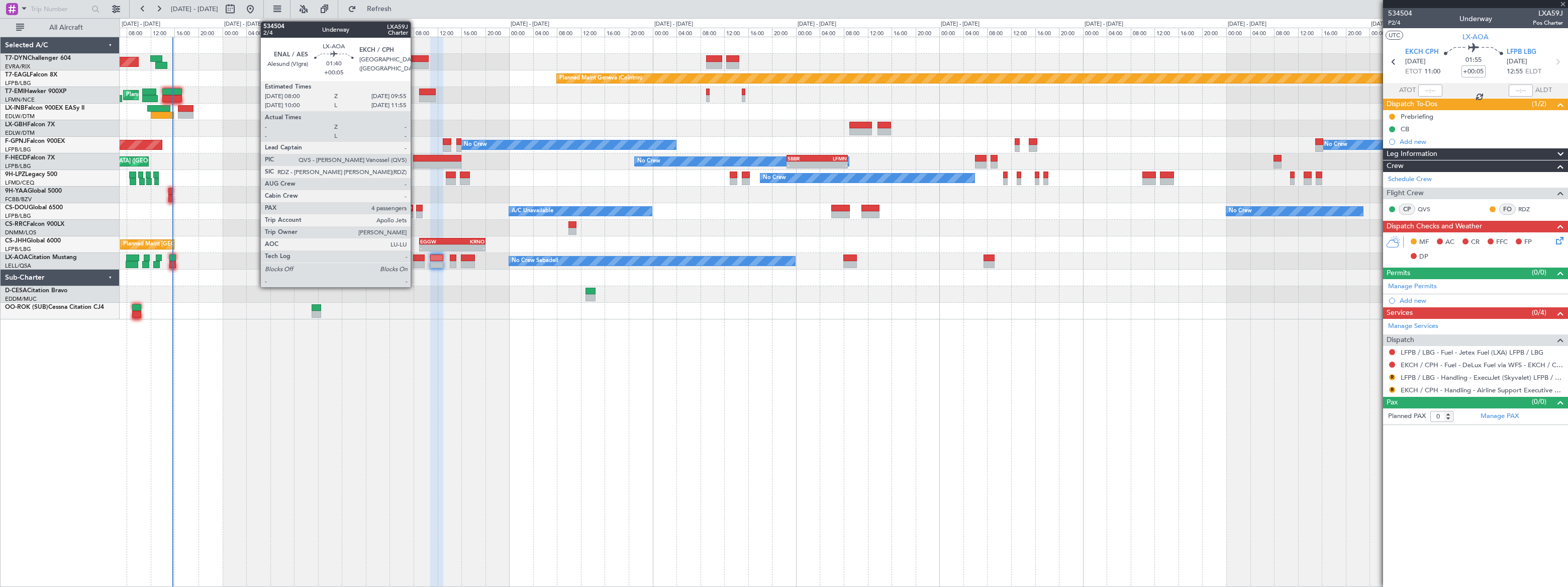
click at [415, 257] on div at bounding box center [419, 258] width 12 height 7
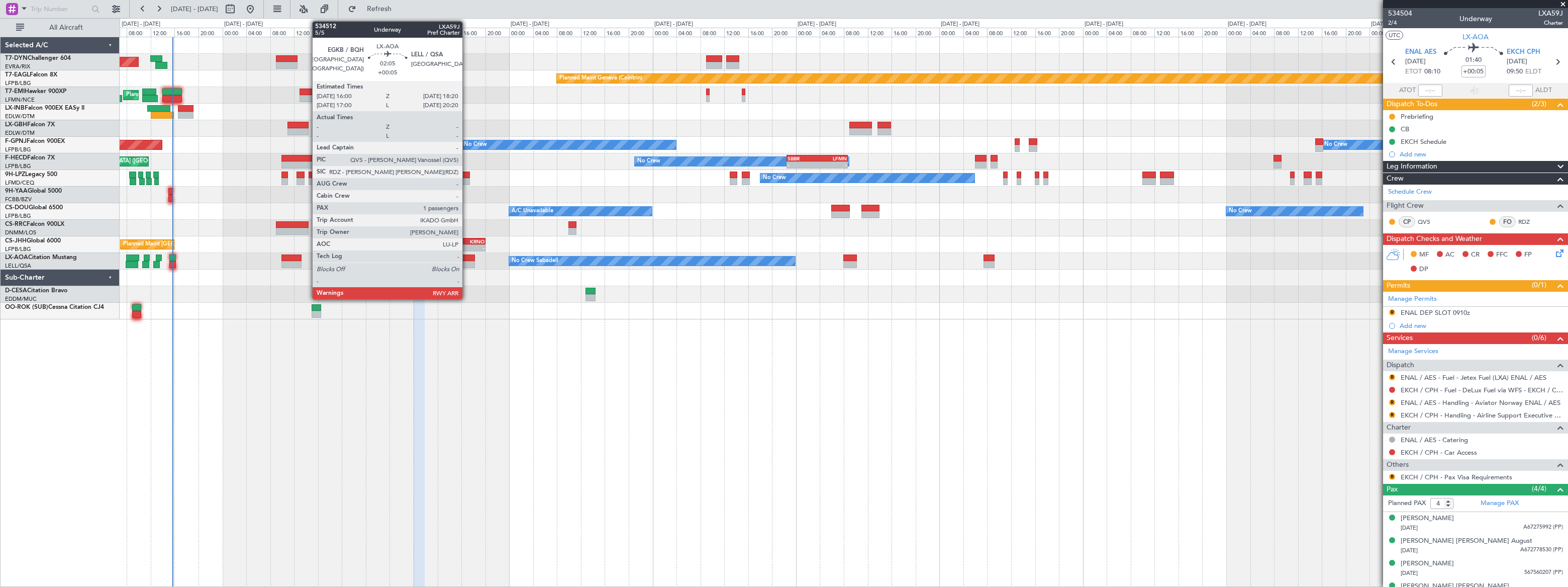
click at [467, 258] on div at bounding box center [467, 258] width 14 height 7
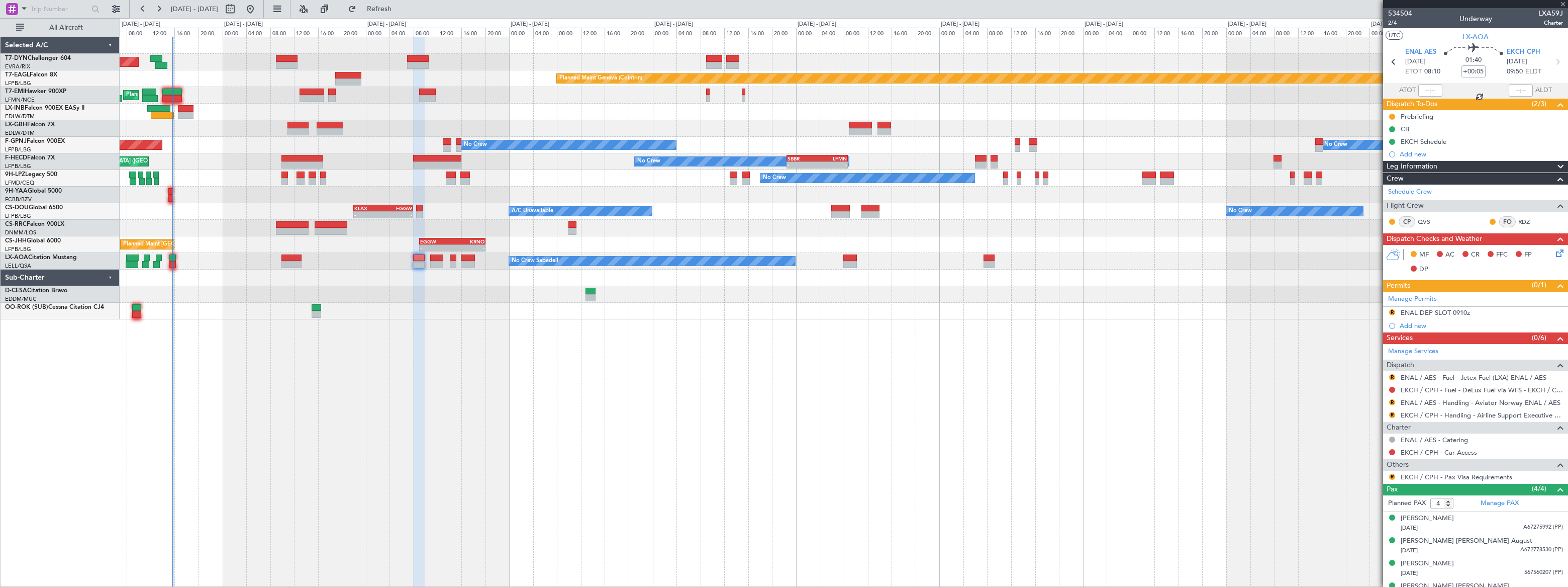
type input "1"
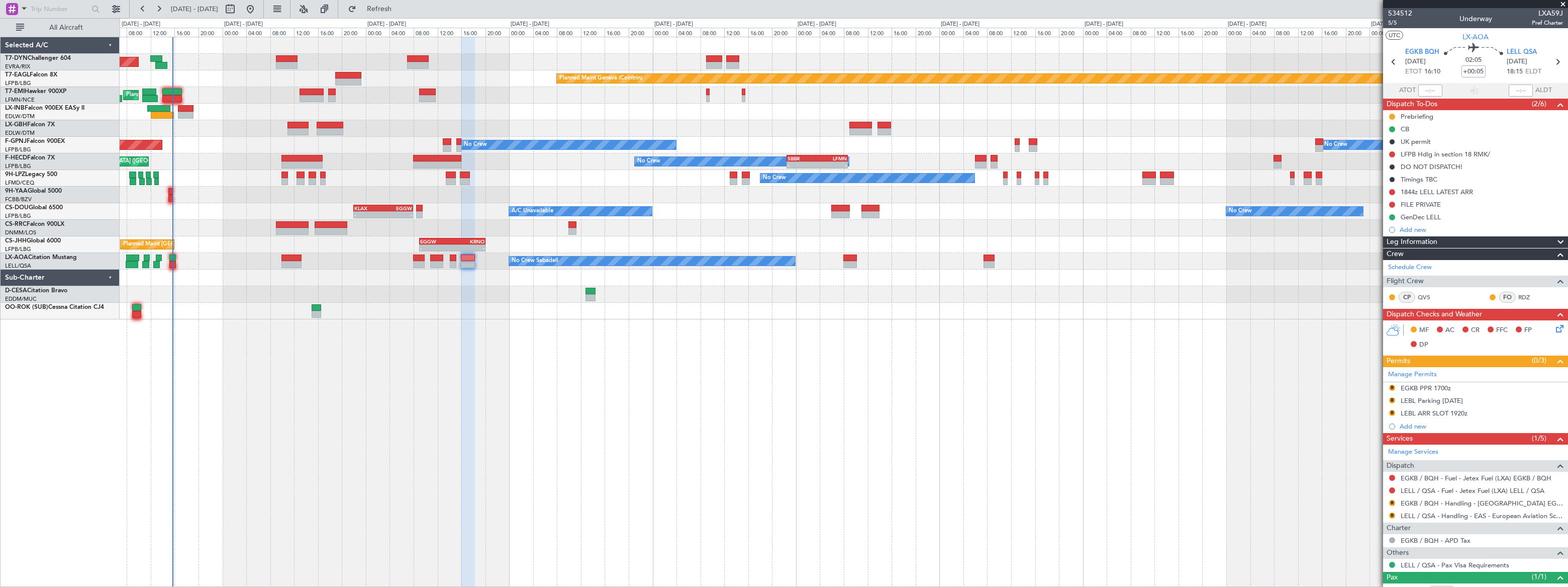
click at [776, 484] on div "Planned Maint Basel-Mulhouse Planned Maint Geneva (Cointrin) Planned Maint Ches…" at bounding box center [844, 311] width 1448 height 550
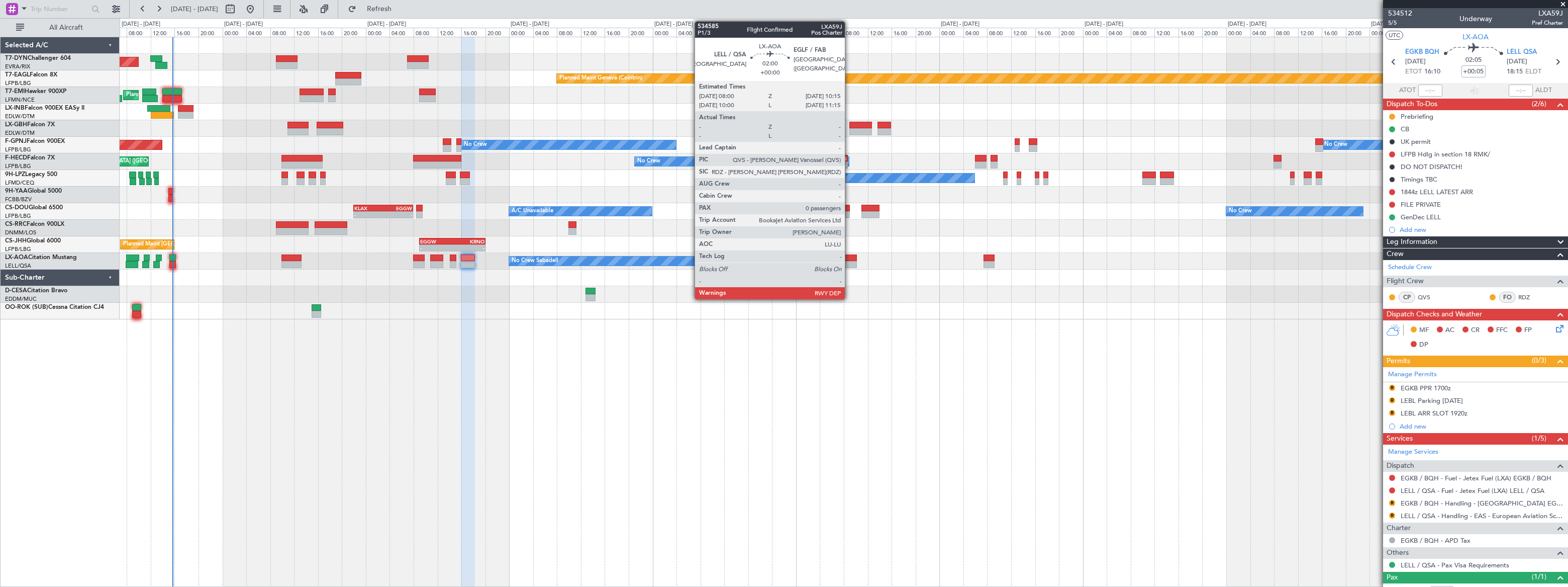
click at [849, 258] on div at bounding box center [850, 258] width 13 height 7
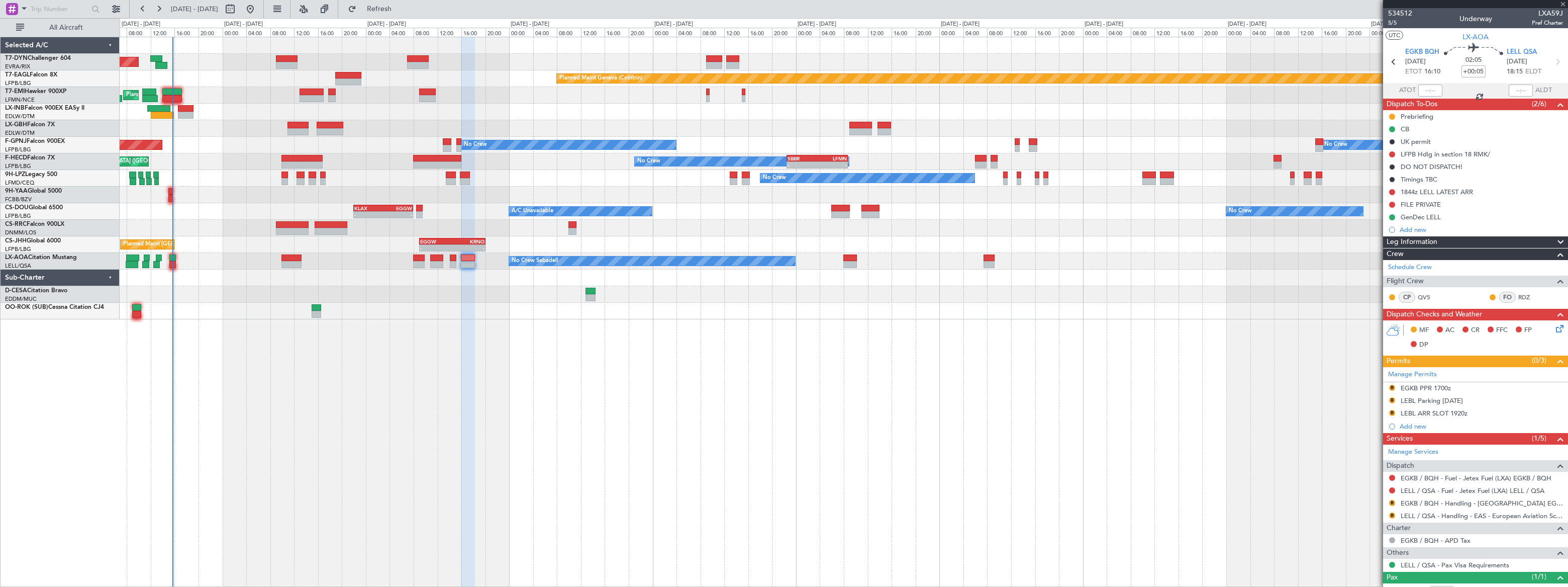
type input "0"
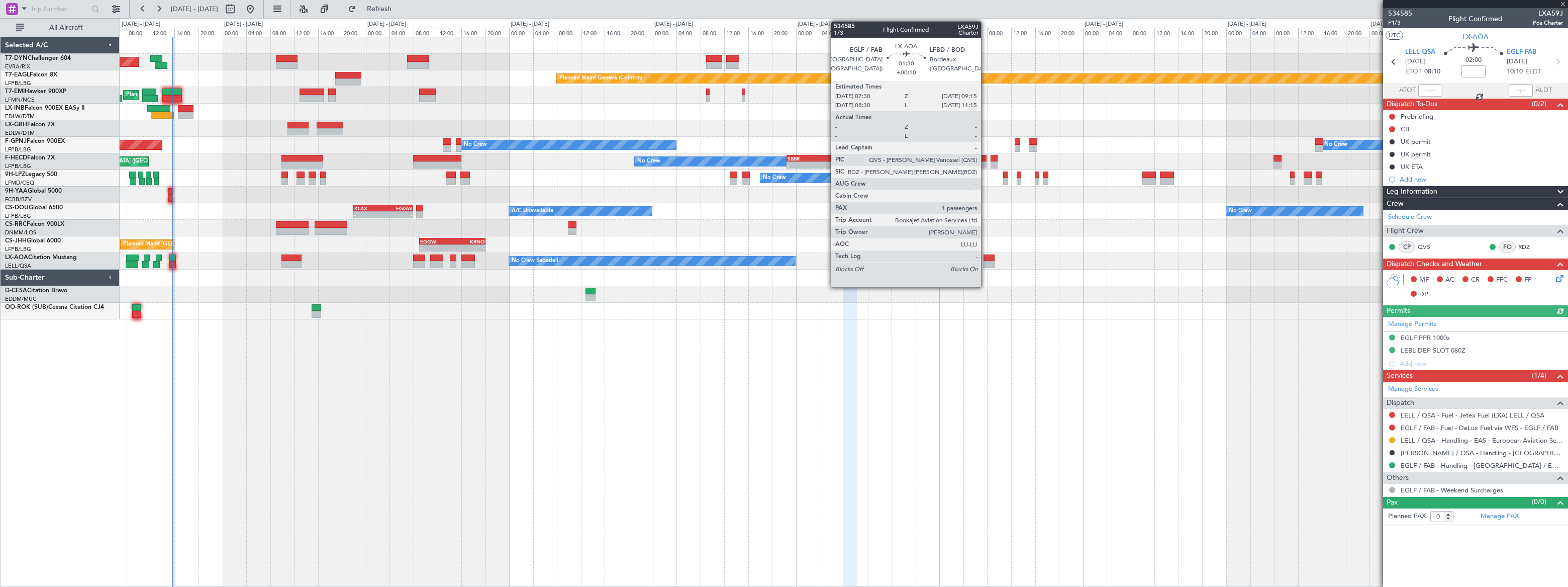
click at [987, 258] on div at bounding box center [989, 258] width 10 height 7
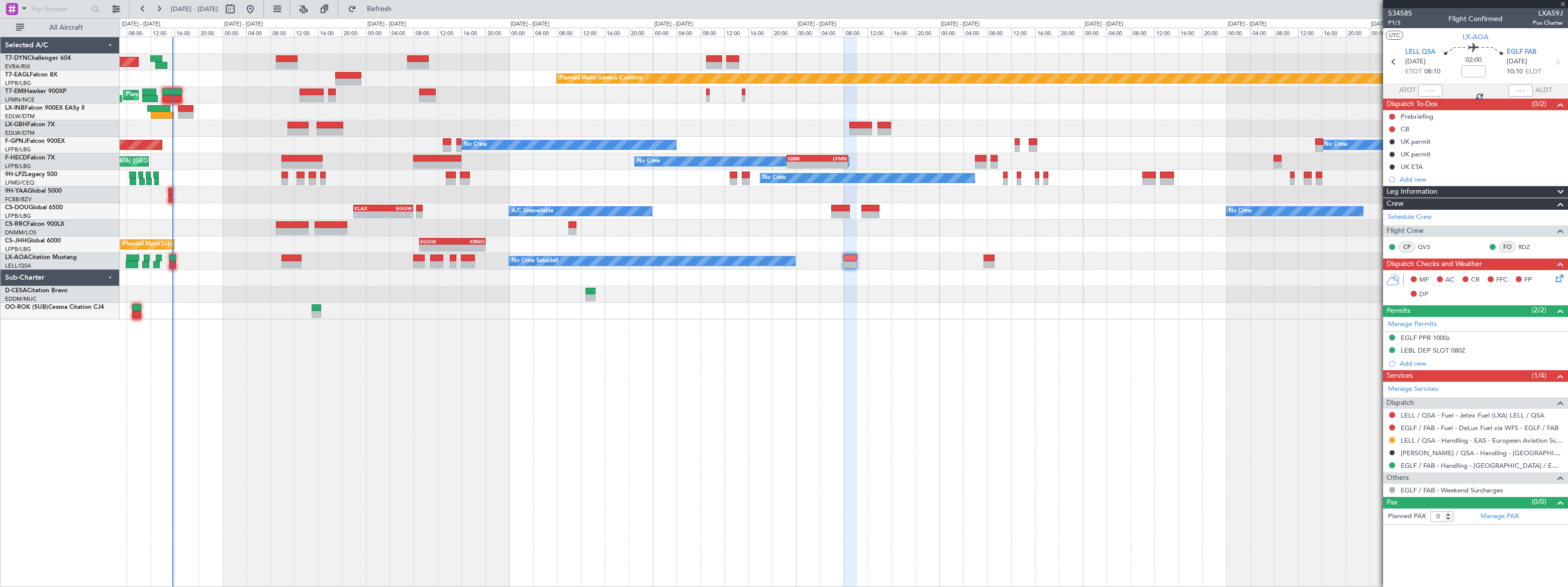
type input "+00:10"
type input "1"
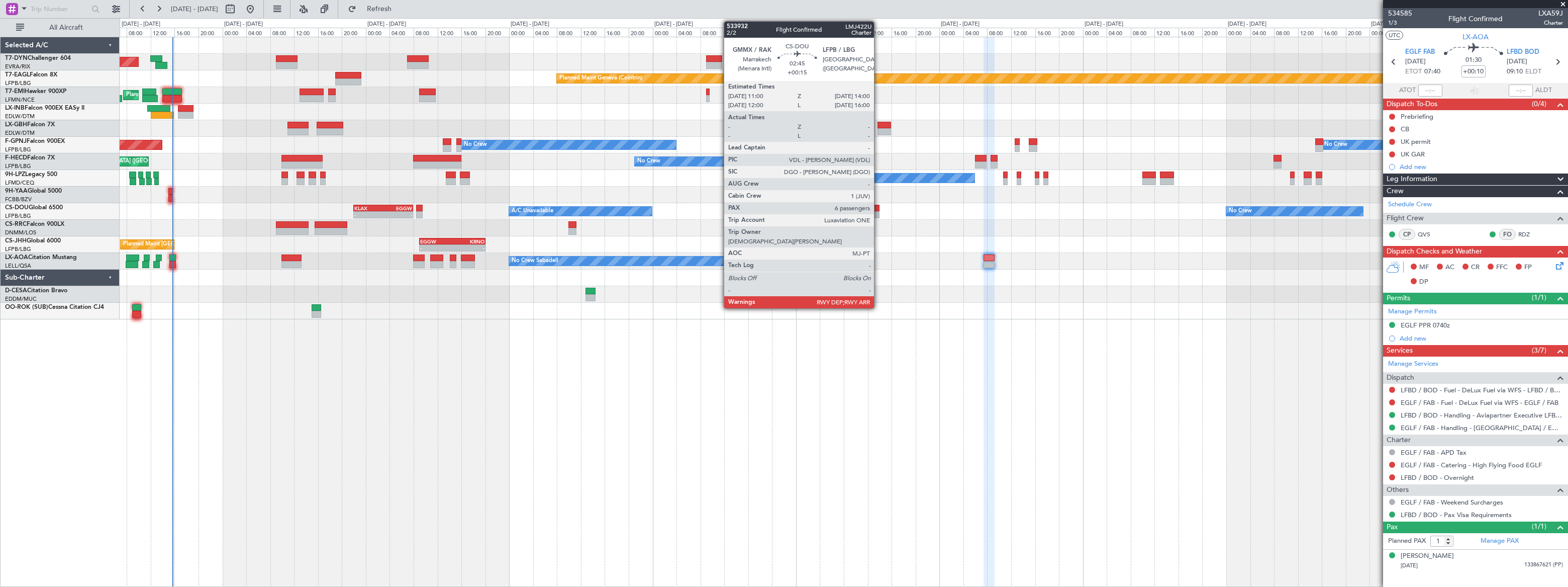
click at [876, 208] on div at bounding box center [870, 208] width 18 height 7
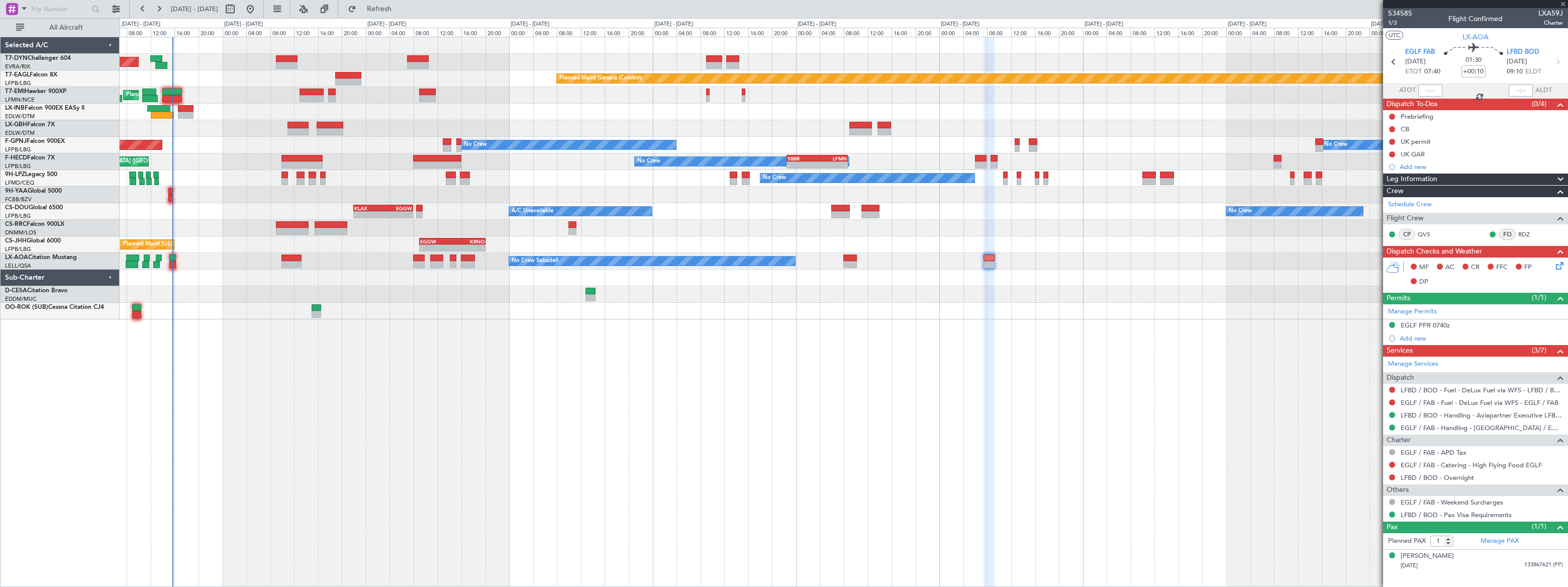
type input "+00:15"
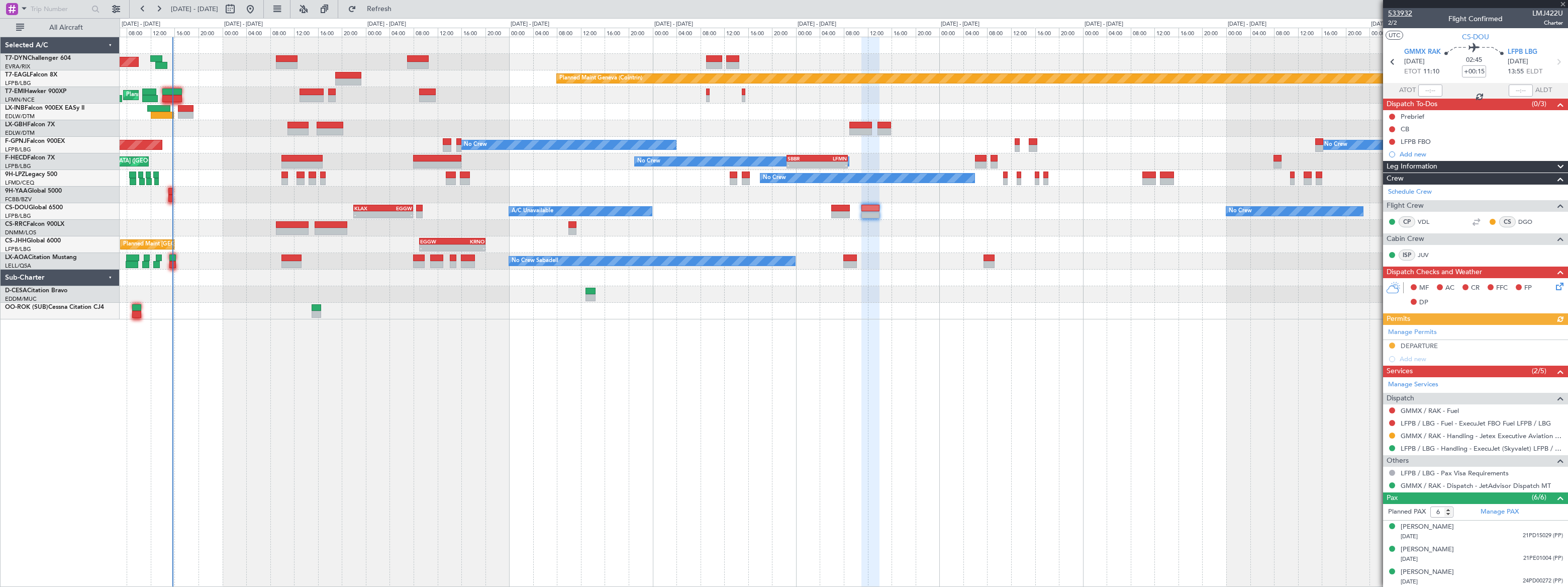
click at [1405, 10] on span "533932" at bounding box center [1400, 13] width 24 height 10
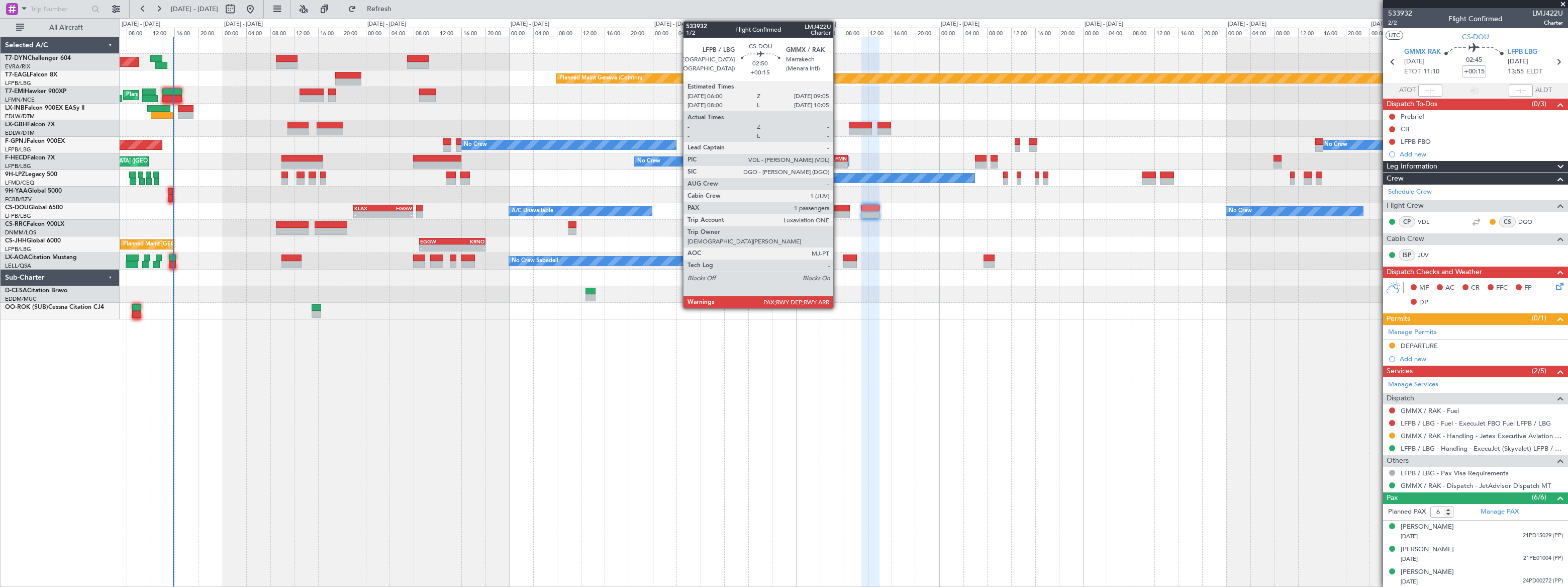
click at [838, 206] on div at bounding box center [841, 208] width 19 height 7
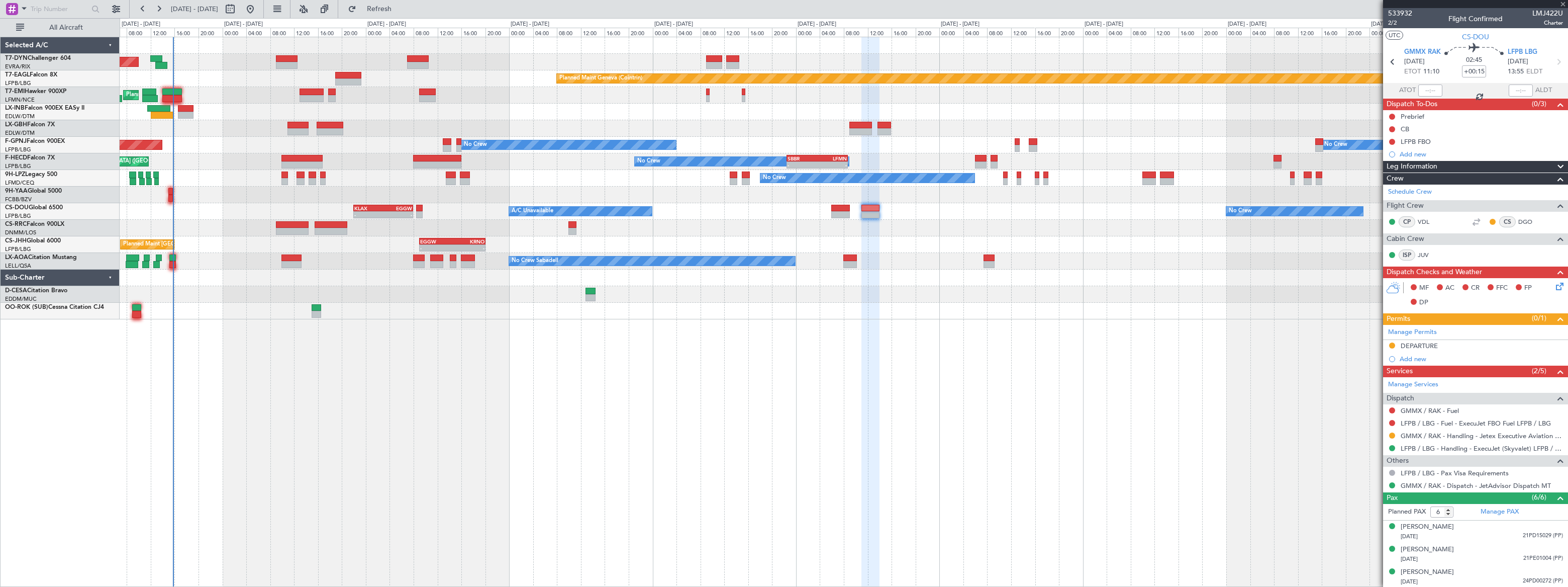
type input "1"
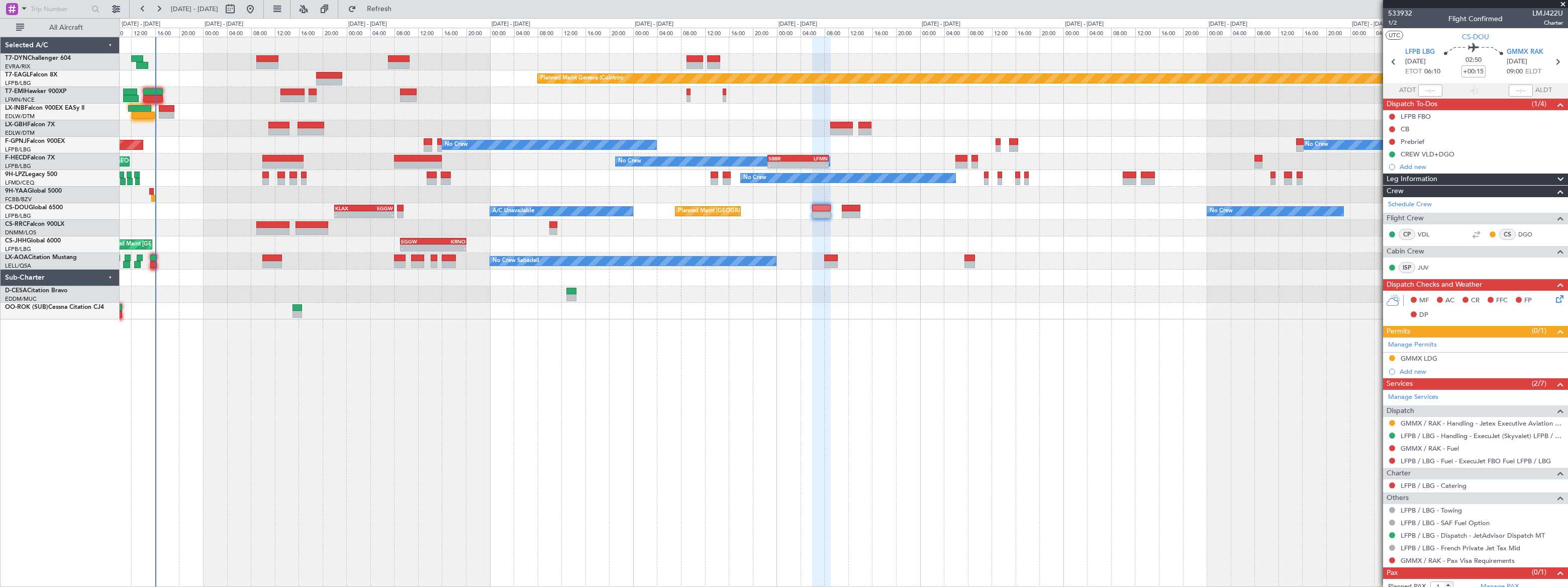
click at [203, 94] on div "Planned Maint Chester Planned Maint Chester" at bounding box center [844, 95] width 1447 height 16
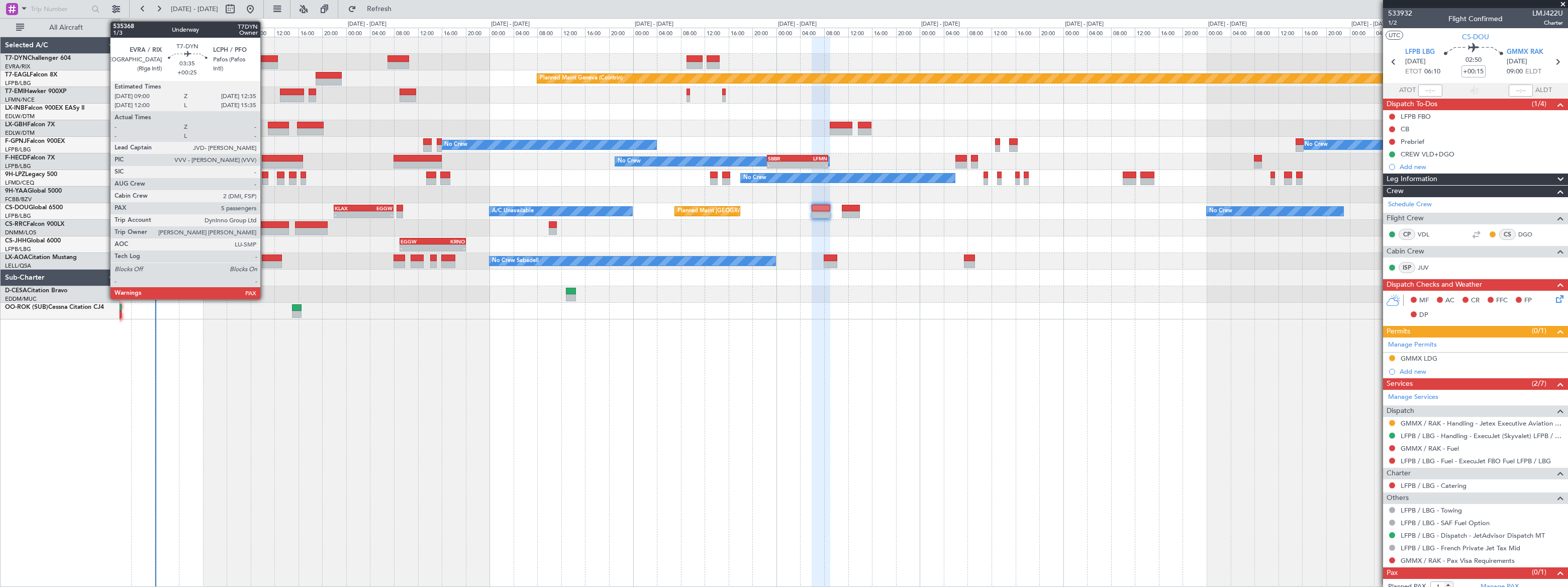
click at [265, 57] on div at bounding box center [267, 59] width 22 height 7
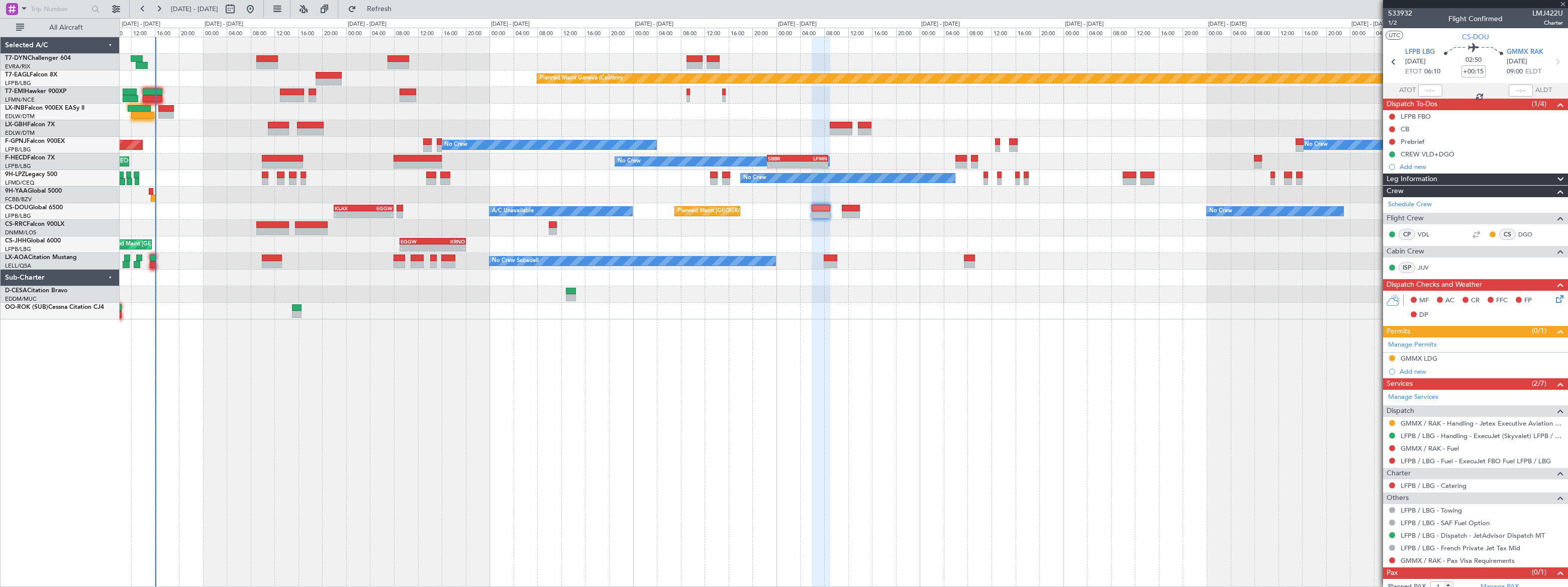
type input "+00:25"
type input "5"
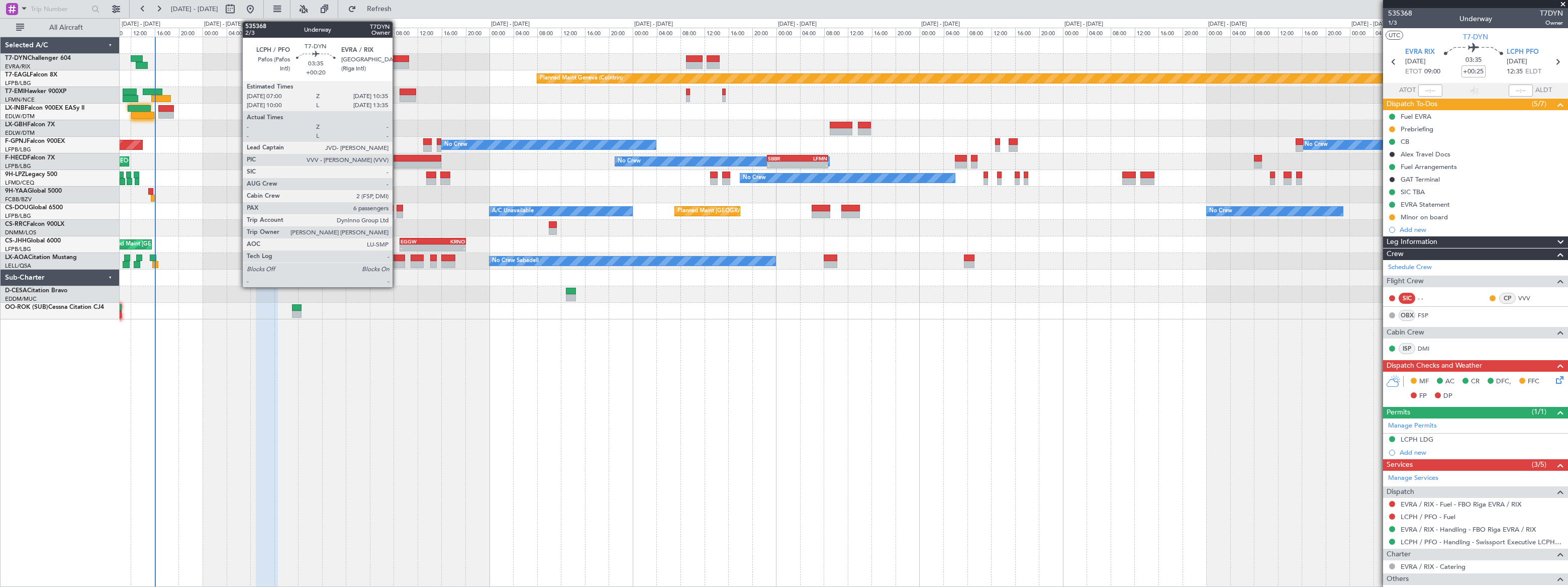
click at [397, 58] on div at bounding box center [399, 59] width 22 height 7
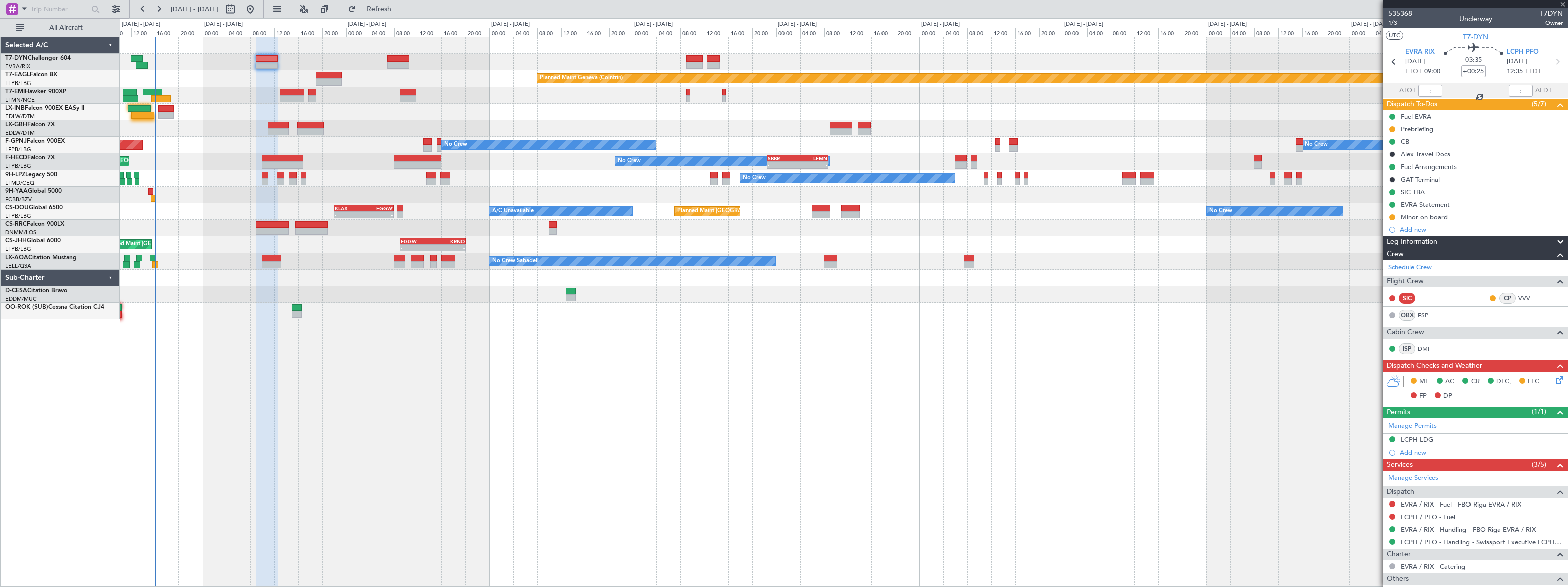
type input "+00:20"
type input "6"
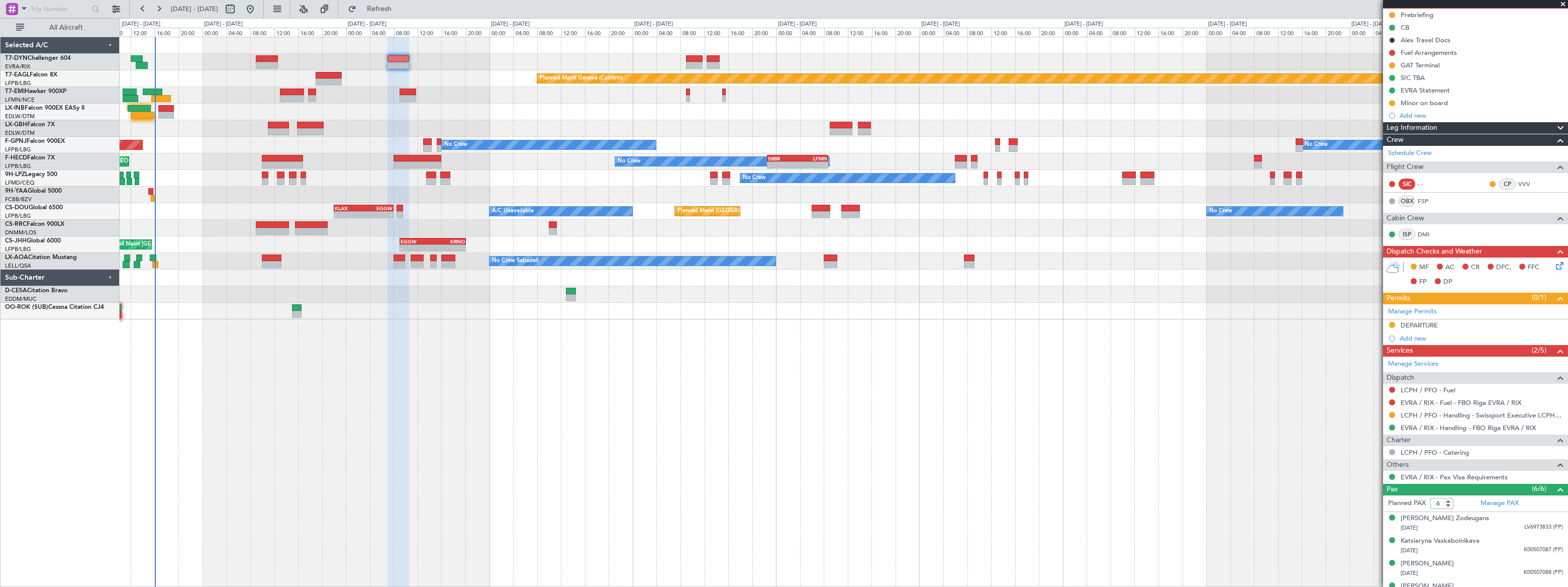
scroll to position [24, 0]
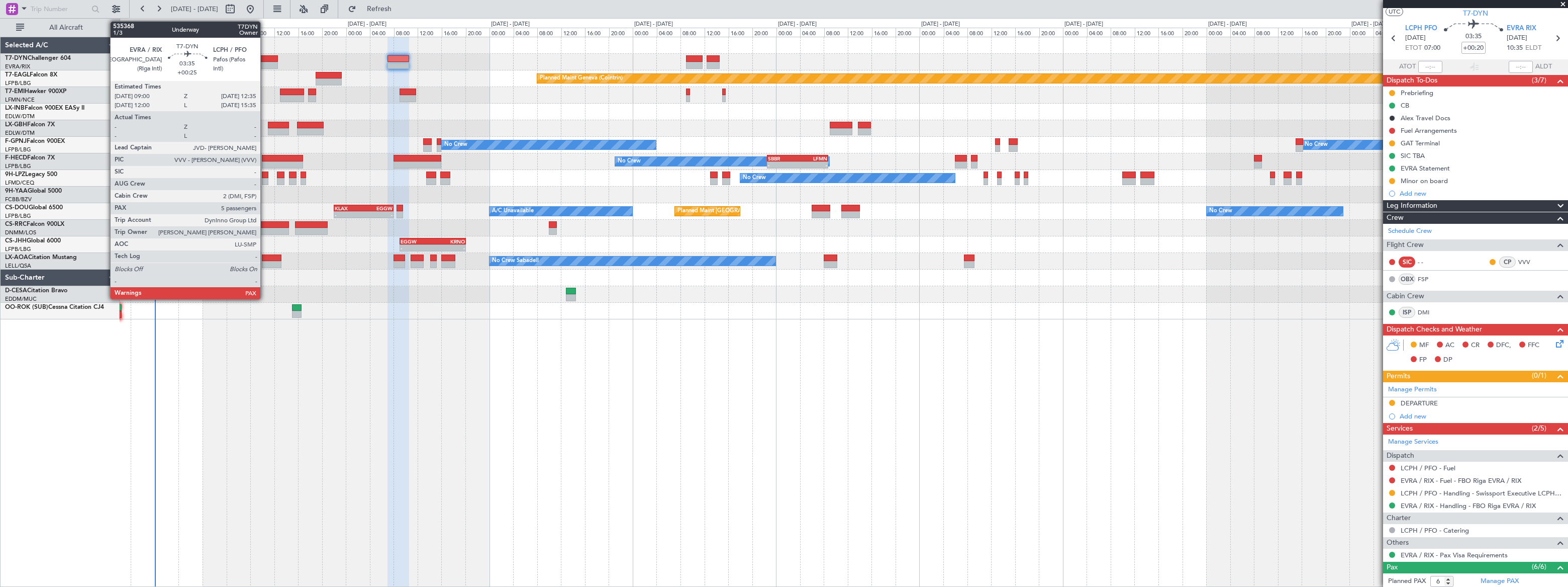
click at [264, 63] on div at bounding box center [267, 66] width 22 height 7
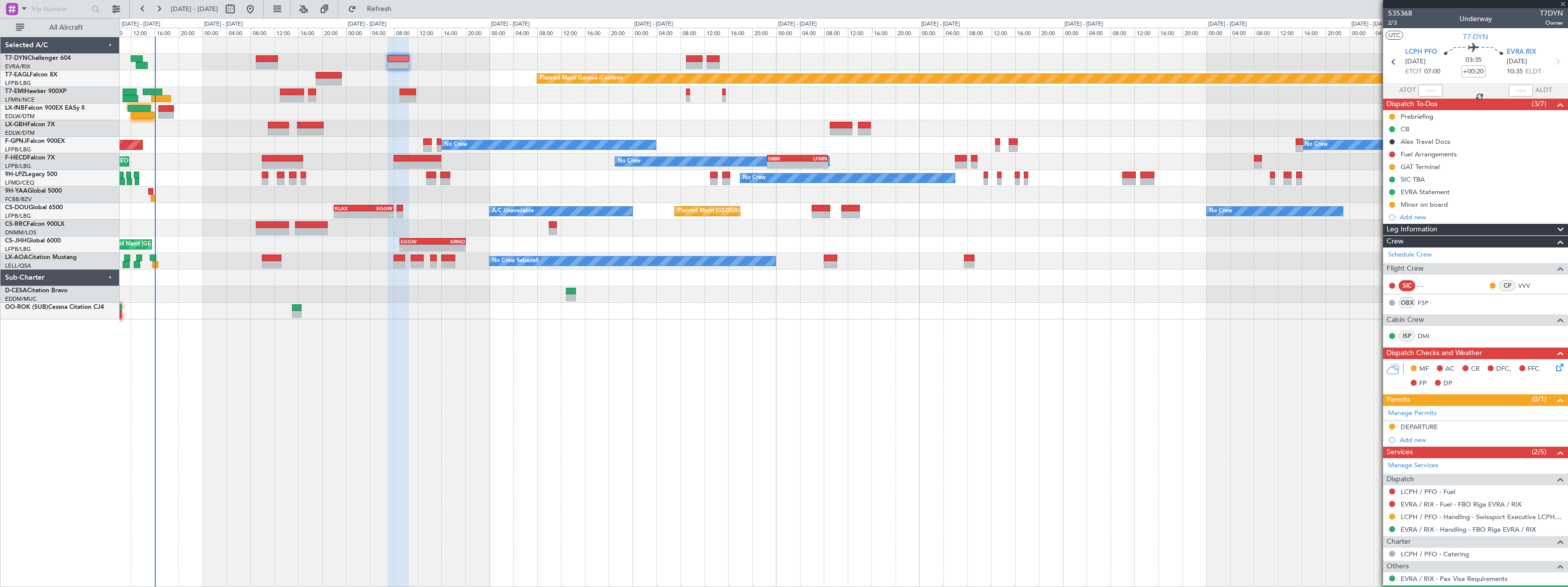
scroll to position [24, 0]
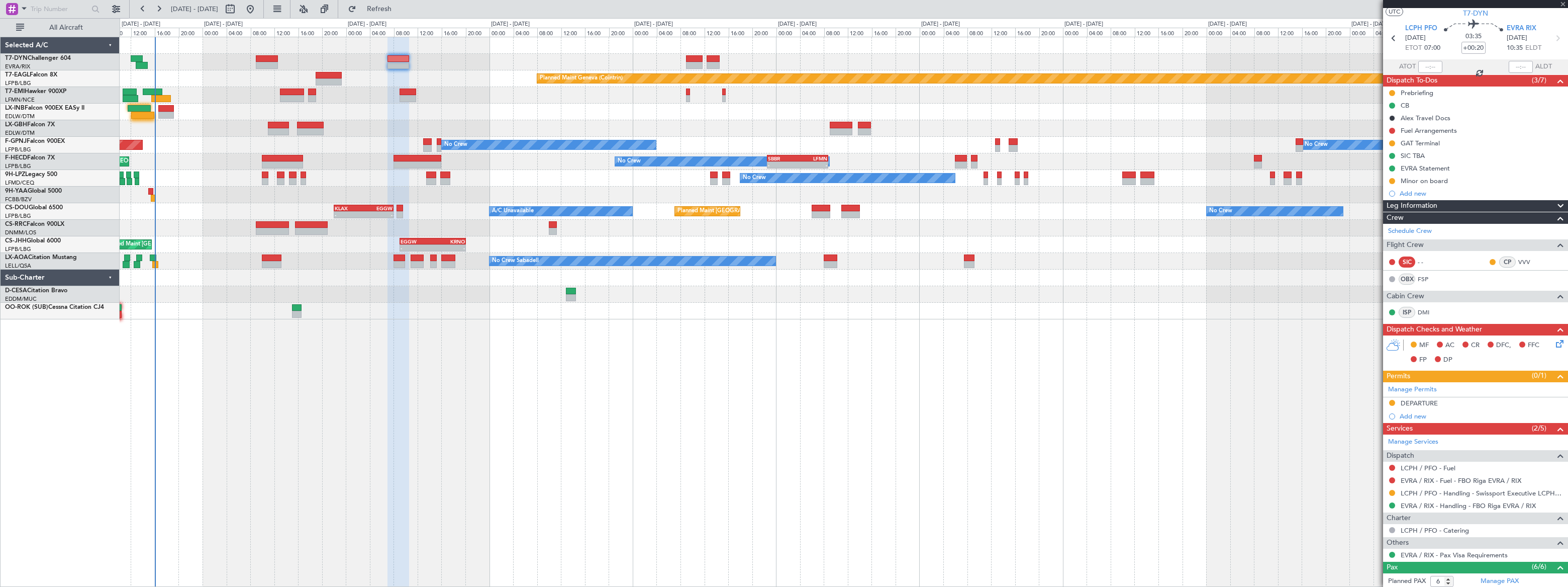
type input "+00:25"
type input "5"
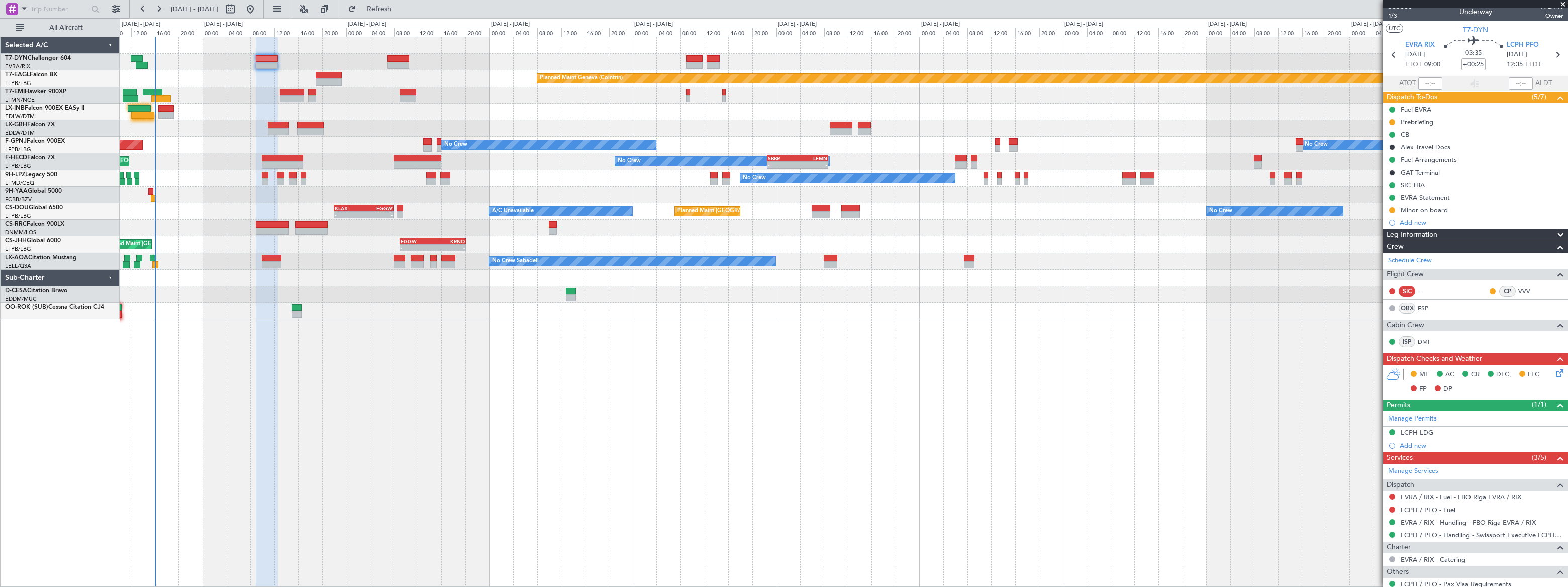
scroll to position [0, 0]
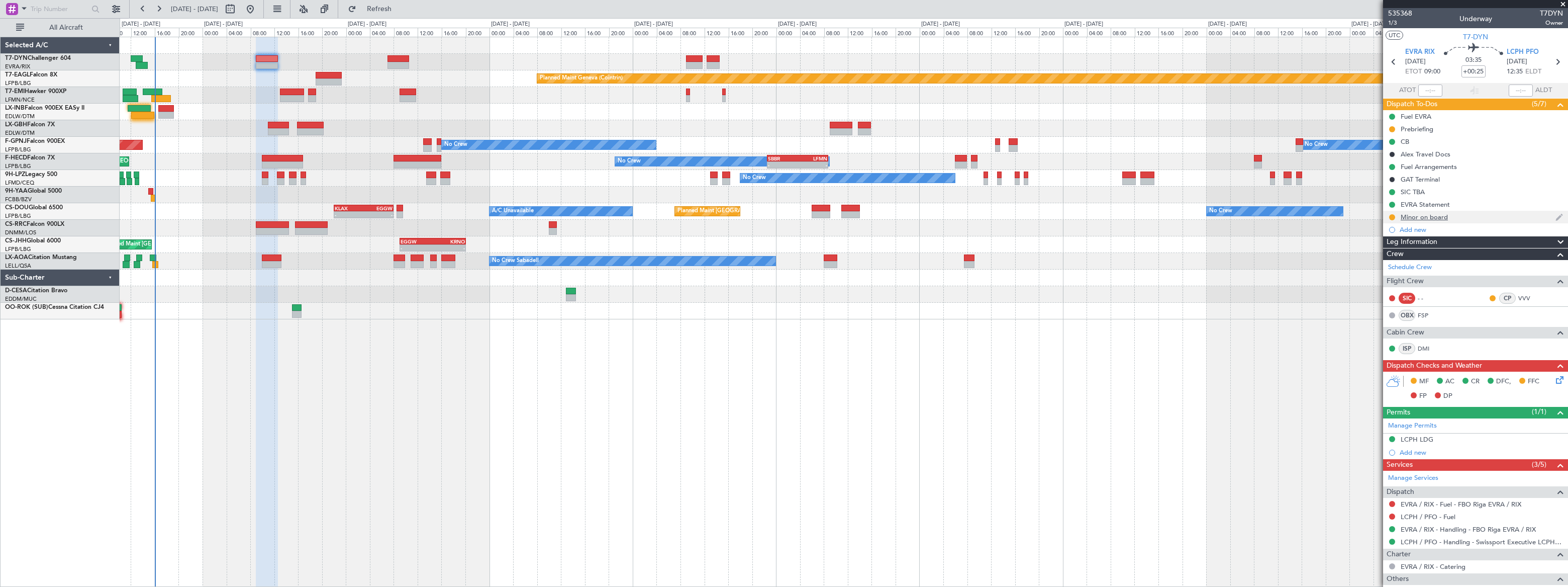
click at [1467, 217] on div "Minor on board" at bounding box center [1475, 217] width 185 height 13
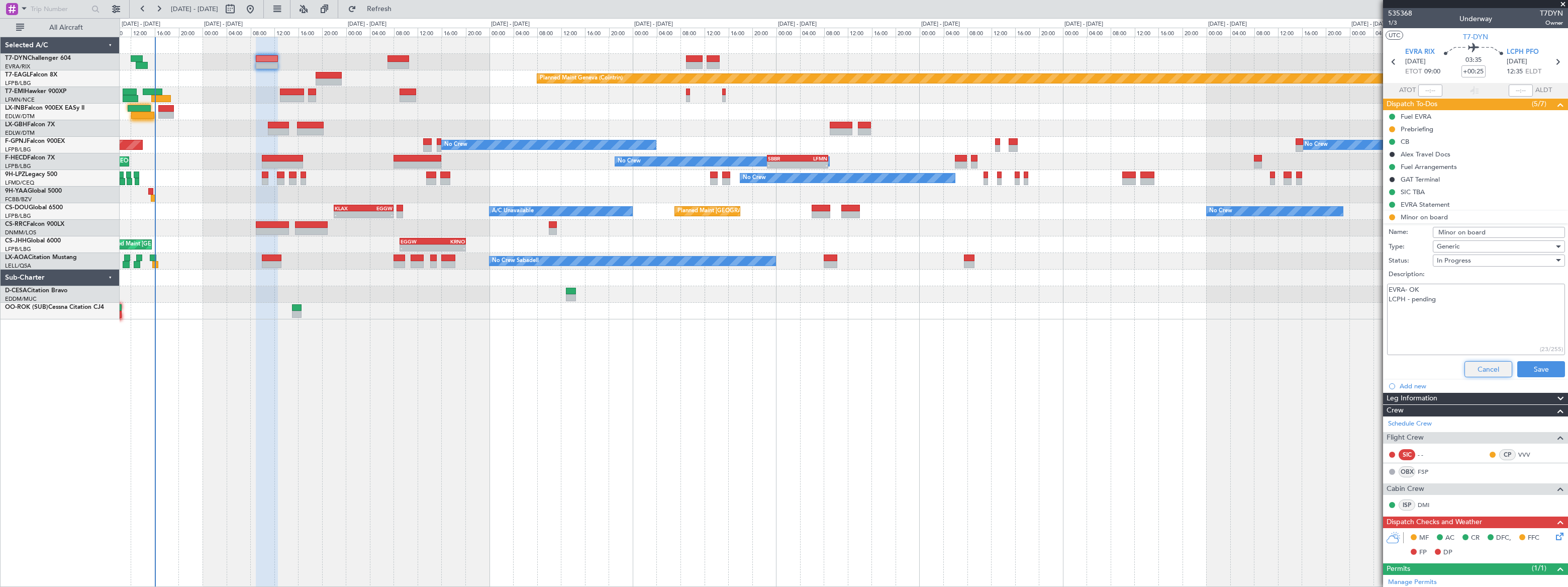
click at [1478, 367] on button "Cancel" at bounding box center [1488, 369] width 47 height 16
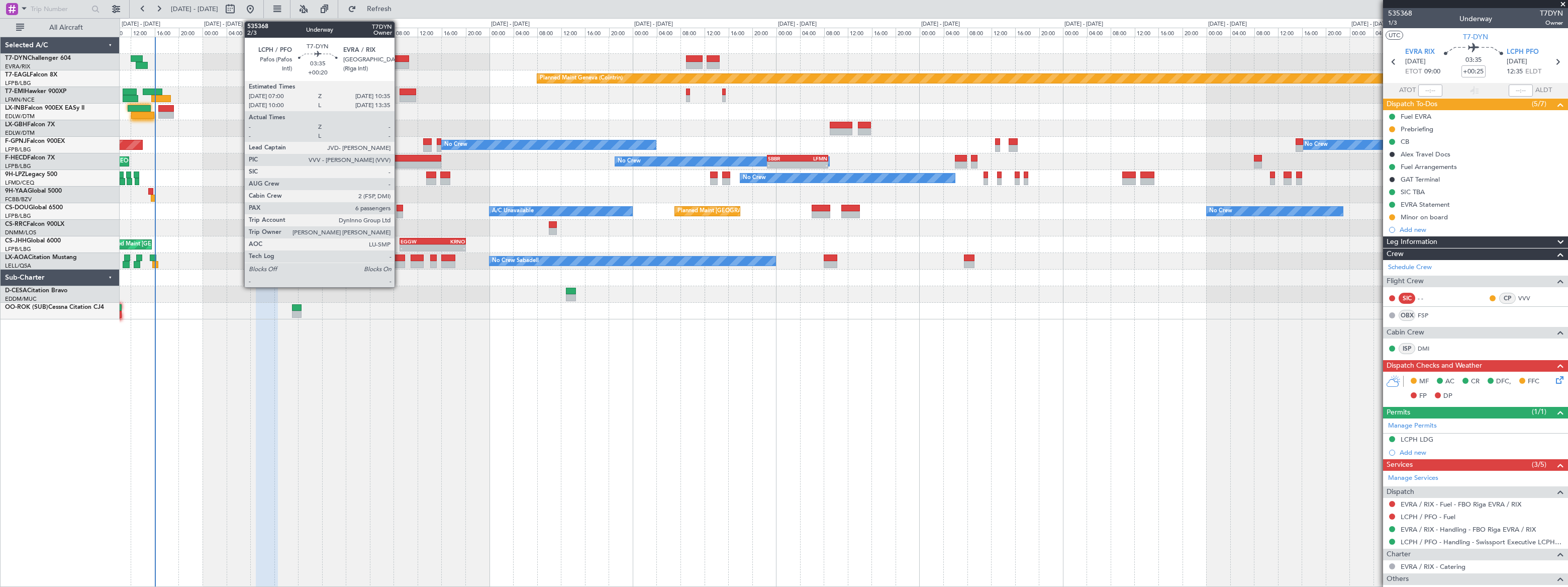
click at [399, 60] on div at bounding box center [399, 59] width 22 height 7
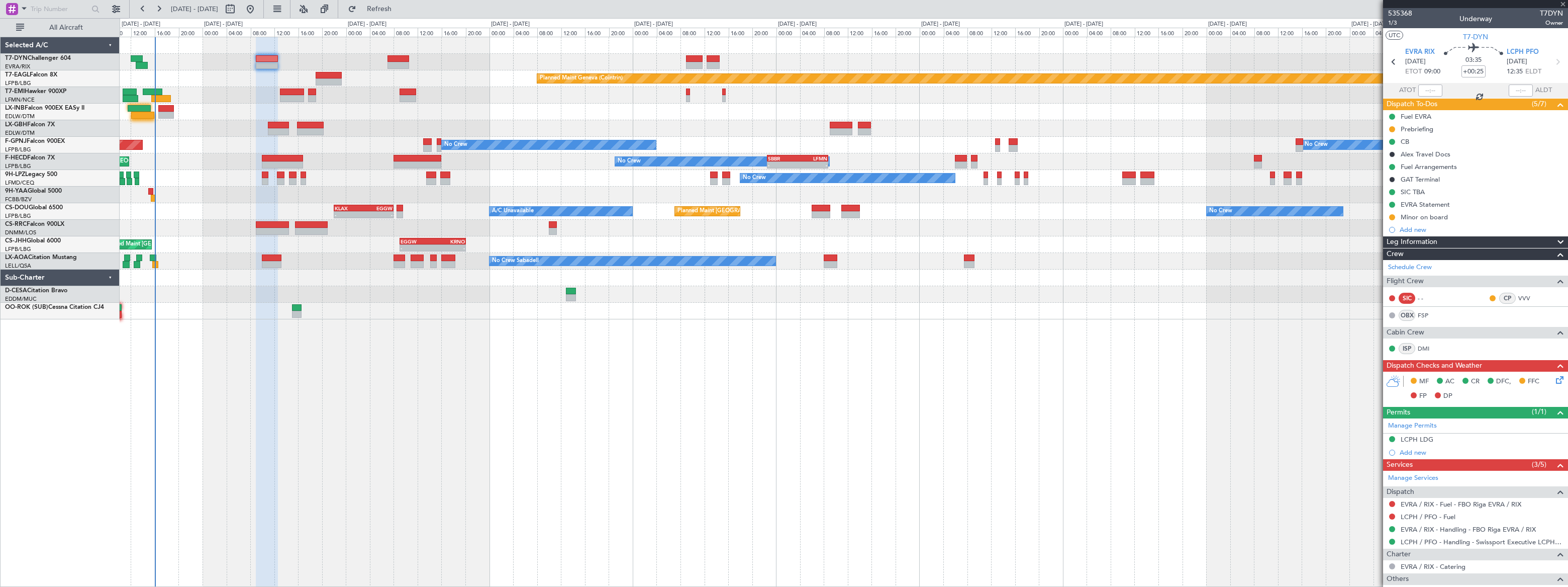
type input "+00:20"
type input "6"
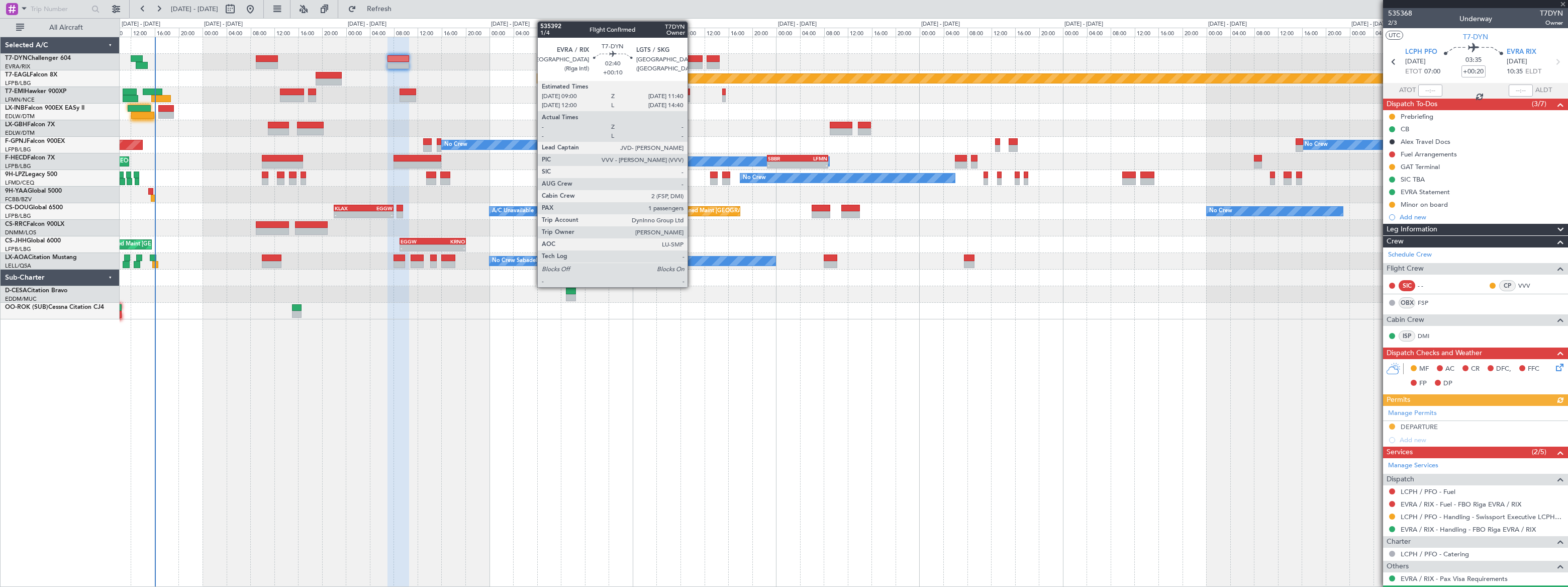
click at [692, 60] on div at bounding box center [694, 59] width 16 height 7
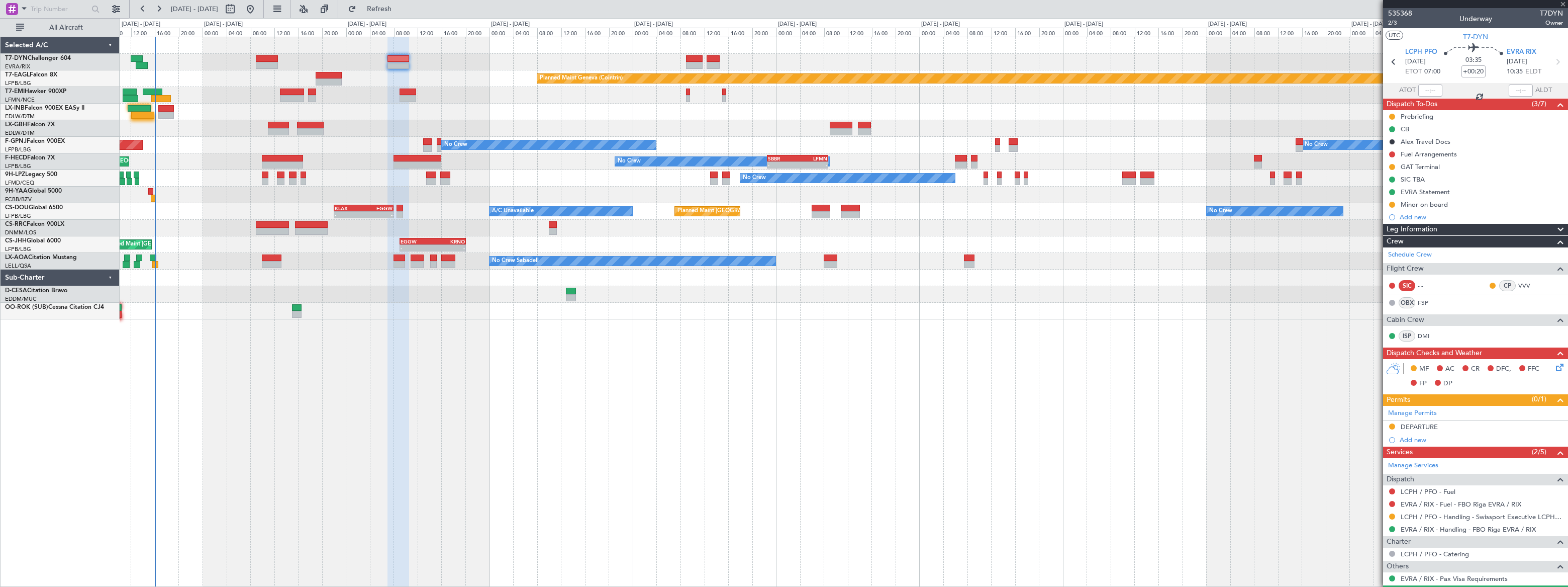
type input "+00:10"
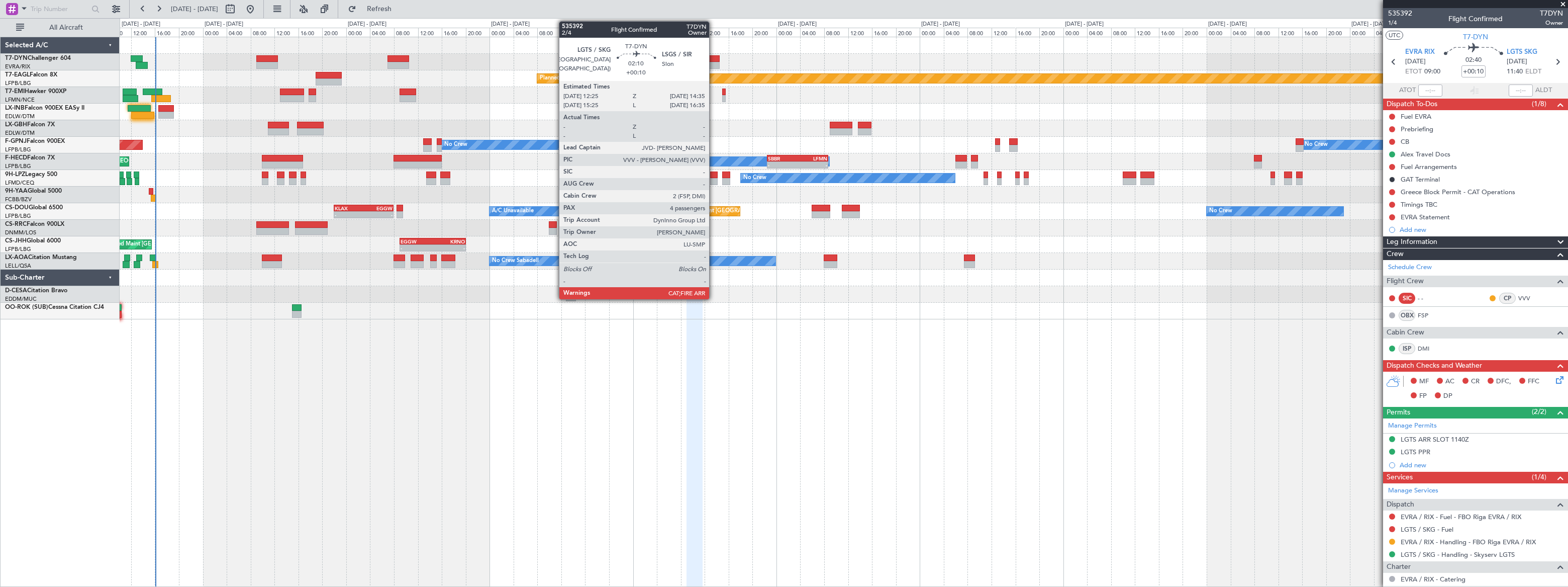
click at [713, 57] on div at bounding box center [713, 59] width 13 height 7
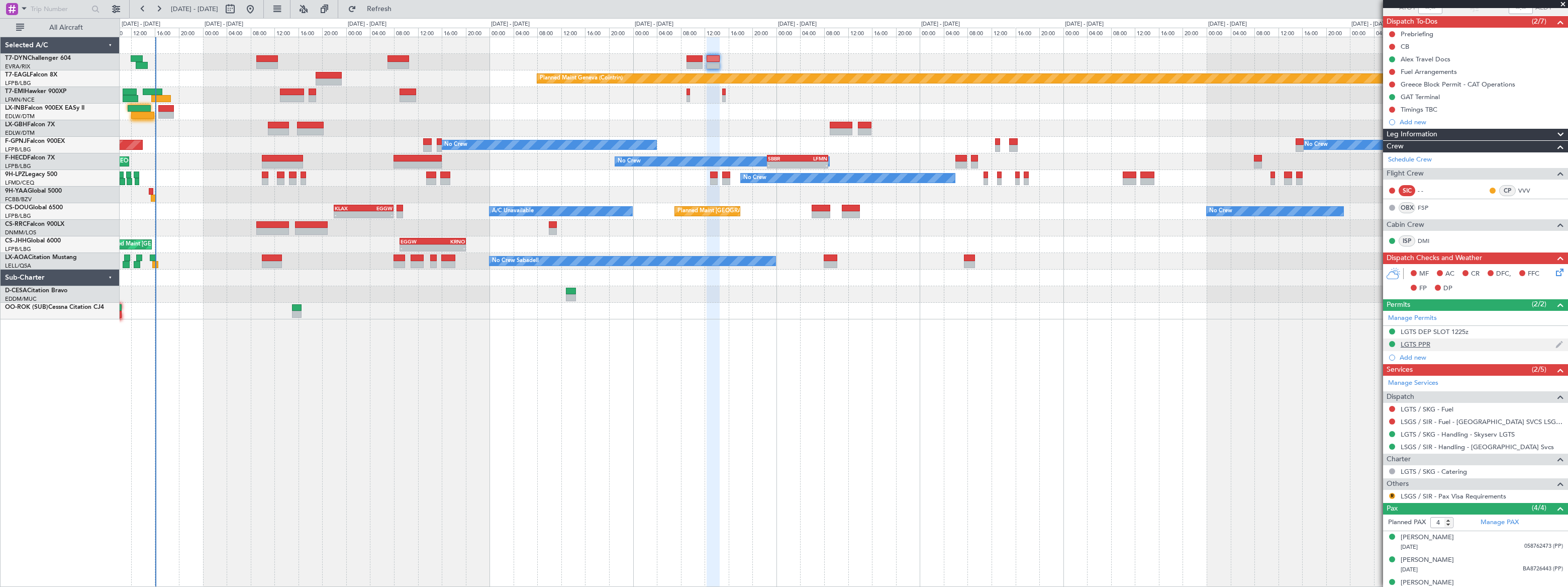
scroll to position [70, 0]
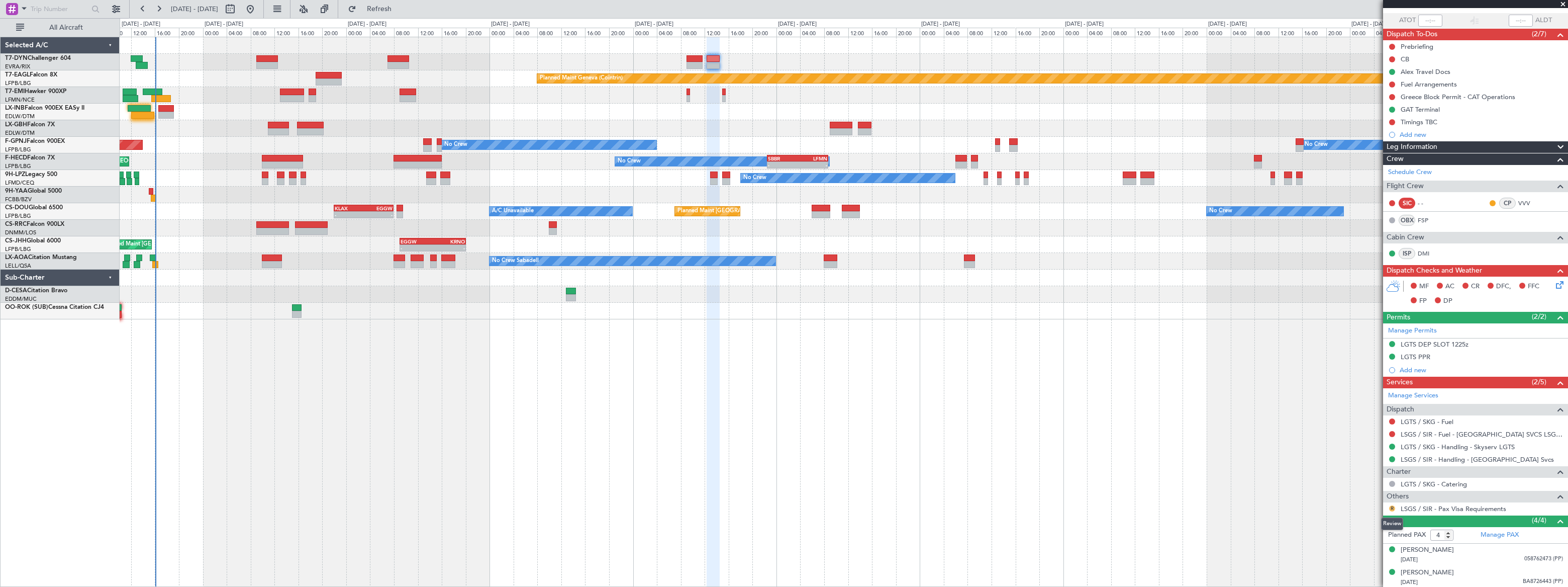
click at [1391, 507] on button "R" at bounding box center [1392, 508] width 6 height 6
click at [1350, 387] on span "Not Required" at bounding box center [1368, 387] width 40 height 10
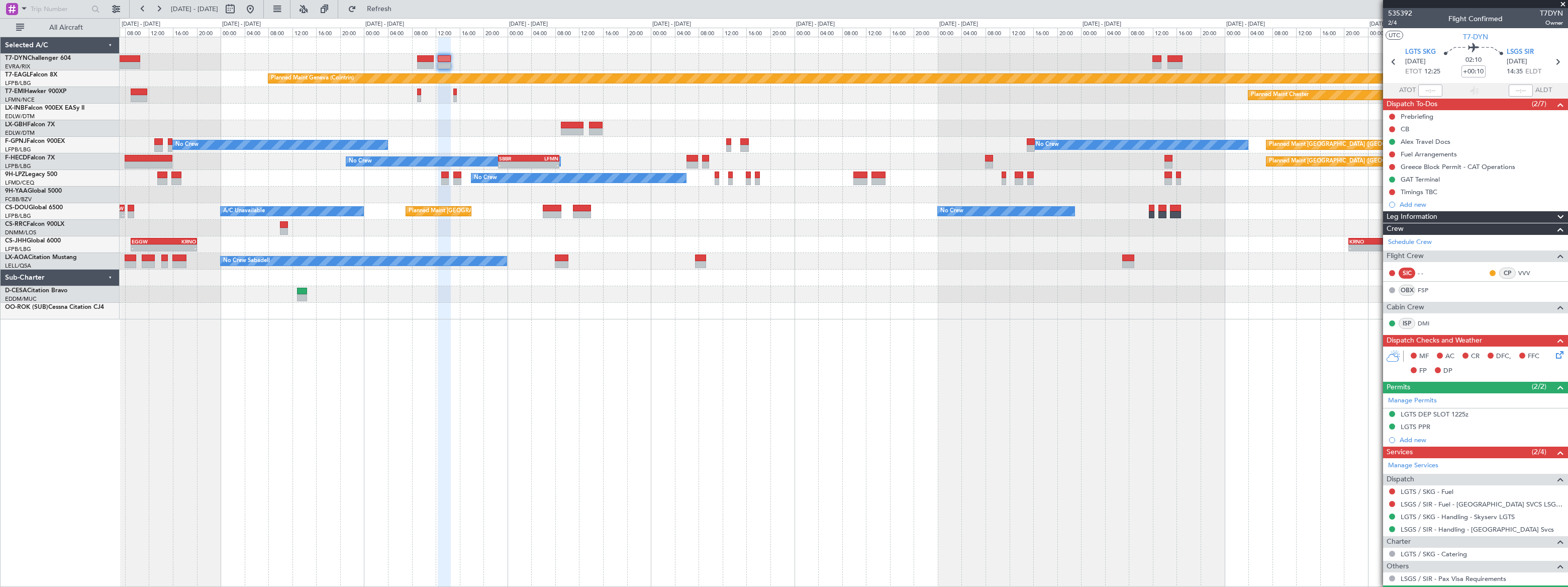
click at [908, 45] on div "Planned Maint [GEOGRAPHIC_DATA]-[GEOGRAPHIC_DATA] Planned Maint Geneva ([GEOGRA…" at bounding box center [844, 178] width 1448 height 282
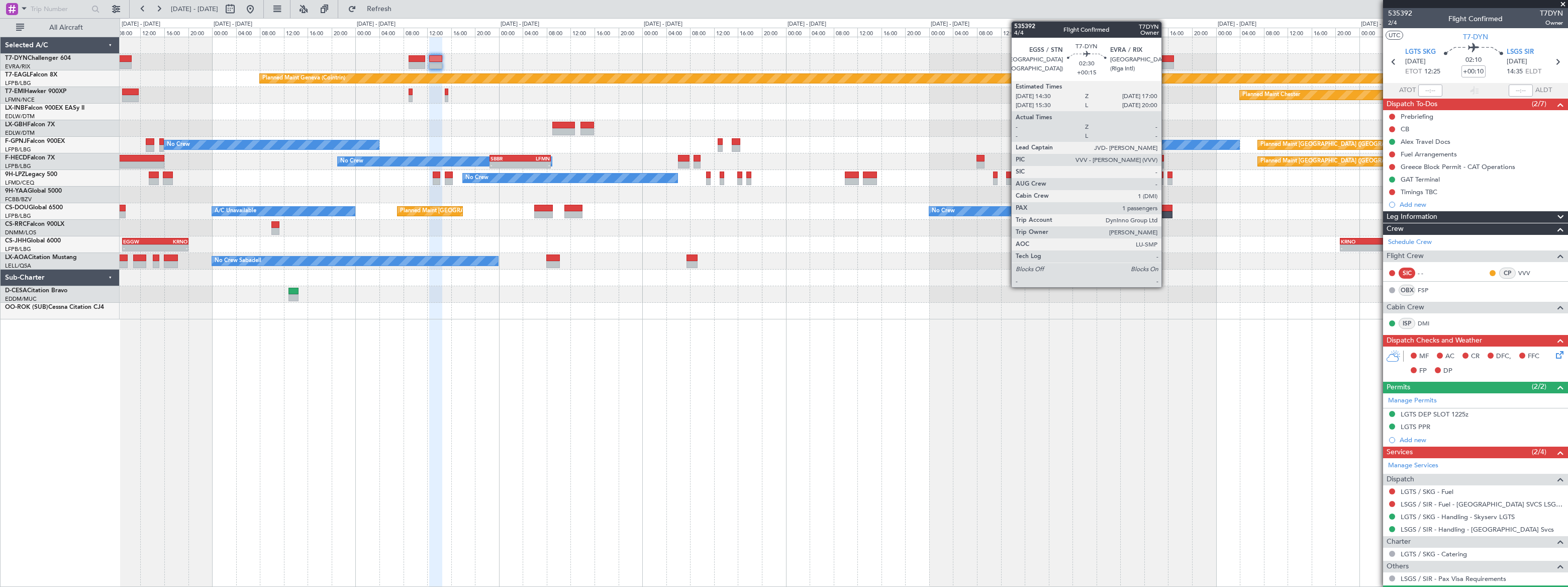
click at [1148, 58] on div at bounding box center [1148, 59] width 9 height 7
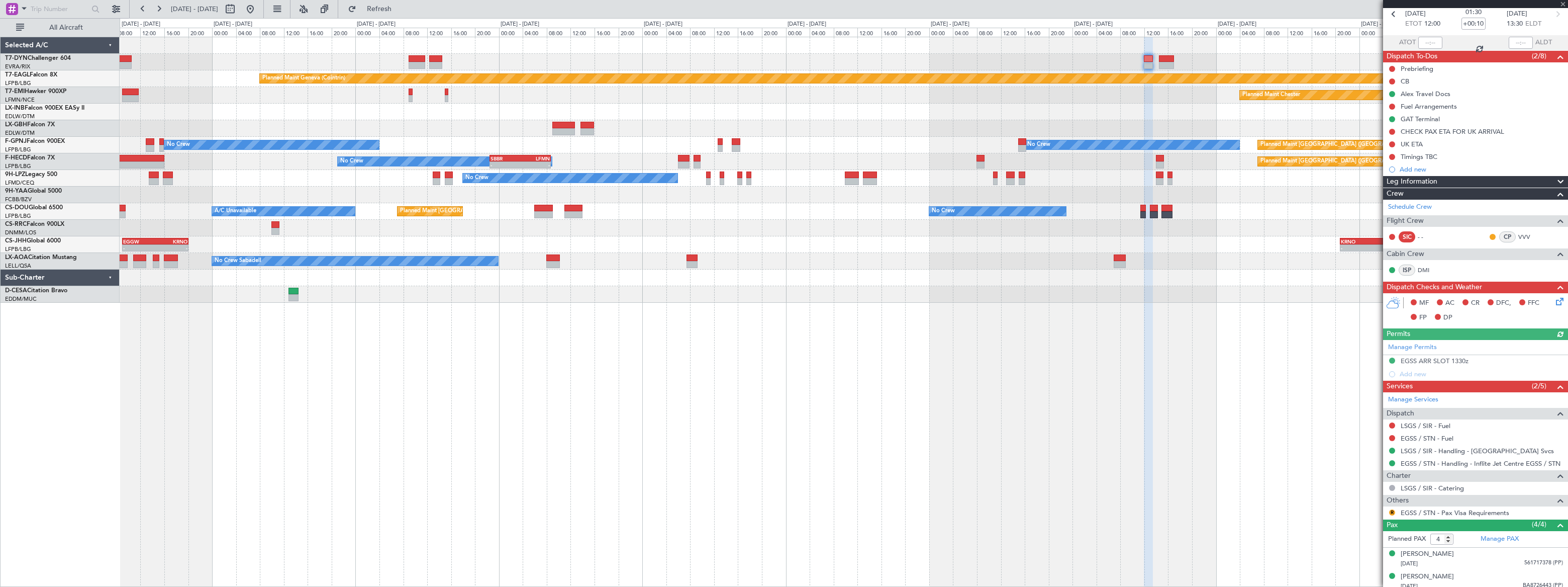
scroll to position [97, 0]
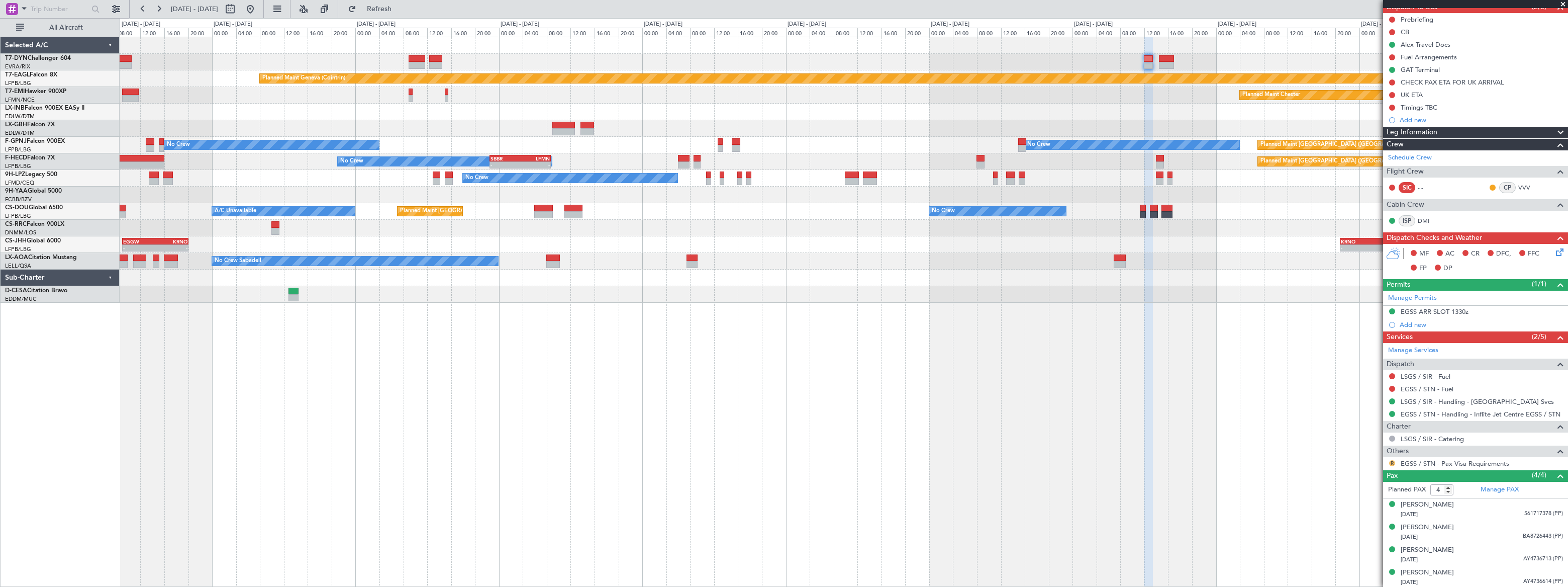
click at [1392, 462] on button "R" at bounding box center [1392, 463] width 6 height 6
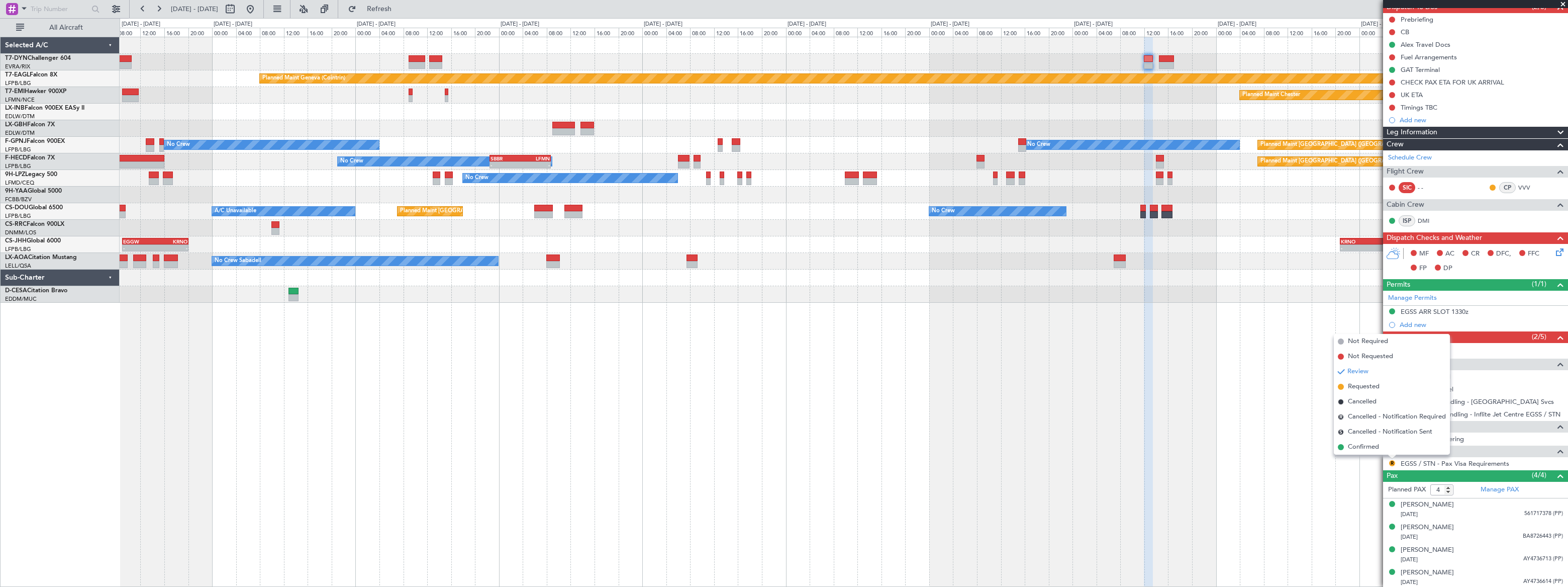
click at [1356, 445] on span "Confirmed" at bounding box center [1363, 447] width 31 height 10
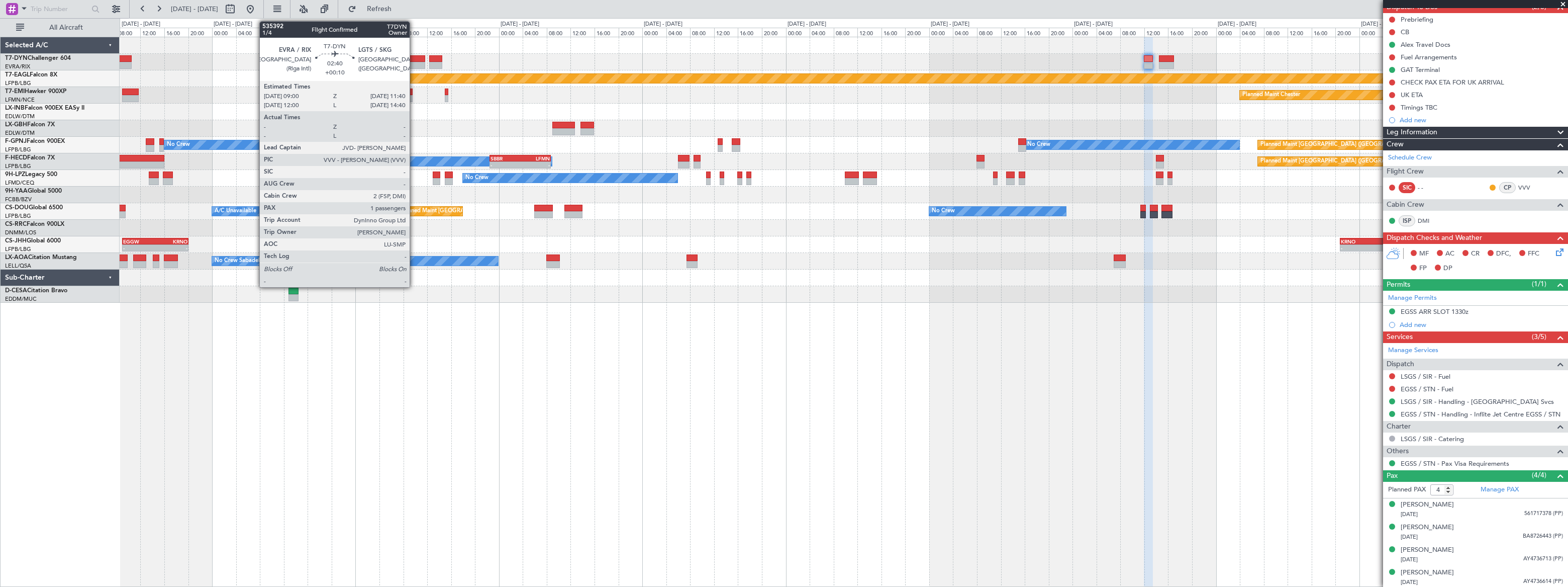
click at [414, 58] on div at bounding box center [416, 59] width 16 height 7
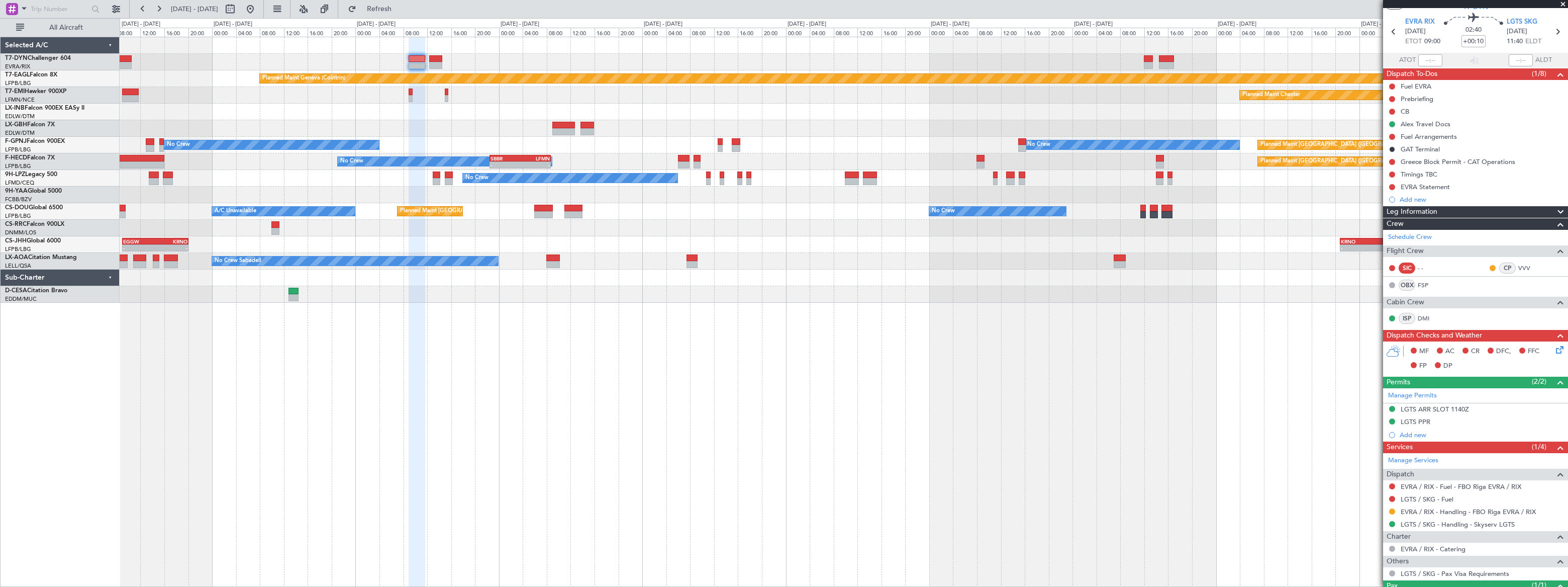
scroll to position [0, 0]
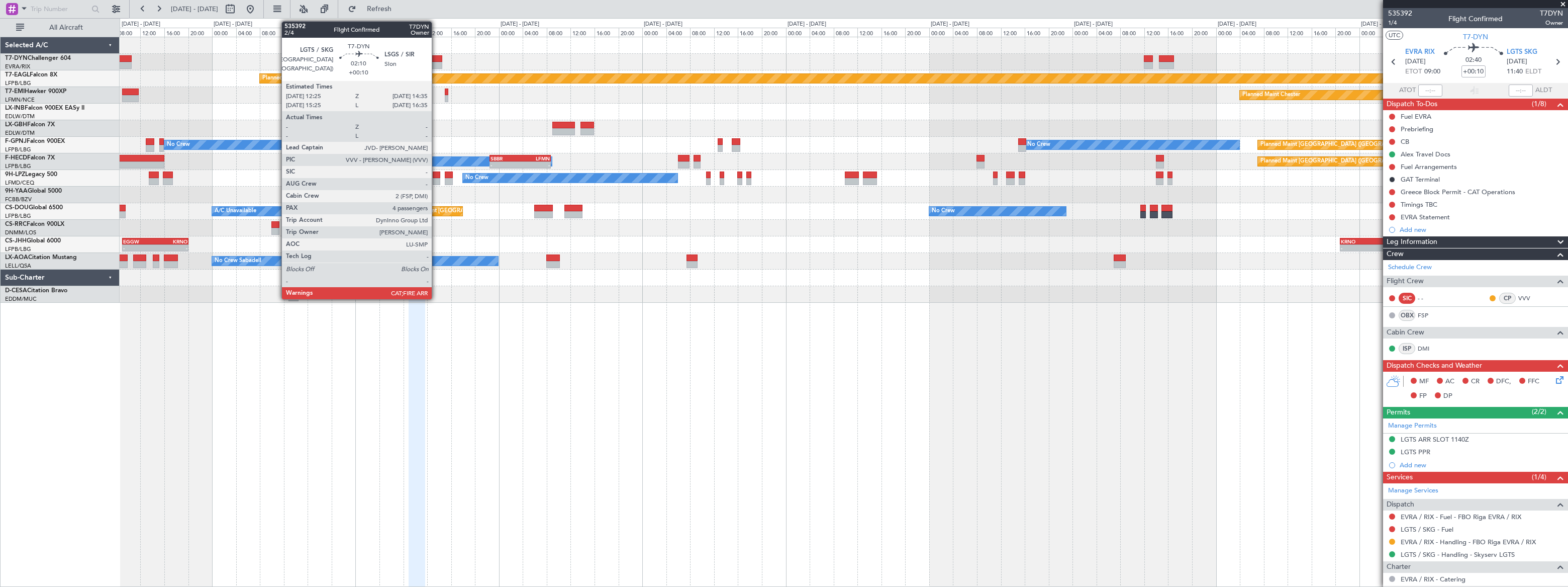
click at [436, 58] on div at bounding box center [435, 59] width 13 height 7
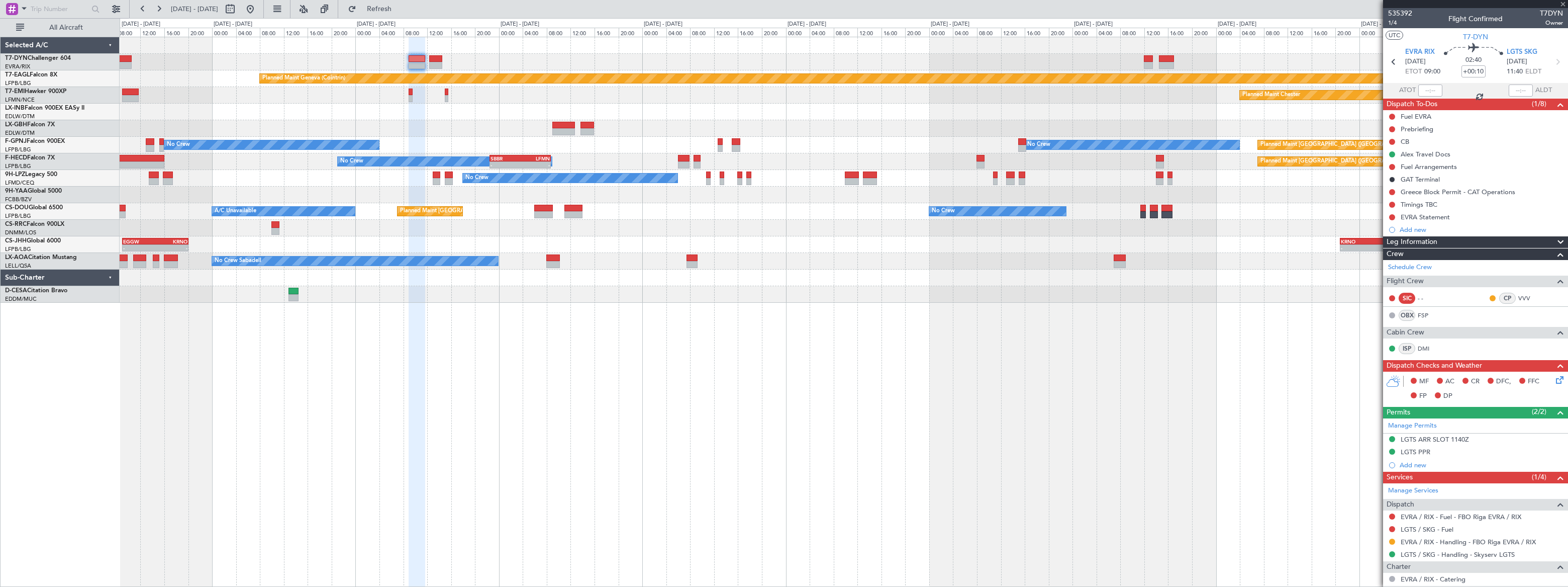
type input "4"
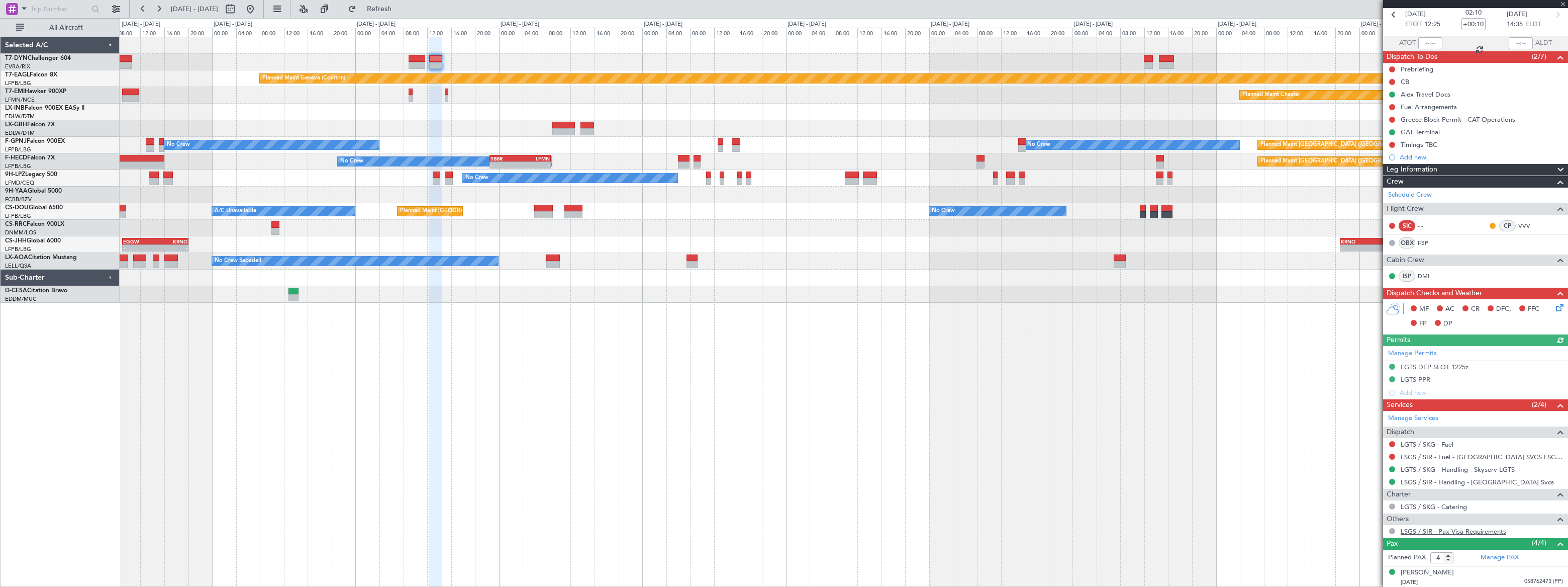
scroll to position [116, 0]
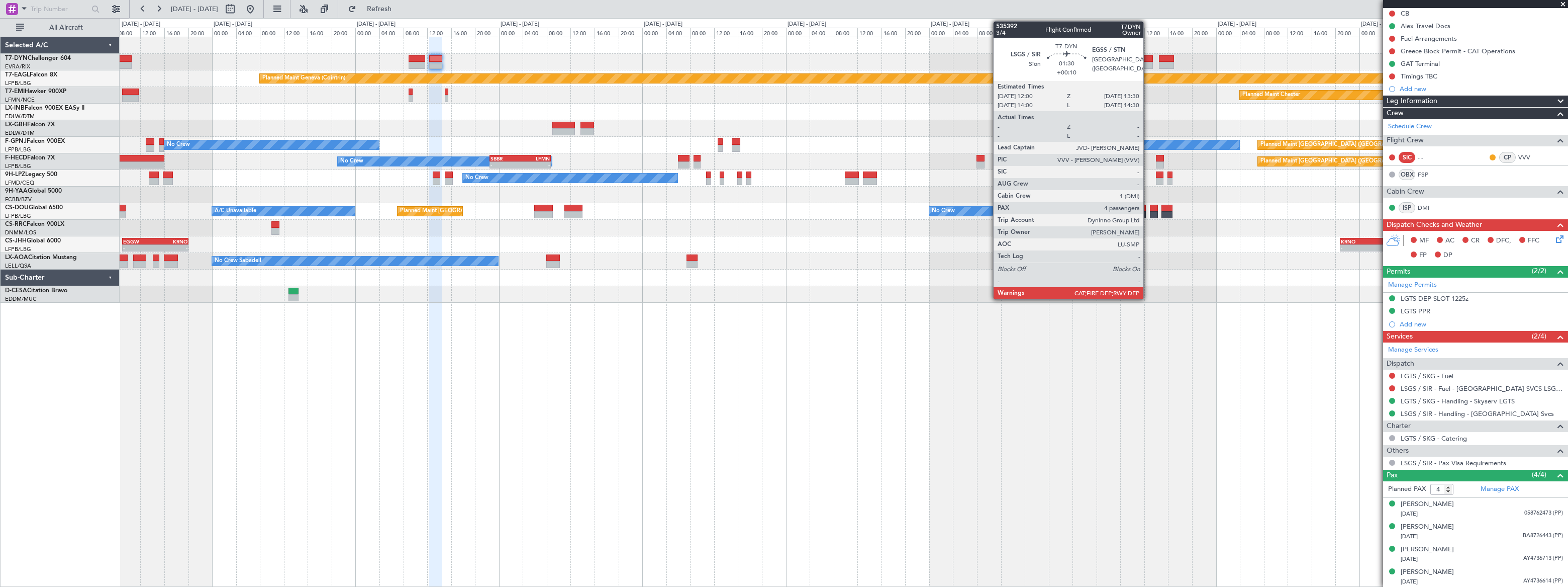
click at [1146, 60] on div at bounding box center [1148, 59] width 9 height 7
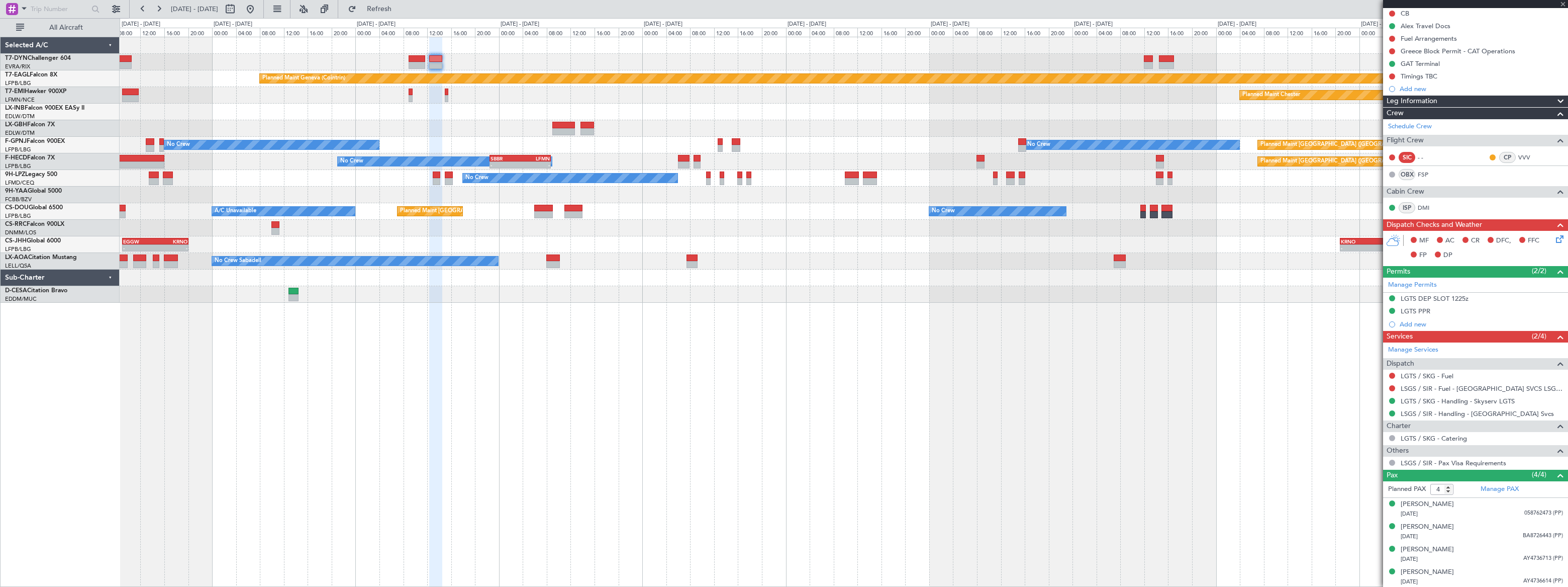
scroll to position [0, 0]
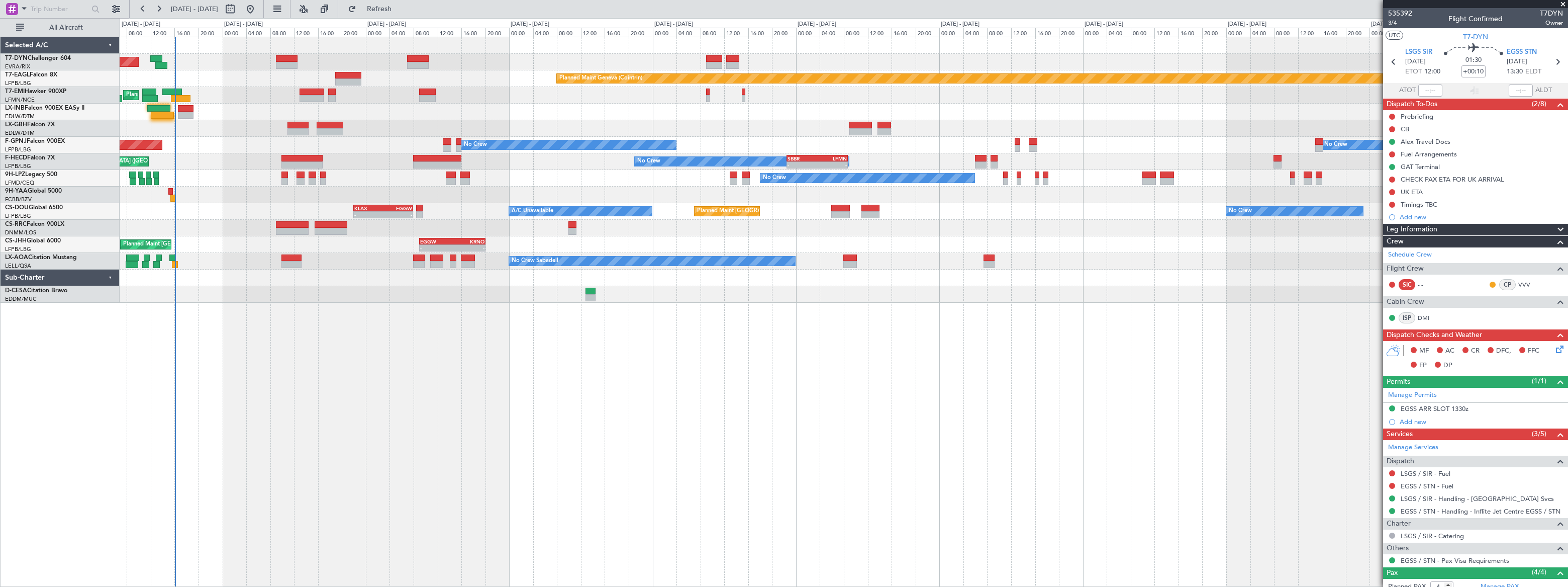
click at [558, 68] on div "Planned Maint [GEOGRAPHIC_DATA]-[GEOGRAPHIC_DATA] Planned Maint Geneva ([GEOGRA…" at bounding box center [844, 170] width 1448 height 265
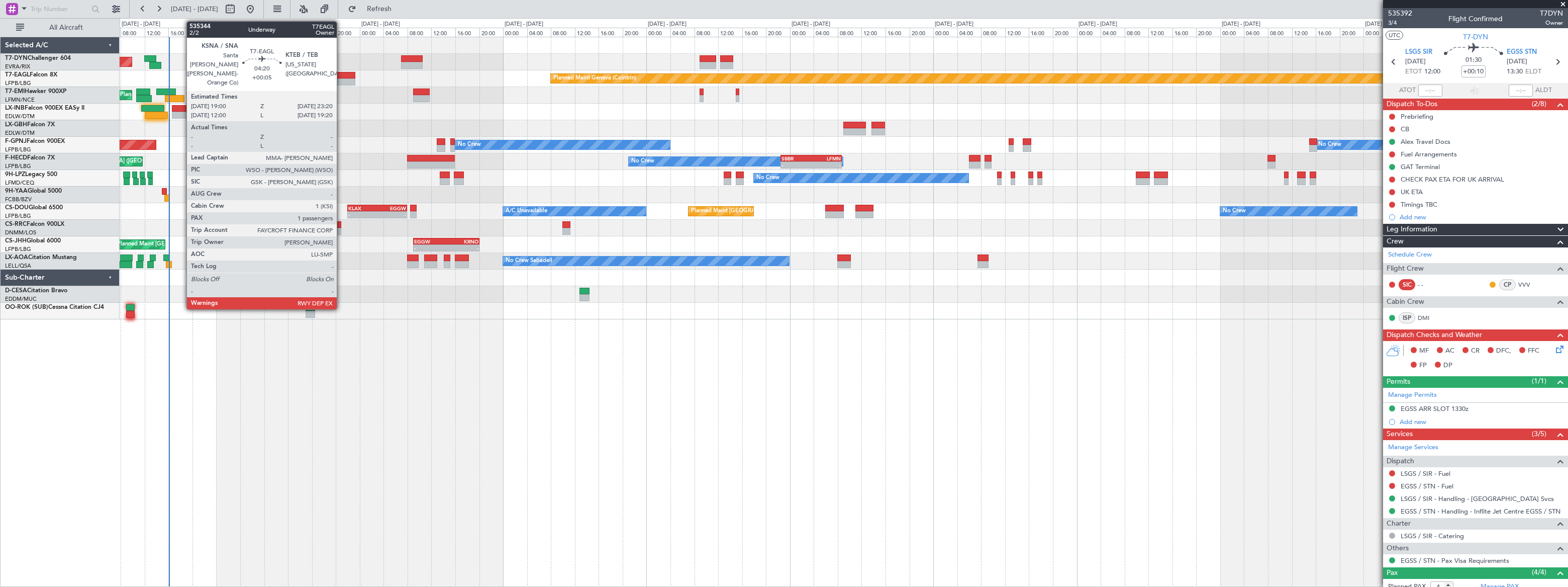
click at [341, 74] on div at bounding box center [342, 76] width 26 height 7
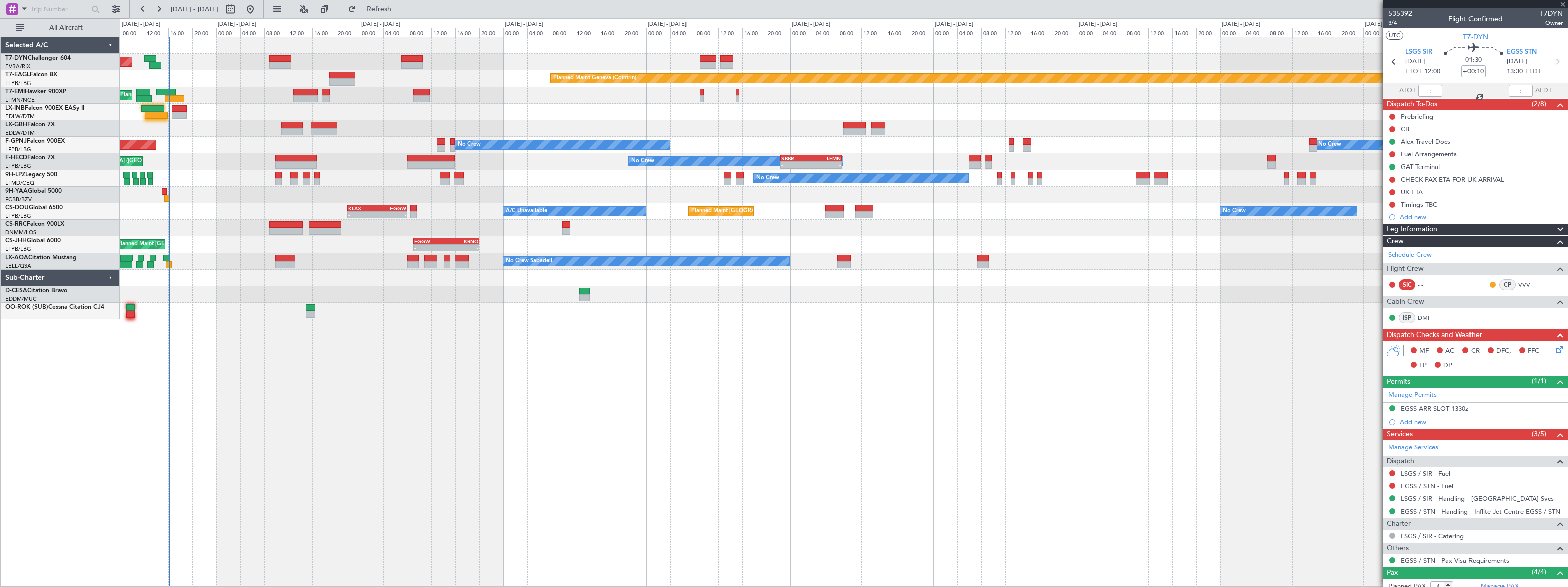
type input "+00:05"
type input "1"
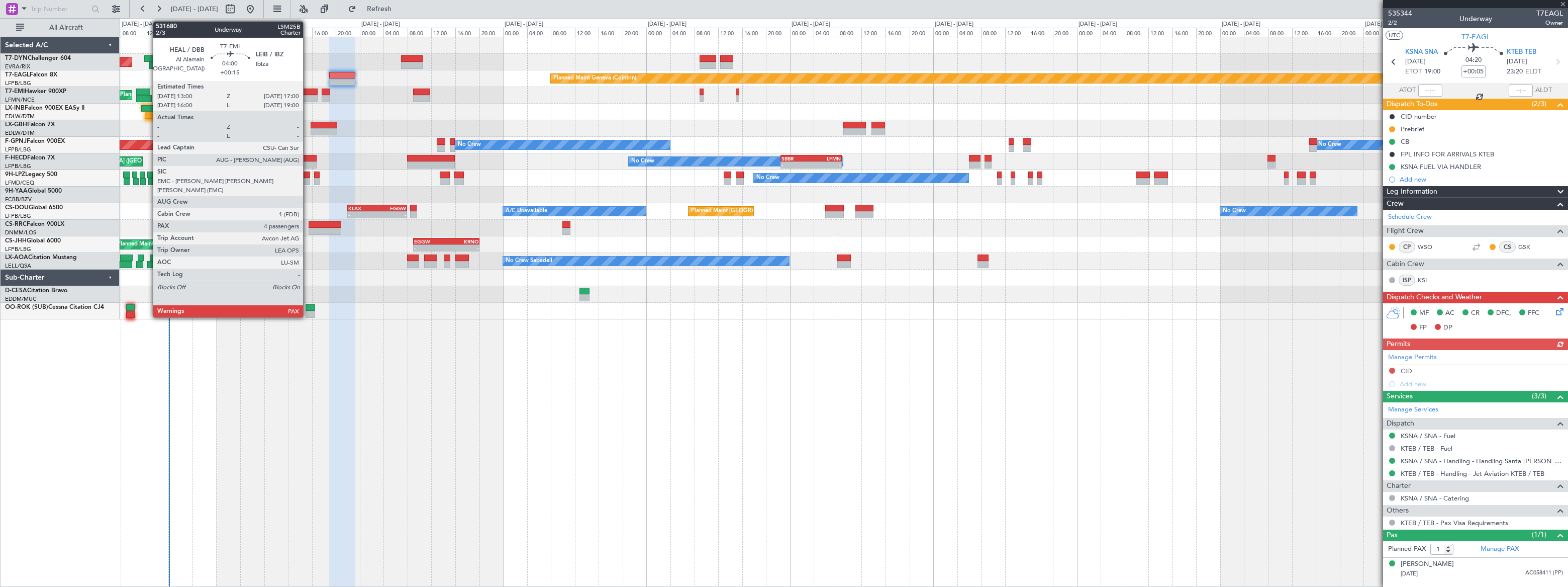
click at [307, 94] on div at bounding box center [306, 92] width 24 height 7
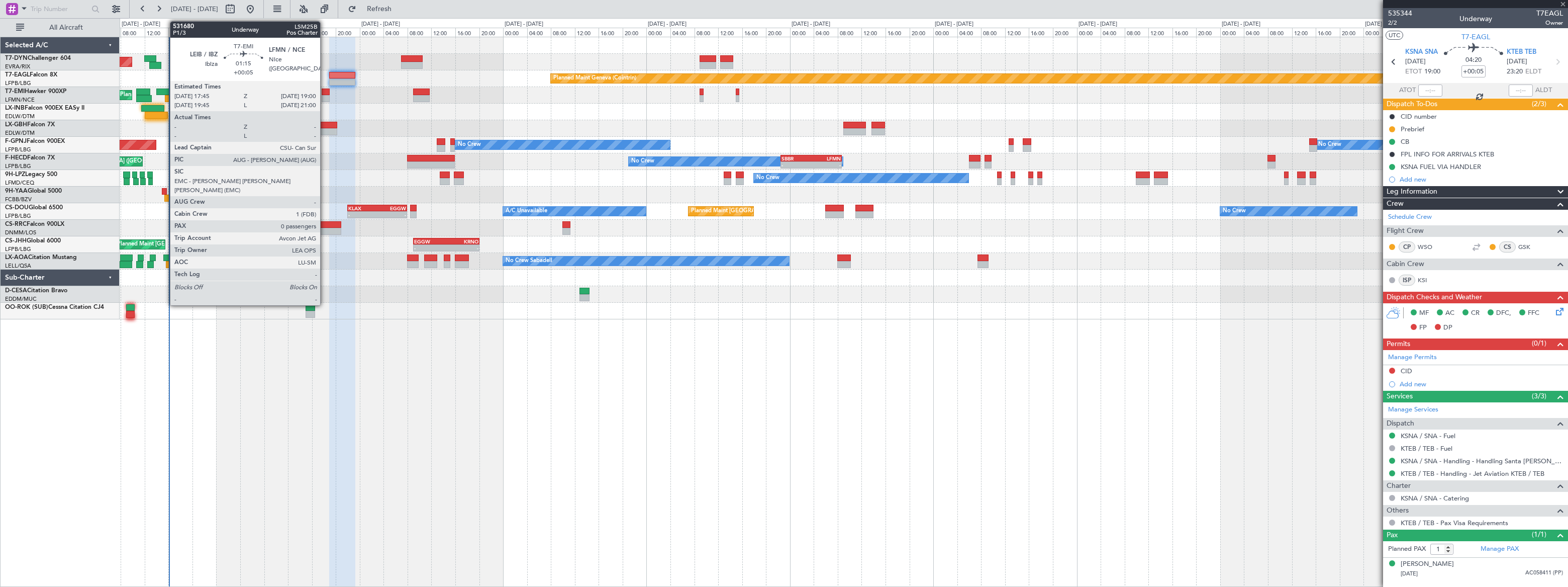
type input "+00:15"
type input "4"
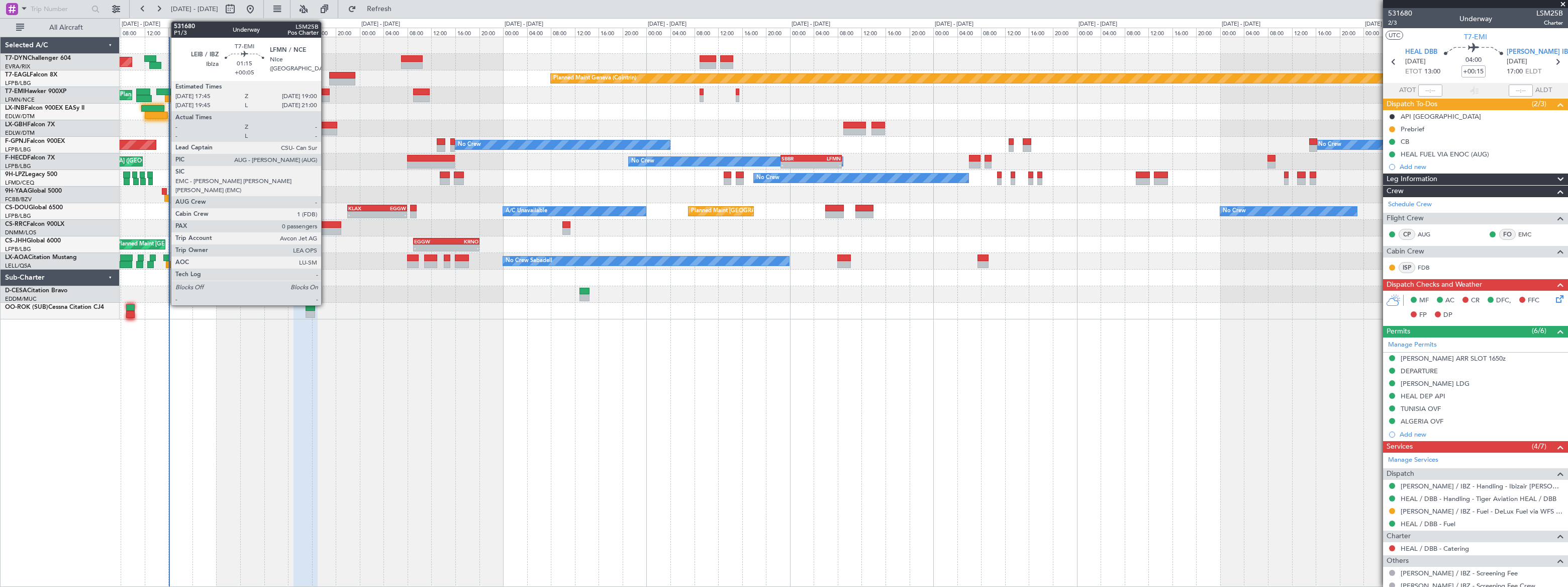
click at [326, 93] on div at bounding box center [325, 92] width 7 height 7
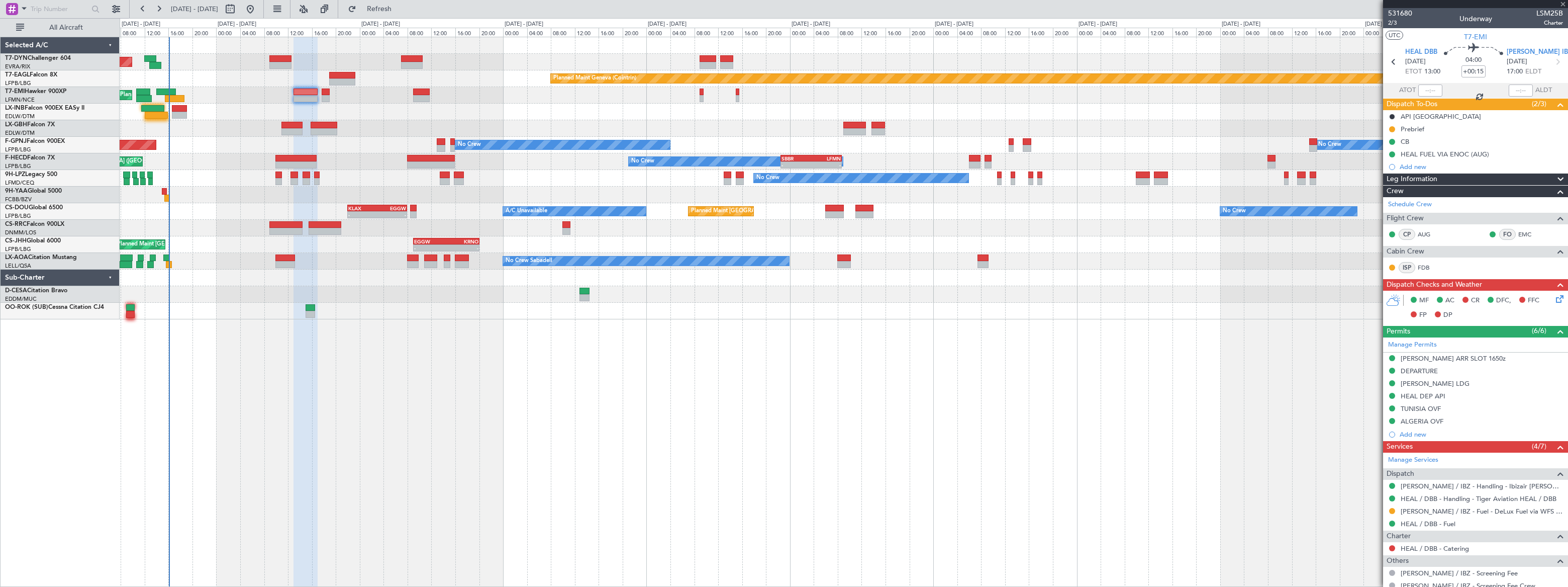
type input "+00:05"
type input "0"
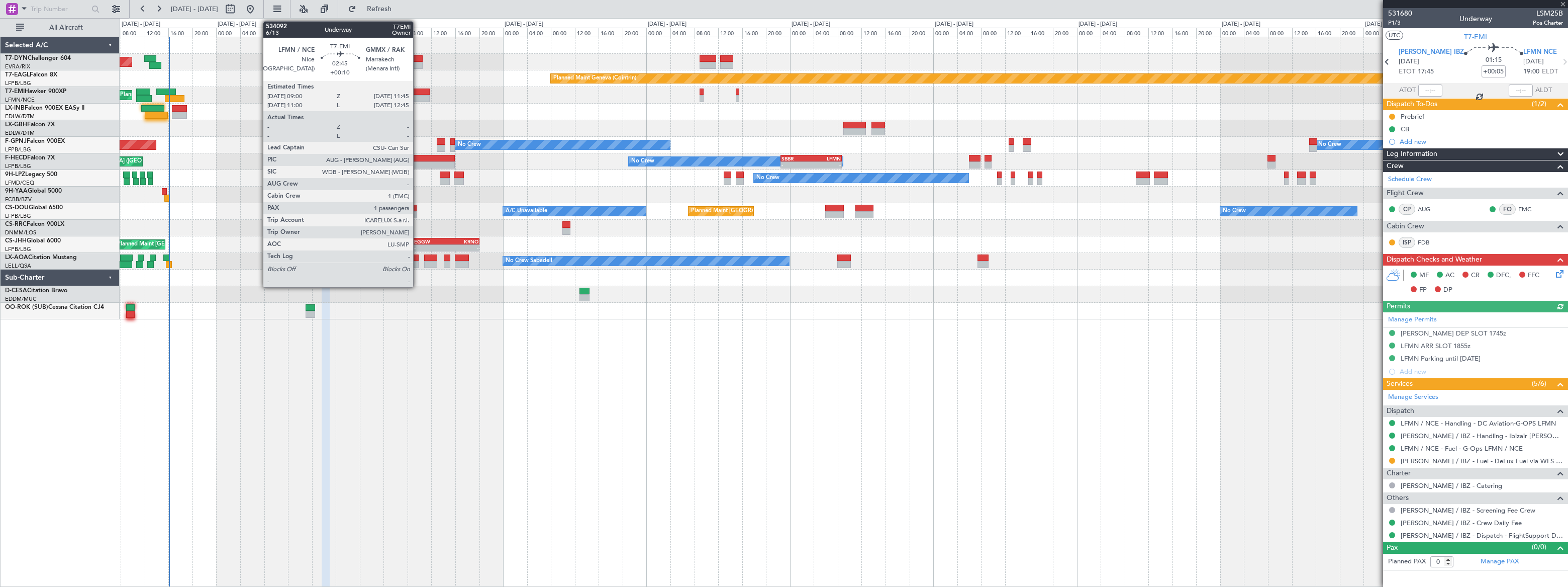
click at [418, 89] on div at bounding box center [421, 92] width 16 height 7
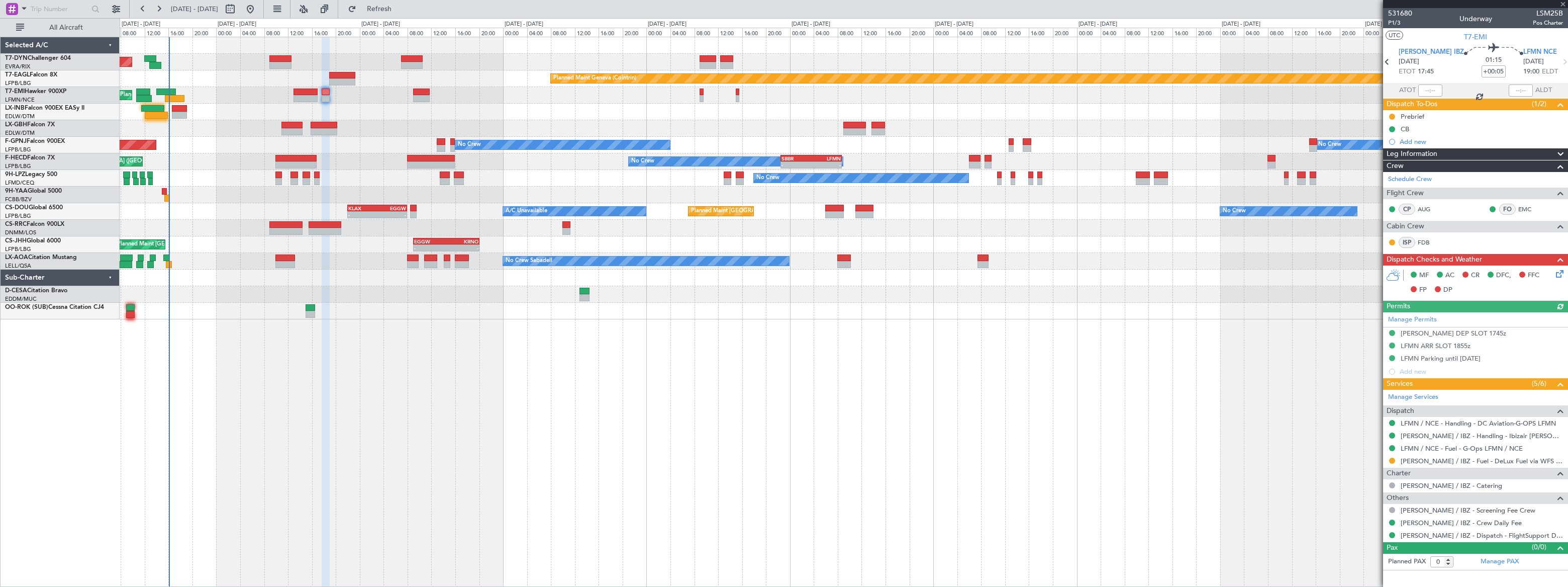
type input "+00:10"
type input "1"
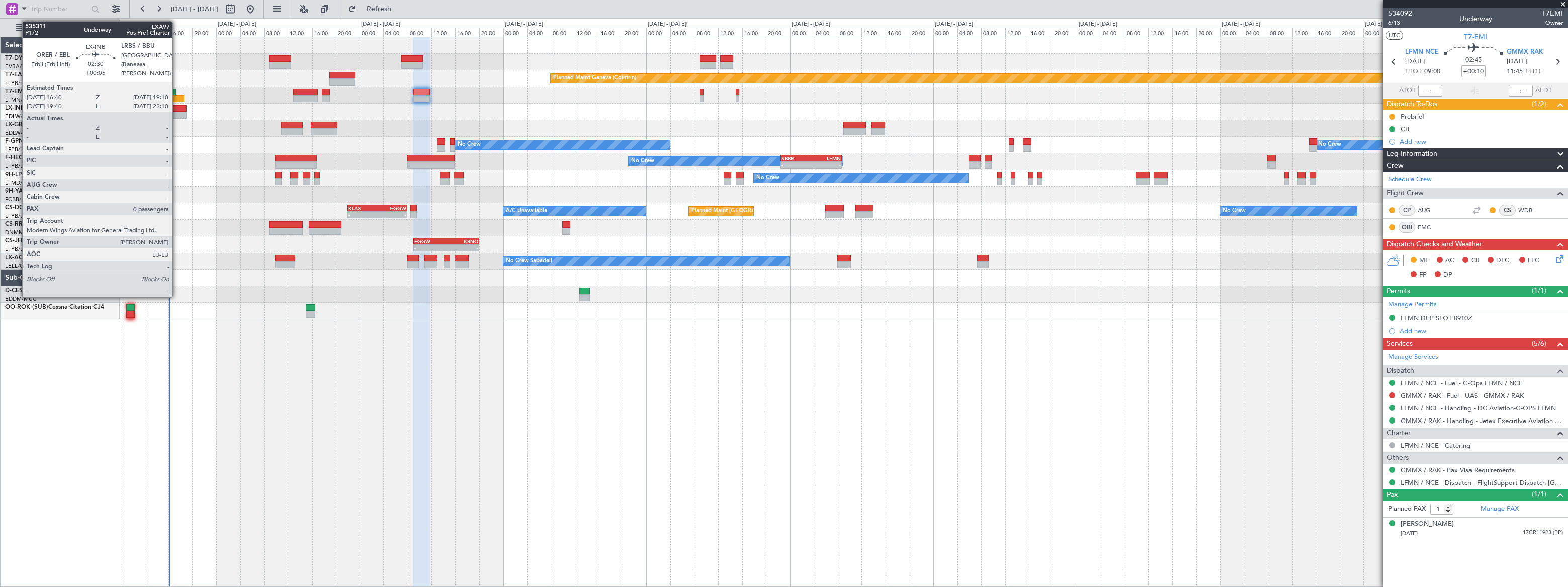
click at [177, 108] on div at bounding box center [179, 109] width 15 height 7
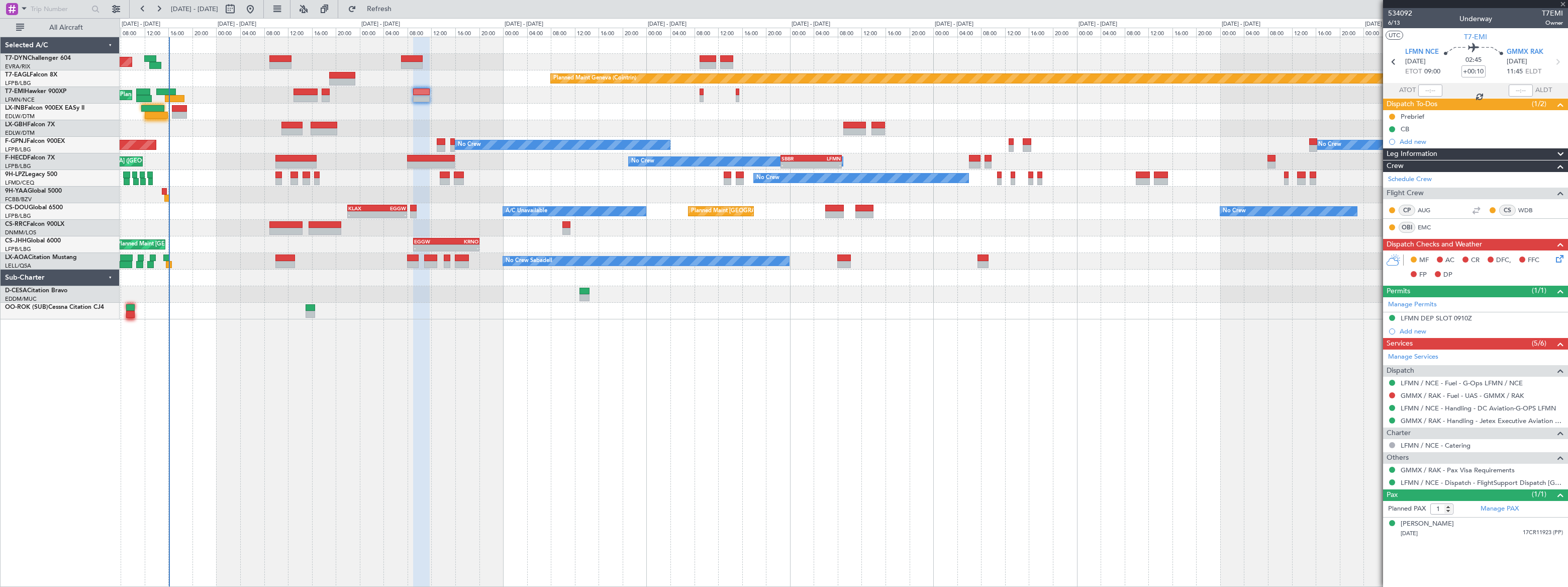
type input "+00:05"
type input "0"
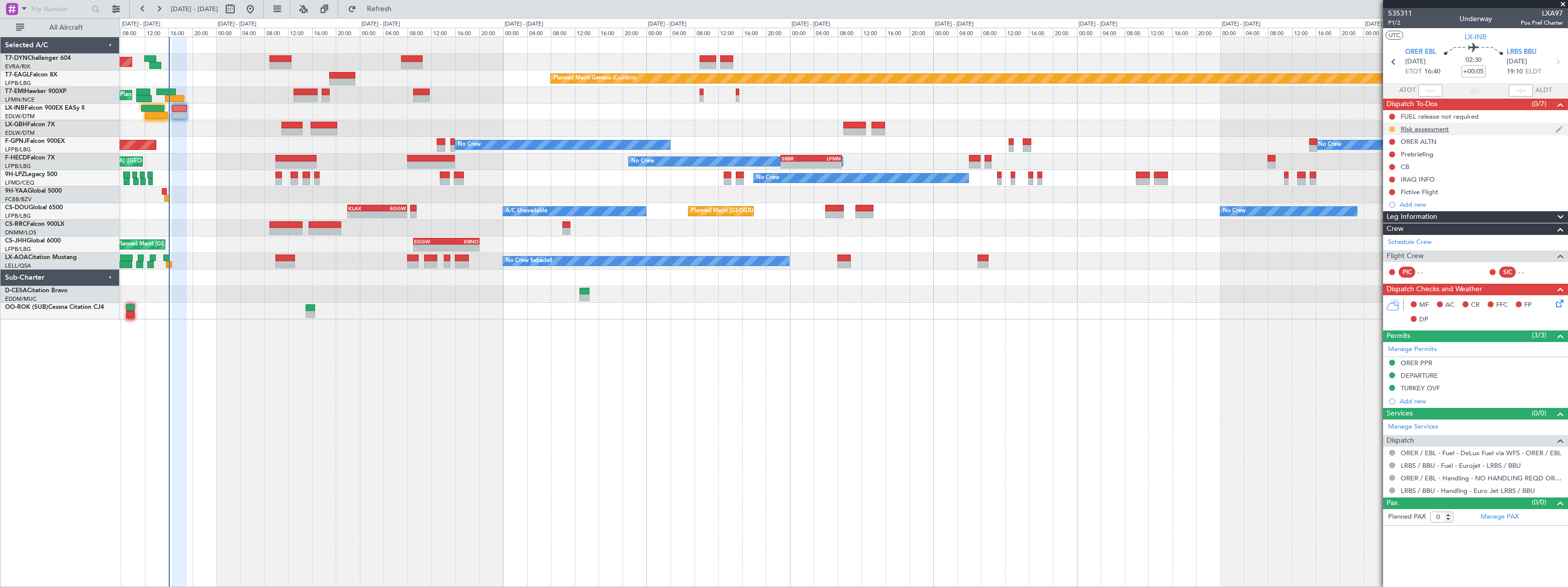
click at [1395, 127] on button at bounding box center [1392, 129] width 6 height 6
click at [1392, 171] on span "Completed" at bounding box center [1396, 174] width 33 height 10
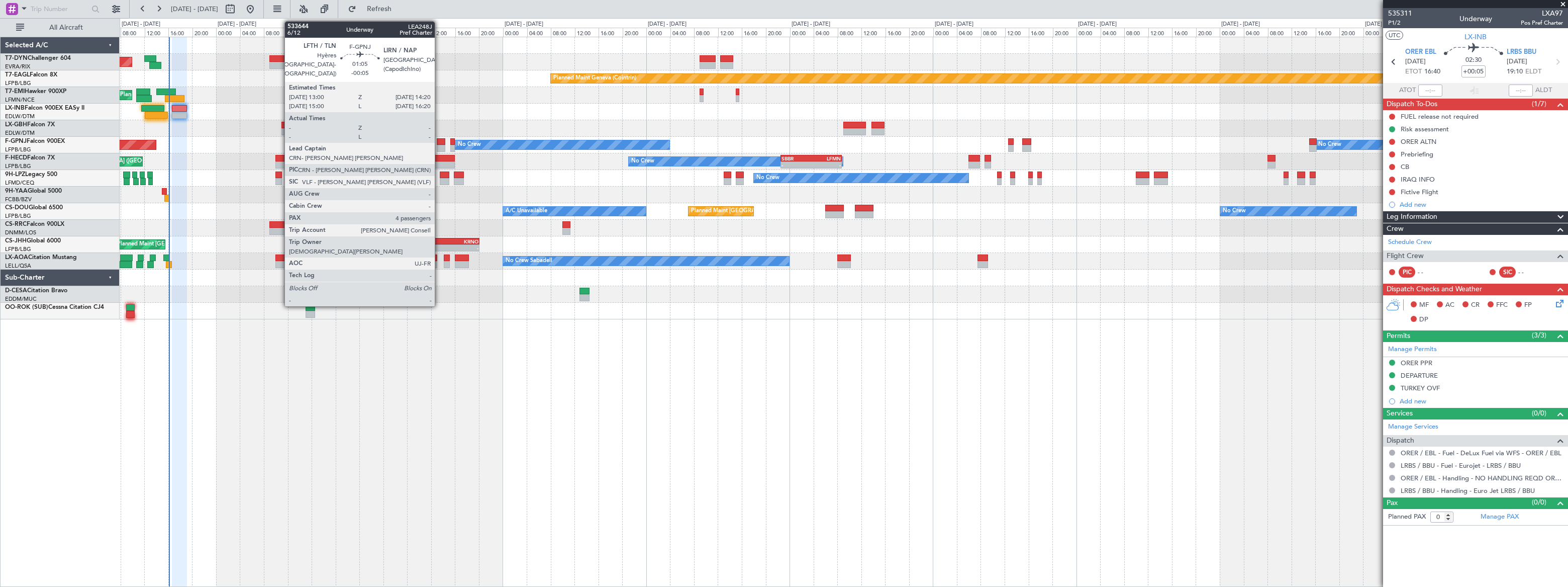
click at [439, 142] on div at bounding box center [440, 142] width 8 height 7
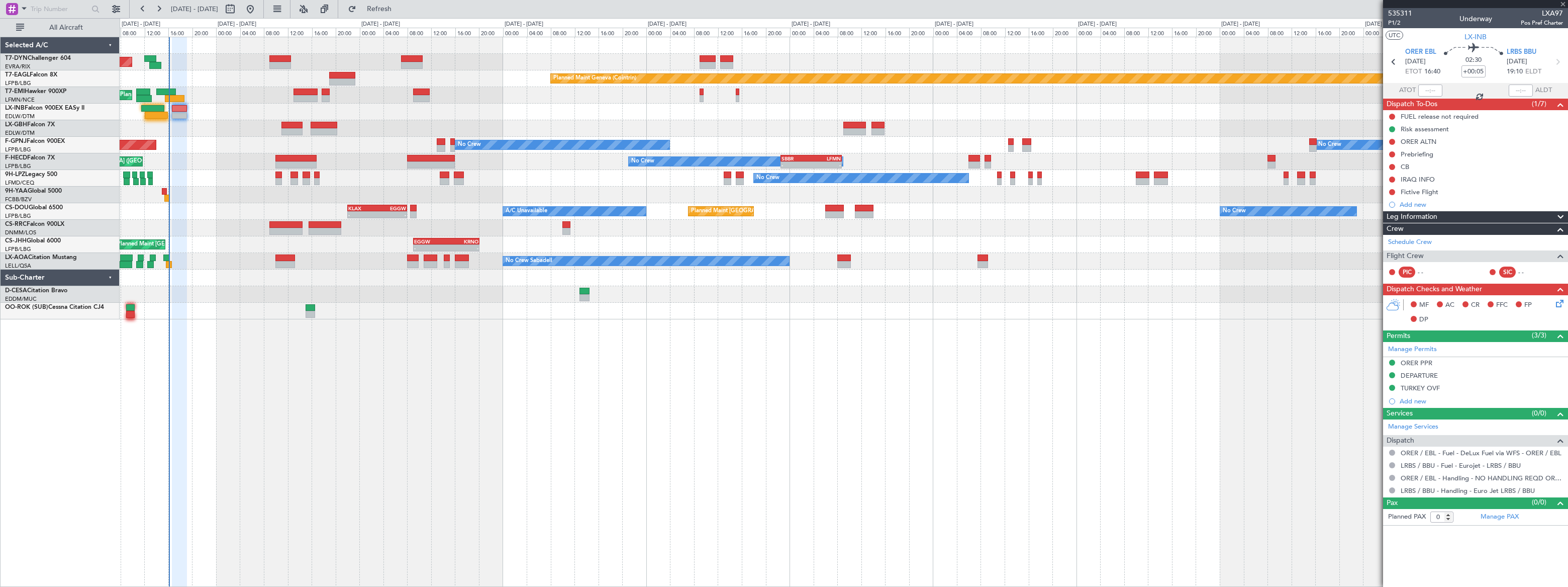
type input "-00:05"
type input "4"
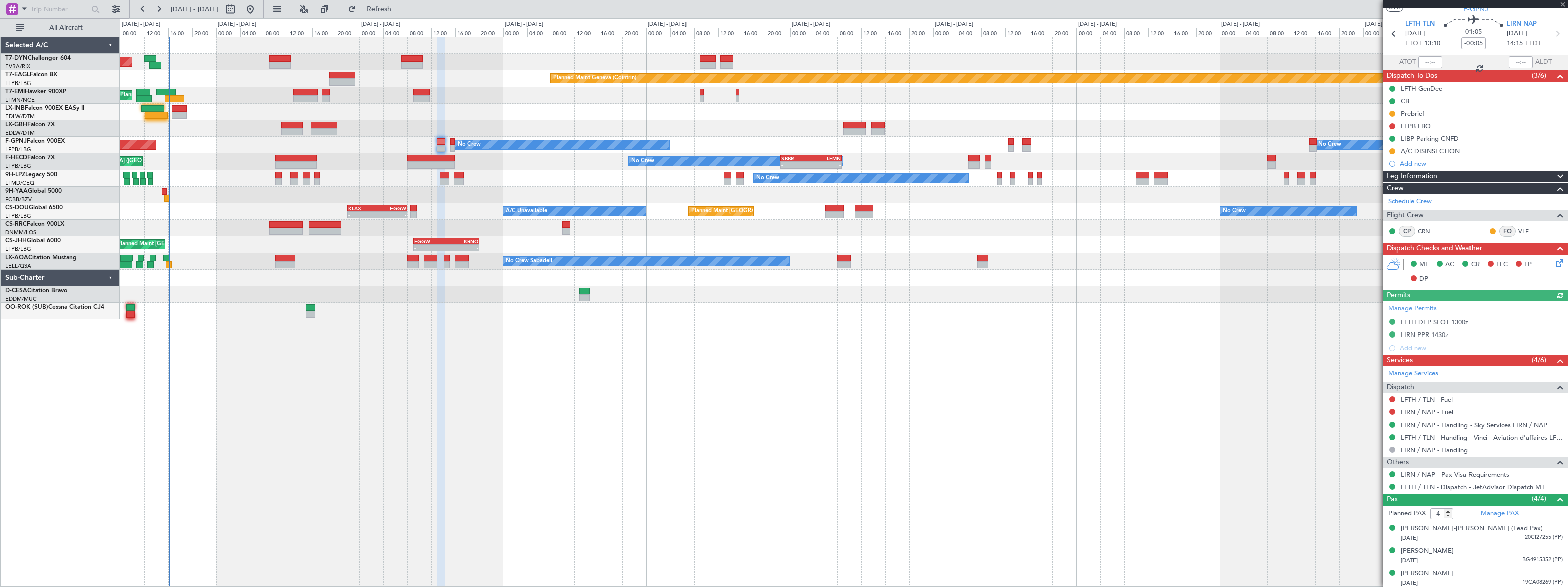
scroll to position [52, 0]
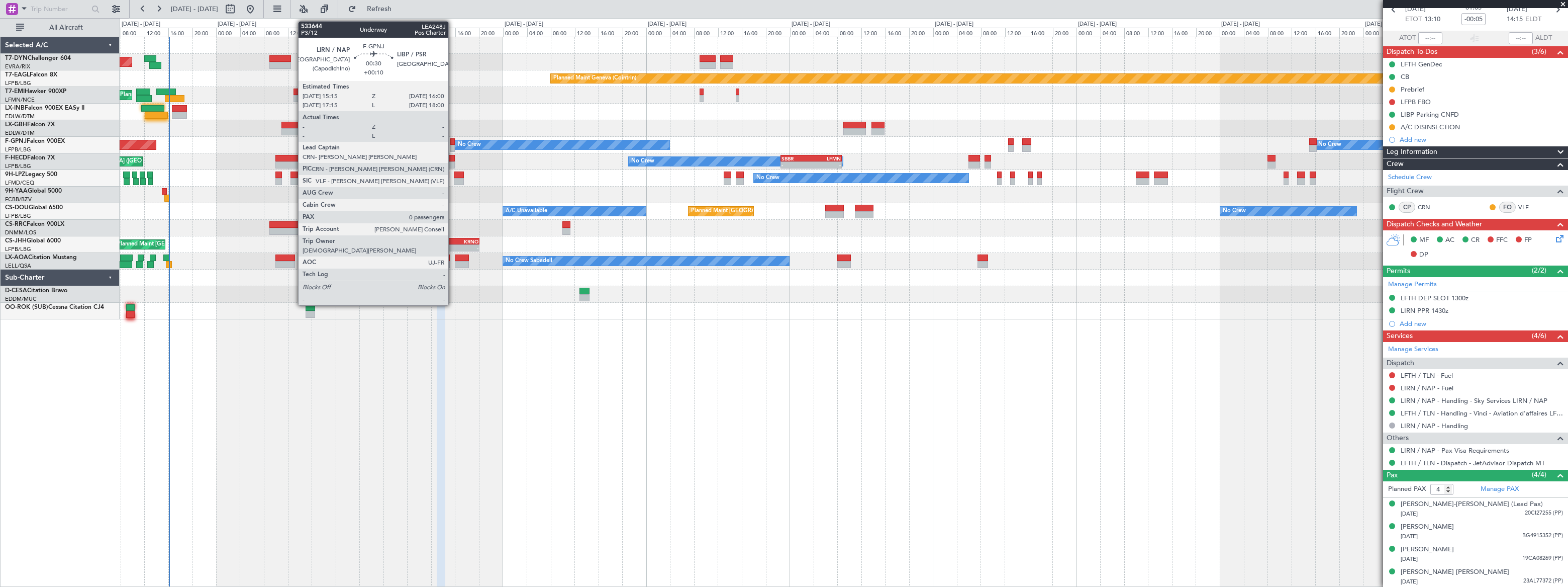
click at [453, 146] on div at bounding box center [452, 149] width 4 height 7
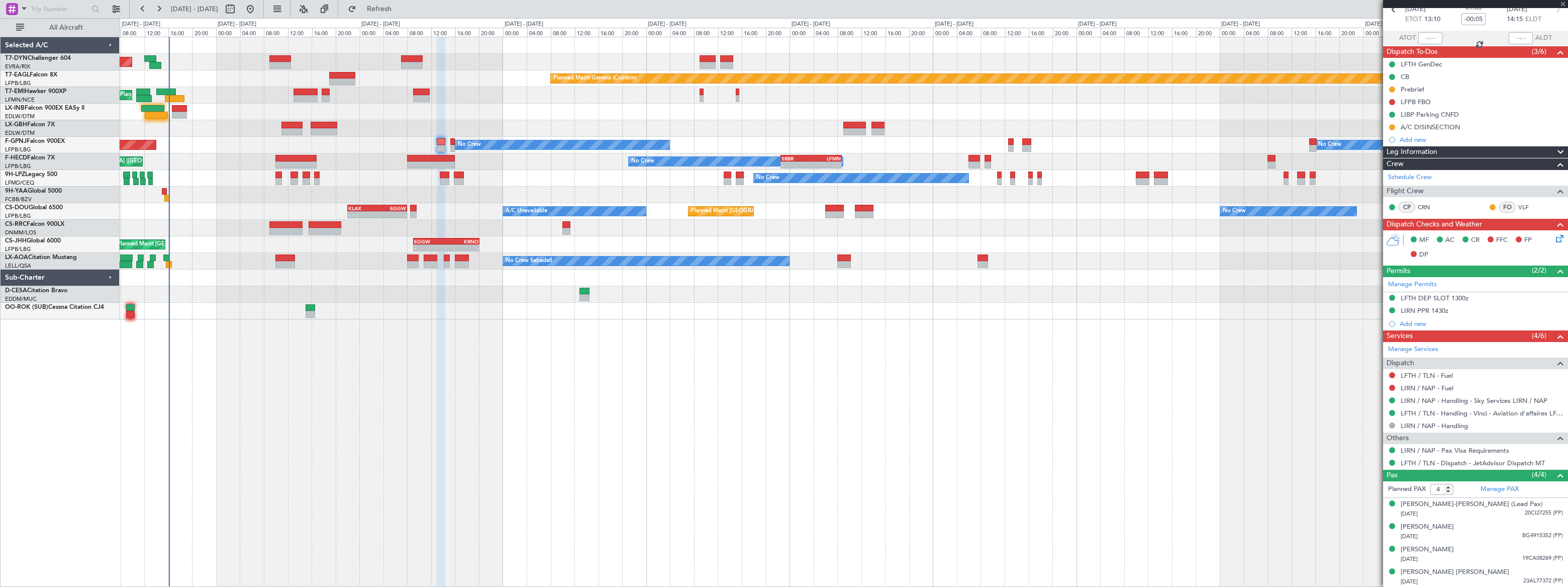
type input "+00:10"
type input "0"
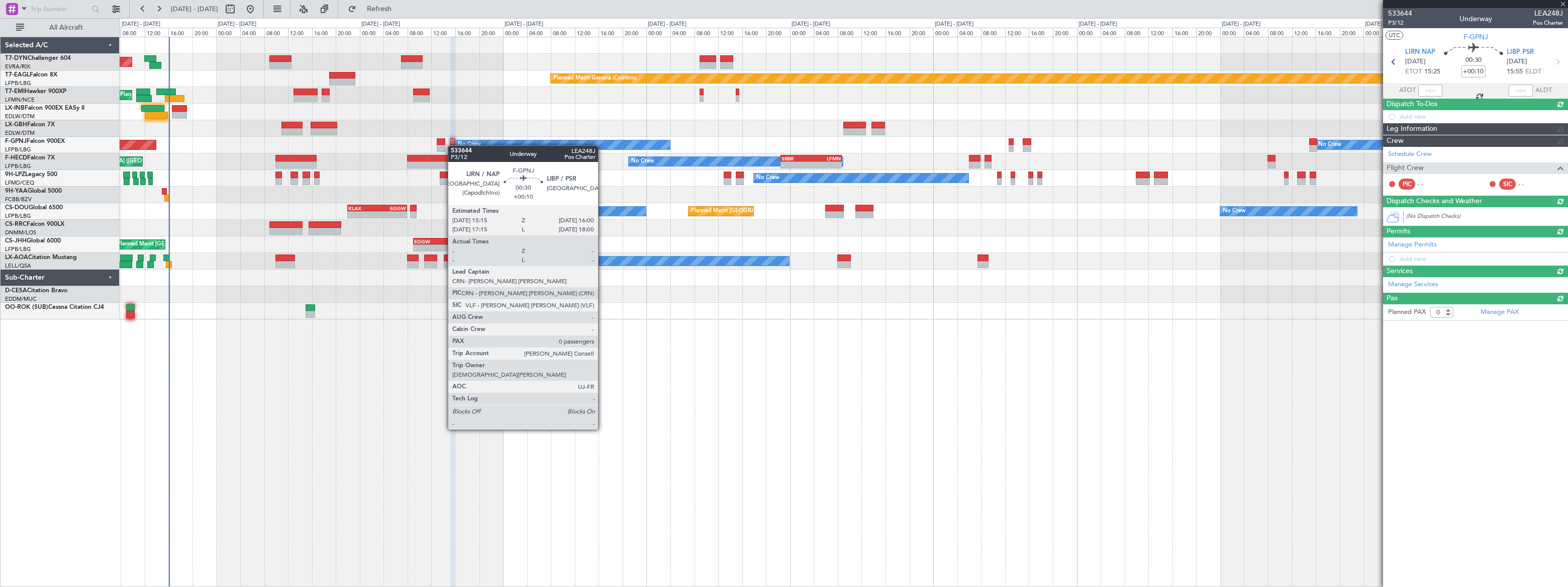
scroll to position [0, 0]
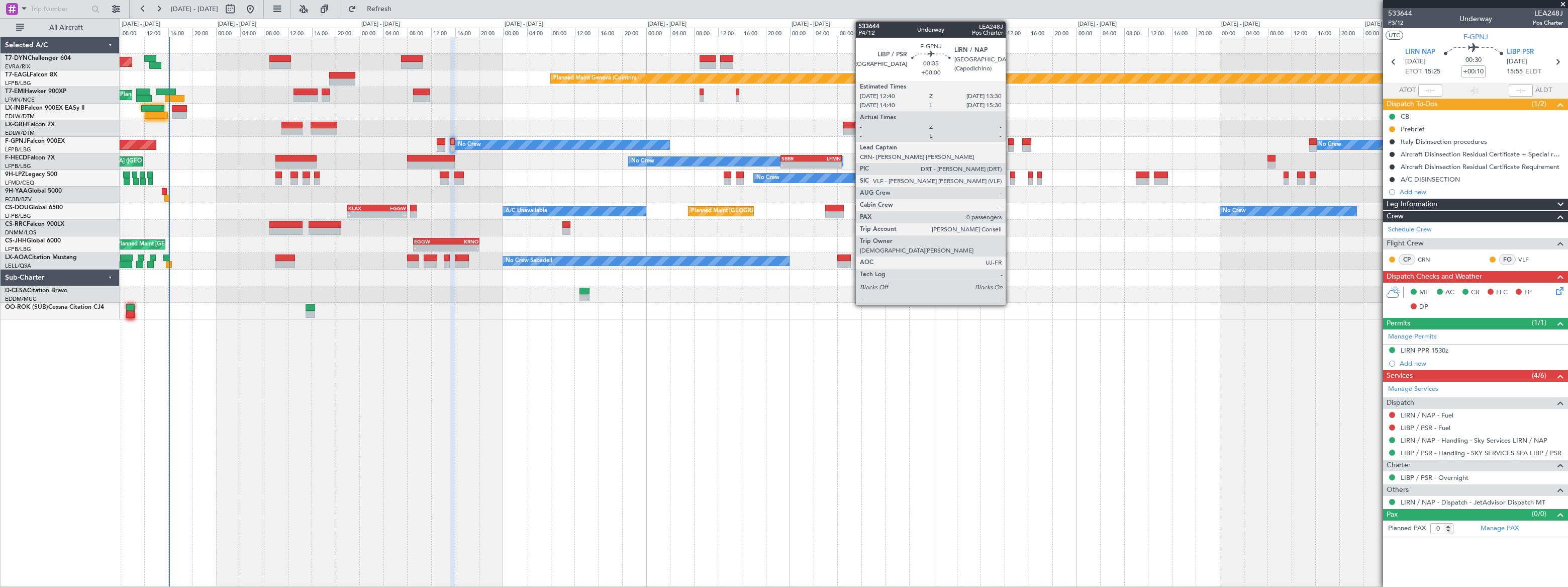
click at [1010, 143] on div at bounding box center [1010, 142] width 5 height 7
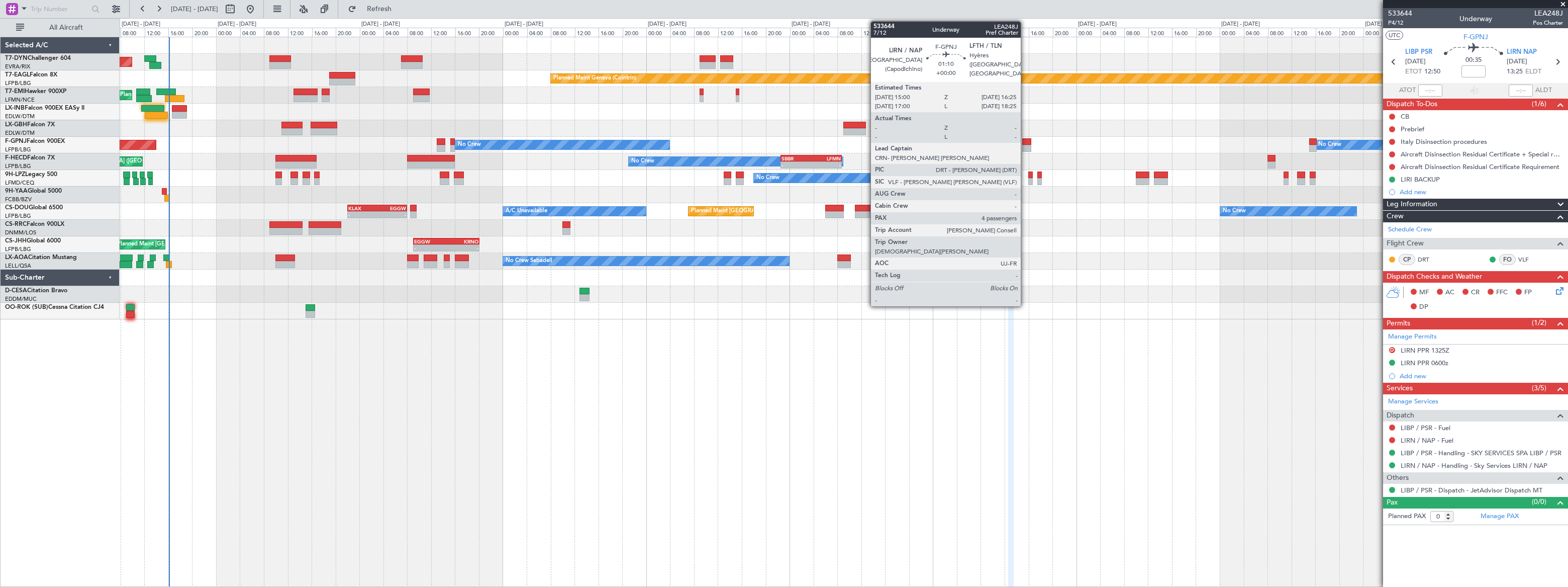
click at [1025, 141] on div at bounding box center [1026, 142] width 9 height 7
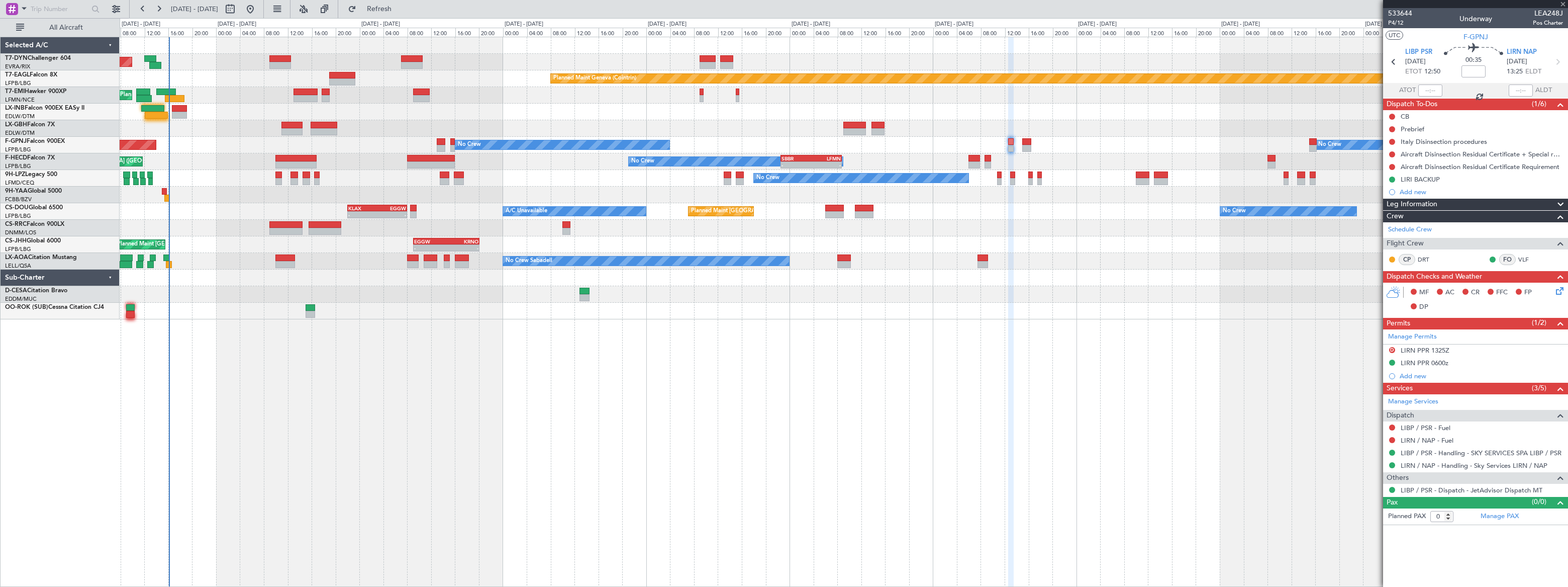
type input "4"
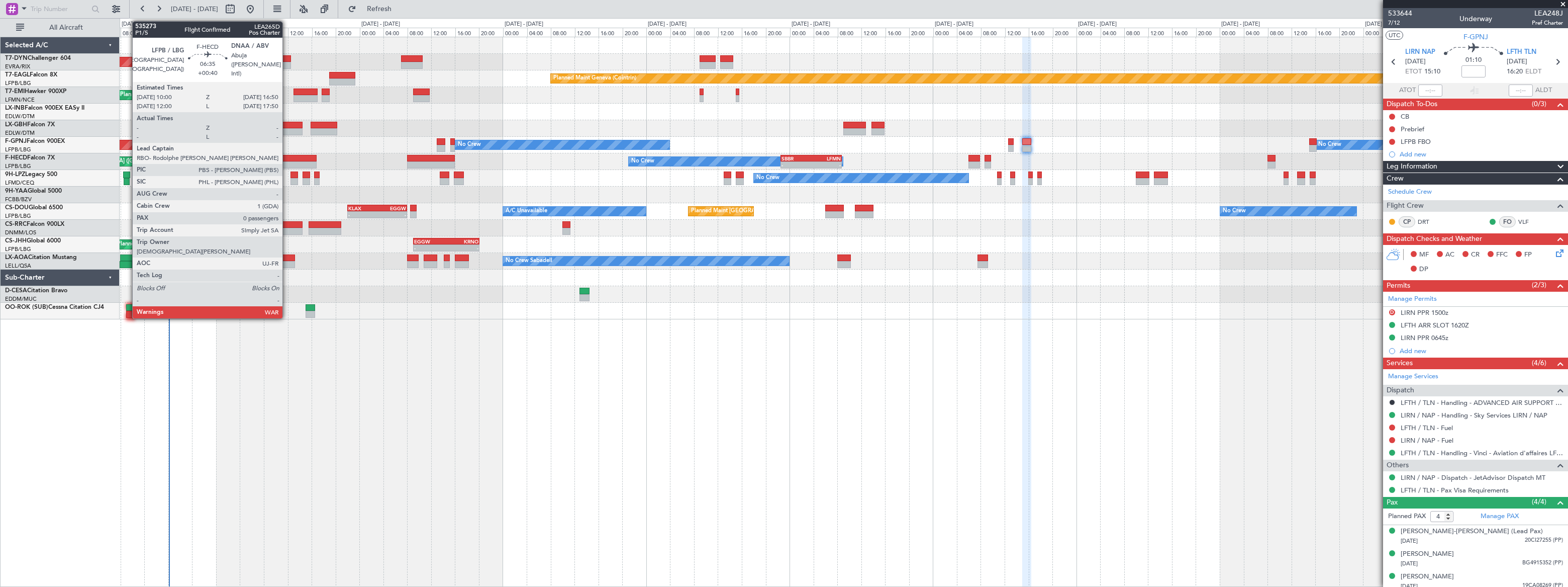
click at [287, 156] on div at bounding box center [296, 158] width 41 height 7
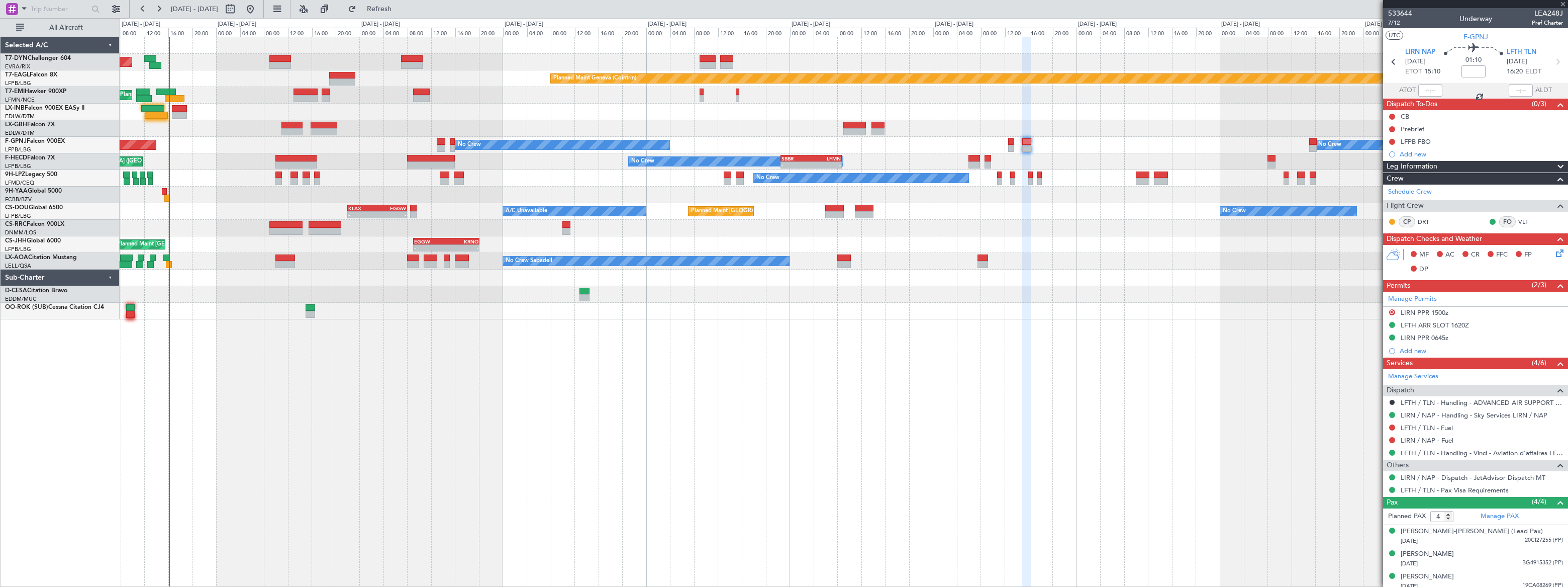
type input "+00:40"
type input "0"
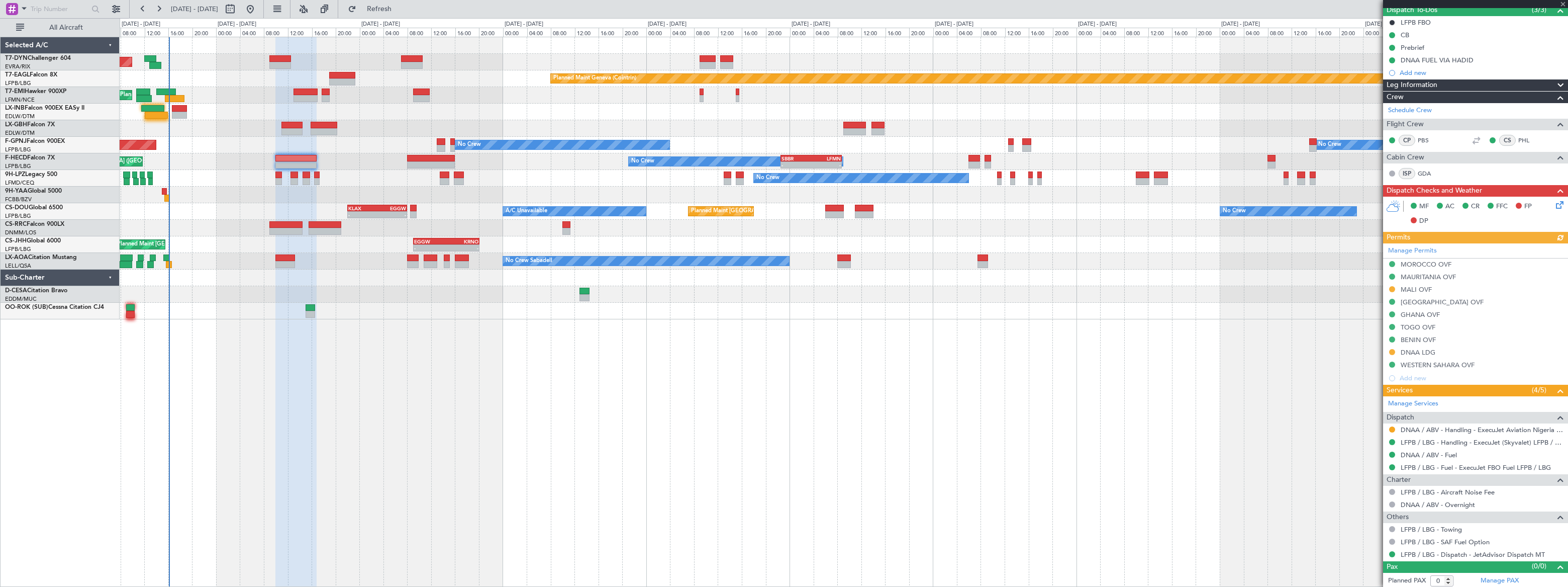
scroll to position [95, 0]
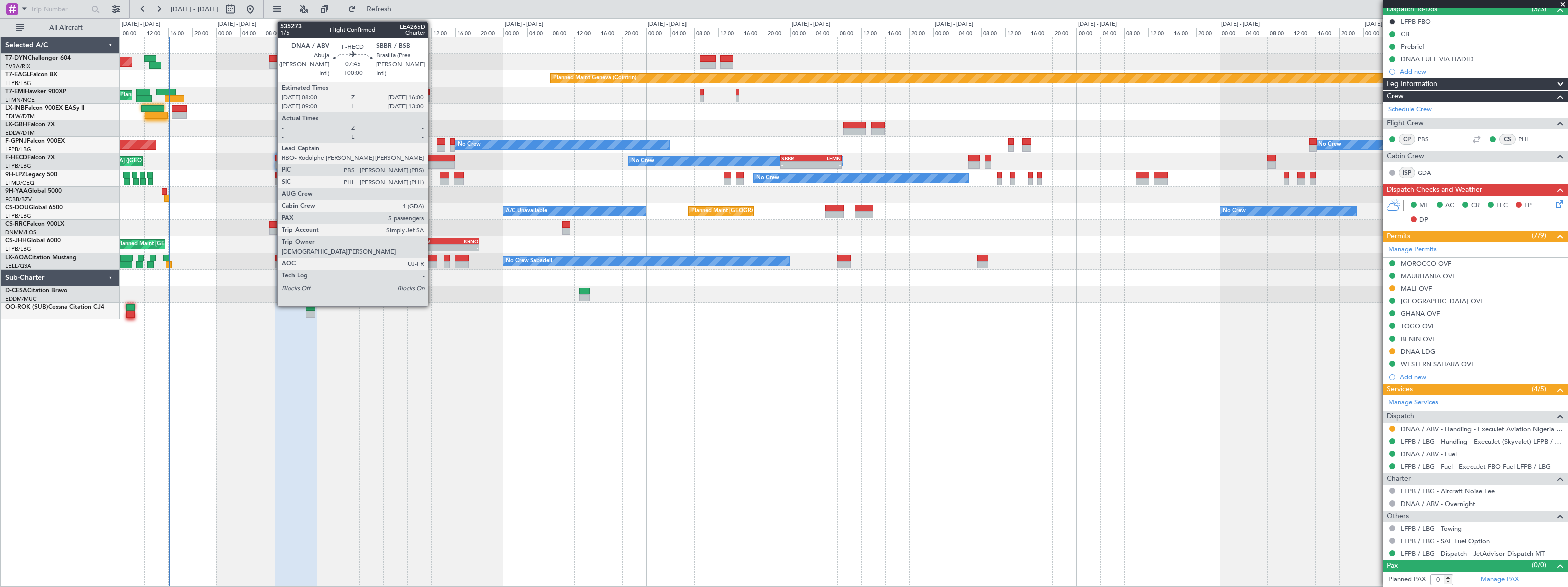
click at [432, 158] on div at bounding box center [431, 158] width 48 height 7
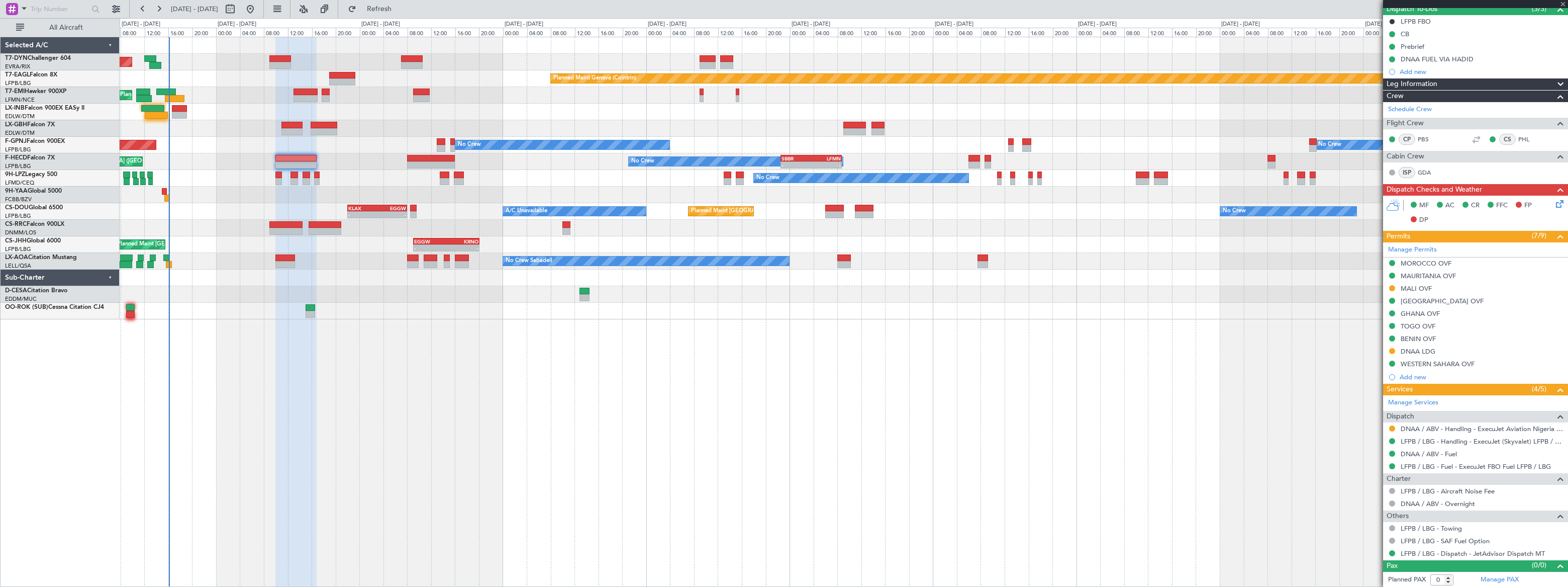
type input "5"
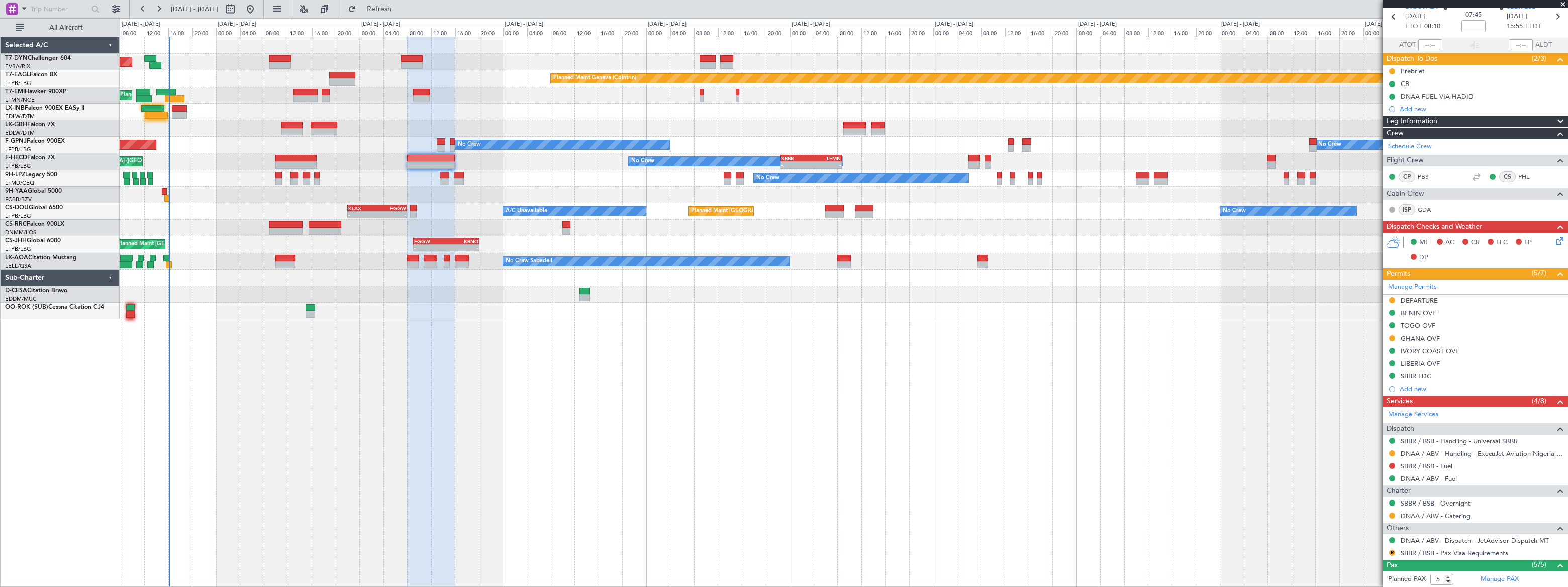
scroll to position [157, 0]
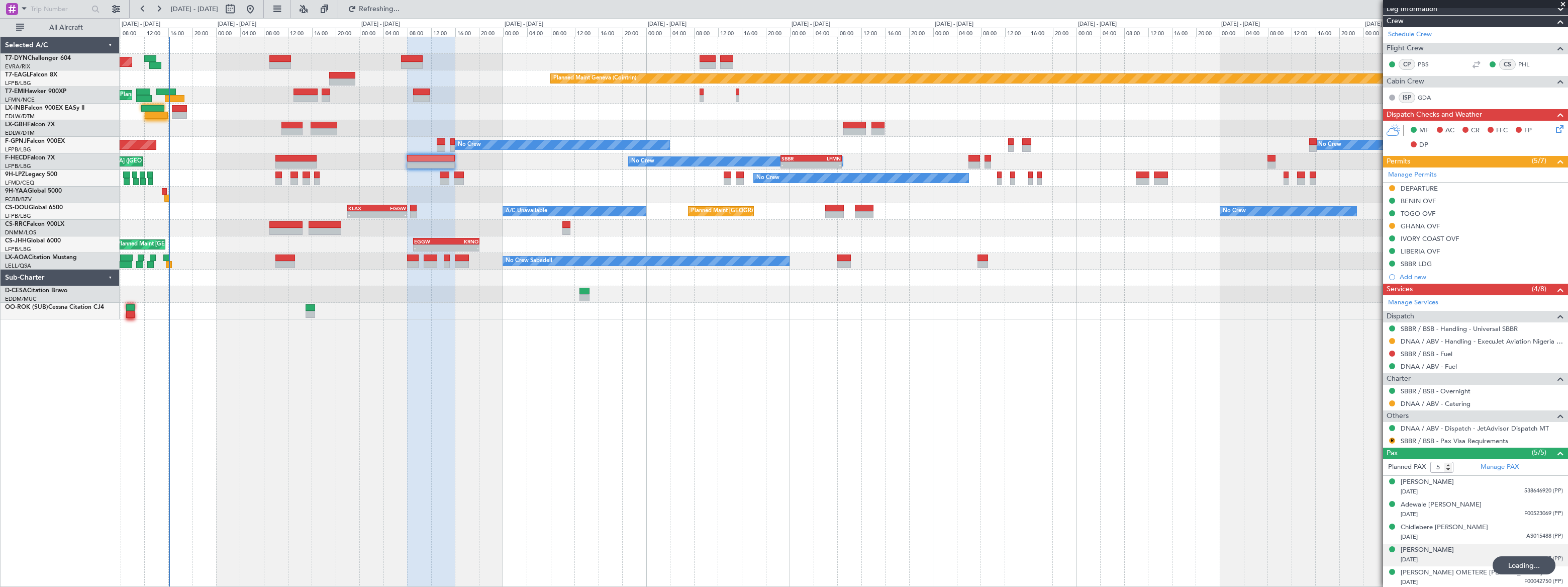
click at [1483, 550] on div "[PERSON_NAME] [DATE] B51104307 (PP)" at bounding box center [1482, 555] width 163 height 19
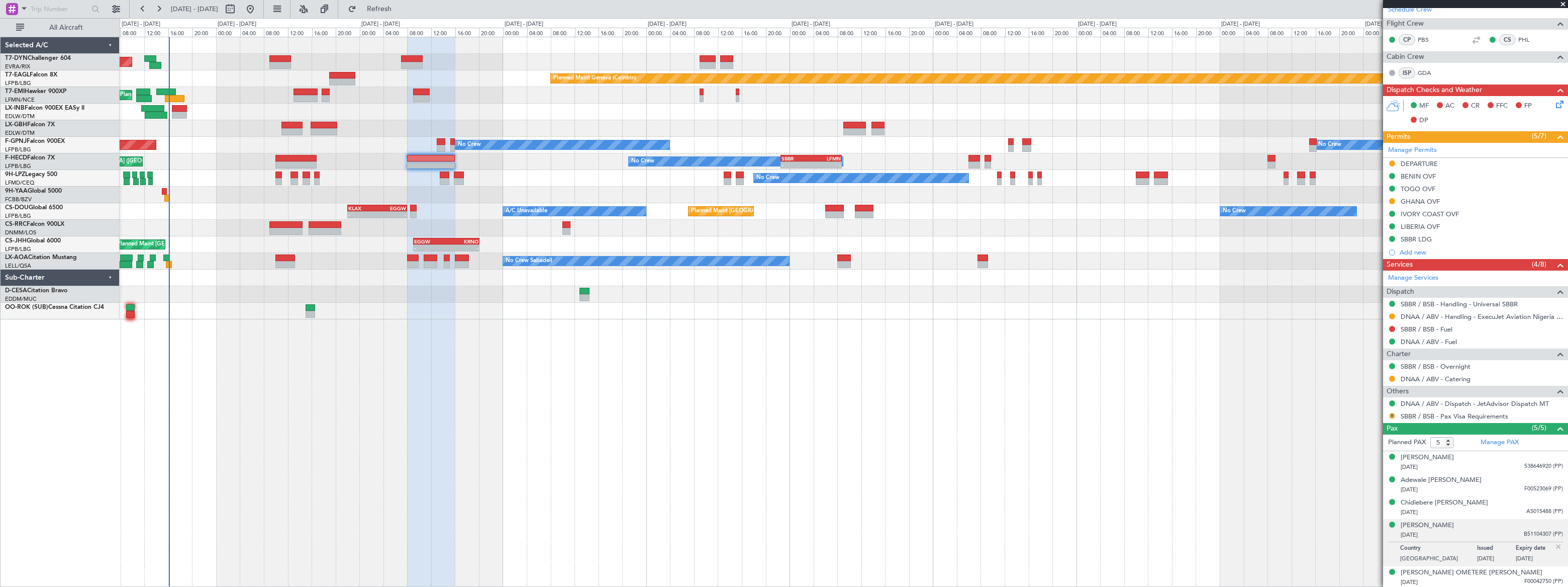
click at [1393, 414] on button "R" at bounding box center [1392, 416] width 6 height 6
click at [1354, 474] on span "Requested" at bounding box center [1363, 474] width 32 height 10
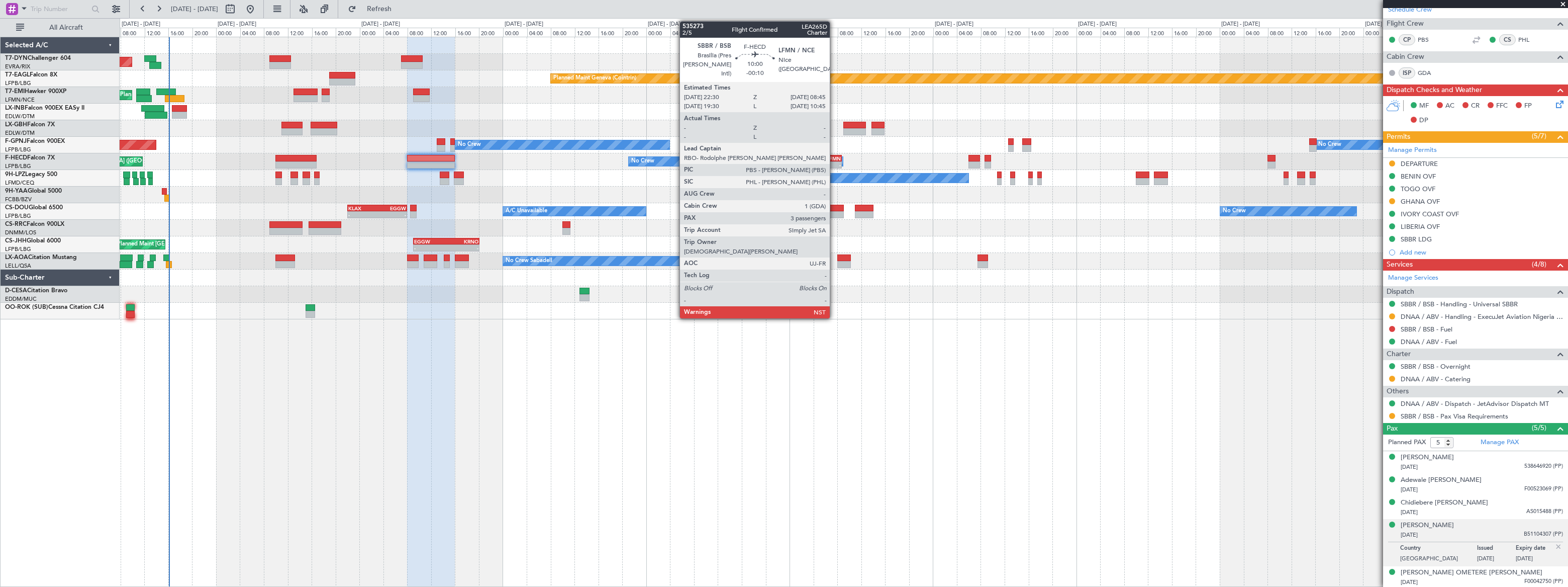
click at [835, 157] on div "LFMN" at bounding box center [826, 158] width 30 height 6
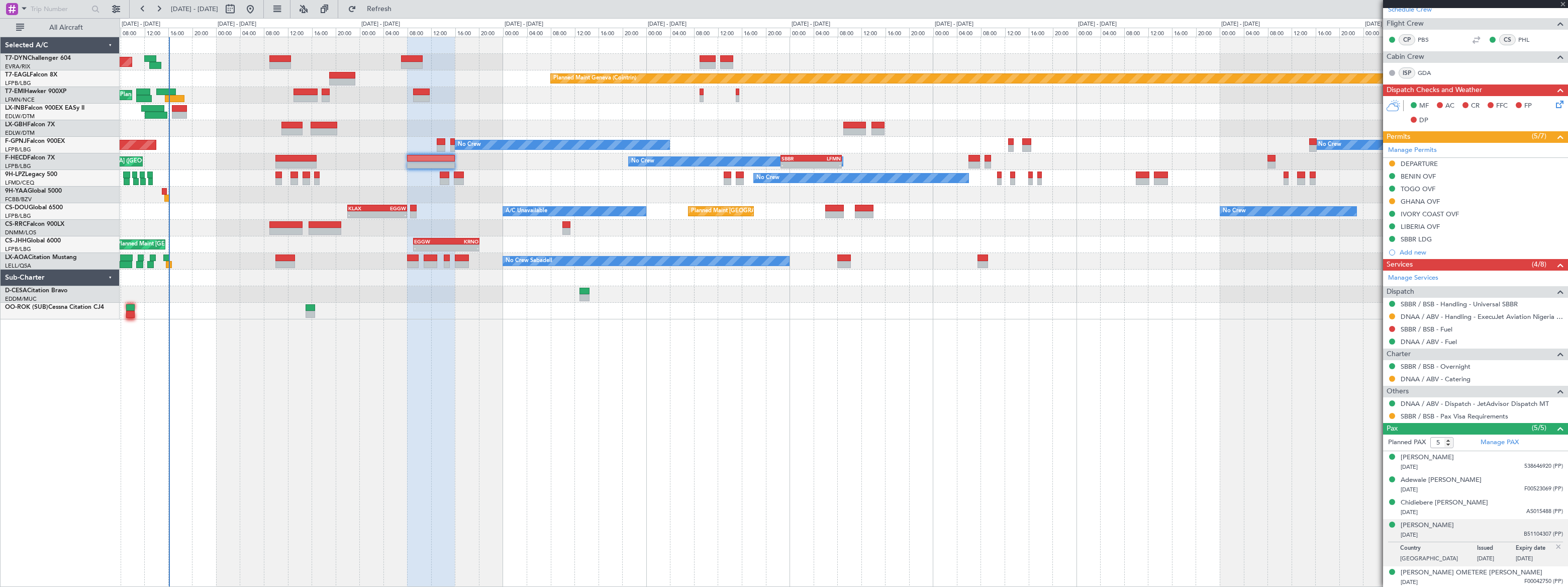
type input "-00:10"
type input "3"
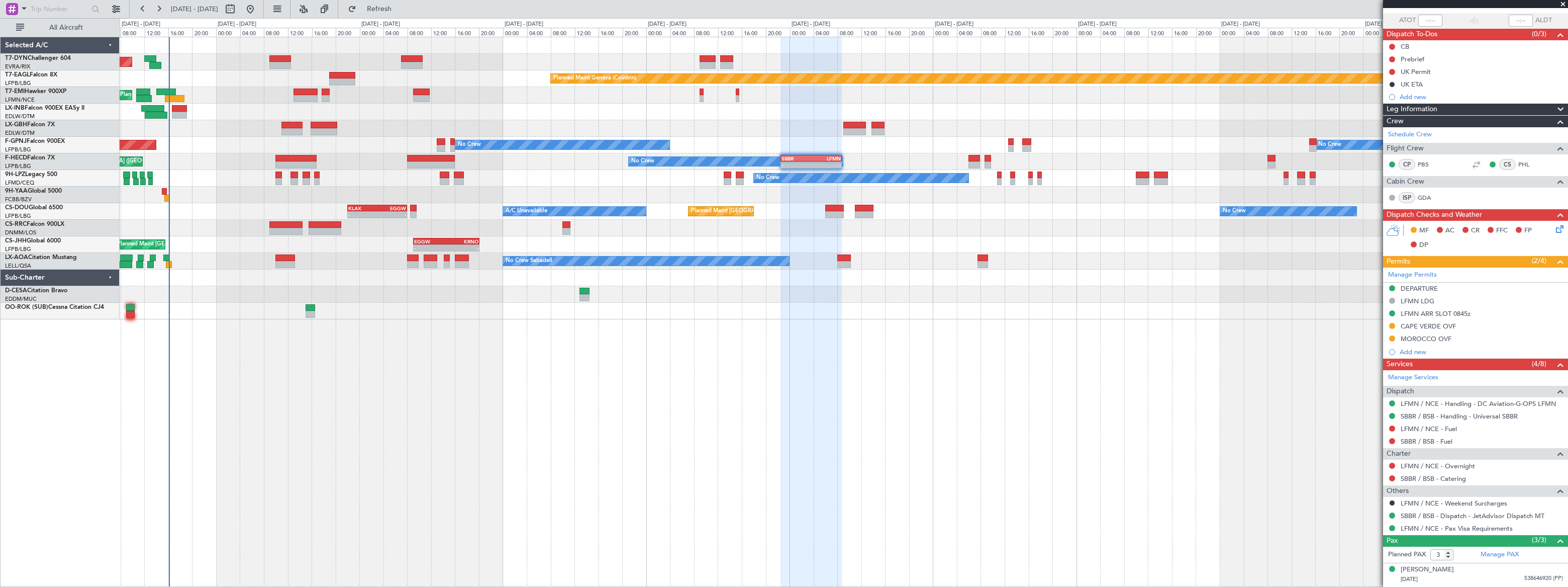
scroll to position [112, 0]
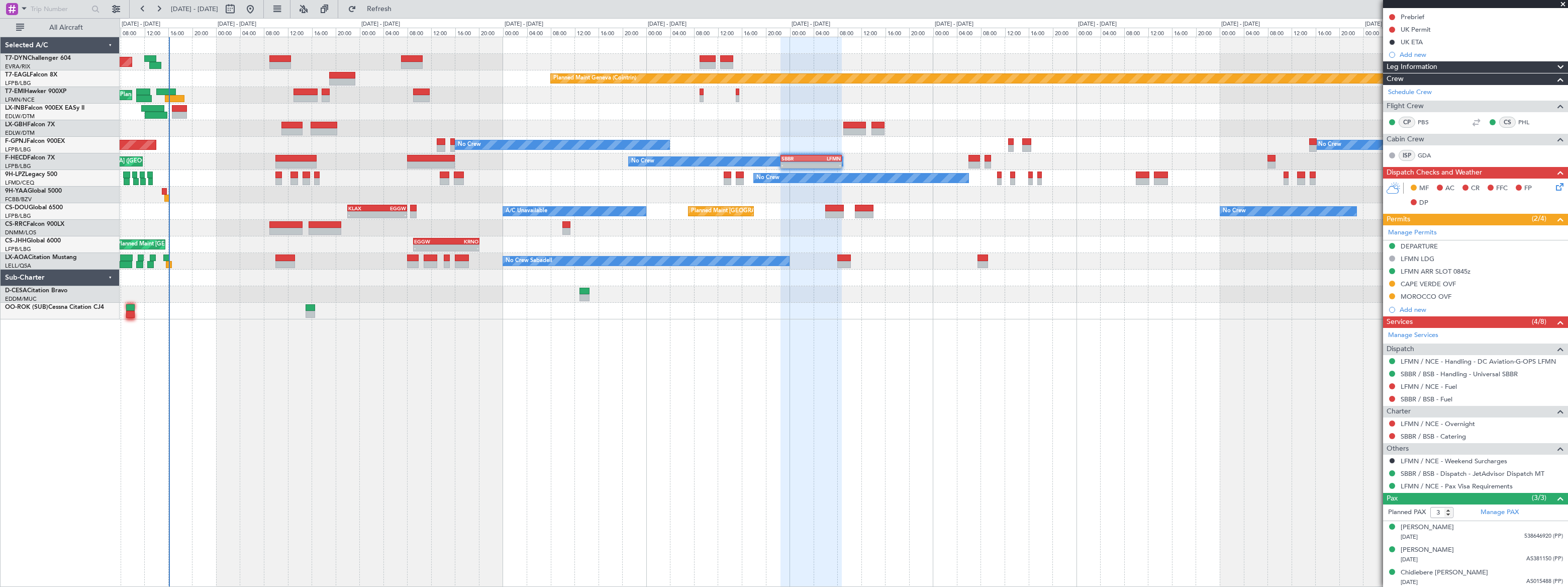
click at [1095, 249] on div "Planned Maint [GEOGRAPHIC_DATA] ([GEOGRAPHIC_DATA]) - - EGGW 09:00 Z KRNO 20:05…" at bounding box center [844, 244] width 1447 height 16
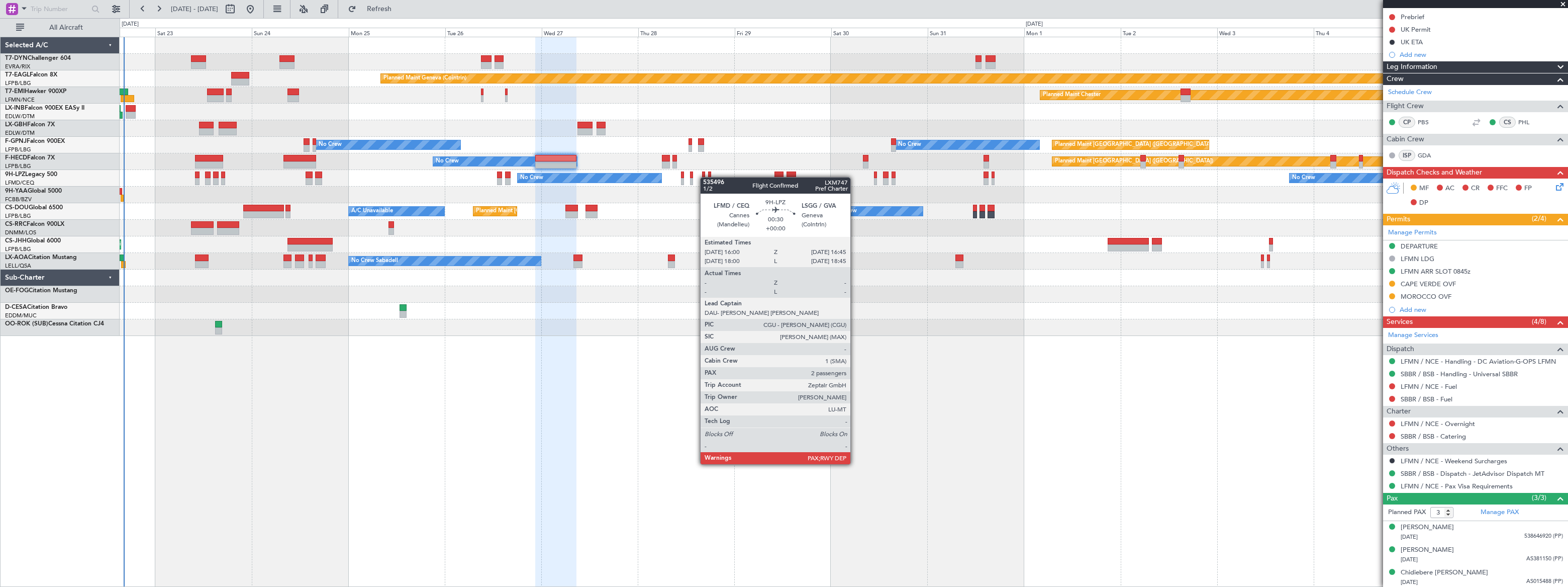
click at [705, 177] on div "Planned Maint [GEOGRAPHIC_DATA]-[GEOGRAPHIC_DATA] Planned Maint Geneva ([GEOGRA…" at bounding box center [844, 186] width 1447 height 298
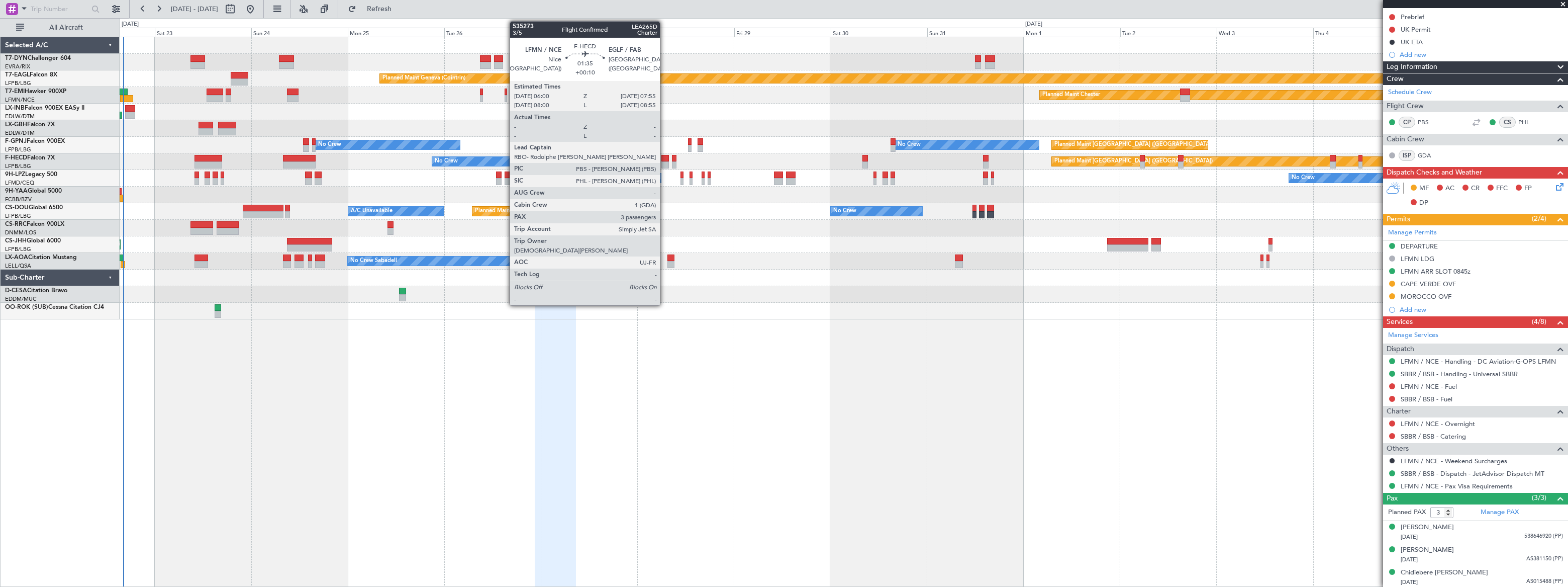
click at [664, 161] on div at bounding box center [665, 165] width 8 height 7
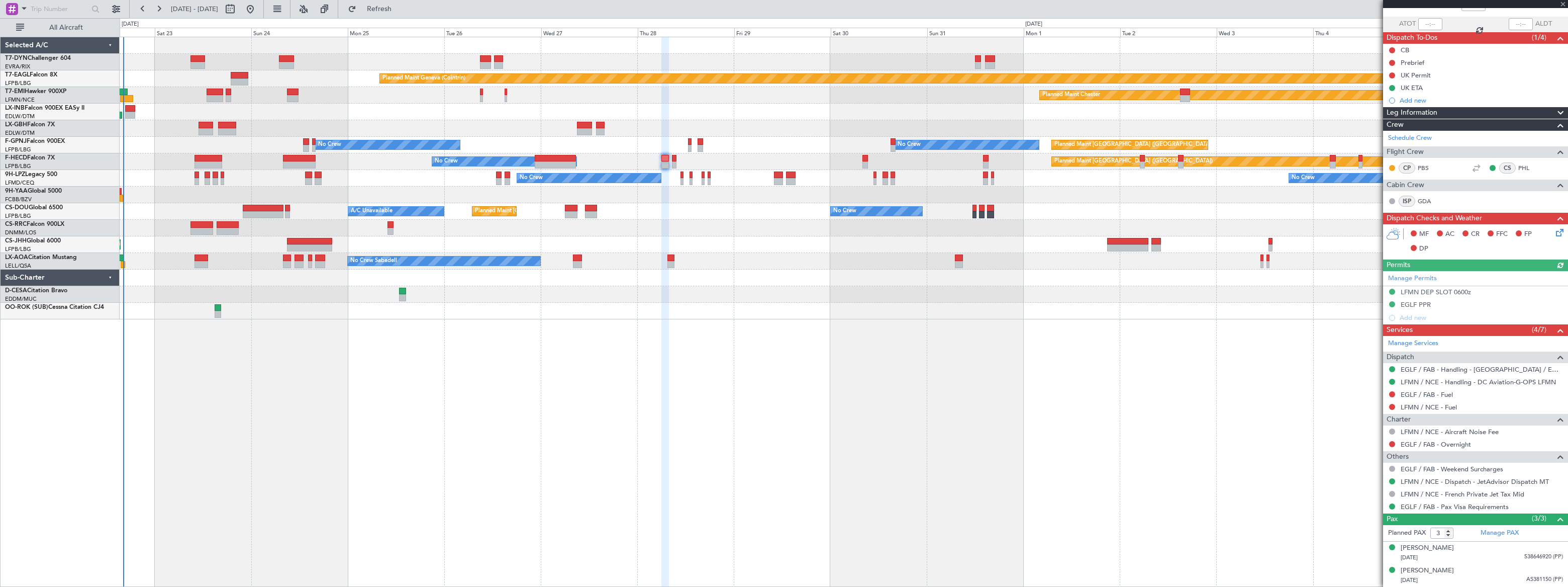
scroll to position [87, 0]
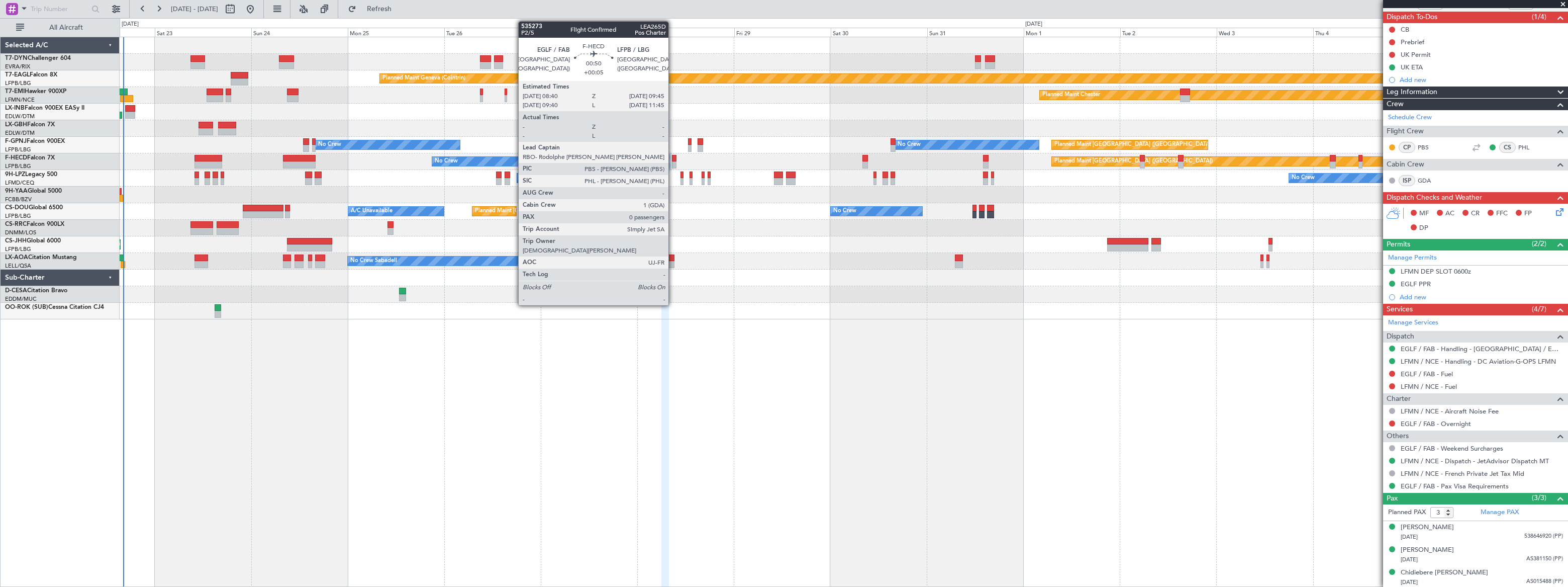
click at [673, 160] on div at bounding box center [674, 158] width 4 height 7
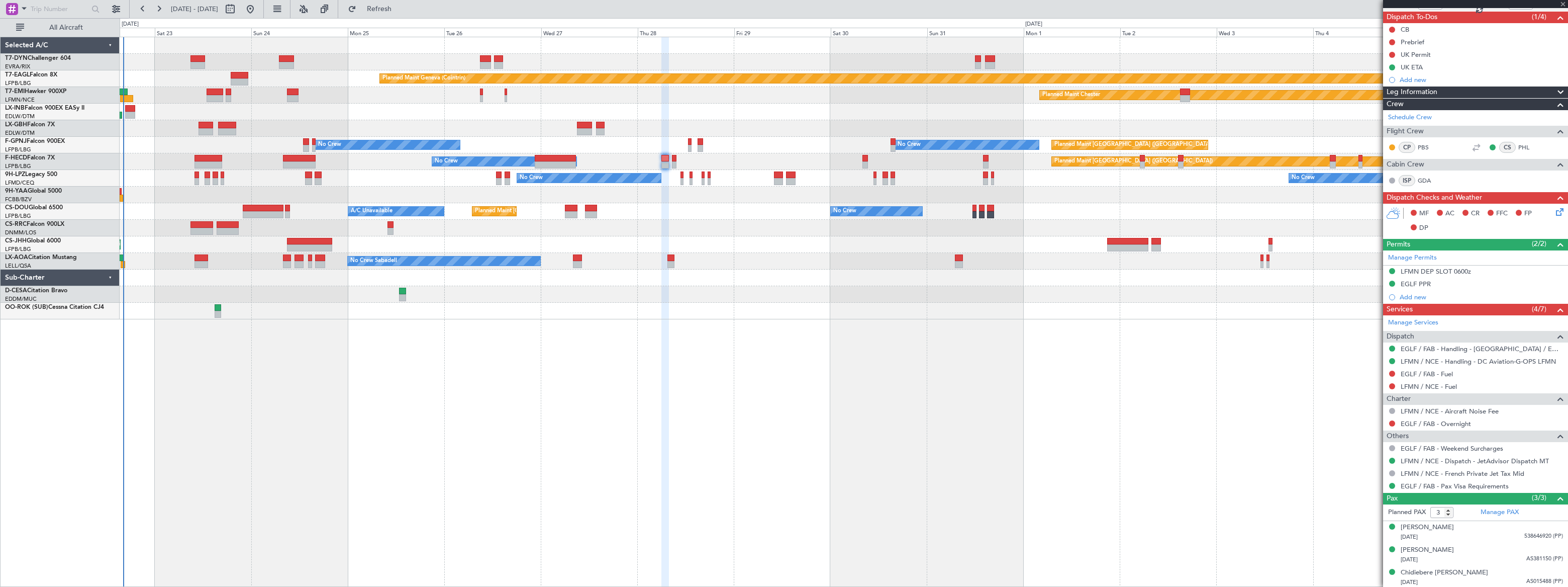
type input "+00:05"
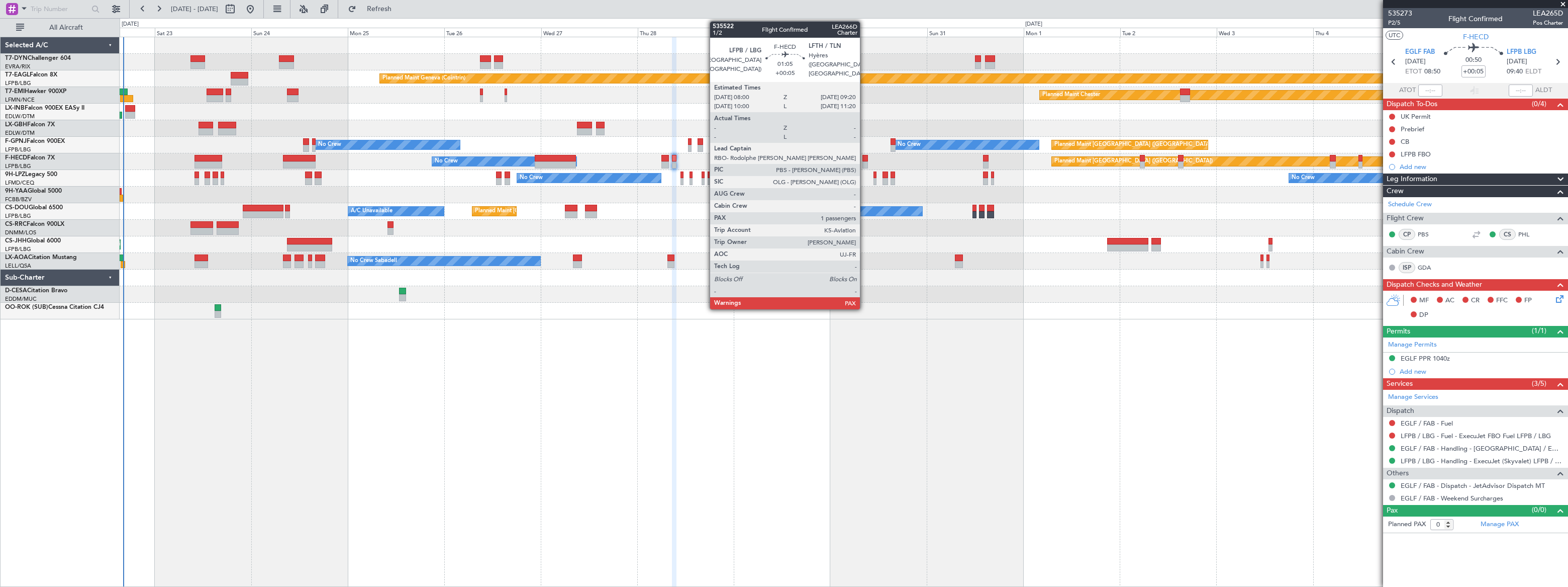
click at [864, 161] on div at bounding box center [865, 165] width 5 height 7
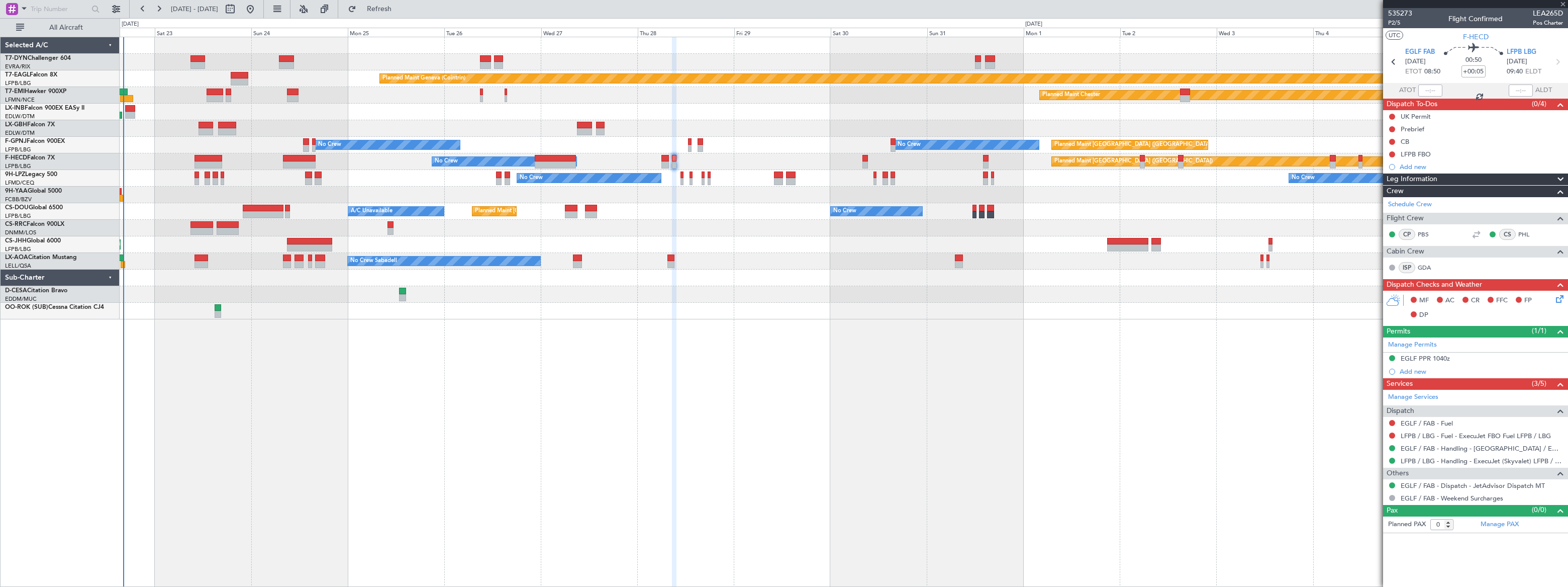
type input "5"
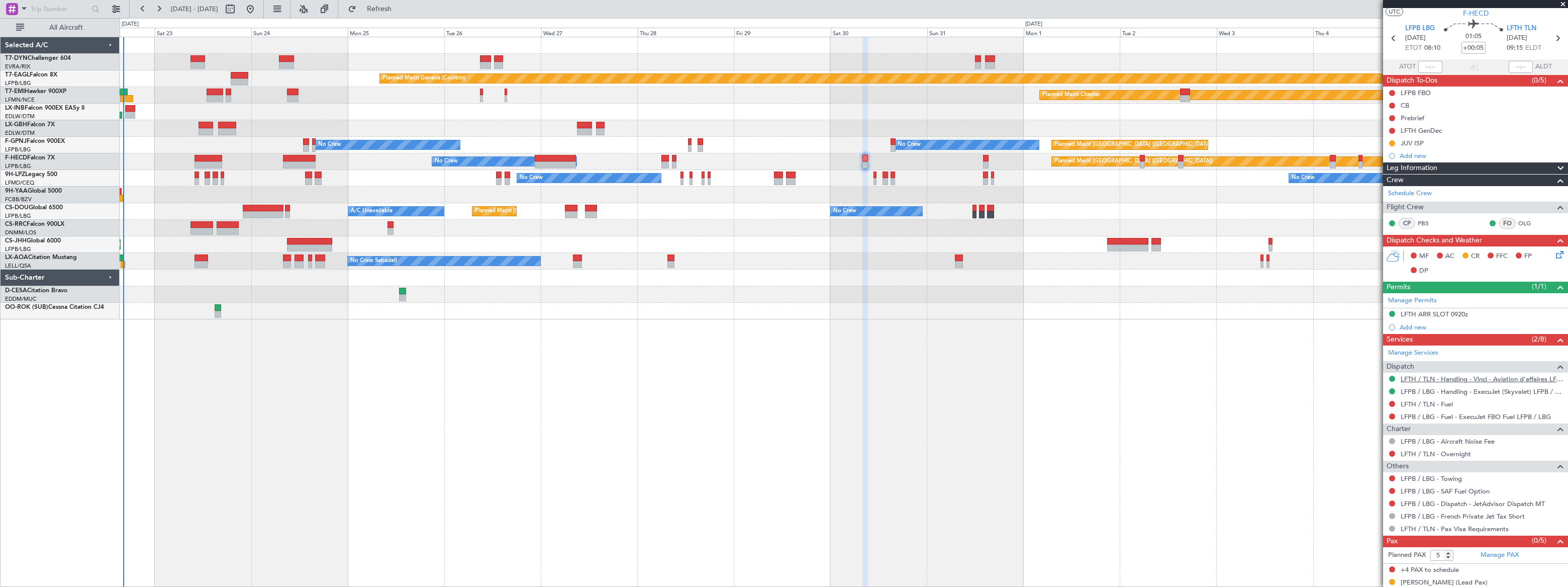
scroll to position [35, 0]
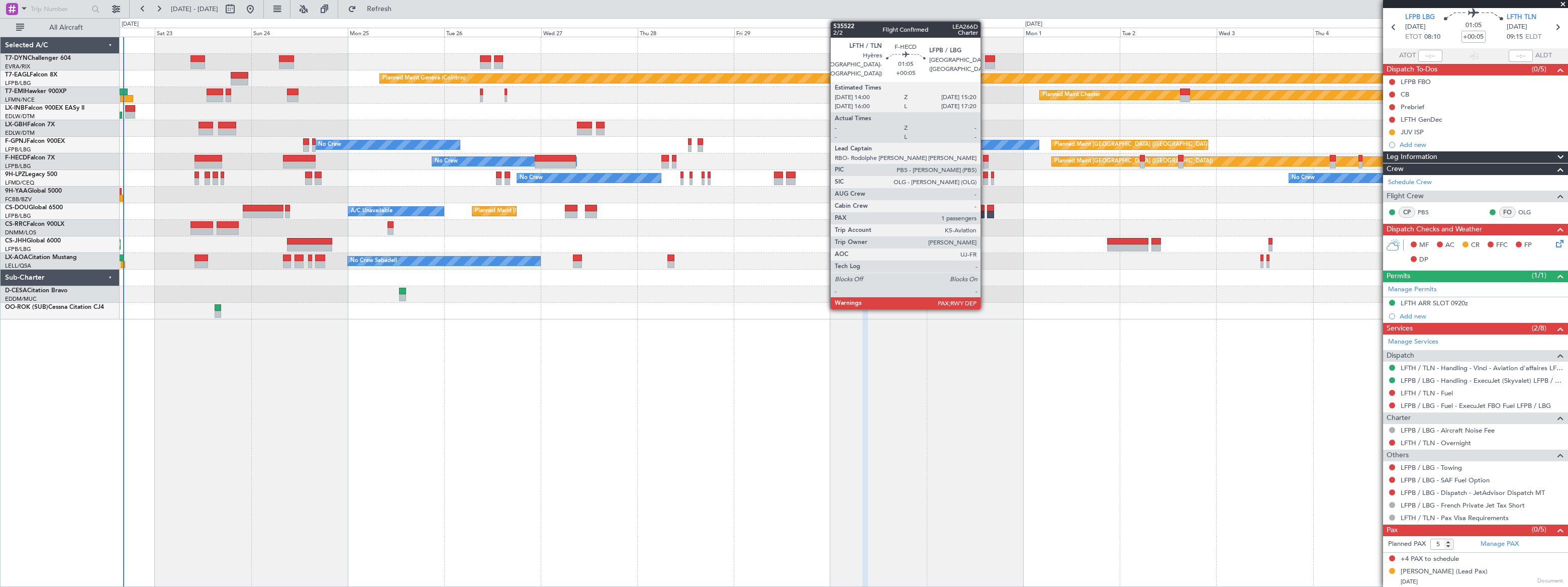
click at [984, 162] on div at bounding box center [985, 165] width 5 height 7
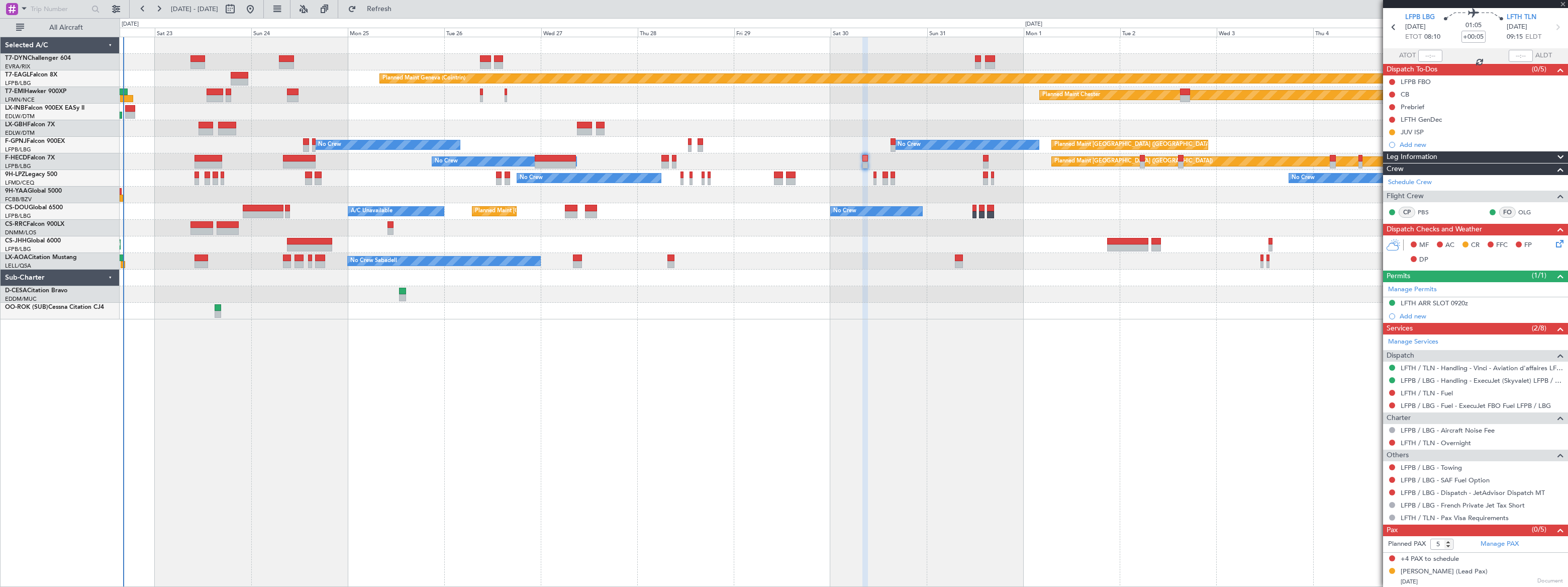
scroll to position [0, 0]
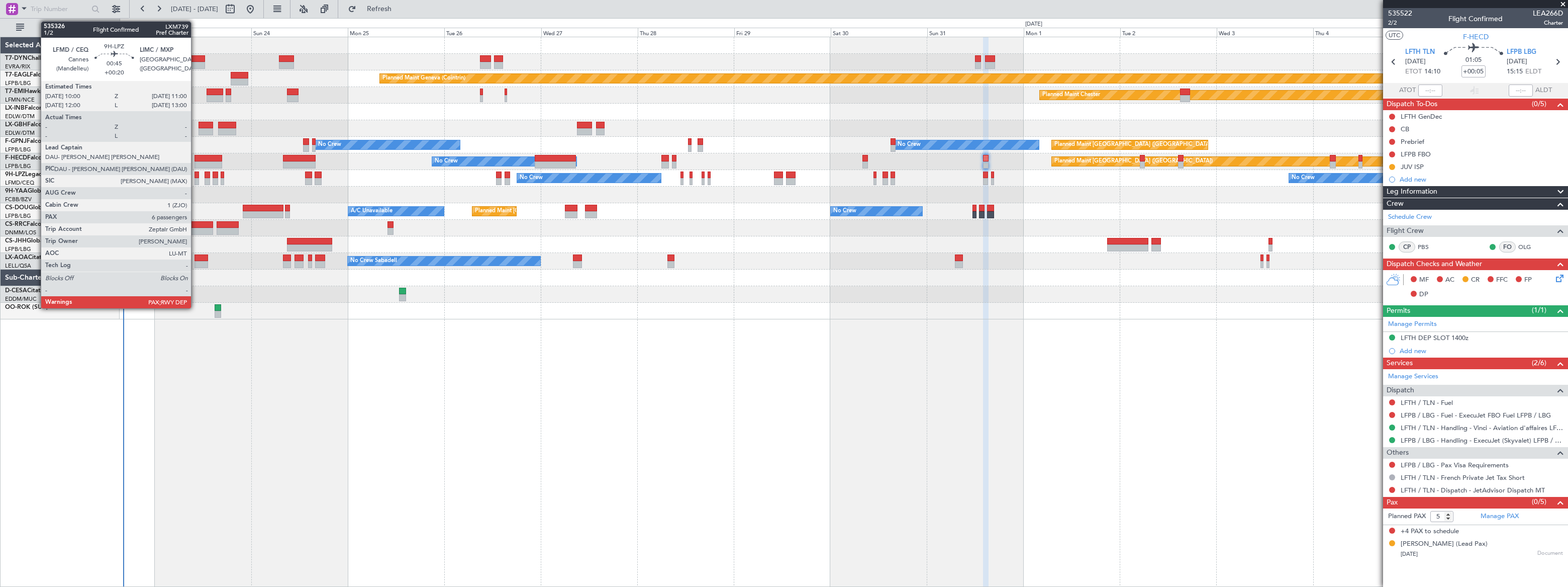
click at [195, 175] on div at bounding box center [197, 175] width 4 height 7
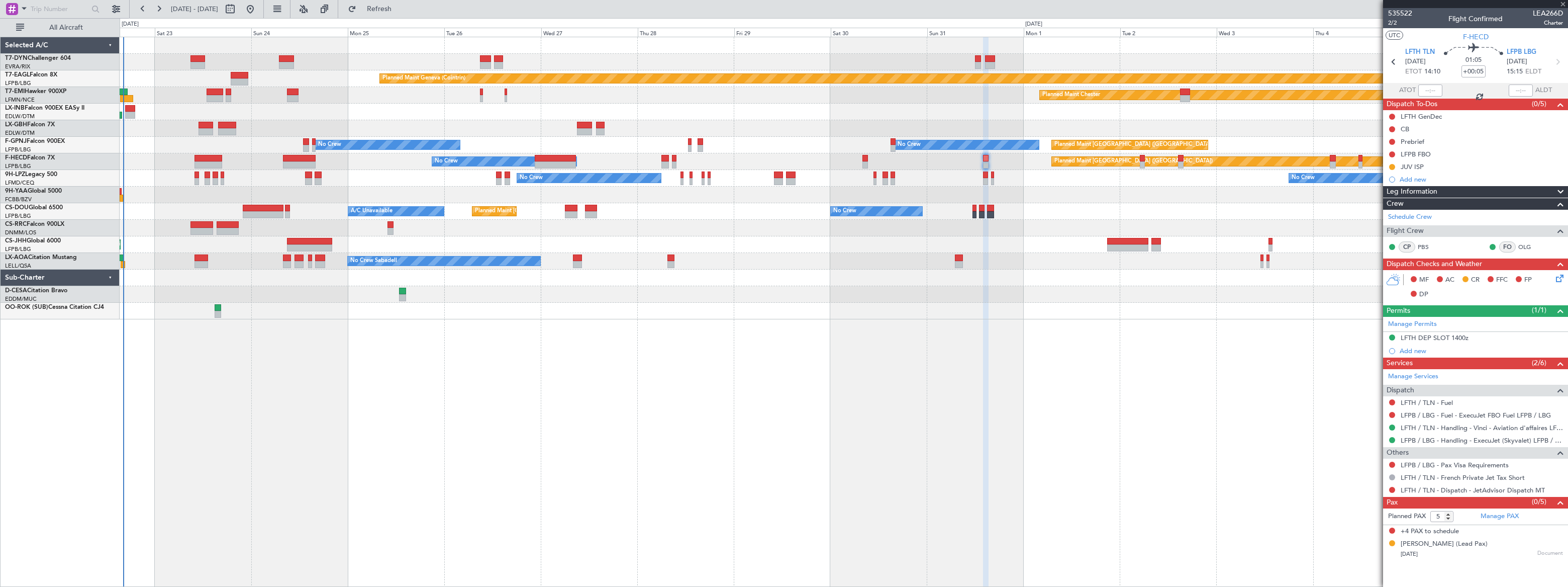
type input "+00:20"
type input "7"
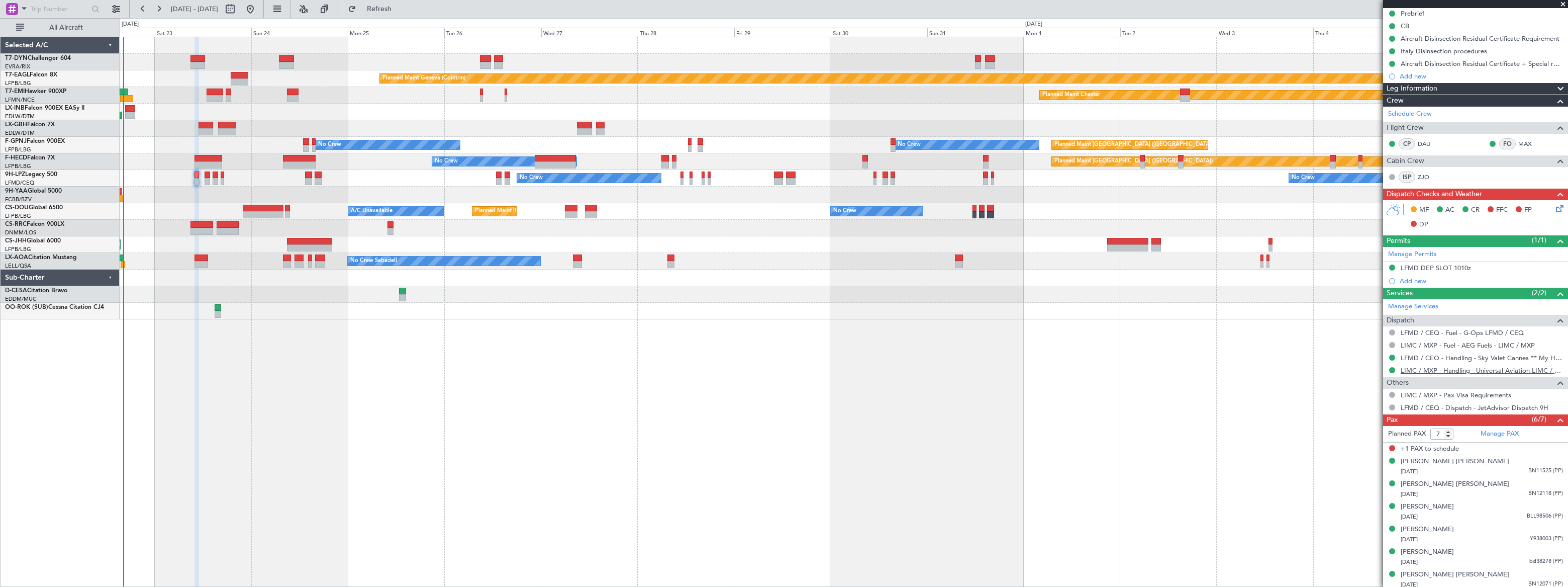
scroll to position [105, 0]
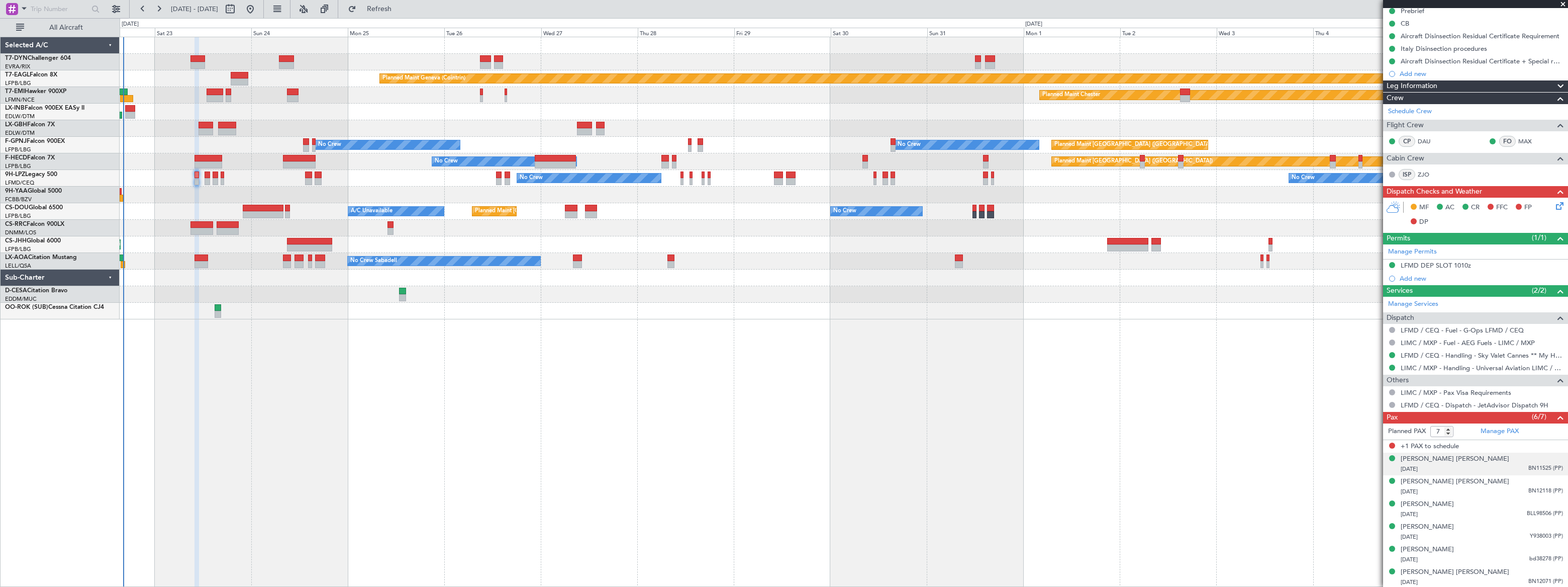
click at [1486, 464] on div "[DATE] BN11525 (PP)" at bounding box center [1482, 469] width 163 height 10
click at [1505, 511] on div "[DATE] BN12118 (PP)" at bounding box center [1482, 516] width 163 height 10
click at [1508, 529] on div "[PERSON_NAME] [DATE] BLL98506 (PP)" at bounding box center [1482, 533] width 163 height 19
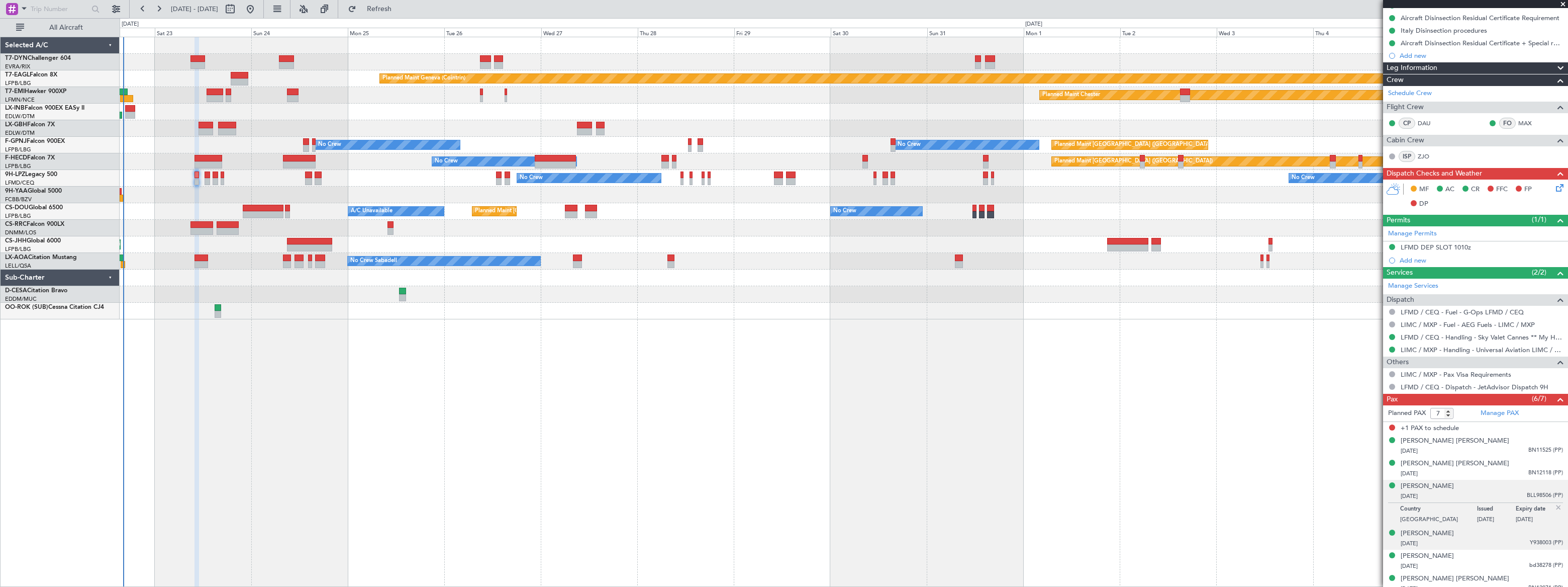
scroll to position [130, 0]
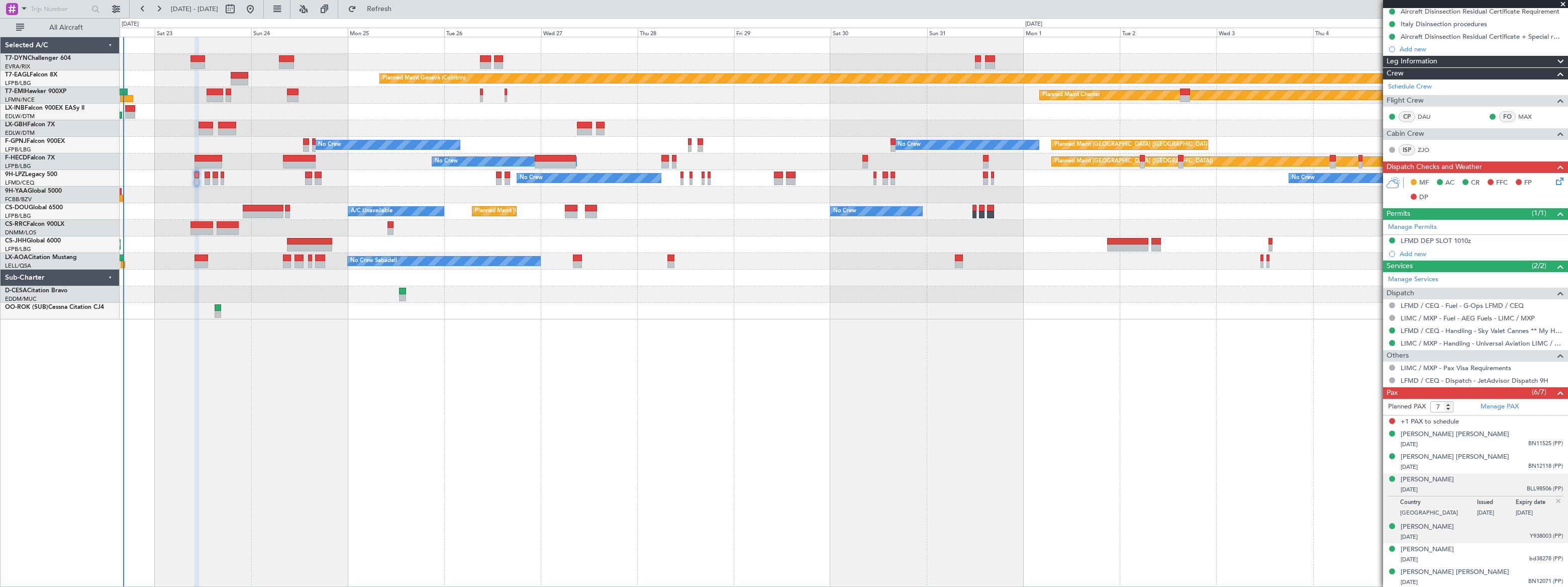
click at [1503, 532] on div "[DATE] Y938003 (PP)" at bounding box center [1482, 537] width 163 height 10
click at [1494, 555] on div "[DATE] bd38278 (PP)" at bounding box center [1482, 560] width 163 height 10
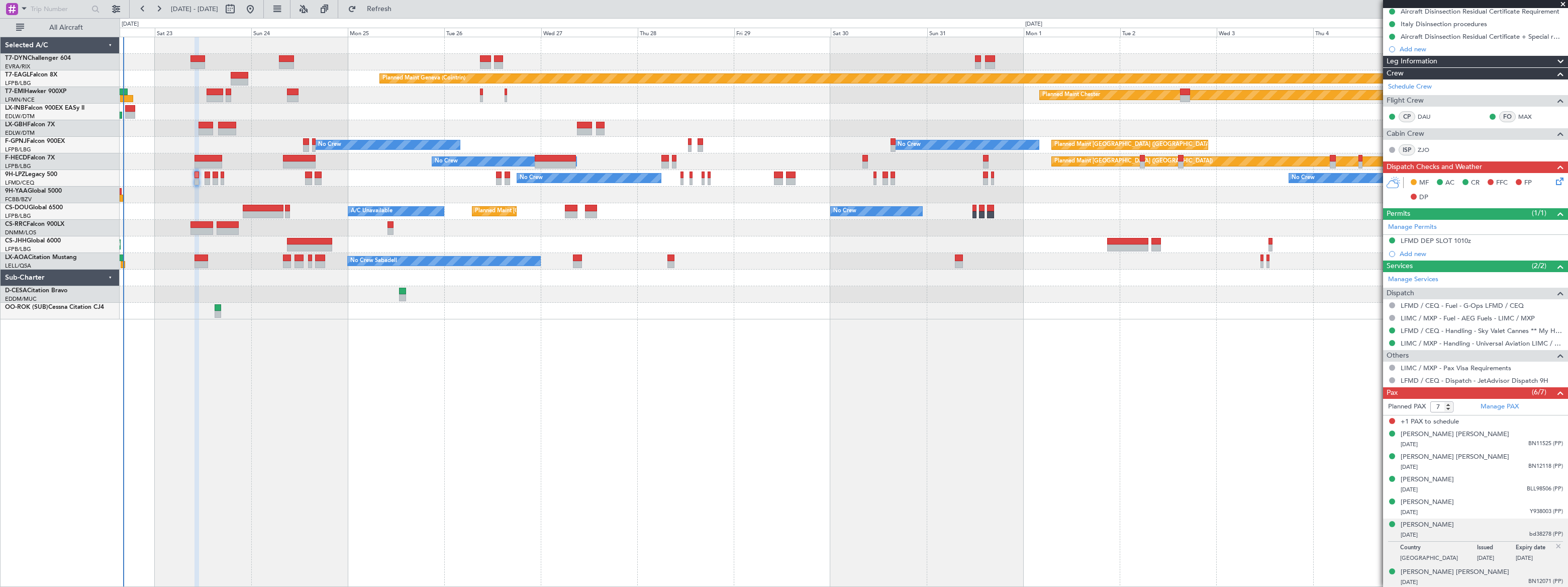
click at [1494, 577] on div "[DATE] BN12071 (PP)" at bounding box center [1482, 582] width 163 height 10
click at [1554, 180] on icon at bounding box center [1558, 179] width 8 height 8
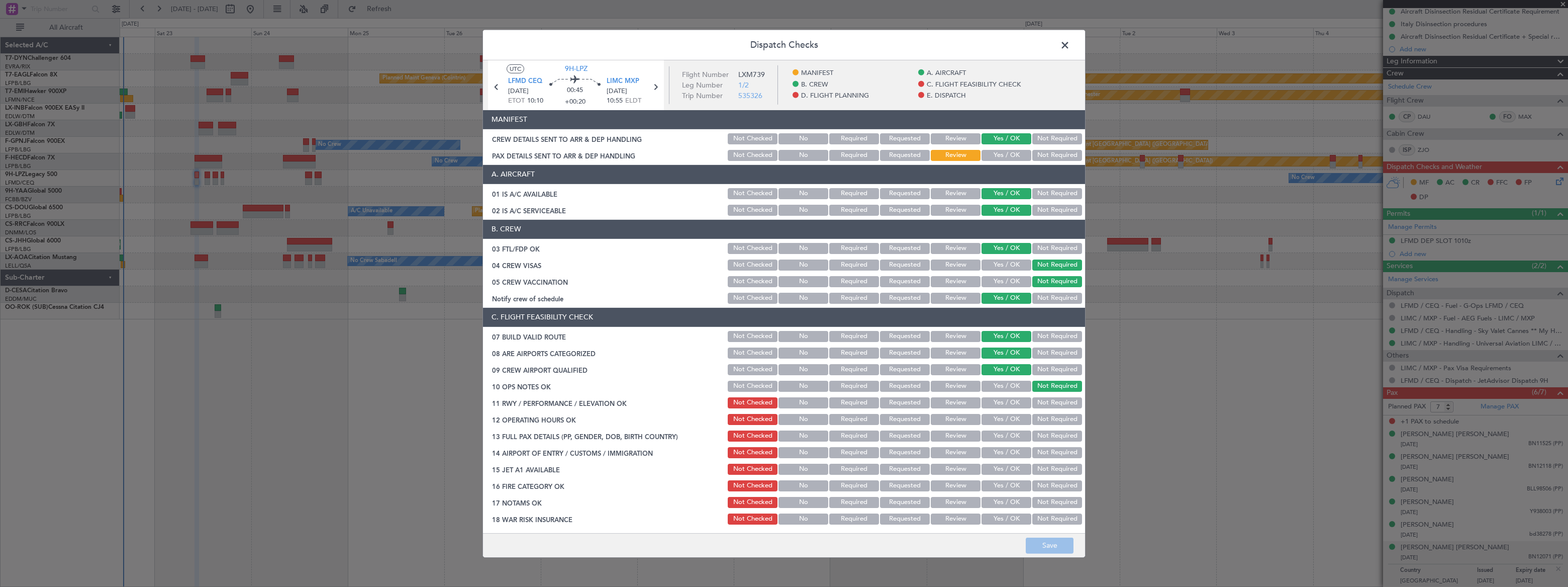
drag, startPoint x: 1068, startPoint y: 42, endPoint x: 1056, endPoint y: 45, distance: 12.4
click at [1070, 42] on span at bounding box center [1070, 47] width 0 height 20
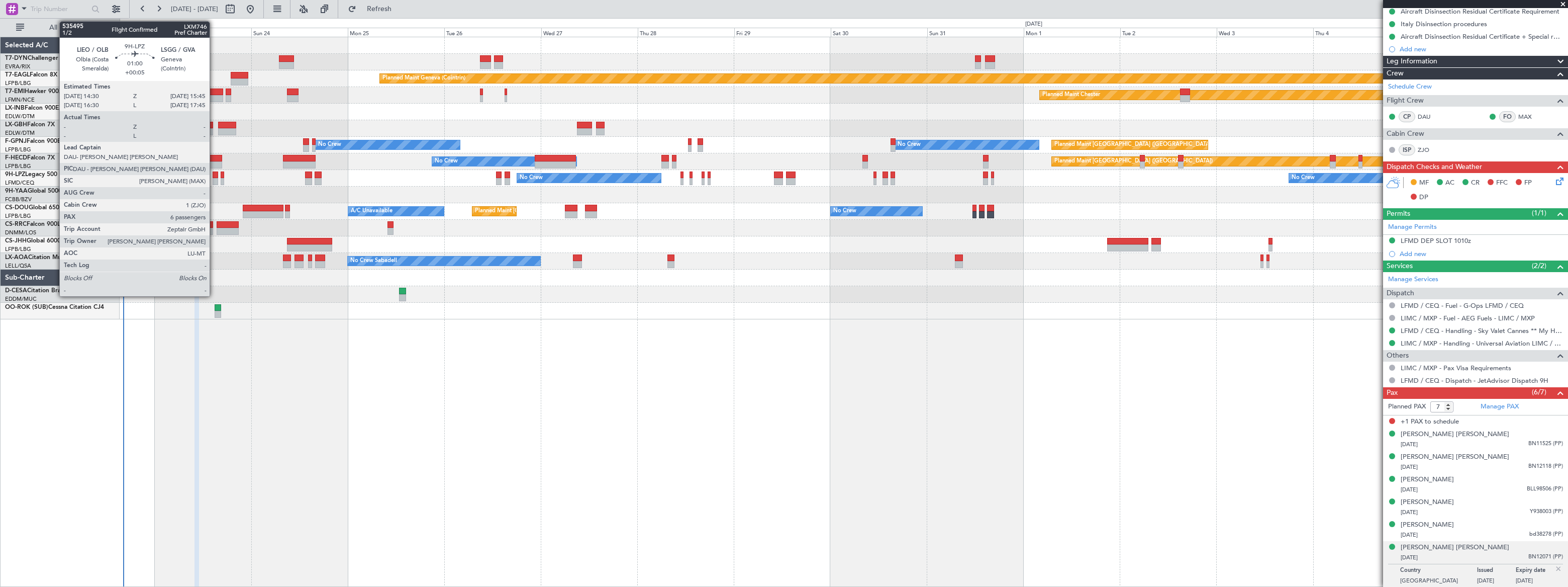
click at [214, 176] on div at bounding box center [215, 175] width 5 height 7
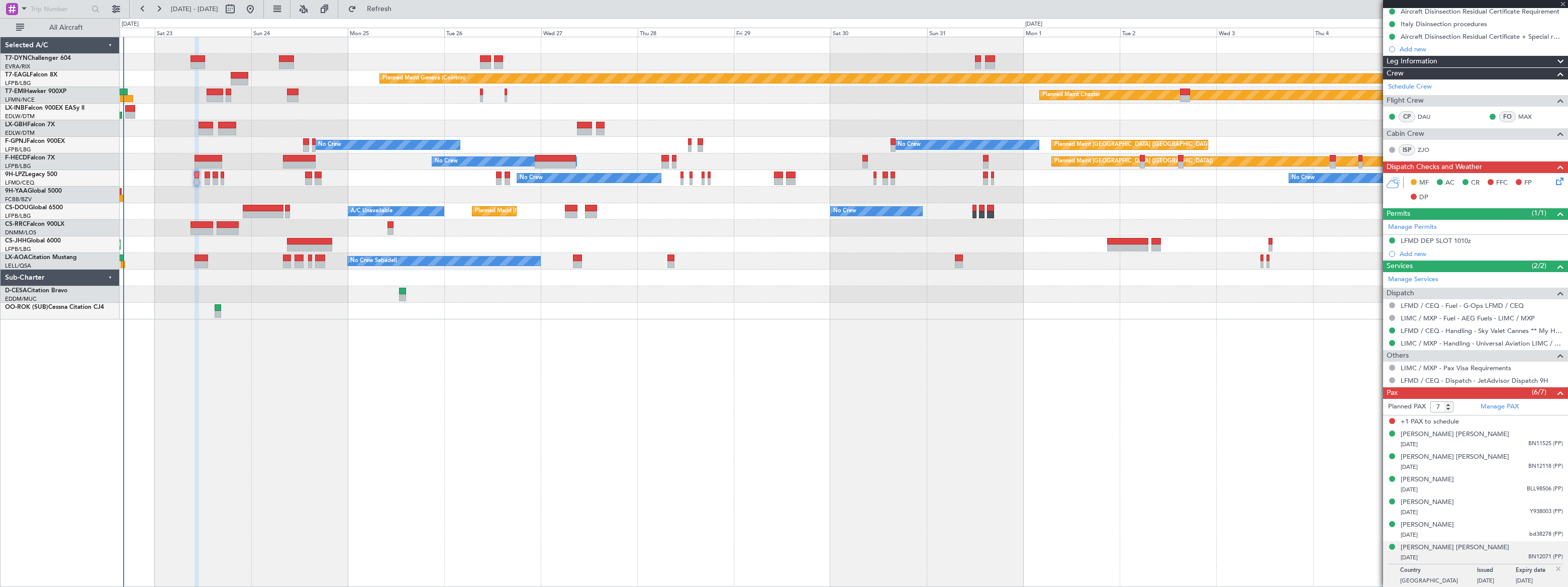
type input "+00:05"
type input "6"
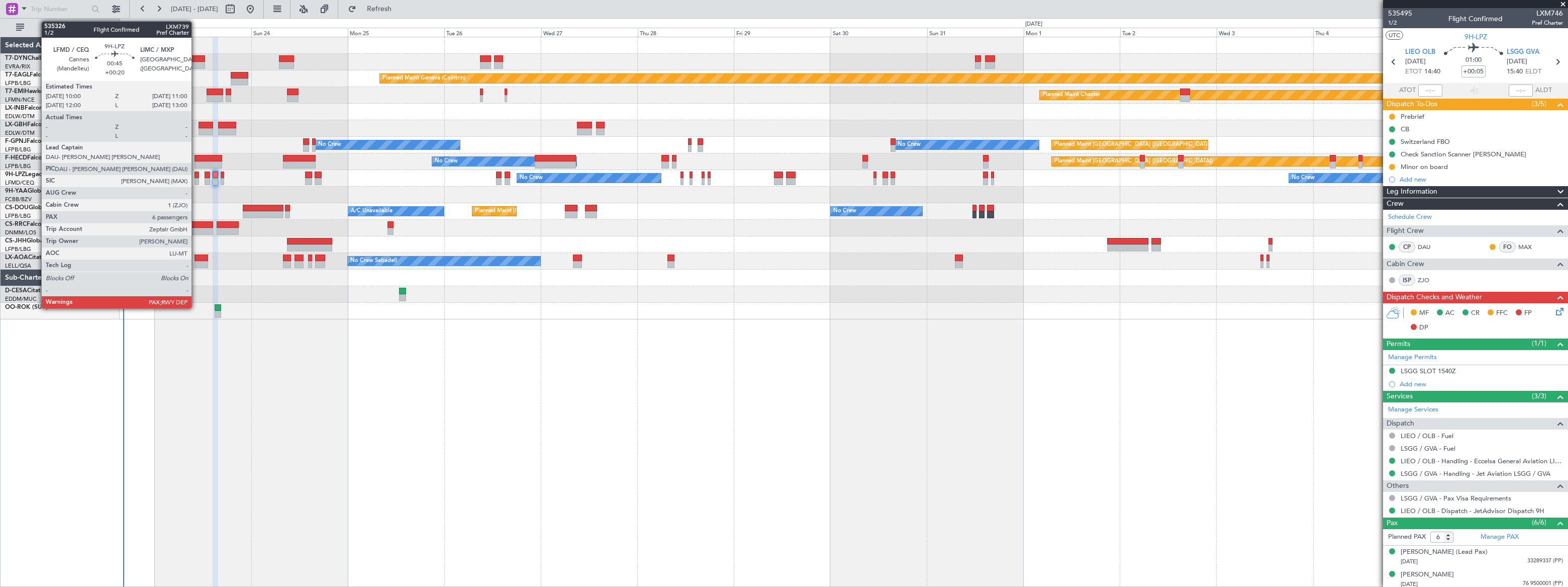
click at [196, 178] on div at bounding box center [197, 181] width 4 height 7
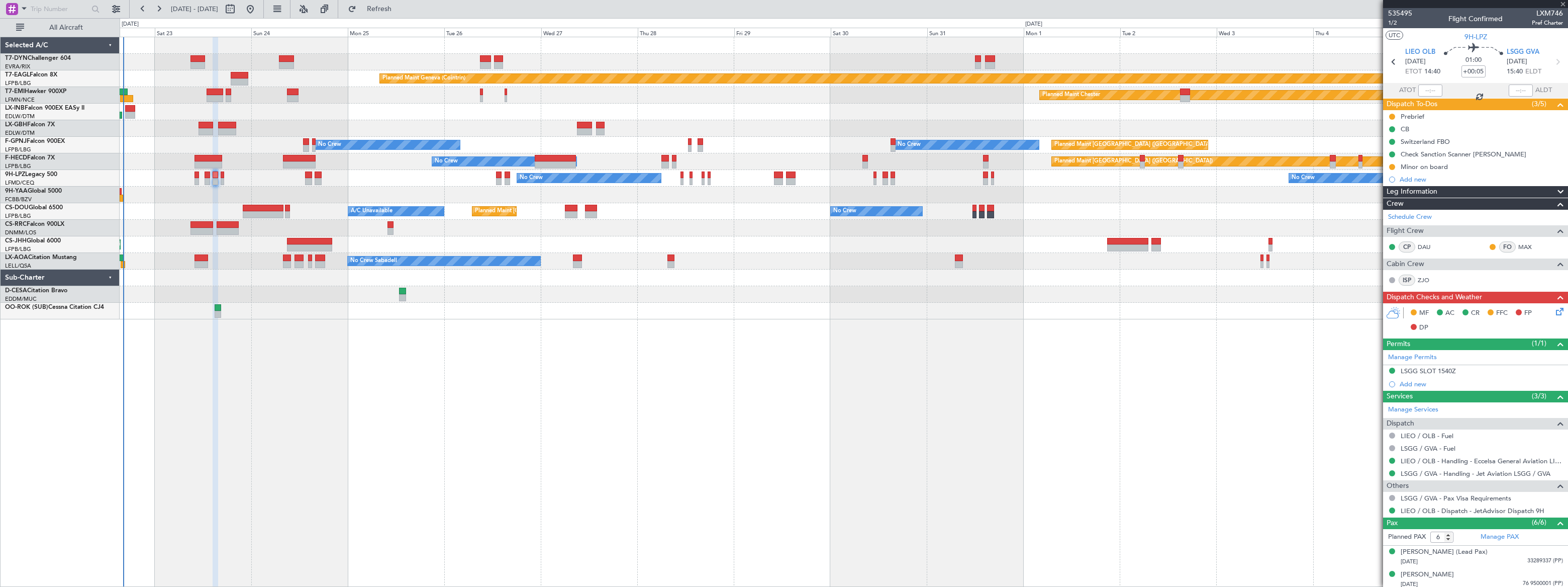
type input "+00:20"
type input "7"
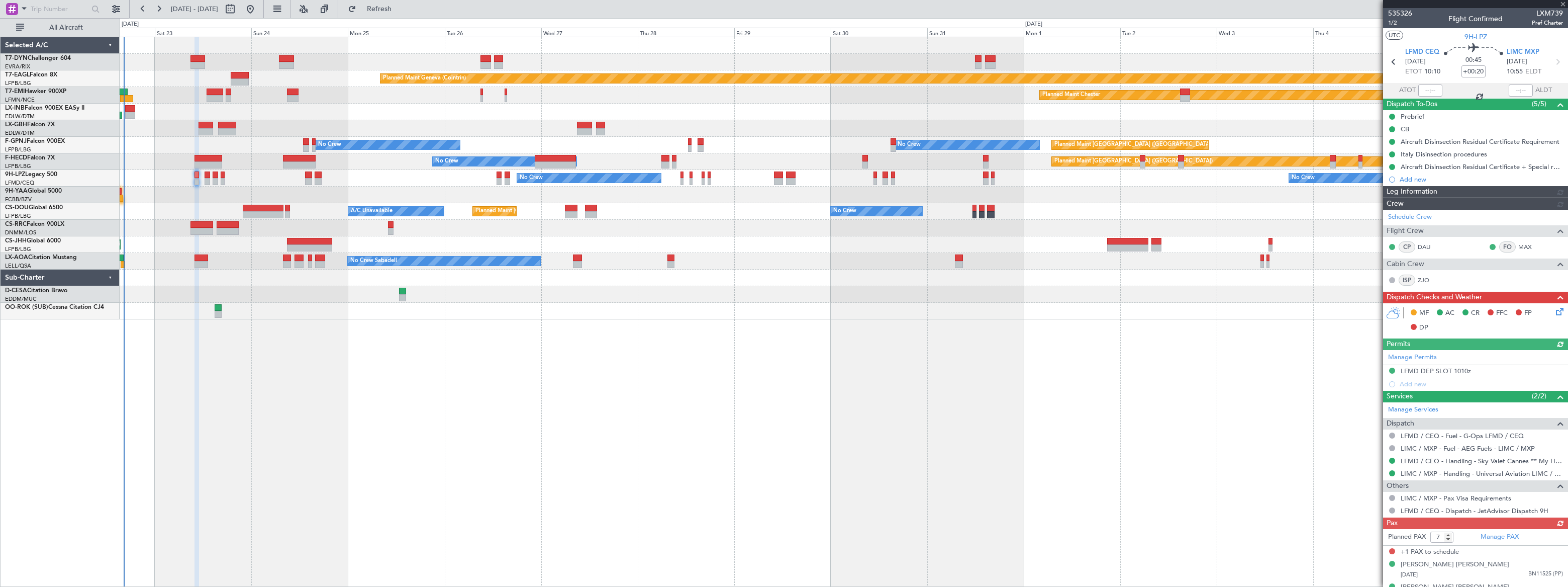
scroll to position [130, 0]
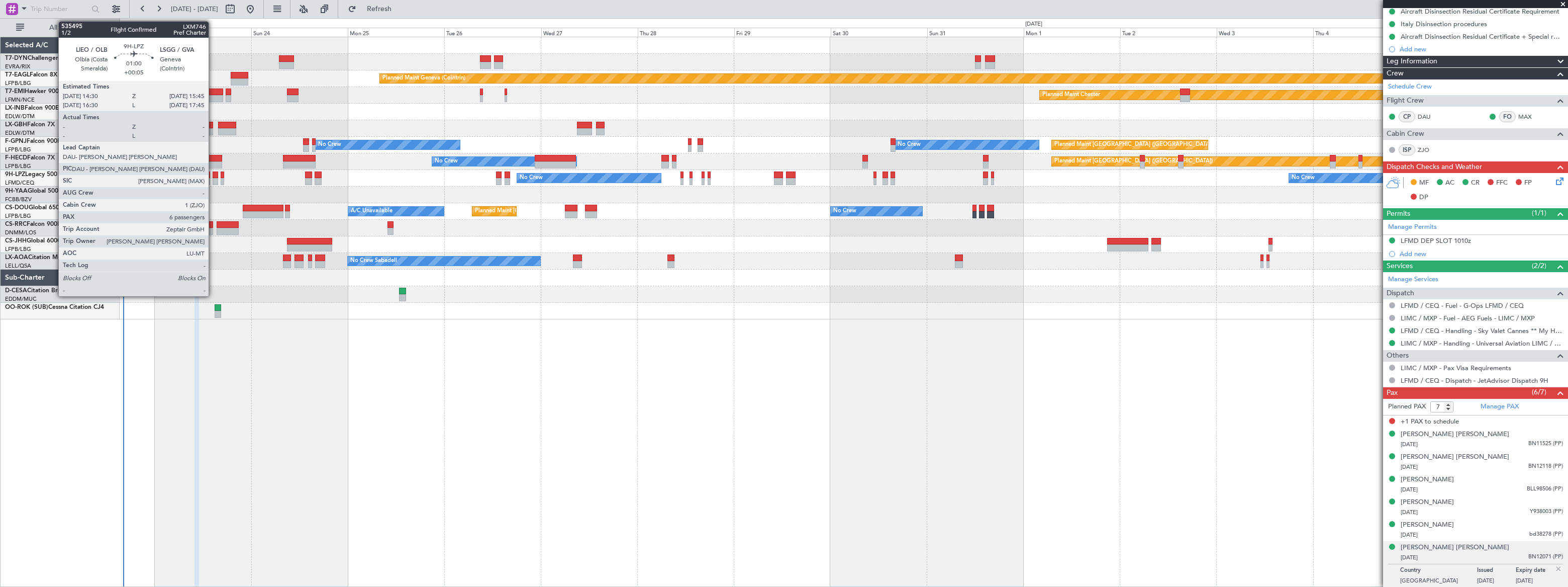
click at [213, 180] on div at bounding box center [215, 181] width 5 height 7
type input "+00:05"
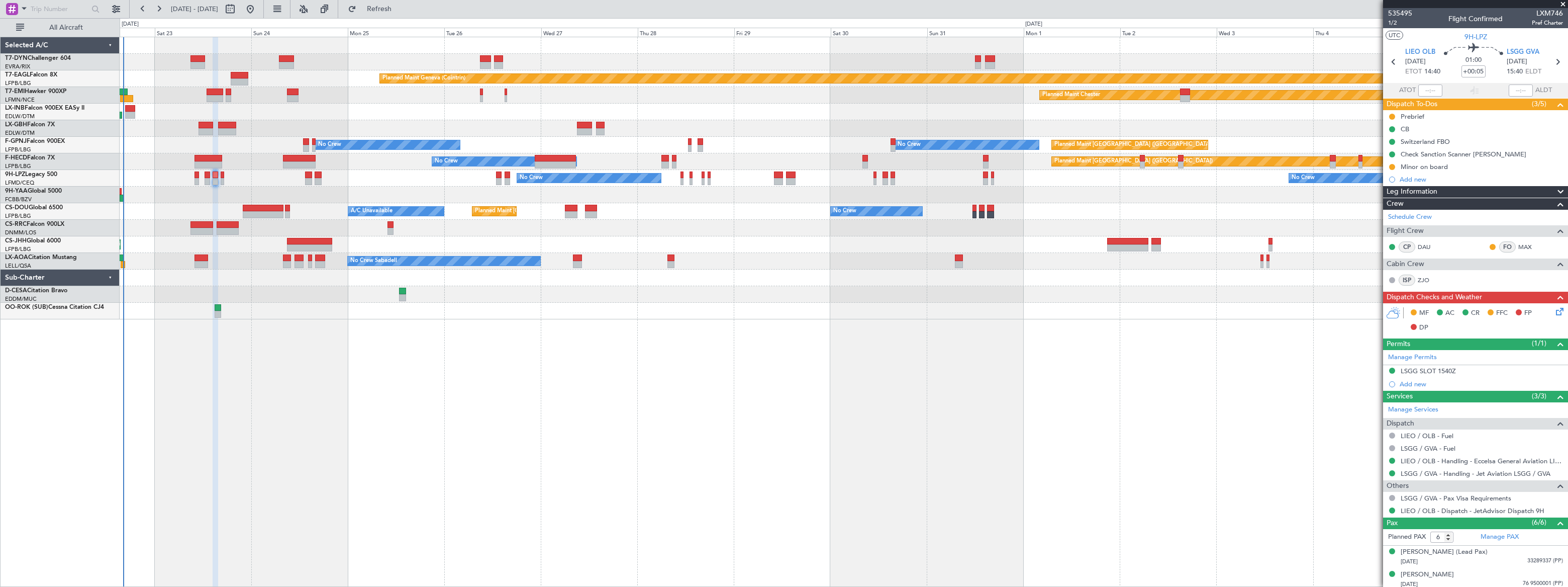
scroll to position [93, 0]
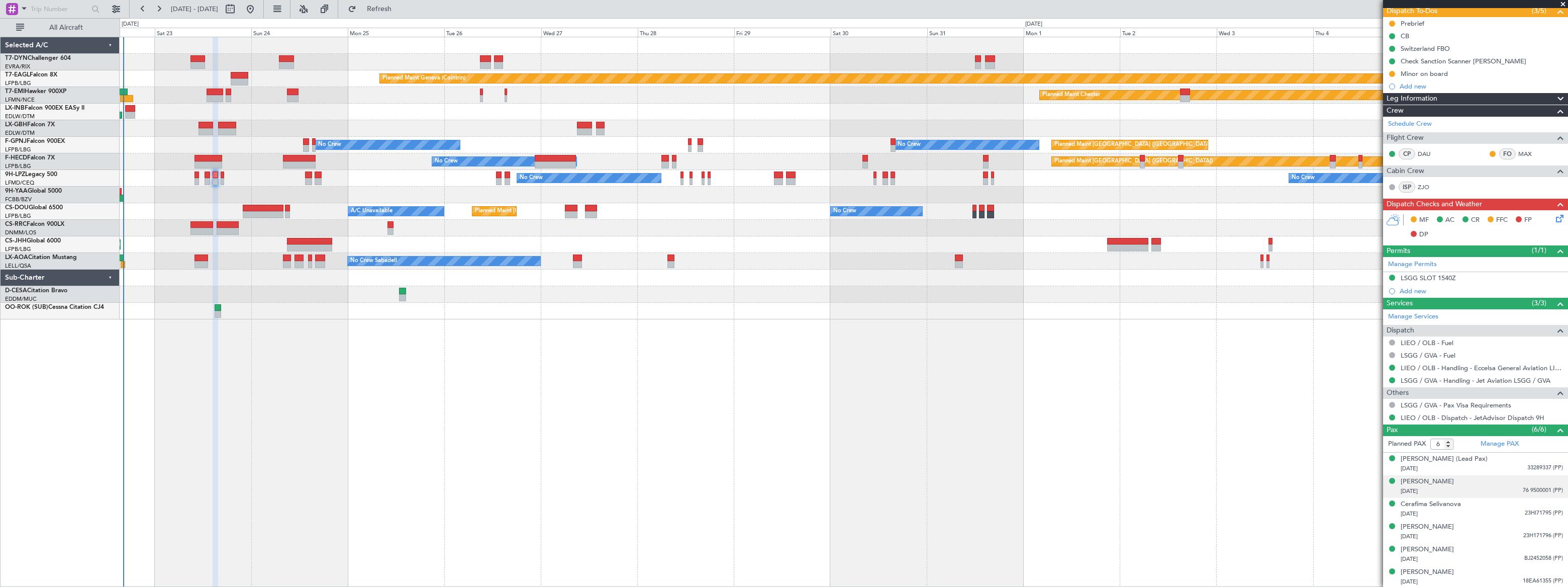
click at [1488, 486] on div "[DATE] 76 9500001 (PP)" at bounding box center [1482, 491] width 163 height 10
click at [1517, 466] on div "[DATE] 33289337 (PP)" at bounding box center [1482, 468] width 163 height 10
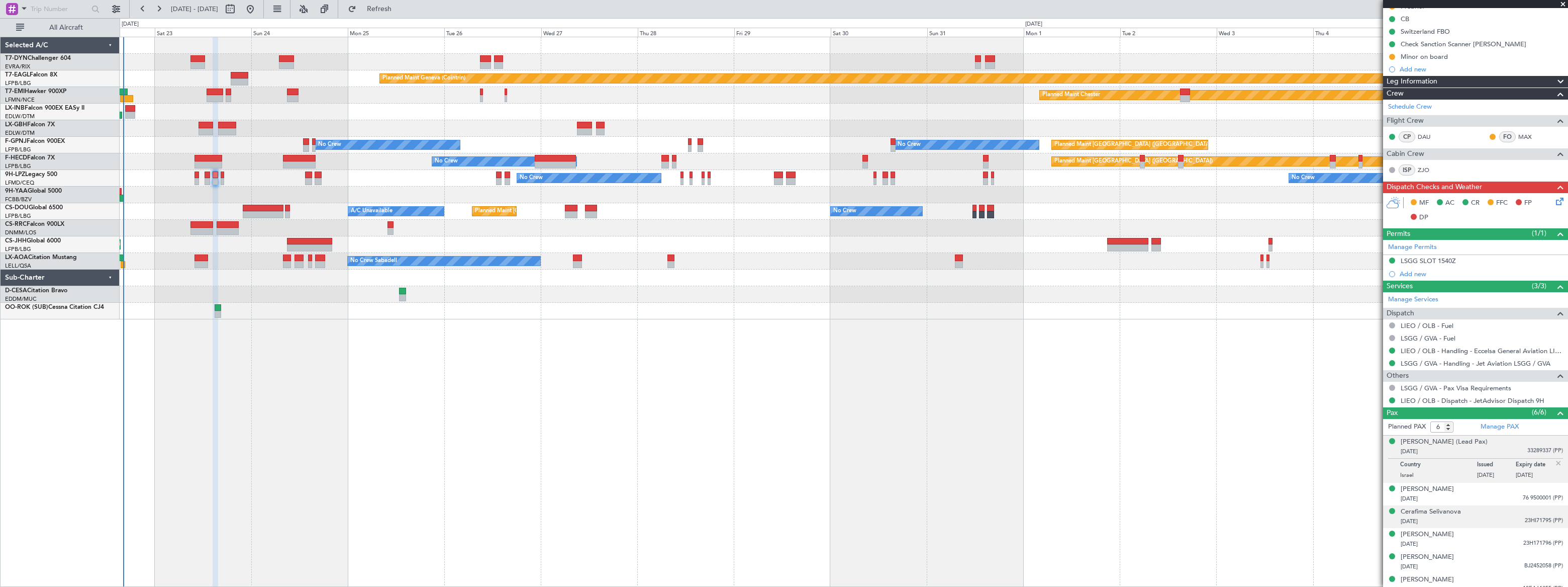
scroll to position [117, 0]
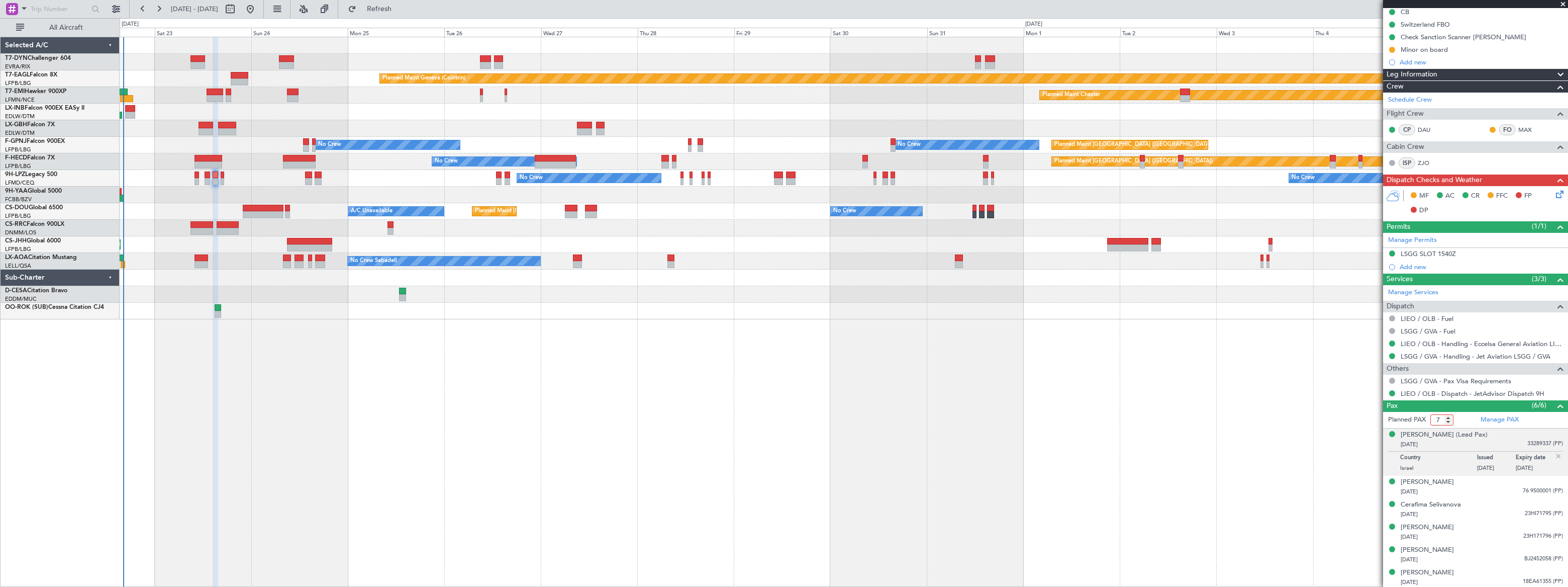
type input "7"
click at [1448, 415] on input "7" at bounding box center [1442, 420] width 23 height 11
click at [1457, 417] on form "Planned PAX 7" at bounding box center [1429, 420] width 93 height 16
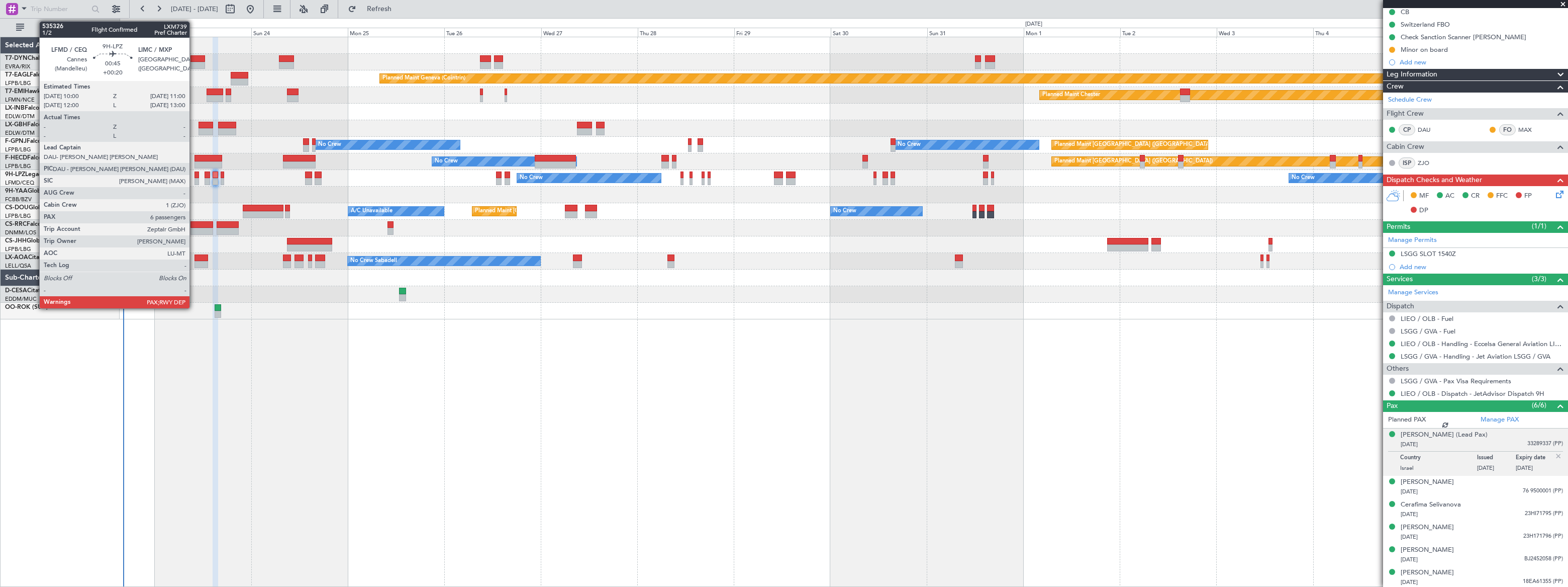
click at [195, 177] on div at bounding box center [197, 175] width 4 height 7
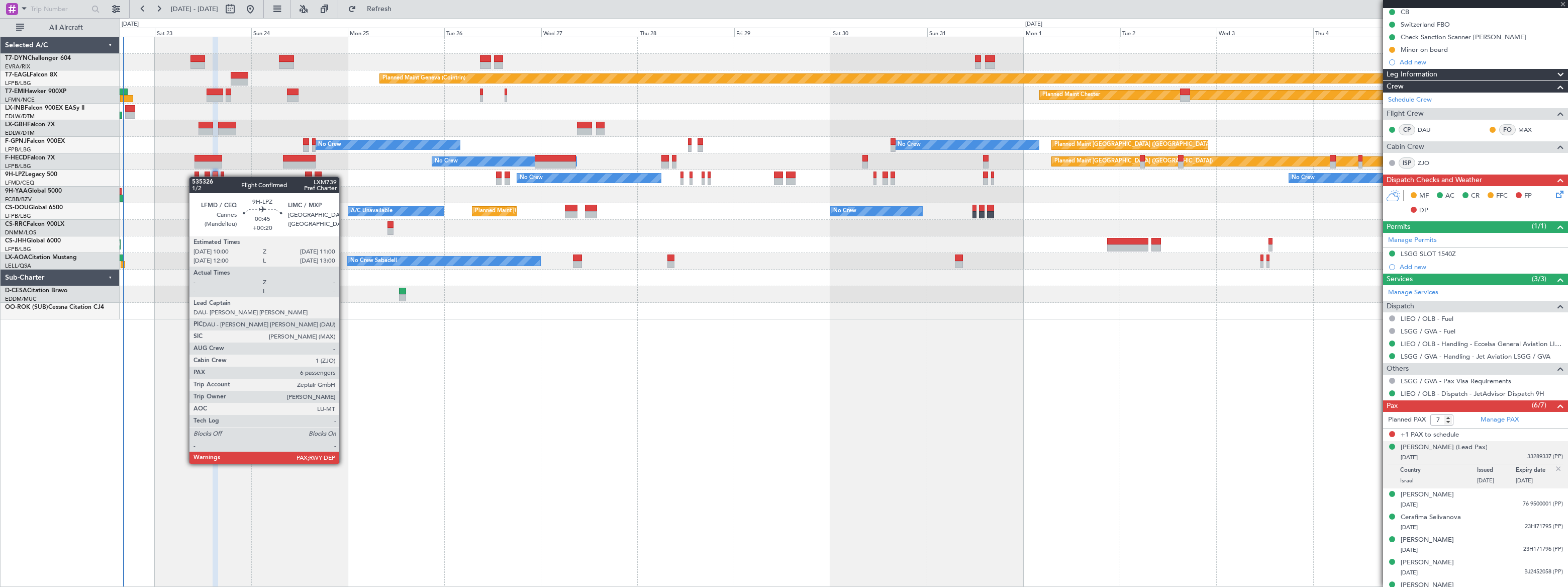
type input "+00:20"
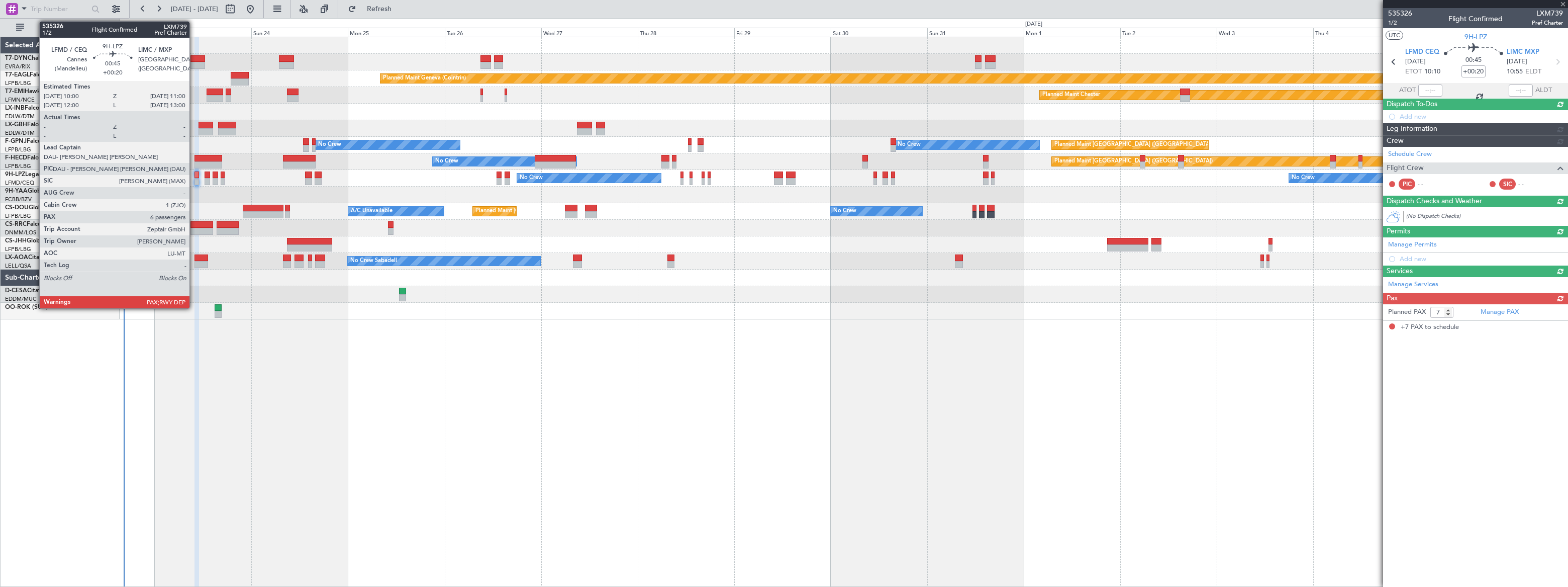
click at [195, 177] on div at bounding box center [197, 175] width 4 height 7
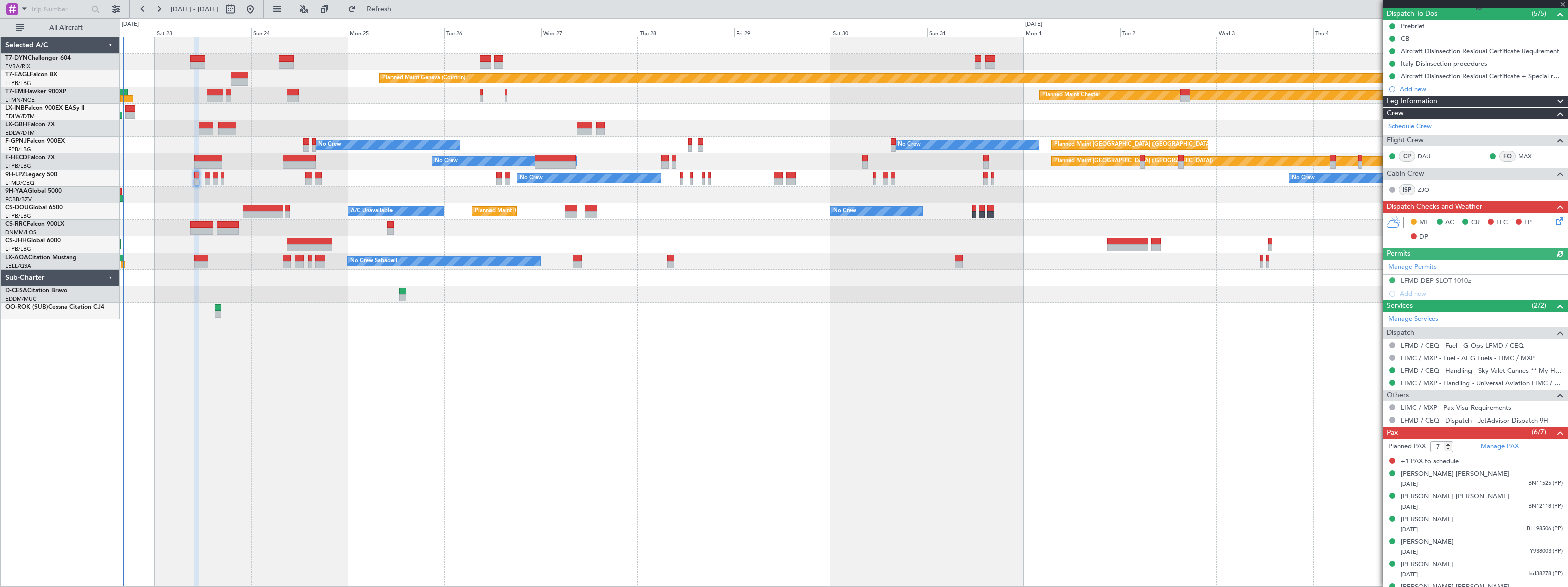
scroll to position [91, 0]
type input "6"
click at [1449, 447] on input "6" at bounding box center [1442, 446] width 23 height 11
click at [1457, 445] on form "Planned PAX" at bounding box center [1429, 446] width 93 height 16
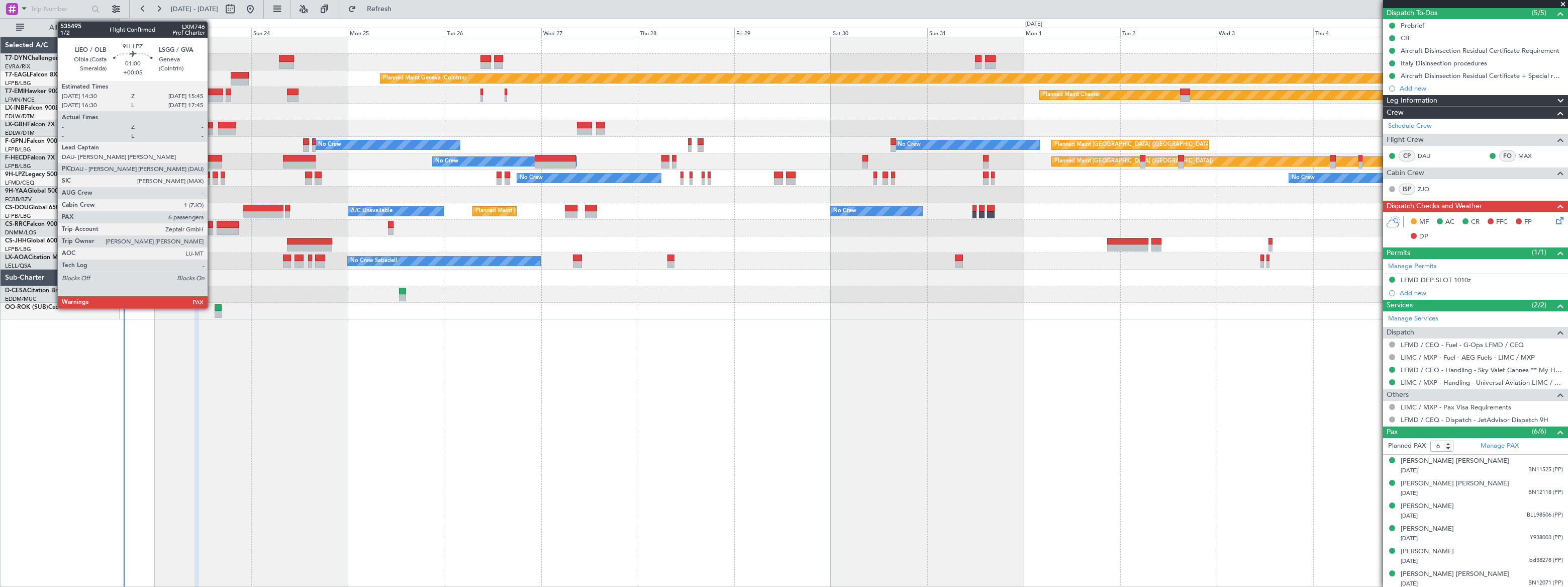
click at [214, 179] on div at bounding box center [215, 181] width 5 height 7
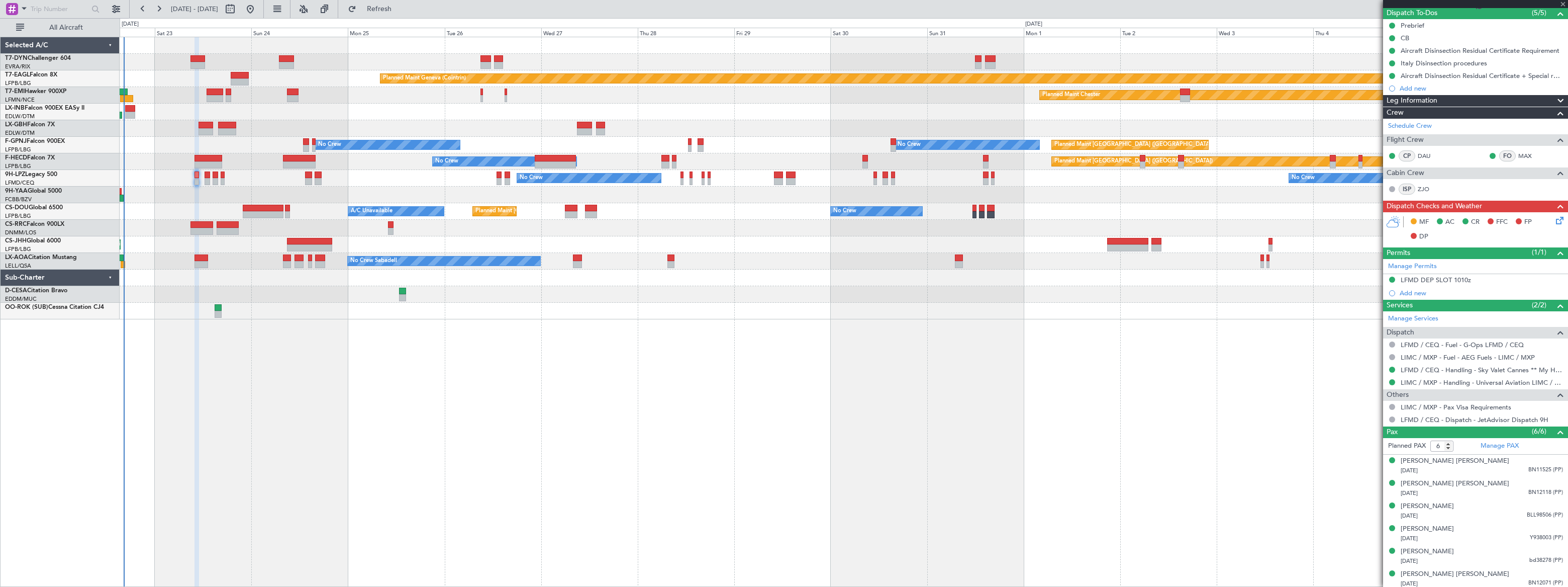
type input "+00:05"
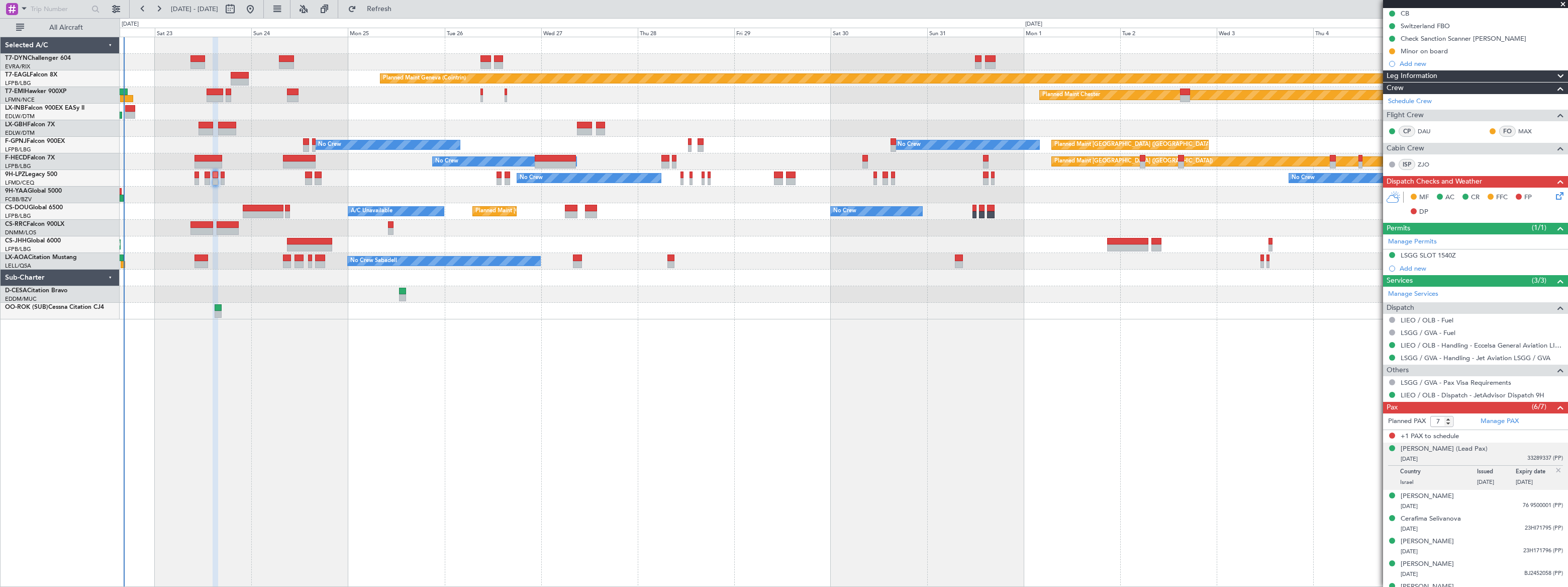
scroll to position [130, 0]
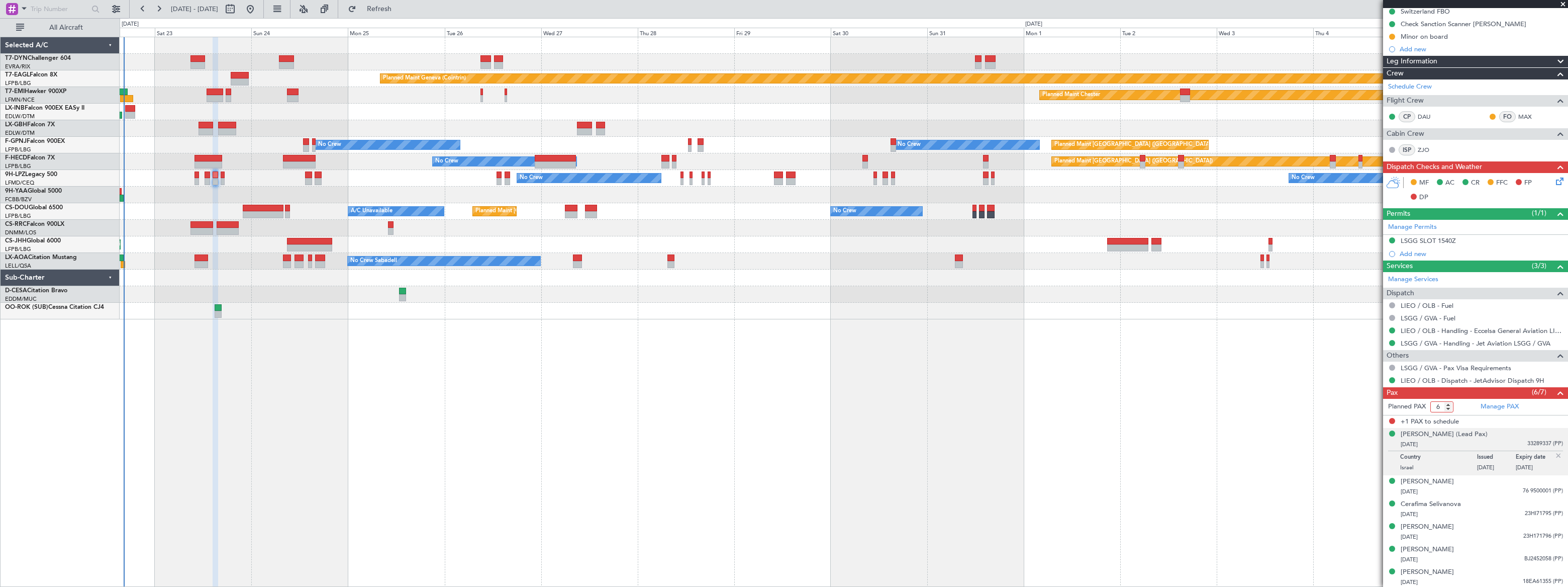
type input "6"
click at [1447, 407] on input "6" at bounding box center [1442, 407] width 23 height 11
click at [1457, 406] on form "Planned PAX 6" at bounding box center [1429, 407] width 93 height 16
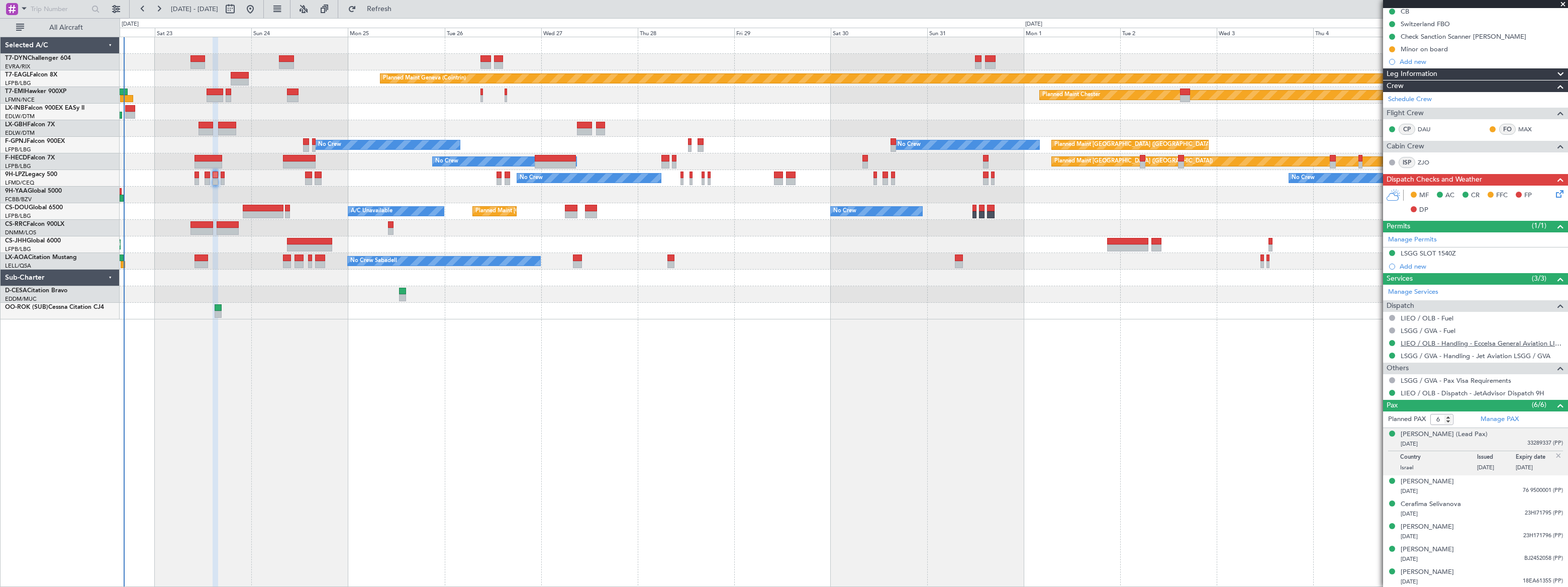
scroll to position [117, 0]
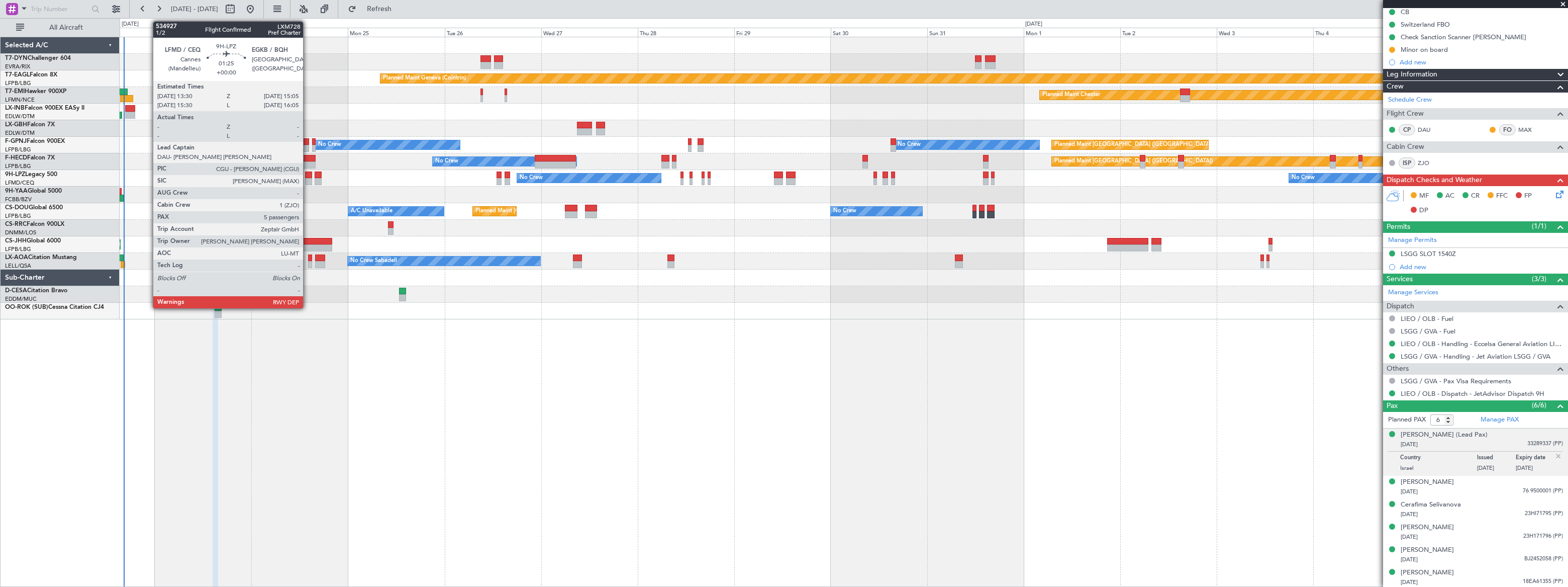
click at [307, 178] on div at bounding box center [308, 181] width 7 height 7
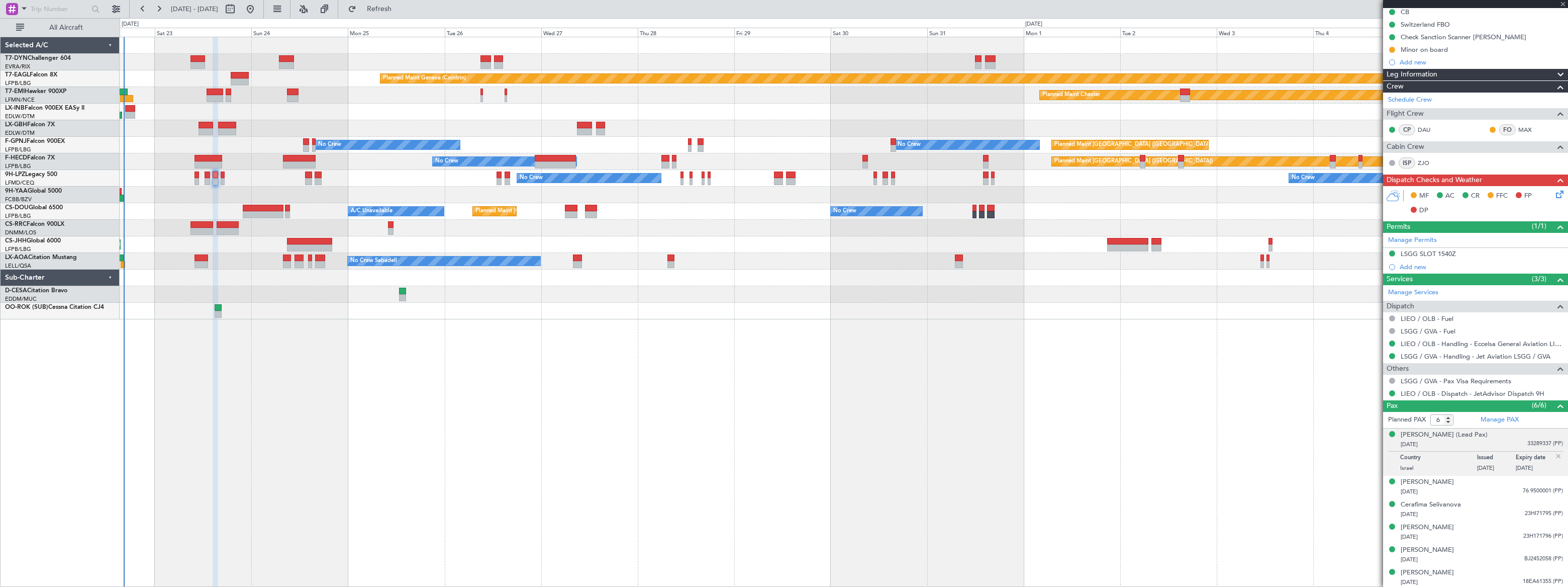
type input "5"
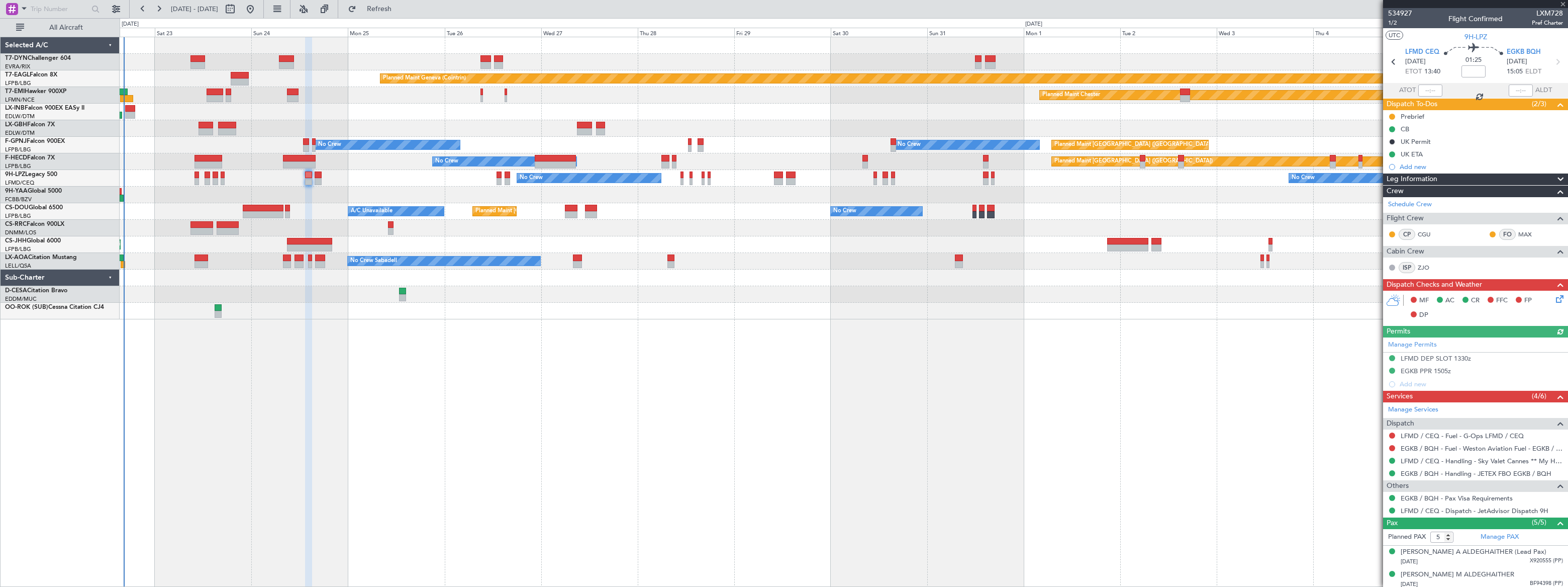
scroll to position [71, 0]
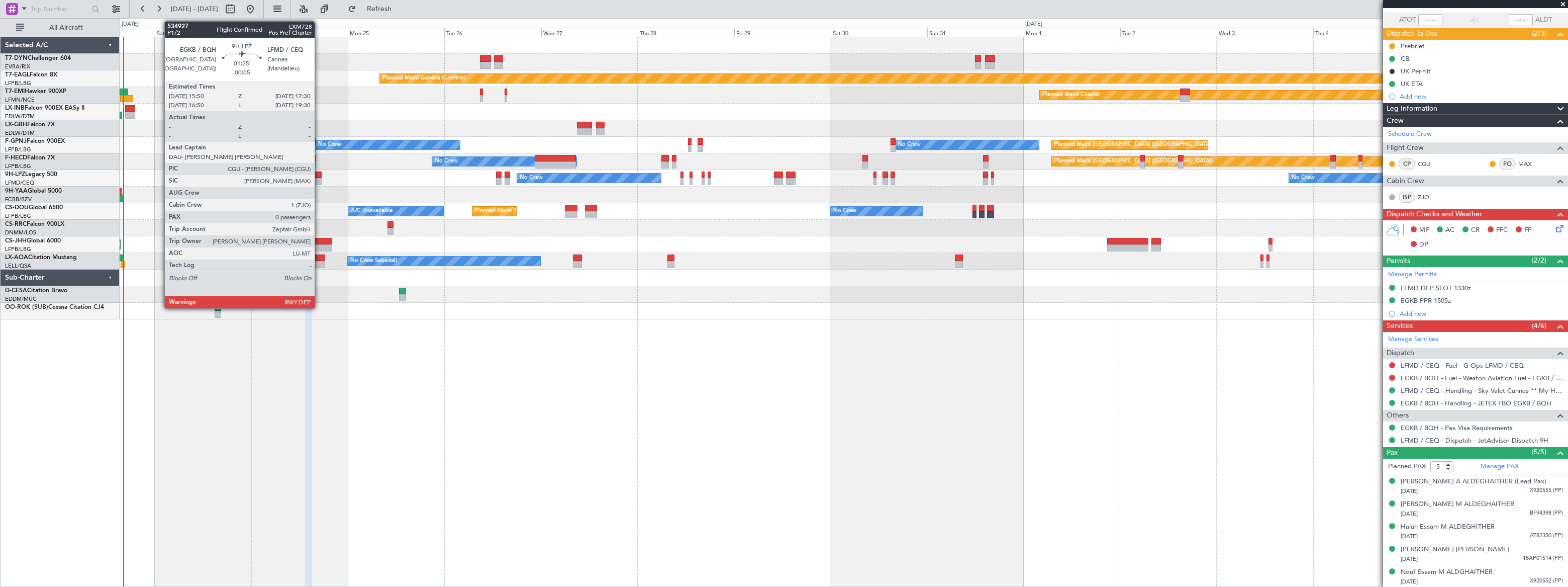
click at [317, 176] on div at bounding box center [318, 175] width 7 height 7
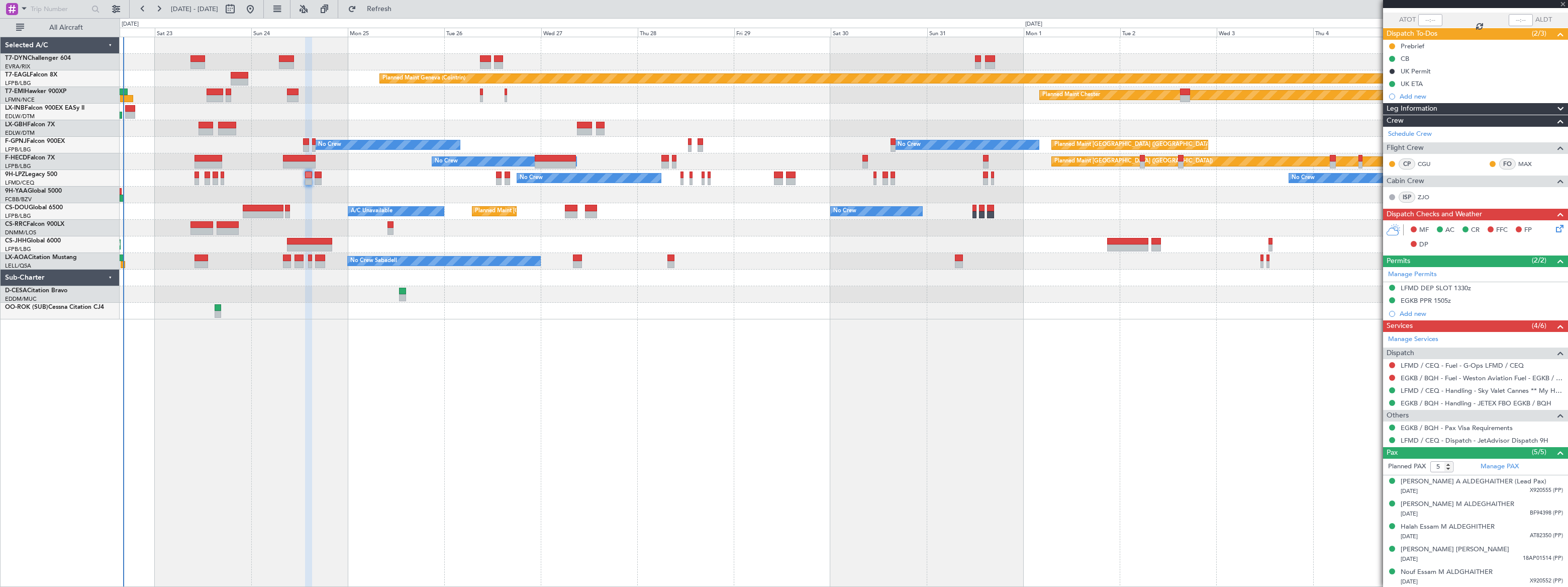
type input "-00:05"
type input "0"
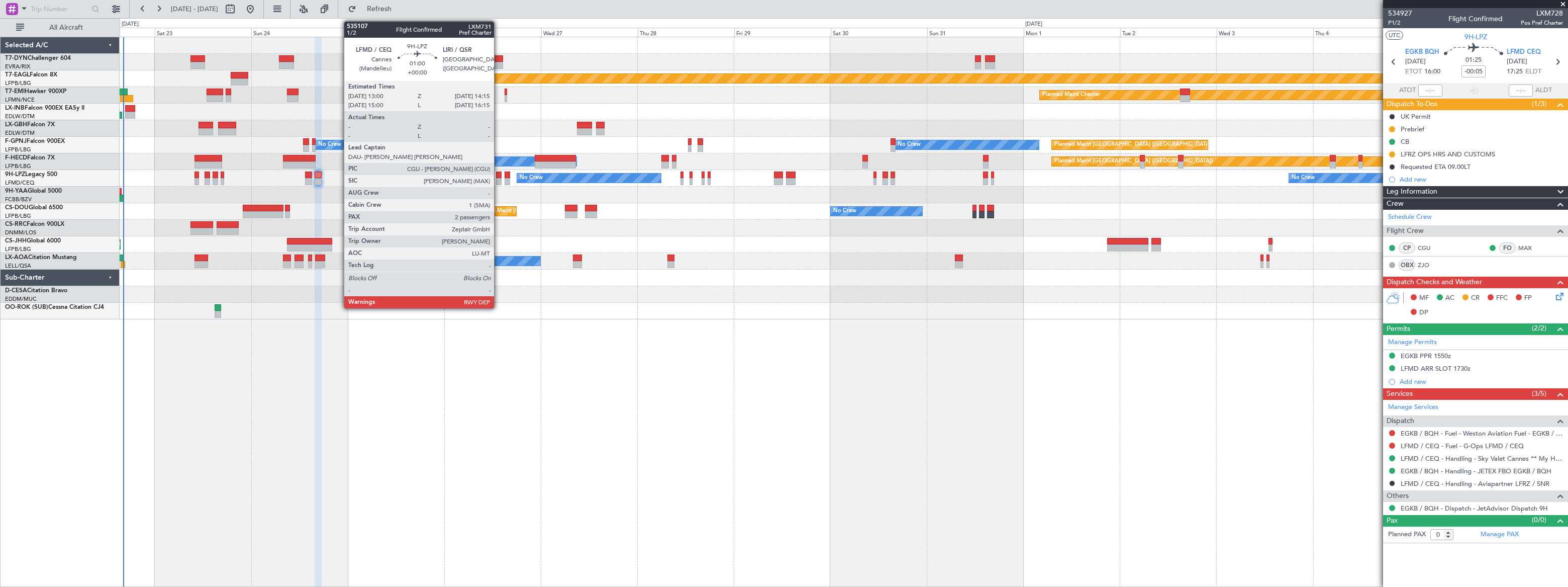
click at [499, 179] on div at bounding box center [499, 181] width 5 height 7
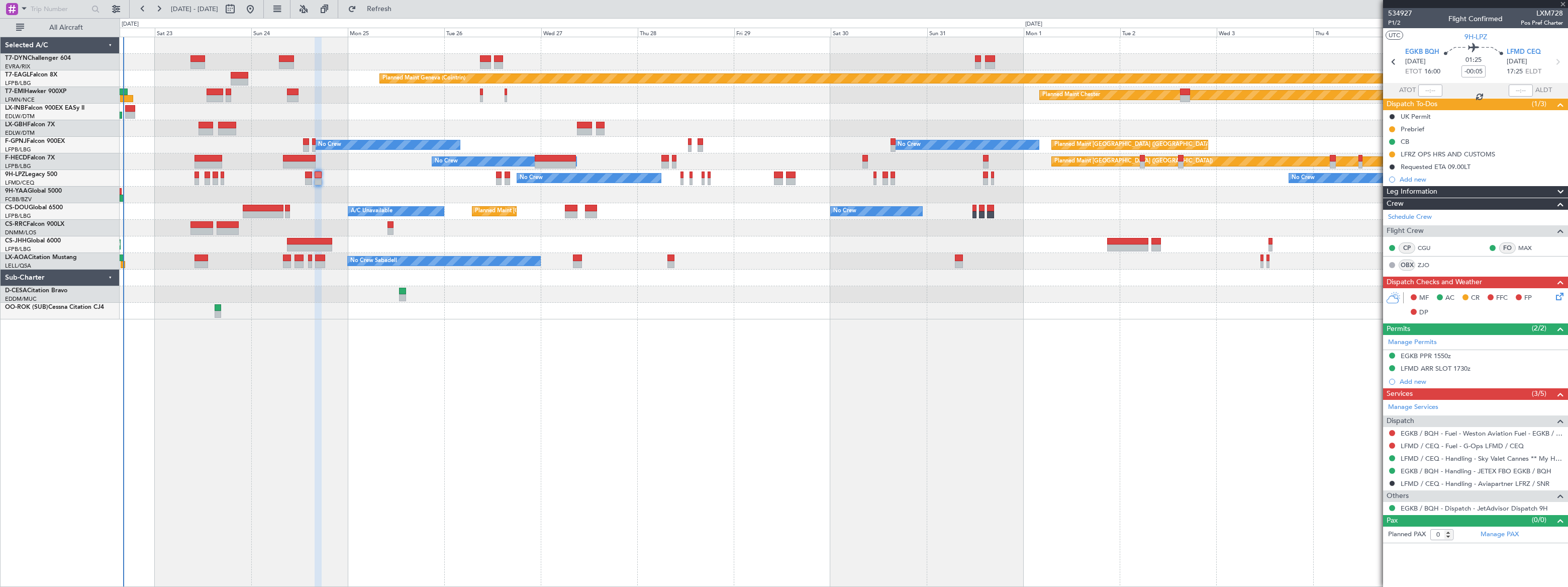
type input "2"
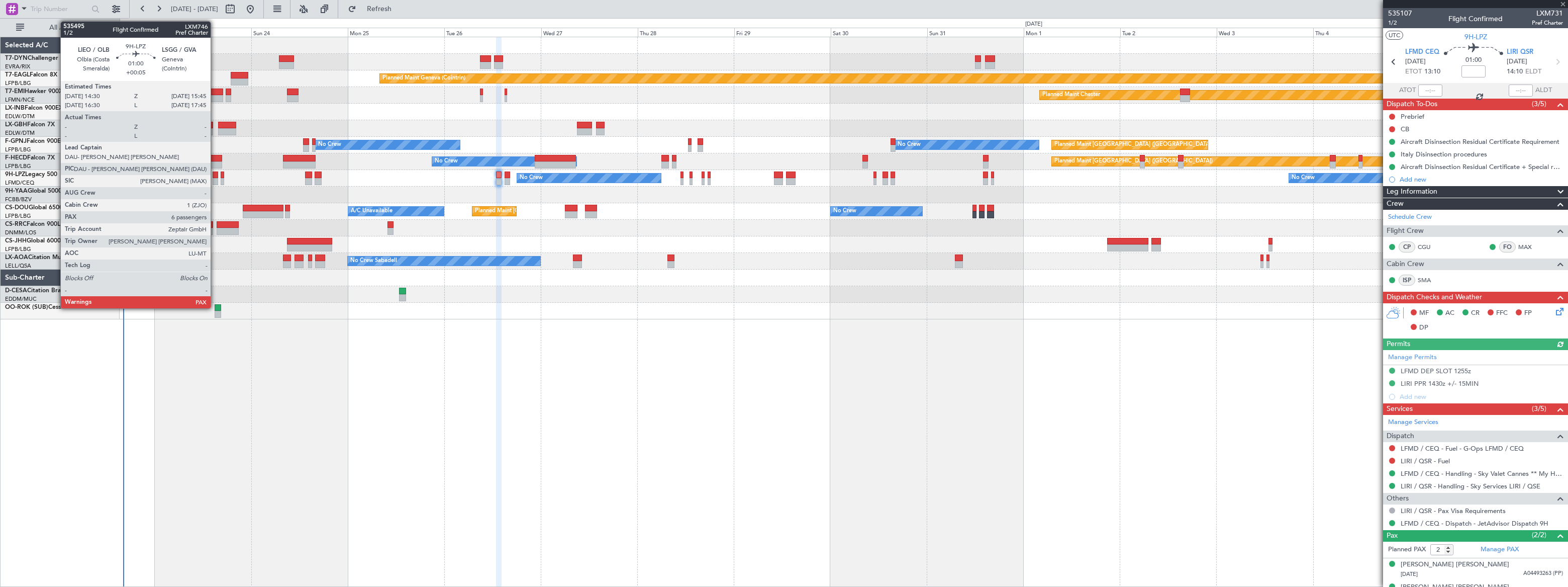
click at [215, 177] on div at bounding box center [215, 175] width 5 height 7
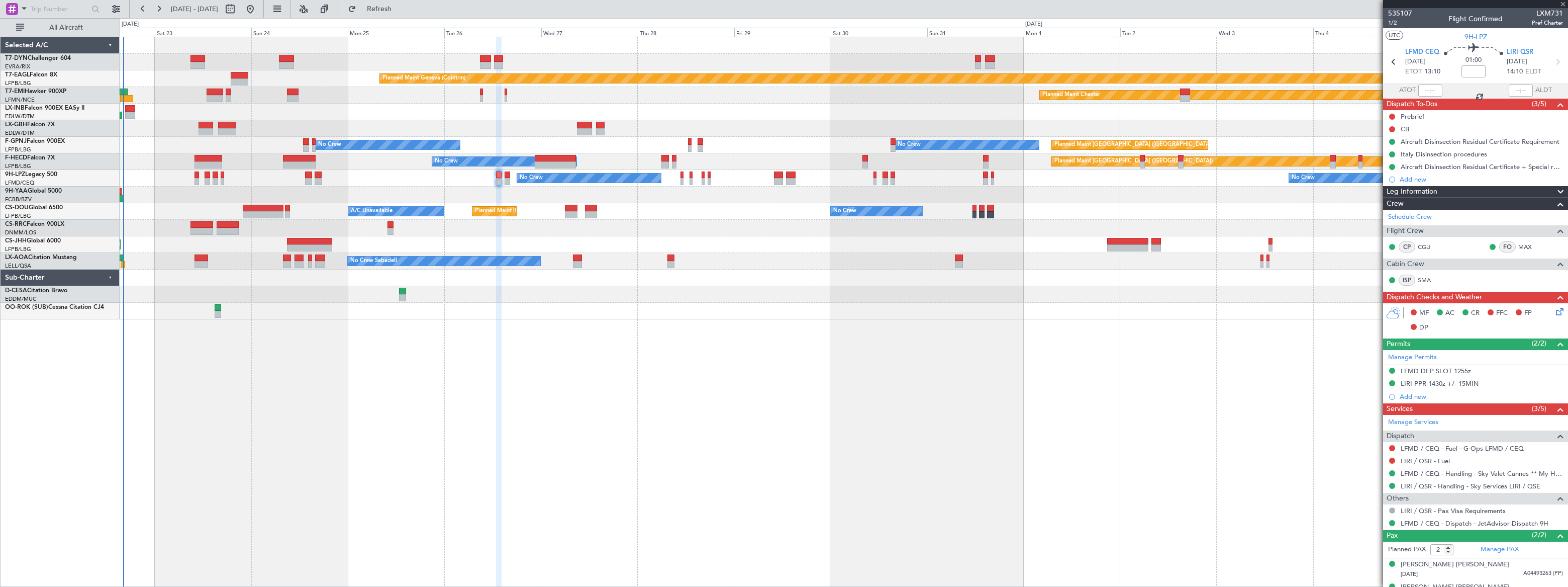
type input "+00:05"
type input "6"
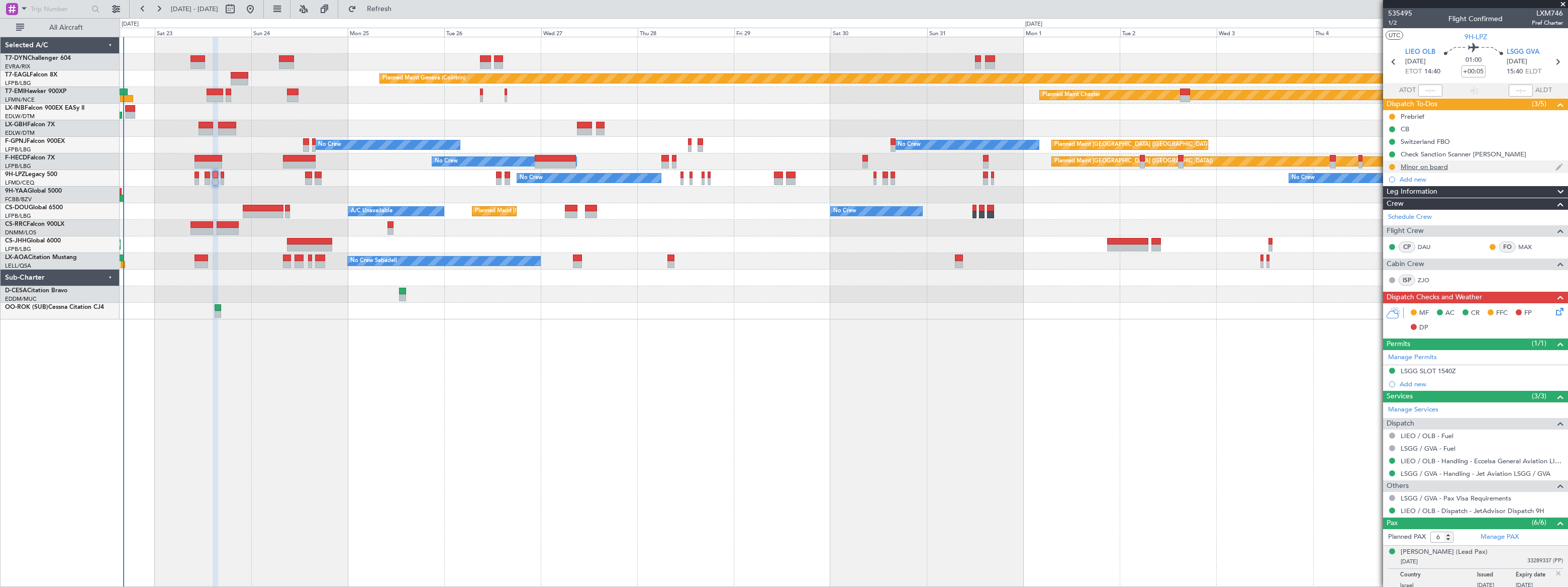
click at [1465, 168] on div "Minor on board" at bounding box center [1475, 166] width 185 height 13
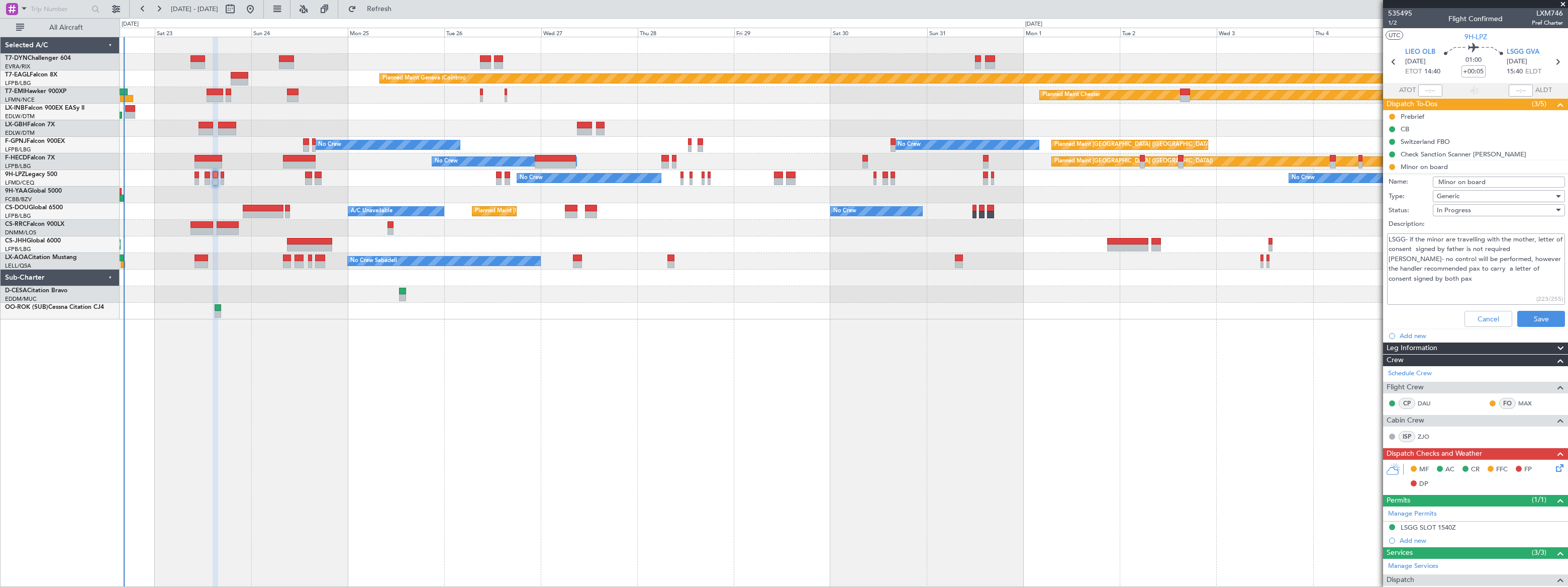
drag, startPoint x: 1428, startPoint y: 281, endPoint x: 1387, endPoint y: 241, distance: 57.3
click at [1387, 241] on textarea "LSGG- if the minor are travelling with the mother, letter of consent signed by …" at bounding box center [1476, 269] width 178 height 72
click at [1443, 279] on textarea "LSGG- if the minor are travelling with the mother, letter of consent signed by …" at bounding box center [1476, 269] width 178 height 72
click at [1483, 320] on button "Cancel" at bounding box center [1488, 318] width 47 height 16
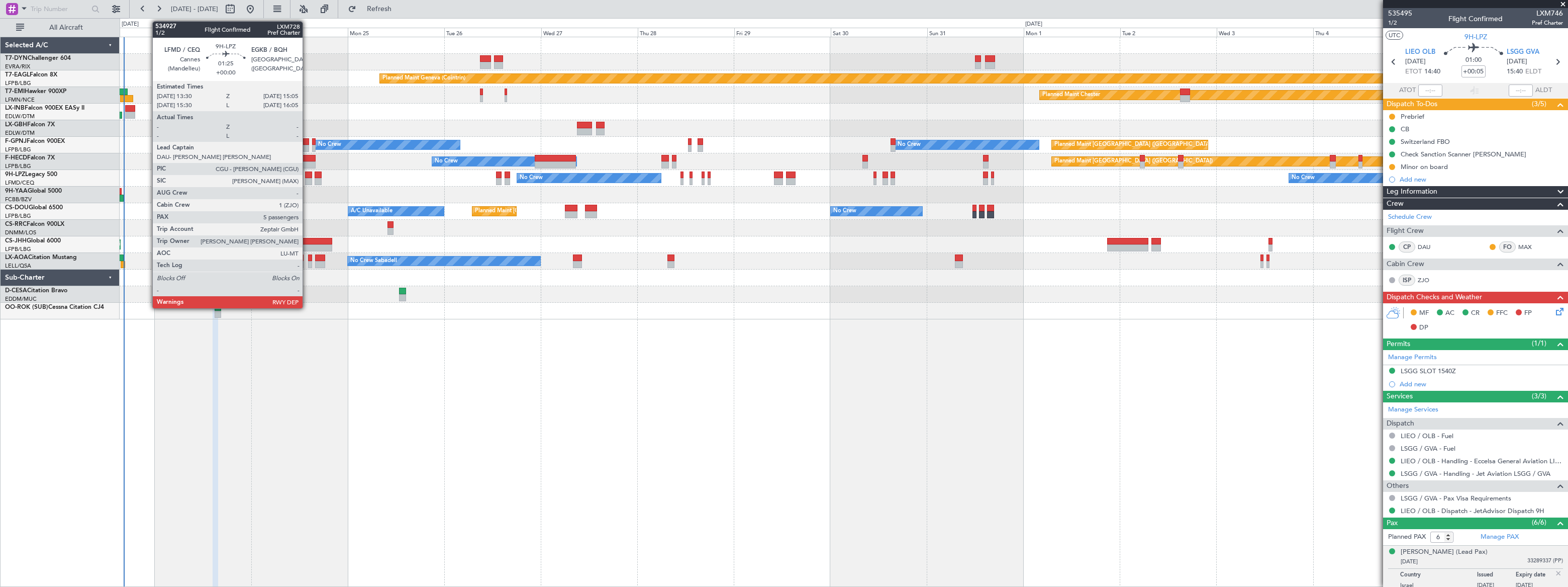
click at [307, 178] on div at bounding box center [308, 181] width 7 height 7
type input "5"
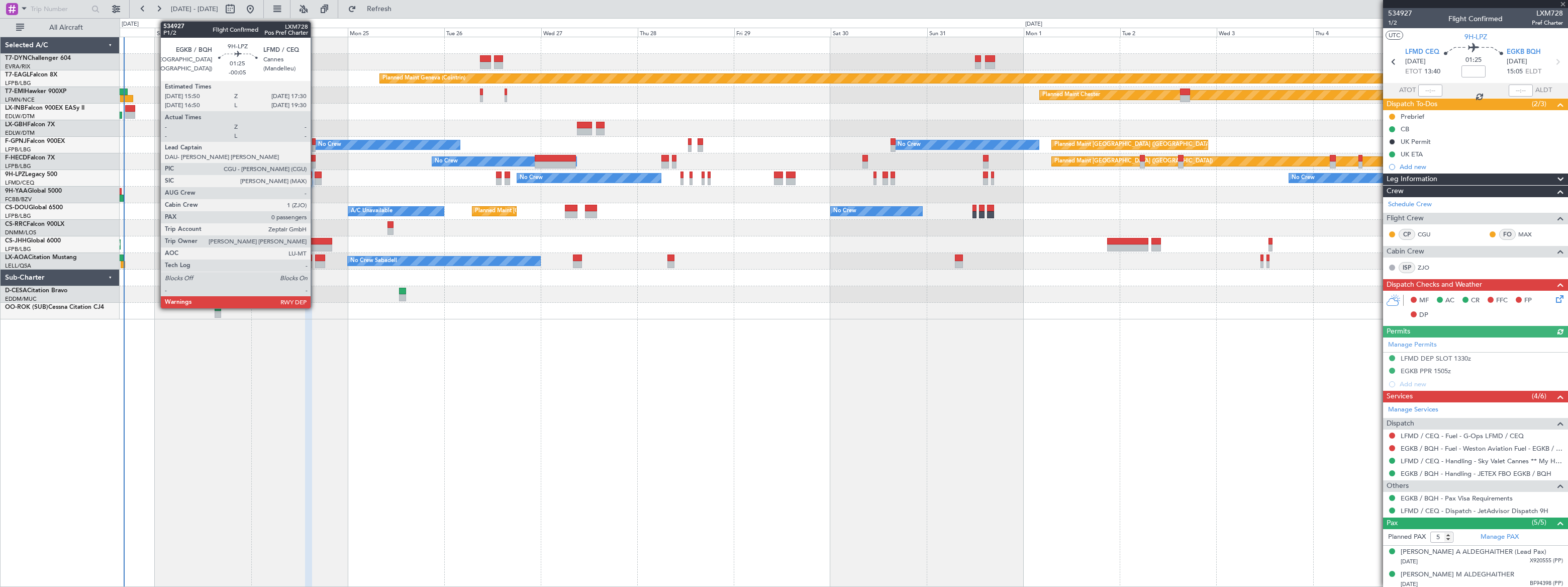
click at [315, 176] on div at bounding box center [318, 175] width 7 height 7
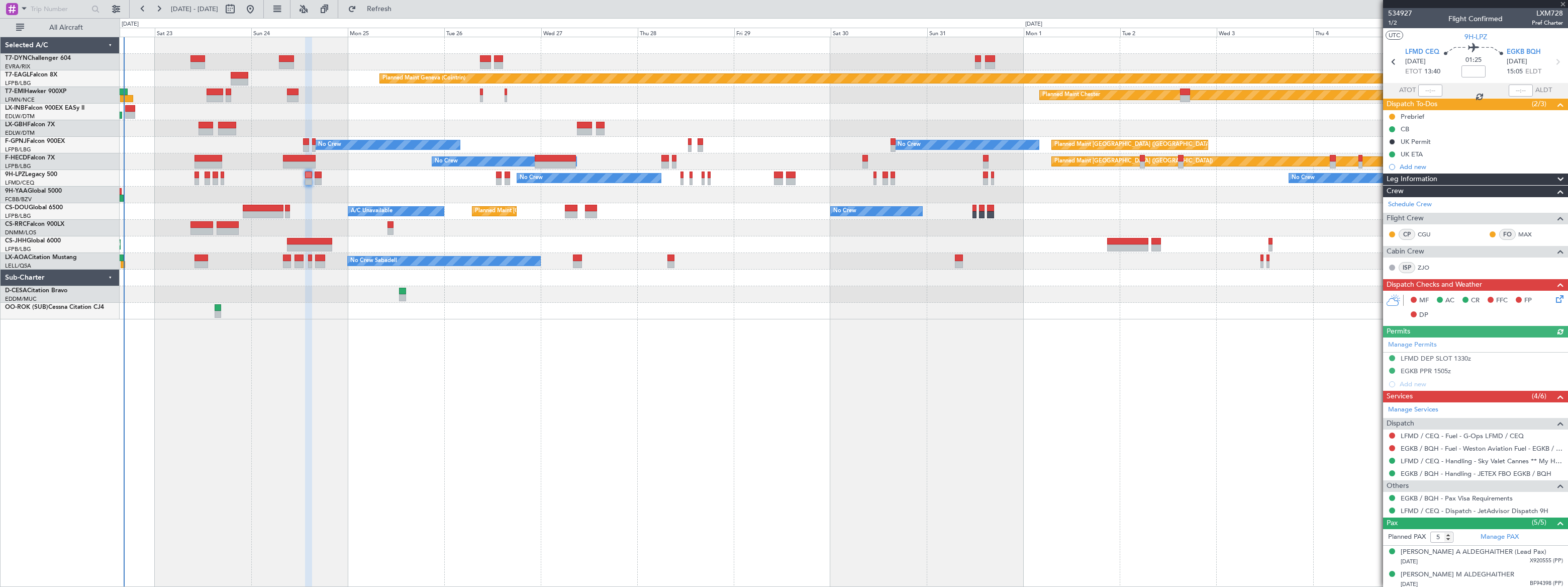
type input "-00:05"
type input "0"
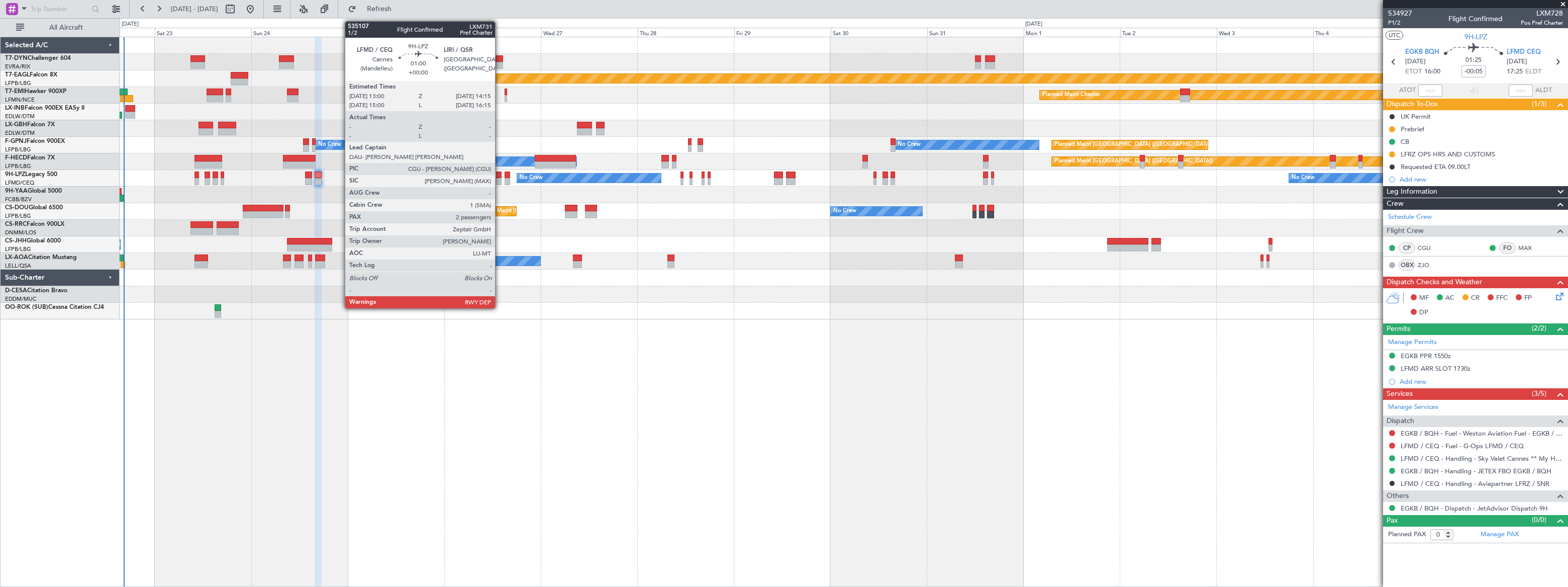
click at [500, 177] on div at bounding box center [499, 175] width 5 height 7
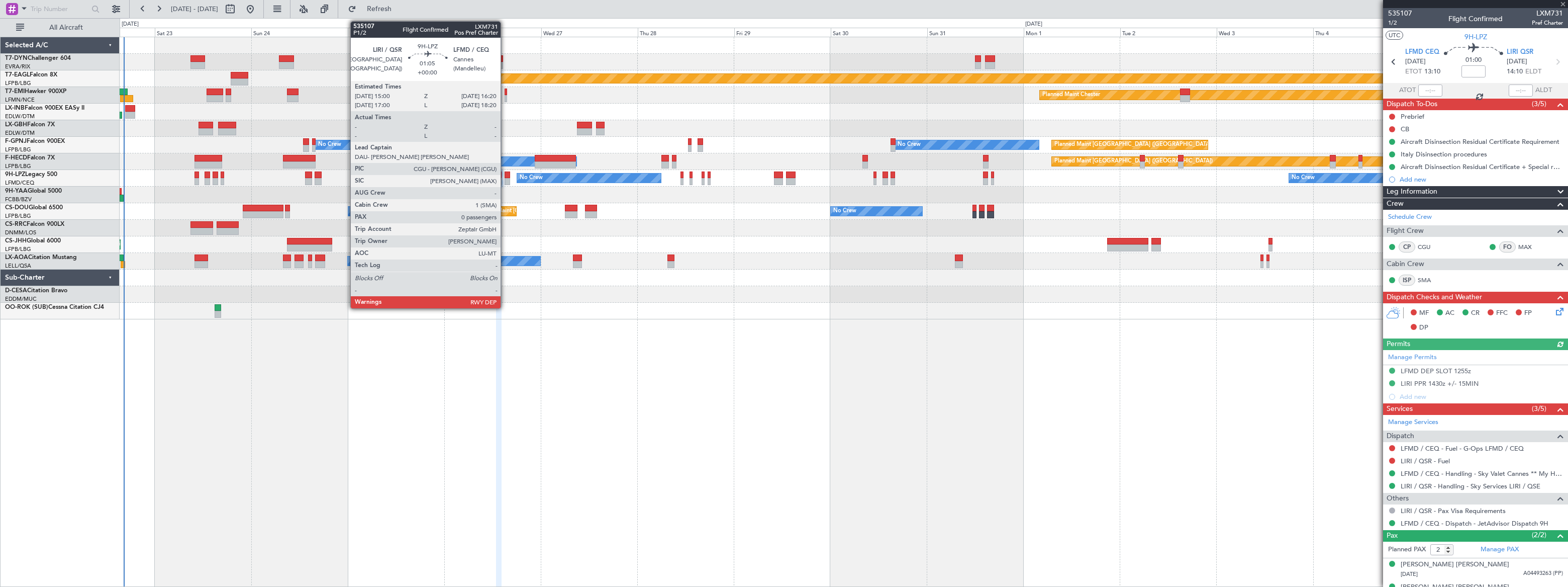
click at [505, 180] on div at bounding box center [507, 181] width 5 height 7
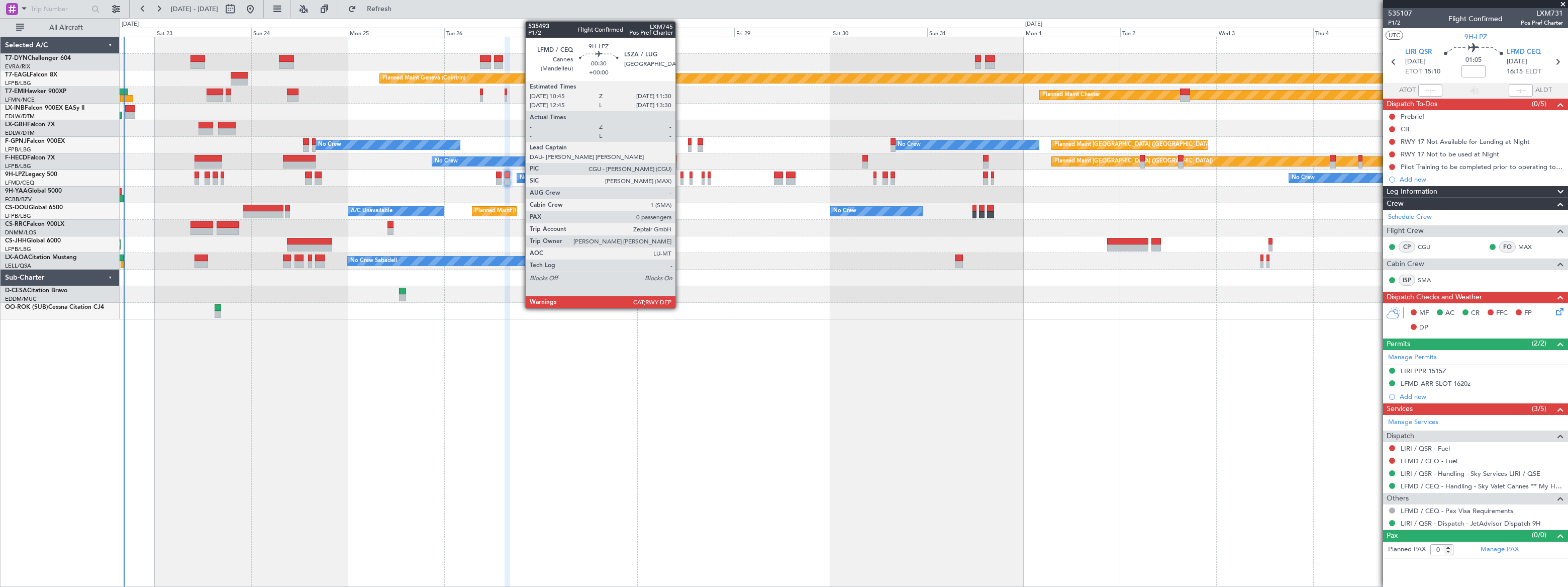
click at [681, 178] on div at bounding box center [682, 181] width 4 height 7
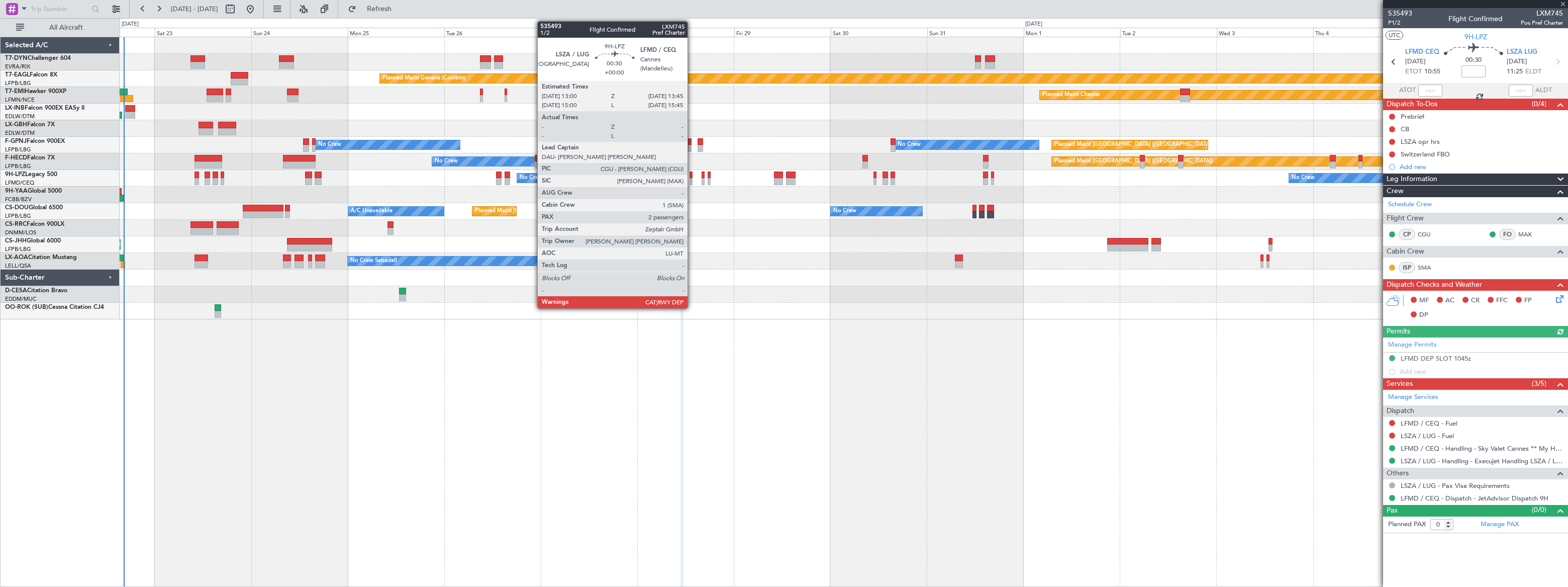
click at [692, 180] on div at bounding box center [691, 181] width 4 height 7
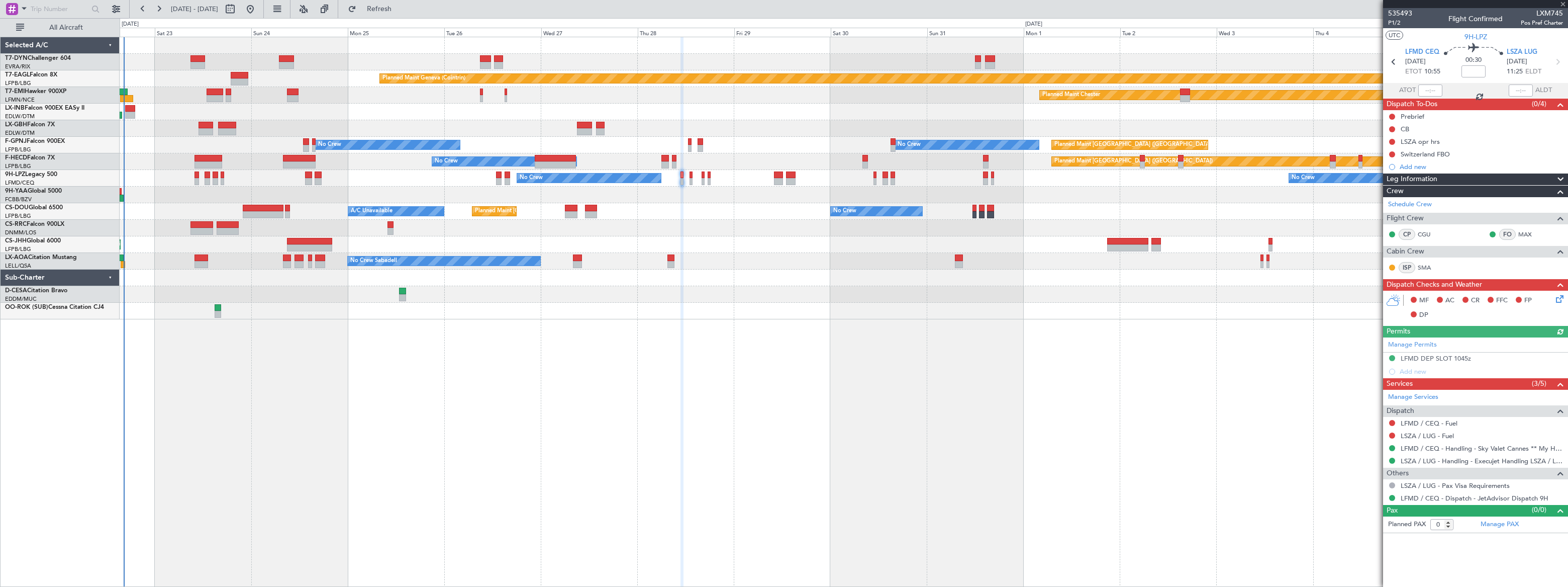
type input "2"
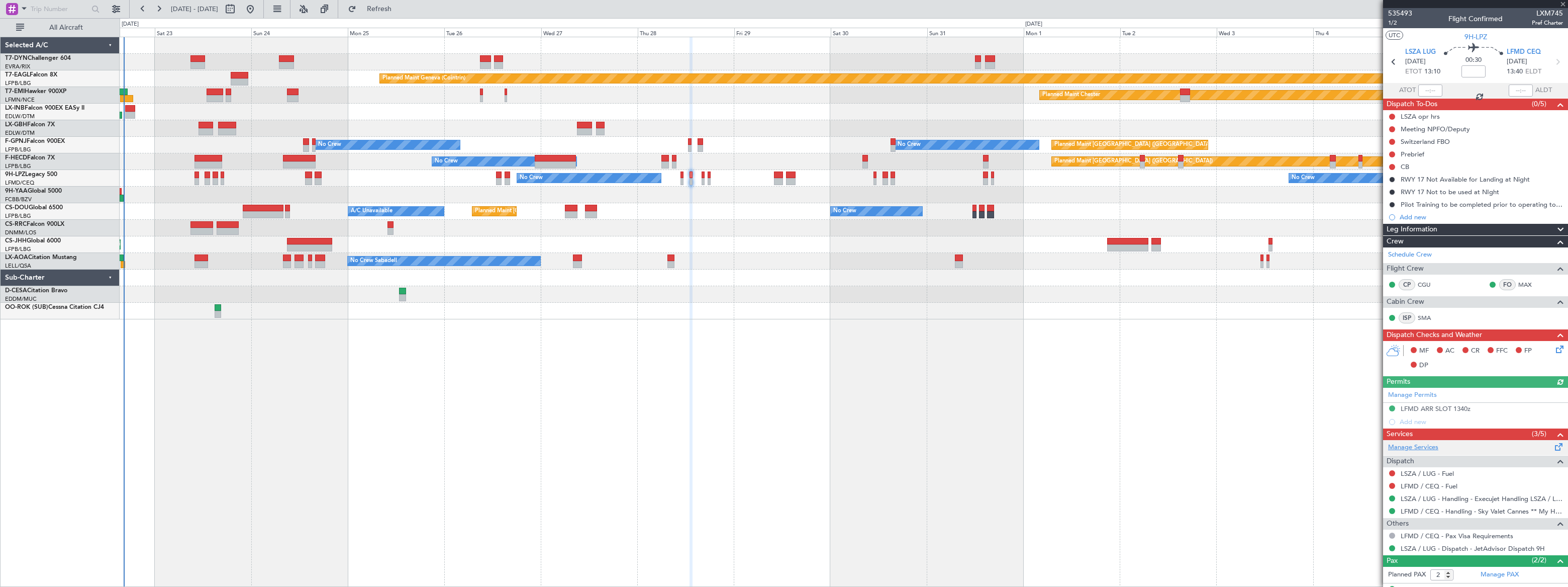
scroll to position [40, 0]
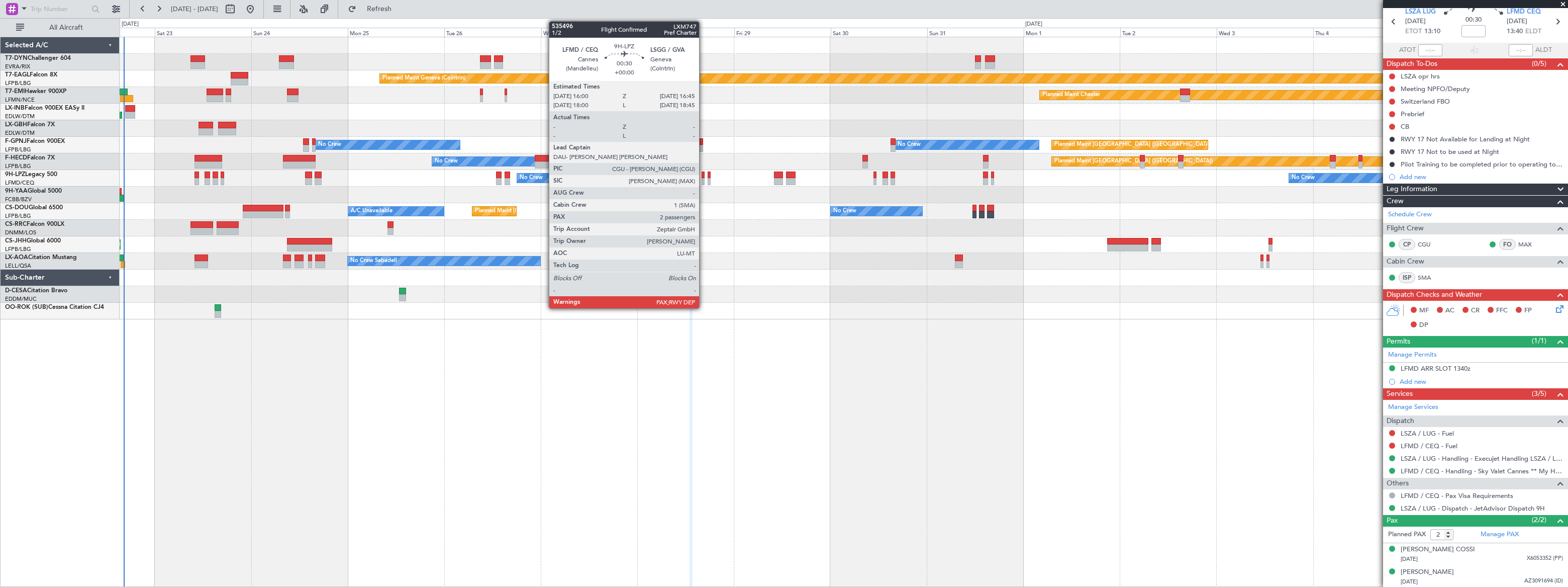
click at [704, 181] on div at bounding box center [704, 181] width 4 height 7
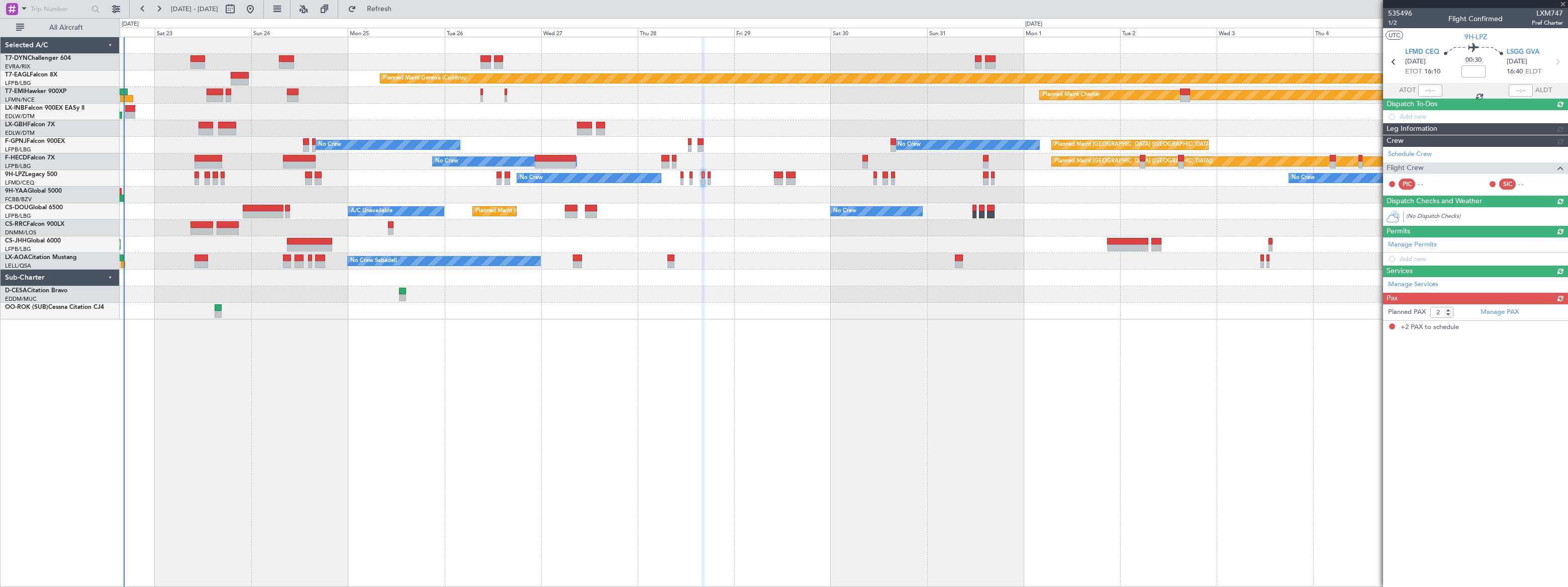
scroll to position [0, 0]
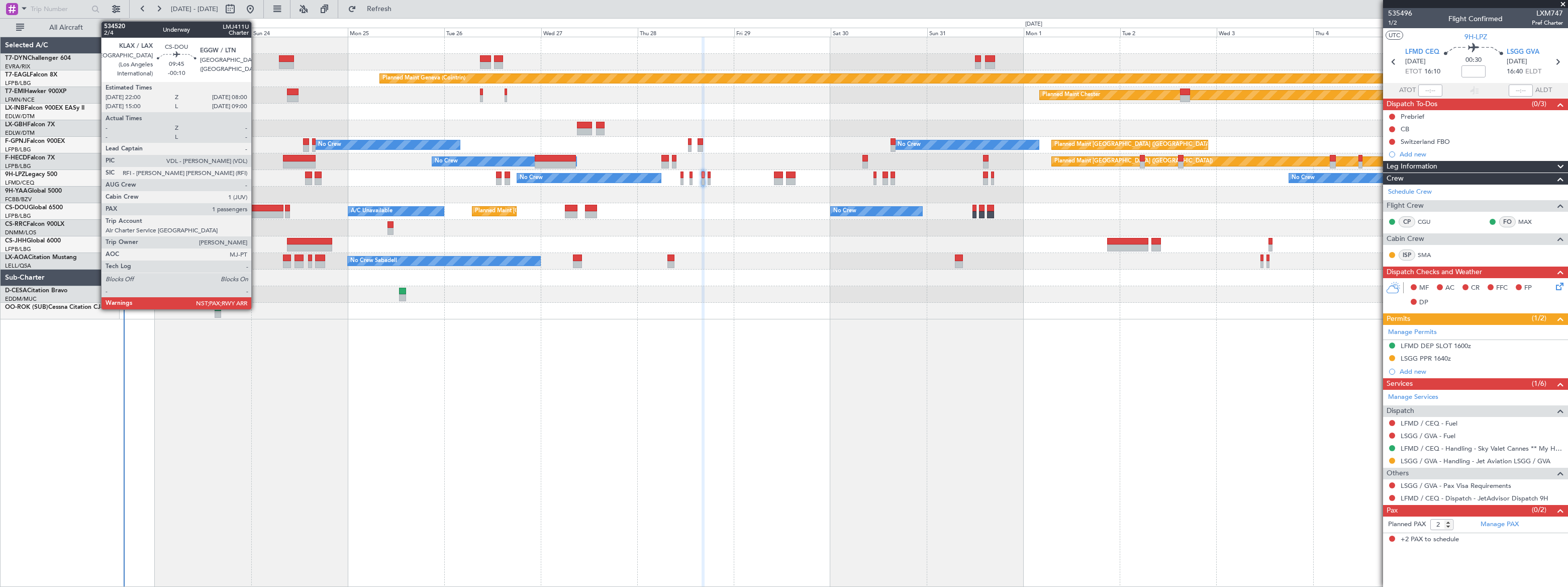
click at [256, 209] on div at bounding box center [263, 208] width 41 height 7
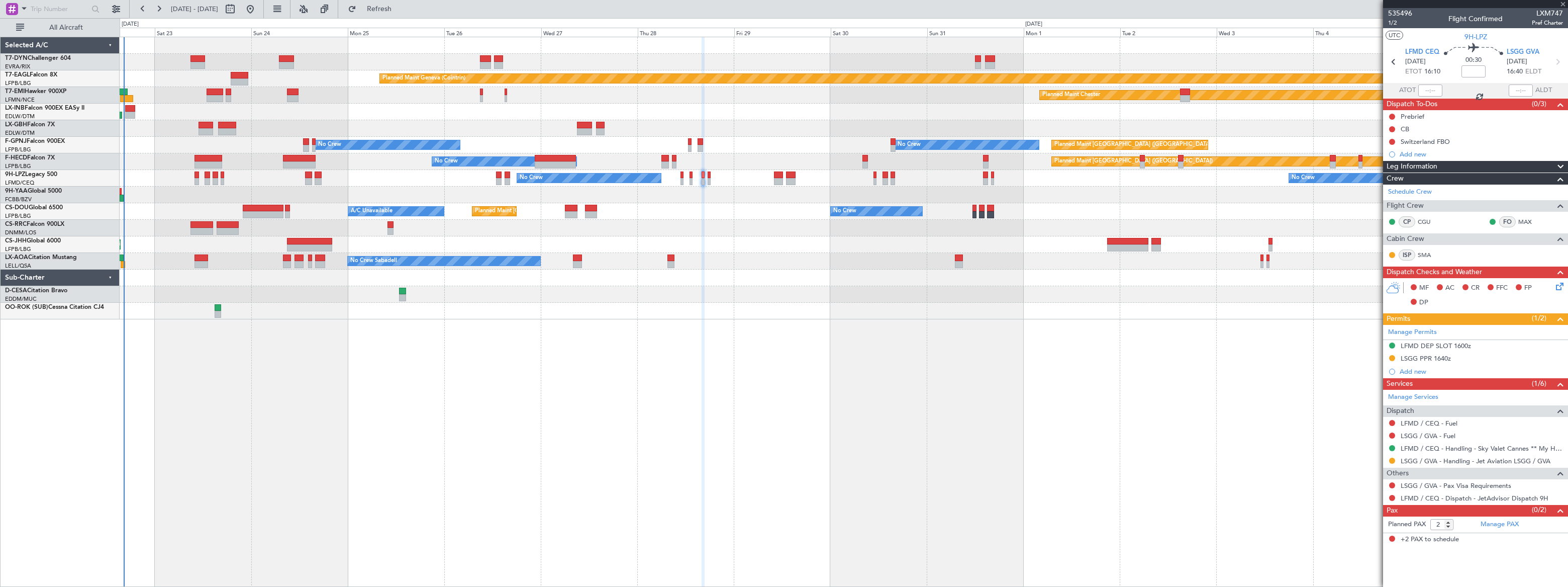
type input "-00:10"
type input "3"
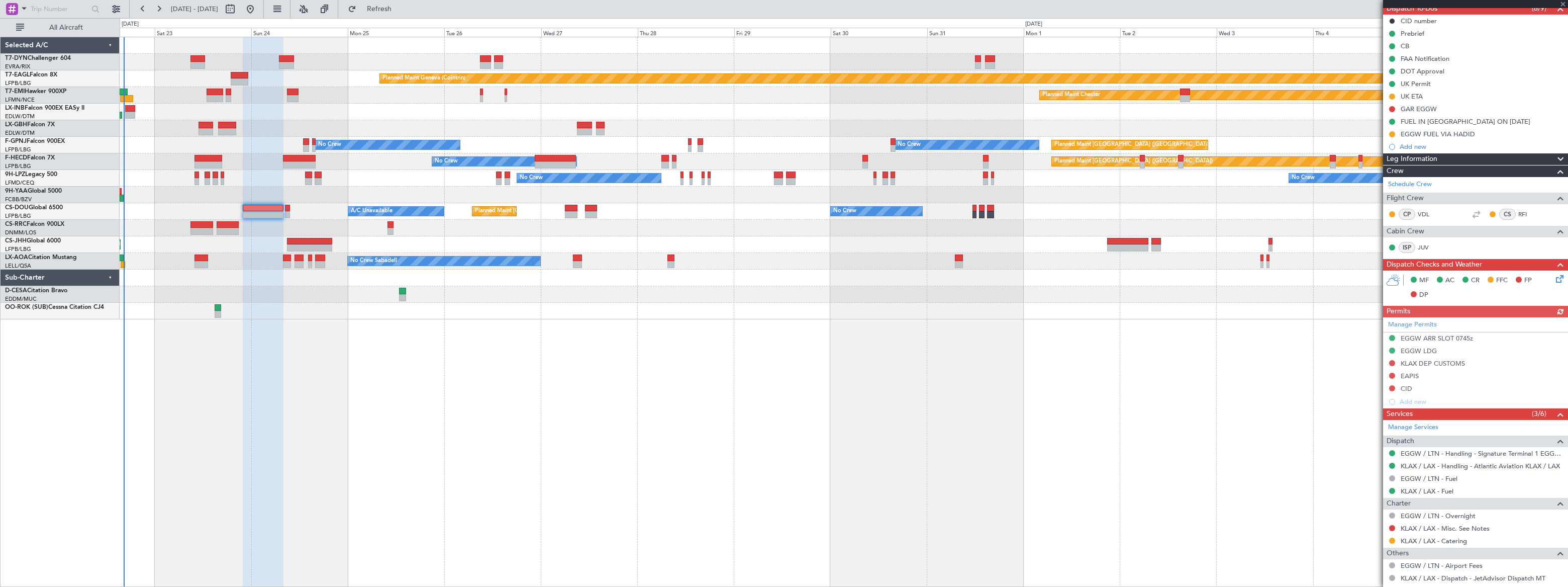
scroll to position [168, 0]
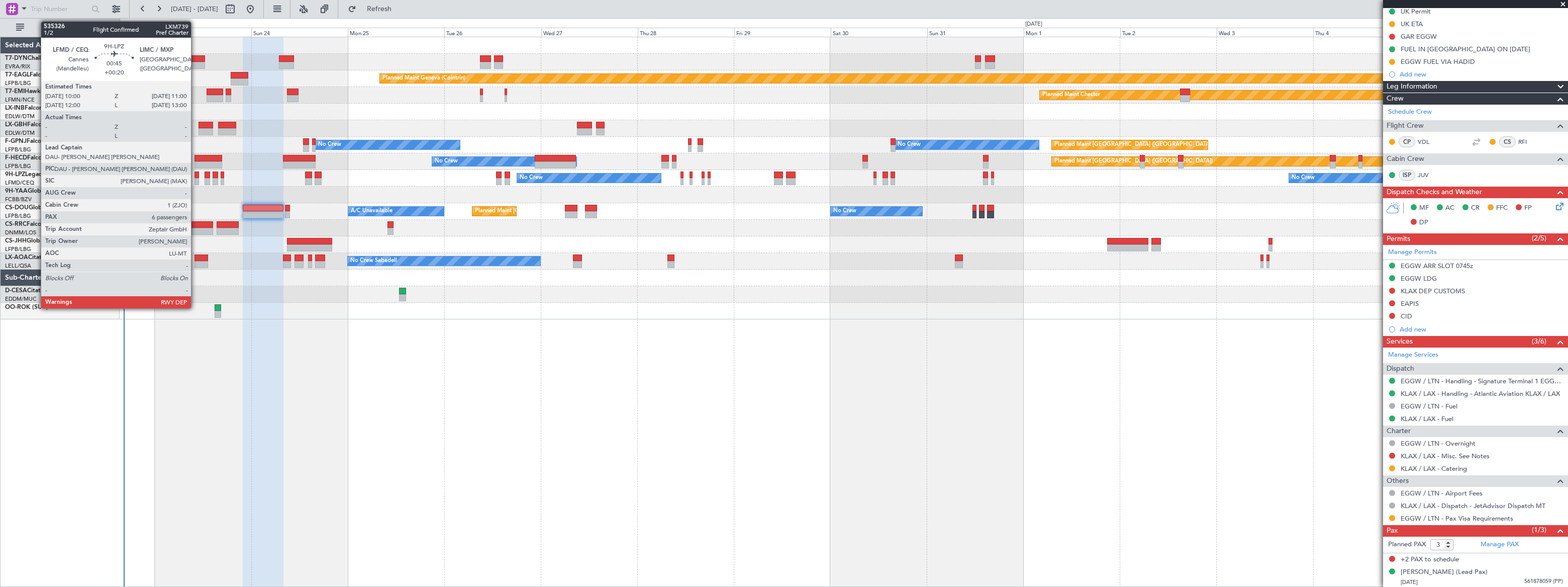
click at [195, 178] on div at bounding box center [197, 181] width 4 height 7
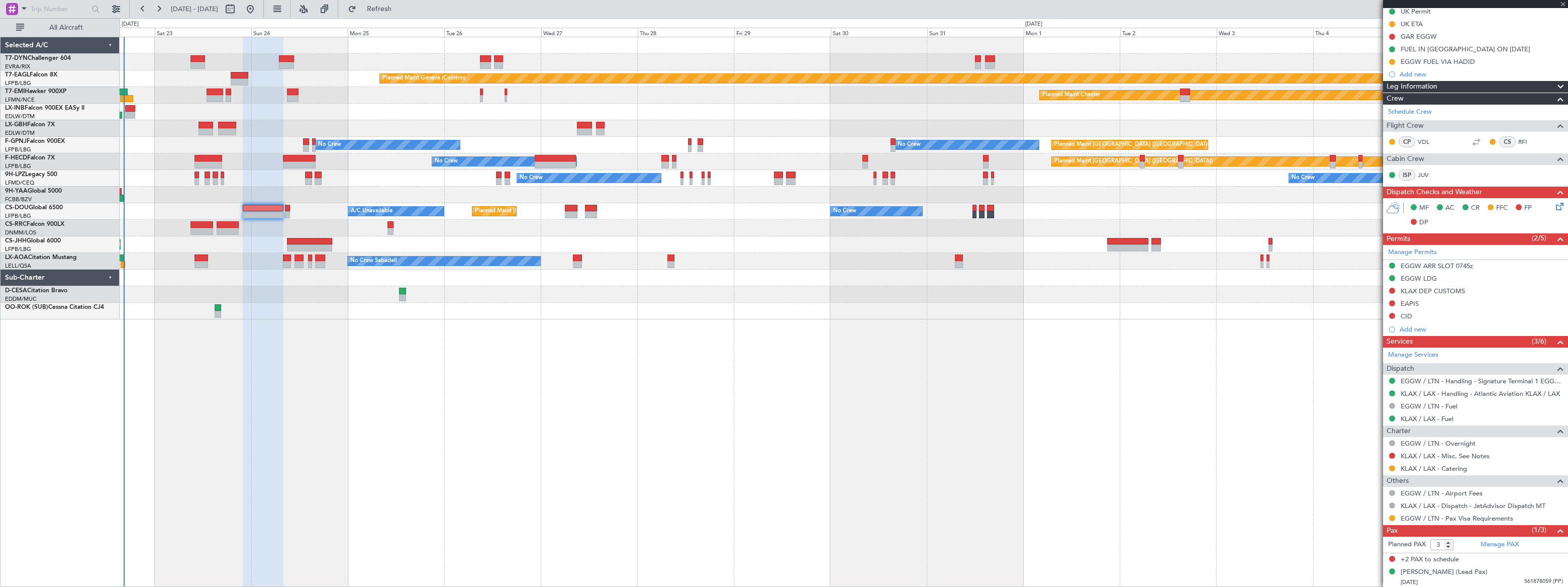
type input "+00:20"
type input "6"
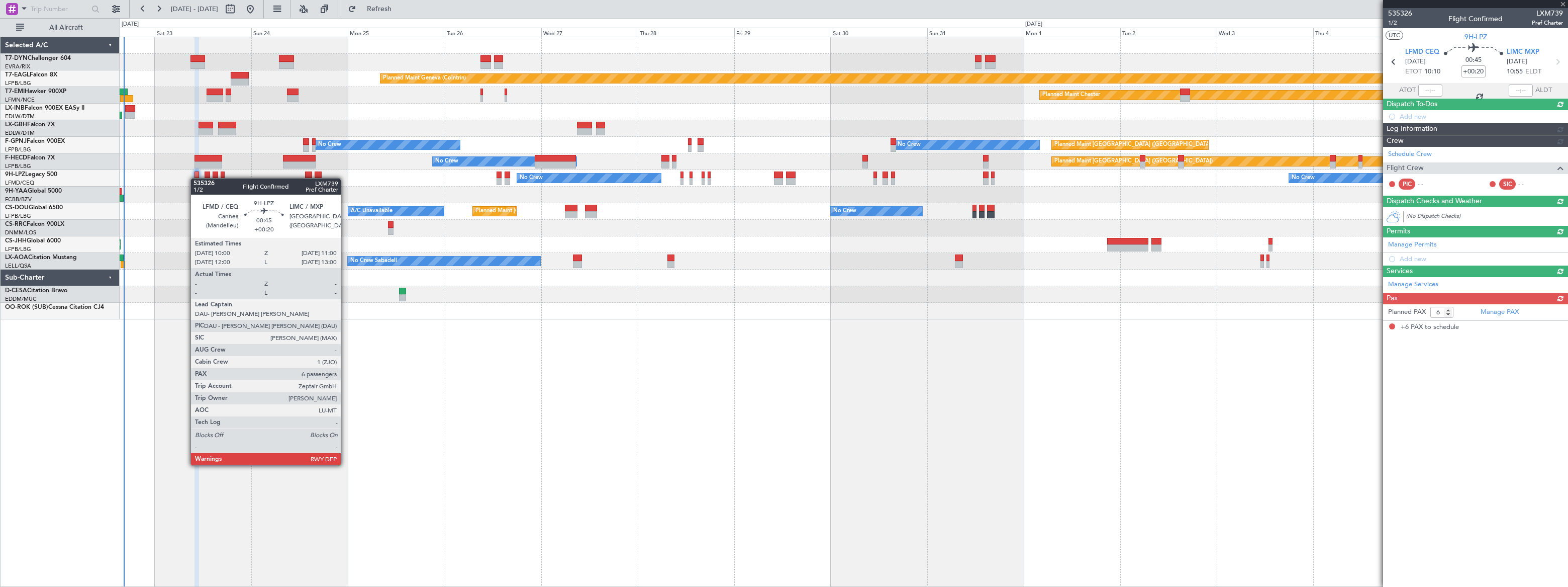
scroll to position [0, 0]
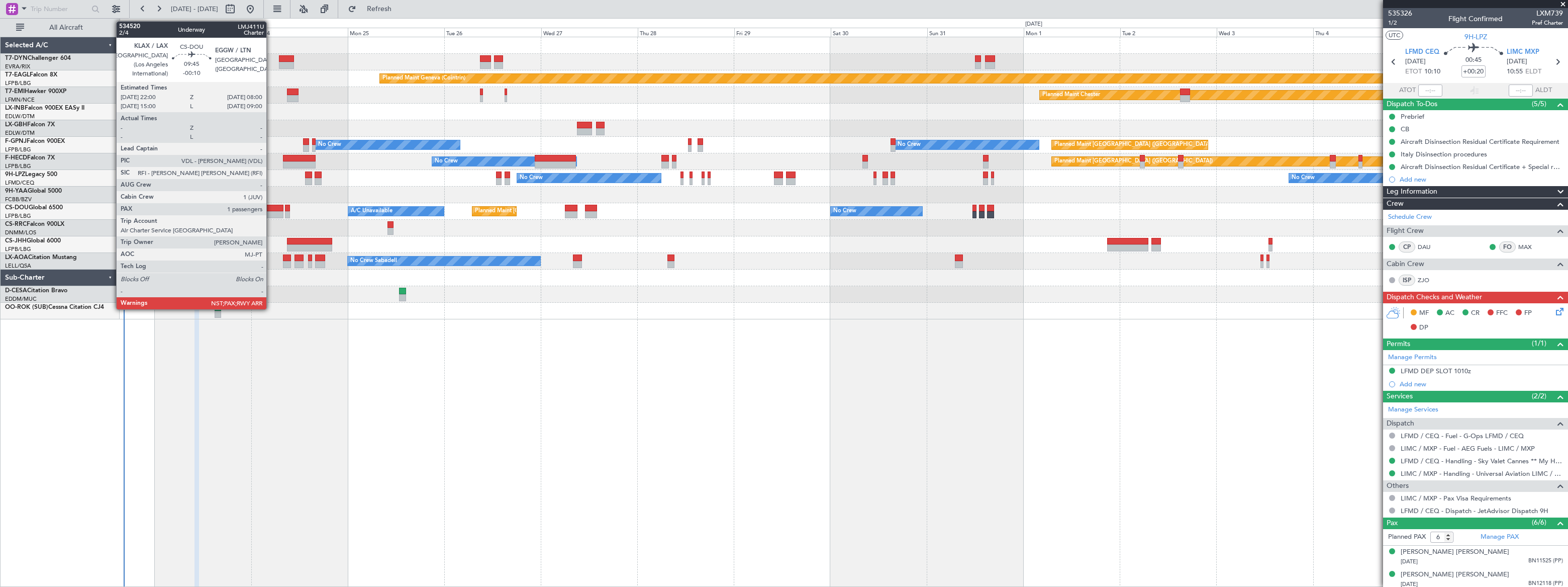
click at [271, 211] on div at bounding box center [263, 215] width 41 height 7
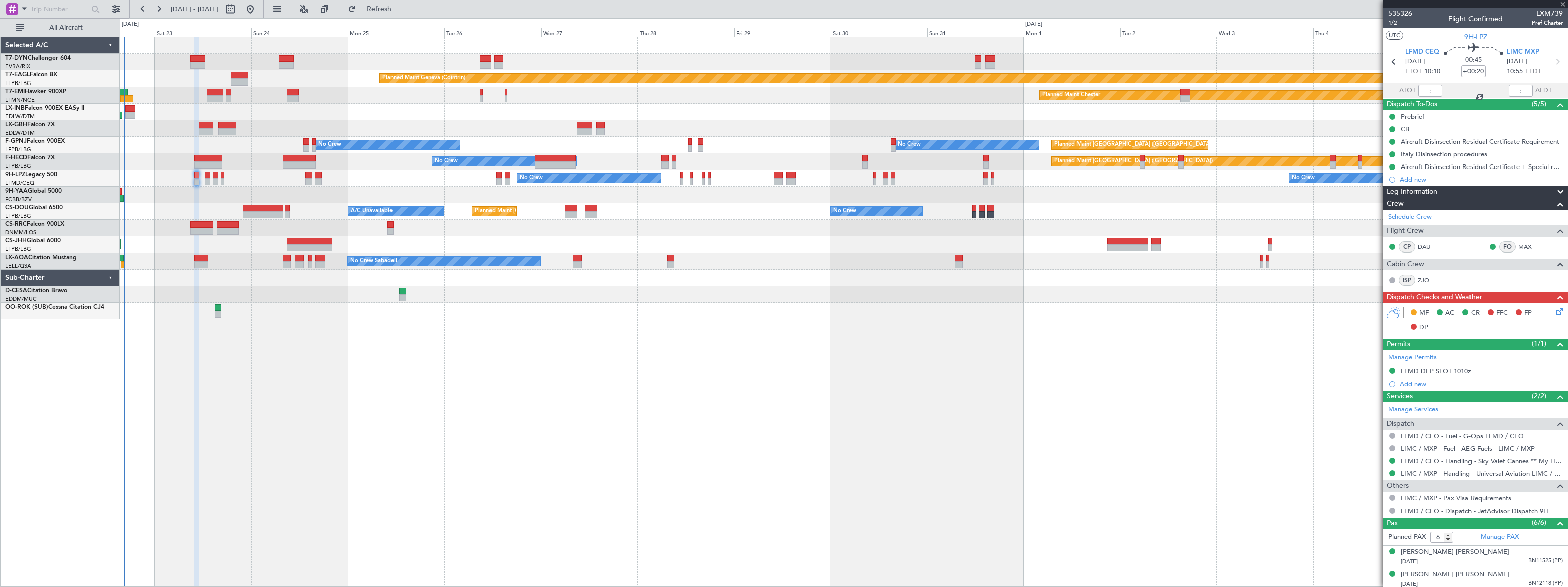
type input "-00:10"
type input "3"
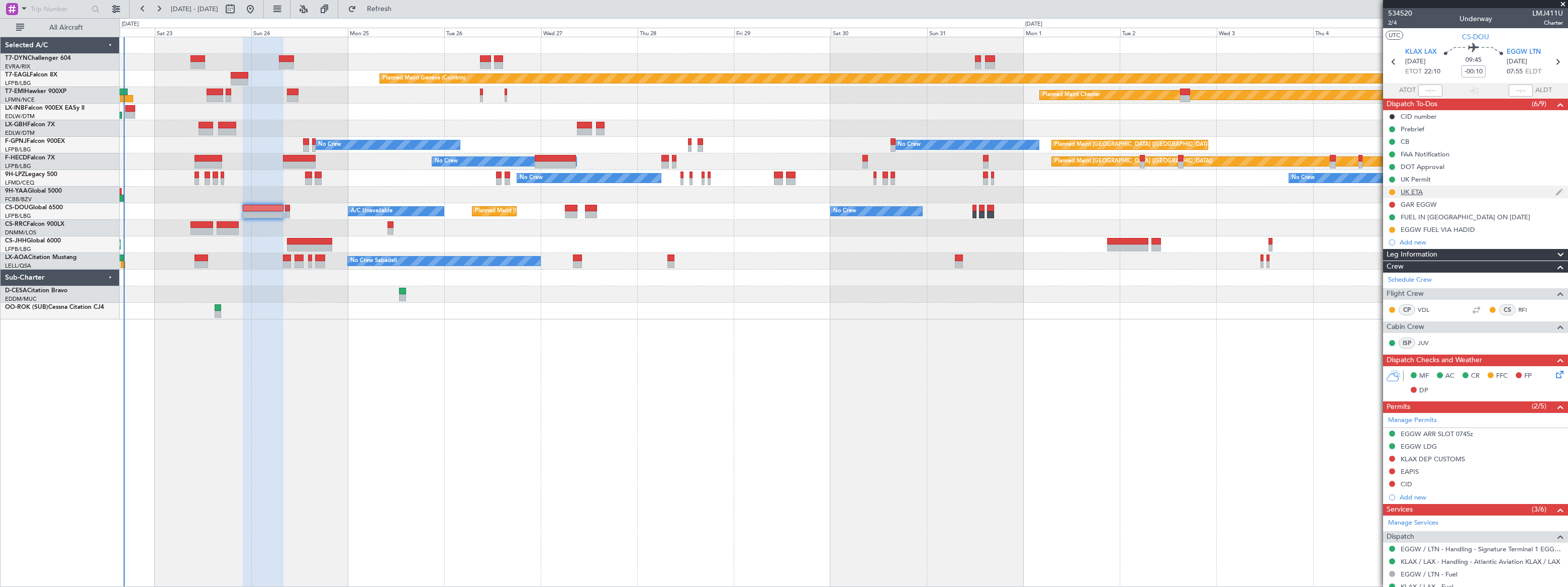
click at [1440, 192] on div "UK ETA" at bounding box center [1475, 192] width 185 height 13
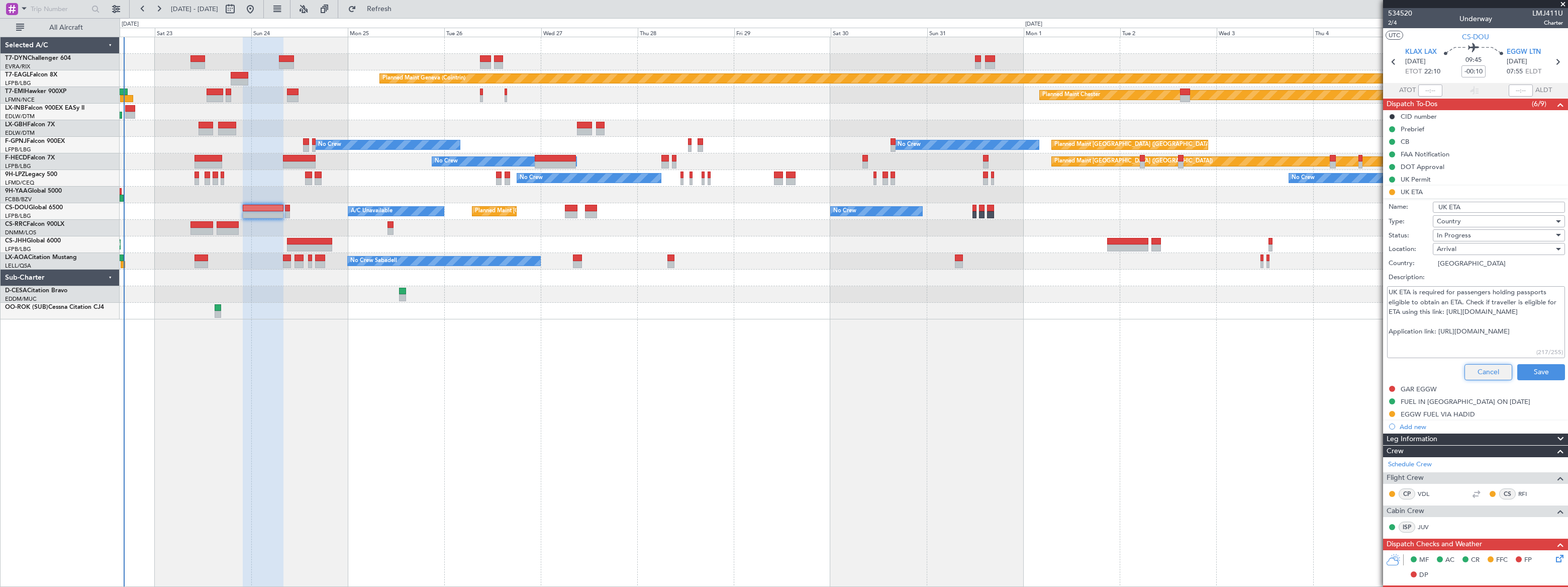
click at [1479, 371] on button "Cancel" at bounding box center [1488, 372] width 47 height 16
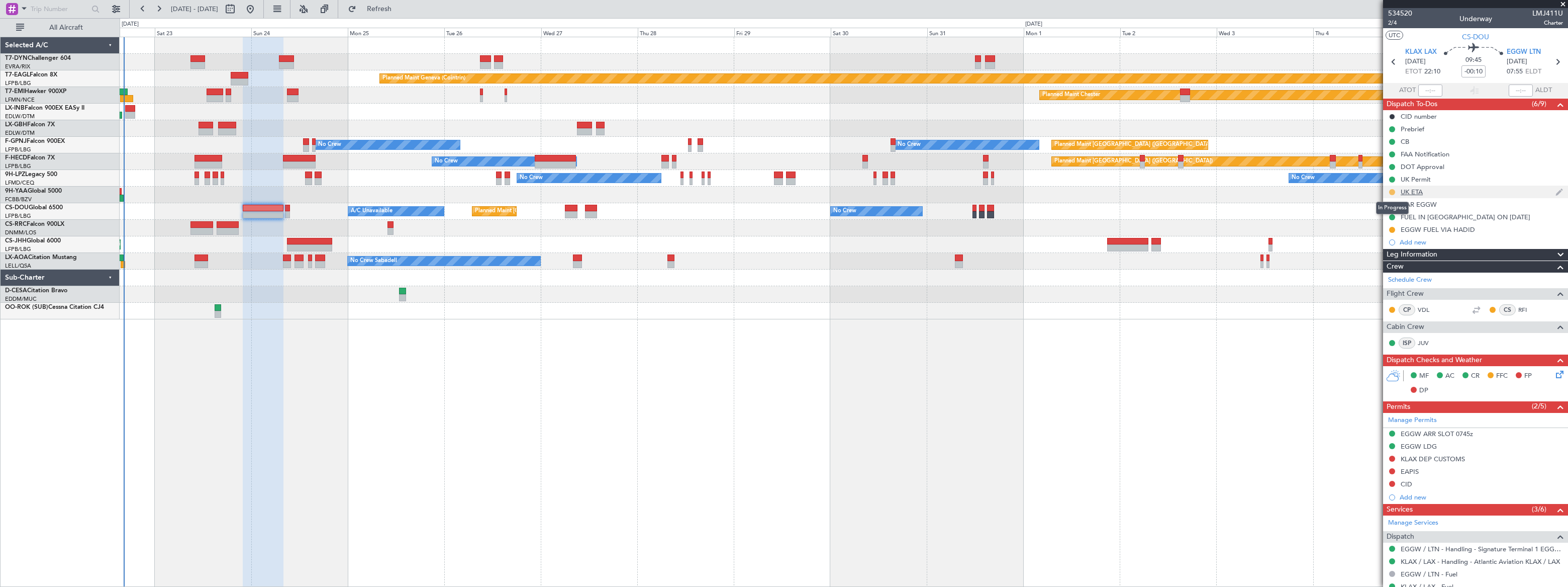
click at [1391, 191] on button at bounding box center [1392, 192] width 6 height 6
click at [1432, 193] on div "UK ETA" at bounding box center [1475, 192] width 185 height 13
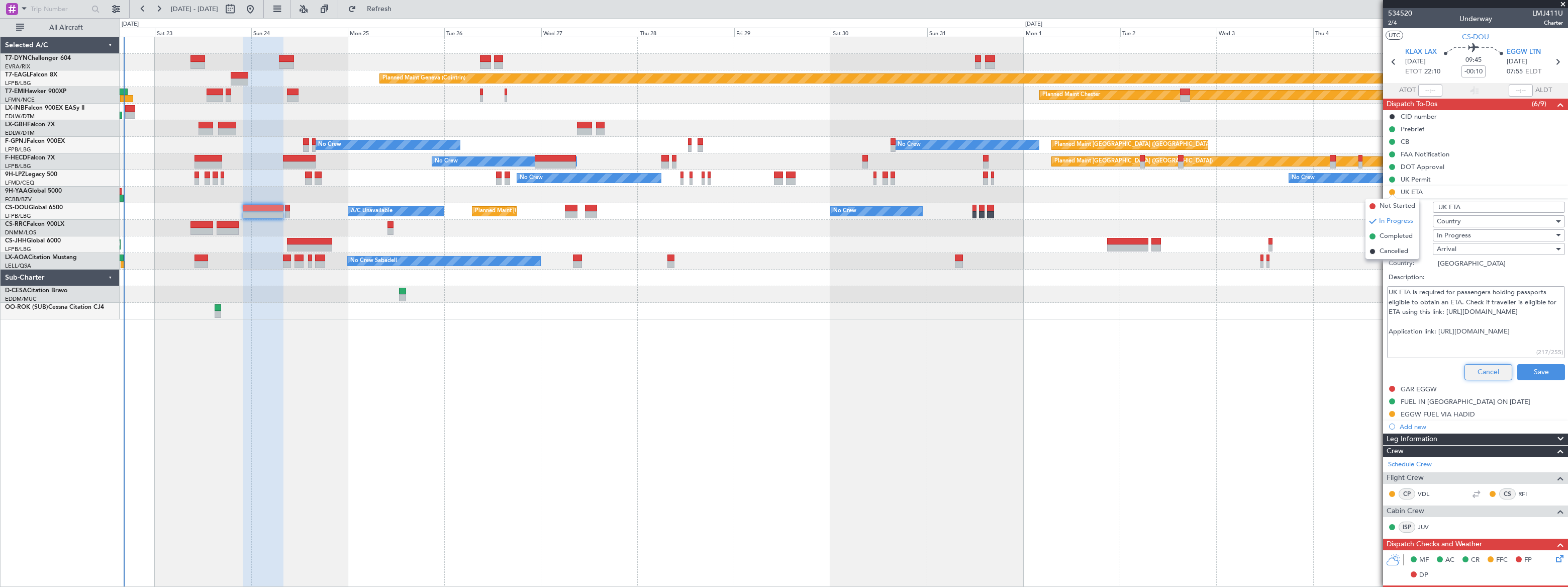
click at [1486, 368] on button "Cancel" at bounding box center [1488, 372] width 47 height 16
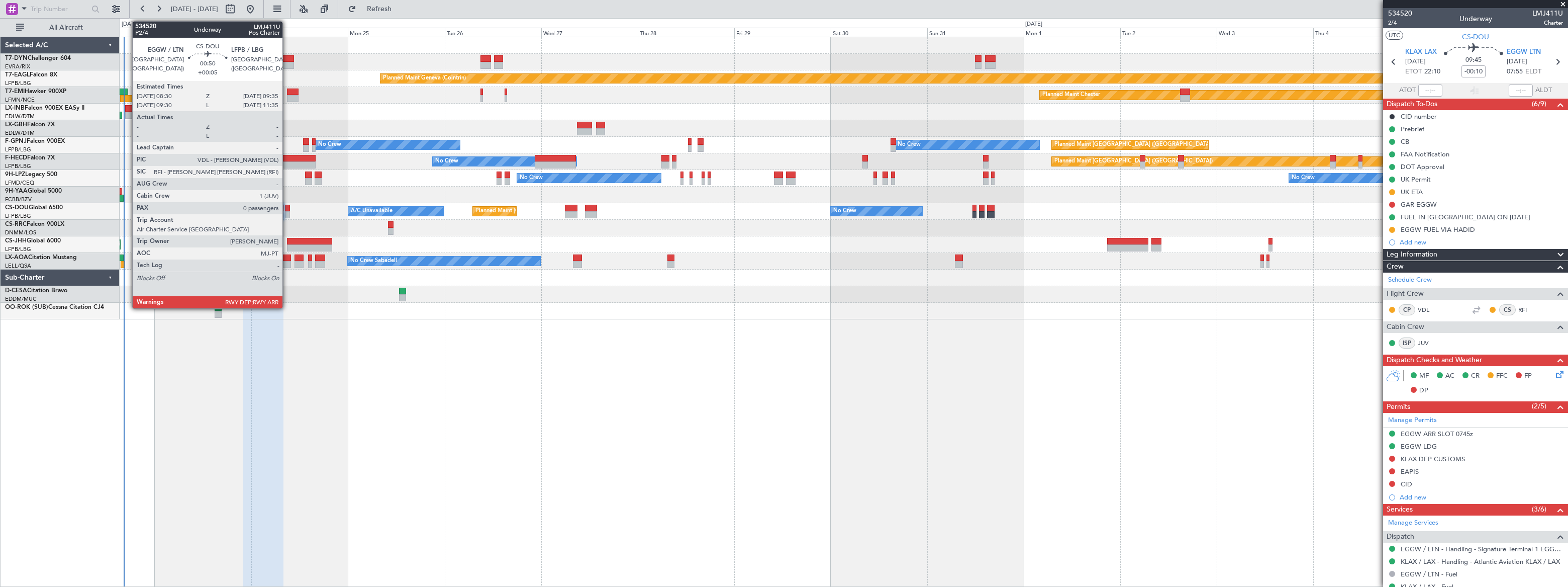
click at [287, 206] on div at bounding box center [287, 208] width 4 height 7
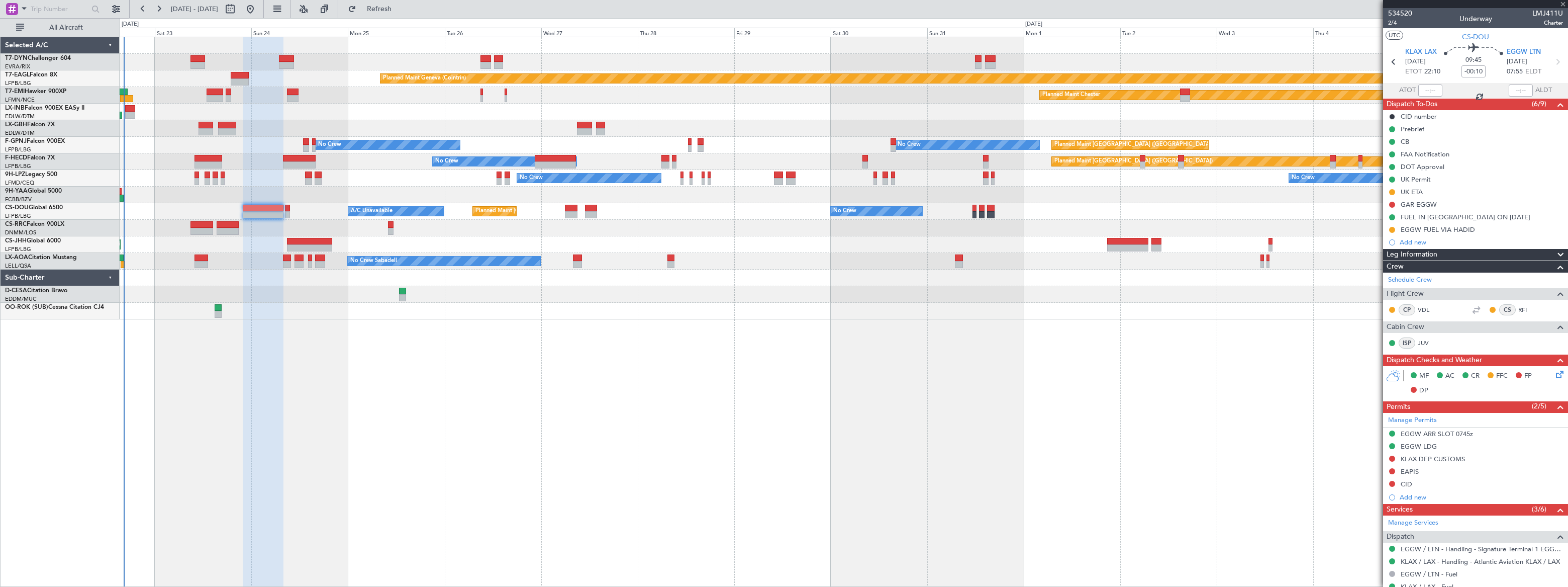
type input "+00:05"
type input "0"
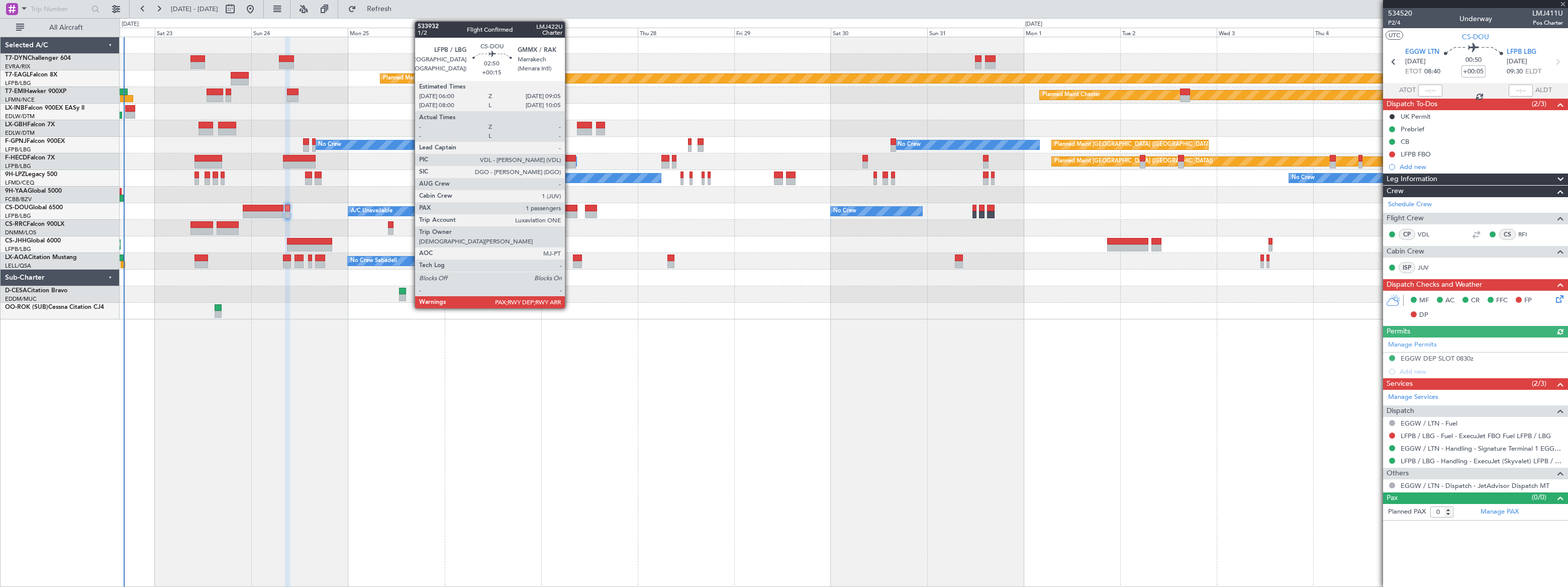
click at [569, 209] on div at bounding box center [571, 208] width 13 height 7
type input "+00:15"
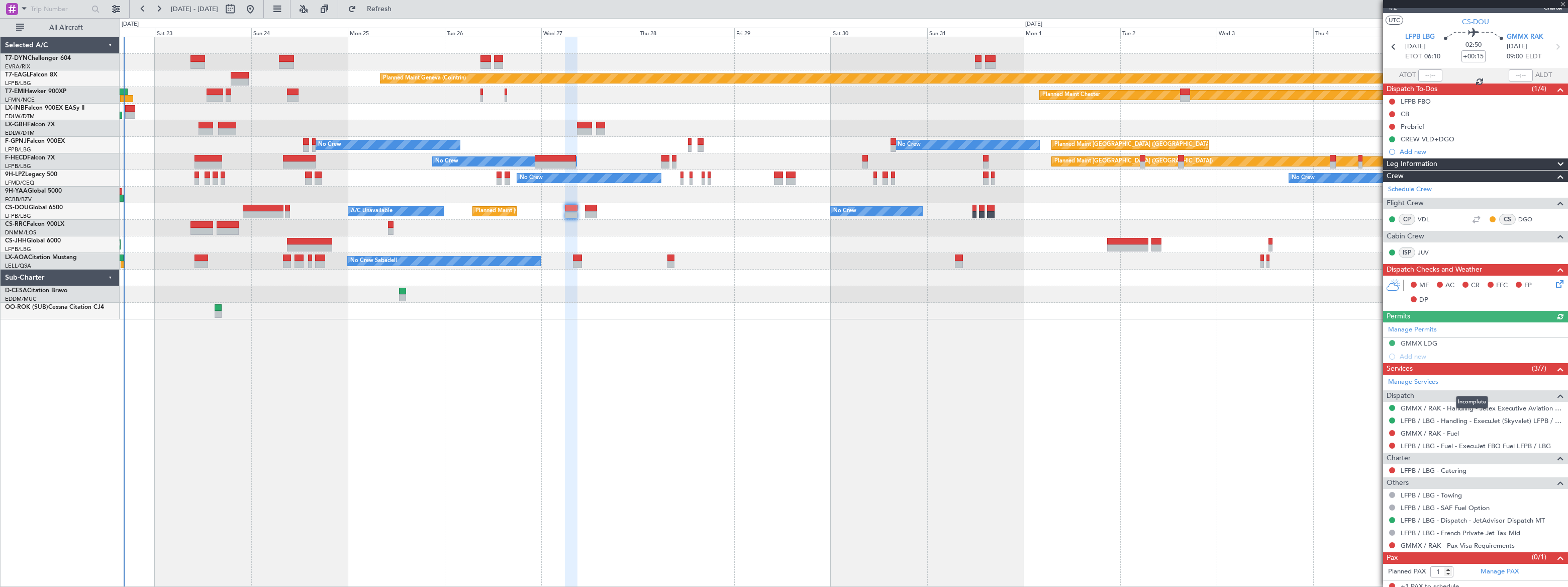
scroll to position [20, 0]
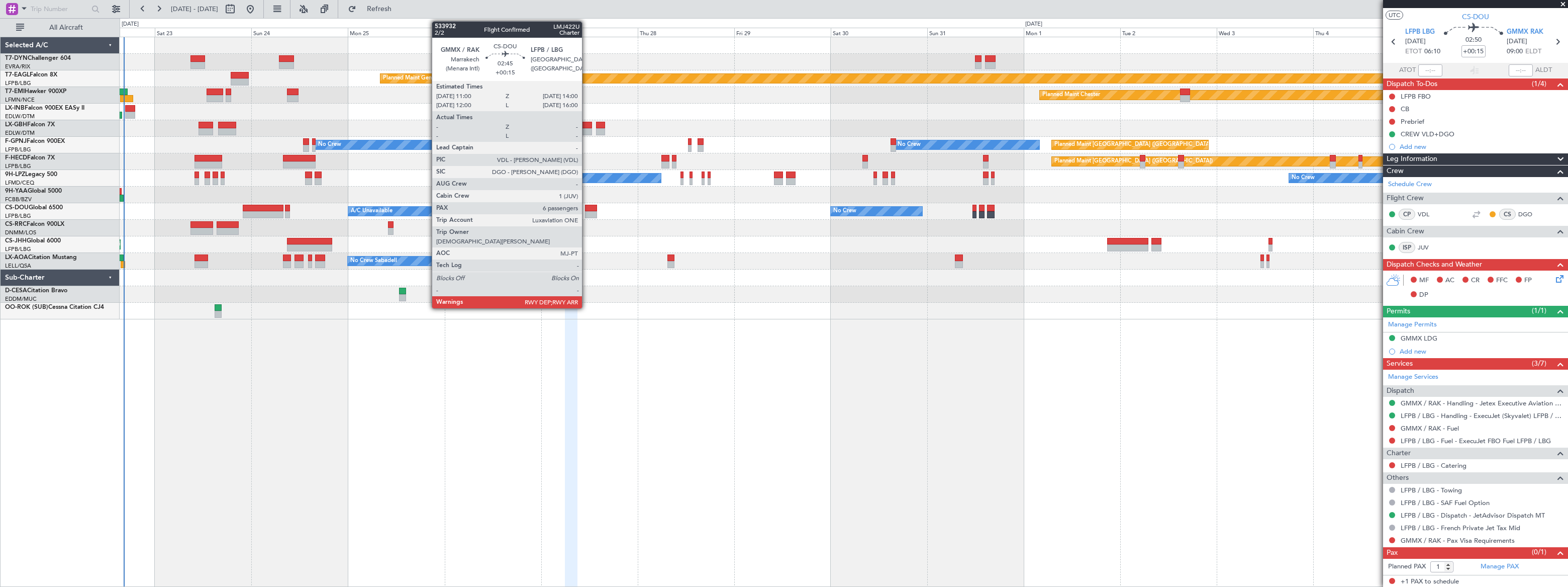
click at [589, 210] on div at bounding box center [591, 208] width 13 height 7
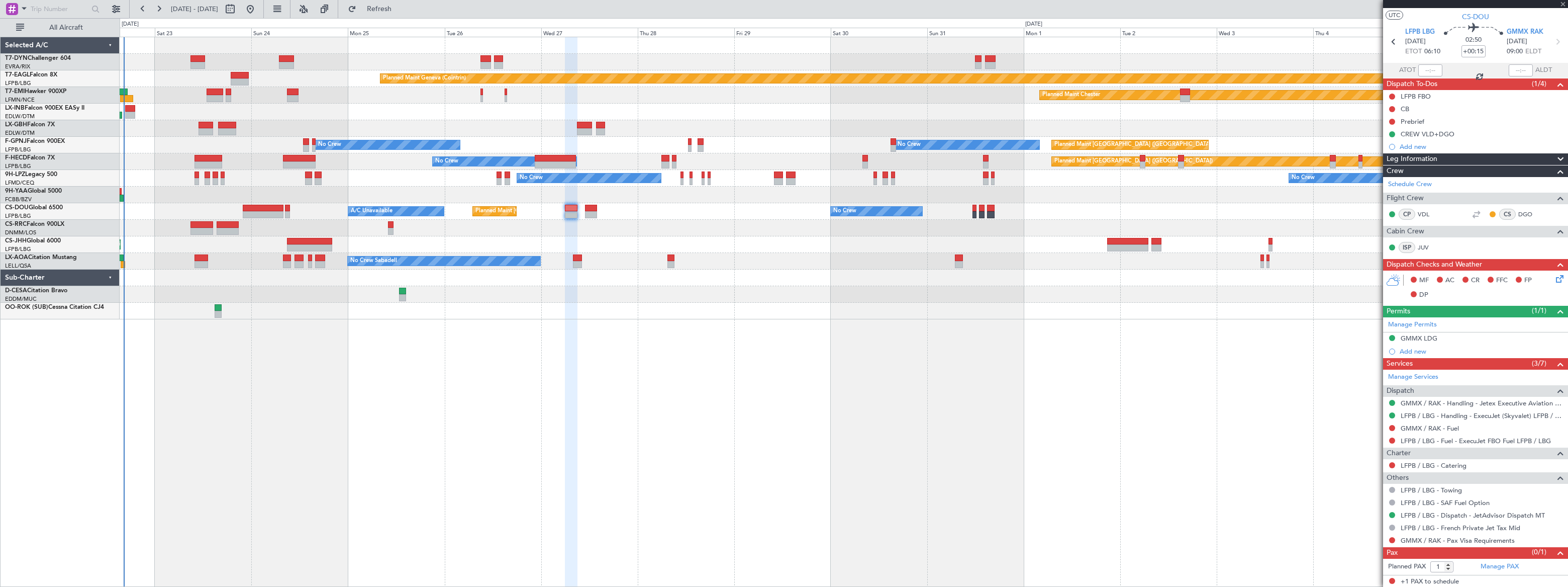
type input "6"
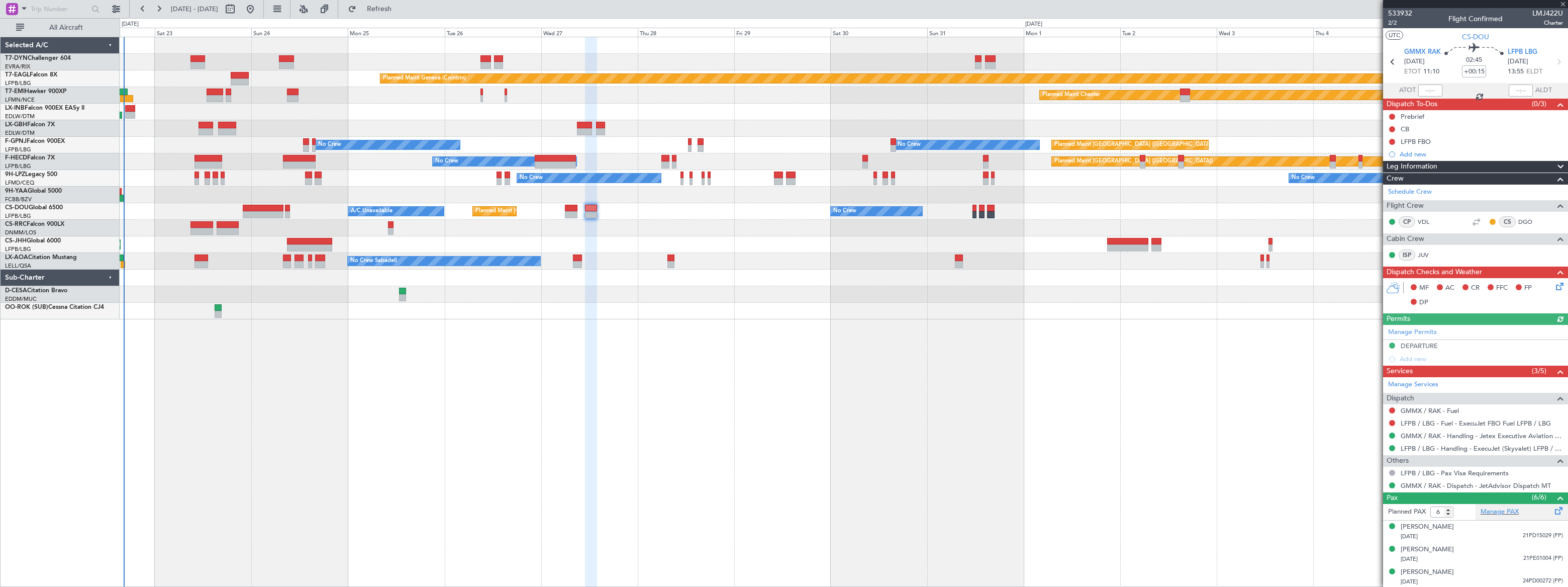
scroll to position [68, 0]
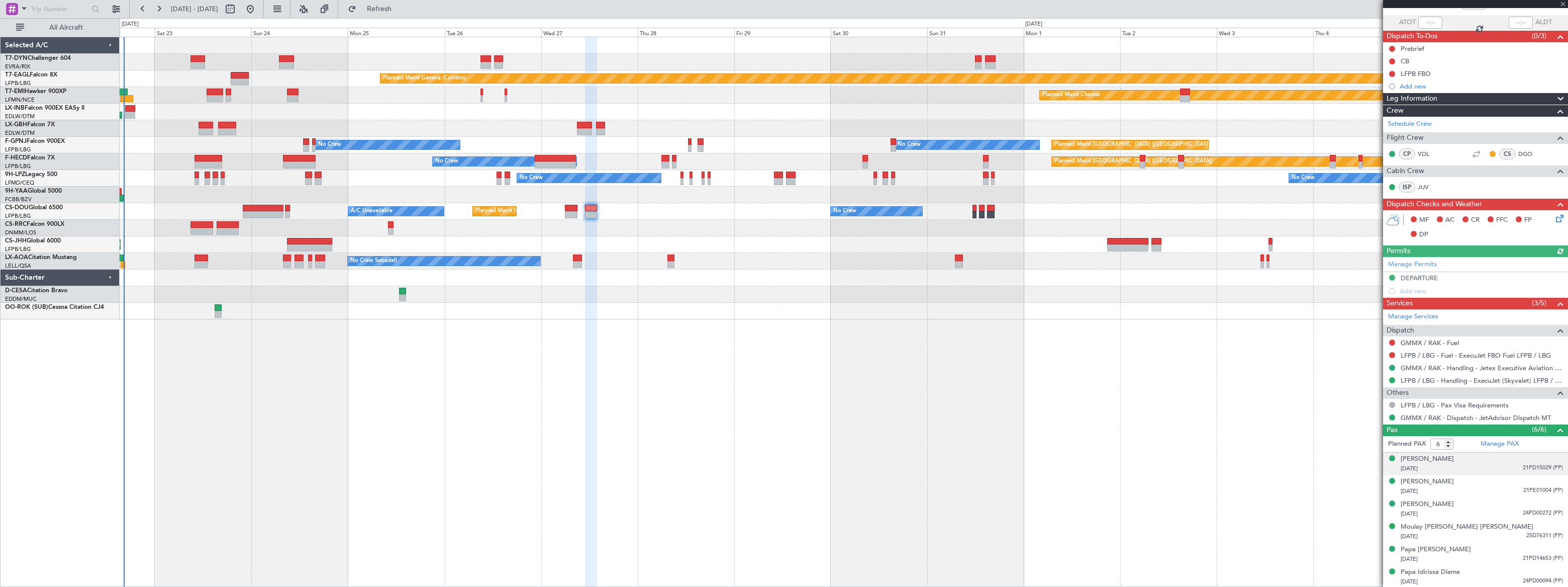
click at [1486, 468] on div "[DATE] 21PD15029 (PP)" at bounding box center [1482, 468] width 163 height 10
click at [1475, 511] on div "[DATE] 21PE01004 (PP)" at bounding box center [1482, 516] width 163 height 10
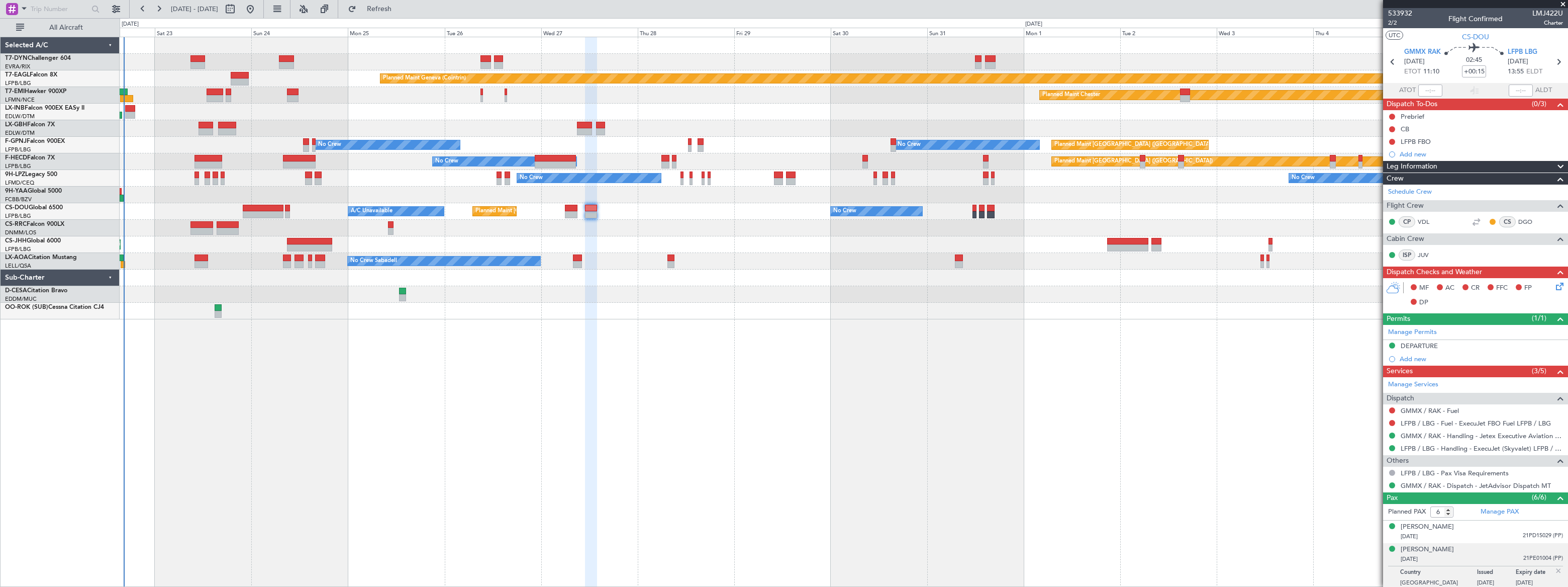
scroll to position [92, 0]
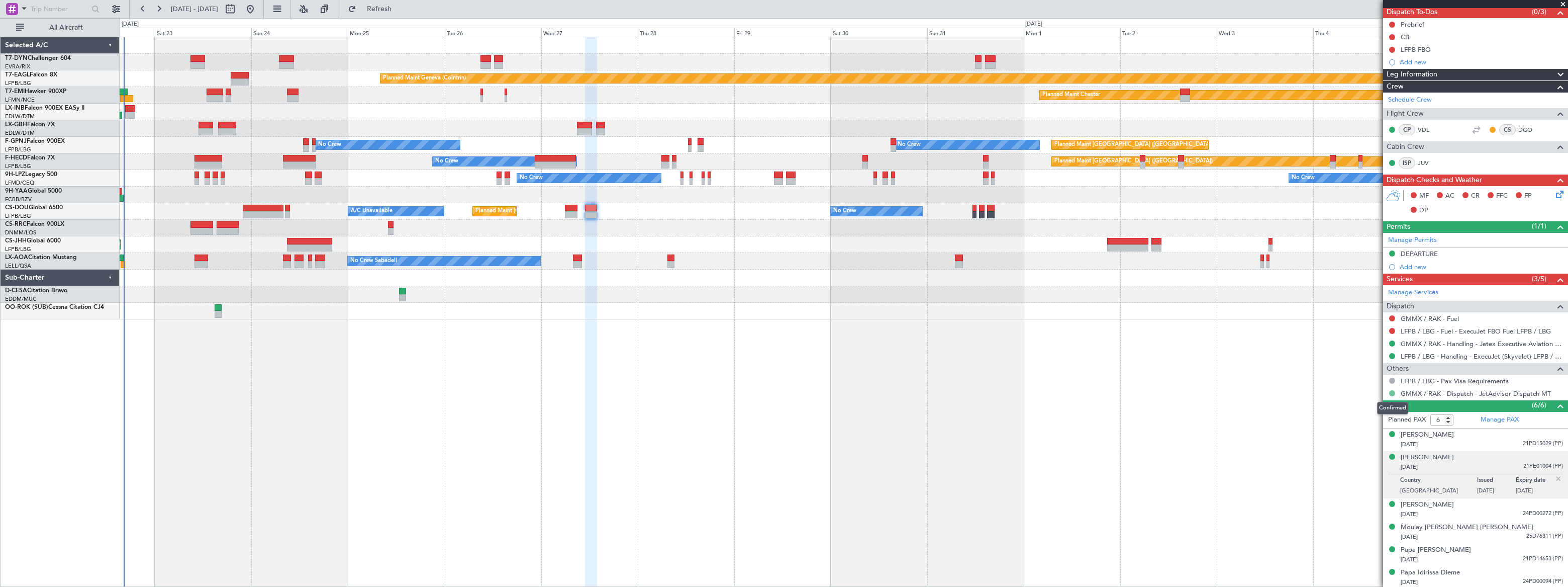
click at [1391, 392] on button at bounding box center [1392, 393] width 6 height 6
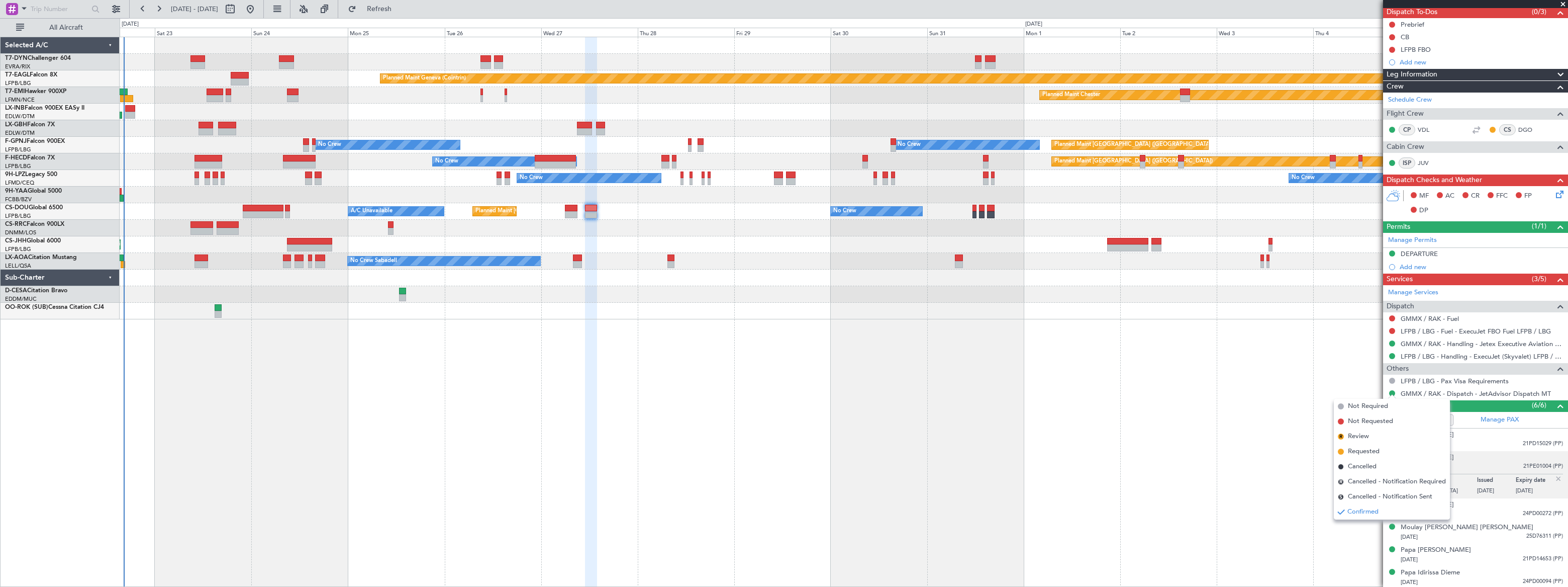
click at [1345, 420] on li "Not Requested" at bounding box center [1391, 421] width 116 height 15
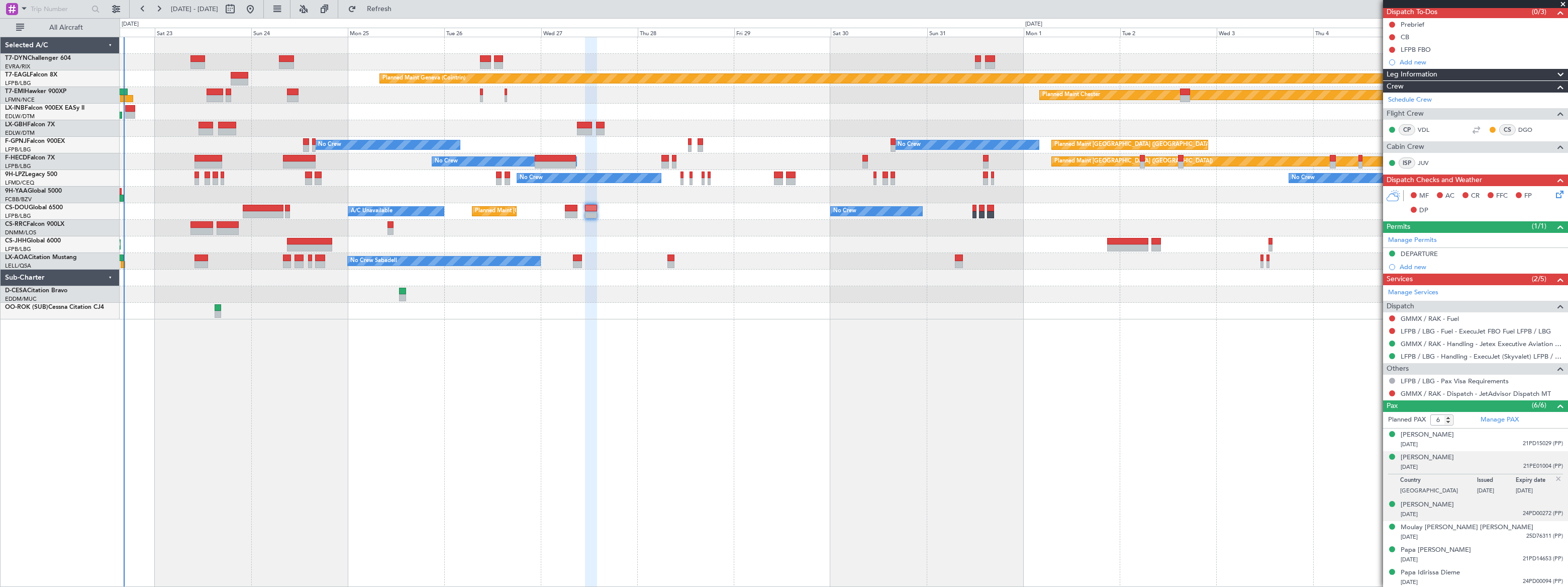
click at [1471, 511] on div "[DATE] 24PD00272 (PP)" at bounding box center [1482, 514] width 163 height 10
click at [1496, 528] on div "Moulay [PERSON_NAME] [PERSON_NAME] [DATE] 25D76311 (PP)" at bounding box center [1482, 532] width 163 height 19
click at [1497, 555] on div "[DATE] 21PD14653 (PP)" at bounding box center [1482, 560] width 163 height 10
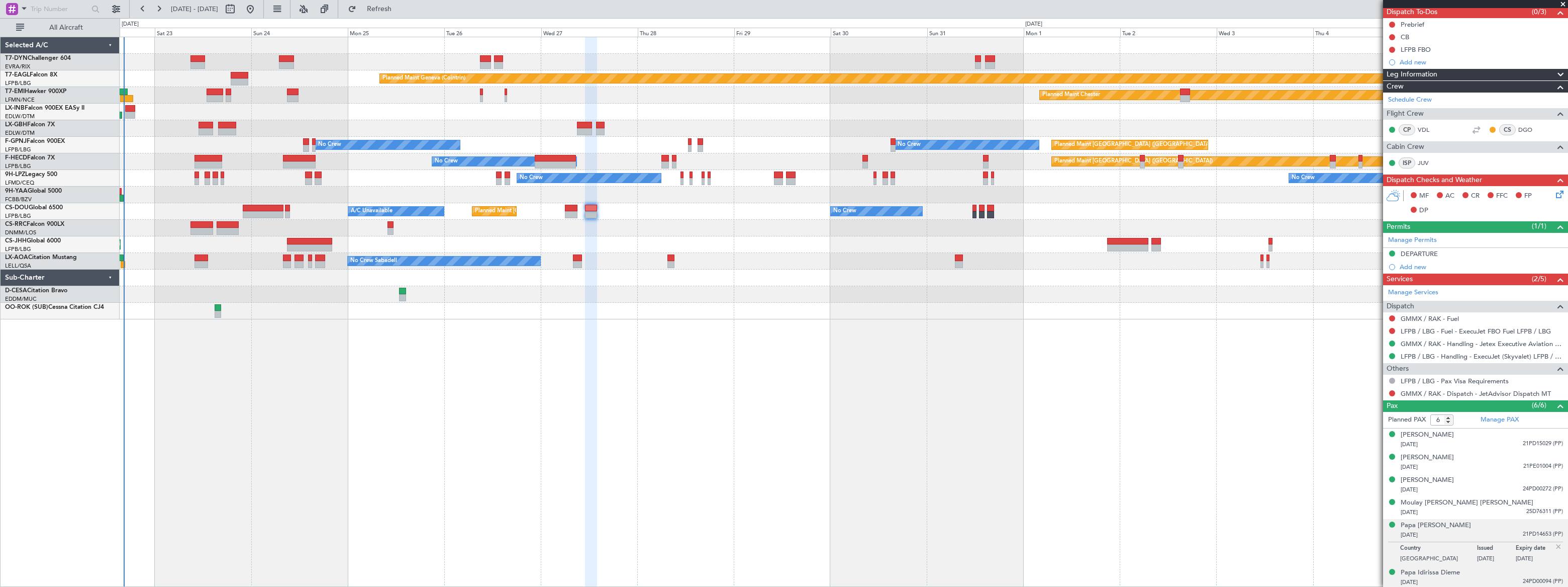
click at [1493, 577] on div "[DATE] 24PD00094 (PP)" at bounding box center [1482, 582] width 163 height 10
click at [1475, 437] on div "[PERSON_NAME] [DATE] 21PD15029 (PP)" at bounding box center [1482, 440] width 163 height 19
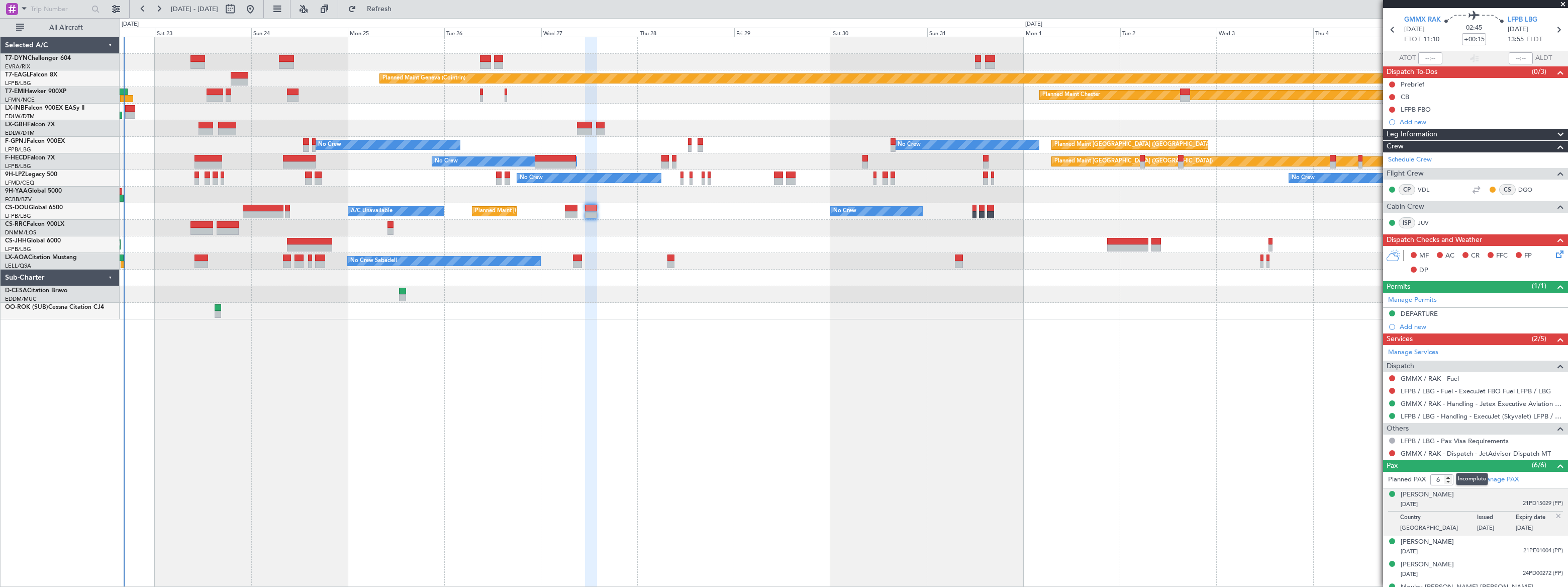
scroll to position [45, 0]
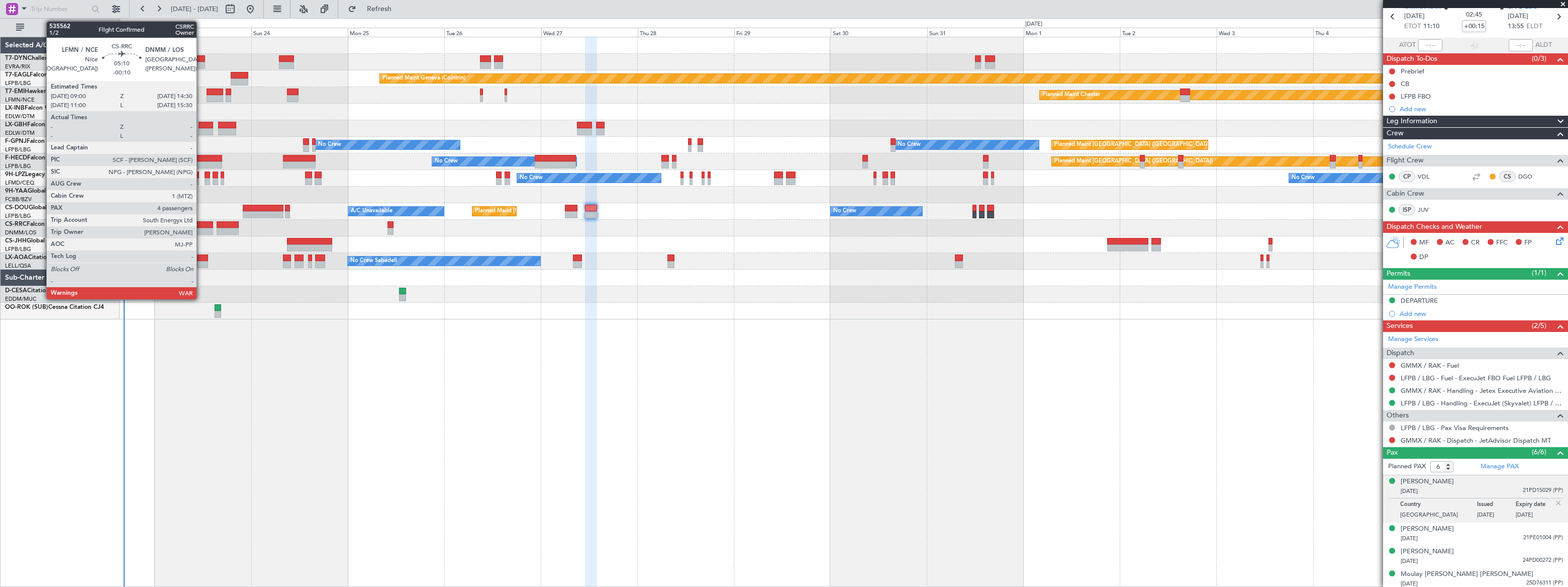
click at [201, 227] on div at bounding box center [201, 225] width 23 height 7
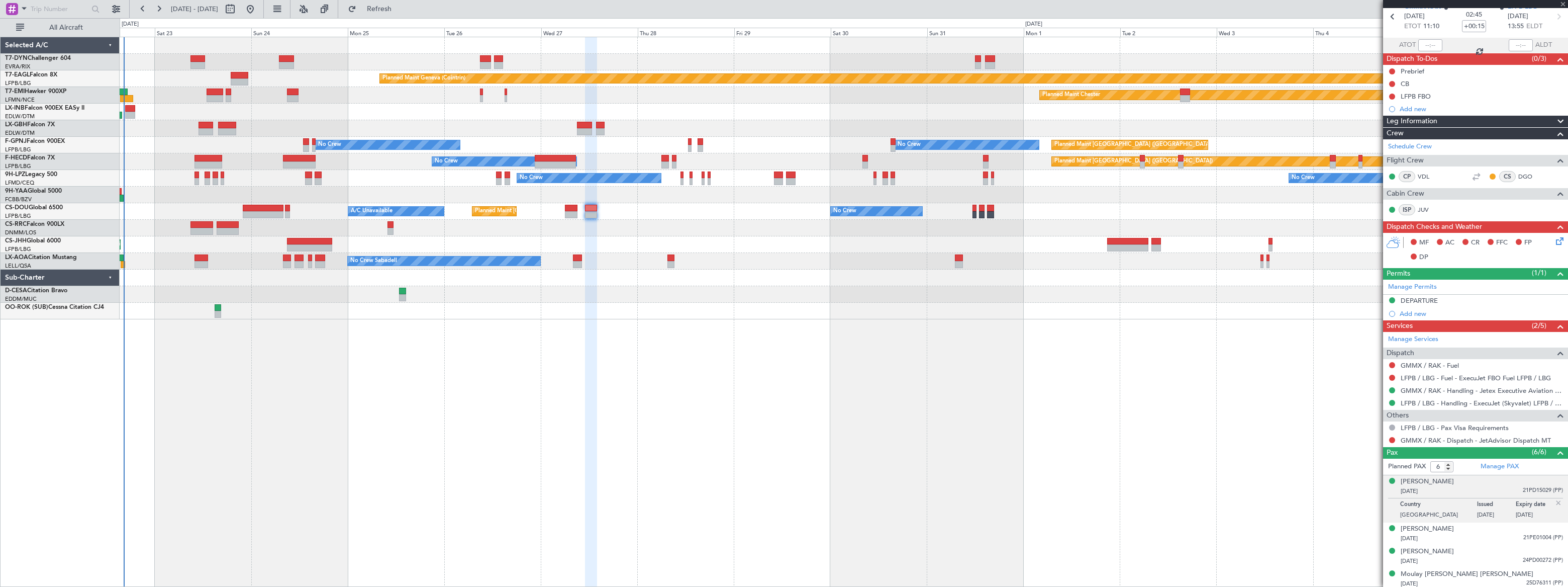
type input "-00:10"
type input "4"
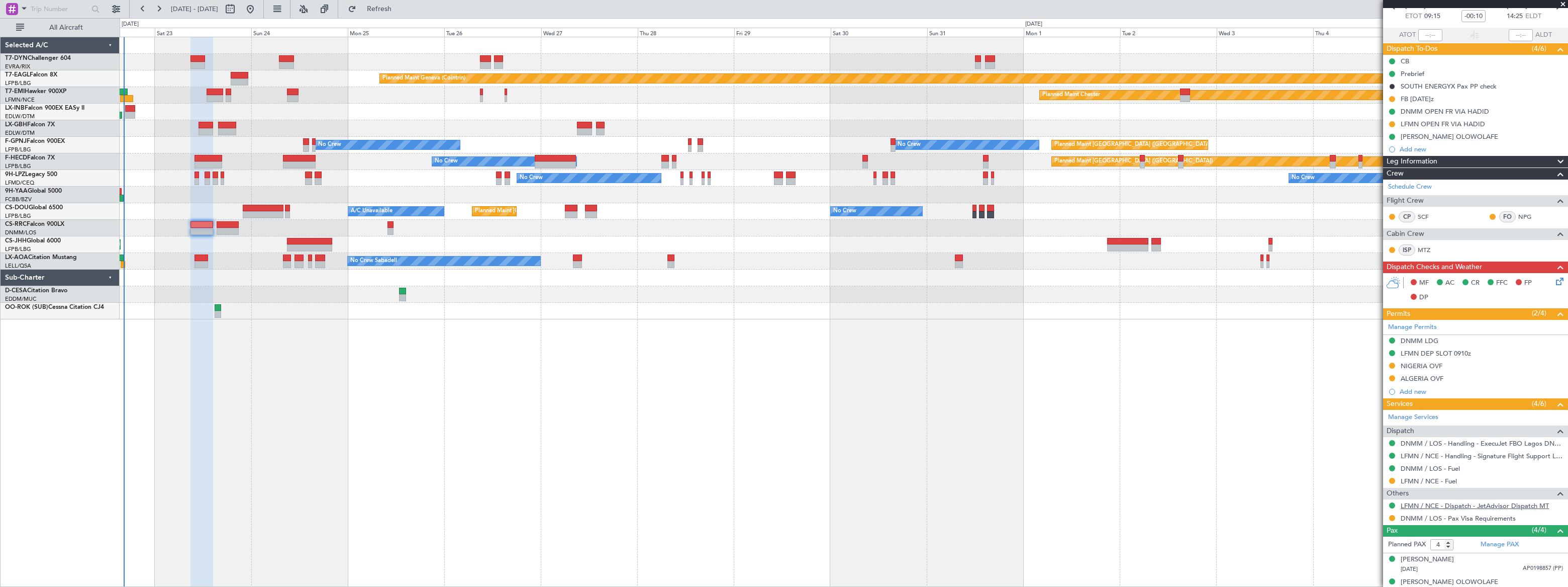
scroll to position [111, 0]
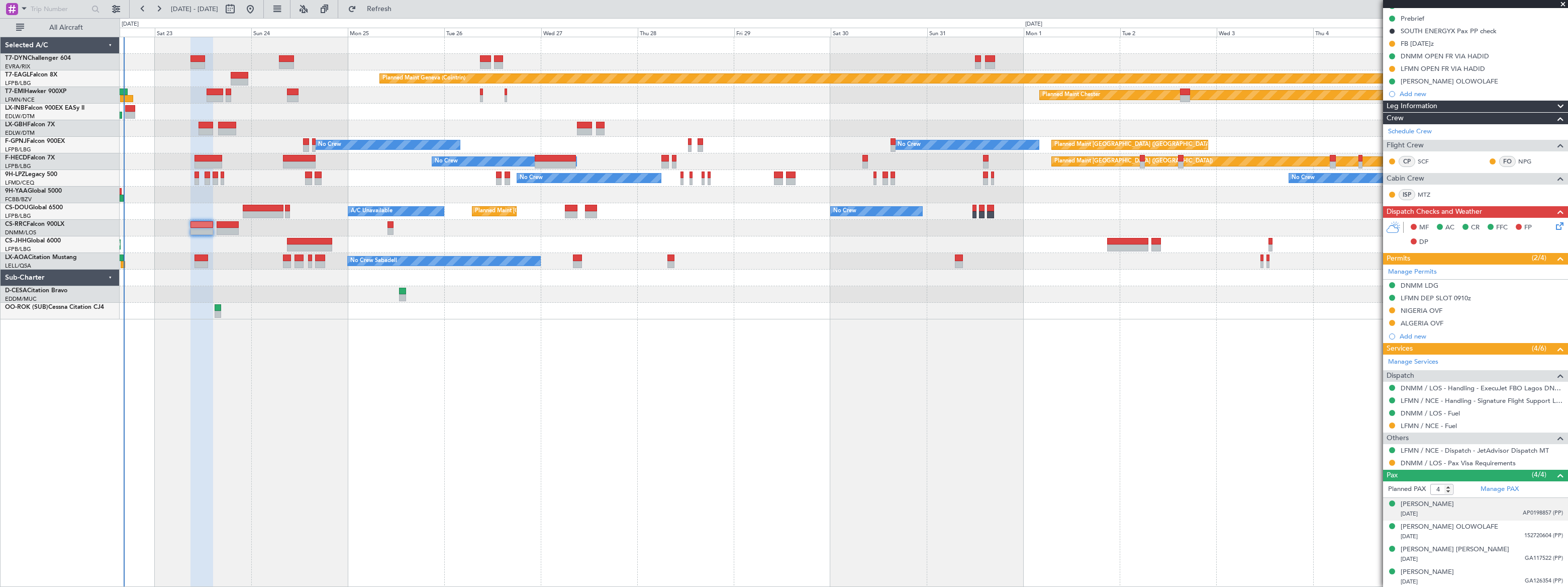
drag, startPoint x: 1507, startPoint y: 506, endPoint x: 1508, endPoint y: 512, distance: 6.1
click at [1507, 506] on div "[PERSON_NAME] [DATE] AP0198857 (PP)" at bounding box center [1482, 509] width 163 height 19
click at [1524, 556] on span "152720604 (PP)" at bounding box center [1544, 560] width 39 height 9
click at [1515, 573] on div "[PERSON_NAME] [PERSON_NAME] [DATE] GA117522 (PP)" at bounding box center [1482, 579] width 163 height 19
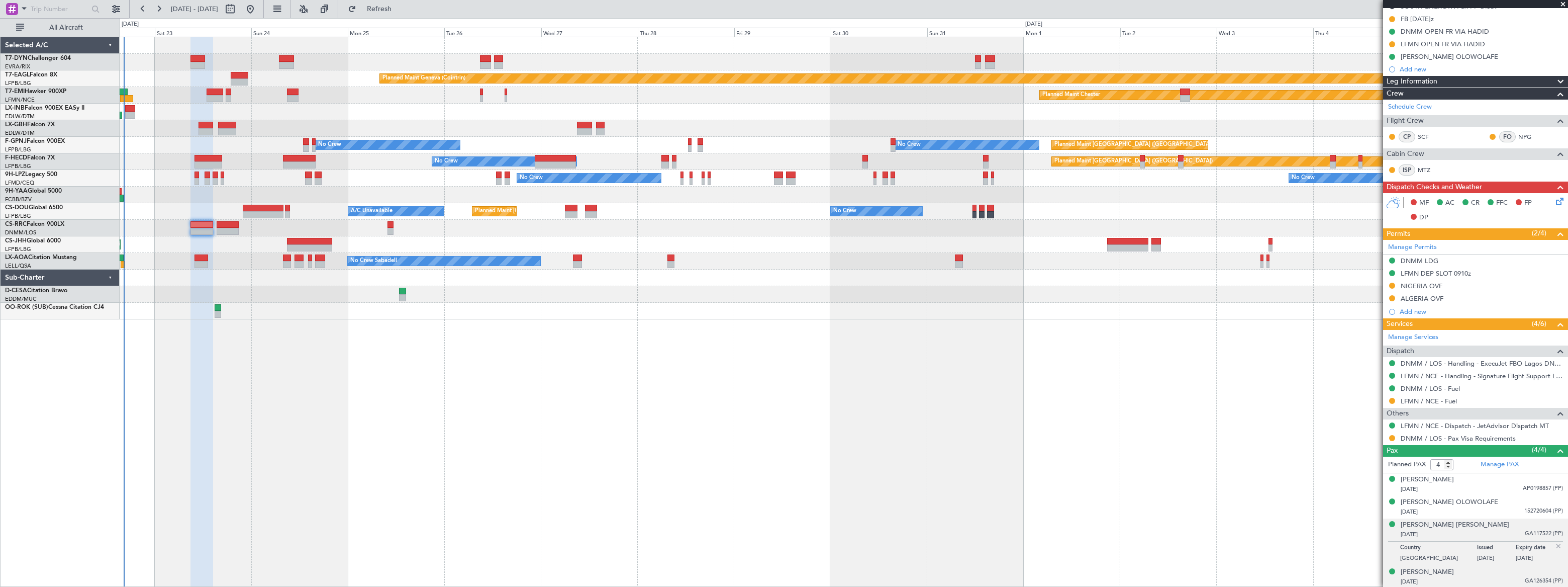
click at [1503, 577] on div "[DATE] GA126354 (PP)" at bounding box center [1482, 582] width 163 height 10
click at [1496, 491] on div "[DATE] AP0198857 (PP)" at bounding box center [1482, 489] width 163 height 10
click at [1496, 533] on div "[DATE] 152720604 (PP)" at bounding box center [1482, 536] width 163 height 10
click at [1496, 558] on div "[DATE] GA117522 (PP)" at bounding box center [1482, 559] width 163 height 10
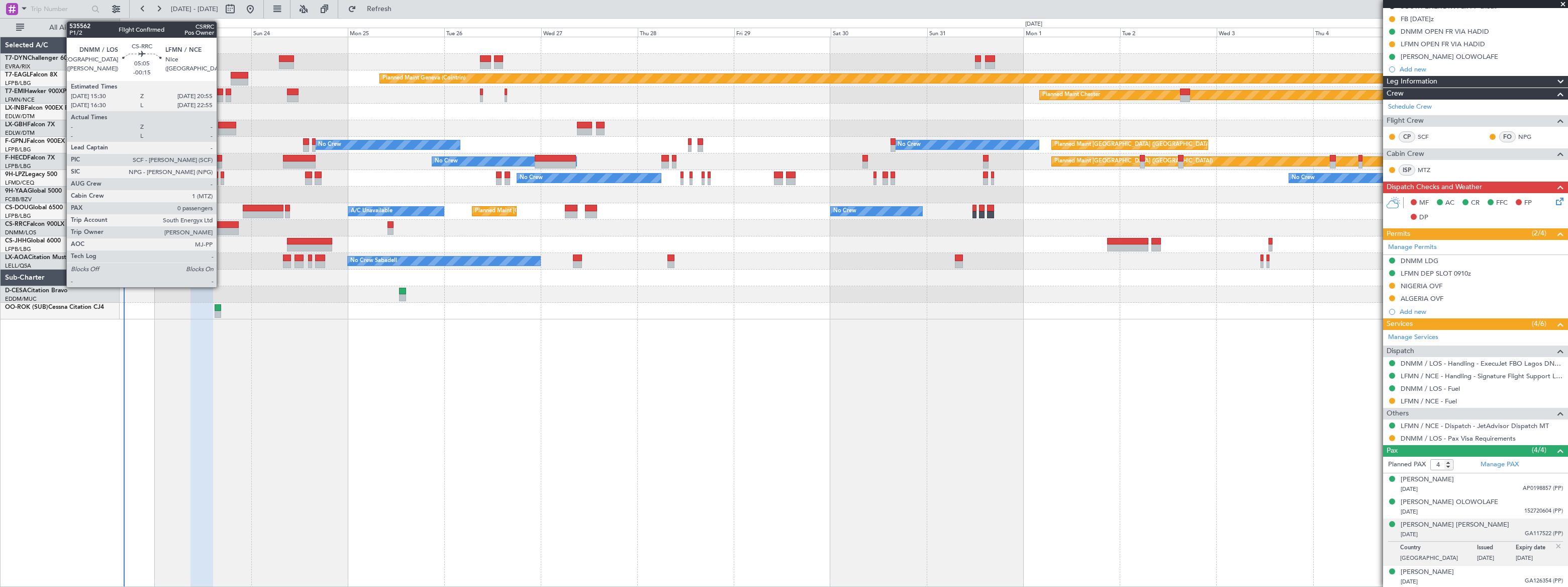
click at [221, 228] on div at bounding box center [228, 231] width 22 height 7
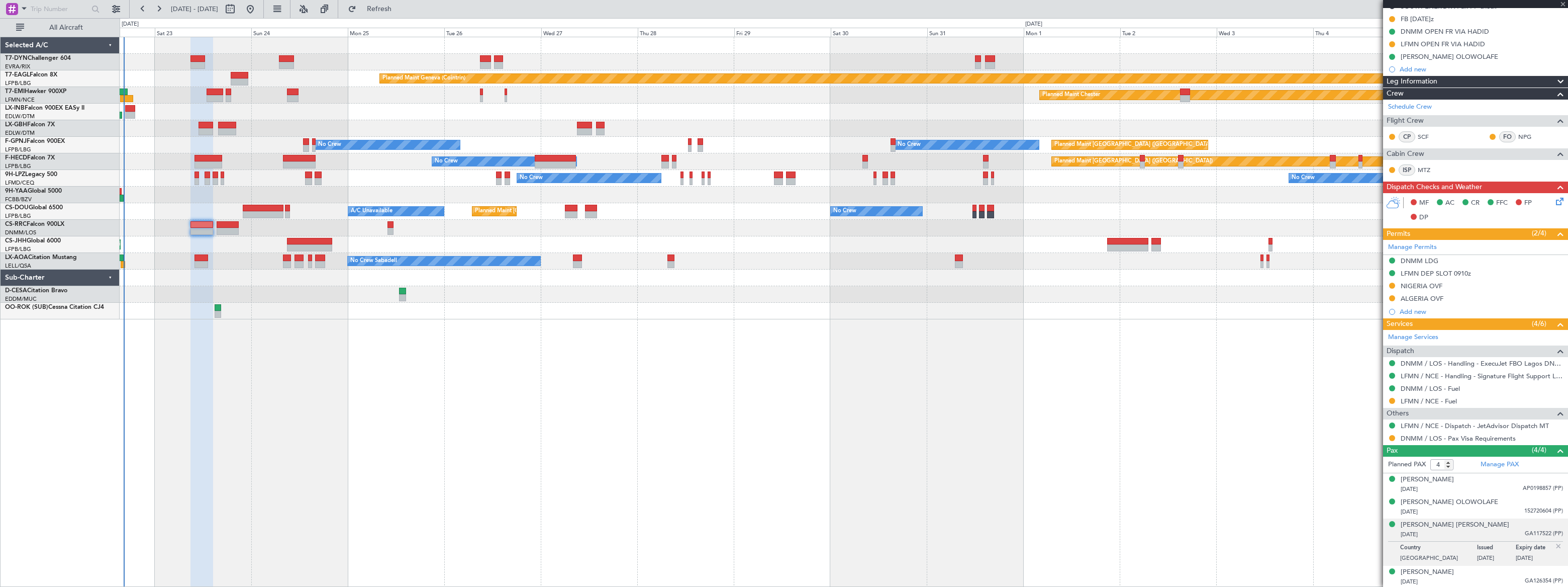
type input "-00:15"
type input "0"
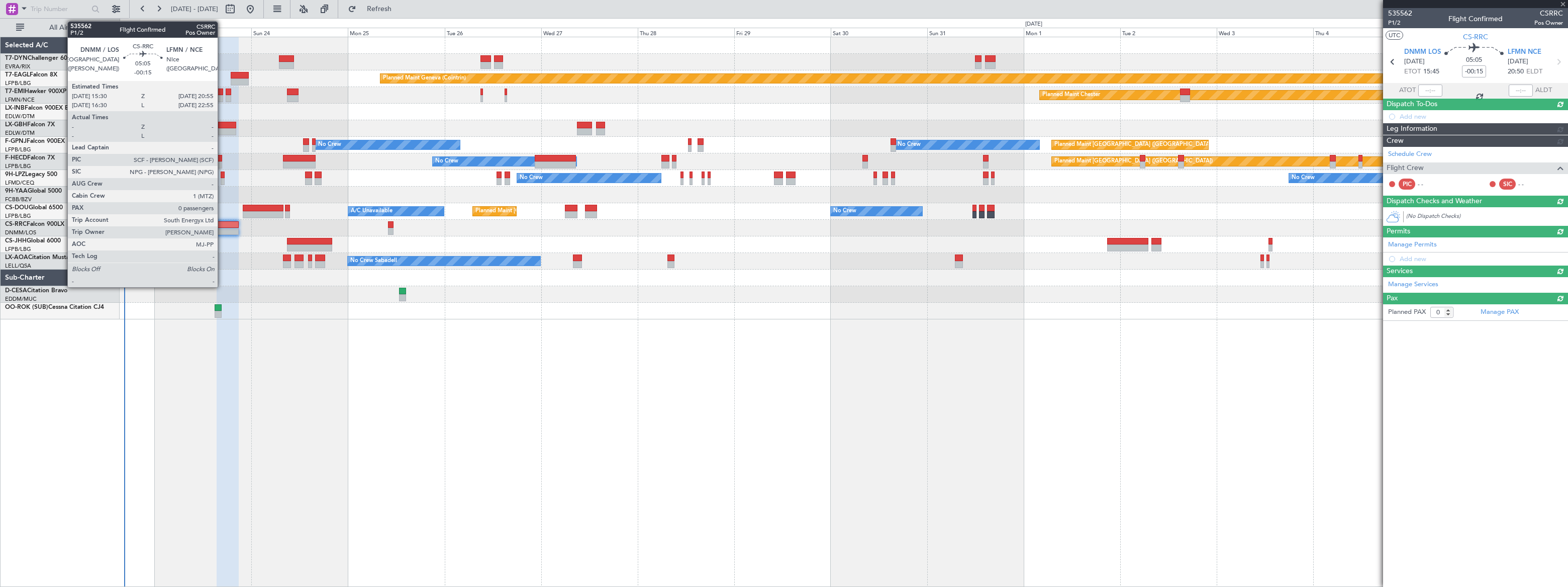
scroll to position [0, 0]
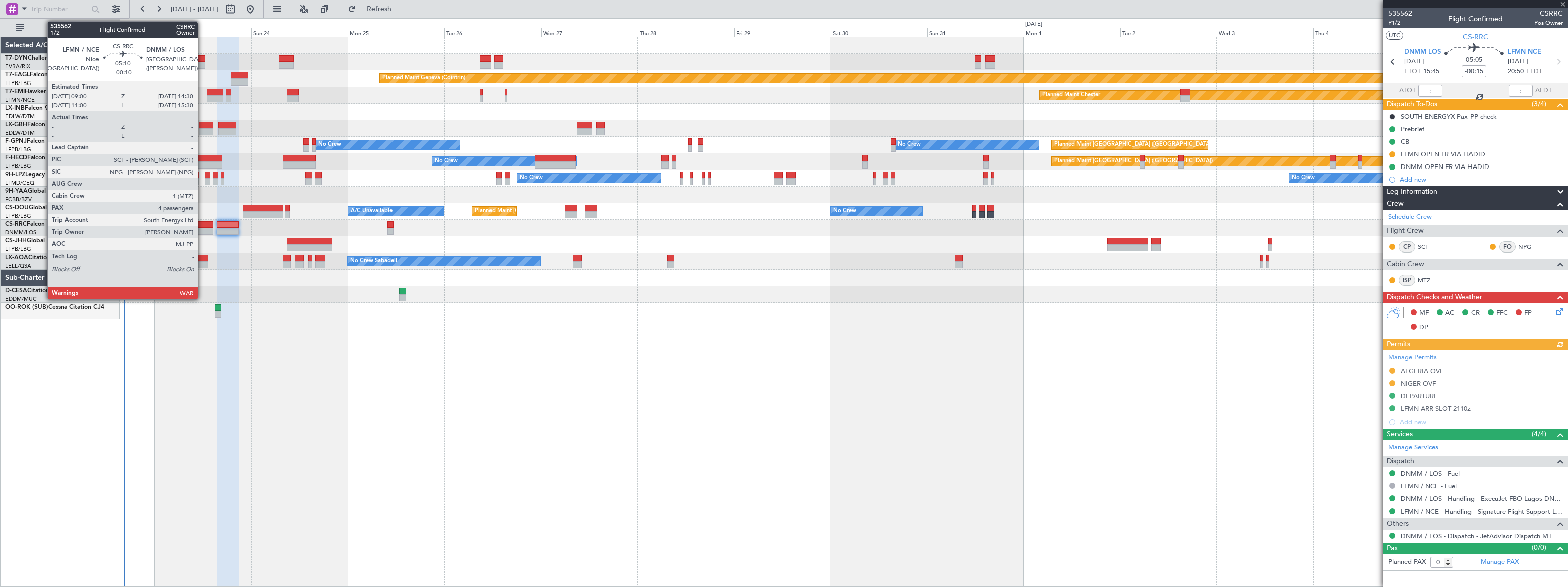
click at [201, 225] on div at bounding box center [201, 225] width 23 height 7
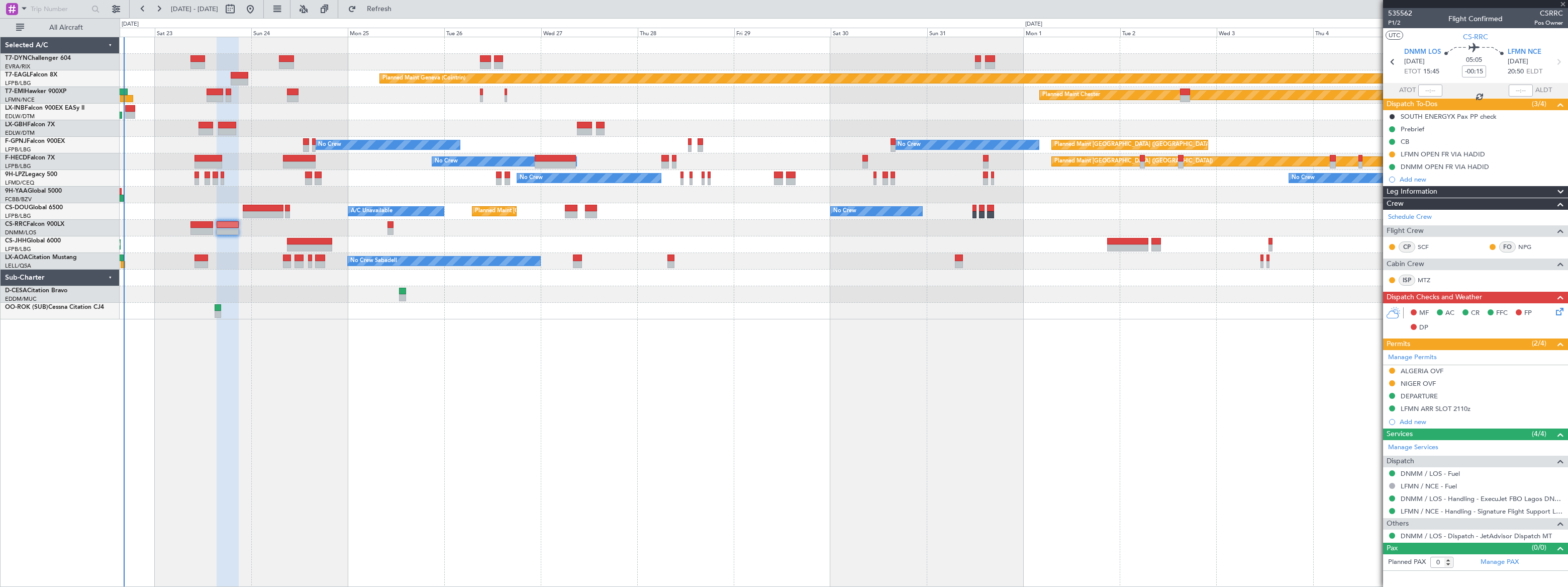
type input "-00:10"
type input "4"
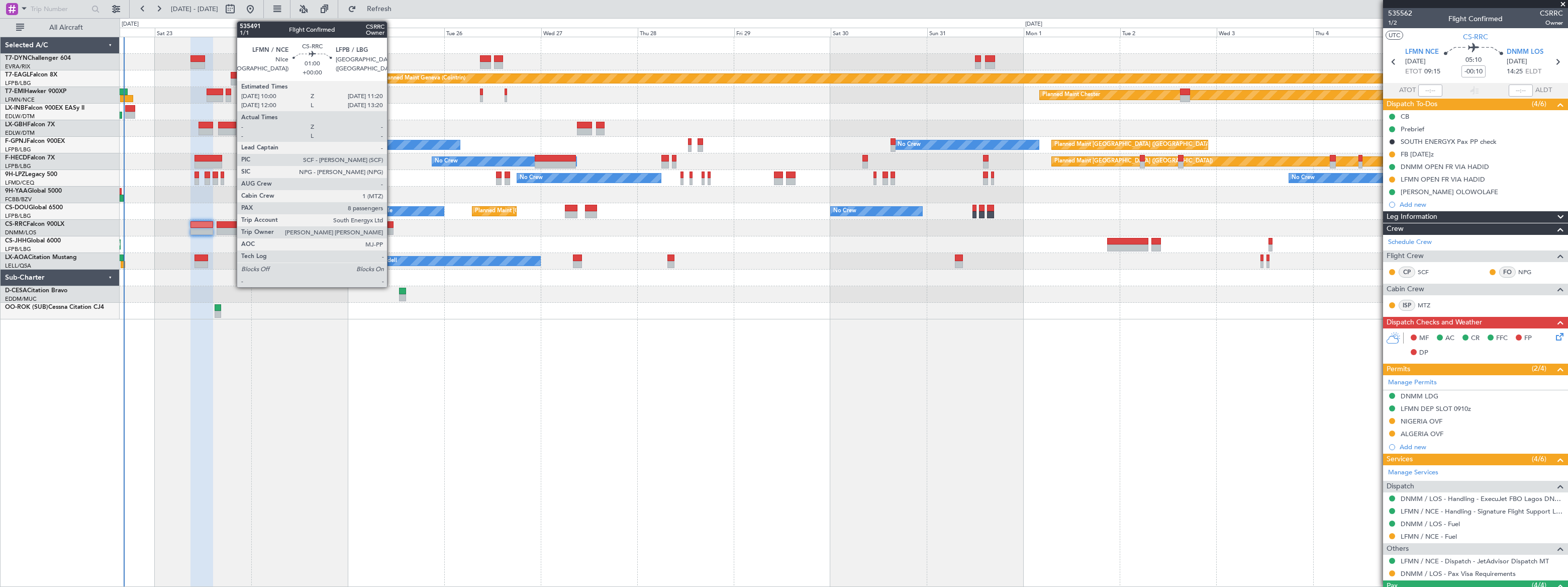
click at [389, 228] on div at bounding box center [390, 231] width 5 height 7
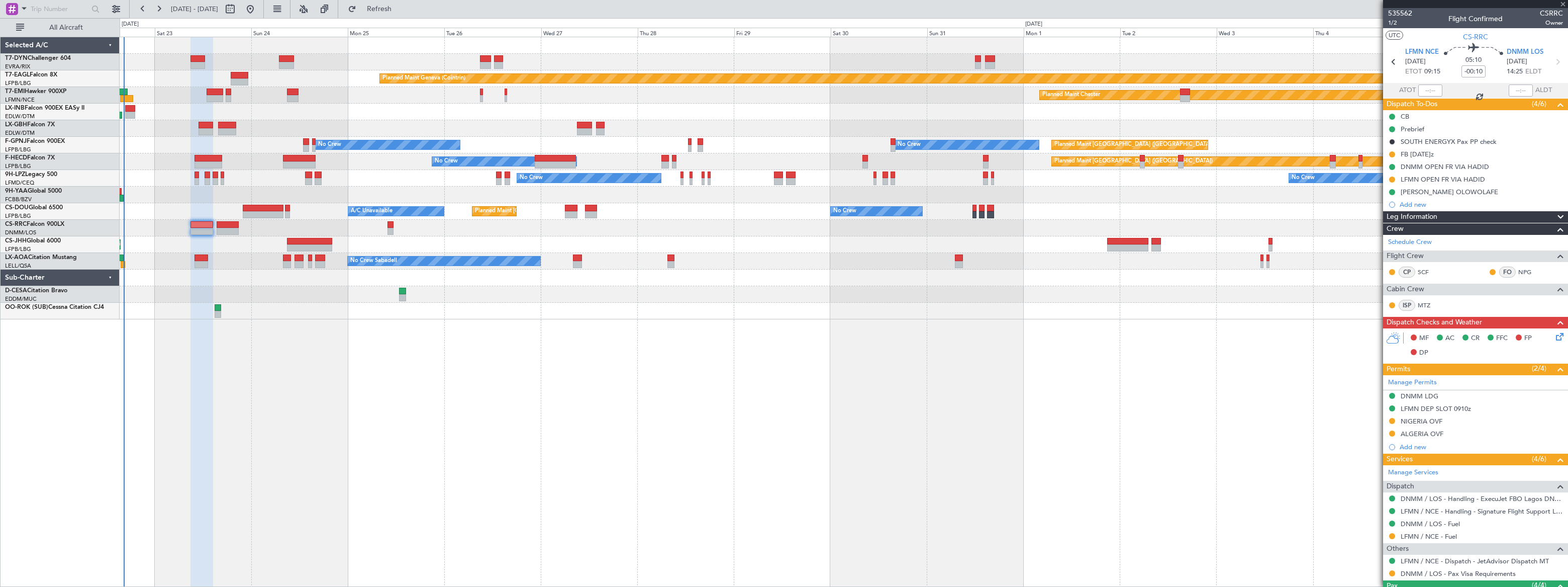
type input "8"
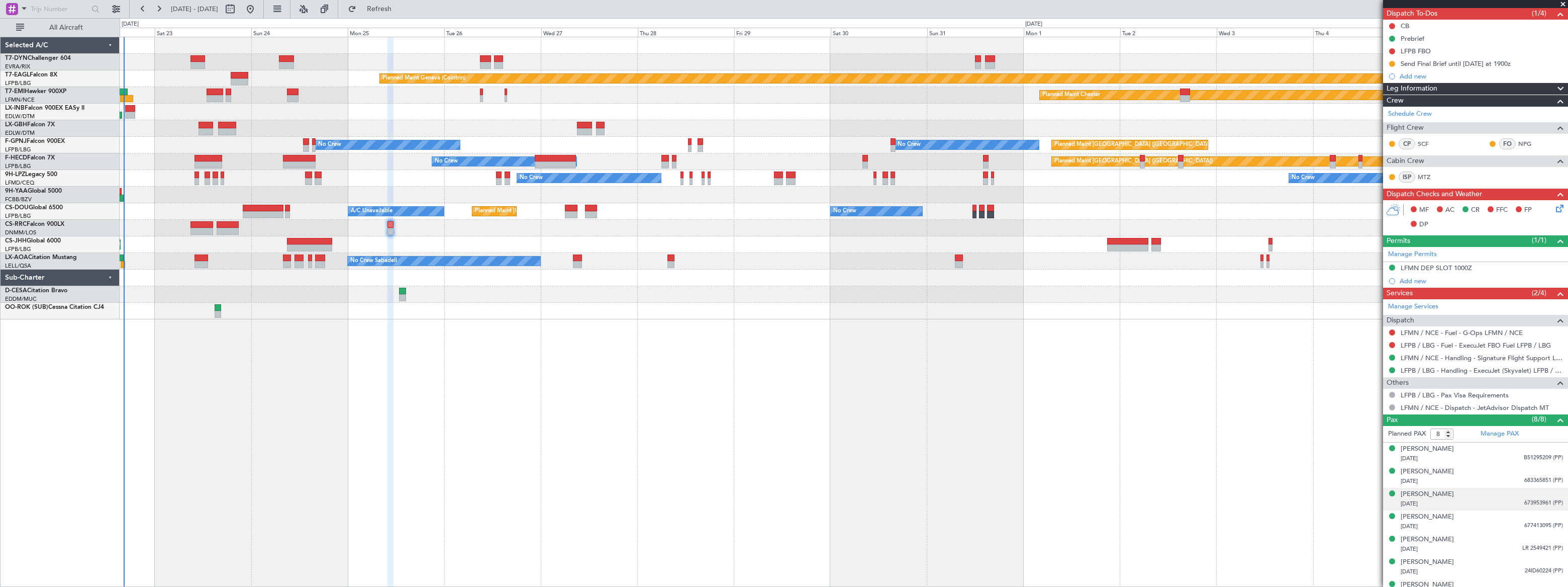
scroll to position [125, 0]
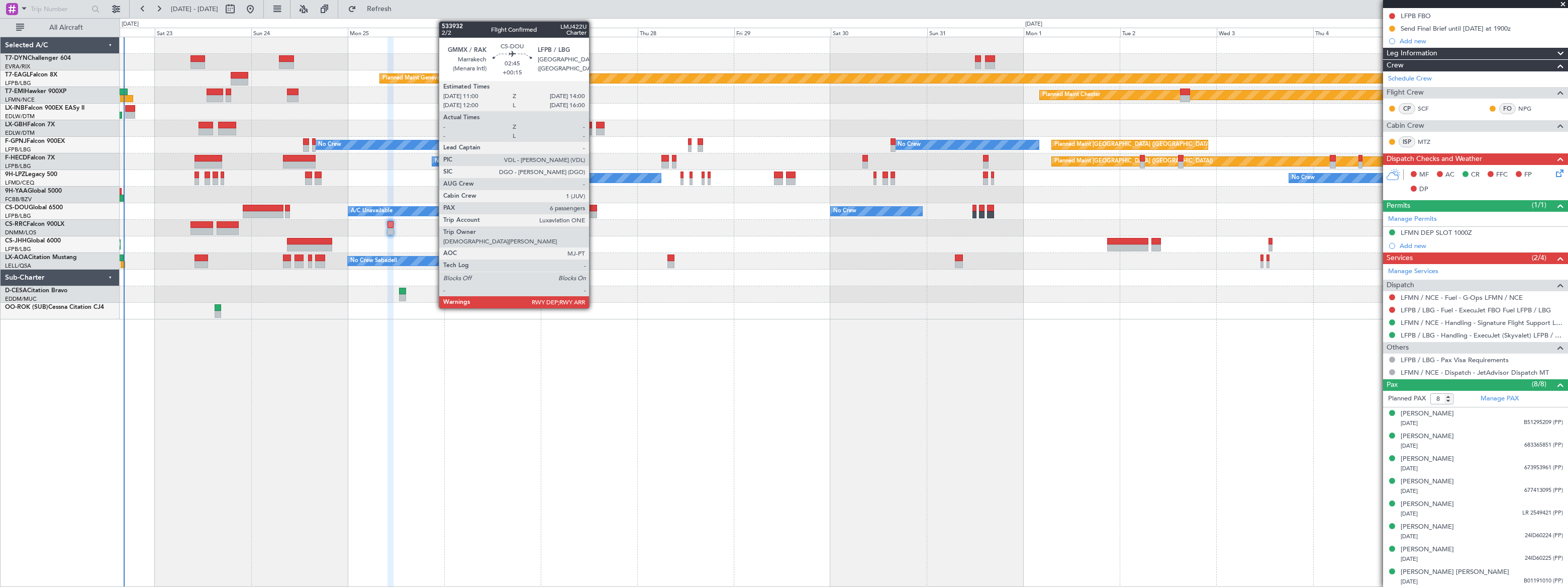
click at [593, 206] on div at bounding box center [591, 208] width 13 height 7
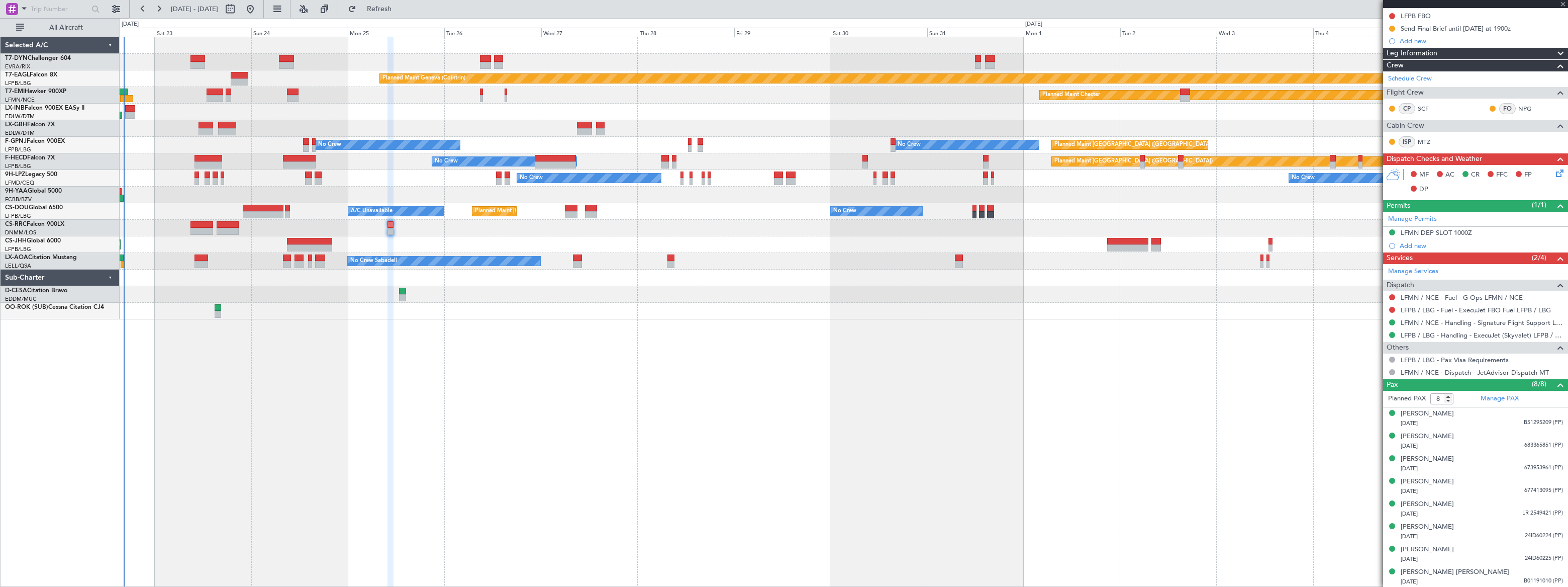
type input "+00:15"
type input "6"
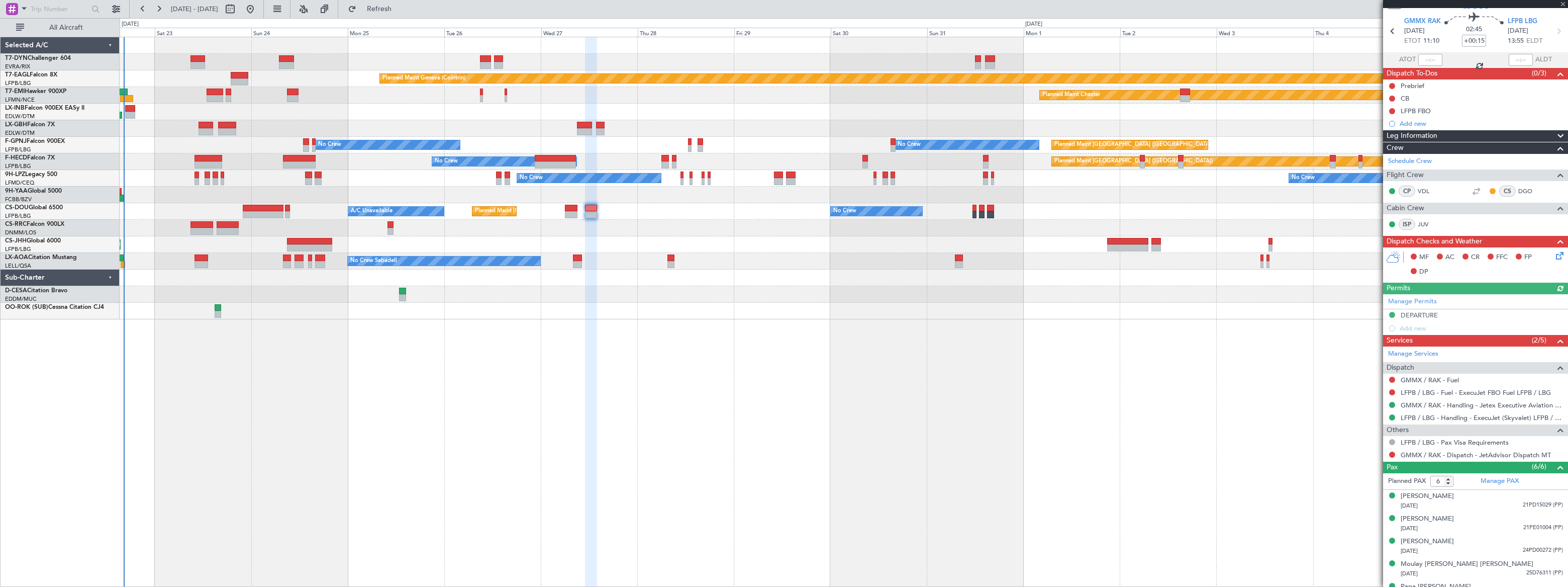
scroll to position [68, 0]
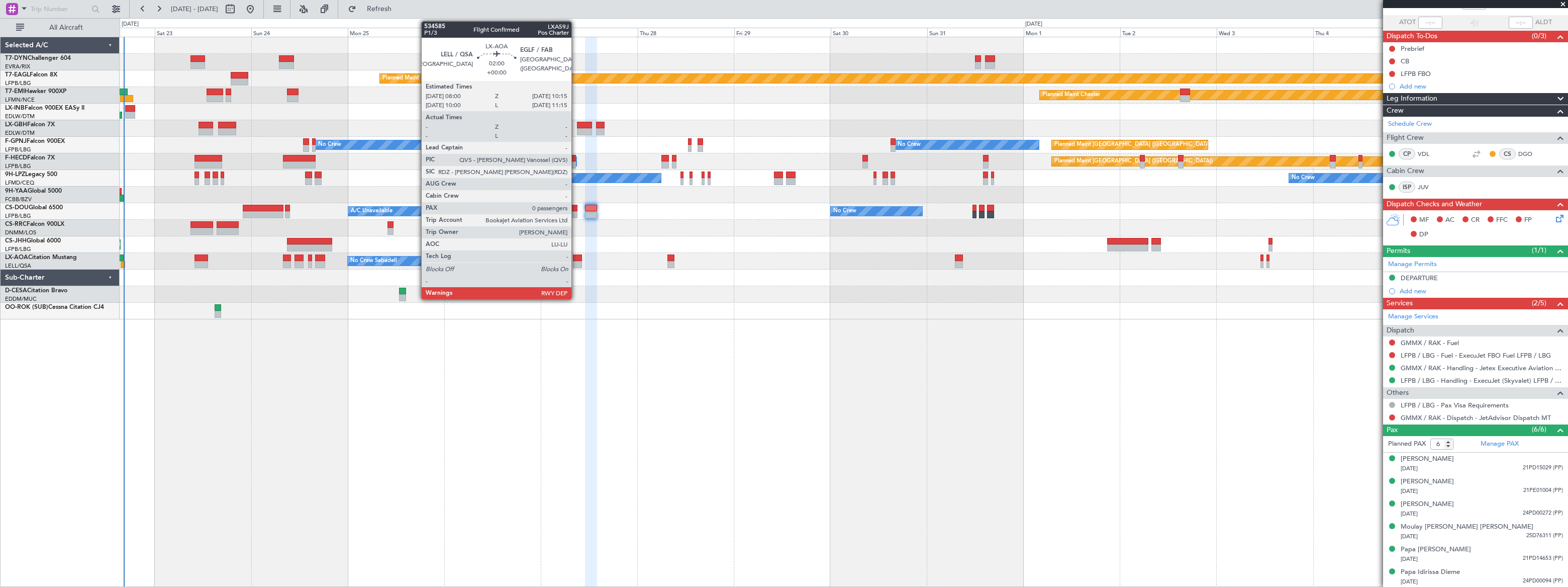
click at [576, 259] on div at bounding box center [578, 258] width 10 height 7
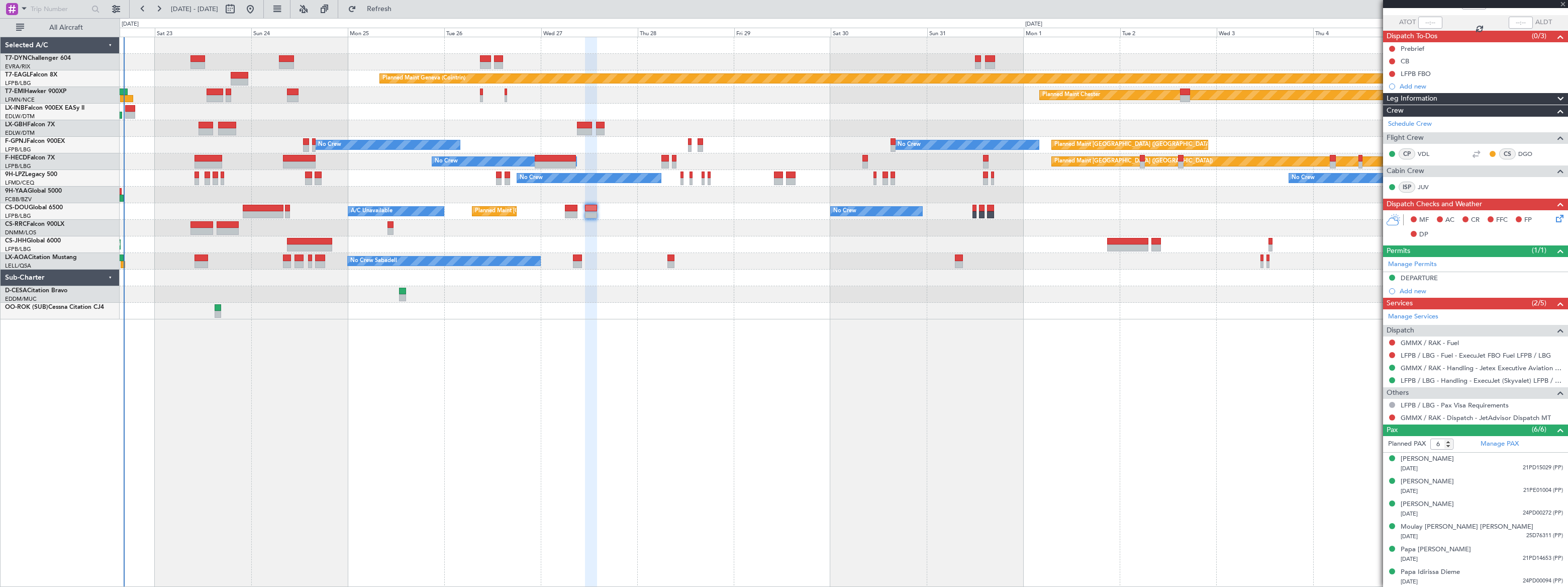
type input "0"
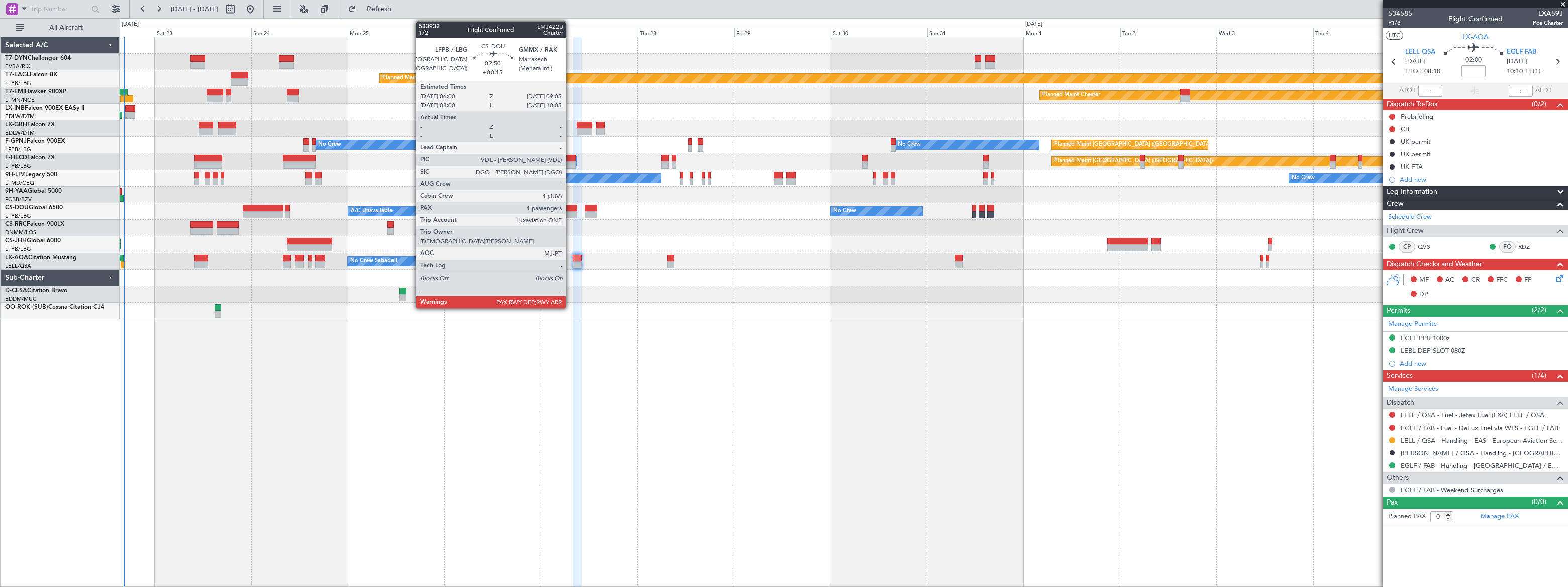
click at [570, 205] on div at bounding box center [571, 208] width 13 height 7
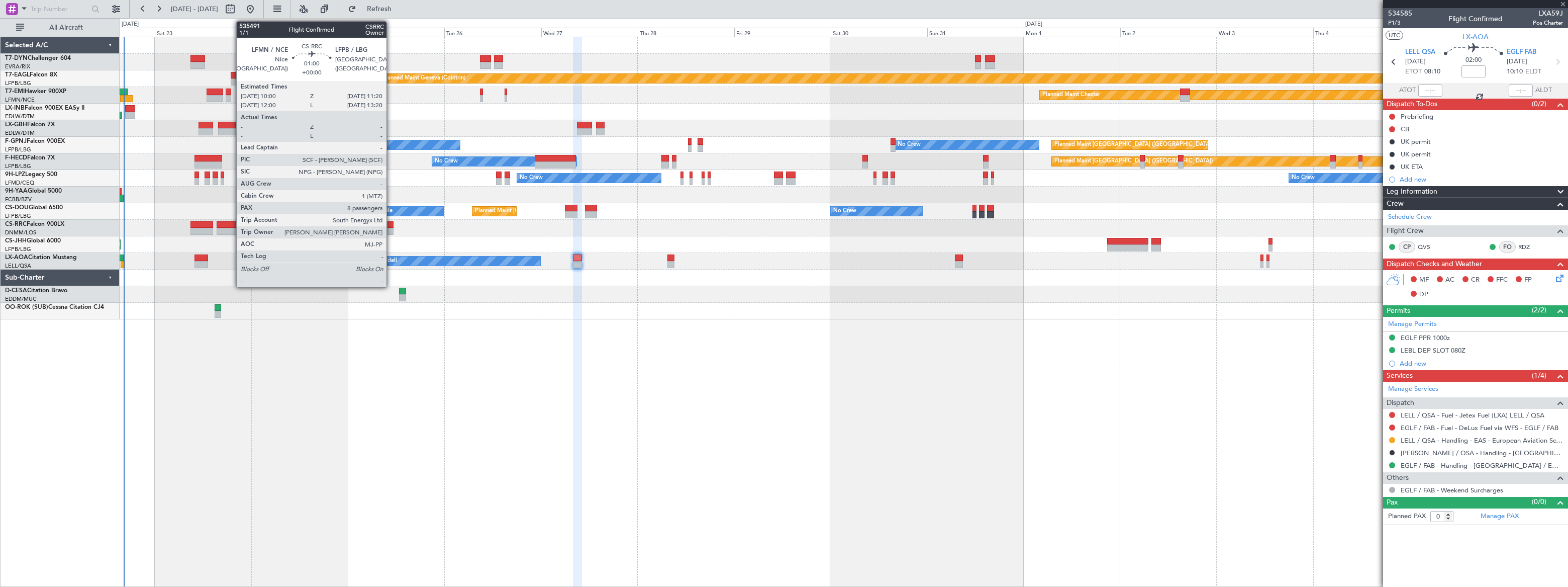
type input "+00:15"
type input "1"
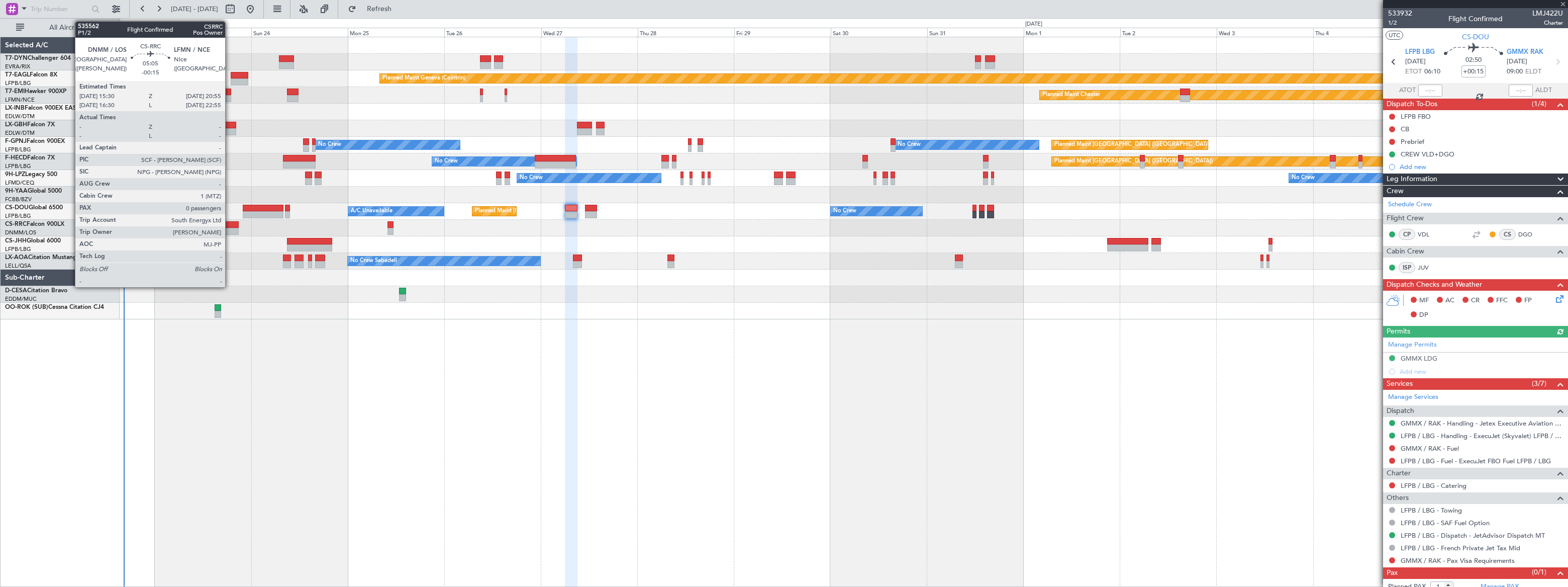
click at [229, 224] on div at bounding box center [228, 225] width 22 height 7
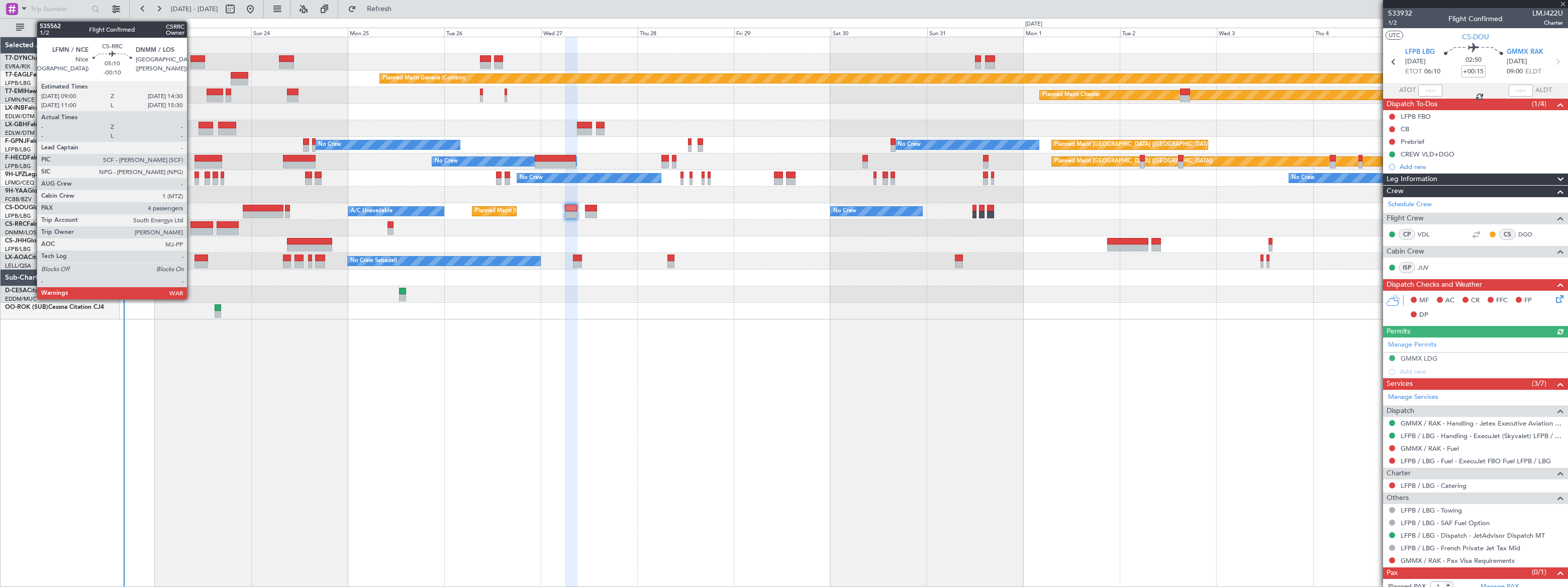
type input "-00:15"
type input "0"
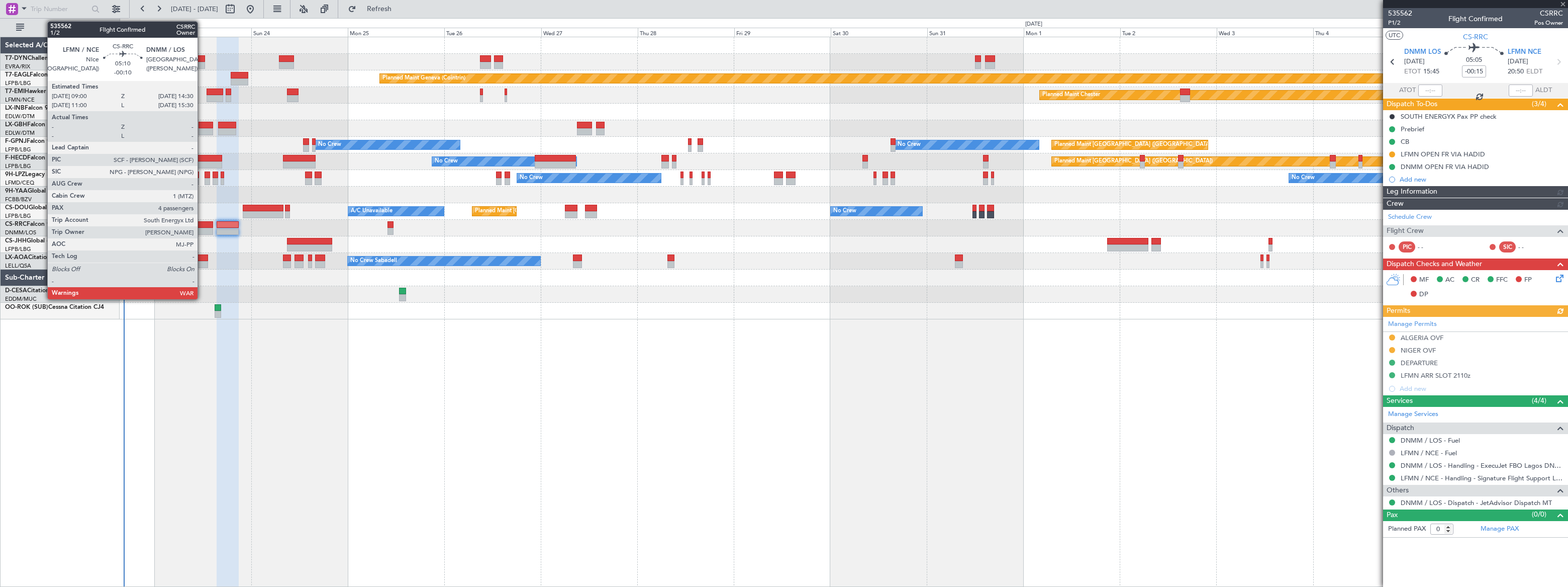
click at [202, 225] on div at bounding box center [201, 225] width 23 height 7
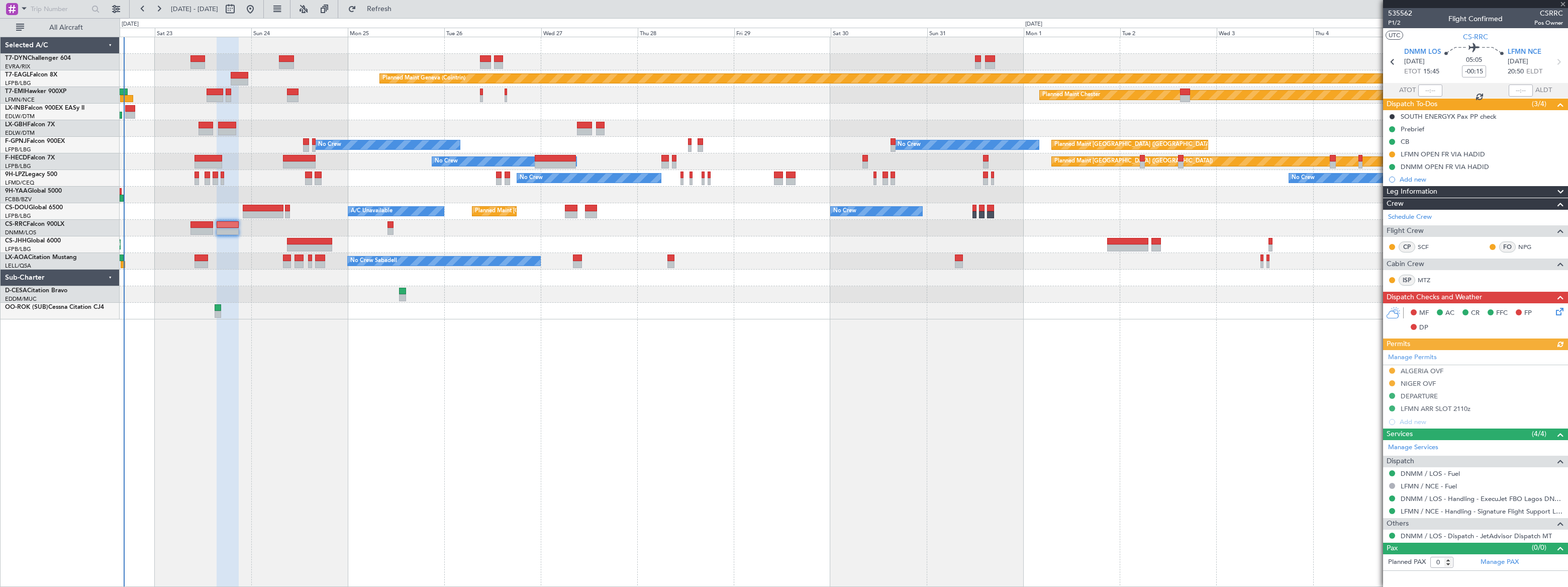
type input "-00:10"
type input "4"
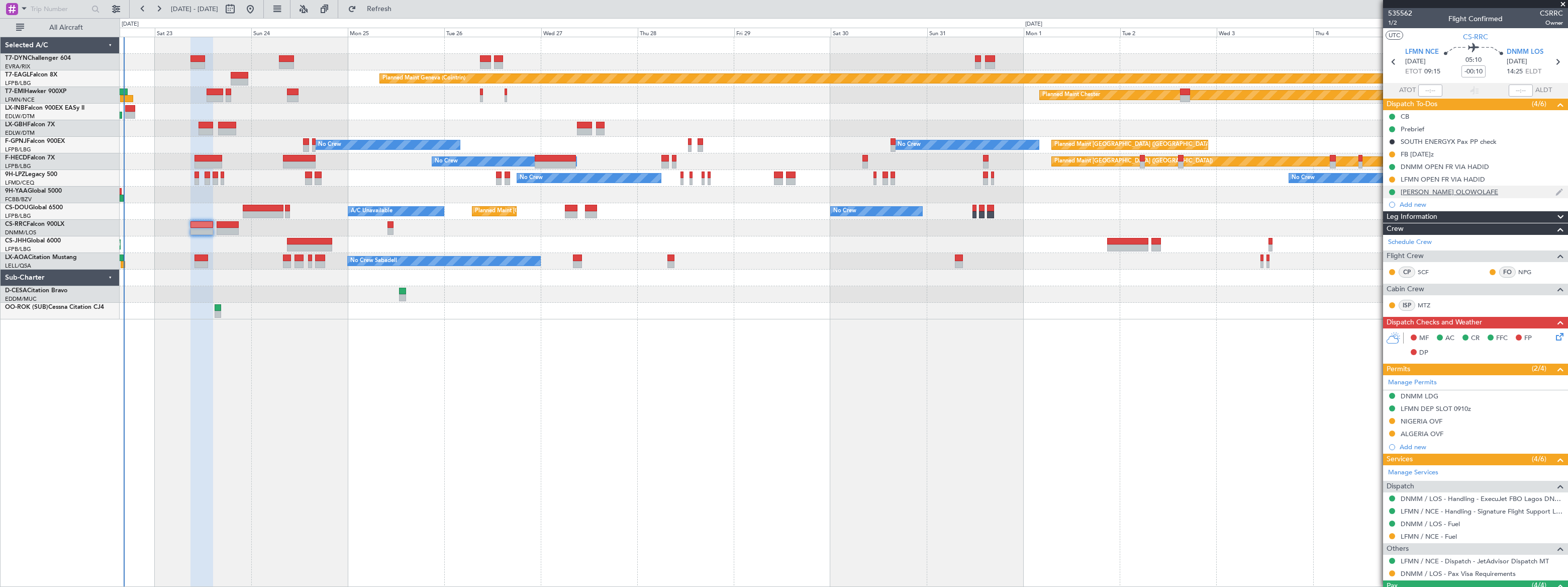
click at [1513, 191] on div "[PERSON_NAME] OLOWOLAFE" at bounding box center [1475, 192] width 185 height 13
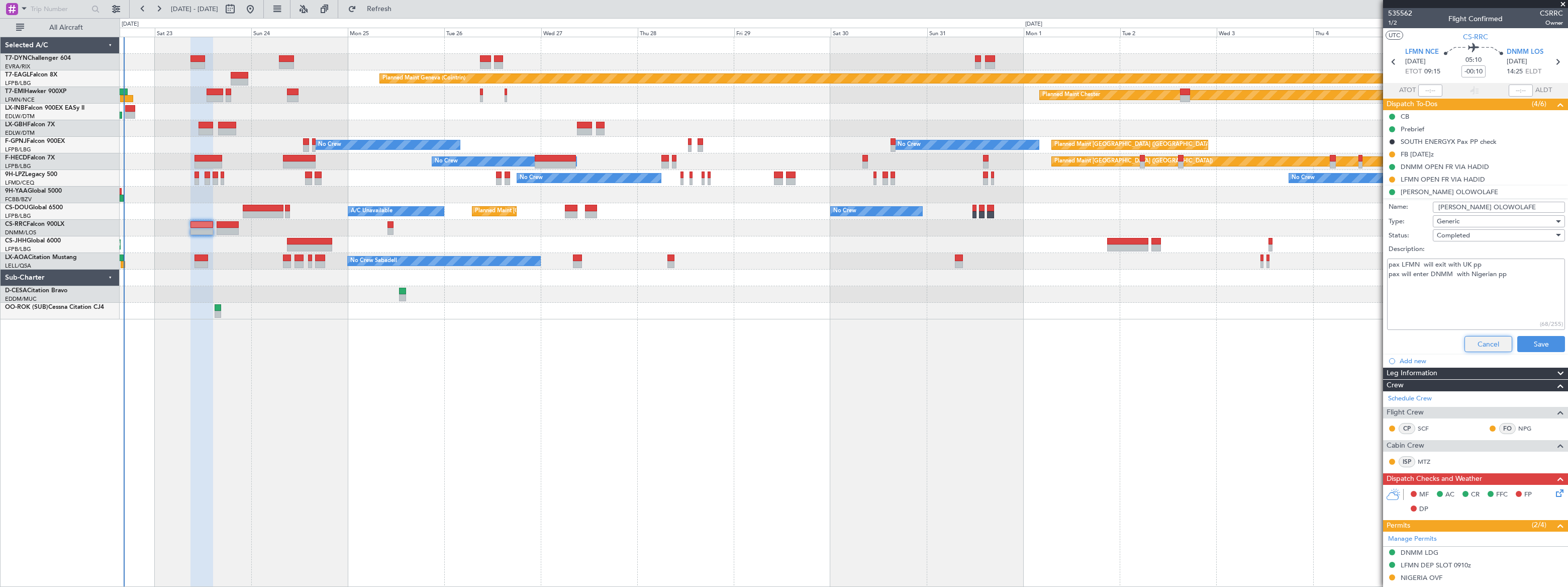
click at [1489, 342] on button "Cancel" at bounding box center [1488, 344] width 47 height 16
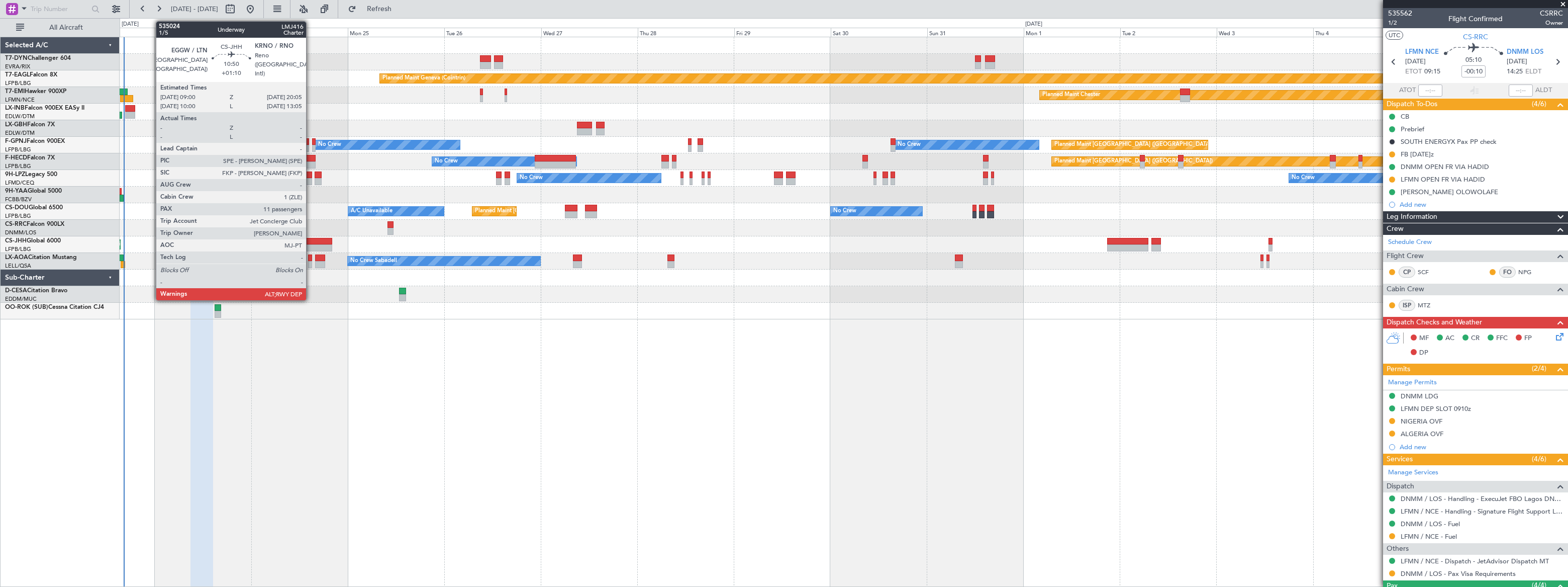
click at [310, 236] on div "Planned Maint [GEOGRAPHIC_DATA] ([GEOGRAPHIC_DATA])" at bounding box center [844, 244] width 1447 height 16
click at [313, 241] on div at bounding box center [309, 242] width 44 height 7
type input "+01:10"
type input "11"
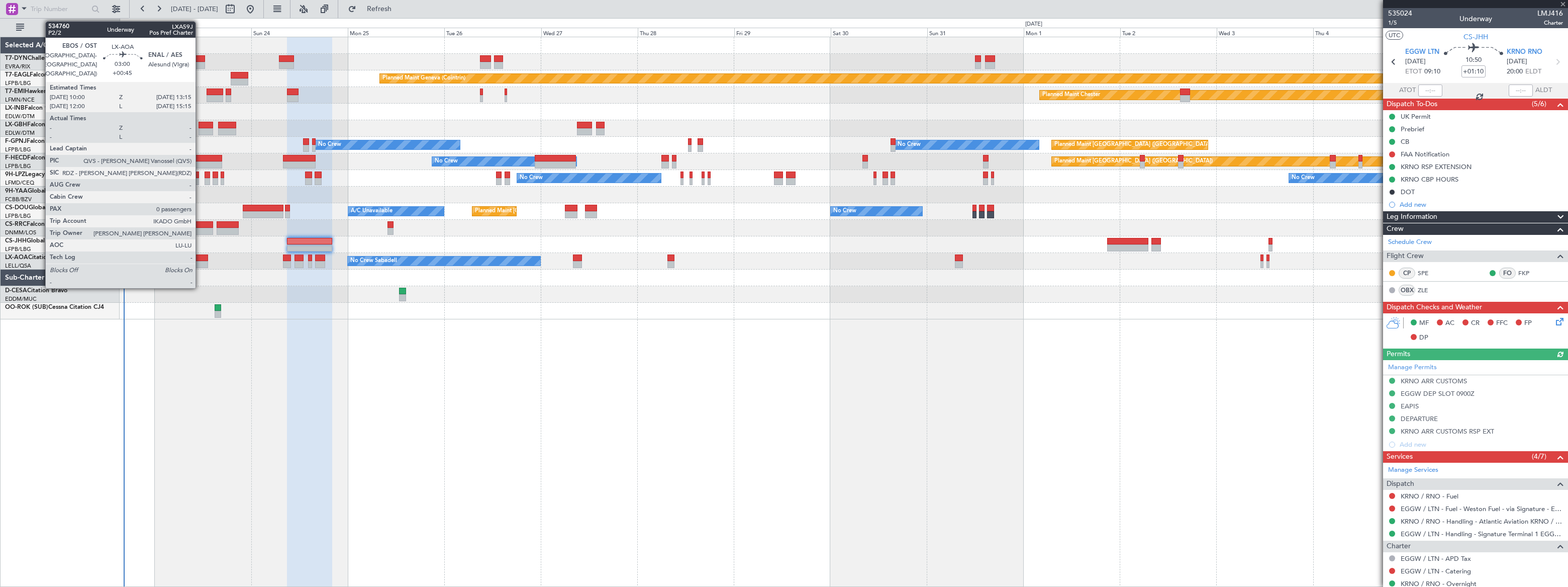
click at [200, 260] on div at bounding box center [201, 258] width 13 height 7
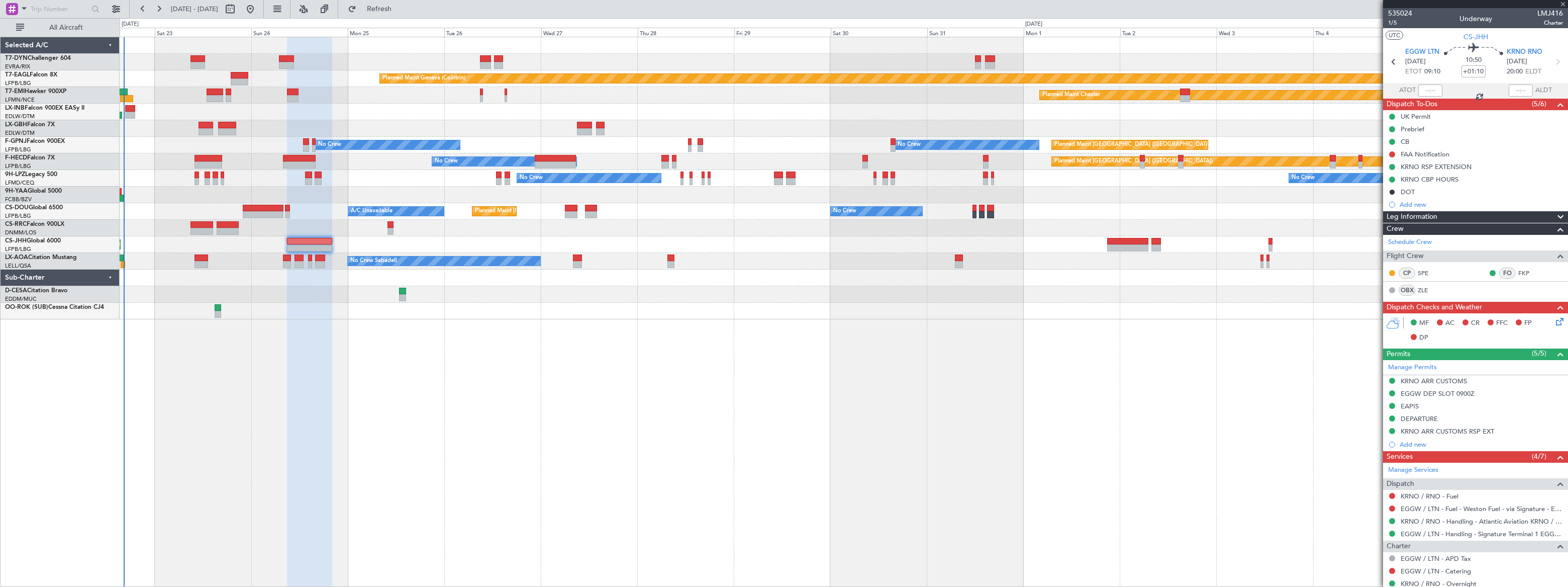
type input "+00:45"
type input "0"
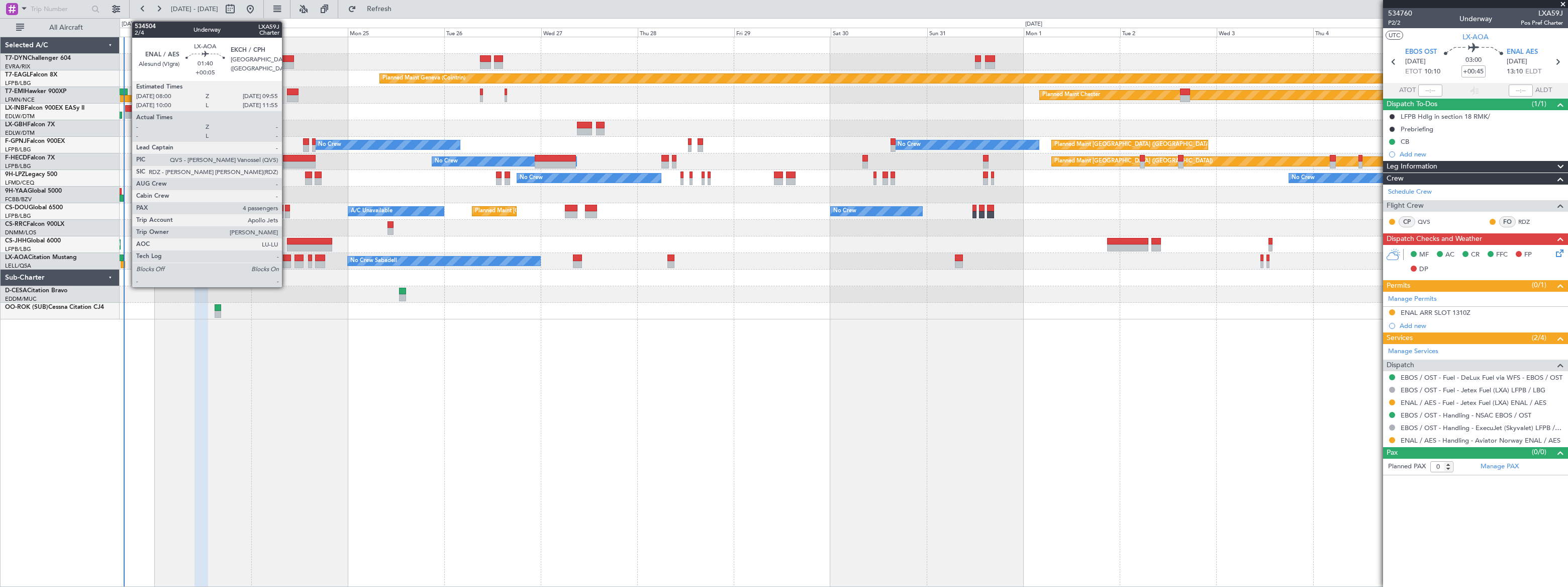
click at [287, 259] on div at bounding box center [287, 258] width 8 height 7
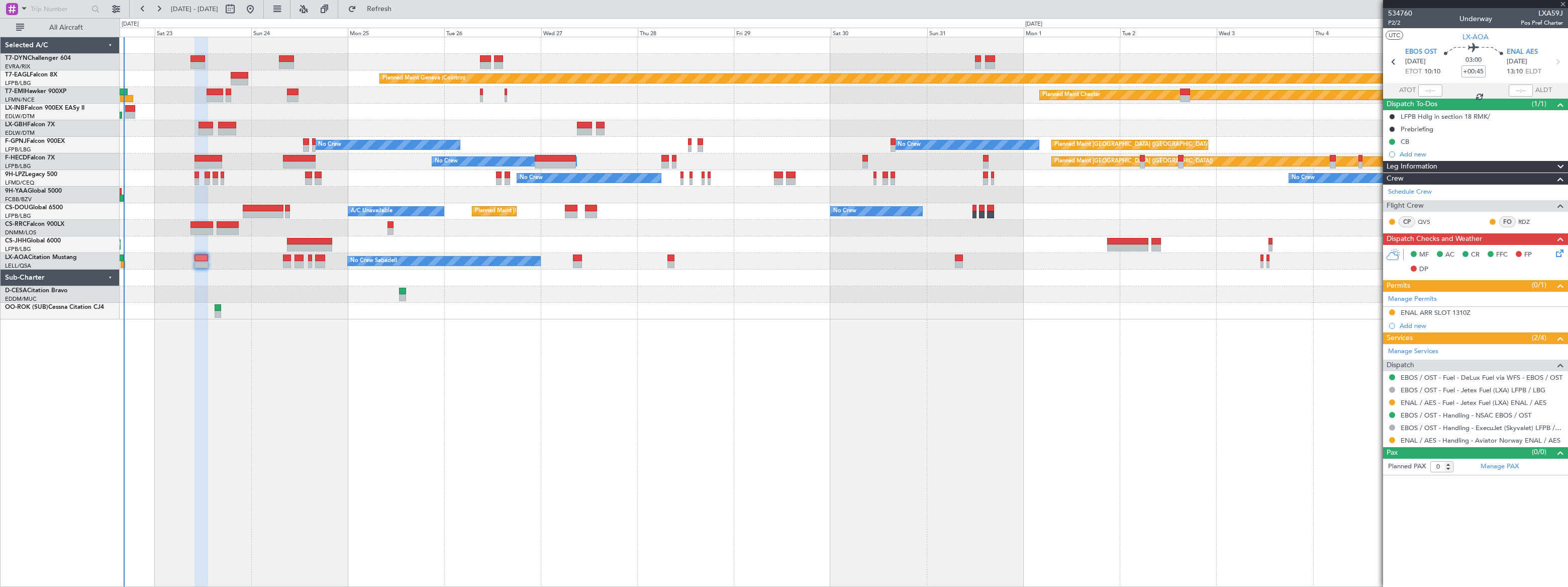
type input "+00:05"
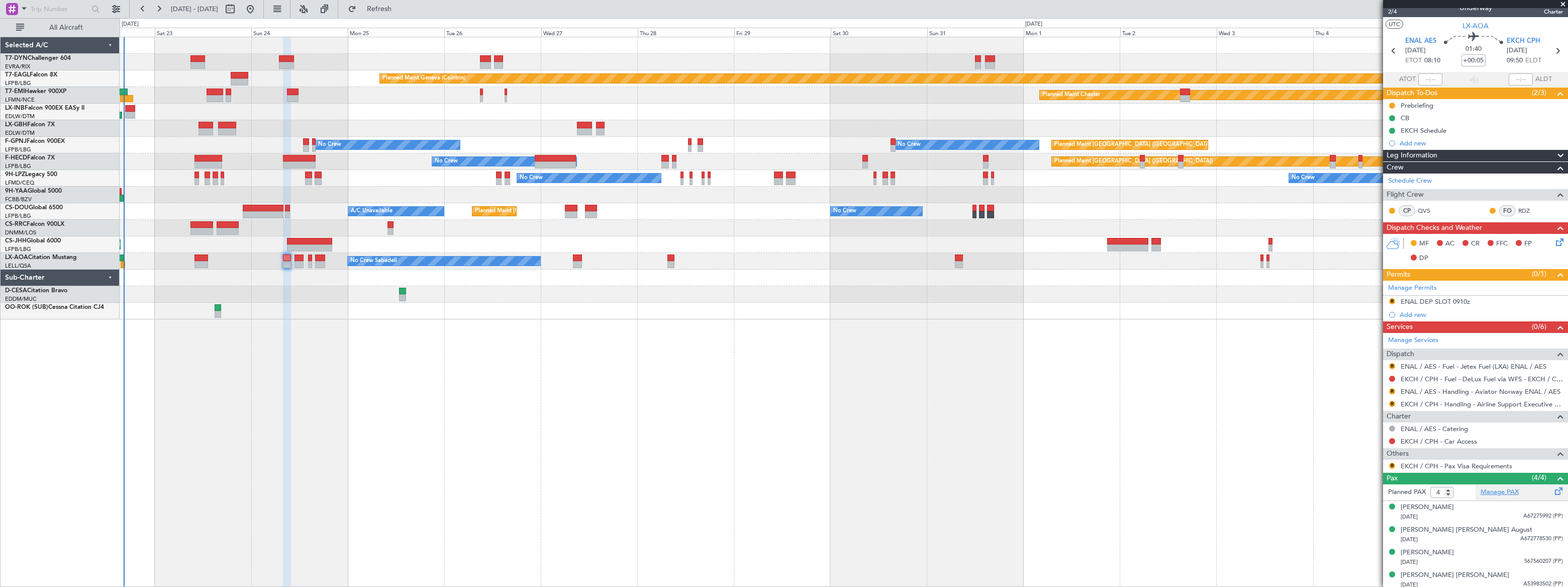
scroll to position [14, 0]
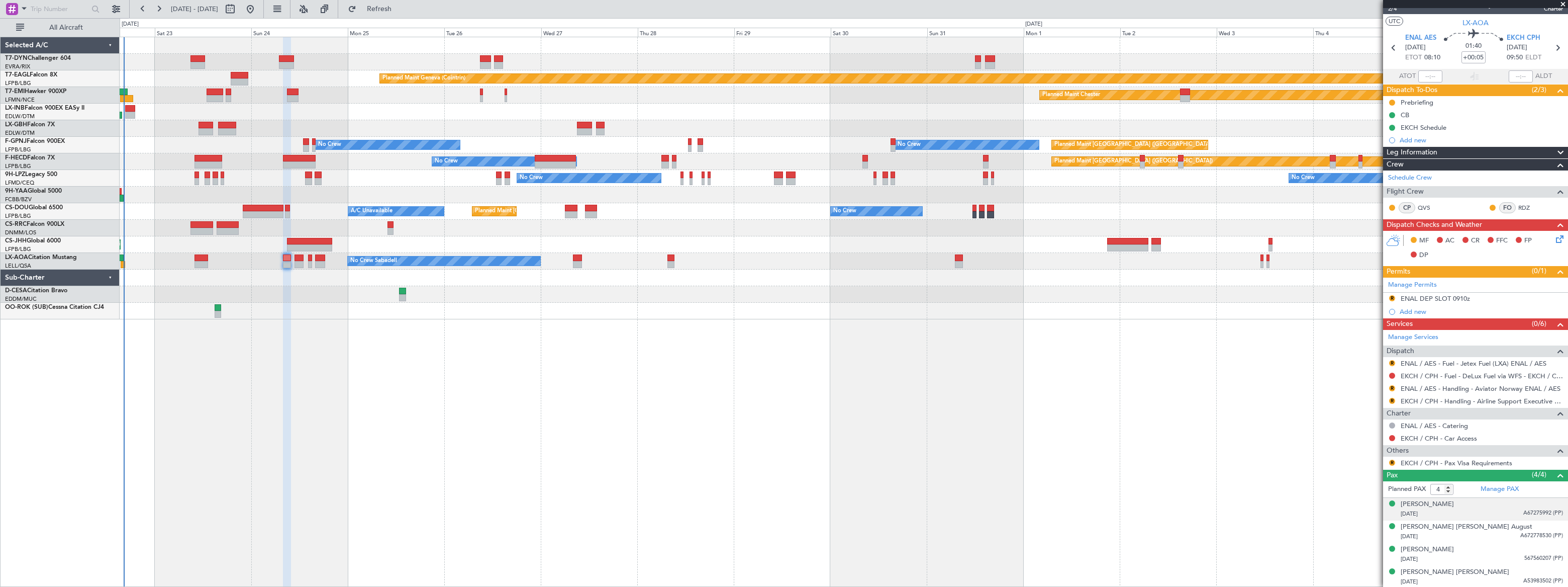
click at [1477, 511] on div "[DATE] A67275992 (PP)" at bounding box center [1482, 514] width 163 height 10
click at [1491, 551] on div "[PERSON_NAME] [PERSON_NAME] August [DATE] A672778530 (PP)" at bounding box center [1482, 556] width 163 height 19
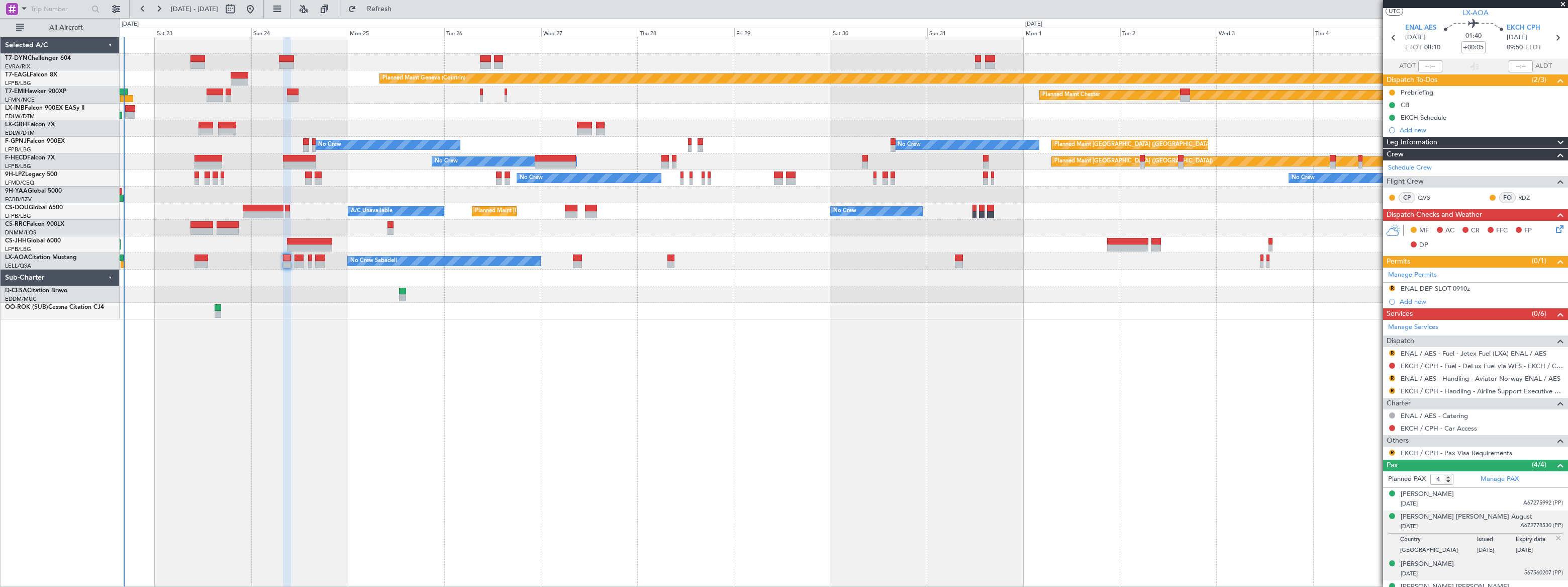
scroll to position [39, 0]
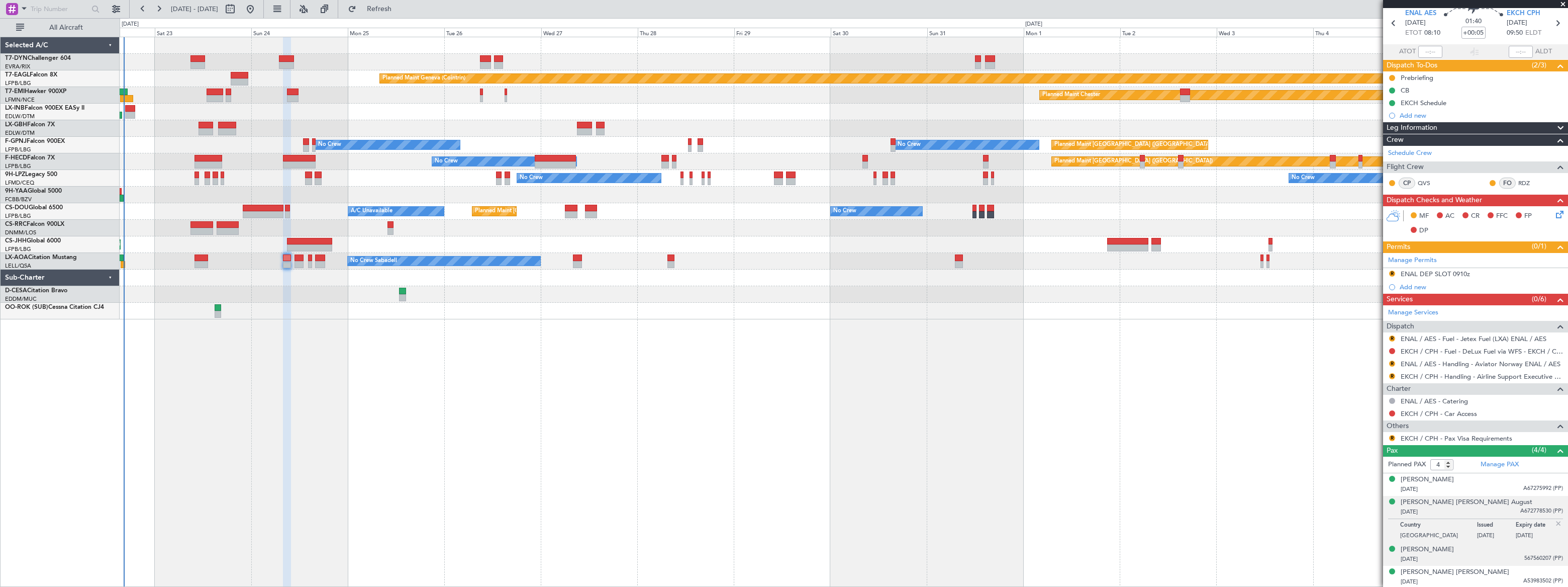
click at [1496, 557] on div "[DATE] 567560207 (PP)" at bounding box center [1482, 559] width 163 height 10
click at [1488, 578] on div "[DATE] A53983502 (PP)" at bounding box center [1482, 582] width 163 height 10
click at [1391, 437] on button "R" at bounding box center [1392, 438] width 6 height 6
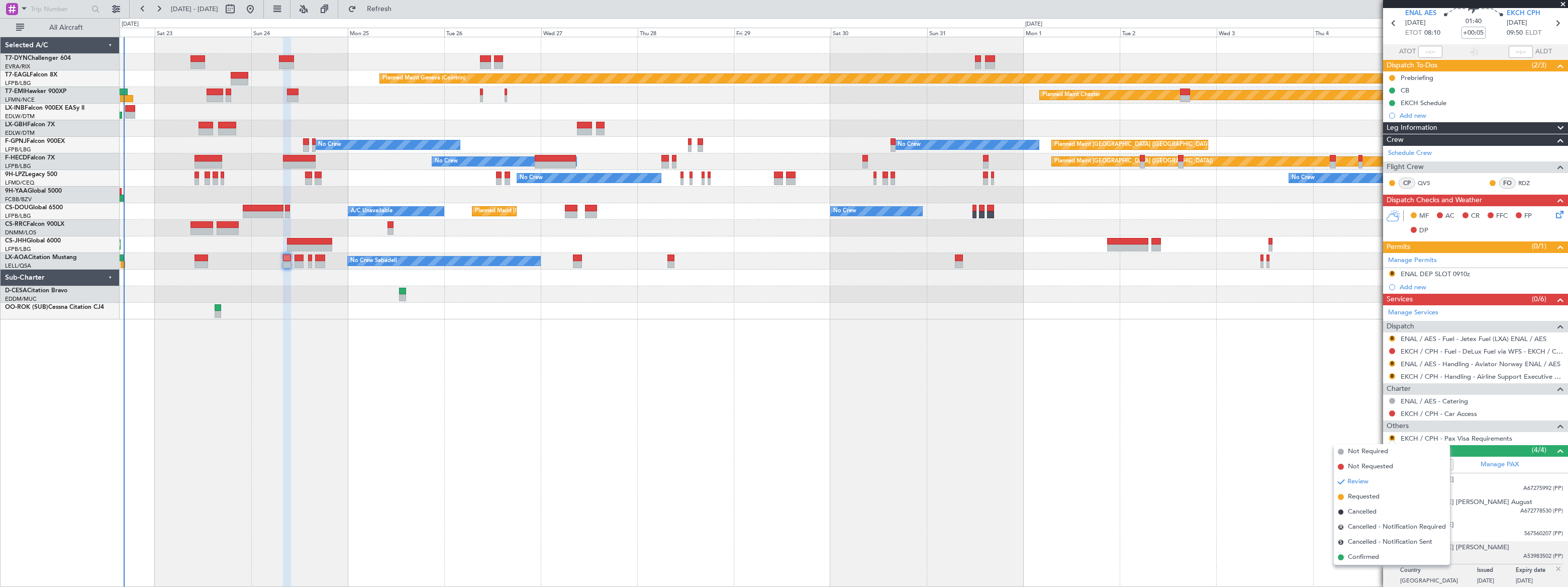
drag, startPoint x: 1355, startPoint y: 558, endPoint x: 1353, endPoint y: 552, distance: 6.3
click at [1355, 558] on span "Confirmed" at bounding box center [1363, 557] width 31 height 10
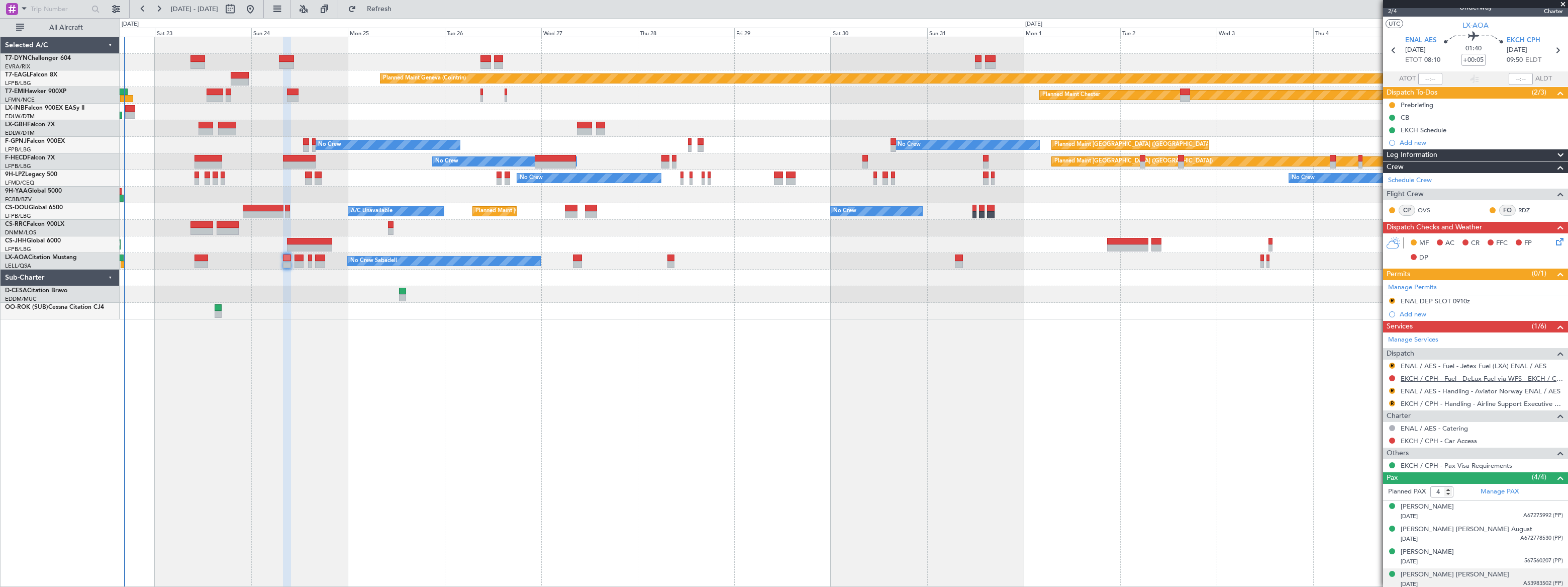
scroll to position [0, 0]
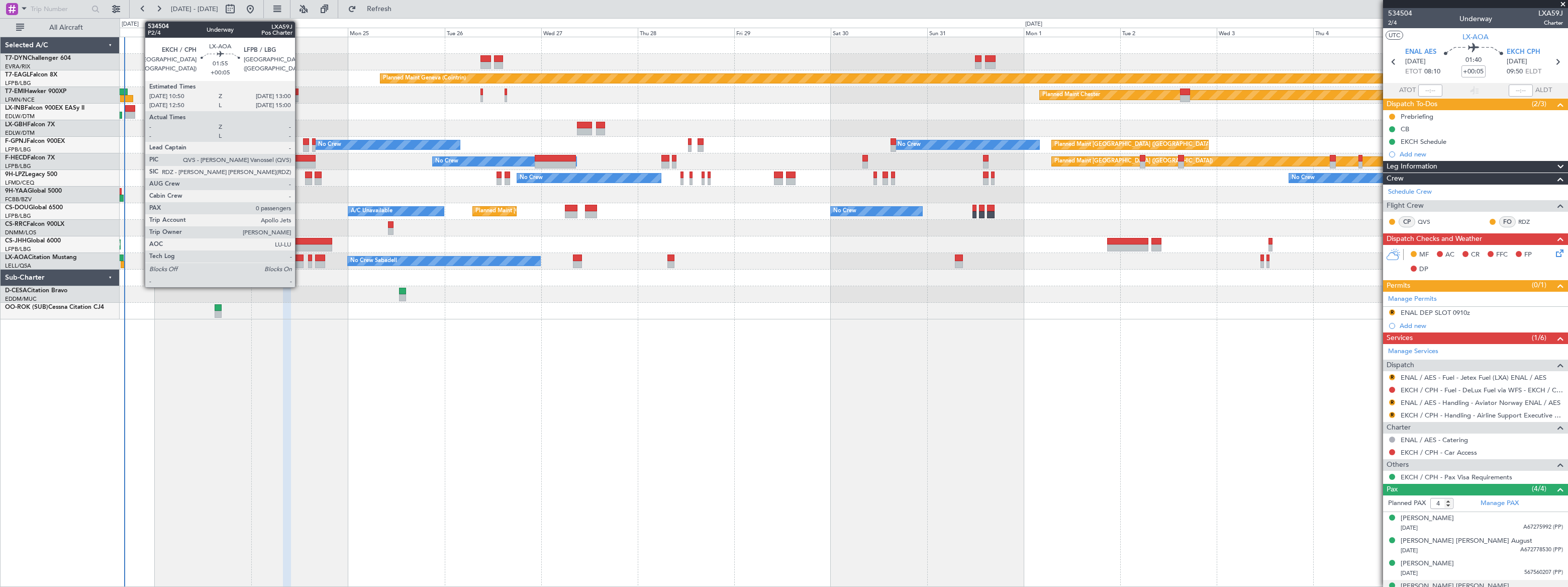
click at [299, 260] on div at bounding box center [299, 258] width 9 height 7
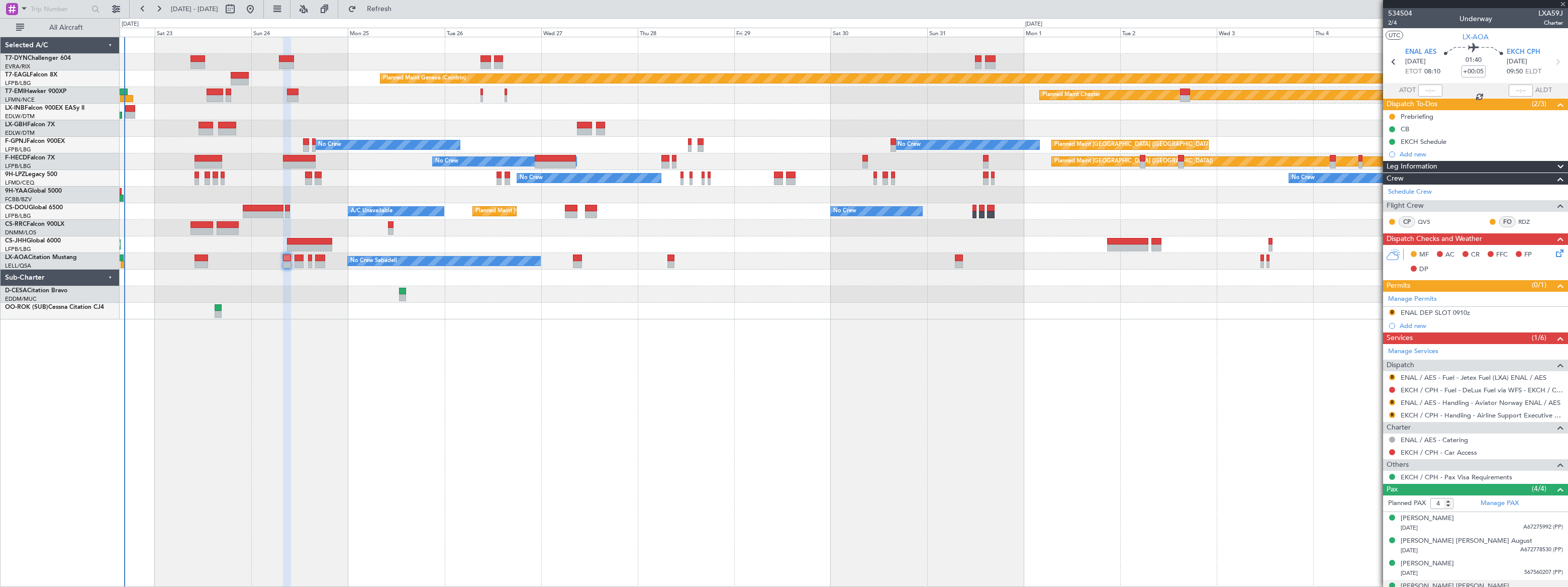
type input "0"
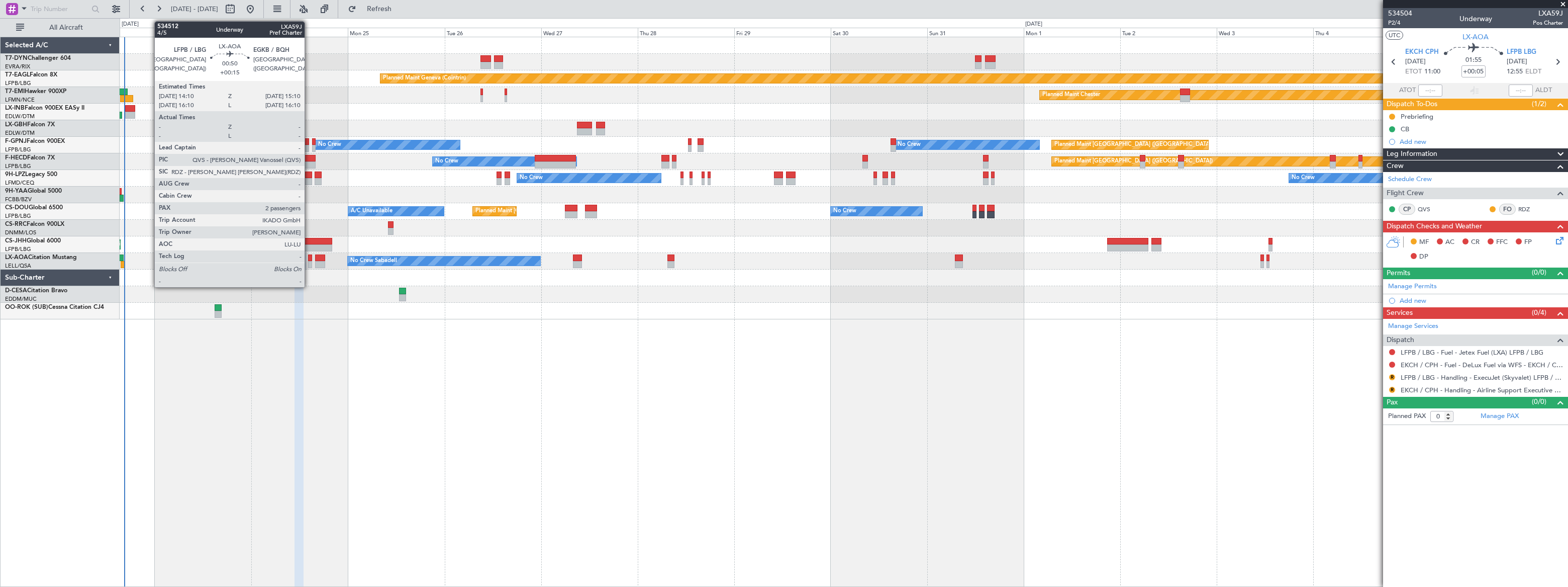
click at [309, 260] on div at bounding box center [310, 258] width 4 height 7
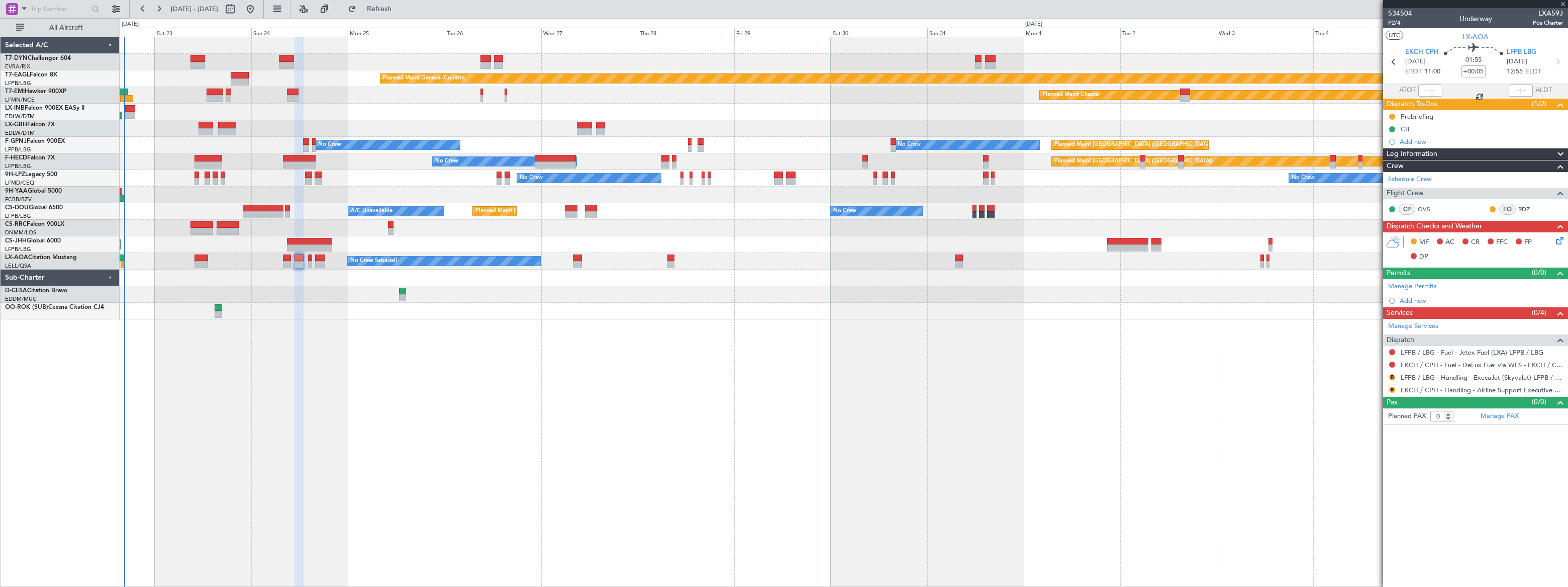
type input "+00:15"
type input "2"
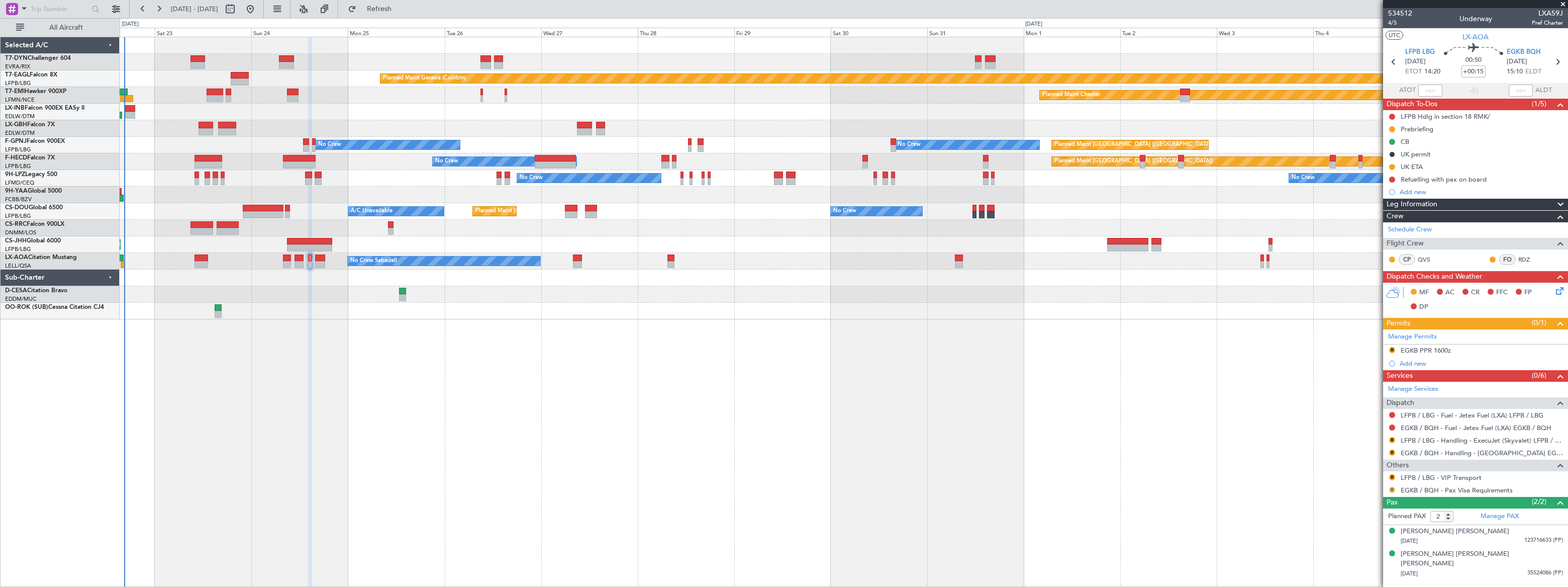
click at [1391, 489] on button "R" at bounding box center [1392, 490] width 6 height 6
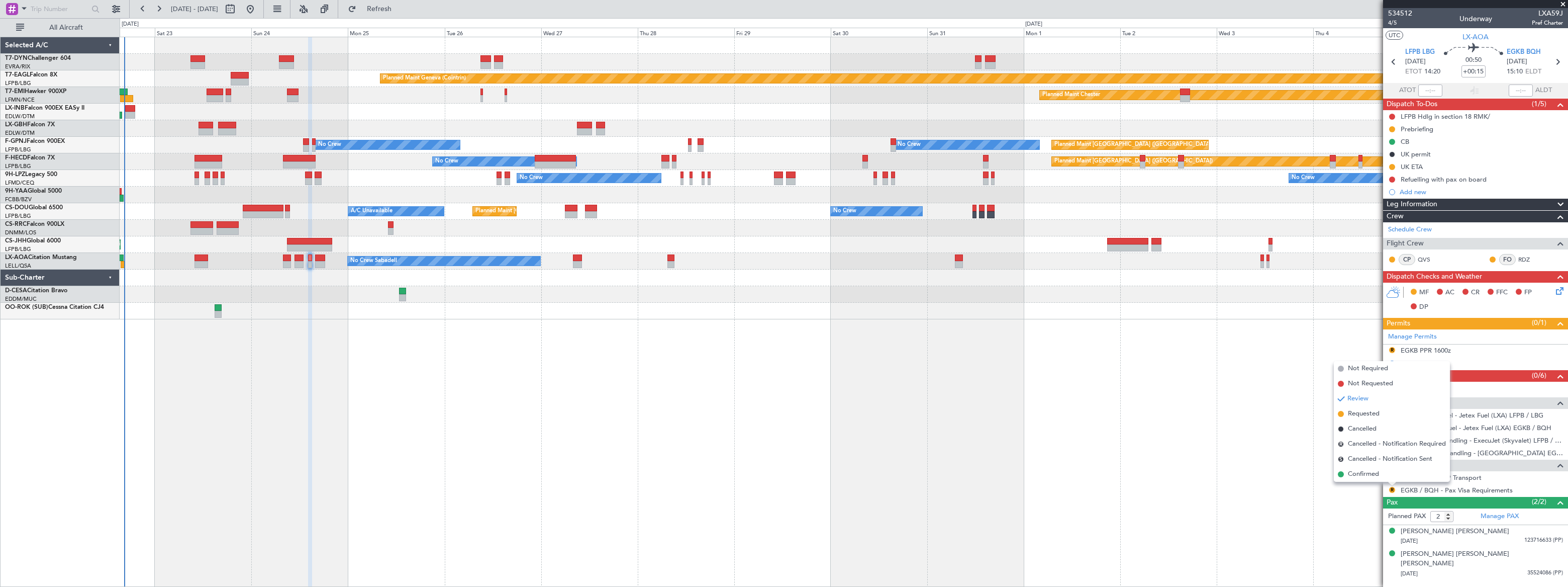
click at [1348, 476] on li "Confirmed" at bounding box center [1391, 474] width 116 height 15
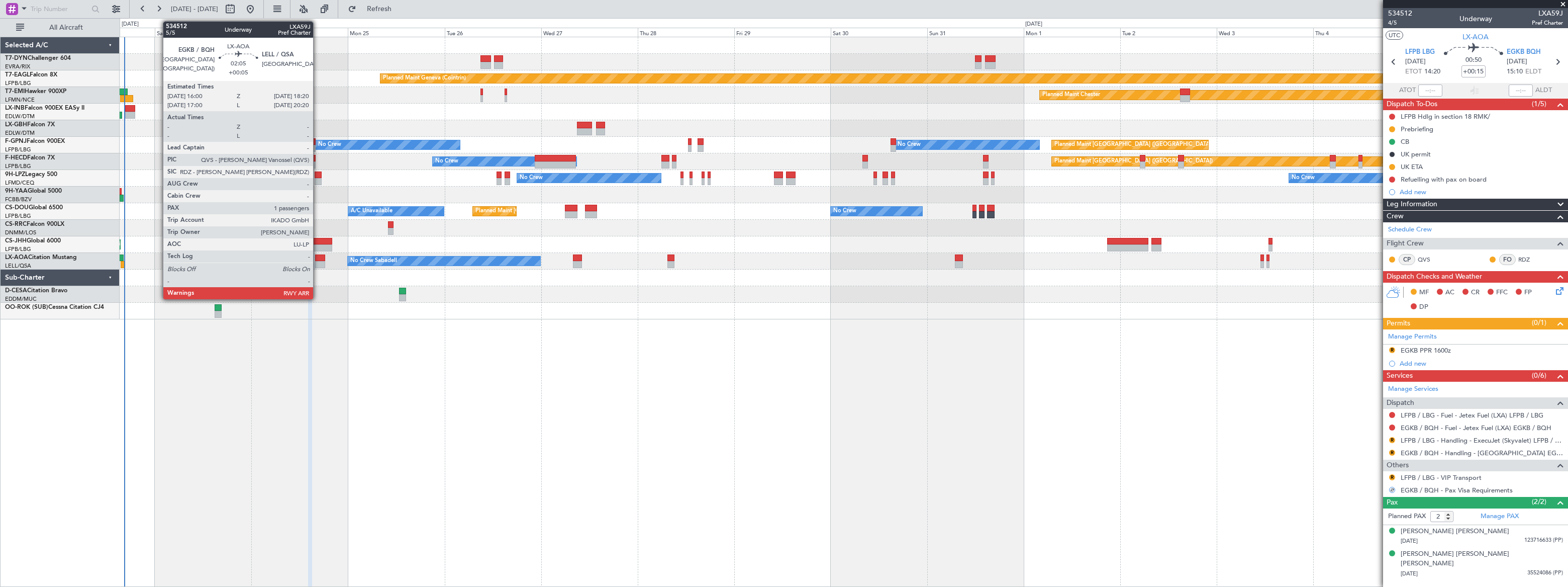
click at [318, 261] on div at bounding box center [320, 265] width 10 height 7
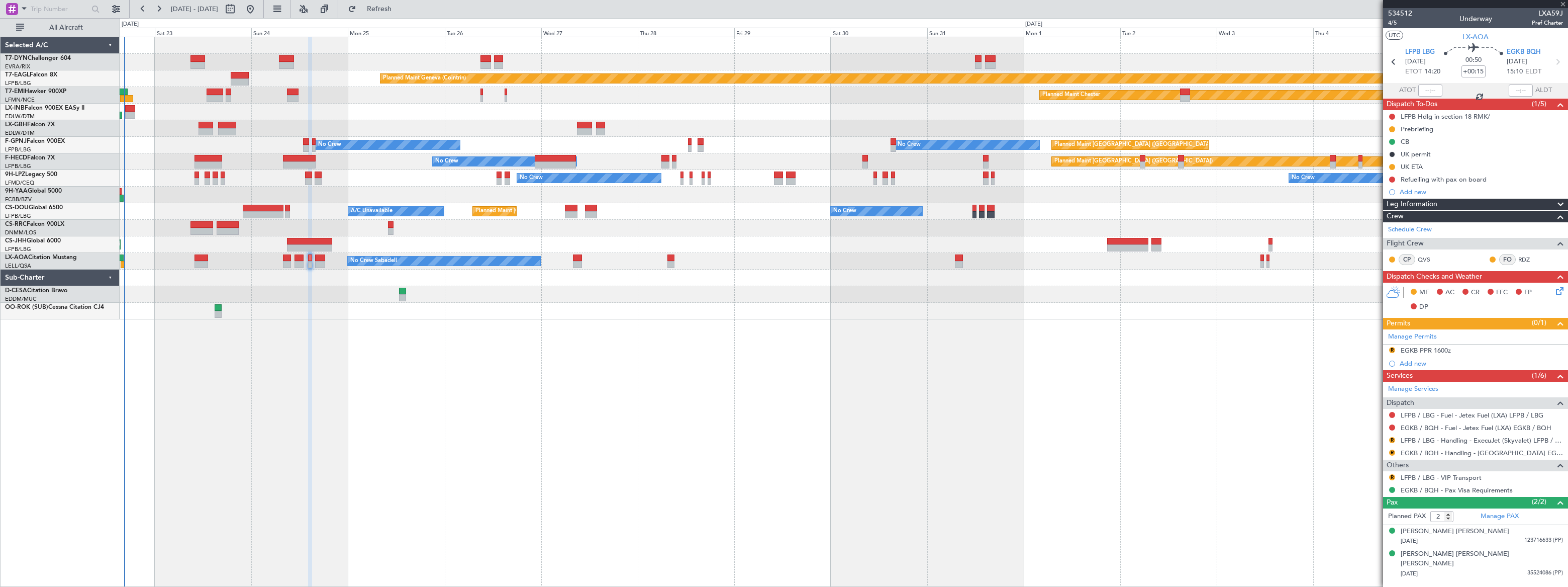
type input "+00:05"
type input "1"
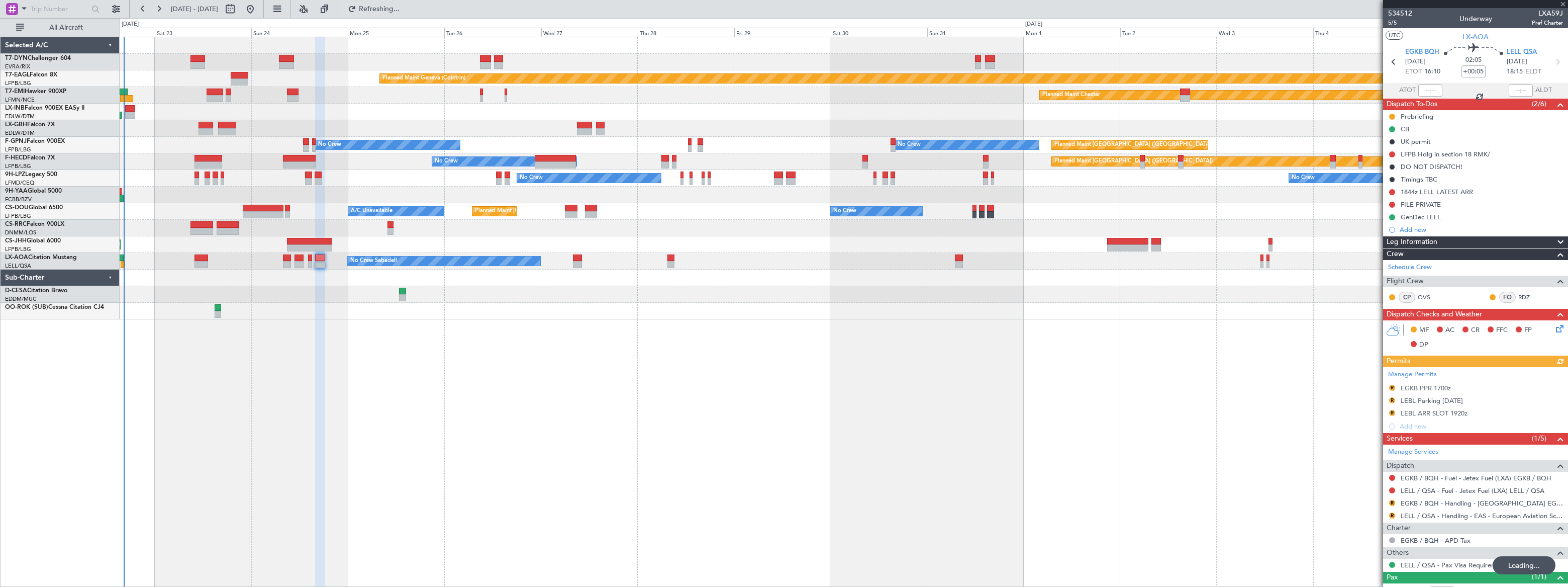
scroll to position [34, 0]
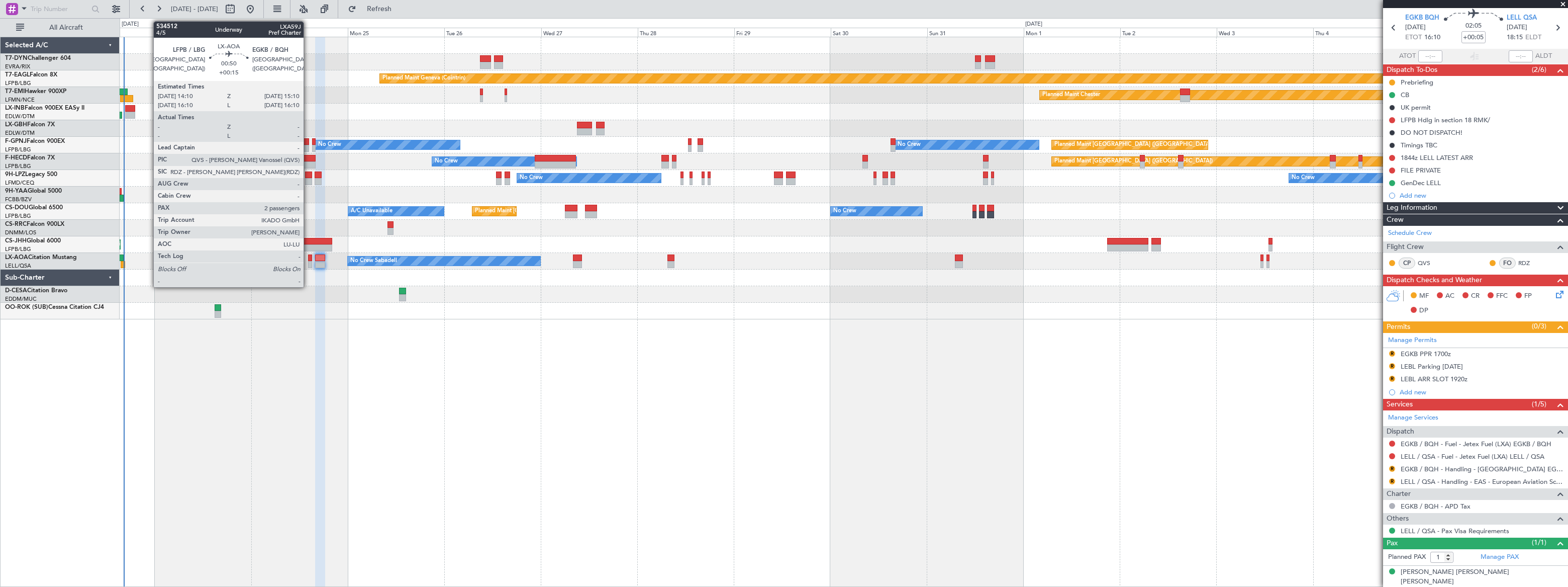
click at [308, 262] on div at bounding box center [310, 265] width 4 height 7
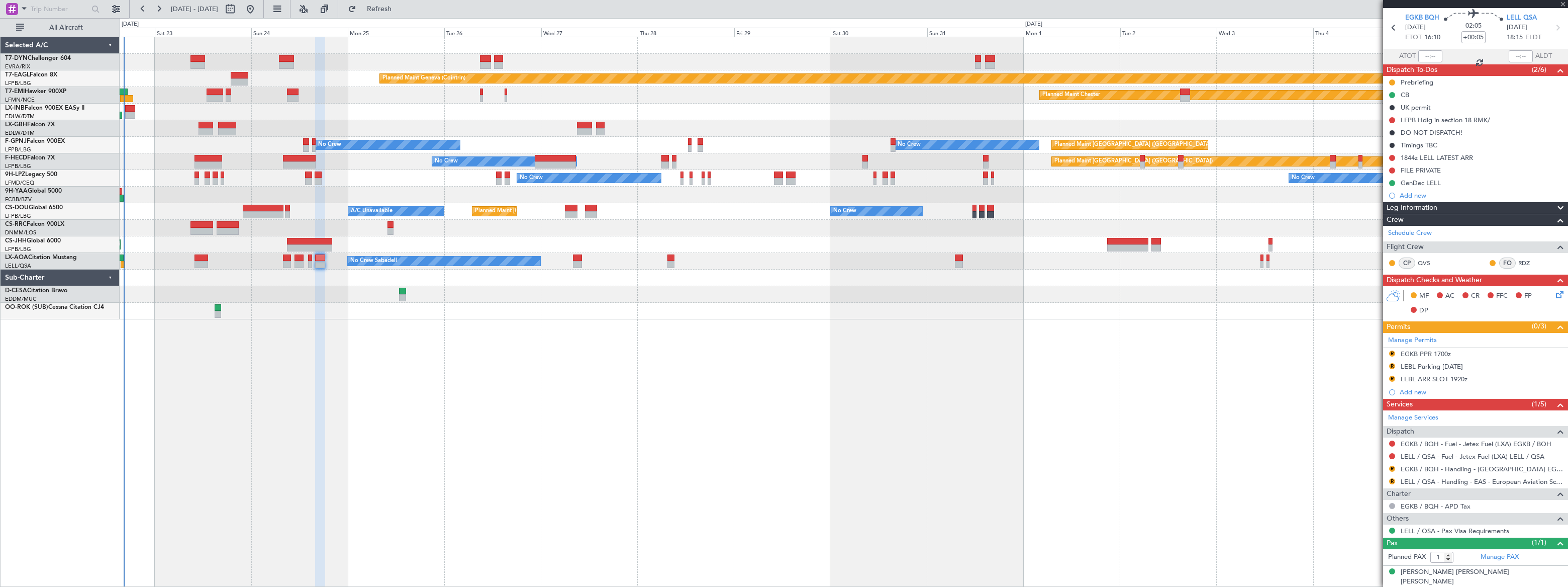
type input "+00:15"
type input "2"
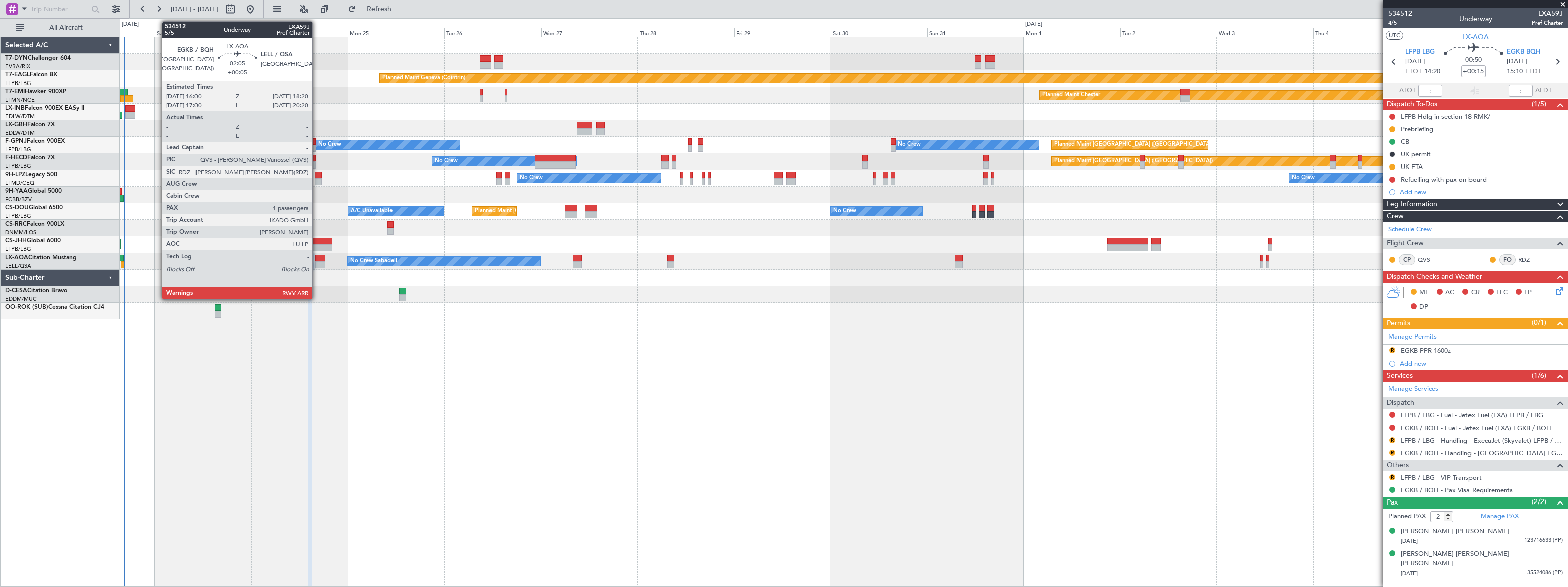
click at [317, 259] on div at bounding box center [320, 258] width 10 height 7
type input "+00:05"
type input "1"
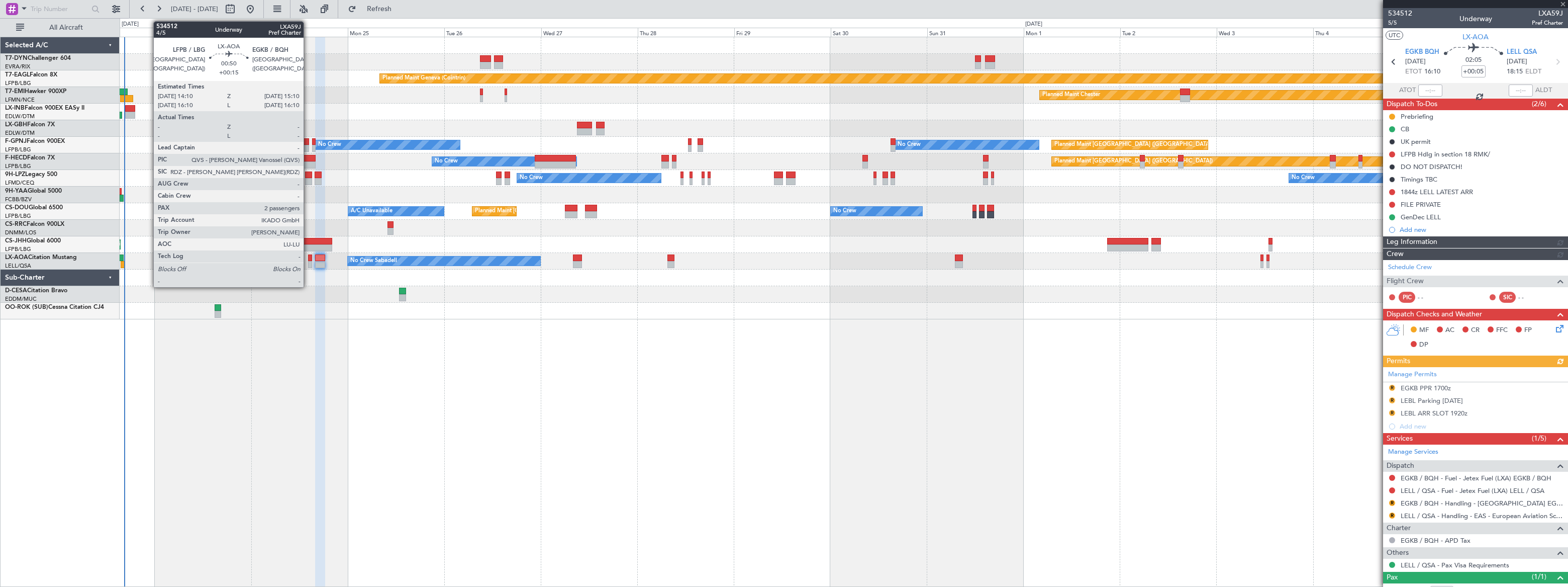
click at [308, 261] on div at bounding box center [310, 265] width 4 height 7
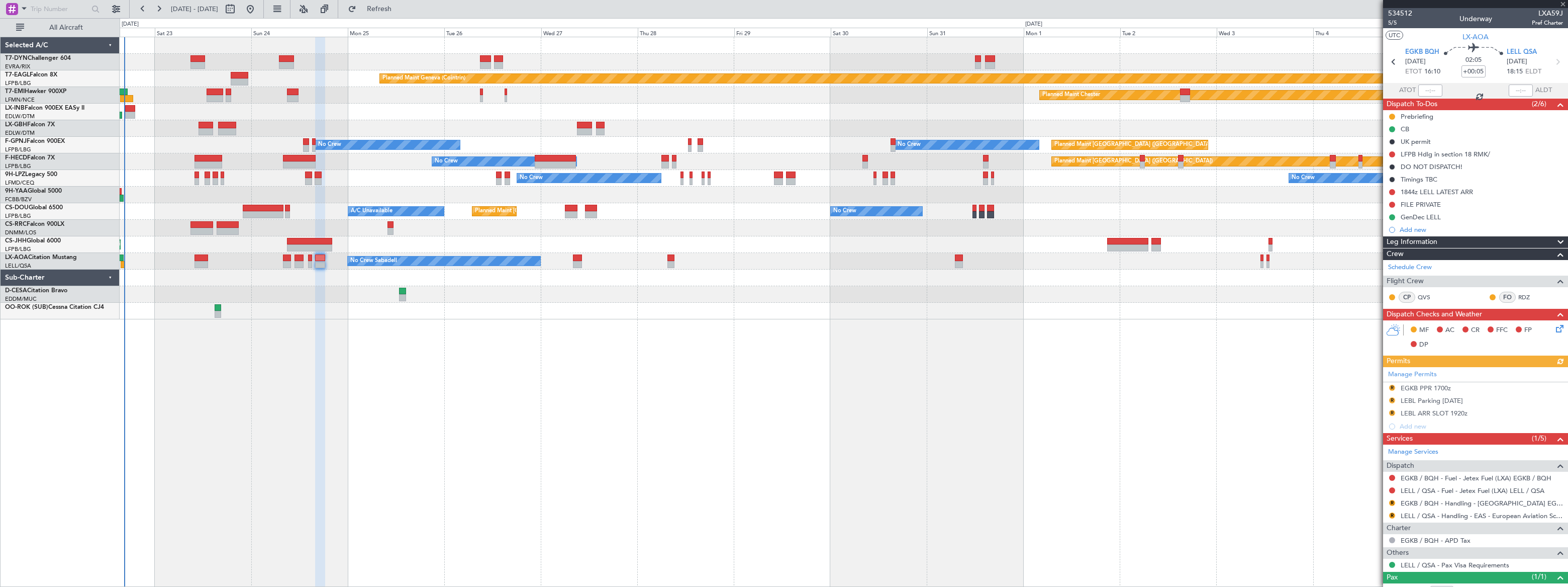
type input "+00:15"
type input "2"
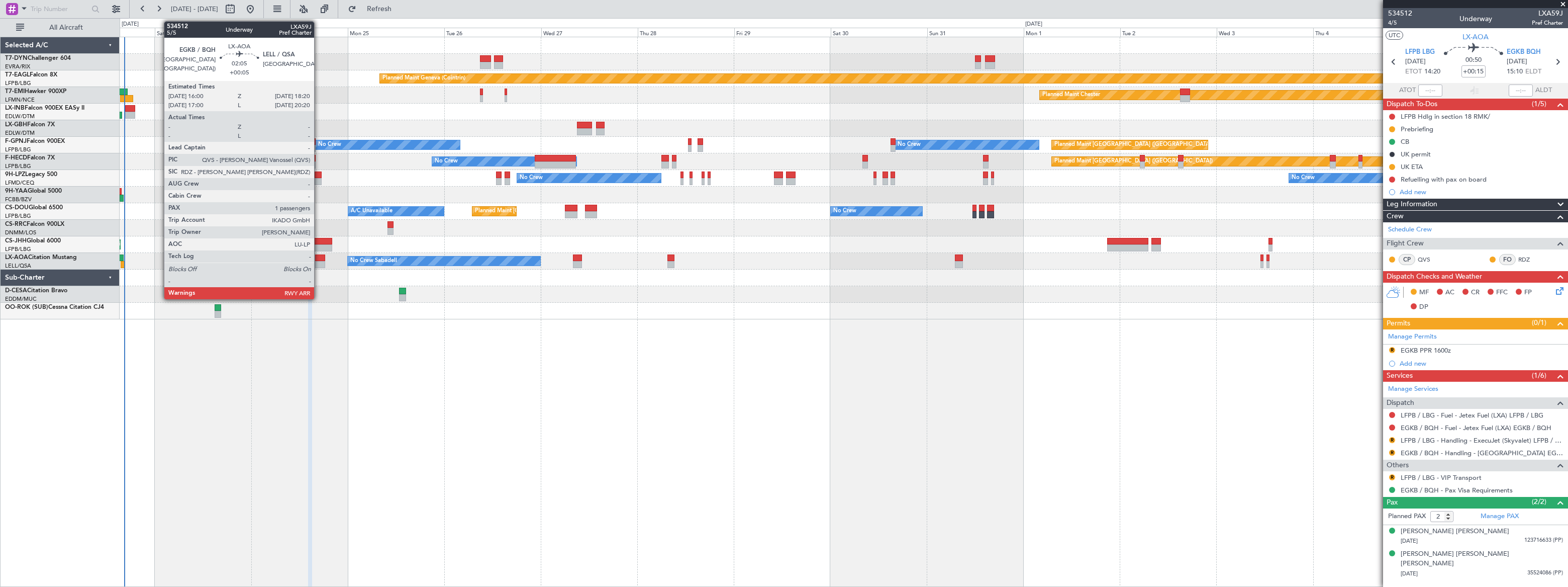
click at [318, 261] on div at bounding box center [320, 265] width 10 height 7
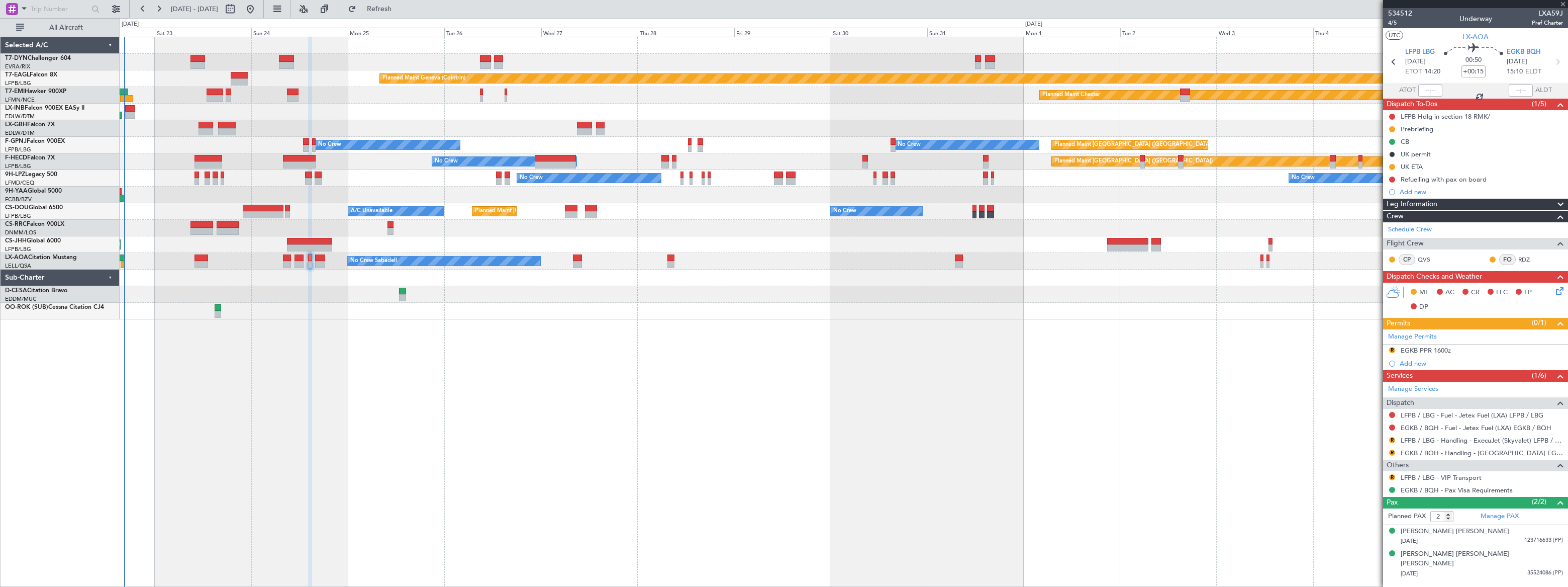
type input "+00:05"
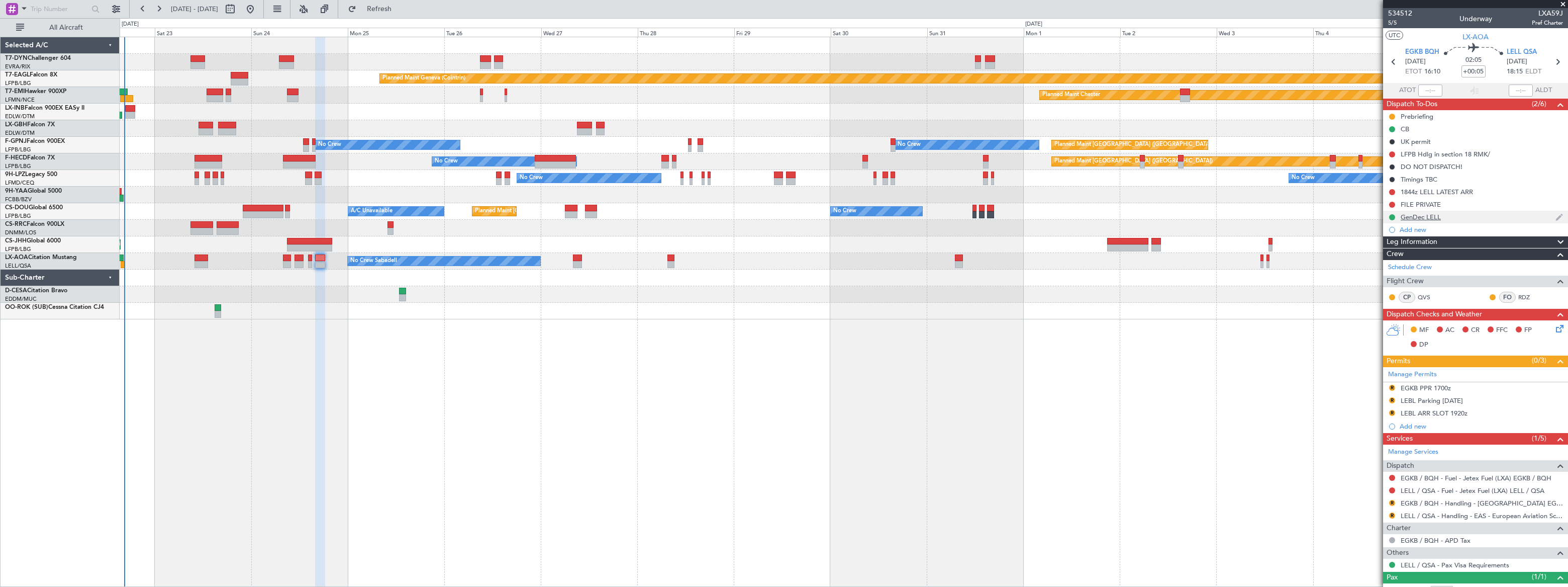
click at [1458, 216] on div "GenDec LELL" at bounding box center [1475, 217] width 185 height 13
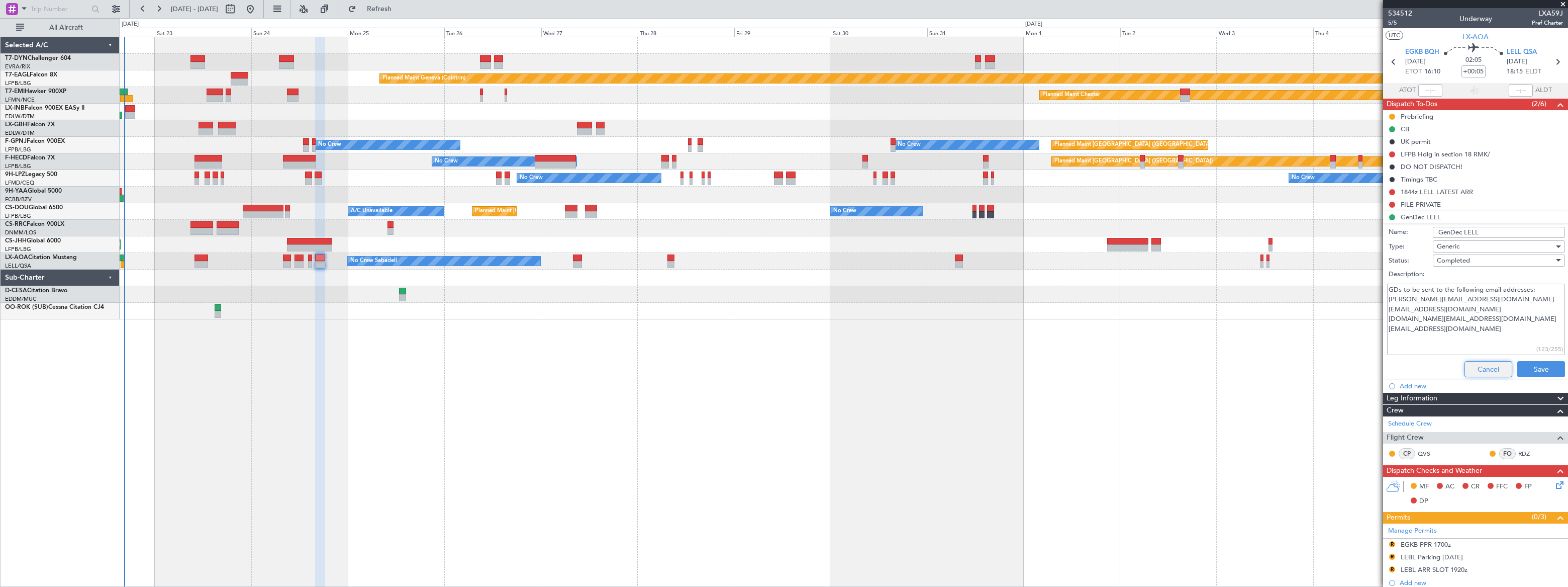
click at [1492, 370] on button "Cancel" at bounding box center [1488, 369] width 47 height 16
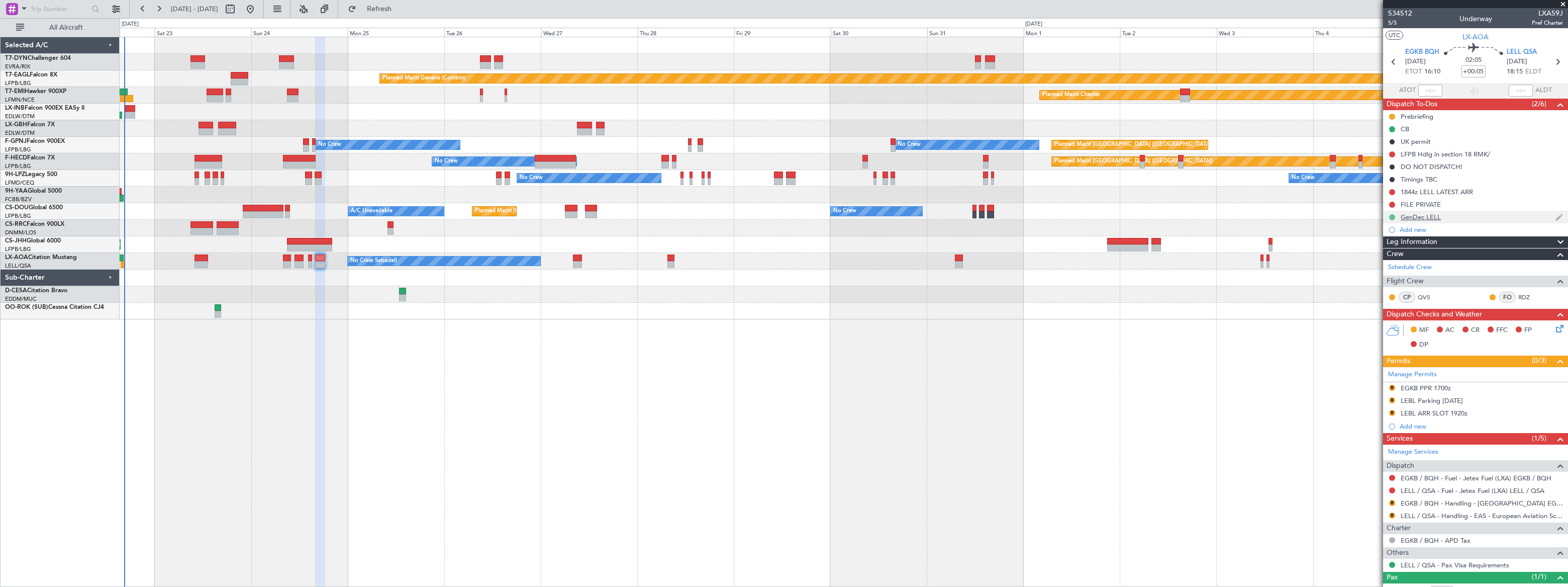
click at [1394, 214] on button at bounding box center [1392, 217] width 6 height 6
click at [1394, 245] on span "In Progress" at bounding box center [1396, 246] width 34 height 10
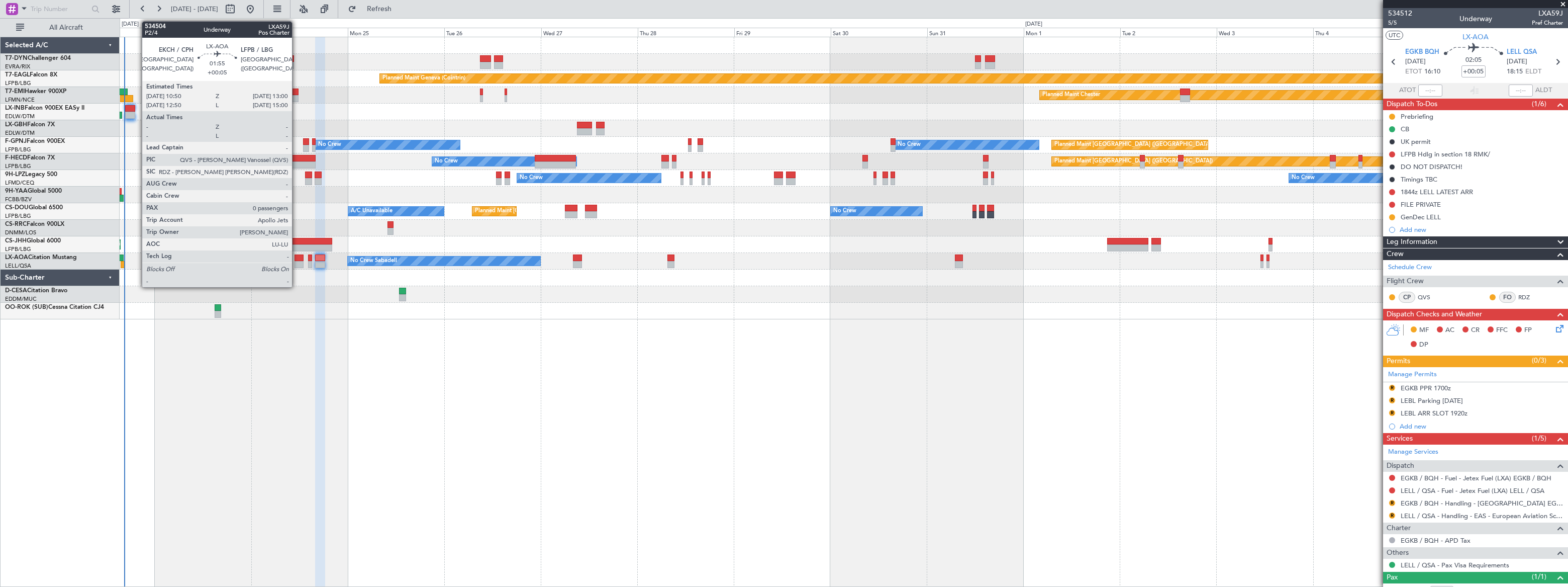
click at [296, 259] on div at bounding box center [299, 258] width 9 height 7
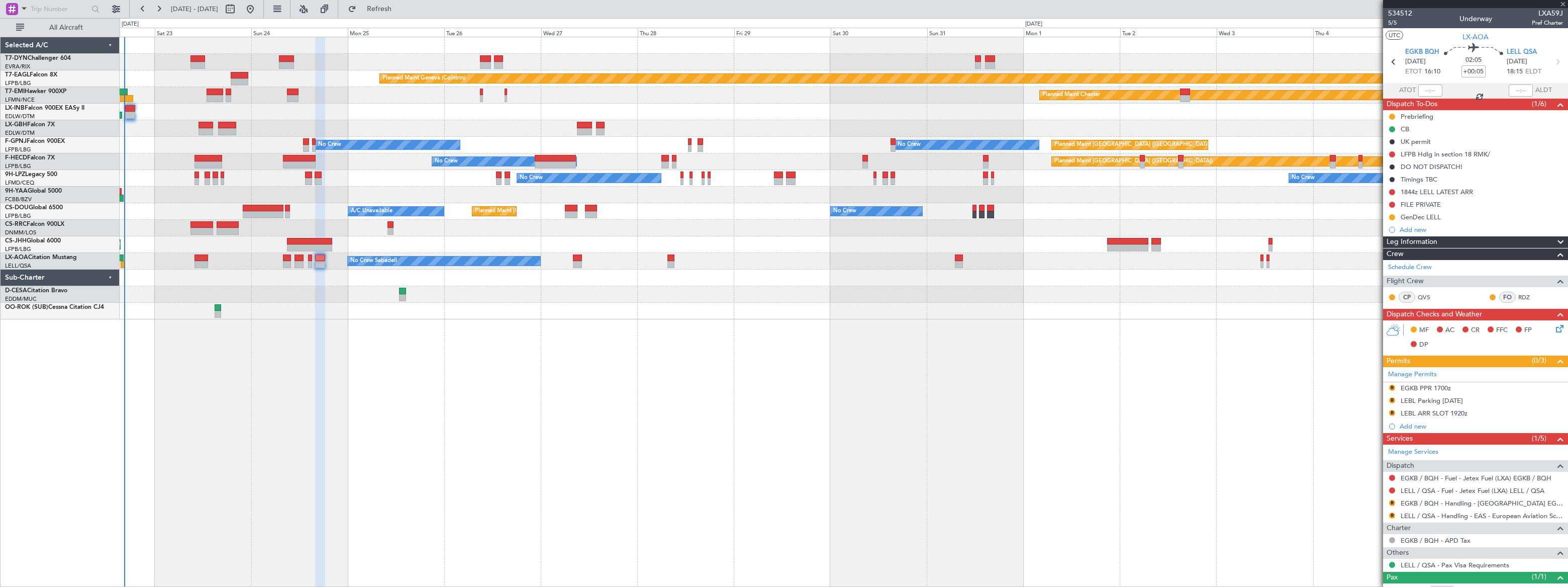
type input "0"
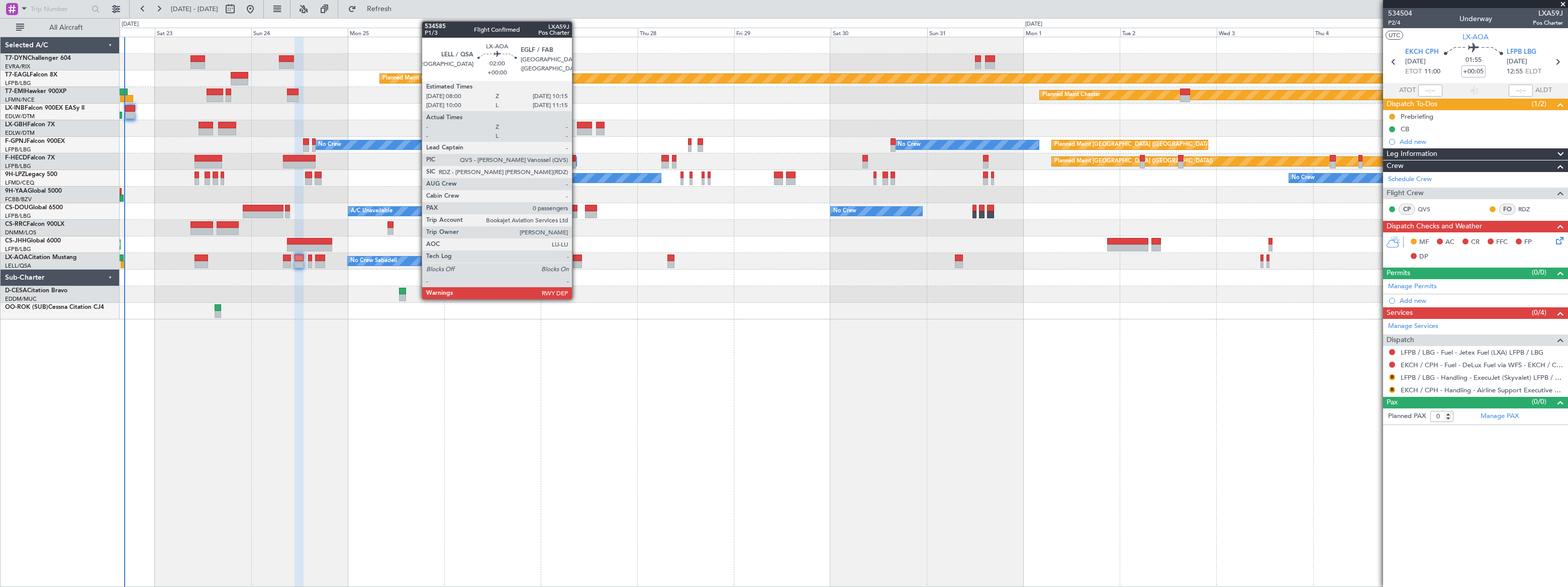
click at [576, 259] on div at bounding box center [578, 258] width 10 height 7
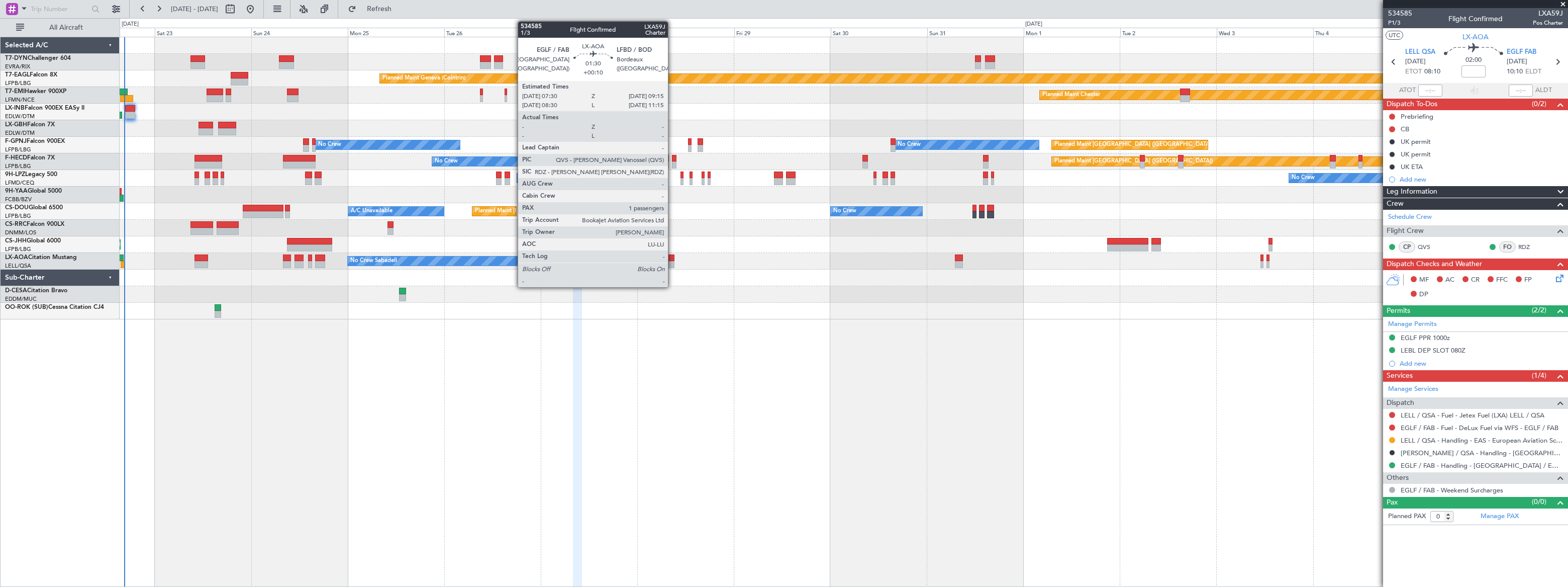
click at [673, 259] on div at bounding box center [671, 258] width 7 height 7
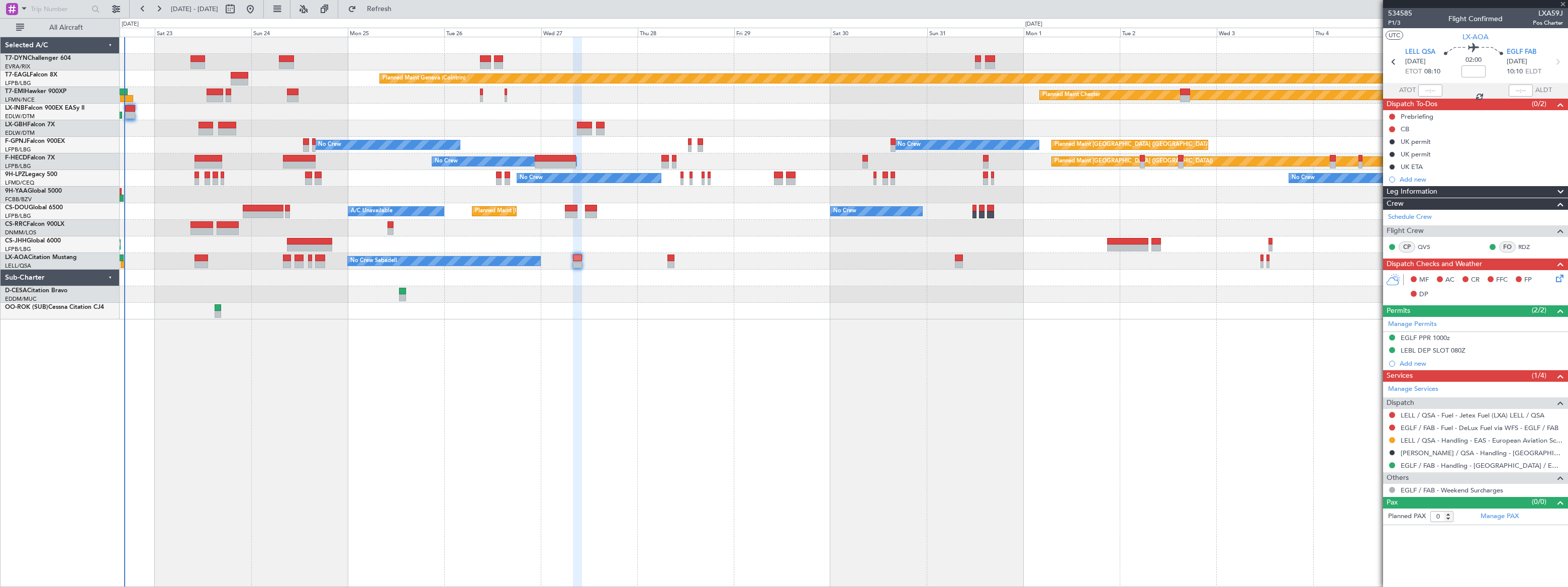
type input "+00:10"
type input "1"
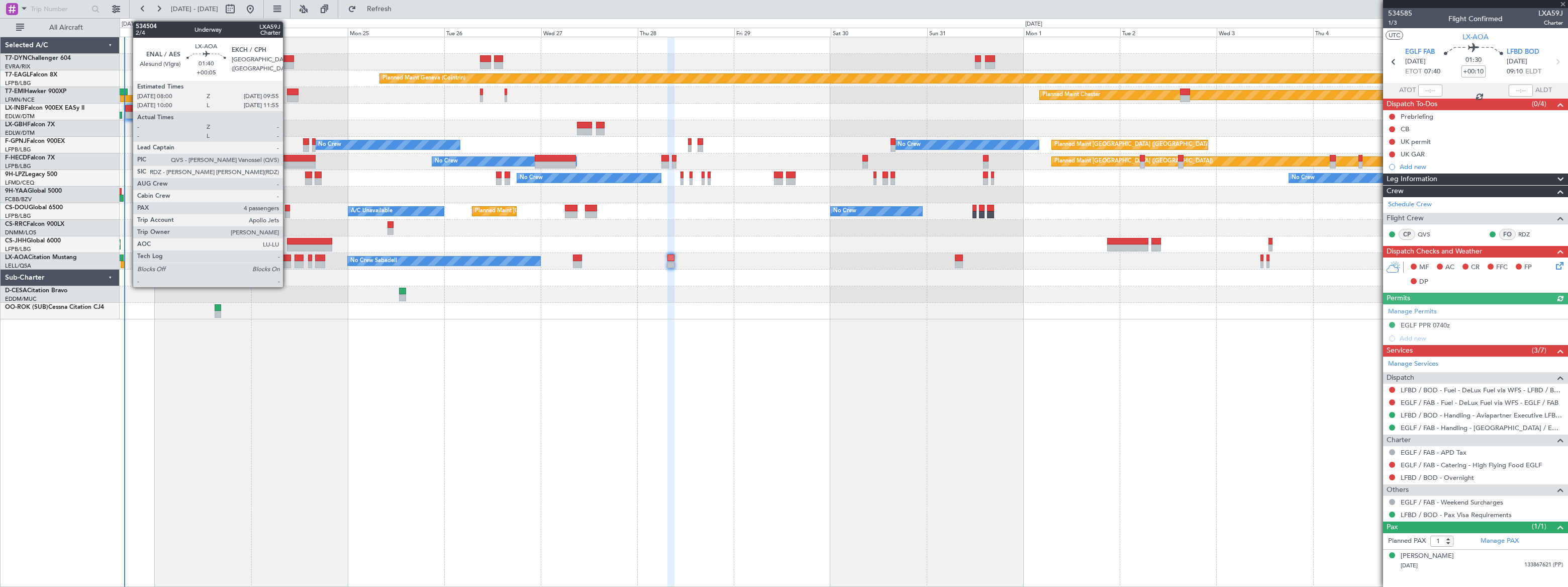
click at [287, 260] on div at bounding box center [287, 258] width 8 height 7
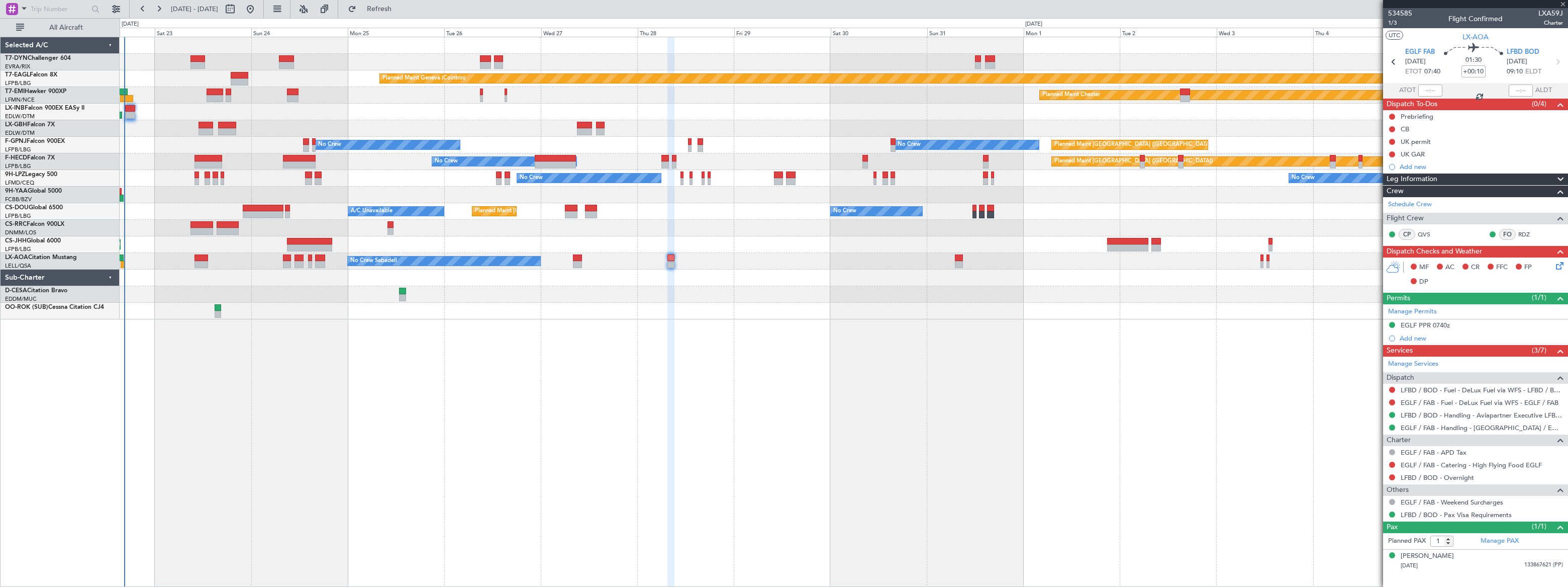
type input "+00:05"
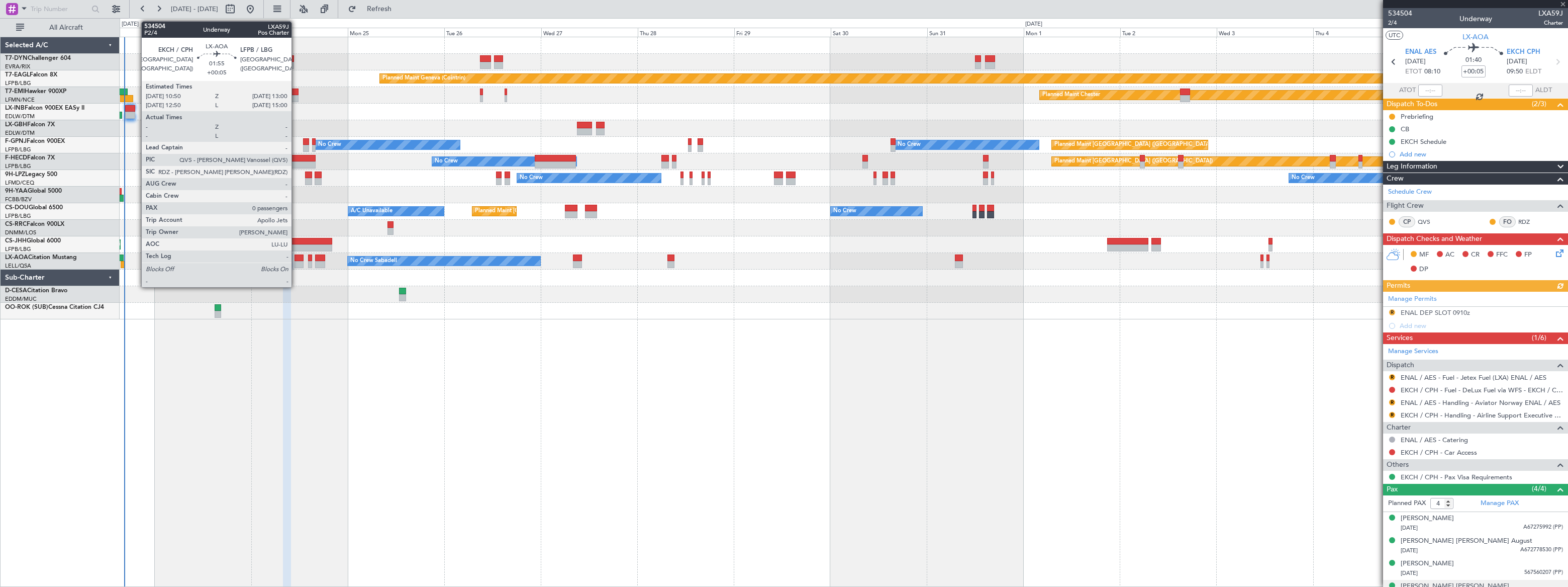
click at [296, 259] on div at bounding box center [299, 258] width 9 height 7
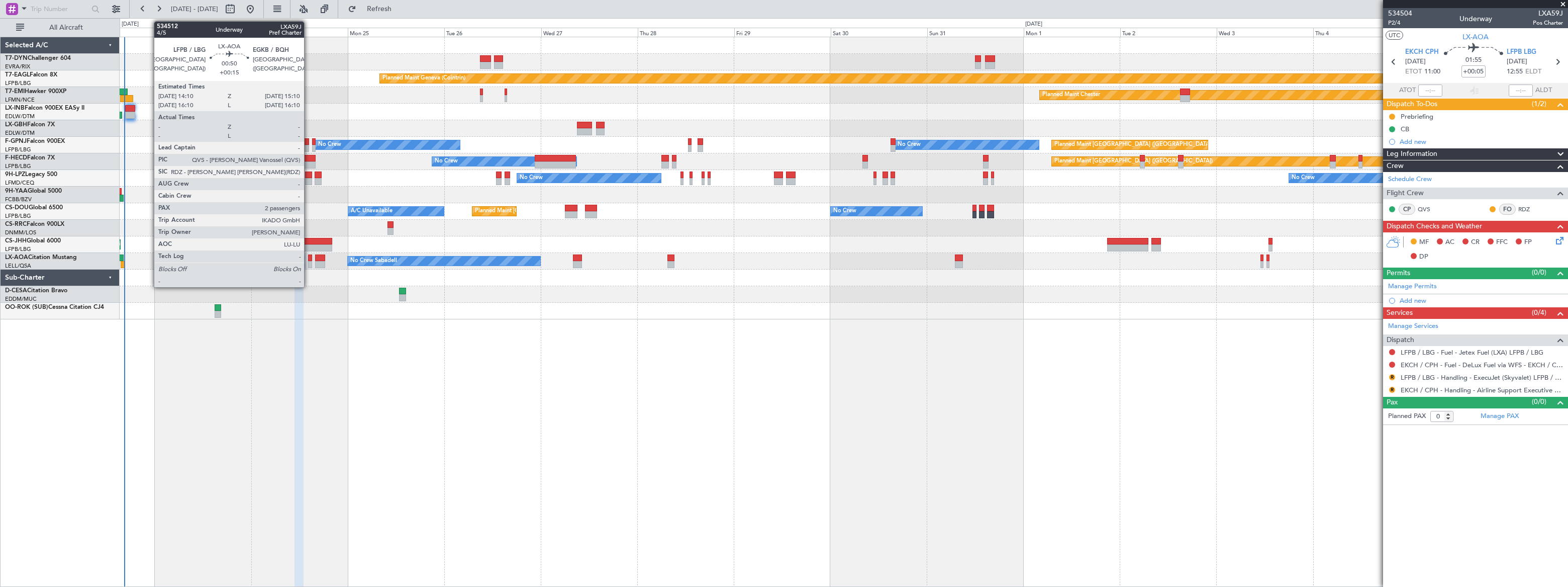
click at [309, 261] on div at bounding box center [310, 265] width 4 height 7
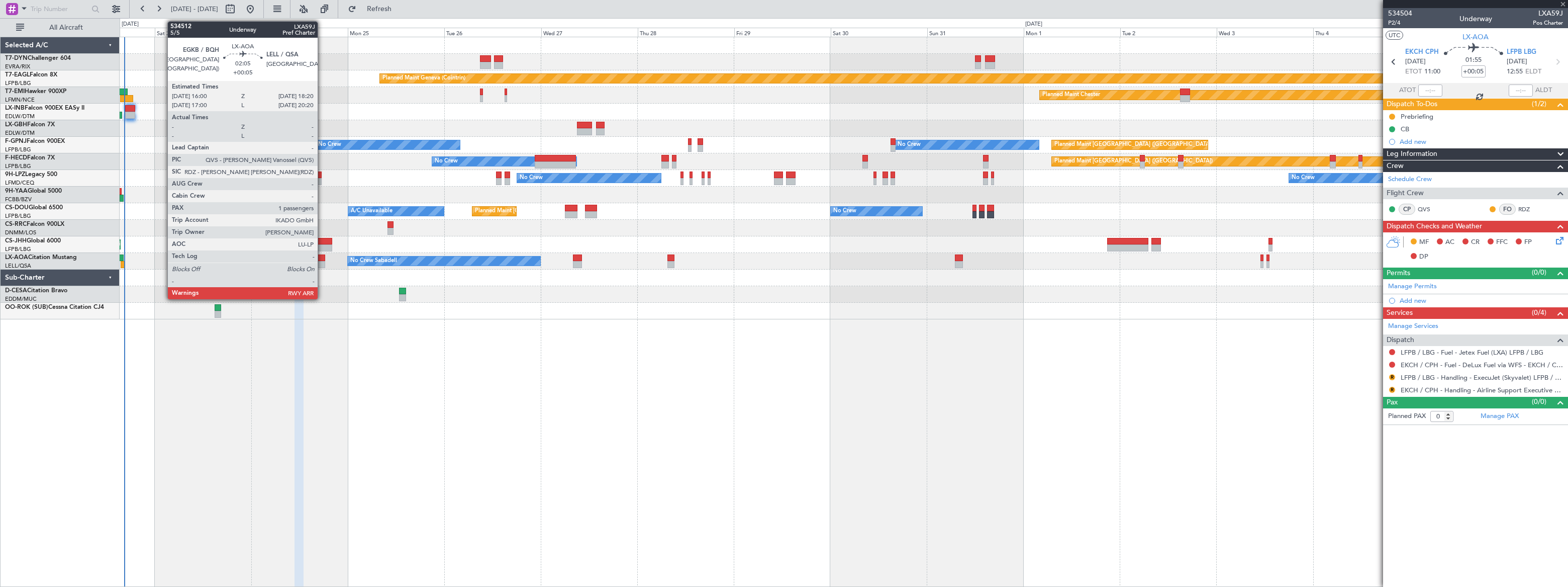
click at [322, 258] on div at bounding box center [320, 258] width 10 height 7
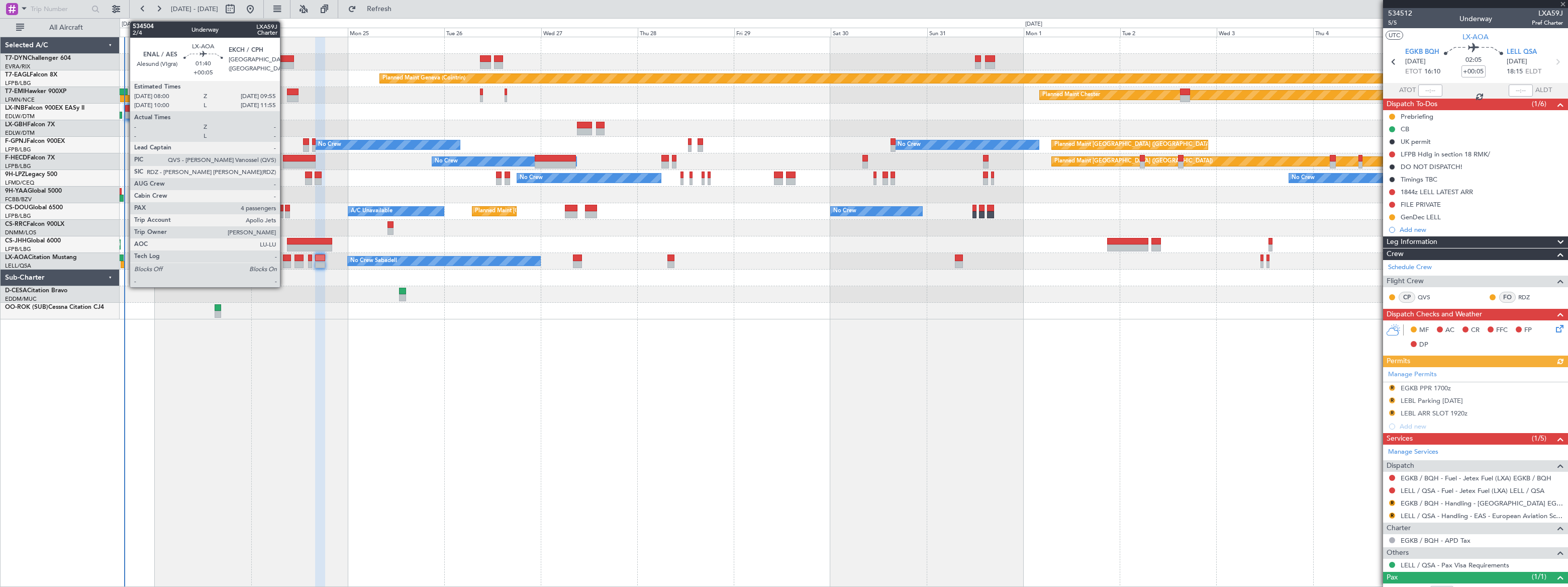
click at [284, 258] on div at bounding box center [287, 258] width 8 height 7
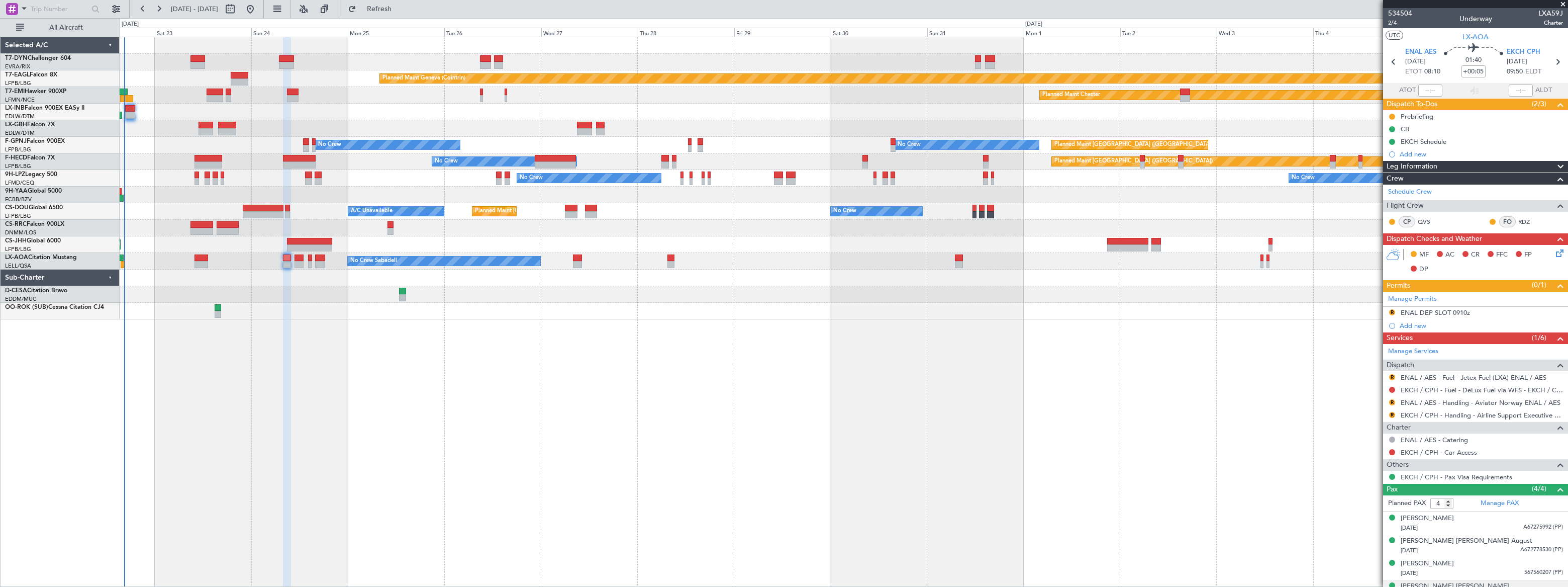
click at [1554, 252] on icon at bounding box center [1558, 251] width 8 height 8
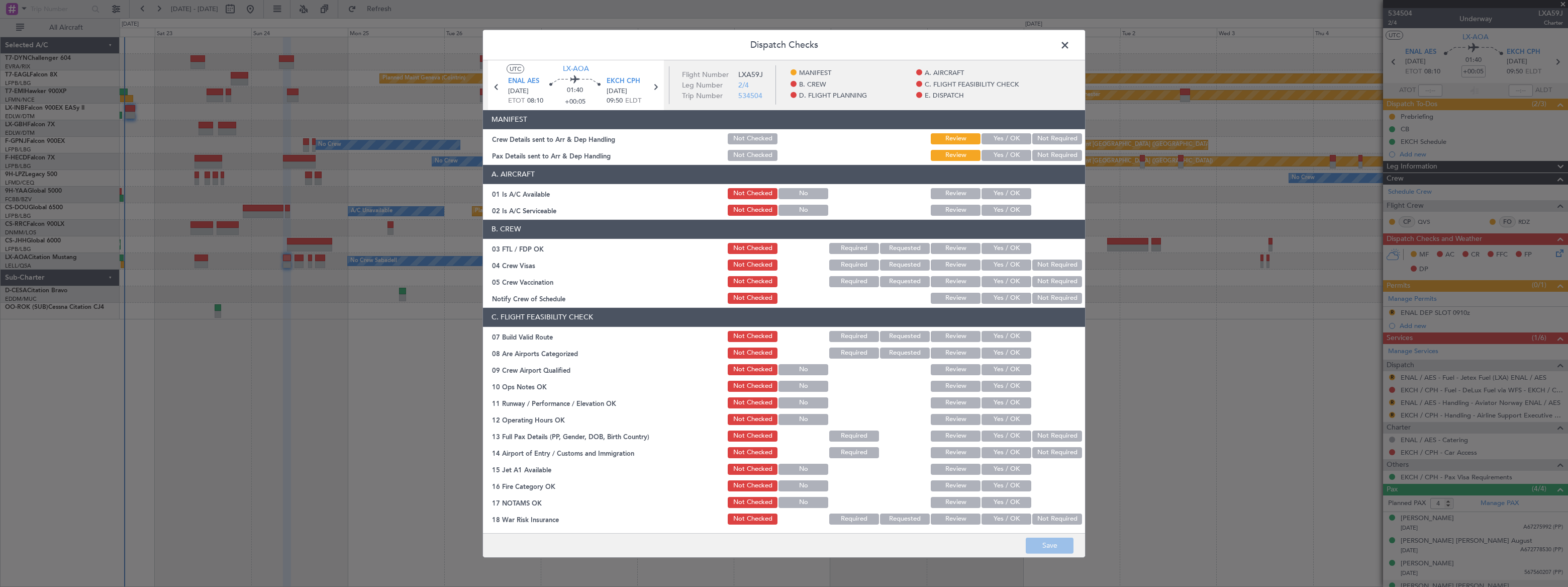
click at [996, 136] on button "Yes / OK" at bounding box center [1006, 139] width 50 height 11
click at [995, 156] on button "Yes / OK" at bounding box center [1006, 155] width 50 height 11
click at [1053, 550] on button "Save" at bounding box center [1049, 546] width 47 height 16
click at [1070, 44] on span at bounding box center [1070, 47] width 0 height 20
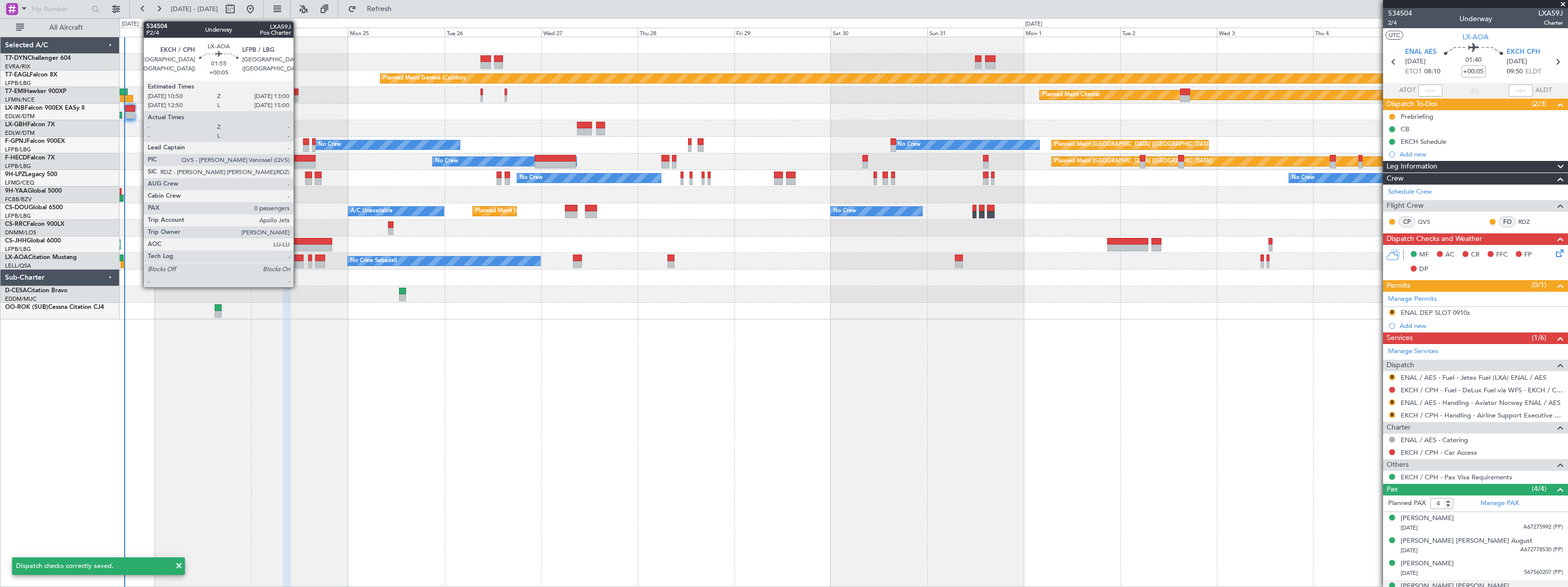
click at [298, 258] on div at bounding box center [299, 258] width 9 height 7
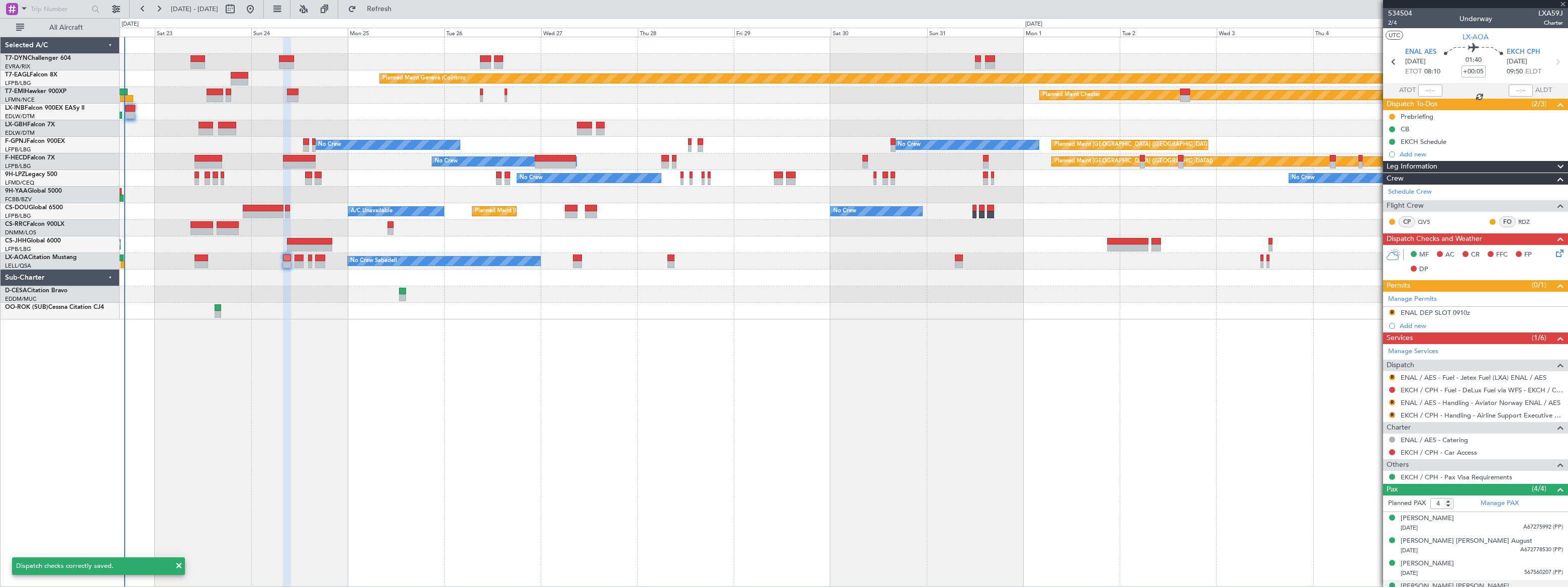
type input "0"
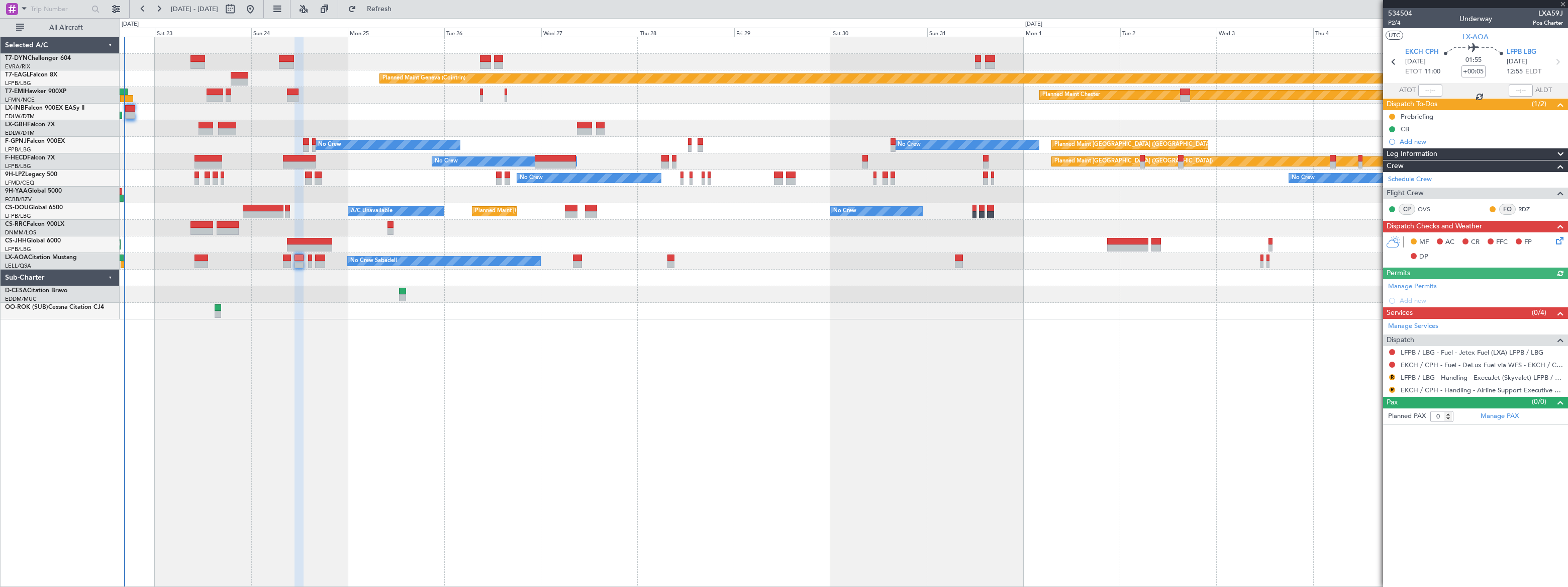
click at [1562, 238] on icon at bounding box center [1558, 239] width 8 height 8
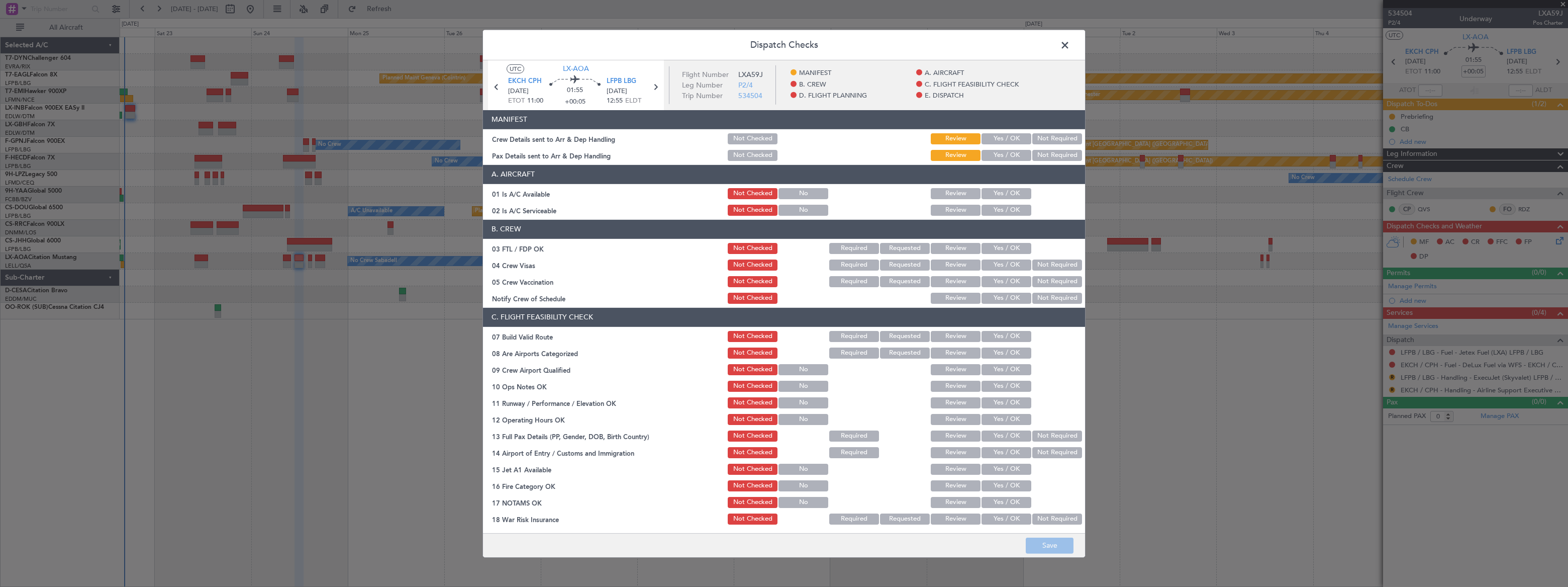
click at [1004, 135] on button "Yes / OK" at bounding box center [1006, 139] width 50 height 11
click at [1003, 154] on button "Yes / OK" at bounding box center [1006, 155] width 50 height 11
click at [1051, 546] on button "Save" at bounding box center [1049, 546] width 47 height 16
click at [1070, 44] on span at bounding box center [1070, 47] width 0 height 20
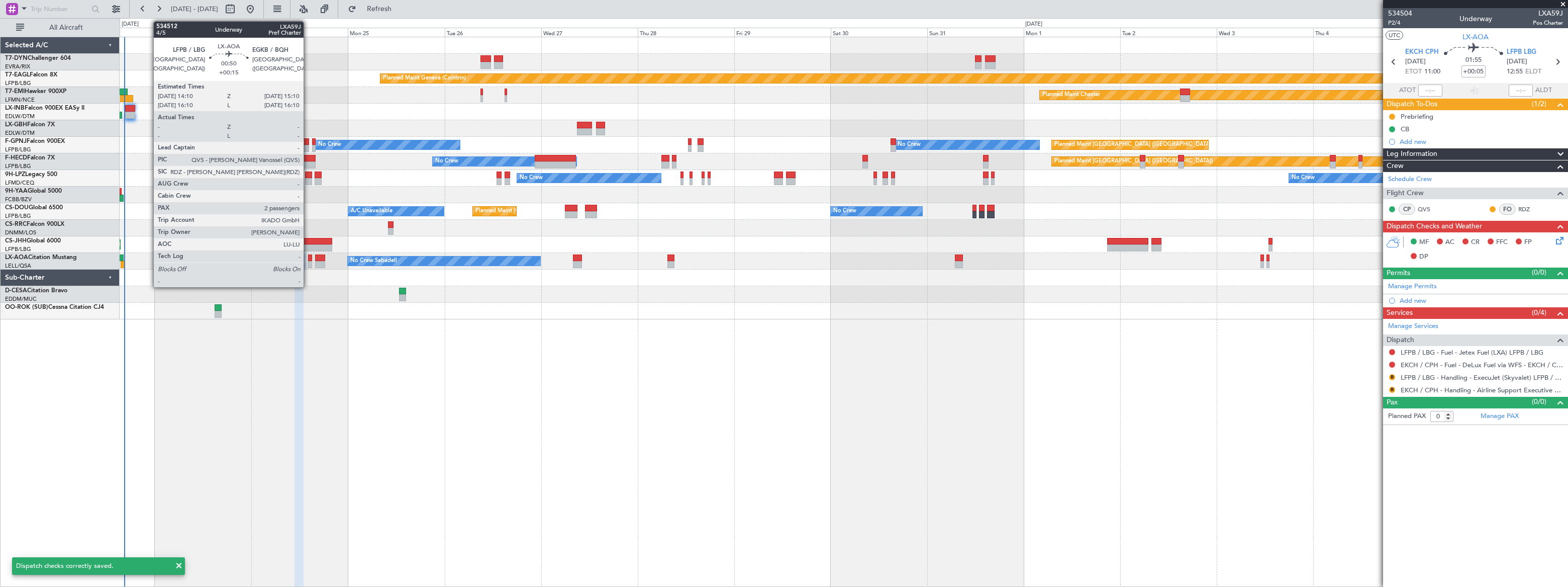
click at [309, 260] on div at bounding box center [310, 258] width 4 height 7
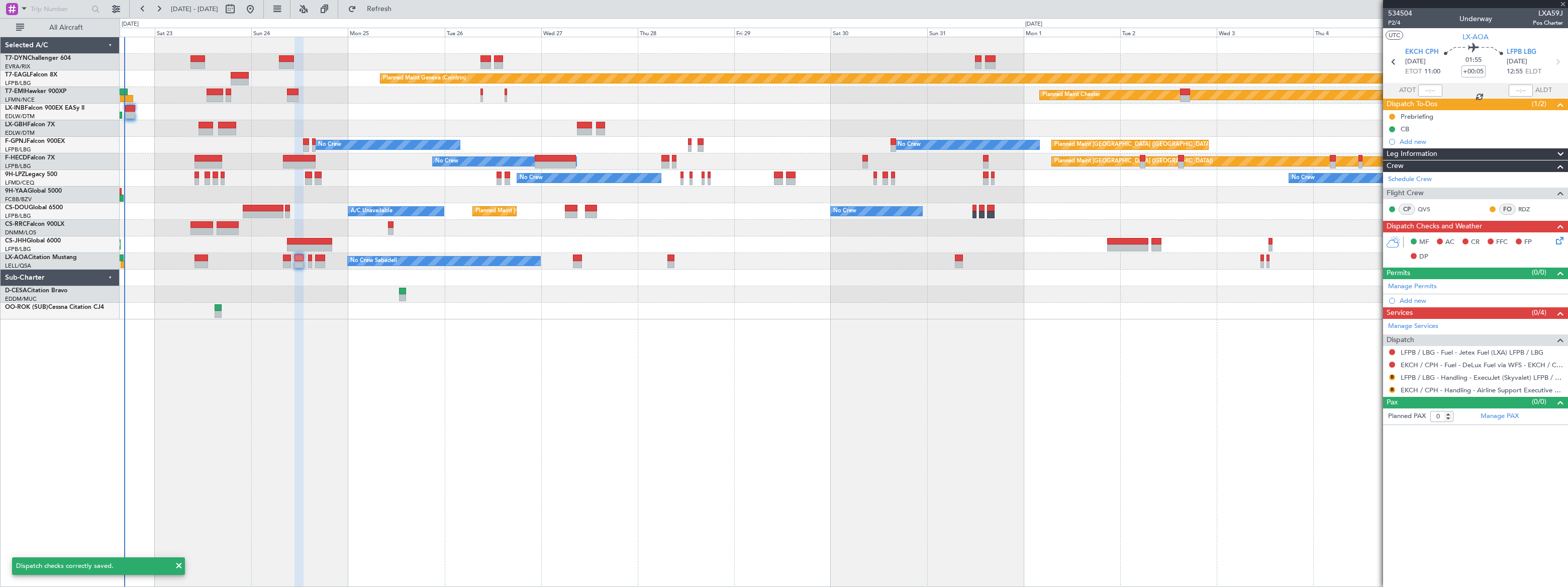
type input "+00:15"
type input "2"
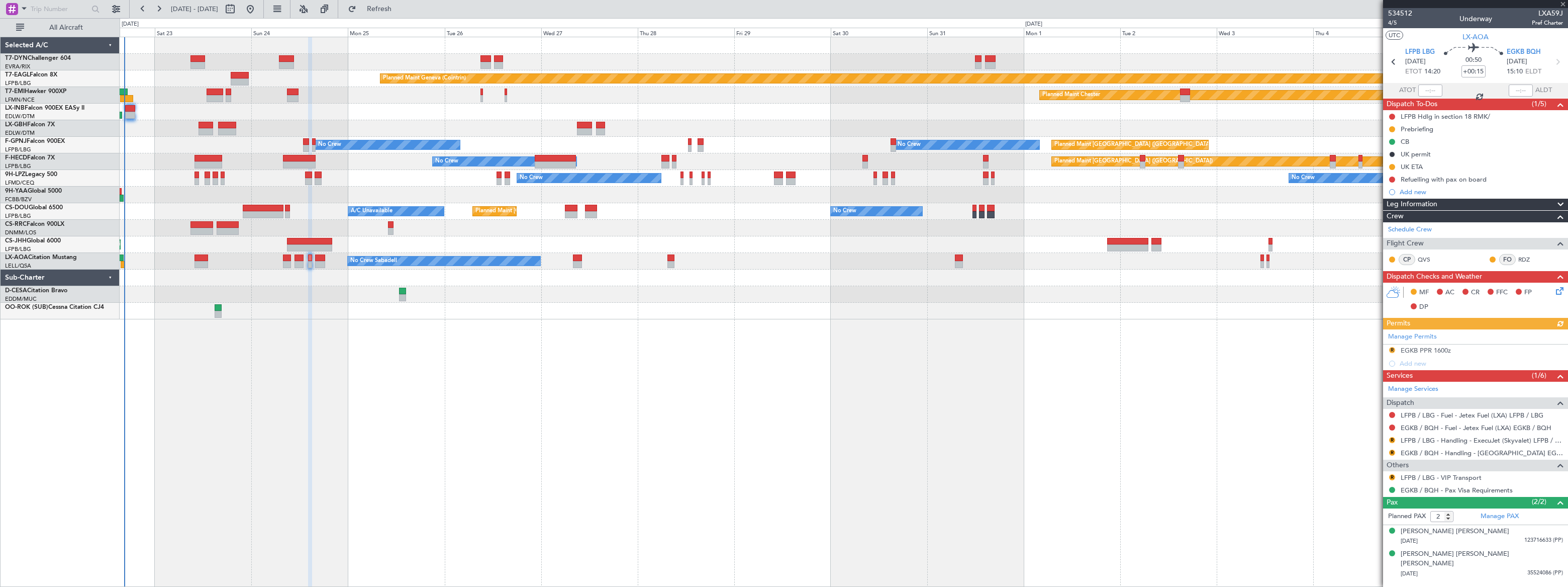
click at [1562, 289] on icon at bounding box center [1558, 289] width 8 height 8
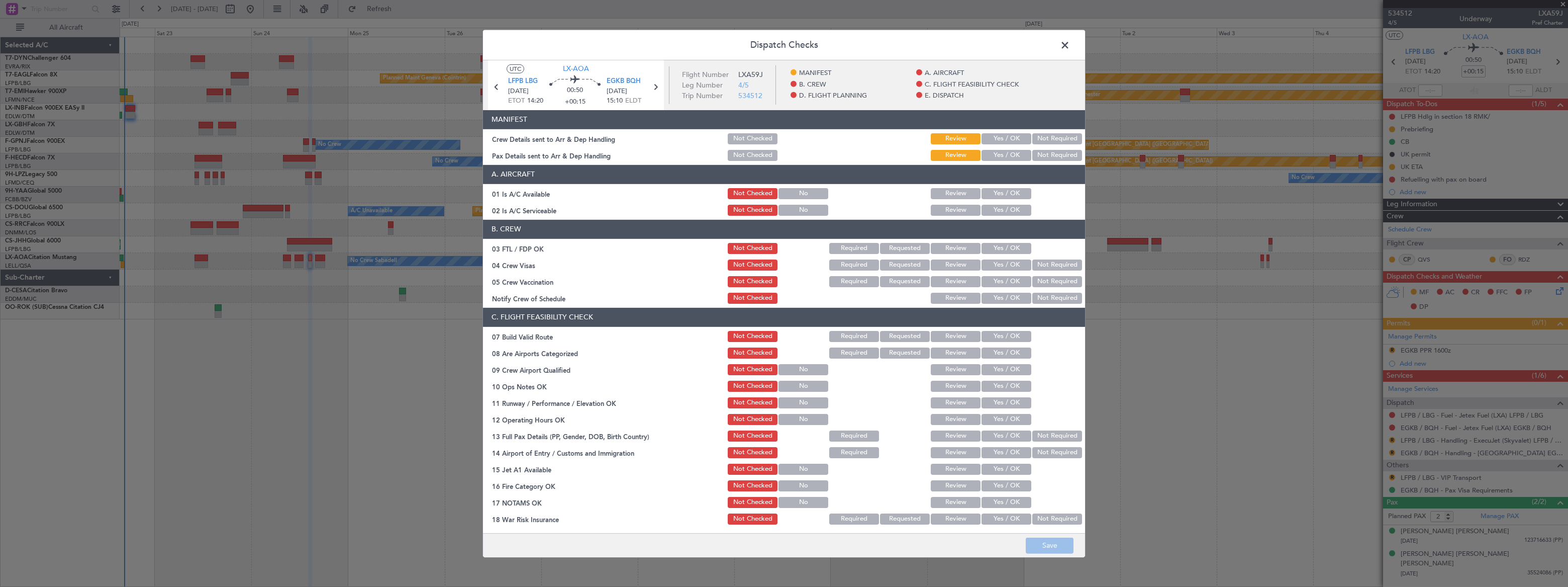
click at [993, 139] on button "Yes / OK" at bounding box center [1006, 139] width 50 height 11
drag, startPoint x: 996, startPoint y: 155, endPoint x: 999, endPoint y: 160, distance: 5.8
click at [996, 155] on button "Yes / OK" at bounding box center [1006, 155] width 50 height 11
click at [1045, 544] on button "Save" at bounding box center [1049, 546] width 47 height 16
click at [1070, 45] on span at bounding box center [1070, 47] width 0 height 20
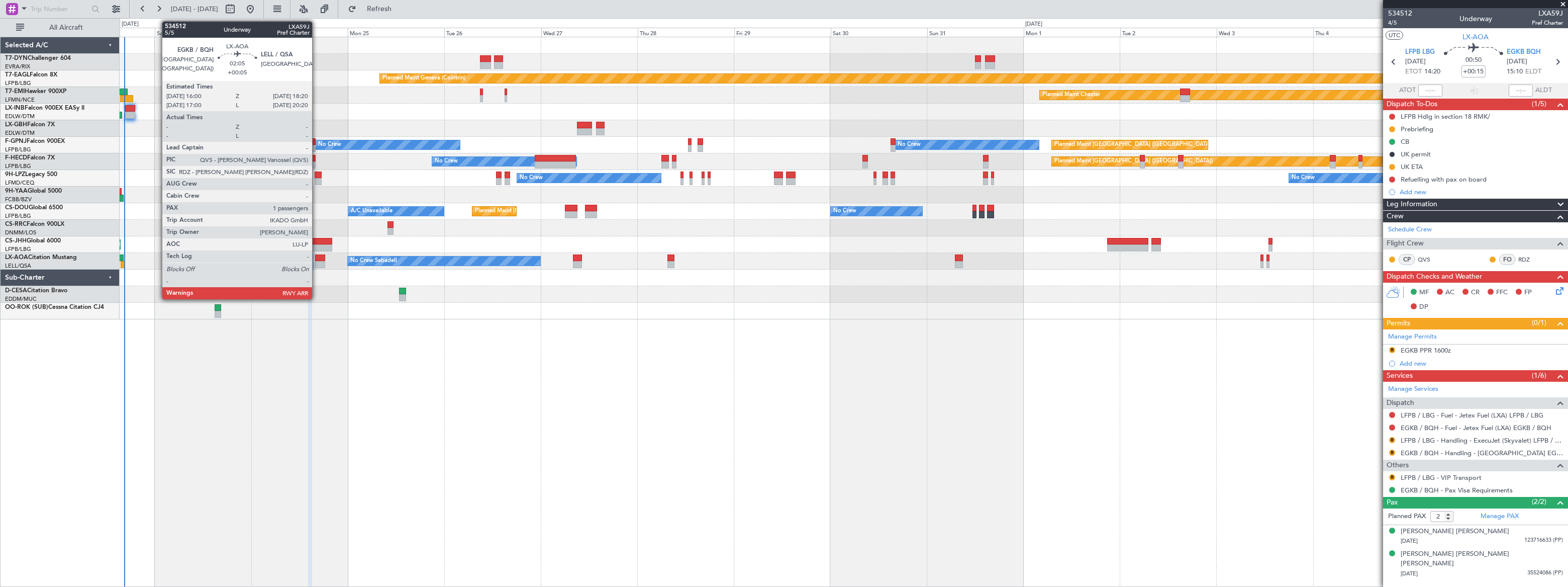
click at [317, 256] on div at bounding box center [320, 258] width 10 height 7
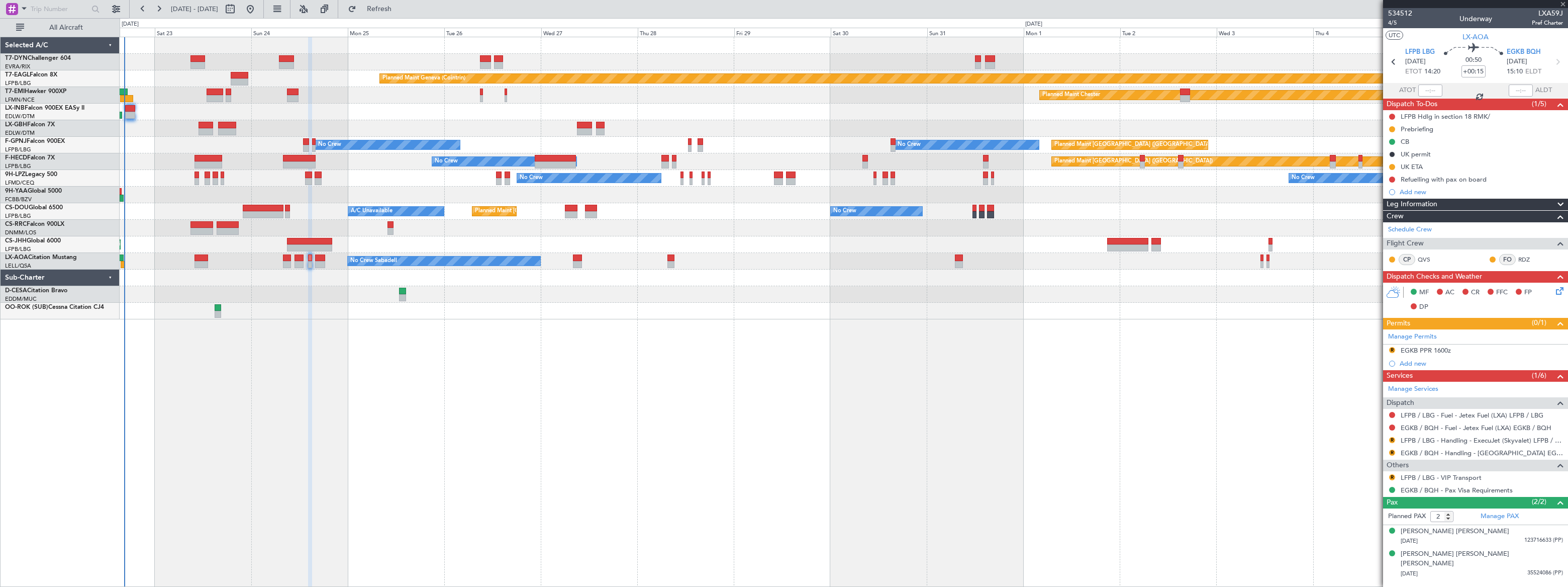
type input "+00:05"
type input "1"
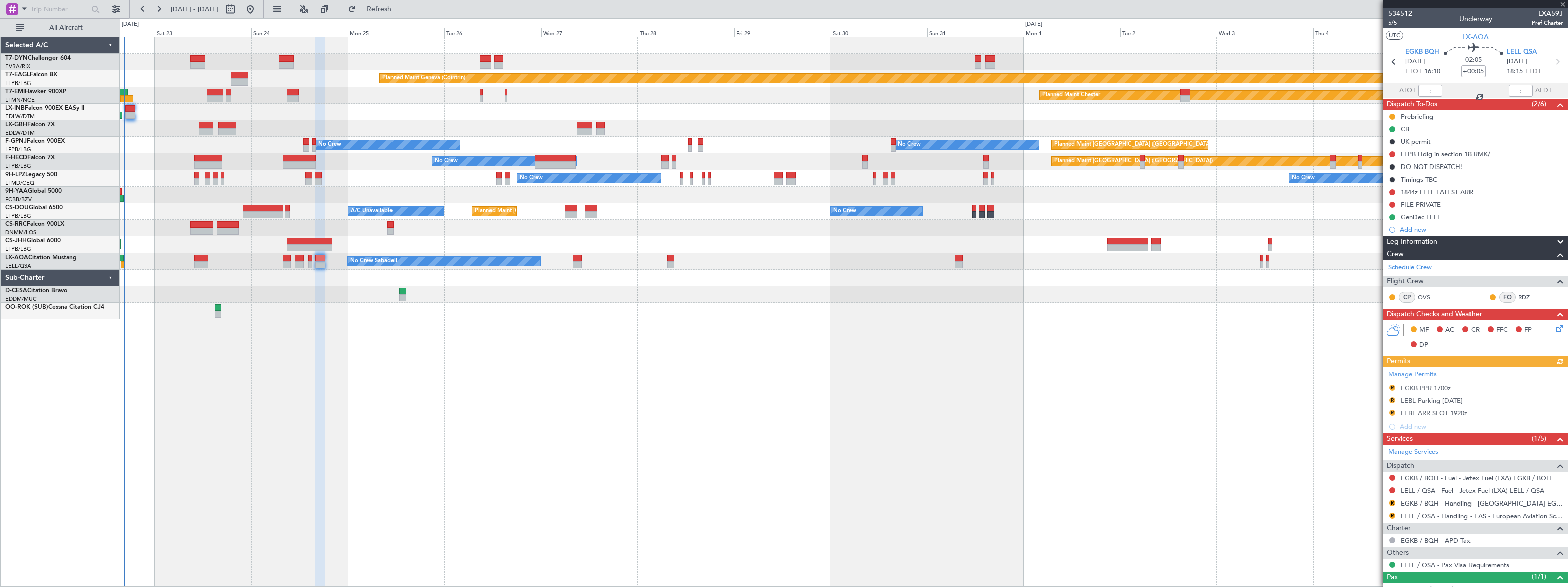
click at [1554, 327] on icon at bounding box center [1558, 326] width 8 height 8
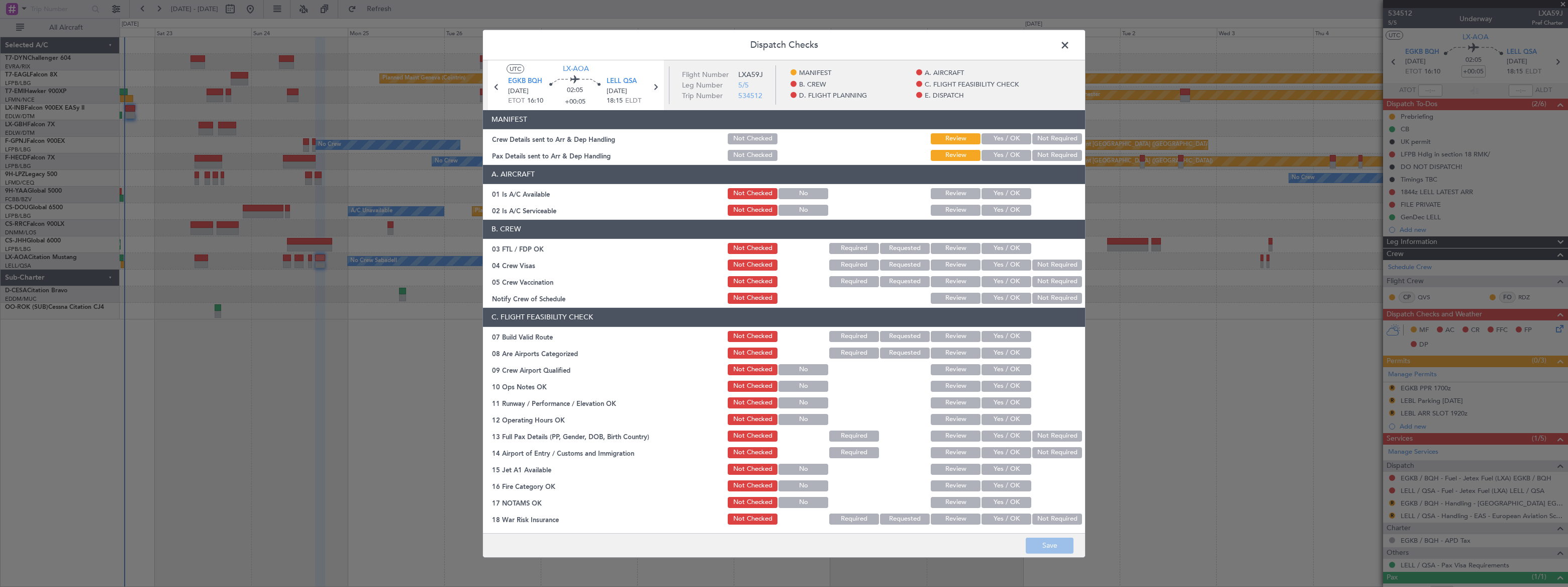
click at [1004, 137] on button "Yes / OK" at bounding box center [1006, 139] width 50 height 11
click at [1003, 154] on button "Yes / OK" at bounding box center [1006, 155] width 50 height 11
click at [1049, 543] on button "Save" at bounding box center [1049, 546] width 47 height 16
click at [1070, 47] on span at bounding box center [1070, 47] width 0 height 20
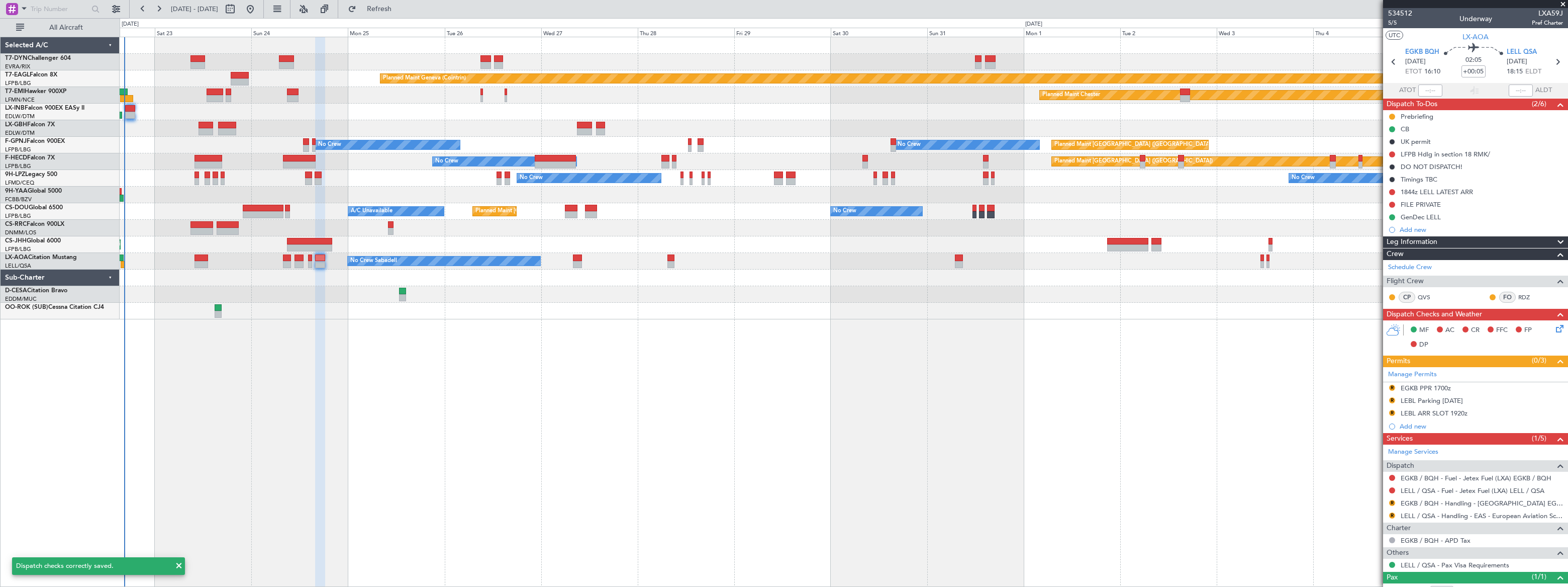
click at [603, 372] on div "Planned Maint [GEOGRAPHIC_DATA]-[GEOGRAPHIC_DATA] Planned Maint Geneva ([GEOGRA…" at bounding box center [844, 311] width 1448 height 550
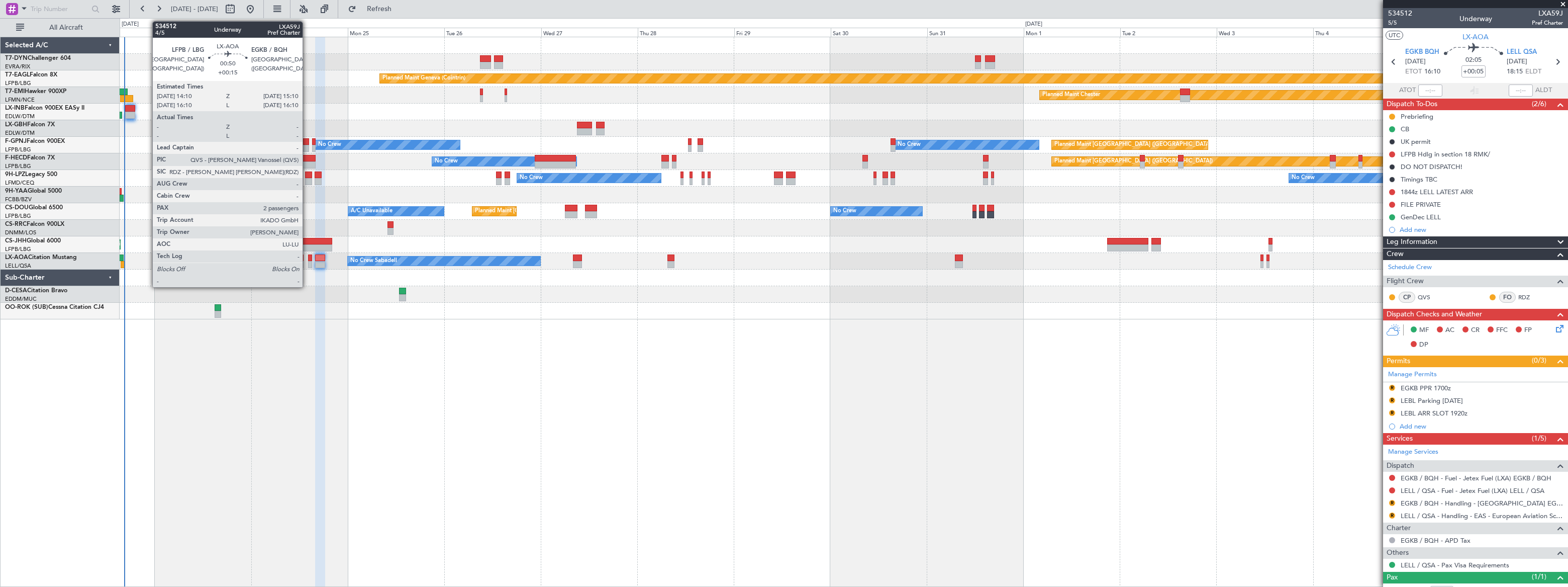
click at [308, 259] on div at bounding box center [310, 258] width 4 height 7
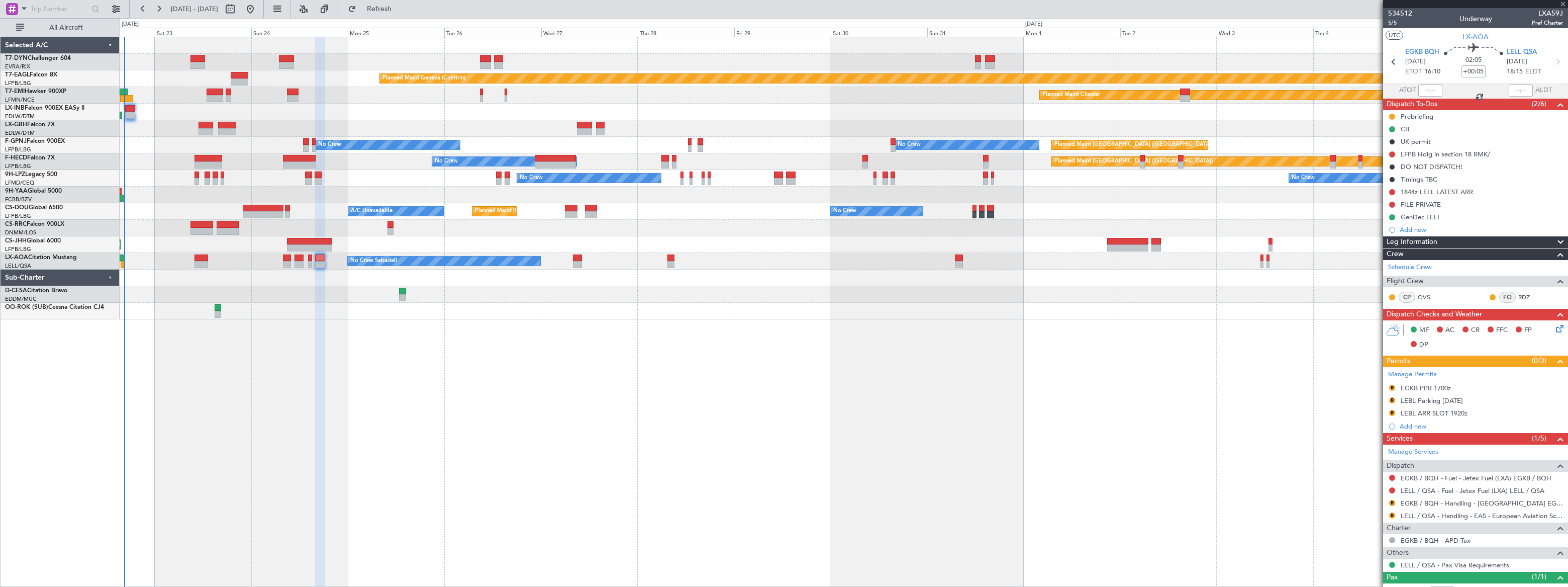
type input "+00:15"
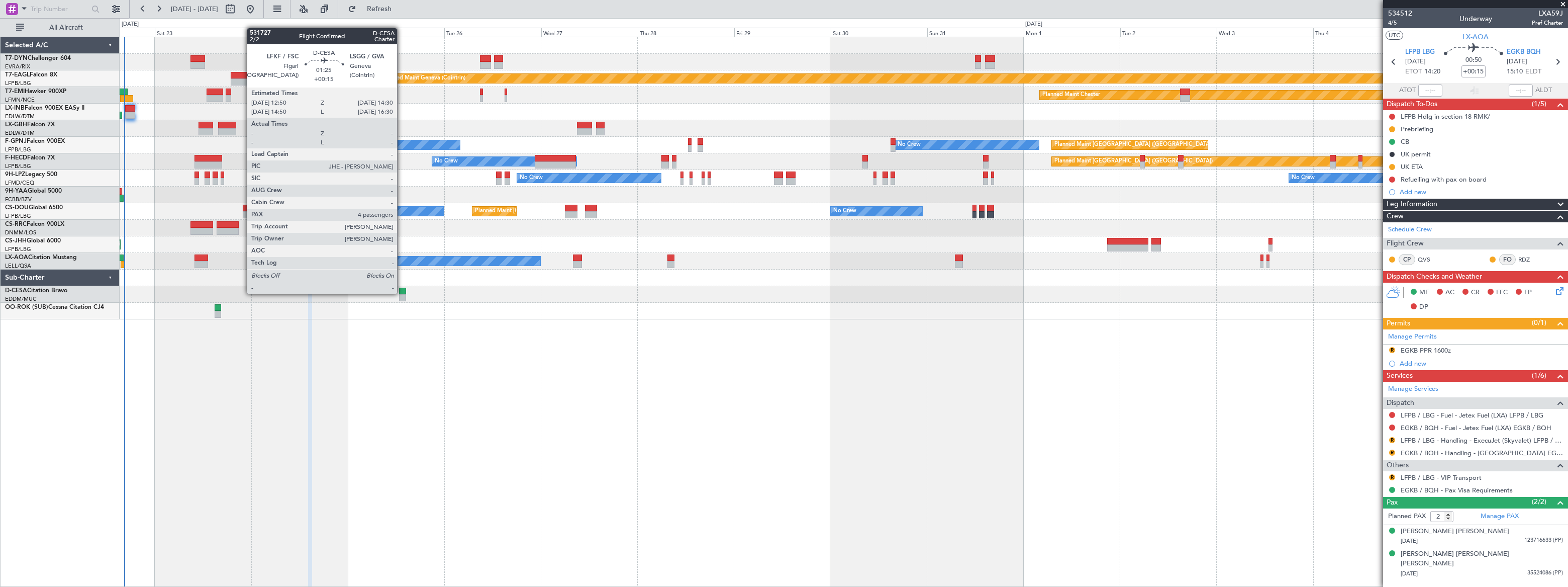
click at [402, 293] on div at bounding box center [403, 291] width 7 height 7
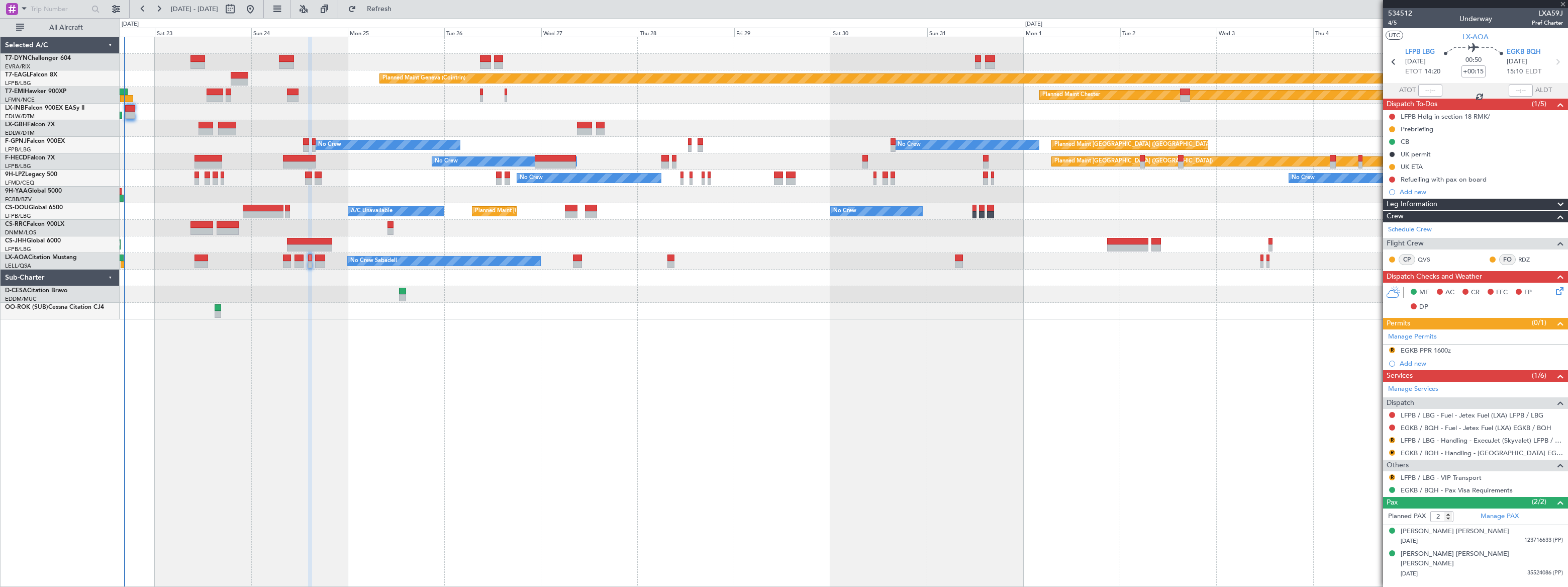
type input "4"
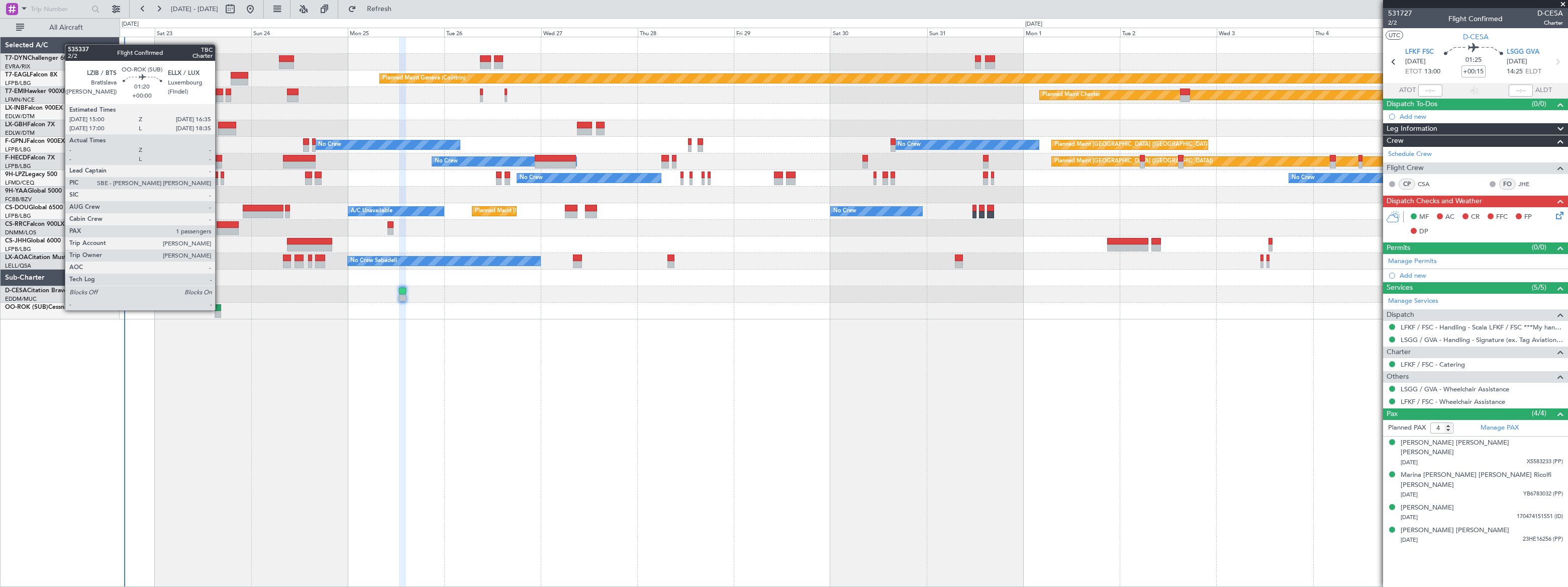
click at [220, 309] on div at bounding box center [218, 308] width 7 height 7
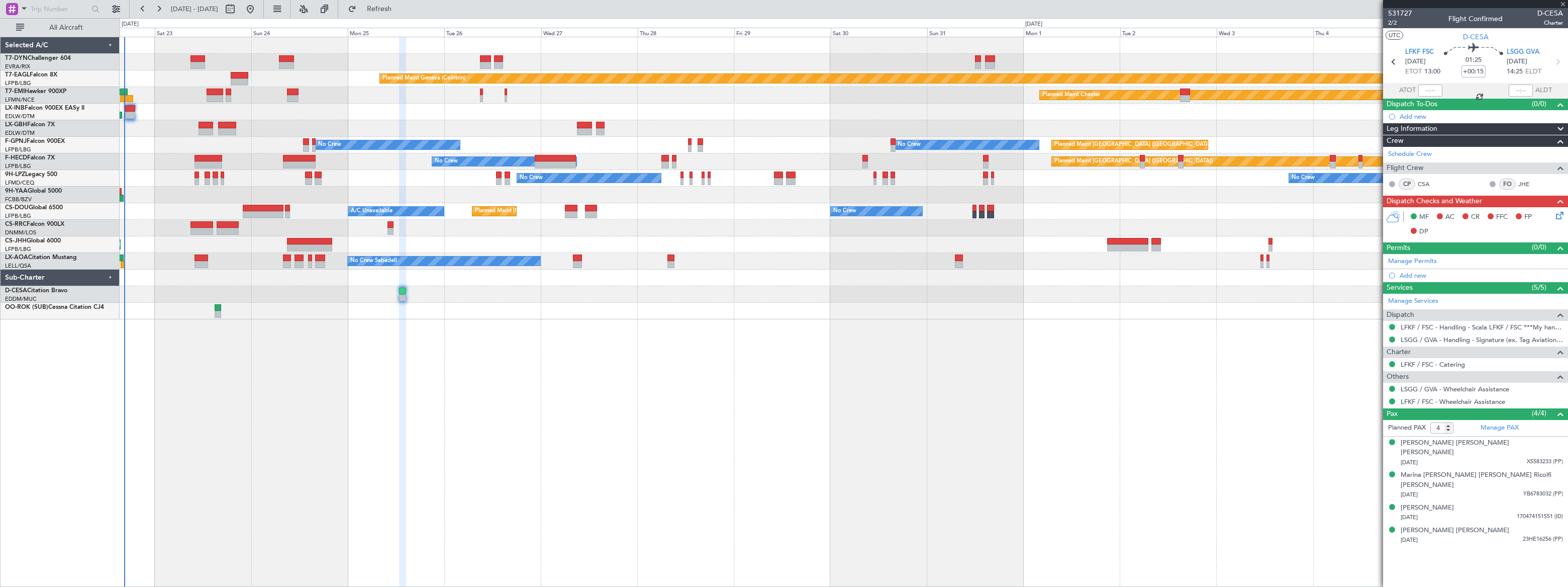
type input "1"
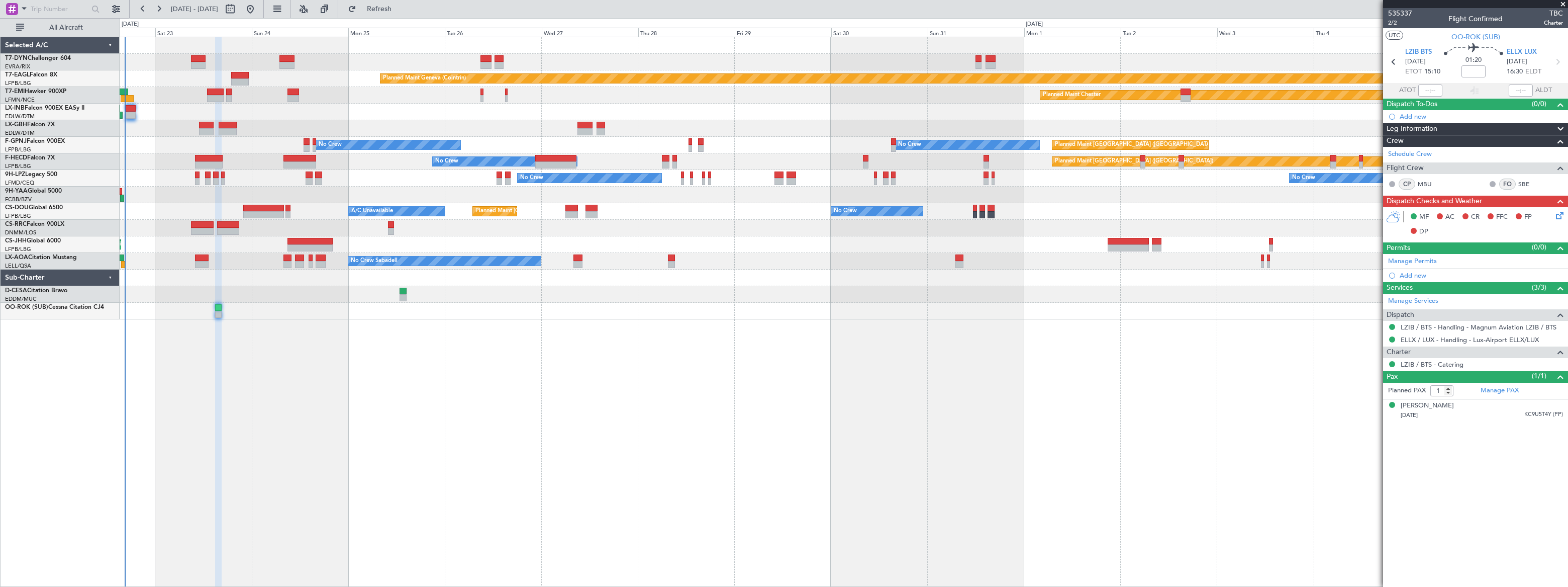
click at [387, 332] on div "Planned Maint [GEOGRAPHIC_DATA]-[GEOGRAPHIC_DATA] Planned Maint Geneva ([GEOGRA…" at bounding box center [844, 311] width 1448 height 550
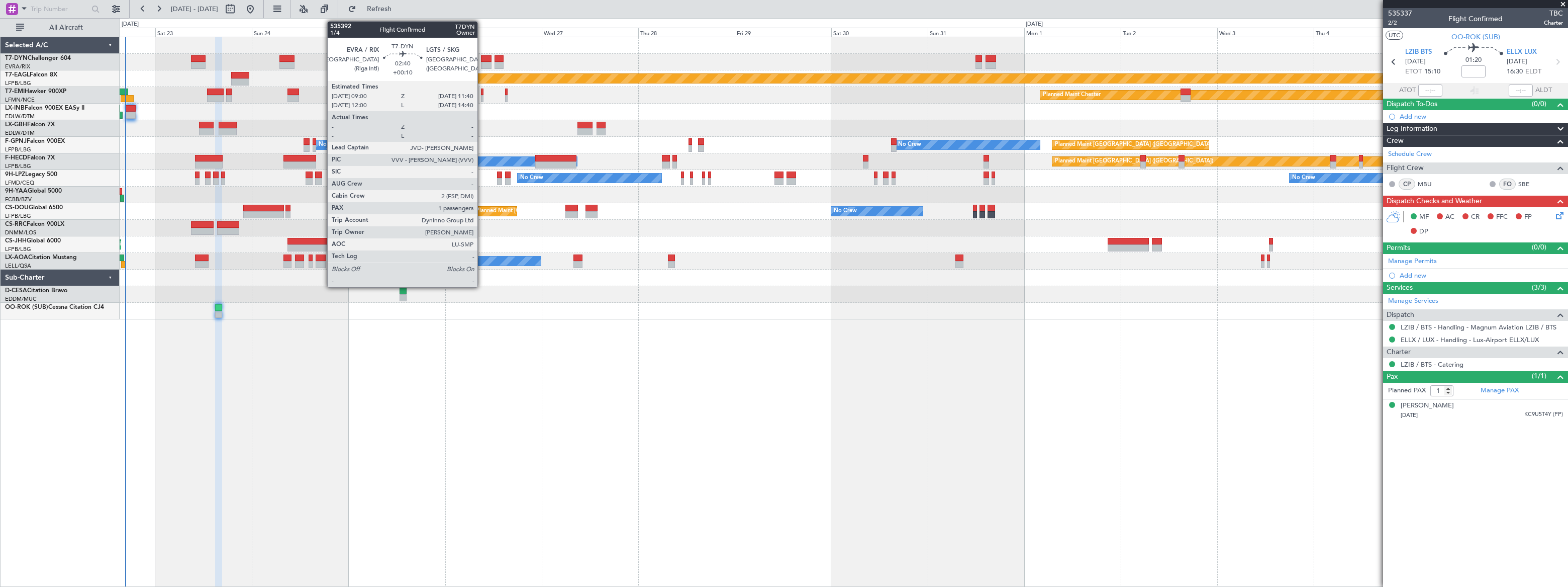
click at [483, 59] on div at bounding box center [486, 59] width 11 height 7
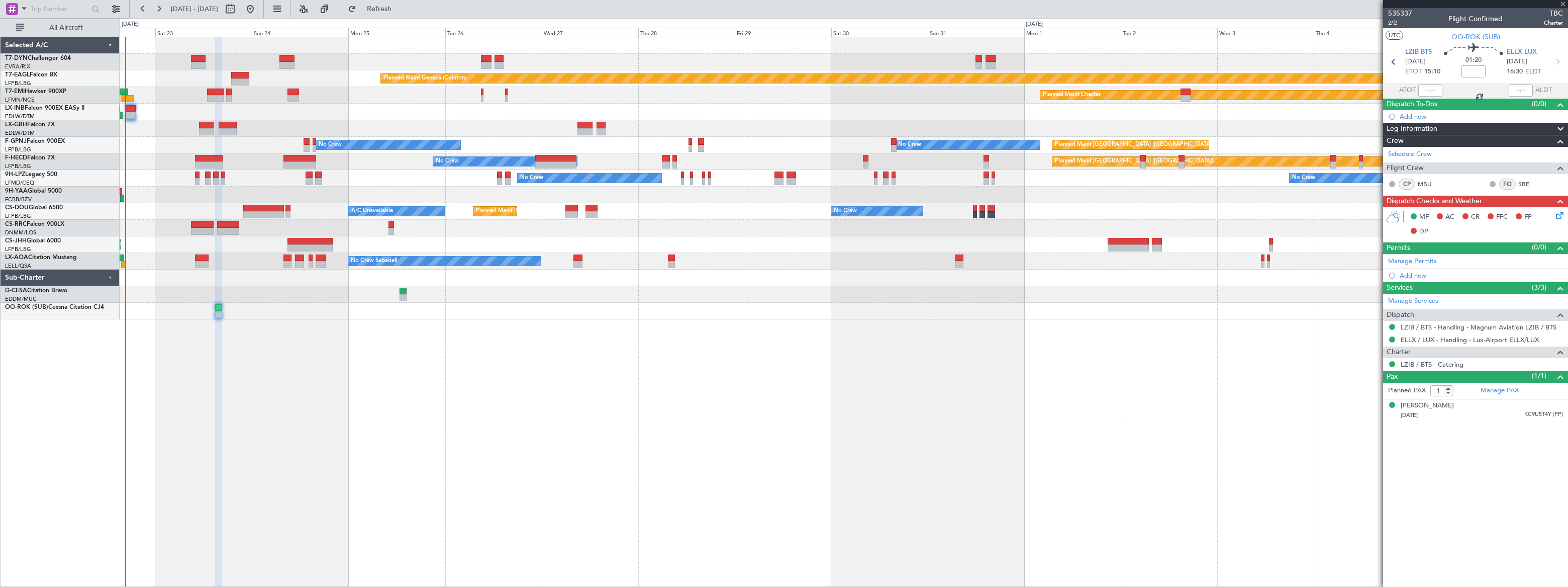
click at [483, 59] on div at bounding box center [486, 59] width 11 height 7
type input "+00:10"
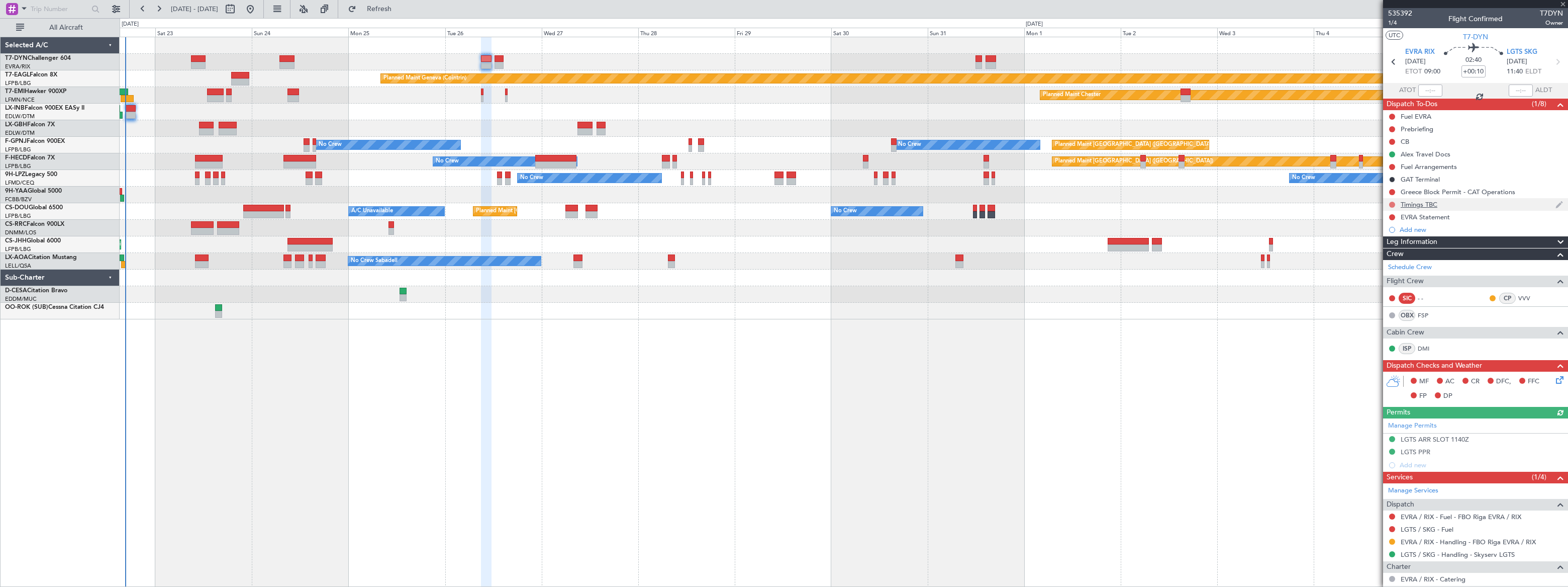
click at [1392, 203] on button at bounding box center [1392, 205] width 6 height 6
drag, startPoint x: 1381, startPoint y: 262, endPoint x: 1372, endPoint y: 260, distance: 9.2
click at [1381, 262] on span "Cancelled" at bounding box center [1393, 264] width 29 height 10
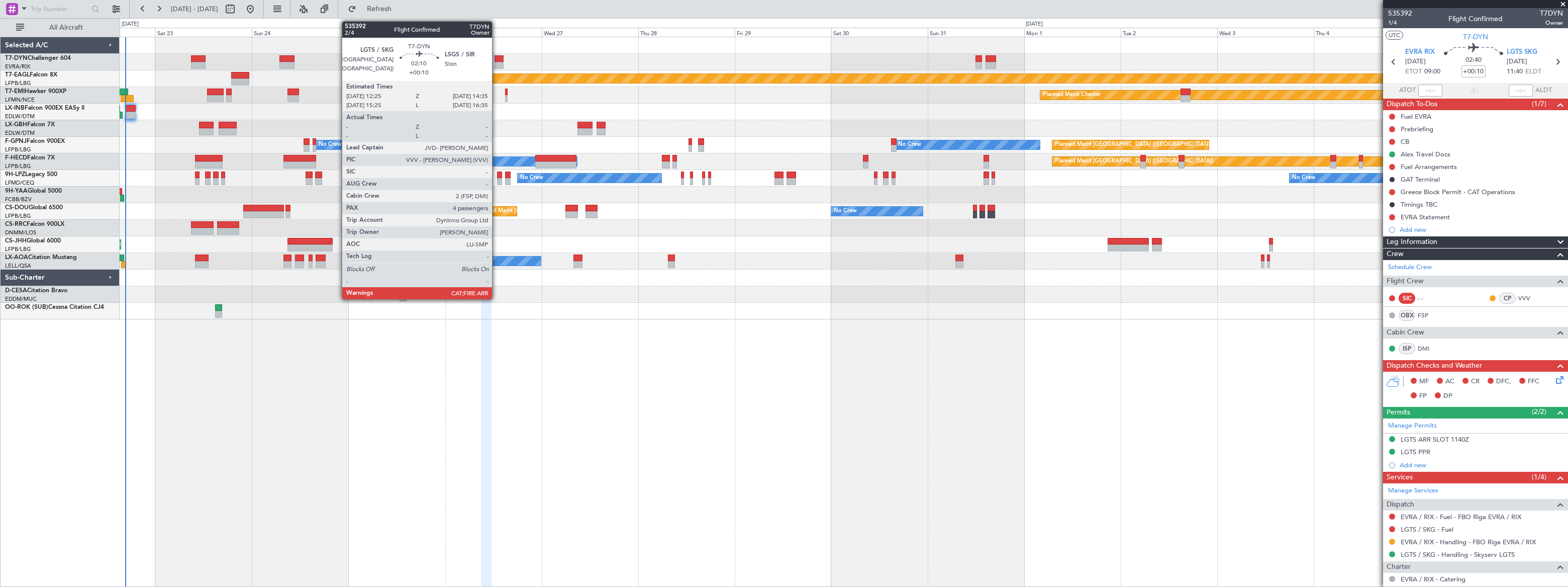
click at [497, 63] on div at bounding box center [499, 66] width 9 height 7
click at [497, 58] on div at bounding box center [499, 59] width 9 height 7
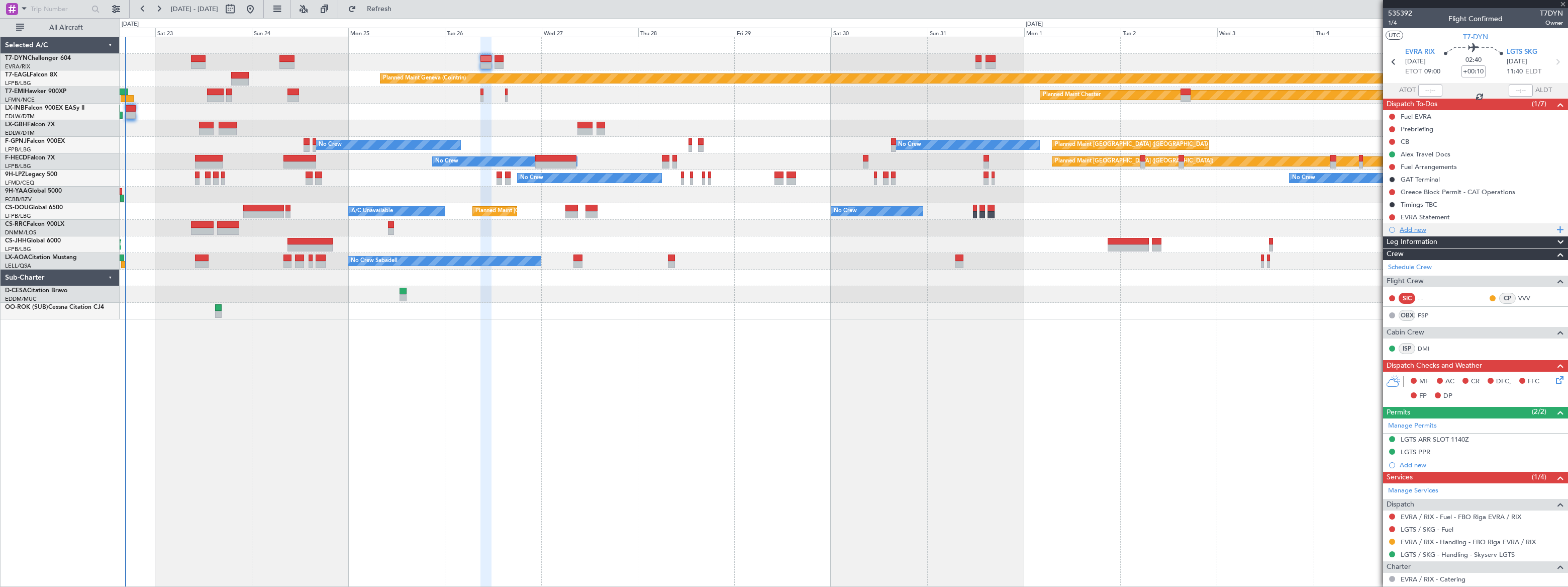
type input "4"
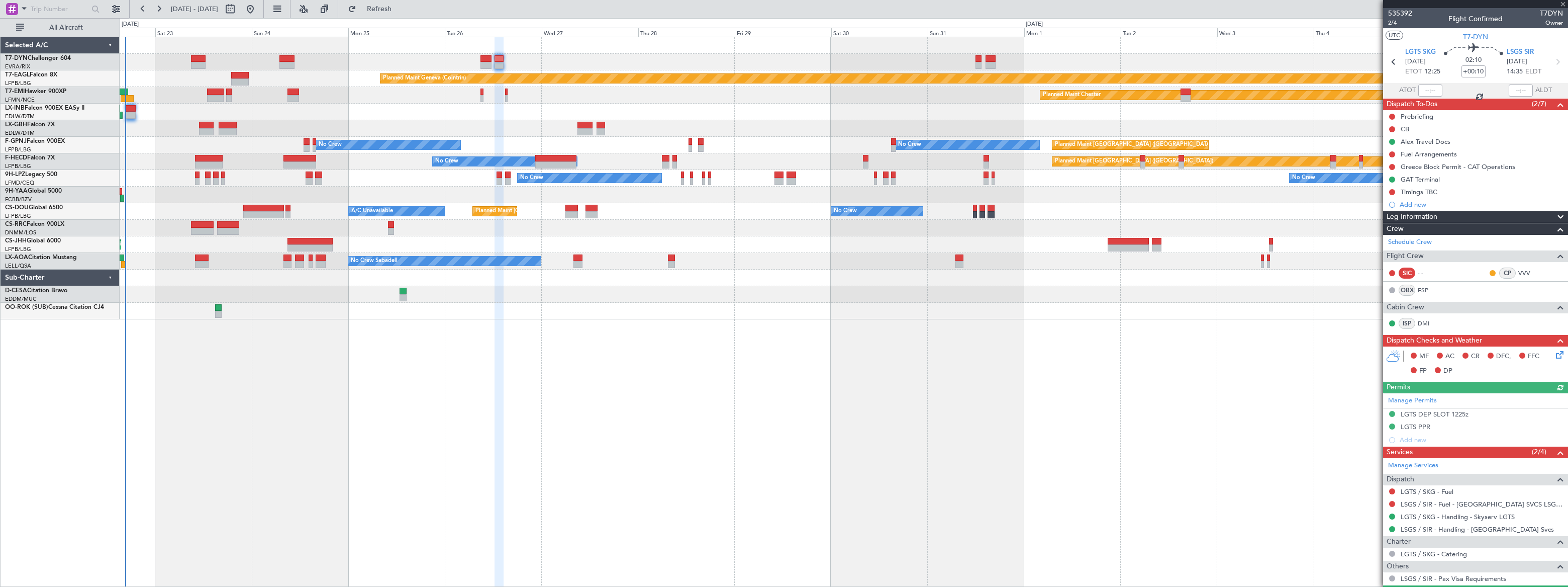
drag, startPoint x: 1391, startPoint y: 190, endPoint x: 1379, endPoint y: 206, distance: 20.0
click at [1391, 190] on button at bounding box center [1392, 192] width 6 height 6
drag, startPoint x: 1381, startPoint y: 253, endPoint x: 1339, endPoint y: 242, distance: 43.4
click at [1377, 252] on li "Cancelled" at bounding box center [1392, 251] width 54 height 15
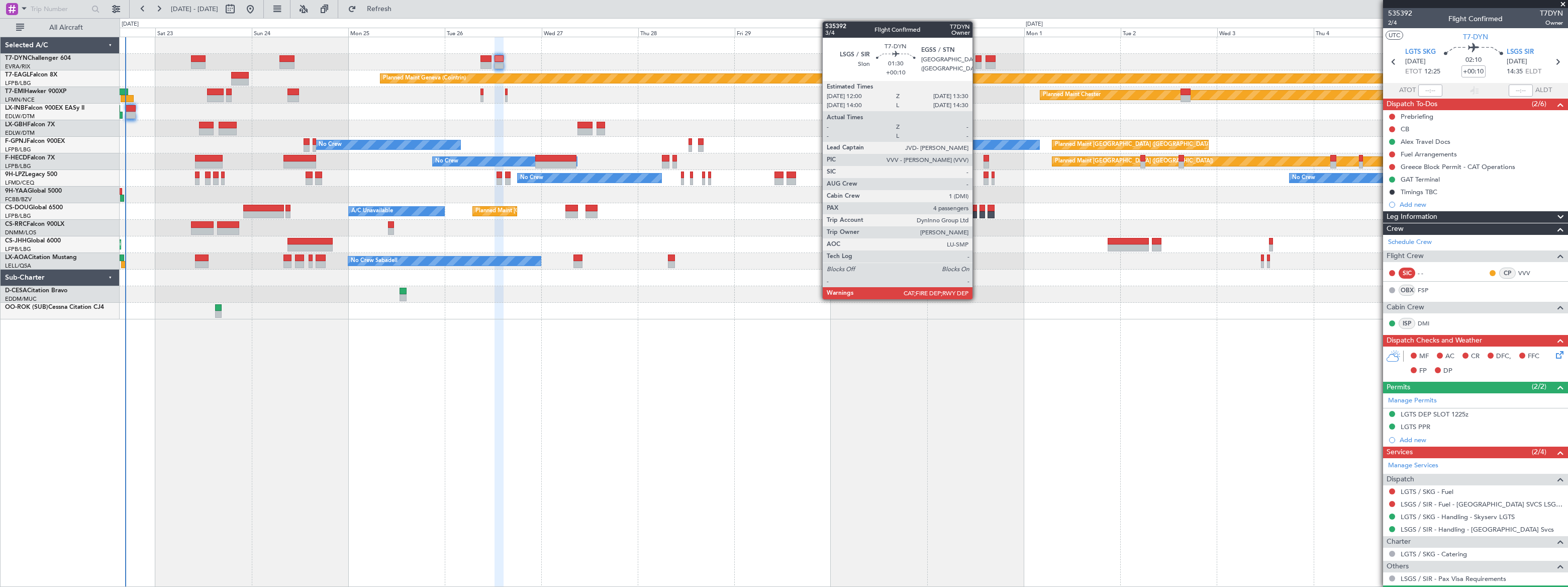
click at [977, 60] on div at bounding box center [979, 59] width 7 height 7
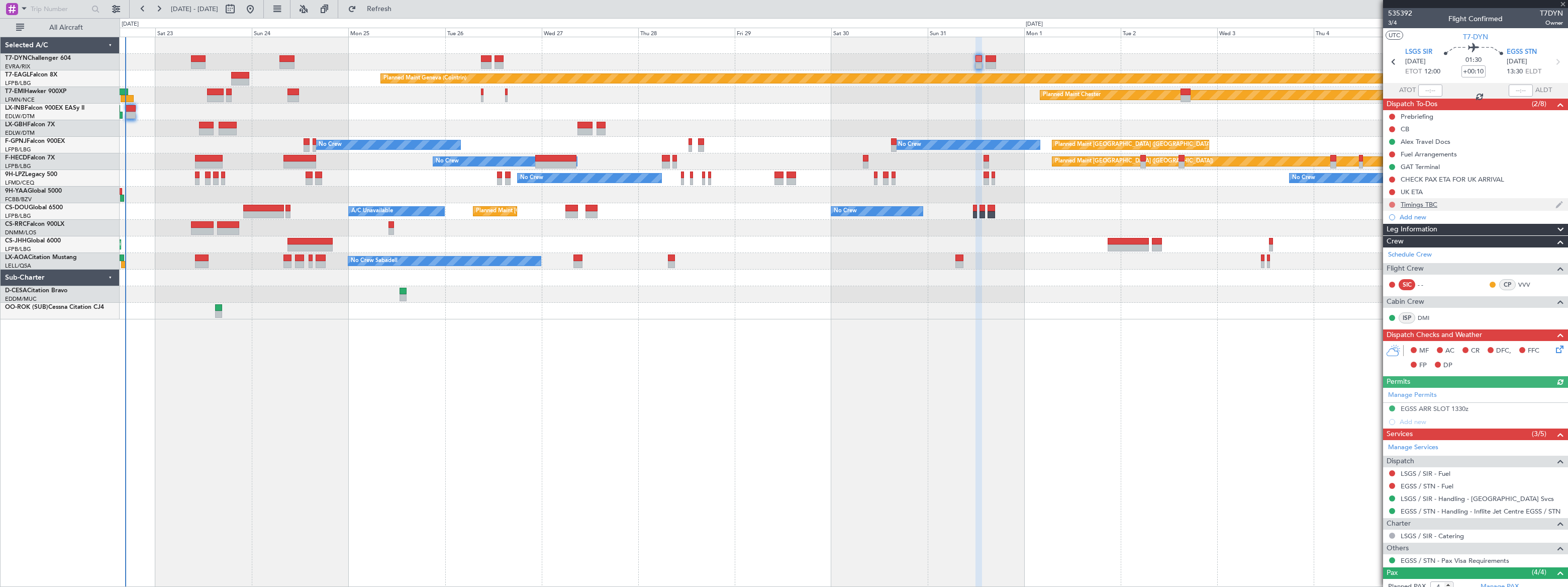
click at [1391, 203] on button at bounding box center [1392, 205] width 6 height 6
click at [1381, 264] on span "Cancelled" at bounding box center [1393, 264] width 29 height 10
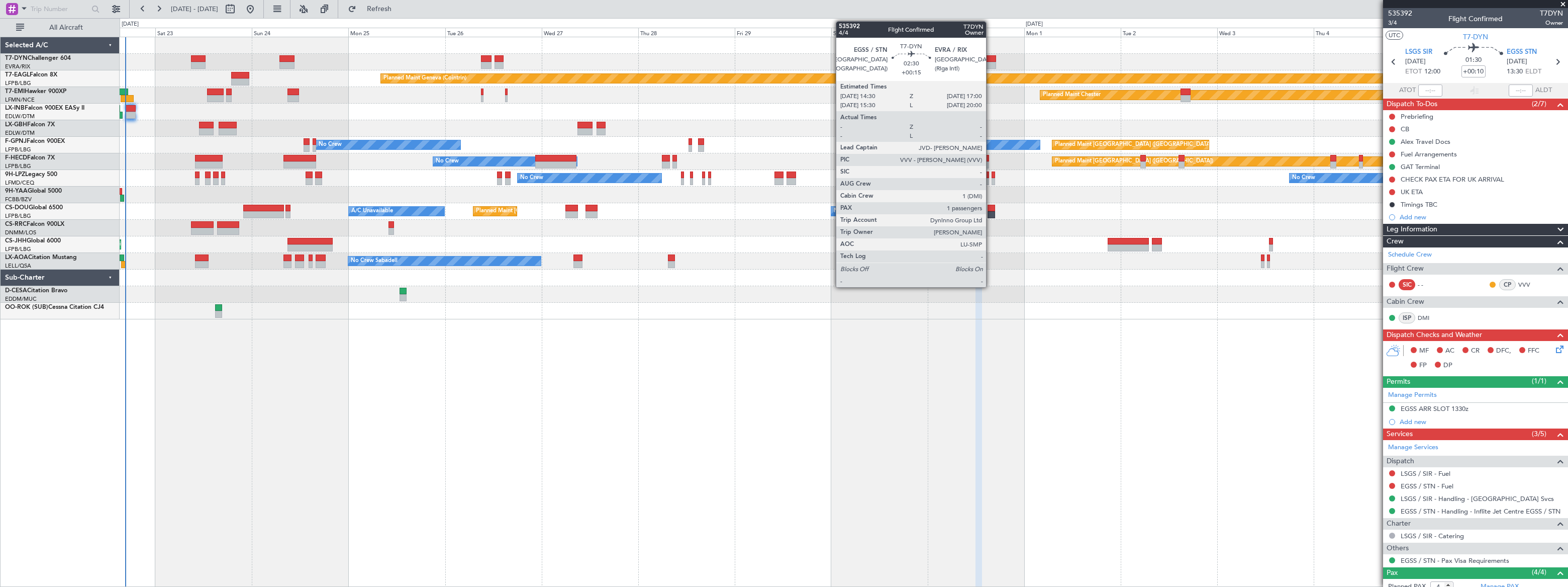
click at [989, 60] on div at bounding box center [990, 59] width 10 height 7
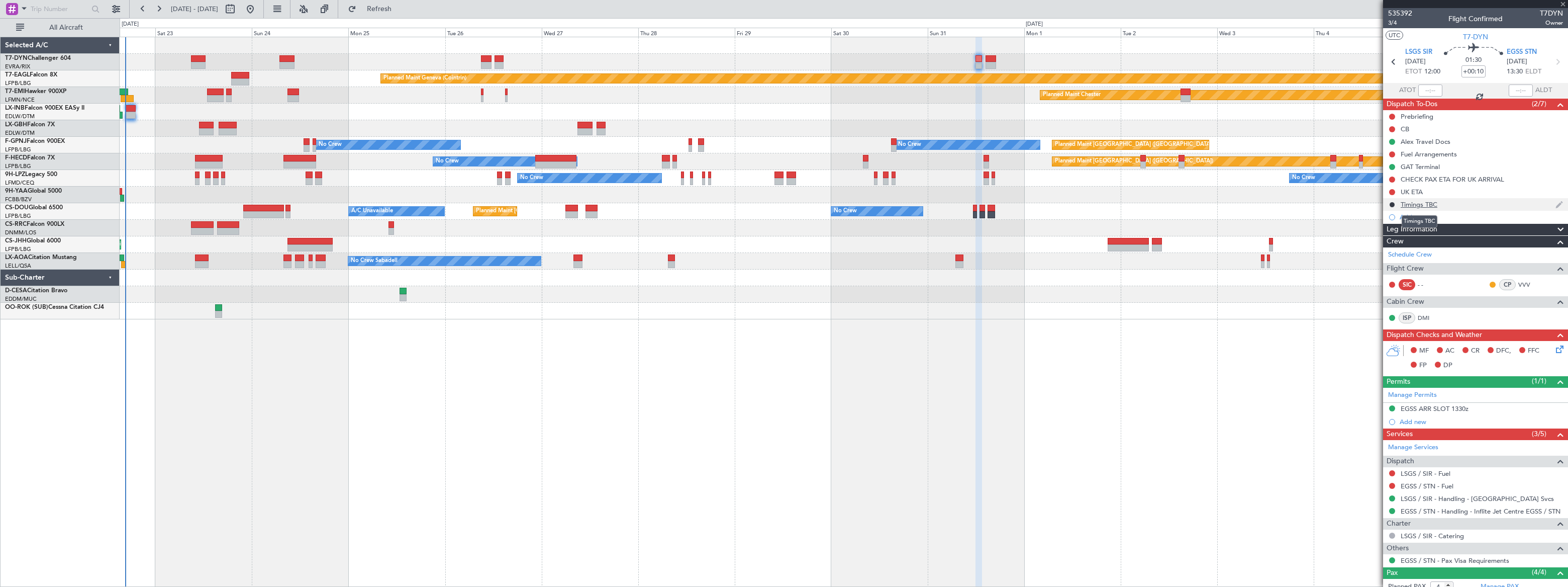
type input "+00:15"
type input "1"
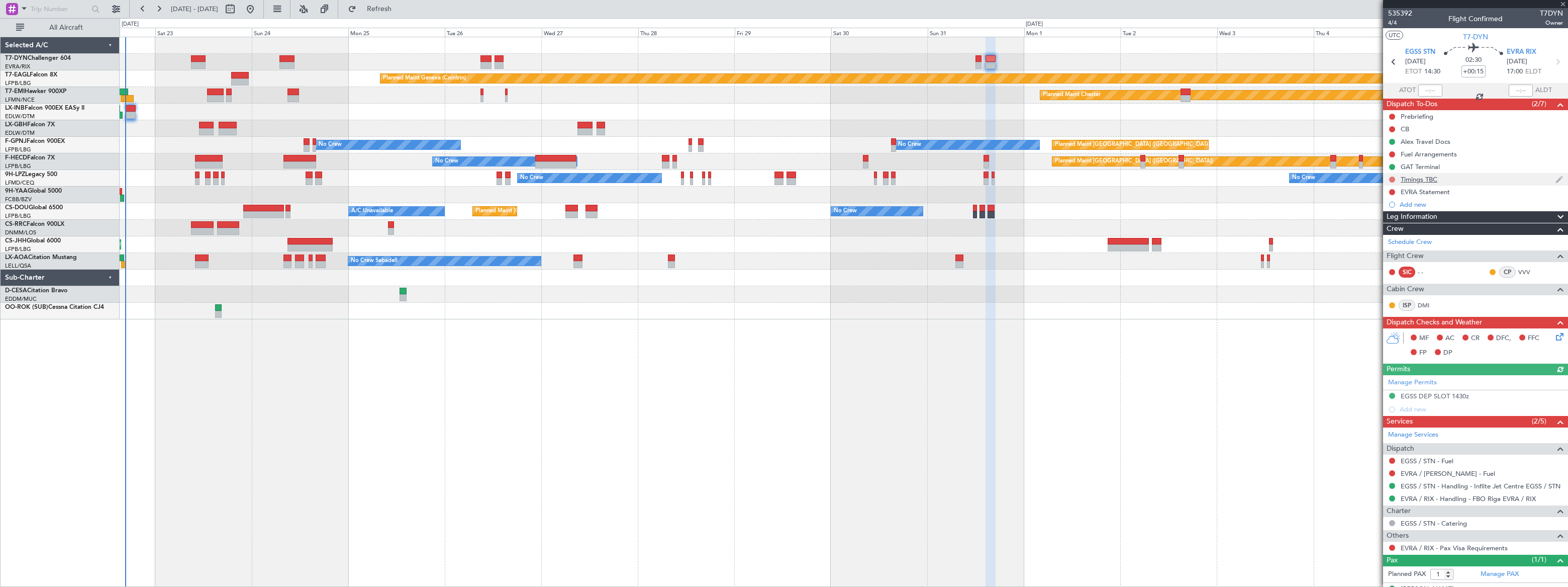
click at [1392, 177] on button at bounding box center [1392, 180] width 6 height 6
drag, startPoint x: 1394, startPoint y: 239, endPoint x: 1327, endPoint y: 258, distance: 69.6
click at [1394, 239] on span "Cancelled" at bounding box center [1393, 239] width 29 height 10
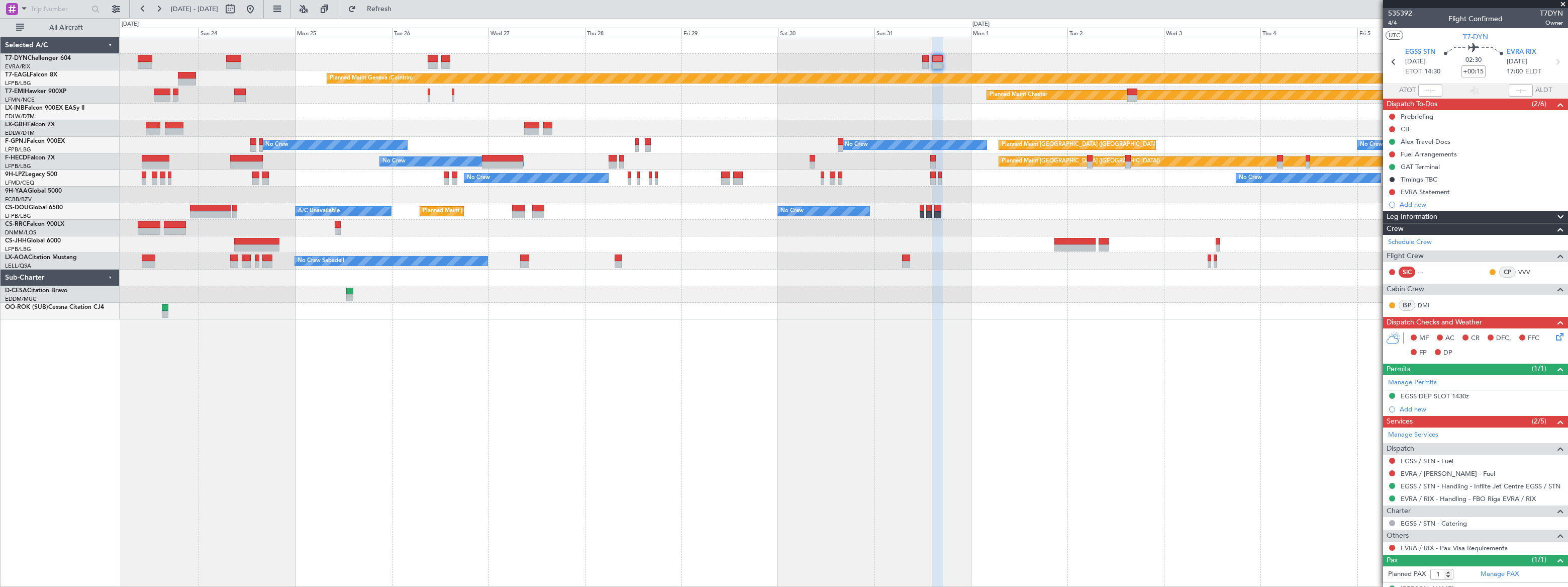
click at [912, 188] on div at bounding box center [844, 194] width 1448 height 16
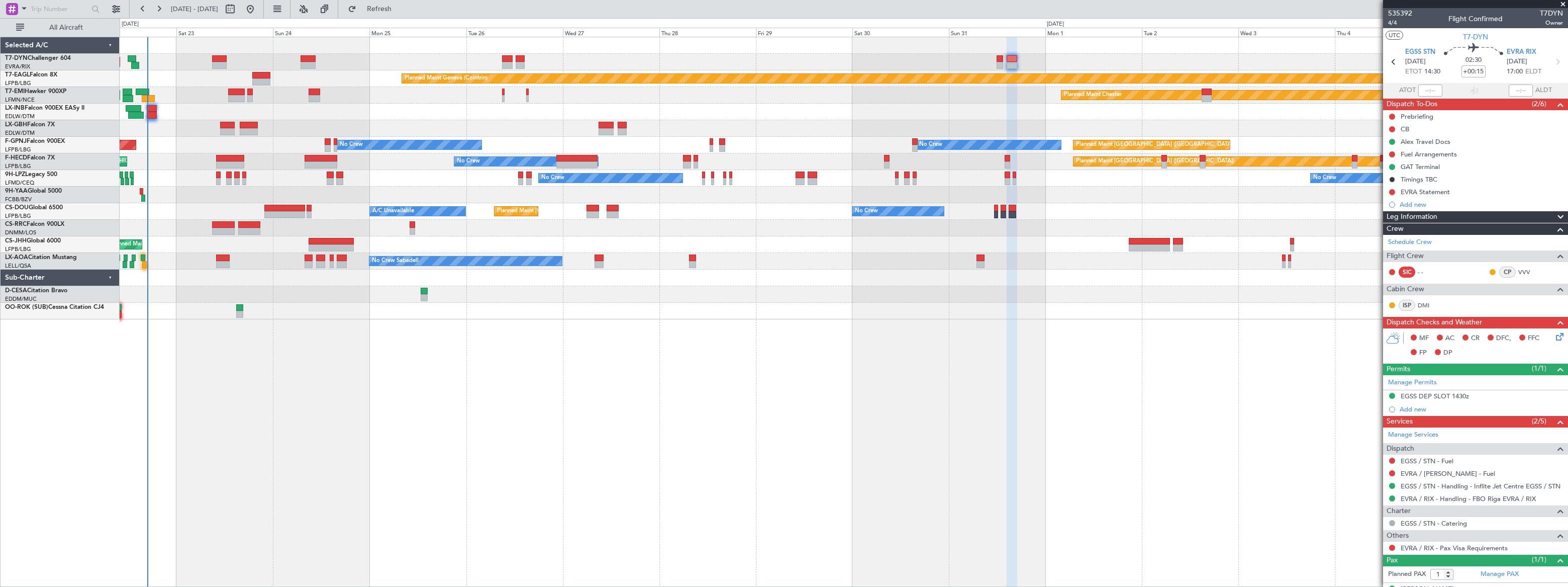
click at [466, 195] on div at bounding box center [844, 194] width 1448 height 16
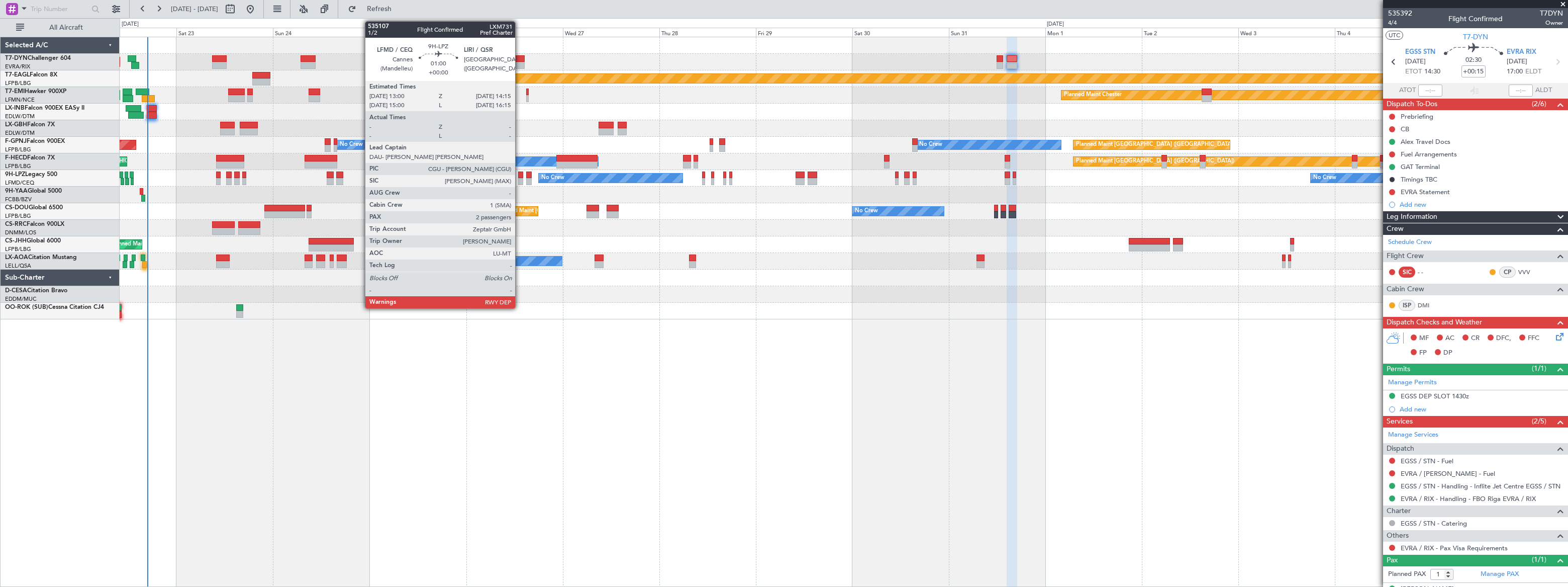
click at [520, 175] on div at bounding box center [520, 175] width 5 height 7
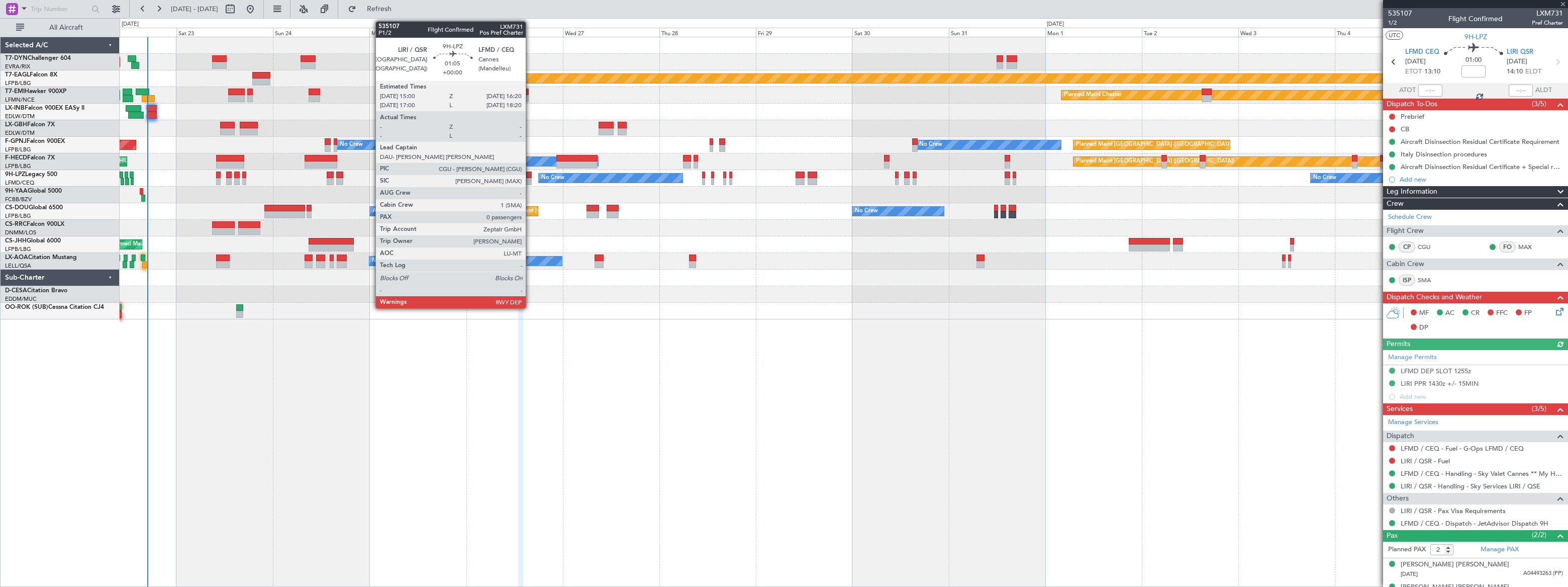
click at [530, 176] on div at bounding box center [528, 175] width 5 height 7
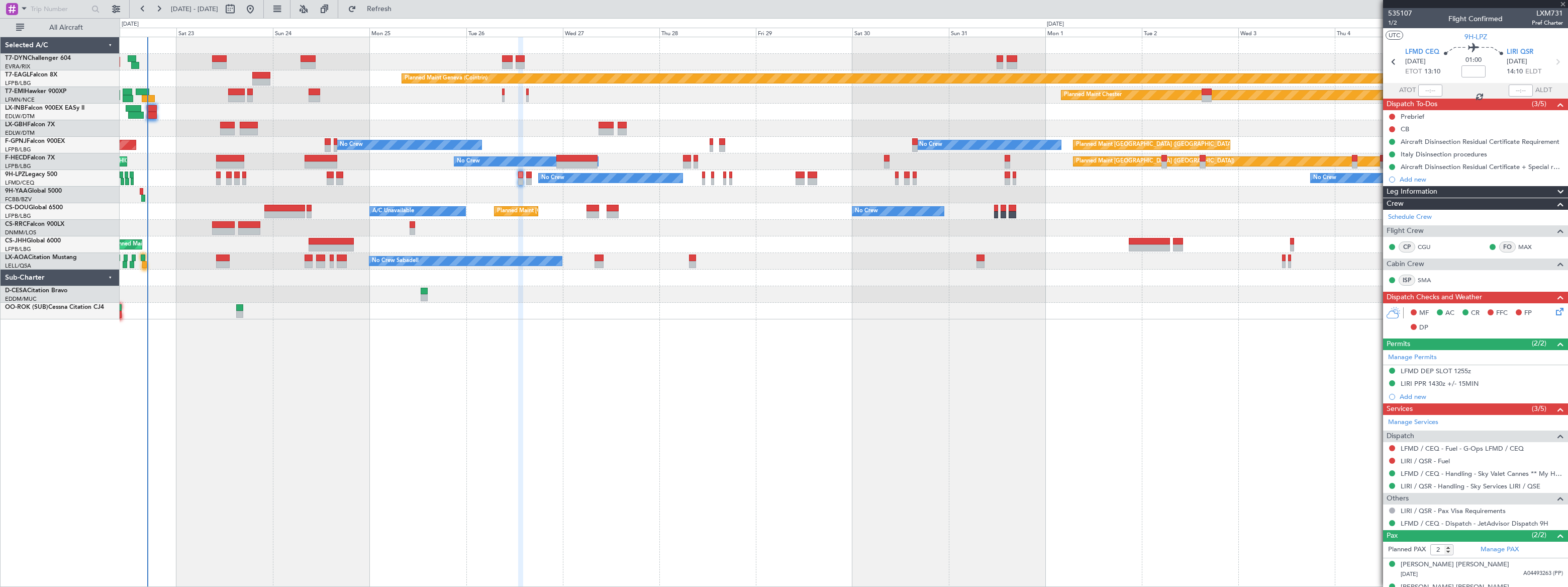
type input "0"
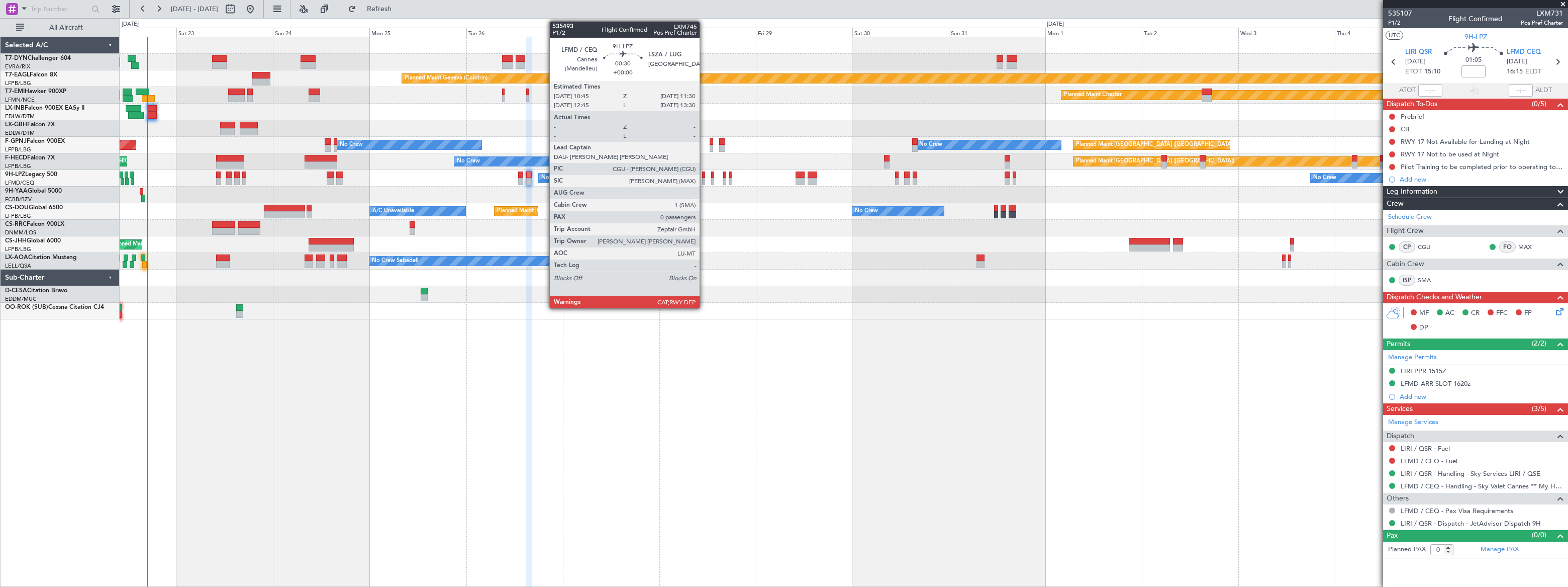
click at [704, 178] on div at bounding box center [704, 181] width 4 height 7
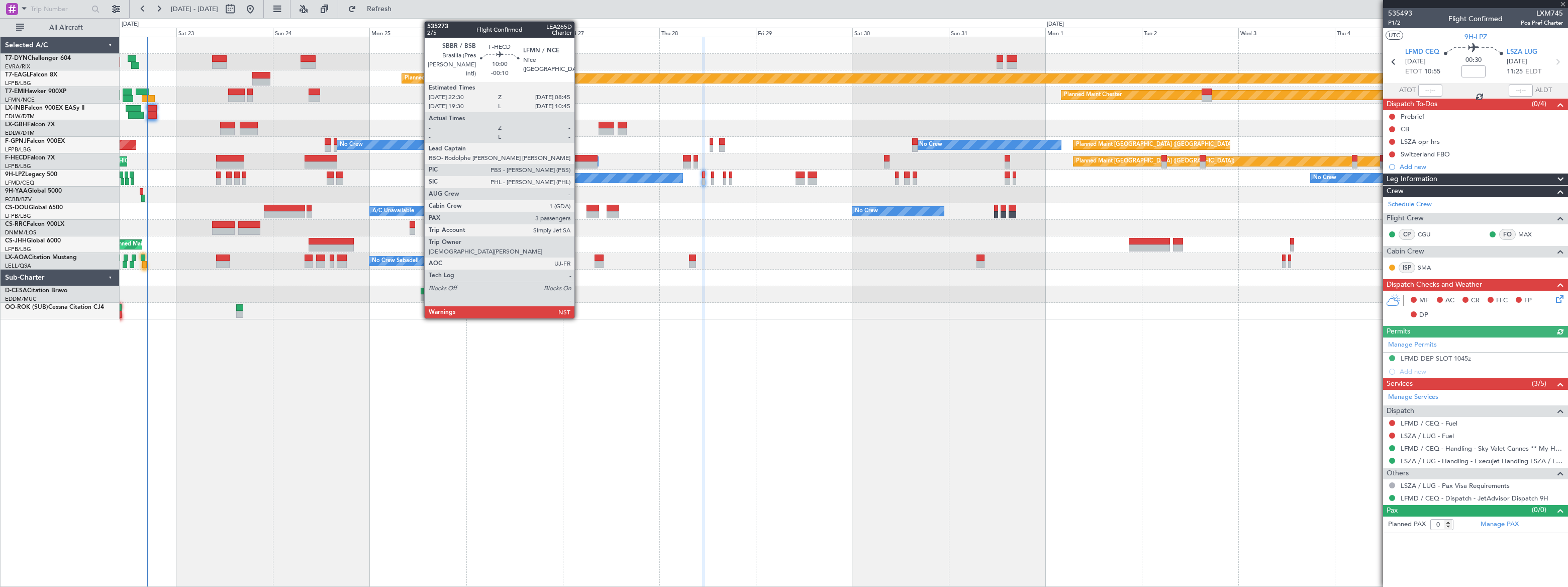
click at [579, 156] on div at bounding box center [577, 158] width 42 height 7
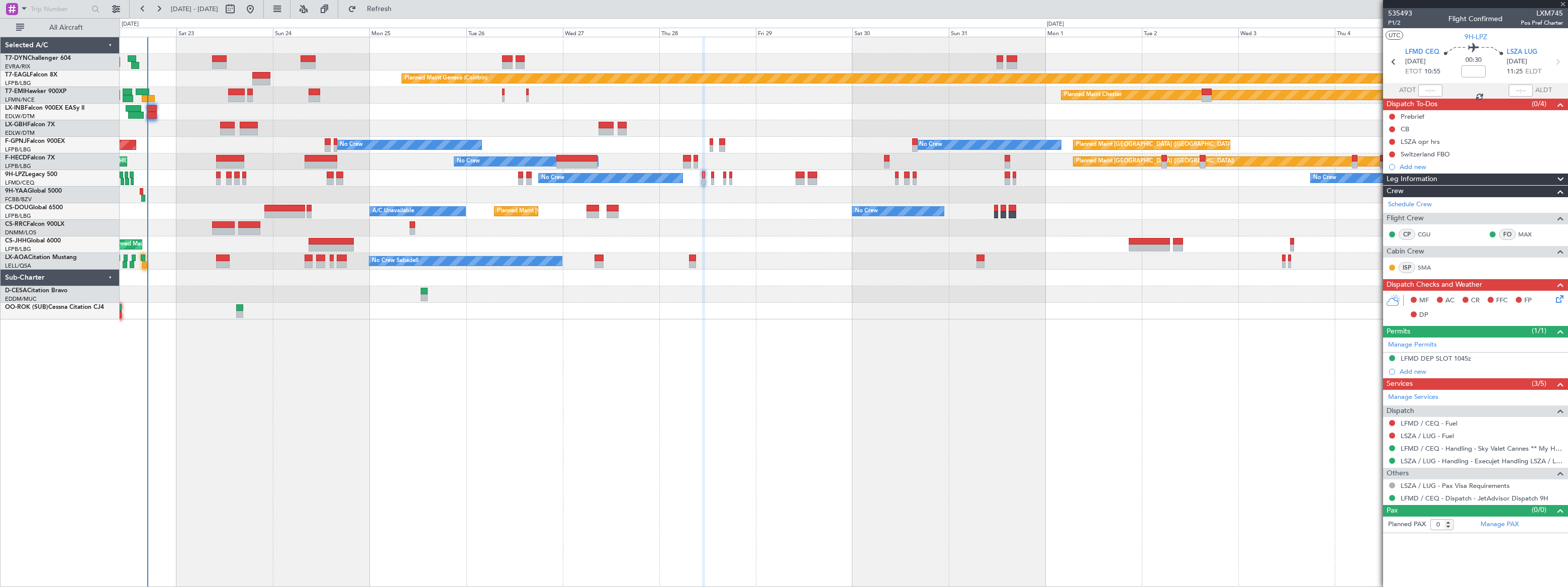
type input "-00:10"
type input "3"
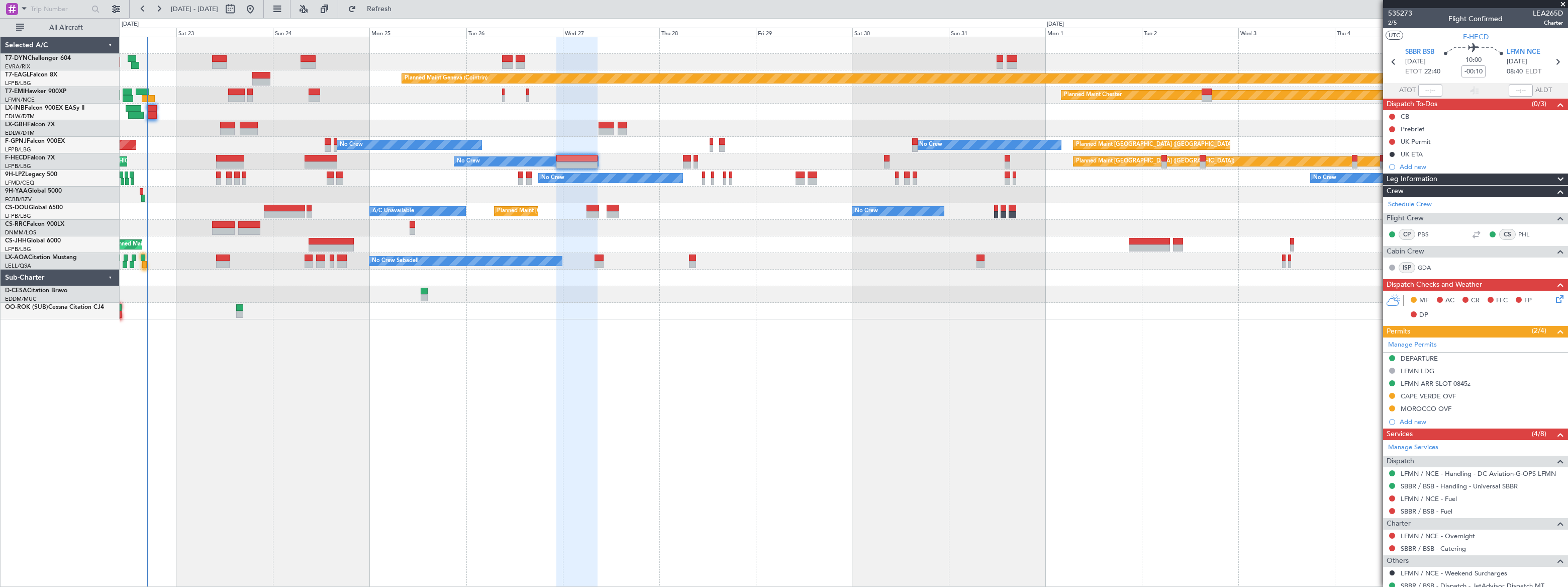
click at [294, 432] on div "Planned Maint [GEOGRAPHIC_DATA]-[GEOGRAPHIC_DATA] Planned Maint Geneva ([GEOGRA…" at bounding box center [844, 311] width 1448 height 550
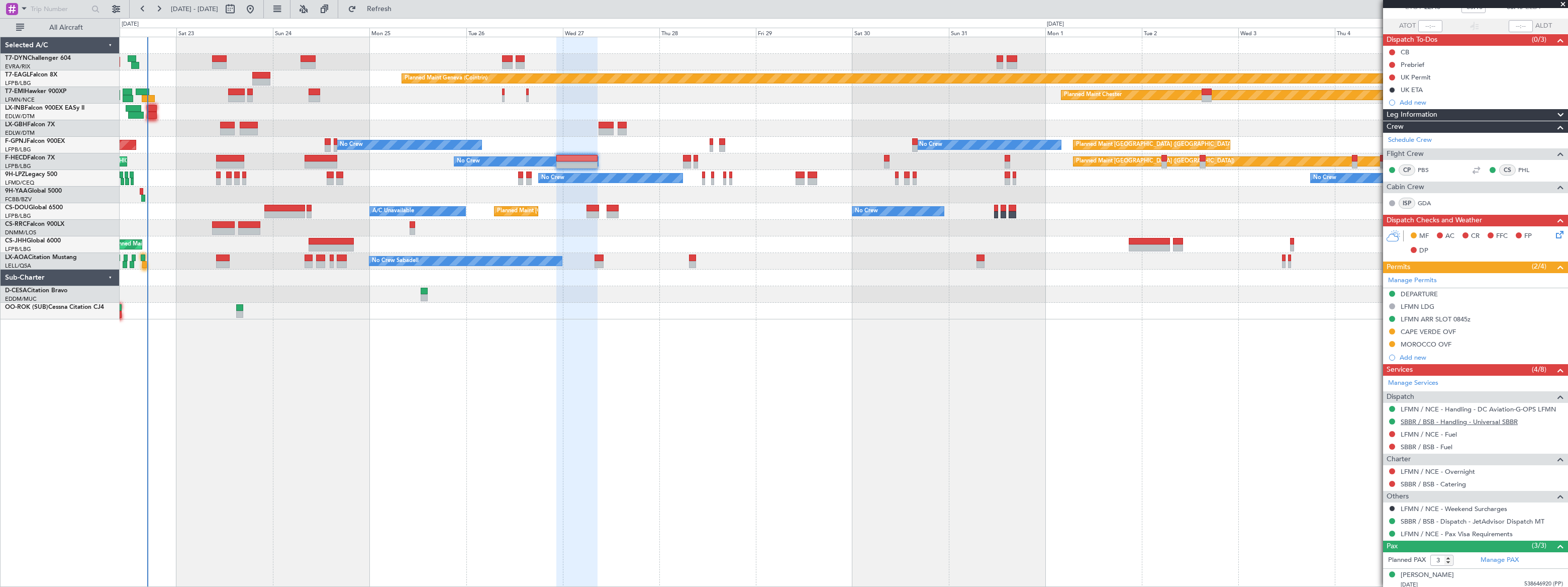
scroll to position [112, 0]
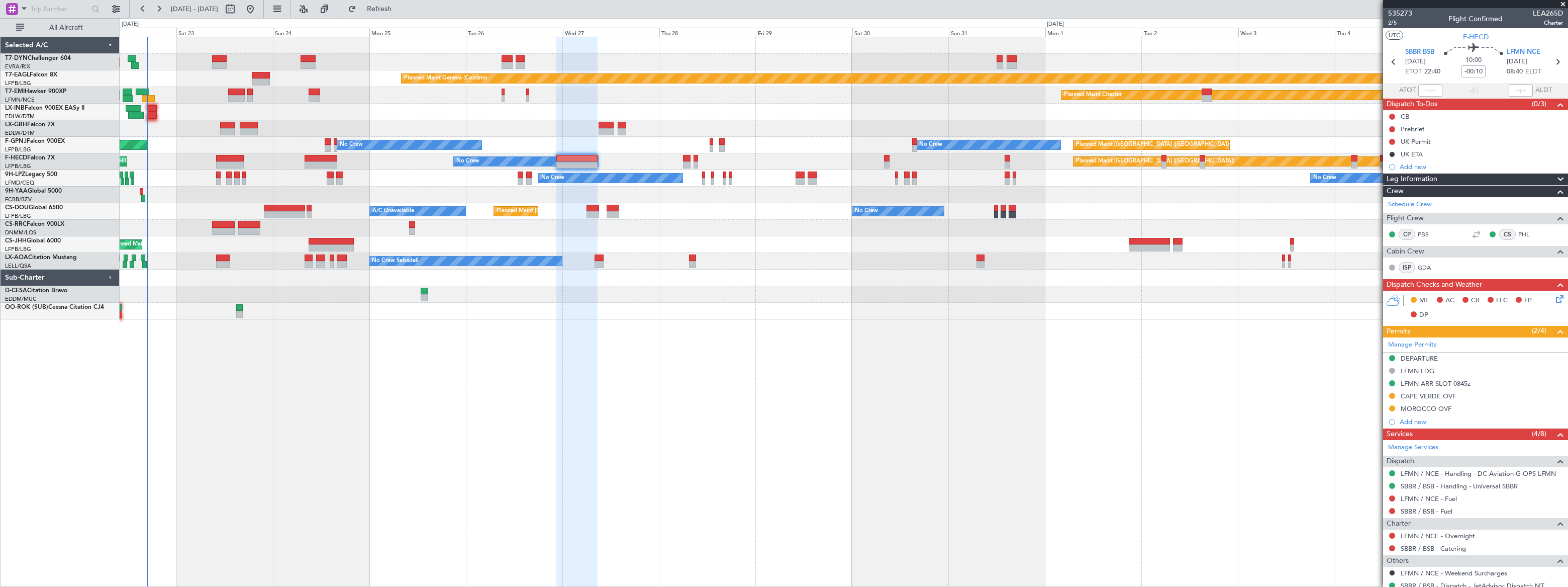
scroll to position [112, 0]
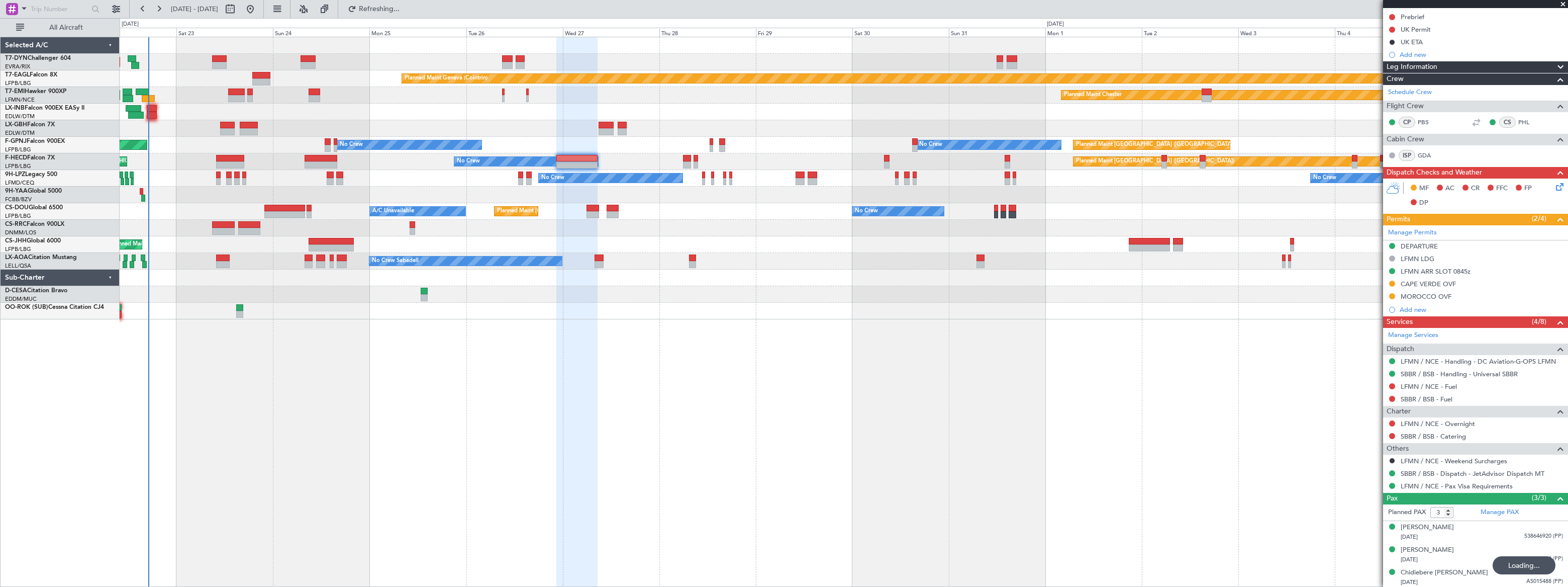
click at [453, 331] on div "Planned Maint [GEOGRAPHIC_DATA]-[GEOGRAPHIC_DATA] Planned Maint Geneva ([GEOGRA…" at bounding box center [844, 311] width 1448 height 550
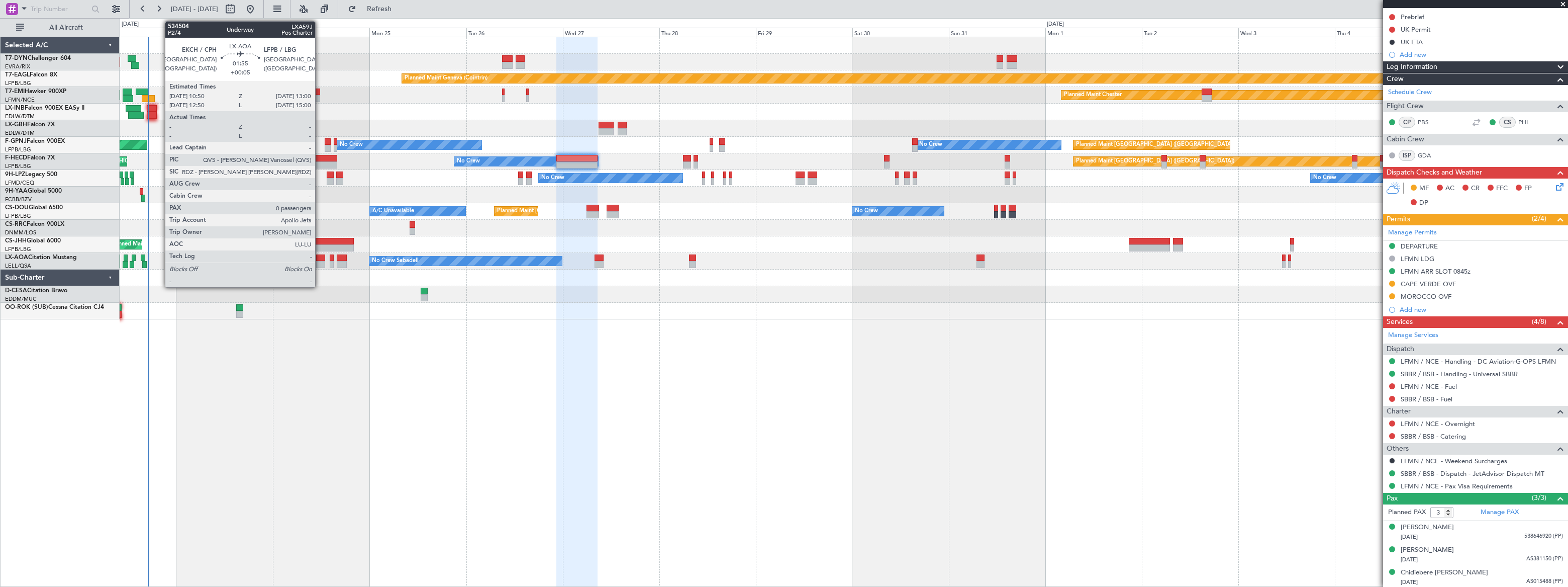
click at [320, 261] on div at bounding box center [320, 265] width 9 height 7
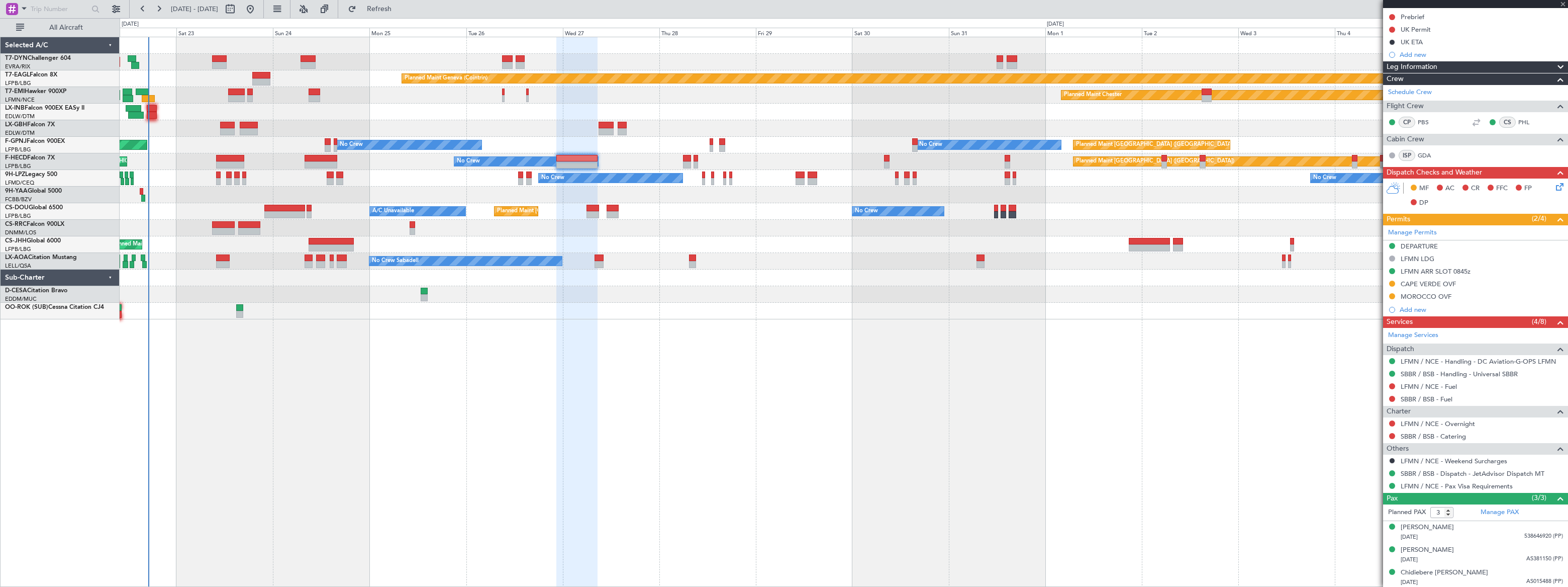
type input "+00:05"
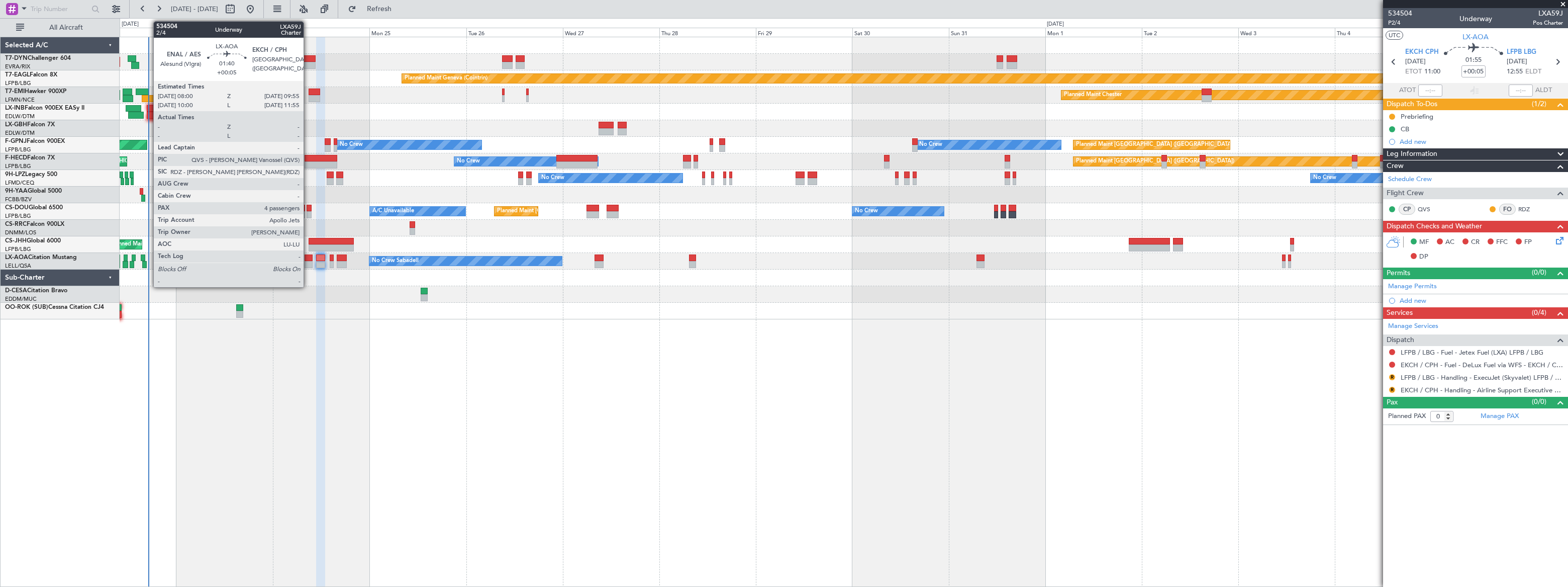
click at [308, 257] on div at bounding box center [308, 258] width 8 height 7
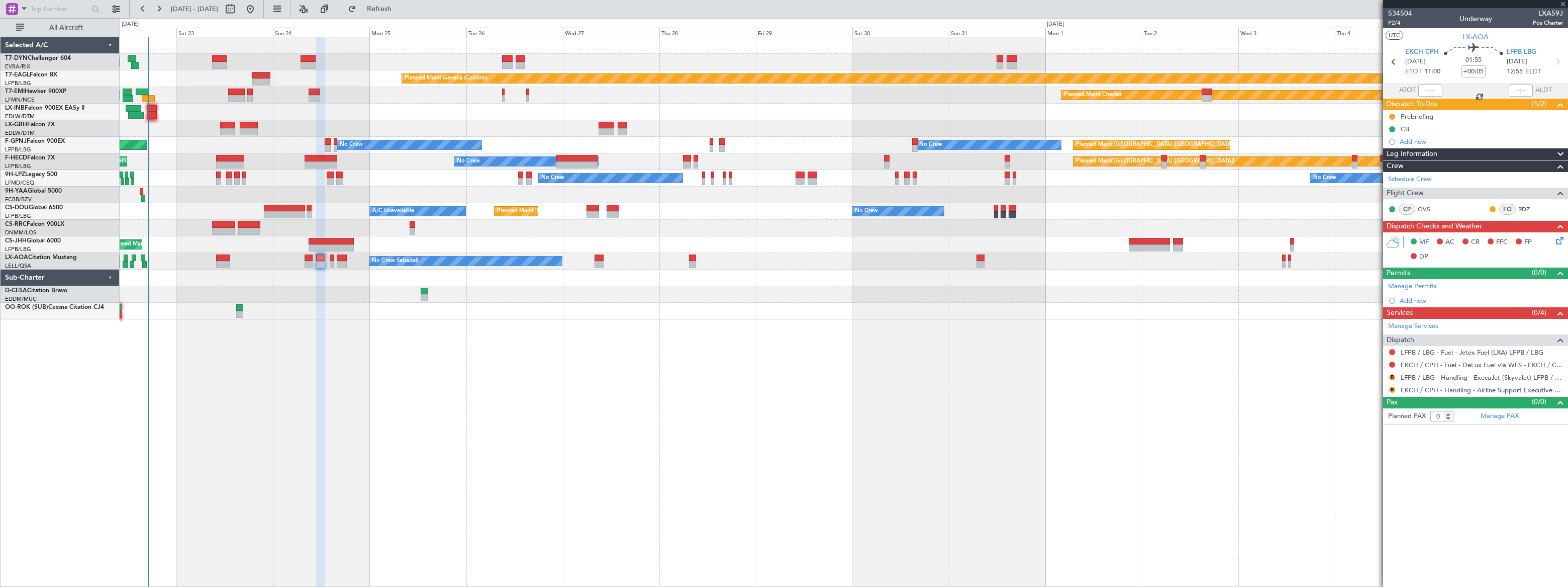
type input "4"
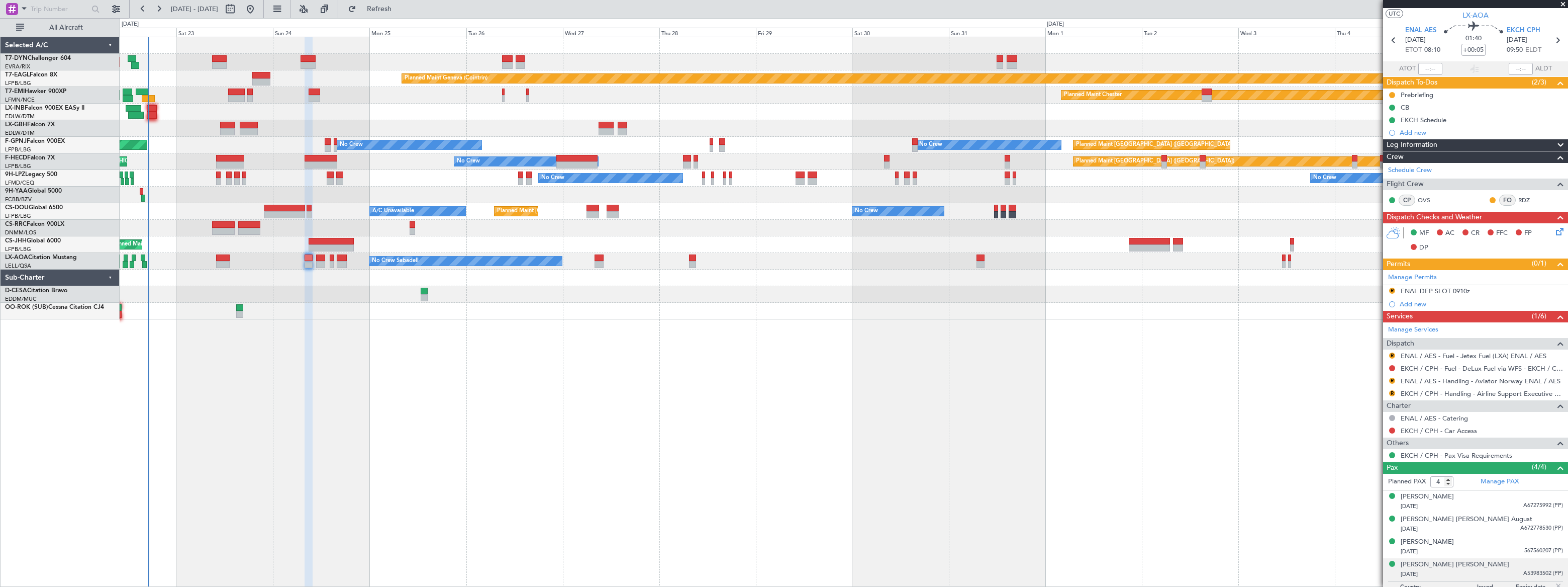
scroll to position [39, 0]
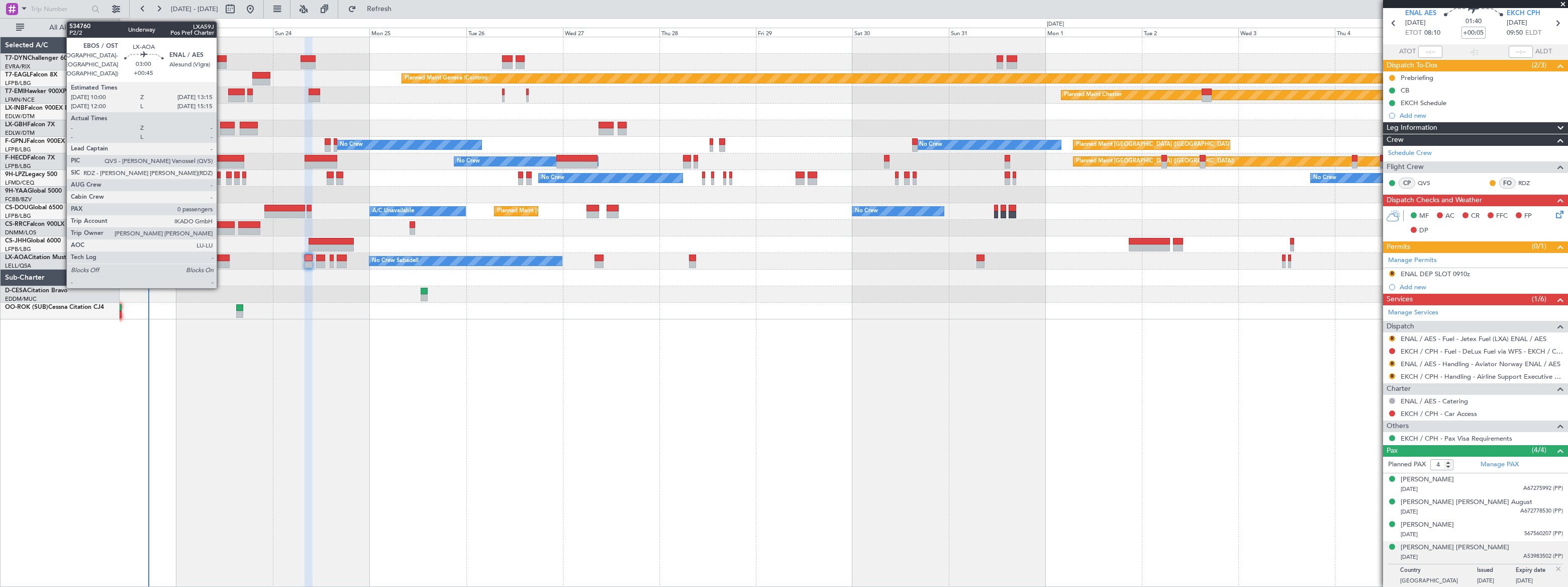
click at [221, 261] on div at bounding box center [223, 265] width 13 height 7
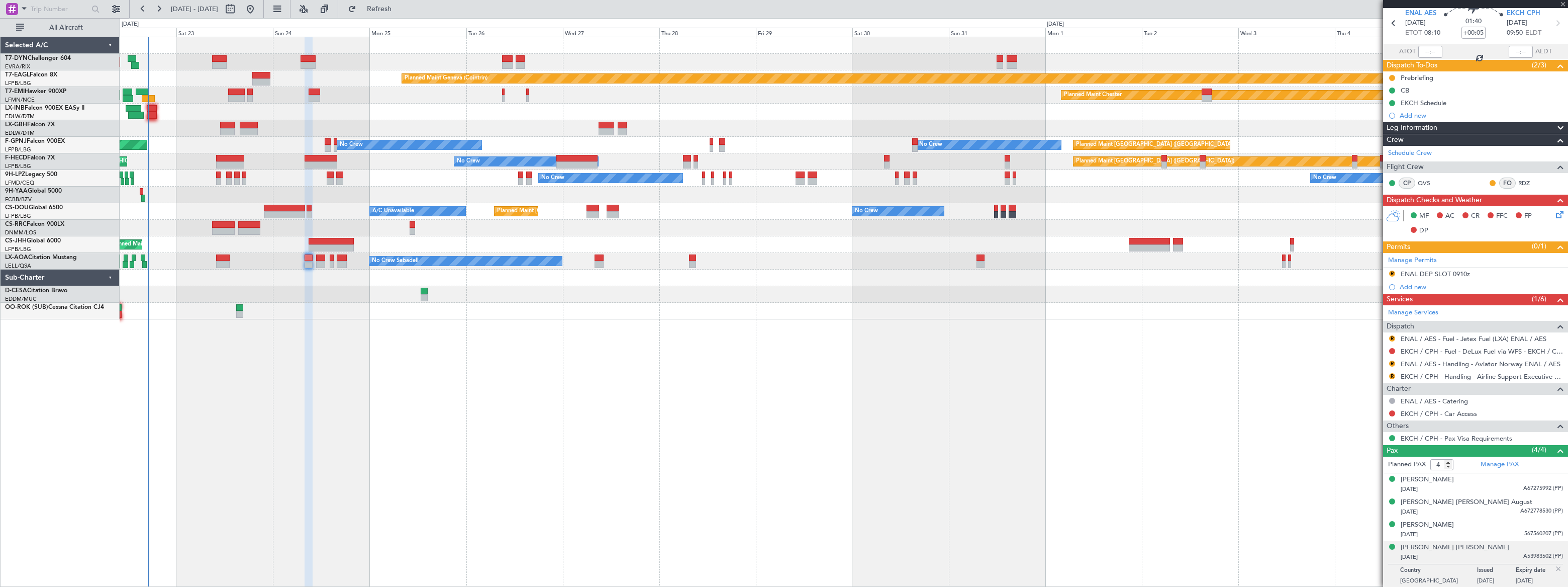
type input "+00:45"
type input "0"
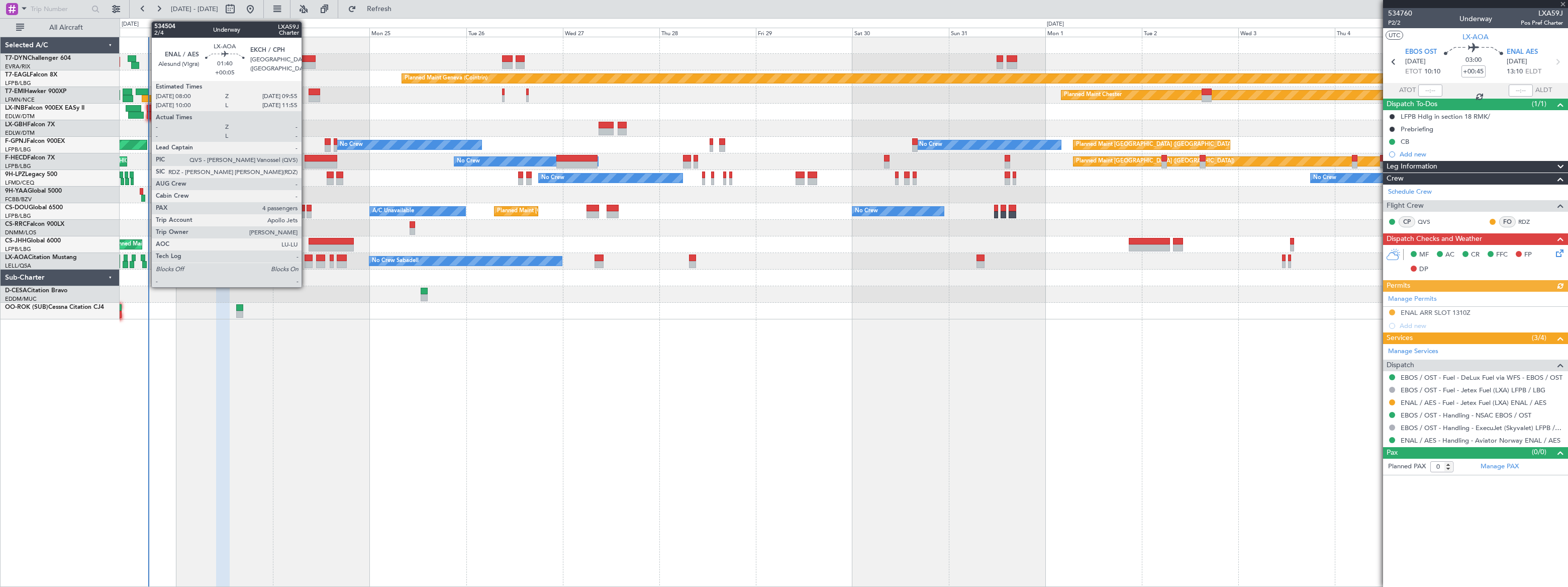
click at [306, 260] on div at bounding box center [308, 258] width 8 height 7
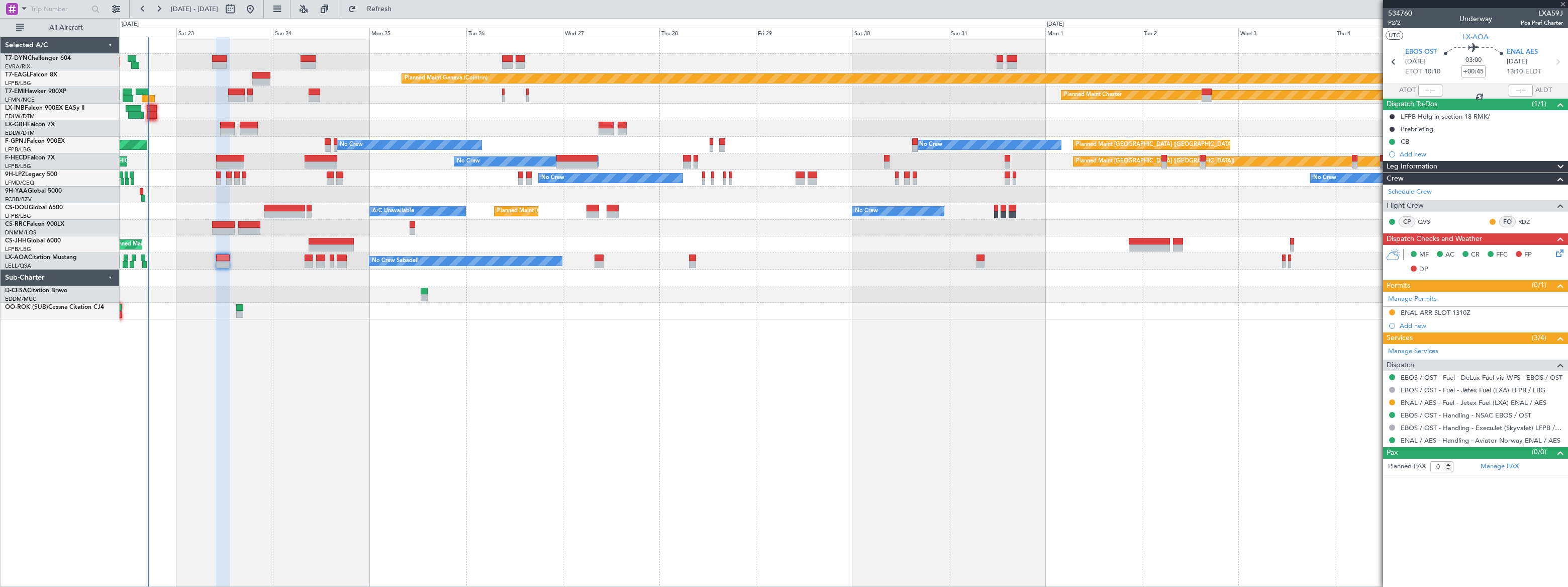
type input "+00:05"
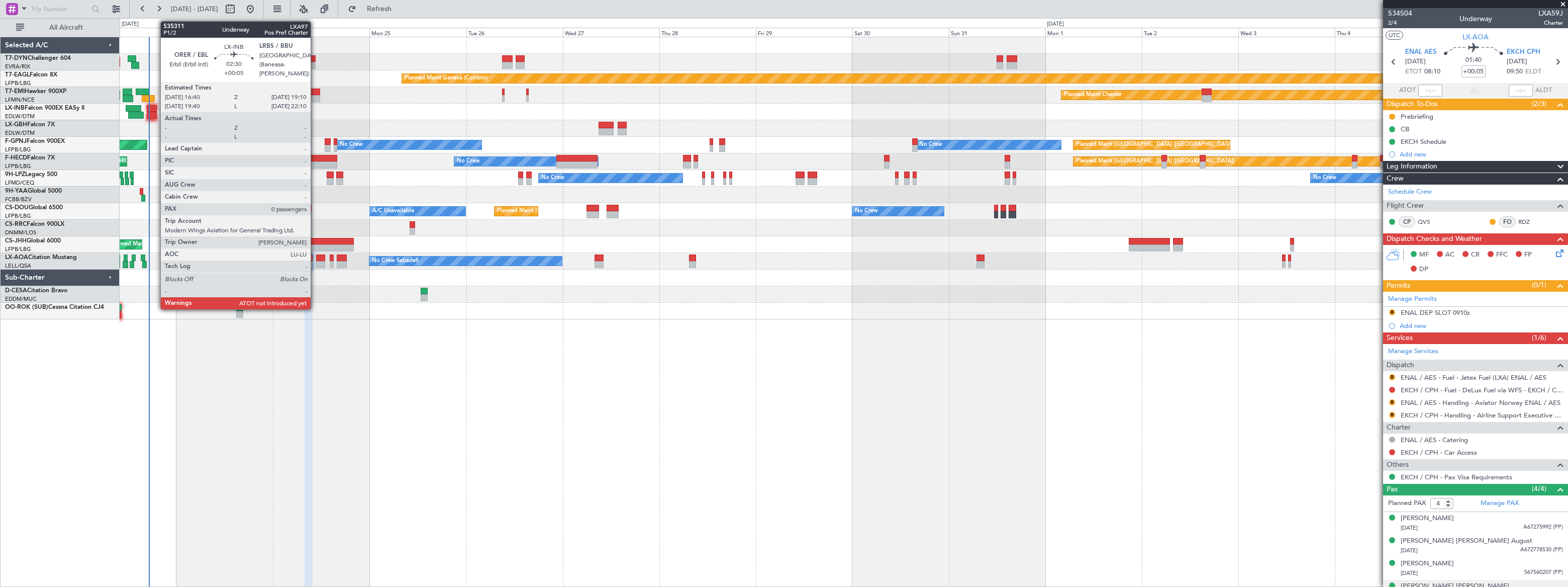
click at [155, 108] on div at bounding box center [152, 109] width 10 height 7
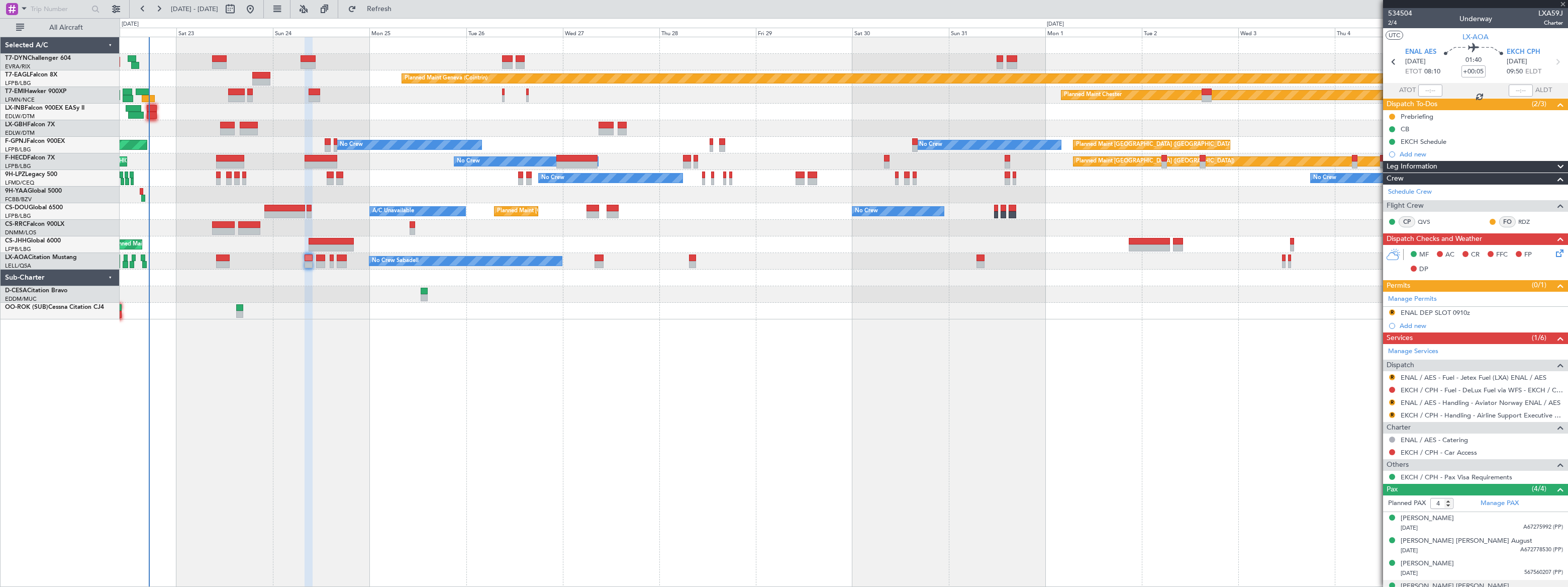
type input "0"
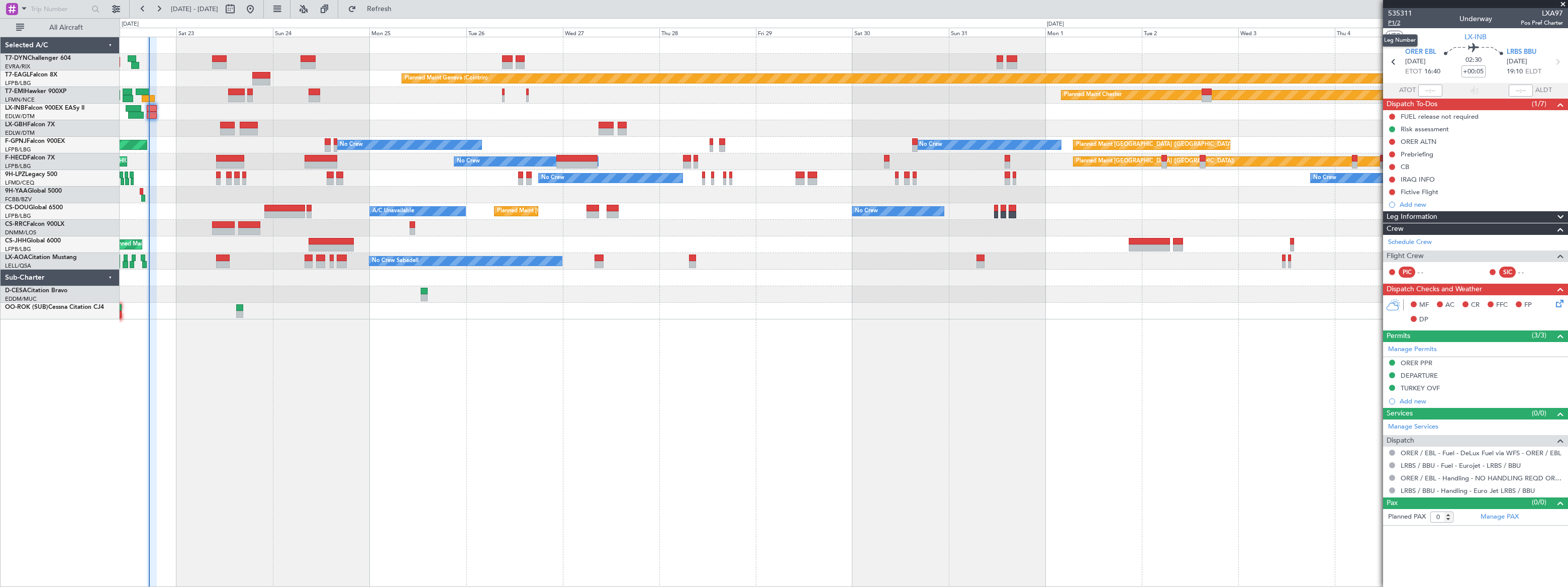
click at [1397, 20] on span "P1/2" at bounding box center [1400, 23] width 24 height 9
click at [1398, 23] on span "P1/2" at bounding box center [1400, 23] width 24 height 9
click at [401, 9] on span "Refresh" at bounding box center [379, 9] width 42 height 7
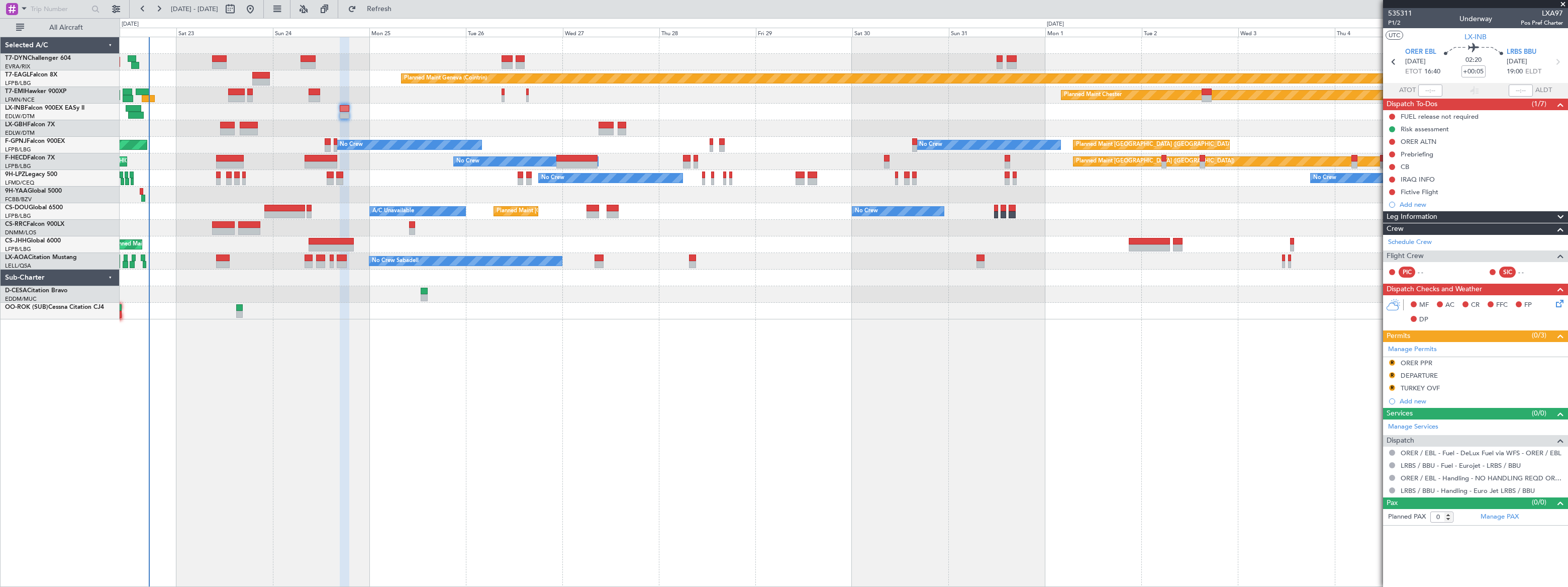
click at [215, 108] on div "Planned Maint Geneva (Cointrin)" at bounding box center [844, 111] width 1447 height 16
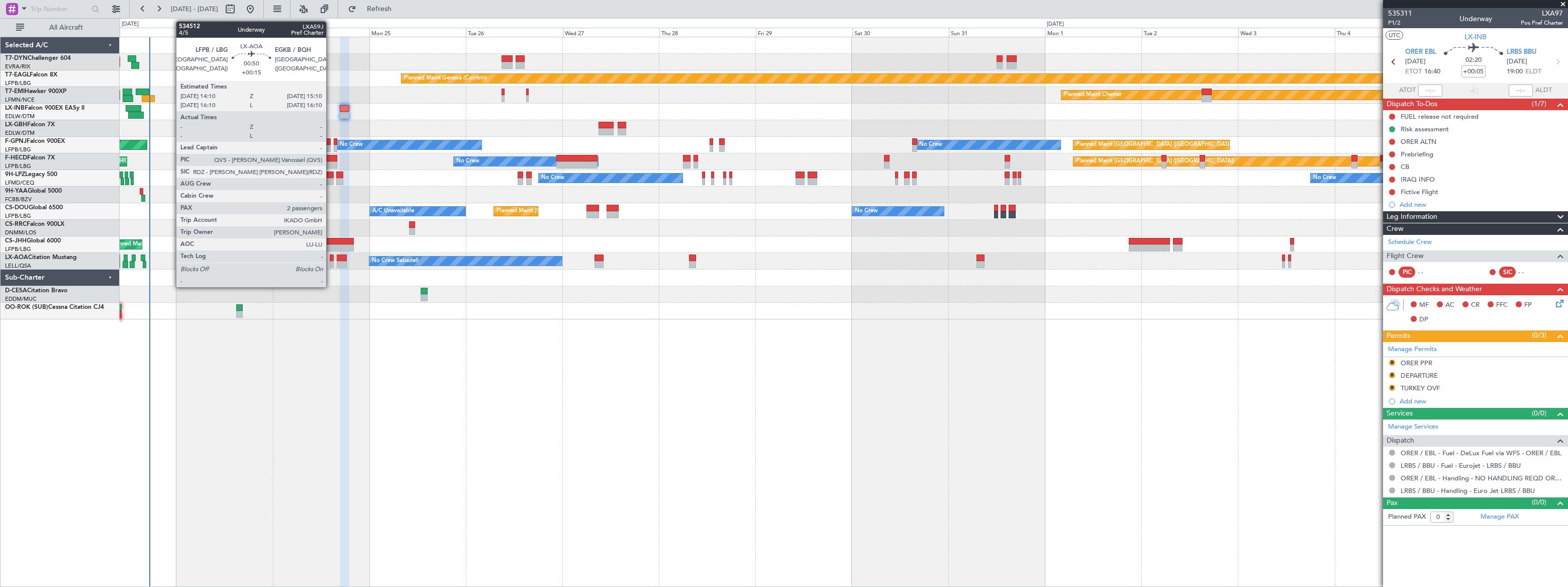
click at [331, 261] on div at bounding box center [332, 265] width 4 height 7
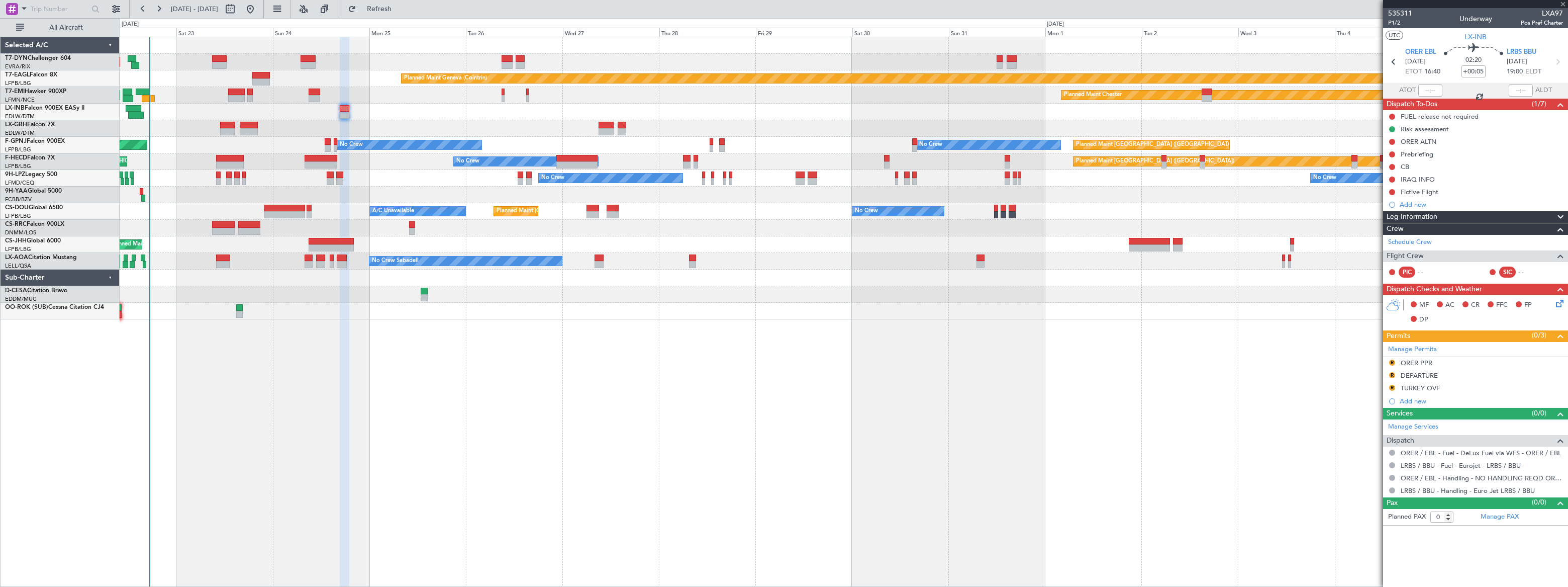
type input "+00:15"
type input "2"
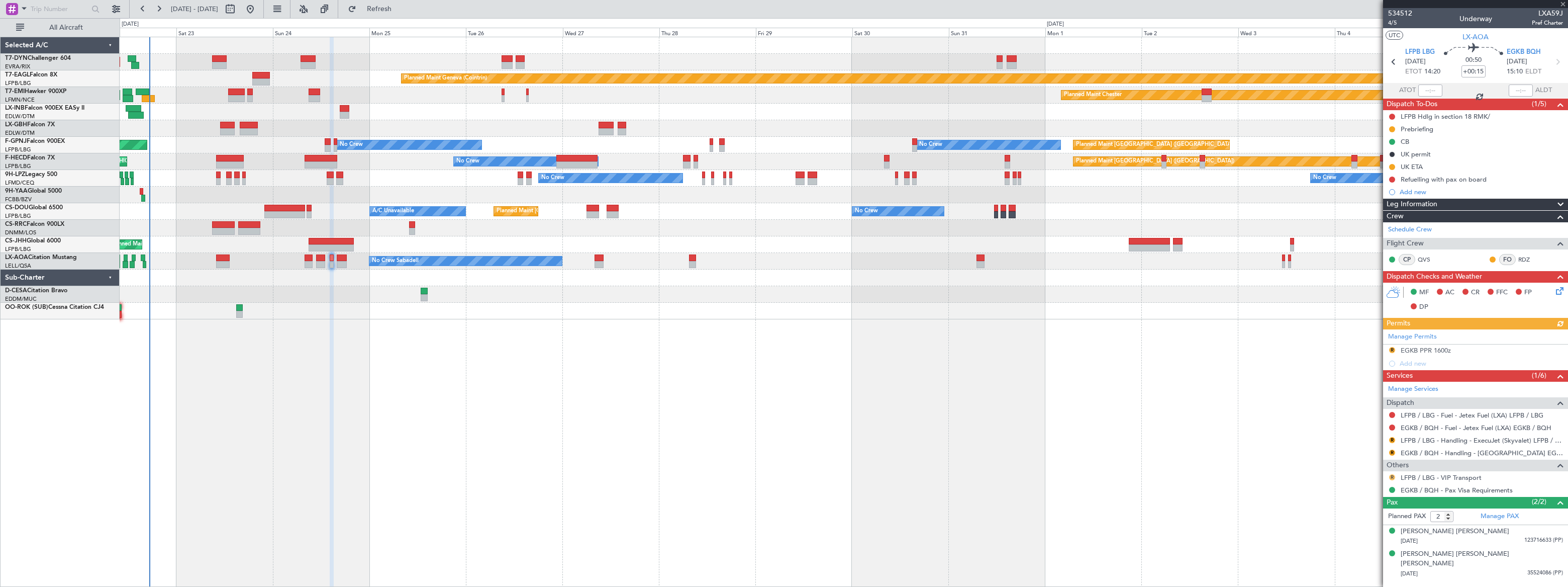
click at [1391, 477] on button "R" at bounding box center [1392, 477] width 6 height 6
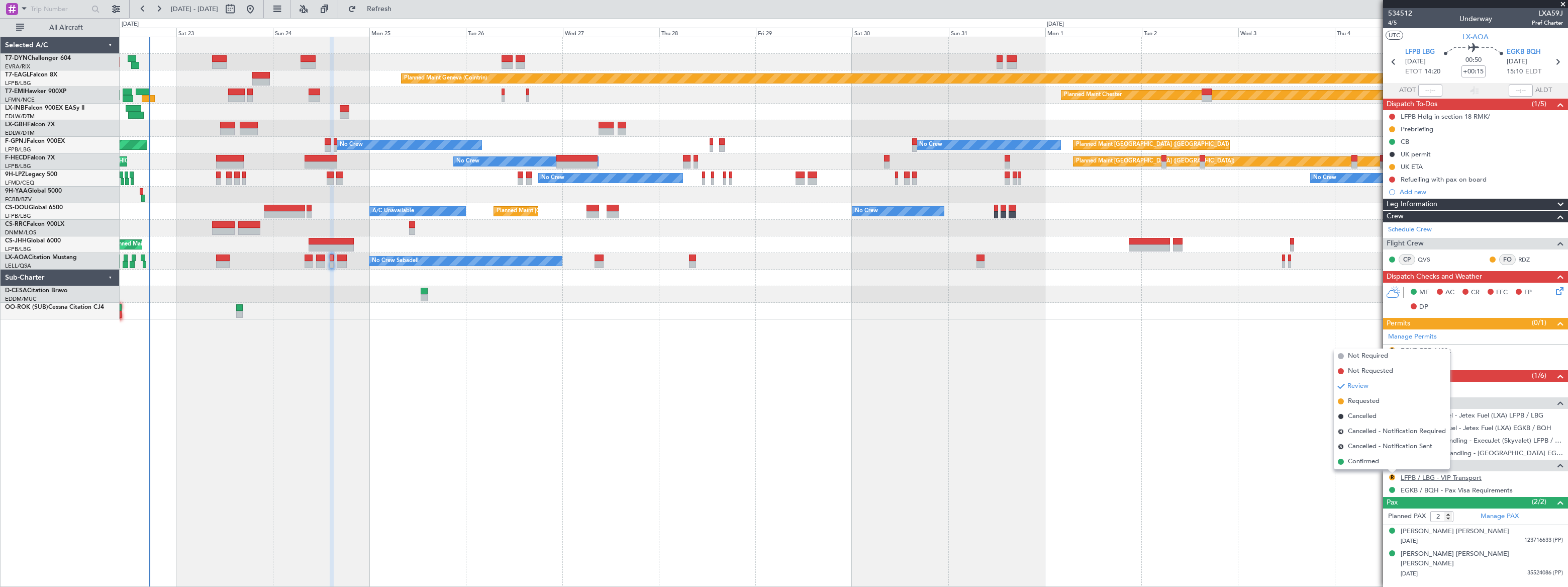
click at [1455, 477] on link "LFPB / LBG - VIP Transport" at bounding box center [1441, 477] width 81 height 9
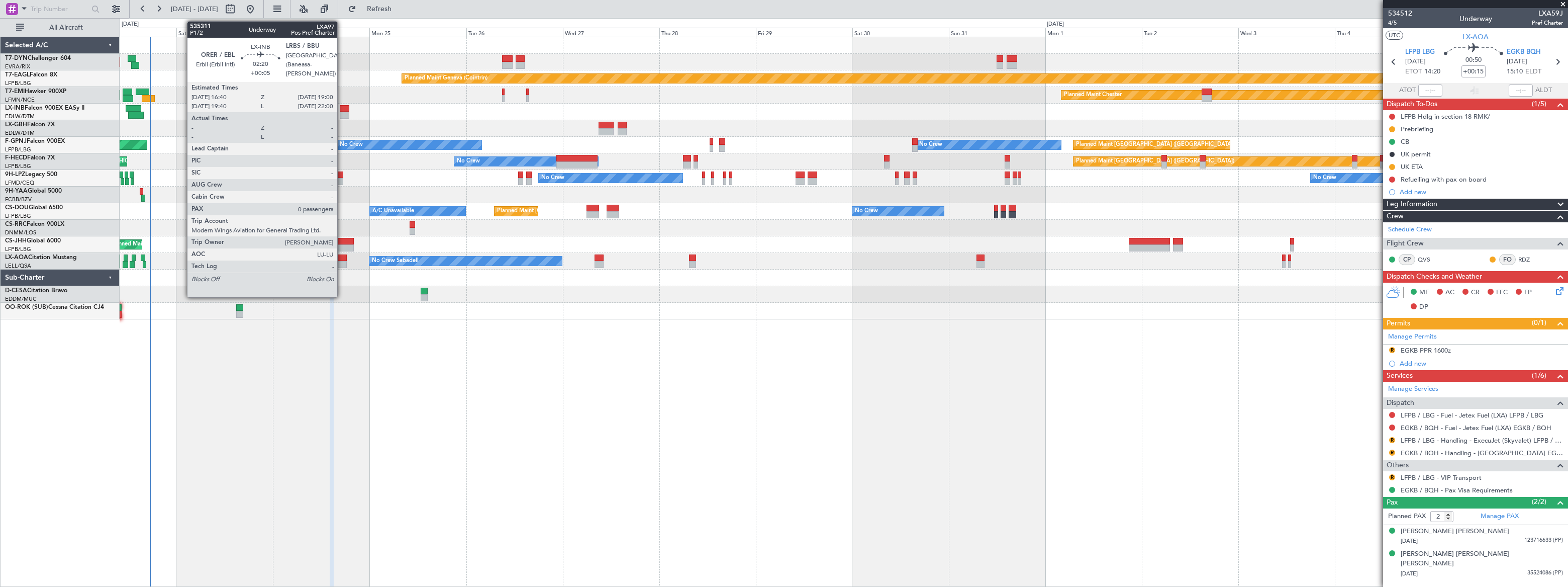
click at [341, 110] on div at bounding box center [345, 109] width 10 height 7
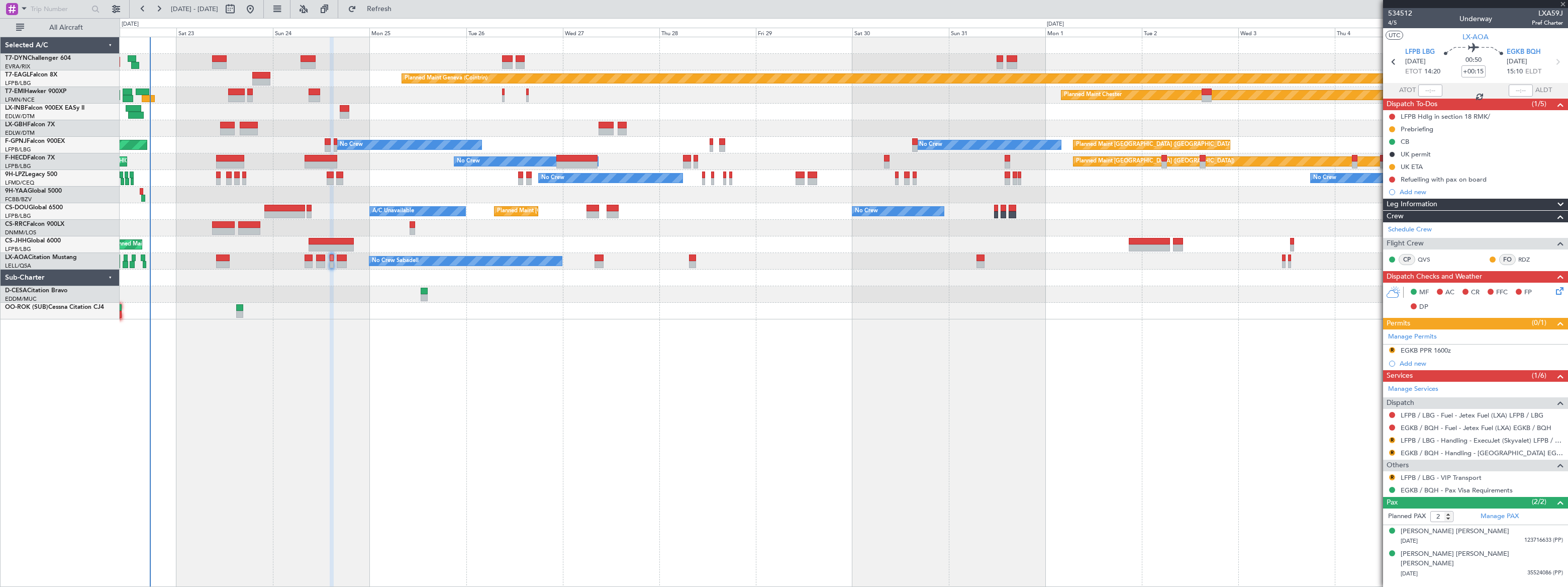
type input "+00:05"
type input "0"
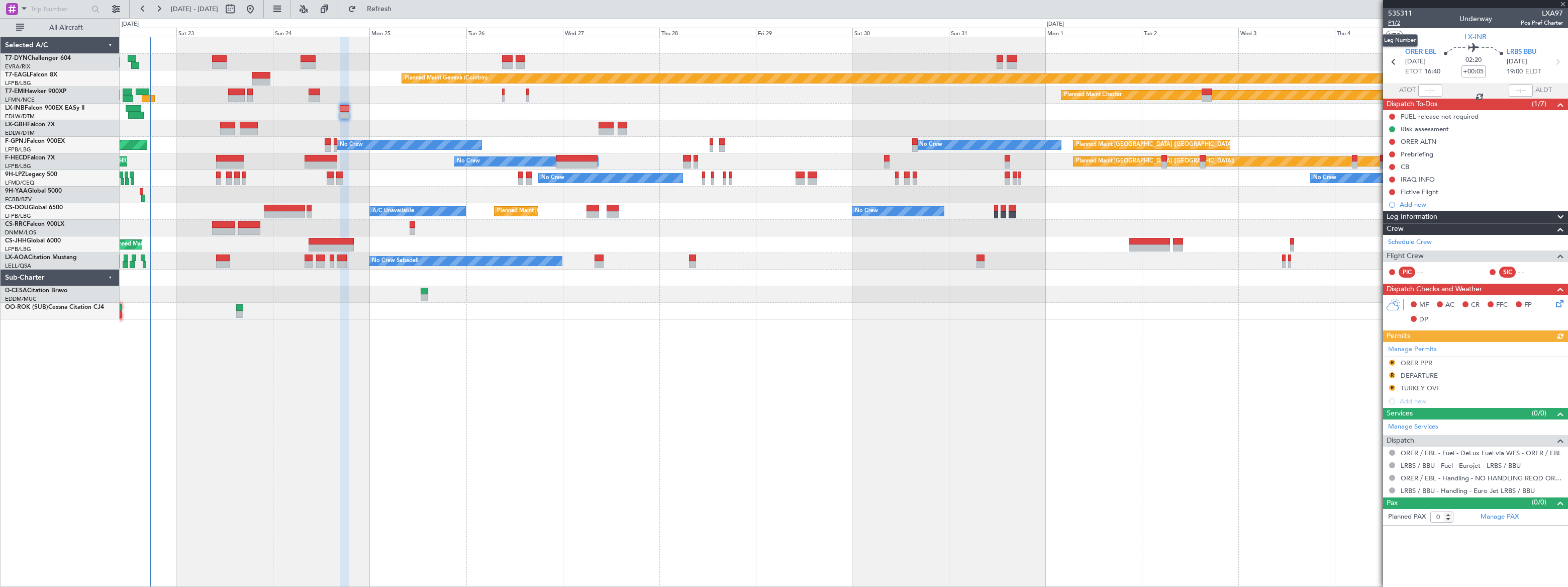
click at [1390, 25] on span "P1/2" at bounding box center [1400, 23] width 24 height 9
click at [401, 5] on span "Refresh" at bounding box center [379, 9] width 42 height 7
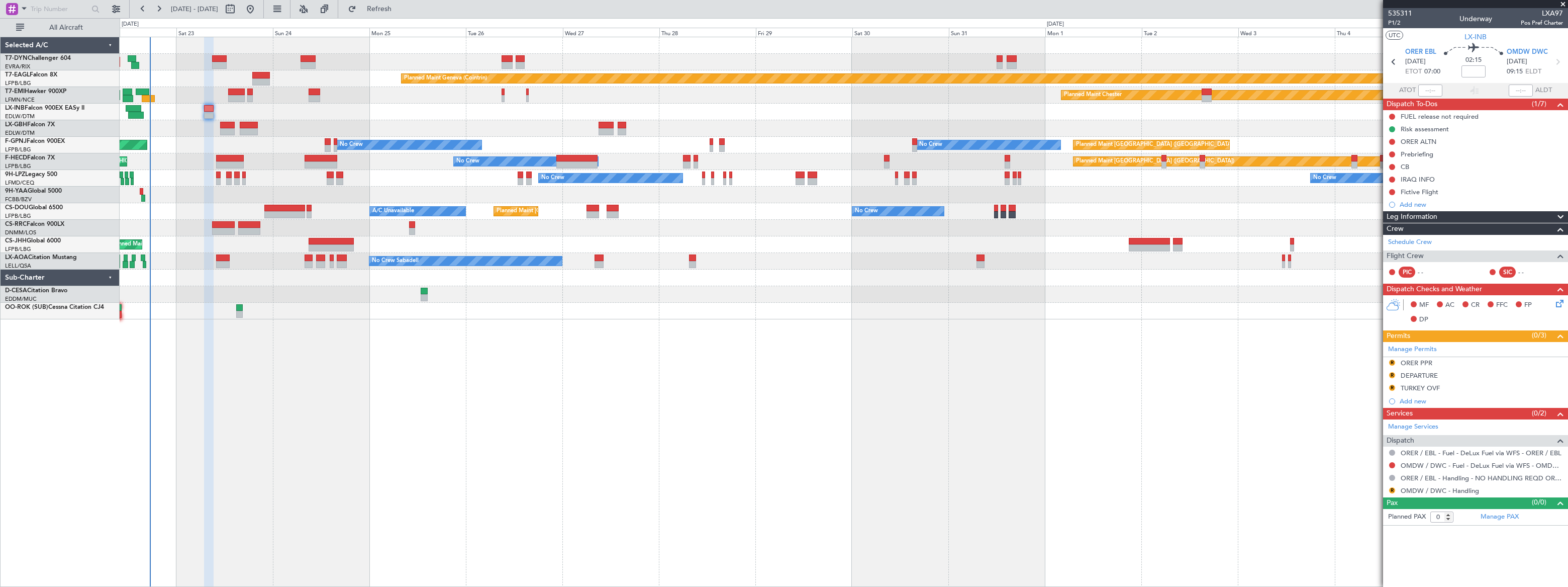
click at [796, 114] on div "Planned Maint Basel-Mulhouse Planned Maint Geneva (Cointrin) Planned Maint Ches…" at bounding box center [844, 178] width 1447 height 282
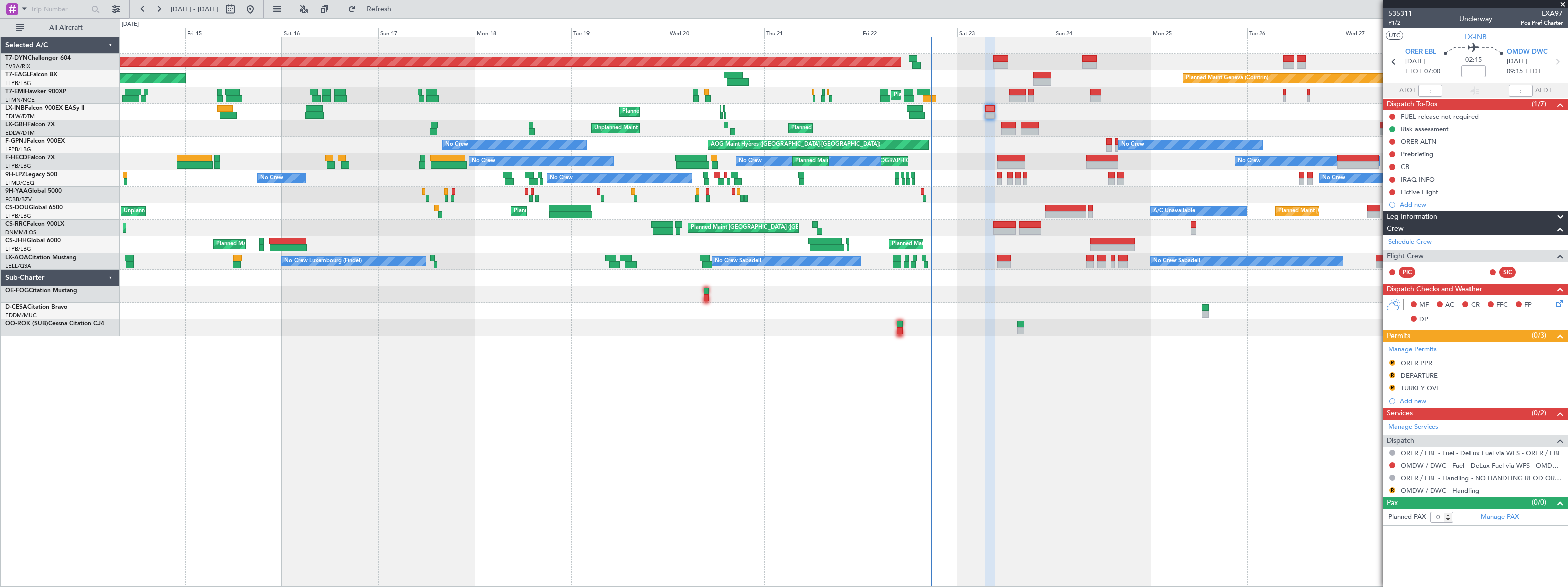
click at [627, 109] on div "Planned Maint Geneva (Cointrin)" at bounding box center [844, 111] width 1448 height 16
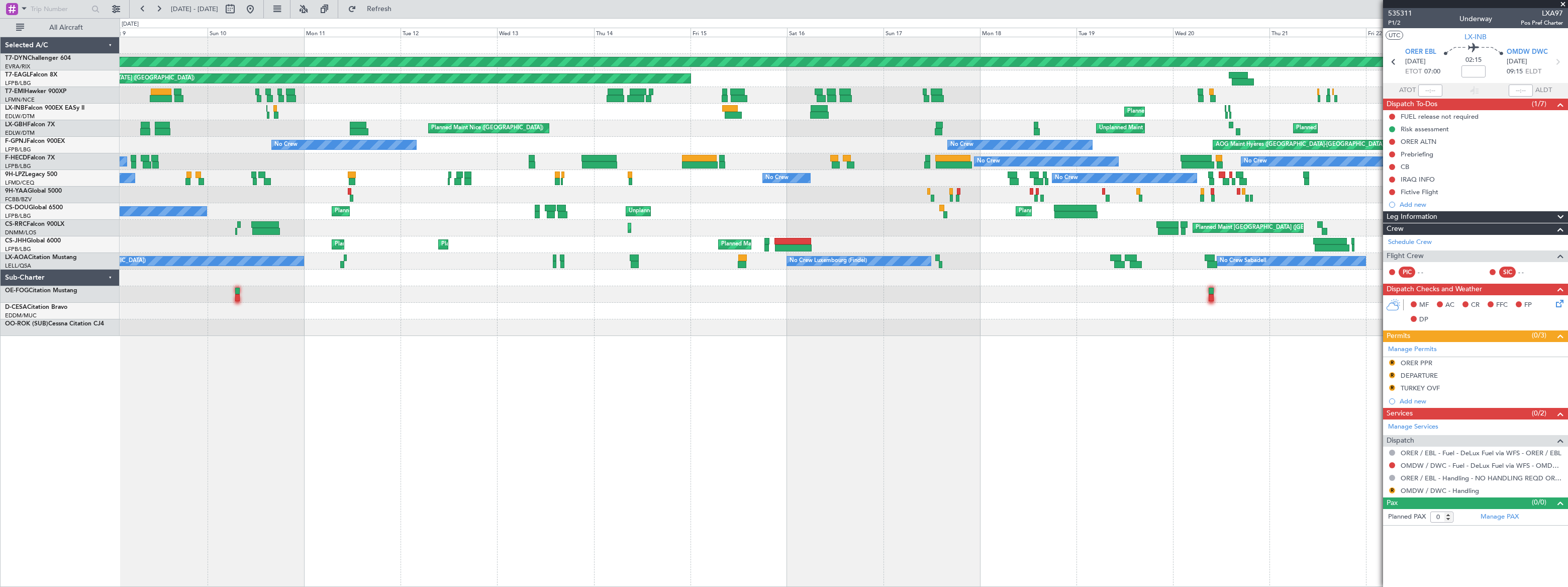
click at [626, 113] on div "Planned Maint Geneva (Cointrin) Unplanned Maint Nice (Côte d'Azur Airport)" at bounding box center [844, 111] width 1448 height 16
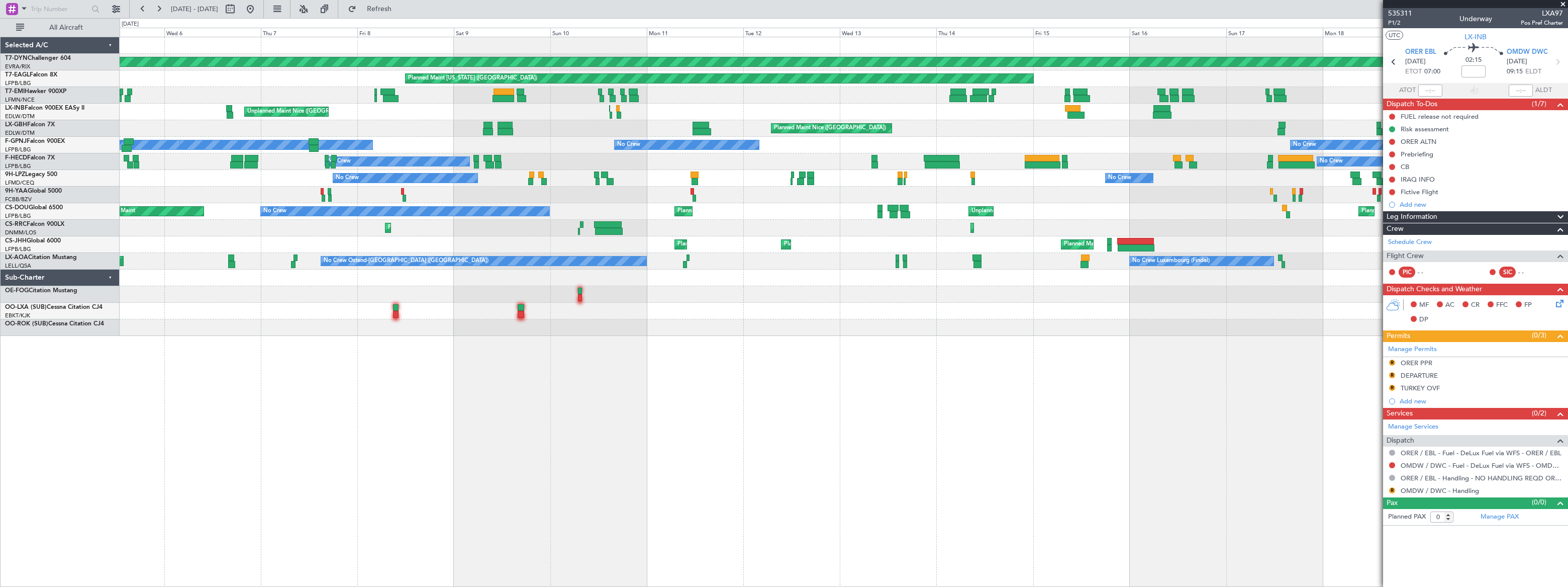
click at [604, 116] on div "Planned Maint Geneva (Cointrin) Unplanned Maint Nice (Côte d'Azur Airport)" at bounding box center [844, 111] width 1448 height 16
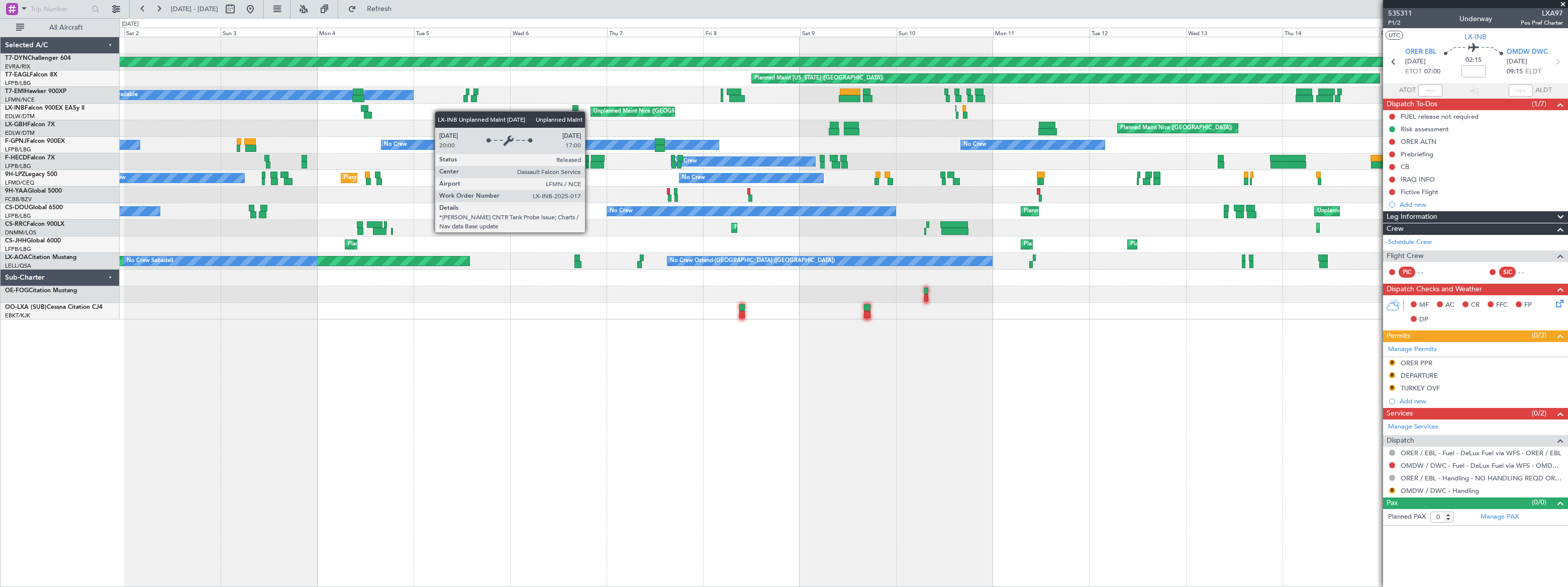
click at [558, 111] on div "Unplanned Maint Nice (Côte d'Azur Airport) Planned Maint Geneva (Cointrin)" at bounding box center [844, 111] width 1447 height 16
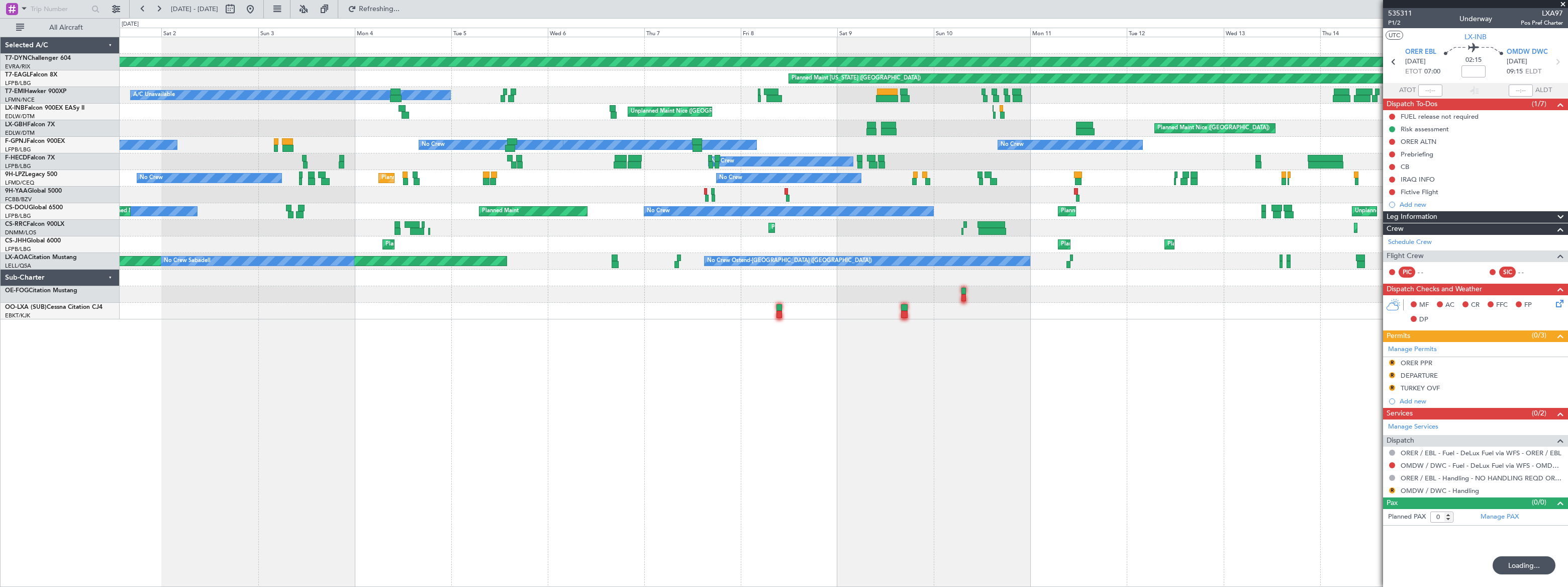
click at [581, 117] on div "Unplanned Maint Nice (Côte d'Azur Airport) Planned Maint Geneva (Cointrin)" at bounding box center [844, 111] width 1448 height 16
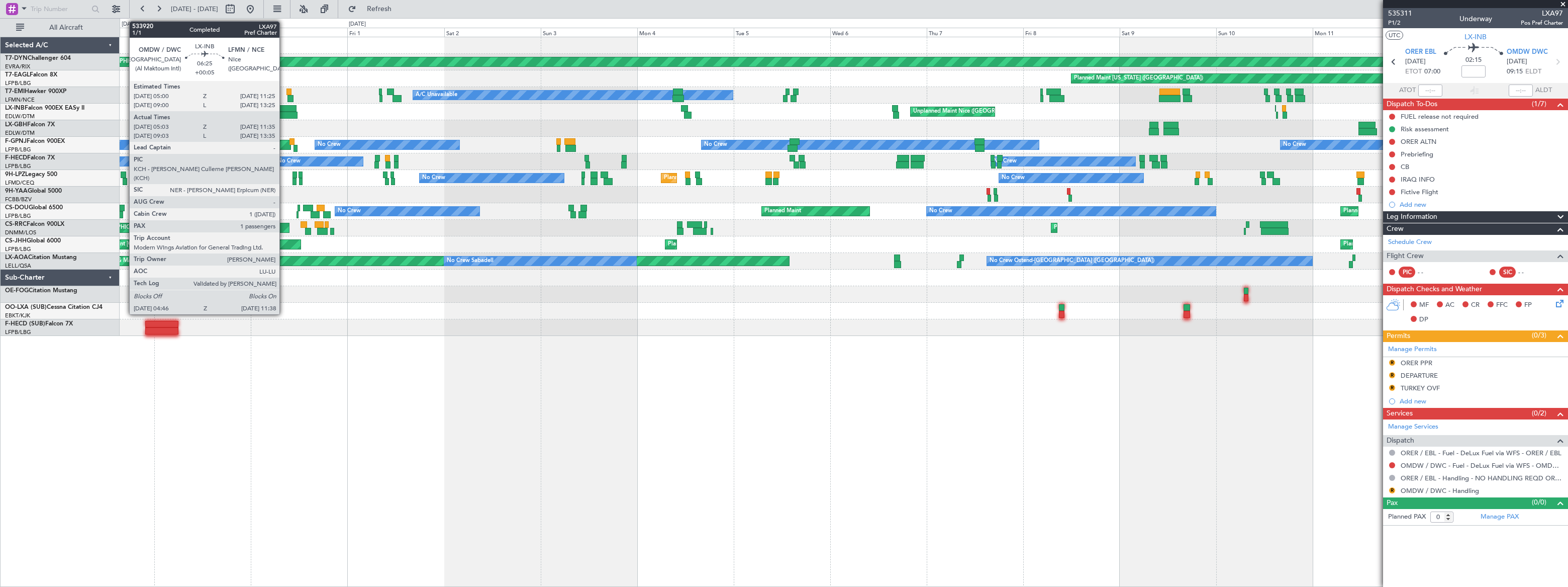
click at [284, 107] on div at bounding box center [283, 109] width 26 height 7
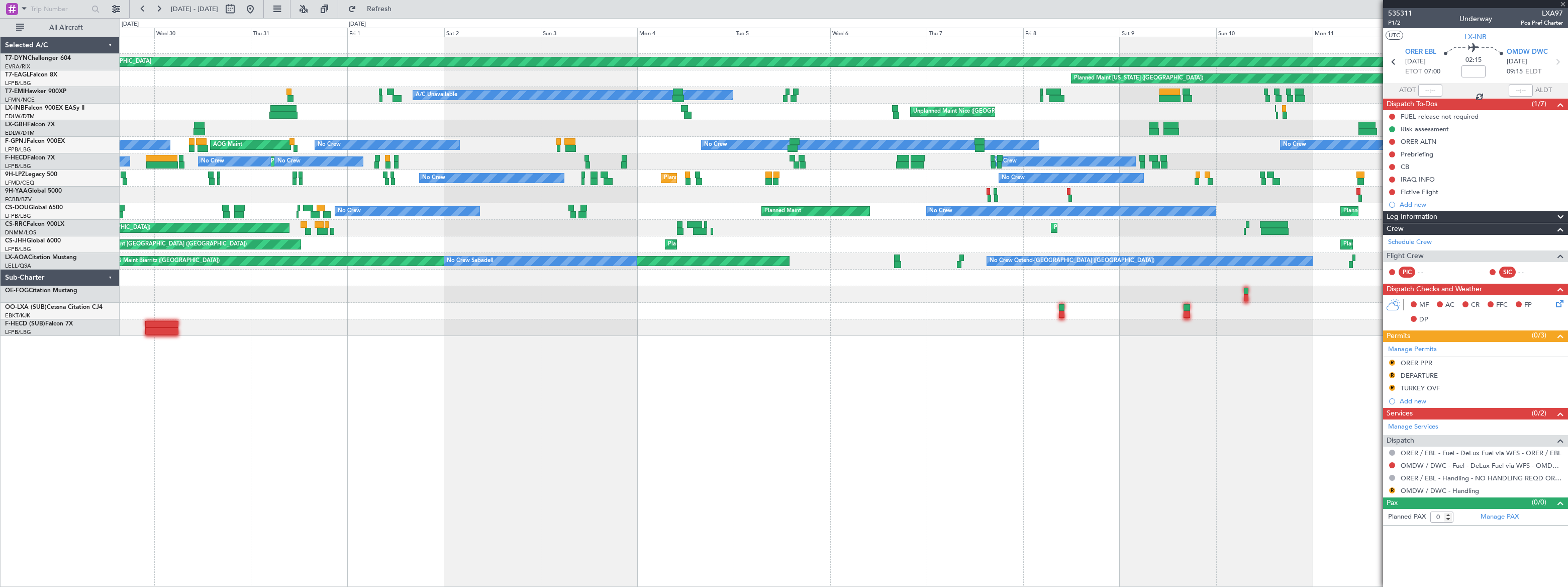
type input "+00:05"
type input "05:03"
type input "11:35"
type input "1"
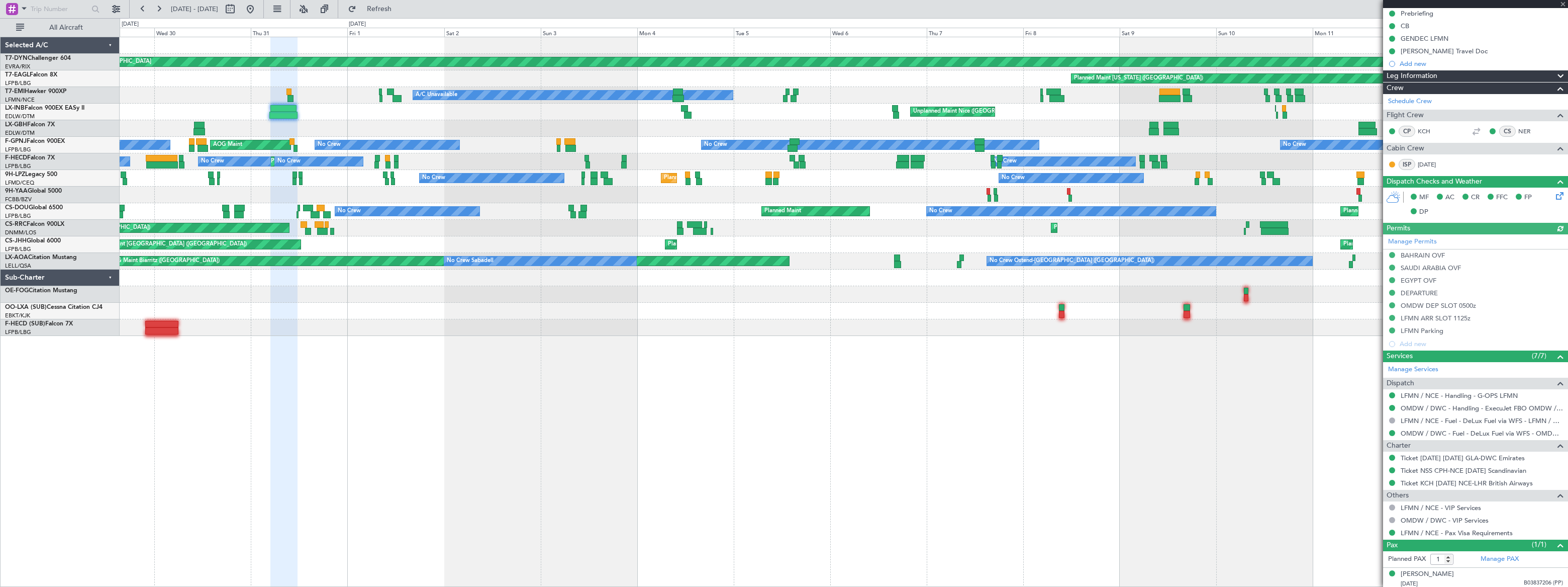
scroll to position [117, 0]
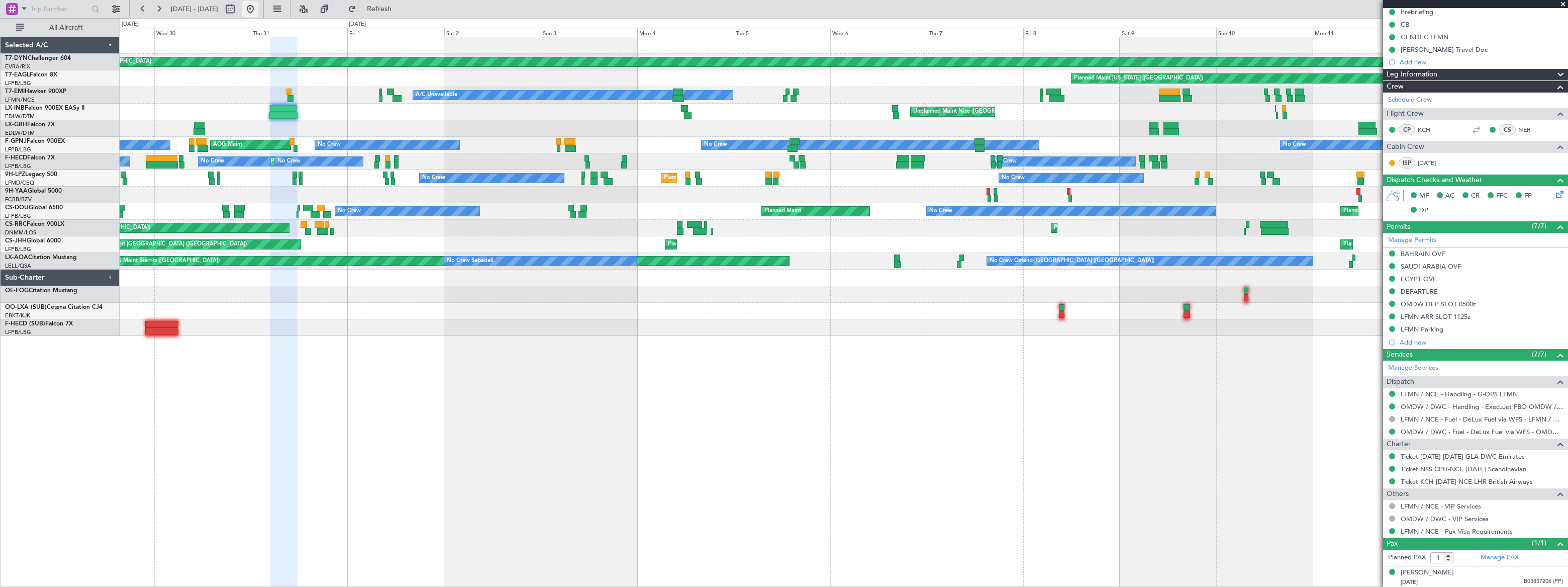
click at [258, 10] on button at bounding box center [250, 9] width 16 height 16
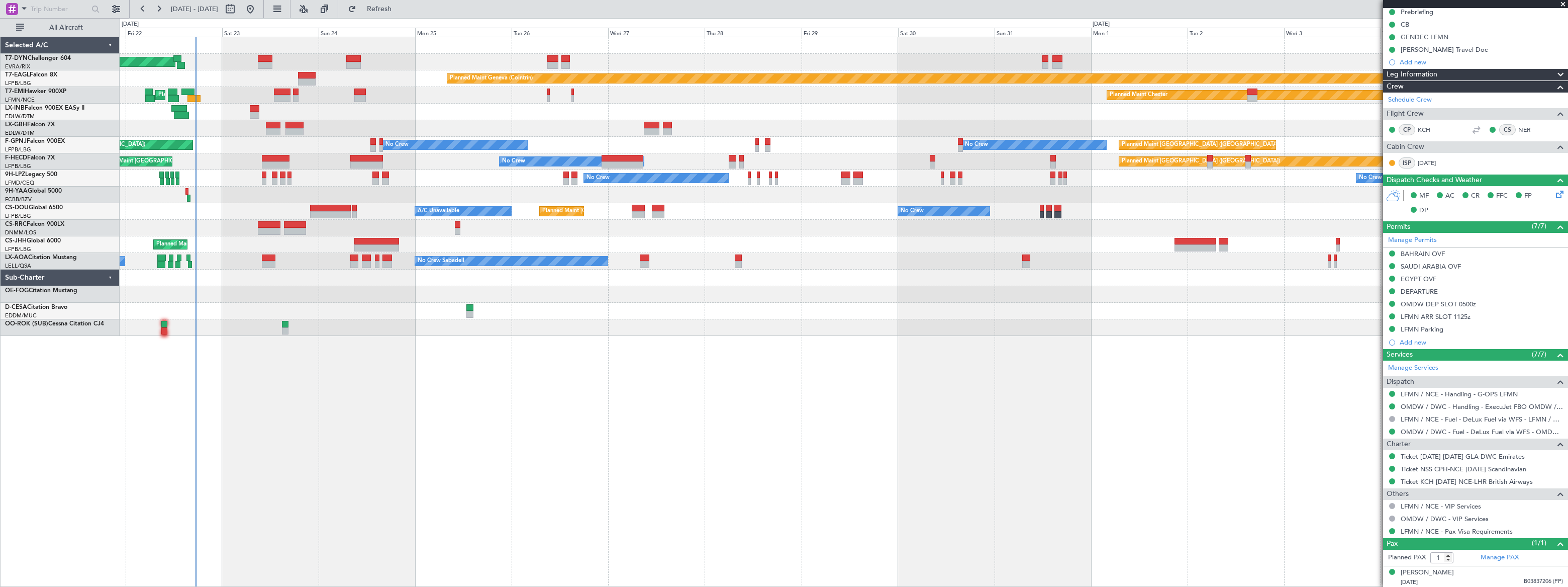
click at [453, 37] on div "Planned Maint Basel-Mulhouse Planned Maint Geneva (Cointrin) Planned Maint Ches…" at bounding box center [784, 303] width 1568 height 569
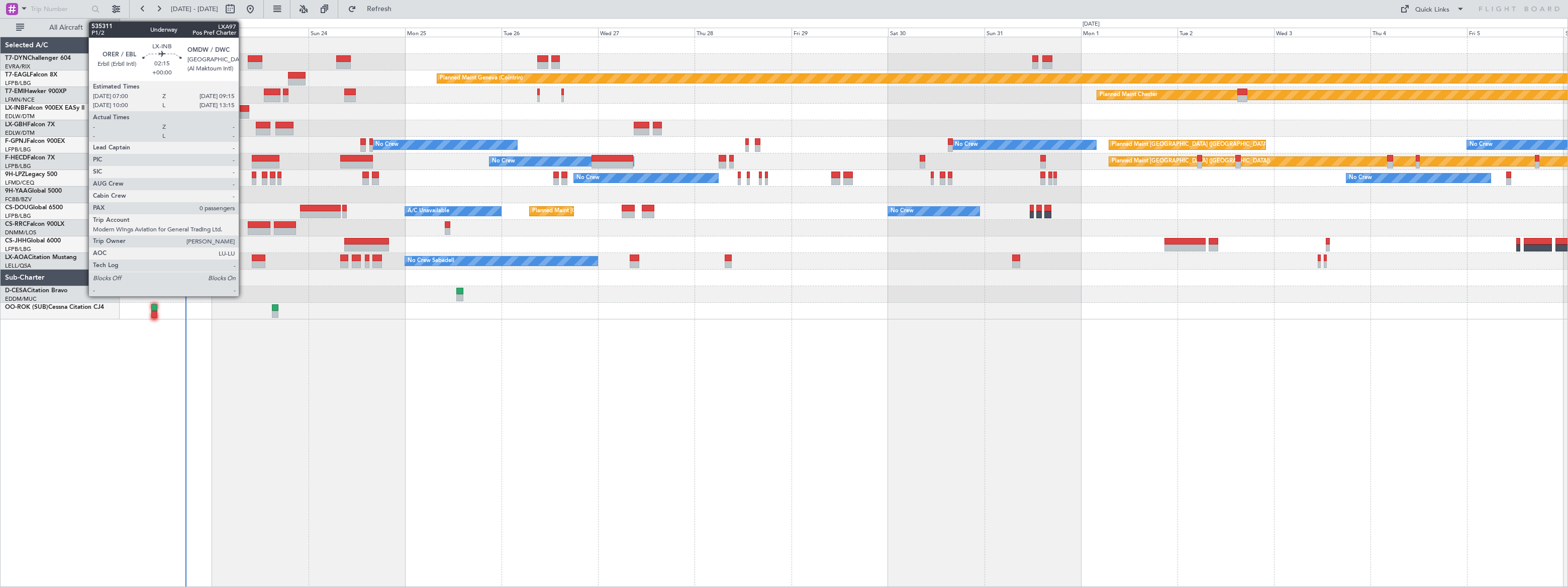
click at [244, 110] on div at bounding box center [245, 109] width 10 height 7
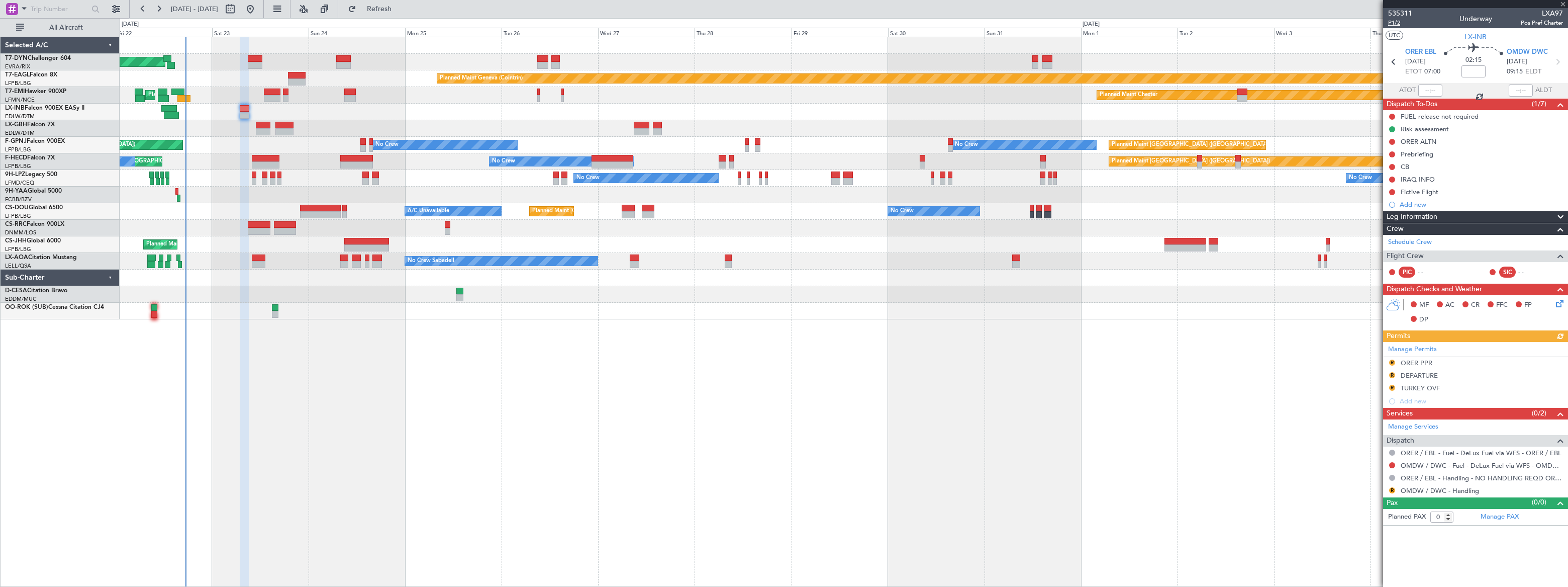
click at [1393, 23] on span "P1/2" at bounding box center [1400, 23] width 24 height 9
click at [404, 13] on button "Refresh" at bounding box center [373, 9] width 60 height 16
click at [401, 7] on span "Refreshing..." at bounding box center [379, 9] width 42 height 7
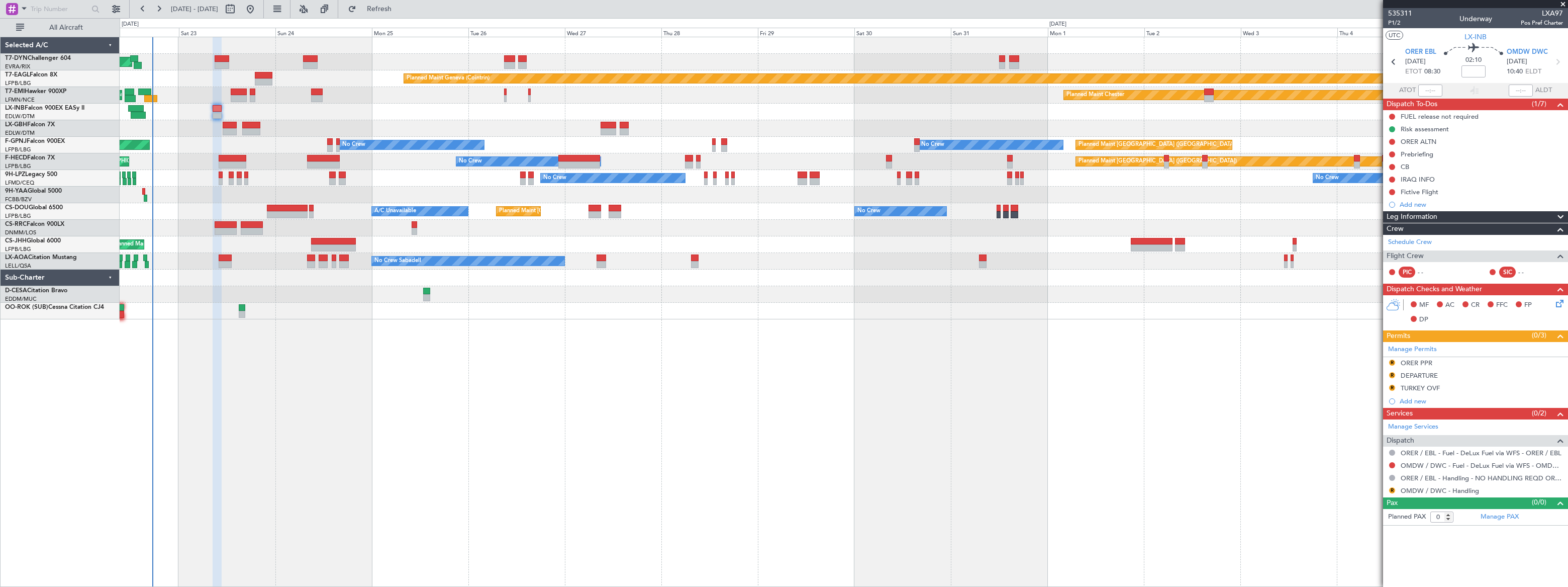
click at [194, 81] on div "Planned Maint Geneva (Cointrin)" at bounding box center [844, 79] width 1447 height 16
click at [1454, 488] on link "OMDW / DWC - Handling" at bounding box center [1440, 490] width 79 height 9
click at [401, 7] on span "Refresh" at bounding box center [379, 9] width 42 height 7
click at [1392, 190] on button at bounding box center [1392, 192] width 6 height 6
click at [1385, 251] on span "Cancelled" at bounding box center [1393, 251] width 29 height 10
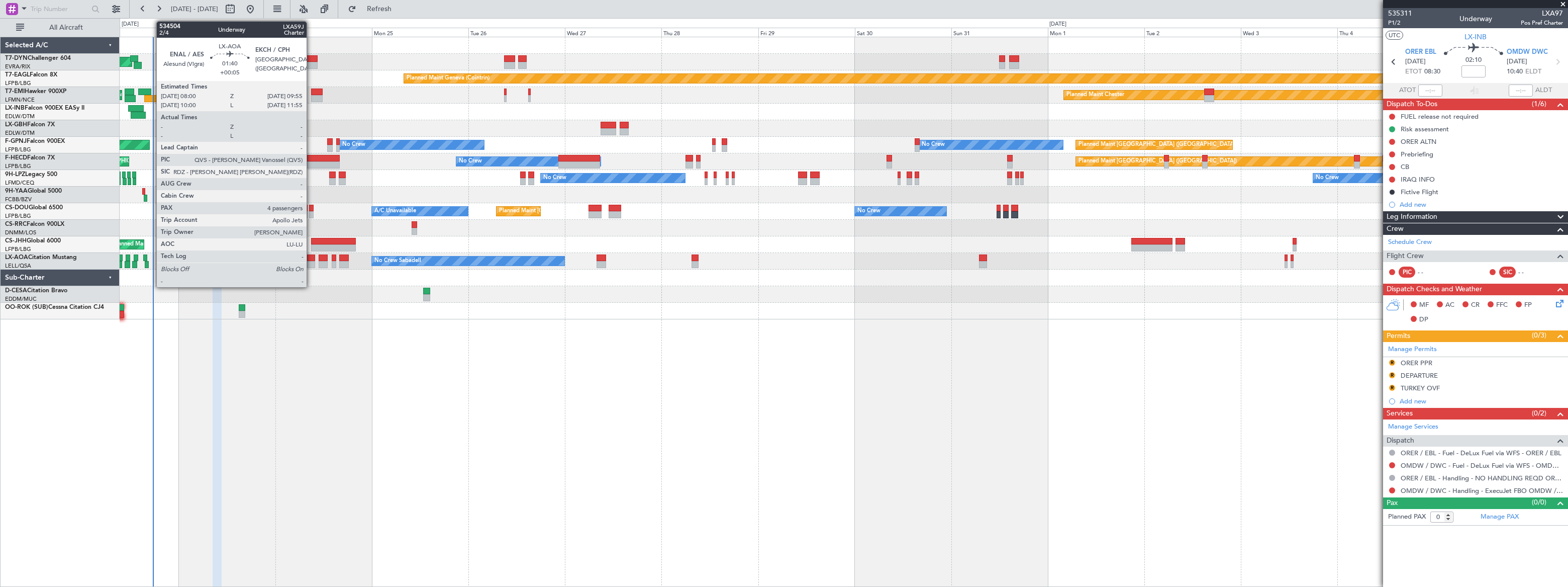
click at [309, 260] on div at bounding box center [310, 258] width 8 height 7
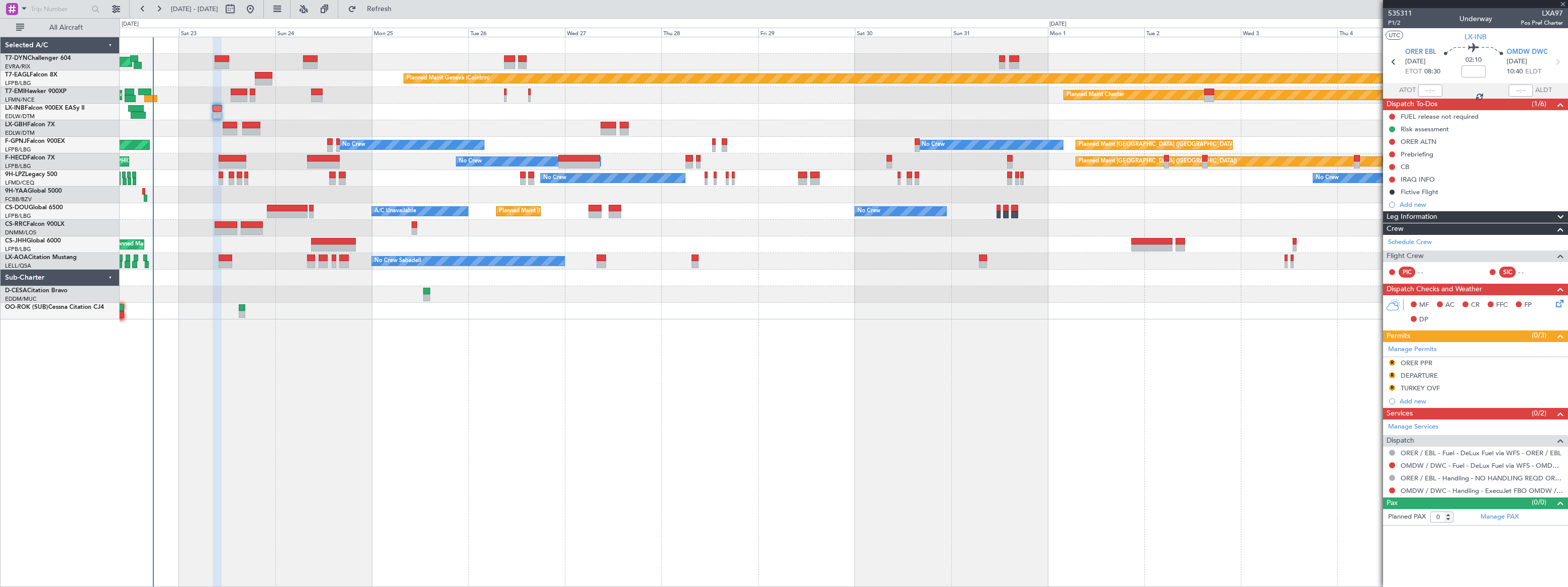
type input "+00:05"
type input "4"
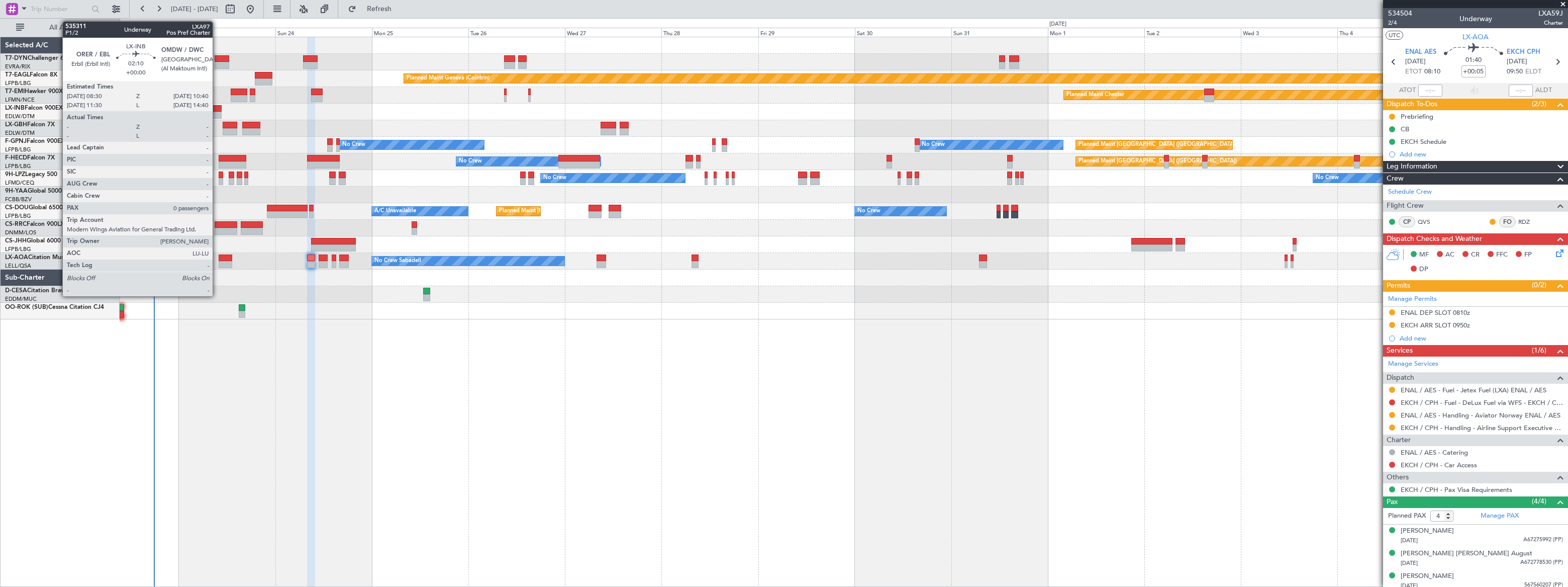
click at [215, 111] on div at bounding box center [217, 115] width 9 height 7
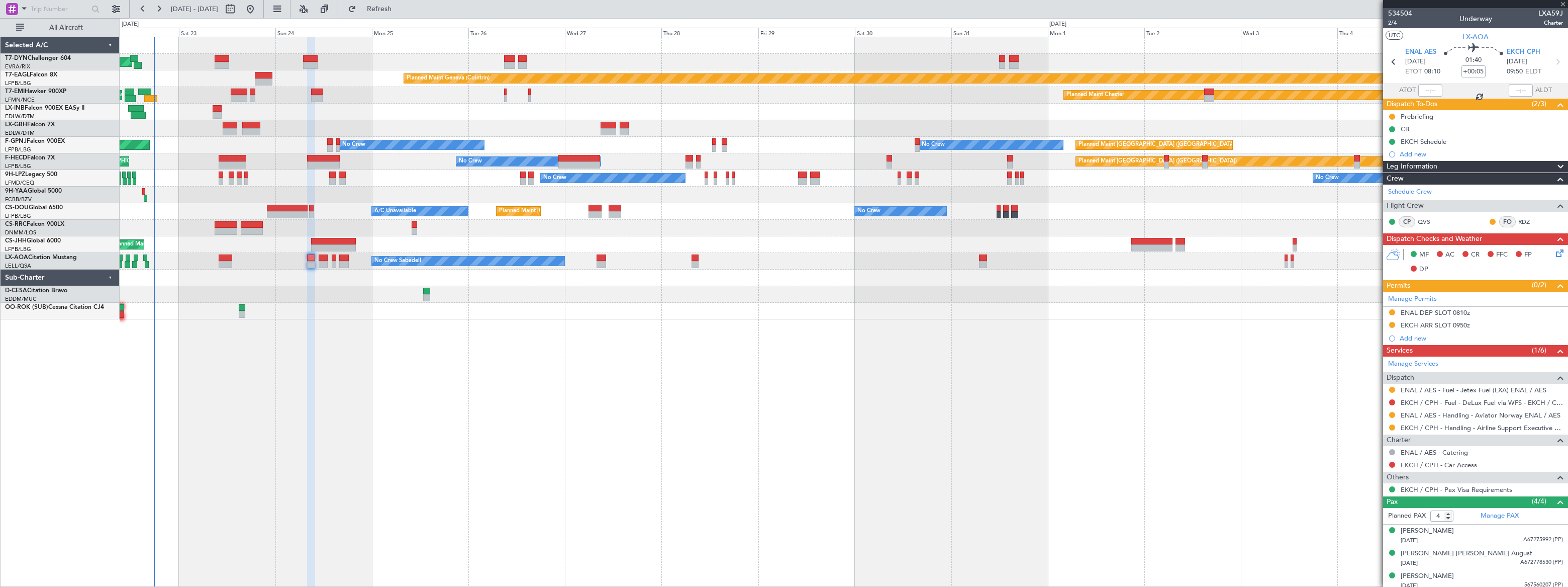
type input "0"
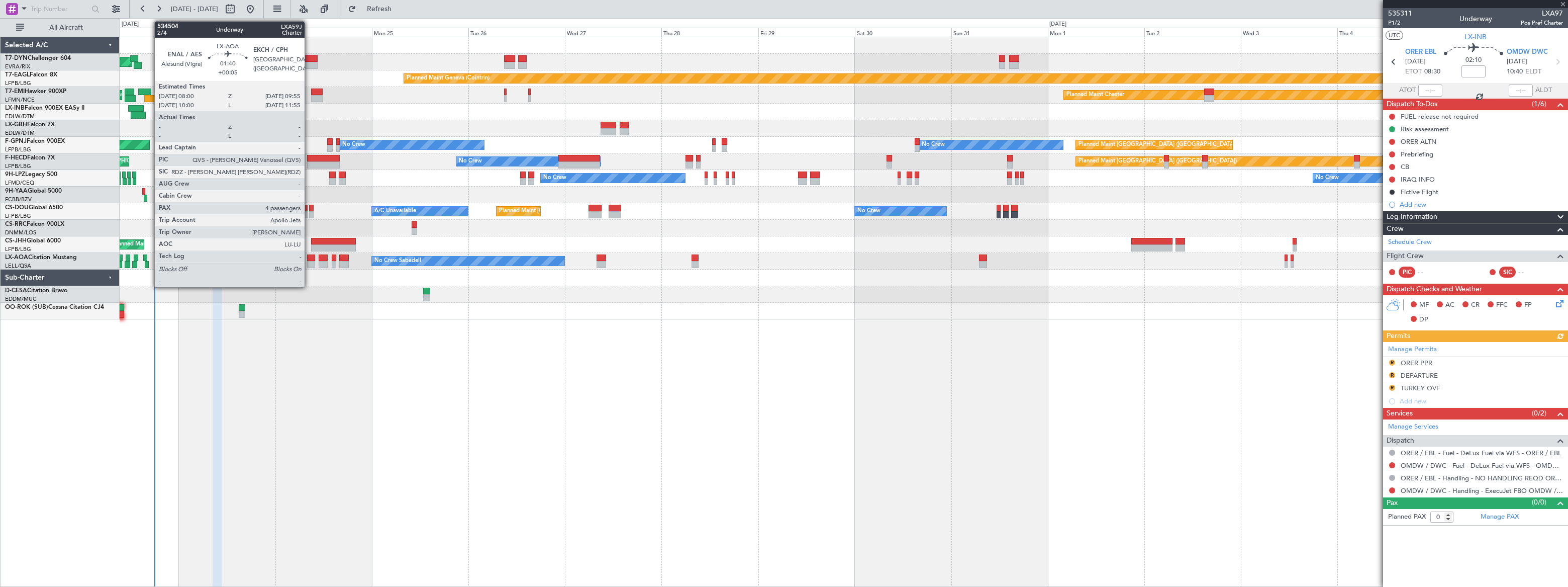
click at [309, 259] on div at bounding box center [310, 258] width 8 height 7
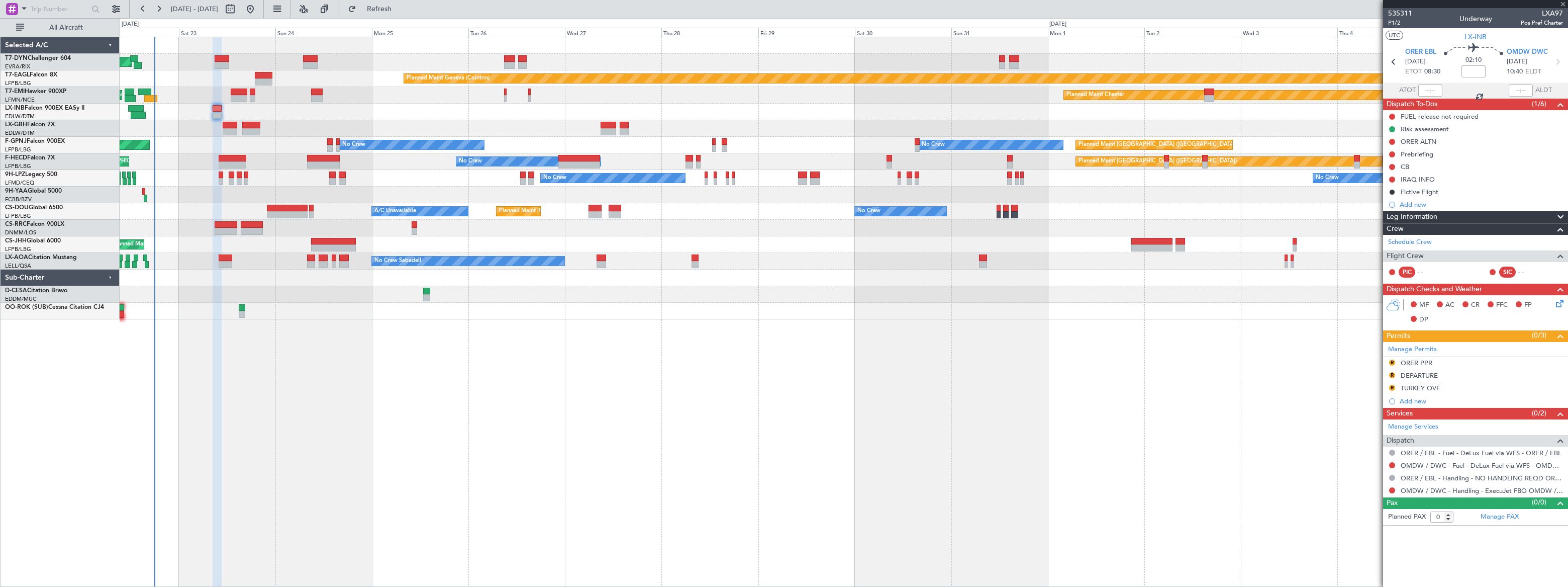
type input "+00:05"
type input "4"
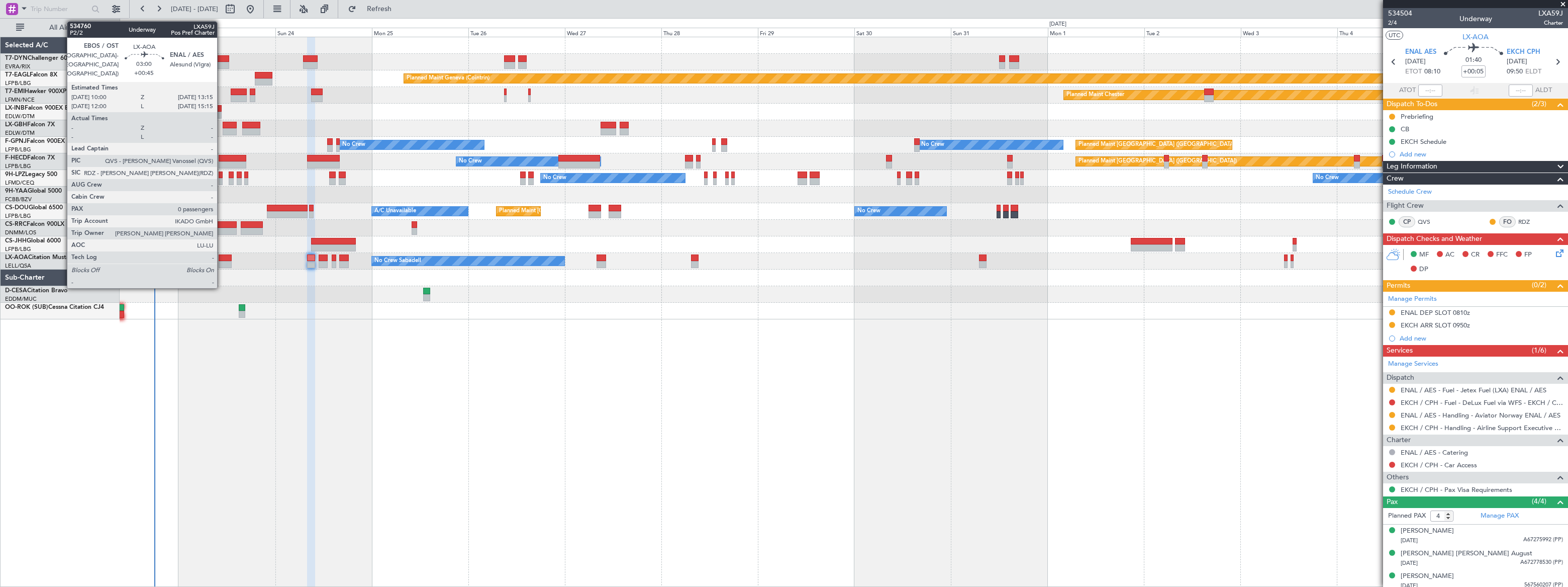
click at [222, 256] on div at bounding box center [225, 258] width 13 height 7
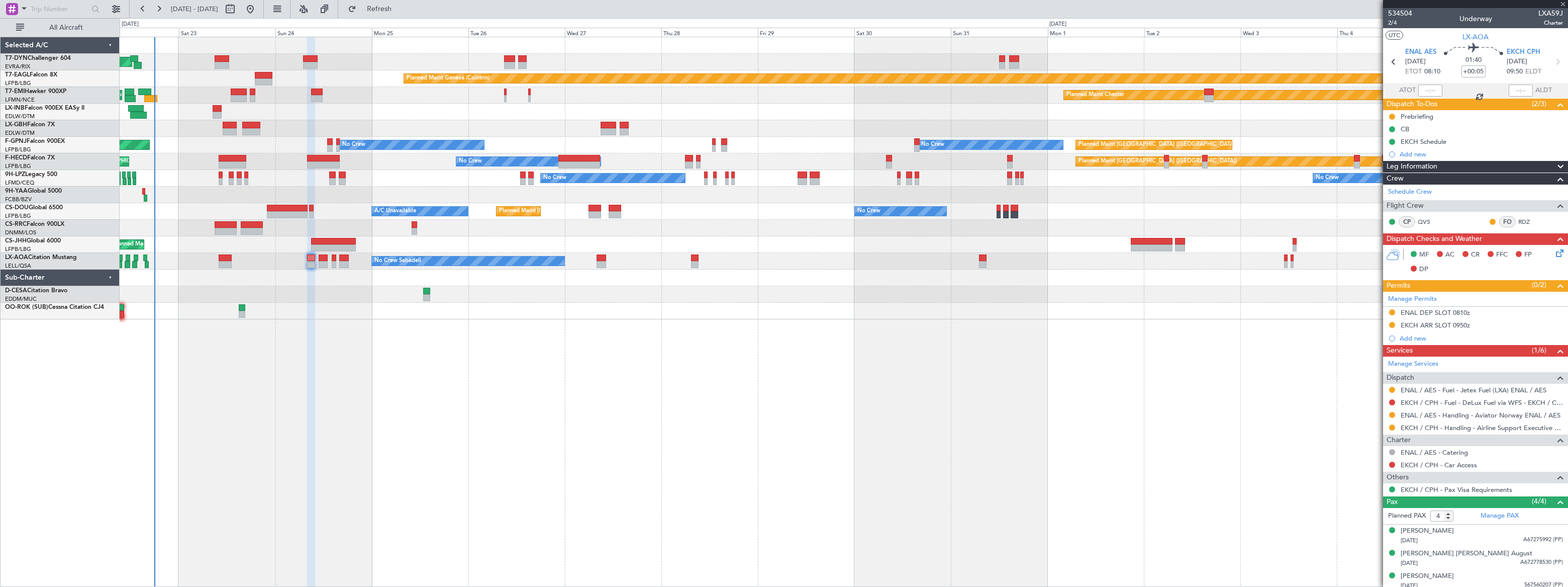
type input "+00:45"
type input "0"
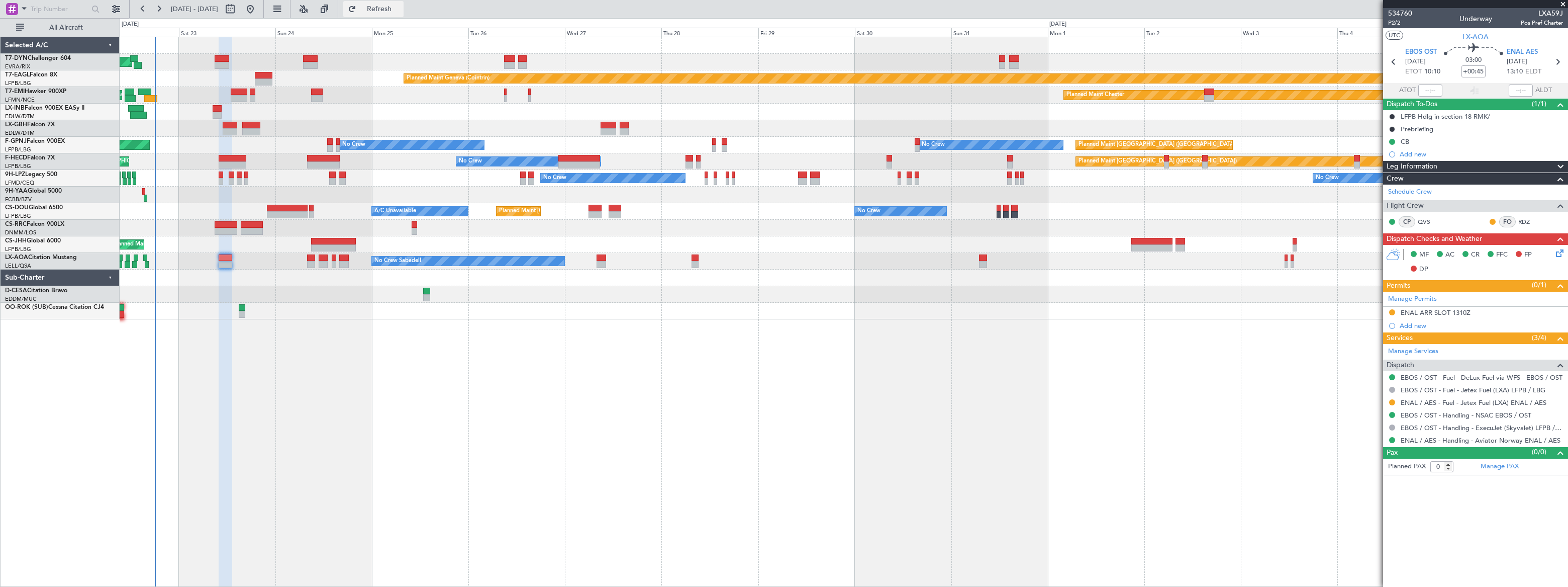
drag, startPoint x: 419, startPoint y: 7, endPoint x: 407, endPoint y: 13, distance: 13.4
click at [401, 7] on span "Refresh" at bounding box center [379, 9] width 42 height 7
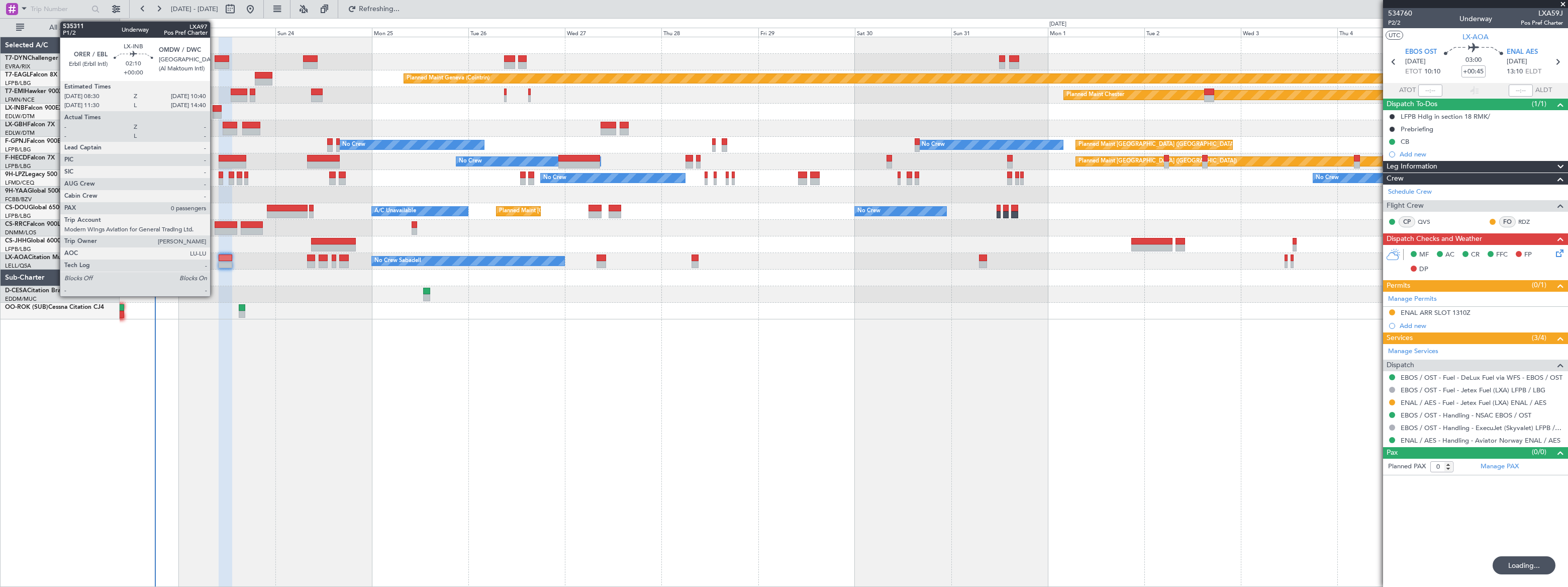
click at [215, 110] on div at bounding box center [217, 109] width 9 height 7
